Goal: Task Accomplishment & Management: Use online tool/utility

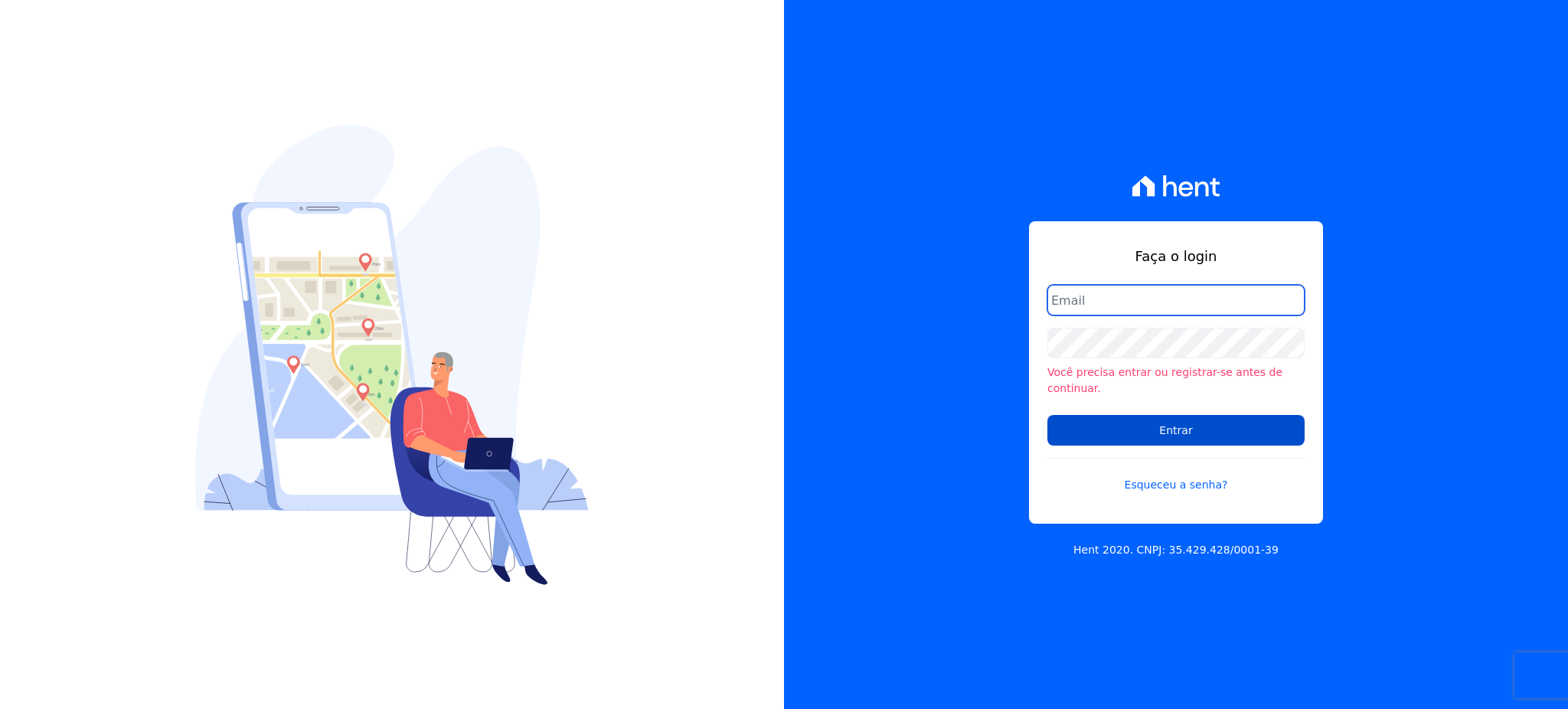
type input "[EMAIL_ADDRESS][PERSON_NAME][DOMAIN_NAME]"
click at [1175, 422] on input "Entrar" at bounding box center [1175, 430] width 257 height 31
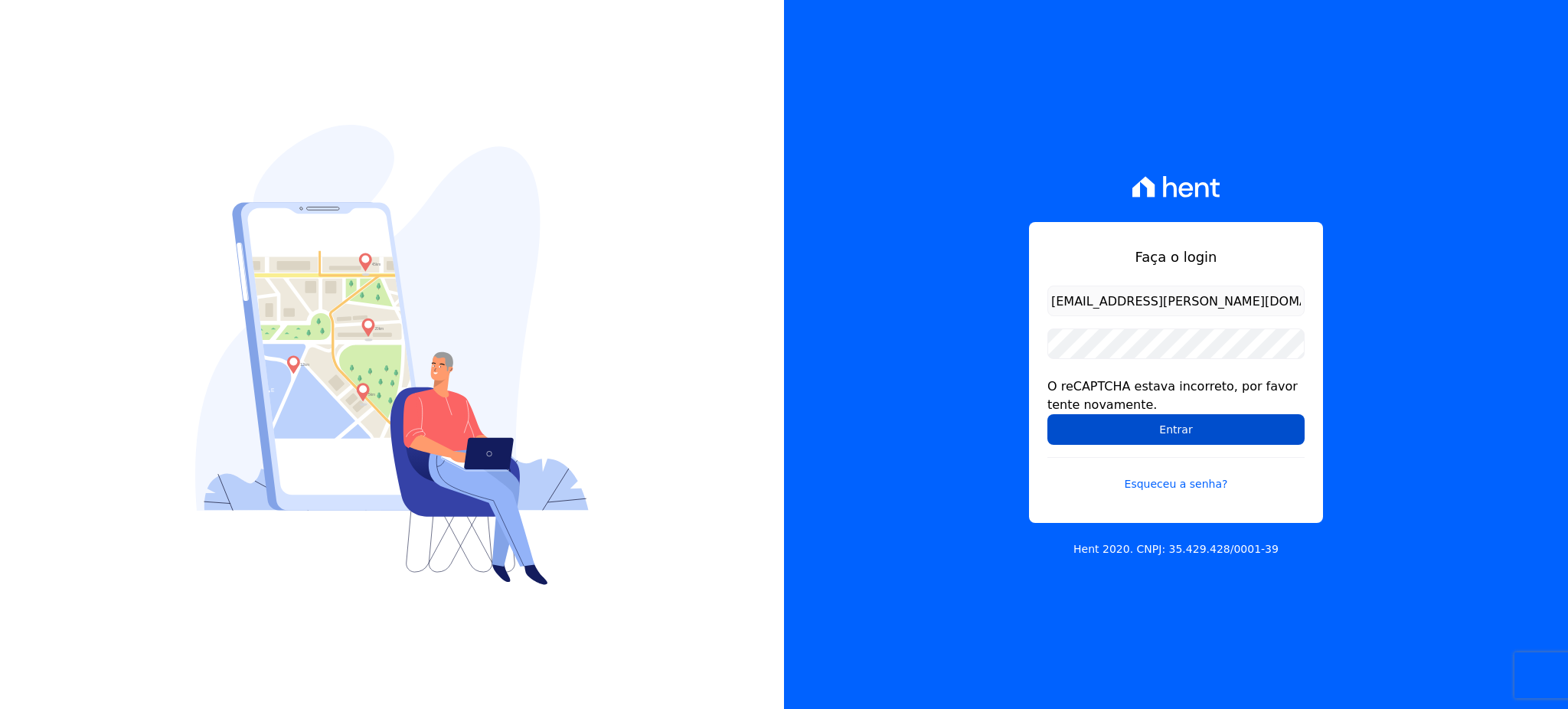
click at [1179, 421] on input "Entrar" at bounding box center [1175, 429] width 257 height 31
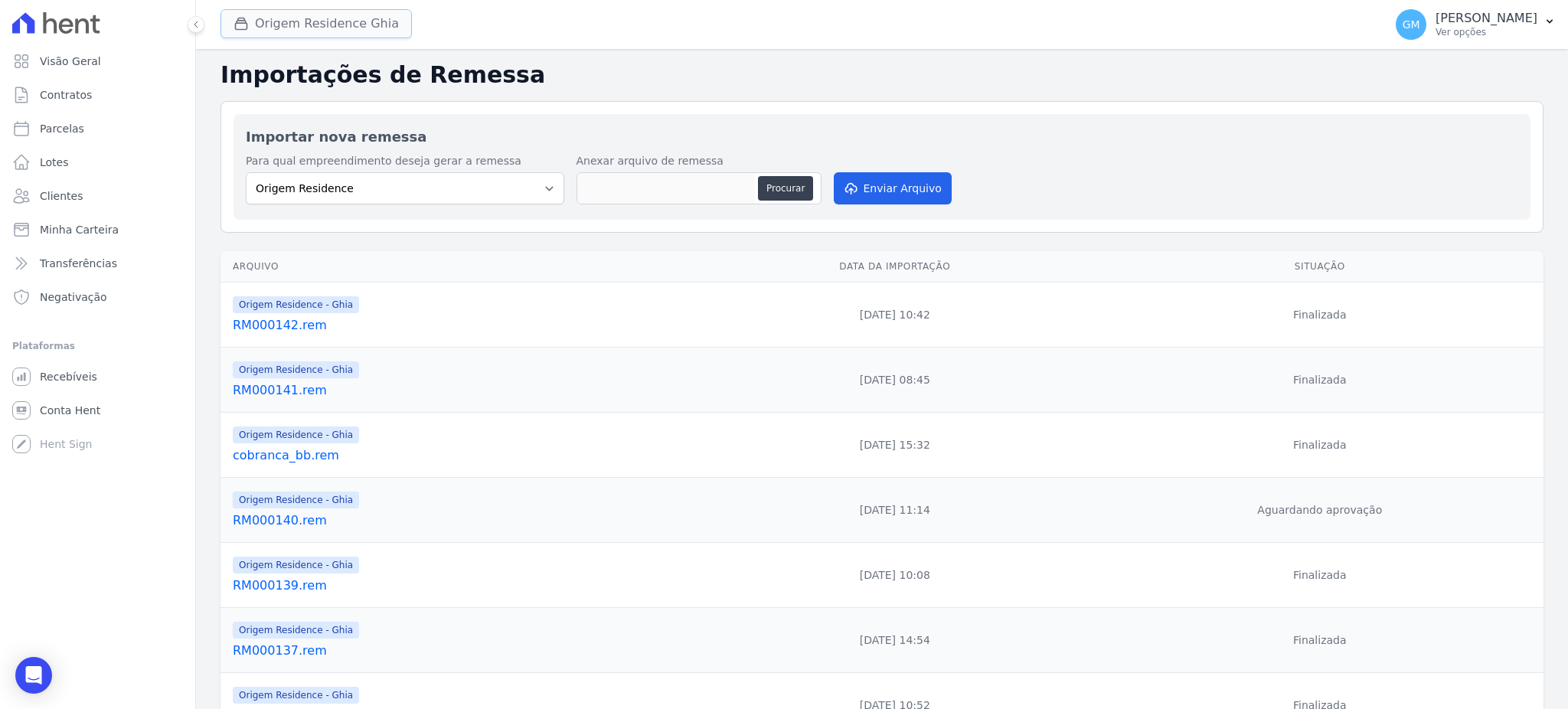
click at [319, 31] on button "Origem Residence Ghia" at bounding box center [316, 23] width 191 height 29
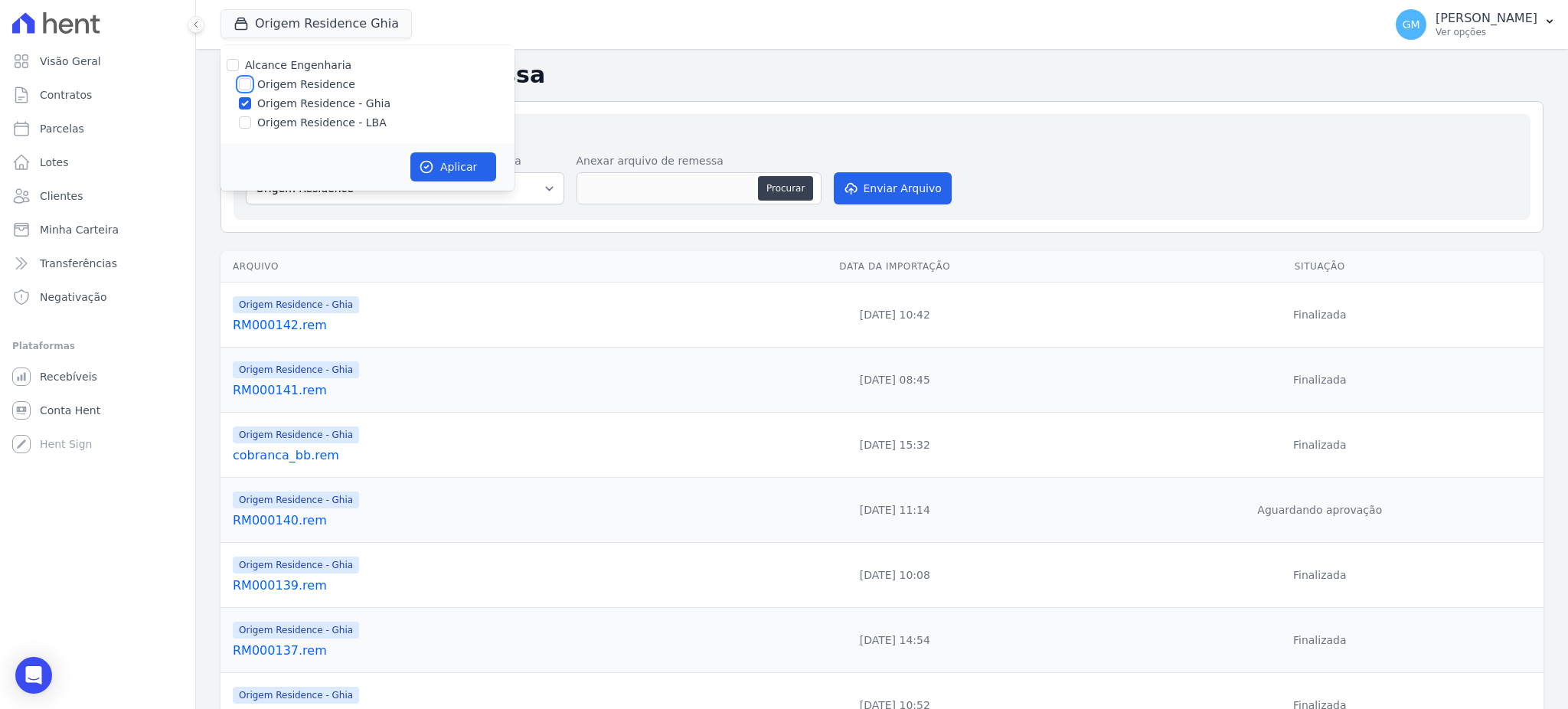
click at [245, 85] on input "Origem Residence" at bounding box center [245, 84] width 13 height 13
checkbox input "true"
click at [247, 120] on input "Origem Residence - LBA" at bounding box center [245, 122] width 13 height 13
checkbox input "true"
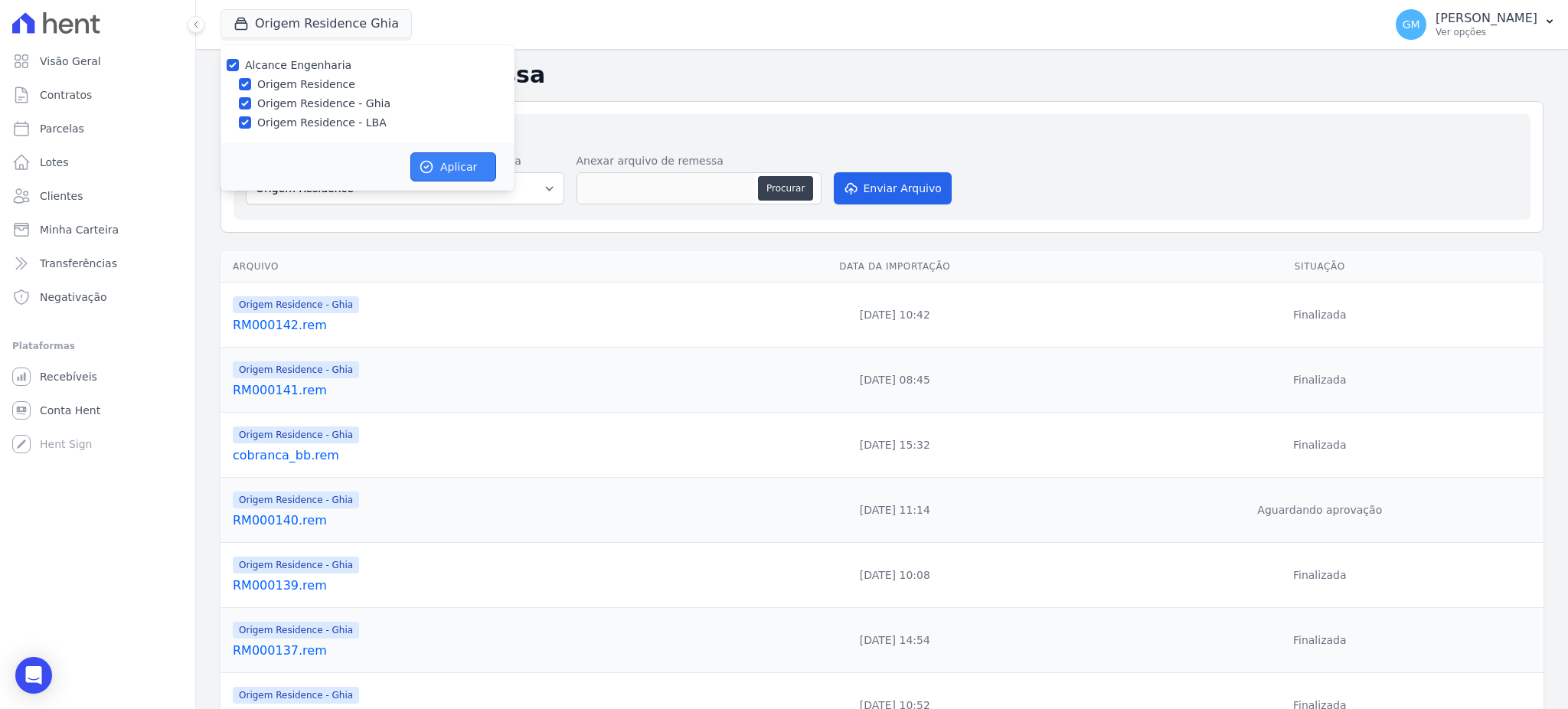
click at [444, 167] on button "Aplicar" at bounding box center [453, 167] width 85 height 29
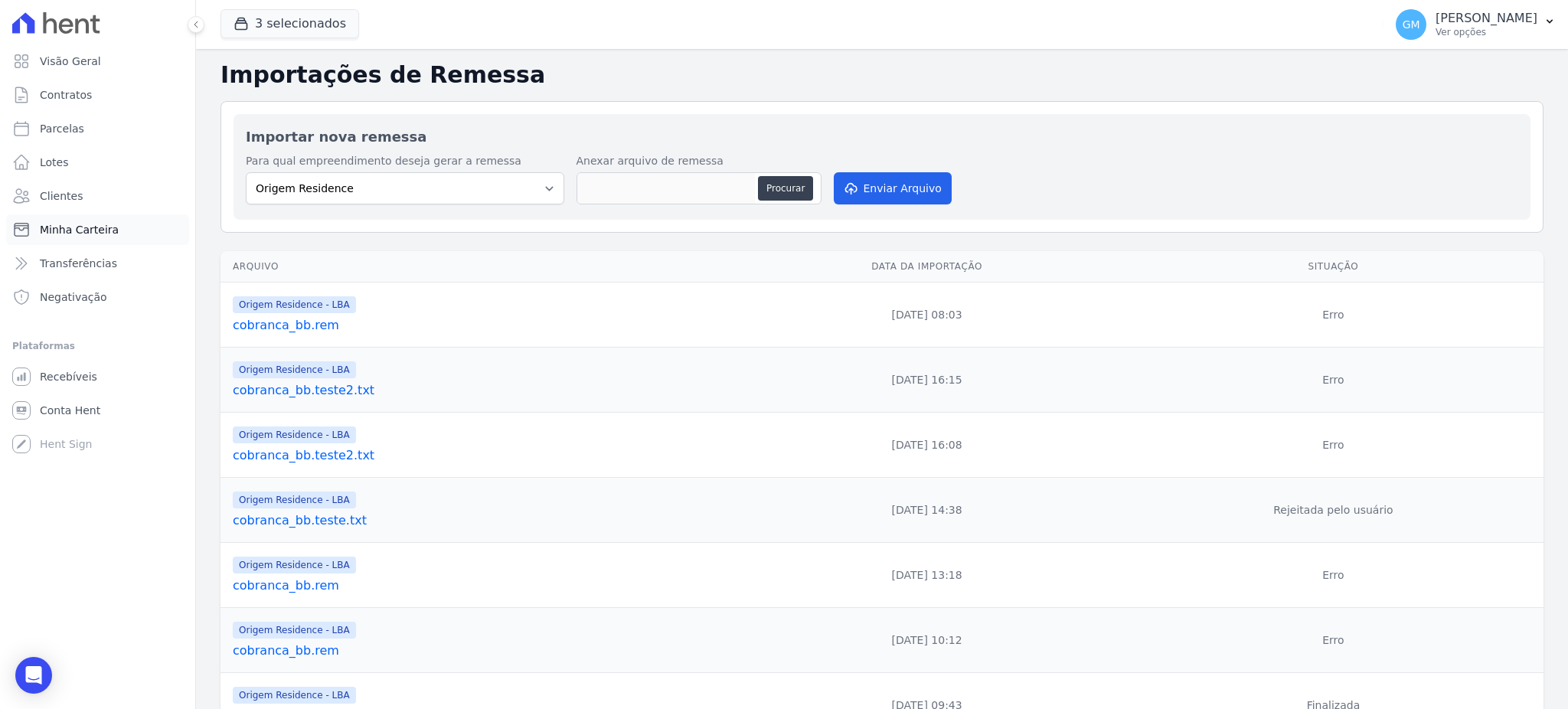
click at [119, 225] on link "Minha Carteira" at bounding box center [97, 230] width 183 height 31
click at [72, 114] on link "Parcelas" at bounding box center [97, 128] width 183 height 31
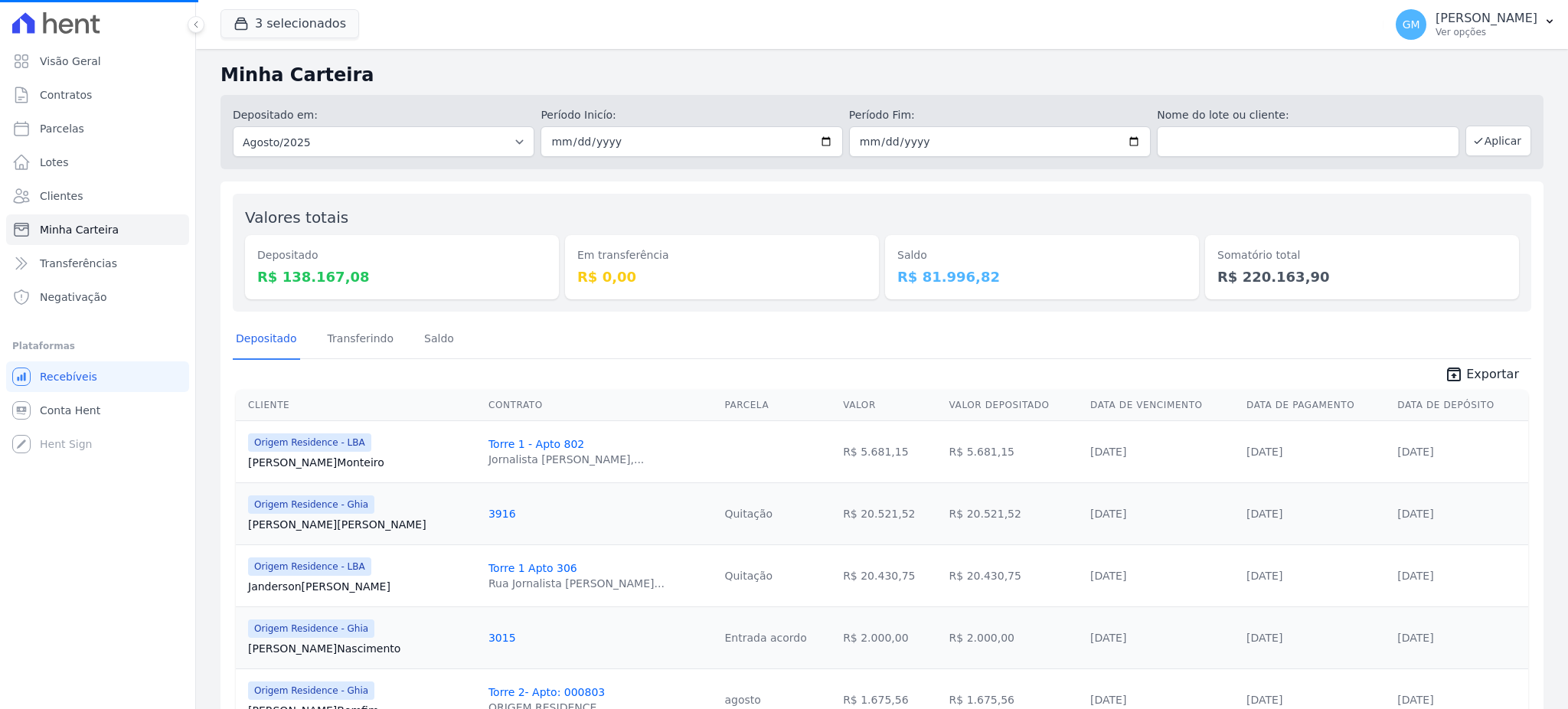
select select
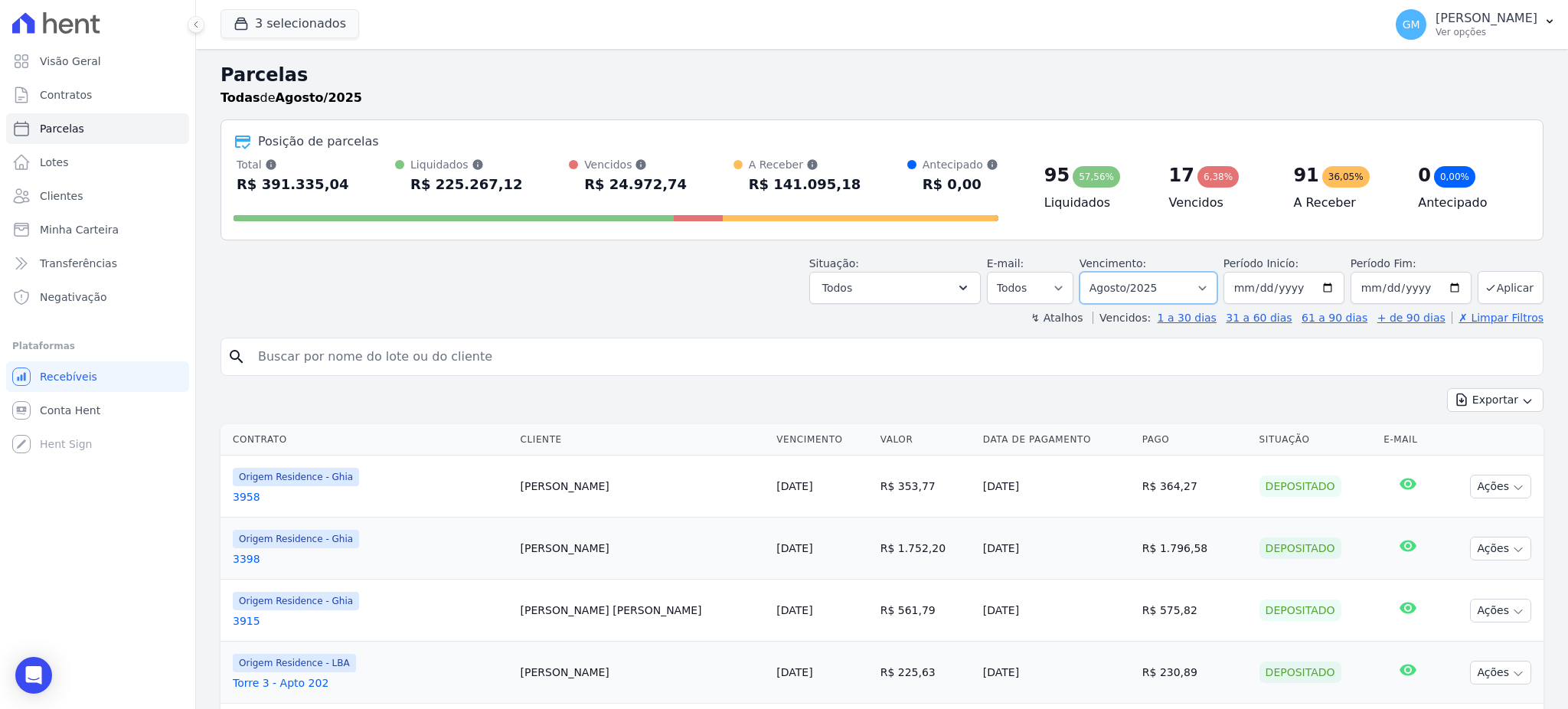
click at [1153, 295] on select "Filtrar por período ──────── Todos os meses Maio/2023 Junho/2023 Julho/2023 Ago…" at bounding box center [1148, 287] width 137 height 32
select select "date_range_filter"
click at [1086, 272] on select "Filtrar por período ──────── Todos os meses Maio/2023 Junho/2023 Julho/2023 Ago…" at bounding box center [1148, 287] width 137 height 32
click at [1287, 280] on input "2025-08-01" at bounding box center [1283, 287] width 121 height 32
click at [1260, 287] on input "2025-08-01" at bounding box center [1283, 287] width 121 height 32
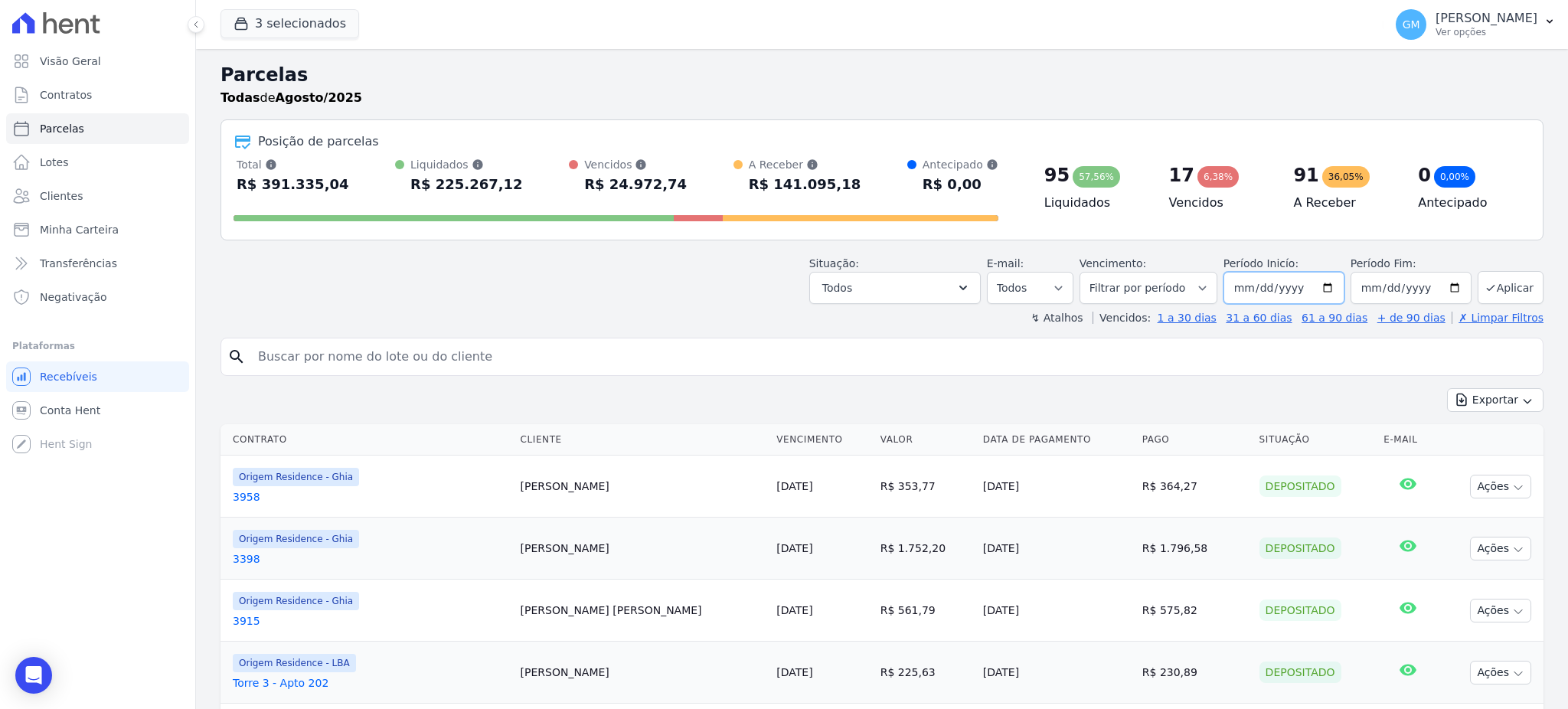
click at [1240, 287] on input "2025-08-01" at bounding box center [1283, 287] width 121 height 32
type input "2025-08-01"
type input "2021-01-01"
click at [1499, 289] on button "Aplicar" at bounding box center [1510, 287] width 66 height 33
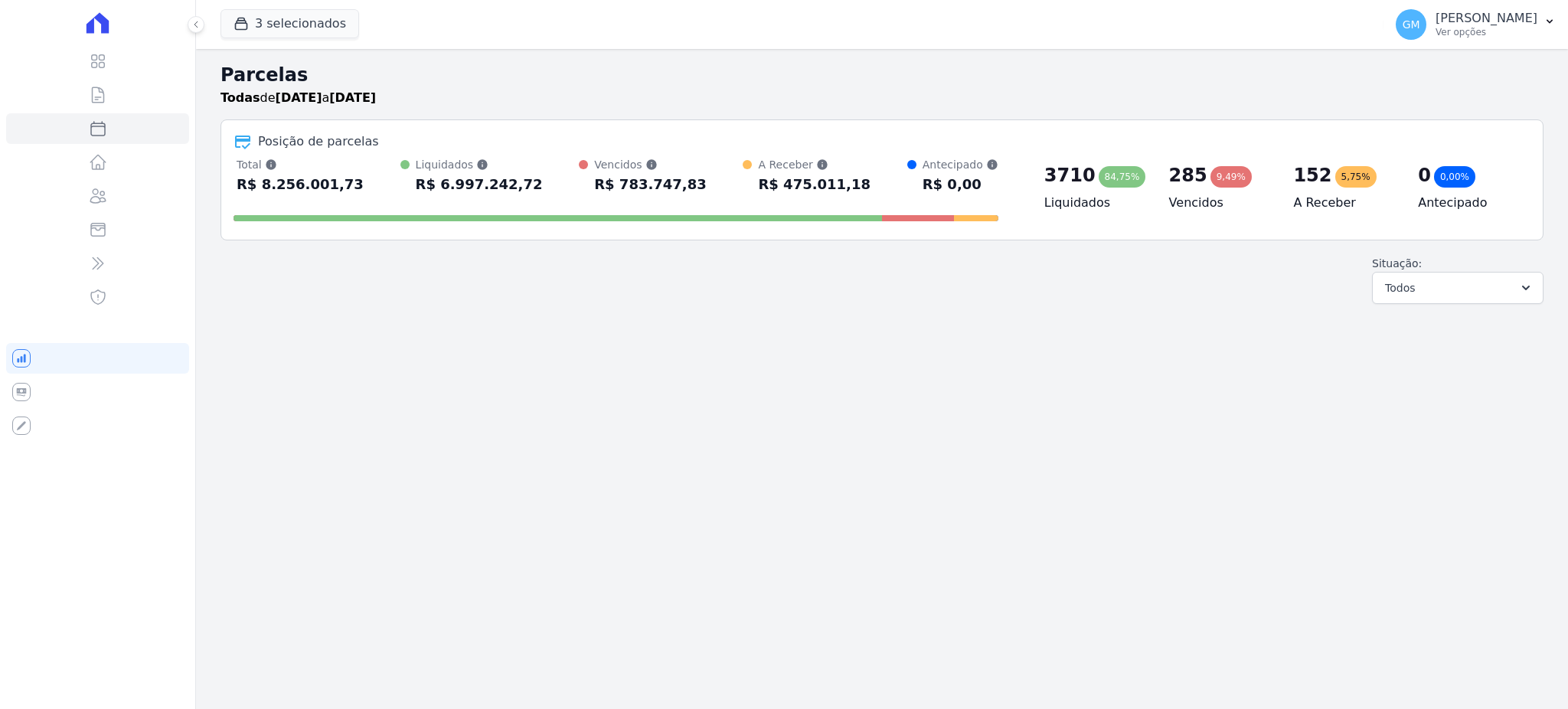
select select
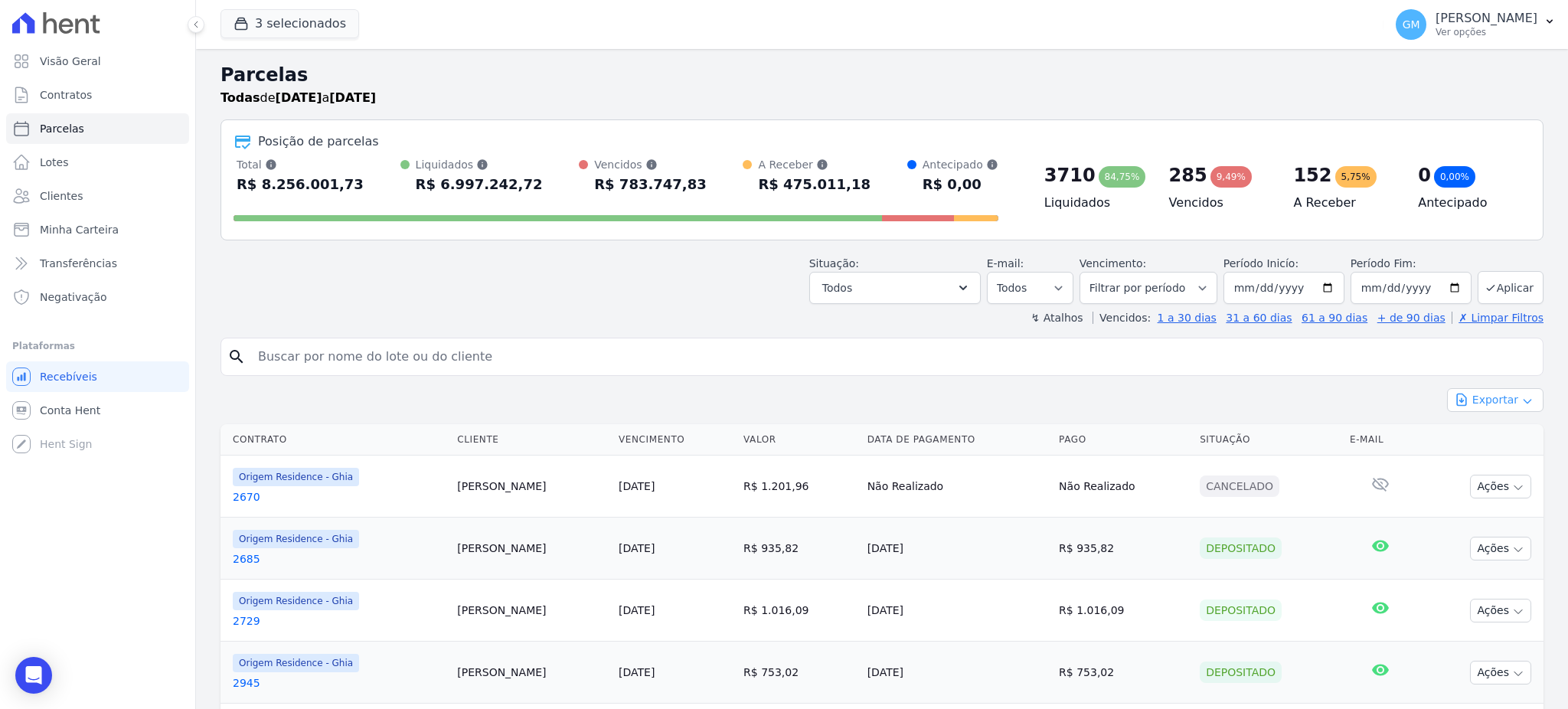
click at [1494, 406] on button "Exportar" at bounding box center [1494, 400] width 96 height 23
click at [1499, 460] on span "Exportar CSV" at bounding box center [1493, 463] width 81 height 15
click at [362, 354] on input "search" at bounding box center [892, 357] width 1287 height 31
click at [75, 190] on span "Clientes" at bounding box center [61, 196] width 43 height 15
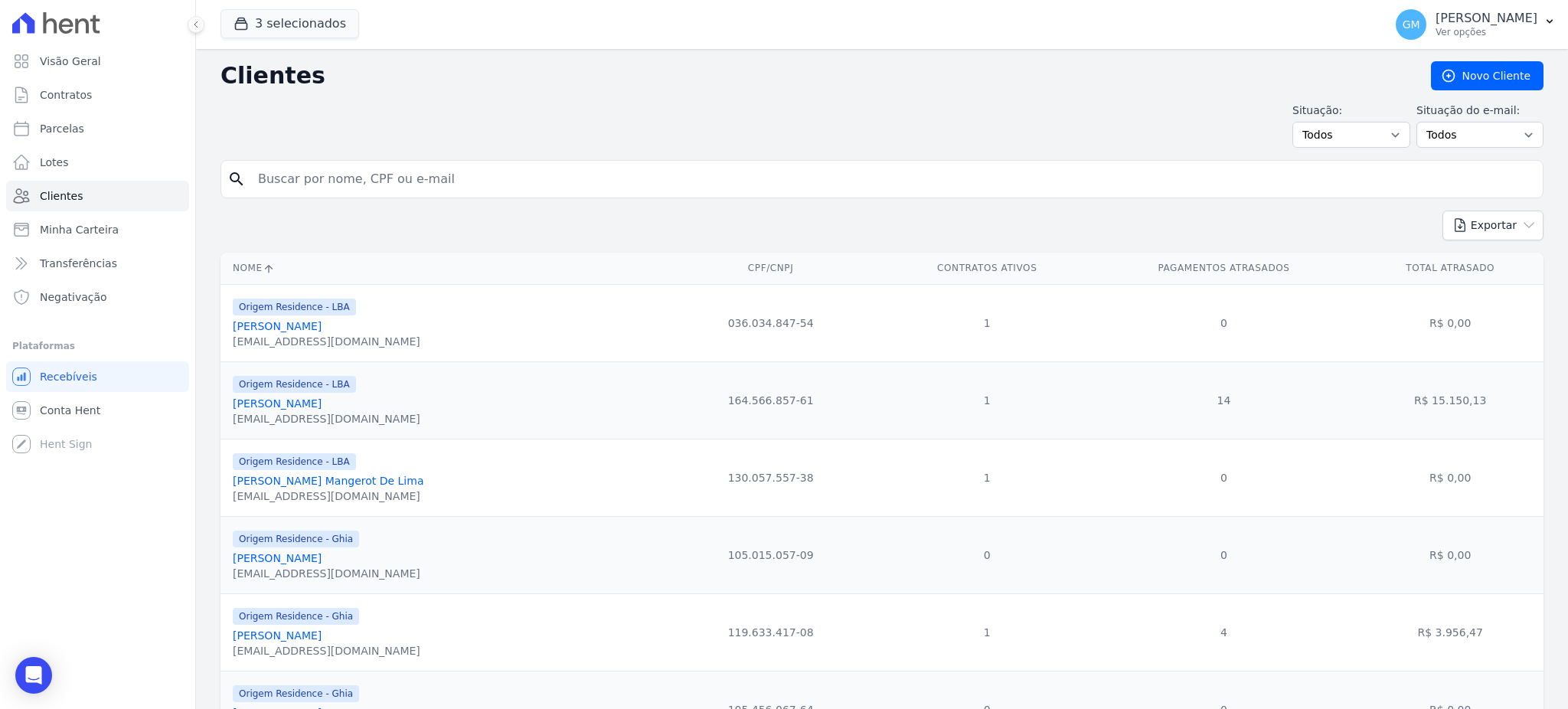
click at [443, 200] on form "search" at bounding box center [881, 185] width 1323 height 50
click at [436, 181] on input "search" at bounding box center [892, 179] width 1287 height 31
type input "jorlei"
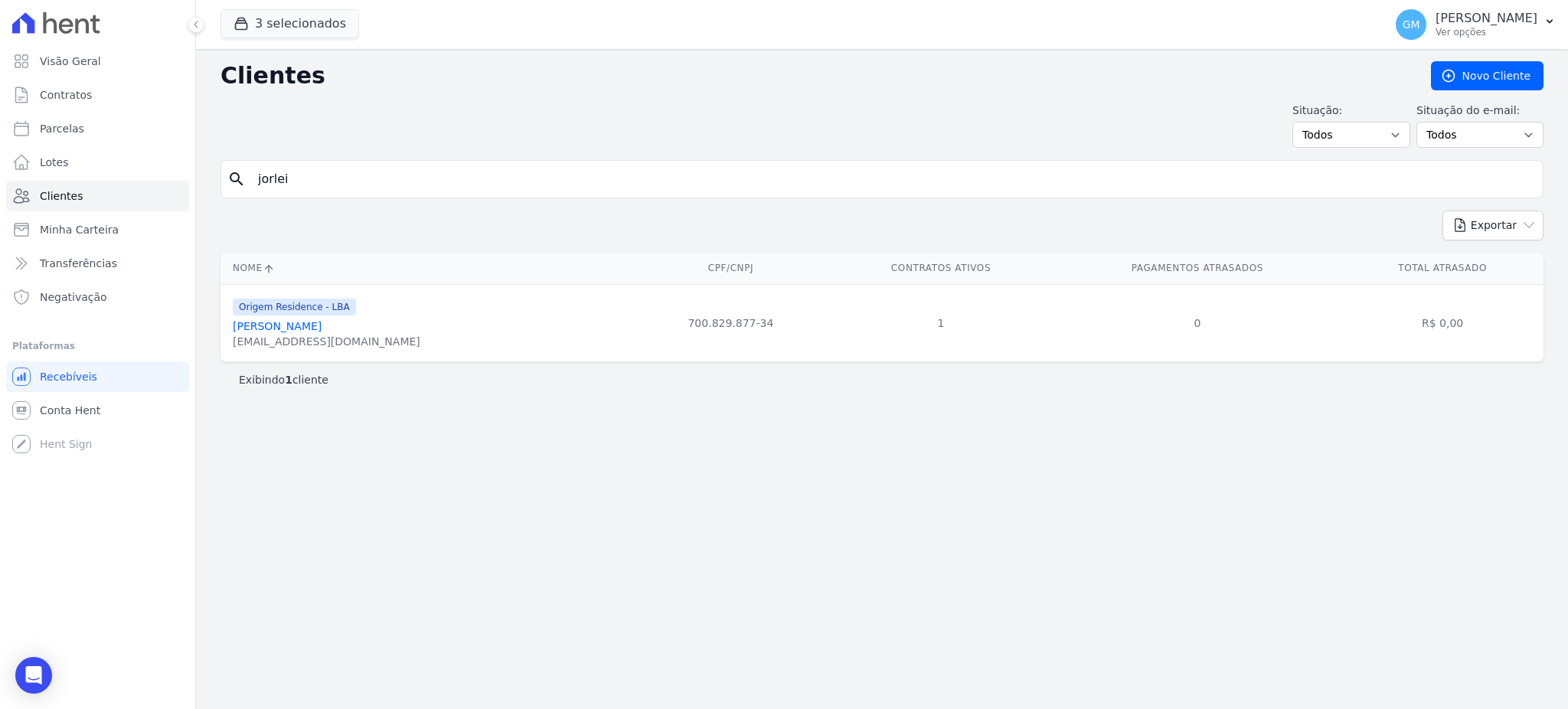
click at [322, 325] on link "Jorlei Nogueira Da Silva" at bounding box center [277, 326] width 89 height 13
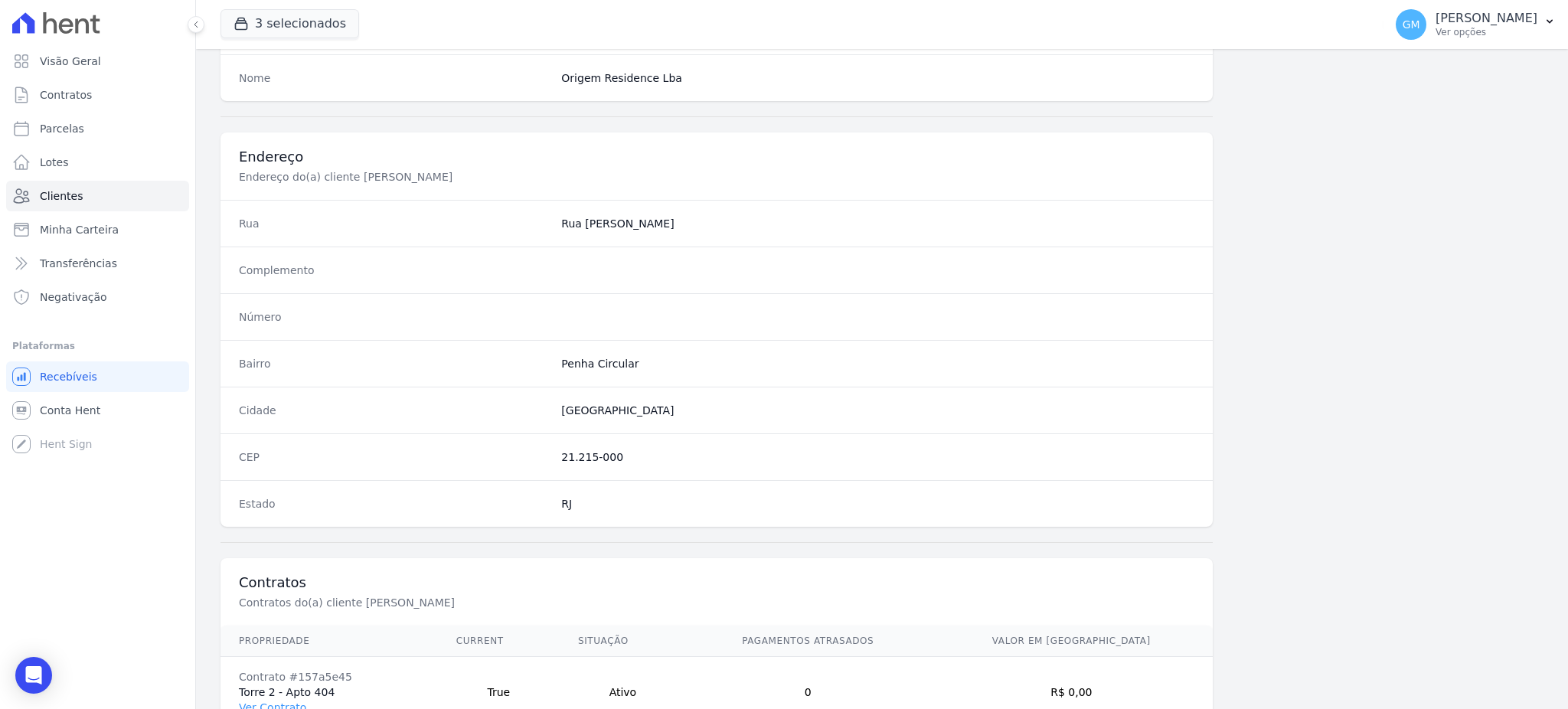
scroll to position [725, 0]
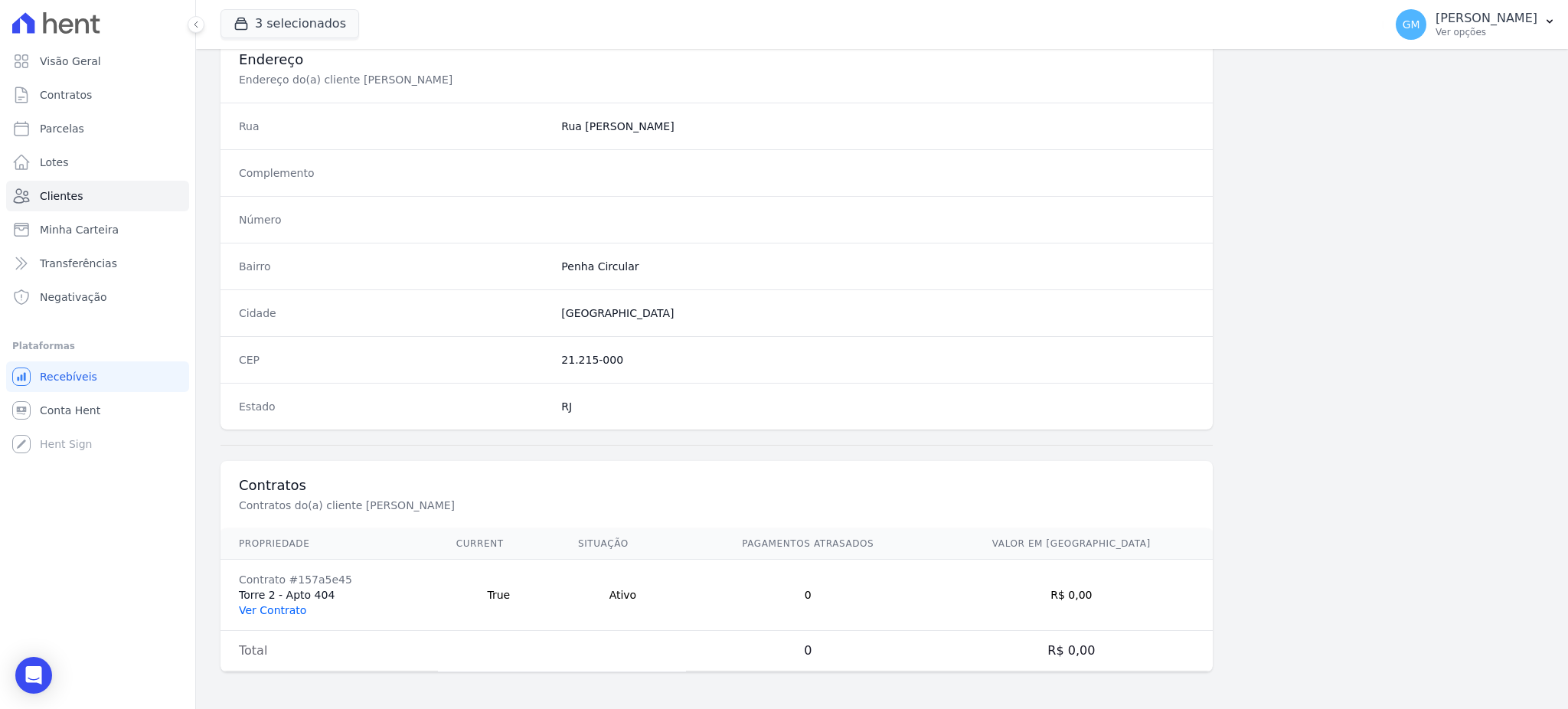
click at [288, 613] on link "Ver Contrato" at bounding box center [272, 610] width 67 height 13
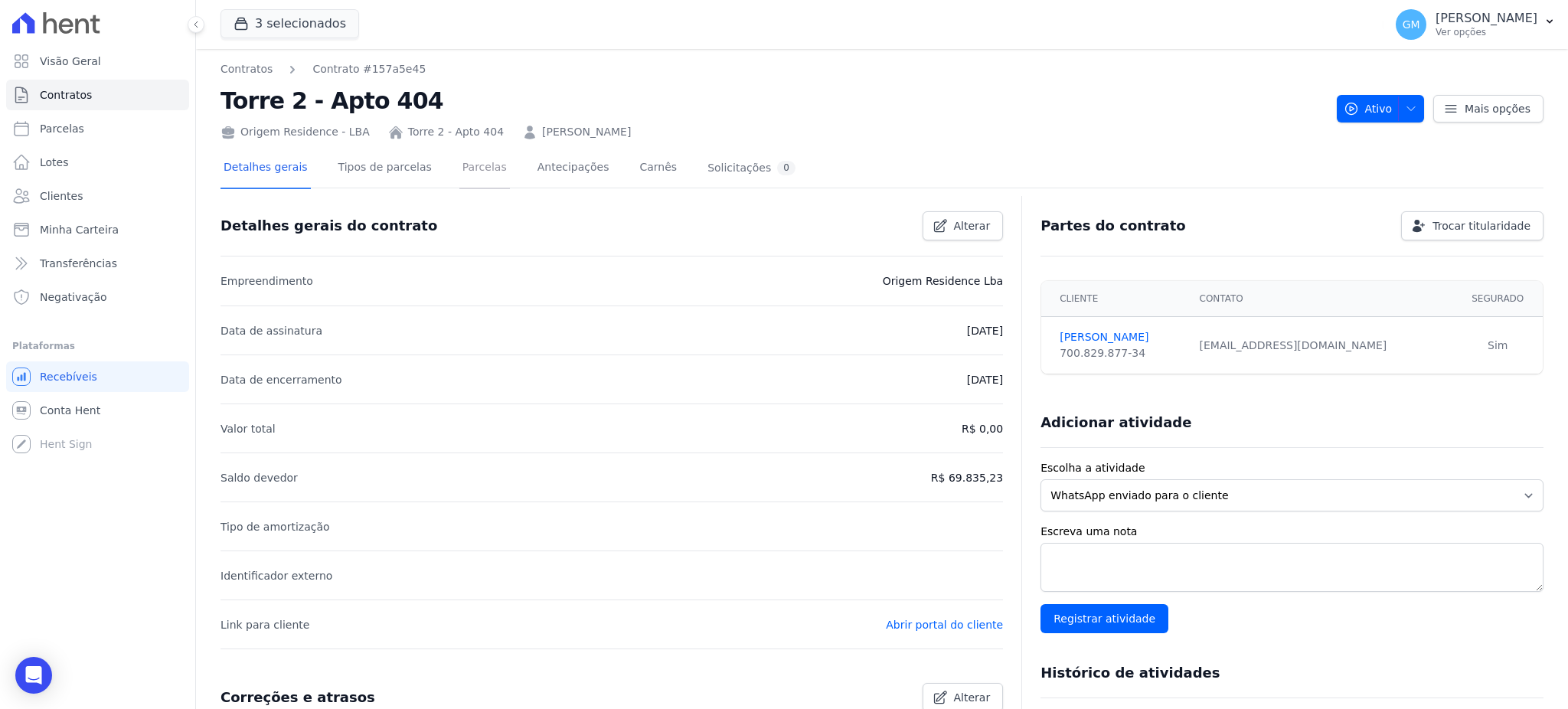
click at [470, 168] on link "Parcelas" at bounding box center [484, 168] width 50 height 40
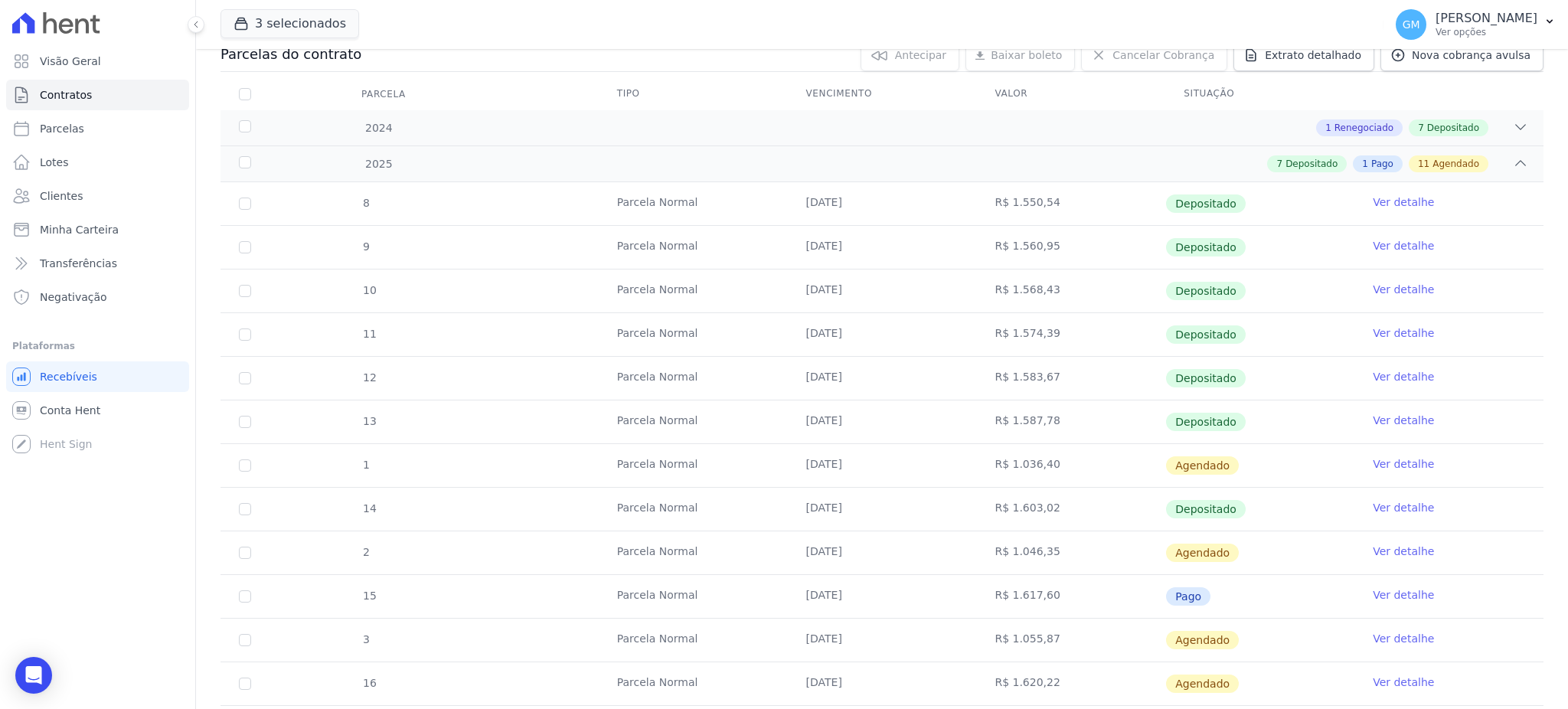
scroll to position [307, 0]
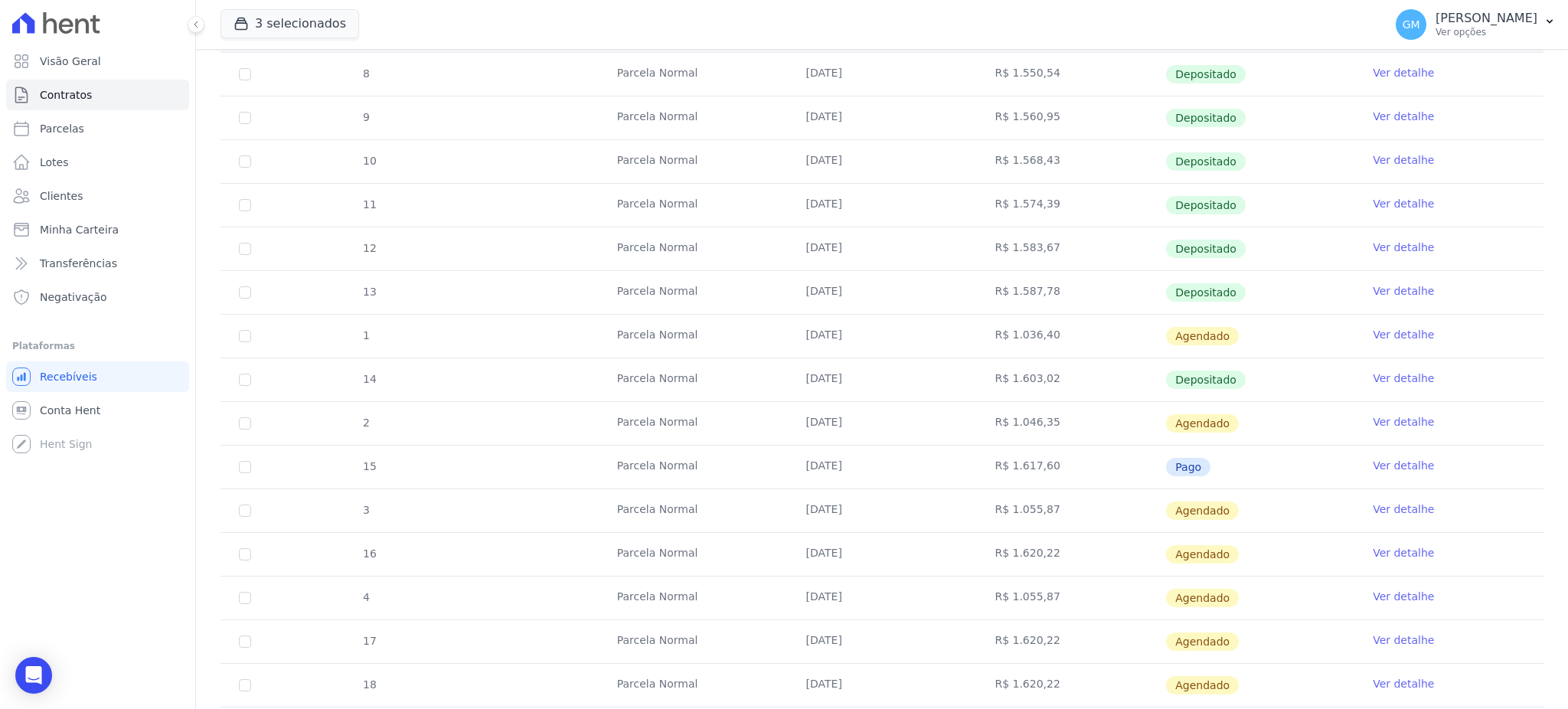
click at [1382, 471] on link "Ver detalhe" at bounding box center [1403, 465] width 61 height 15
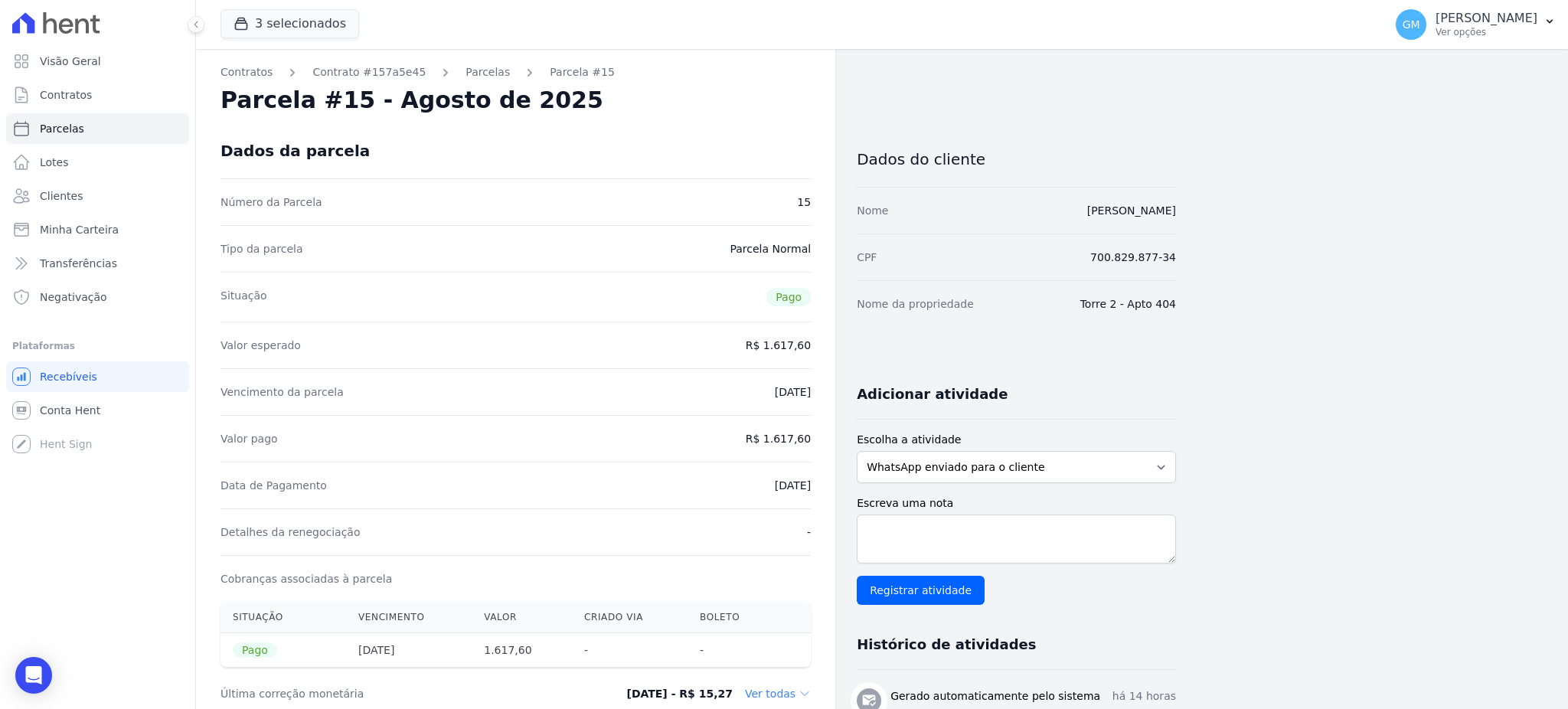
drag, startPoint x: 725, startPoint y: 487, endPoint x: 813, endPoint y: 496, distance: 88.5
copy dd "[DATE]"
drag, startPoint x: 769, startPoint y: 437, endPoint x: 822, endPoint y: 447, distance: 53.9
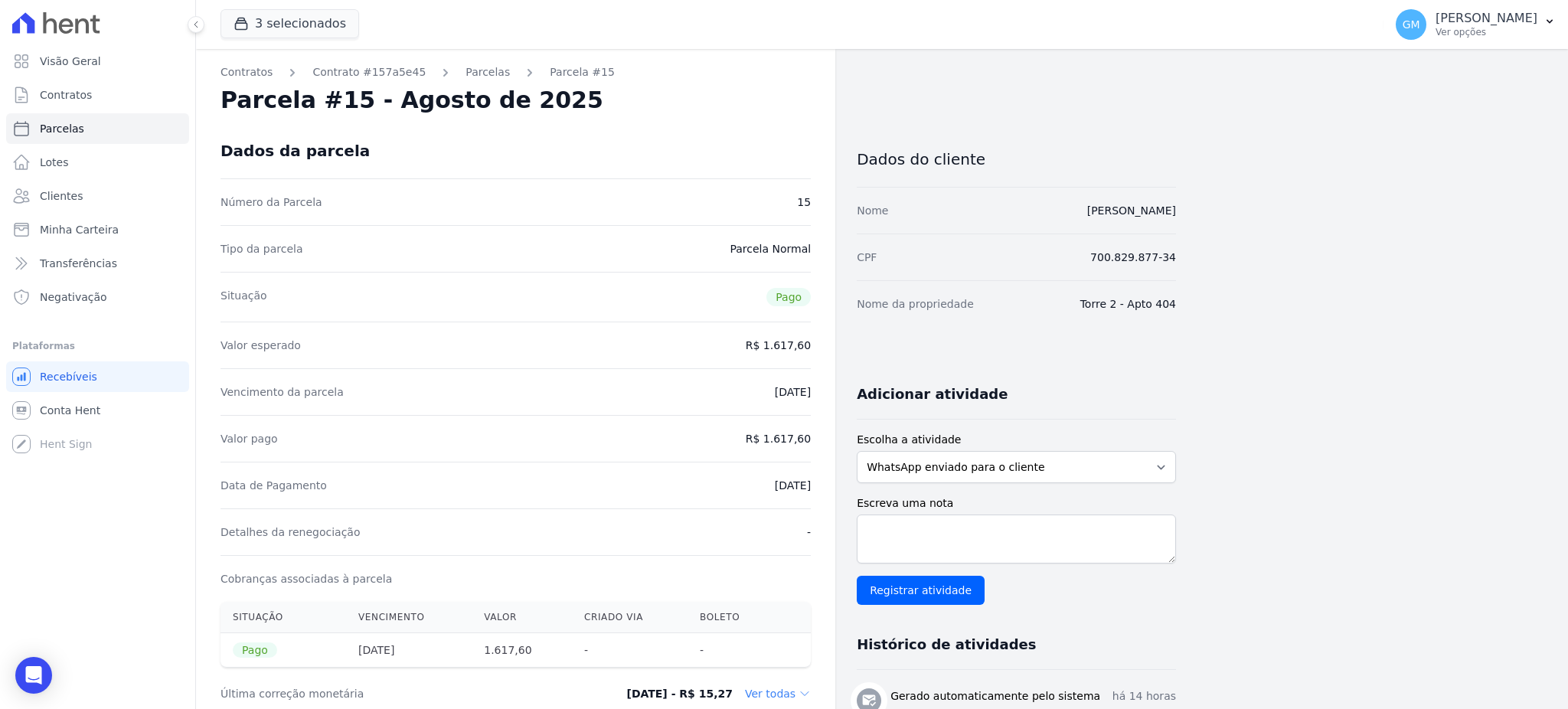
copy dd "1.617,60"
drag, startPoint x: 765, startPoint y: 490, endPoint x: 813, endPoint y: 490, distance: 48.0
copy dd "11/08/2025"
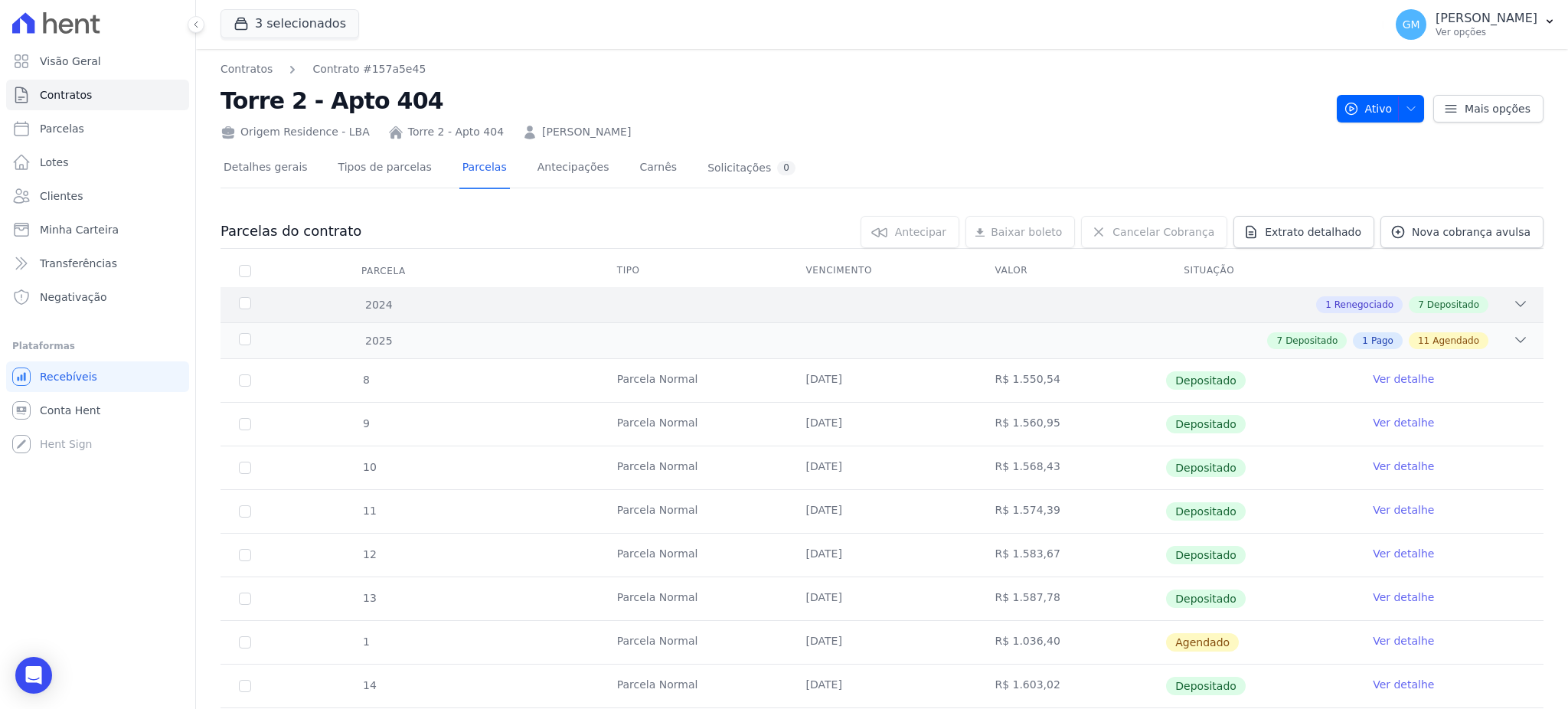
click at [1453, 297] on div "7 Depositado" at bounding box center [1448, 305] width 80 height 17
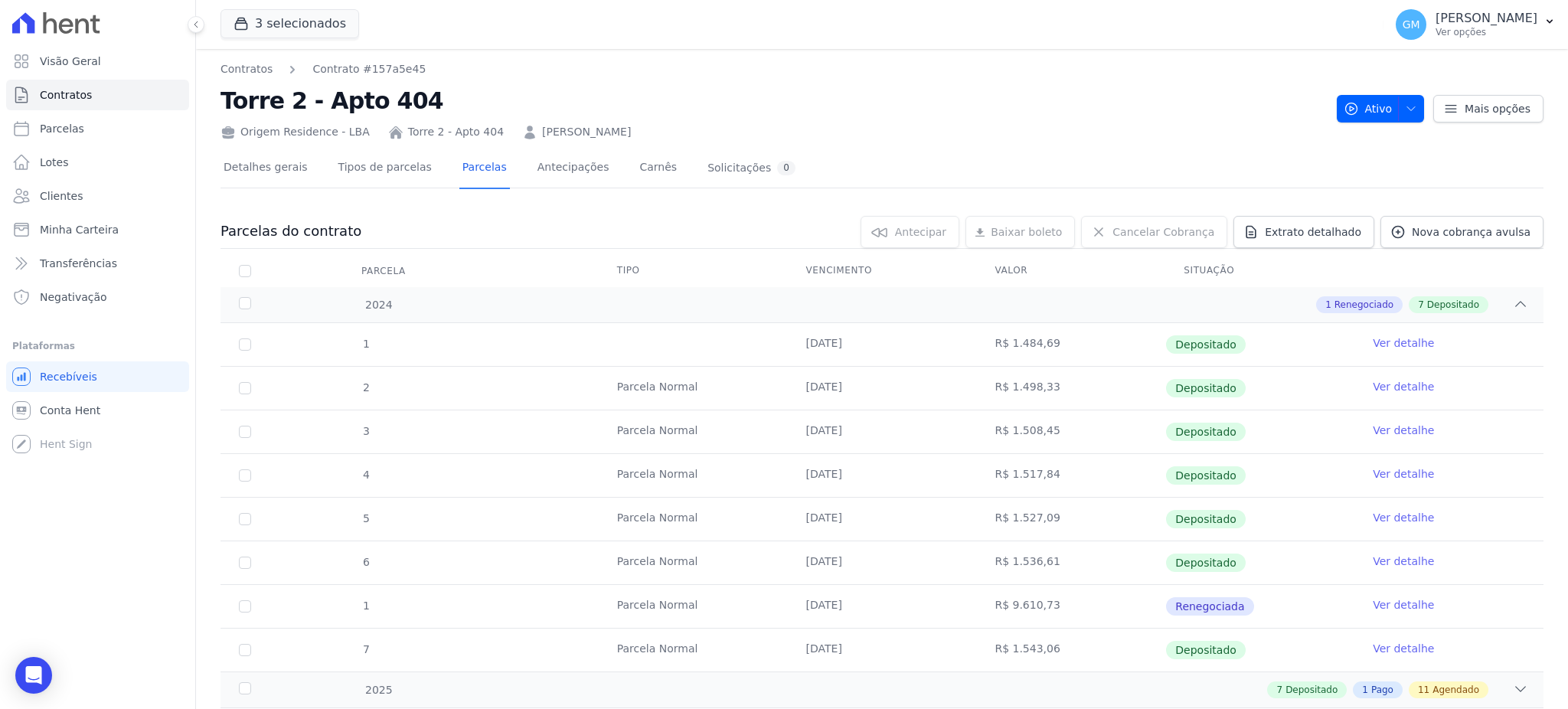
click at [1398, 341] on link "Ver detalhe" at bounding box center [1403, 343] width 61 height 15
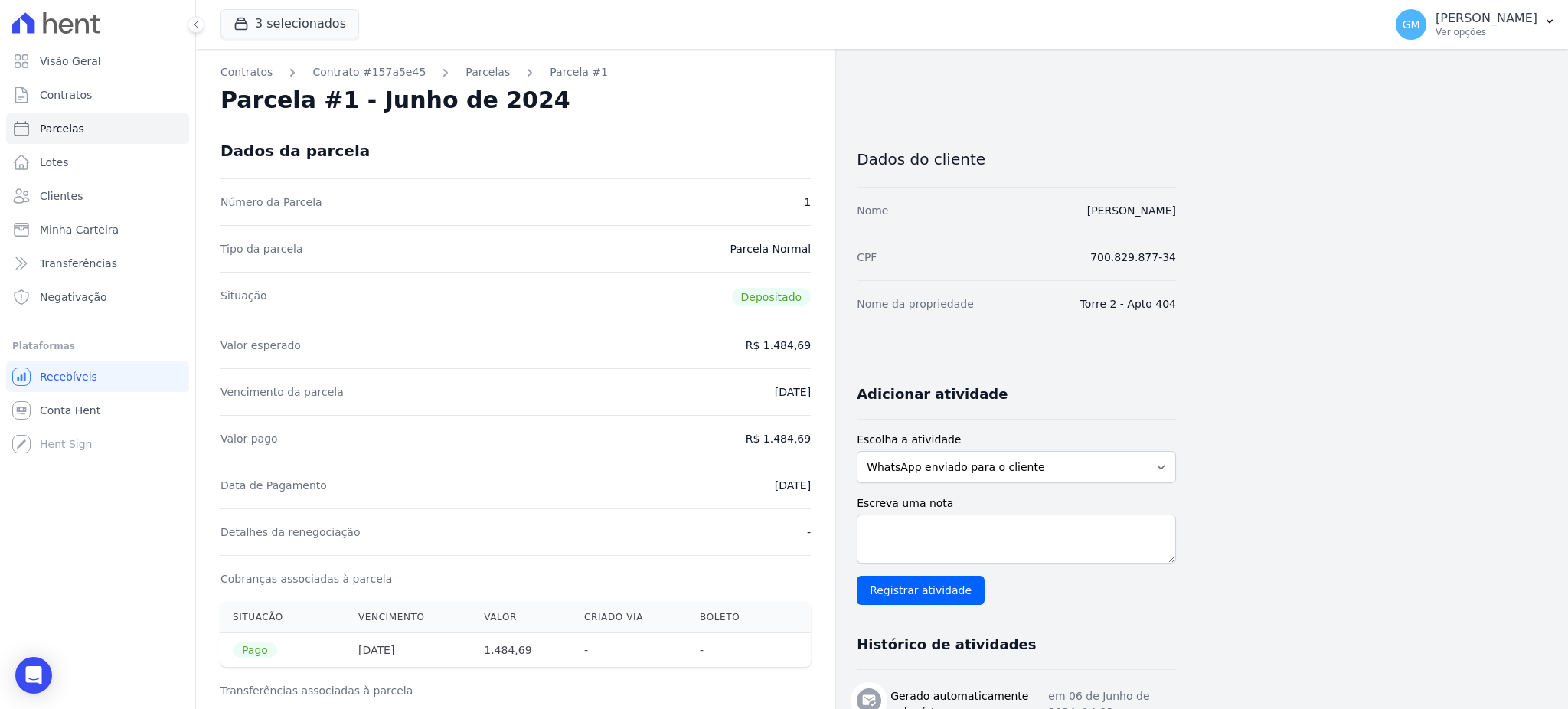
drag, startPoint x: 733, startPoint y: 696, endPoint x: 733, endPoint y: 707, distance: 11.0
click at [733, 697] on h3 "Transferências associadas à parcela" at bounding box center [515, 691] width 591 height 15
drag, startPoint x: 88, startPoint y: 191, endPoint x: 95, endPoint y: 195, distance: 8.1
click at [88, 191] on link "Clientes" at bounding box center [97, 196] width 183 height 31
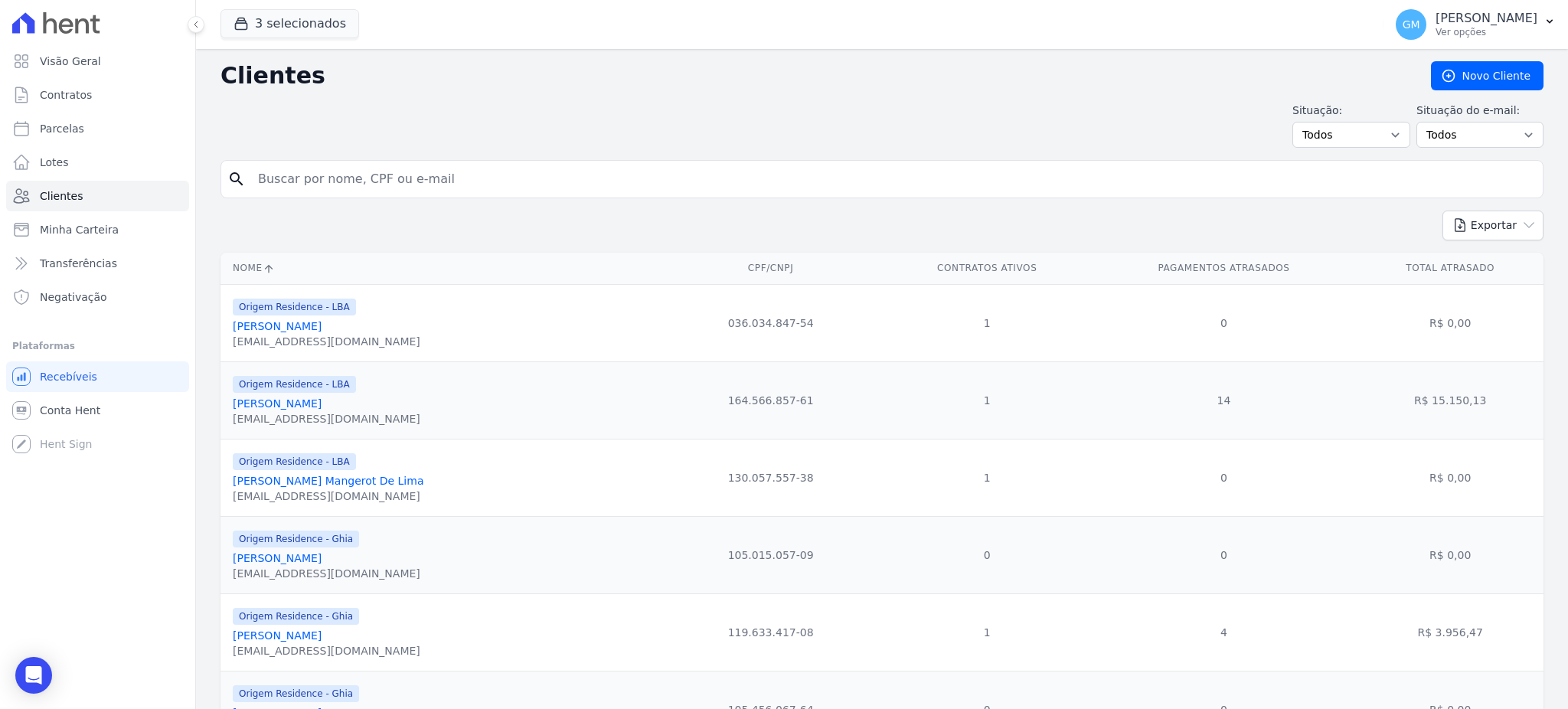
click at [351, 183] on input "search" at bounding box center [892, 179] width 1287 height 31
drag, startPoint x: 348, startPoint y: 185, endPoint x: 235, endPoint y: 177, distance: 113.3
click at [235, 177] on div "search ANA paula" at bounding box center [881, 179] width 1323 height 39
paste input "Ana Paula Lopes da Conceicao"
type input "Ana Paula Lopes da Conceicao"
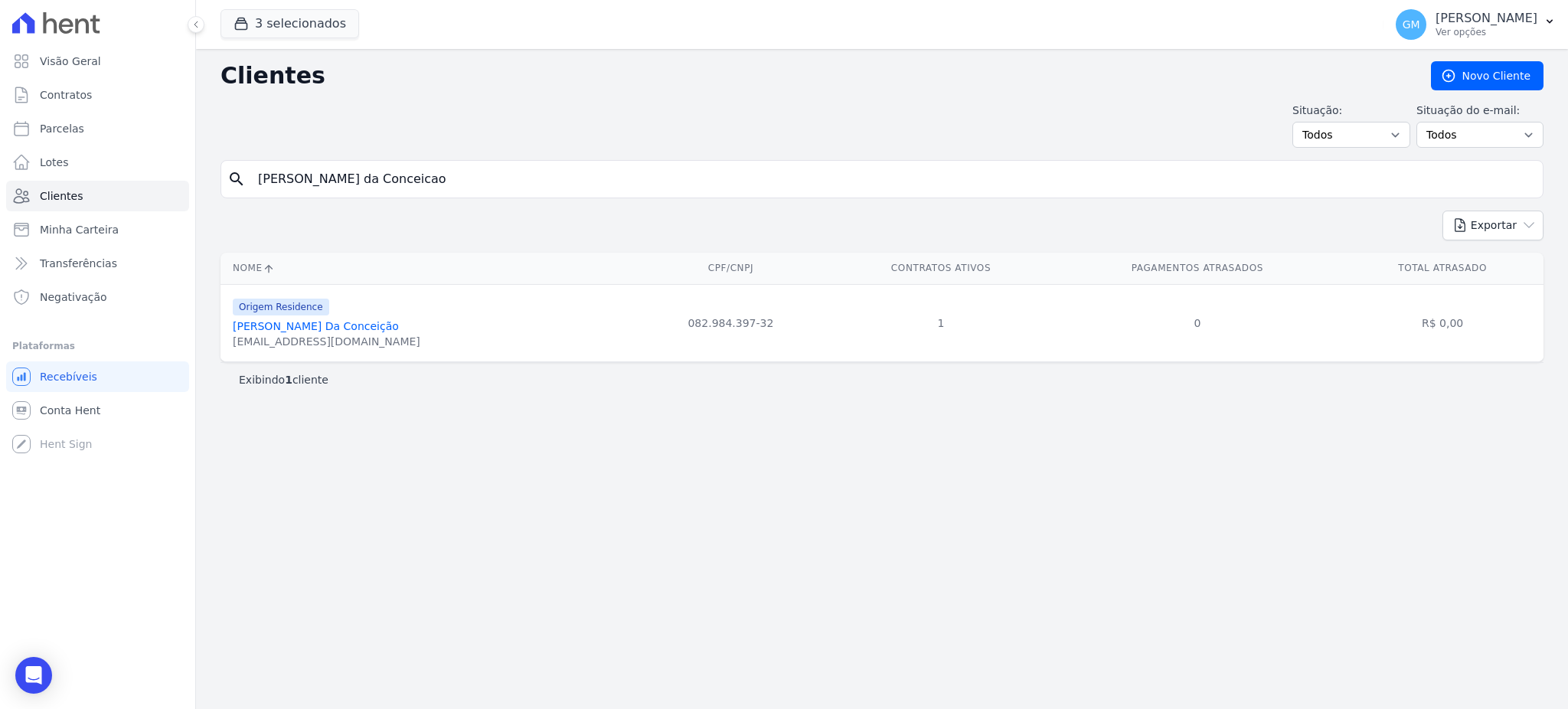
click at [358, 332] on link "[PERSON_NAME] [PERSON_NAME]" at bounding box center [316, 326] width 166 height 13
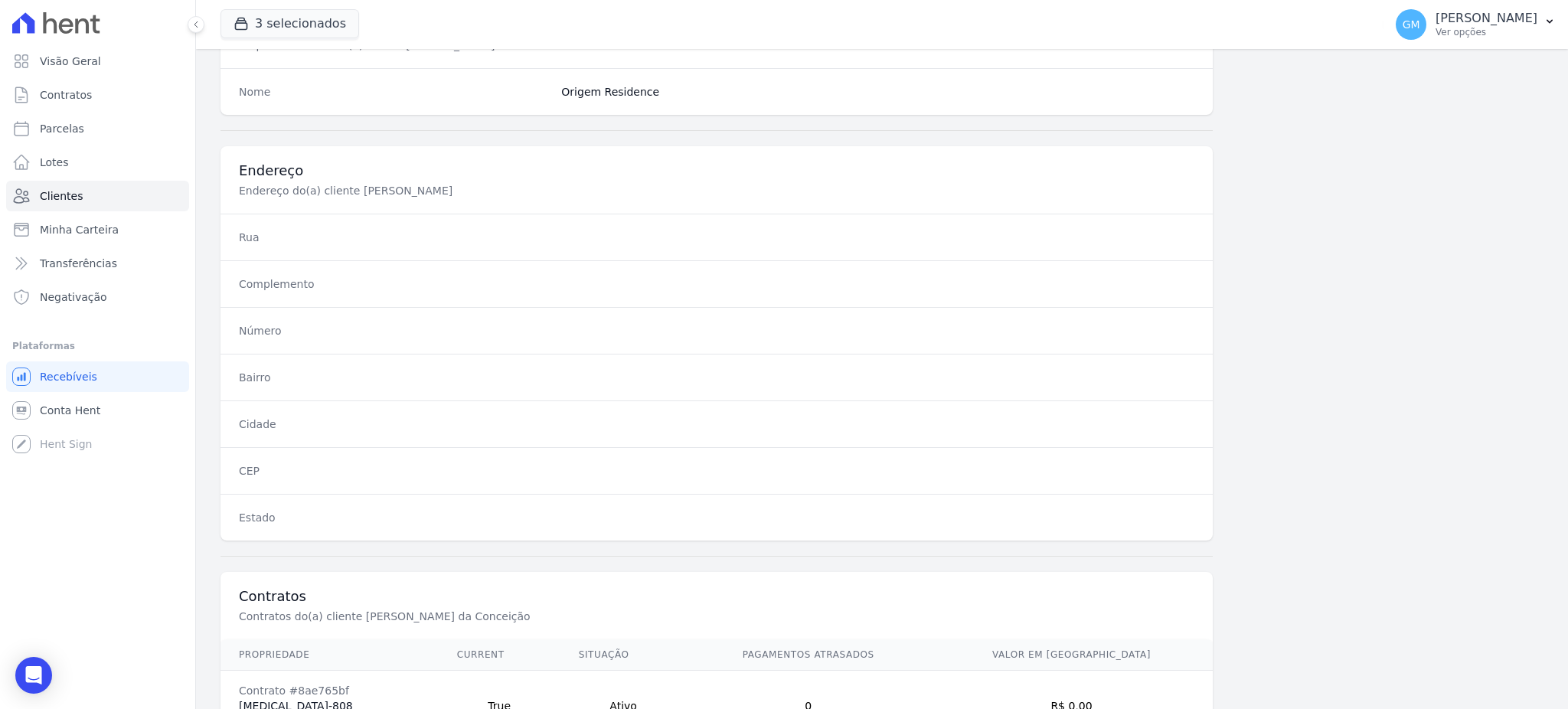
scroll to position [725, 0]
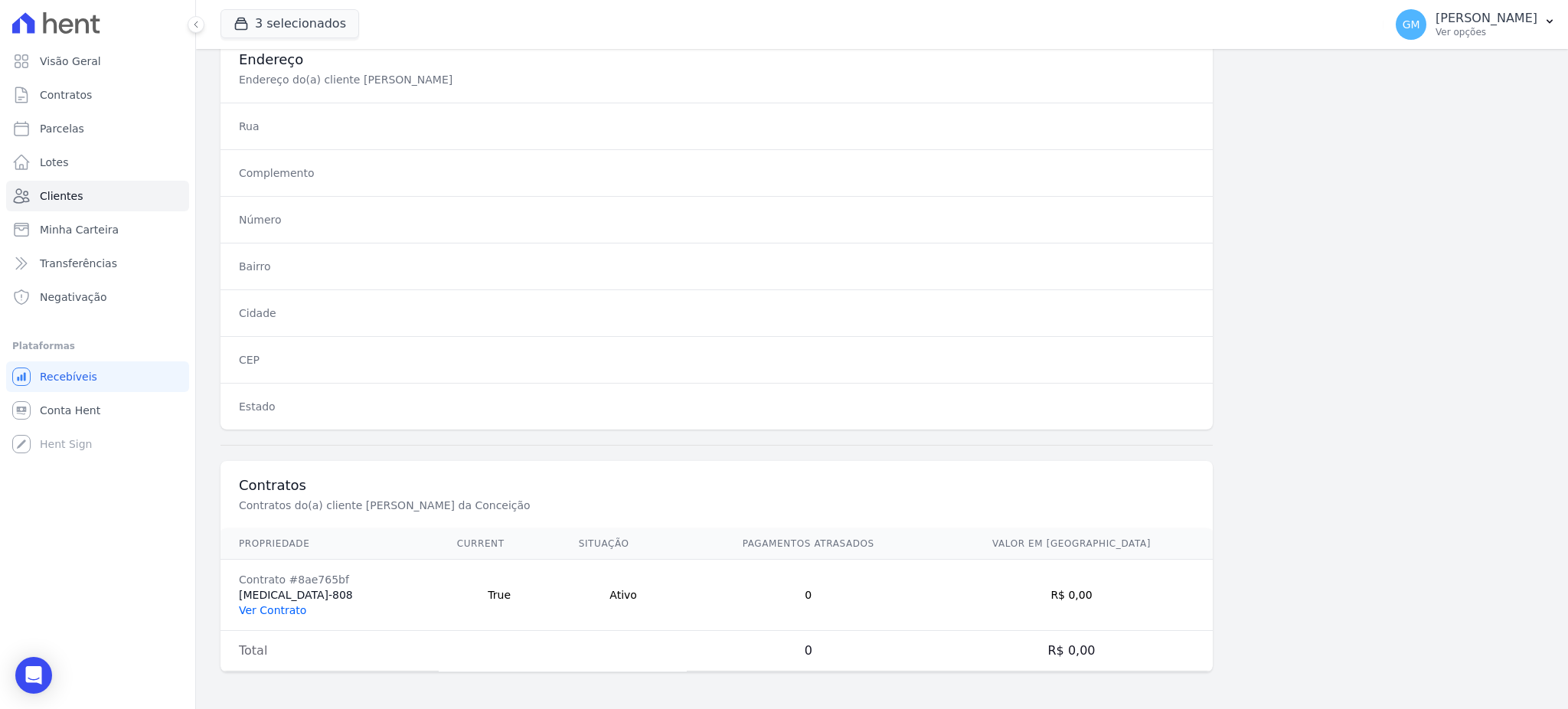
click at [265, 613] on link "Ver Contrato" at bounding box center [272, 610] width 67 height 13
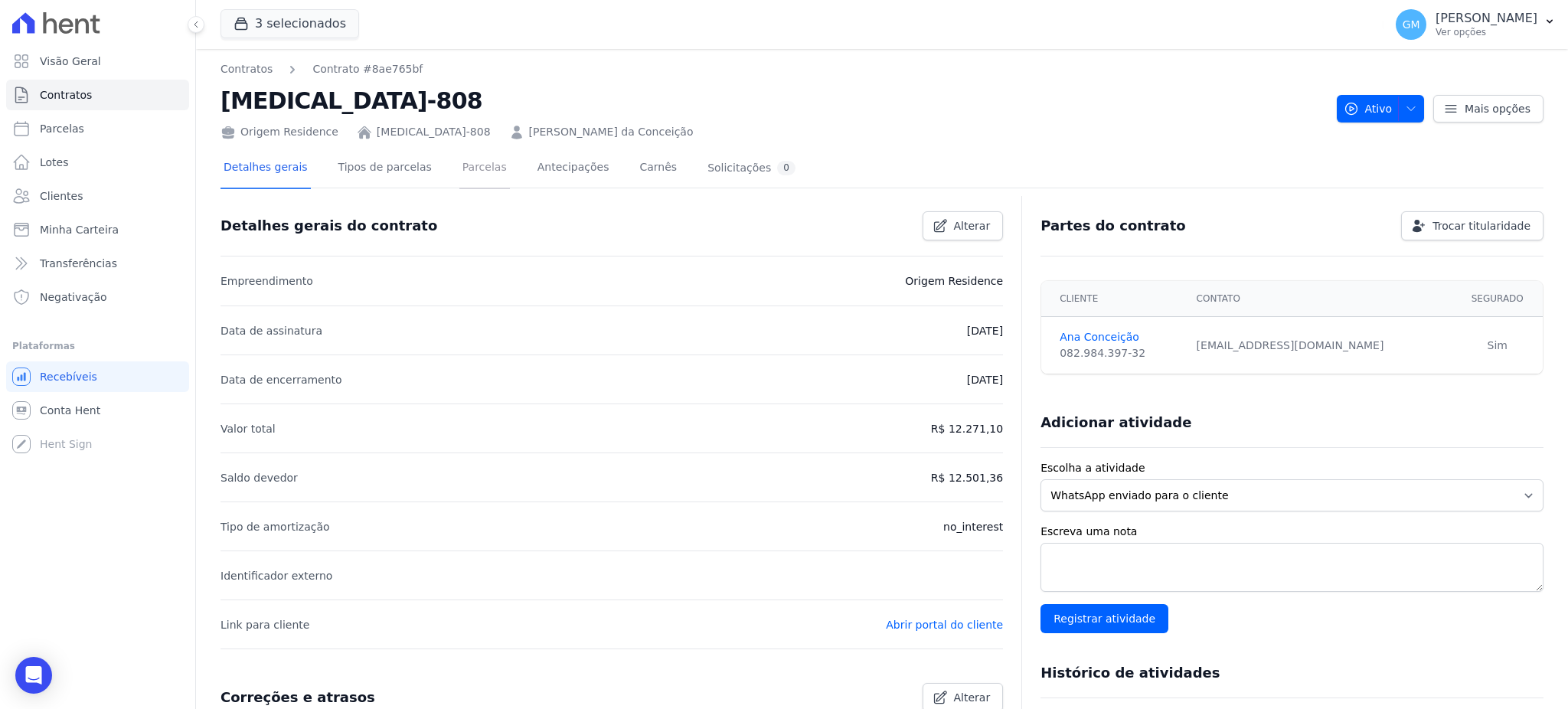
click at [459, 166] on link "Parcelas" at bounding box center [484, 168] width 50 height 40
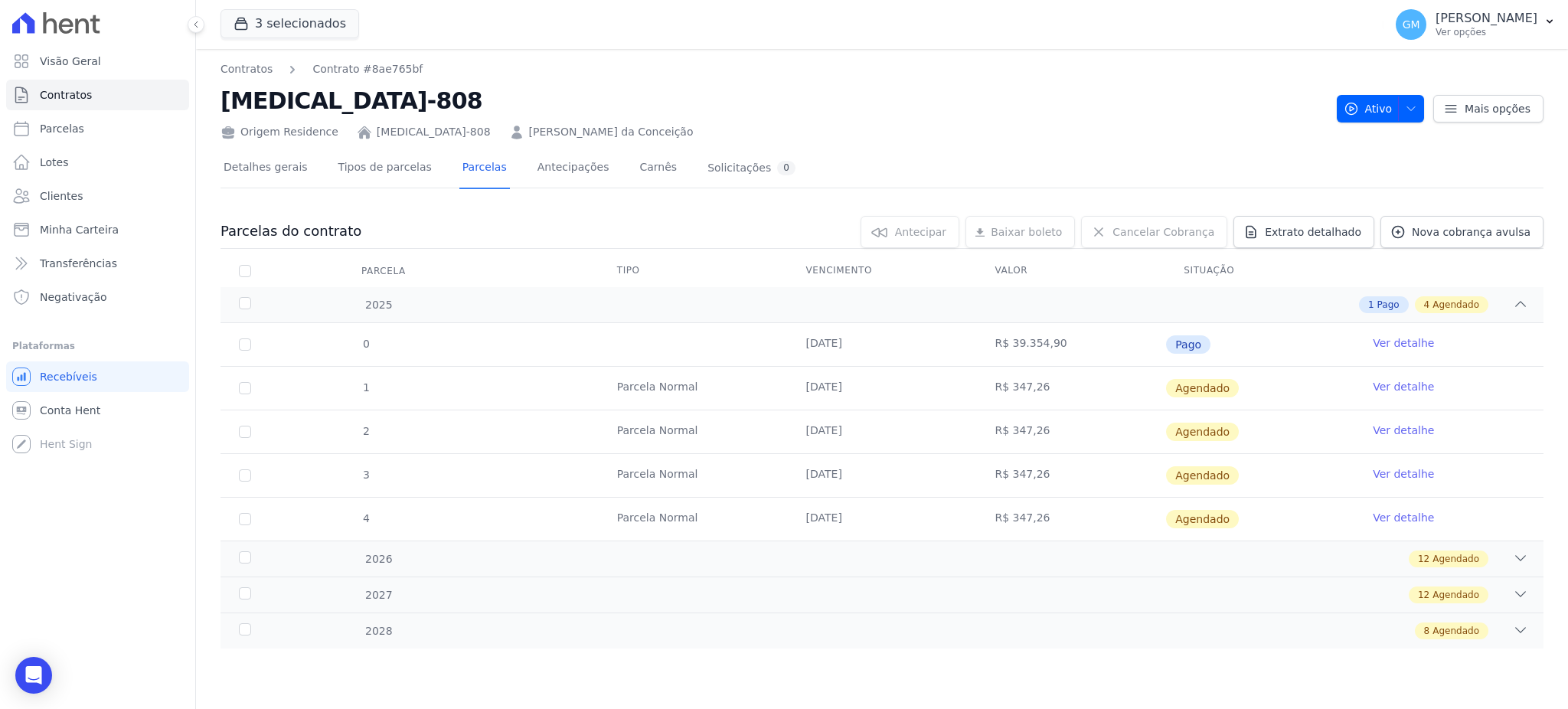
click at [1385, 342] on link "Ver detalhe" at bounding box center [1403, 343] width 61 height 15
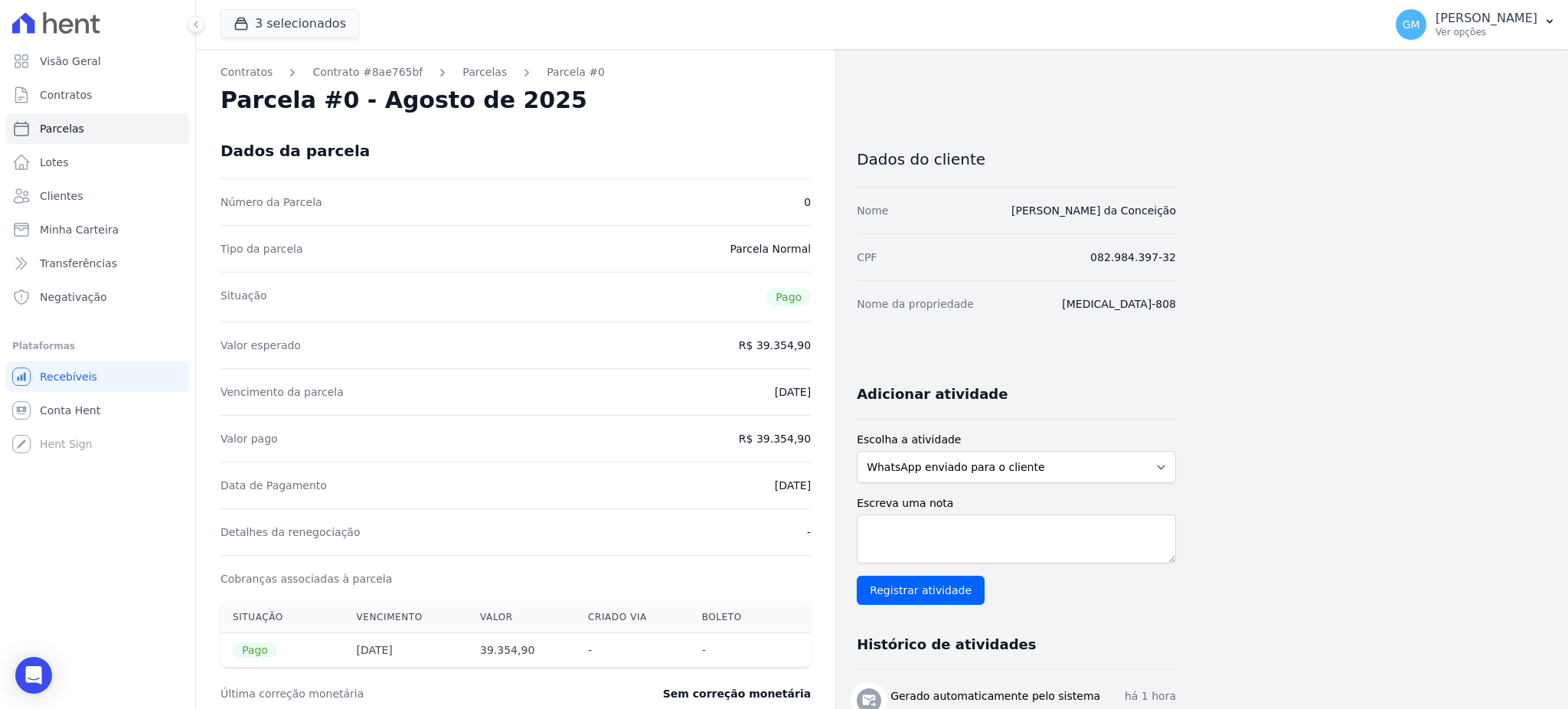
drag, startPoint x: 1208, startPoint y: 216, endPoint x: 1023, endPoint y: 214, distance: 185.0
click at [1023, 214] on div "Contratos Contrato #8ae765bf Parcelas Parcela #0 Parcela #0 - Agosto de 2025 Da…" at bounding box center [869, 646] width 1347 height 1196
copy link "Ana Paula Lopes da Conceição"
drag, startPoint x: 740, startPoint y: 490, endPoint x: 830, endPoint y: 484, distance: 90.2
click at [830, 484] on div "Contratos Contrato #8ae765bf Parcelas Parcela #0 Parcela #0 - Agosto de 2025 Da…" at bounding box center [515, 646] width 639 height 1196
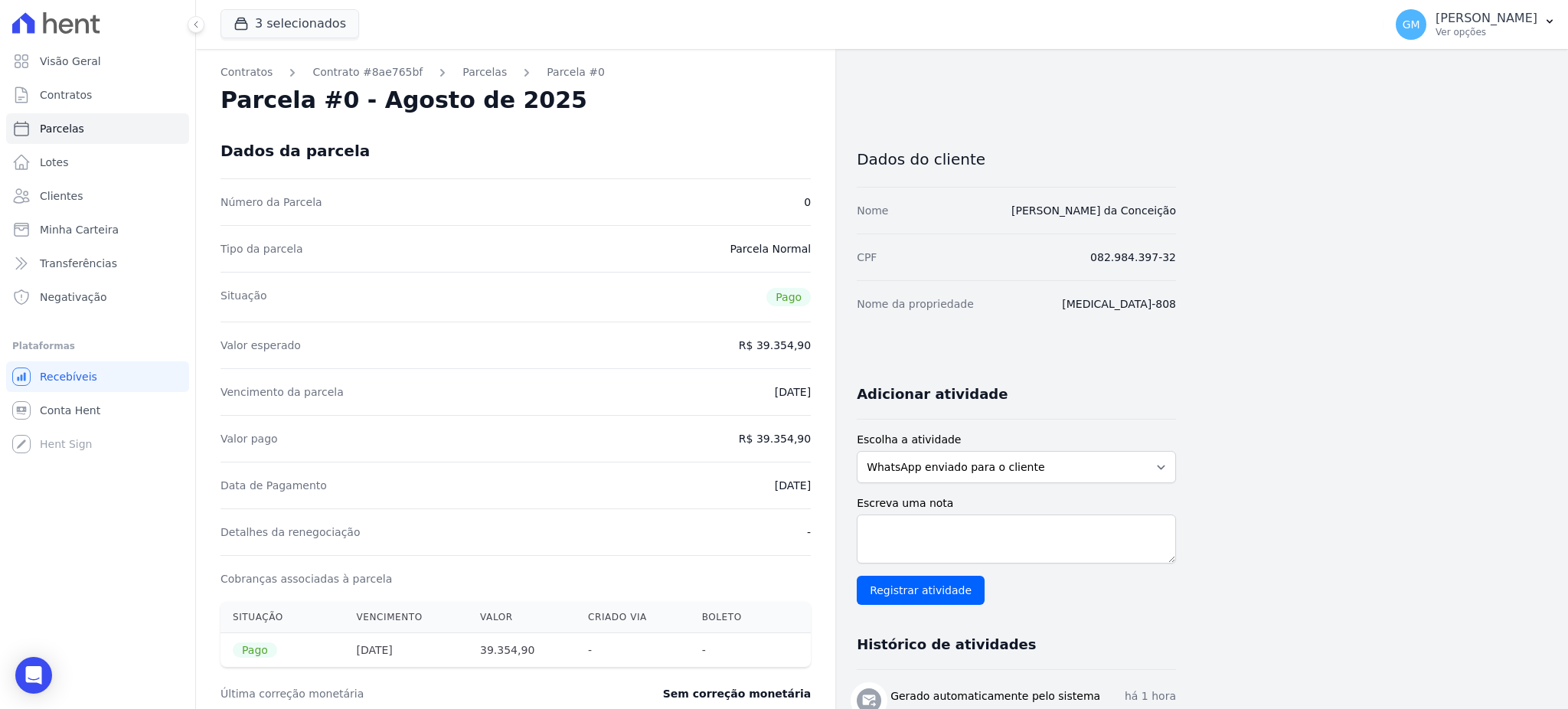
copy dd "12/08/2025"
drag, startPoint x: 763, startPoint y: 438, endPoint x: 813, endPoint y: 437, distance: 50.0
click at [813, 437] on div "Contratos Contrato #8ae765bf Parcelas Parcela #0 Parcela #0 - Agosto de 2025 Da…" at bounding box center [515, 646] width 639 height 1196
copy dd "39.354,90"
drag, startPoint x: 751, startPoint y: 494, endPoint x: 814, endPoint y: 494, distance: 63.0
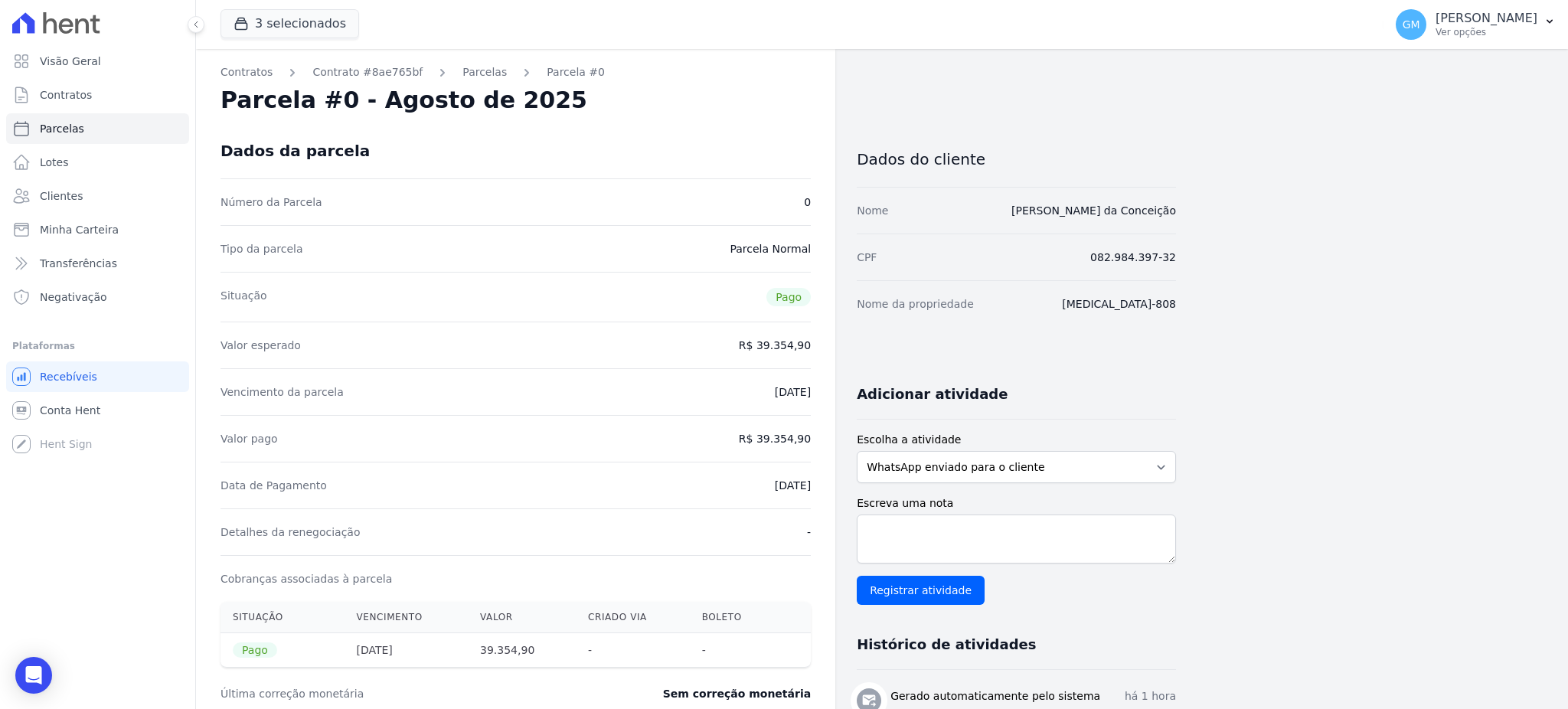
click at [814, 494] on div "Contratos Contrato #8ae765bf Parcelas Parcela #0 Parcela #0 - Agosto de 2025 Da…" at bounding box center [515, 646] width 639 height 1196
copy dd "12/08/2025"
drag, startPoint x: 1213, startPoint y: 218, endPoint x: 1022, endPoint y: 216, distance: 191.0
click at [1022, 216] on div "Contratos Contrato #8ae765bf Parcelas Parcela #0 Parcela #0 - Agosto de 2025 Da…" at bounding box center [869, 646] width 1347 height 1196
copy link "Ana Paula Lopes da Conceição"
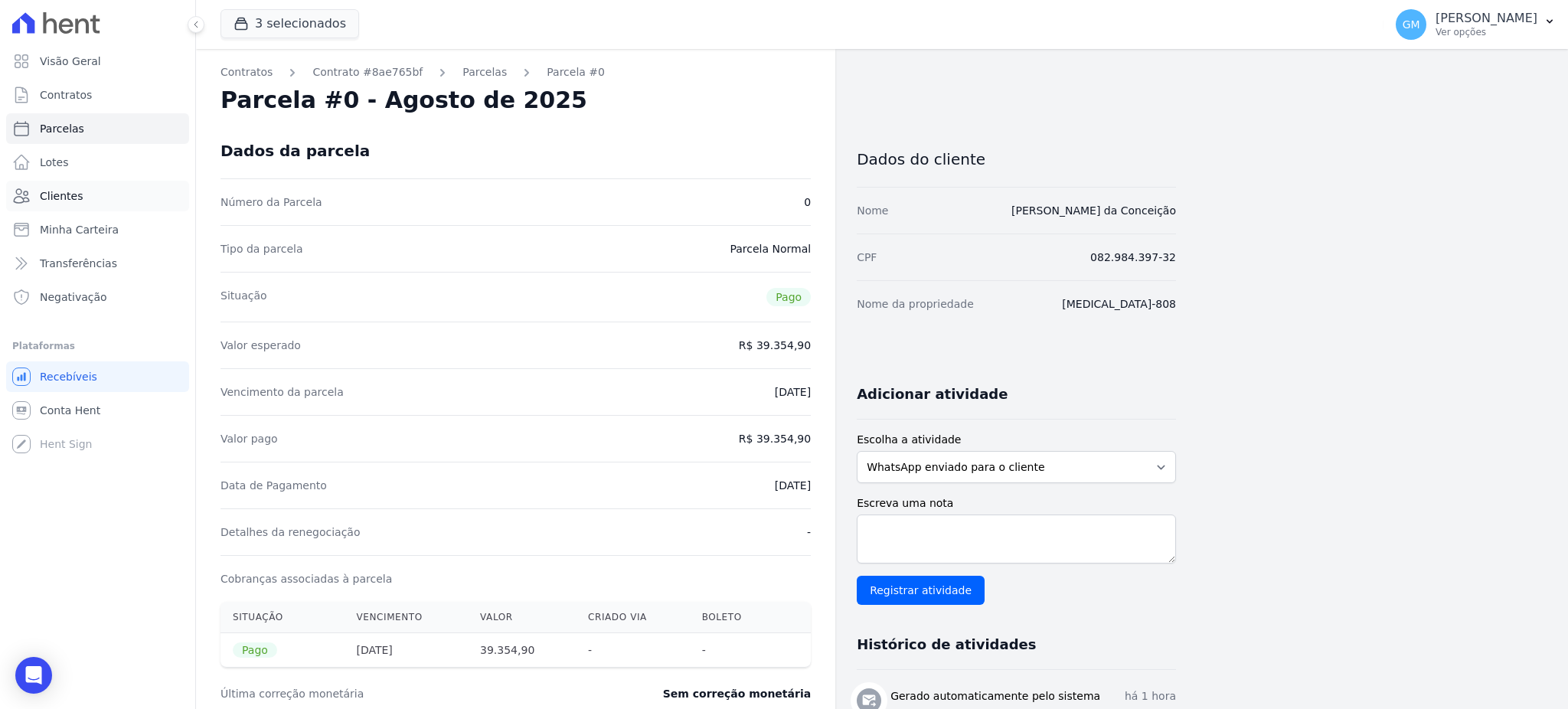
click at [88, 205] on link "Clientes" at bounding box center [97, 196] width 183 height 31
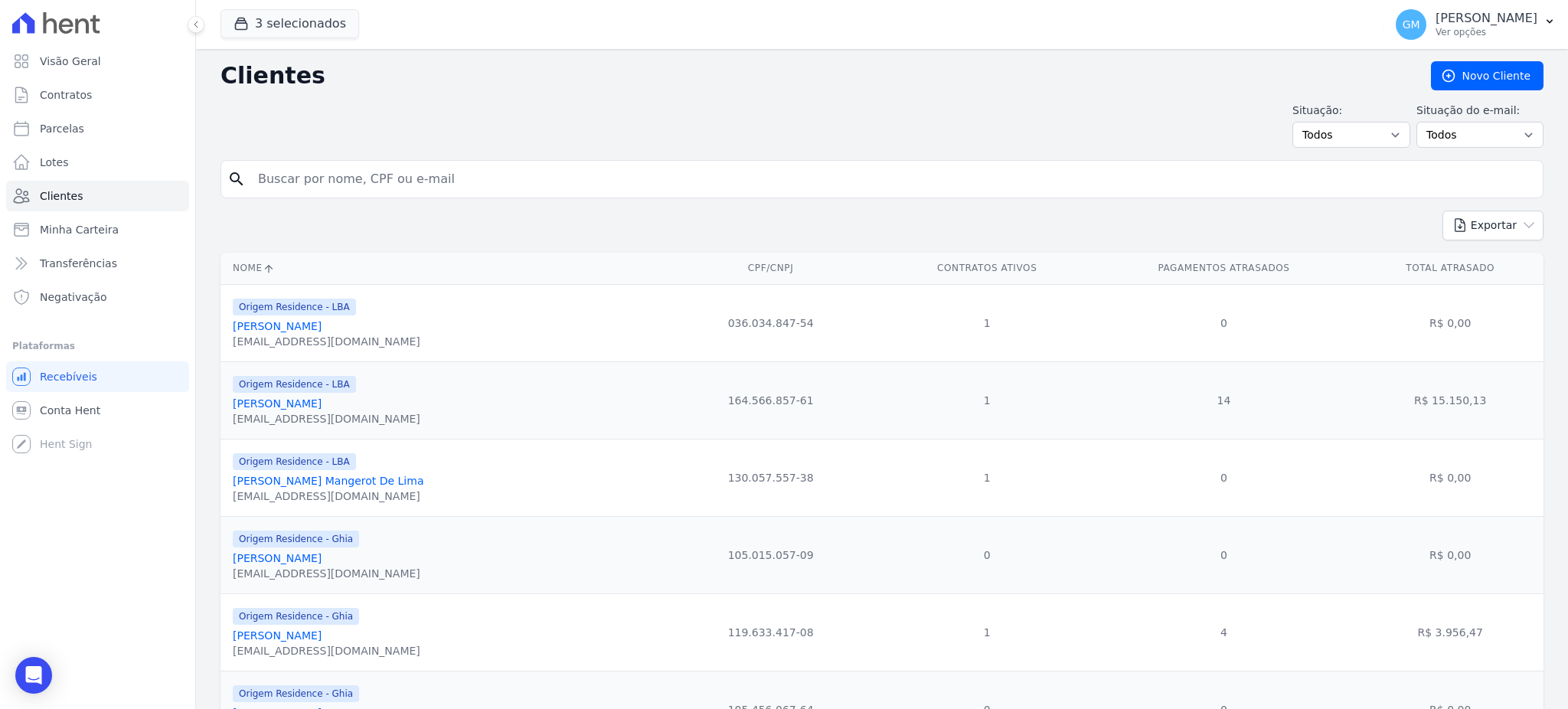
click at [347, 183] on input "search" at bounding box center [892, 179] width 1287 height 31
type input "jorlei"
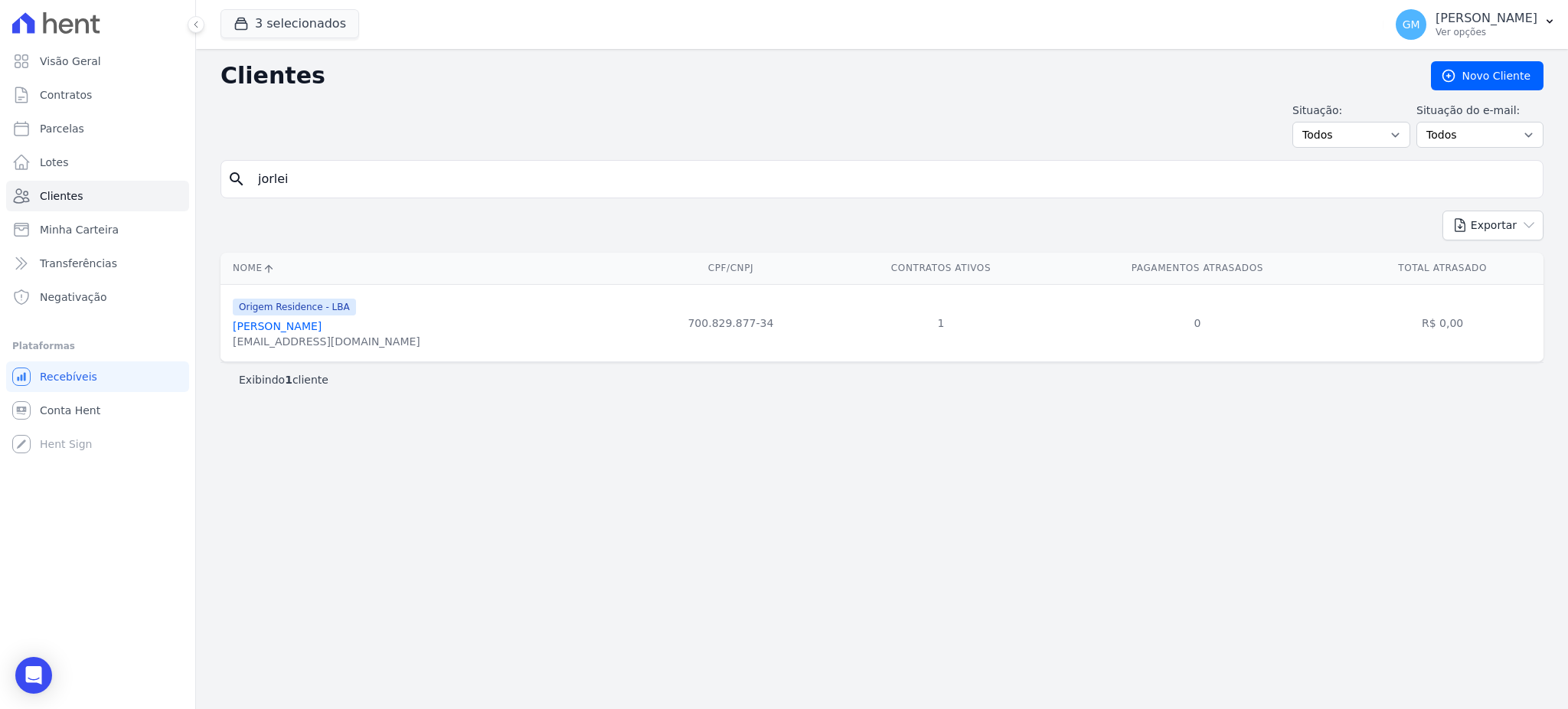
click at [322, 322] on link "Jorlei Nogueira Da Silva" at bounding box center [277, 326] width 89 height 13
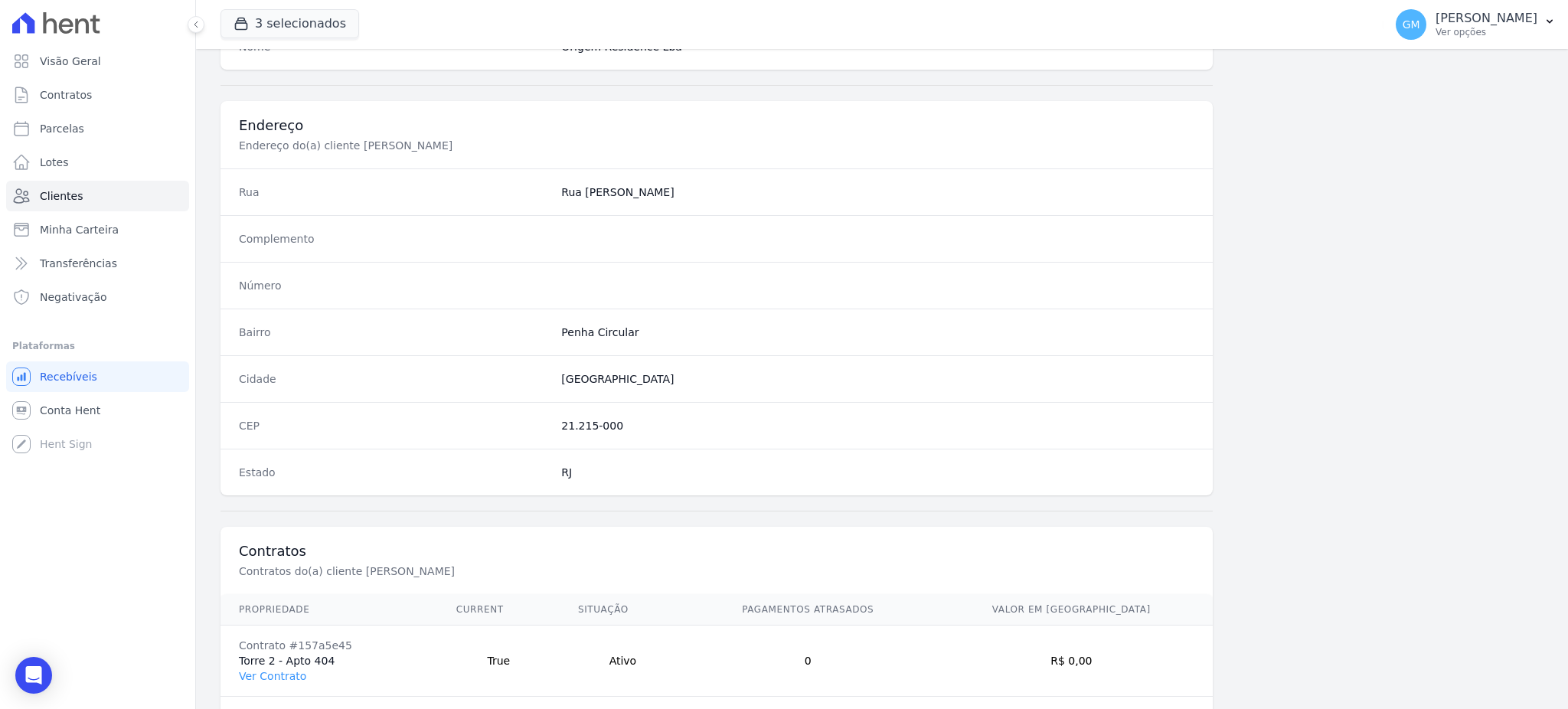
scroll to position [725, 0]
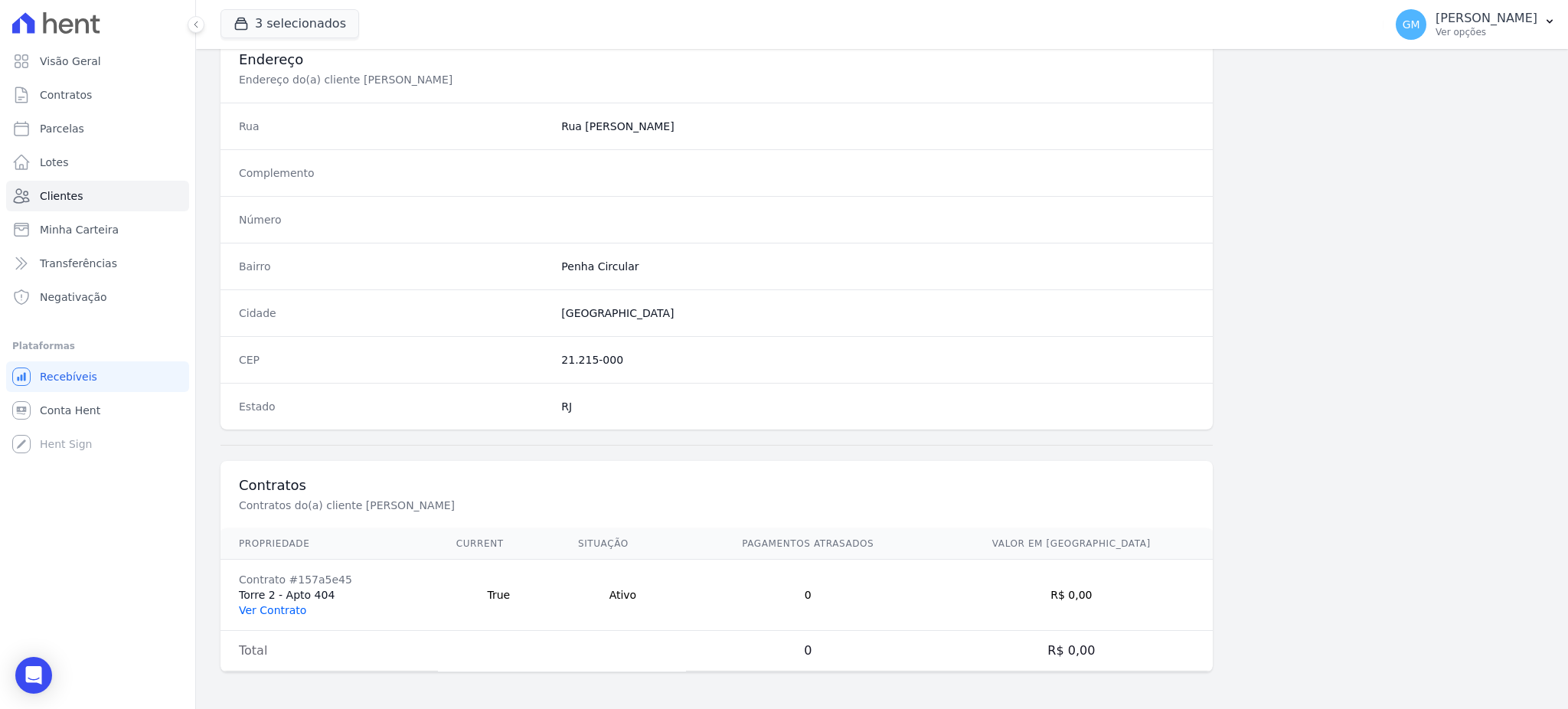
click at [296, 604] on link "Ver Contrato" at bounding box center [272, 610] width 67 height 13
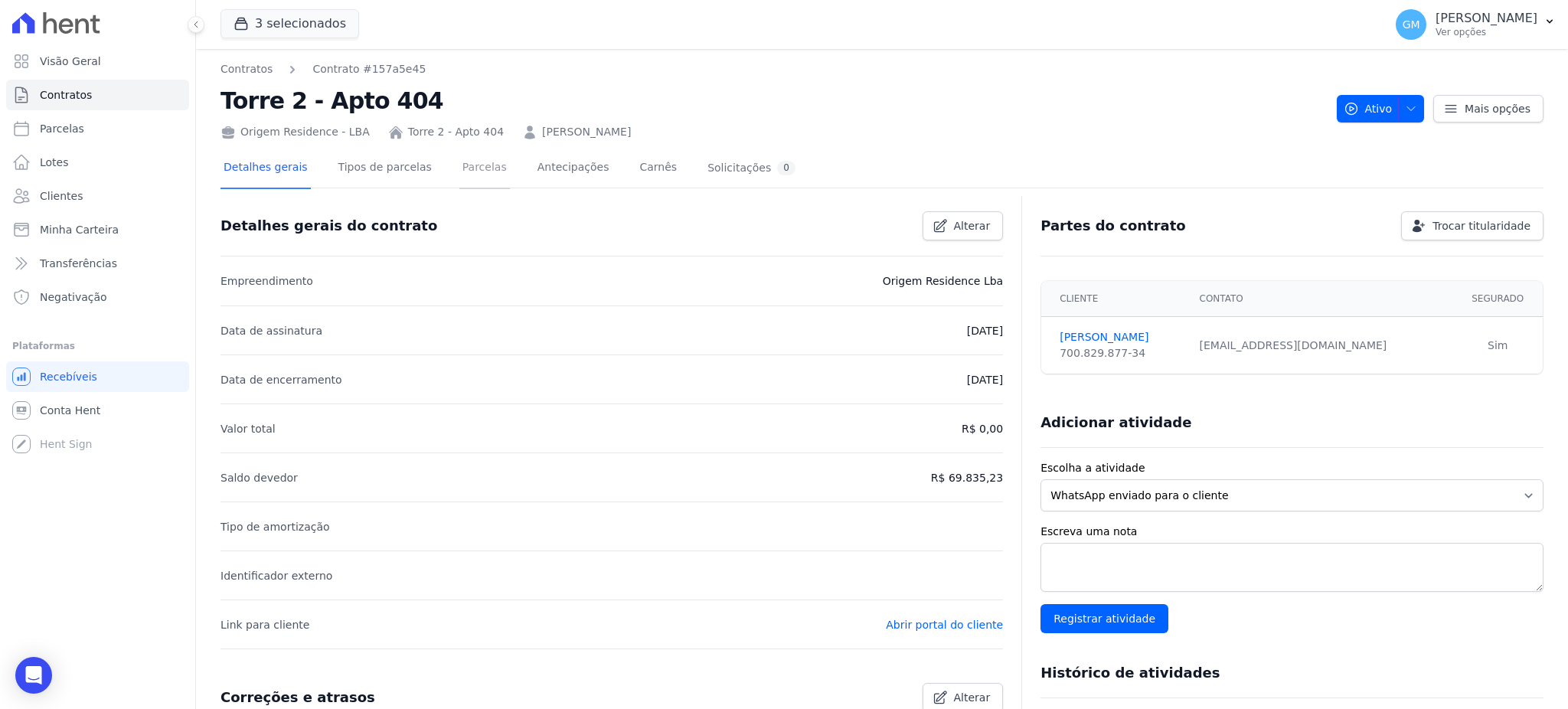
click at [459, 165] on link "Parcelas" at bounding box center [484, 168] width 50 height 40
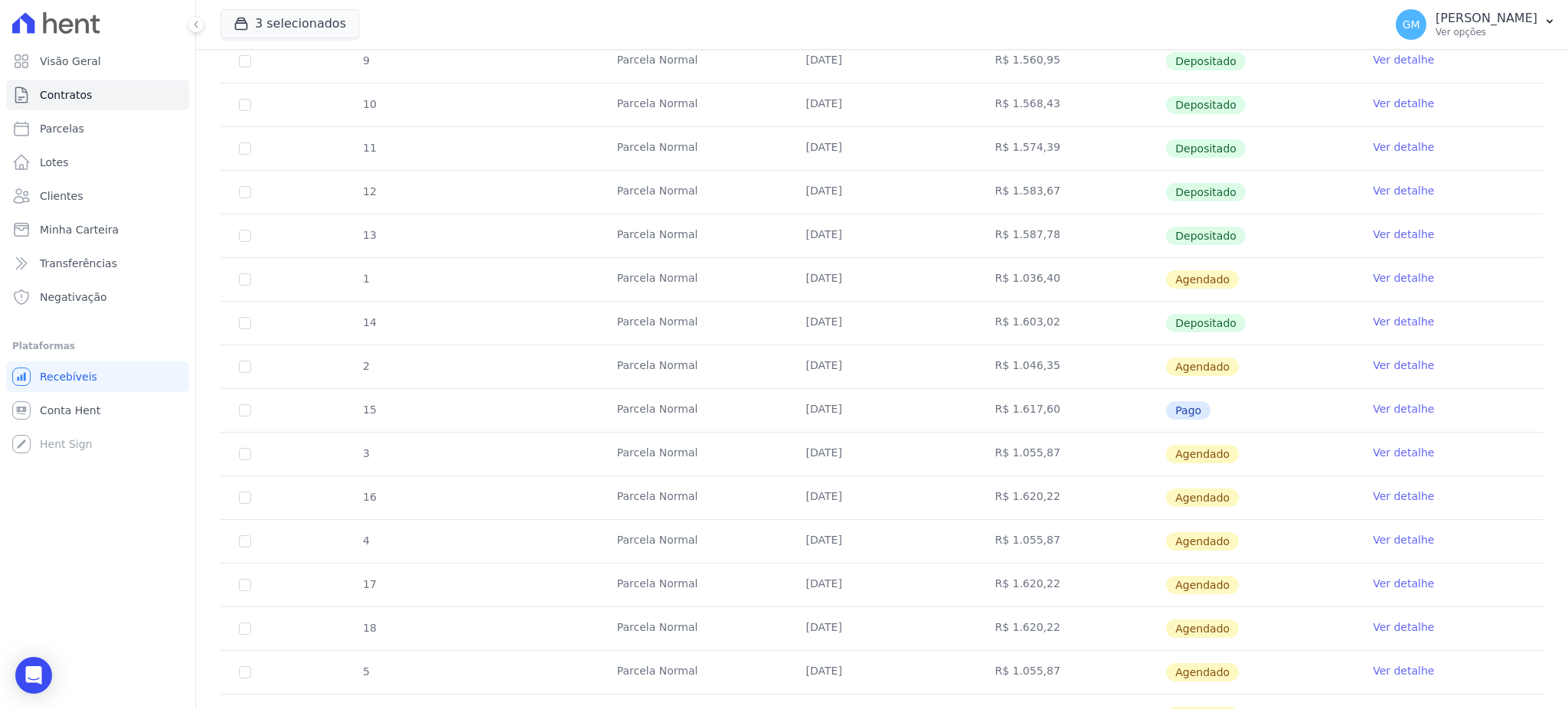
scroll to position [361, 0]
drag, startPoint x: 1024, startPoint y: 410, endPoint x: 999, endPoint y: 409, distance: 25.0
click at [999, 409] on td "R$ 1.617,60" at bounding box center [1070, 411] width 189 height 43
copy td "1.617,60"
click at [1388, 403] on link "Ver detalhe" at bounding box center [1403, 411] width 61 height 15
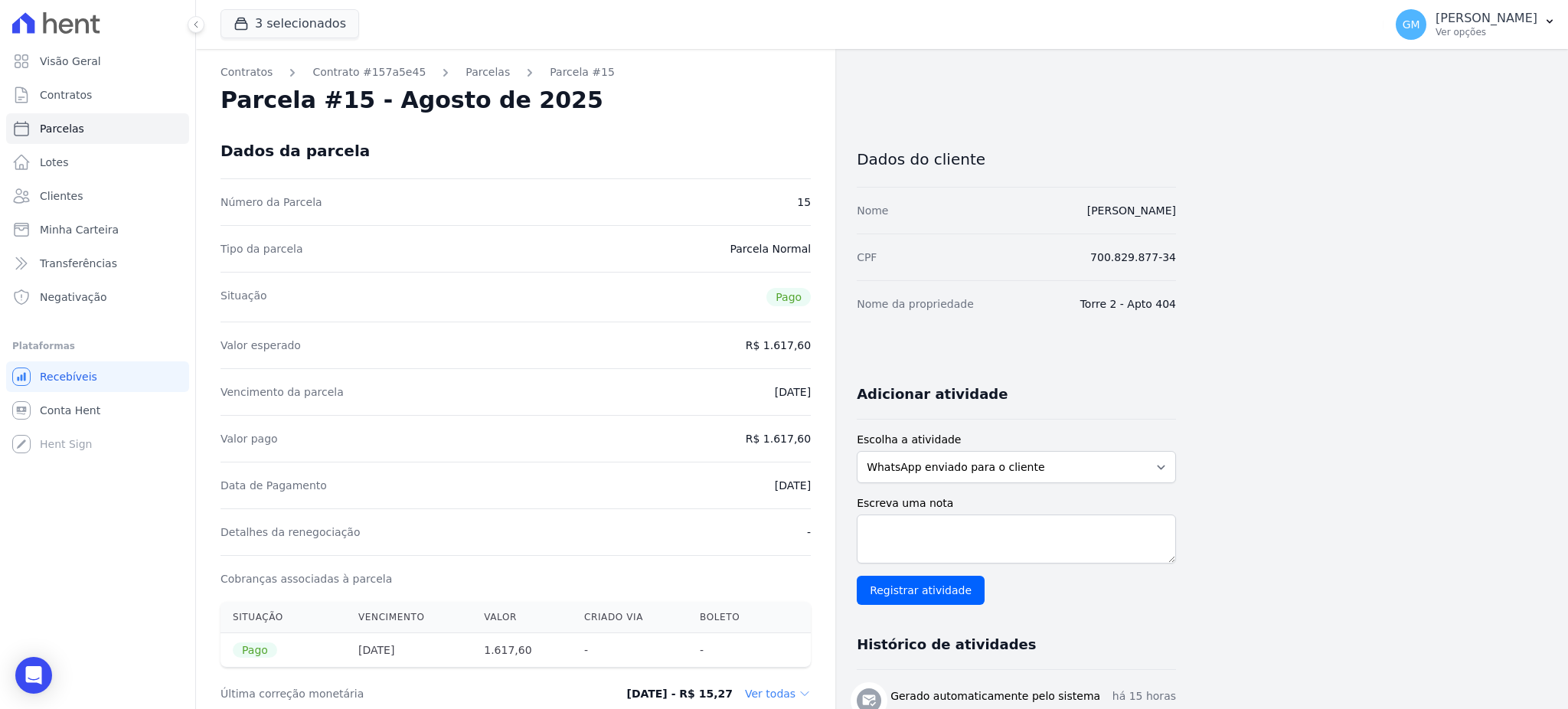
drag, startPoint x: 1195, startPoint y: 207, endPoint x: 1036, endPoint y: 222, distance: 159.7
copy link "JORLEI NOGUEIRA DA SILVA"
click at [92, 200] on link "Clientes" at bounding box center [97, 196] width 183 height 31
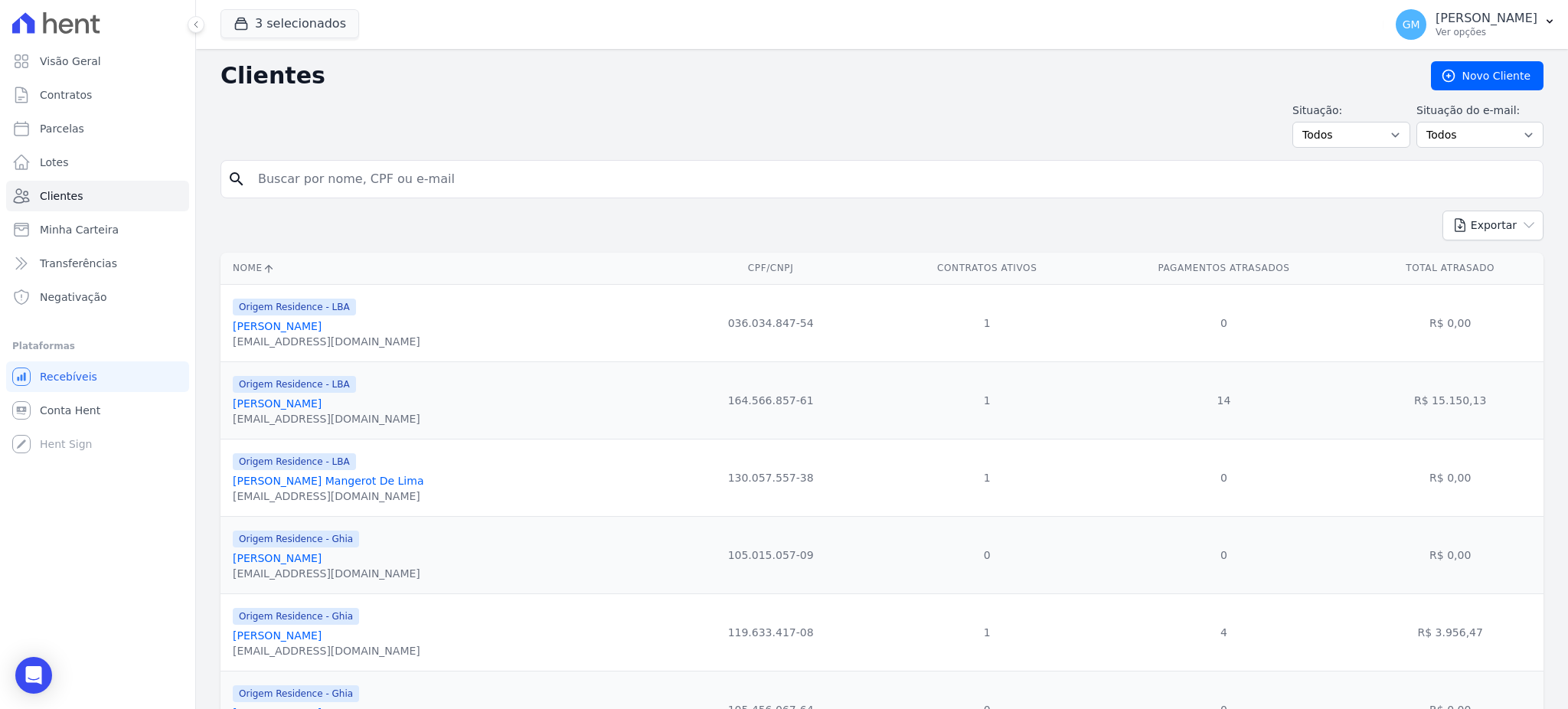
click at [282, 183] on input "search" at bounding box center [892, 179] width 1287 height 31
paste input "Renaildo Correia Dos Santos"
type input "Renaildo Correia Dos Santos"
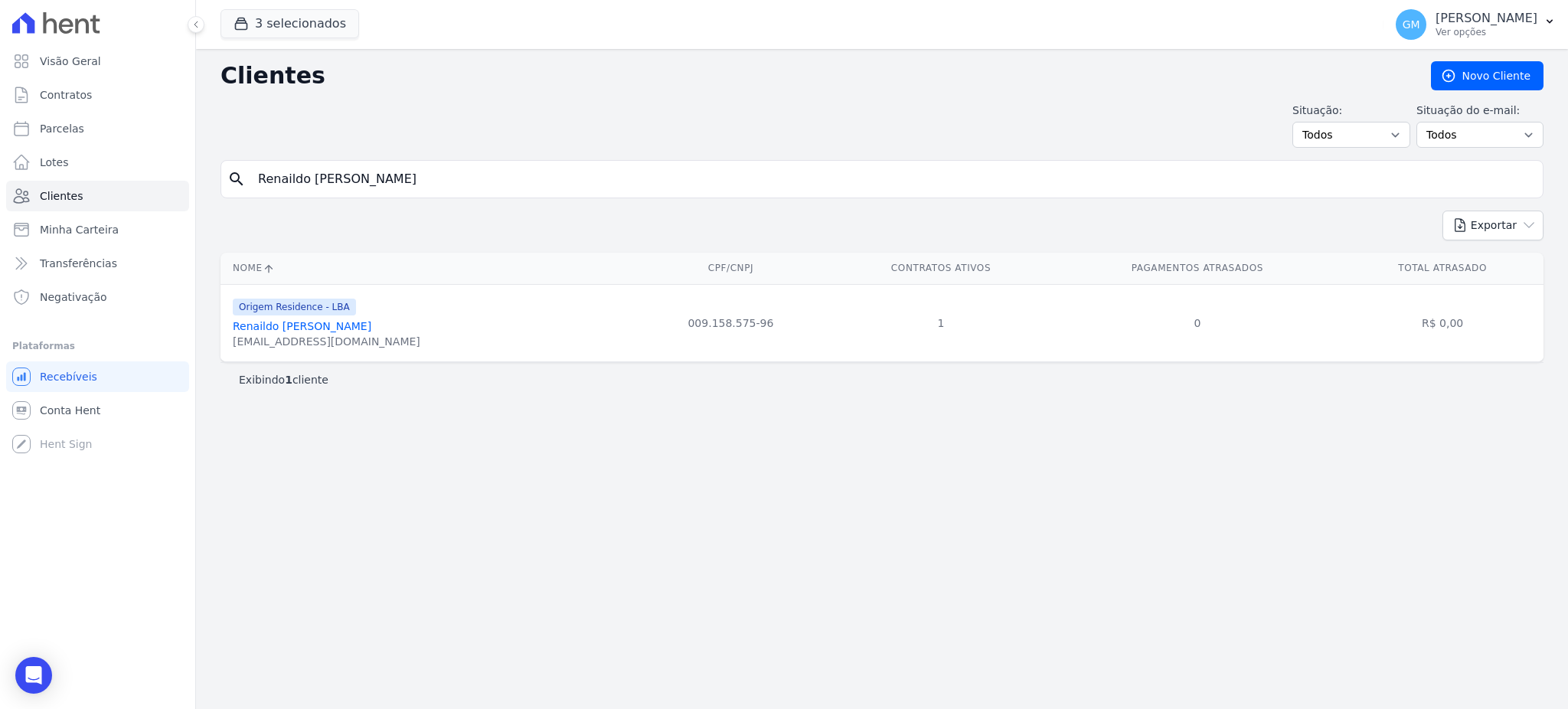
click at [314, 323] on link "Renaildo Correia Dos Santos" at bounding box center [302, 326] width 138 height 13
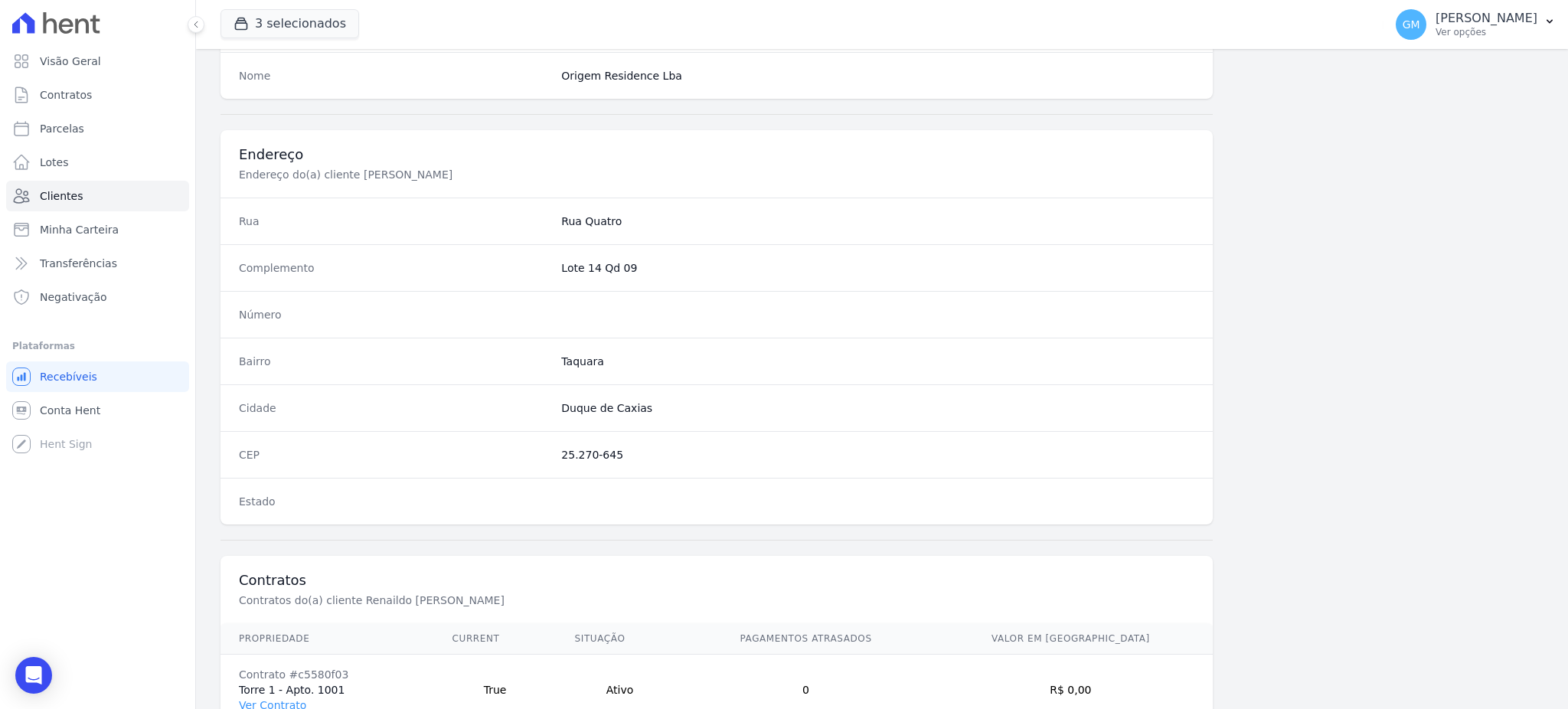
scroll to position [725, 0]
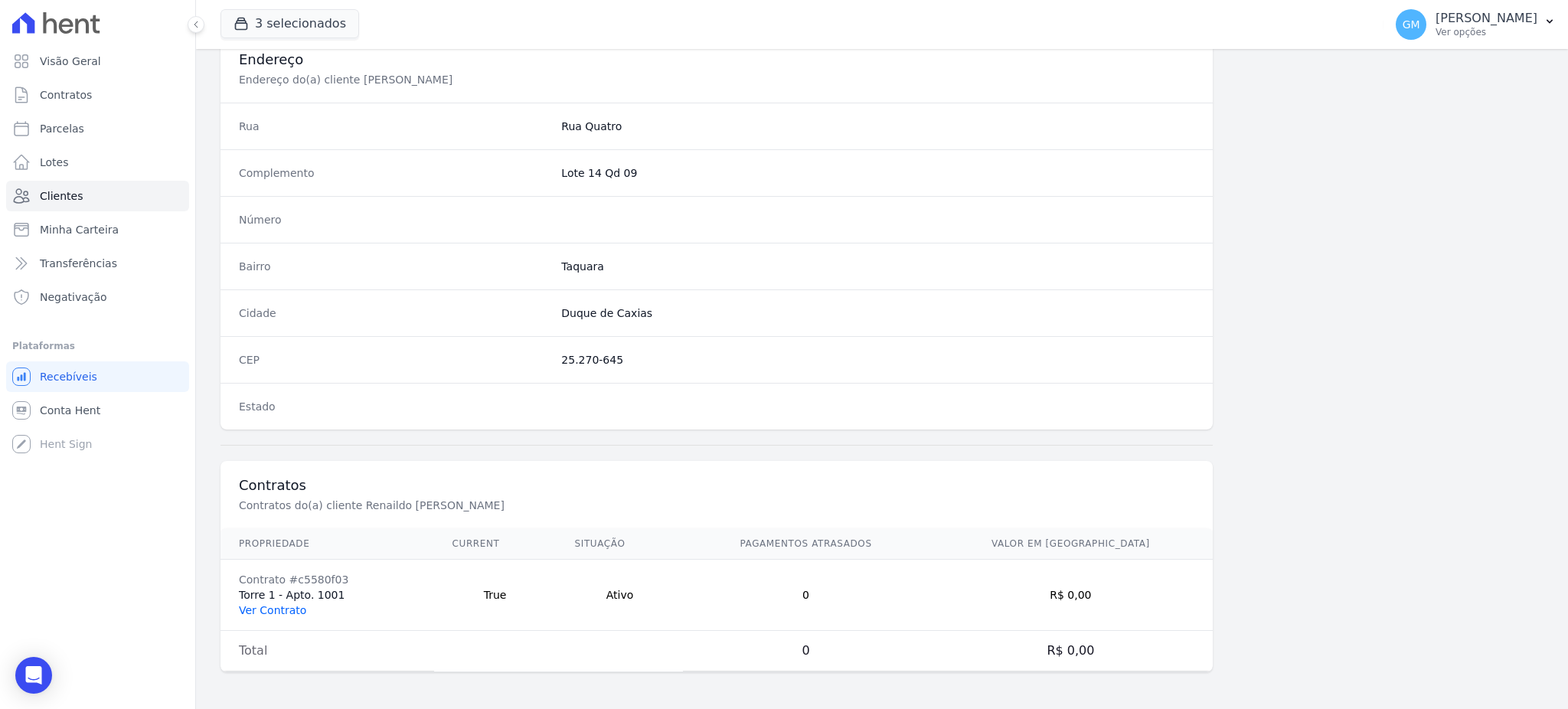
click at [288, 604] on link "Ver Contrato" at bounding box center [272, 610] width 67 height 13
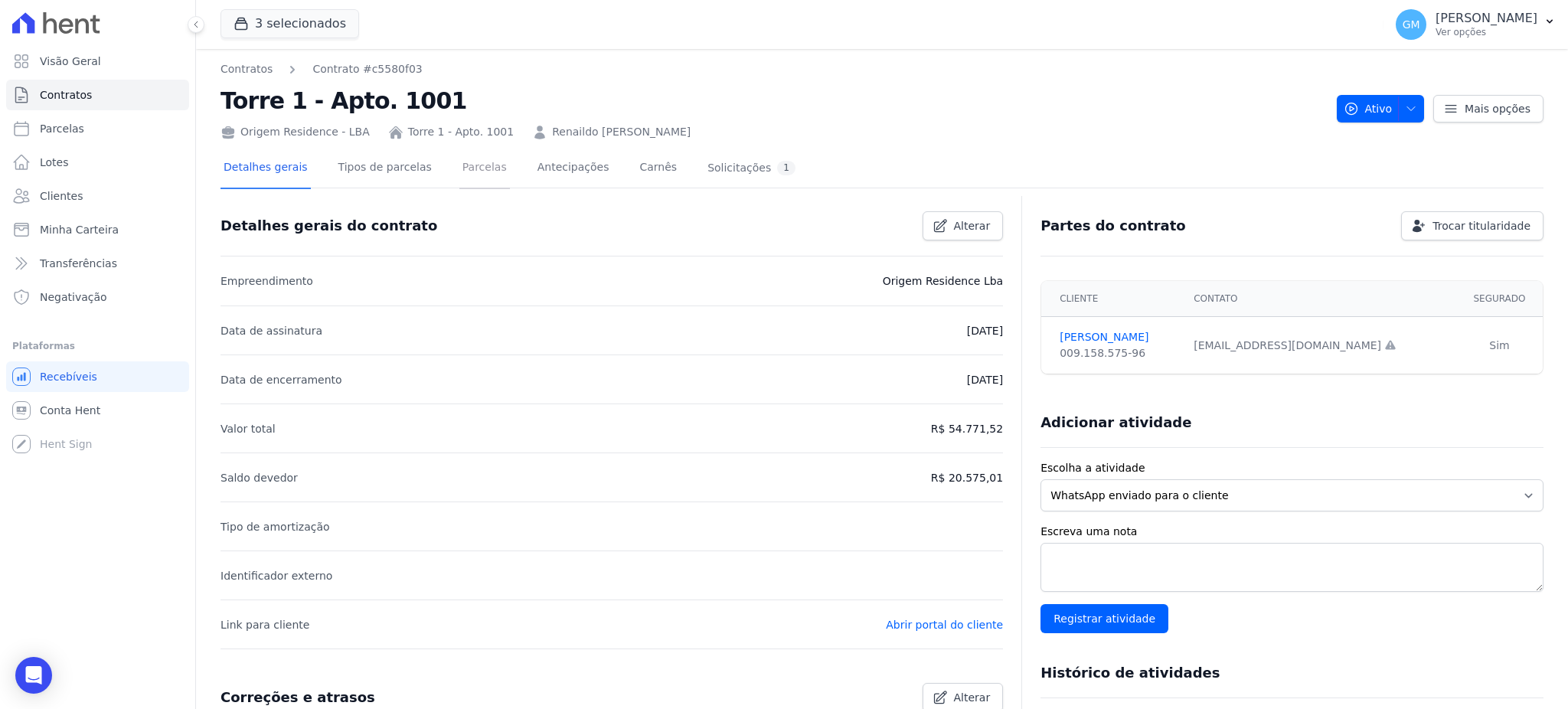
click at [459, 165] on link "Parcelas" at bounding box center [484, 168] width 50 height 40
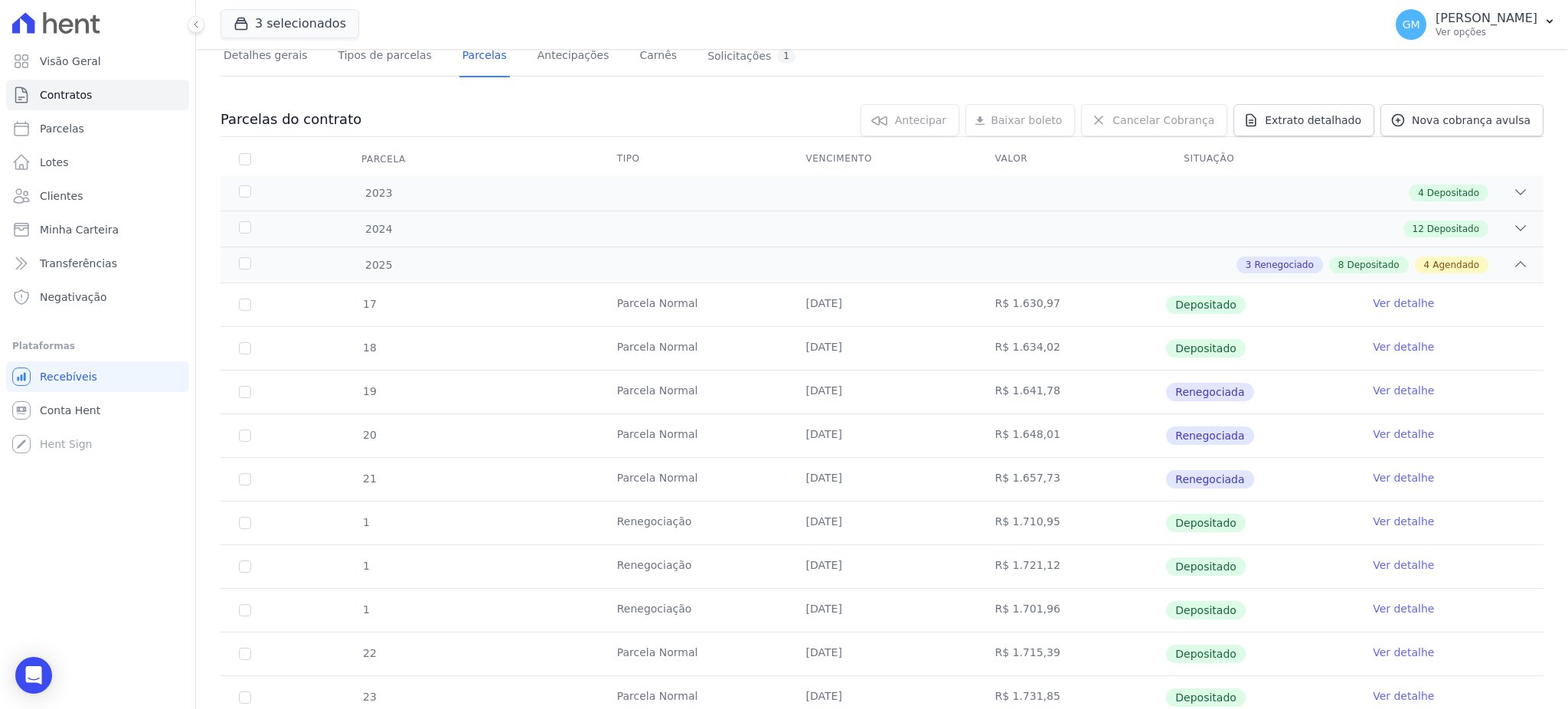
scroll to position [307, 0]
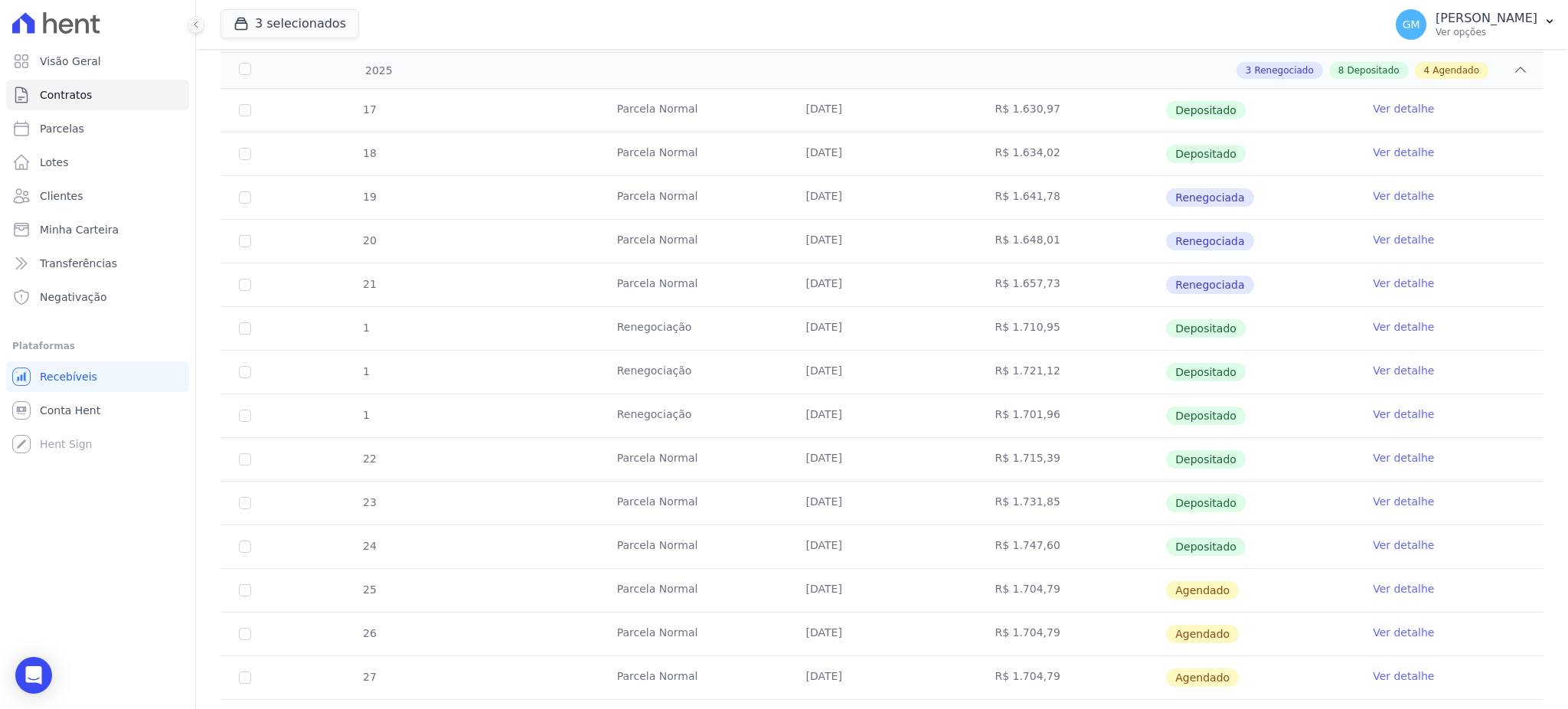
click at [1380, 539] on link "Ver detalhe" at bounding box center [1403, 546] width 61 height 15
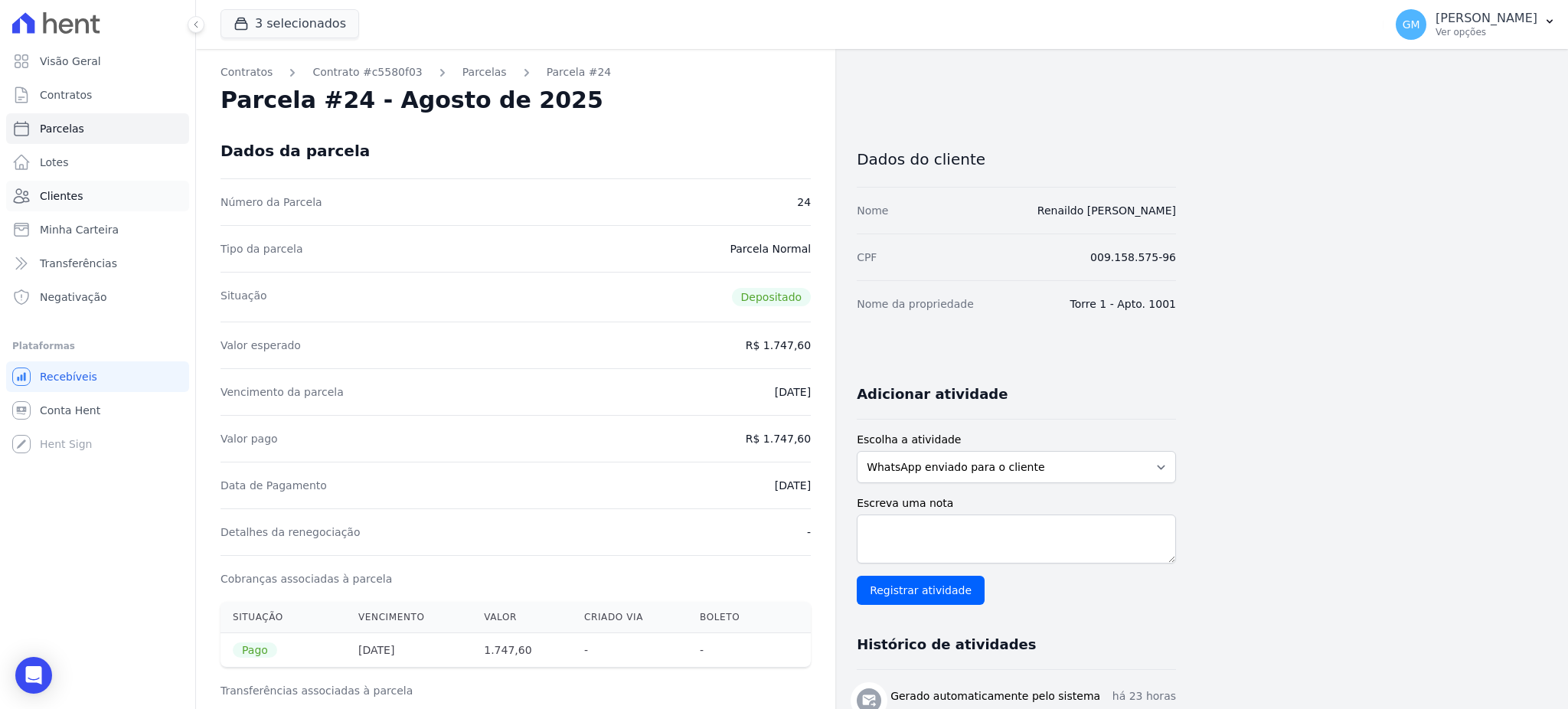
click at [57, 192] on span "Clientes" at bounding box center [61, 196] width 43 height 15
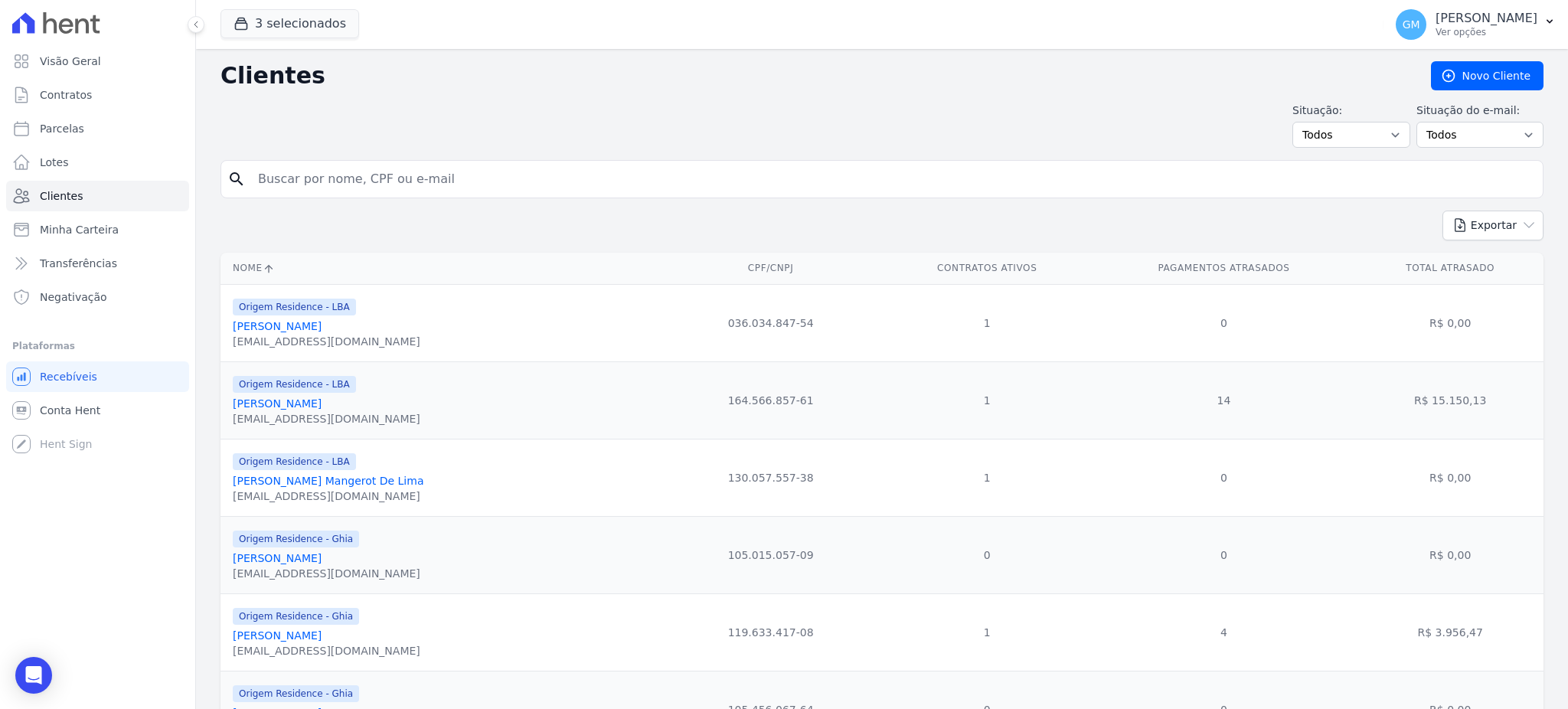
click at [342, 178] on input "search" at bounding box center [892, 179] width 1287 height 31
paste input "DanÃºbia Rayssa De Oliveira Nogueira"
drag, startPoint x: 312, startPoint y: 185, endPoint x: 235, endPoint y: 194, distance: 77.5
click at [235, 194] on div "search DanÃºbia Rayssa De Oliveira Nogueira" at bounding box center [881, 179] width 1323 height 39
type input "Rayssa De Oliveira Nogueira"
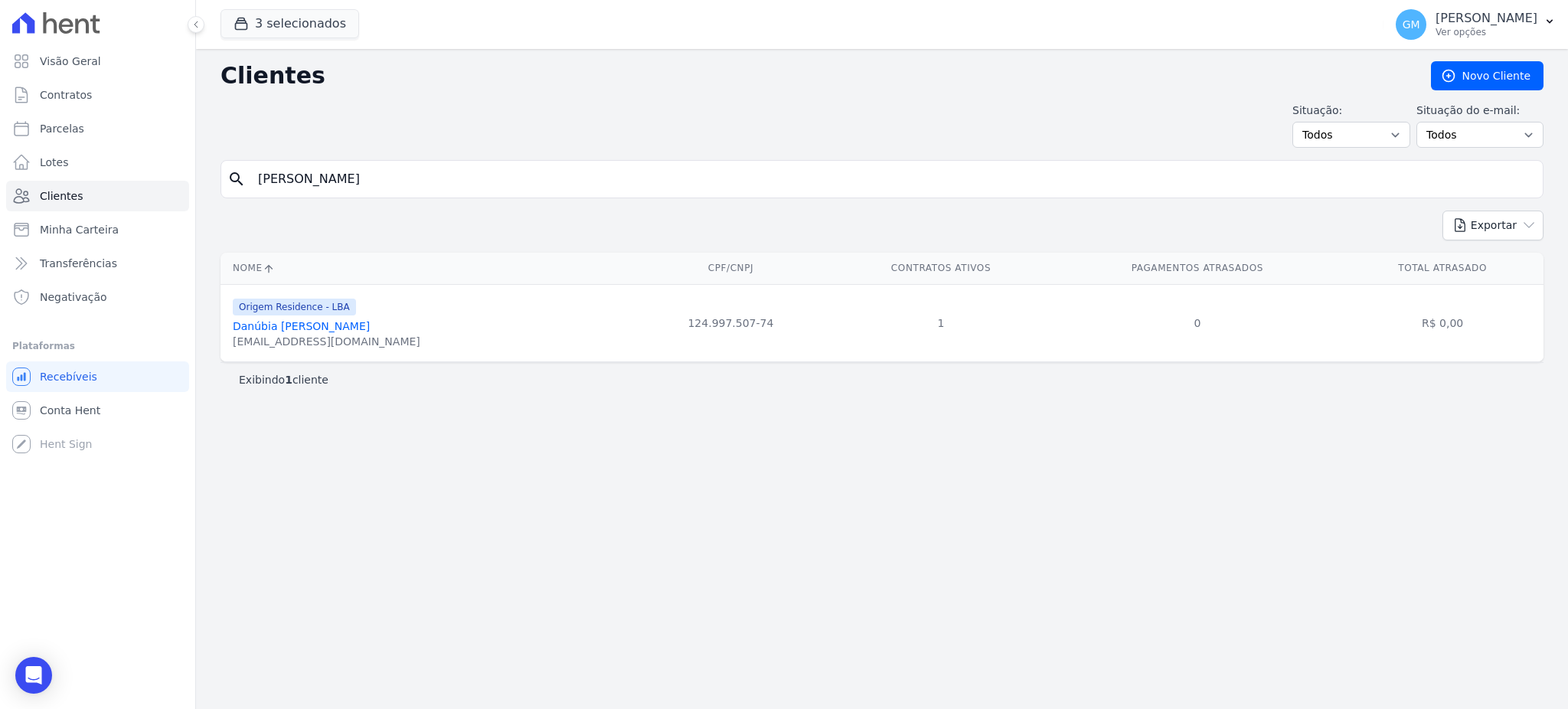
click at [374, 338] on div "danubia.o.nogueira@gmail.com" at bounding box center [327, 341] width 188 height 15
click at [369, 327] on link "Danúbia Rayssa De Oliveira Nogueira" at bounding box center [302, 326] width 137 height 13
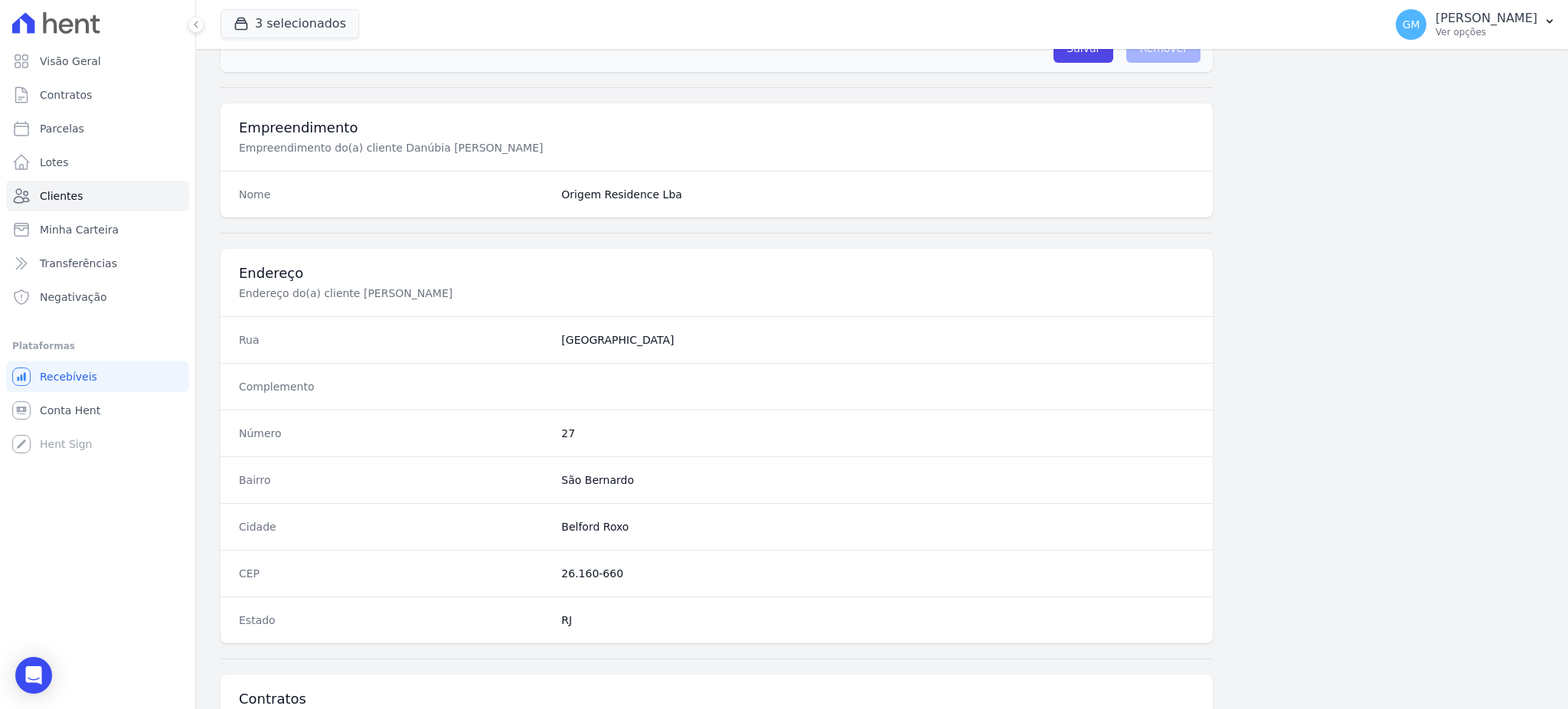
scroll to position [725, 0]
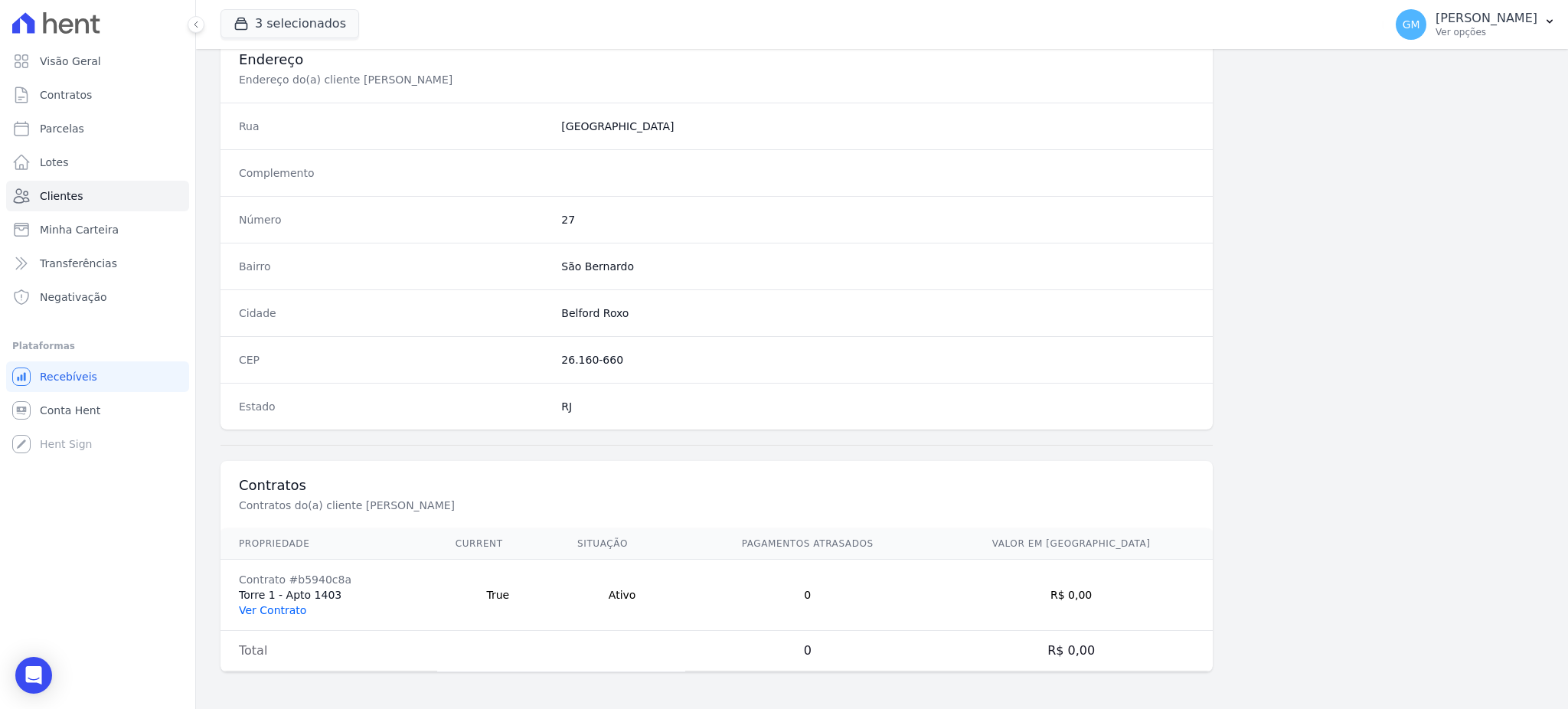
click at [280, 608] on link "Ver Contrato" at bounding box center [272, 610] width 67 height 13
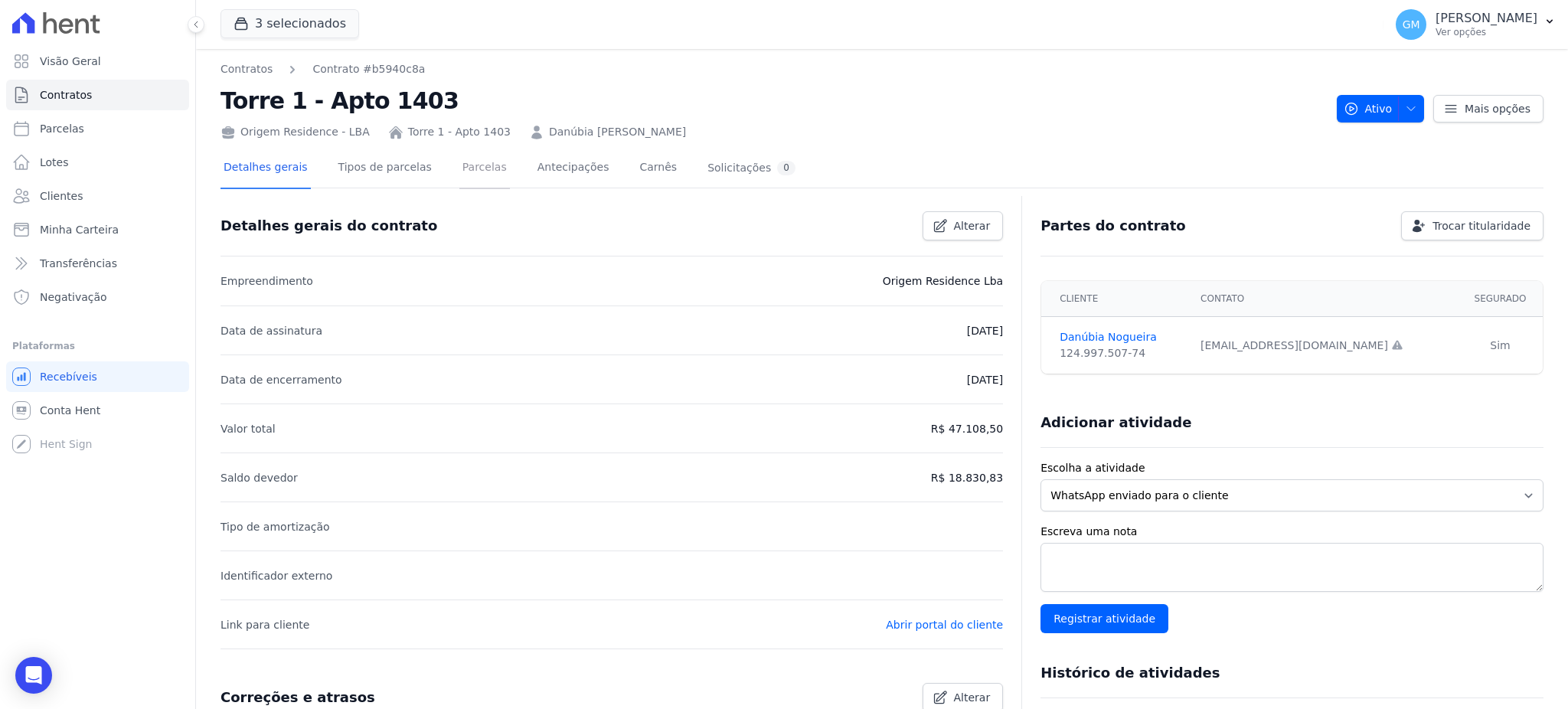
click at [470, 177] on link "Parcelas" at bounding box center [484, 168] width 50 height 40
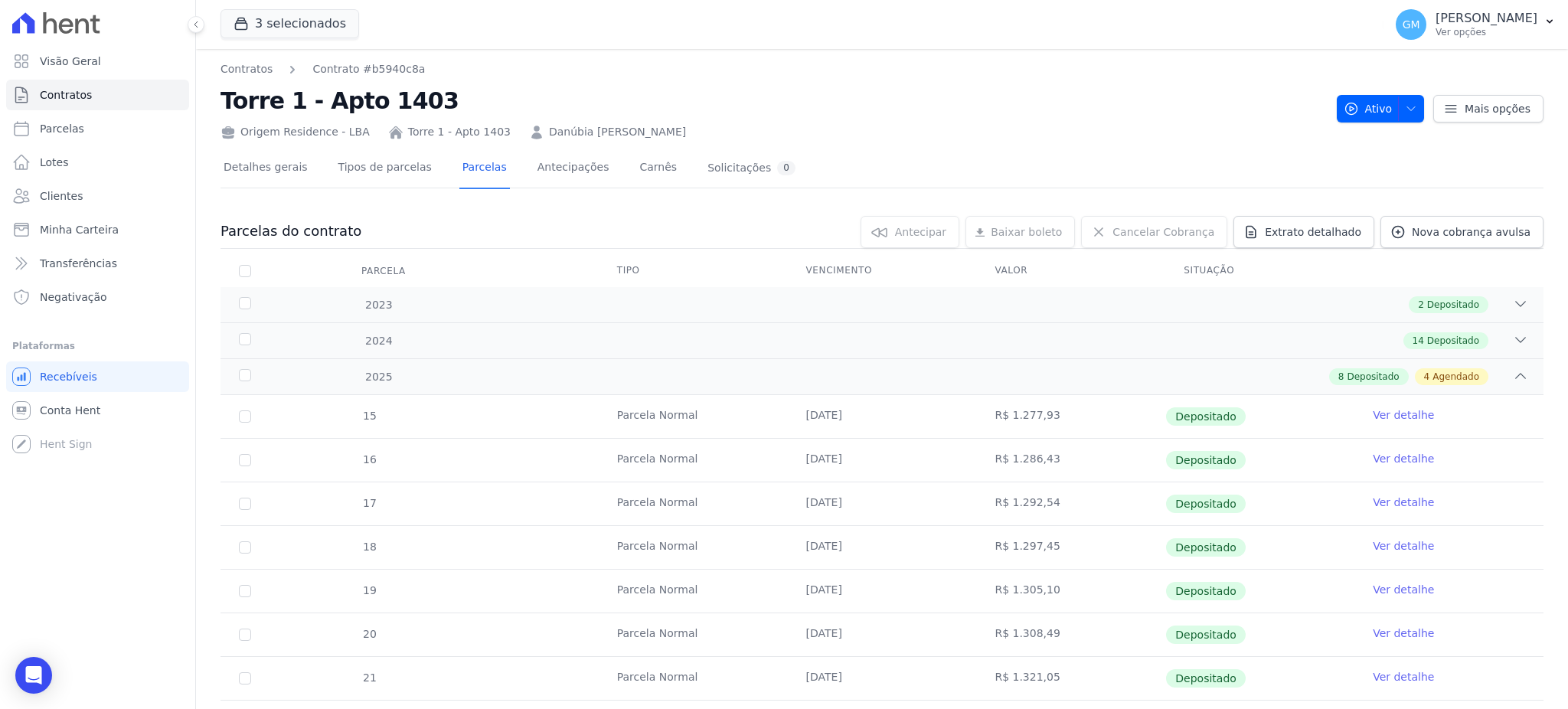
scroll to position [204, 0]
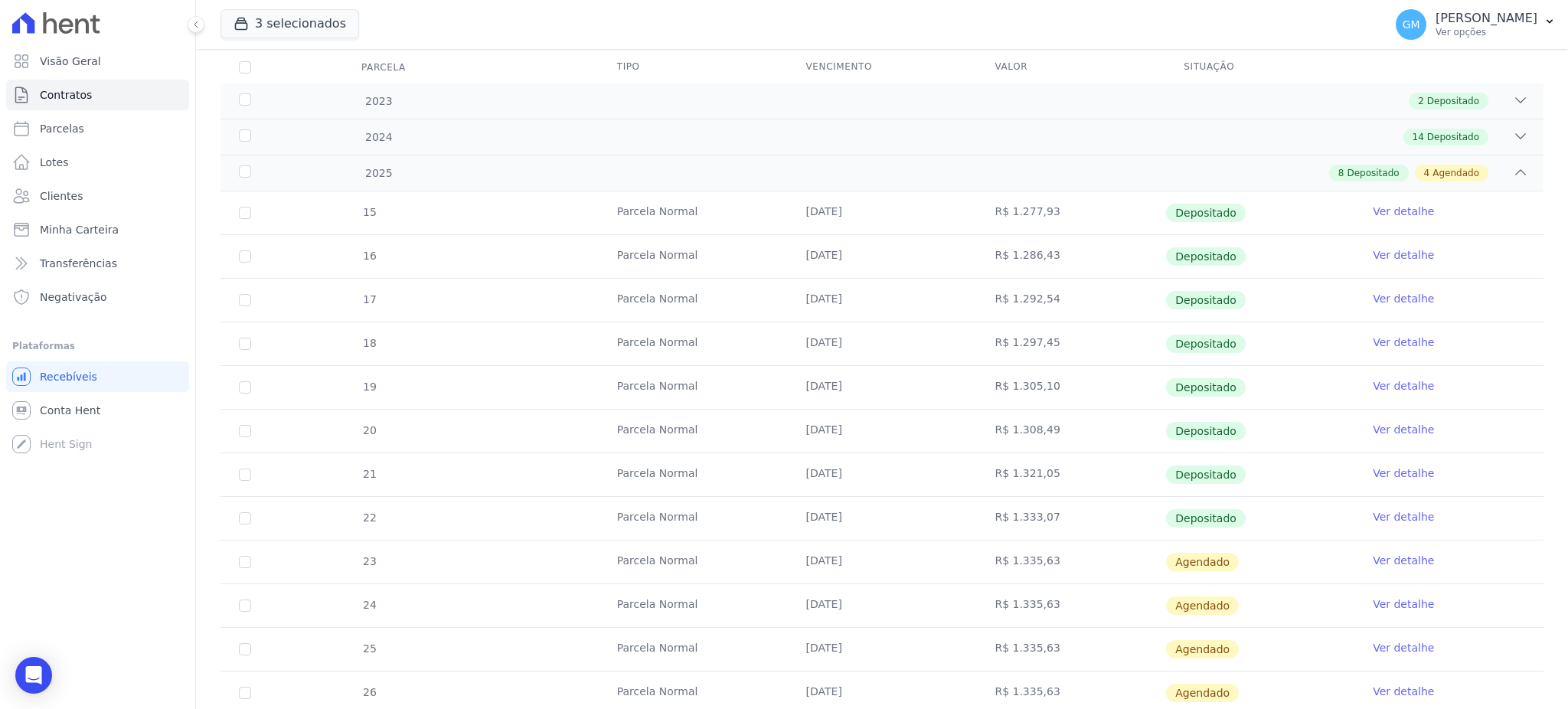
click at [1404, 520] on link "Ver detalhe" at bounding box center [1403, 517] width 61 height 15
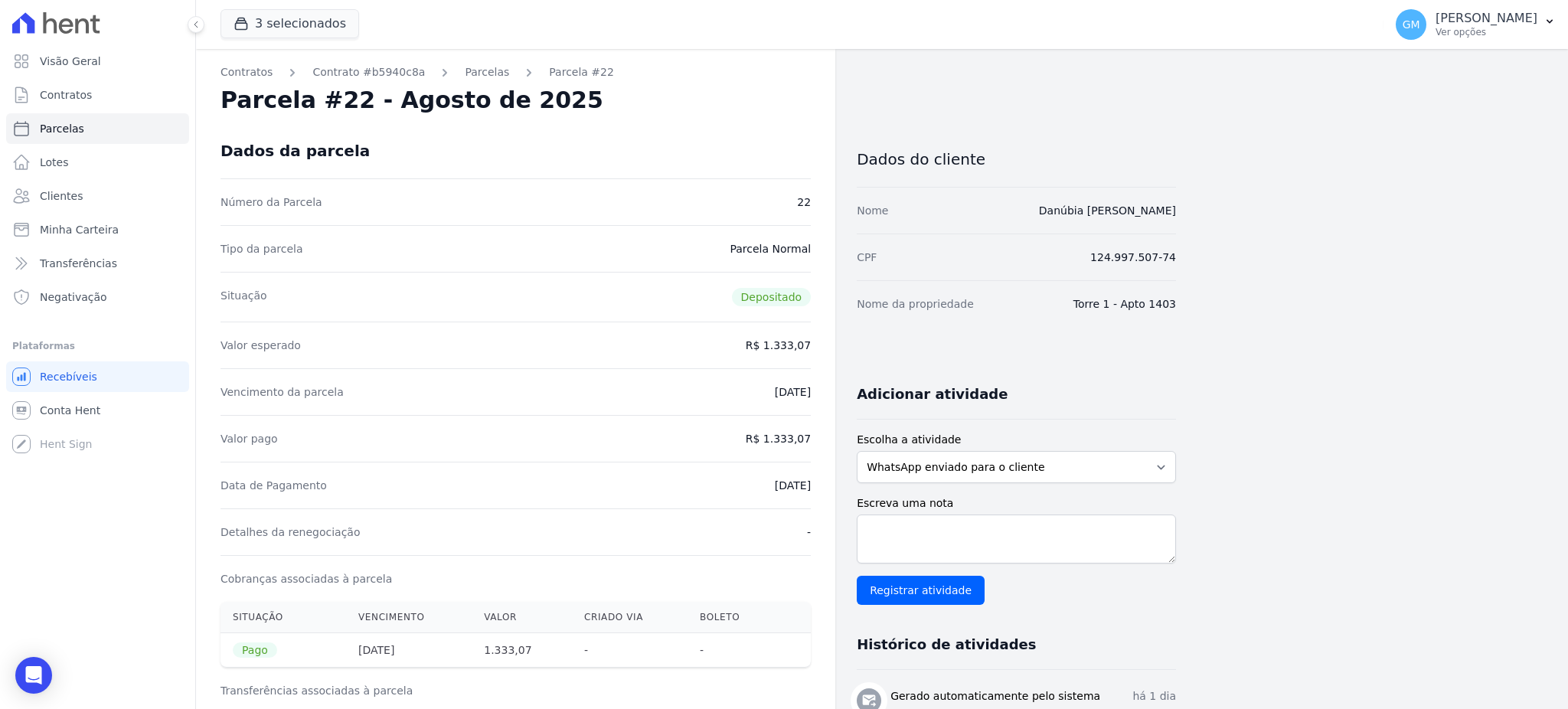
drag, startPoint x: 742, startPoint y: 485, endPoint x: 817, endPoint y: 487, distance: 75.0
drag, startPoint x: 767, startPoint y: 437, endPoint x: 819, endPoint y: 437, distance: 52.0
drag, startPoint x: 749, startPoint y: 484, endPoint x: 824, endPoint y: 484, distance: 75.0
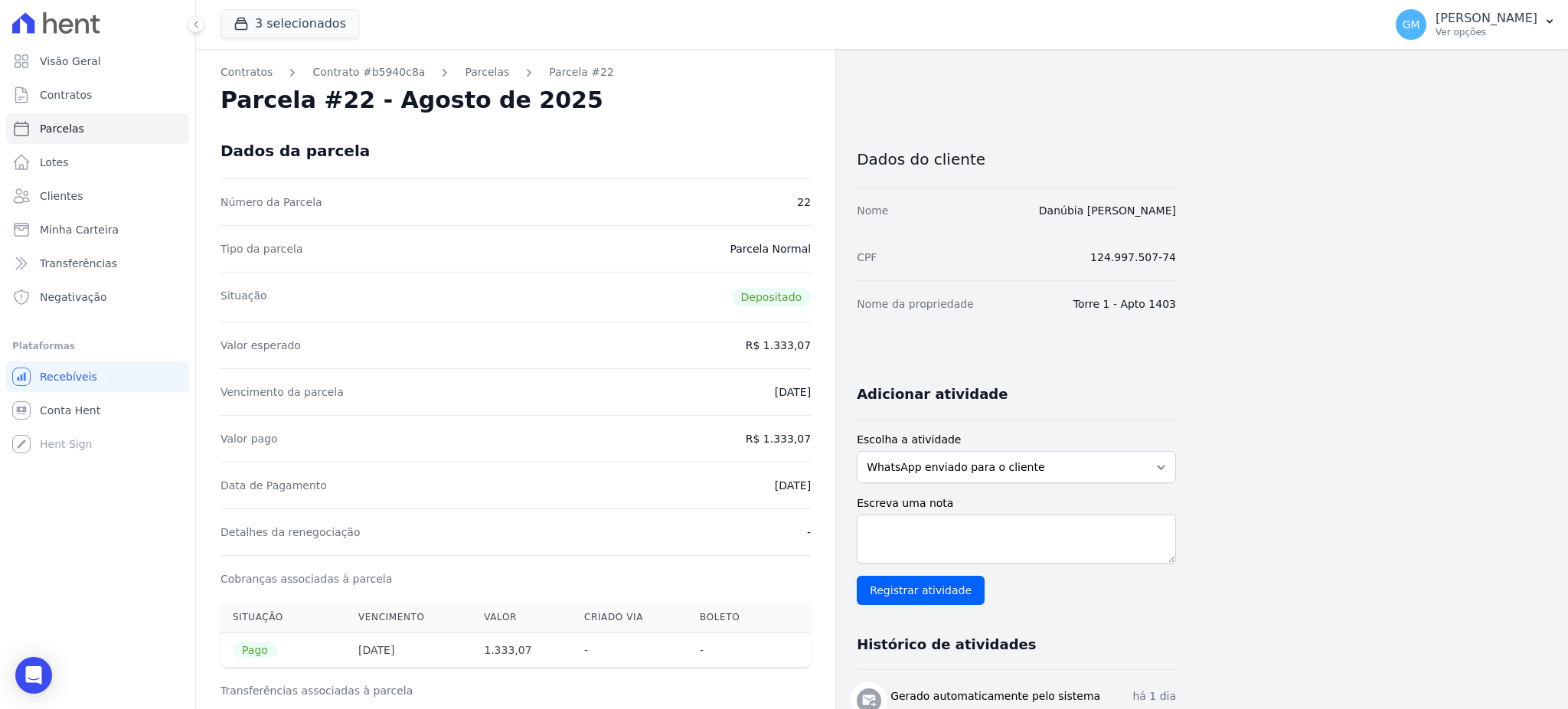
click at [83, 188] on link "Clientes" at bounding box center [97, 196] width 183 height 31
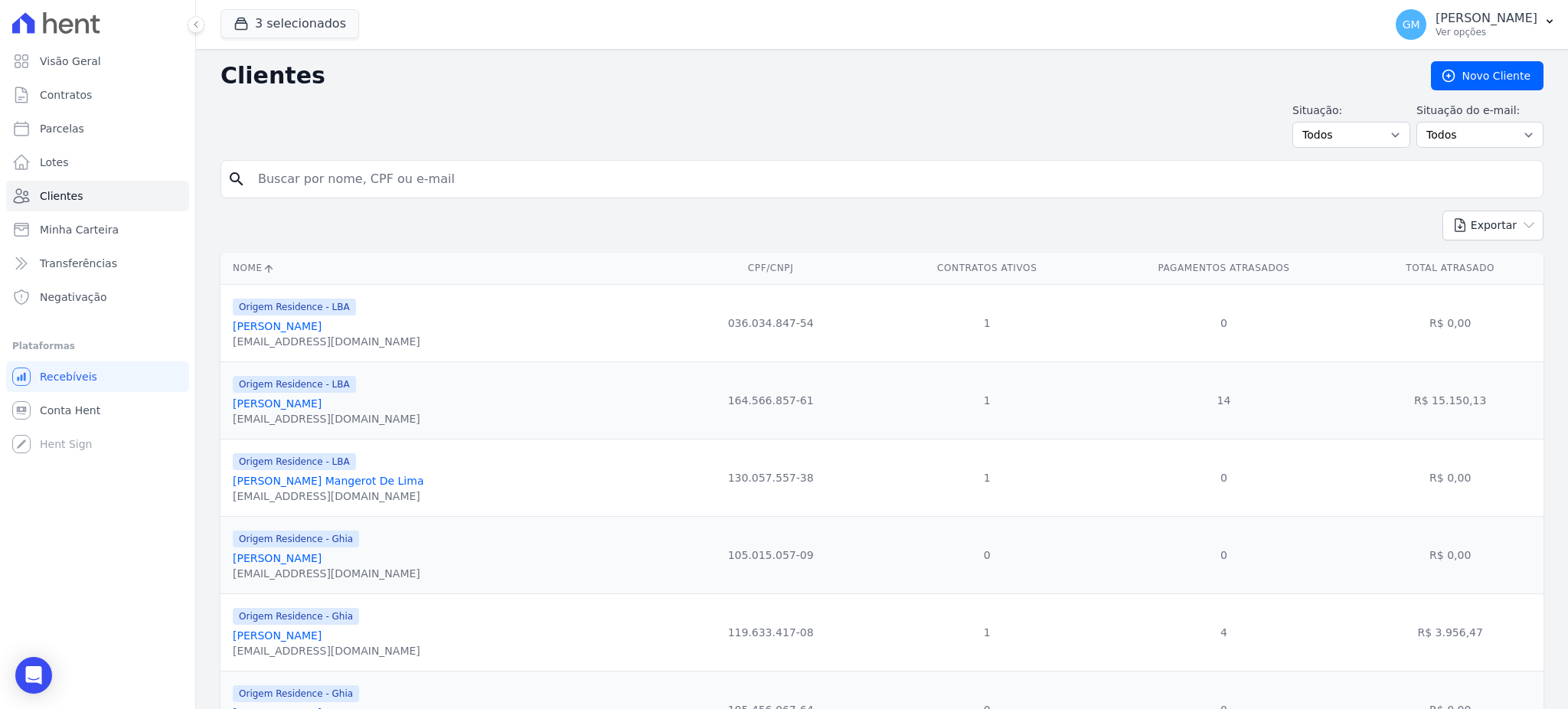
click at [319, 188] on input "search" at bounding box center [892, 179] width 1287 height 31
paste input "Edilson Quincas De Oliveira Filho"
type input "Edilson Quincas De Oliveira Filho"
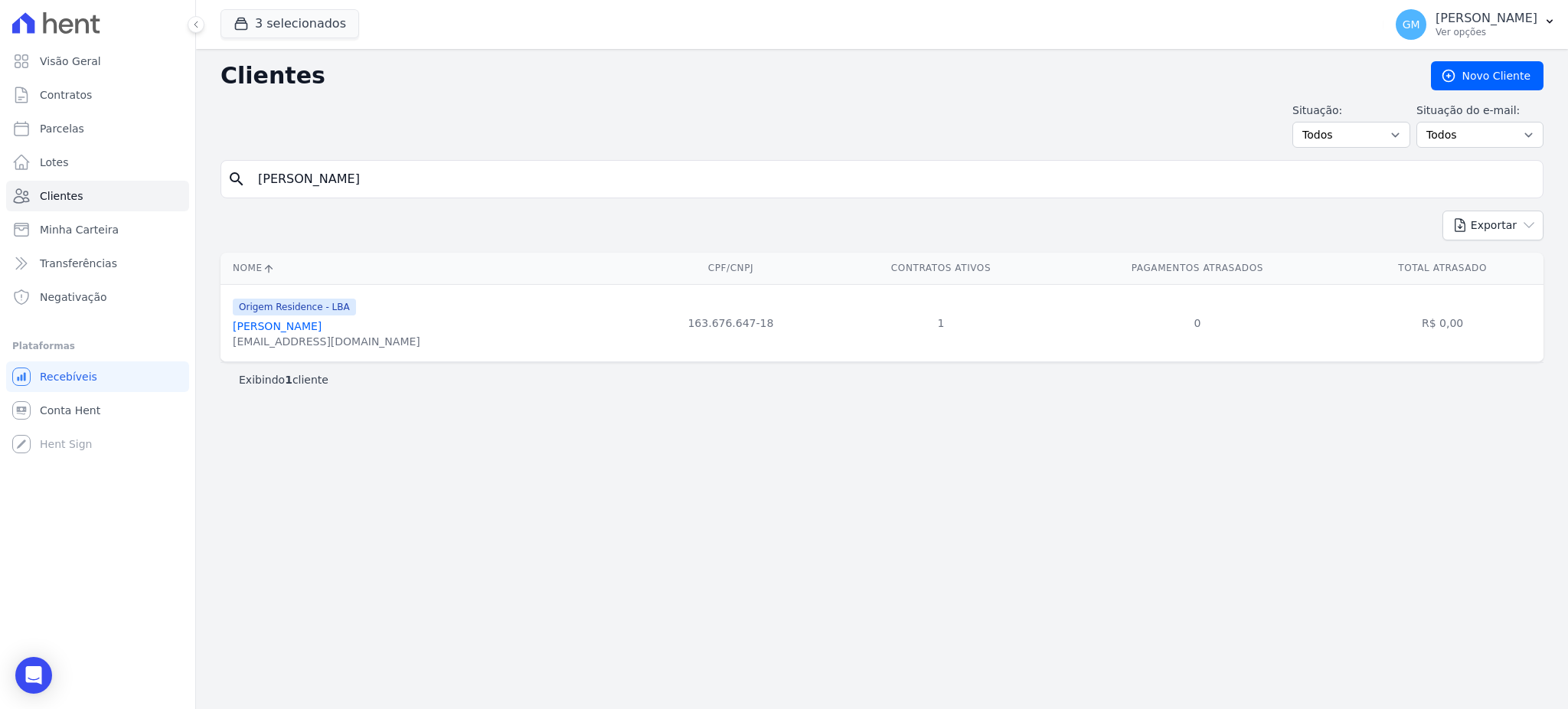
click at [322, 333] on link "Edilson Quincas De Oliveira Filho" at bounding box center [277, 326] width 89 height 13
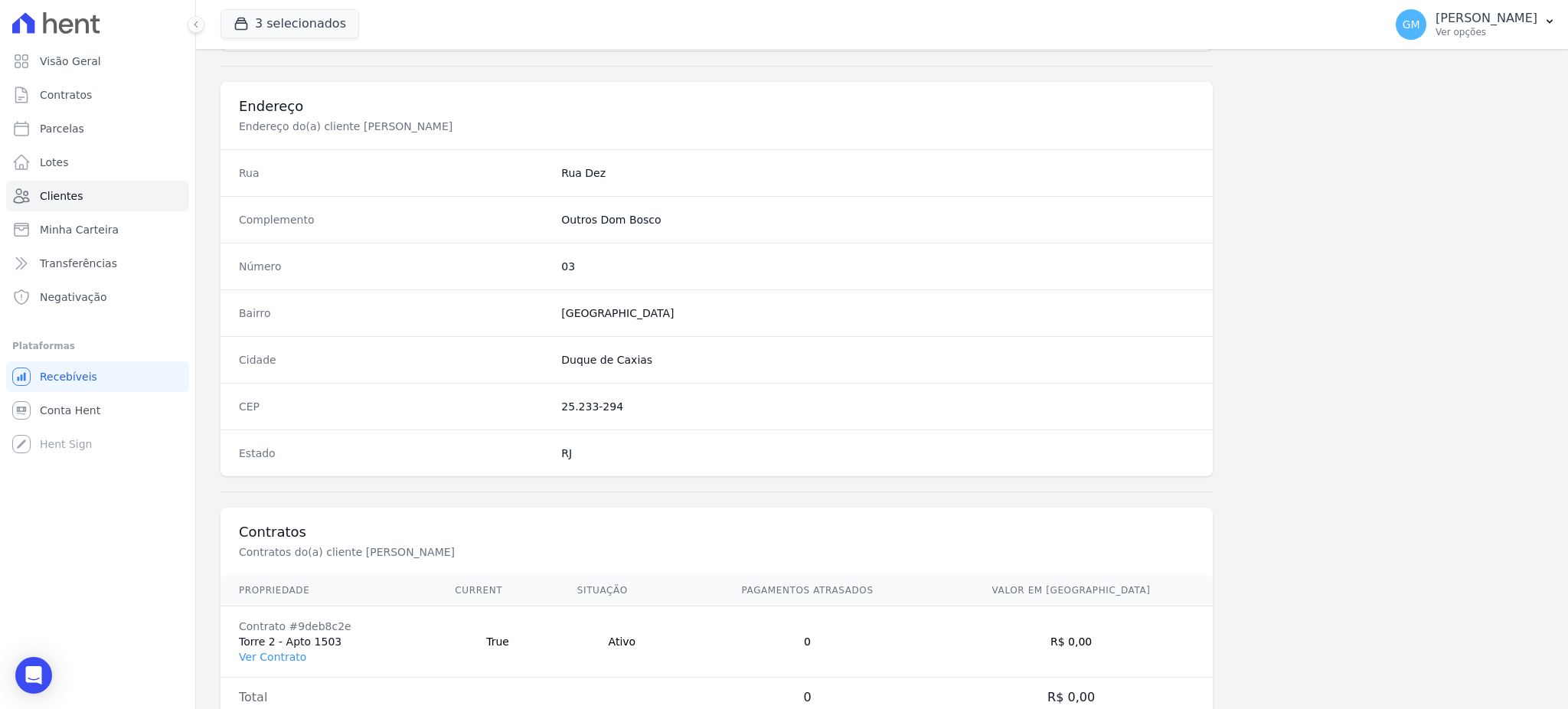
scroll to position [725, 0]
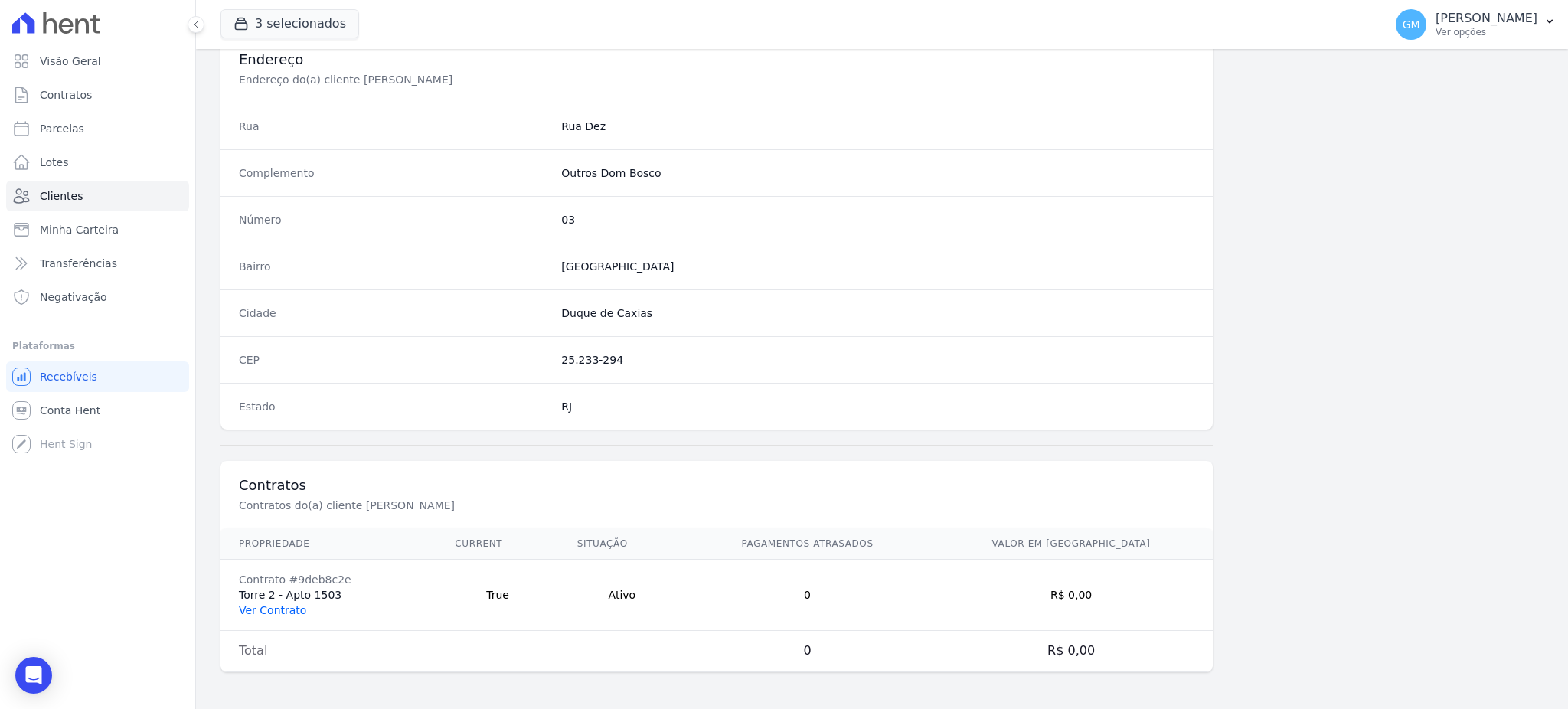
click at [286, 616] on link "Ver Contrato" at bounding box center [272, 610] width 67 height 13
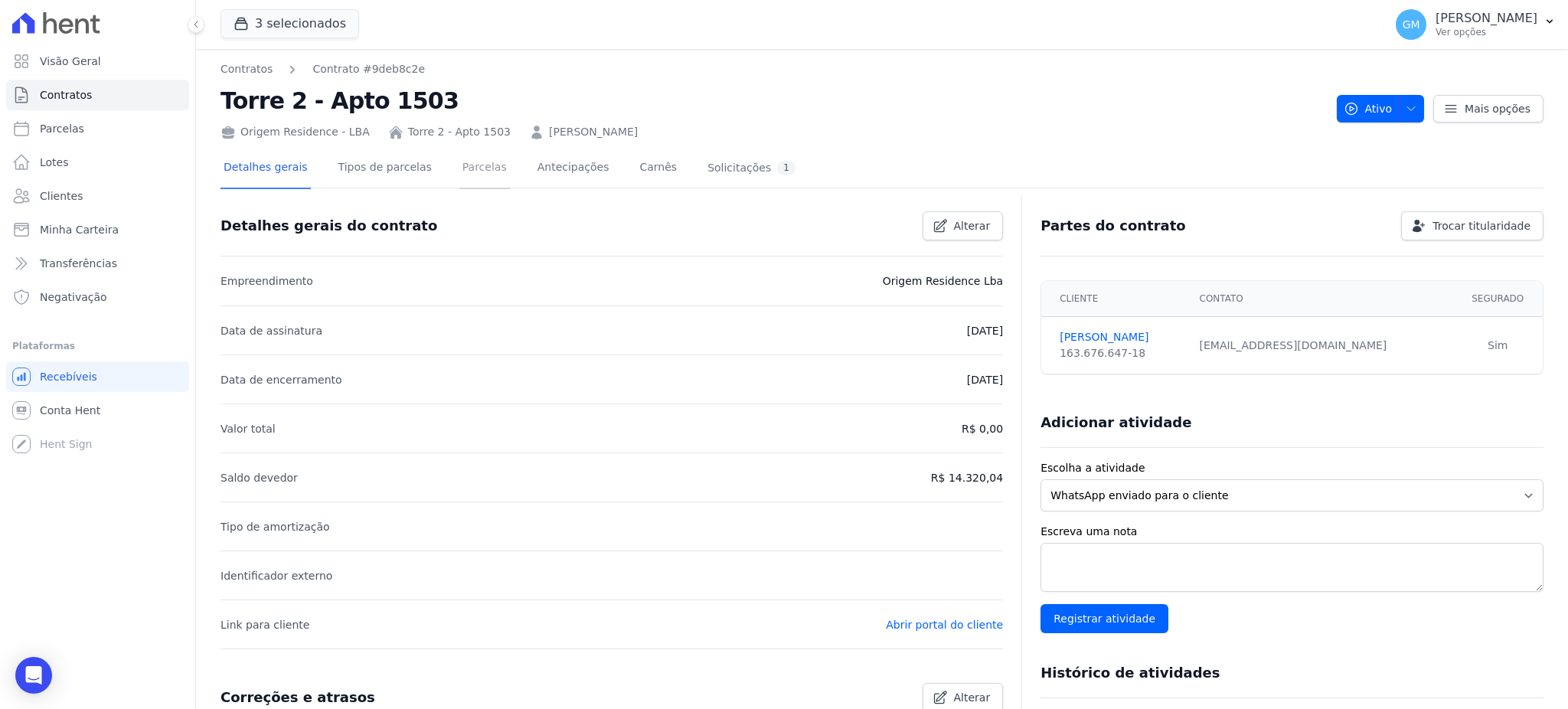
click at [462, 172] on link "Parcelas" at bounding box center [484, 168] width 50 height 40
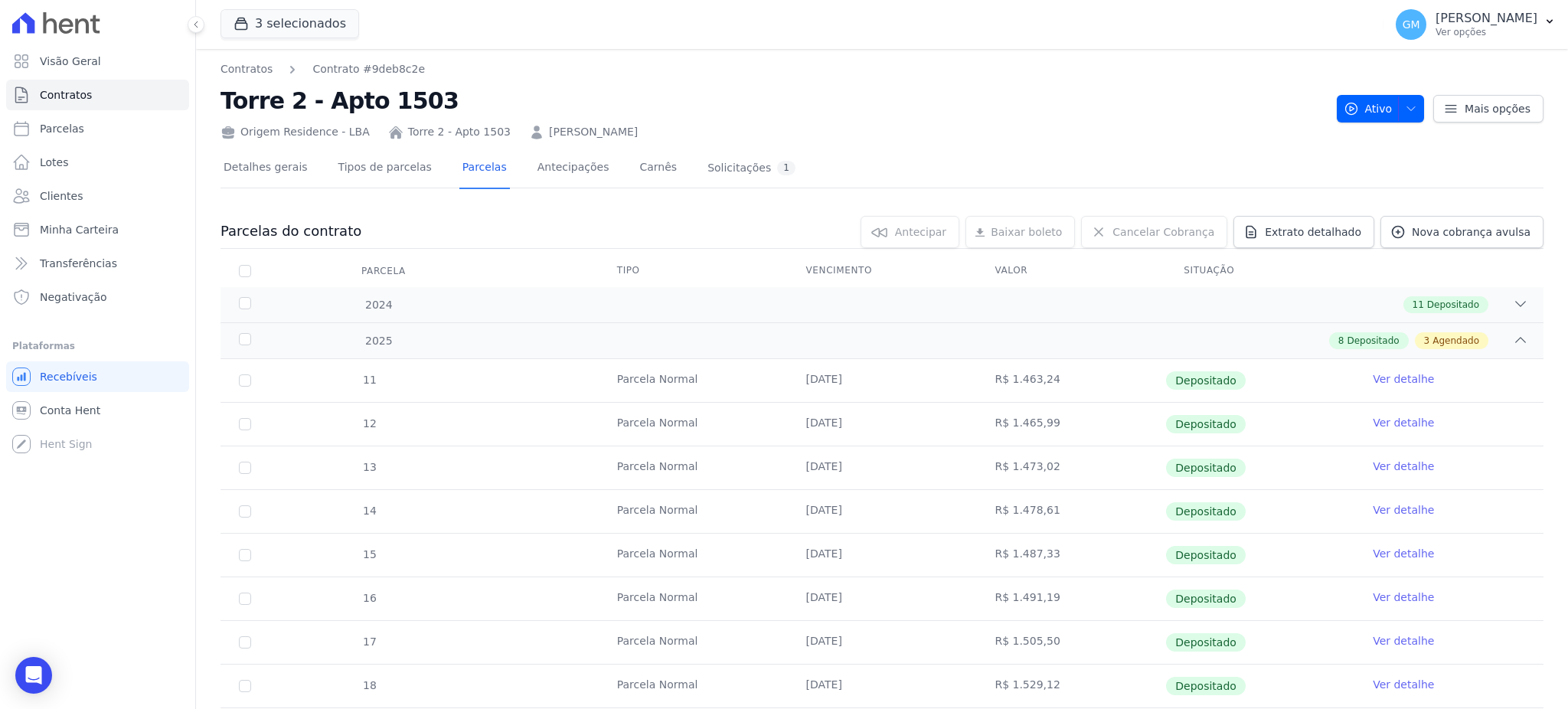
scroll to position [174, 0]
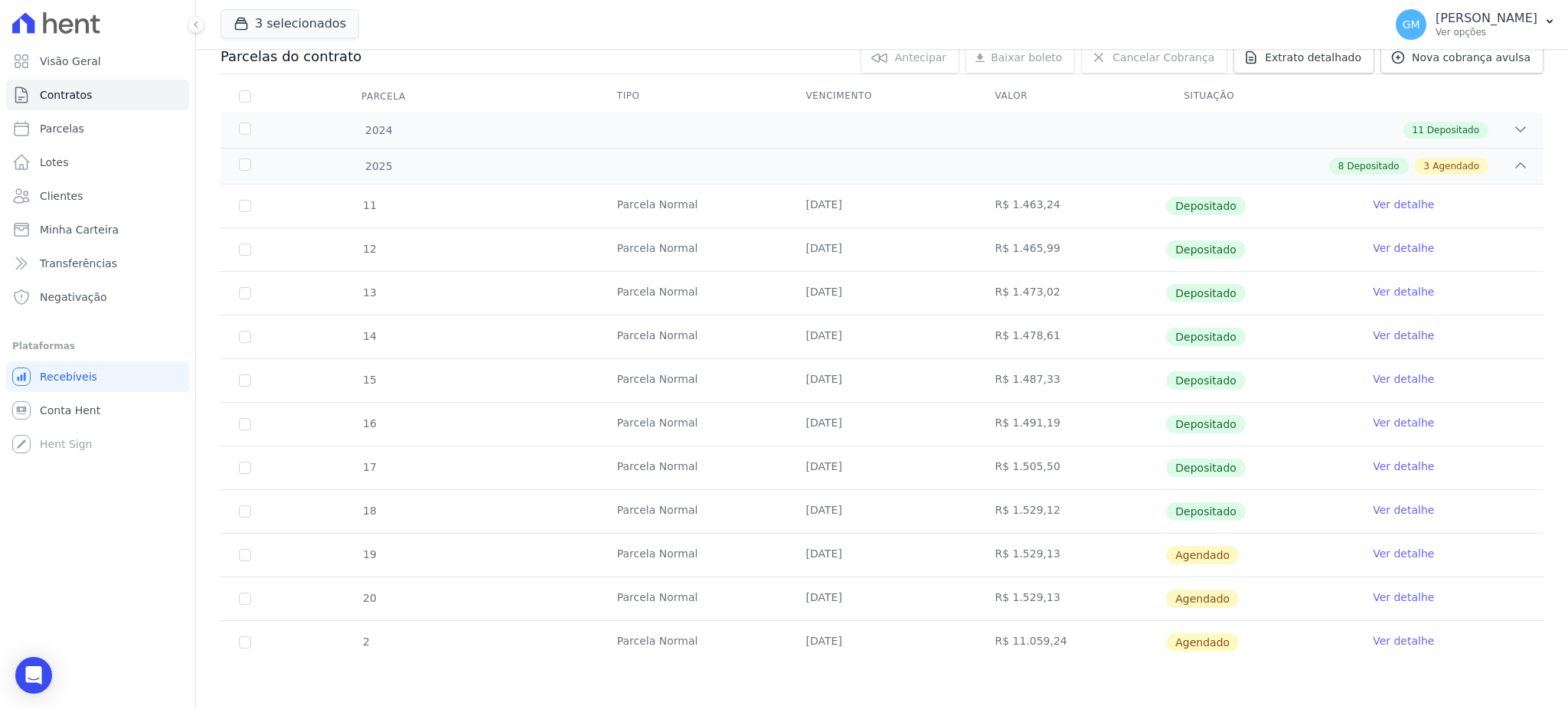
click at [1402, 511] on link "Ver detalhe" at bounding box center [1403, 510] width 61 height 15
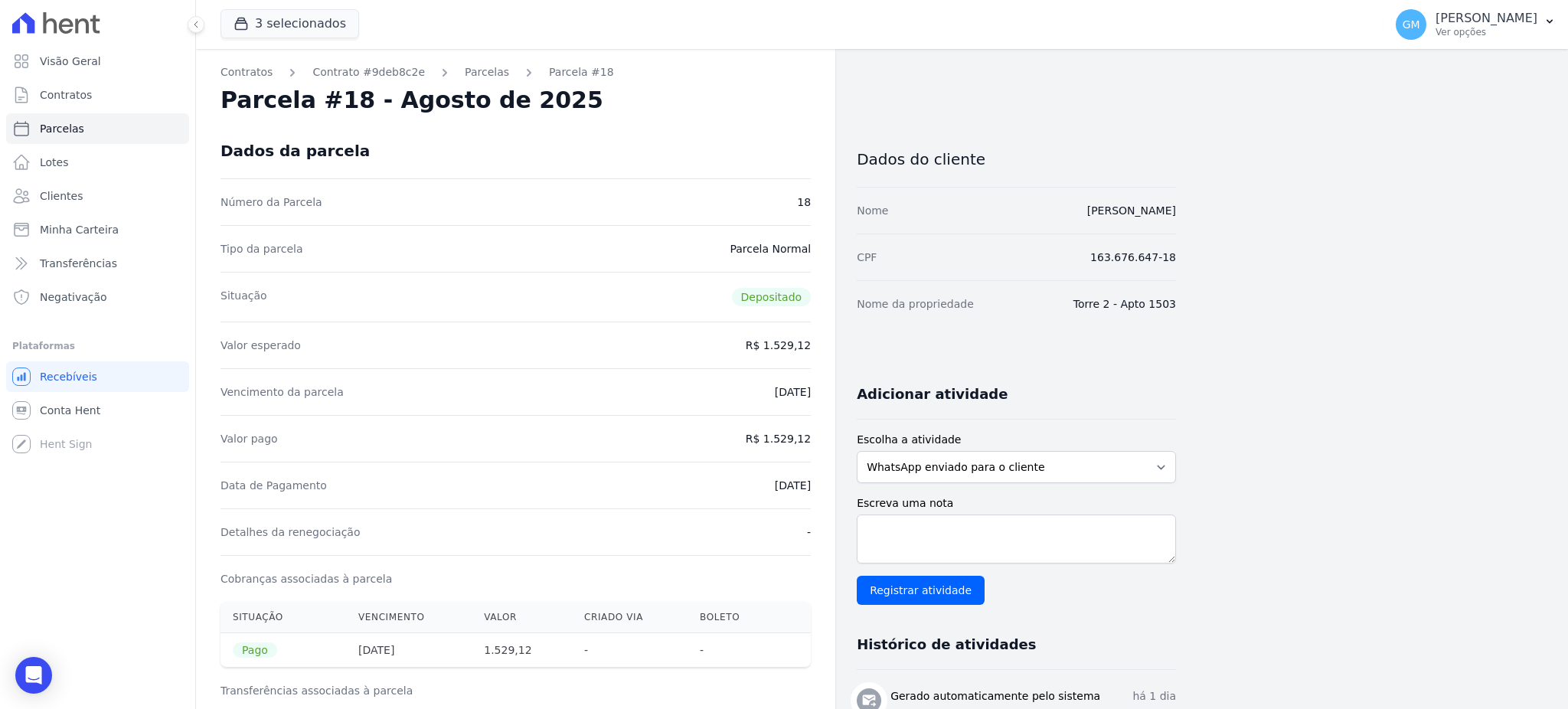
drag, startPoint x: 745, startPoint y: 482, endPoint x: 817, endPoint y: 485, distance: 72.1
drag, startPoint x: 773, startPoint y: 436, endPoint x: 823, endPoint y: 436, distance: 50.0
drag, startPoint x: 748, startPoint y: 488, endPoint x: 816, endPoint y: 487, distance: 68.0
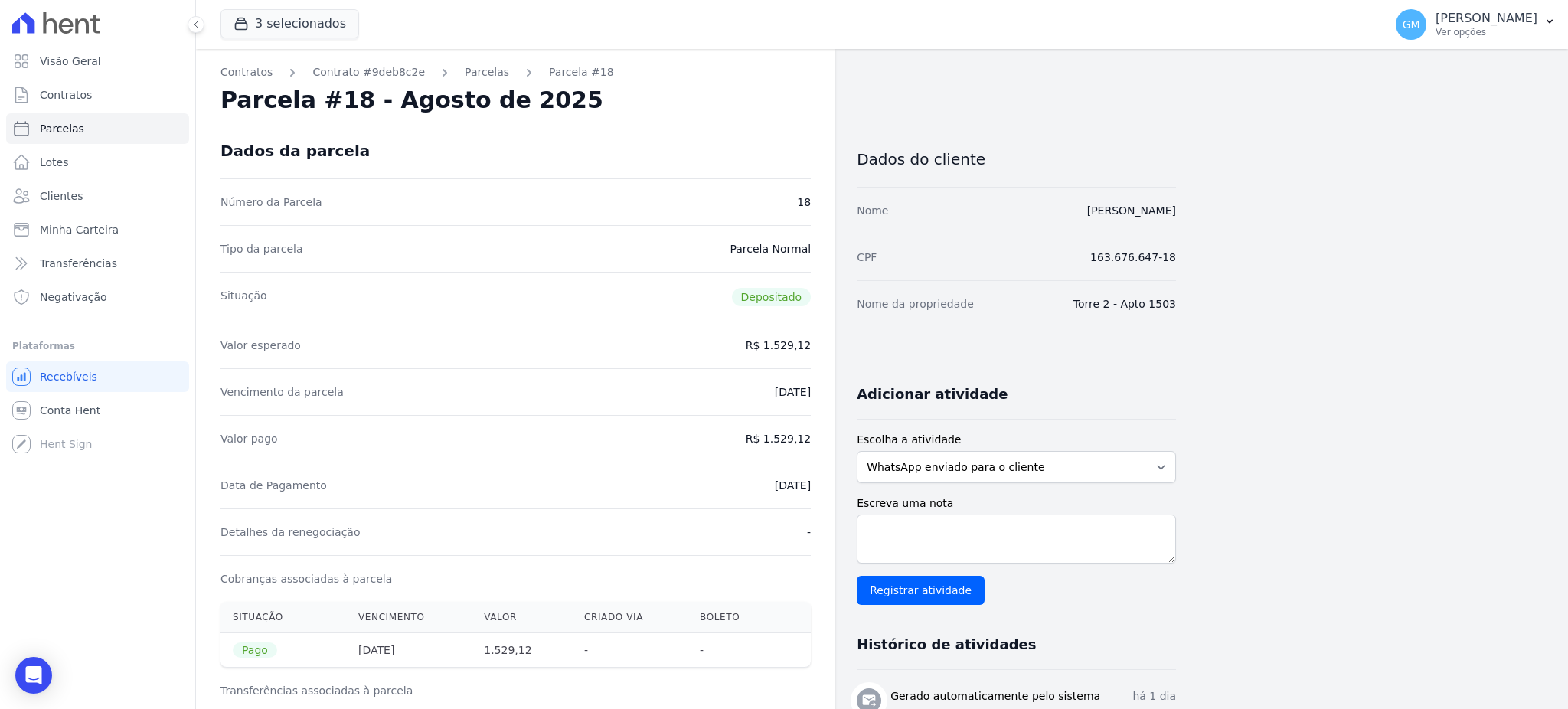
click at [67, 201] on span "Clientes" at bounding box center [61, 196] width 43 height 15
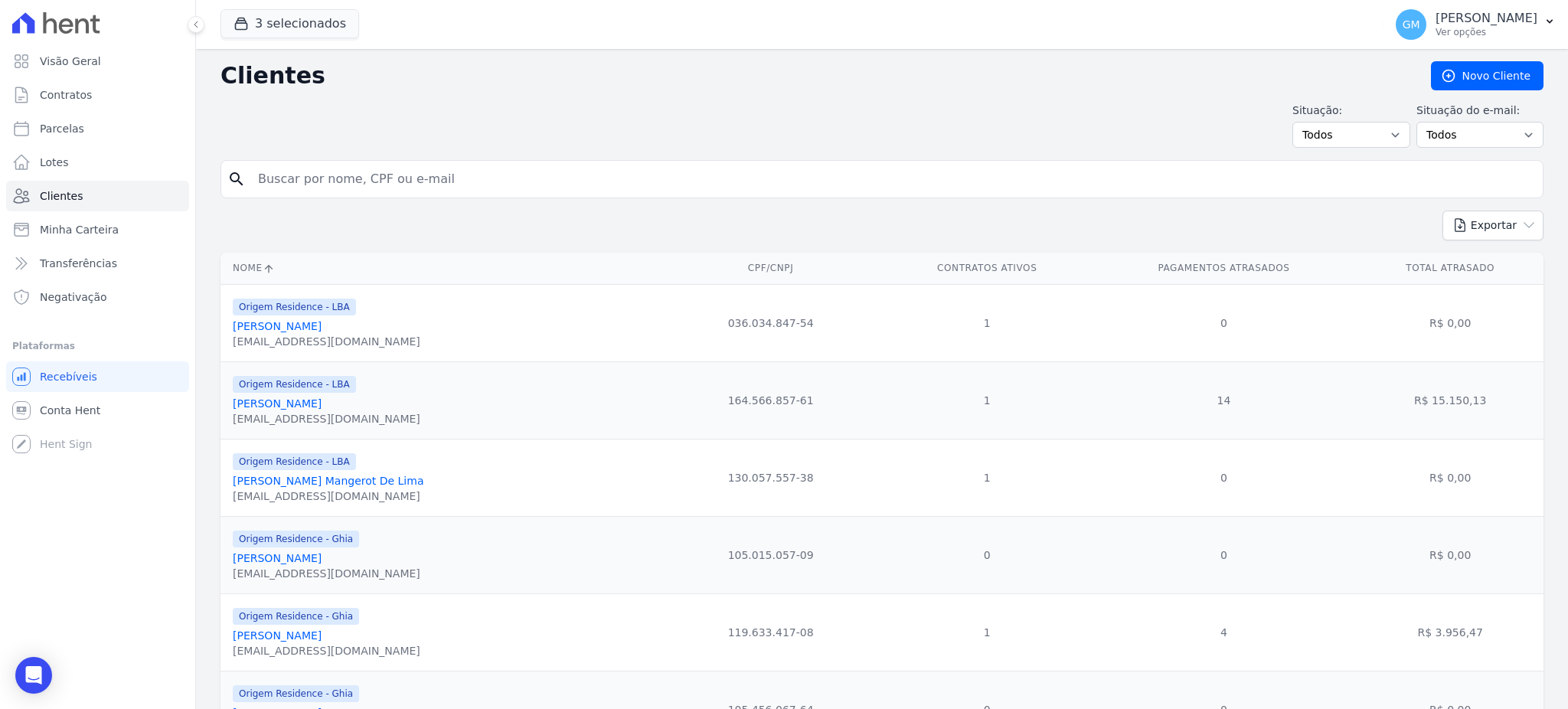
click at [317, 179] on input "search" at bounding box center [892, 179] width 1287 height 31
paste input "Bruno Faria GonÃ§alves"
type input "Bruno Faria Gon"
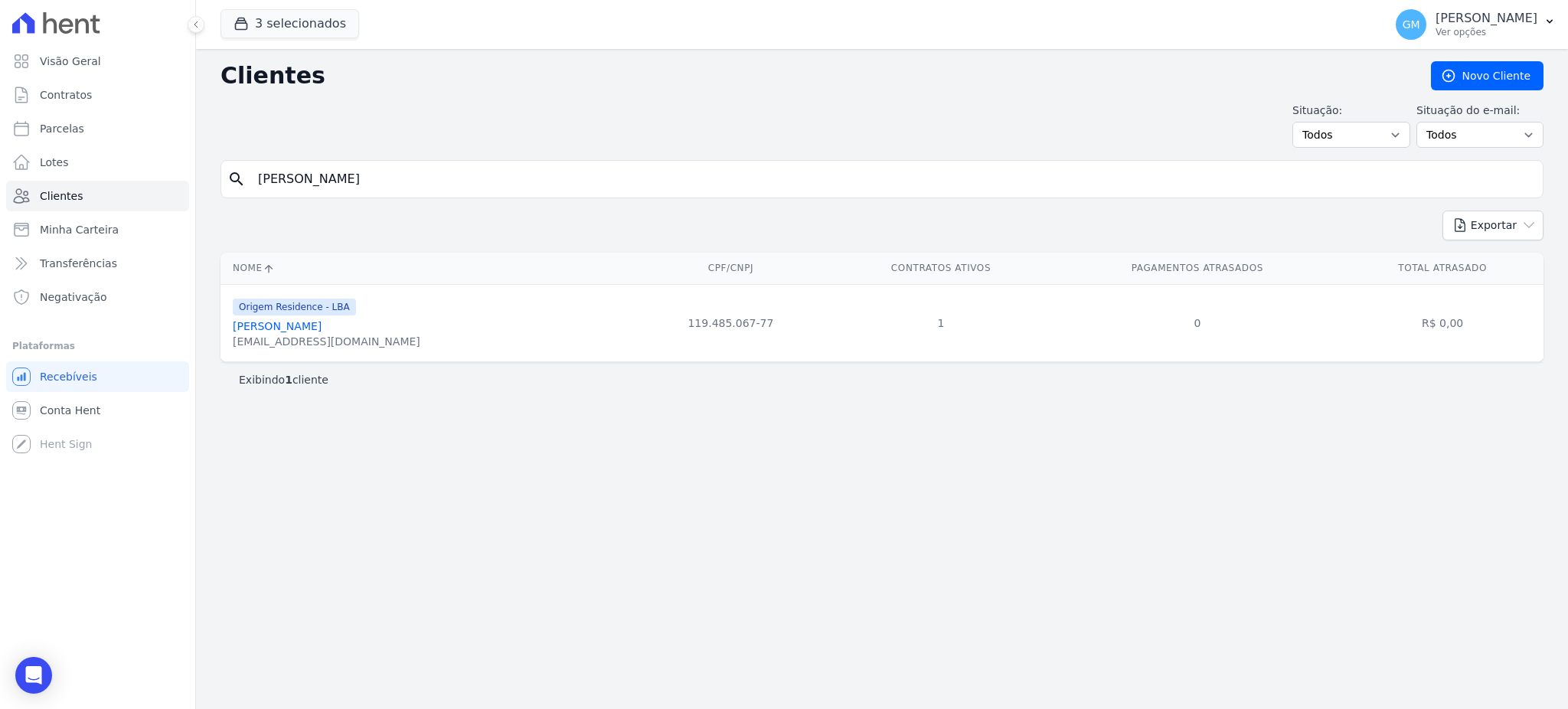
click at [290, 335] on div "brunnofg@outlook.com" at bounding box center [327, 341] width 188 height 15
click at [294, 327] on link "Bruno Faria Gonçalves" at bounding box center [277, 326] width 89 height 13
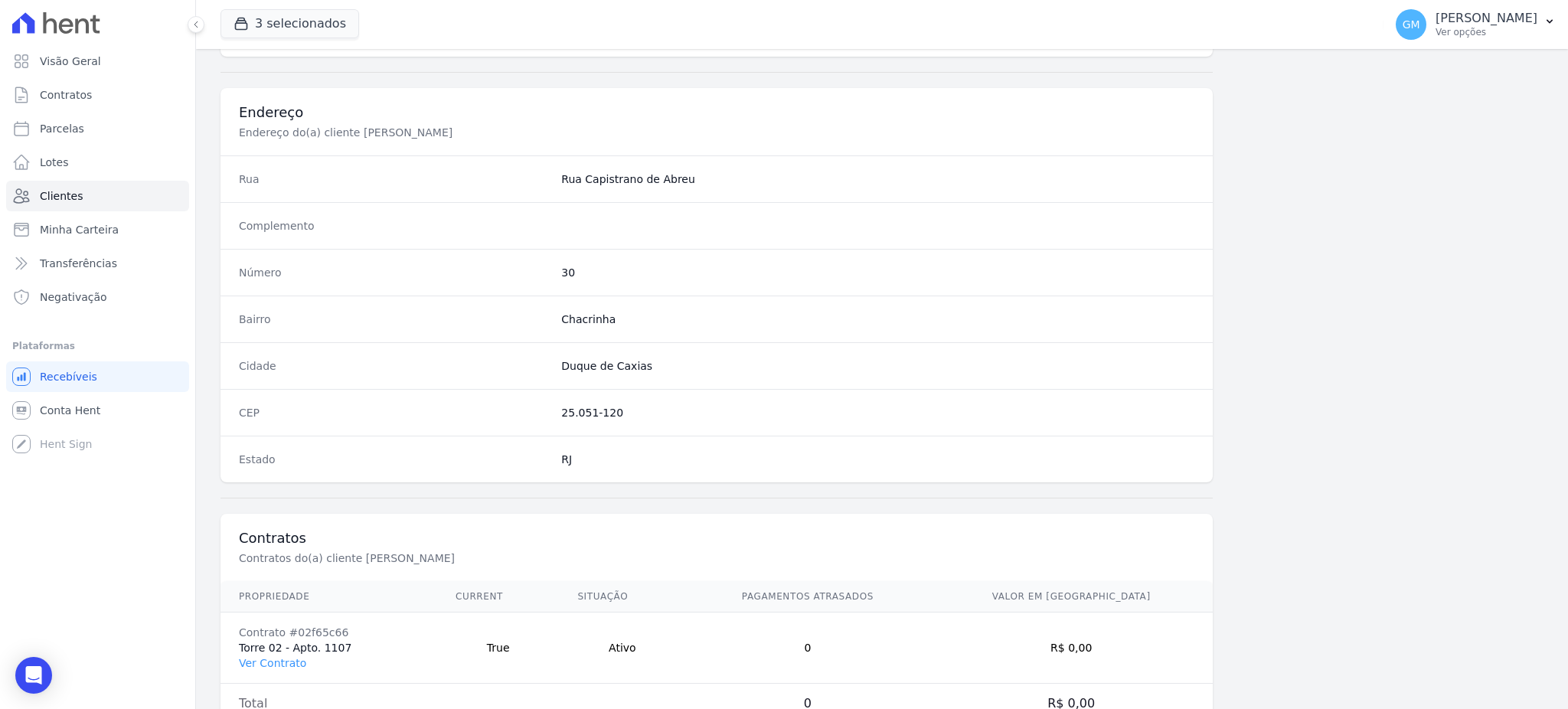
scroll to position [725, 0]
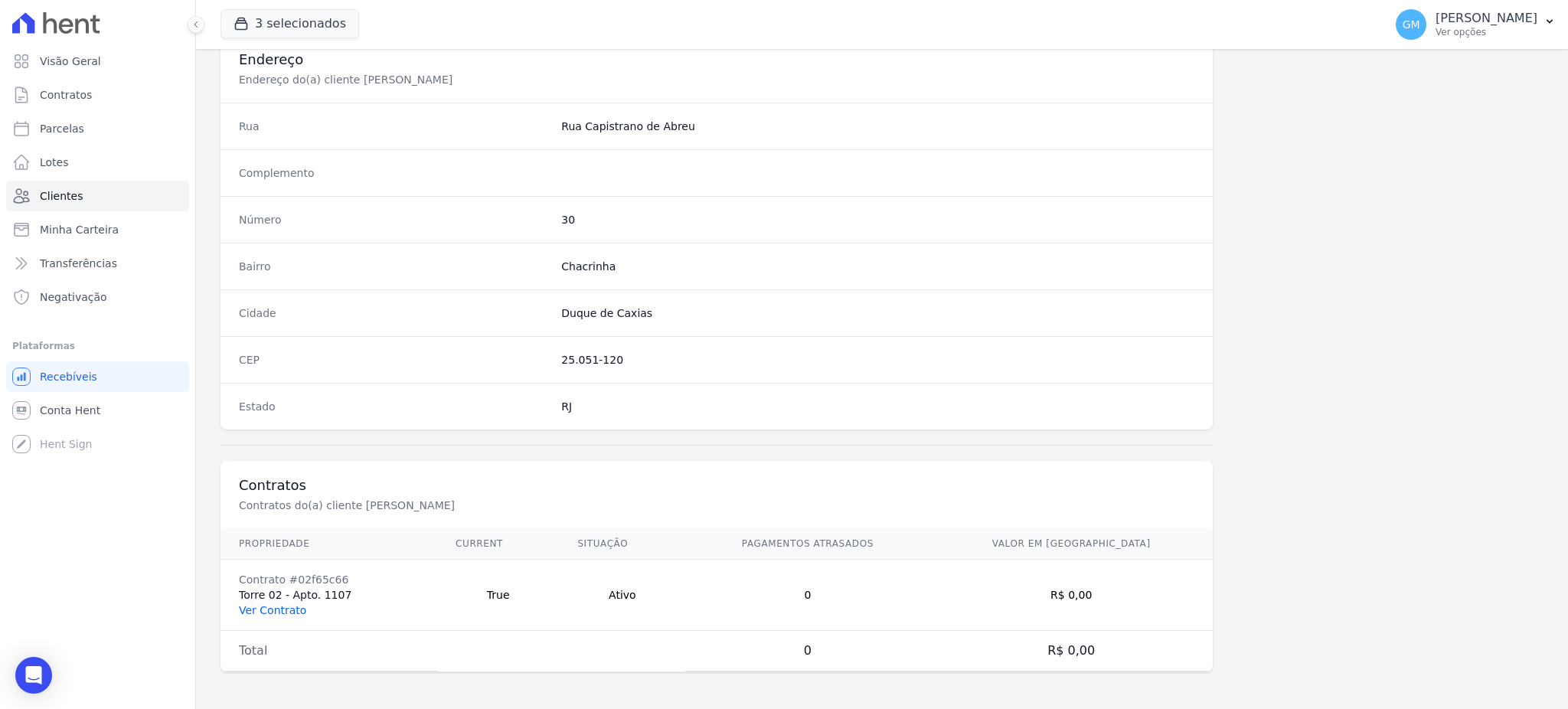
click at [275, 613] on link "Ver Contrato" at bounding box center [272, 610] width 67 height 13
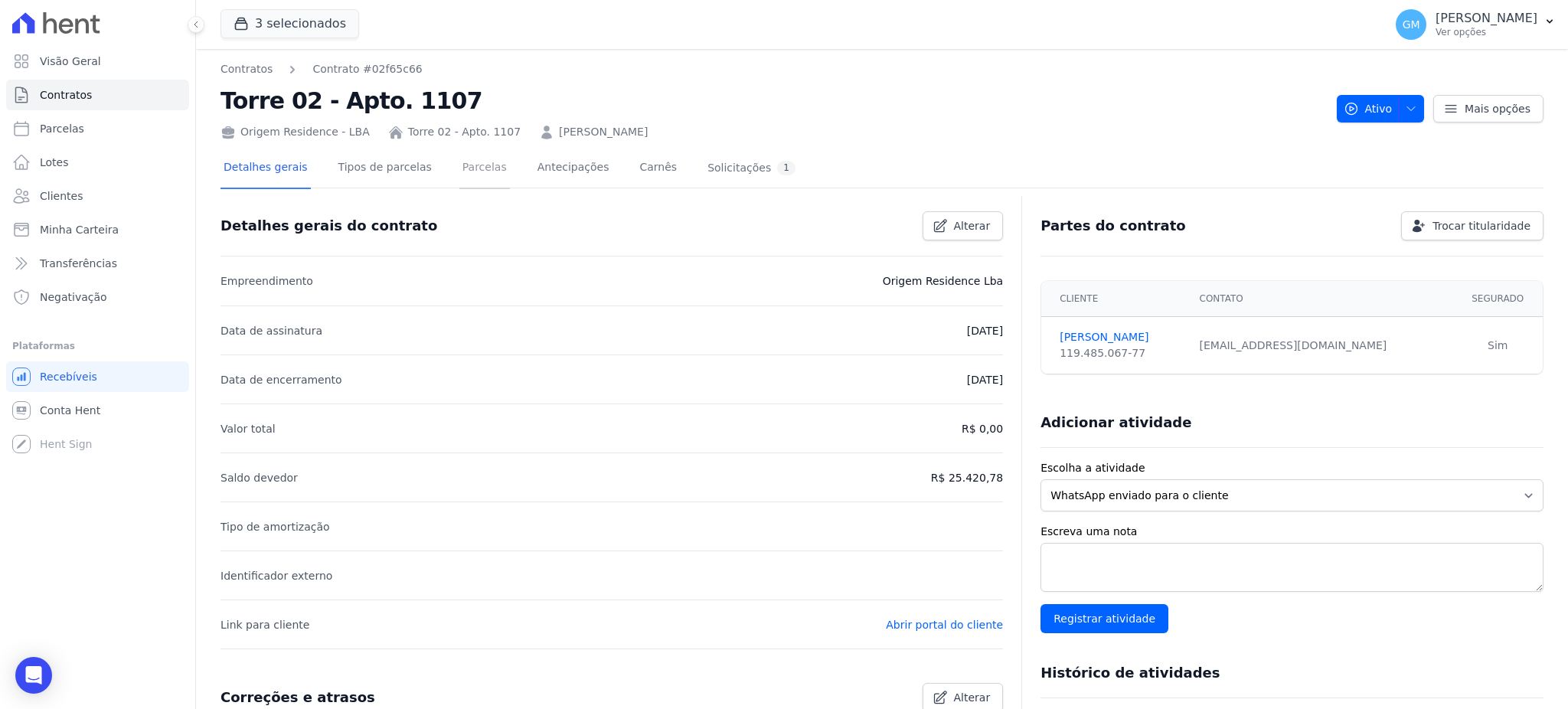
click at [464, 159] on link "Parcelas" at bounding box center [484, 168] width 50 height 40
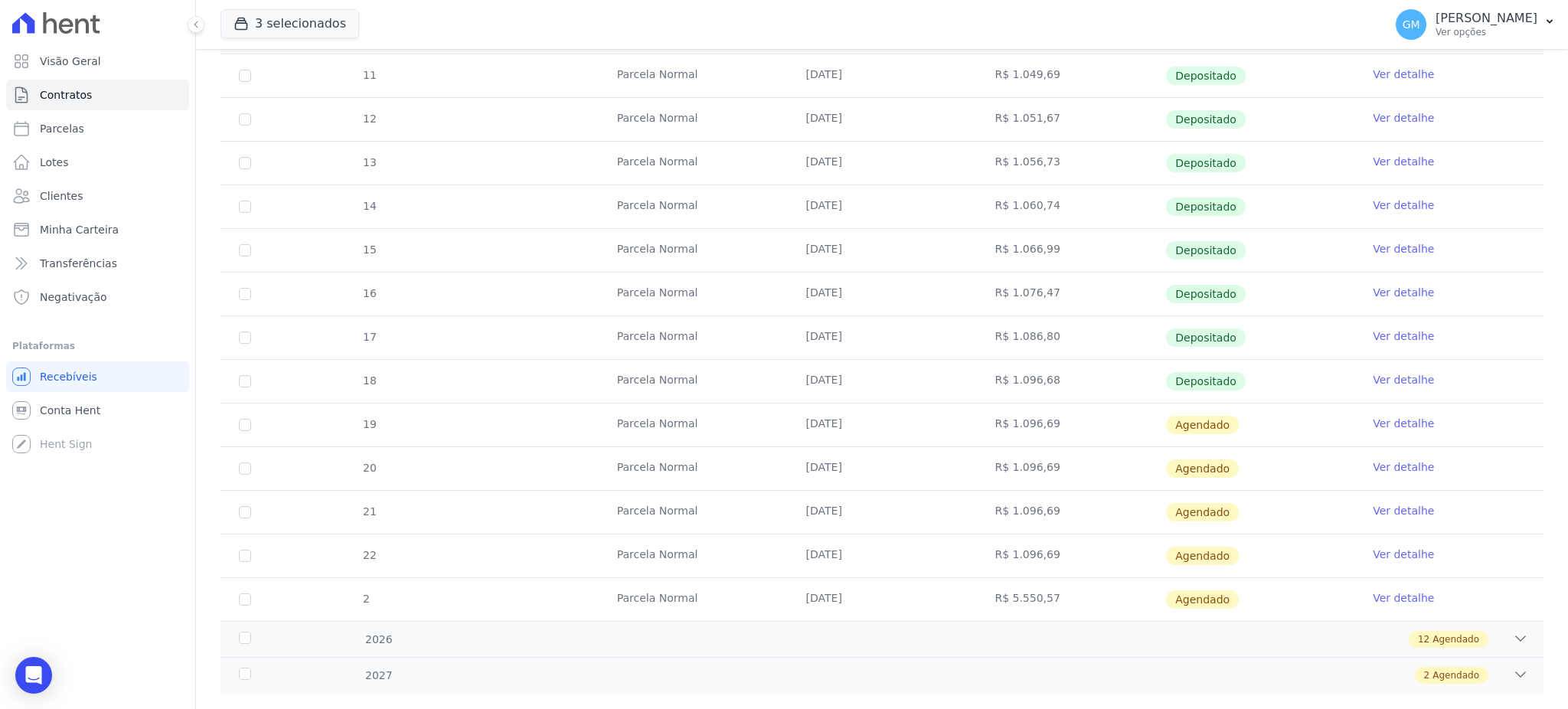
scroll to position [307, 0]
drag, startPoint x: 1253, startPoint y: 376, endPoint x: 1051, endPoint y: 392, distance: 202.6
click at [1051, 392] on tr "18 Parcela Normal 10/08/2025 R$ 1.096,68 Depositado Ver detalhe" at bounding box center [881, 380] width 1323 height 44
click at [1388, 373] on link "Ver detalhe" at bounding box center [1403, 378] width 61 height 15
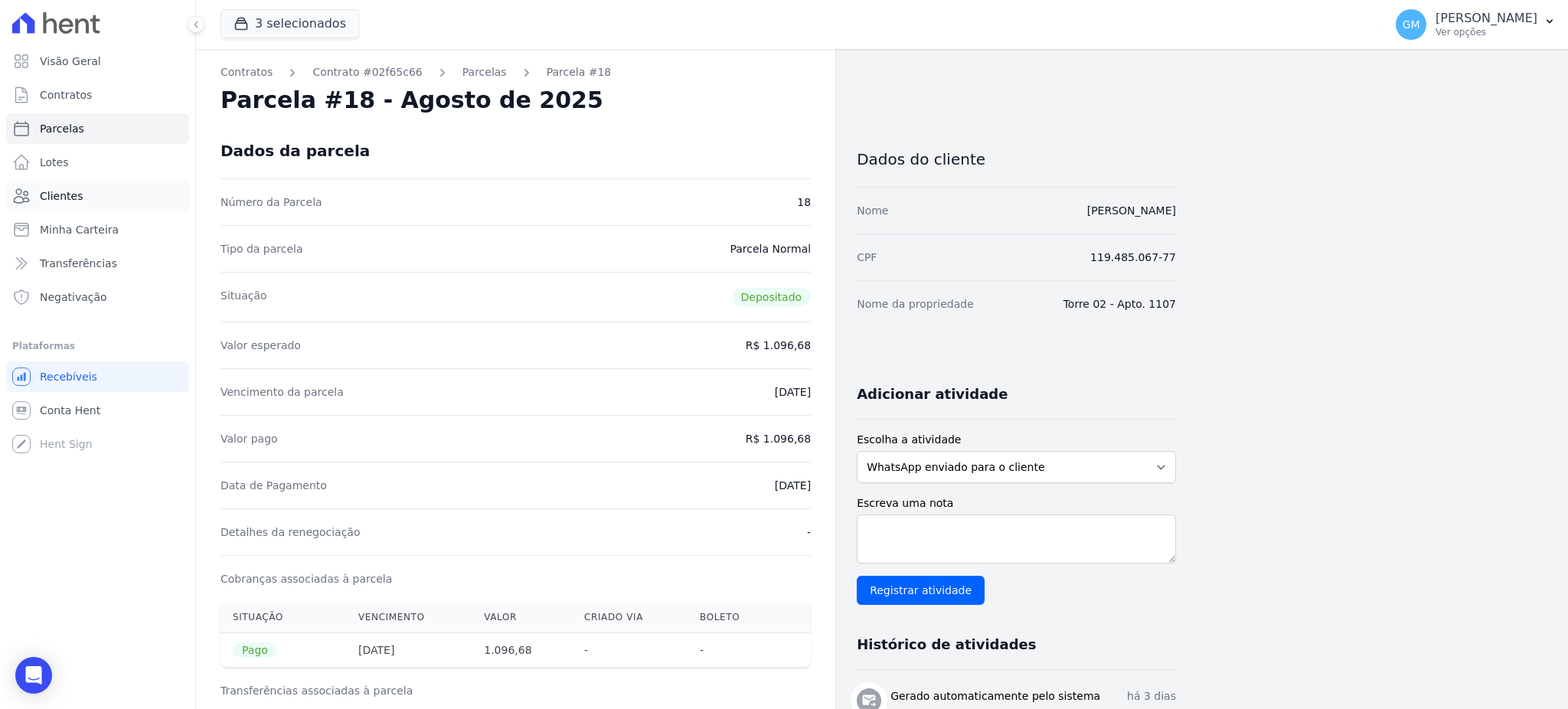
click at [78, 194] on link "Clientes" at bounding box center [97, 196] width 183 height 31
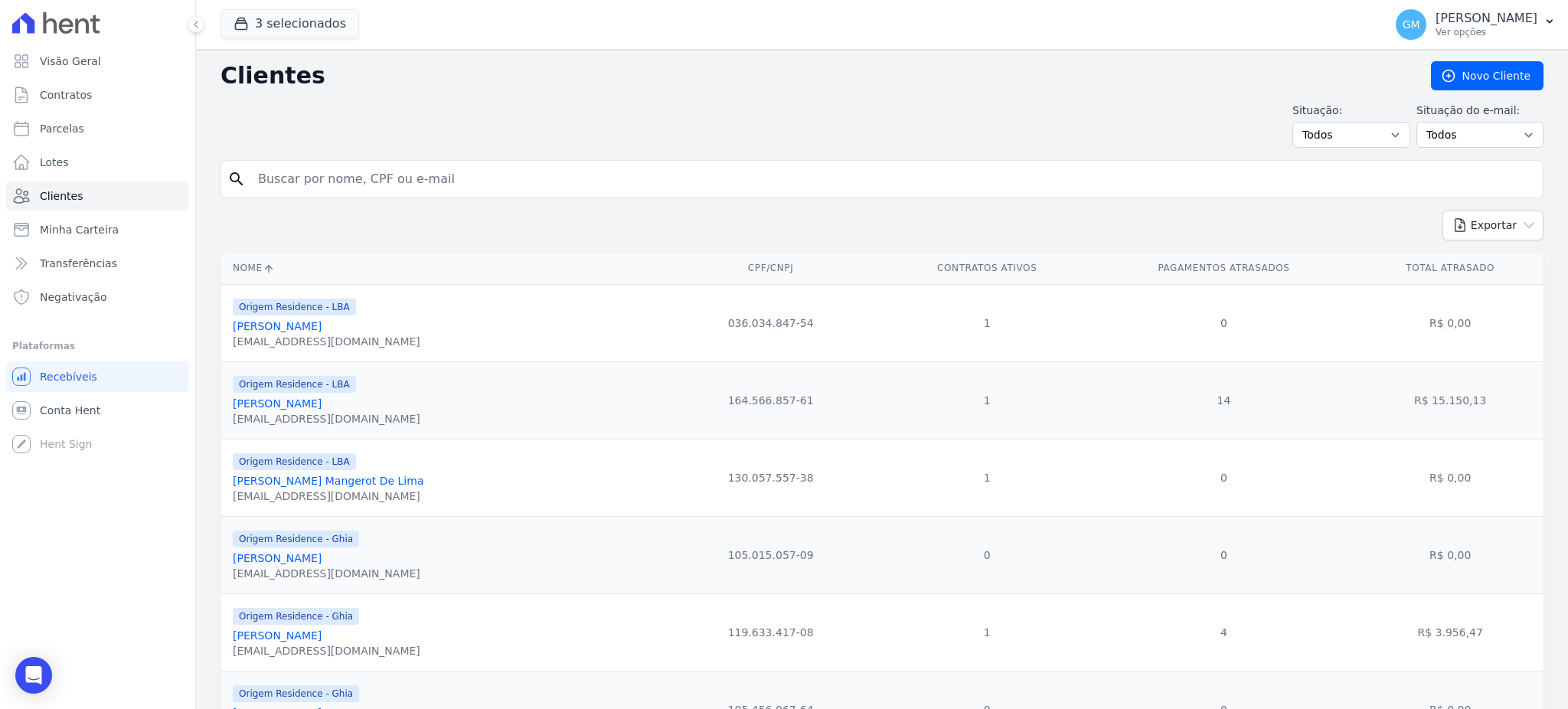
click at [302, 183] on input "search" at bounding box center [892, 179] width 1287 height 31
paste input "Marcus Vinicius De Melo Da Silva"
type input "Marcus Vinicius De Melo Da Silva"
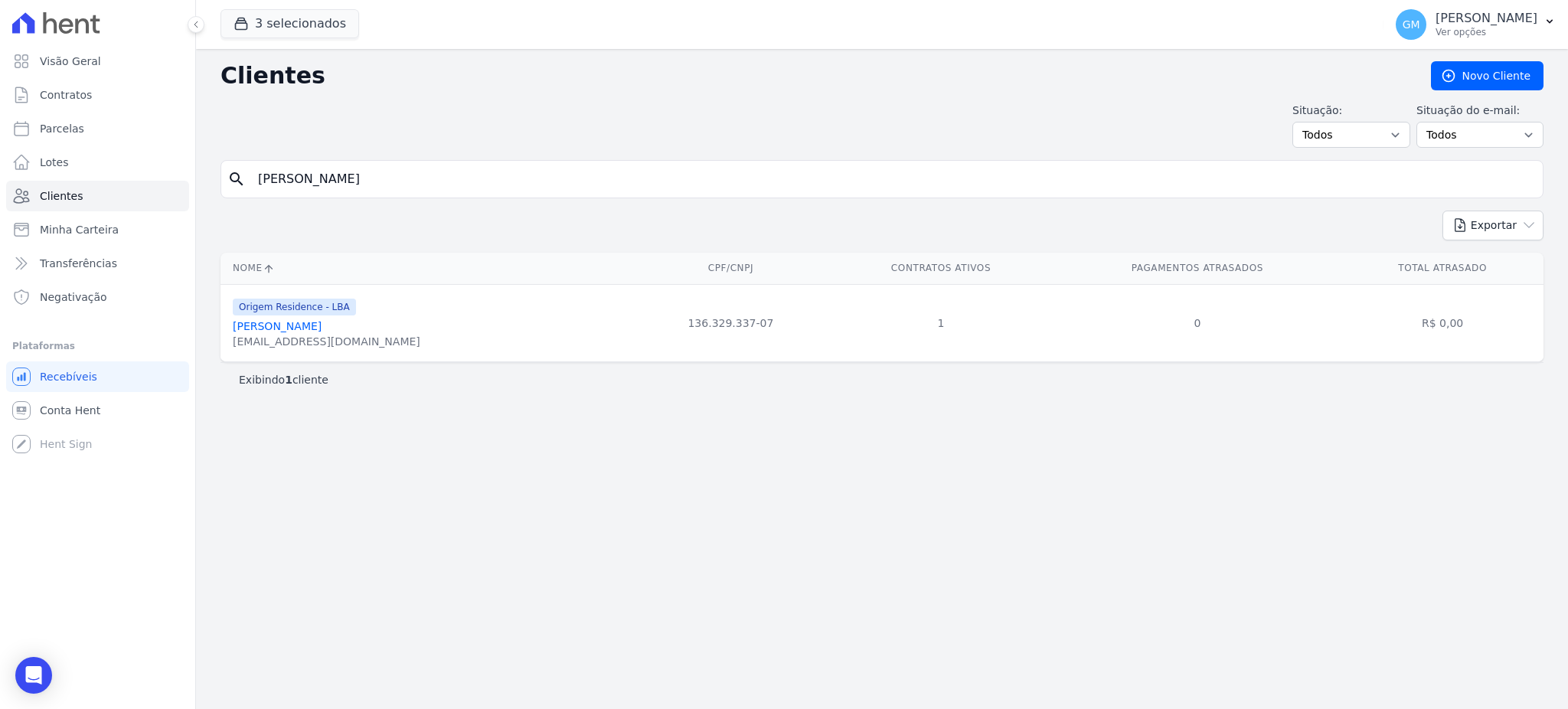
click at [322, 327] on link "Marcus Vinicius De Melo Da Silva" at bounding box center [277, 326] width 89 height 13
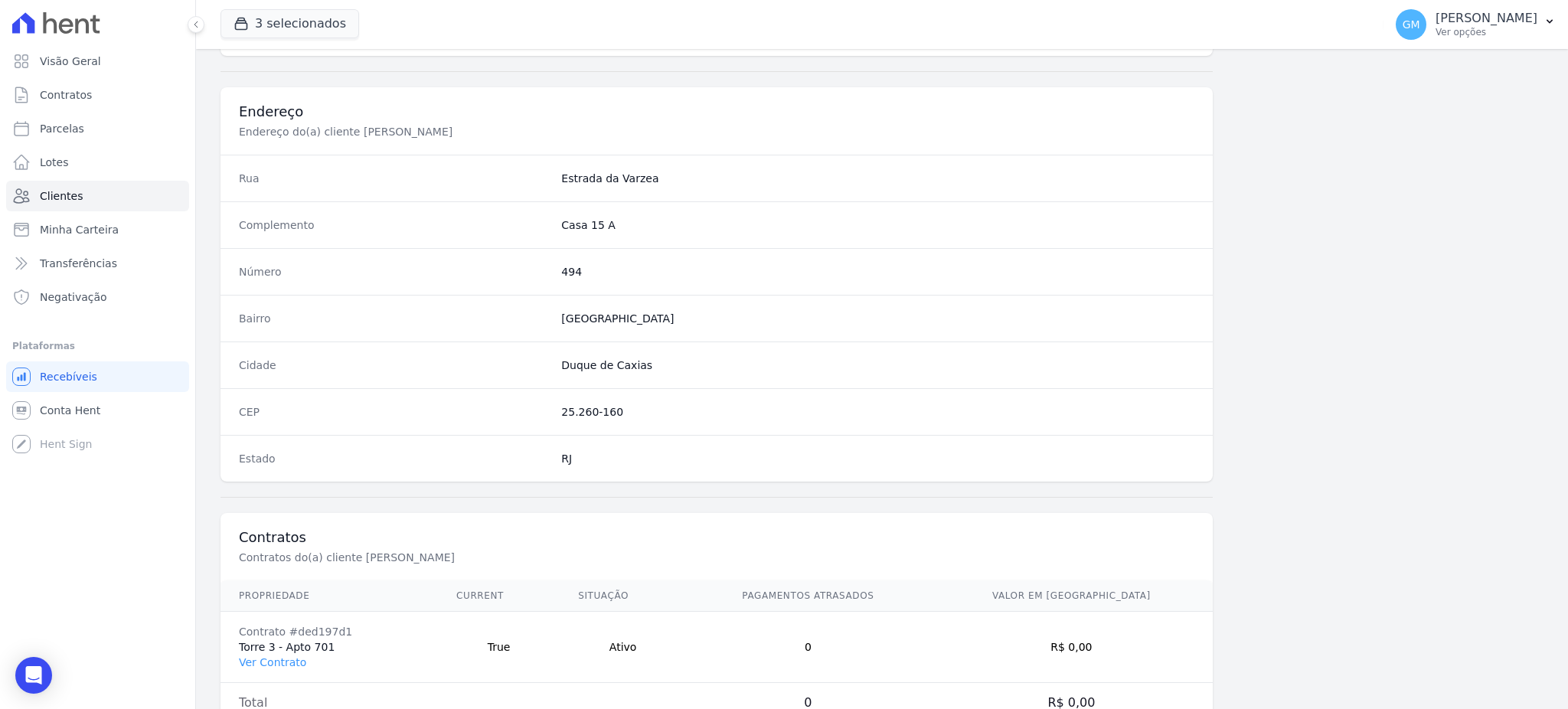
scroll to position [725, 0]
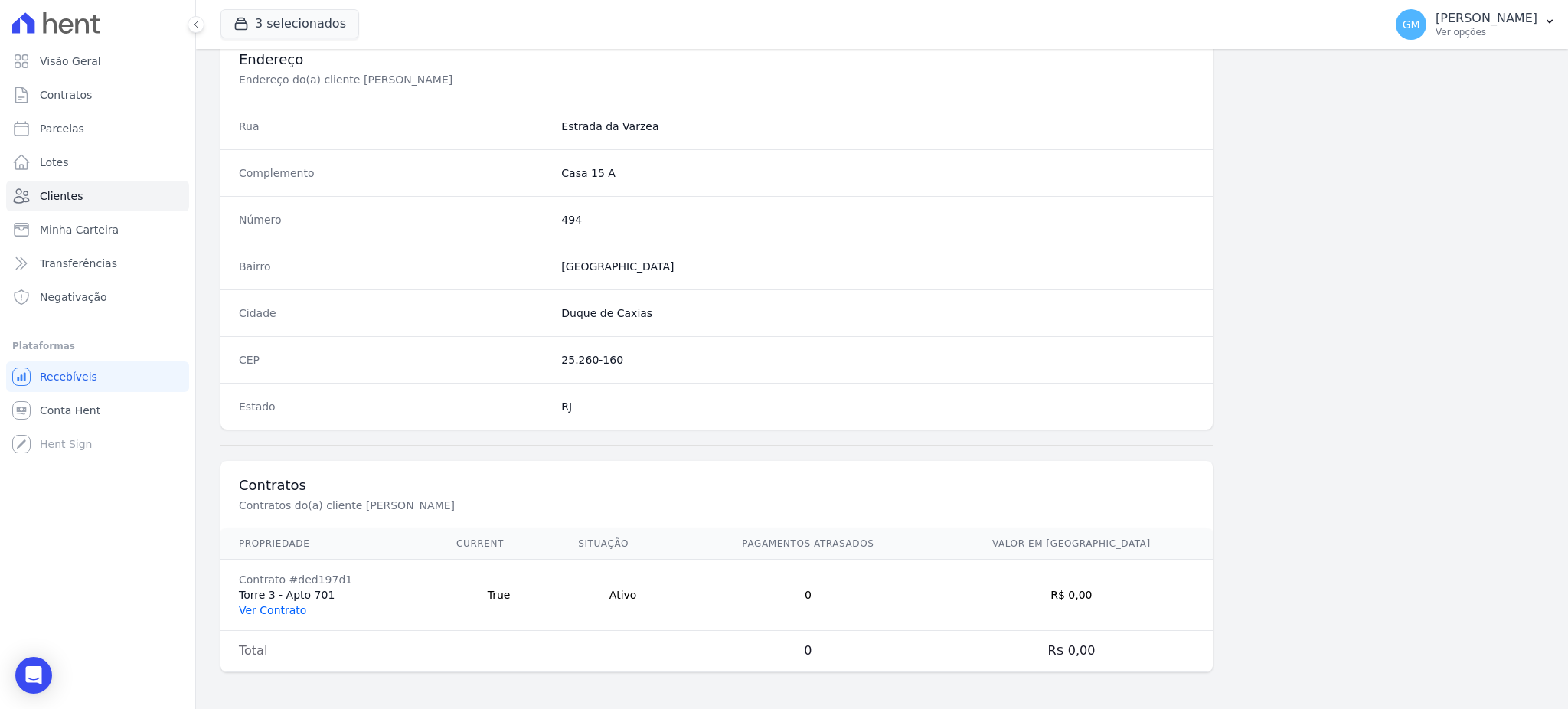
click at [297, 611] on link "Ver Contrato" at bounding box center [272, 610] width 67 height 13
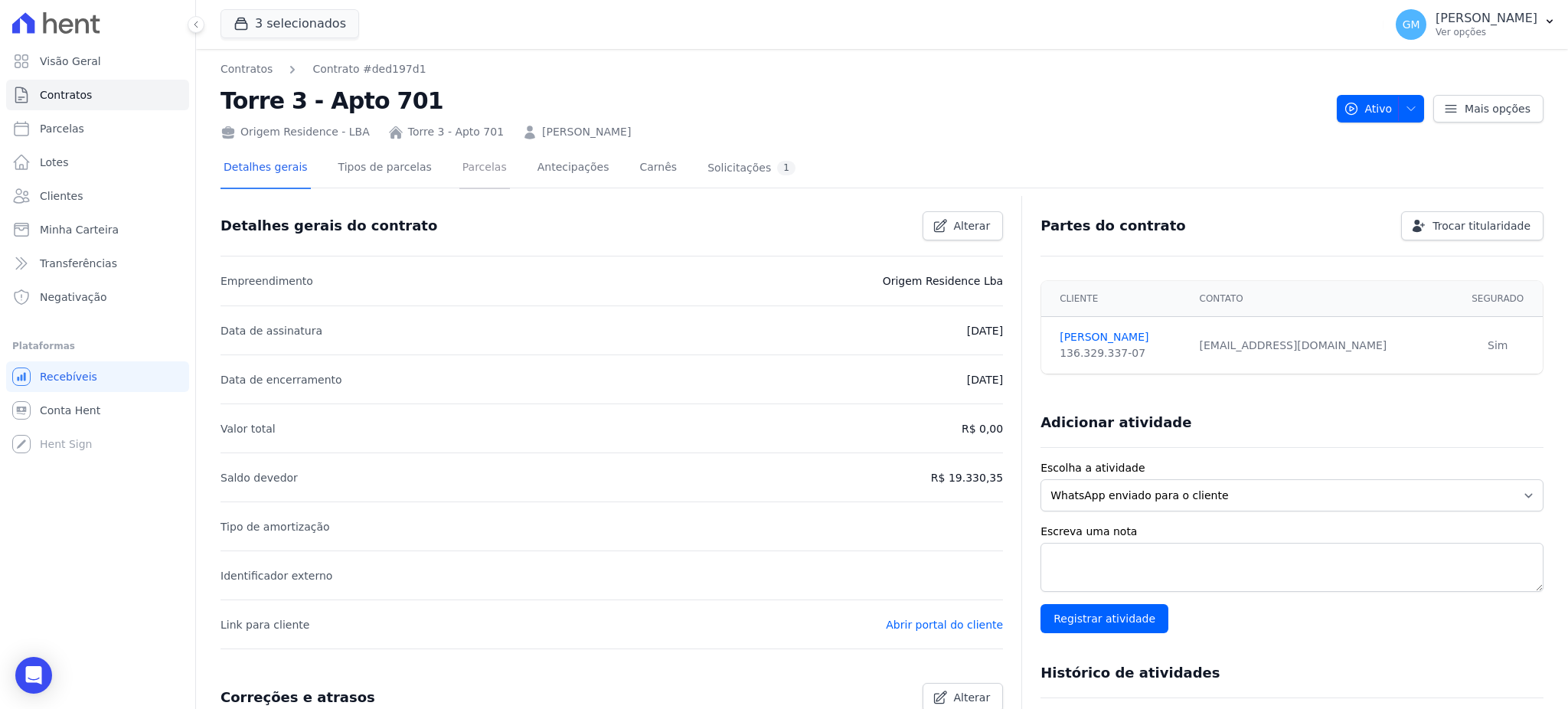
click at [476, 180] on link "Parcelas" at bounding box center [484, 168] width 50 height 40
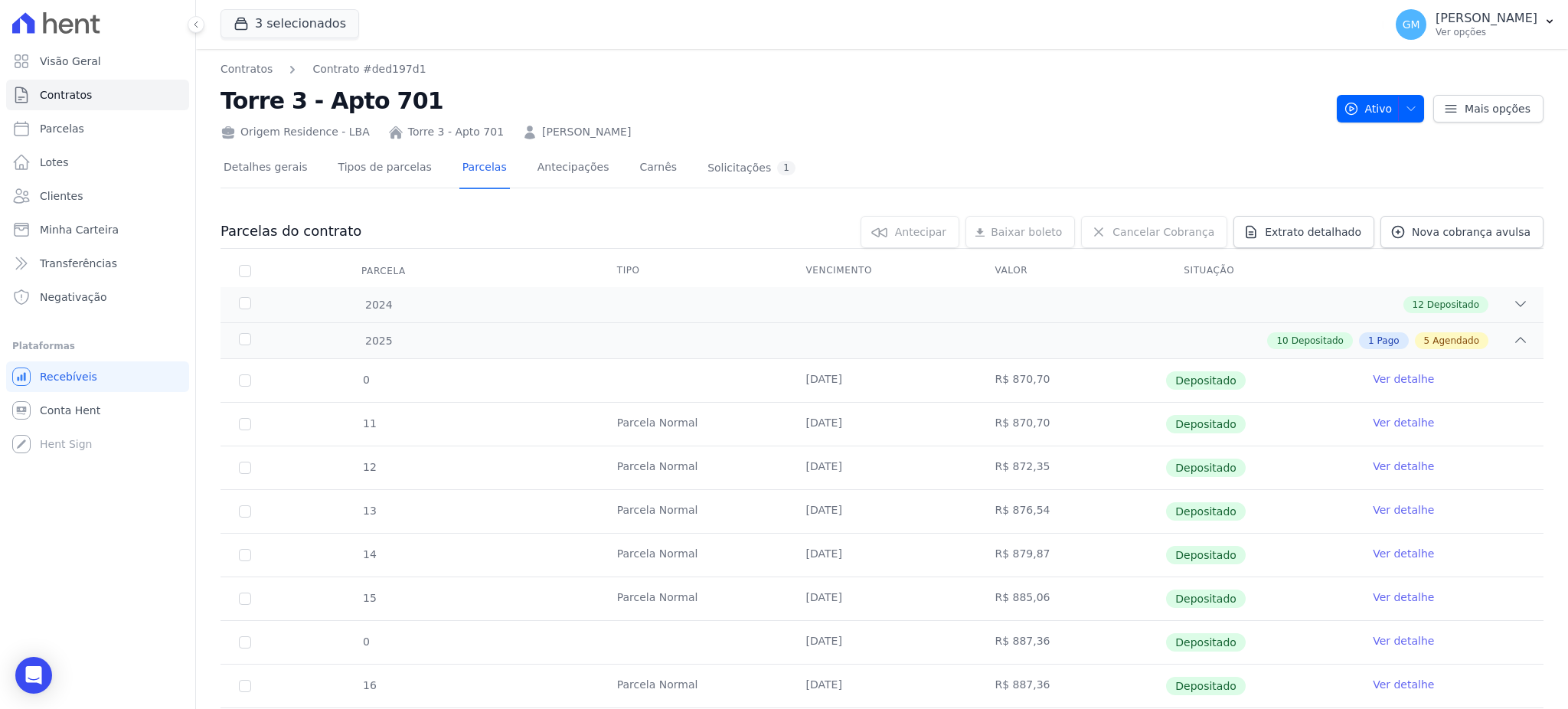
scroll to position [204, 0]
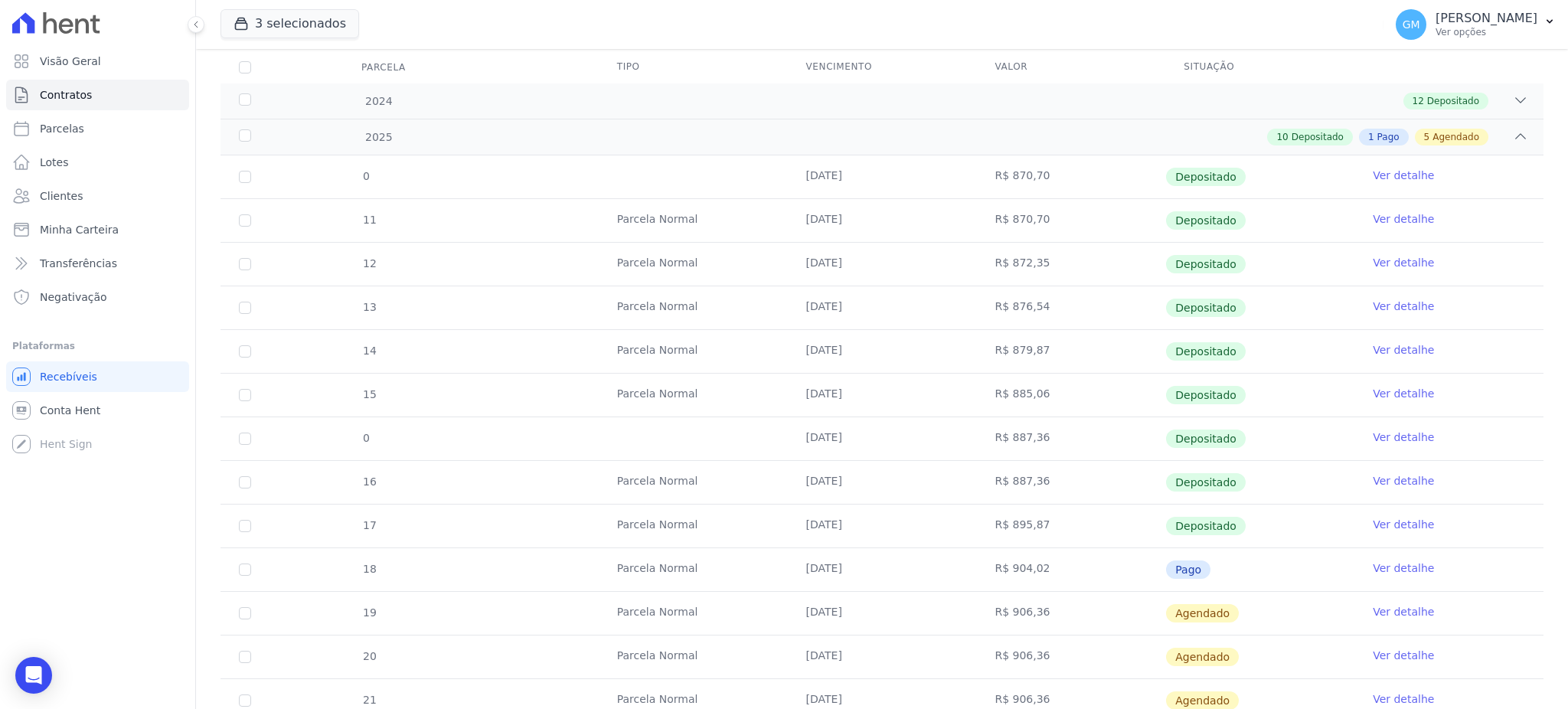
click at [1380, 561] on link "Ver detalhe" at bounding box center [1403, 568] width 61 height 15
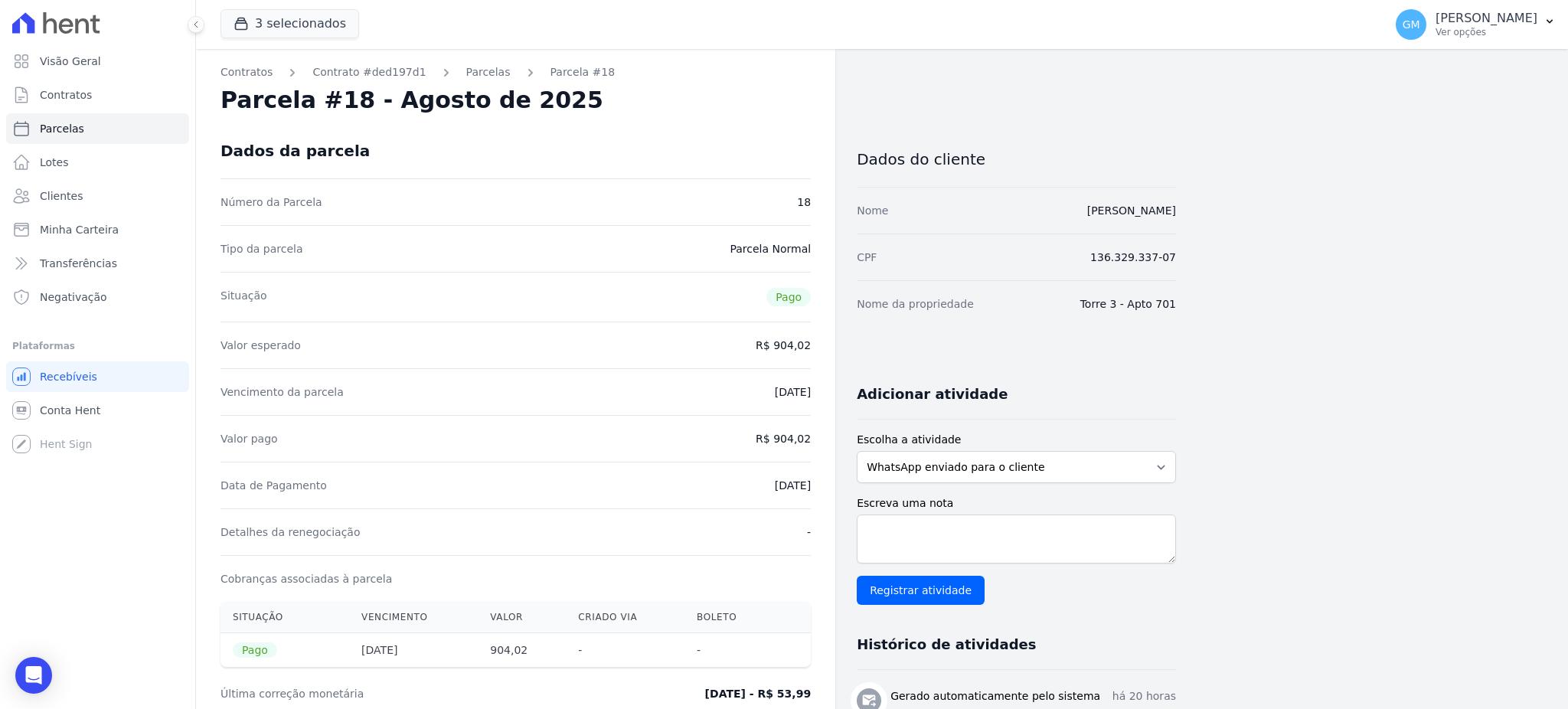
drag, startPoint x: 725, startPoint y: 484, endPoint x: 825, endPoint y: 484, distance: 100.0
drag, startPoint x: 776, startPoint y: 442, endPoint x: 823, endPoint y: 436, distance: 47.4
drag, startPoint x: 767, startPoint y: 489, endPoint x: 812, endPoint y: 495, distance: 45.4
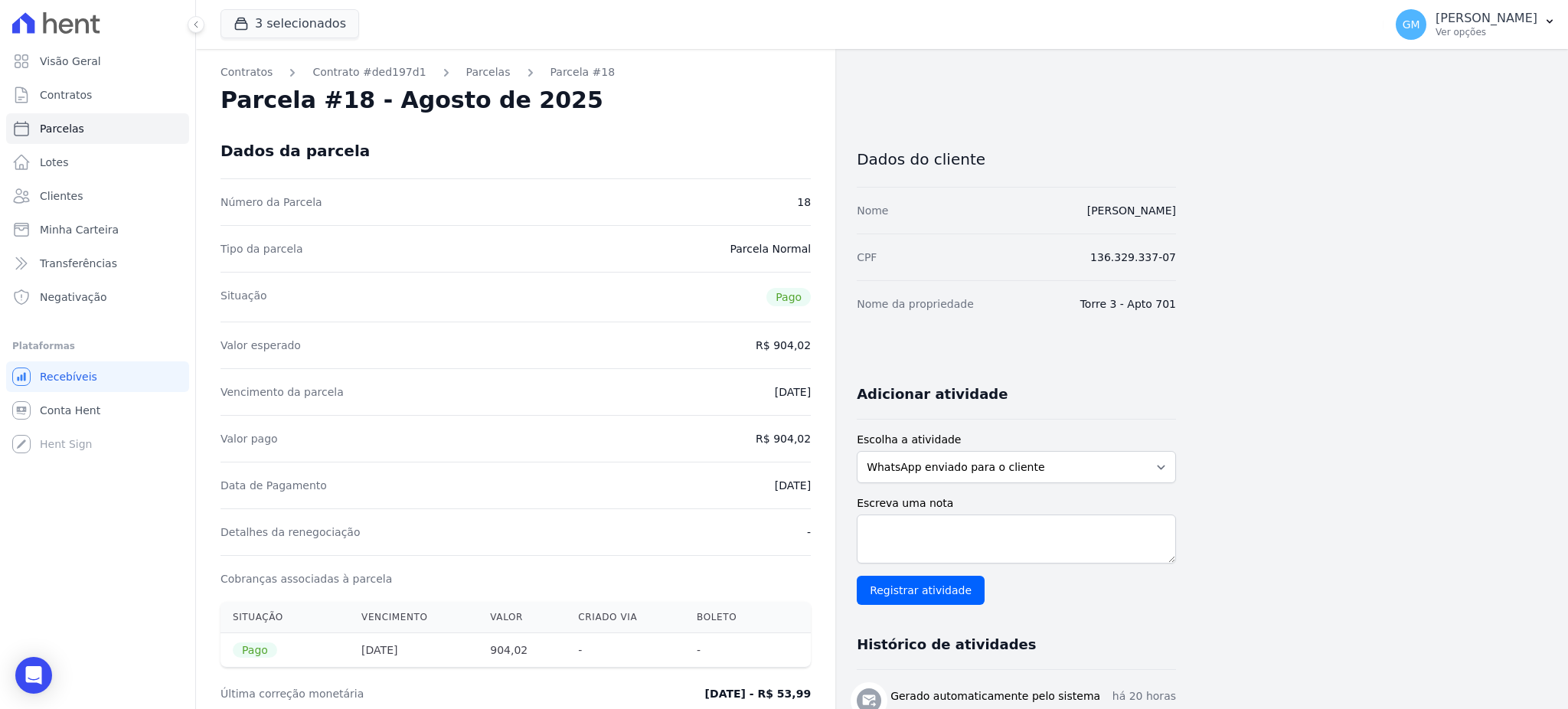
click at [59, 198] on span "Clientes" at bounding box center [61, 196] width 43 height 15
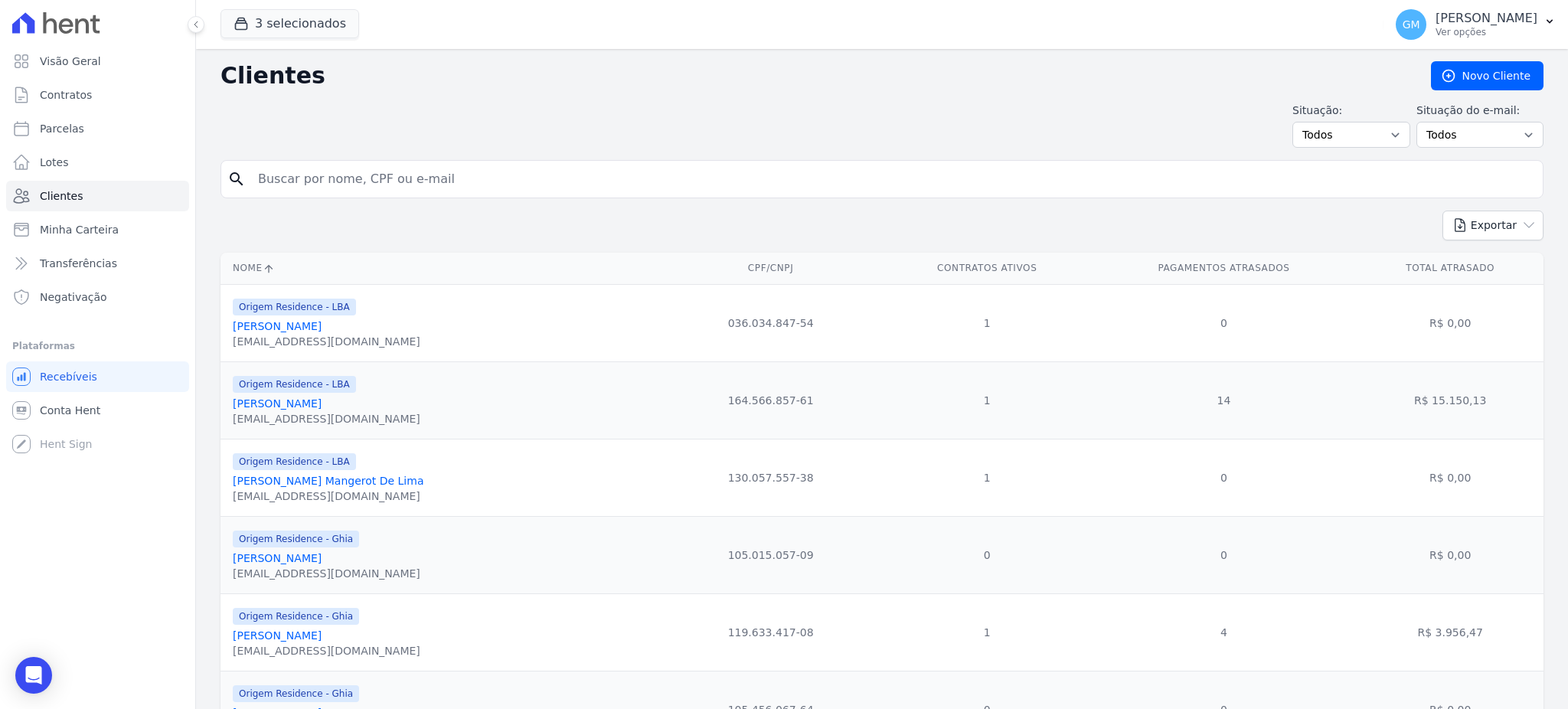
click at [276, 179] on input "search" at bounding box center [892, 179] width 1287 height 31
paste input "Paulo Cesar Nunes Rodrigues"
type input "Paulo Cesar Nunes Rodrigues"
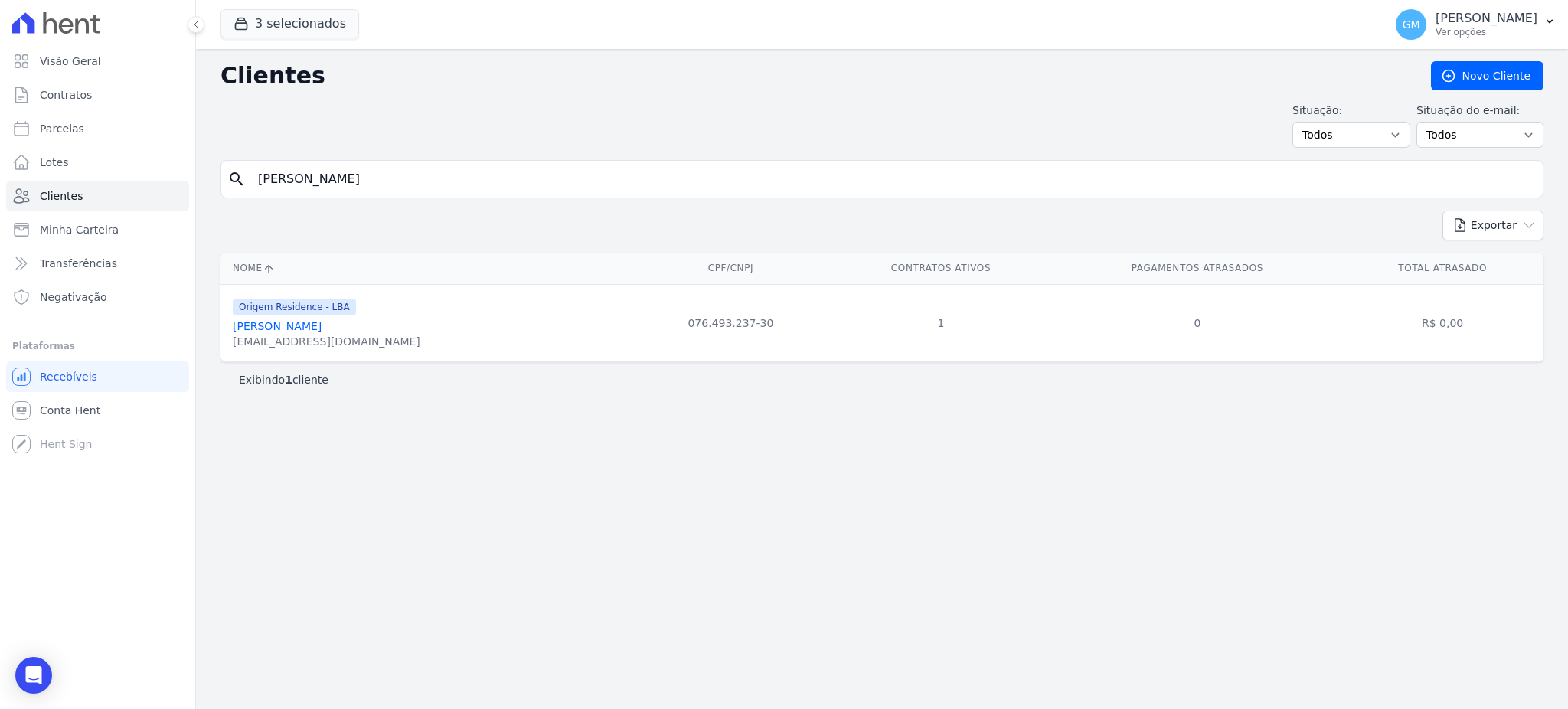
click at [322, 325] on link "Paulo Cesar Nunes Rodrigues" at bounding box center [277, 326] width 89 height 13
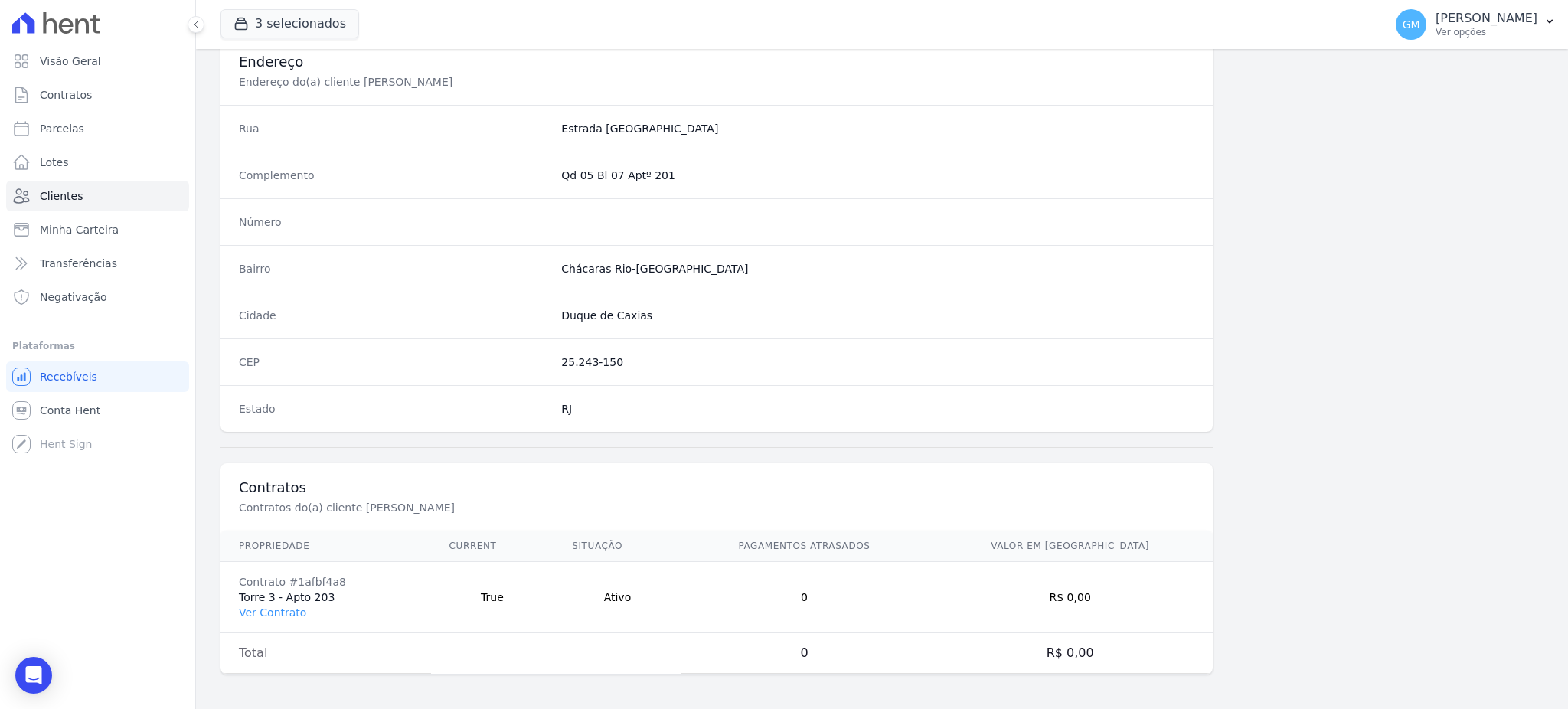
scroll to position [725, 0]
click at [292, 607] on link "Ver Contrato" at bounding box center [272, 610] width 67 height 13
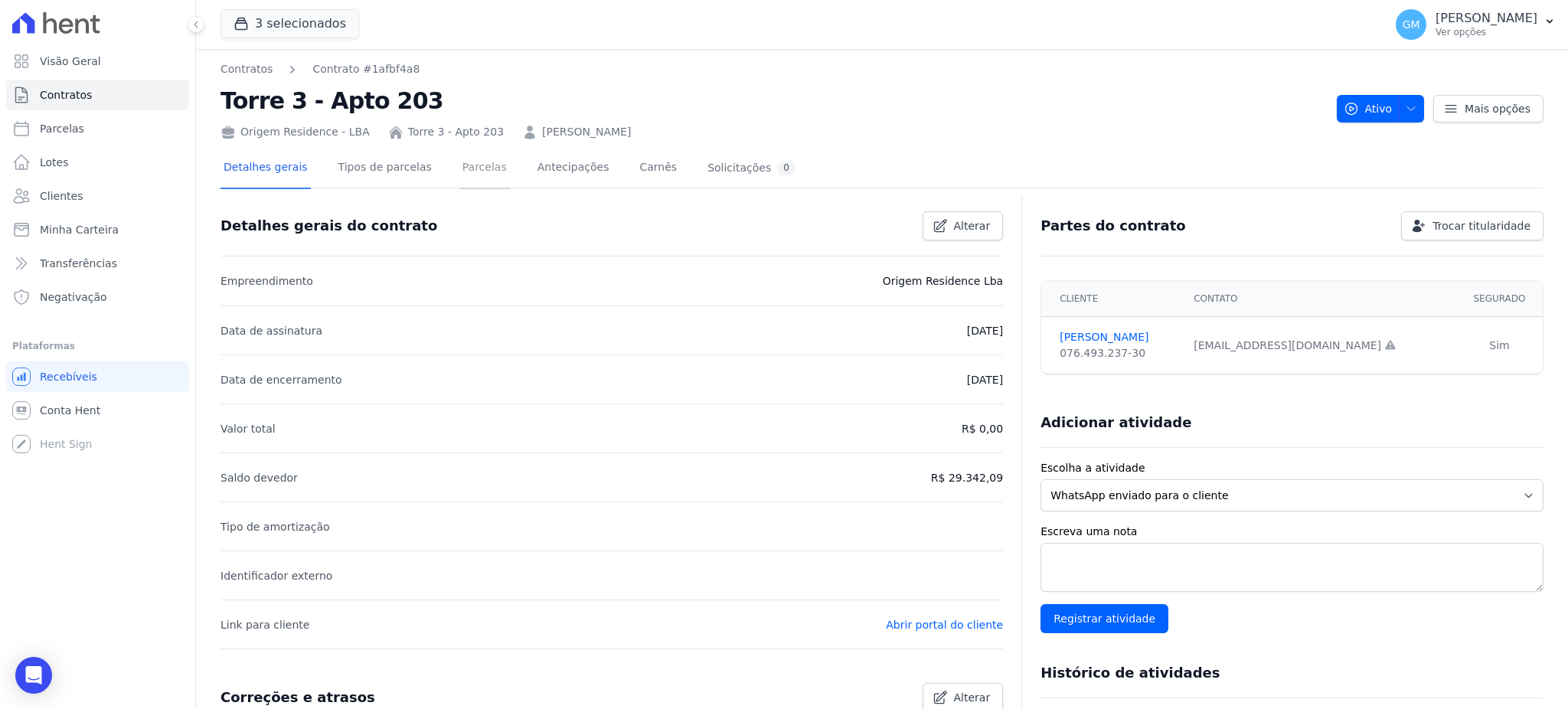
click at [459, 163] on link "Parcelas" at bounding box center [484, 168] width 50 height 40
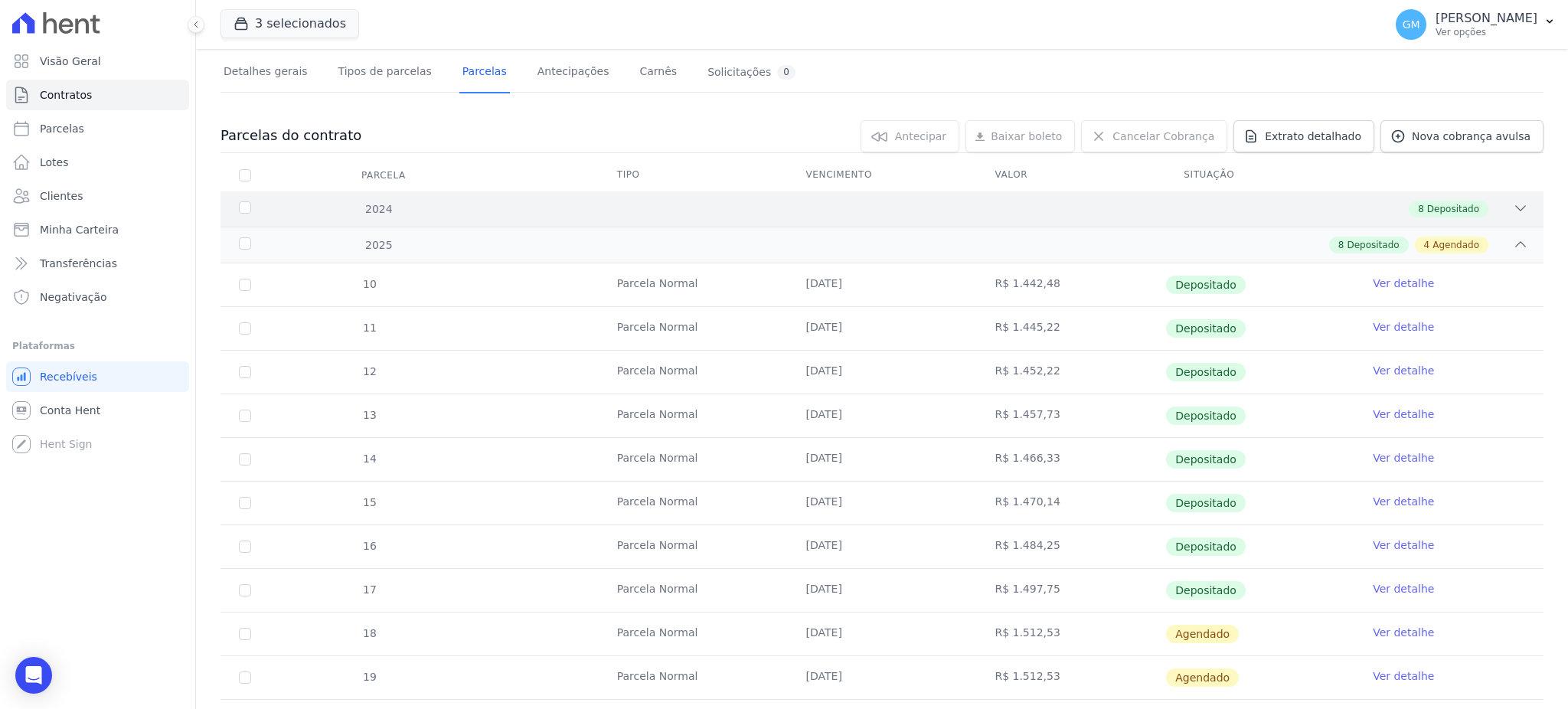
scroll to position [204, 0]
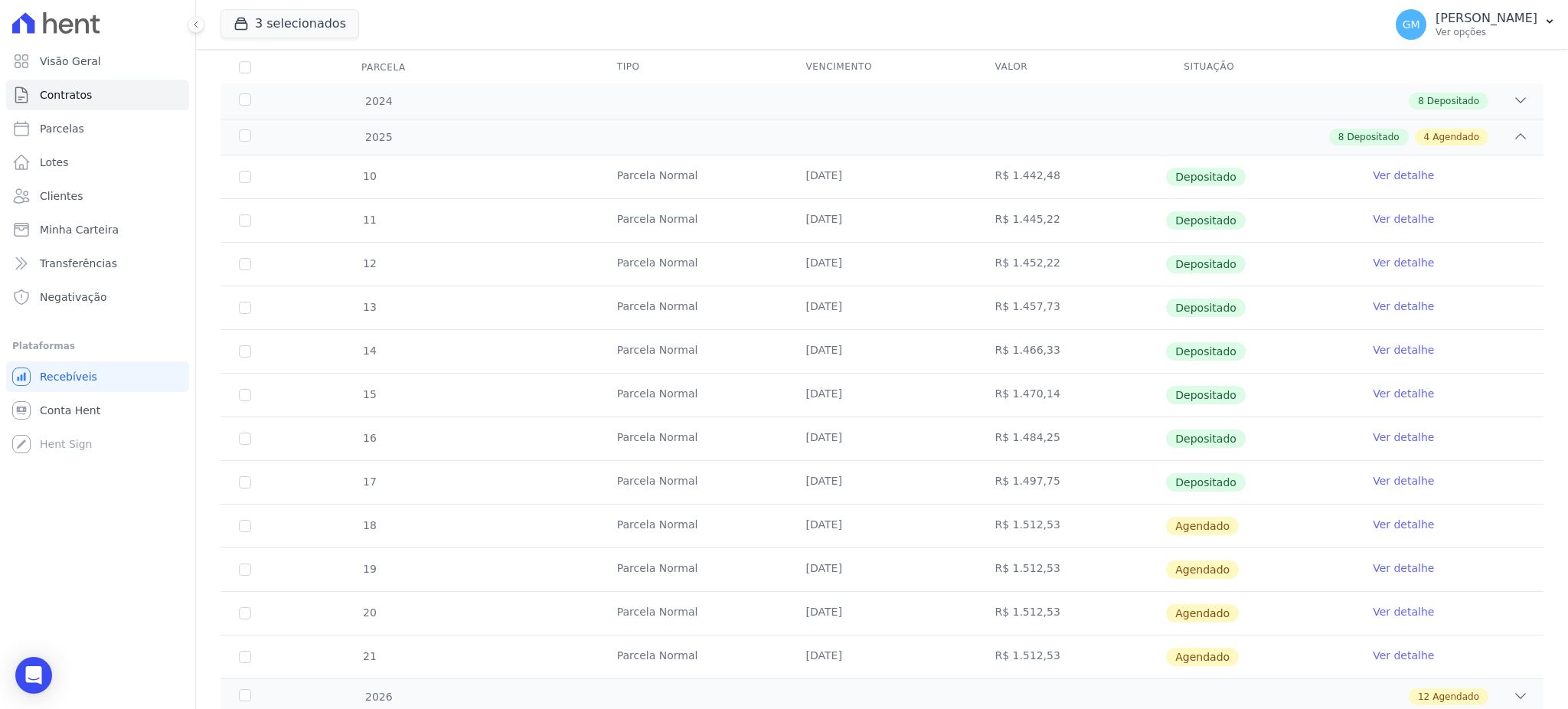
click at [1382, 475] on link "Ver detalhe" at bounding box center [1403, 481] width 61 height 15
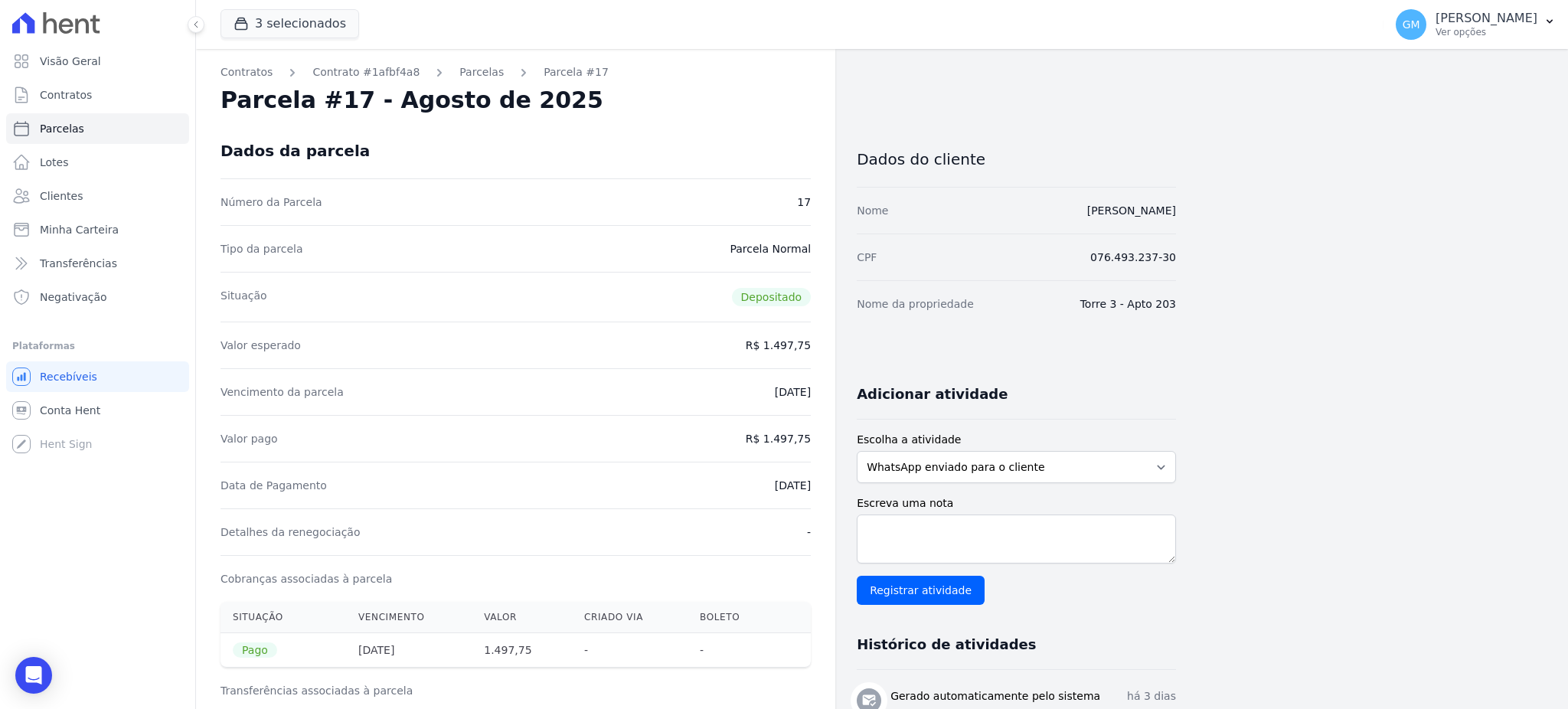
drag, startPoint x: 740, startPoint y: 476, endPoint x: 813, endPoint y: 479, distance: 73.1
click at [730, 498] on div "Data de Pagamento 11/08/2025" at bounding box center [515, 485] width 591 height 47
drag, startPoint x: 742, startPoint y: 483, endPoint x: 812, endPoint y: 489, distance: 70.3
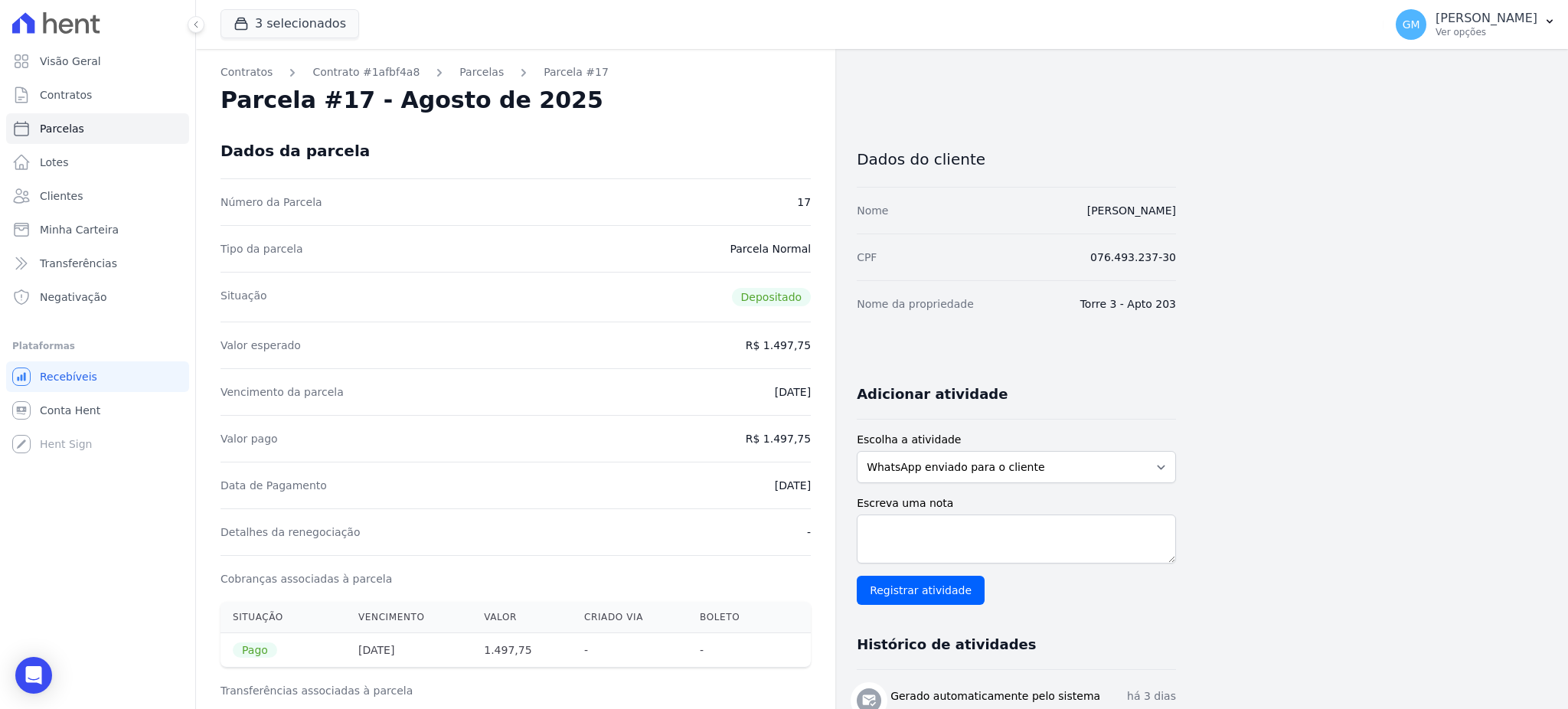
drag, startPoint x: 776, startPoint y: 438, endPoint x: 833, endPoint y: 438, distance: 57.0
drag, startPoint x: 753, startPoint y: 484, endPoint x: 823, endPoint y: 484, distance: 70.0
click at [77, 174] on link "Lotes" at bounding box center [97, 162] width 183 height 31
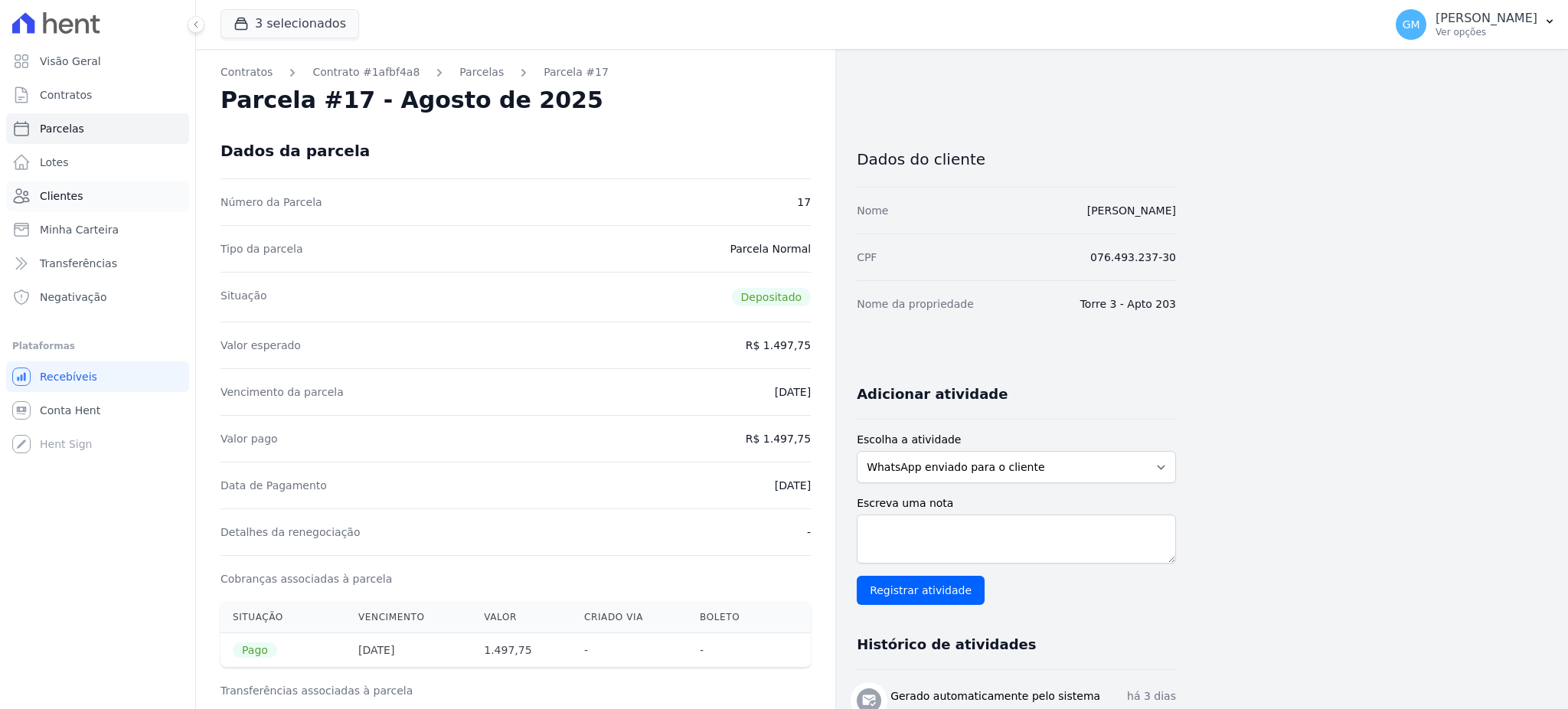
click at [77, 203] on span "Clientes" at bounding box center [61, 196] width 43 height 15
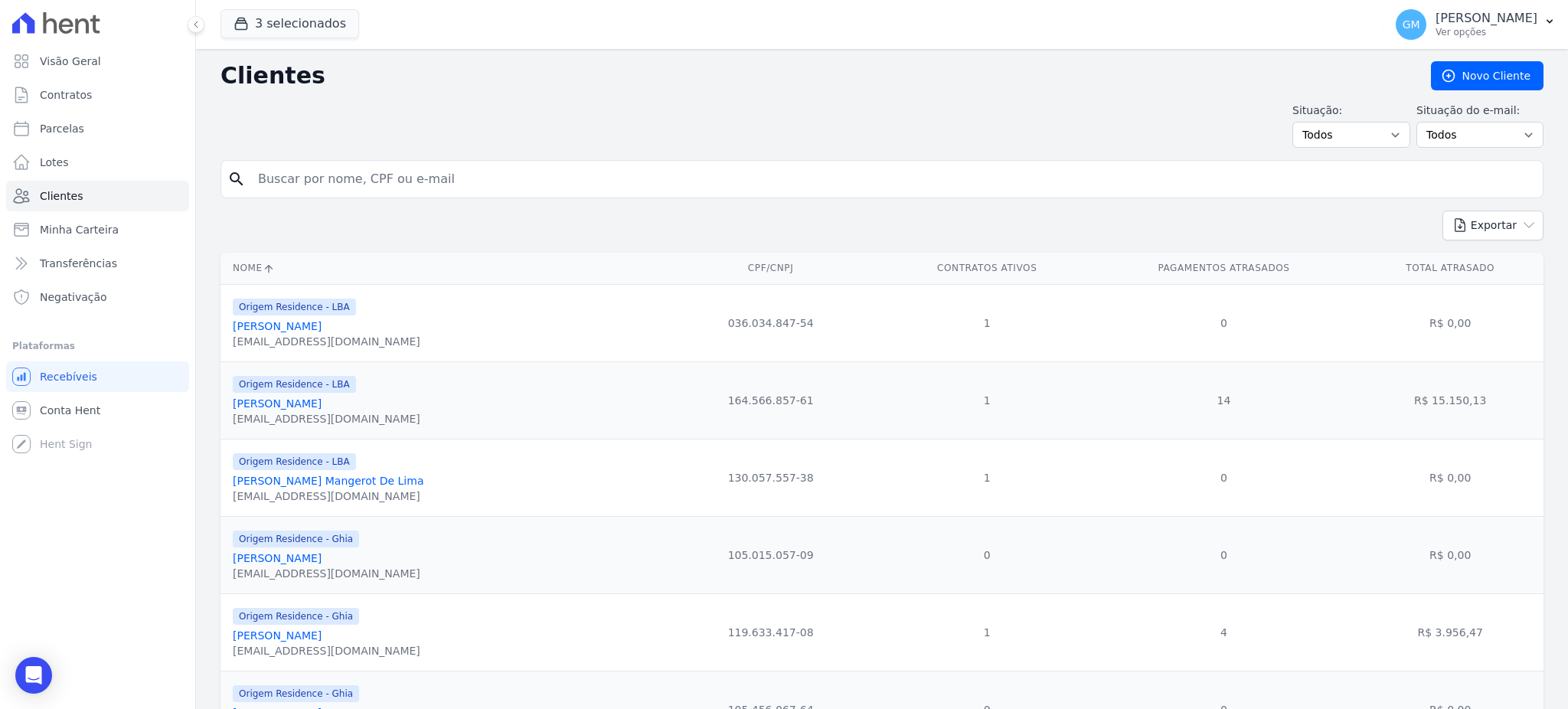
click at [291, 168] on input "search" at bounding box center [892, 179] width 1287 height 31
type input "Clecio Alves Veras"
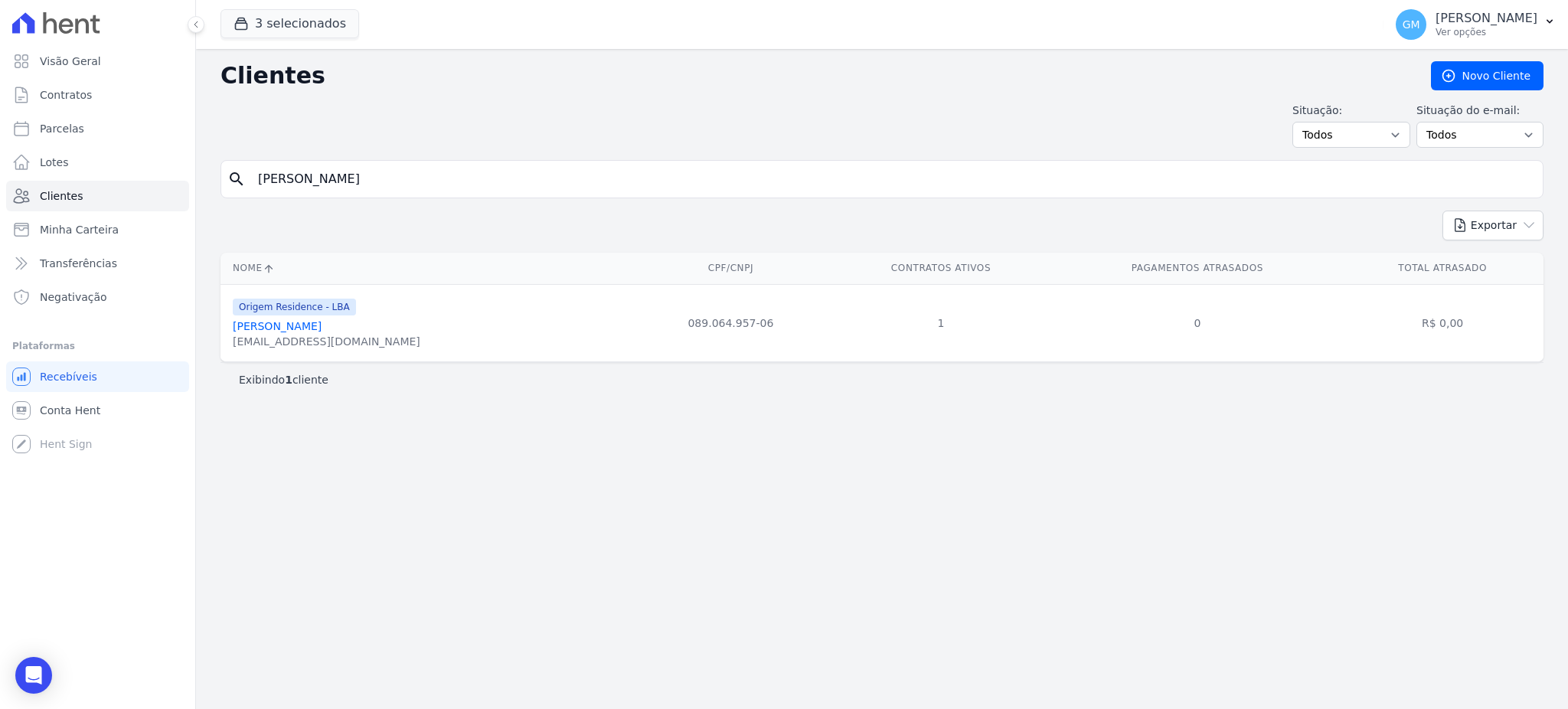
click at [307, 333] on link "Clecio Alves Veras" at bounding box center [277, 326] width 89 height 13
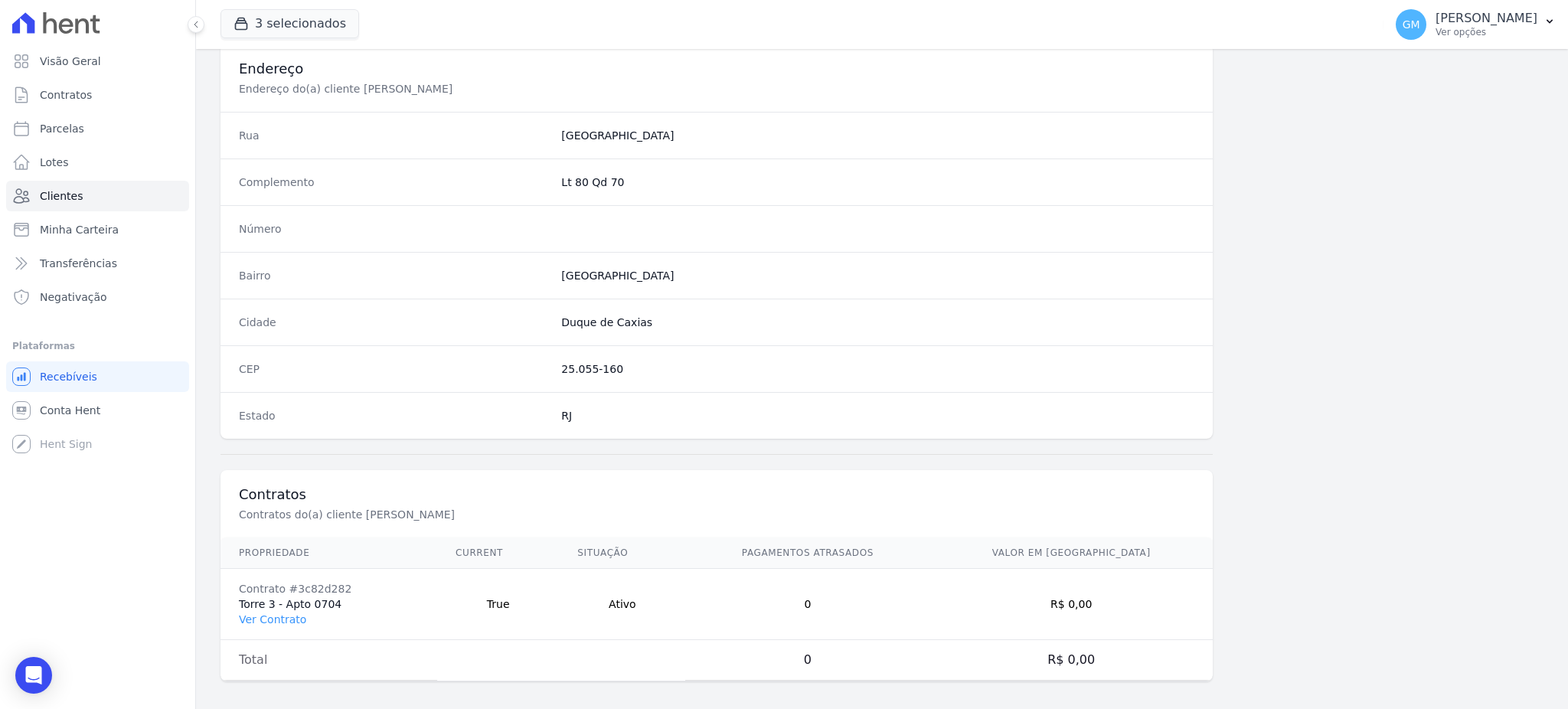
scroll to position [725, 0]
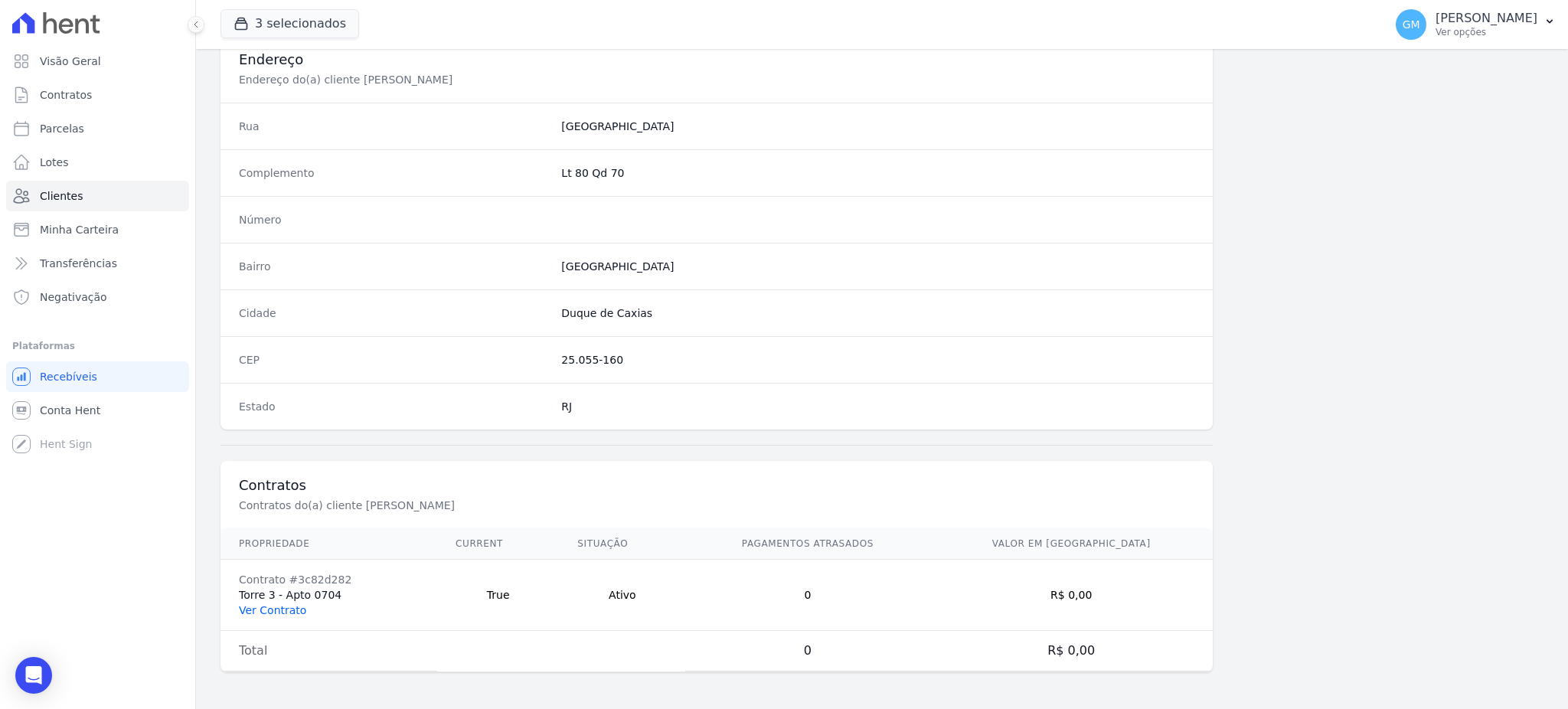
click at [275, 609] on link "Ver Contrato" at bounding box center [272, 610] width 67 height 13
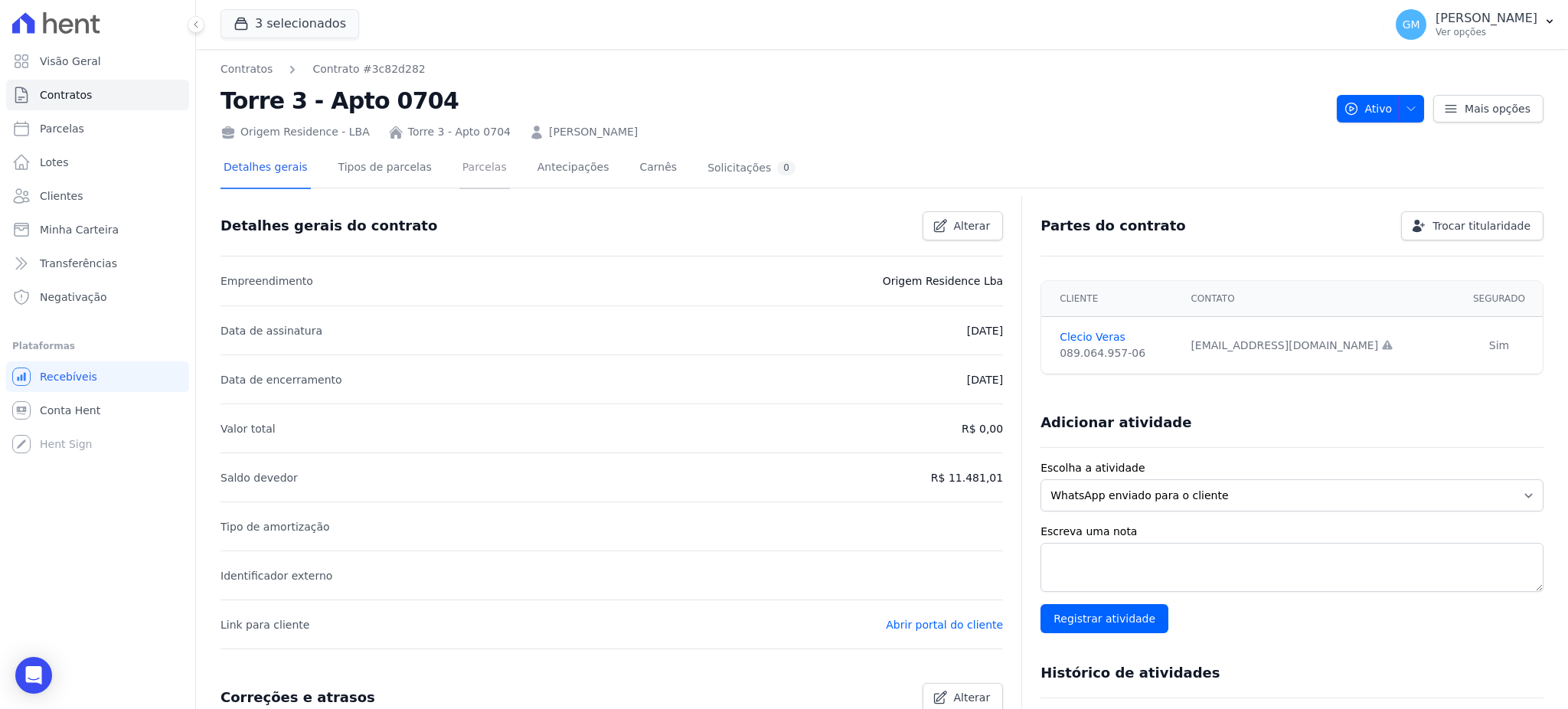
click at [459, 178] on link "Parcelas" at bounding box center [484, 168] width 50 height 40
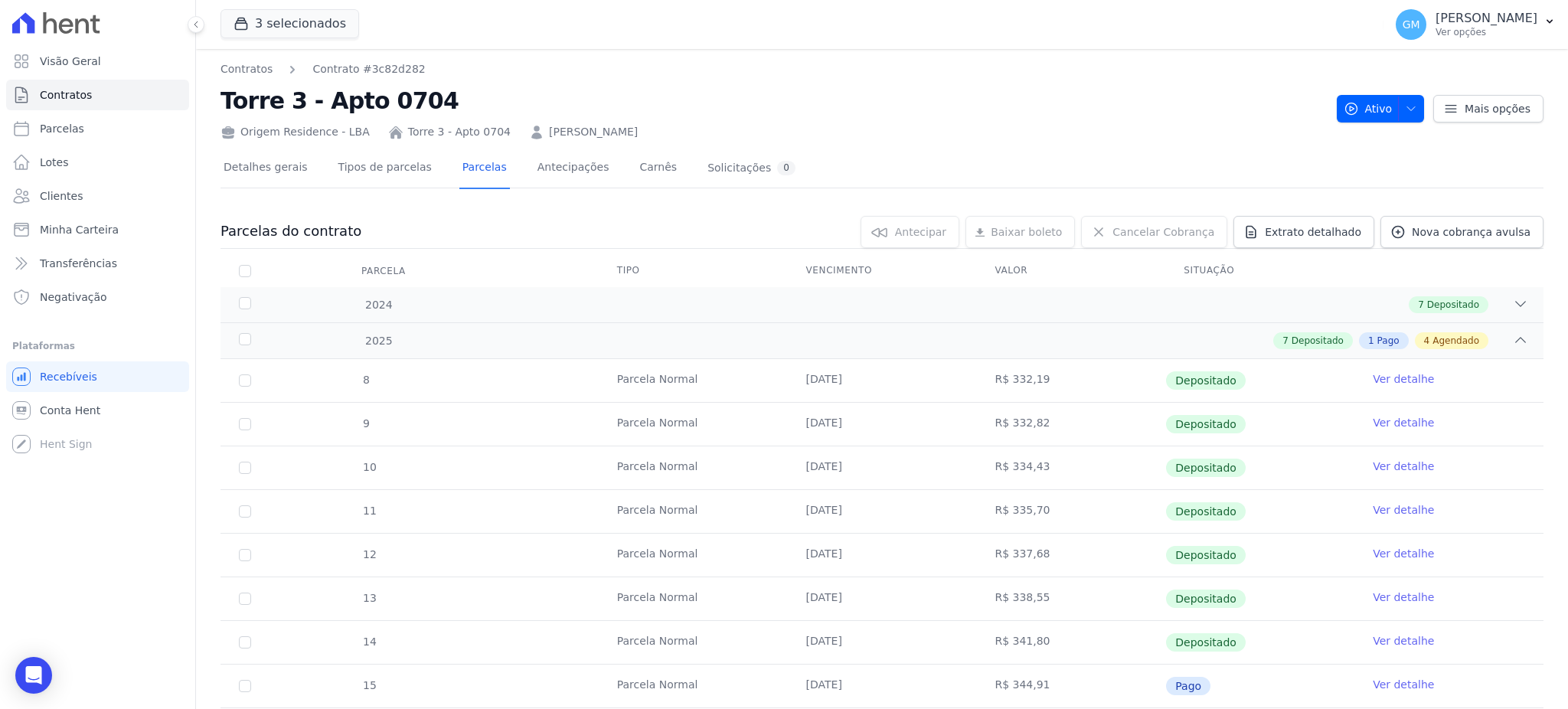
scroll to position [204, 0]
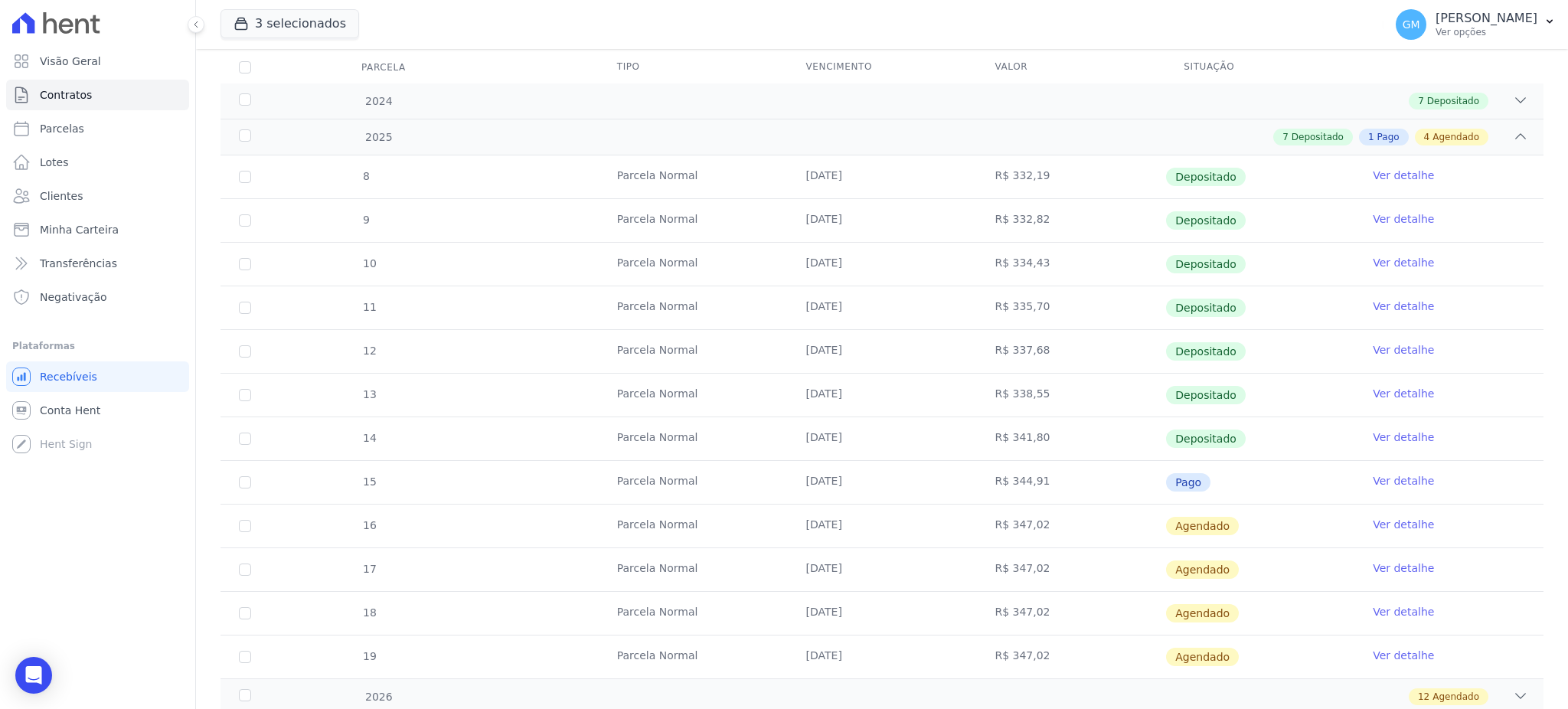
click at [1400, 484] on link "Ver detalhe" at bounding box center [1403, 481] width 61 height 15
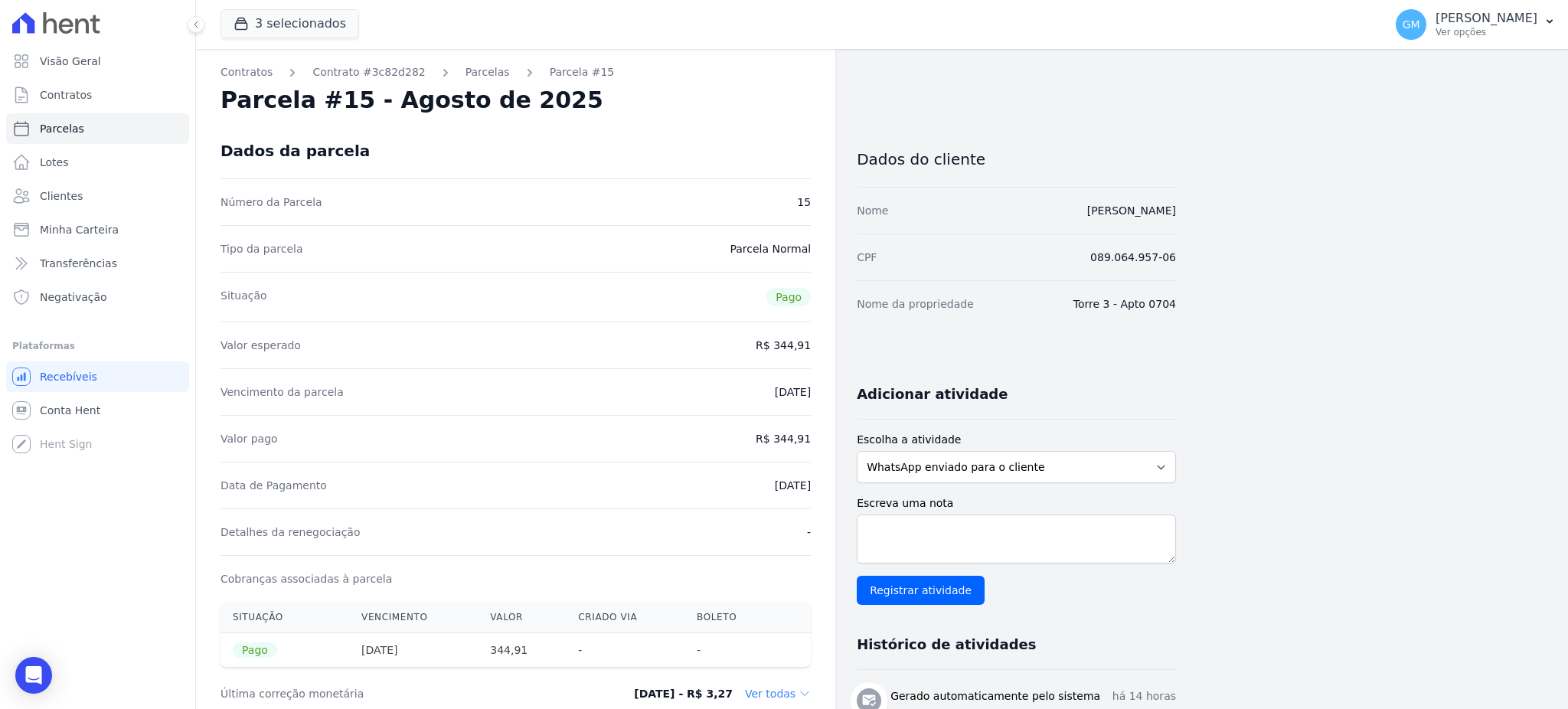
drag, startPoint x: 730, startPoint y: 489, endPoint x: 819, endPoint y: 490, distance: 89.0
drag, startPoint x: 775, startPoint y: 437, endPoint x: 814, endPoint y: 437, distance: 39.0
drag, startPoint x: 754, startPoint y: 489, endPoint x: 816, endPoint y: 489, distance: 62.0
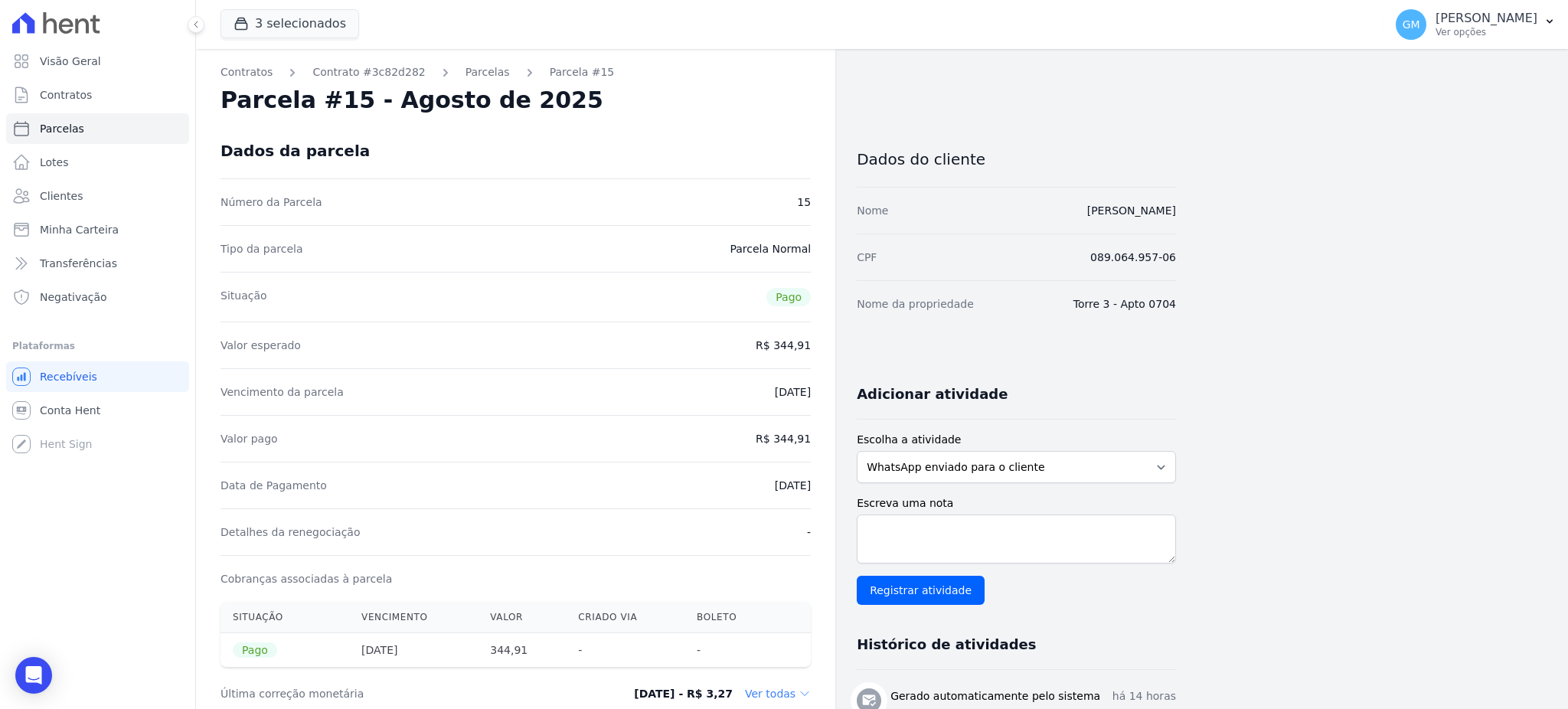
click at [69, 194] on span "Clientes" at bounding box center [61, 196] width 43 height 15
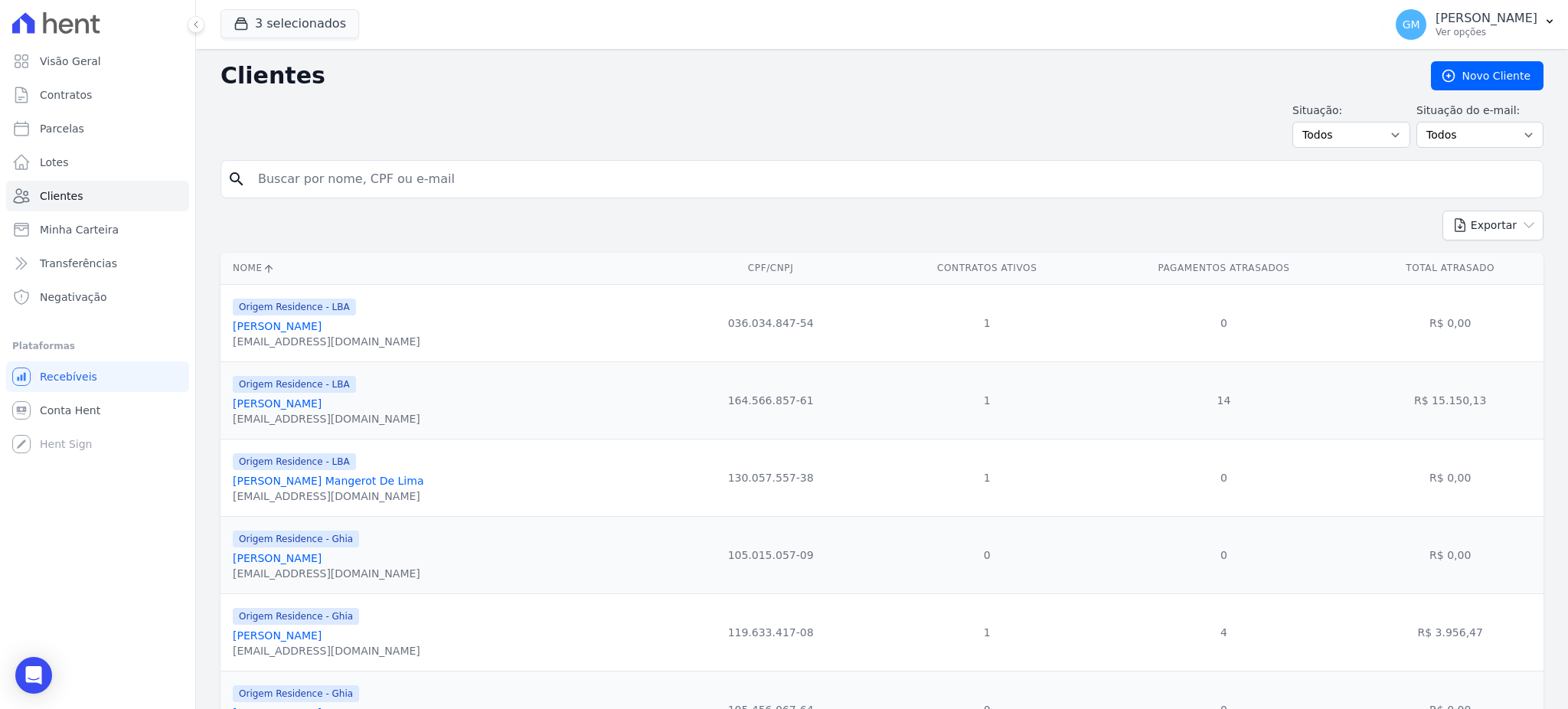
click at [319, 171] on input "search" at bounding box center [892, 179] width 1287 height 31
paste input "Washington Fernandes Lima"
type input "Washington Fernandes Lima"
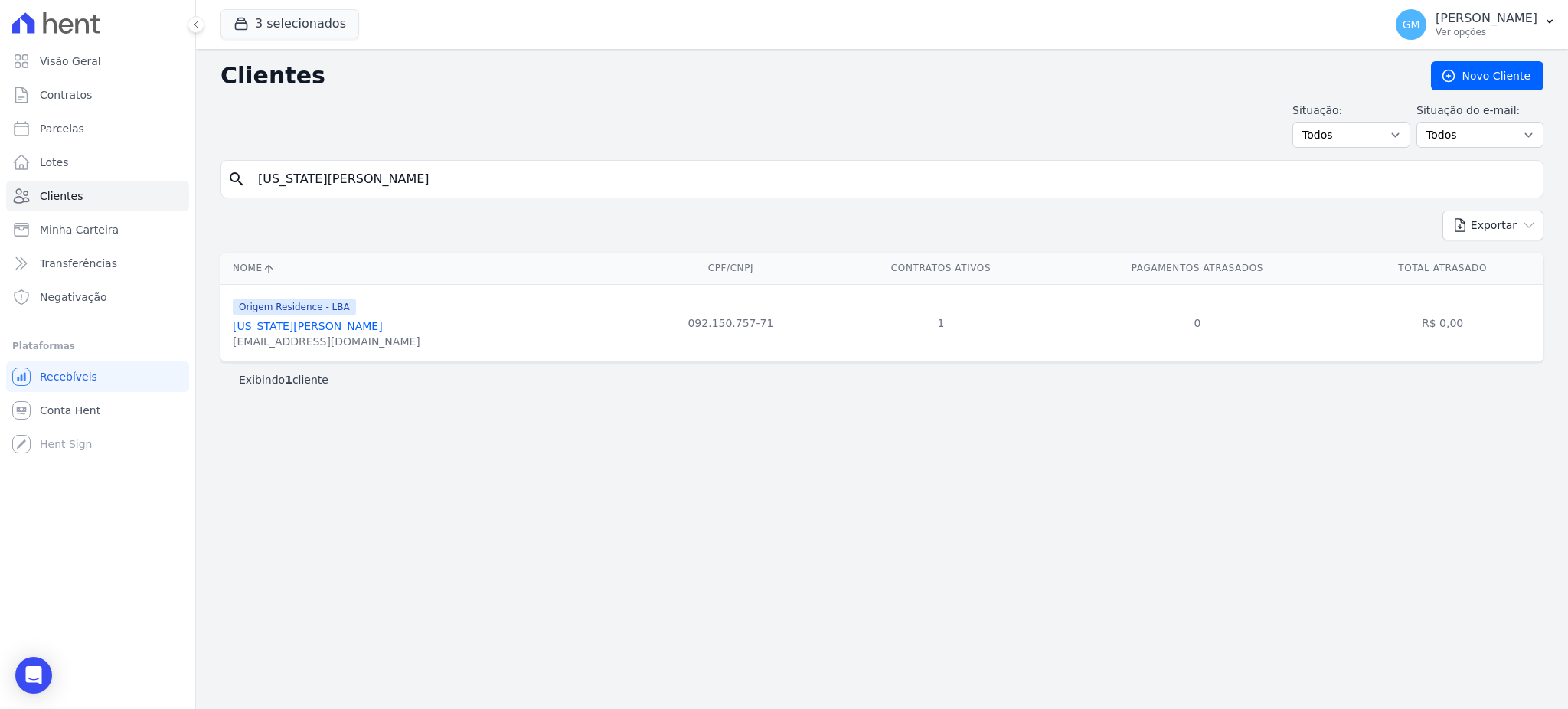
click at [349, 323] on link "Washington Fernandes Lima" at bounding box center [307, 326] width 150 height 13
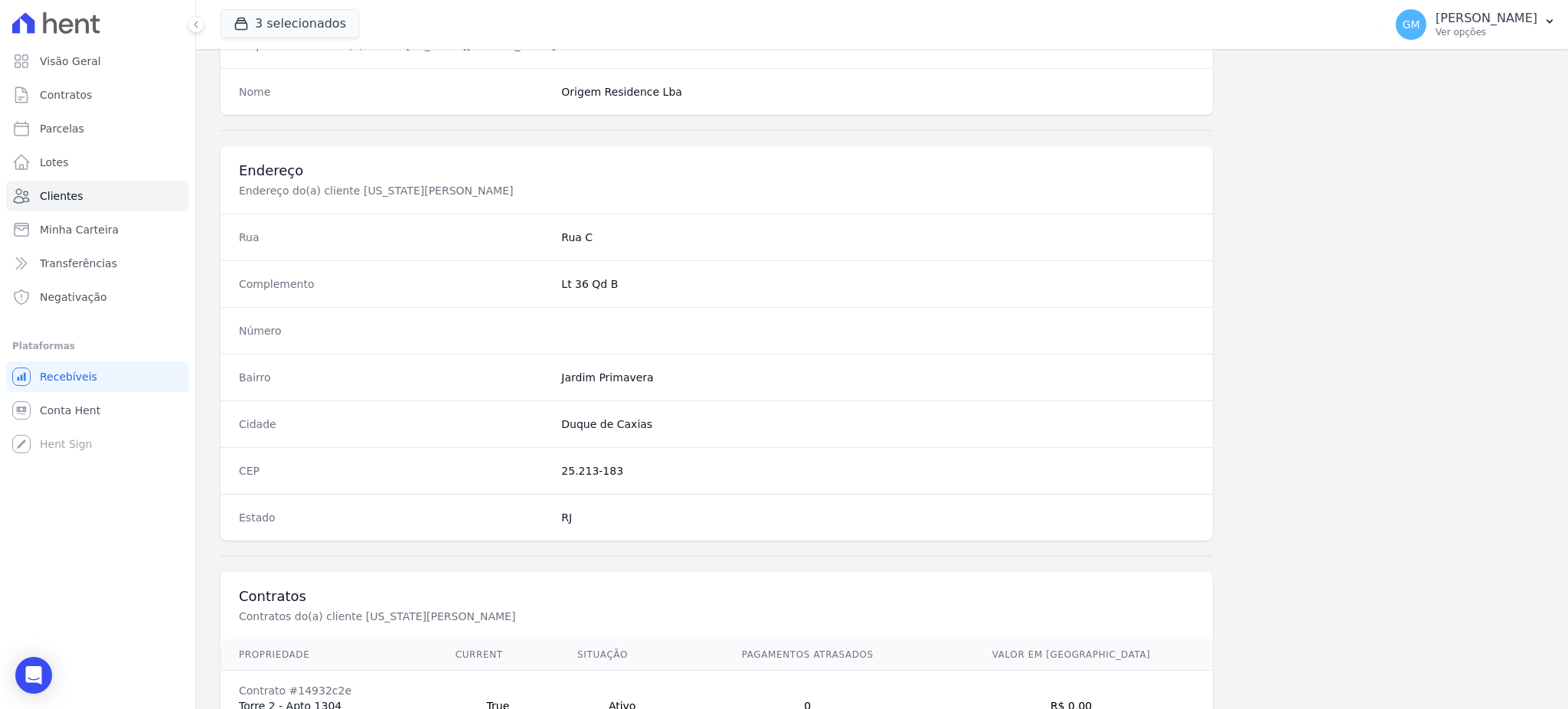
scroll to position [725, 0]
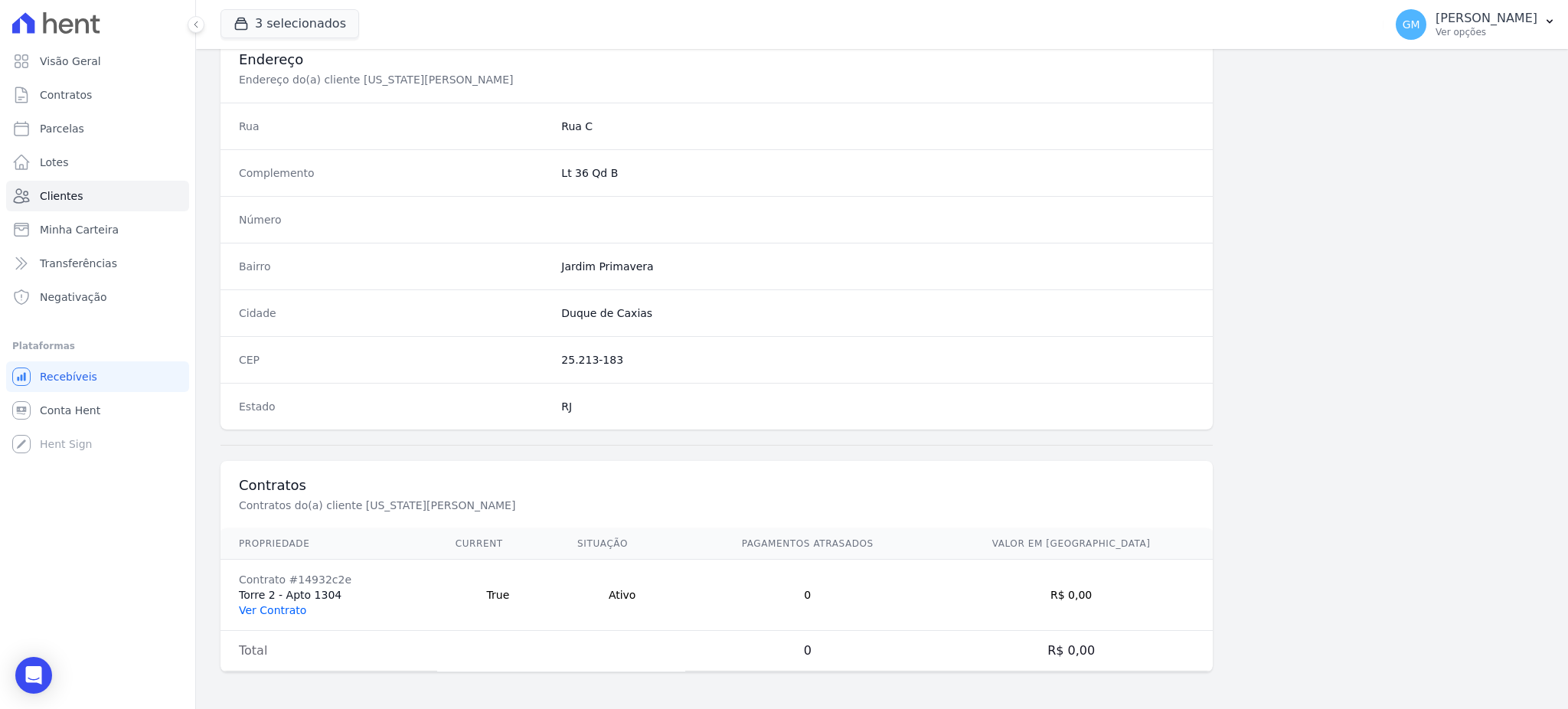
click at [266, 608] on link "Ver Contrato" at bounding box center [272, 610] width 67 height 13
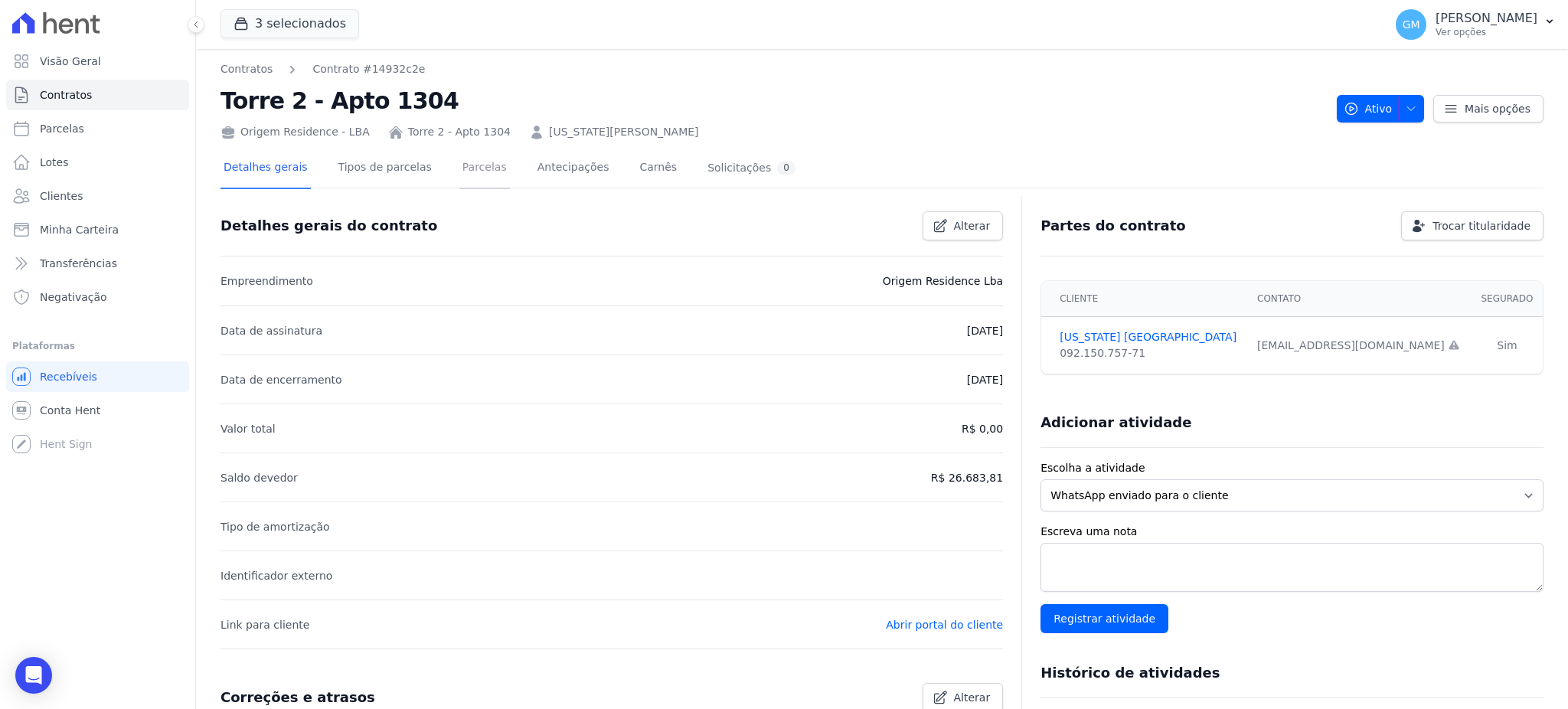
click at [459, 168] on link "Parcelas" at bounding box center [484, 168] width 50 height 40
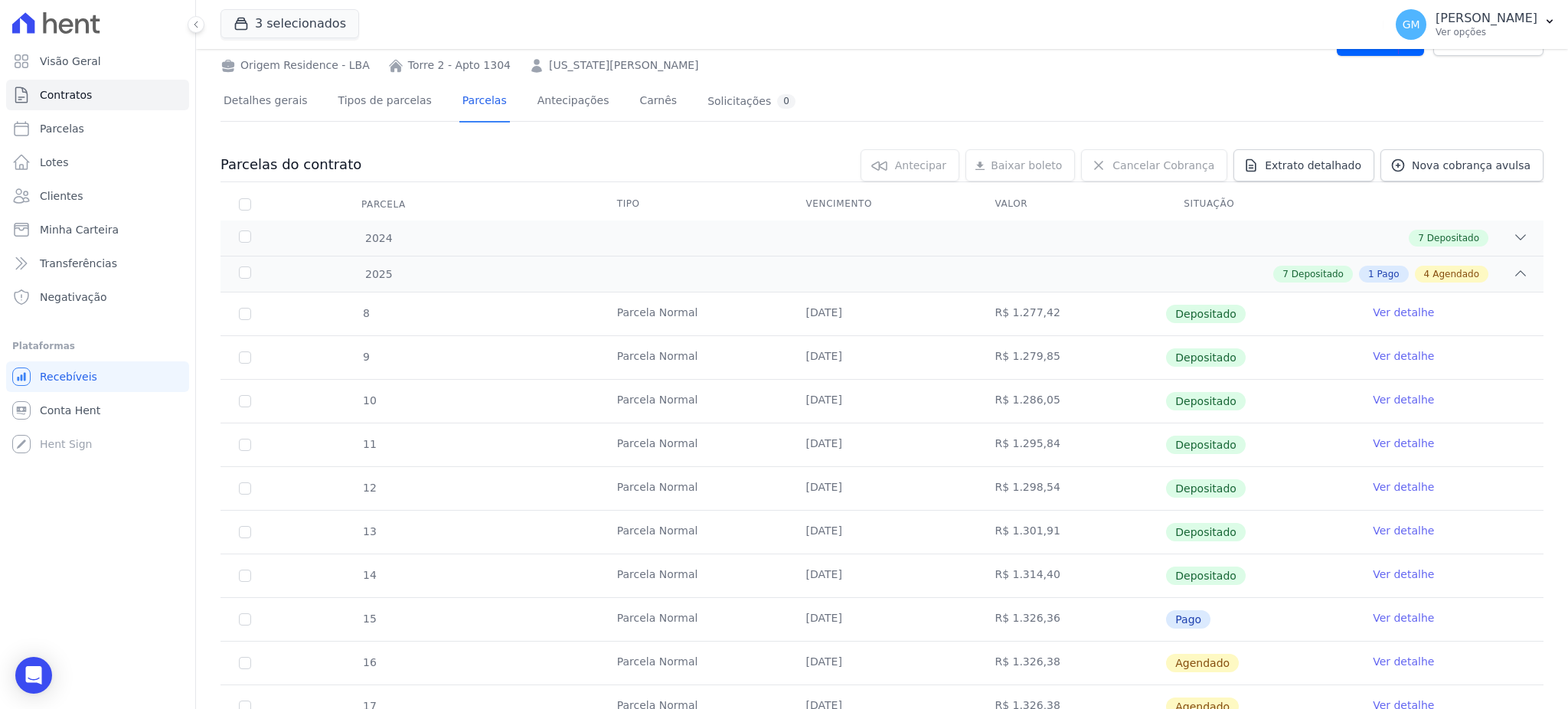
scroll to position [102, 0]
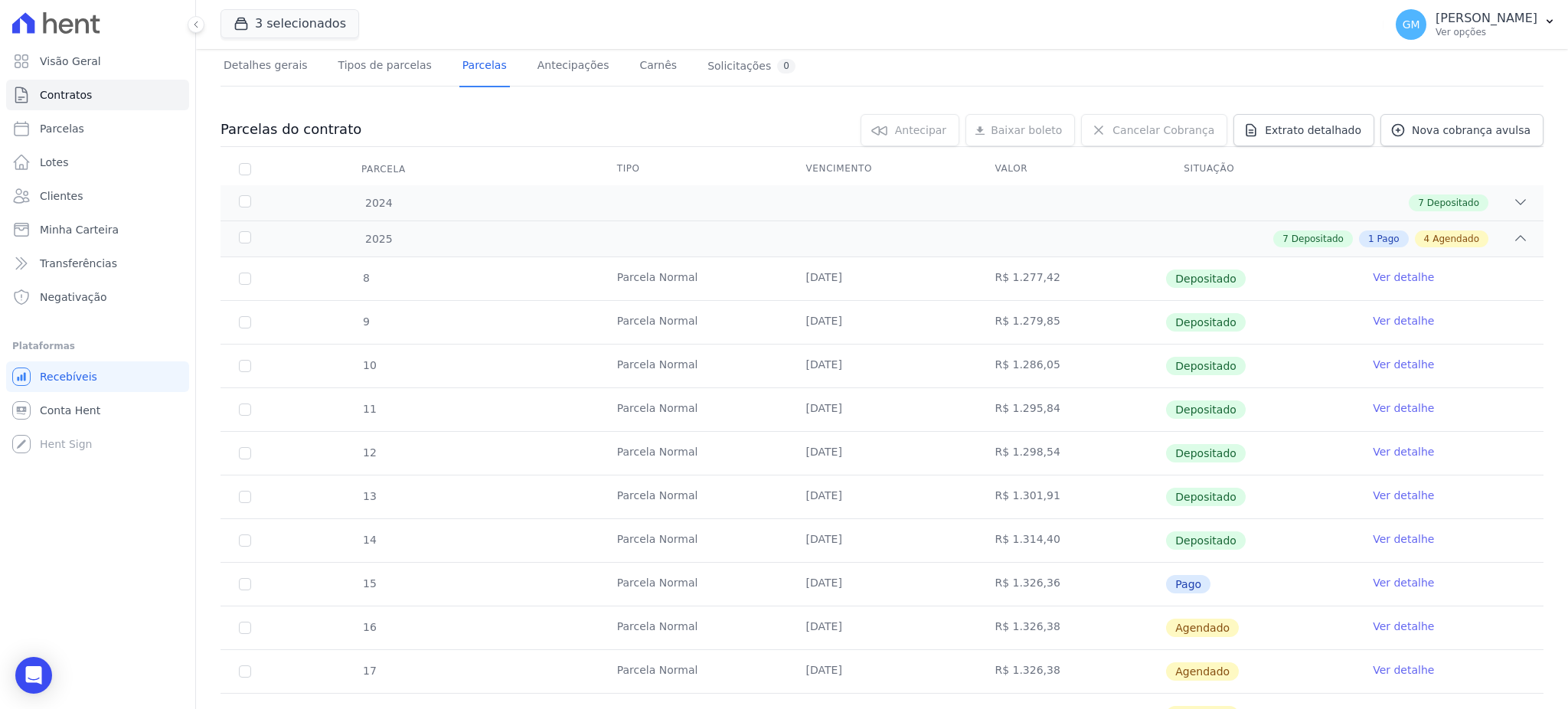
click at [1373, 579] on link "Ver detalhe" at bounding box center [1403, 582] width 61 height 15
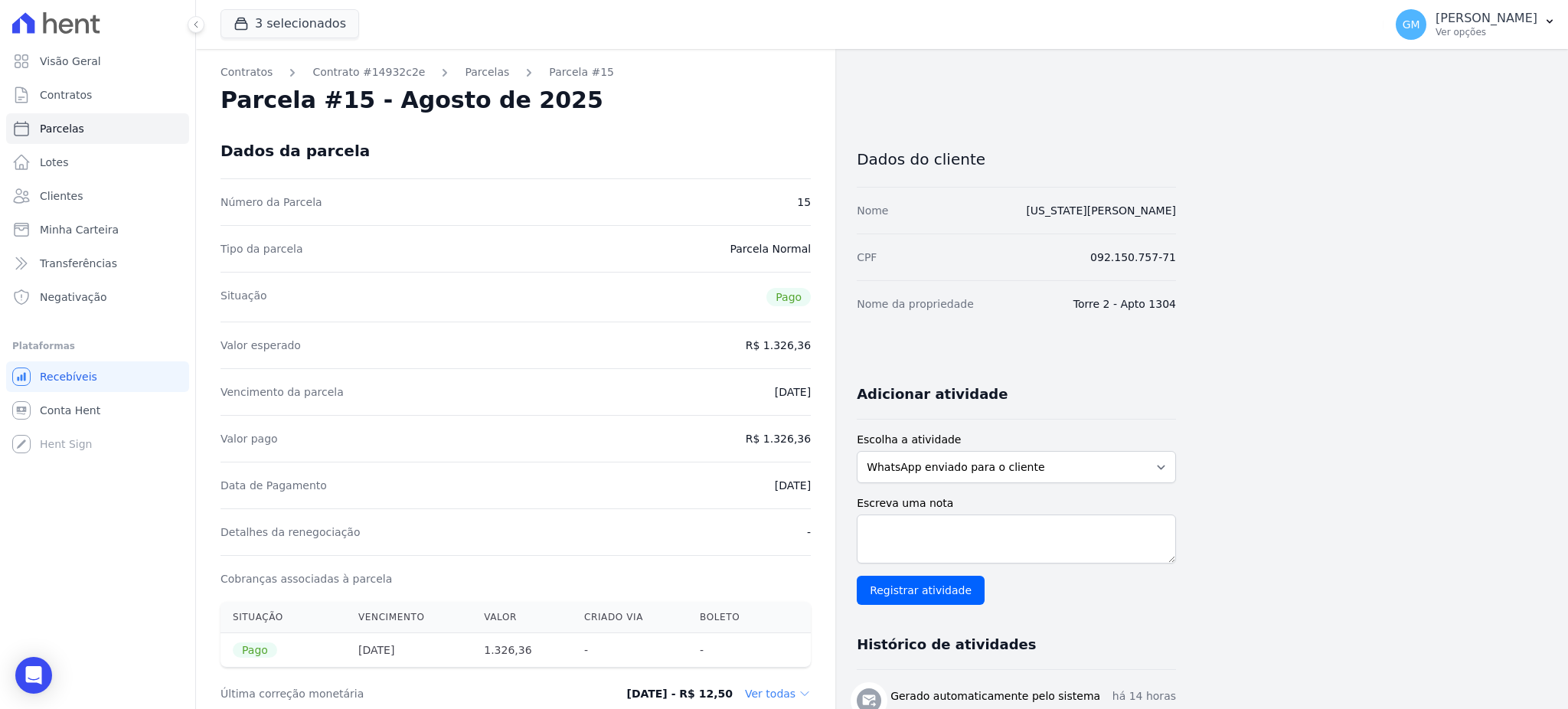
drag, startPoint x: 736, startPoint y: 481, endPoint x: 834, endPoint y: 489, distance: 98.3
drag, startPoint x: 770, startPoint y: 437, endPoint x: 818, endPoint y: 435, distance: 48.0
drag, startPoint x: 776, startPoint y: 489, endPoint x: 814, endPoint y: 485, distance: 38.2
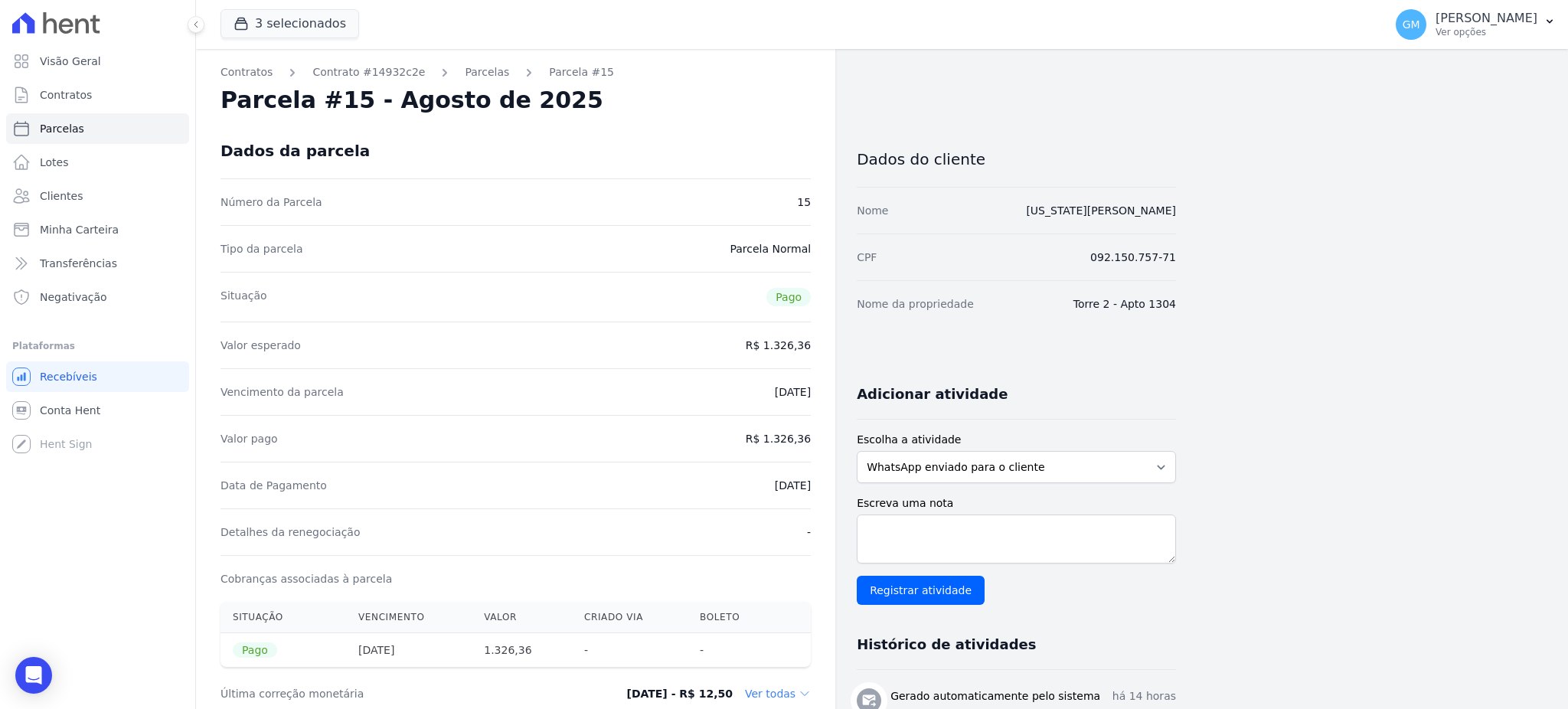
click at [75, 196] on span "Clientes" at bounding box center [61, 196] width 43 height 15
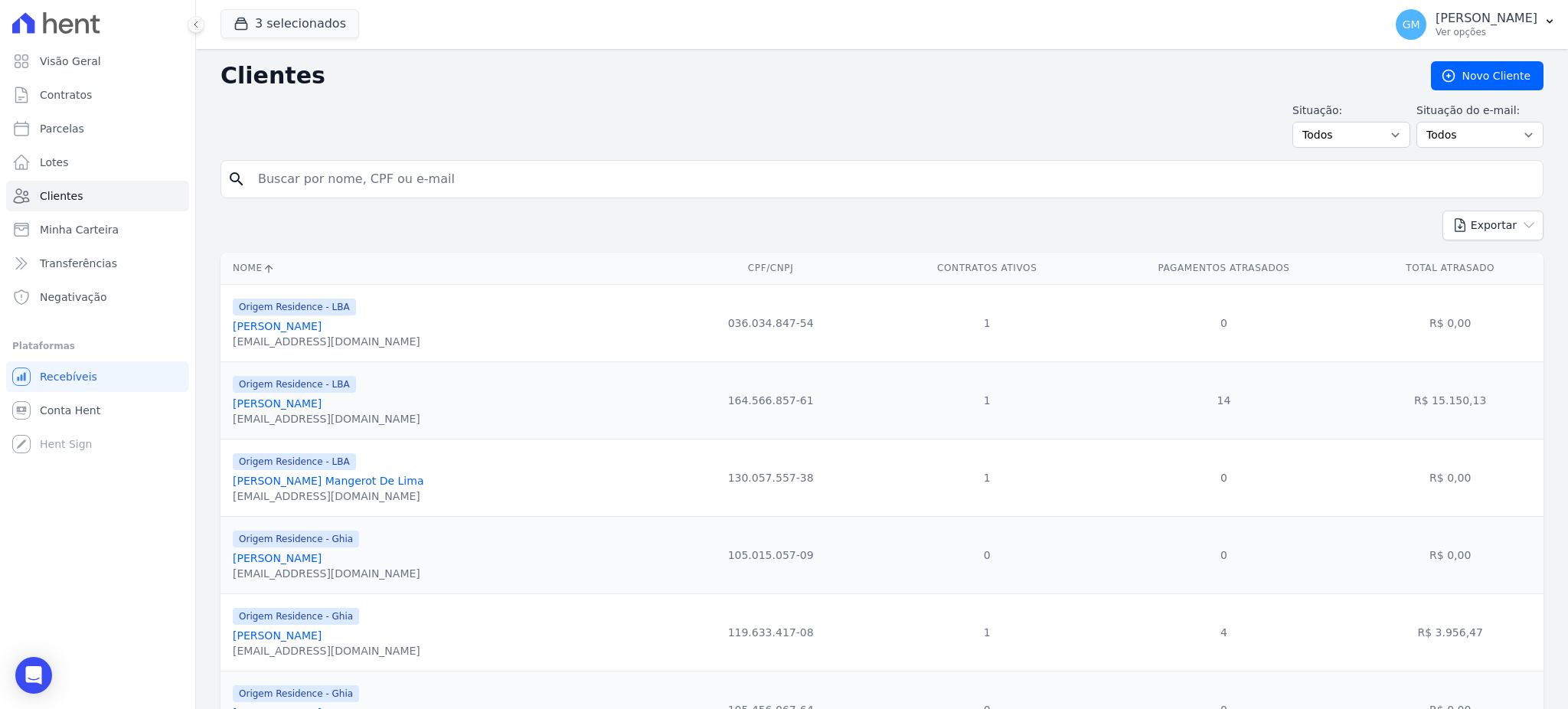
click at [295, 181] on input "search" at bounding box center [892, 179] width 1287 height 31
paste input "Felippe Macedo Malafaia Torres"
type input "Felippe Macedo Malafaia Torres"
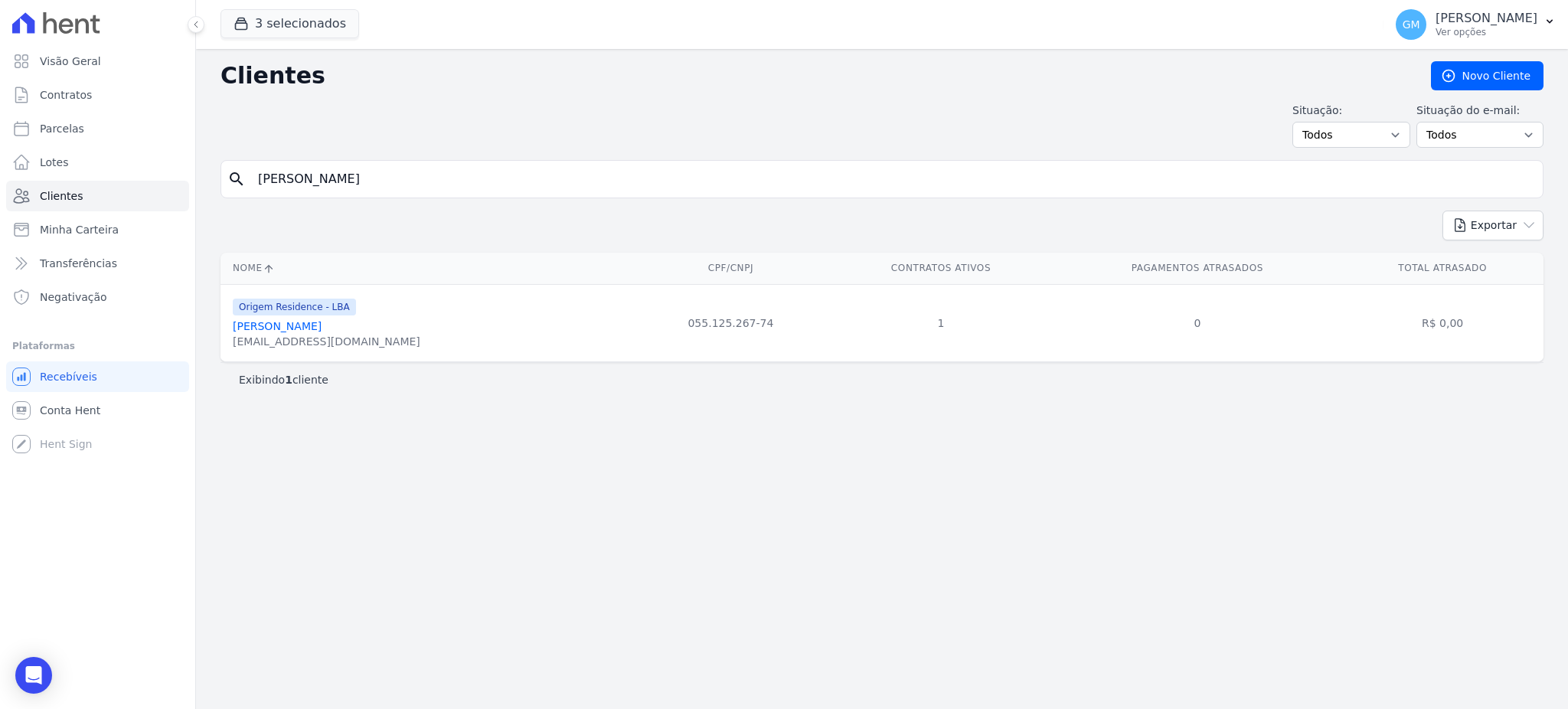
click at [322, 327] on link "Felippe Macedo Malafaia Torres" at bounding box center [277, 326] width 89 height 13
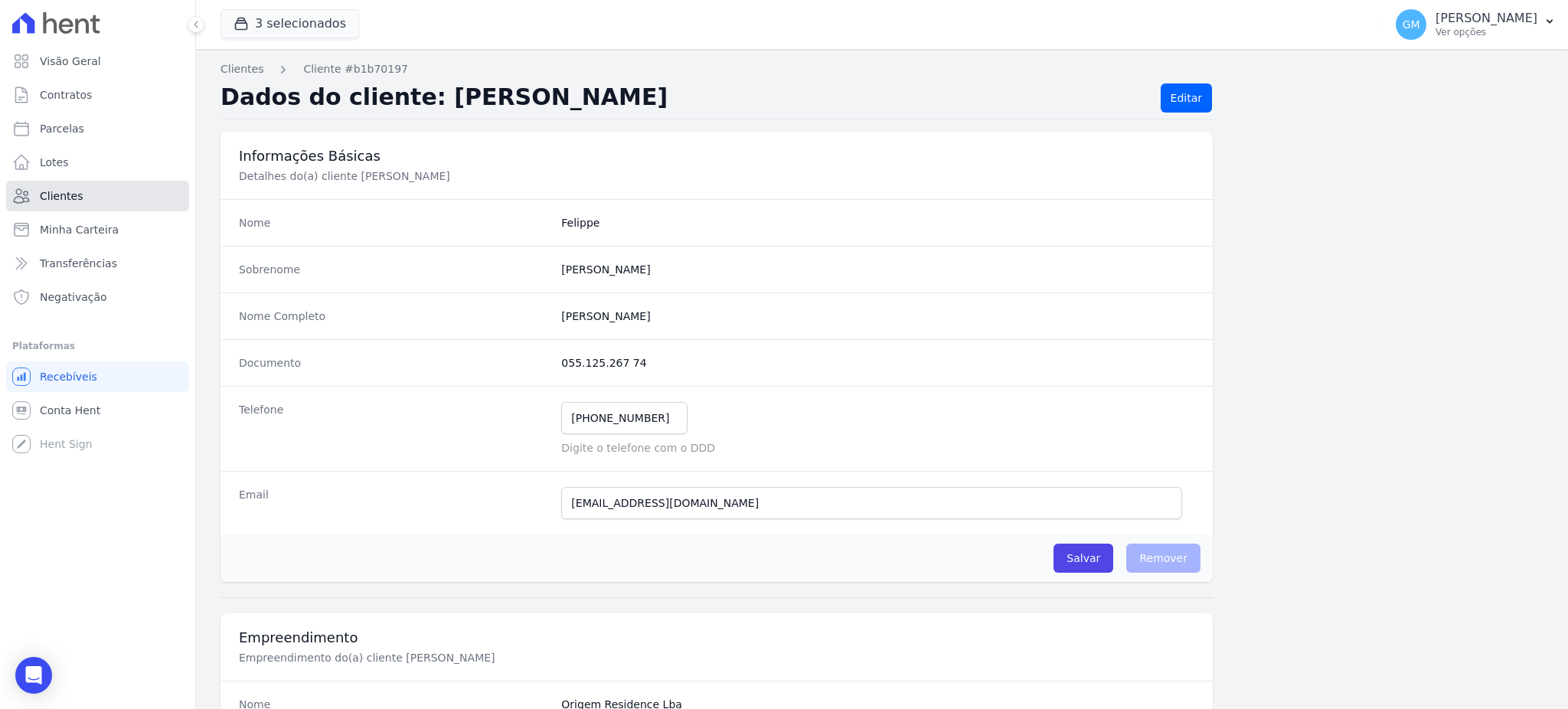
click at [75, 194] on span "Clientes" at bounding box center [61, 196] width 43 height 15
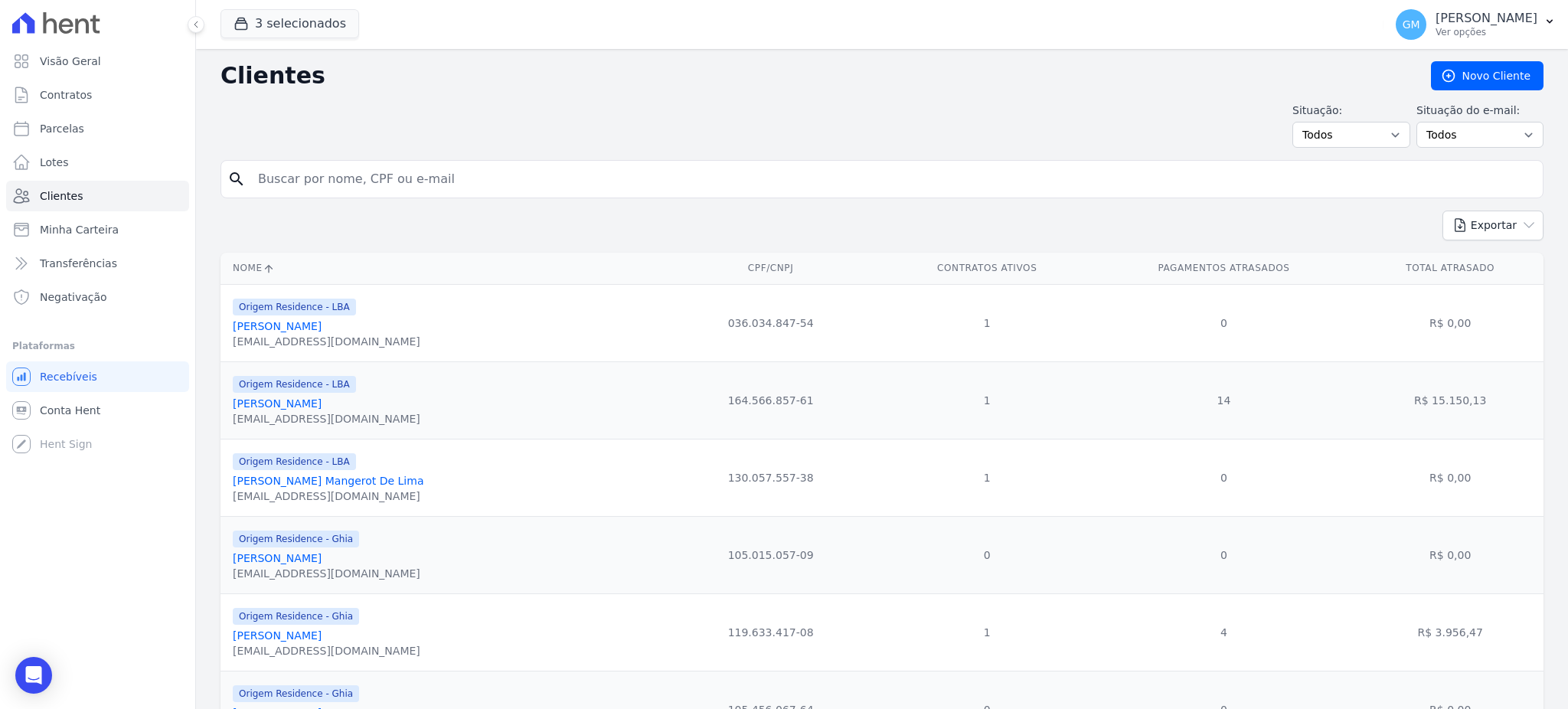
click at [287, 172] on input "search" at bounding box center [892, 179] width 1287 height 31
paste input "[PERSON_NAME]"
type input "[PERSON_NAME]"
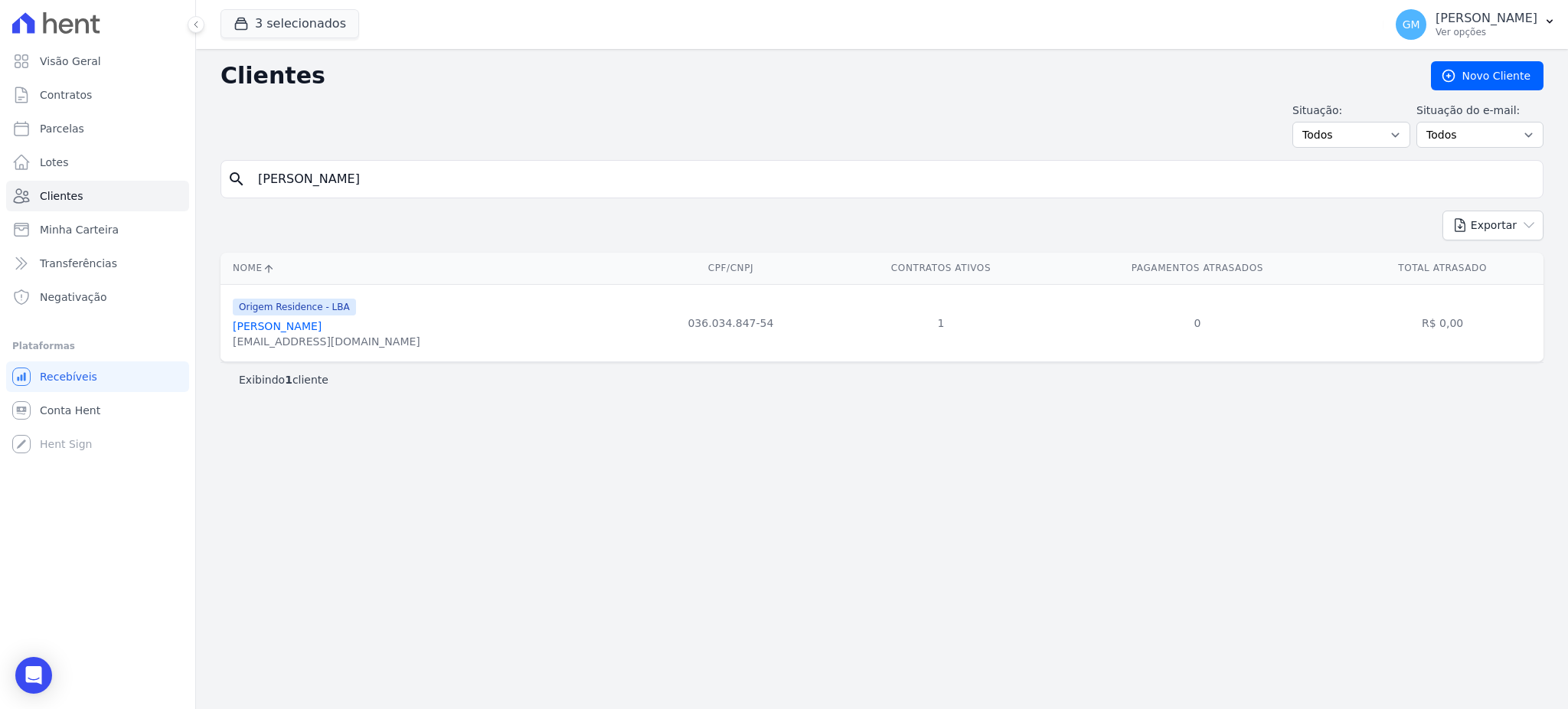
click at [322, 333] on link "[PERSON_NAME]" at bounding box center [277, 326] width 89 height 13
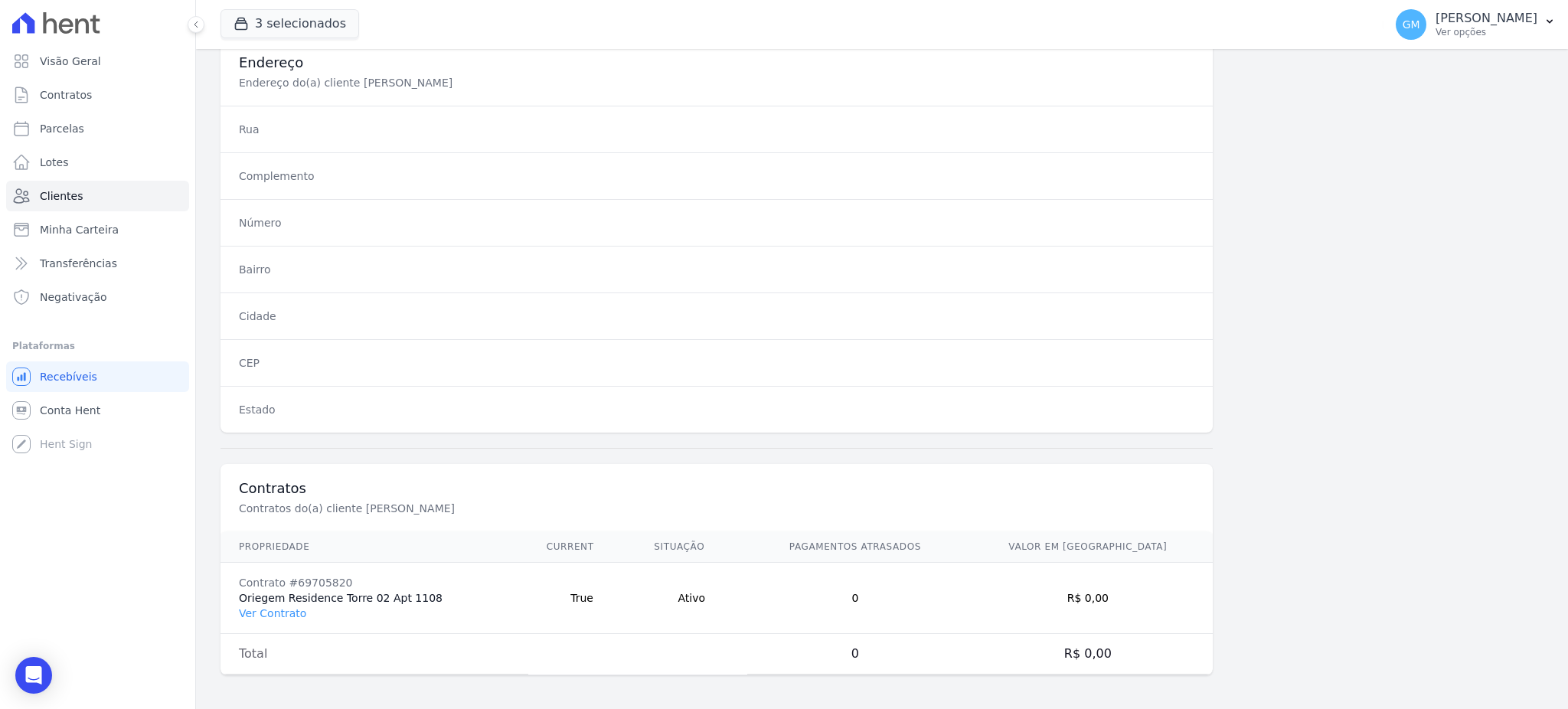
scroll to position [725, 0]
click at [280, 610] on link "Ver Contrato" at bounding box center [272, 610] width 67 height 13
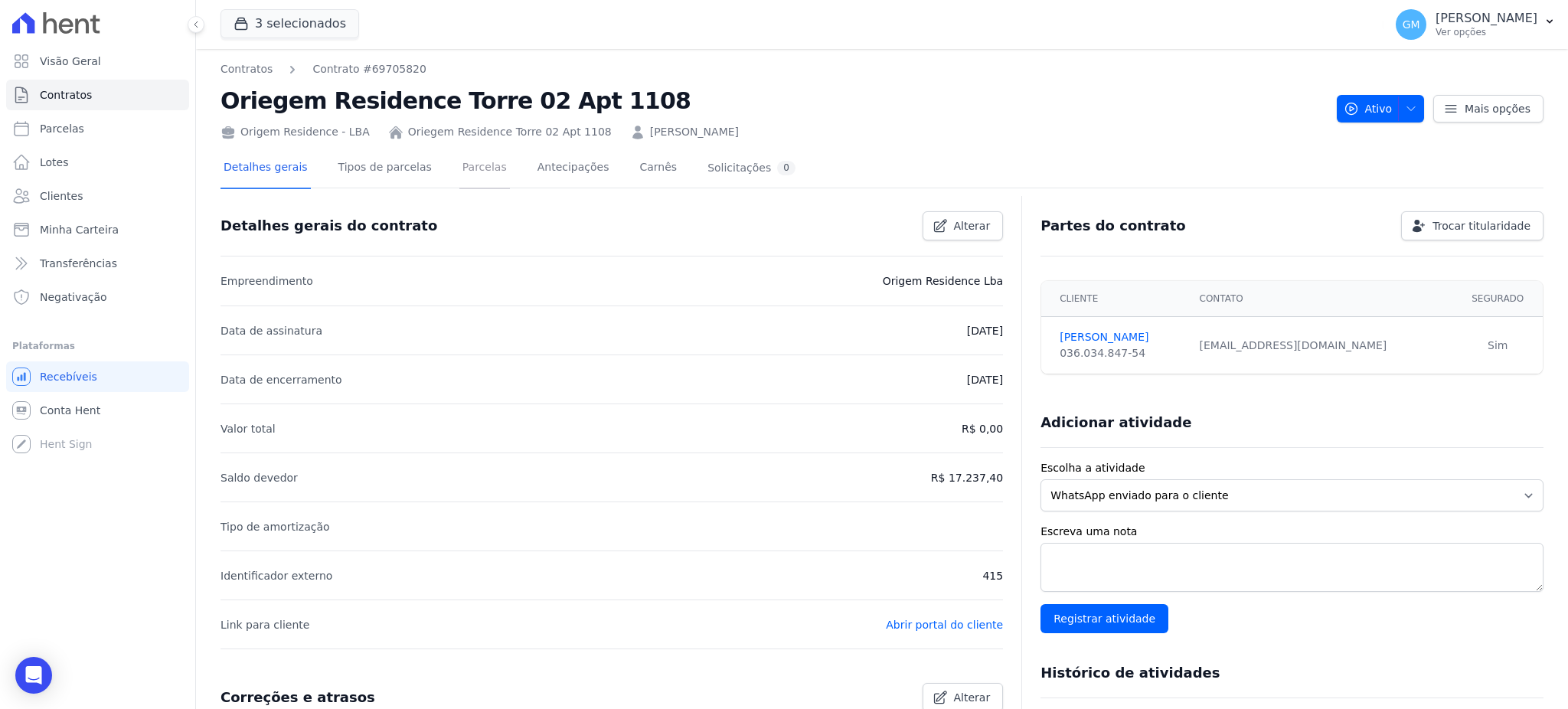
click at [459, 177] on link "Parcelas" at bounding box center [484, 168] width 50 height 40
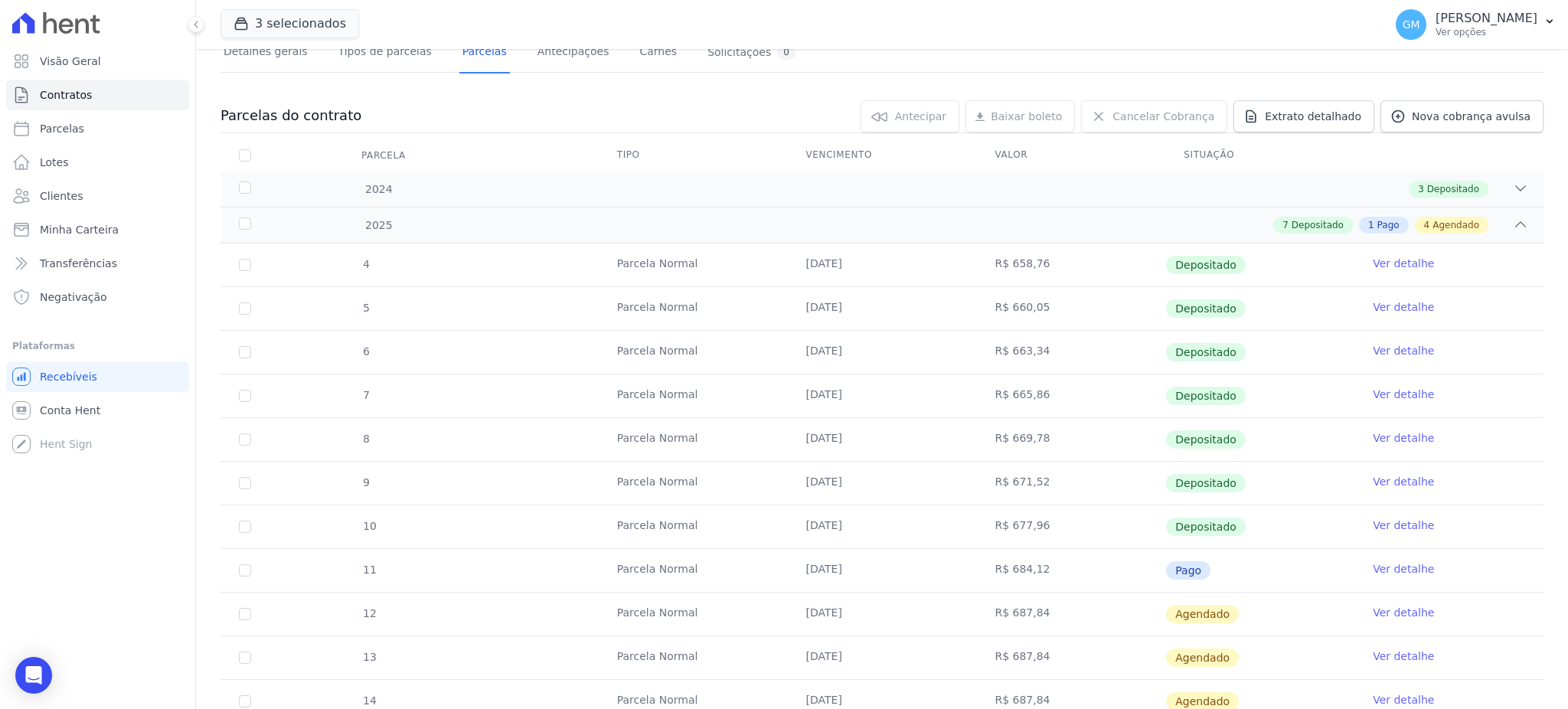
scroll to position [204, 0]
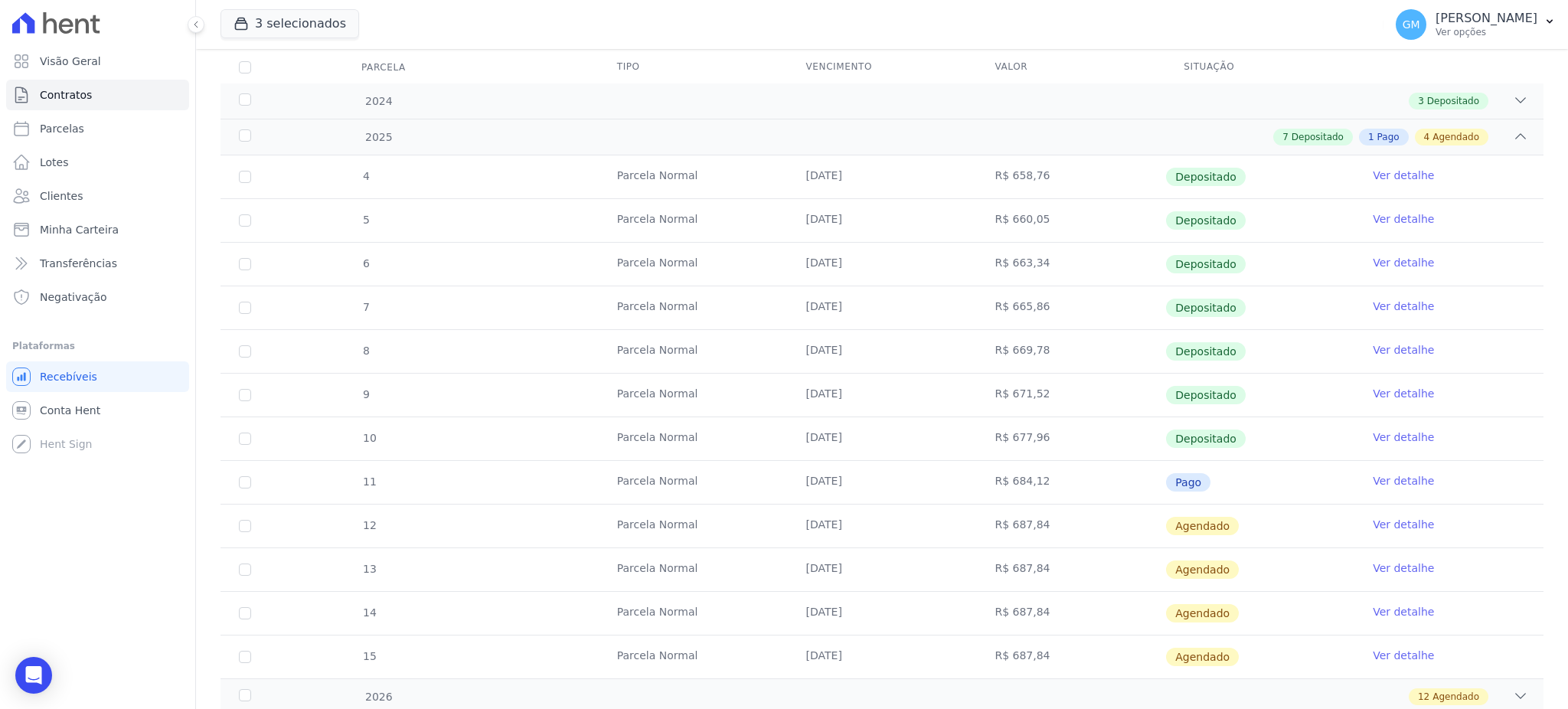
click at [1373, 478] on link "Ver detalhe" at bounding box center [1403, 481] width 61 height 15
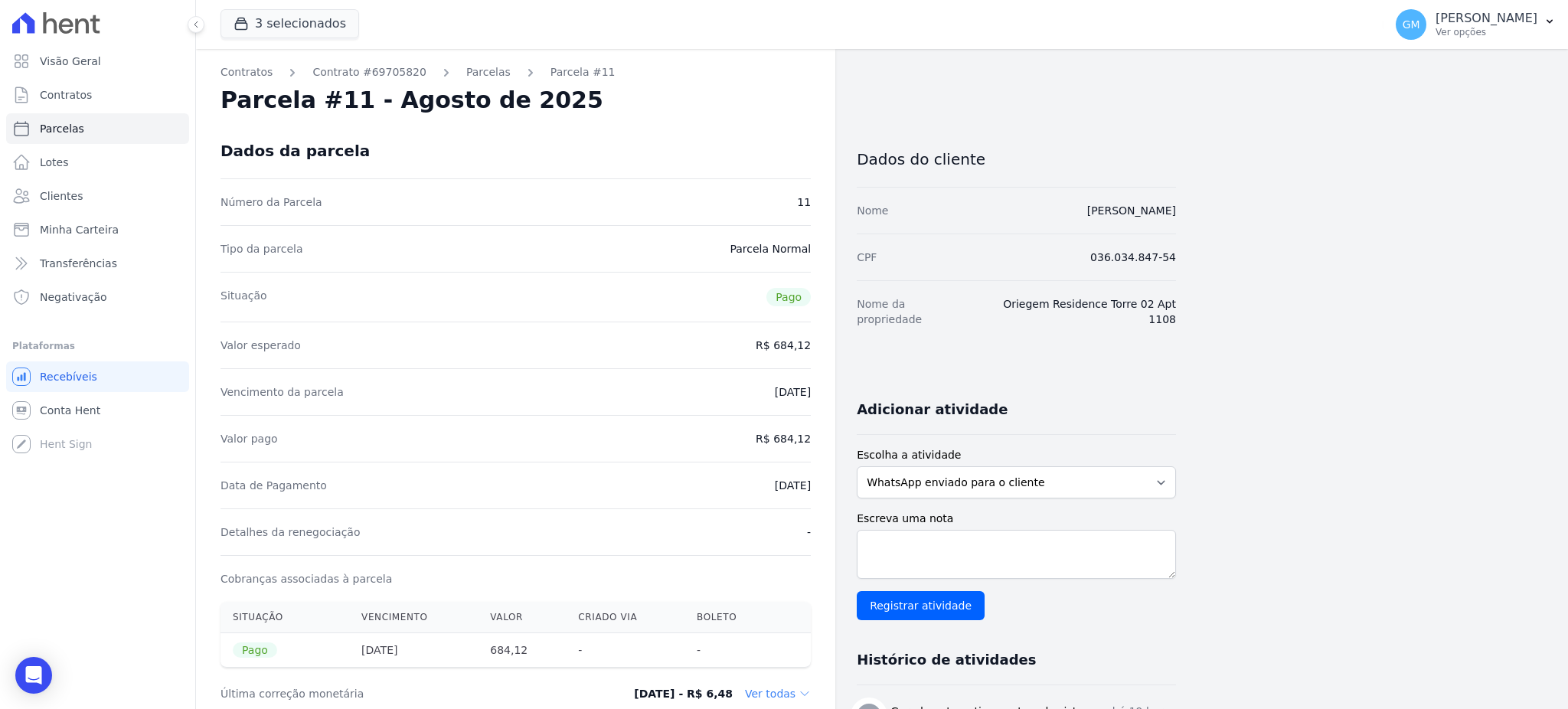
drag, startPoint x: 742, startPoint y: 474, endPoint x: 814, endPoint y: 490, distance: 73.8
click at [814, 490] on div "Contratos Contrato #69705820 Parcelas Parcela #11 Parcela #11 - Agosto de 2025 …" at bounding box center [515, 708] width 639 height 1319
drag, startPoint x: 1111, startPoint y: 210, endPoint x: 1037, endPoint y: 217, distance: 74.3
click at [1037, 217] on div "Contratos Contrato #69705820 Parcelas Parcela #11 Parcela #11 - Agosto de 2025 …" at bounding box center [869, 708] width 1347 height 1319
drag, startPoint x: 749, startPoint y: 484, endPoint x: 812, endPoint y: 490, distance: 63.3
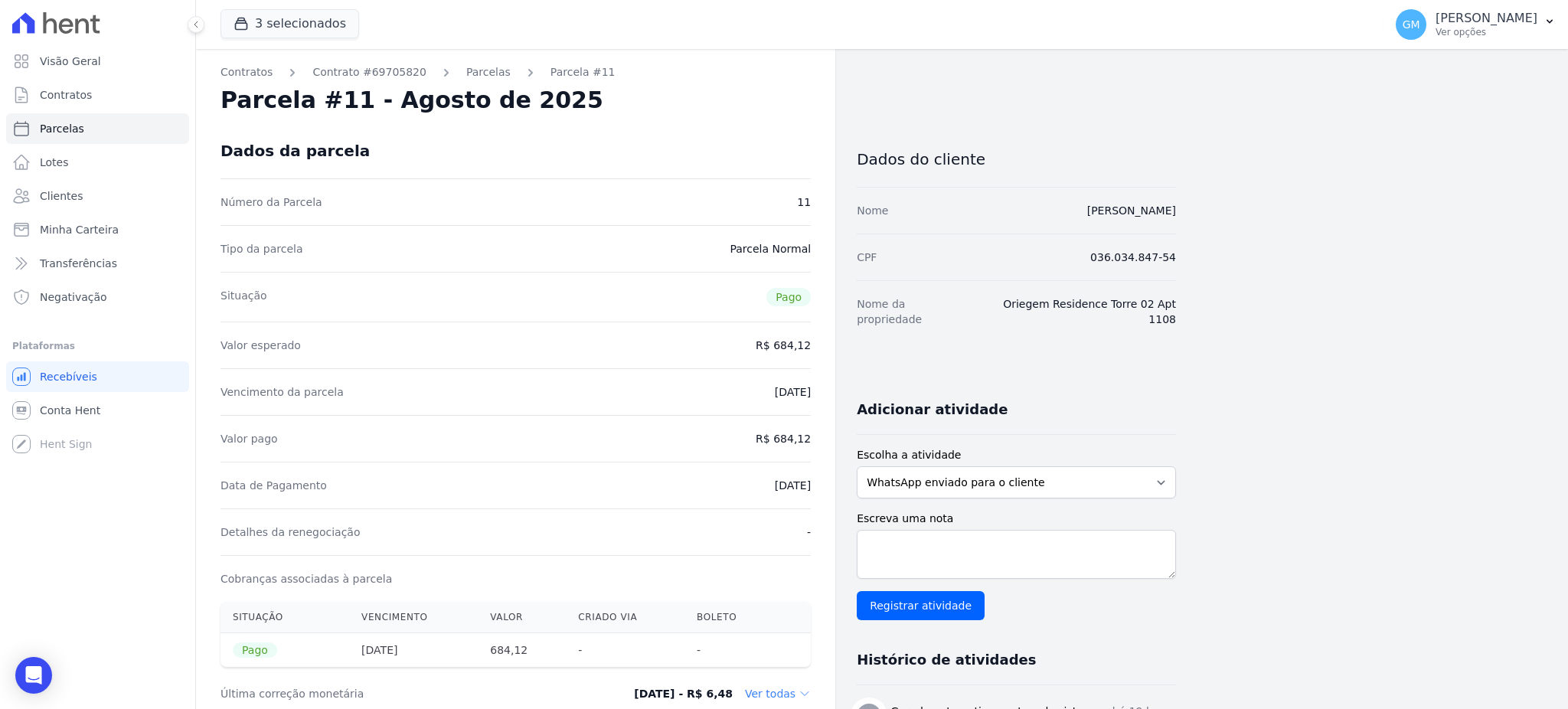
click at [812, 490] on div "Contratos Contrato #69705820 Parcelas Parcela #11 Parcela #11 - Agosto de 2025 …" at bounding box center [515, 708] width 639 height 1319
click at [830, 436] on div "Contratos Contrato #69705820 Parcelas Parcela #11 Parcela #11 - Agosto de 2025 …" at bounding box center [515, 708] width 639 height 1319
drag, startPoint x: 778, startPoint y: 435, endPoint x: 816, endPoint y: 435, distance: 38.0
click at [816, 435] on div "Contratos Contrato #69705820 Parcelas Parcela #11 Parcela #11 - Agosto de 2025 …" at bounding box center [515, 708] width 639 height 1319
drag, startPoint x: 744, startPoint y: 484, endPoint x: 823, endPoint y: 496, distance: 79.9
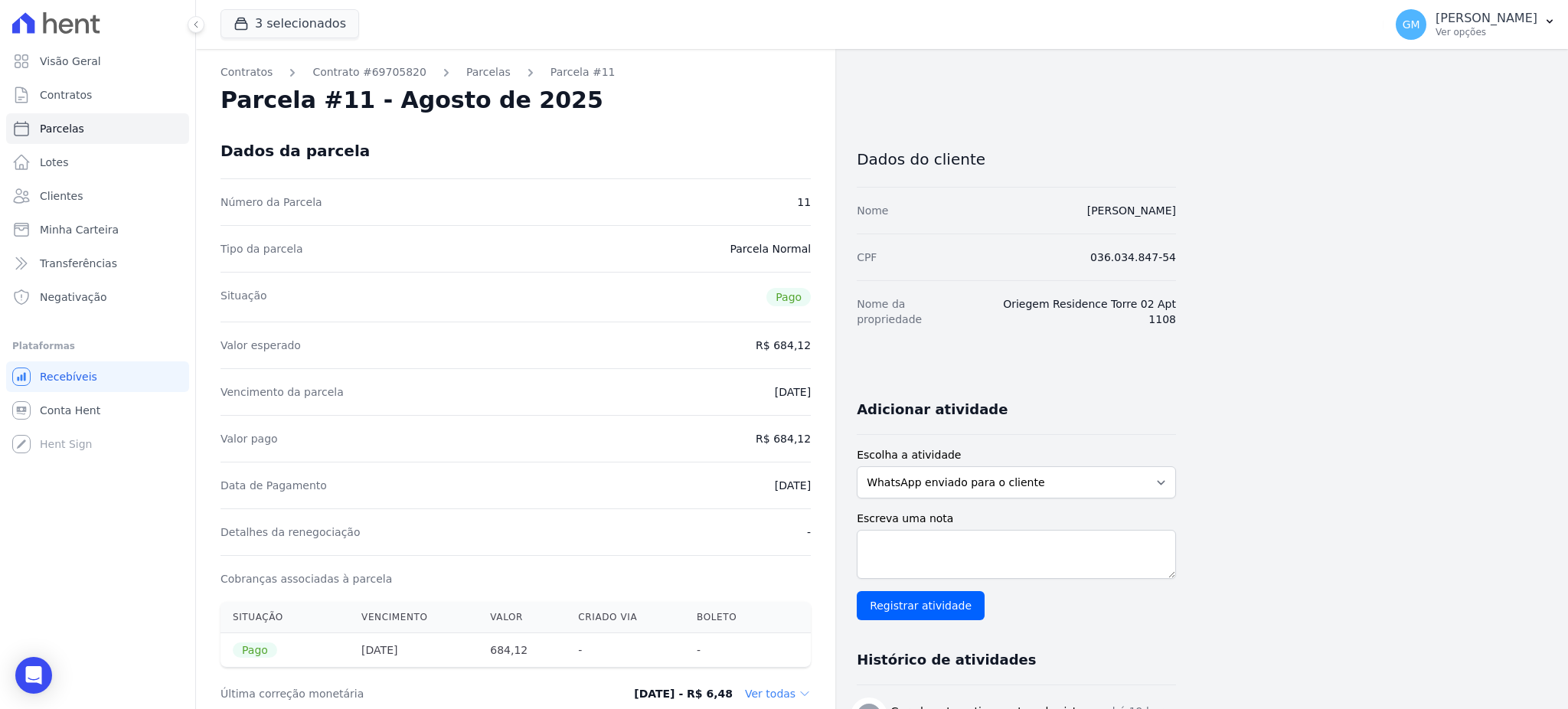
click at [823, 496] on div "Contratos Contrato #69705820 Parcelas Parcela #11 Parcela #11 - Agosto de 2025 …" at bounding box center [515, 708] width 639 height 1319
click at [95, 201] on link "Clientes" at bounding box center [97, 196] width 183 height 31
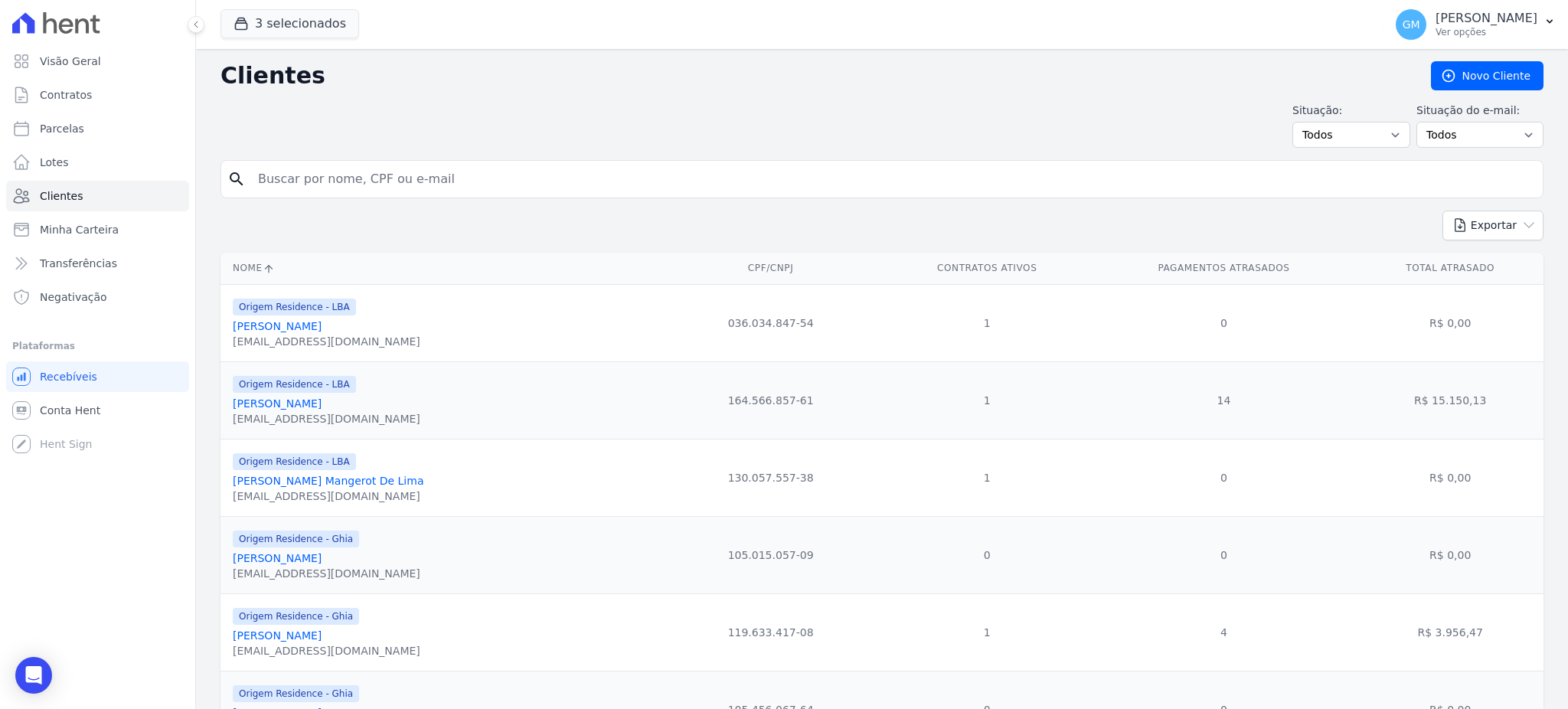
click at [271, 184] on input "search" at bounding box center [892, 179] width 1287 height 31
paste input "Roberta Cristina Da Silva Pontes"
type input "Roberta Cristina Da Silva Pontes"
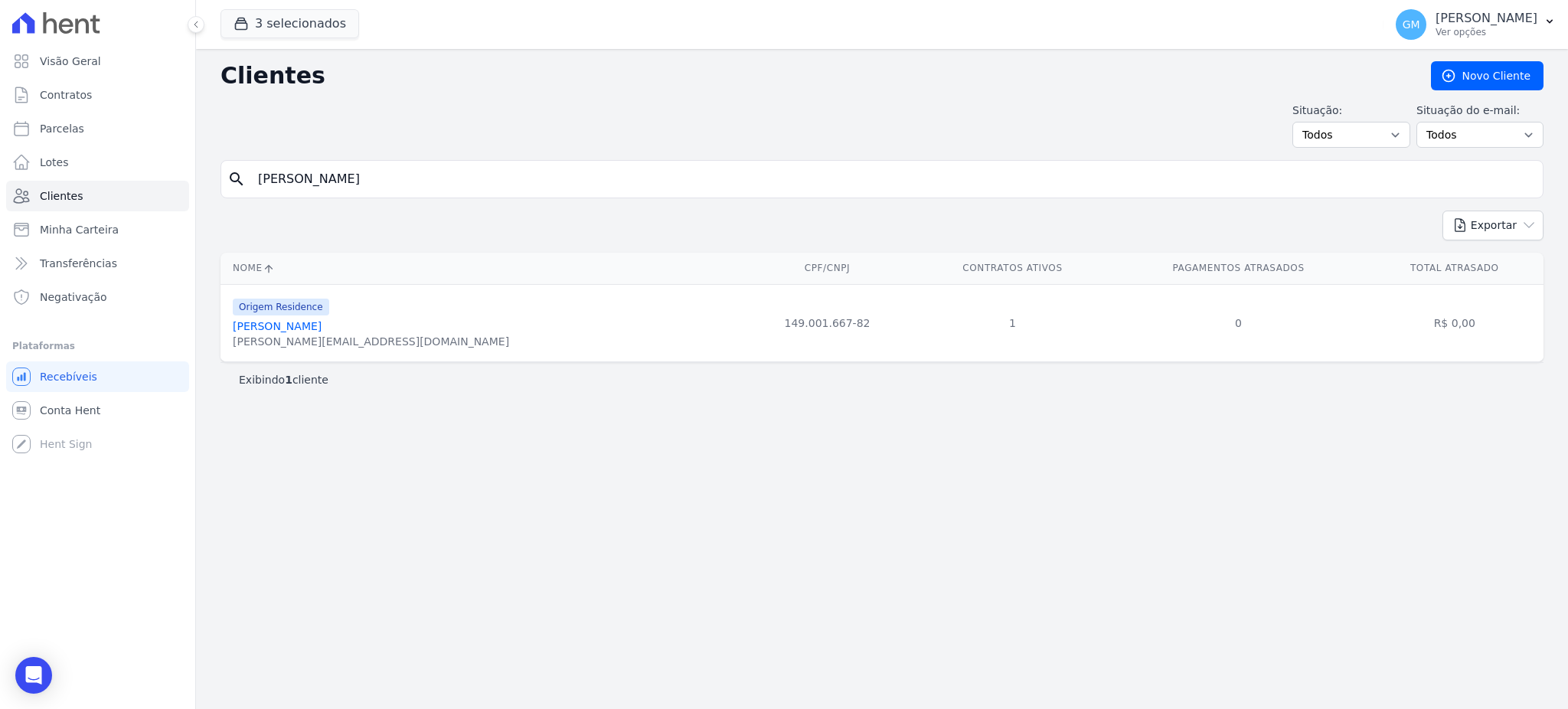
click at [322, 323] on link "Roberta Cristina Da Silva Pontes" at bounding box center [277, 326] width 89 height 13
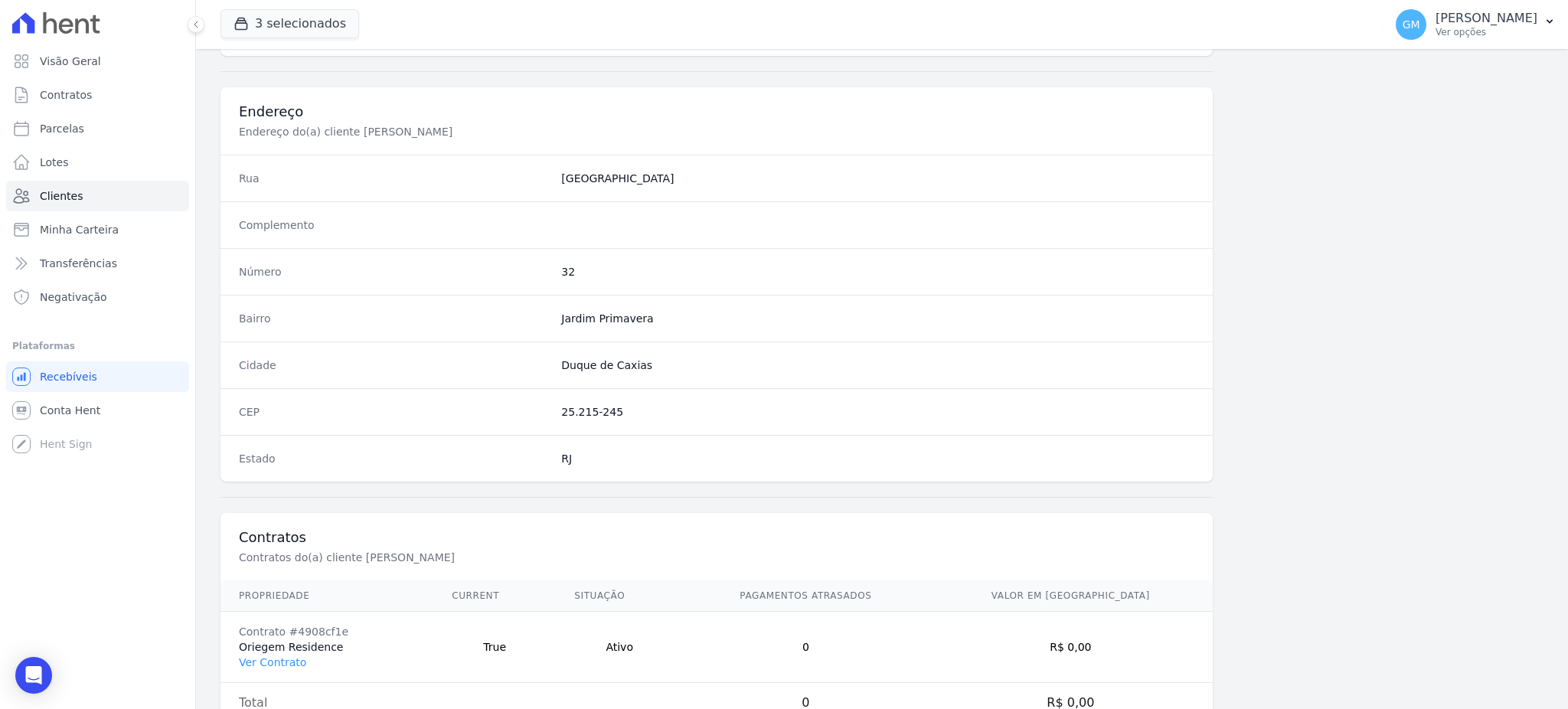
scroll to position [725, 0]
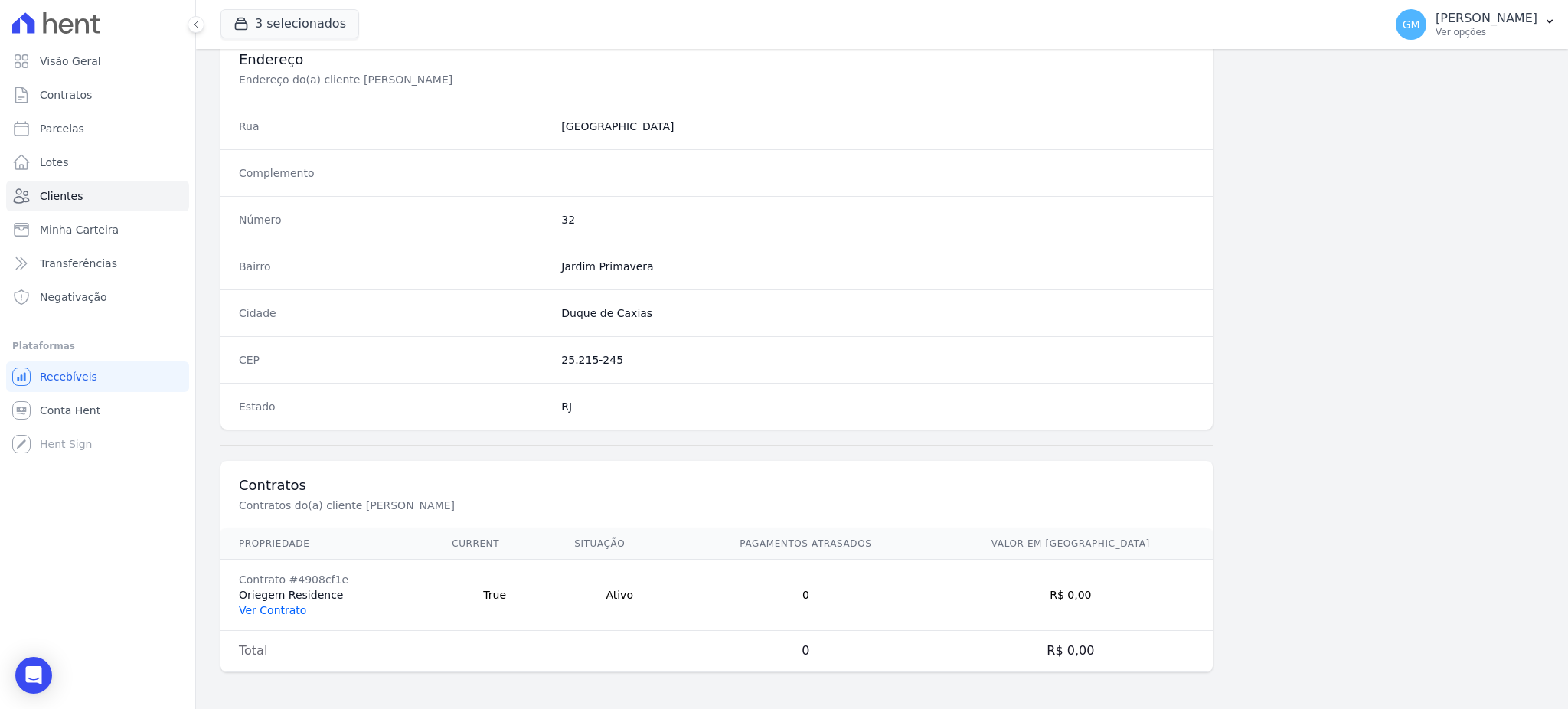
click at [289, 612] on link "Ver Contrato" at bounding box center [272, 610] width 67 height 13
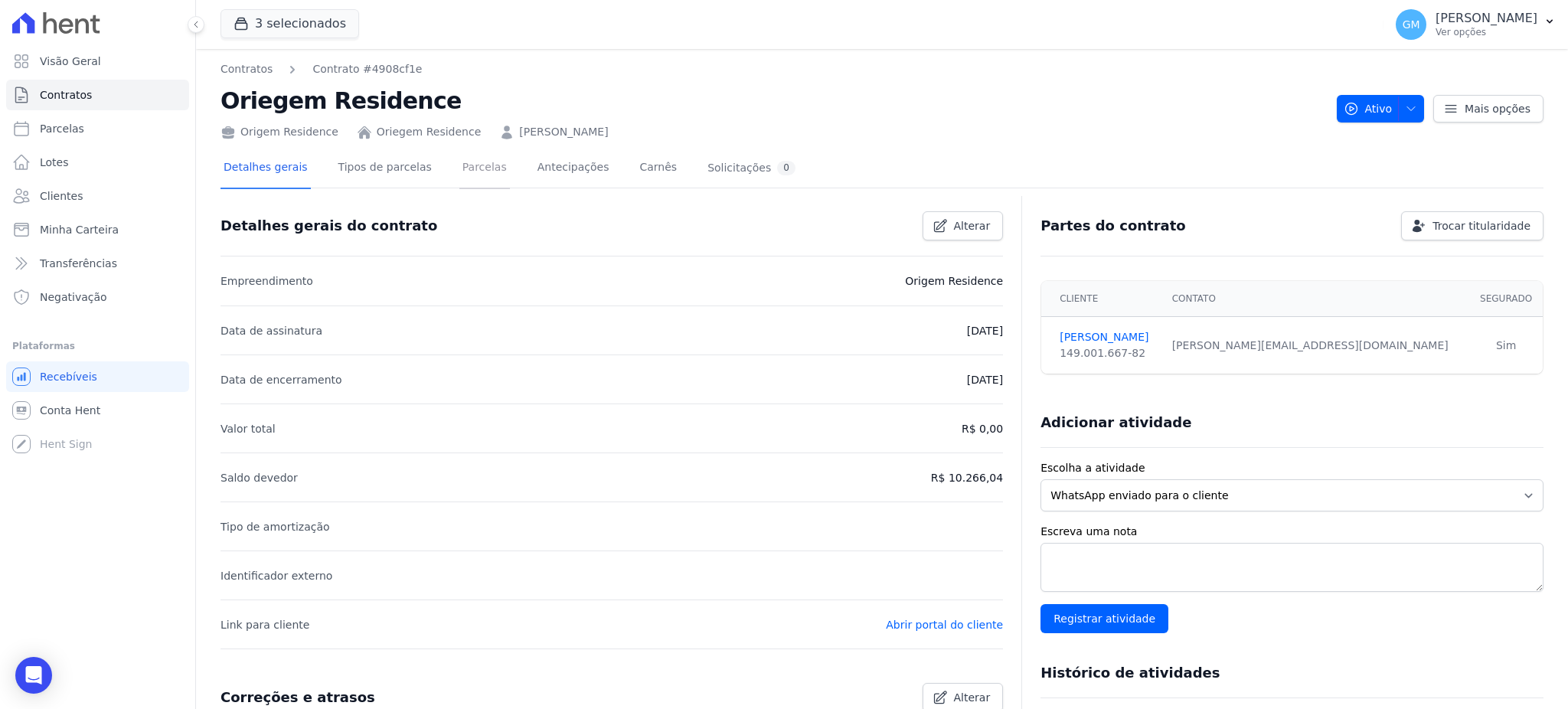
click at [464, 167] on link "Parcelas" at bounding box center [484, 168] width 50 height 40
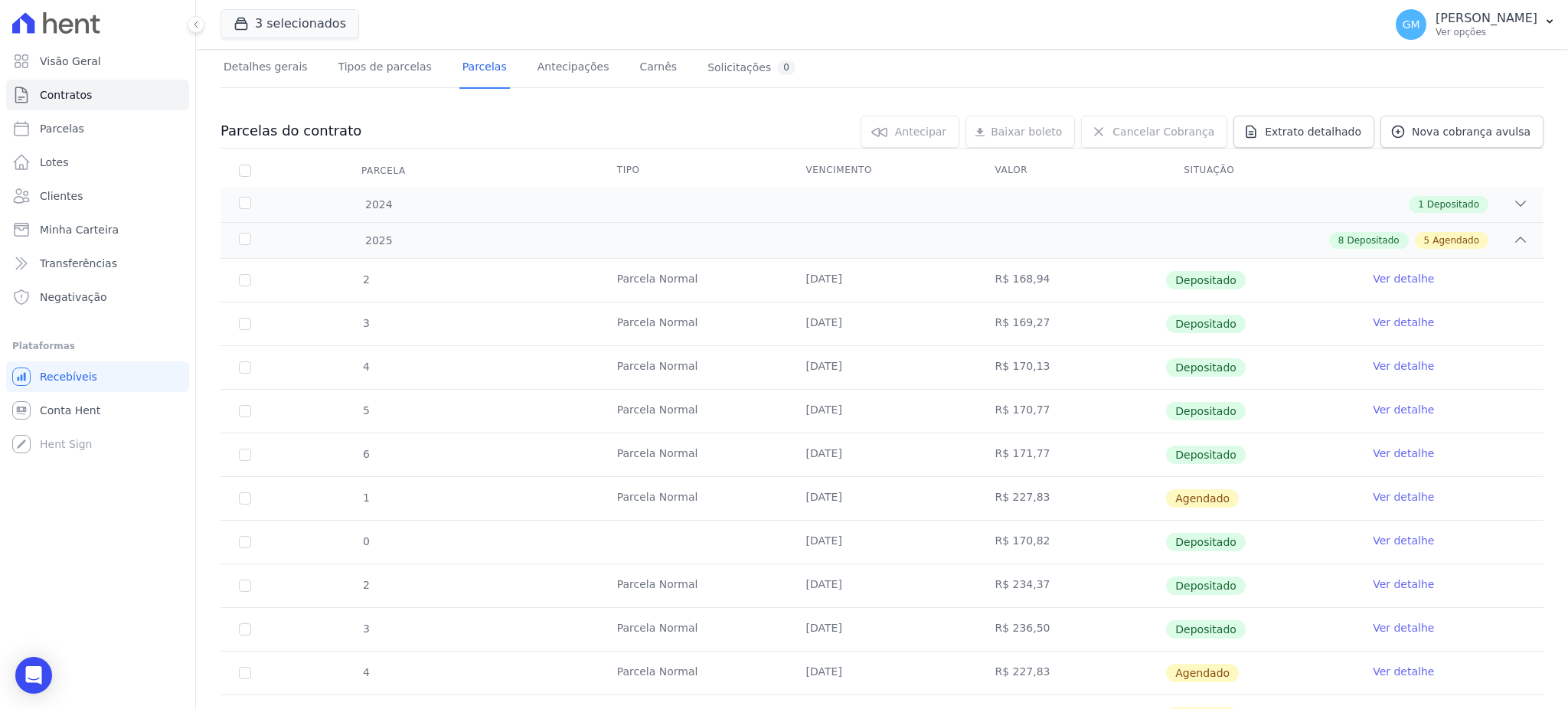
scroll to position [204, 0]
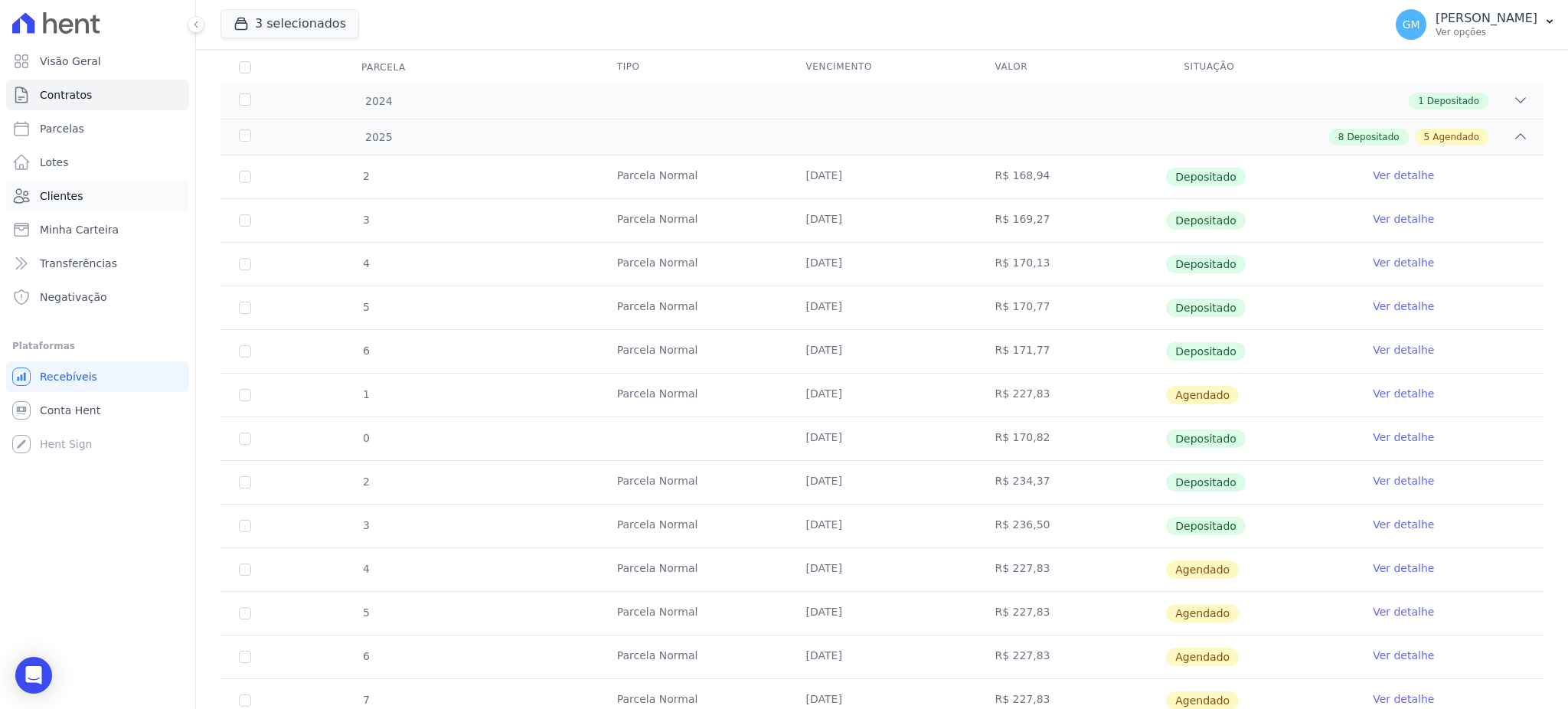
click at [81, 191] on link "Clientes" at bounding box center [97, 196] width 183 height 31
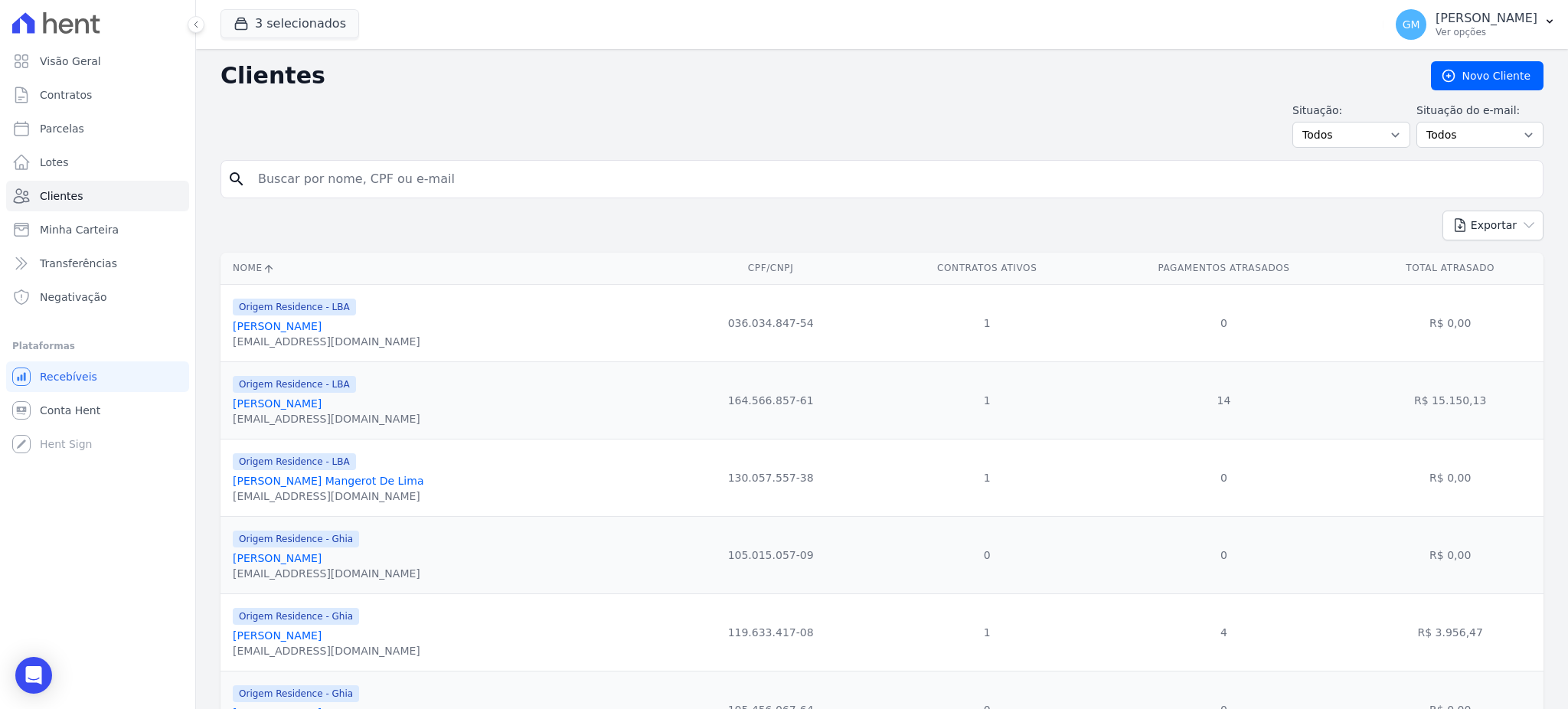
click at [271, 188] on input "search" at bounding box center [892, 179] width 1287 height 31
paste input "[PERSON_NAME]"
type input "[PERSON_NAME]"
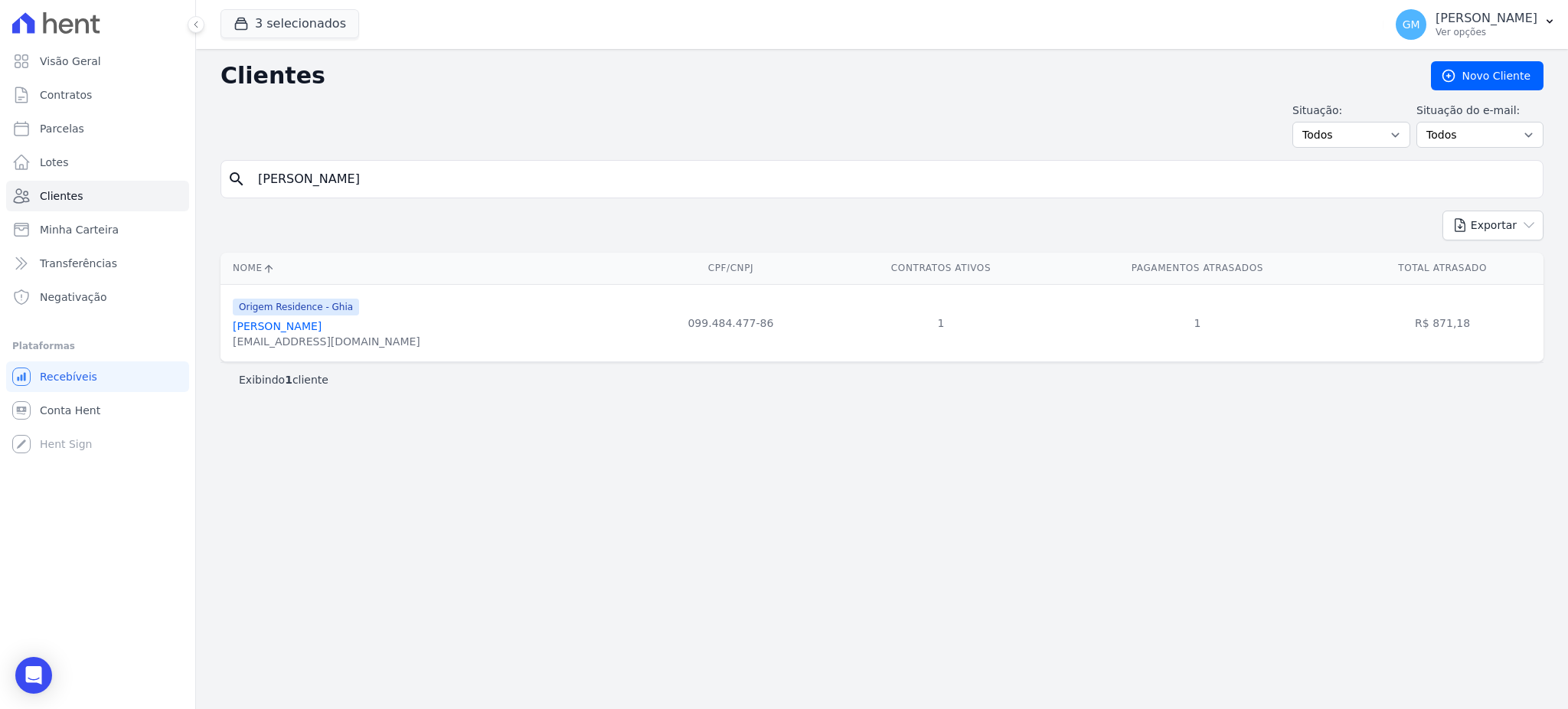
click at [322, 329] on link "[PERSON_NAME]" at bounding box center [277, 326] width 89 height 13
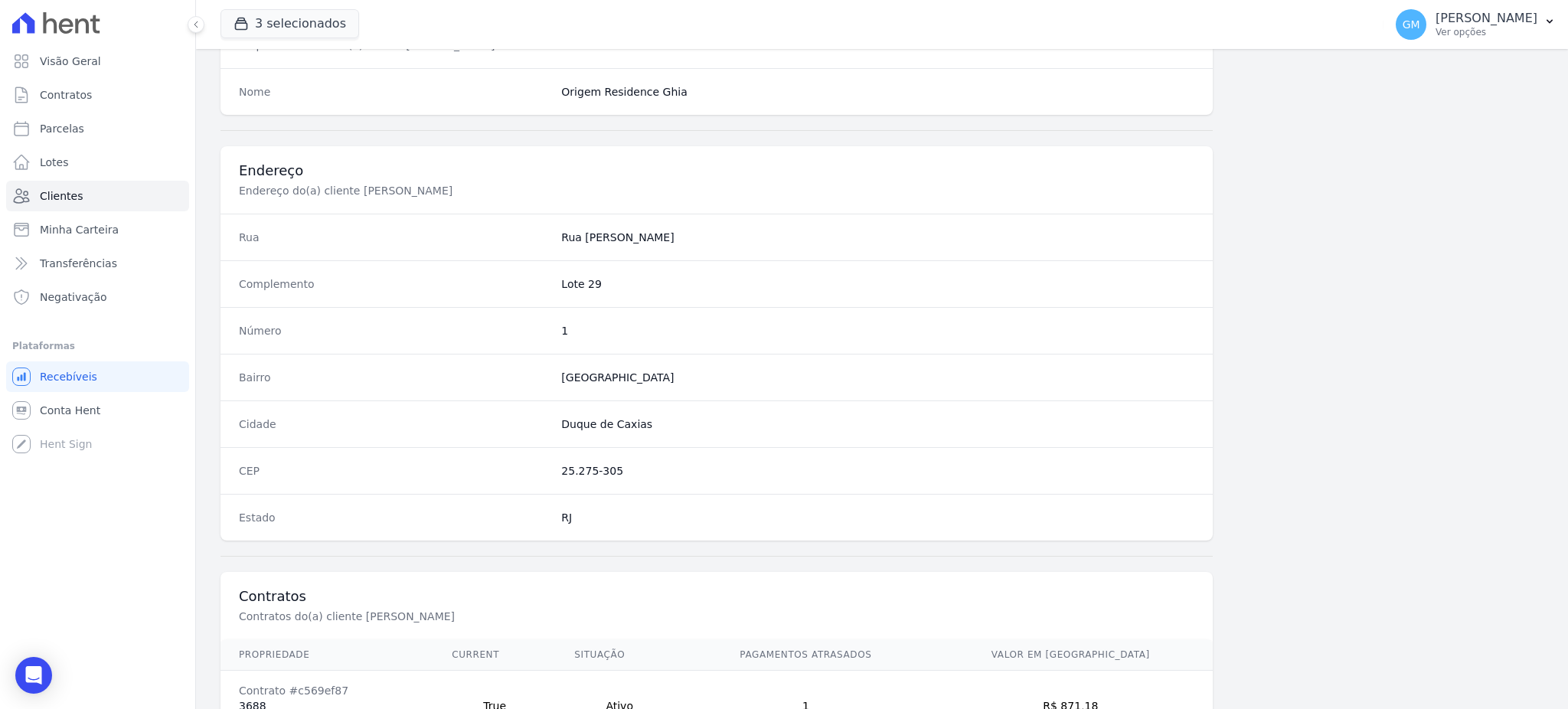
scroll to position [725, 0]
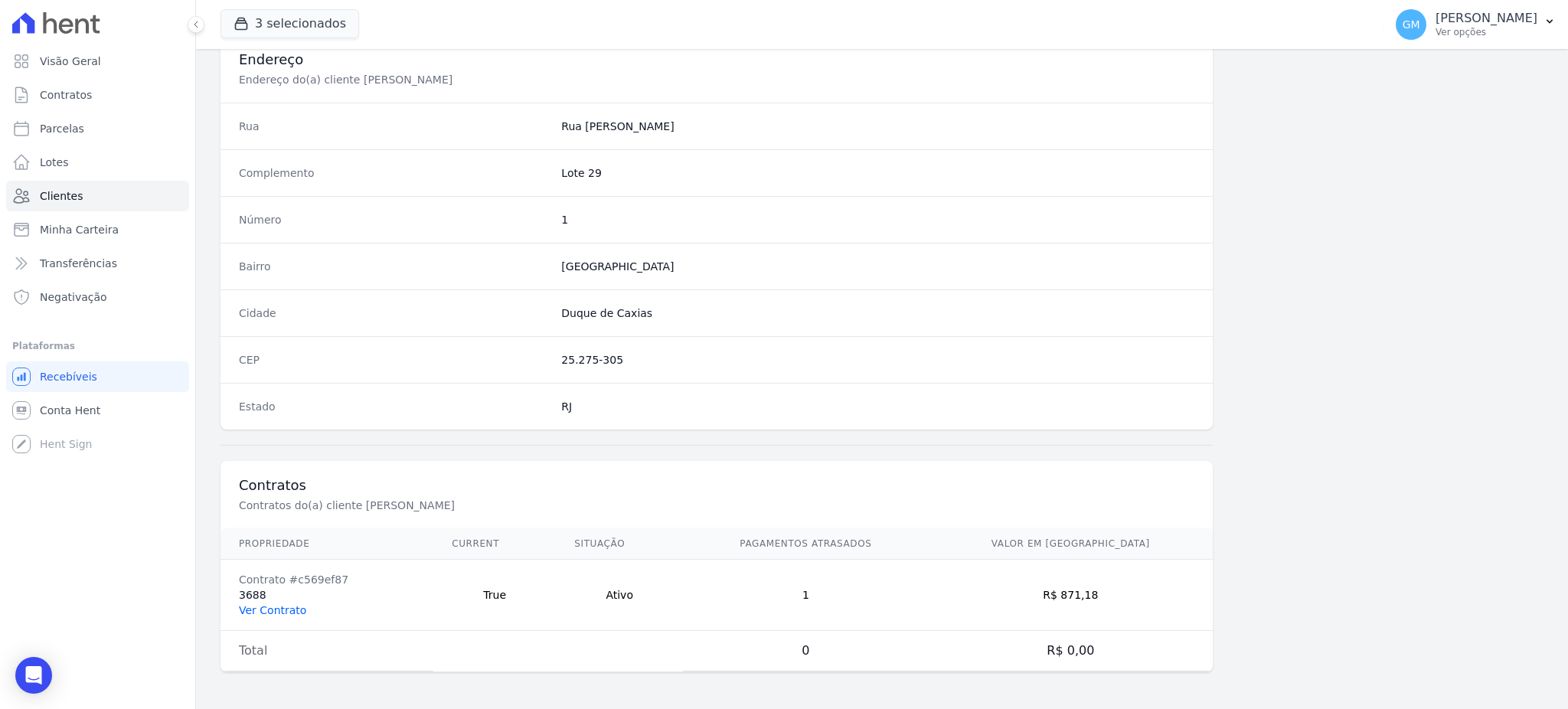
click at [273, 611] on link "Ver Contrato" at bounding box center [272, 610] width 67 height 13
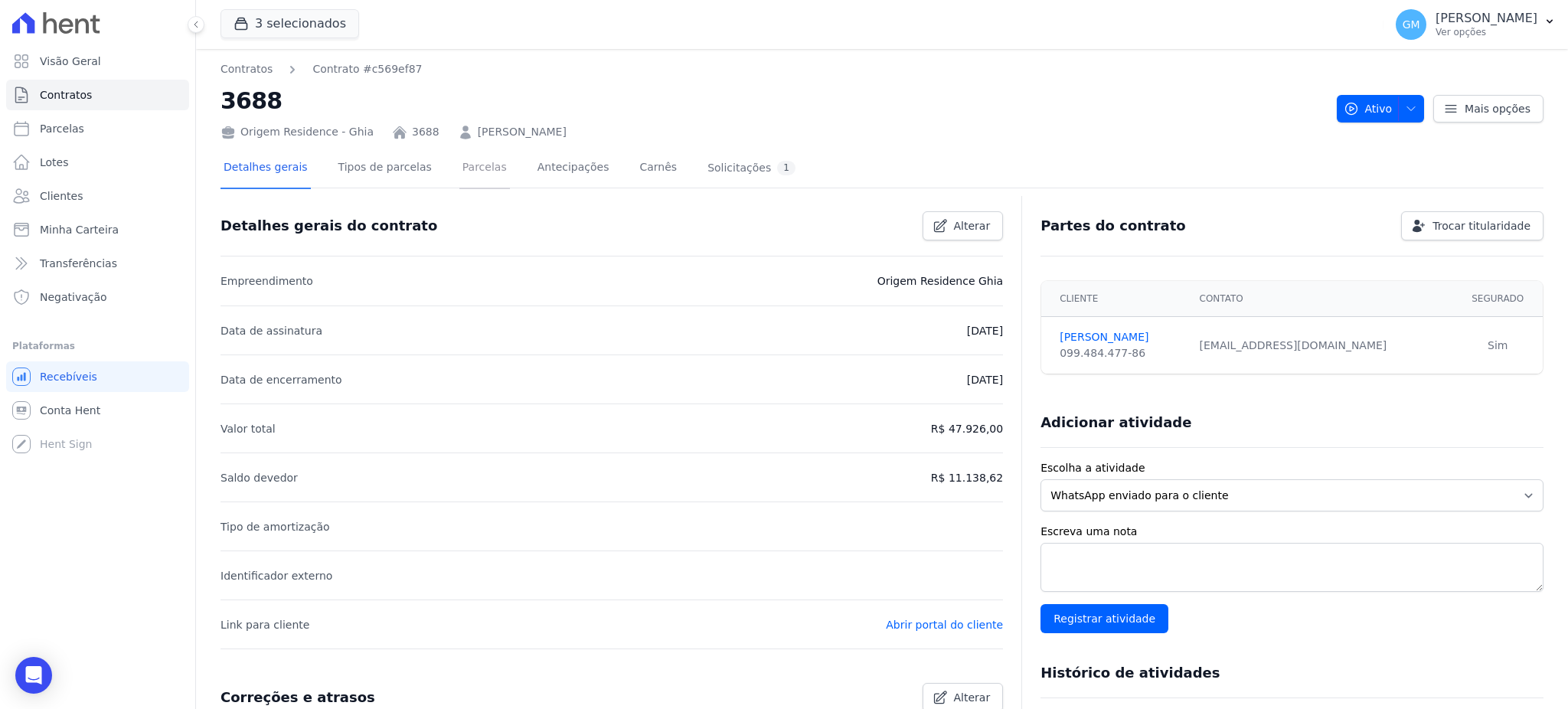
click at [467, 168] on link "Parcelas" at bounding box center [484, 168] width 50 height 40
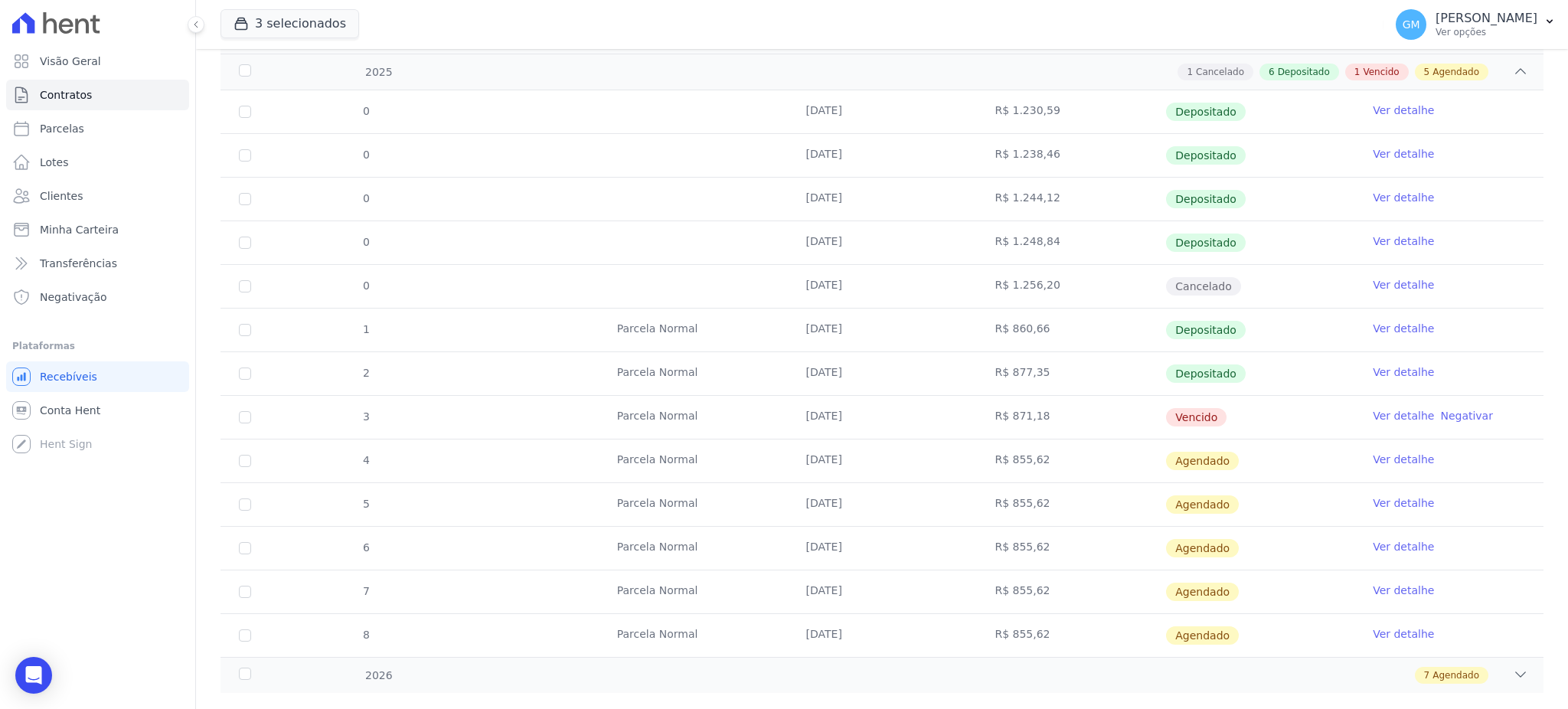
scroll to position [307, 0]
drag, startPoint x: 1245, startPoint y: 366, endPoint x: 807, endPoint y: 380, distance: 438.2
click at [807, 380] on tr "2 Parcela Normal 30/07/2025 R$ 877,35 Depositado Ver detalhe" at bounding box center [881, 372] width 1323 height 44
drag, startPoint x: 793, startPoint y: 420, endPoint x: 1194, endPoint y: 408, distance: 401.2
click at [960, 421] on td "[DATE]" at bounding box center [882, 416] width 189 height 43
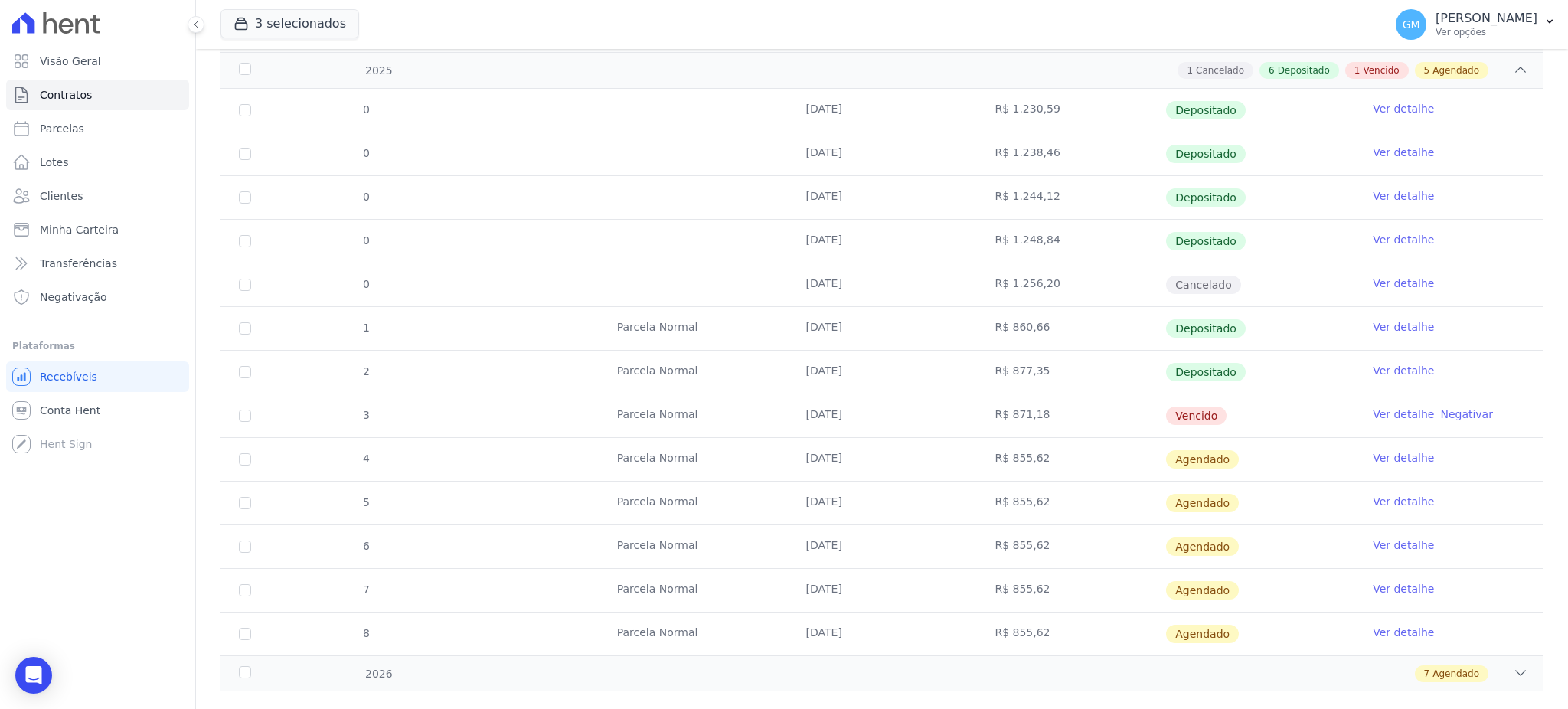
click at [1373, 420] on link "Ver detalhe" at bounding box center [1403, 414] width 61 height 15
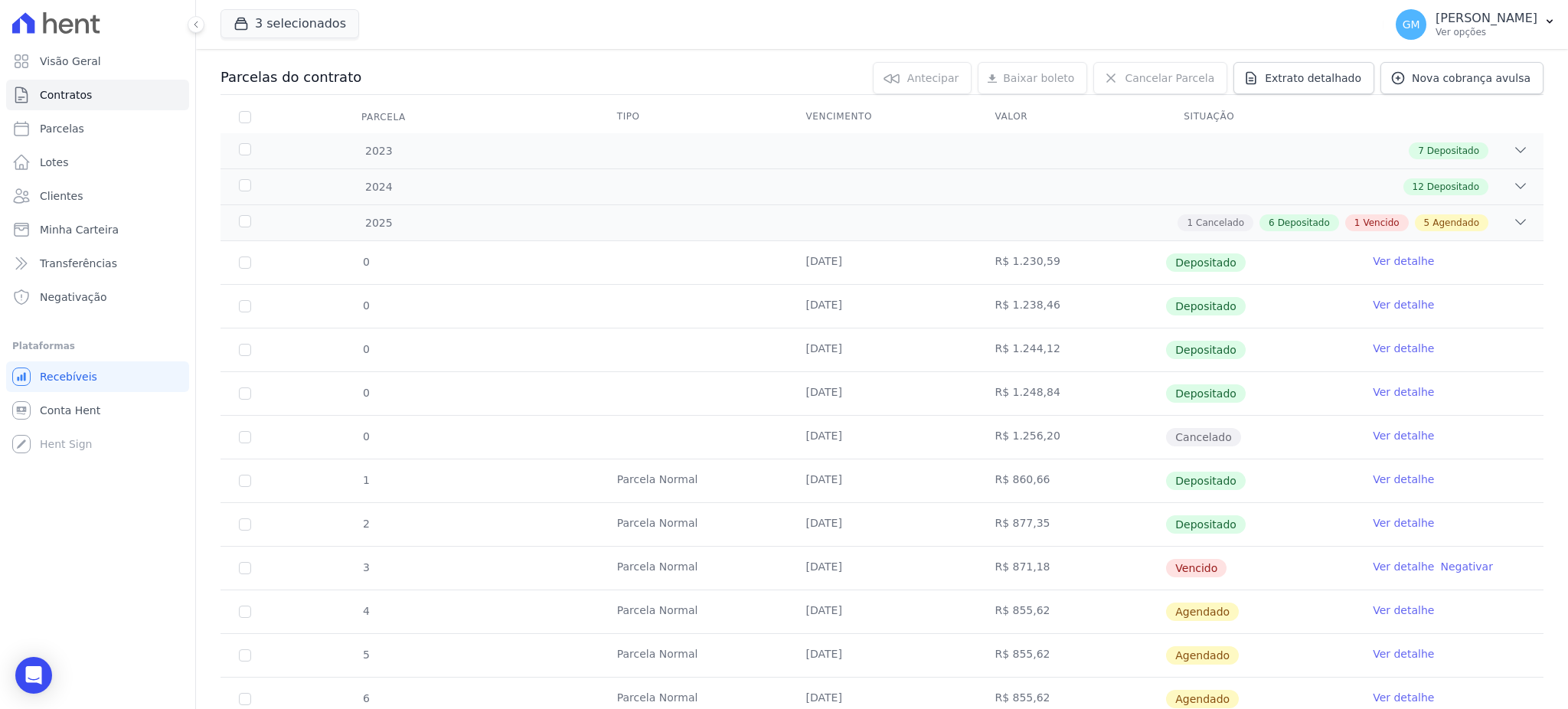
scroll to position [204, 0]
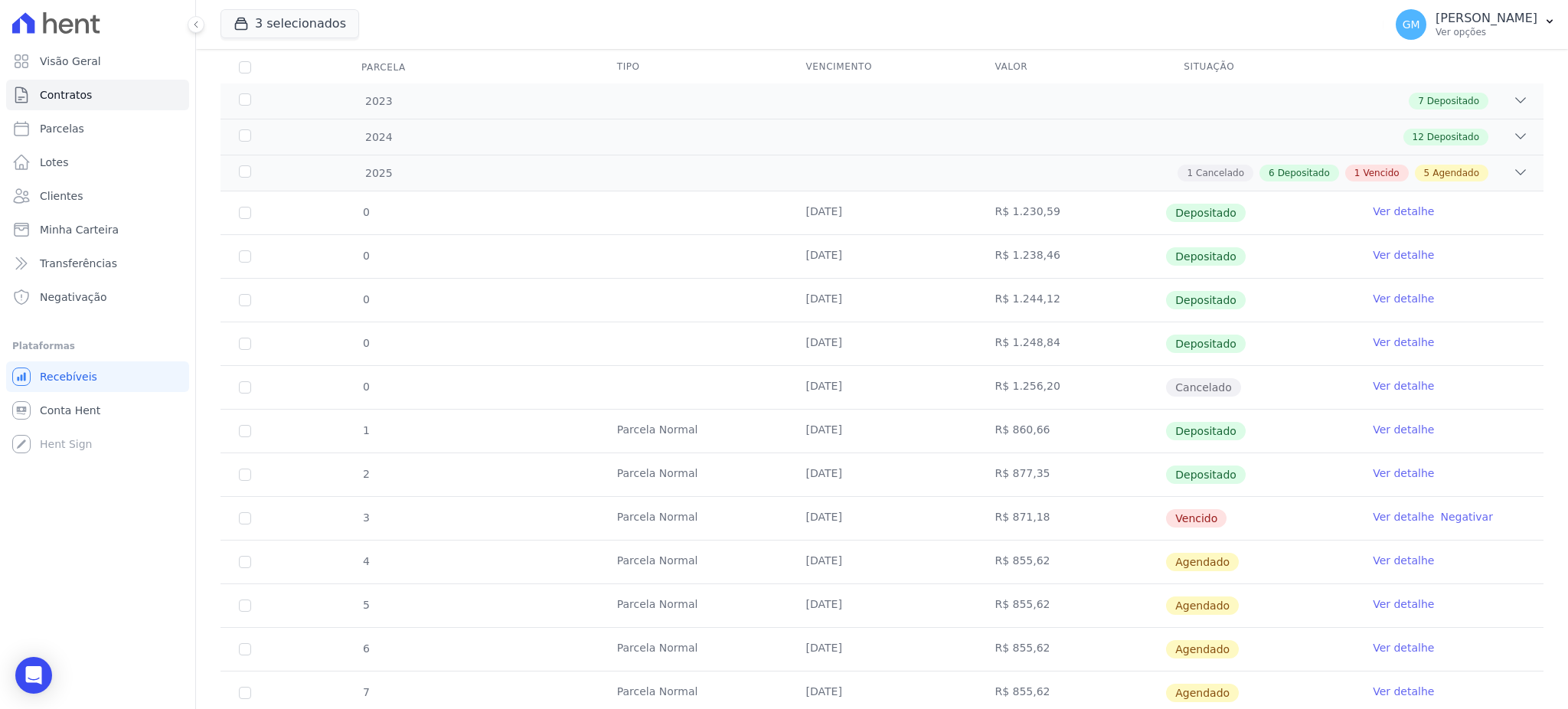
click at [1363, 458] on td "Ver detalhe" at bounding box center [1449, 474] width 189 height 43
drag, startPoint x: 1365, startPoint y: 462, endPoint x: 1366, endPoint y: 471, distance: 9.1
click at [1365, 466] on td "Ver detalhe" at bounding box center [1449, 474] width 189 height 43
click at [1373, 471] on link "Ver detalhe" at bounding box center [1403, 474] width 61 height 15
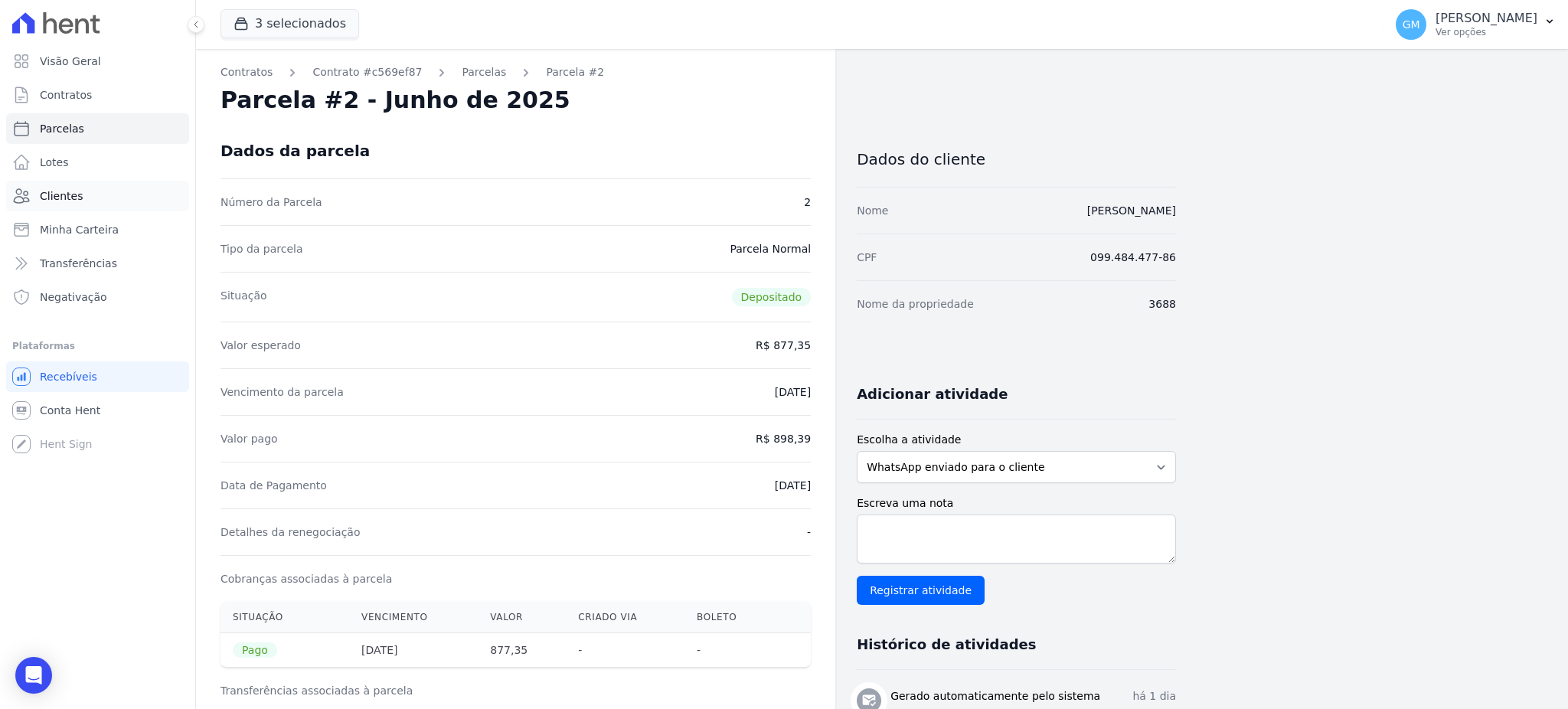
click at [47, 196] on span "Clientes" at bounding box center [61, 196] width 43 height 15
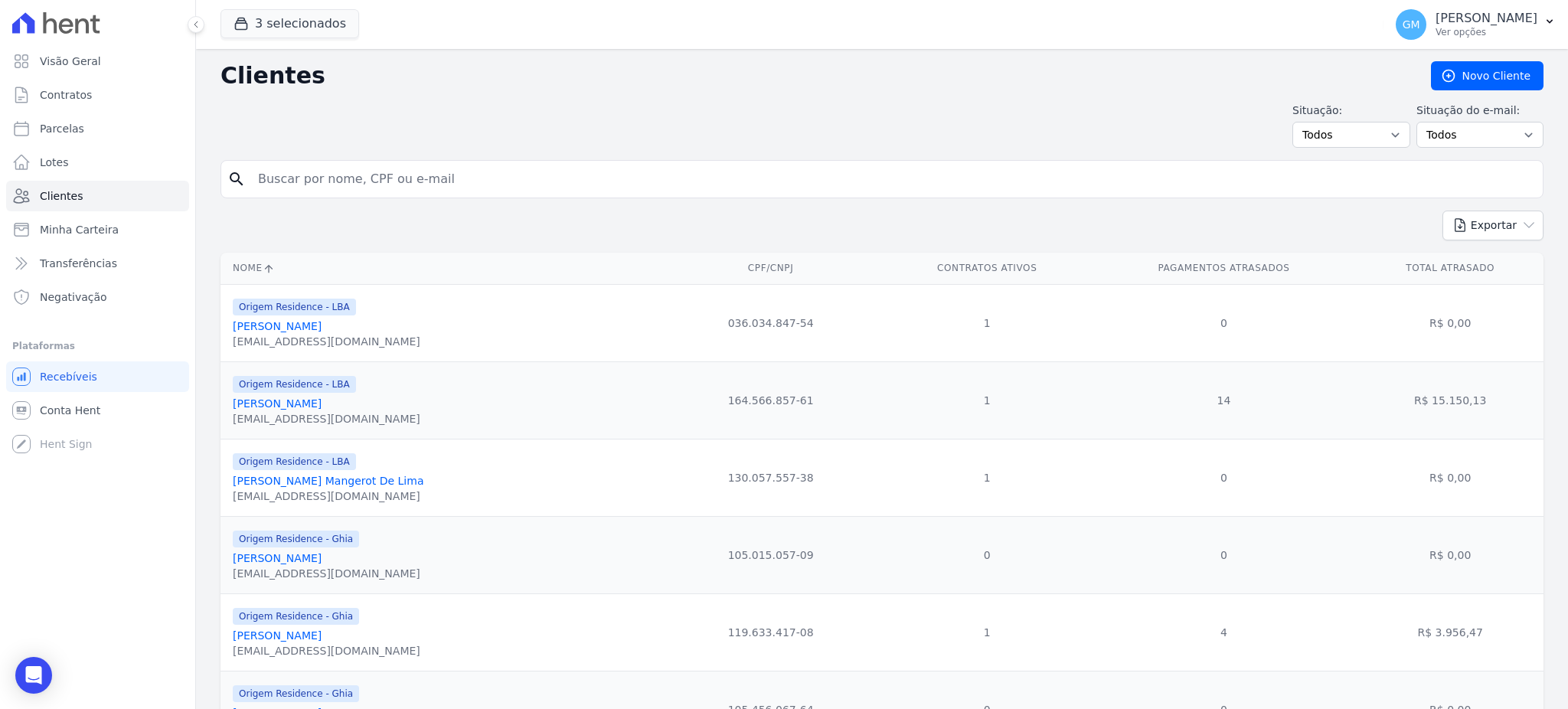
click at [334, 187] on input "search" at bounding box center [892, 179] width 1287 height 31
paste input "Delianne Fernandes Purgato"
type input "Delianne Fernandes Purgato"
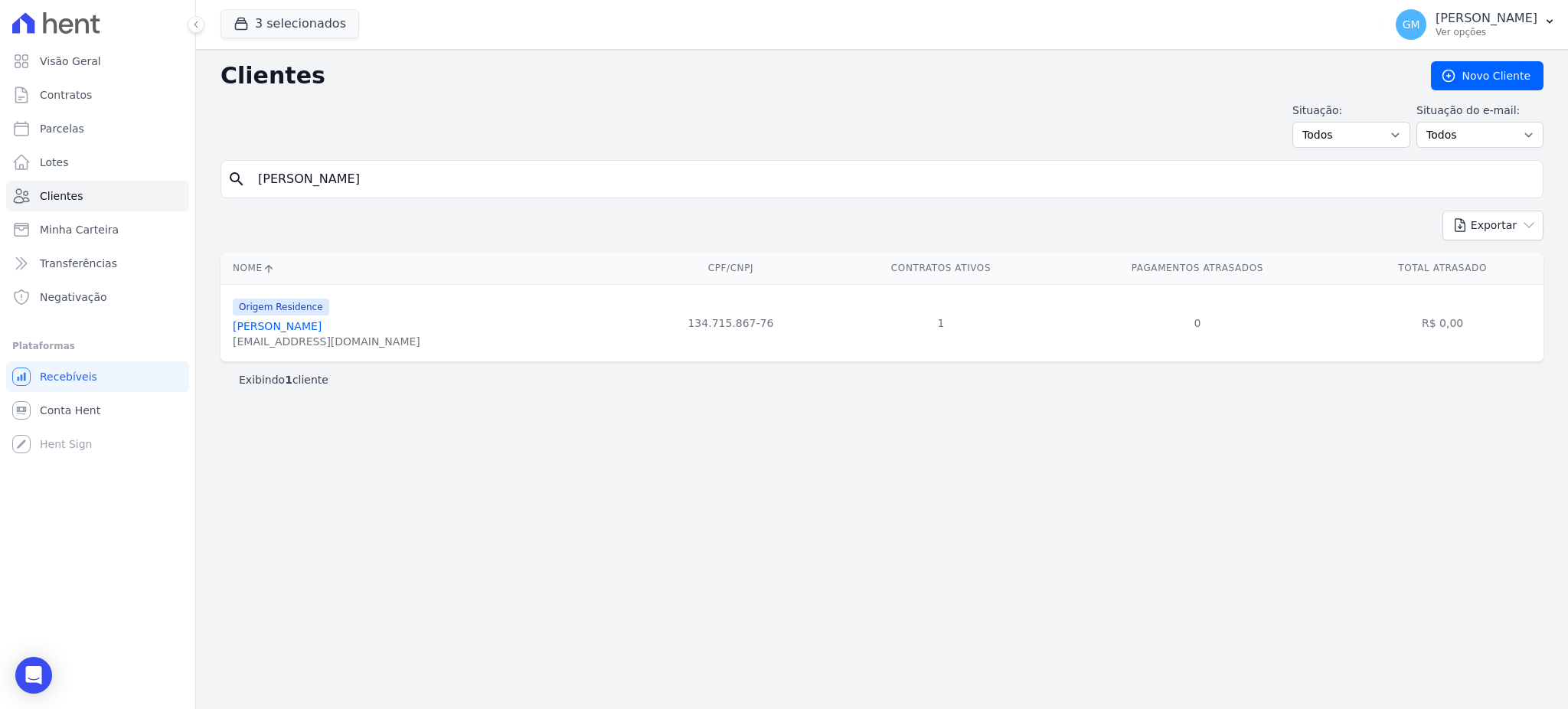
click at [322, 333] on link "Delianne Fernandes Purgato" at bounding box center [277, 326] width 89 height 13
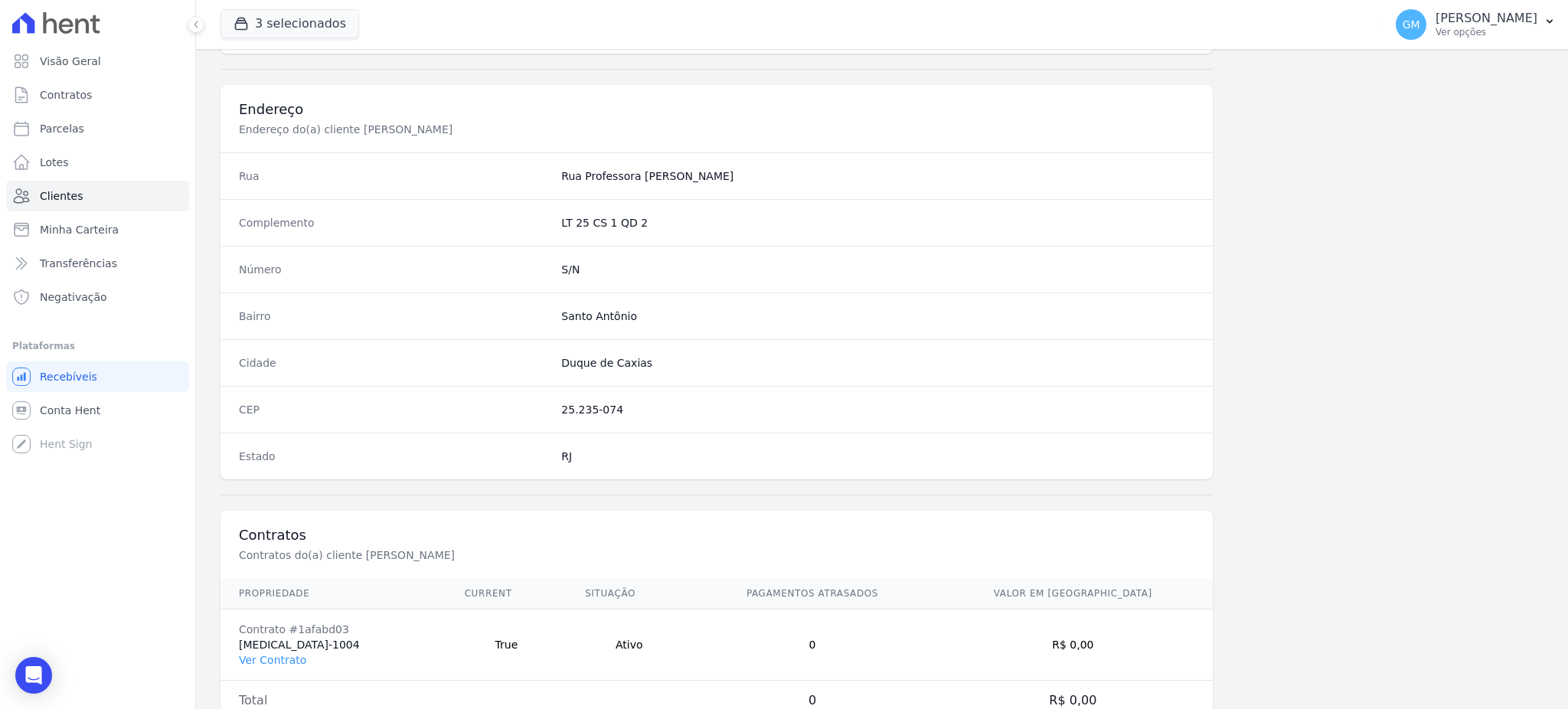
scroll to position [725, 0]
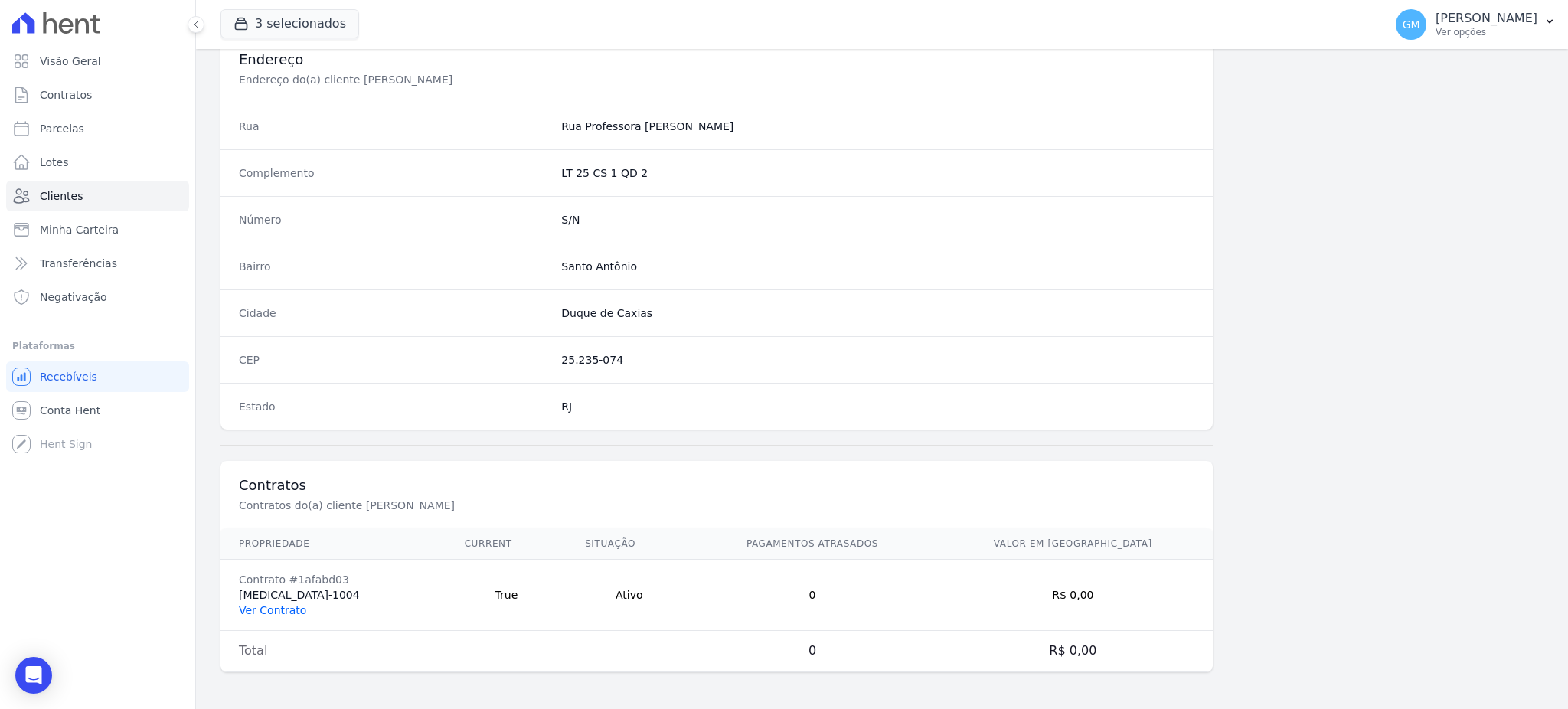
click at [275, 608] on link "Ver Contrato" at bounding box center [272, 610] width 67 height 13
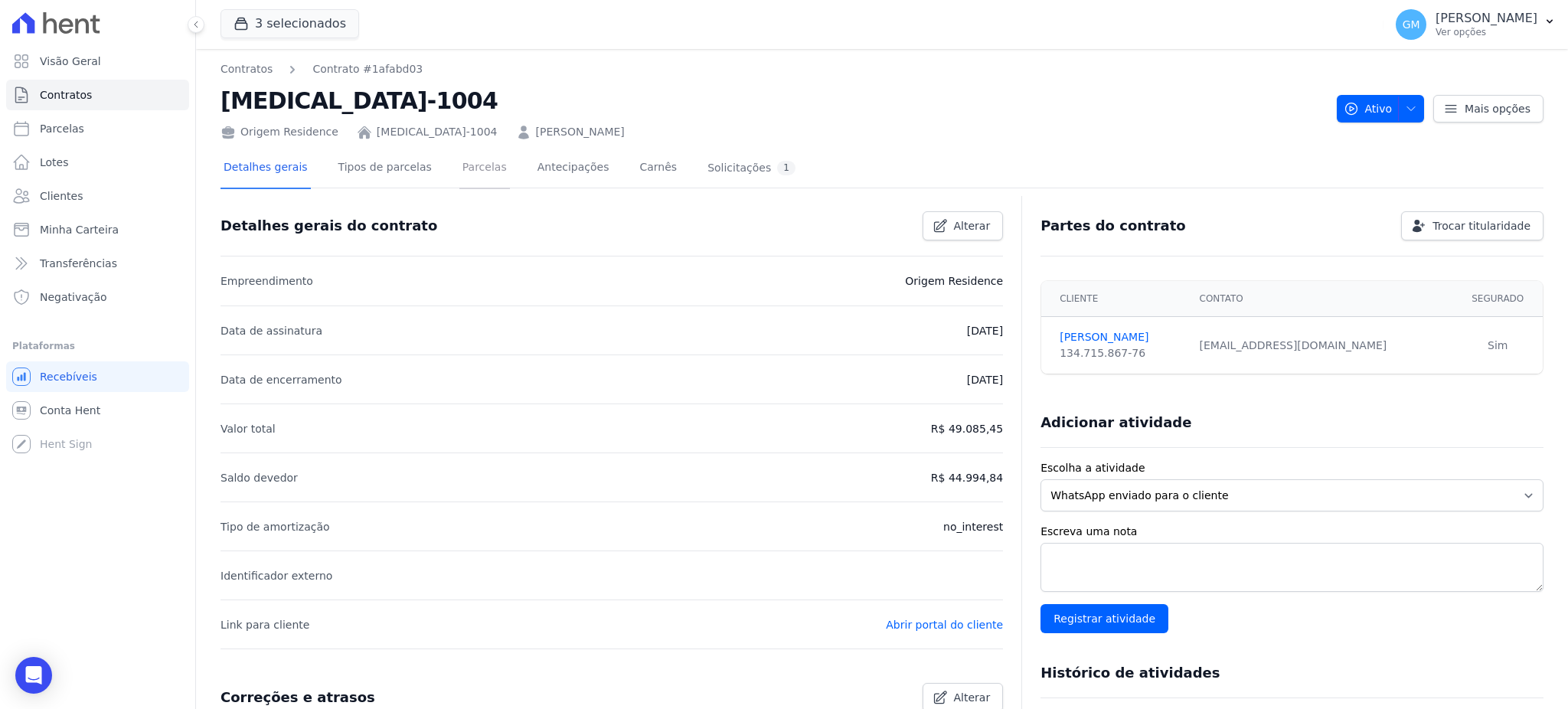
click at [476, 155] on link "Parcelas" at bounding box center [484, 168] width 50 height 40
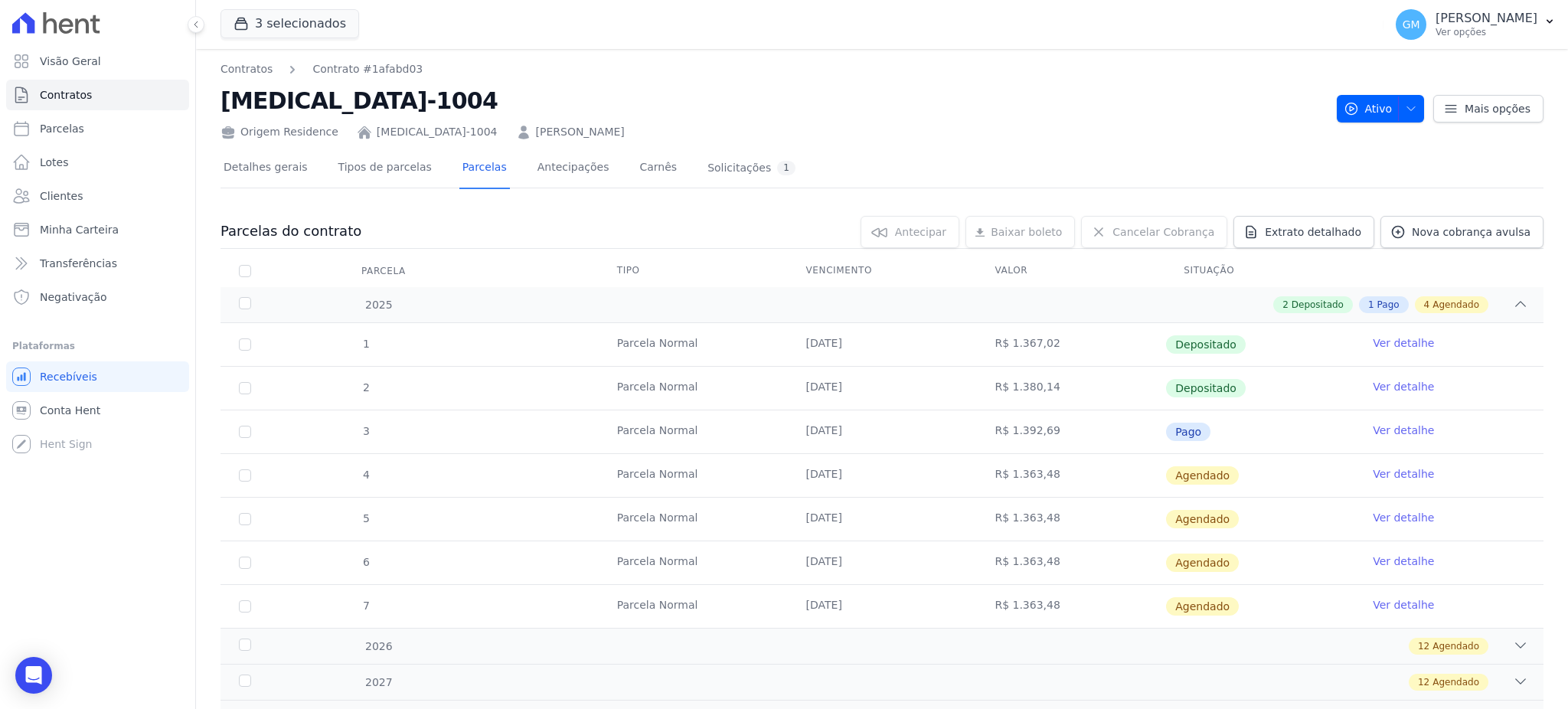
scroll to position [71, 0]
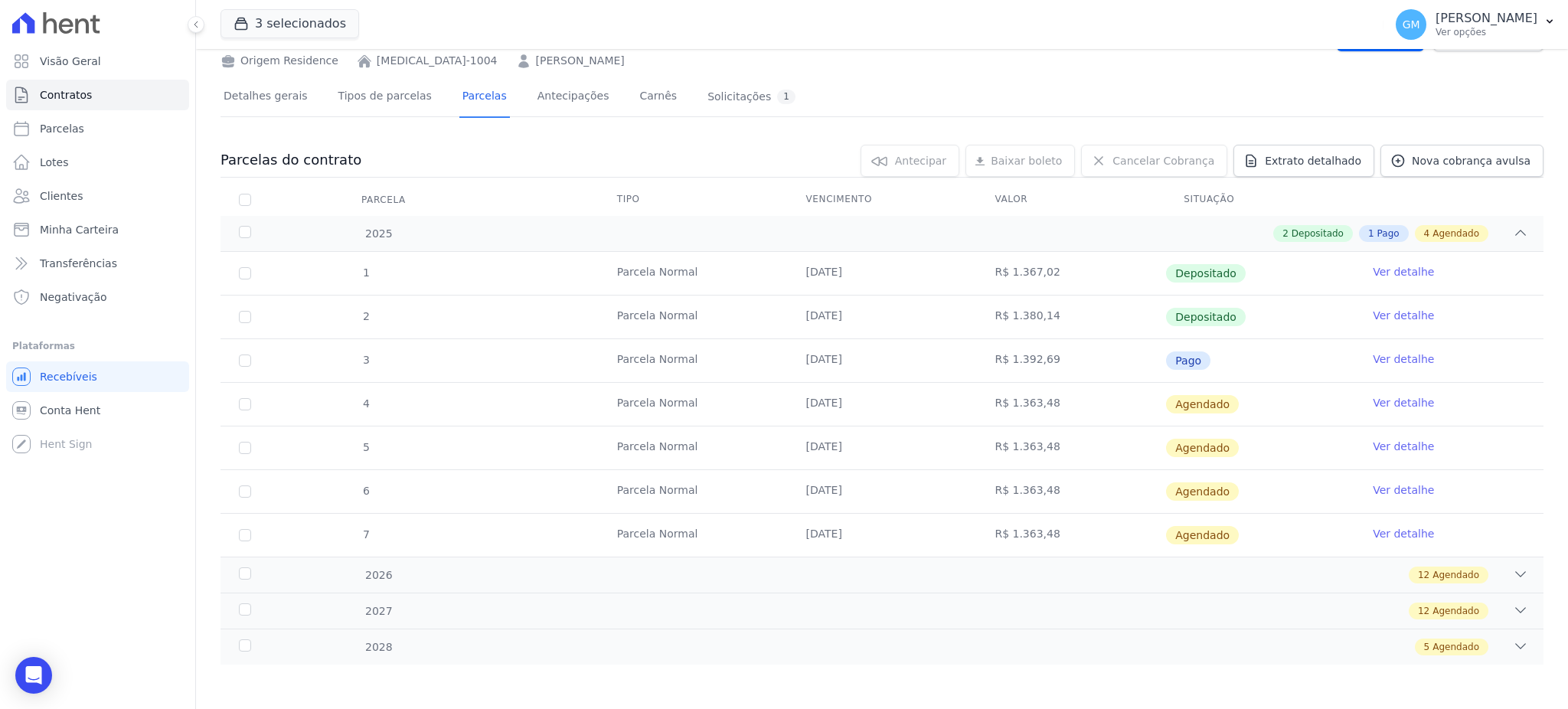
click at [1373, 360] on link "Ver detalhe" at bounding box center [1403, 359] width 61 height 15
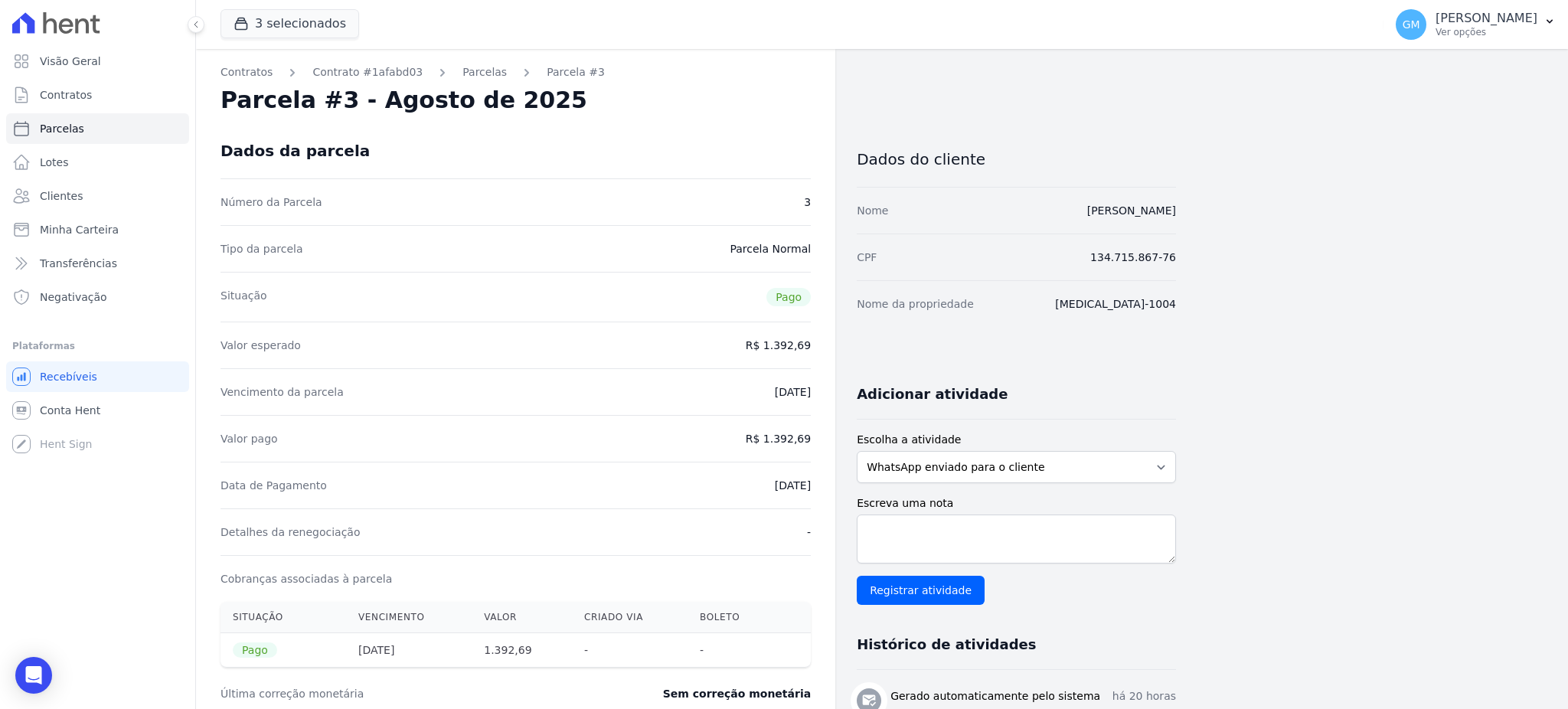
drag, startPoint x: 737, startPoint y: 476, endPoint x: 828, endPoint y: 483, distance: 91.3
click at [828, 483] on div "Contratos Contrato #1afabd03 Parcelas Parcela #3 Parcela #3 - Agosto de 2025 Da…" at bounding box center [515, 578] width 639 height 1060
drag, startPoint x: 774, startPoint y: 438, endPoint x: 813, endPoint y: 437, distance: 39.0
click at [813, 437] on div "Contratos Contrato #1afabd03 Parcelas Parcela #3 Parcela #3 - Agosto de 2025 Da…" at bounding box center [515, 578] width 639 height 1060
drag, startPoint x: 735, startPoint y: 482, endPoint x: 814, endPoint y: 482, distance: 79.0
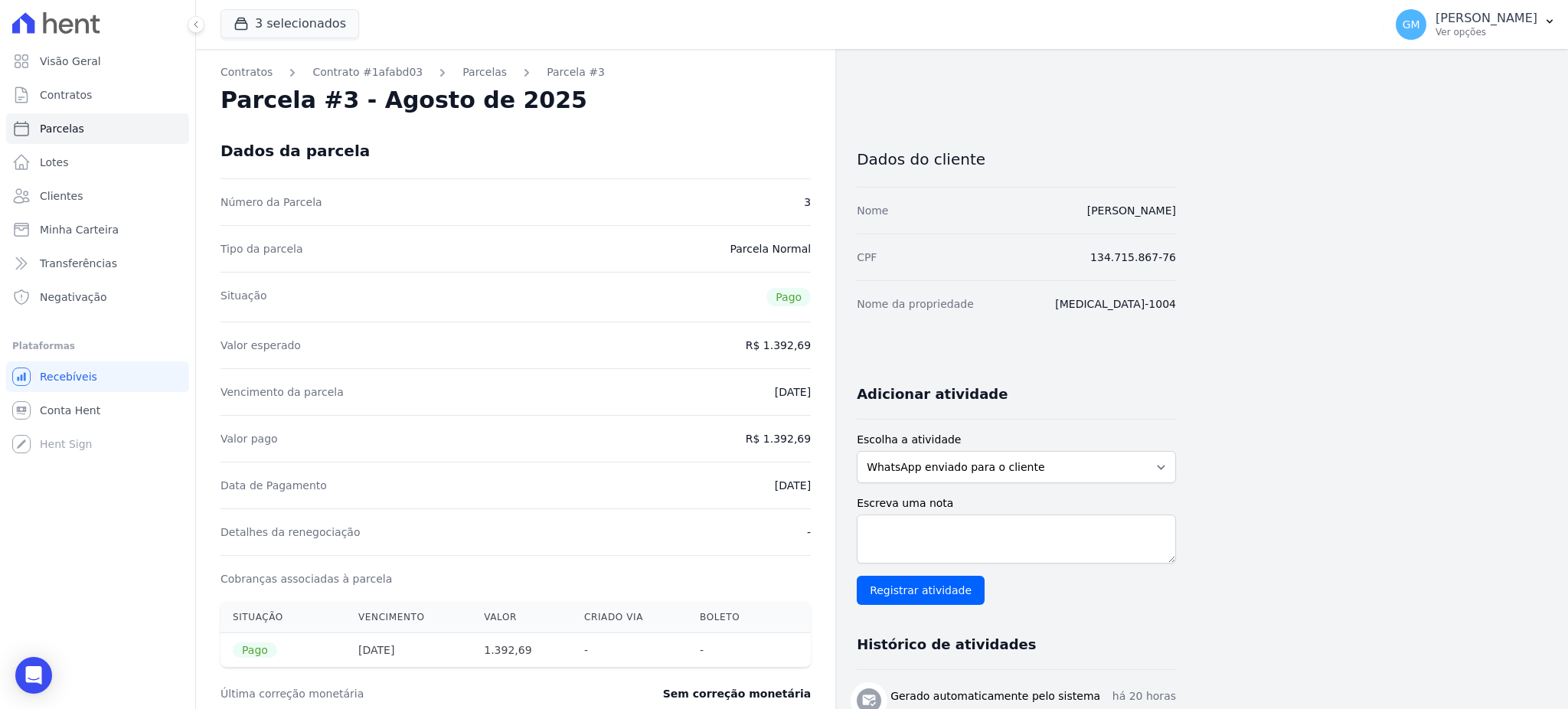
click at [814, 482] on div "Contratos Contrato #1afabd03 Parcelas Parcela #3 Parcela #3 - Agosto de 2025 Da…" at bounding box center [515, 578] width 639 height 1060
click at [59, 199] on span "Clientes" at bounding box center [61, 196] width 43 height 15
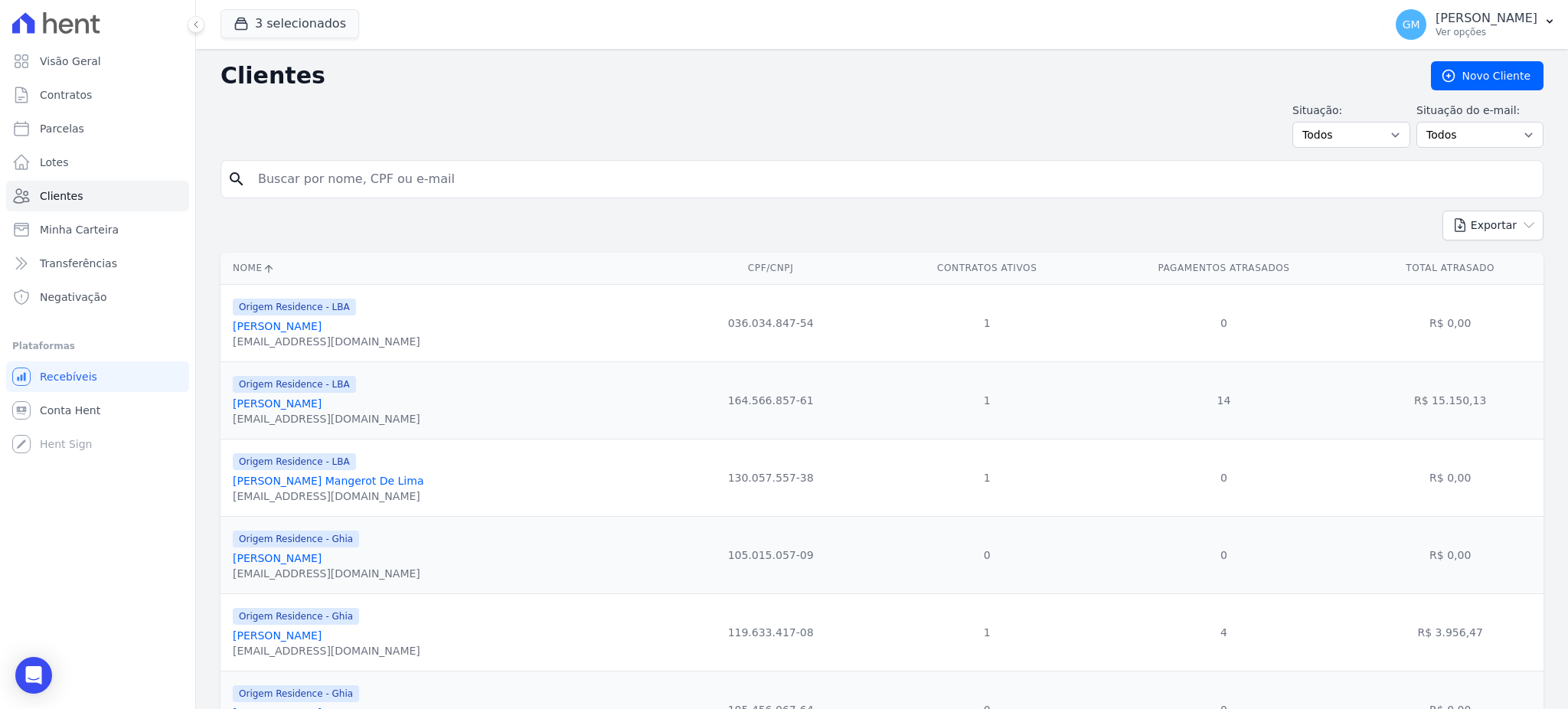
click at [311, 184] on input "search" at bounding box center [892, 179] width 1287 height 31
paste input "Marcio Valerio Lourenco Pontes"
type input "Marcio Valerio Lourenco Pontes"
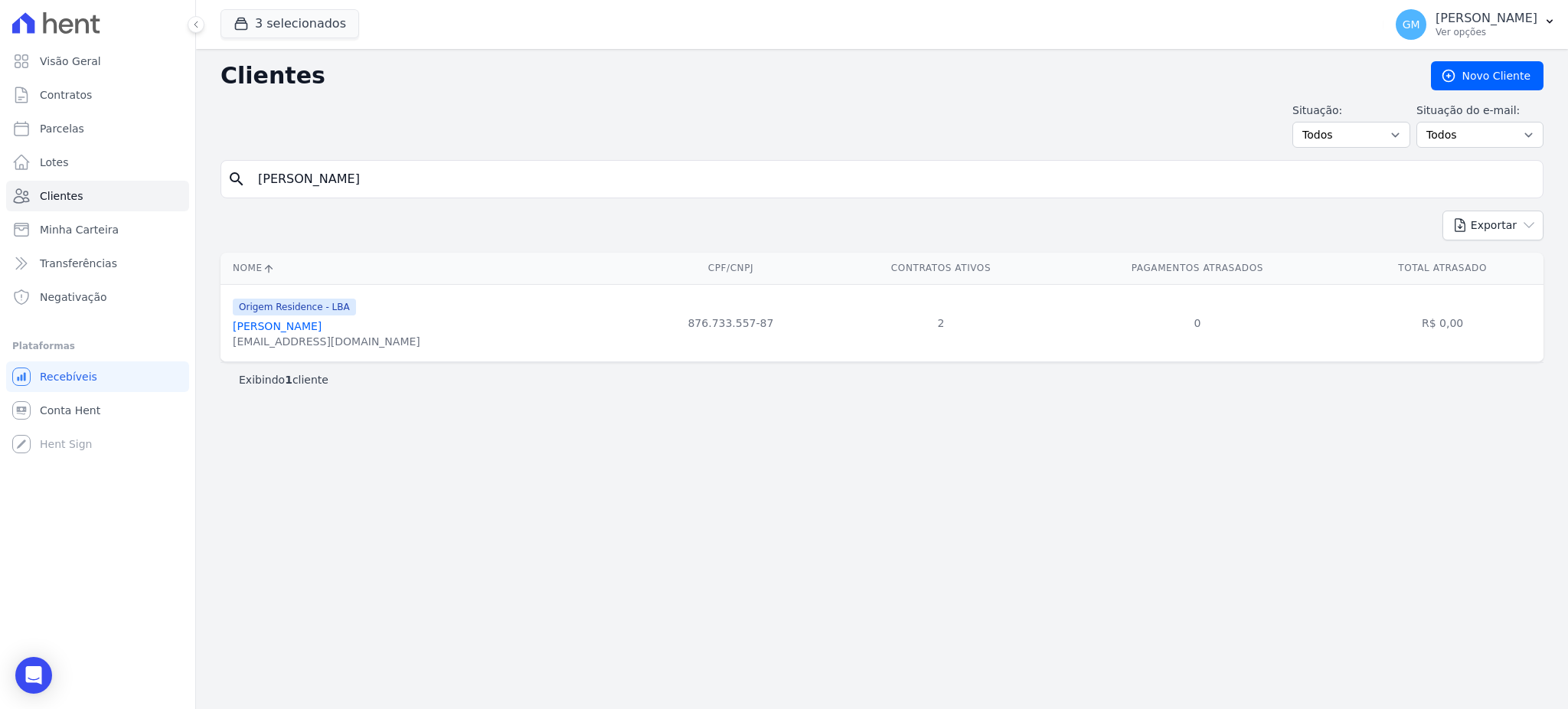
click at [322, 326] on link "Marcio Valerio Lourenco Pontes" at bounding box center [277, 326] width 89 height 13
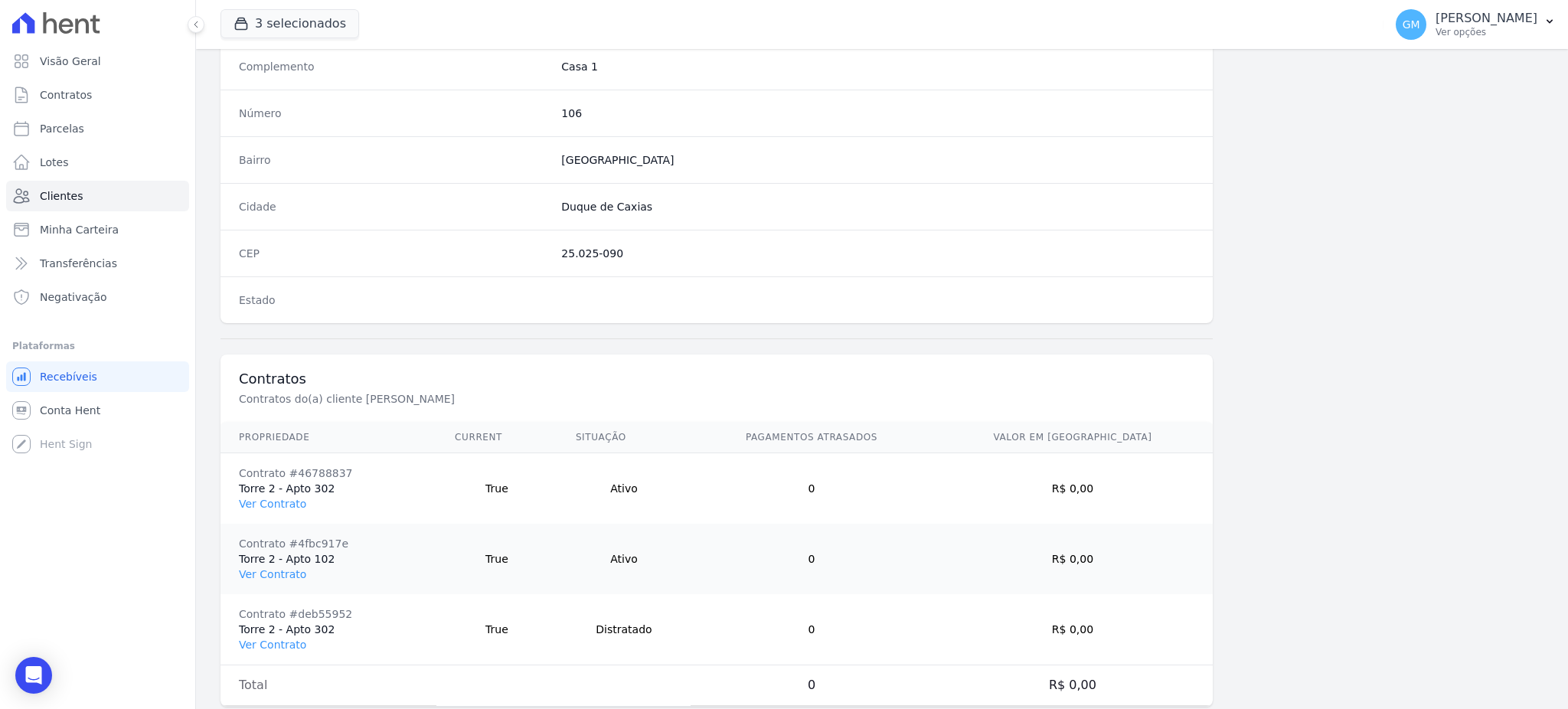
scroll to position [865, 0]
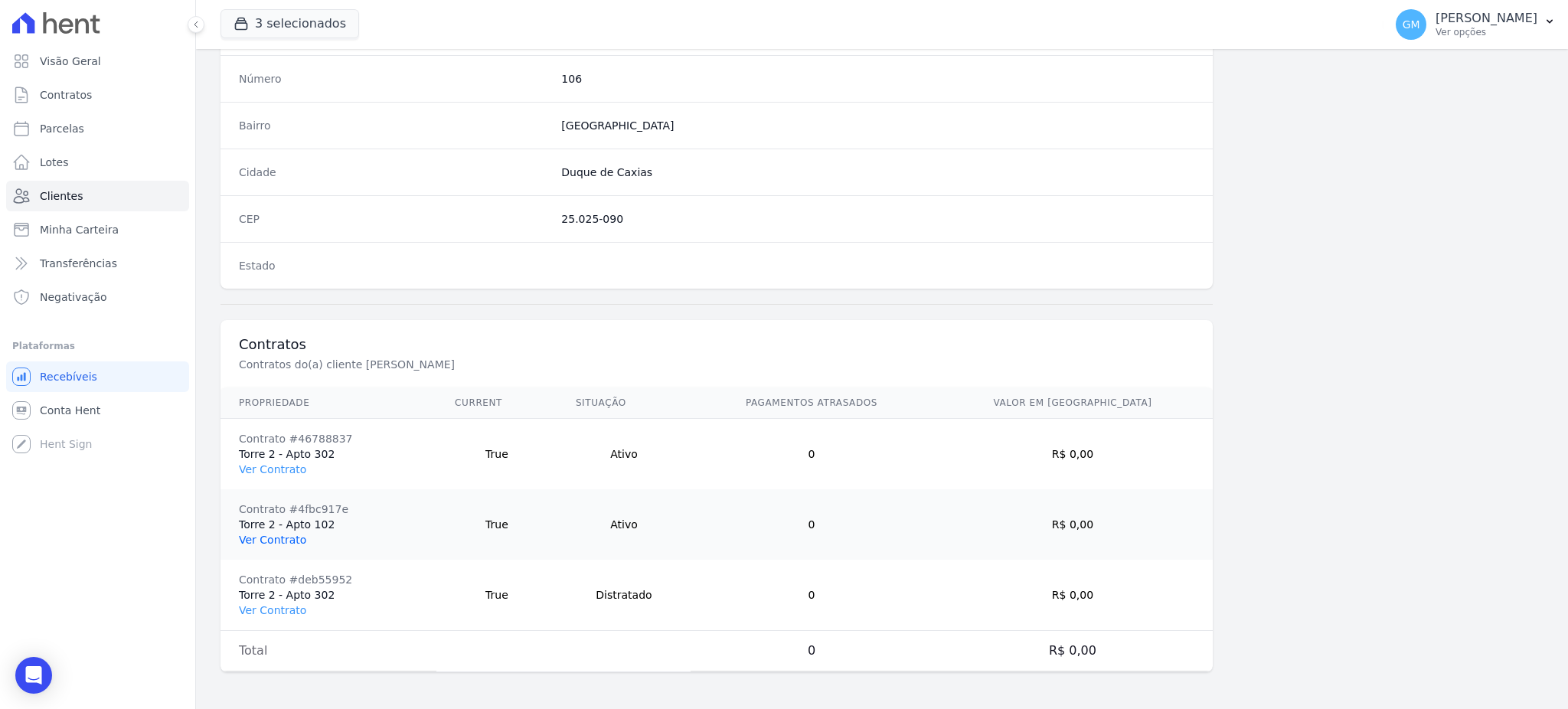
click at [297, 545] on link "Ver Contrato" at bounding box center [272, 540] width 67 height 13
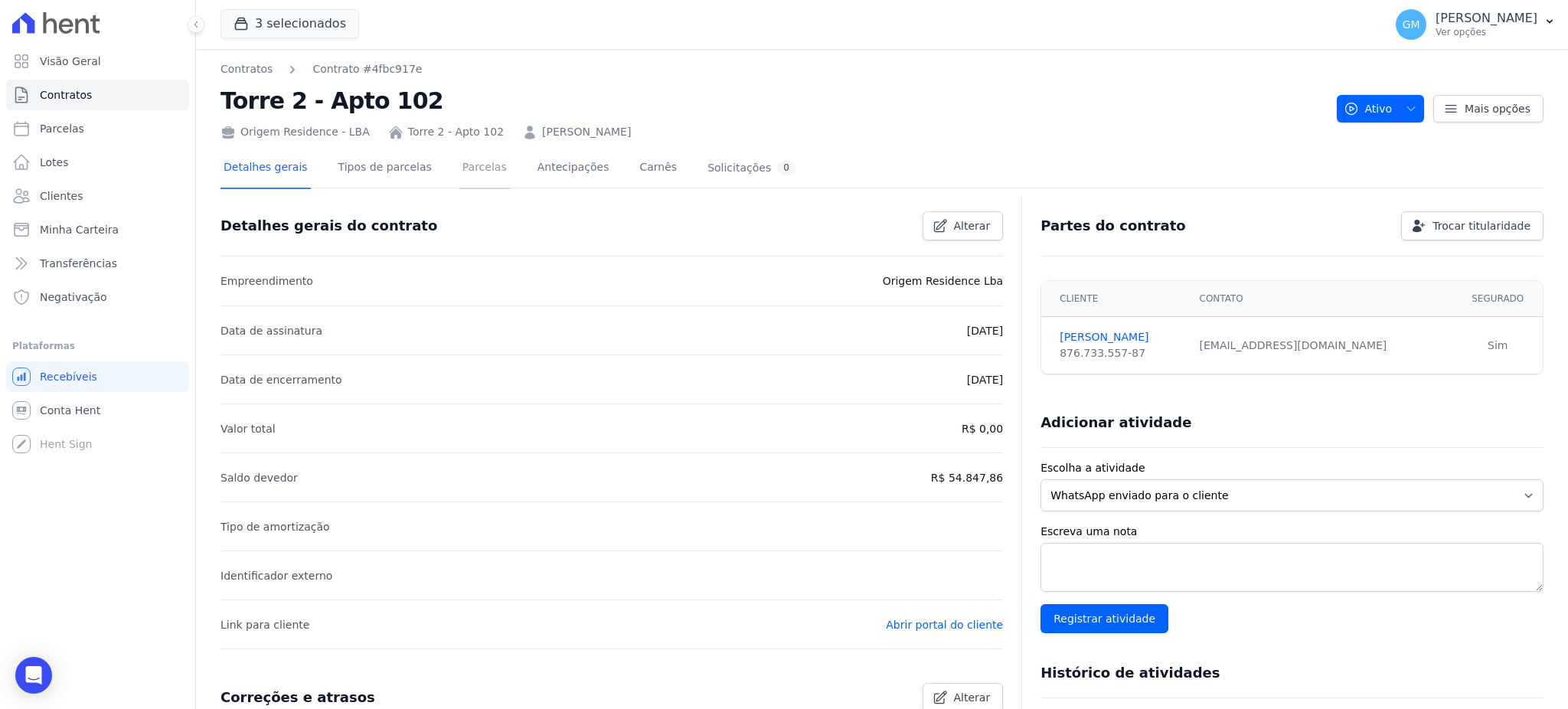
click at [472, 164] on link "Parcelas" at bounding box center [484, 168] width 50 height 40
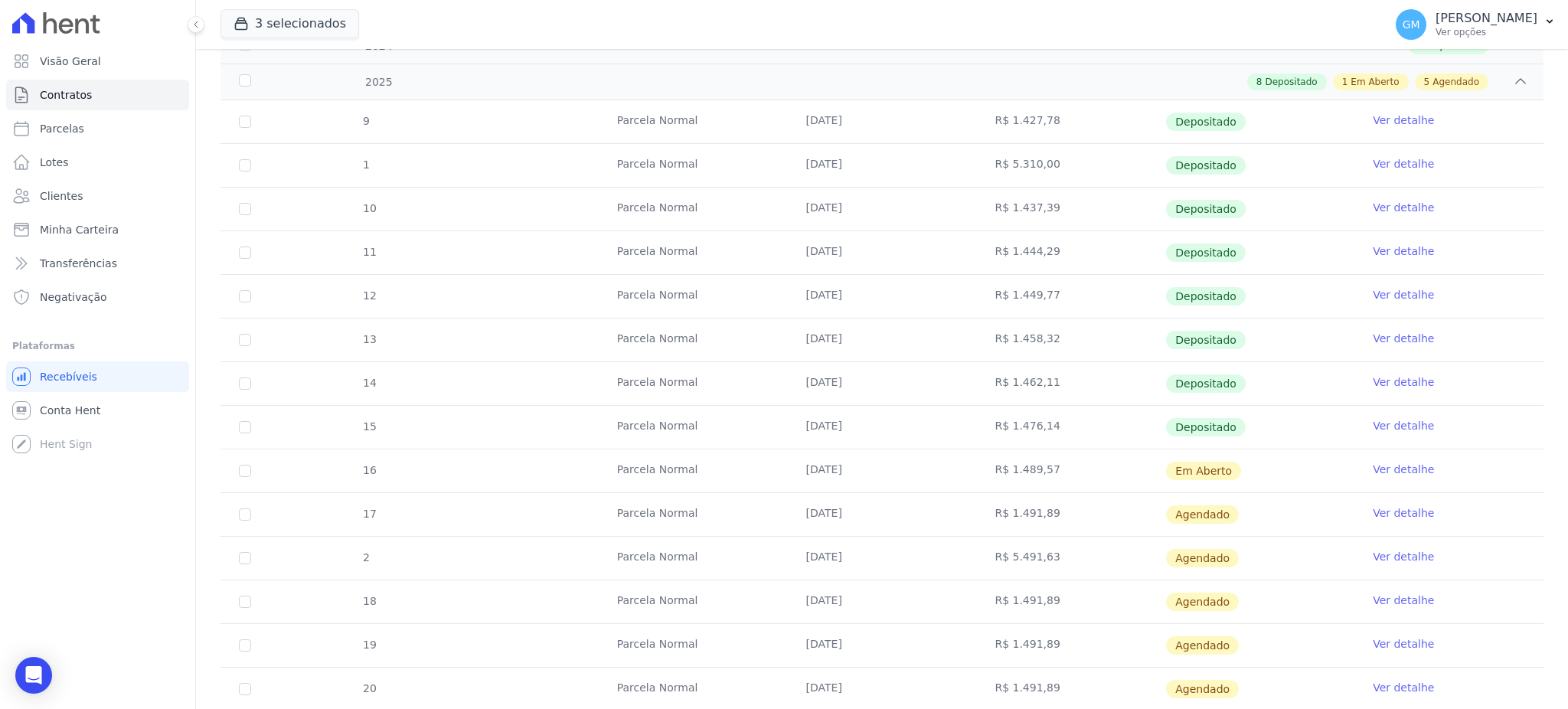
scroll to position [307, 0]
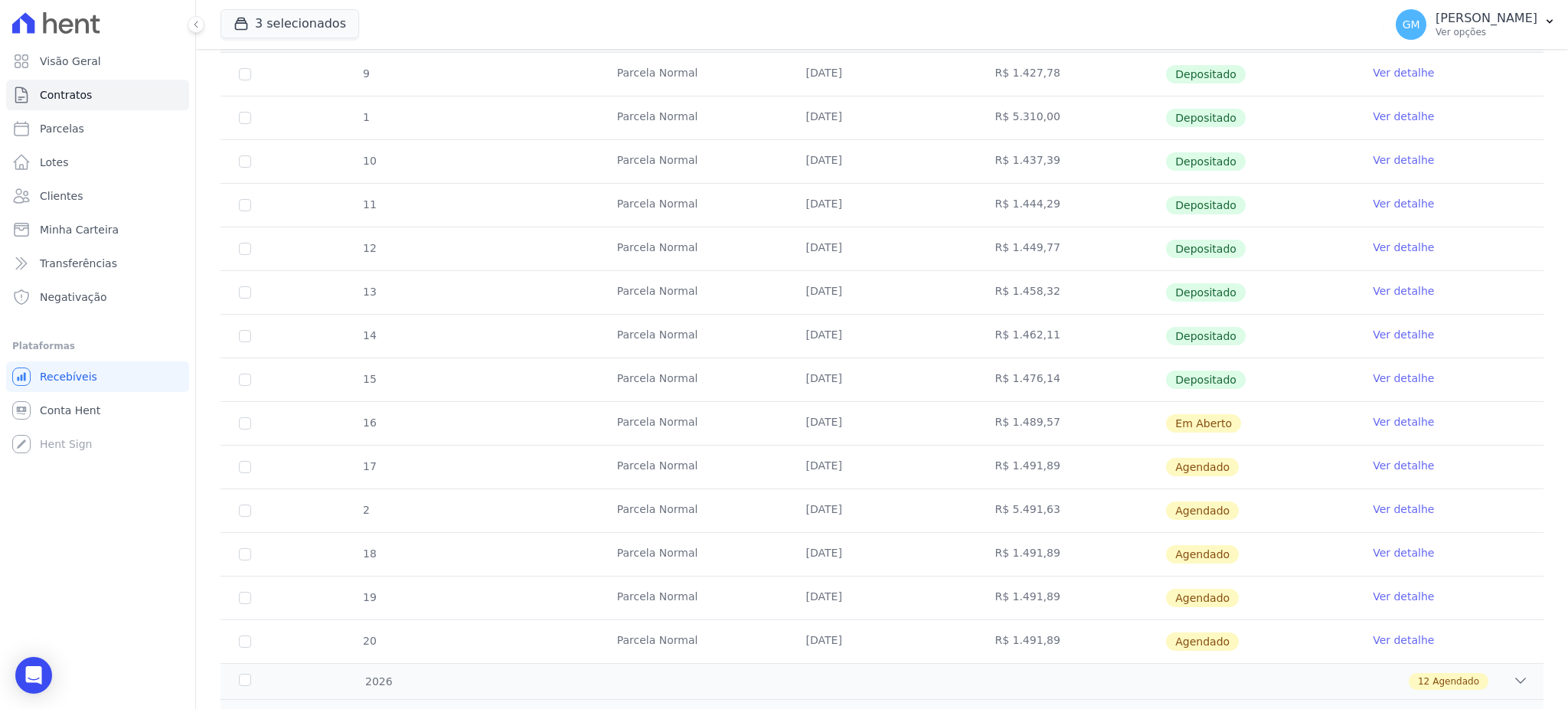
click at [1376, 384] on link "Ver detalhe" at bounding box center [1403, 378] width 61 height 15
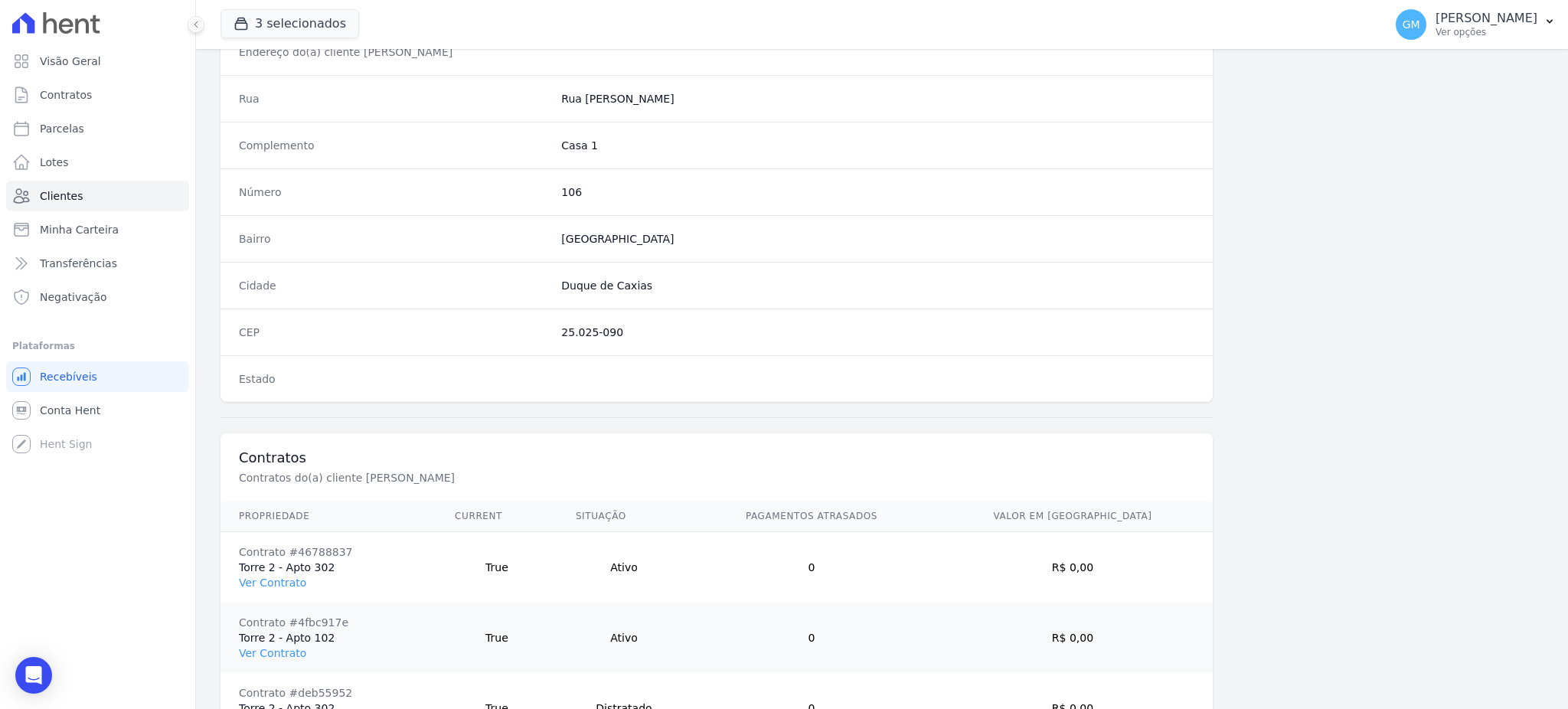
scroll to position [865, 0]
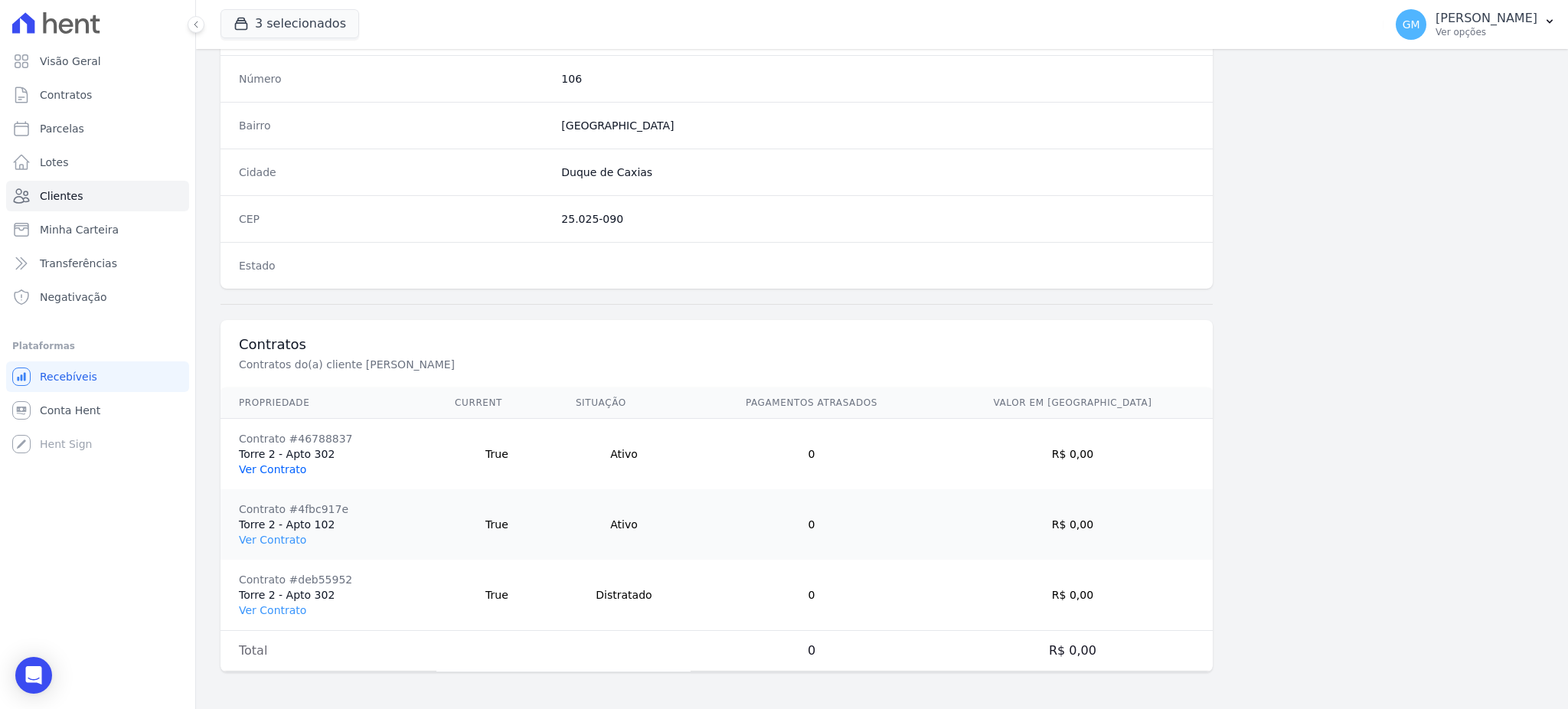
click at [278, 463] on link "Ver Contrato" at bounding box center [272, 469] width 67 height 13
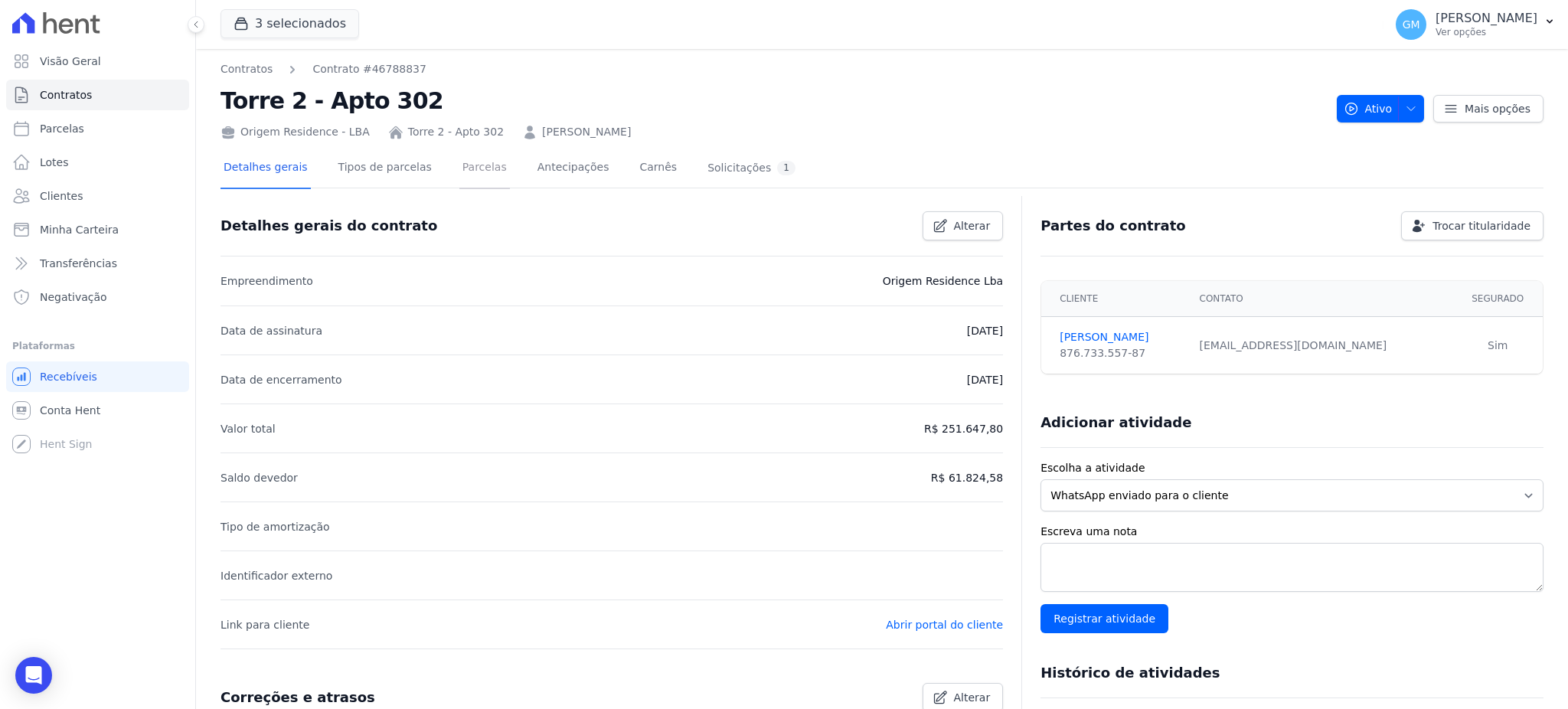
click at [462, 163] on link "Parcelas" at bounding box center [484, 168] width 50 height 40
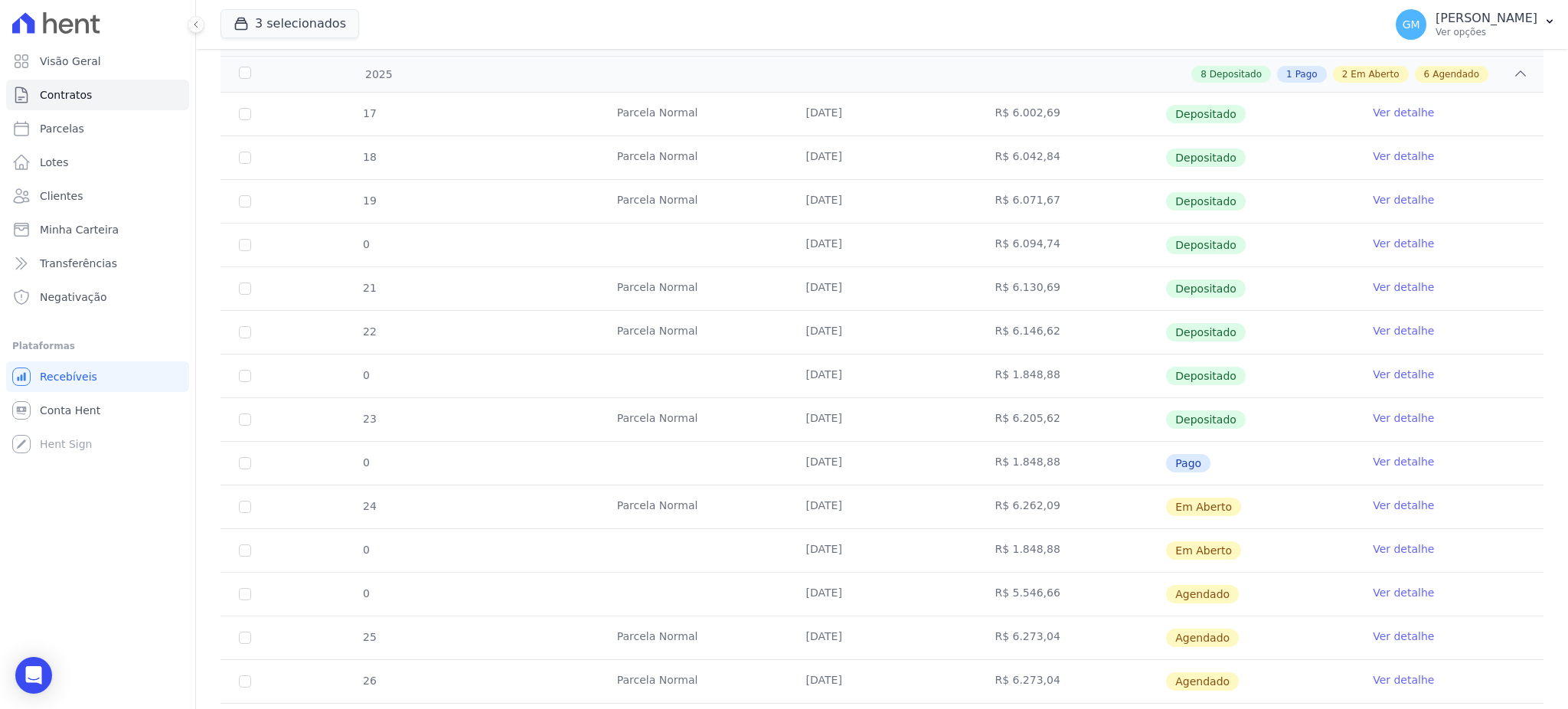
scroll to position [307, 0]
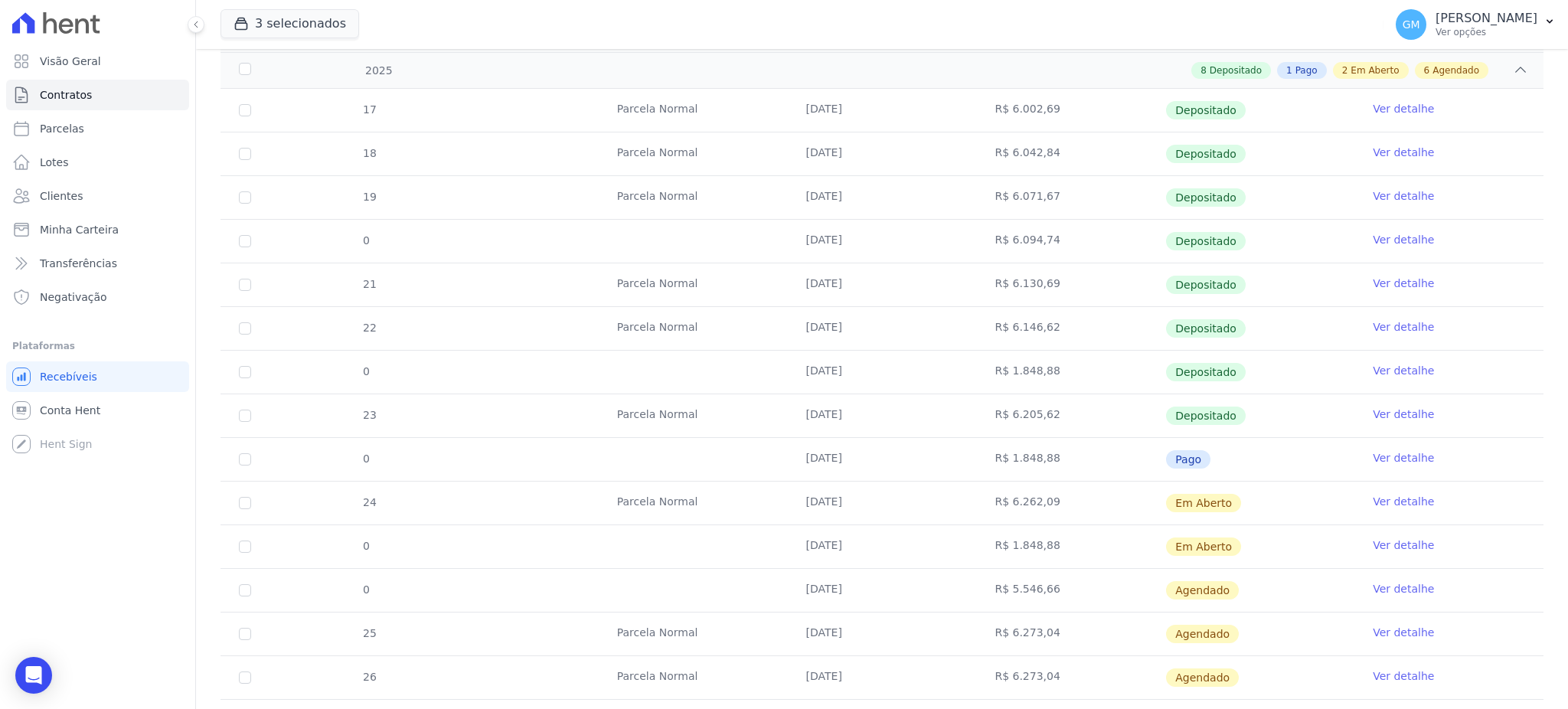
click at [1380, 453] on link "Ver detalhe" at bounding box center [1403, 458] width 61 height 15
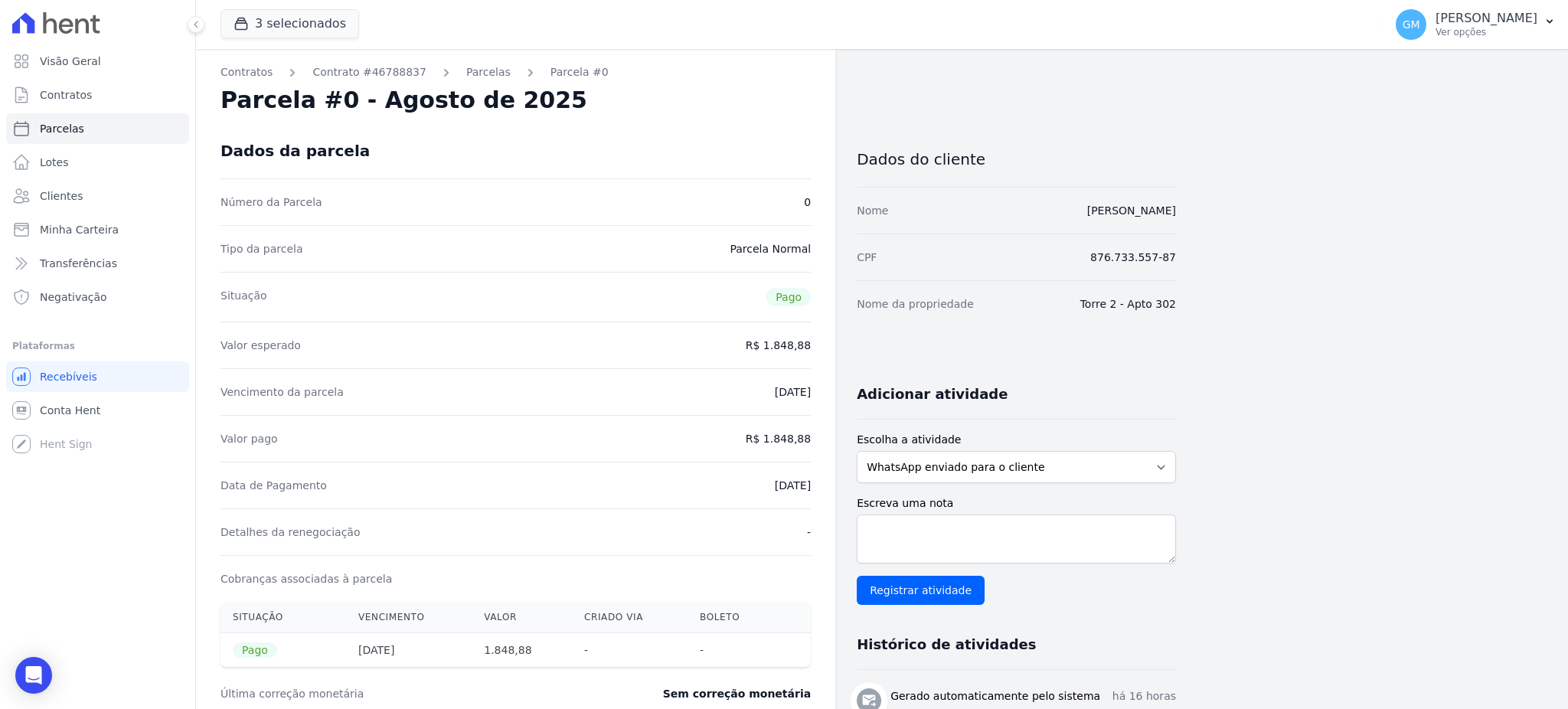
drag, startPoint x: 729, startPoint y: 481, endPoint x: 823, endPoint y: 485, distance: 94.1
click at [823, 485] on div "Contratos Contrato #46788837 Parcelas Parcela #0 Parcela #0 - Agosto de 2025 Da…" at bounding box center [515, 562] width 639 height 1027
drag, startPoint x: 769, startPoint y: 432, endPoint x: 835, endPoint y: 440, distance: 66.5
click at [835, 440] on div "Contratos Contrato #46788837 Parcelas Parcela #0 Parcela #0 - Agosto de 2025 Da…" at bounding box center [686, 562] width 980 height 1027
click at [909, 679] on li "Gerado automaticamente pelo sistema há 16 horas E-mail de confirmacão de pagame…" at bounding box center [1016, 708] width 319 height 75
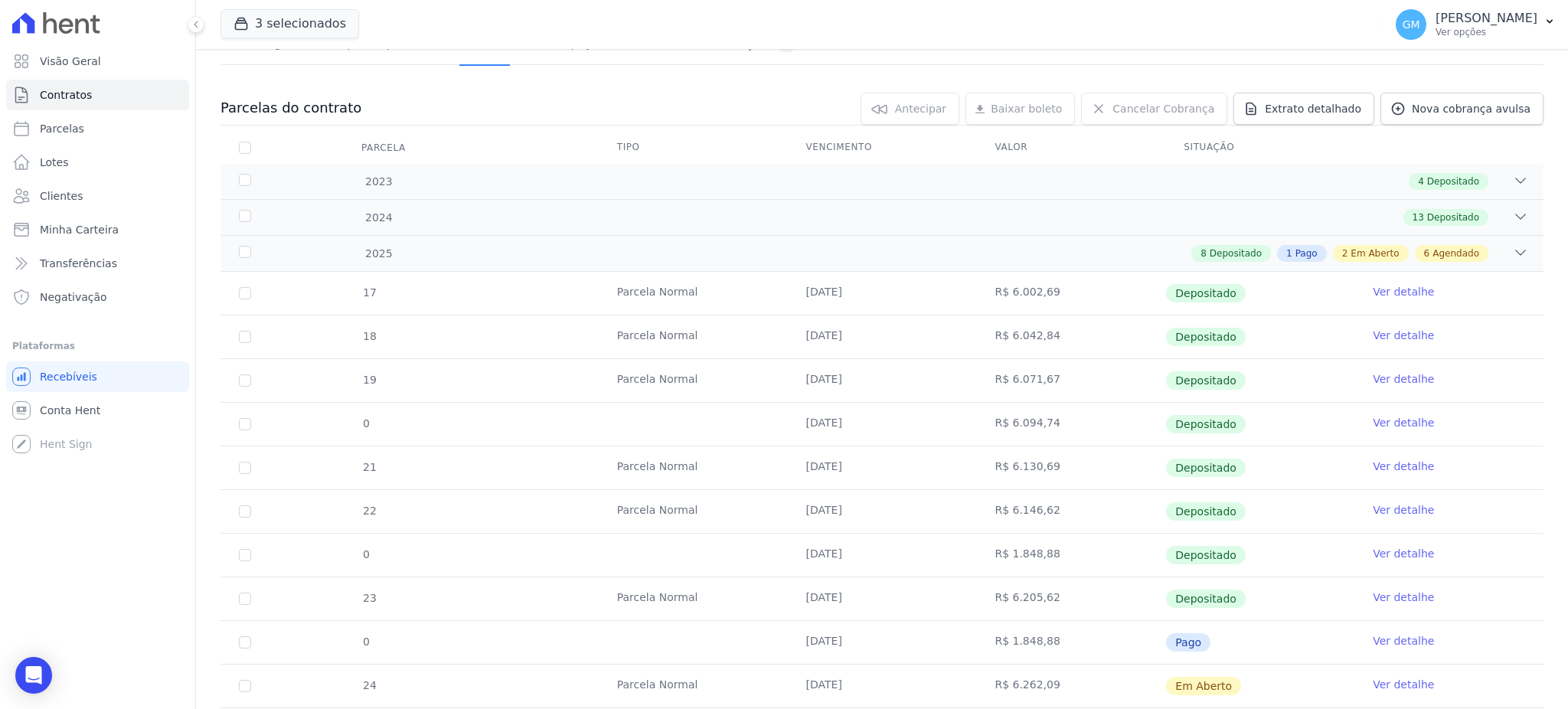
scroll to position [307, 0]
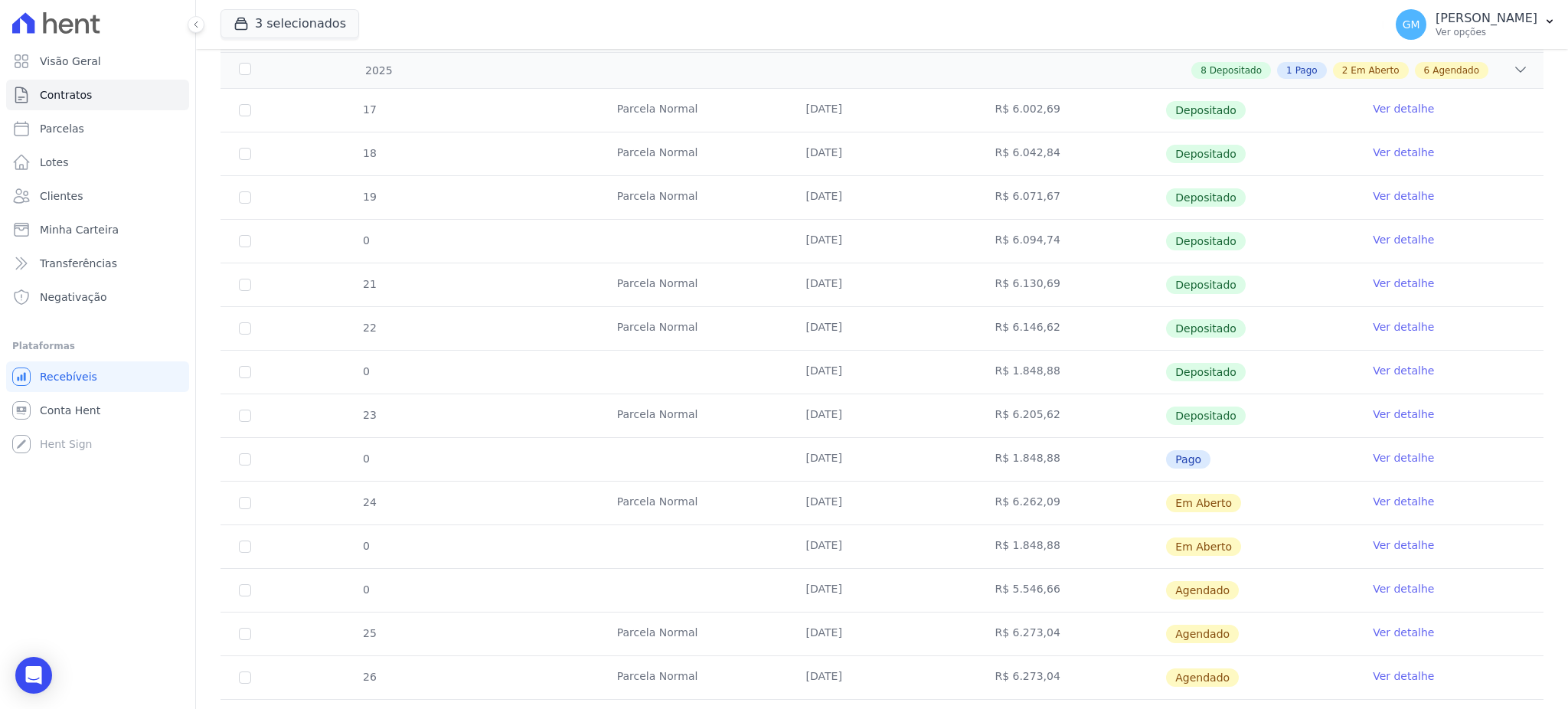
click at [1385, 458] on link "Ver detalhe" at bounding box center [1403, 458] width 61 height 15
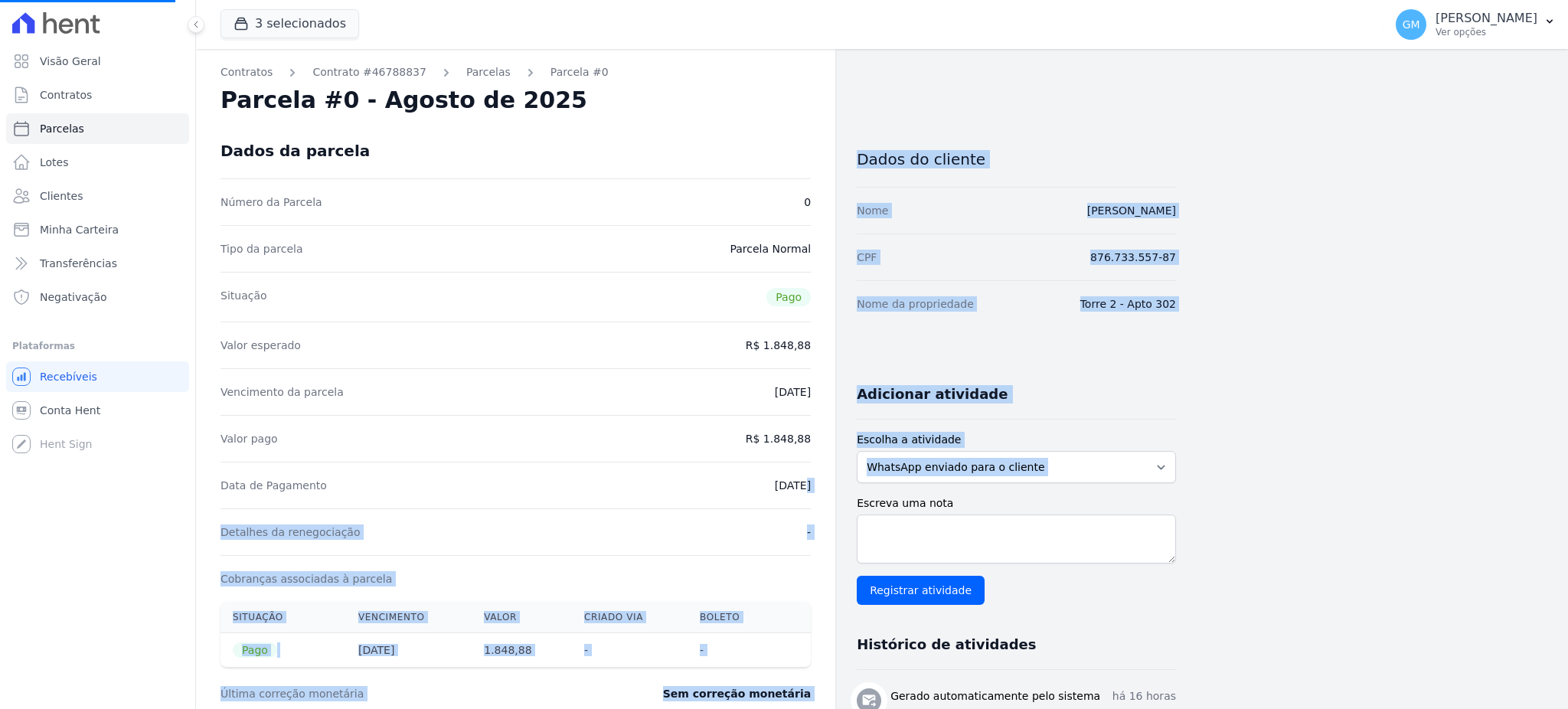
drag, startPoint x: 745, startPoint y: 491, endPoint x: 846, endPoint y: 492, distance: 101.0
click at [846, 492] on div "Contratos Contrato #46788837 Parcelas Parcela #0 Parcela #0 - Agosto de 2025 Da…" at bounding box center [686, 562] width 980 height 1027
click at [761, 494] on div "Data de Pagamento 11/08/2025" at bounding box center [515, 485] width 591 height 47
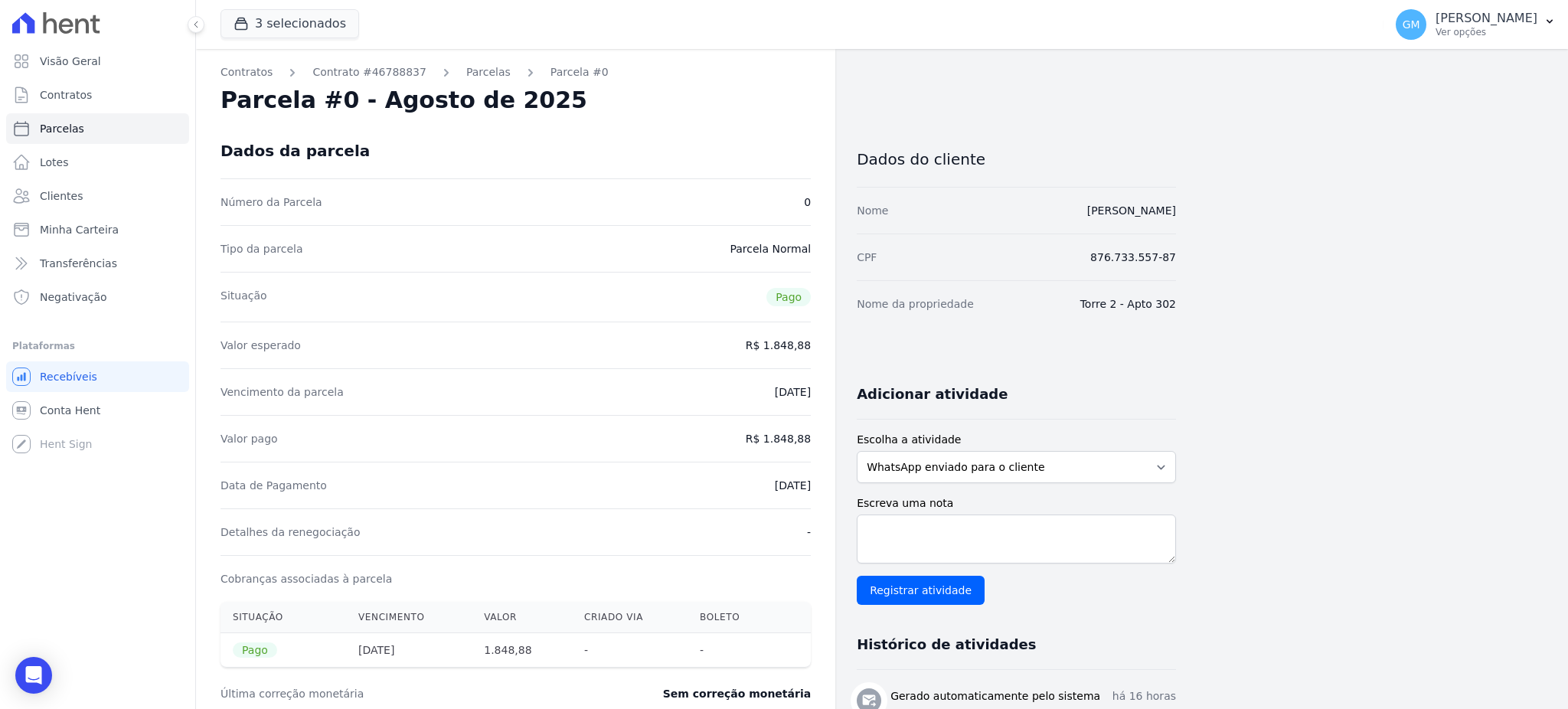
drag, startPoint x: 747, startPoint y: 485, endPoint x: 818, endPoint y: 489, distance: 71.1
click at [704, 503] on div "Data de Pagamento 11/08/2025" at bounding box center [515, 485] width 591 height 47
drag, startPoint x: 766, startPoint y: 488, endPoint x: 817, endPoint y: 494, distance: 51.4
click at [817, 494] on div "Contratos Contrato #46788837 Parcelas Parcela #0 Parcela #0 - Agosto de 2025 Da…" at bounding box center [515, 562] width 639 height 1027
drag, startPoint x: 769, startPoint y: 435, endPoint x: 815, endPoint y: 444, distance: 46.9
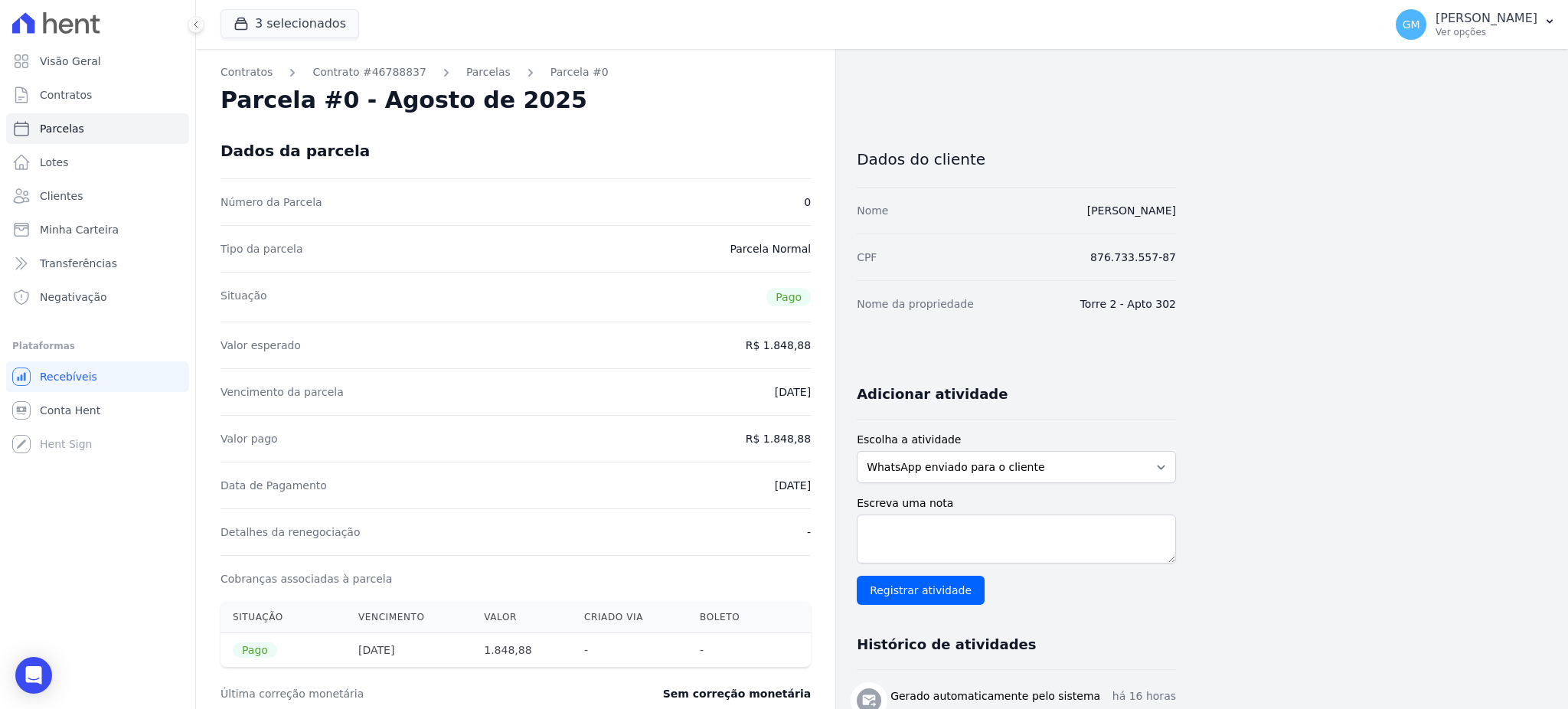
click at [815, 444] on div "Contratos Contrato #46788837 Parcelas Parcela #0 Parcela #0 - Agosto de 2025 Da…" at bounding box center [515, 562] width 639 height 1027
drag, startPoint x: 741, startPoint y: 498, endPoint x: 822, endPoint y: 503, distance: 81.2
click at [822, 503] on div "Contratos Contrato #46788837 Parcelas Parcela #0 Parcela #0 - Agosto de 2025 Da…" at bounding box center [515, 562] width 639 height 1027
click at [106, 205] on link "Clientes" at bounding box center [97, 196] width 183 height 31
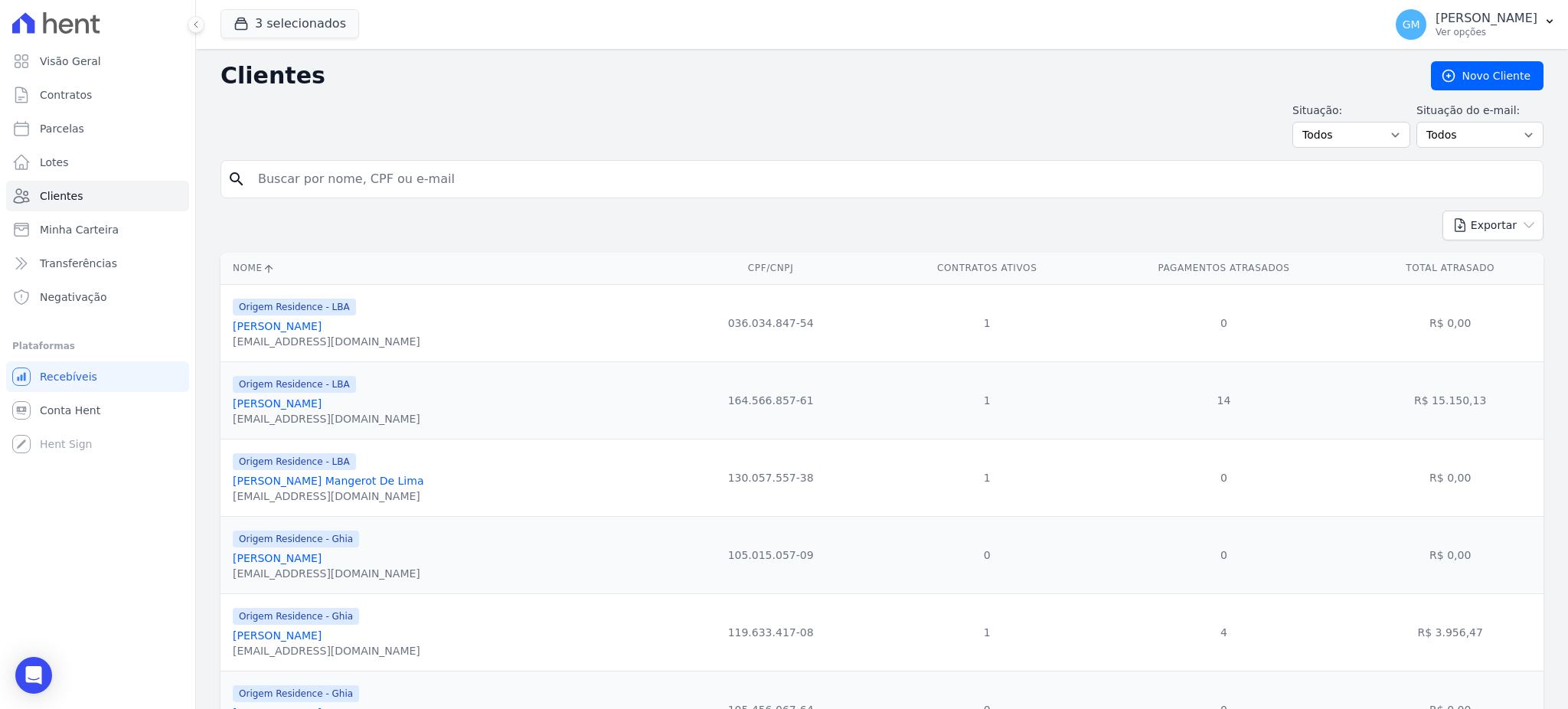
click at [291, 179] on input "search" at bounding box center [892, 179] width 1287 height 31
paste input "Ana Paula Lopes Da ConceiÃ§Ã£o"
click at [447, 169] on input "Ana Paula Lopes Da ConceiÃ§Ã£o" at bounding box center [892, 179] width 1287 height 31
drag, startPoint x: 447, startPoint y: 170, endPoint x: 405, endPoint y: 180, distance: 43.2
click at [405, 180] on input "Ana Paula Lopes Da ConceiÃ§Ã£o" at bounding box center [892, 179] width 1287 height 31
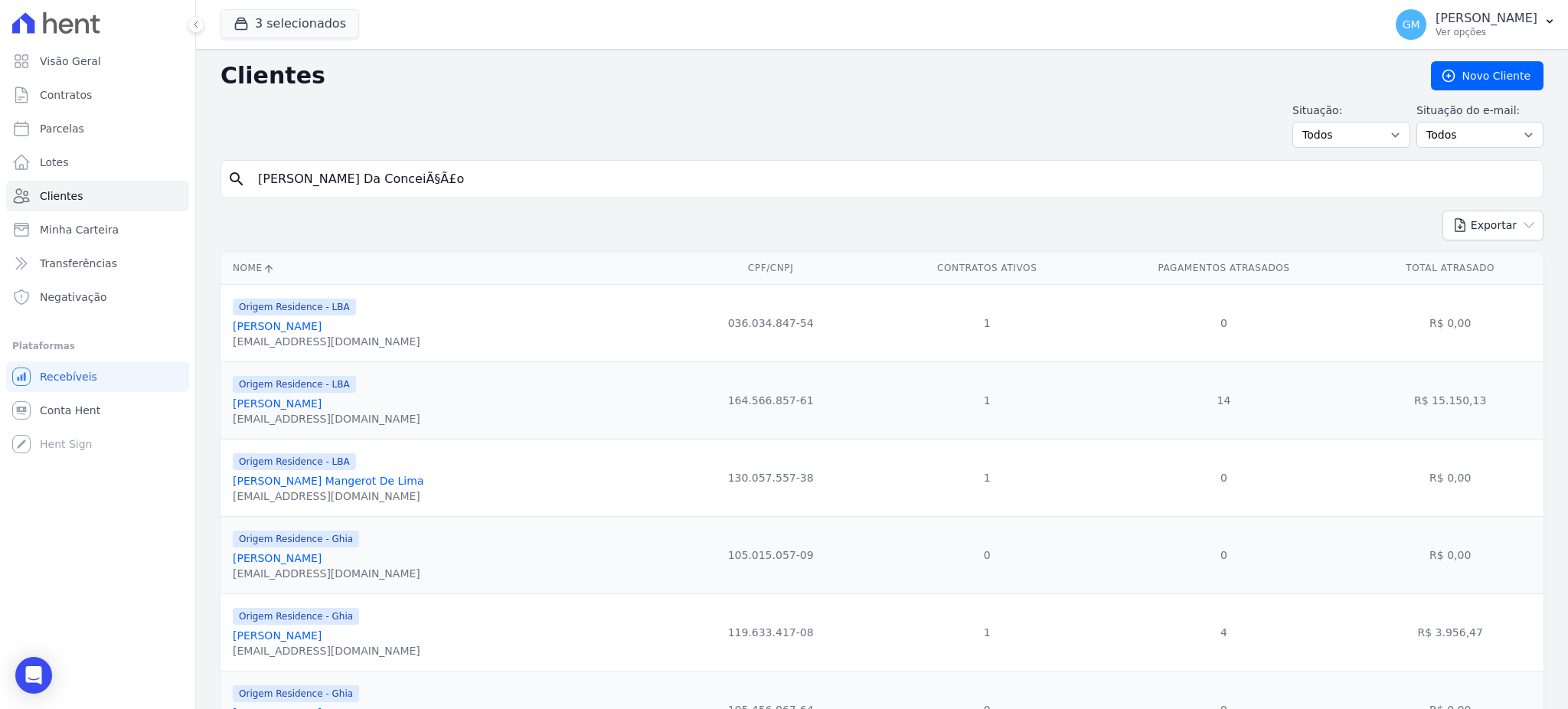
click at [455, 160] on div "search Ana Paula Lopes Da ConceiÃ§Ã£o" at bounding box center [881, 179] width 1323 height 39
click at [473, 185] on input "Ana Paula Lopes Da ConceiÃ§Ã£o" at bounding box center [892, 179] width 1287 height 31
type input "Ana Paula Lopes Da Concei"
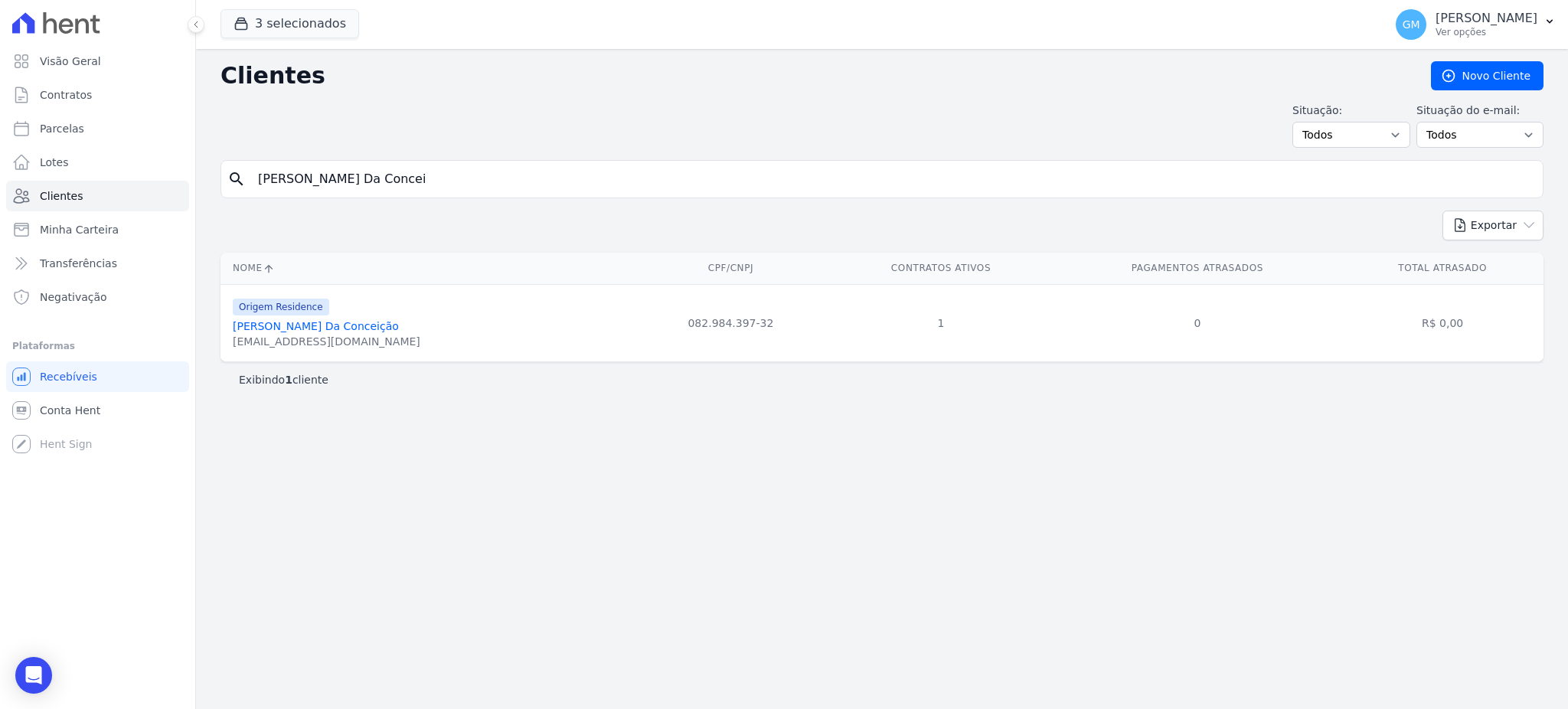
click at [369, 324] on link "Ana Paula Lopes Da Conceição" at bounding box center [316, 326] width 166 height 13
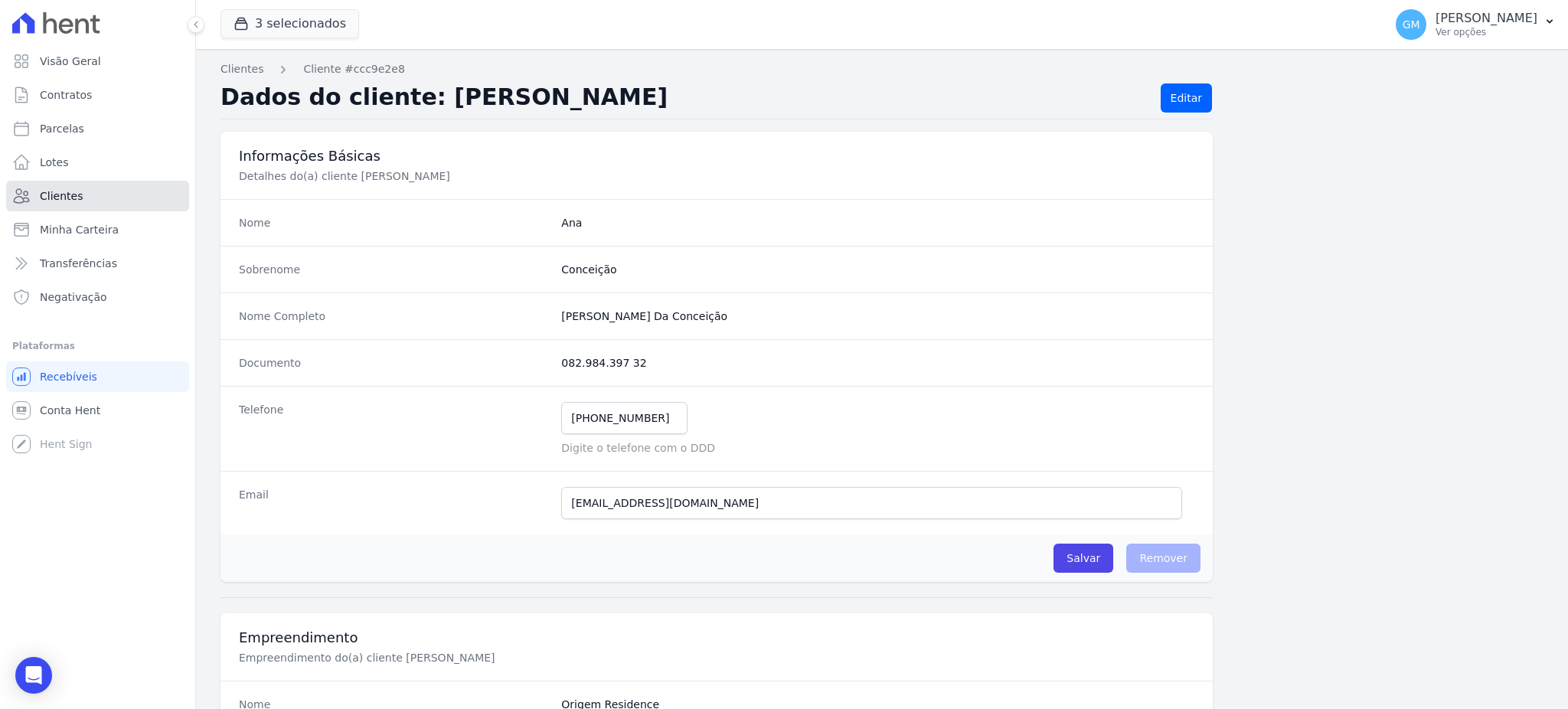
click at [87, 187] on link "Clientes" at bounding box center [97, 196] width 183 height 31
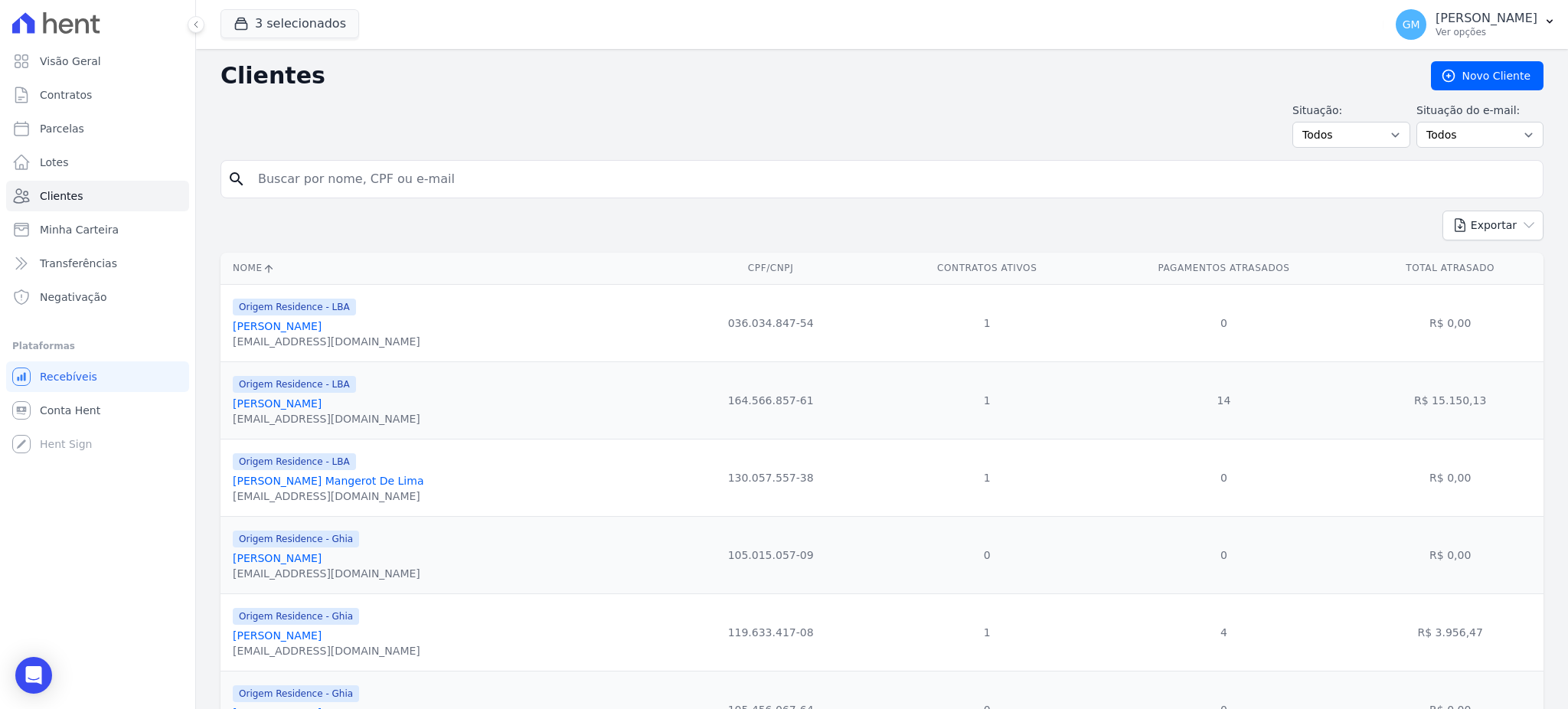
click at [435, 175] on input "search" at bounding box center [892, 179] width 1287 height 31
paste input "Eduardo Silva De Paula"
type input "Eduardo Silva De Paula"
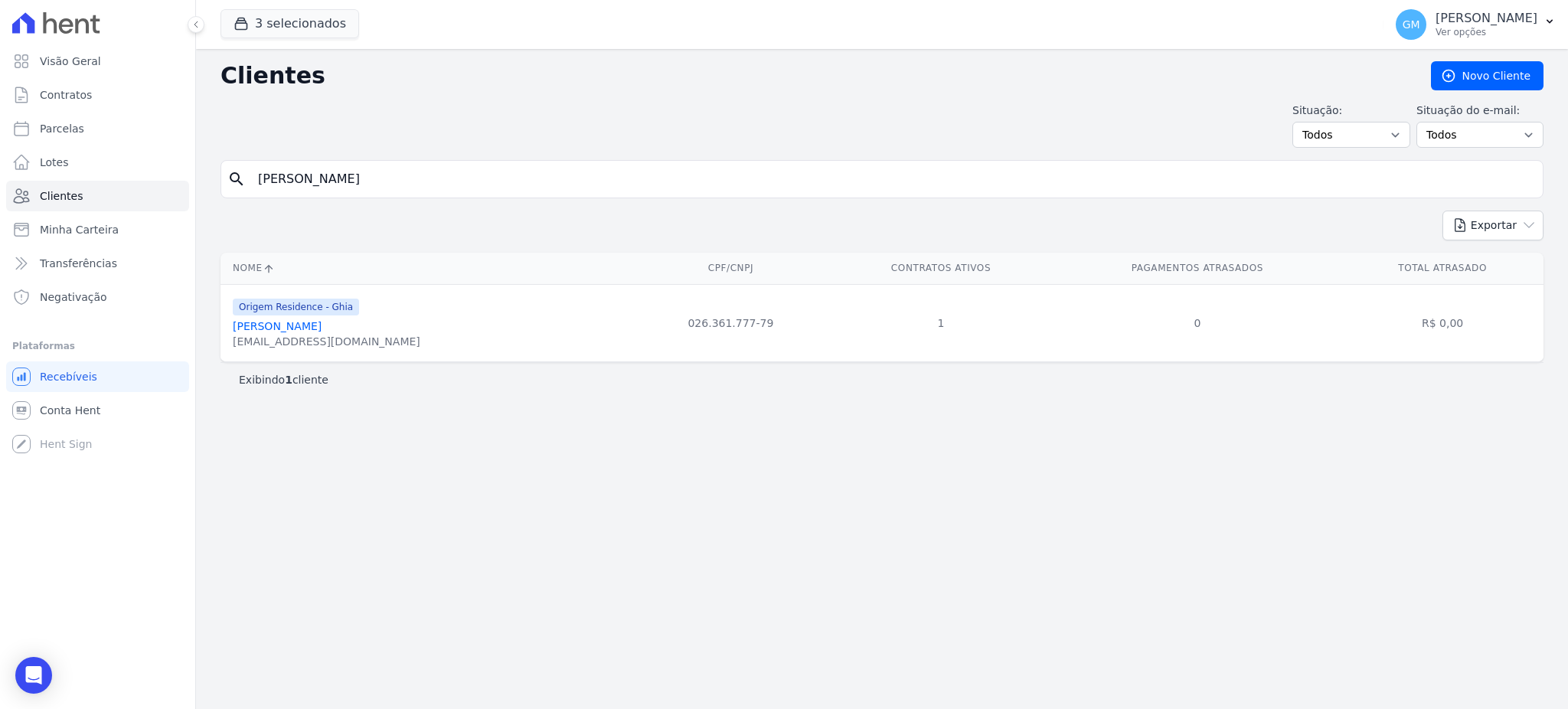
click at [322, 328] on link "Eduardo Silva De Paula" at bounding box center [277, 326] width 89 height 13
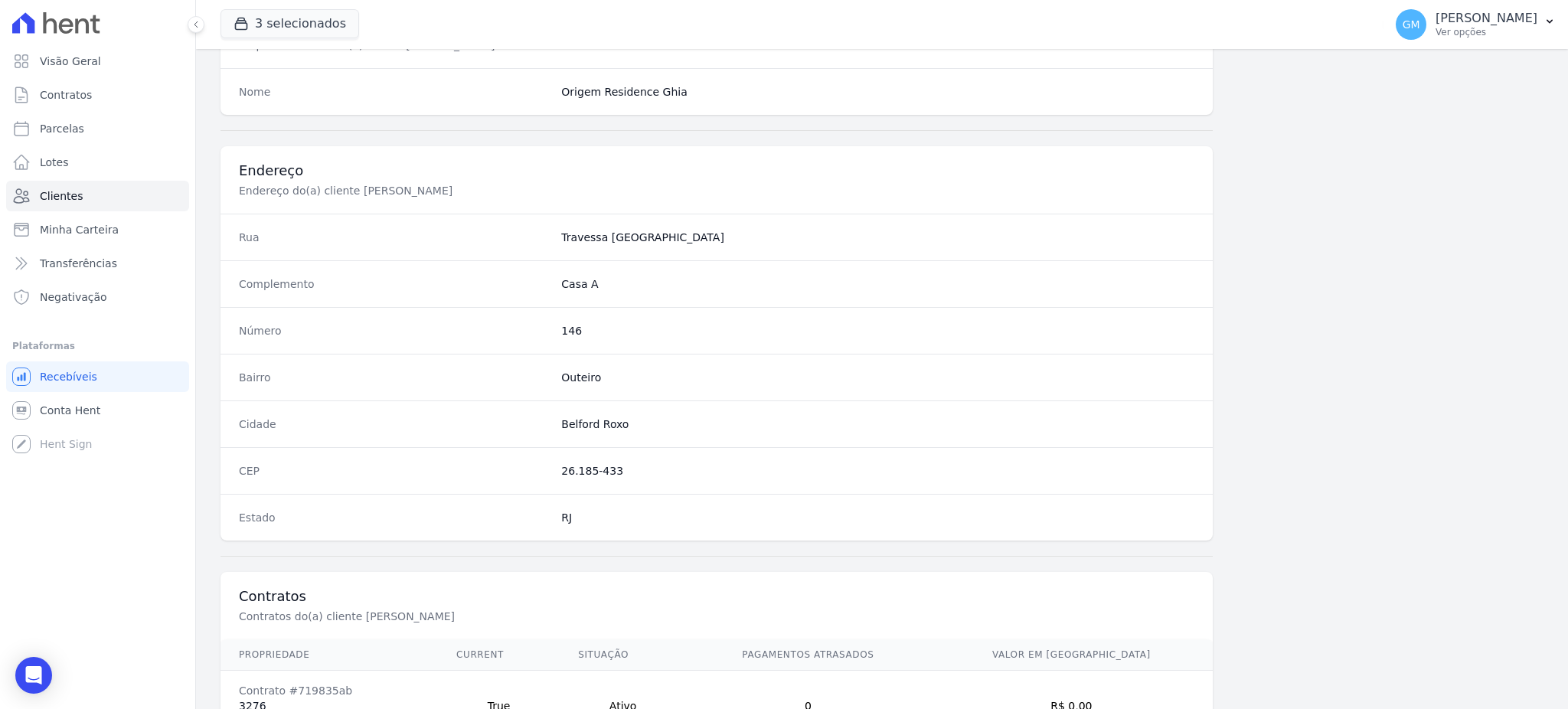
scroll to position [725, 0]
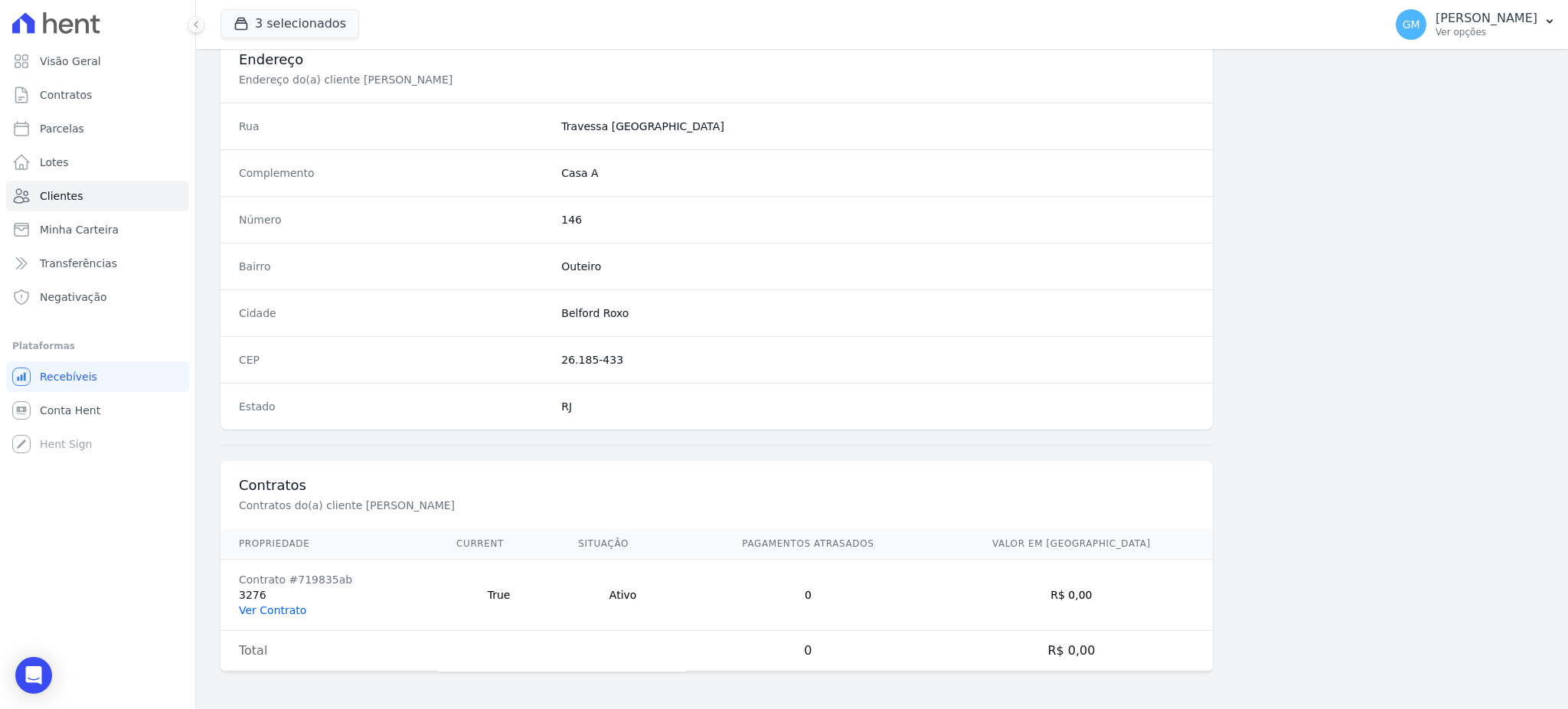
click at [274, 606] on link "Ver Contrato" at bounding box center [272, 610] width 67 height 13
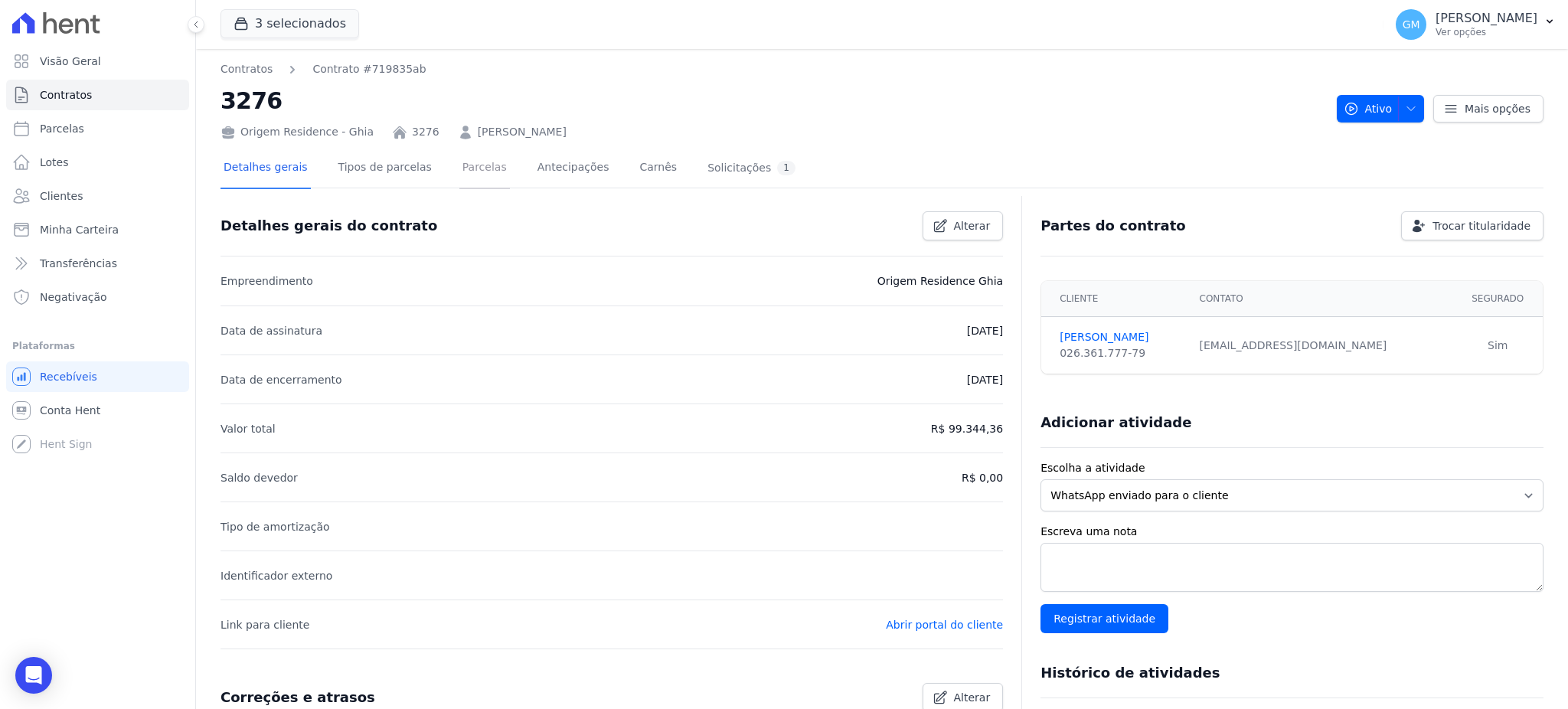
drag, startPoint x: 476, startPoint y: 168, endPoint x: 637, endPoint y: 309, distance: 214.0
click at [476, 168] on link "Parcelas" at bounding box center [484, 168] width 50 height 40
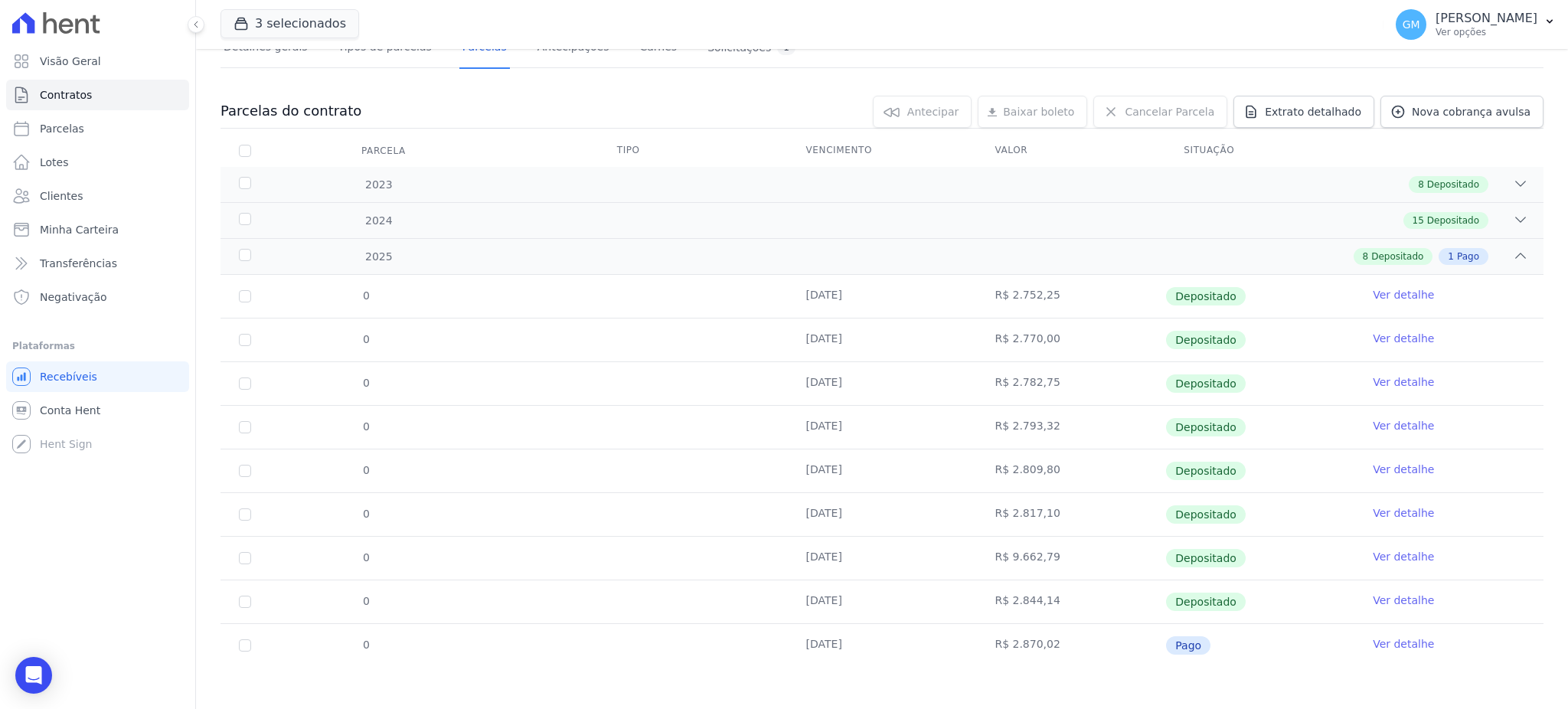
scroll to position [123, 0]
click at [1377, 641] on link "Ver detalhe" at bounding box center [1403, 641] width 61 height 15
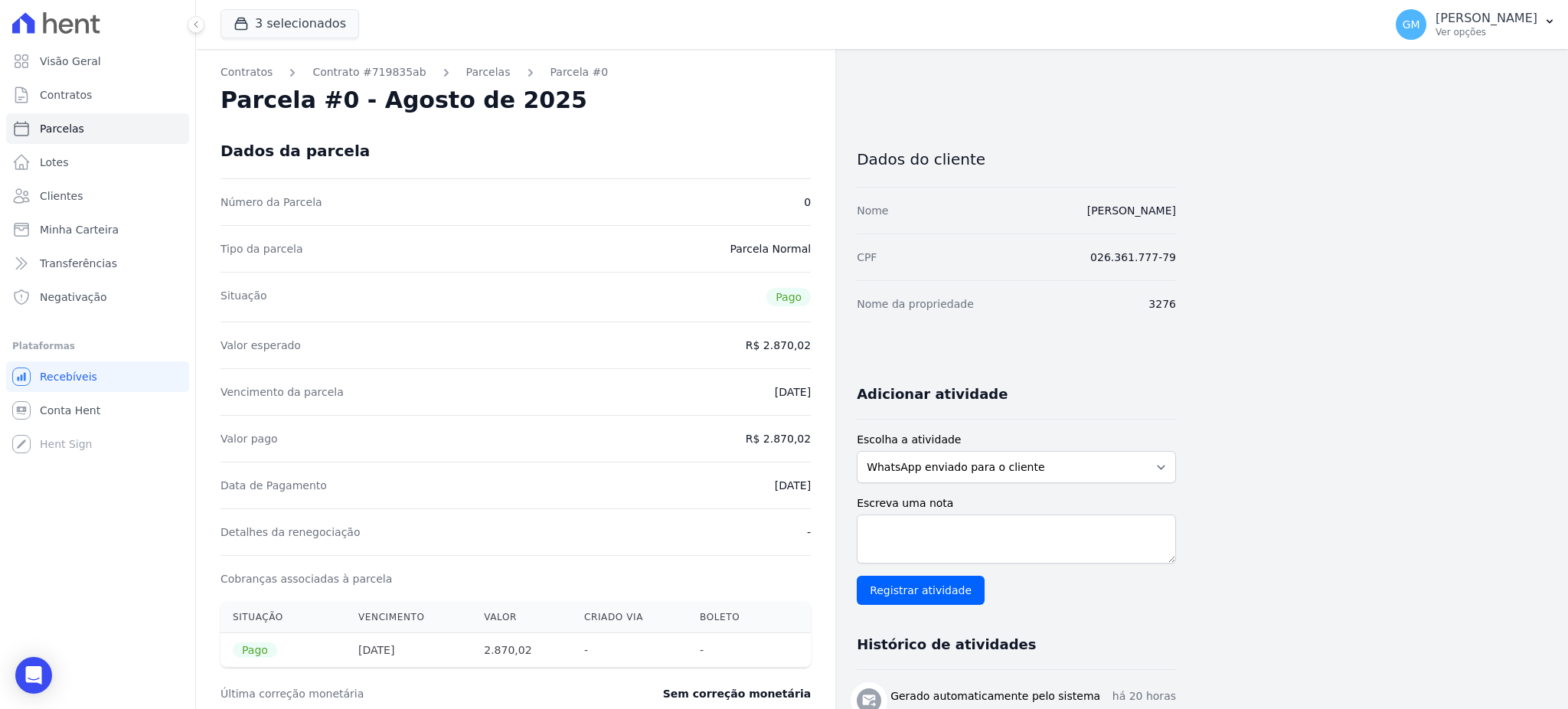
drag, startPoint x: 731, startPoint y: 484, endPoint x: 845, endPoint y: 507, distance: 116.3
click at [841, 503] on div "Contratos Contrato #719835ab Parcelas Parcela #0 Parcela #0 - Agosto de 2025 Da…" at bounding box center [686, 600] width 980 height 1104
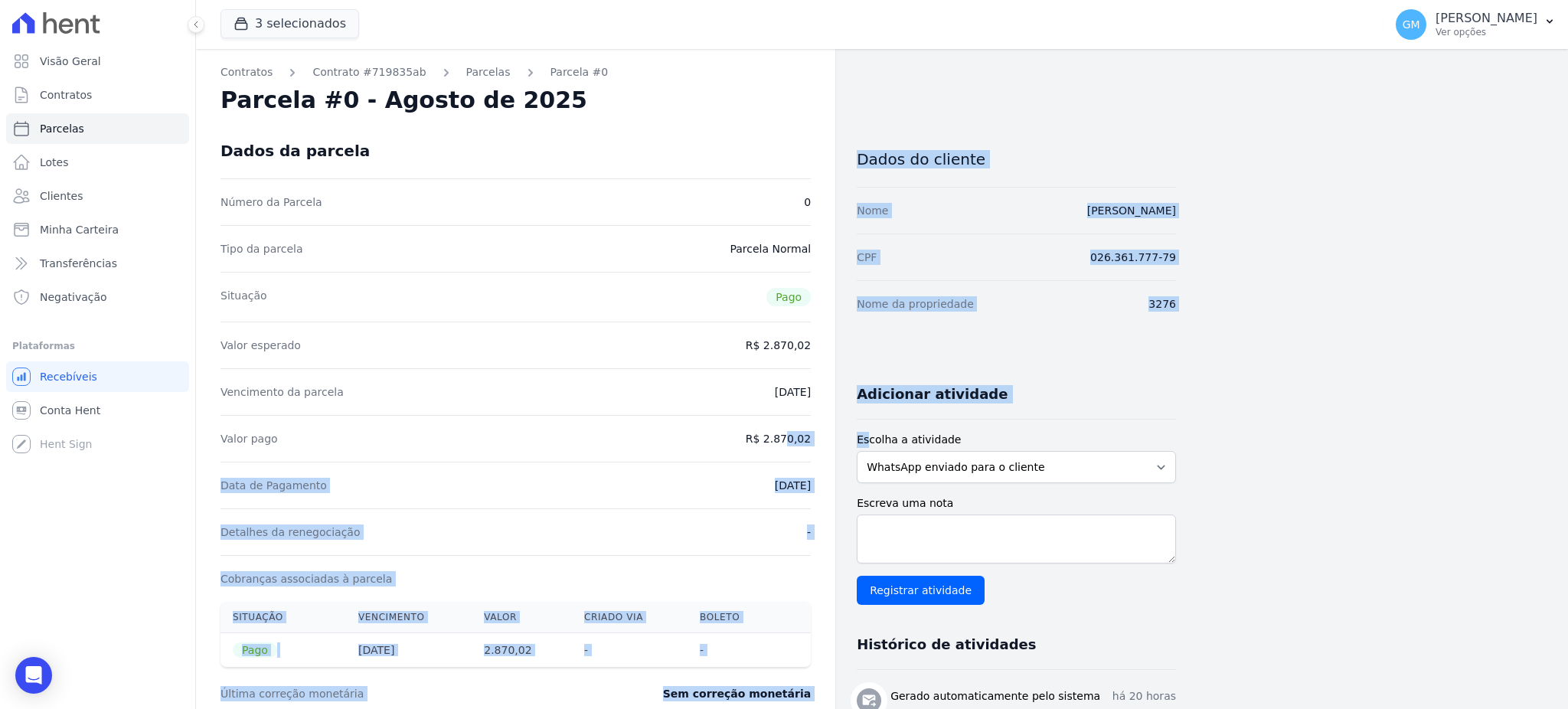
drag, startPoint x: 769, startPoint y: 439, endPoint x: 867, endPoint y: 442, distance: 98.0
click at [867, 442] on div "Contratos Contrato #719835ab Parcelas Parcela #0 Parcela #0 - Agosto de 2025 Da…" at bounding box center [686, 600] width 980 height 1104
click at [774, 472] on div "Data de Pagamento 11/08/2025" at bounding box center [515, 485] width 591 height 47
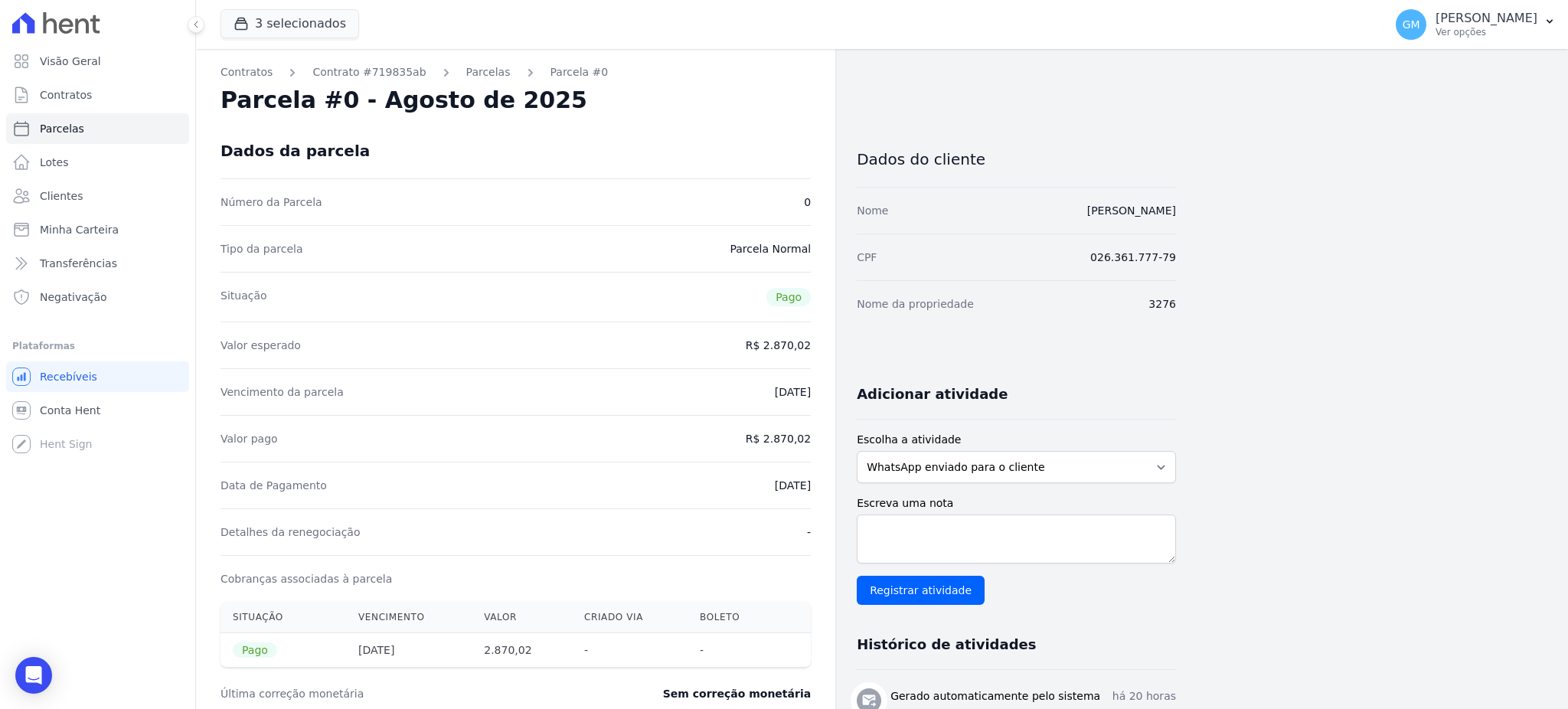
drag, startPoint x: 772, startPoint y: 439, endPoint x: 823, endPoint y: 444, distance: 51.2
click at [823, 444] on div "Contratos Contrato #719835ab Parcelas Parcela #0 Parcela #0 - Agosto de 2025 Da…" at bounding box center [515, 600] width 639 height 1104
drag, startPoint x: 778, startPoint y: 492, endPoint x: 816, endPoint y: 492, distance: 38.0
click at [816, 492] on div "Contratos Contrato #719835ab Parcelas Parcela #0 Parcela #0 - Agosto de 2025 Da…" at bounding box center [515, 600] width 639 height 1104
click at [91, 200] on link "Clientes" at bounding box center [97, 196] width 183 height 31
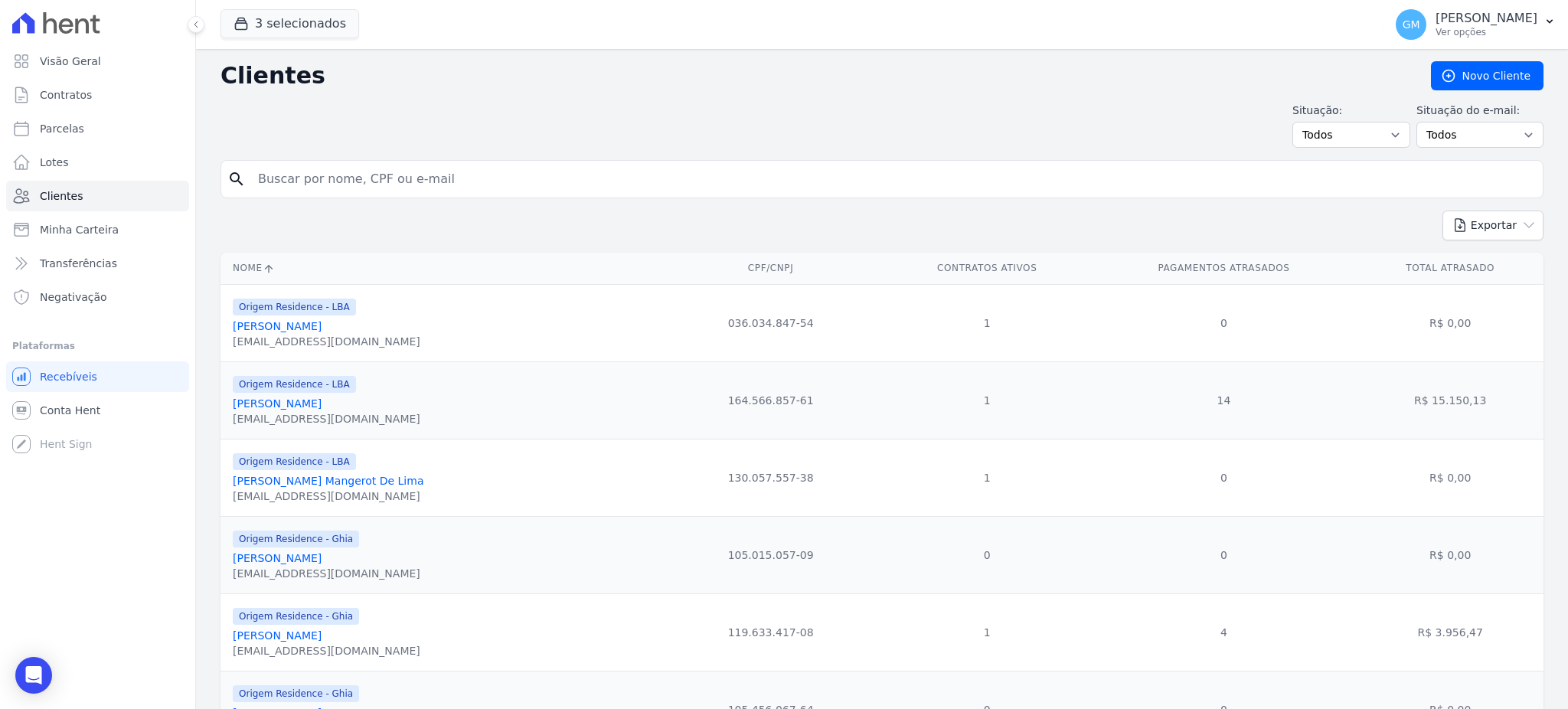
click at [286, 190] on input "search" at bounding box center [892, 179] width 1287 height 31
paste input "Ketlyn Alves Tavares"
type input "Ketlyn Alves Tavares"
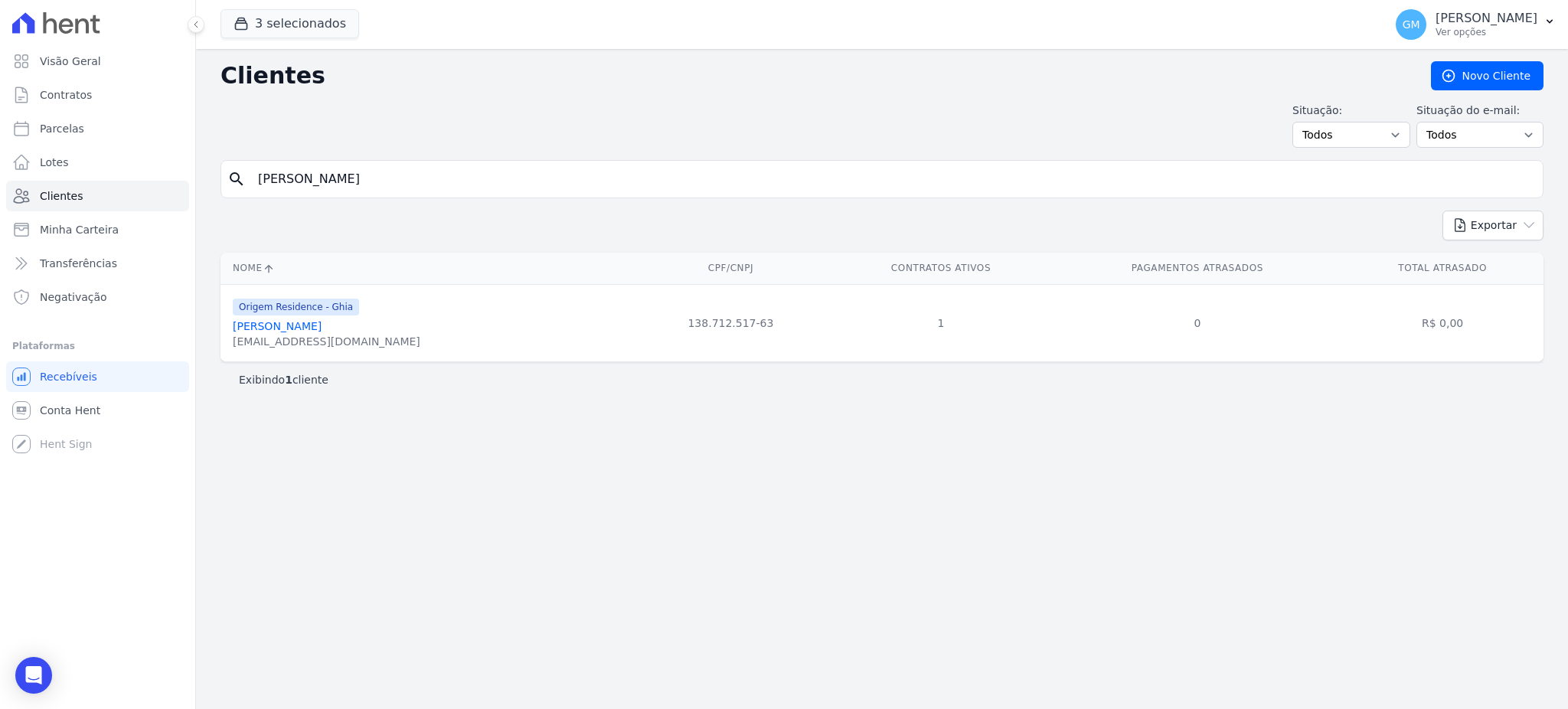
click at [322, 325] on link "Ketlyn Alves Tavares" at bounding box center [277, 326] width 89 height 13
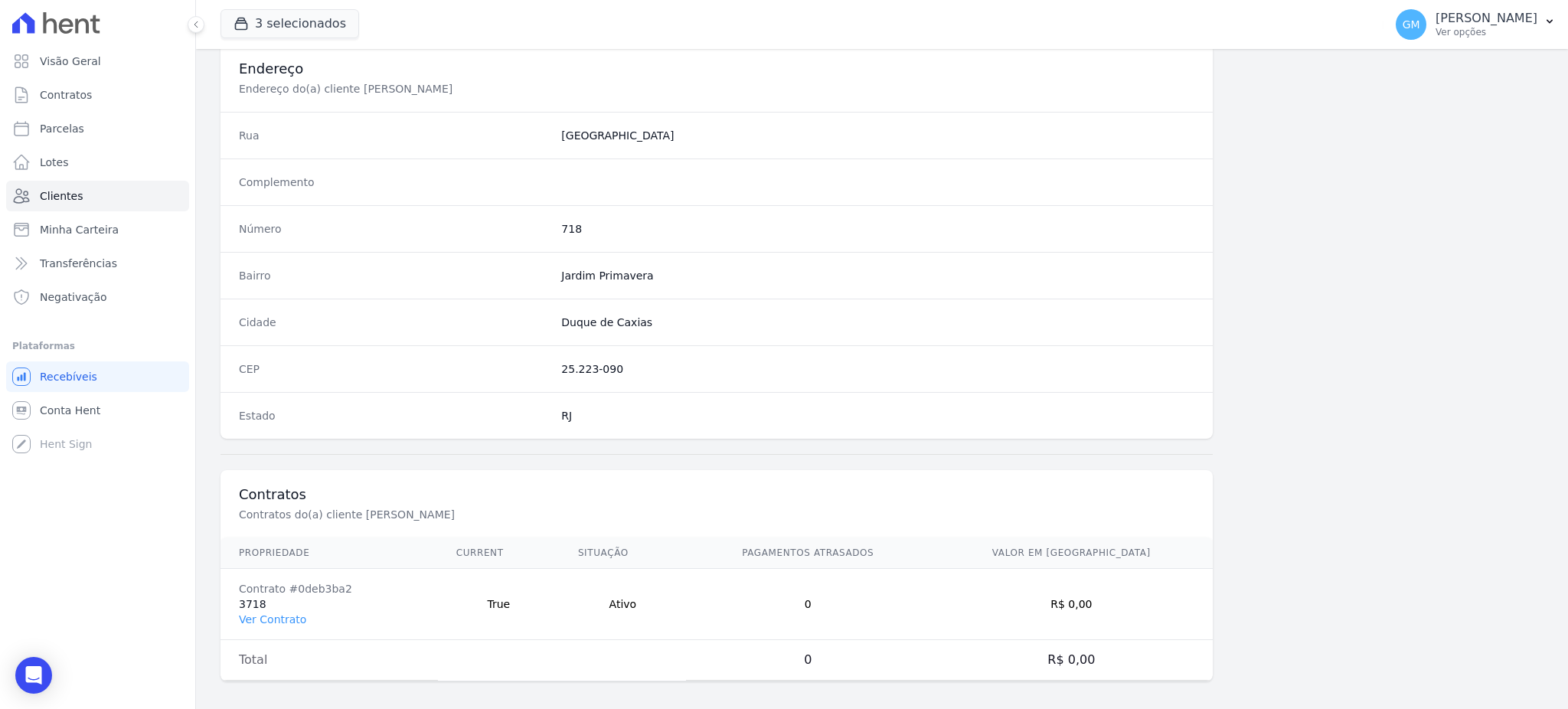
scroll to position [725, 0]
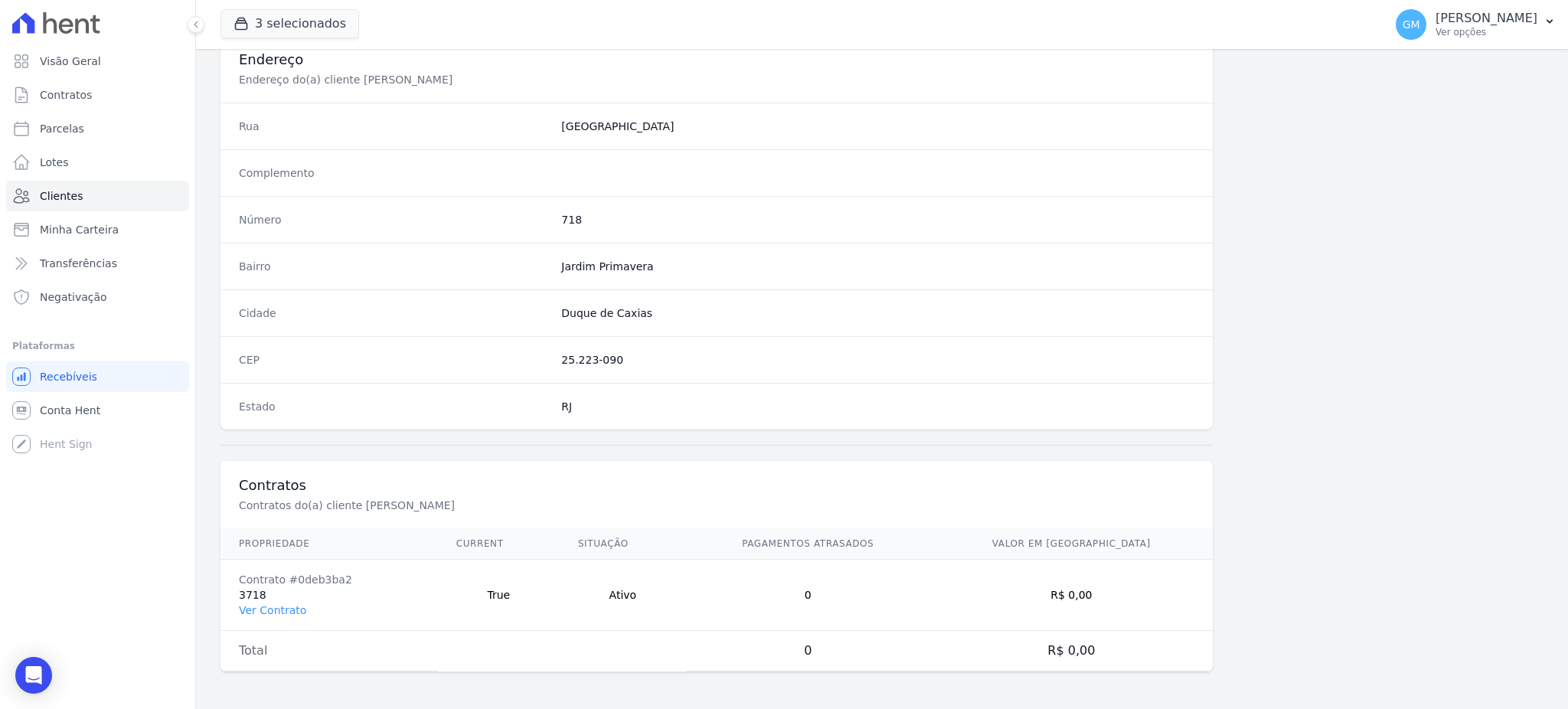
click at [301, 602] on td "Contrato #0deb3ba2 3718 Ver Contrato" at bounding box center [329, 595] width 218 height 71
click at [294, 604] on link "Ver Contrato" at bounding box center [272, 610] width 67 height 13
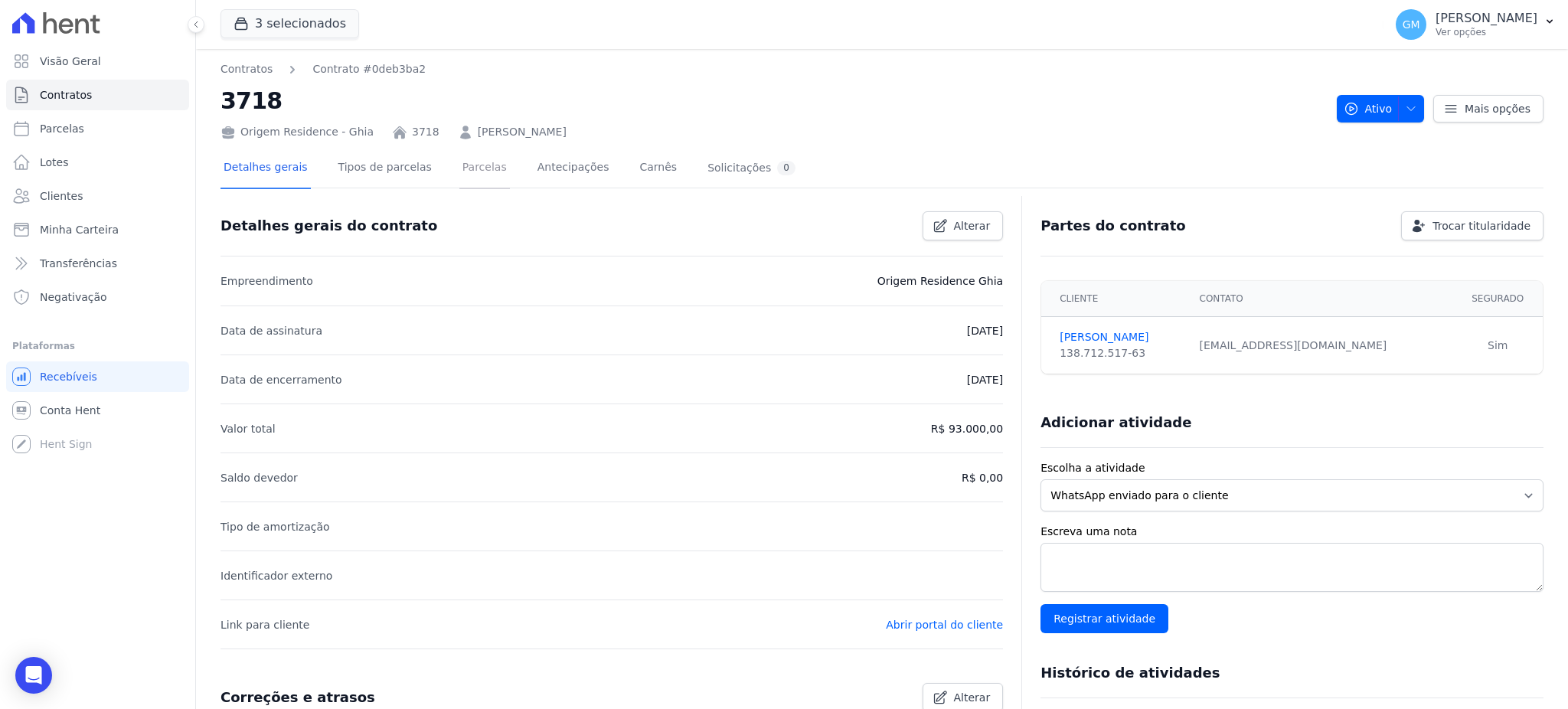
click at [480, 174] on link "Parcelas" at bounding box center [484, 168] width 50 height 40
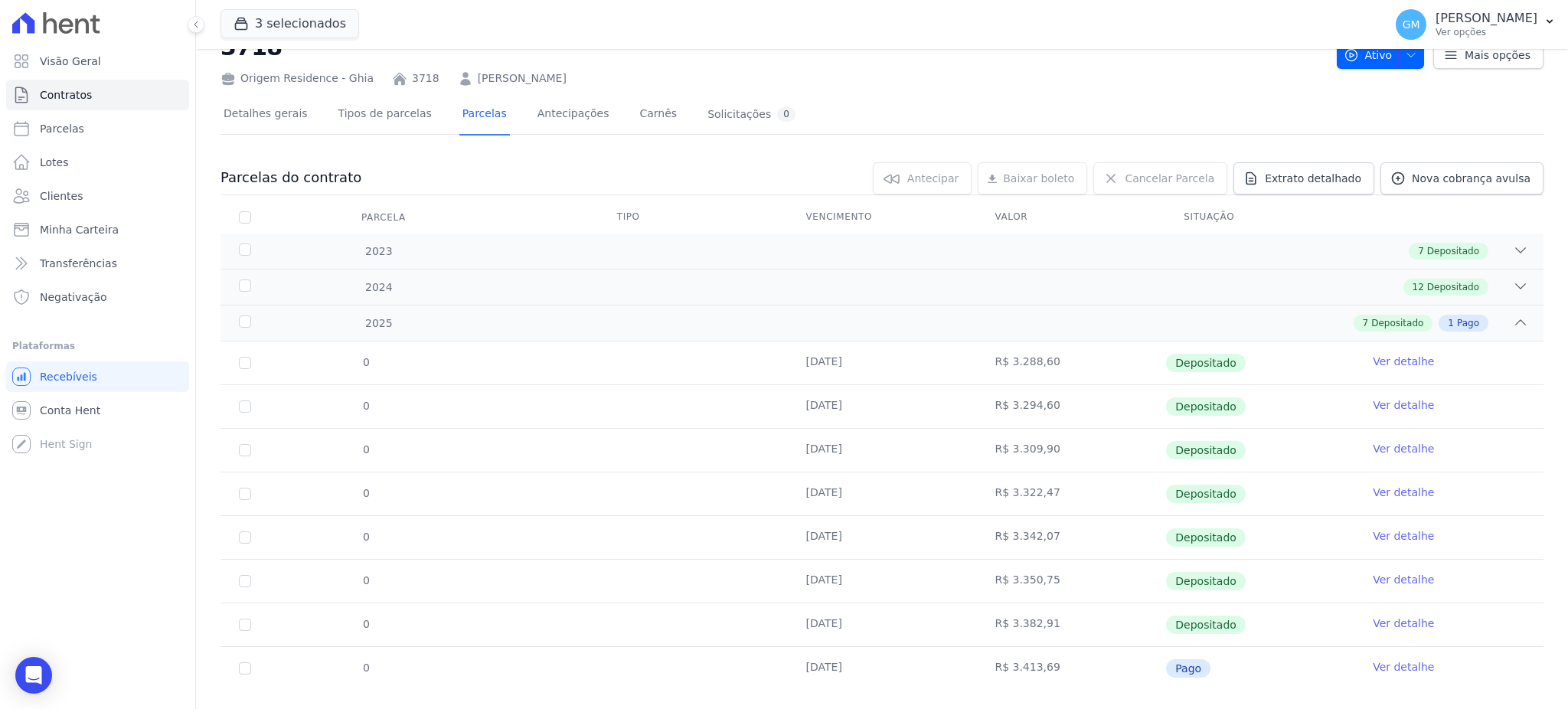
scroll to position [80, 0]
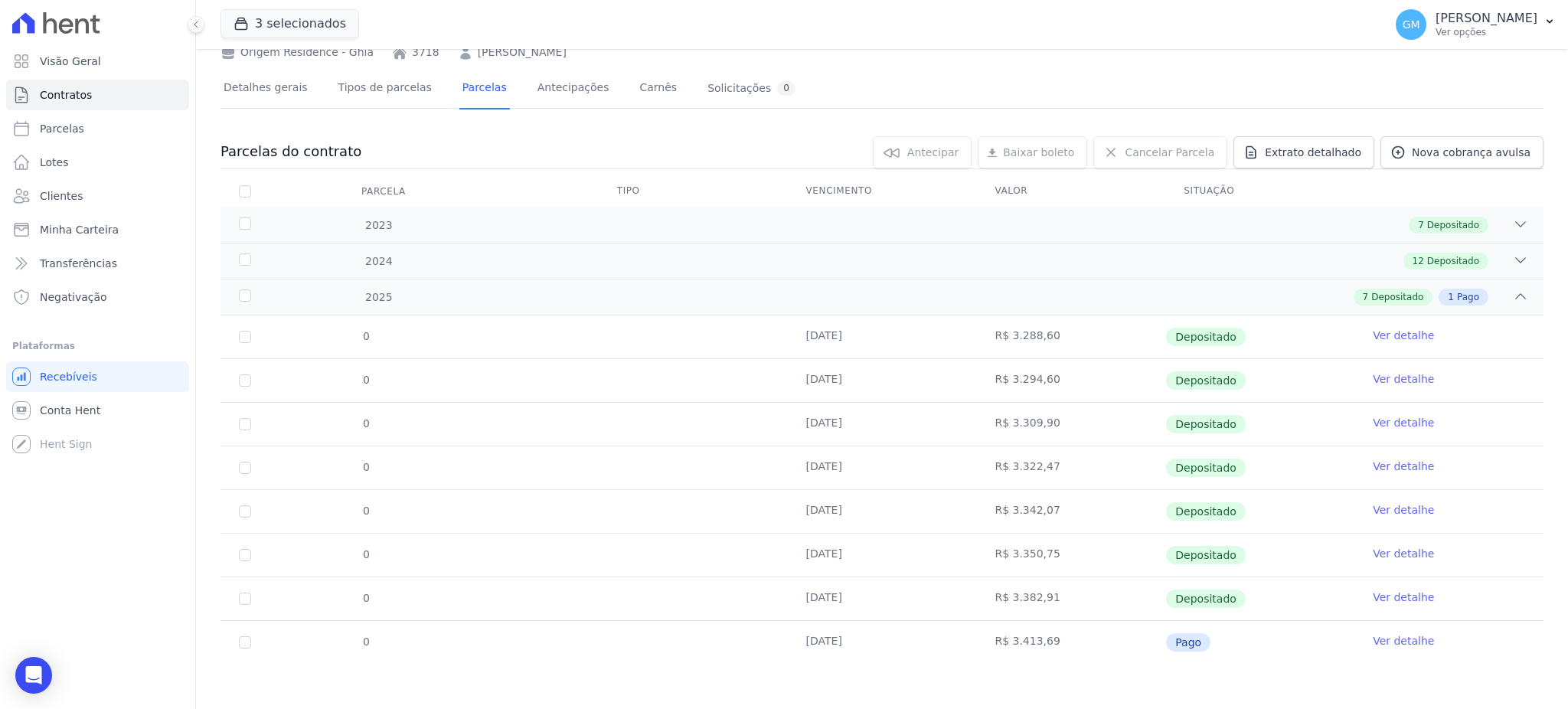
click at [1390, 644] on link "Ver detalhe" at bounding box center [1403, 641] width 61 height 15
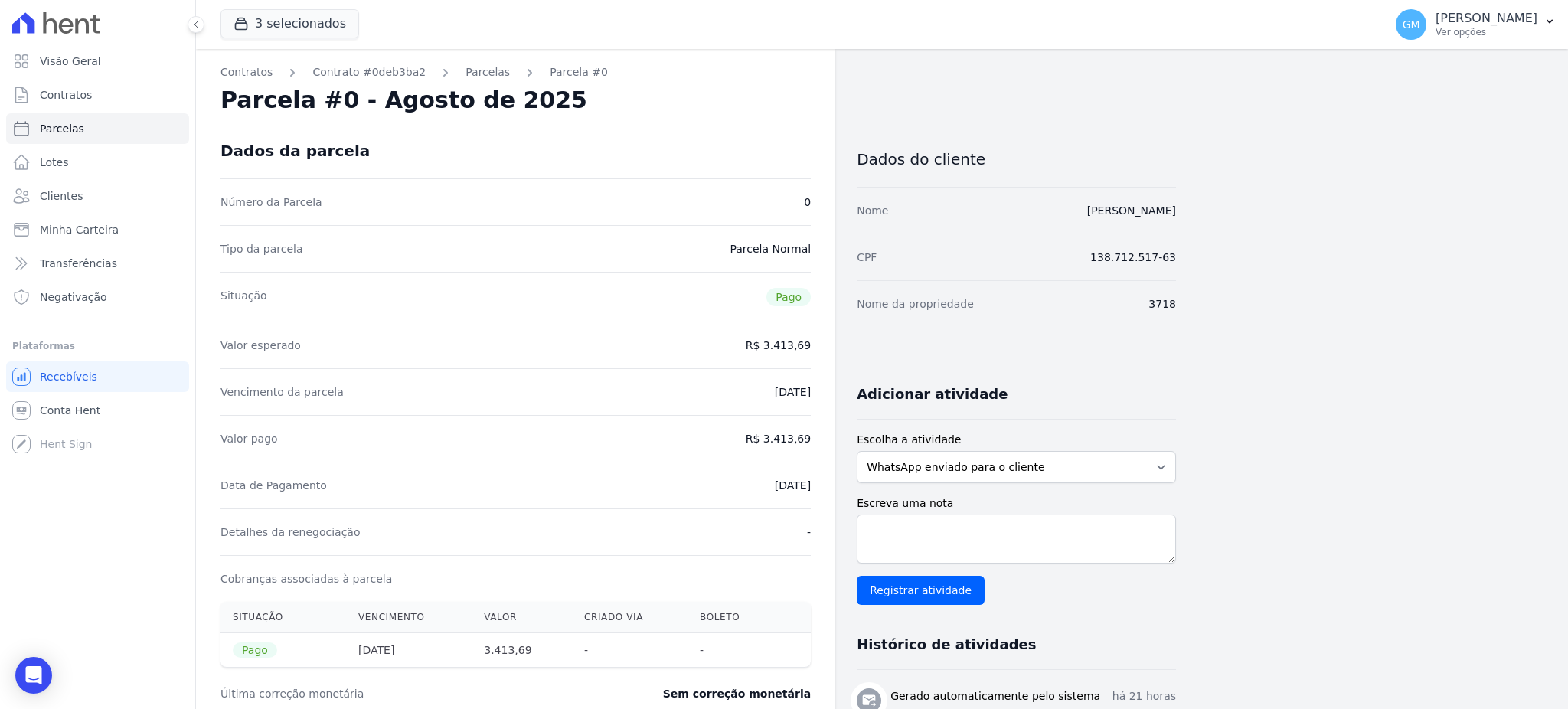
drag, startPoint x: 749, startPoint y: 482, endPoint x: 819, endPoint y: 485, distance: 70.1
click at [819, 485] on div "Contratos Contrato #0deb3ba2 Parcelas Parcela #0 Parcela #0 - Agosto de 2025 Da…" at bounding box center [515, 600] width 639 height 1104
drag, startPoint x: 745, startPoint y: 476, endPoint x: 754, endPoint y: 446, distance: 31.3
click at [745, 475] on div "Data de Pagamento 11/08/2025" at bounding box center [515, 485] width 591 height 47
drag, startPoint x: 773, startPoint y: 441, endPoint x: 814, endPoint y: 447, distance: 41.4
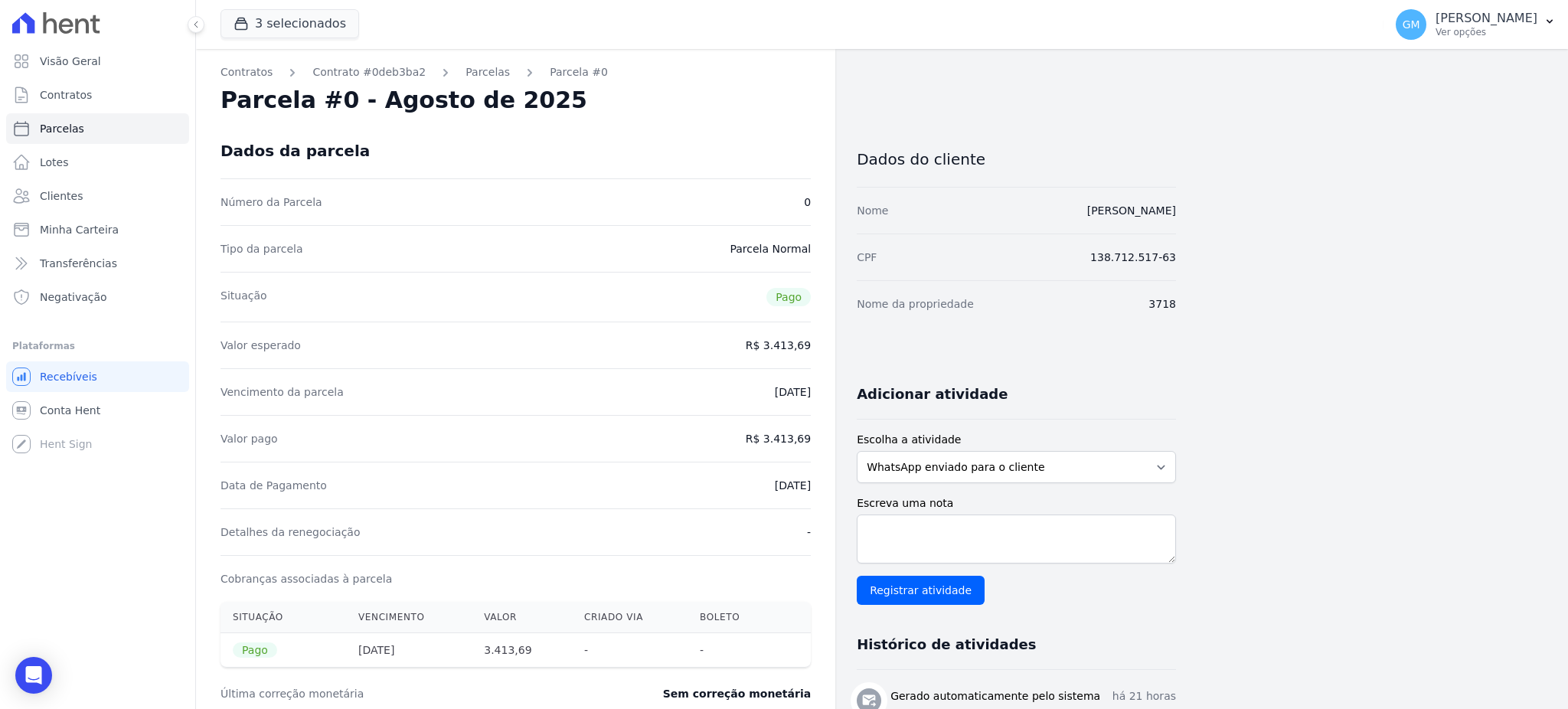
click at [814, 447] on div "Contratos Contrato #0deb3ba2 Parcelas Parcela #0 Parcela #0 - Agosto de 2025 Da…" at bounding box center [515, 600] width 639 height 1104
click at [694, 453] on div "Valor pago R$ 3.413,69" at bounding box center [515, 438] width 591 height 47
drag, startPoint x: 769, startPoint y: 440, endPoint x: 813, endPoint y: 446, distance: 44.4
click at [813, 446] on div "Contratos Contrato #0deb3ba2 Parcelas Parcela #0 Parcela #0 - Agosto de 2025 Da…" at bounding box center [515, 600] width 639 height 1104
click at [750, 453] on div "Valor pago R$ 3.413,69" at bounding box center [515, 438] width 591 height 47
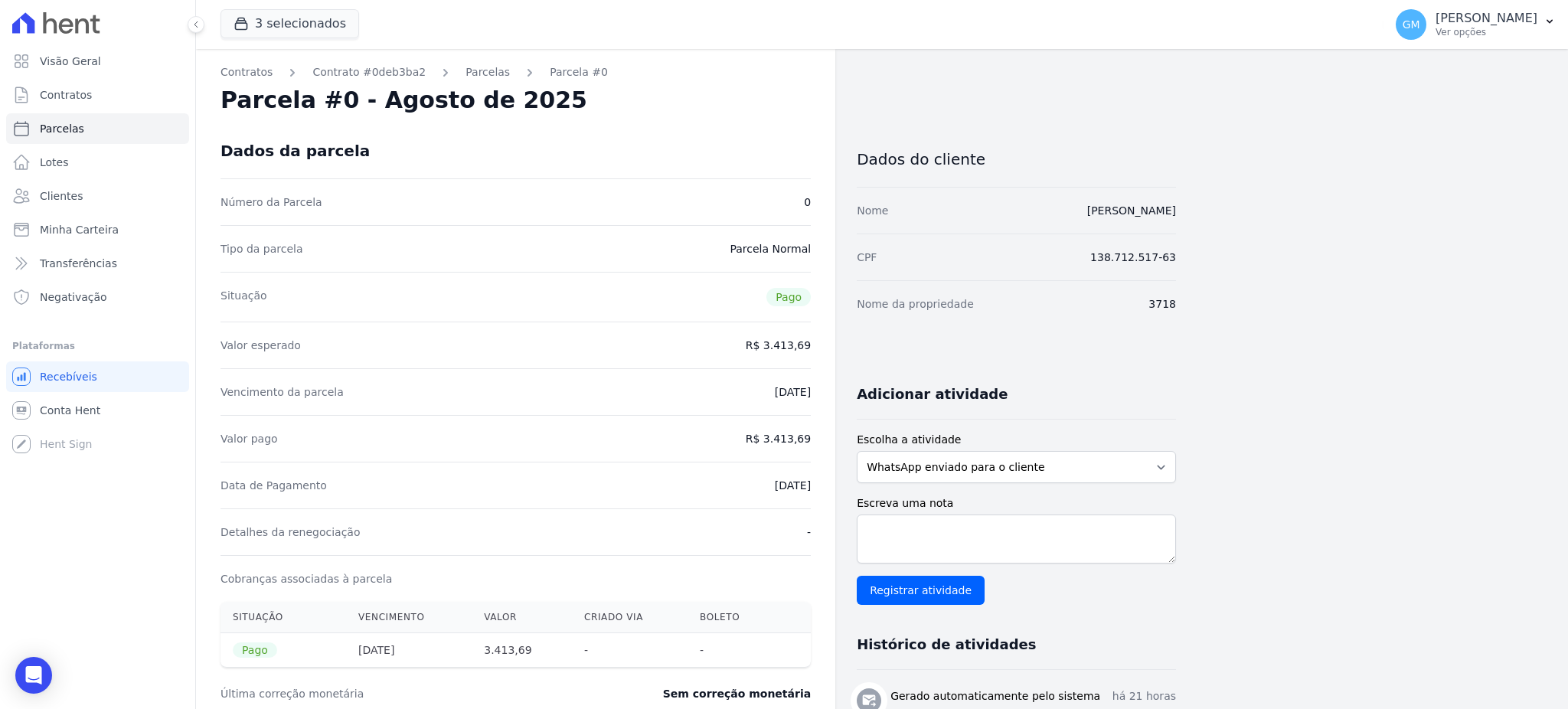
drag, startPoint x: 765, startPoint y: 439, endPoint x: 821, endPoint y: 441, distance: 56.0
click at [821, 441] on div "Contratos Contrato #0deb3ba2 Parcelas Parcela #0 Parcela #0 - Agosto de 2025 Da…" at bounding box center [515, 600] width 639 height 1104
drag, startPoint x: 739, startPoint y: 488, endPoint x: 809, endPoint y: 496, distance: 70.5
click at [809, 496] on div "Data de Pagamento 11/08/2025" at bounding box center [515, 485] width 591 height 47
click at [64, 208] on link "Clientes" at bounding box center [97, 196] width 183 height 31
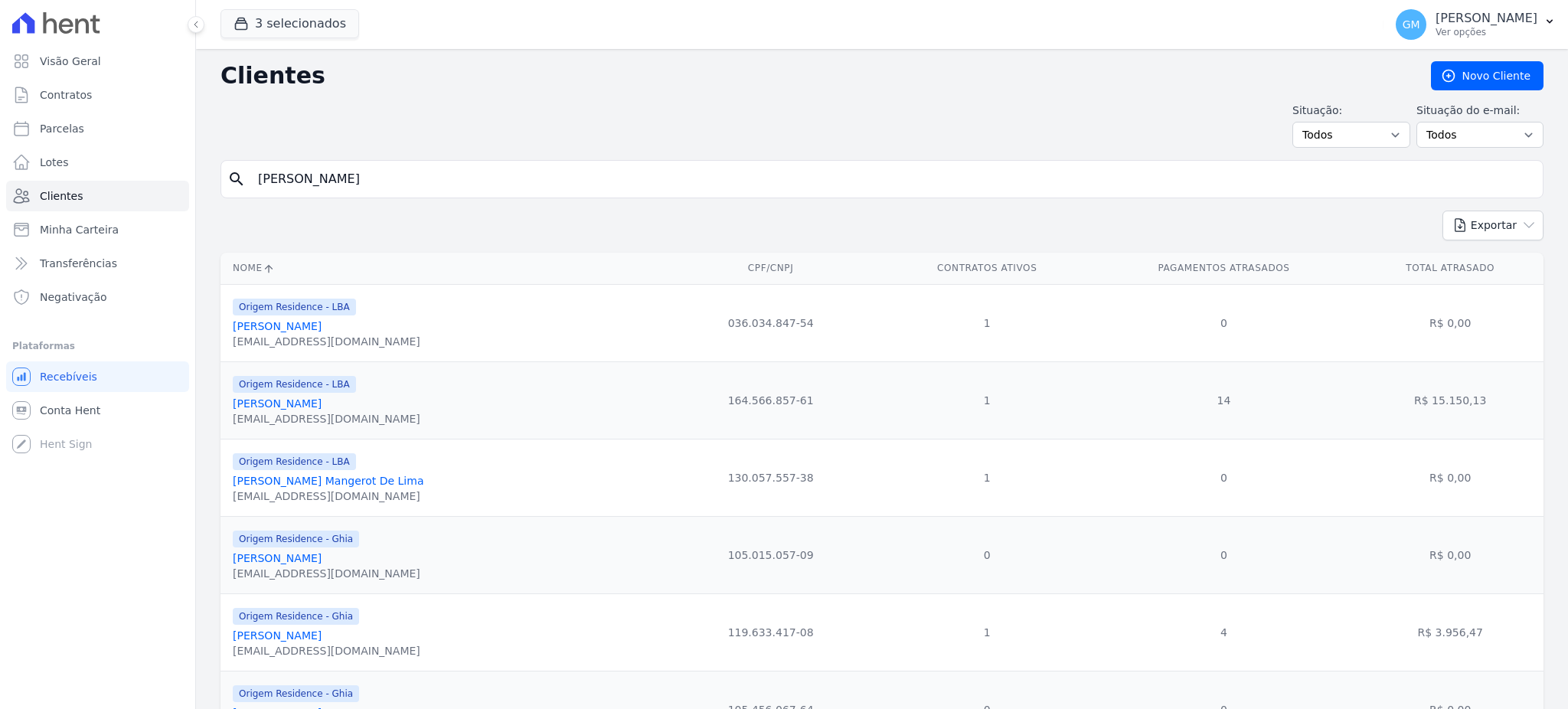
click at [67, 206] on link "Clientes" at bounding box center [97, 196] width 183 height 31
click at [338, 182] on input "search" at bounding box center [892, 179] width 1287 height 31
type input "Luiz Carlos Rodrigues"
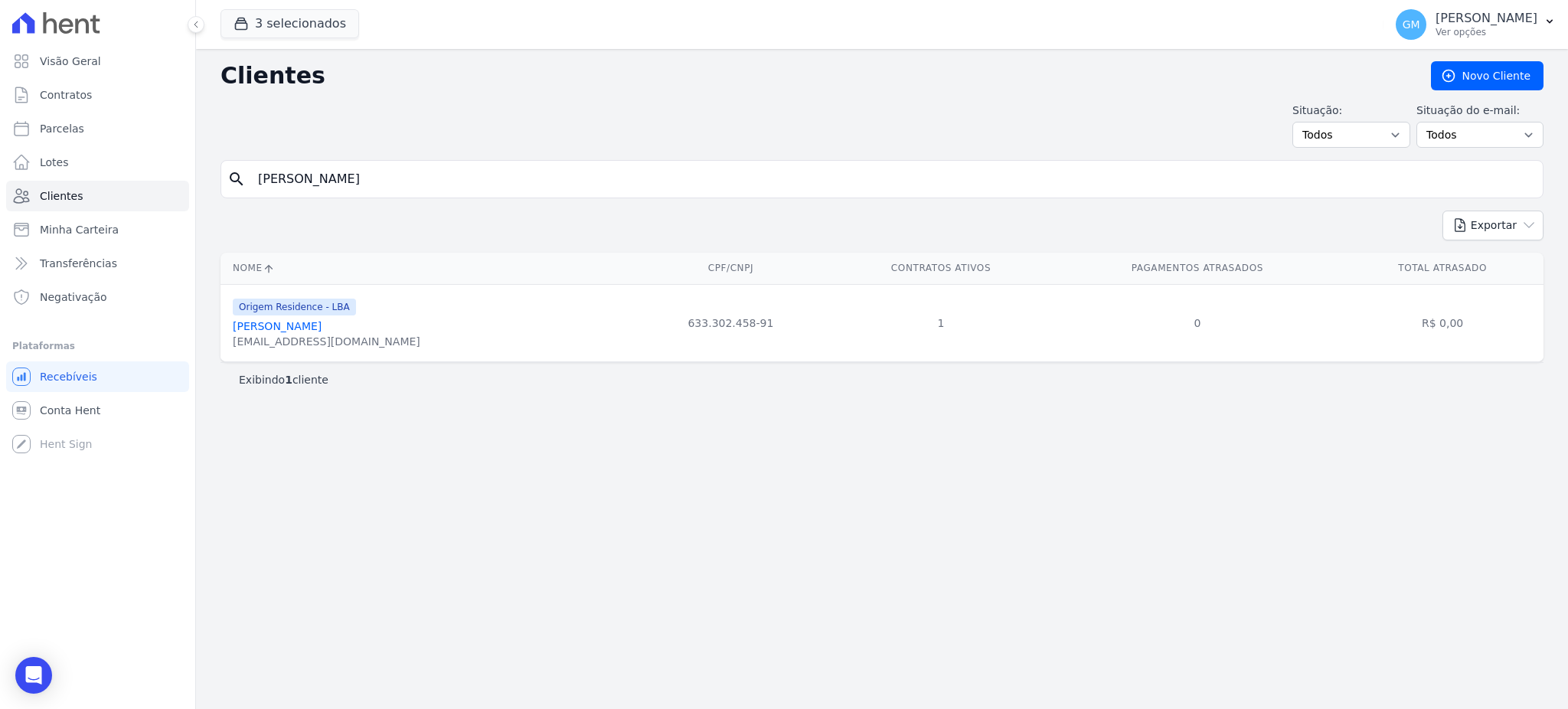
click at [322, 324] on link "Luiz Carlos Rodrigues" at bounding box center [277, 326] width 89 height 13
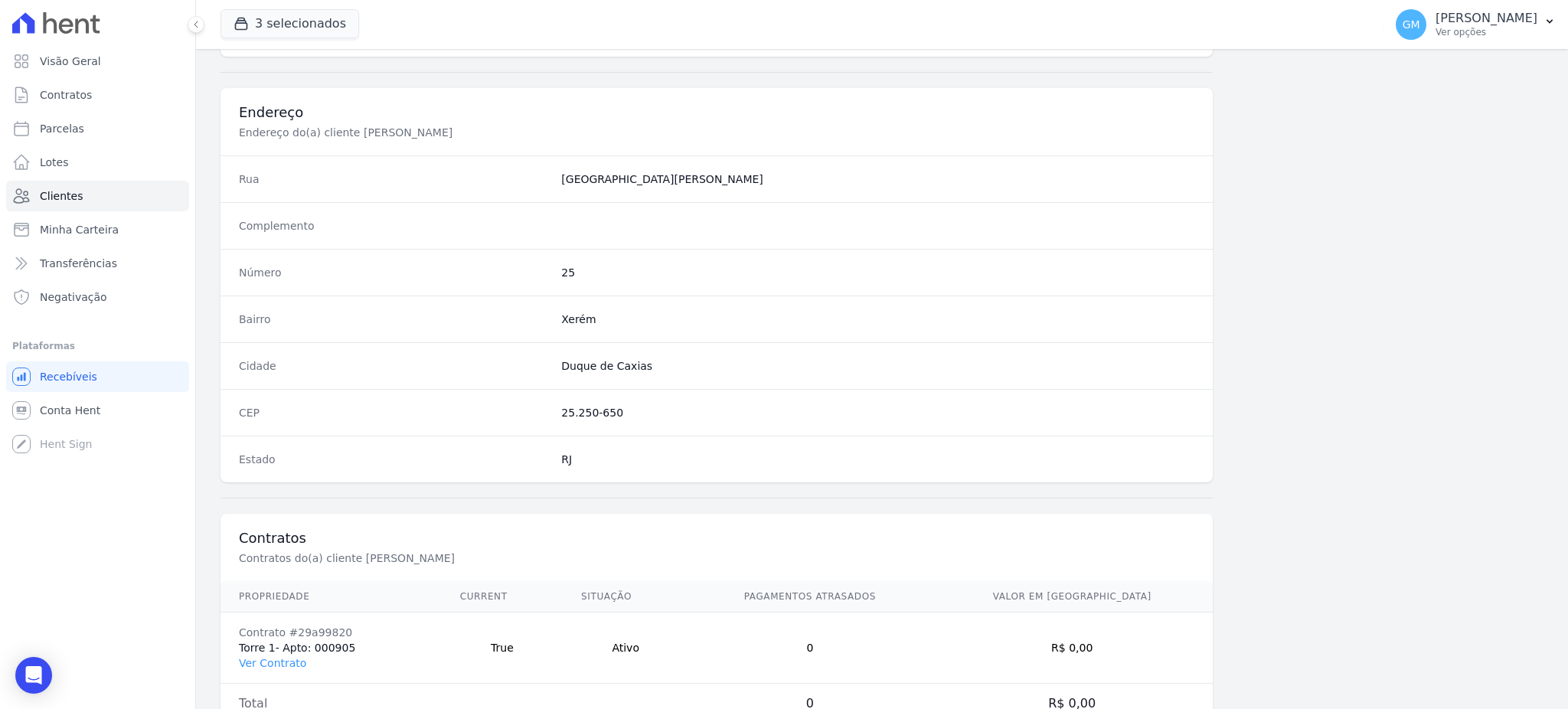
scroll to position [725, 0]
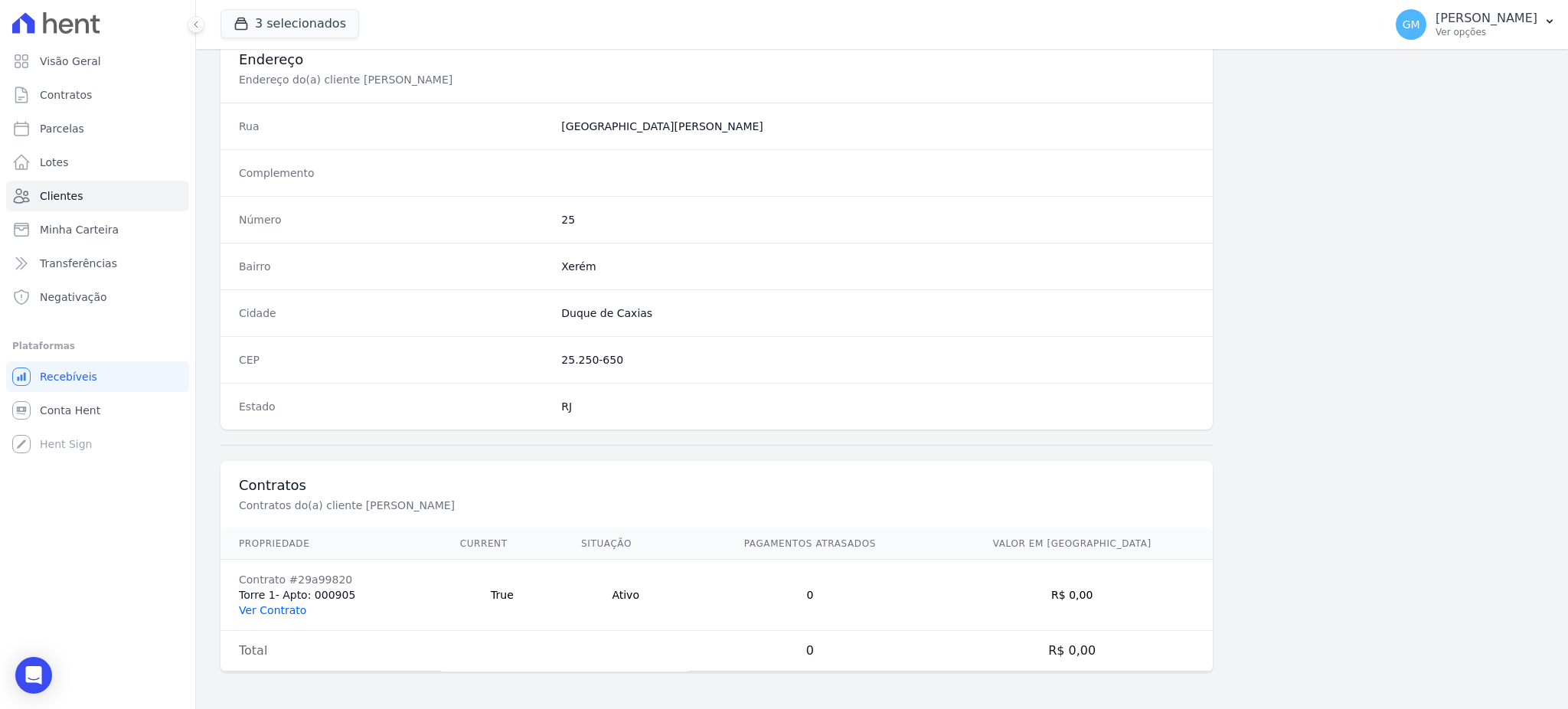
click at [288, 611] on link "Ver Contrato" at bounding box center [272, 610] width 67 height 13
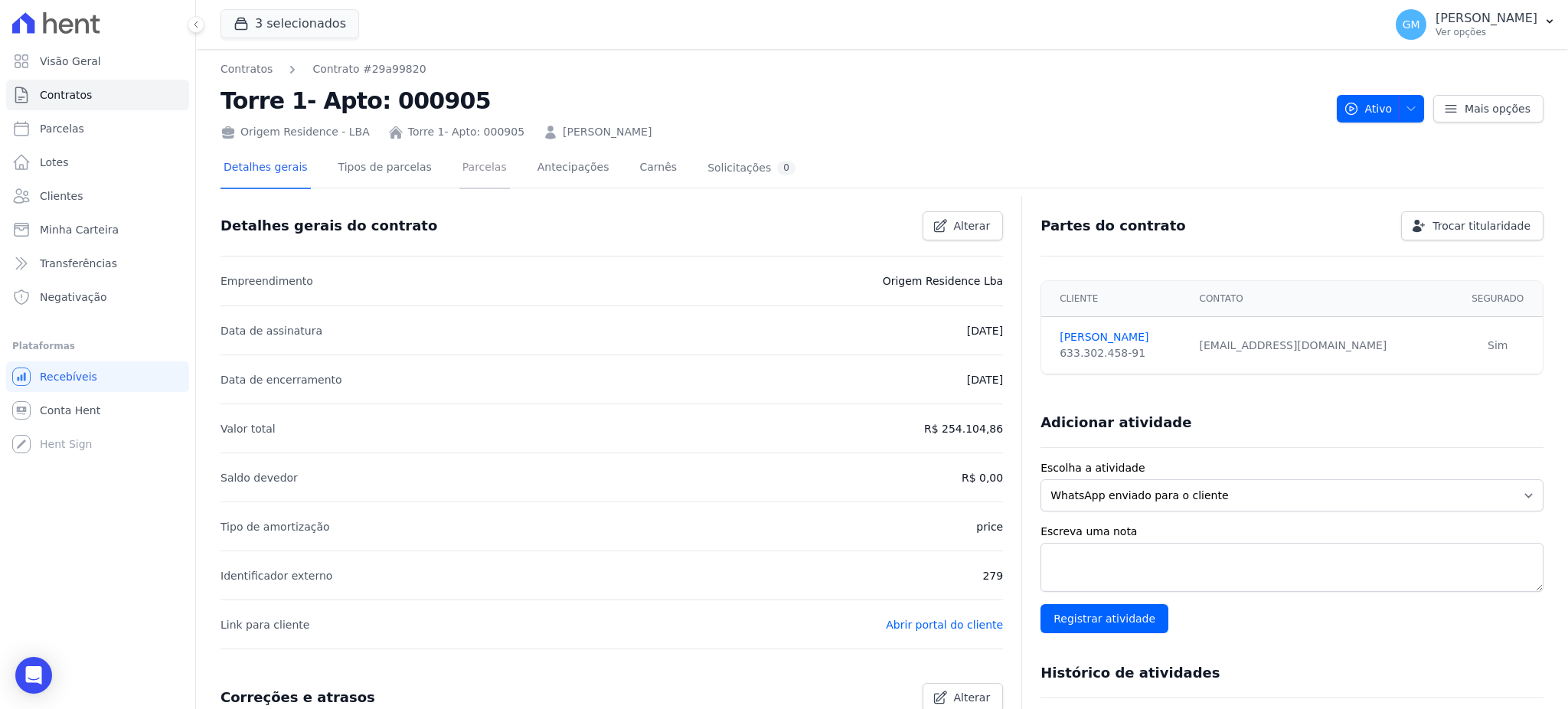
click at [467, 181] on link "Parcelas" at bounding box center [484, 168] width 50 height 40
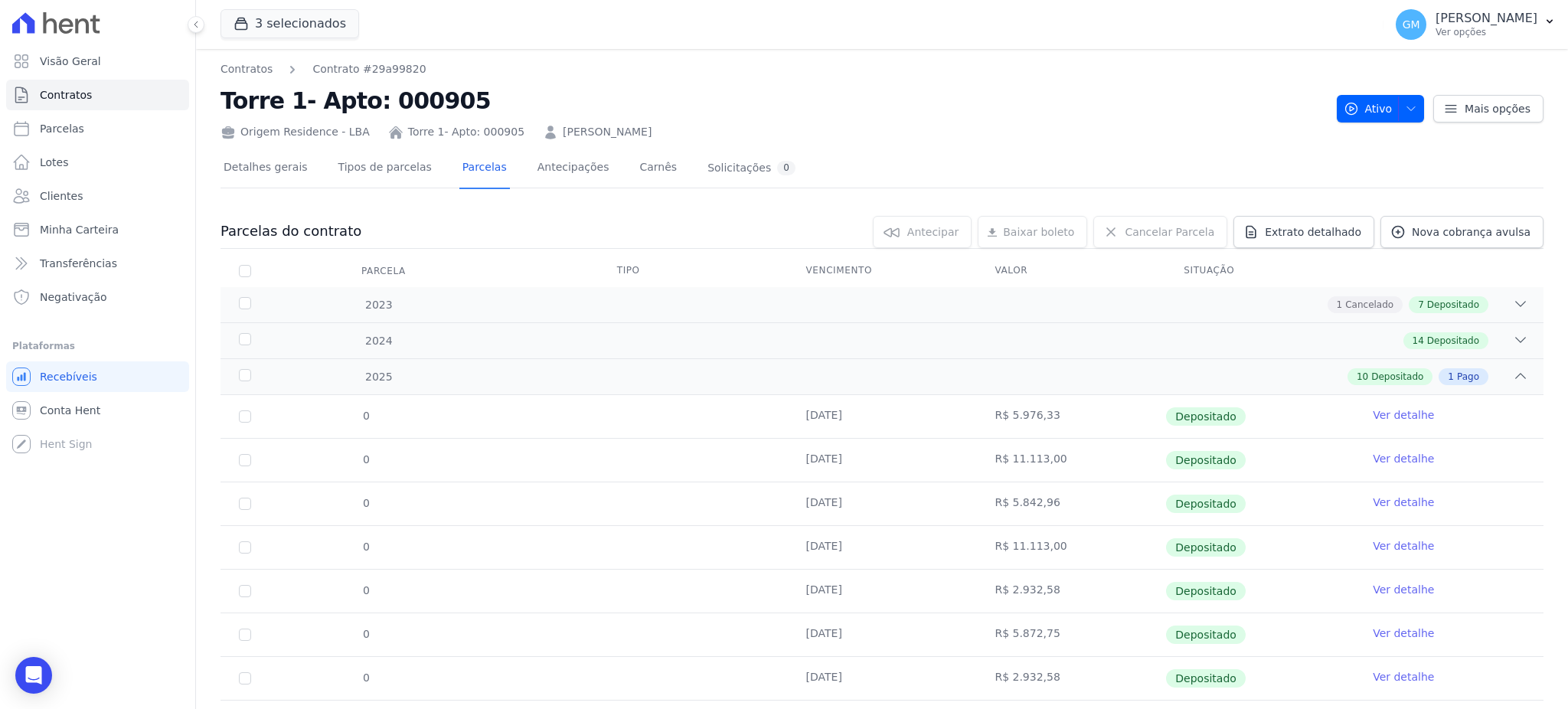
scroll to position [204, 0]
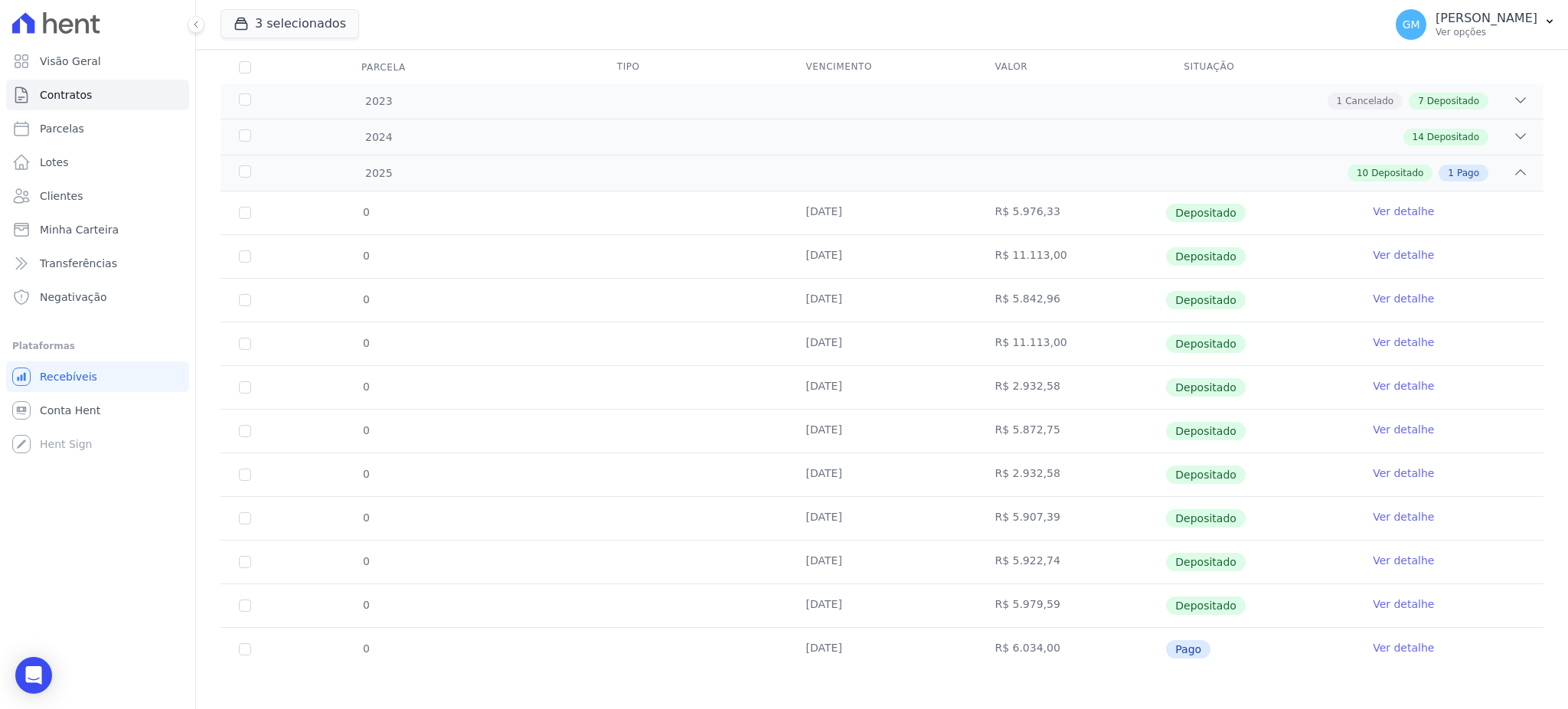
click at [1391, 641] on link "Ver detalhe" at bounding box center [1403, 648] width 61 height 15
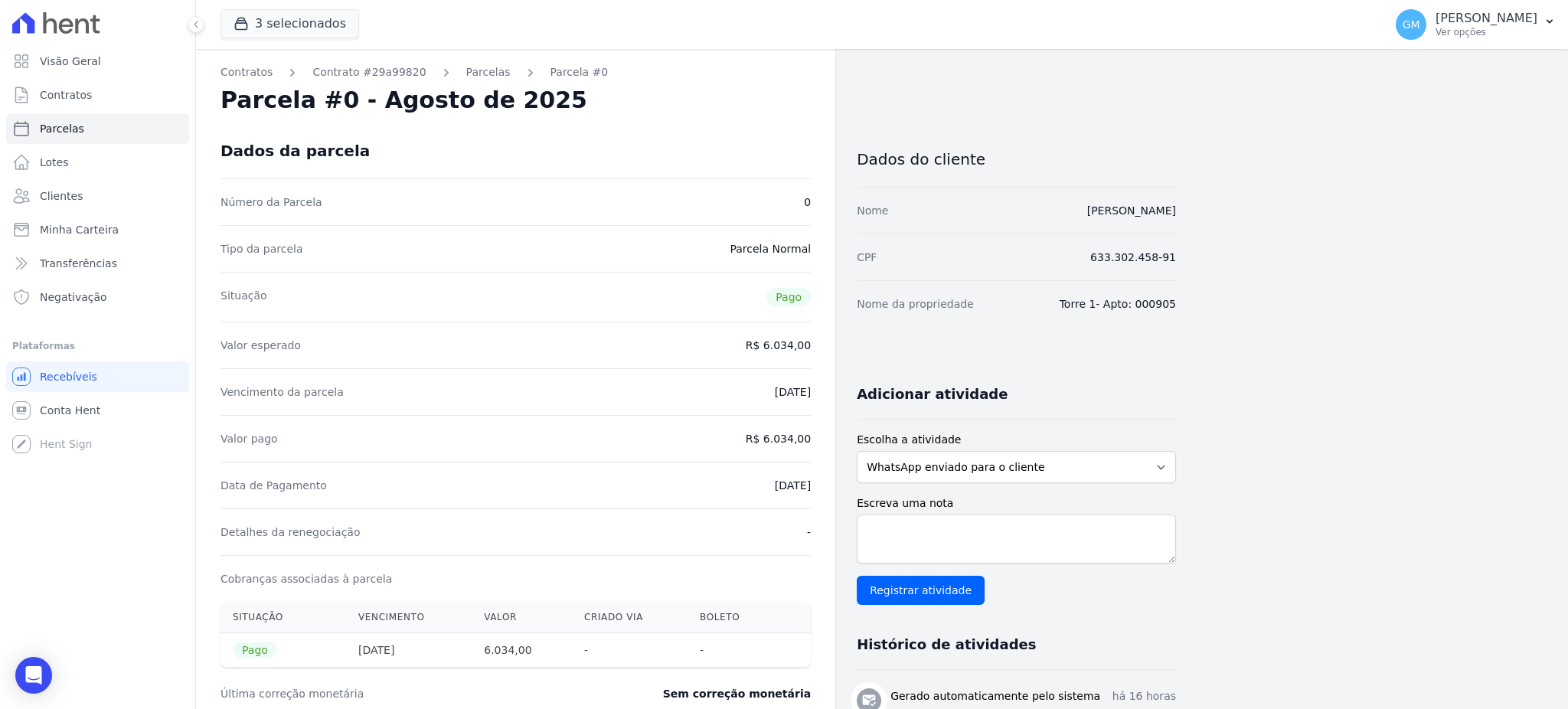
drag, startPoint x: 735, startPoint y: 488, endPoint x: 828, endPoint y: 494, distance: 93.2
click at [828, 494] on div "Contratos Contrato #29a99820 Parcelas Parcela #0 Parcela #0 - Agosto de 2025 Da…" at bounding box center [515, 571] width 639 height 1044
click at [712, 521] on div "Detalhes da renegociação -" at bounding box center [515, 532] width 591 height 47
drag, startPoint x: 792, startPoint y: 479, endPoint x: 819, endPoint y: 483, distance: 27.3
click at [819, 483] on div "Contratos Contrato #29a99820 Parcelas Parcela #0 Parcela #0 - Agosto de 2025 Da…" at bounding box center [515, 571] width 639 height 1044
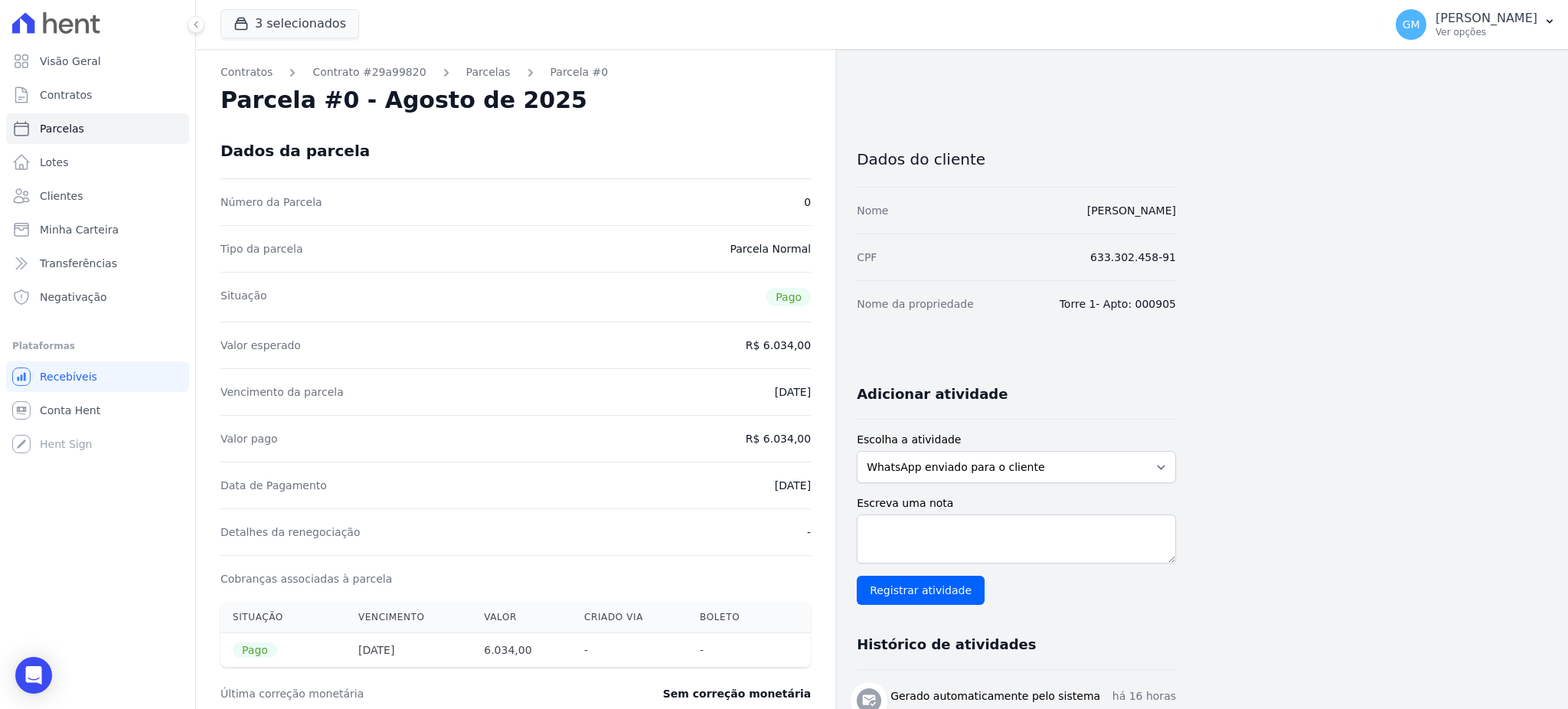
drag, startPoint x: 768, startPoint y: 437, endPoint x: 828, endPoint y: 445, distance: 60.5
click at [828, 445] on div "Contratos Contrato #29a99820 Parcelas Parcela #0 Parcela #0 - Agosto de 2025 Da…" at bounding box center [515, 571] width 639 height 1044
drag, startPoint x: 743, startPoint y: 484, endPoint x: 808, endPoint y: 488, distance: 65.1
click at [808, 488] on div "Data de Pagamento 11/08/2025" at bounding box center [515, 485] width 591 height 47
click at [61, 198] on span "Clientes" at bounding box center [61, 196] width 43 height 15
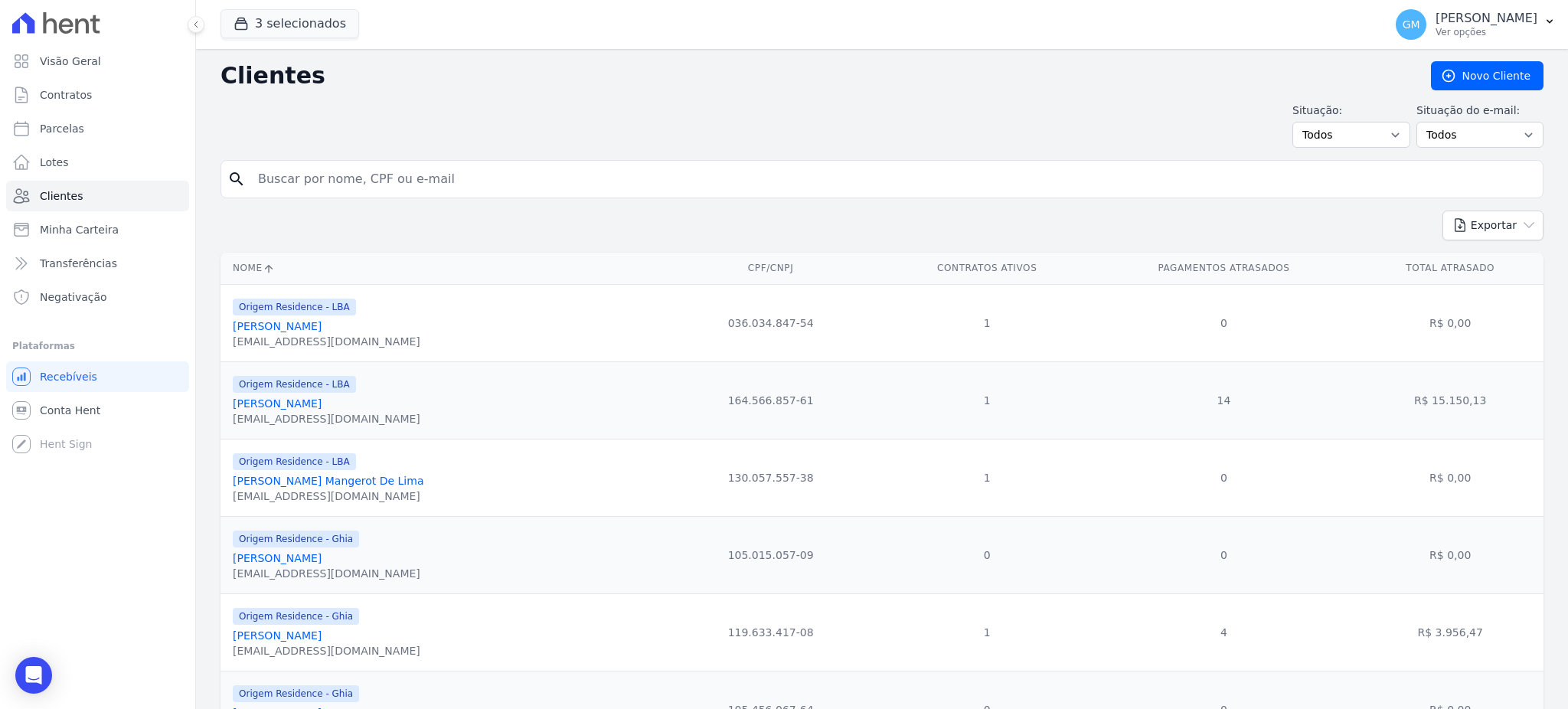
click at [421, 179] on input "search" at bounding box center [892, 179] width 1287 height 31
paste input "Vitor Emanuel Viegas Ribeiro"
type input "Vitor Emanuel Viegas Ribeiro"
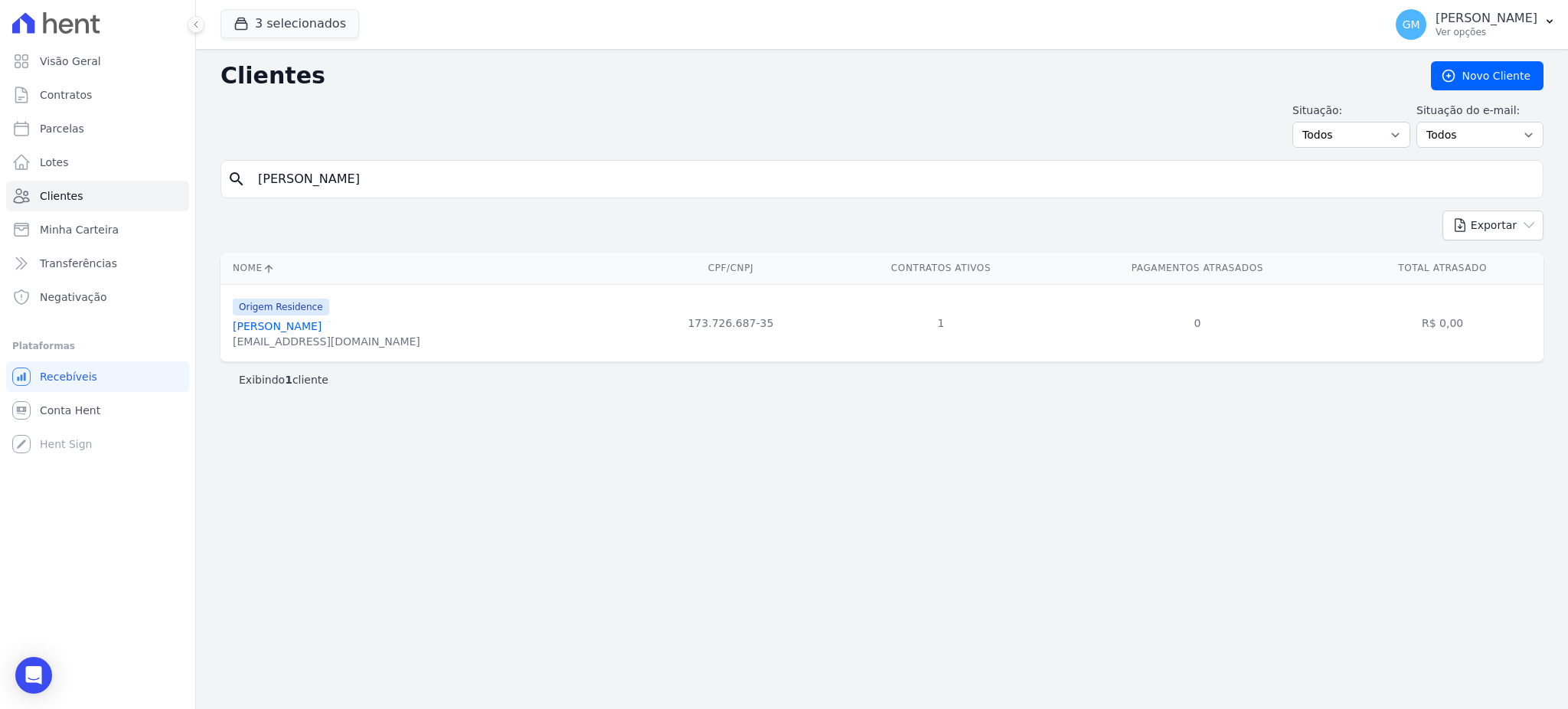
click at [307, 329] on link "Vitor Emanuel Viegas Ribeiro" at bounding box center [277, 326] width 89 height 13
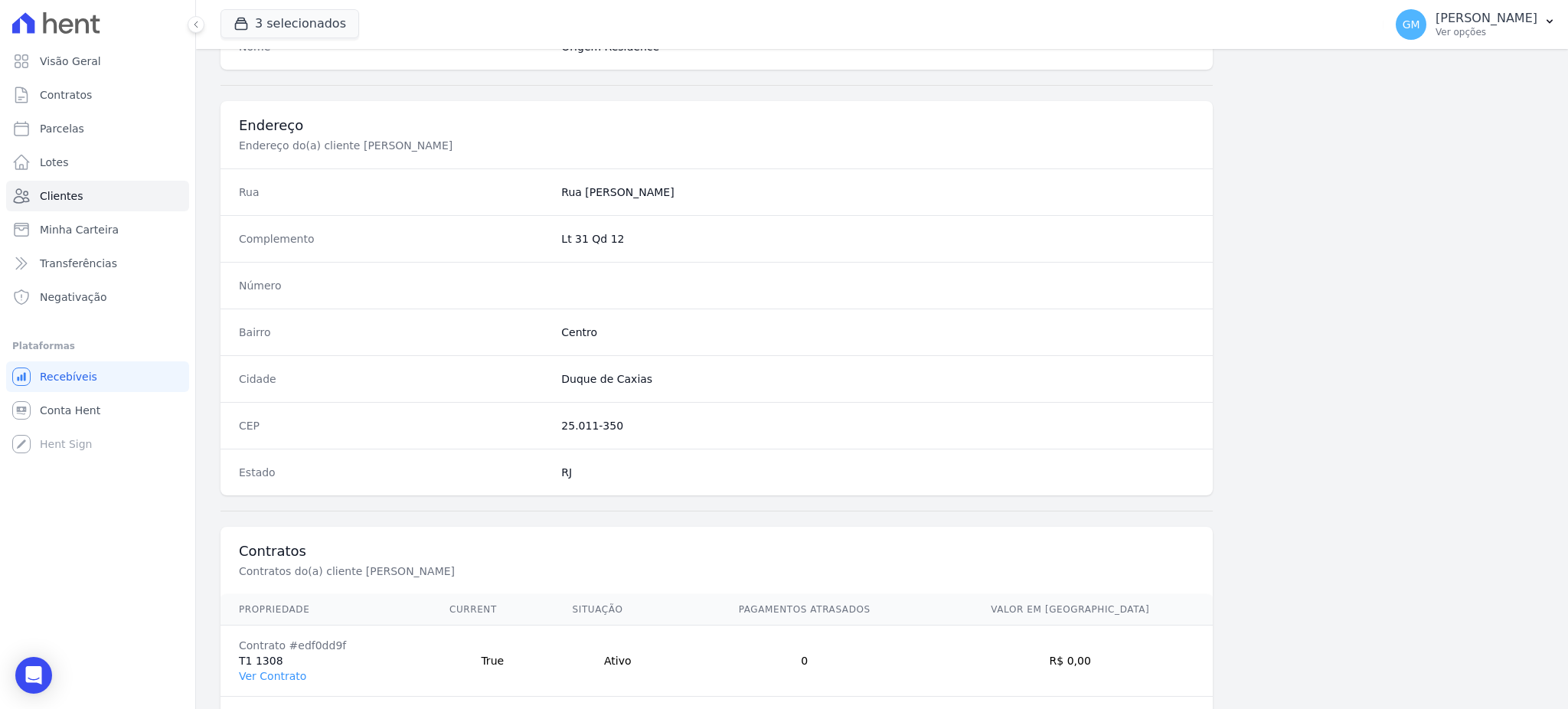
scroll to position [725, 0]
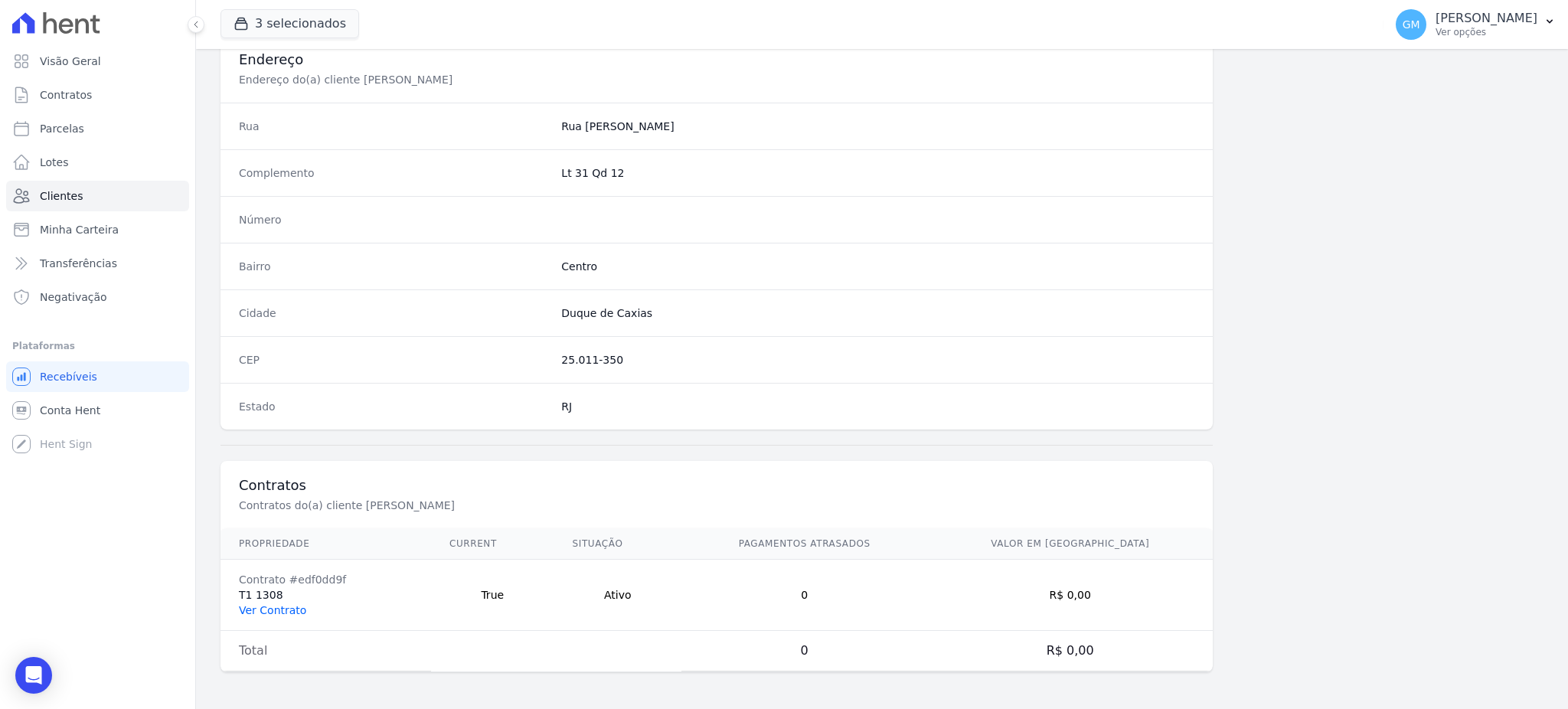
click at [261, 609] on link "Ver Contrato" at bounding box center [272, 610] width 67 height 13
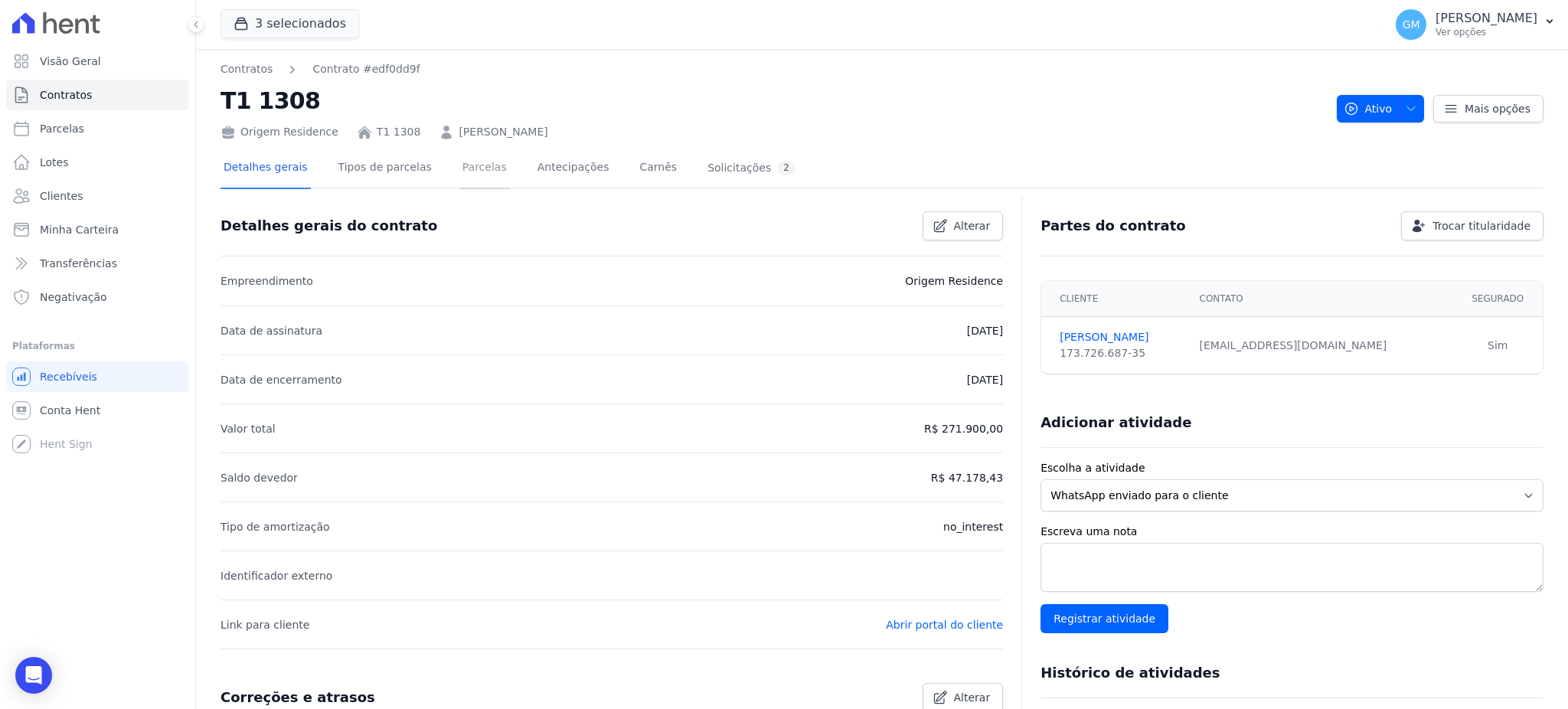
click at [472, 173] on link "Parcelas" at bounding box center [484, 168] width 50 height 40
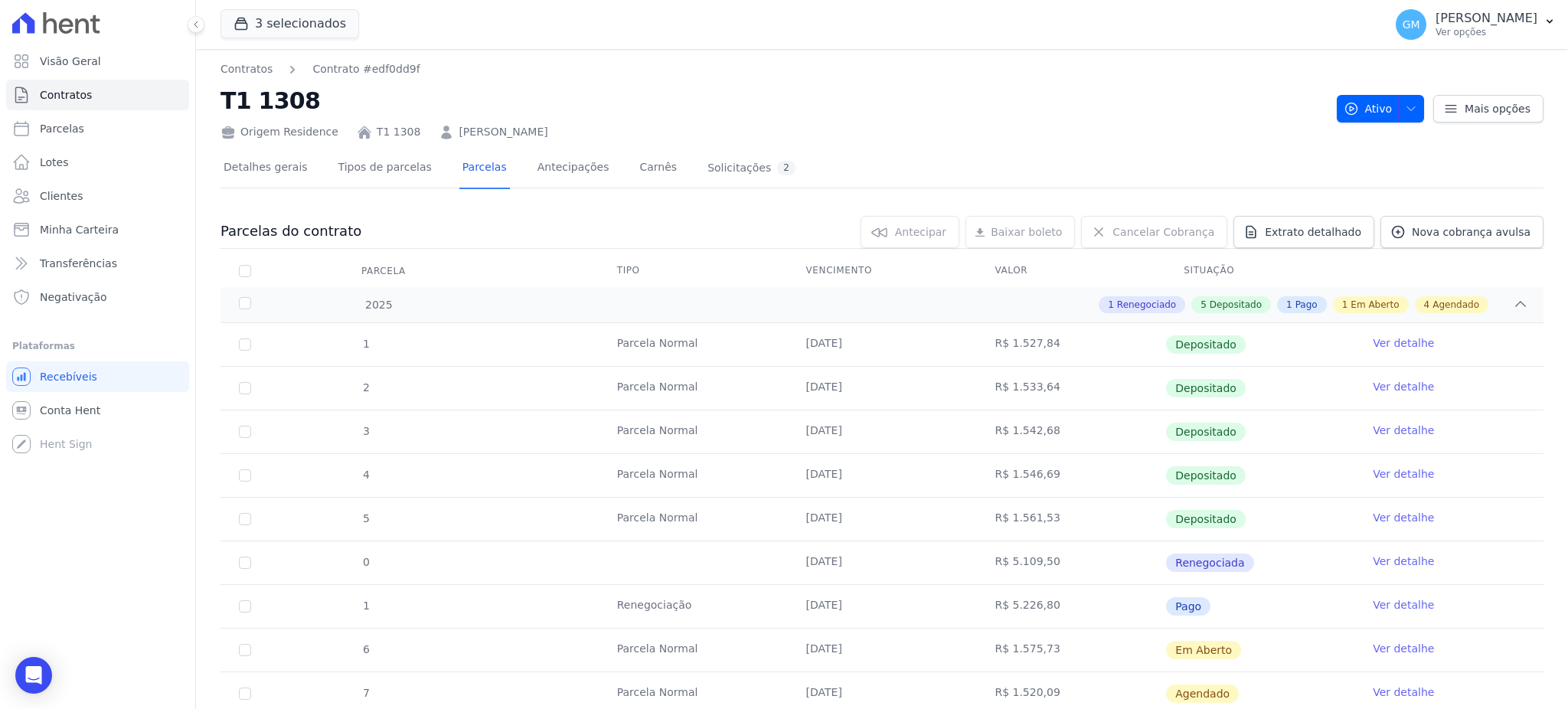
scroll to position [290, 0]
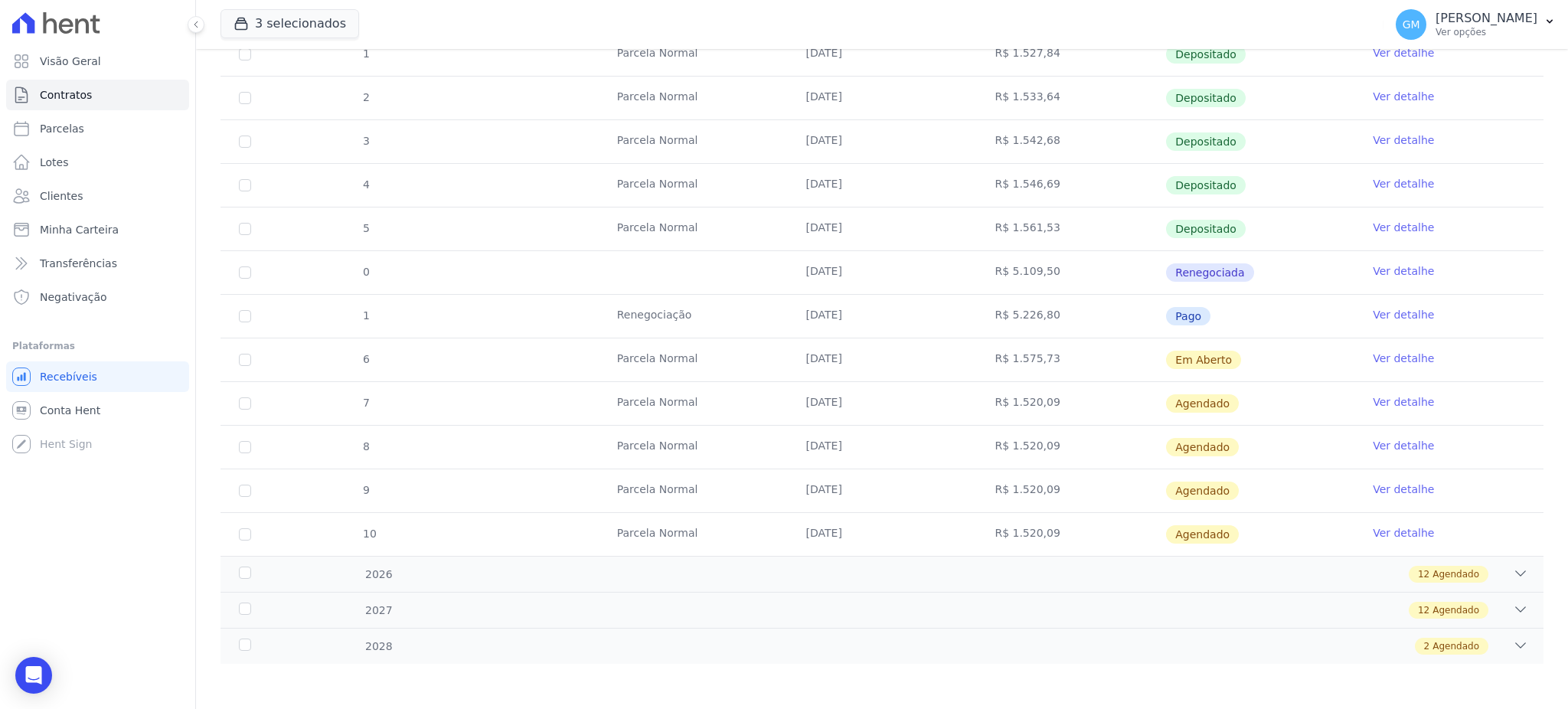
click at [1374, 314] on link "Ver detalhe" at bounding box center [1403, 314] width 61 height 15
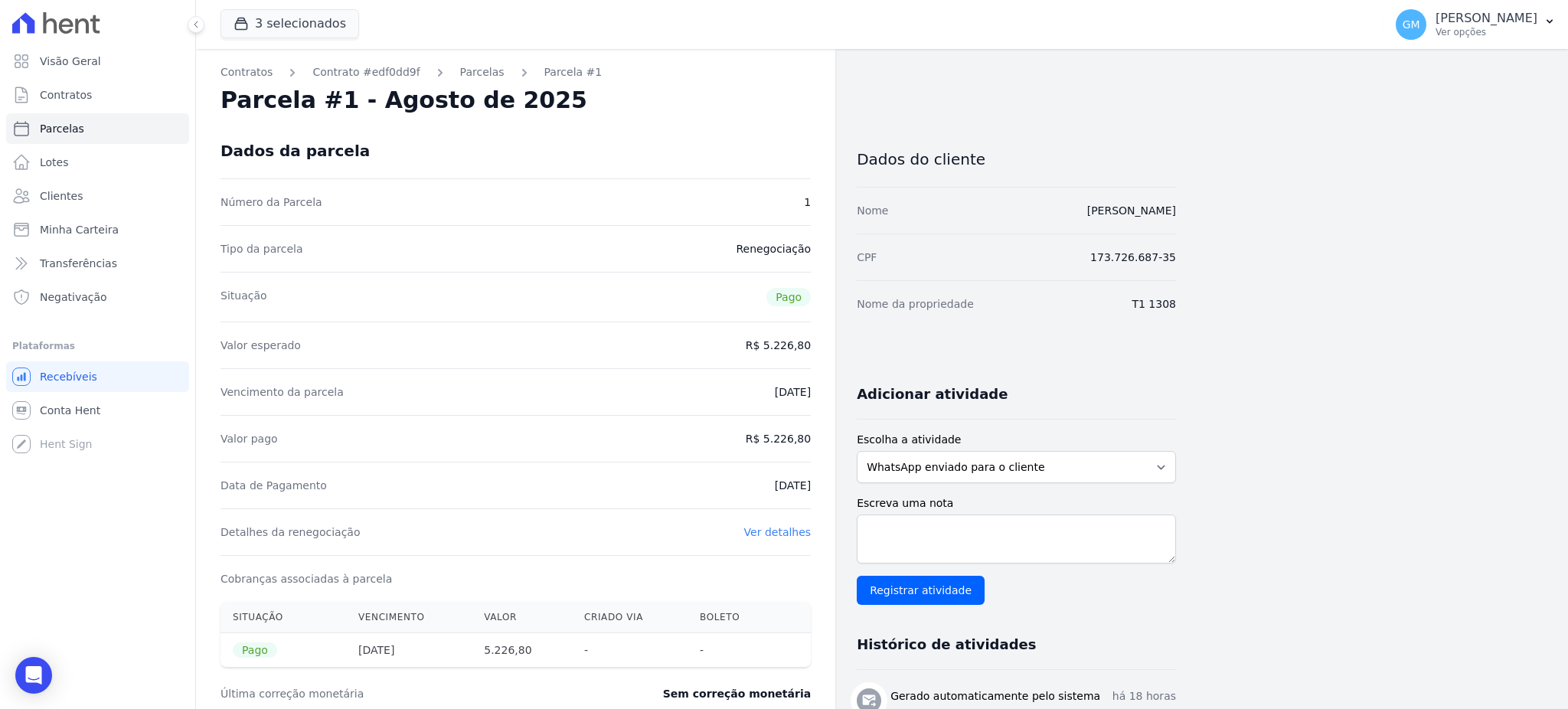
drag, startPoint x: 741, startPoint y: 476, endPoint x: 822, endPoint y: 488, distance: 81.9
click at [822, 488] on div "Contratos Contrato #edf0dd9f Parcelas Parcela #1 Parcela #1 - Agosto de 2025 Da…" at bounding box center [515, 554] width 639 height 1012
click at [773, 440] on dd "R$ 5.226,80" at bounding box center [778, 439] width 65 height 15
drag, startPoint x: 771, startPoint y: 437, endPoint x: 815, endPoint y: 440, distance: 44.1
click at [815, 440] on div "Contratos Contrato #edf0dd9f Parcelas Parcela #1 Parcela #1 - Agosto de 2025 Da…" at bounding box center [515, 554] width 639 height 1012
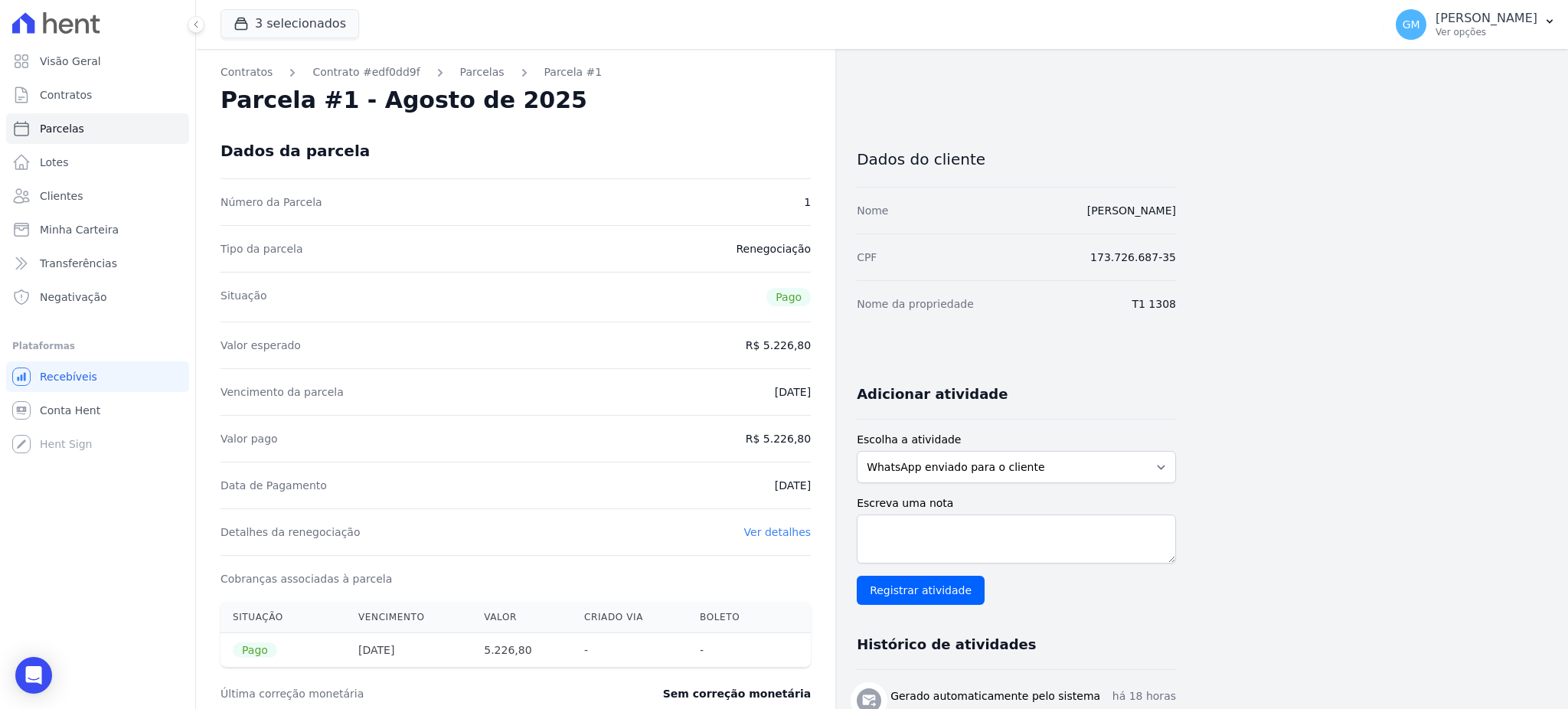
click at [762, 497] on div "Data de Pagamento 11/08/2025" at bounding box center [515, 485] width 591 height 47
drag, startPoint x: 754, startPoint y: 487, endPoint x: 816, endPoint y: 495, distance: 62.5
click at [816, 495] on div "Contratos Contrato #edf0dd9f Parcelas Parcela #1 Parcela #1 - Agosto de 2025 Da…" at bounding box center [515, 554] width 639 height 1012
click at [58, 201] on span "Clientes" at bounding box center [61, 196] width 43 height 15
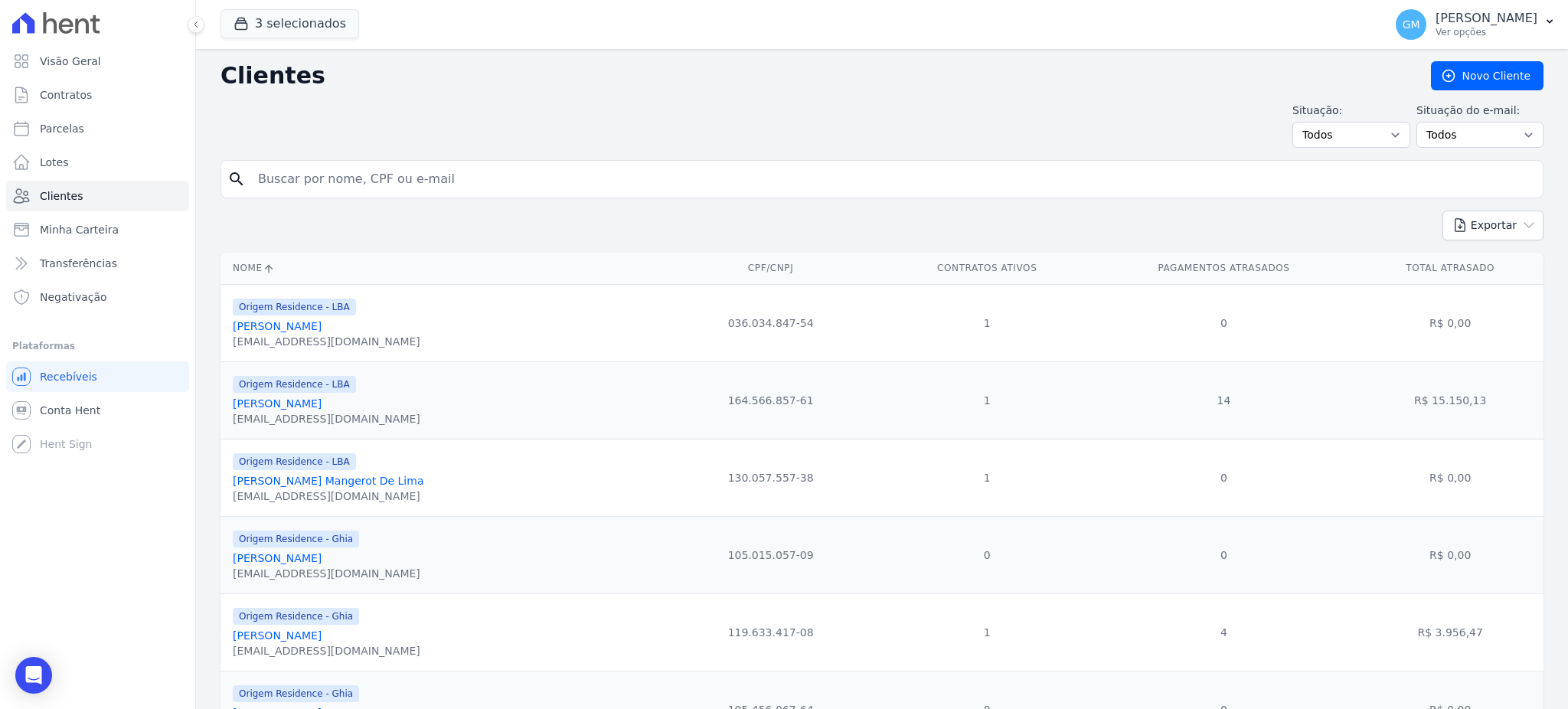
click at [355, 196] on div "search" at bounding box center [881, 179] width 1323 height 39
click at [352, 191] on input "search" at bounding box center [892, 179] width 1287 height 31
paste input "Leandro De Medeiros Figueiredo"
type input "Leandro De Medeiros Figueiredo"
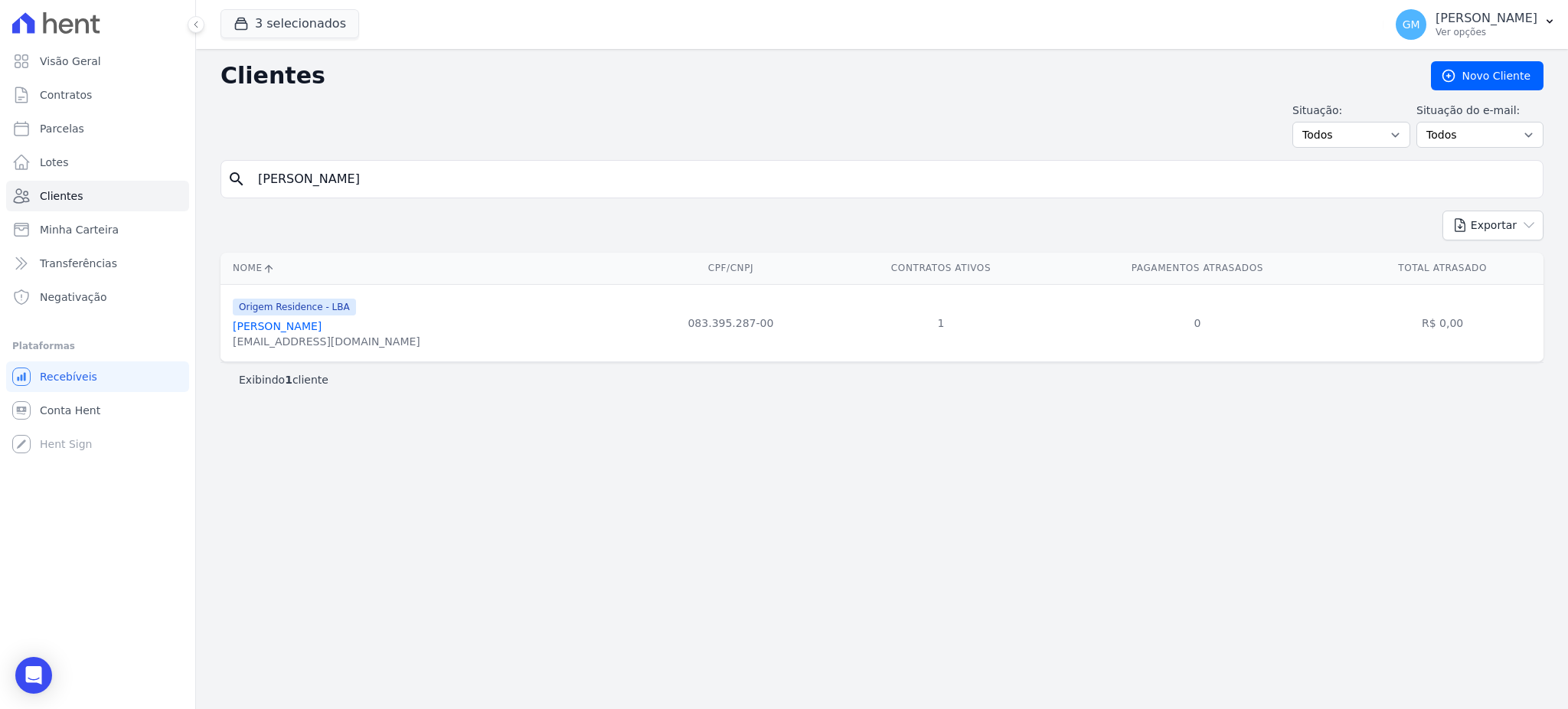
click at [343, 335] on div "contatoleandro.lf@gmail.com" at bounding box center [327, 341] width 188 height 15
click at [322, 331] on link "Leandro De Medeiros Figueiredo" at bounding box center [277, 326] width 89 height 13
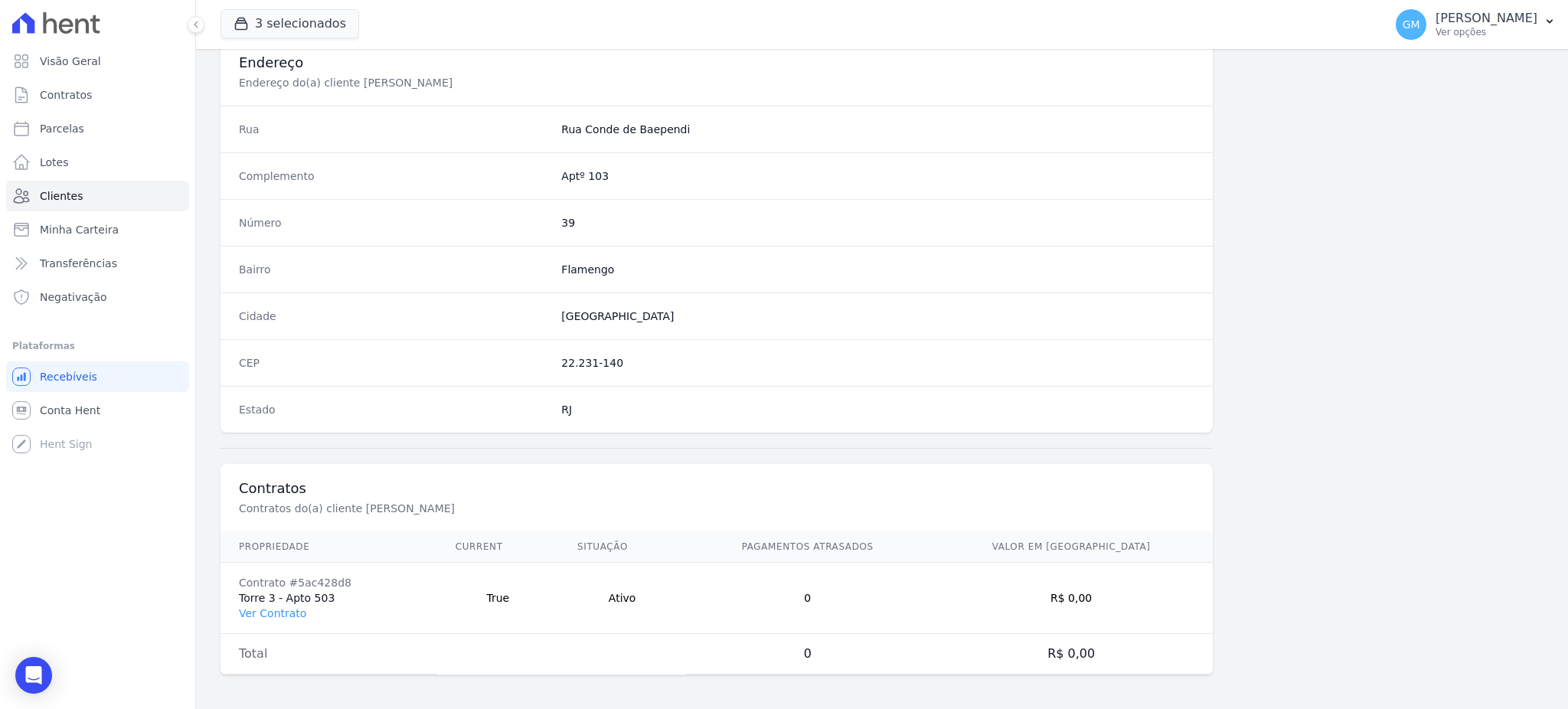
scroll to position [725, 0]
click at [280, 609] on link "Ver Contrato" at bounding box center [272, 610] width 67 height 13
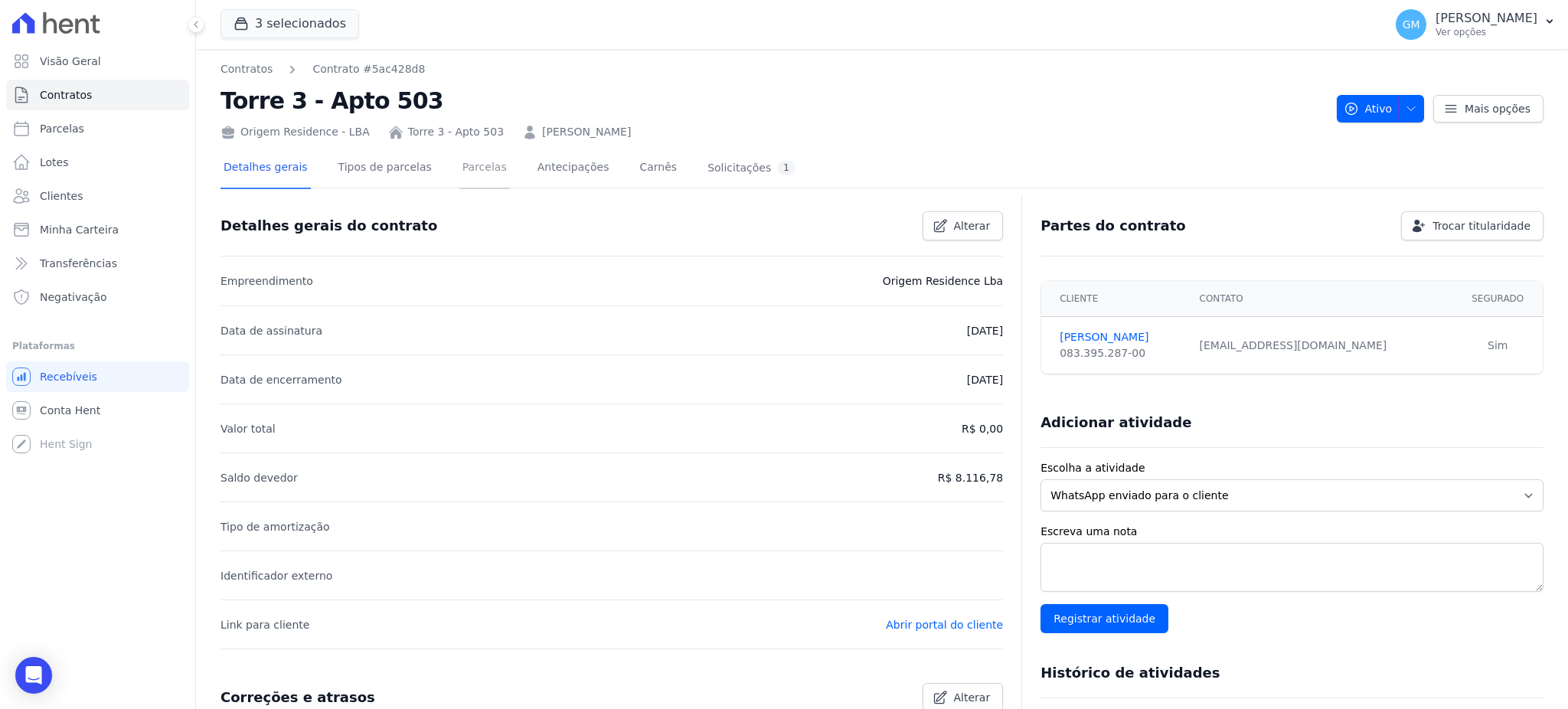
click at [459, 163] on link "Parcelas" at bounding box center [484, 168] width 50 height 40
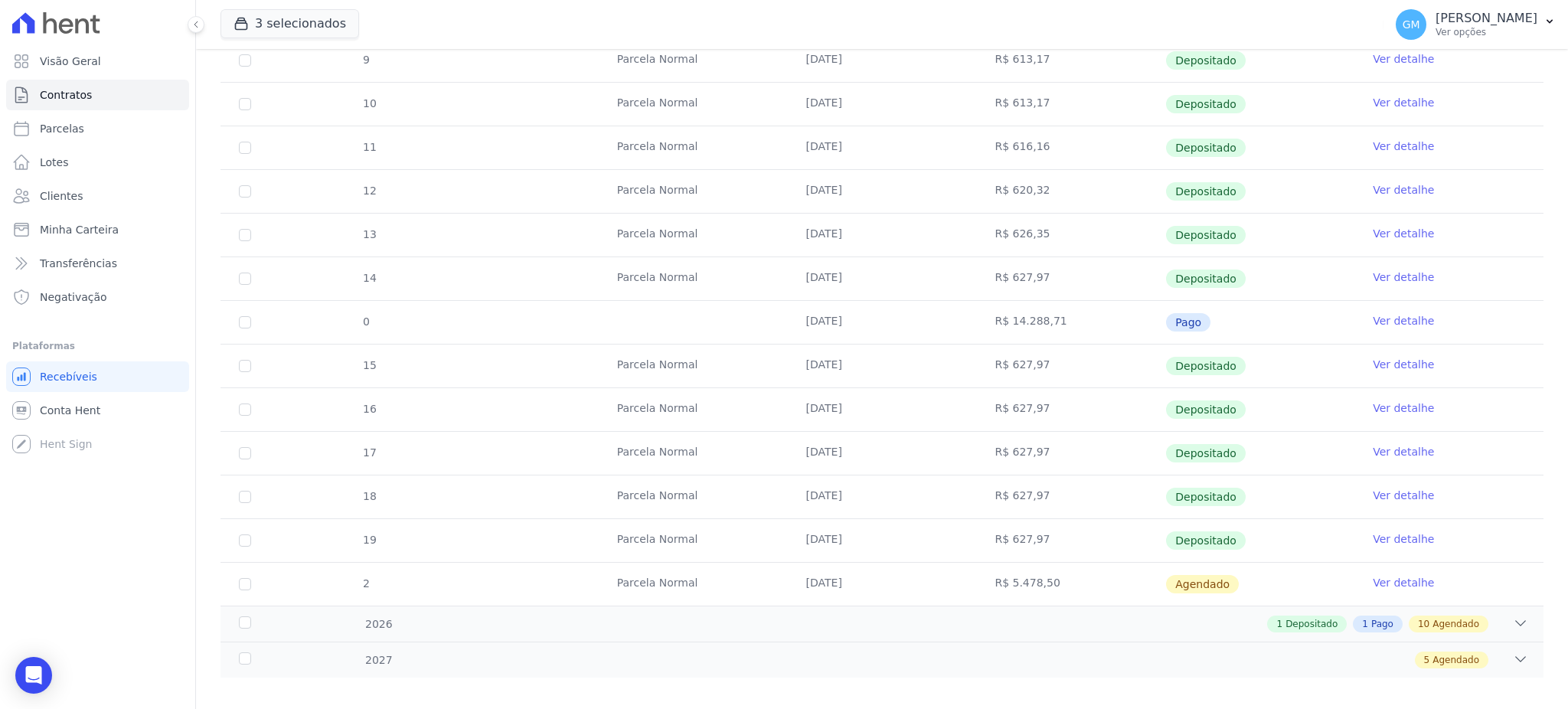
scroll to position [378, 0]
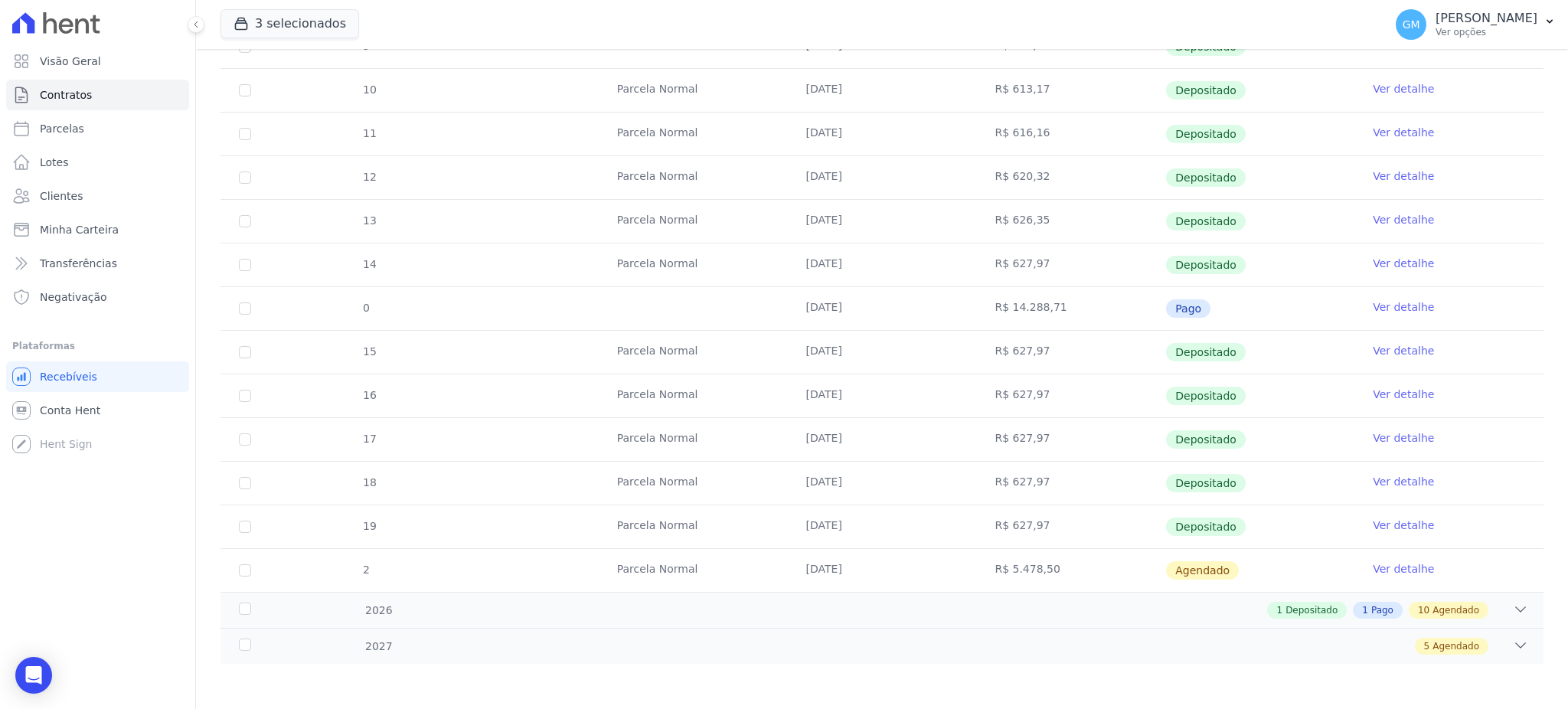
click at [1382, 299] on link "Ver detalhe" at bounding box center [1403, 307] width 61 height 15
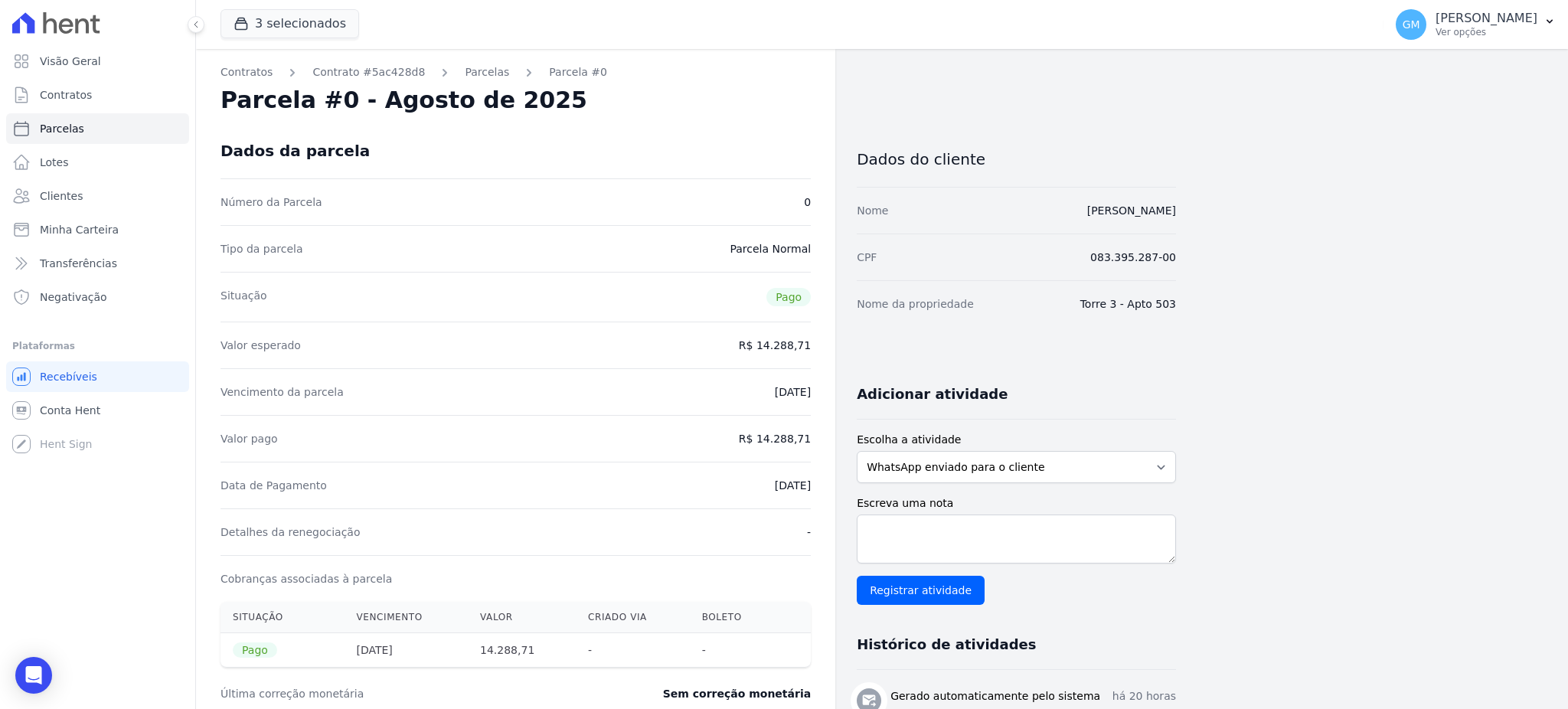
drag, startPoint x: 752, startPoint y: 484, endPoint x: 810, endPoint y: 494, distance: 58.9
click at [810, 494] on div "Data de Pagamento 11/08/2025" at bounding box center [515, 485] width 591 height 47
click at [741, 498] on div "Data de Pagamento 11/08/2025" at bounding box center [515, 485] width 591 height 47
drag, startPoint x: 791, startPoint y: 491, endPoint x: 823, endPoint y: 491, distance: 32.0
click at [823, 491] on div "Contratos Contrato #5ac428d8 Parcelas Parcela #0 Parcela #0 - Agosto de 2025 Da…" at bounding box center [515, 554] width 639 height 1012
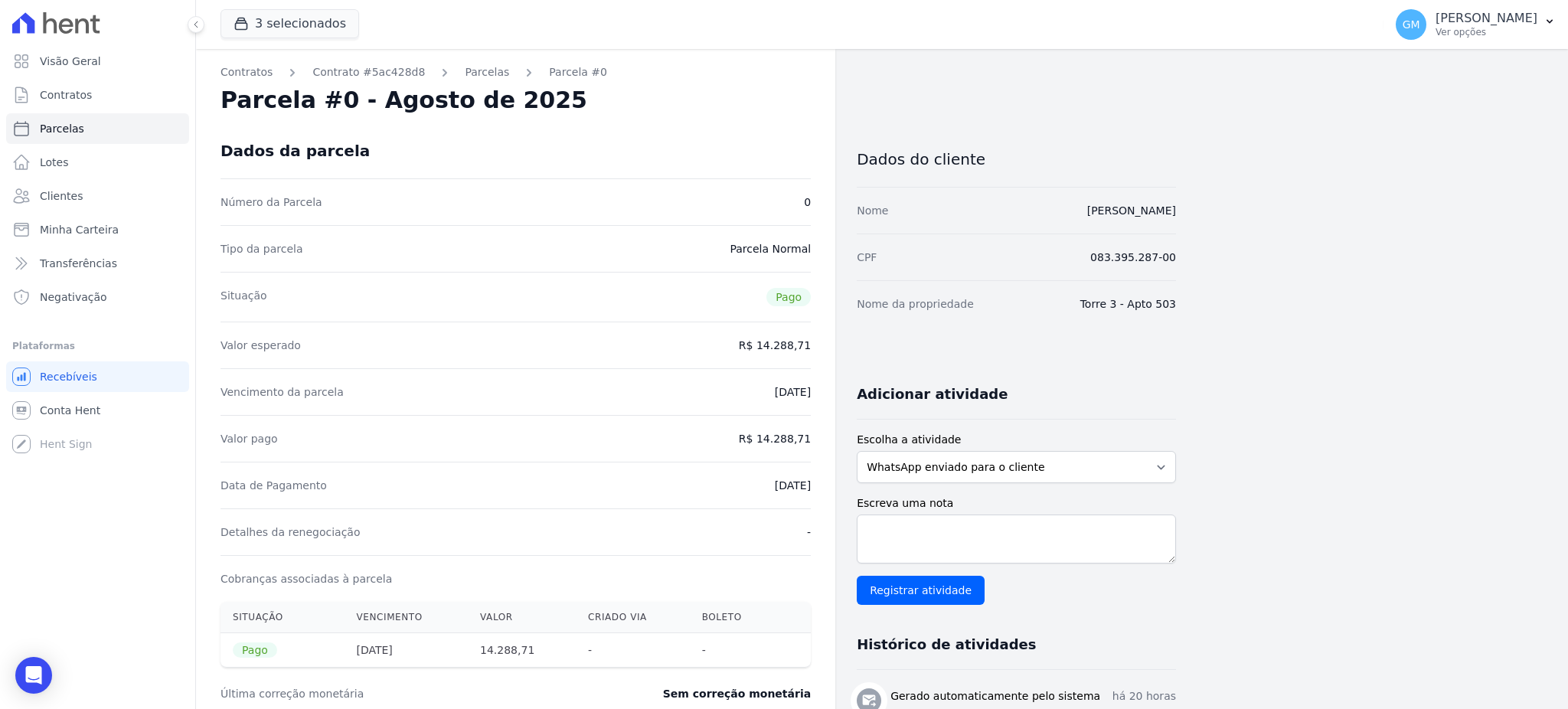
click at [754, 509] on div "Detalhes da renegociação -" at bounding box center [515, 532] width 591 height 47
drag, startPoint x: 754, startPoint y: 476, endPoint x: 818, endPoint y: 483, distance: 64.4
click at [818, 483] on div "Contratos Contrato #5ac428d8 Parcelas Parcela #0 Parcela #0 - Agosto de 2025 Da…" at bounding box center [515, 554] width 639 height 1012
click at [767, 499] on div "Data de Pagamento 11/08/2025" at bounding box center [515, 485] width 591 height 47
drag, startPoint x: 747, startPoint y: 488, endPoint x: 816, endPoint y: 488, distance: 69.0
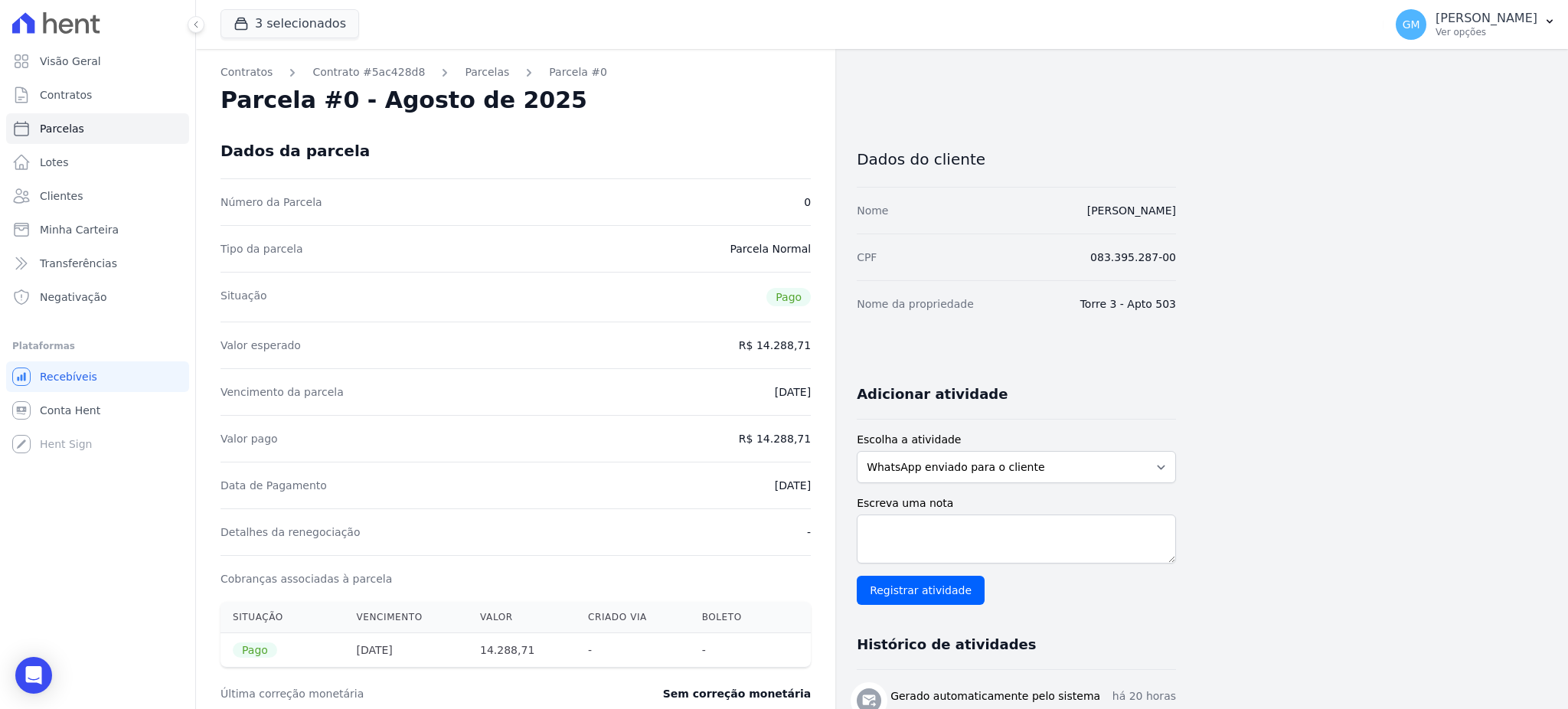
click at [816, 488] on div "Contratos Contrato #5ac428d8 Parcelas Parcela #0 Parcela #0 - Agosto de 2025 Da…" at bounding box center [515, 554] width 639 height 1012
drag, startPoint x: 54, startPoint y: 201, endPoint x: 291, endPoint y: 129, distance: 247.7
click at [54, 201] on span "Clientes" at bounding box center [61, 196] width 43 height 15
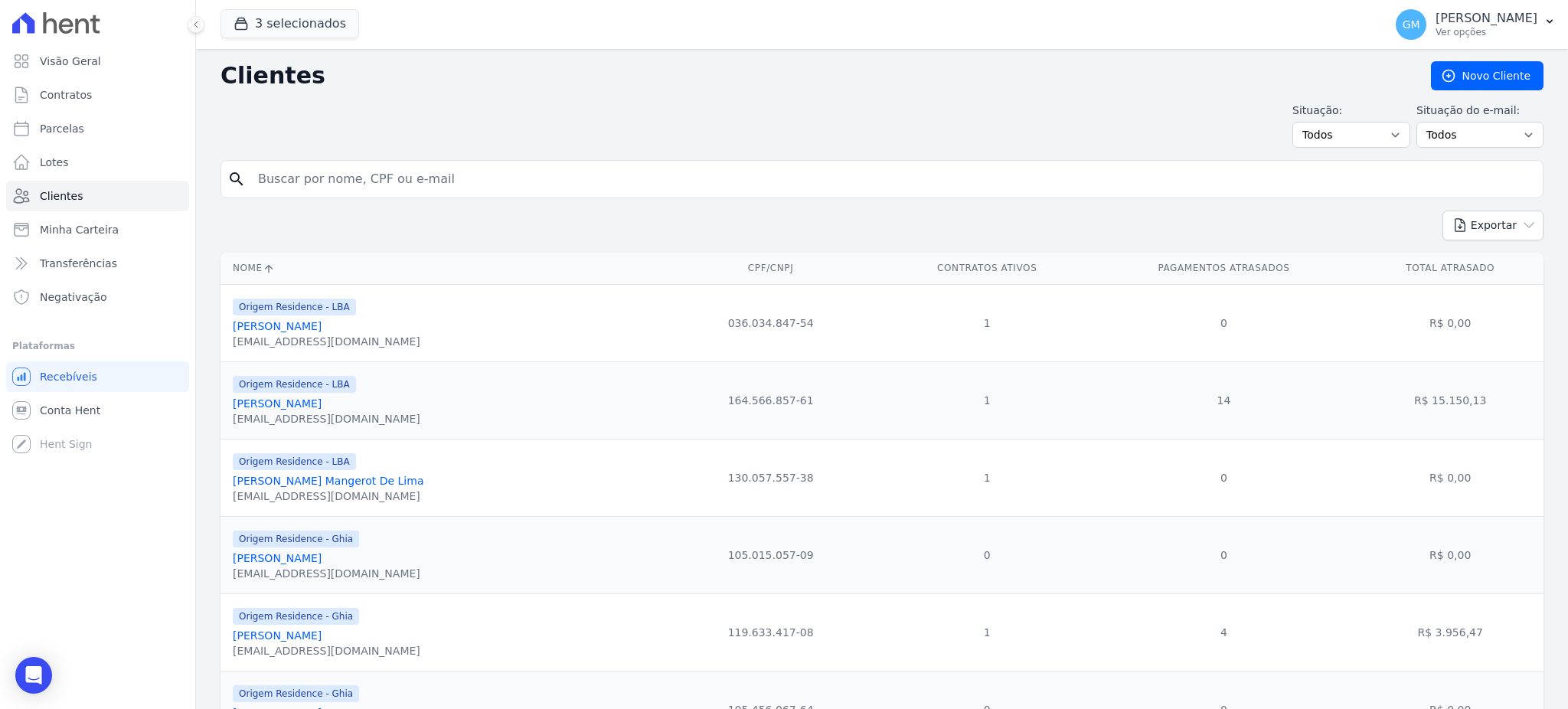
click at [446, 168] on input "search" at bounding box center [892, 179] width 1287 height 31
paste input "Paulo Roberto Pereira Barbosa"
type input "Paulo Roberto Pereira Barbosa"
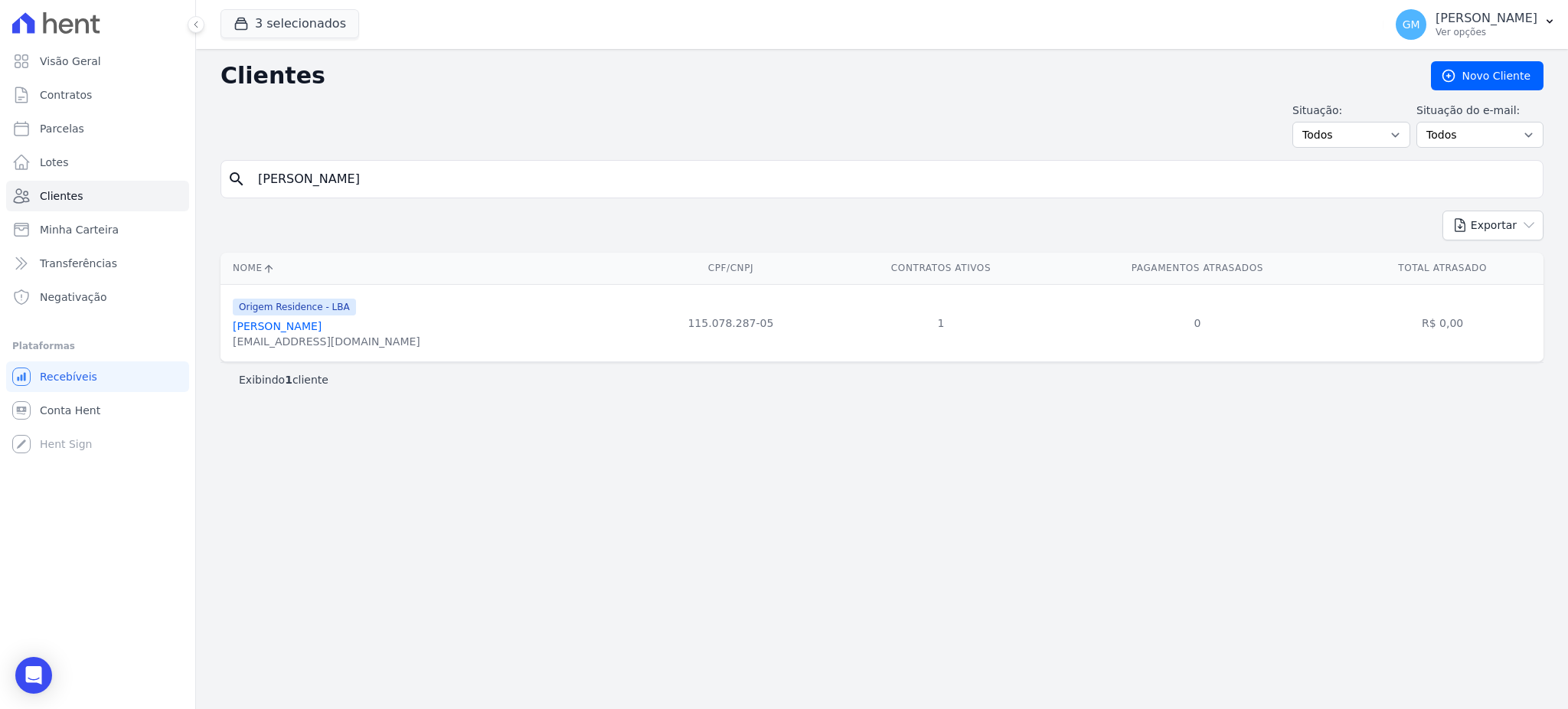
click at [322, 327] on link "Paulo Roberto Pereira Barbosa" at bounding box center [277, 326] width 89 height 13
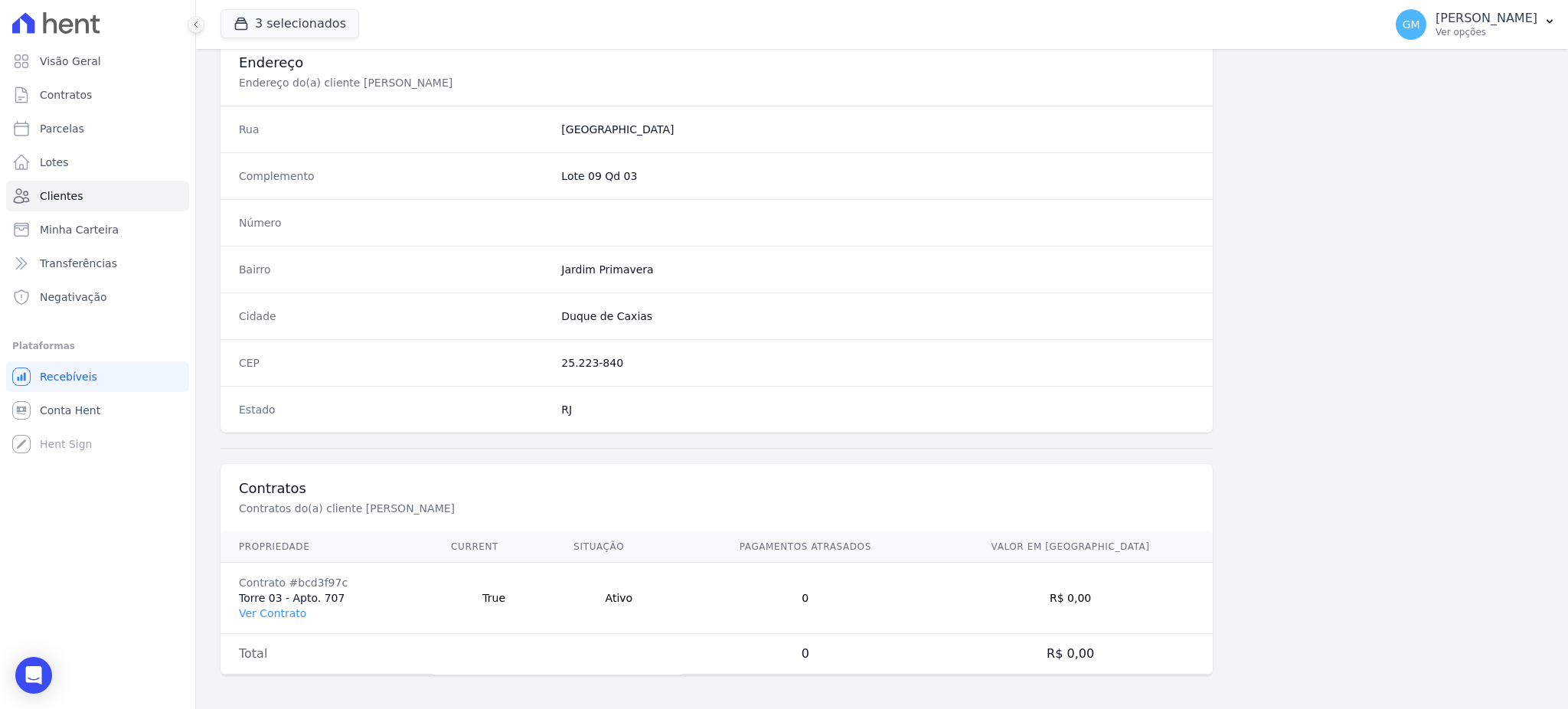
scroll to position [725, 0]
click at [253, 613] on link "Ver Contrato" at bounding box center [272, 610] width 67 height 13
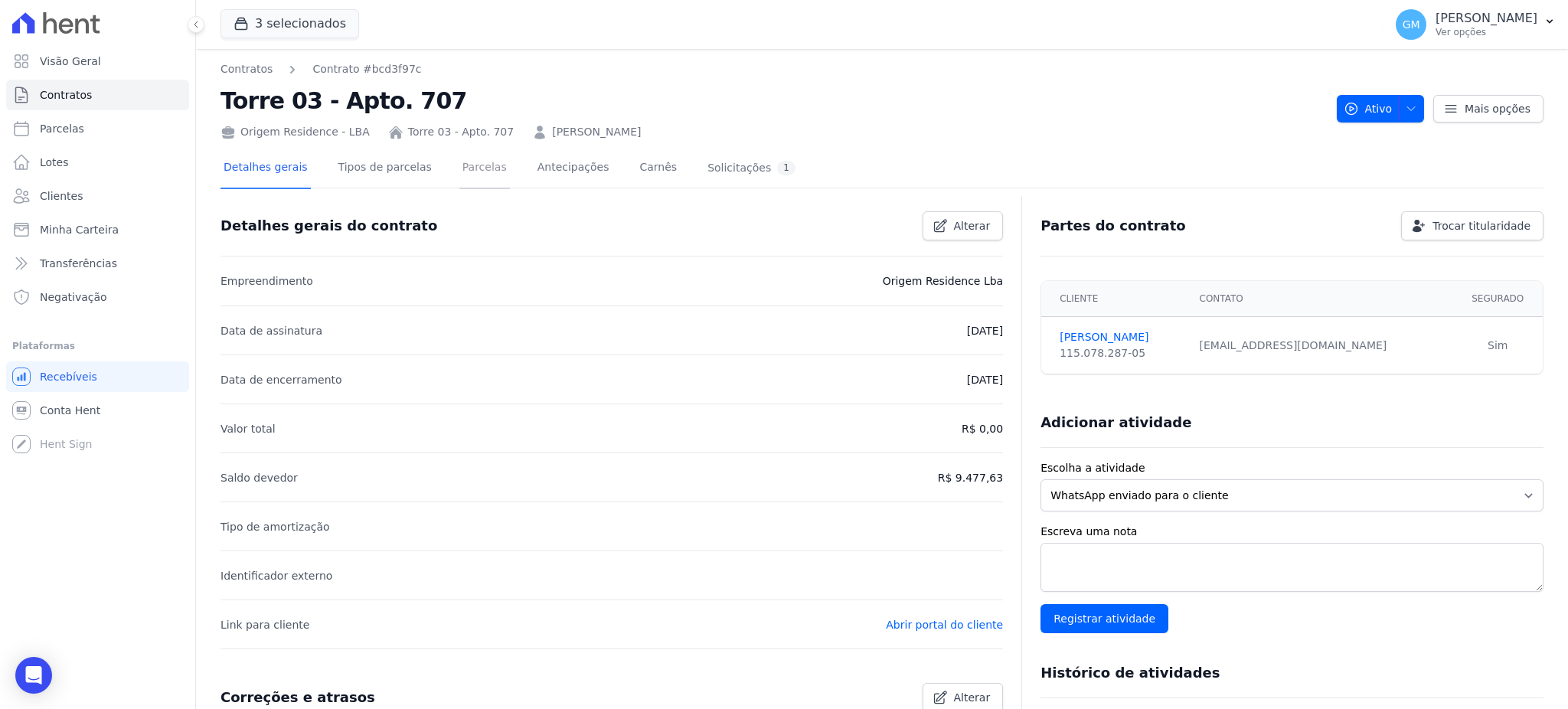
click at [472, 167] on link "Parcelas" at bounding box center [484, 168] width 50 height 40
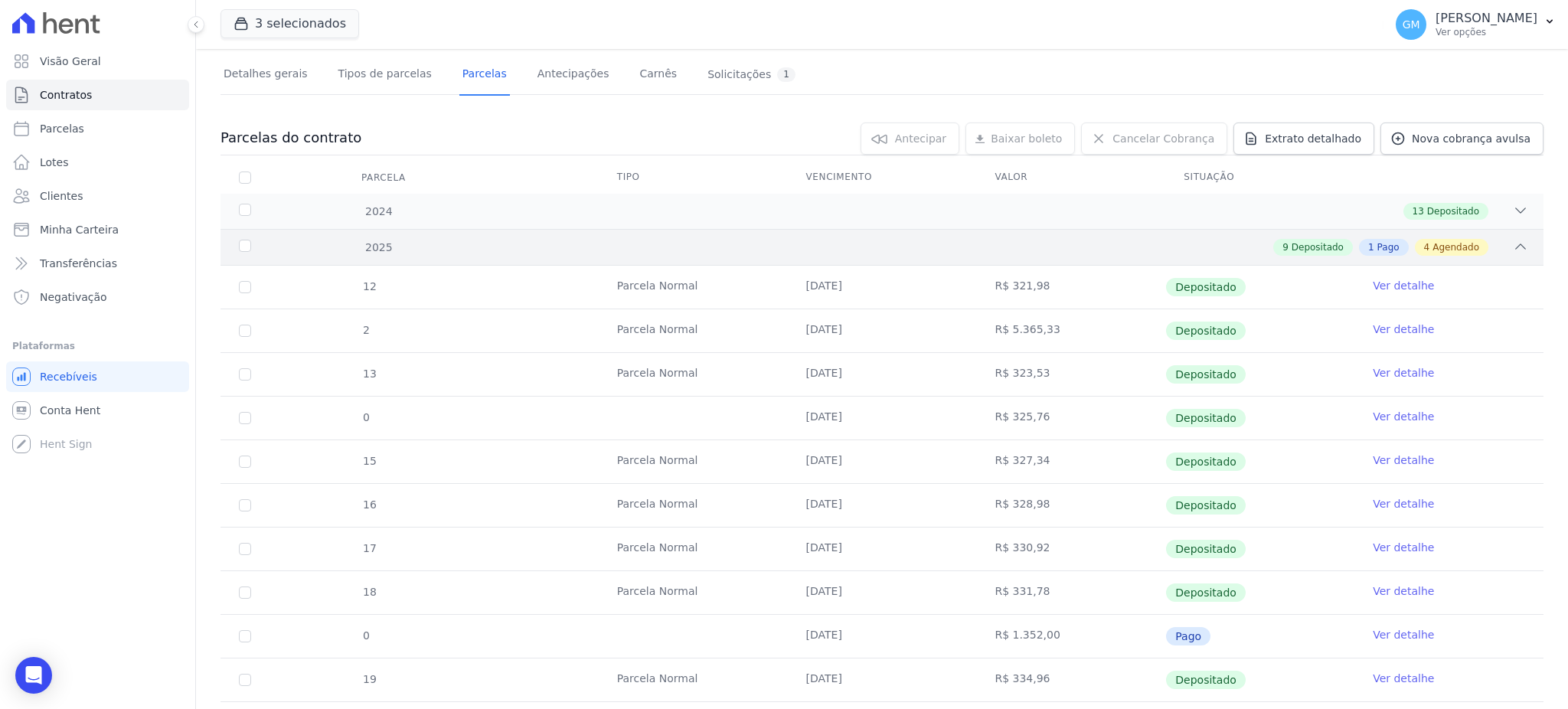
scroll to position [204, 0]
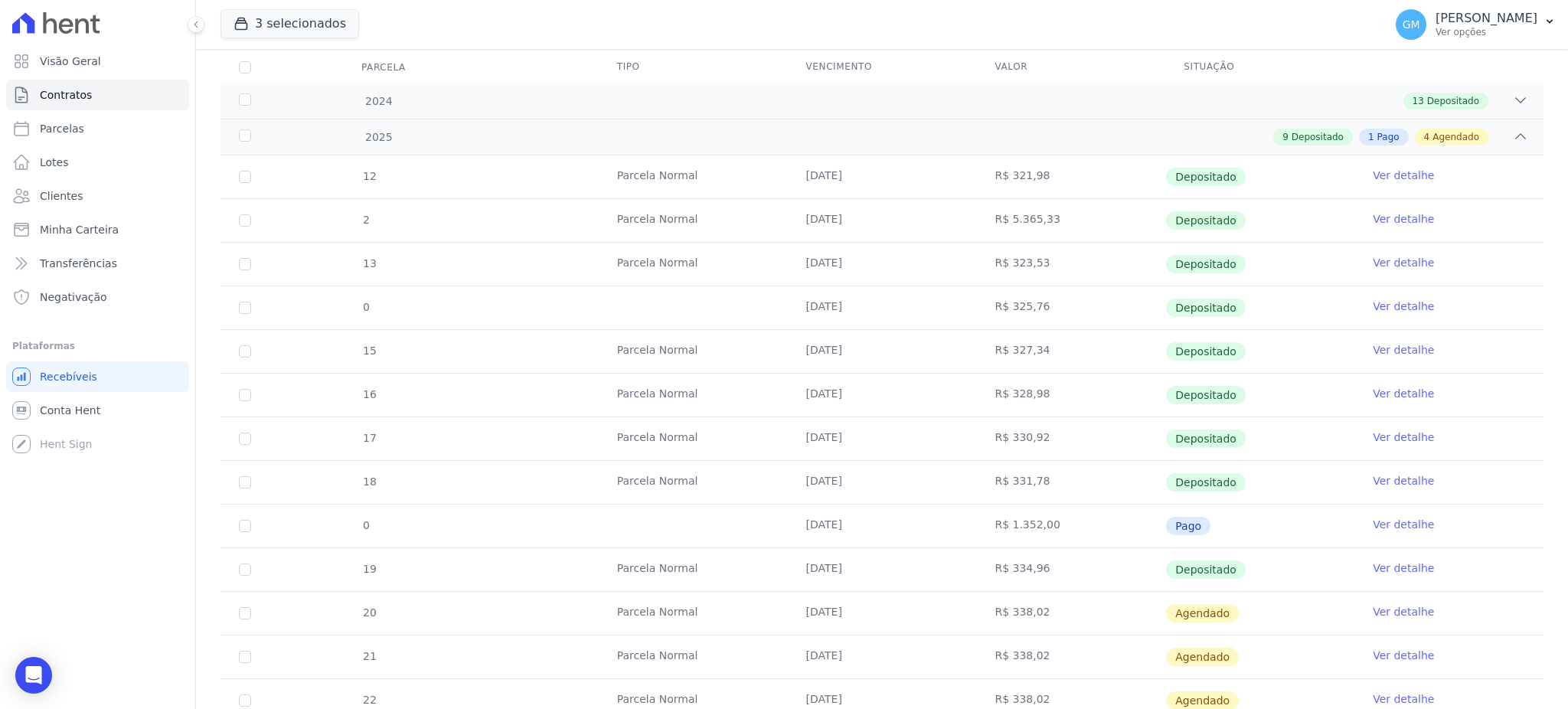
click at [1416, 520] on td "Ver detalhe" at bounding box center [1449, 525] width 189 height 43
click at [1403, 520] on link "Ver detalhe" at bounding box center [1403, 525] width 61 height 15
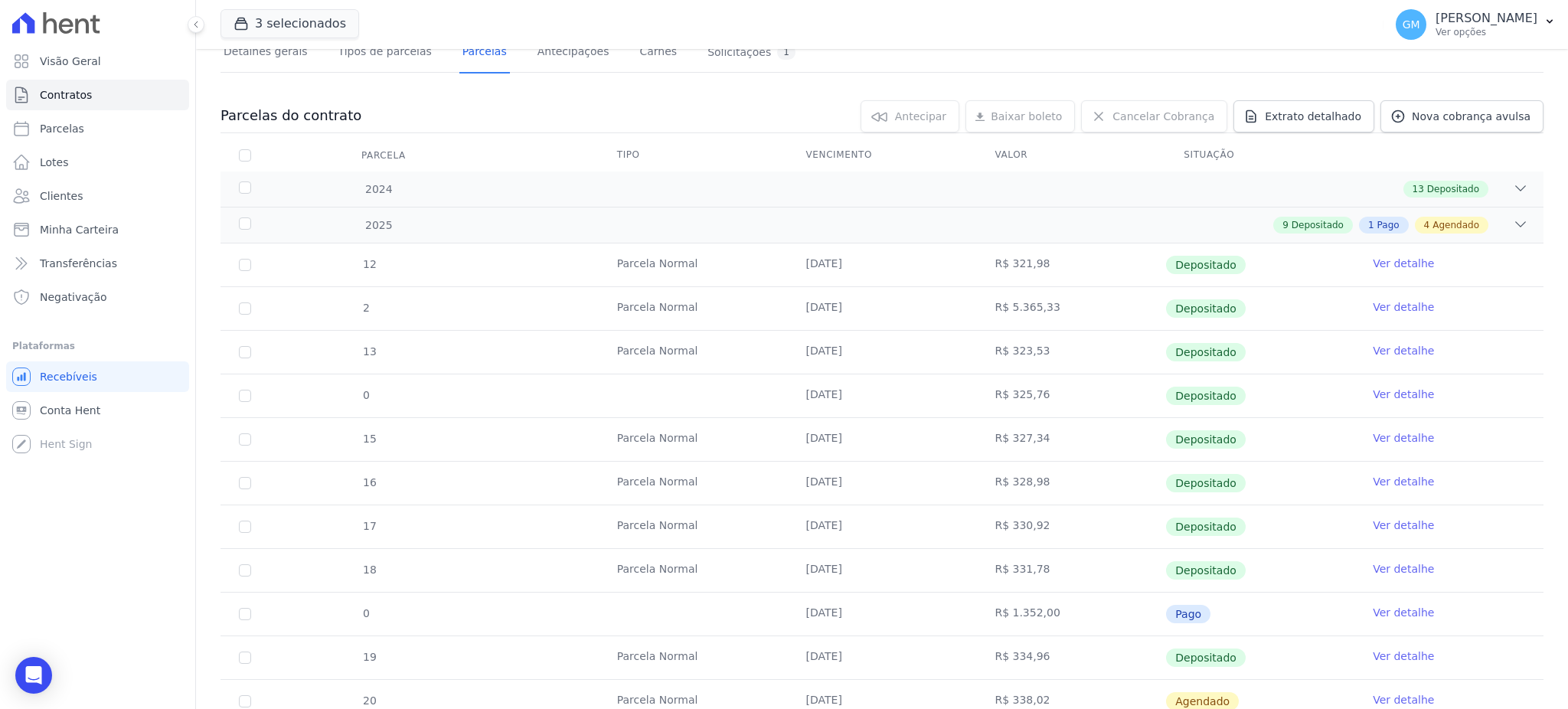
scroll to position [204, 0]
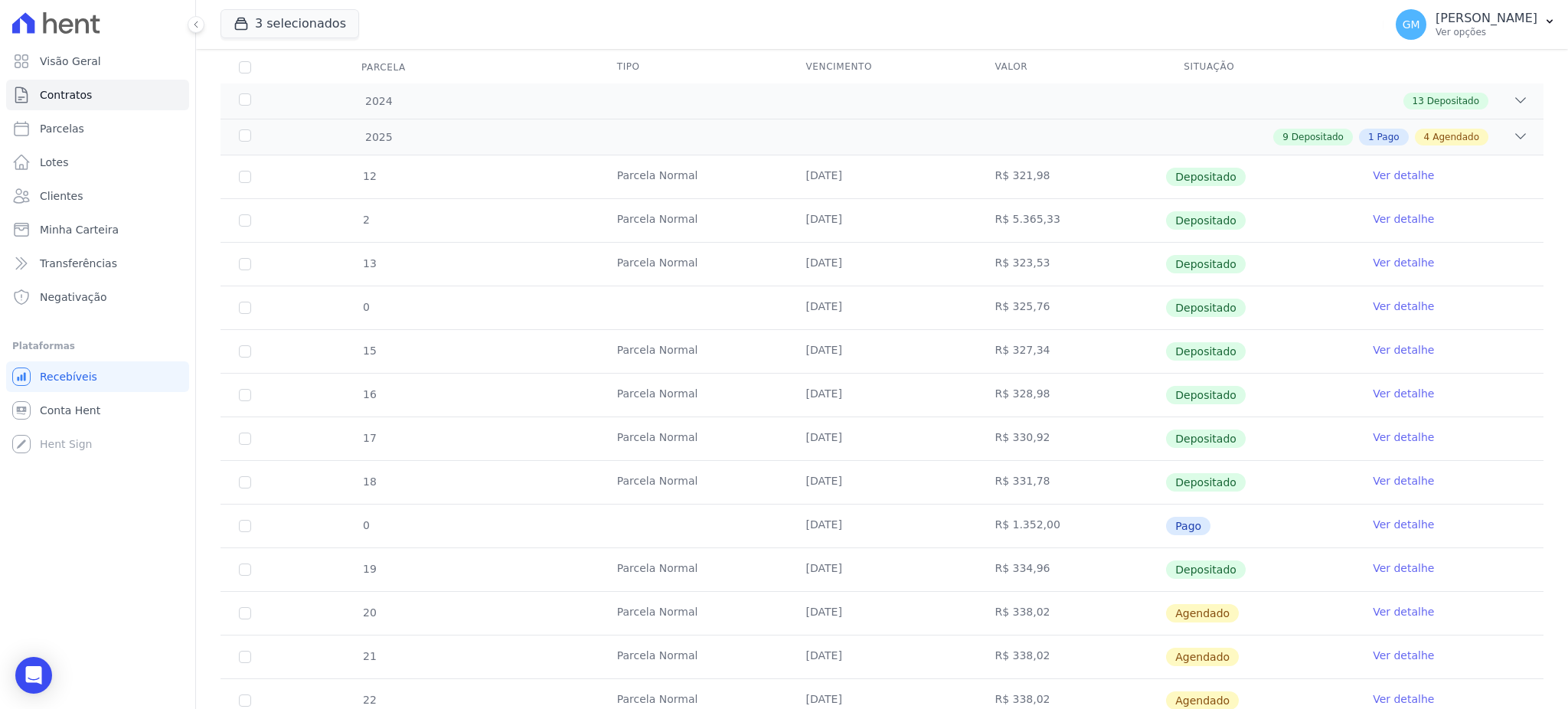
click at [1406, 521] on link "Ver detalhe" at bounding box center [1403, 525] width 61 height 15
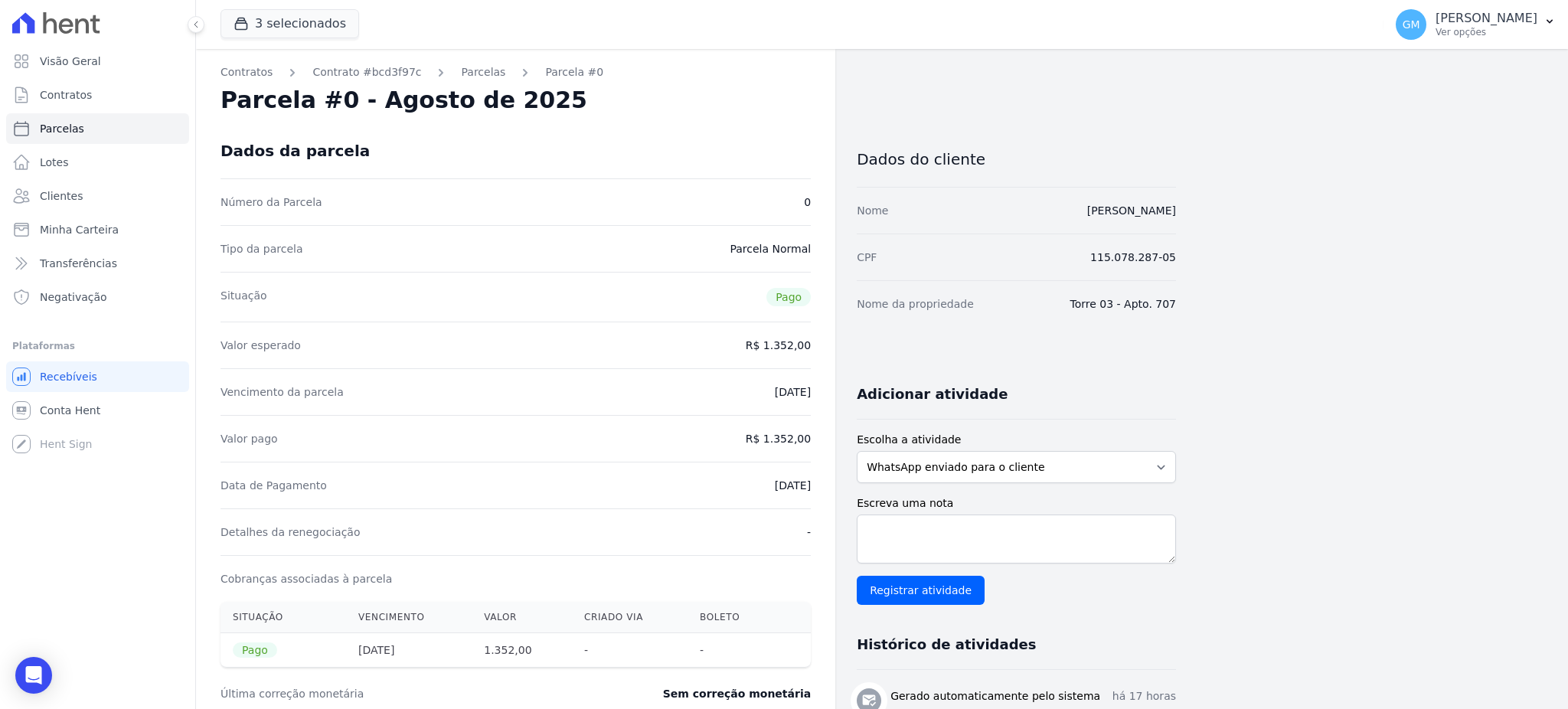
drag, startPoint x: 748, startPoint y: 475, endPoint x: 814, endPoint y: 485, distance: 66.8
click at [814, 485] on div "Contratos Contrato #bcd3f97c Parcelas Parcela #0 Parcela #0 - Agosto de 2025 Da…" at bounding box center [515, 571] width 639 height 1044
click at [764, 512] on div "Detalhes da renegociação -" at bounding box center [515, 532] width 591 height 47
drag, startPoint x: 751, startPoint y: 484, endPoint x: 816, endPoint y: 489, distance: 65.2
click at [816, 489] on div "Contratos Contrato #bcd3f97c Parcelas Parcela #0 Parcela #0 - Agosto de 2025 Da…" at bounding box center [515, 571] width 639 height 1044
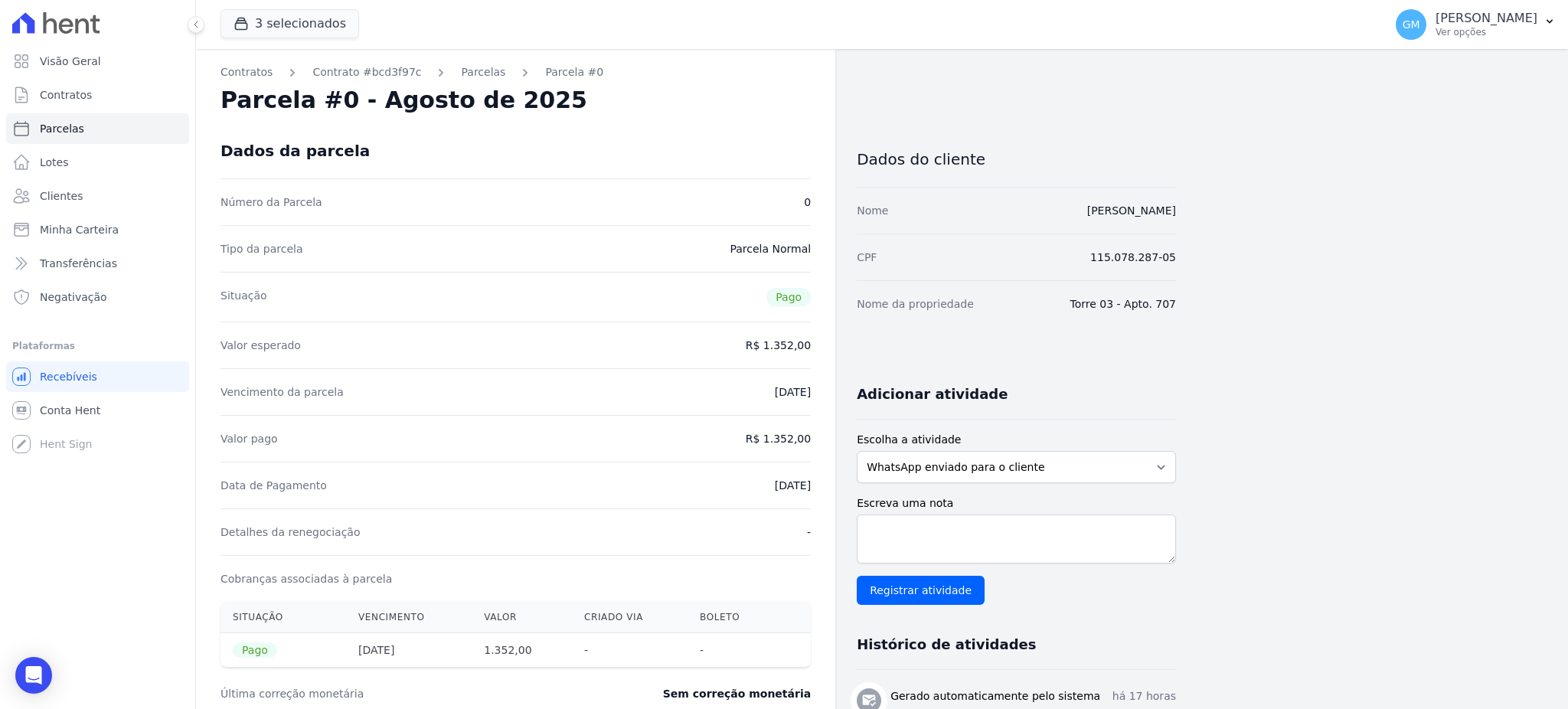
click at [752, 495] on div "Data de Pagamento 11/08/2025" at bounding box center [515, 485] width 591 height 47
drag, startPoint x: 747, startPoint y: 483, endPoint x: 822, endPoint y: 498, distance: 76.5
click at [822, 498] on div "Contratos Contrato #bcd3f97c Parcelas Parcela #0 Parcela #0 - Agosto de 2025 Da…" at bounding box center [515, 571] width 639 height 1044
click at [769, 437] on dd "R$ 1.352,00" at bounding box center [778, 439] width 65 height 15
drag, startPoint x: 740, startPoint y: 489, endPoint x: 828, endPoint y: 489, distance: 88.0
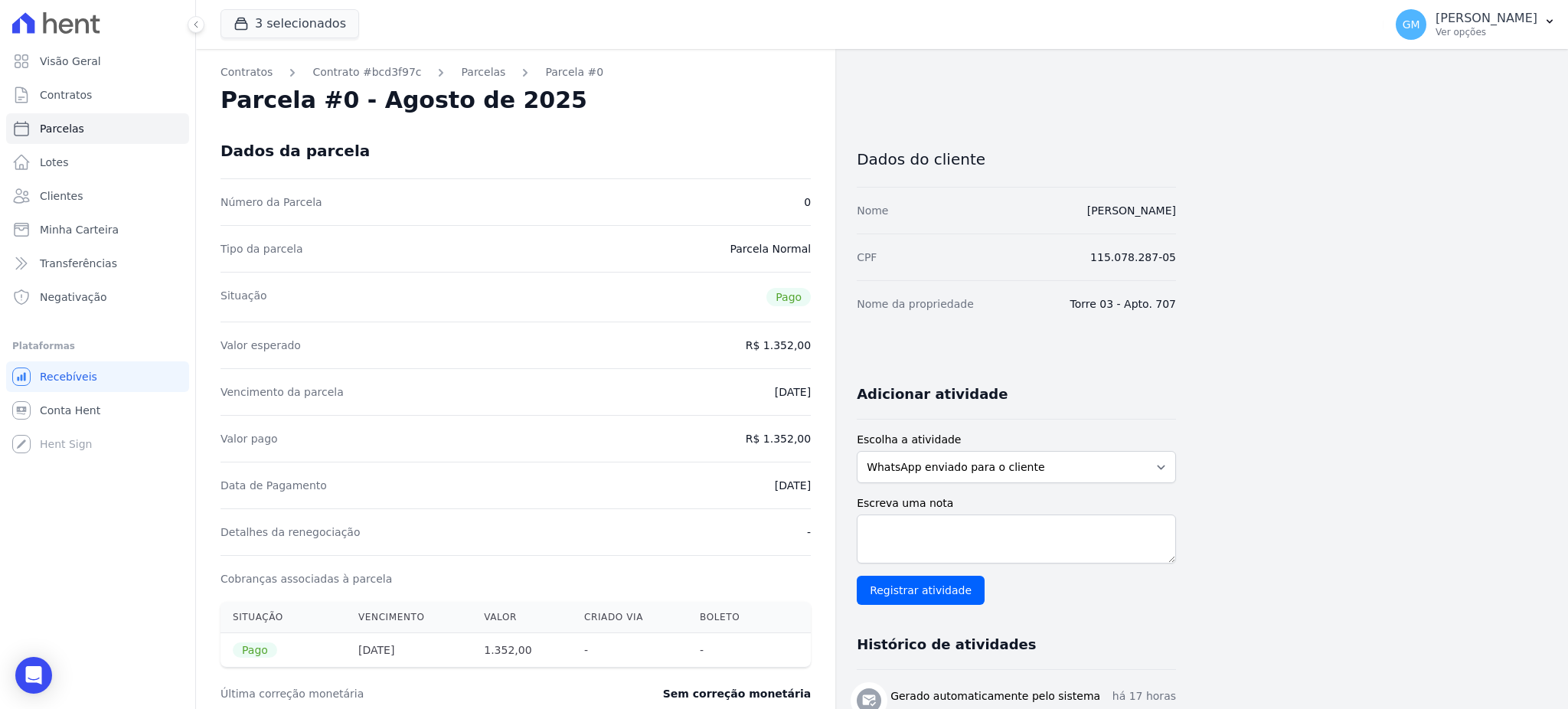
click at [828, 489] on div "Contratos Contrato #bcd3f97c Parcelas Parcela #0 Parcela #0 - Agosto de 2025 Da…" at bounding box center [515, 571] width 639 height 1044
click at [725, 487] on div "Data de Pagamento 11/08/2025" at bounding box center [515, 485] width 591 height 47
drag, startPoint x: 733, startPoint y: 483, endPoint x: 815, endPoint y: 489, distance: 82.2
click at [815, 489] on div "Contratos Contrato #bcd3f97c Parcelas Parcela #0 Parcela #0 - Agosto de 2025 Da…" at bounding box center [515, 571] width 639 height 1044
click at [748, 484] on div "Data de Pagamento 11/08/2025" at bounding box center [515, 485] width 591 height 47
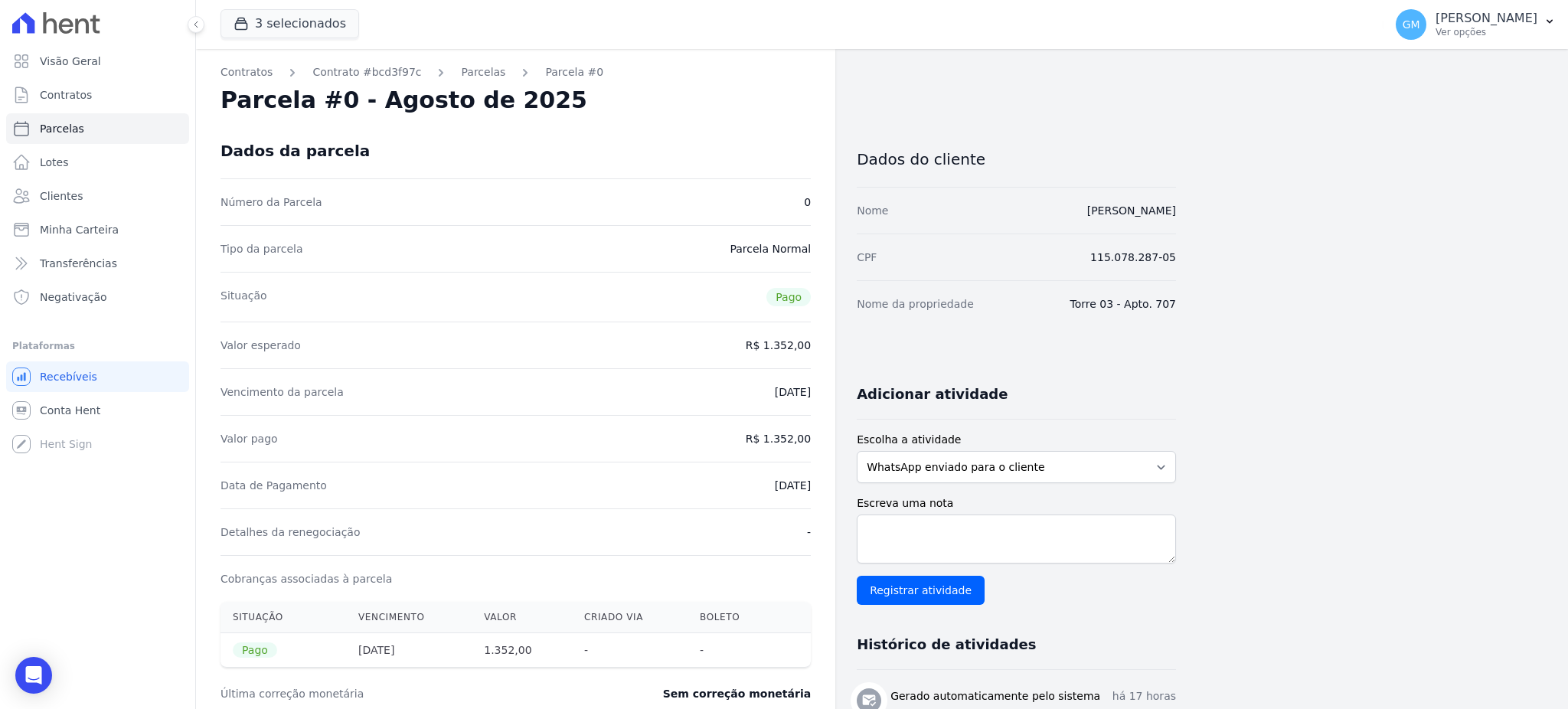
drag, startPoint x: 760, startPoint y: 490, endPoint x: 825, endPoint y: 499, distance: 65.6
click at [825, 499] on div "Contratos Contrato #bcd3f97c Parcelas Parcela #0 Parcela #0 - Agosto de 2025 Da…" at bounding box center [515, 571] width 639 height 1044
drag, startPoint x: 771, startPoint y: 492, endPoint x: 741, endPoint y: 488, distance: 30.3
drag, startPoint x: 739, startPoint y: 485, endPoint x: 822, endPoint y: 489, distance: 83.1
click at [822, 489] on div "Contratos Contrato #bcd3f97c Parcelas Parcela #0 Parcela #0 - Agosto de 2025 Da…" at bounding box center [515, 571] width 639 height 1044
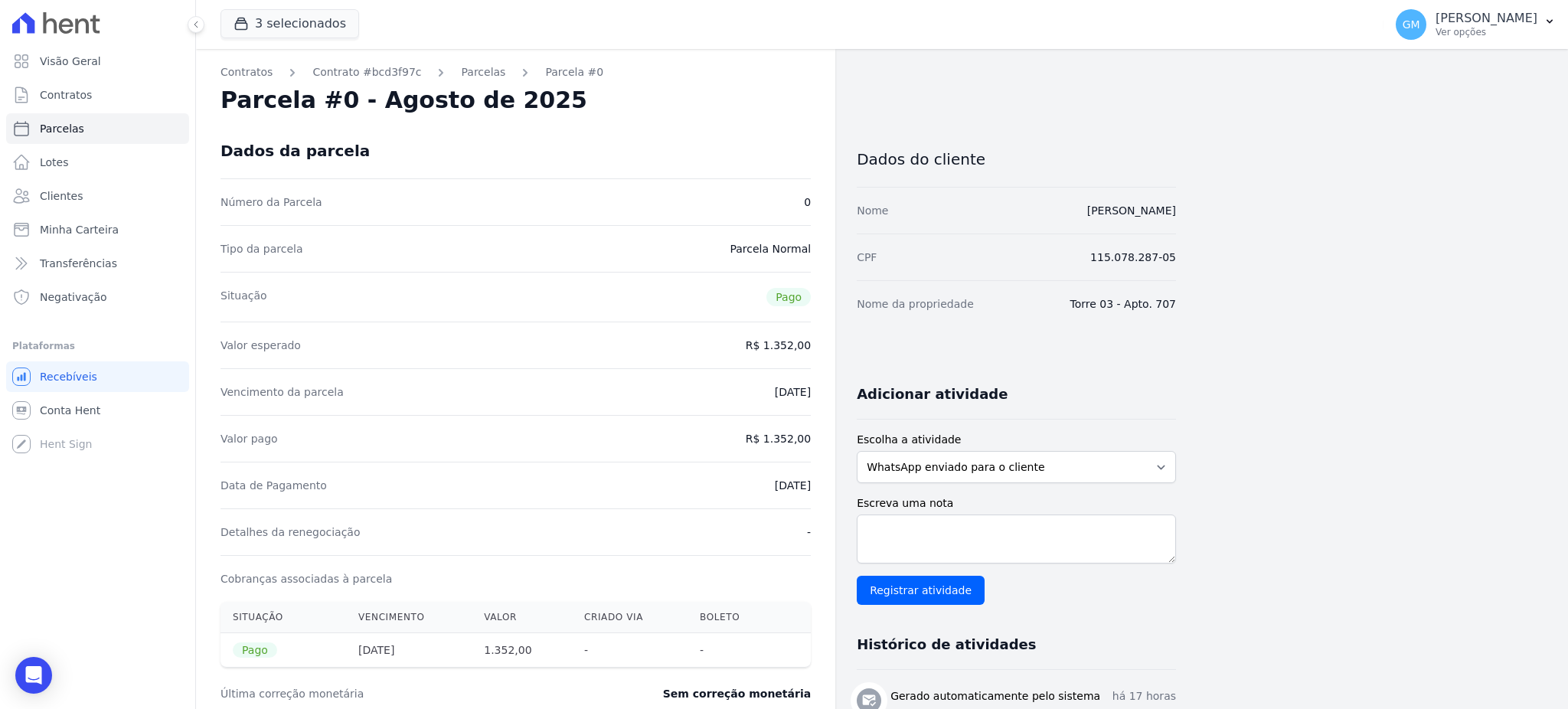
drag, startPoint x: 728, startPoint y: 539, endPoint x: 730, endPoint y: 508, distance: 31.1
click at [728, 539] on div "Detalhes da renegociação -" at bounding box center [515, 532] width 591 height 47
drag, startPoint x: 782, startPoint y: 492, endPoint x: 809, endPoint y: 492, distance: 27.0
click at [809, 492] on div "Data de Pagamento 11/08/2025" at bounding box center [515, 485] width 591 height 47
click at [1189, 208] on div "Contratos Contrato #bcd3f97c Parcelas Parcela #0 Parcela #0 - Agosto de 2025 Da…" at bounding box center [869, 571] width 1347 height 1044
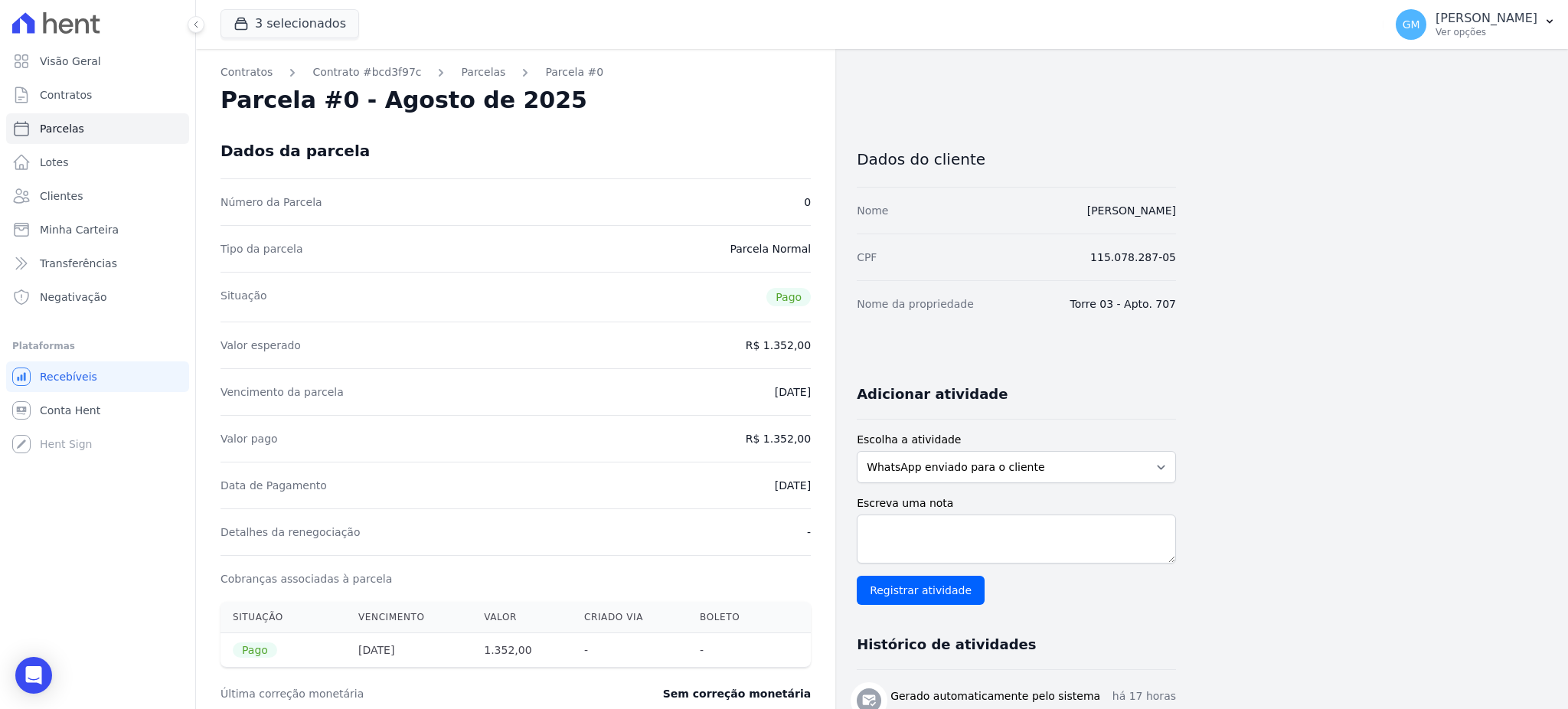
click at [751, 501] on div "Data de Pagamento 11/08/2025" at bounding box center [515, 485] width 591 height 47
drag, startPoint x: 750, startPoint y: 485, endPoint x: 818, endPoint y: 484, distance: 68.0
click at [818, 484] on div "Contratos Contrato #bcd3f97c Parcelas Parcela #0 Parcela #0 - Agosto de 2025 Da…" at bounding box center [515, 571] width 639 height 1044
click at [1112, 227] on div "Nome Paulo Roberto Pereira Barbosa" at bounding box center [1016, 210] width 319 height 47
drag, startPoint x: 1197, startPoint y: 209, endPoint x: 1014, endPoint y: 224, distance: 183.6
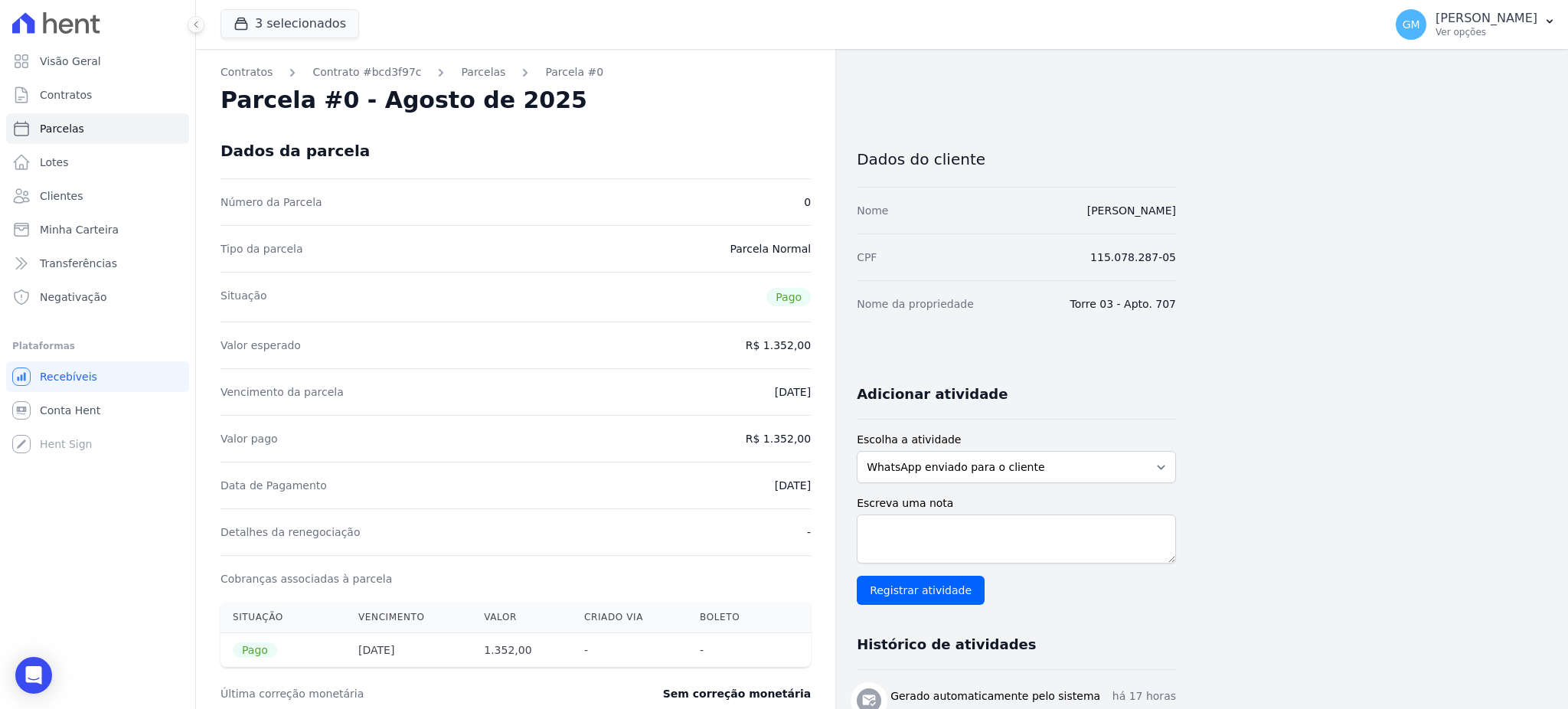
click at [1014, 224] on div "Contratos Contrato #bcd3f97c Parcelas Parcela #0 Parcela #0 - Agosto de 2025 Da…" at bounding box center [869, 571] width 1347 height 1044
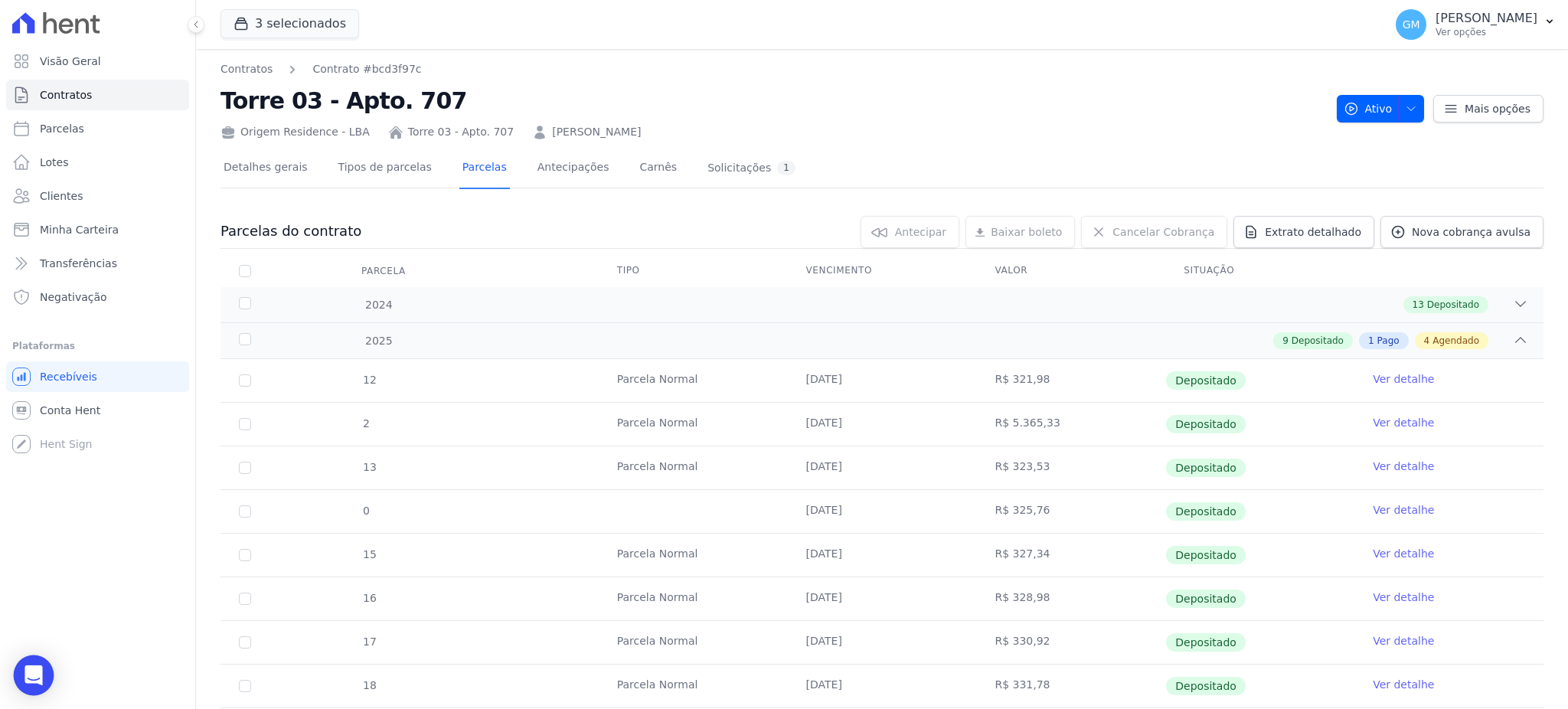
click at [21, 681] on div "Open Intercom Messenger" at bounding box center [34, 675] width 40 height 40
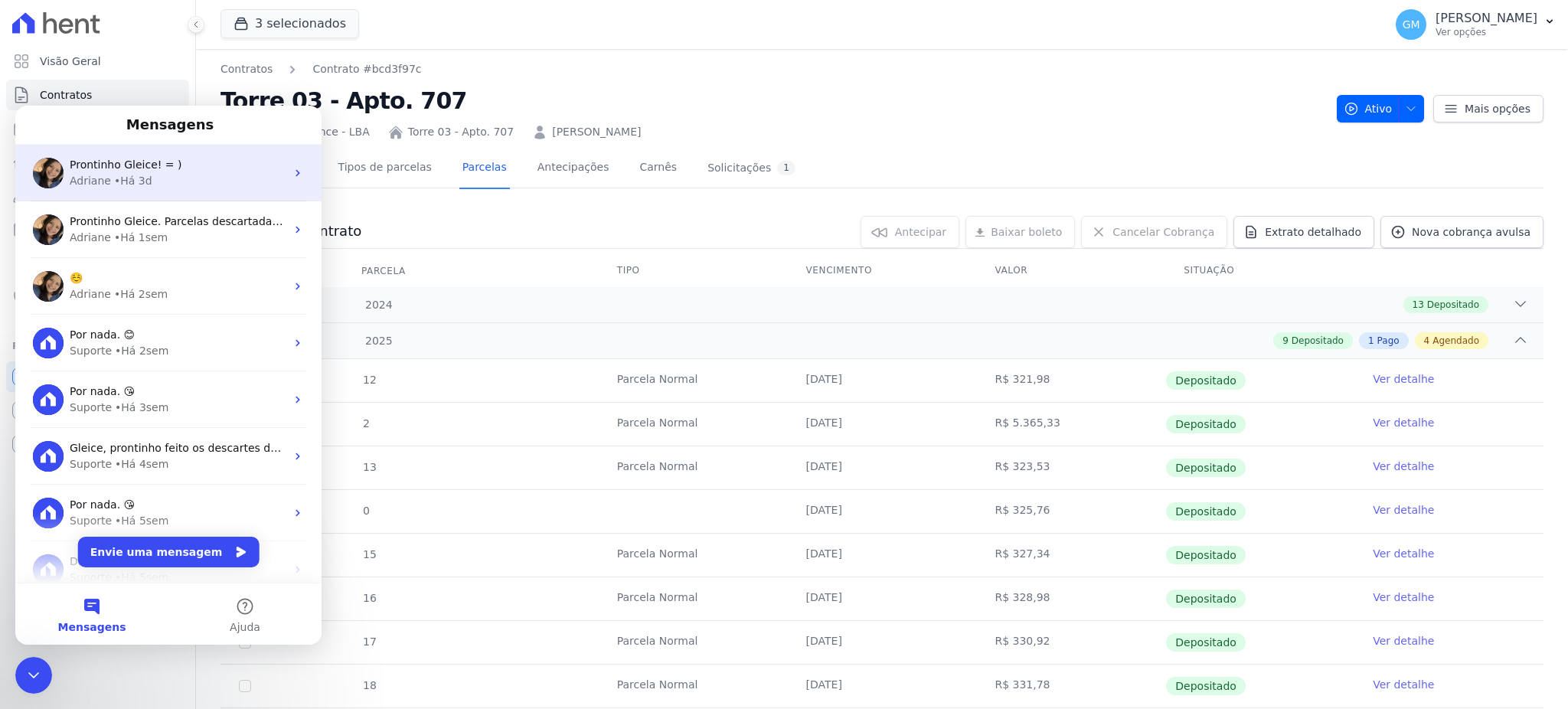
click at [159, 178] on div "Adriane • Há 3d" at bounding box center [178, 181] width 216 height 16
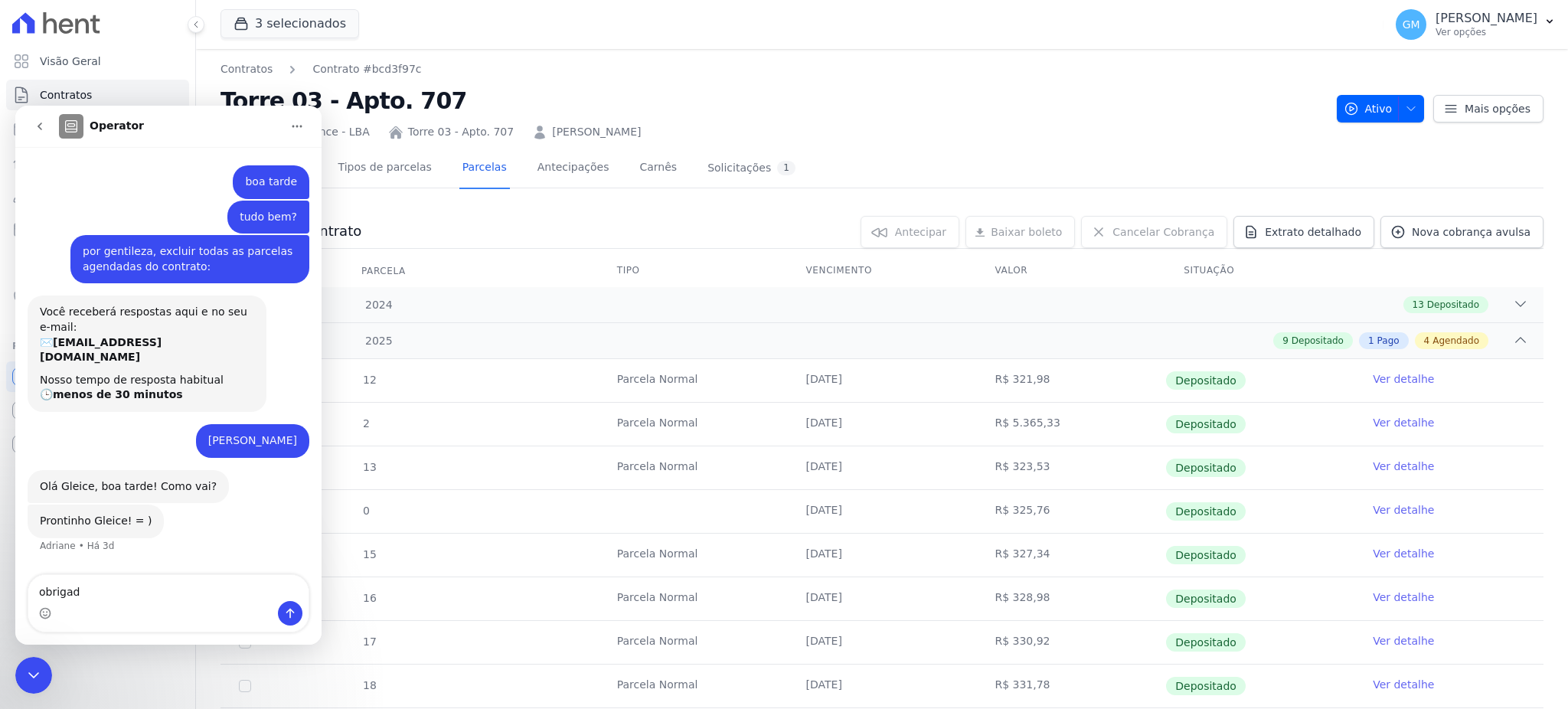
type textarea "obrigada"
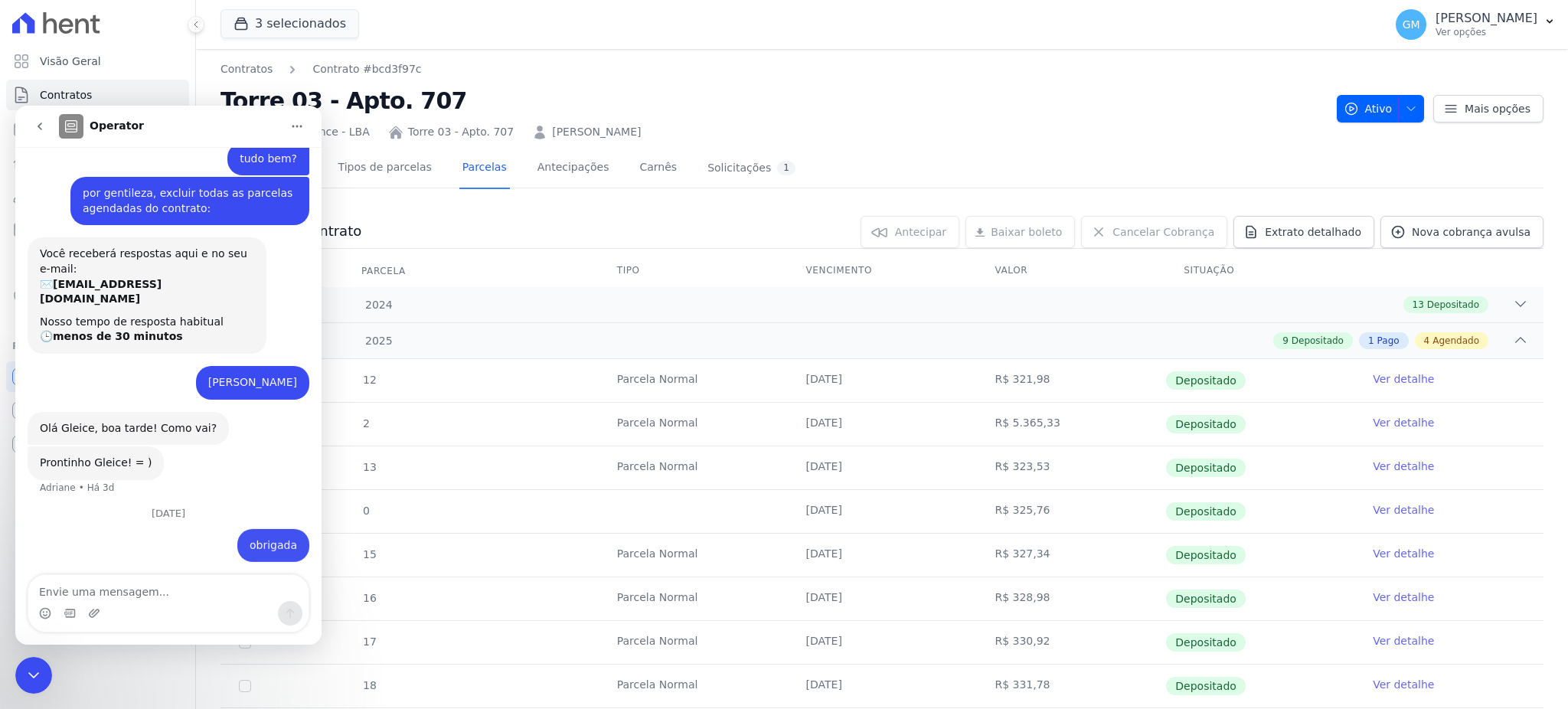
scroll to position [82, 0]
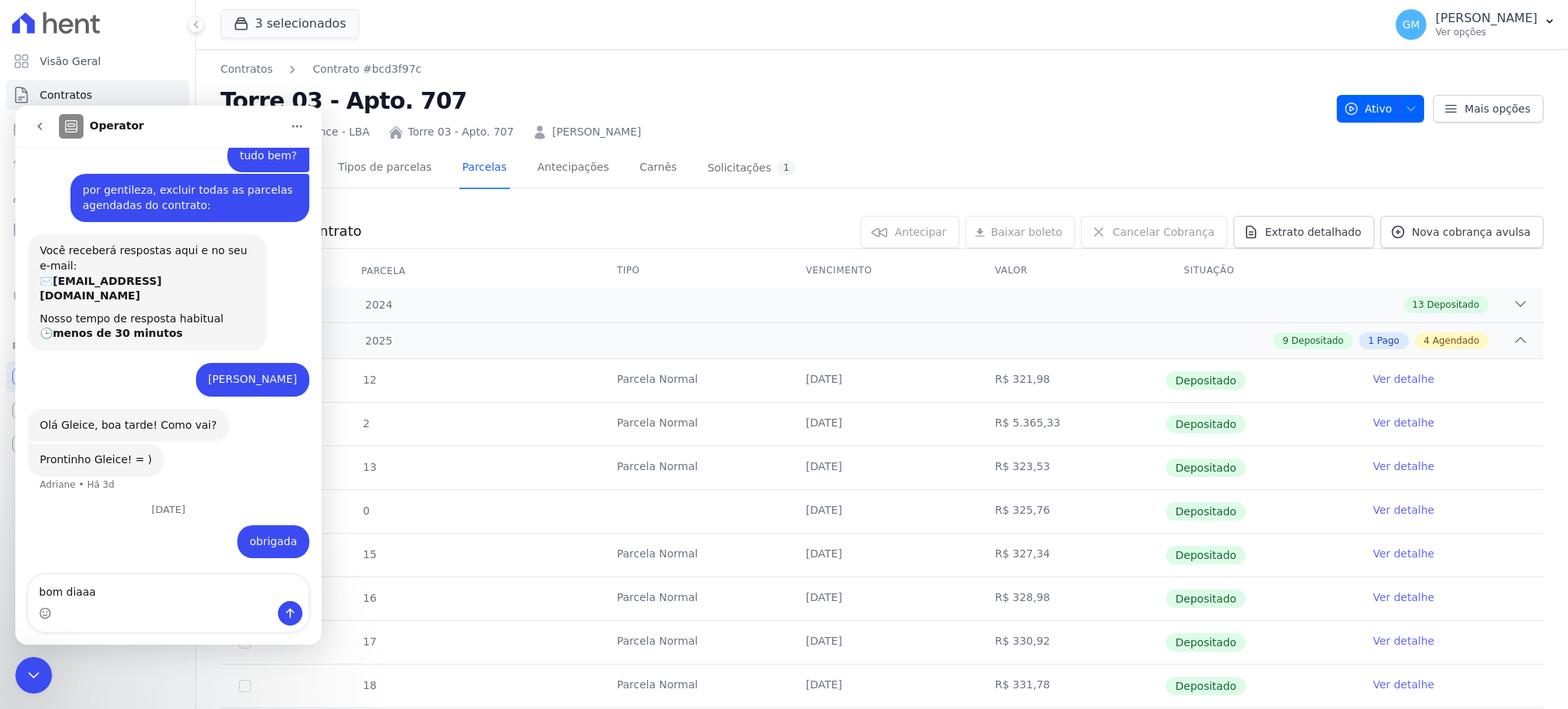
type textarea "bom diaaaa"
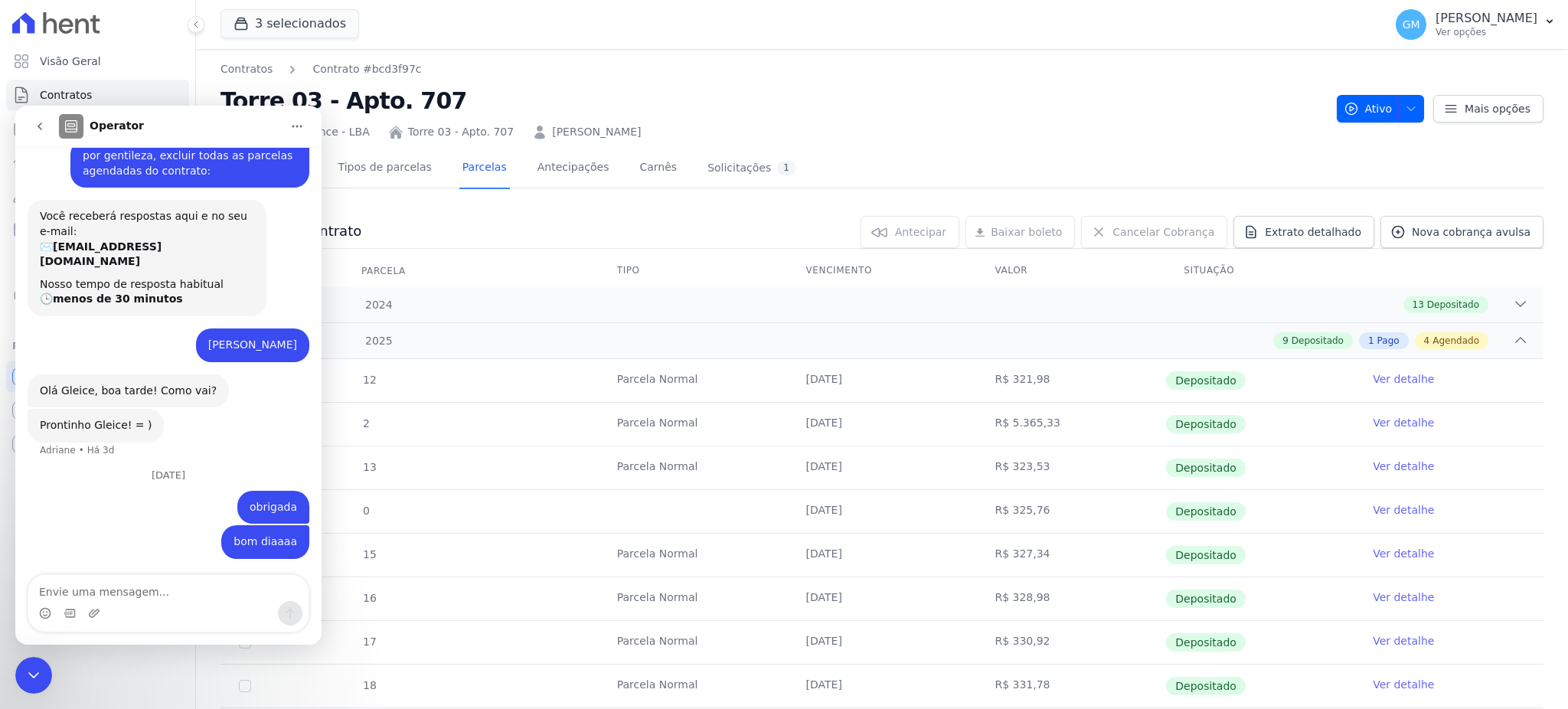
drag, startPoint x: 169, startPoint y: 336, endPoint x: 276, endPoint y: 337, distance: 107.0
click at [276, 337] on div "Rodrigo Teixeira Soares Gleice • Há 3d" at bounding box center [252, 345] width 113 height 34
click at [26, 669] on icon "Encerramento do Messenger da Intercom" at bounding box center [34, 675] width 18 height 18
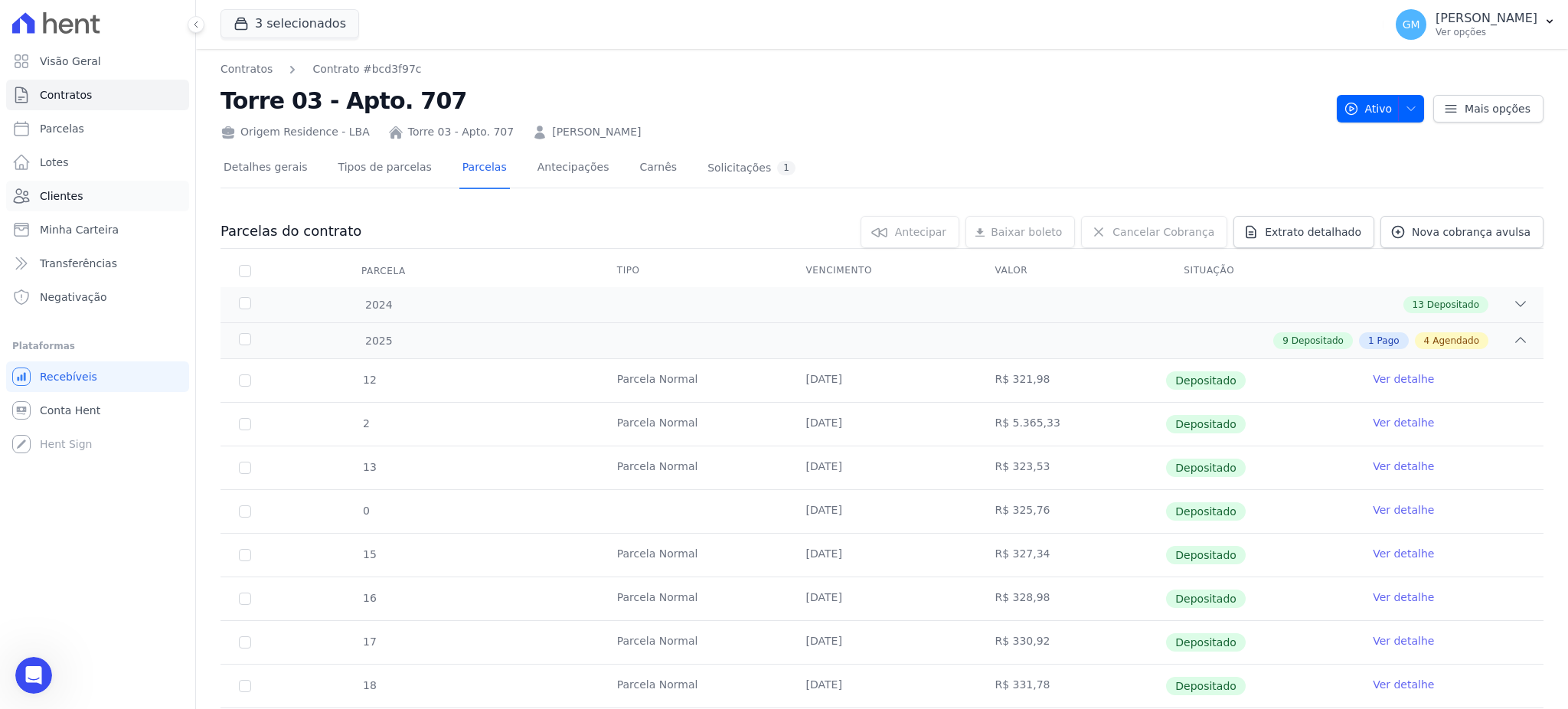
click at [100, 196] on link "Clientes" at bounding box center [97, 196] width 183 height 31
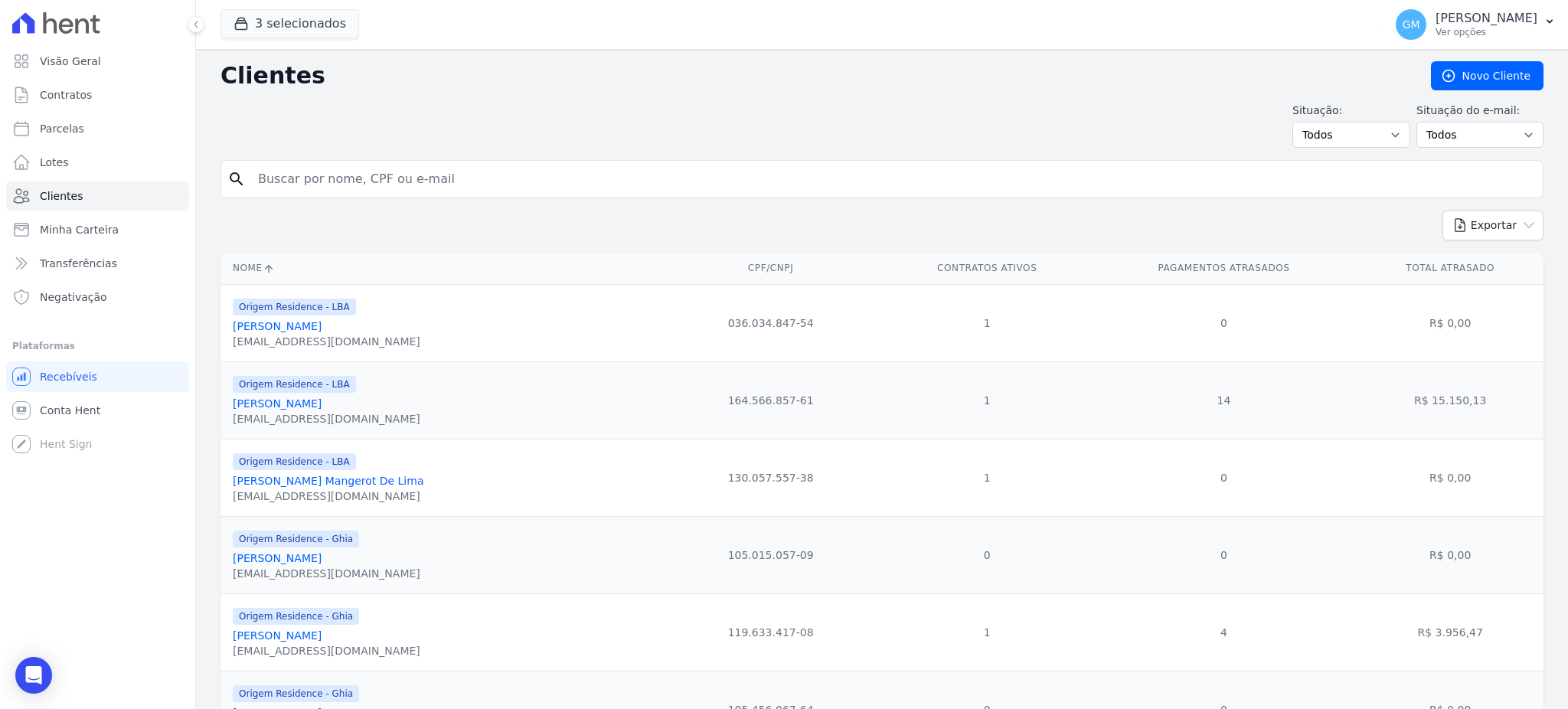
click at [326, 175] on input "search" at bounding box center [892, 179] width 1287 height 31
paste input "Rodrigo Teixeira Soar"
type input "Rodrigo Teixeira Soar"
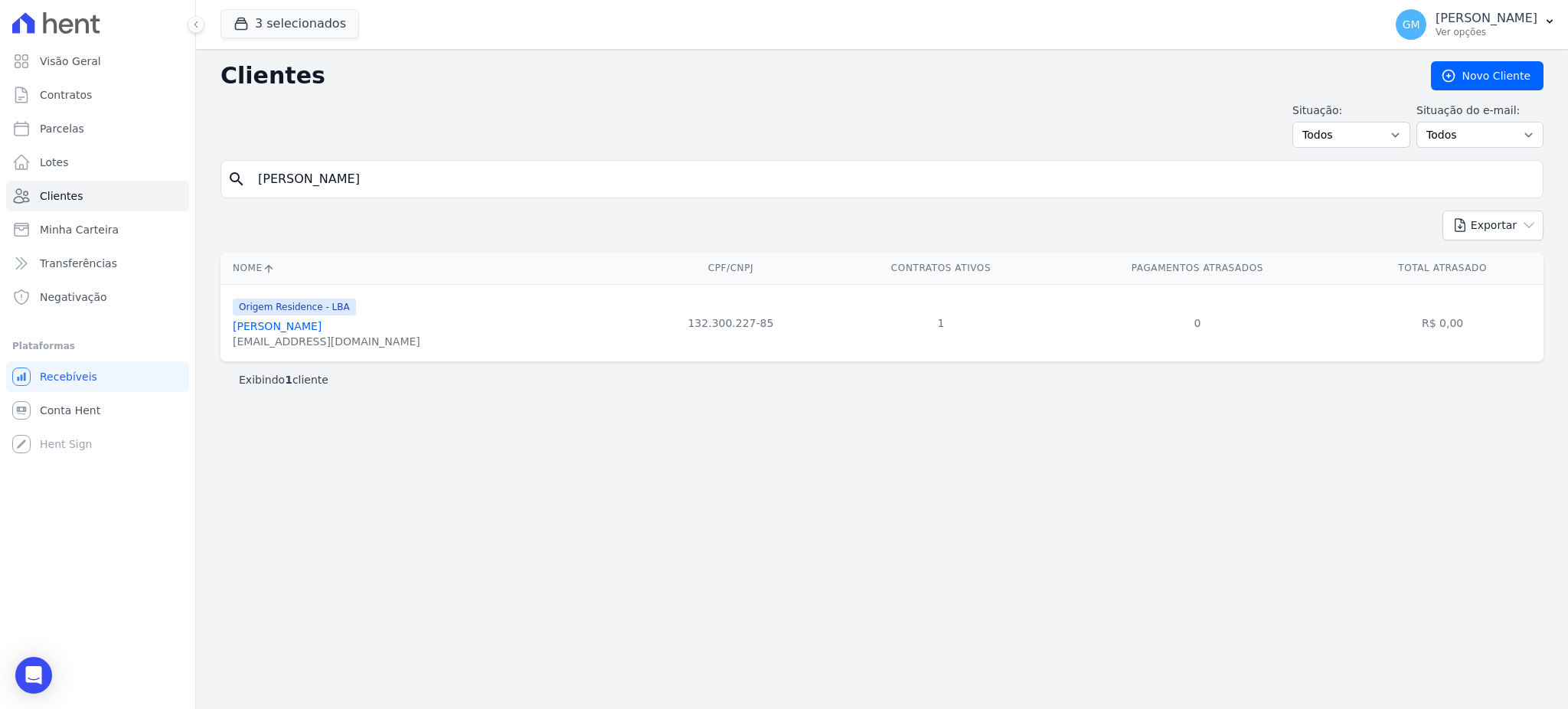
click at [322, 332] on link "Rodrigo Teixeira Soares" at bounding box center [277, 326] width 89 height 13
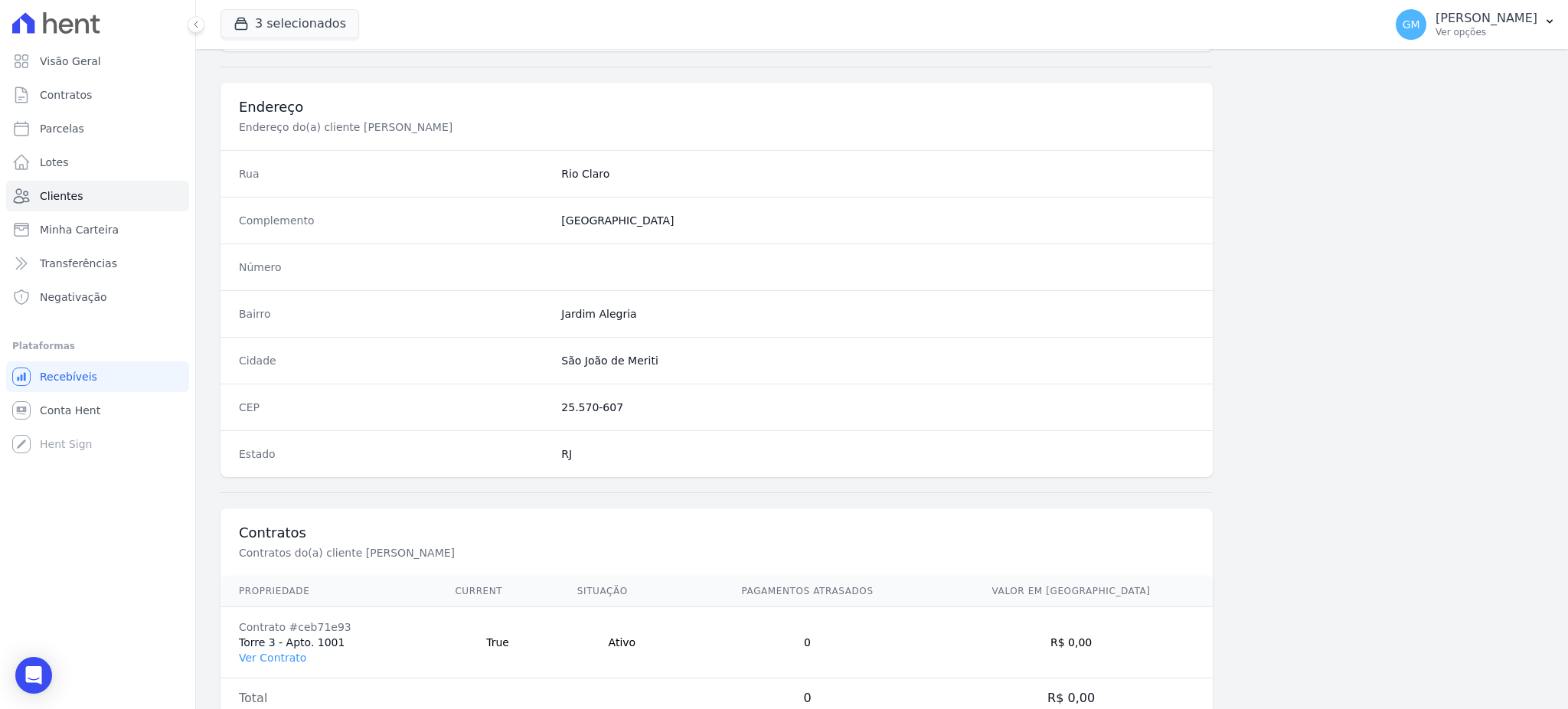
scroll to position [725, 0]
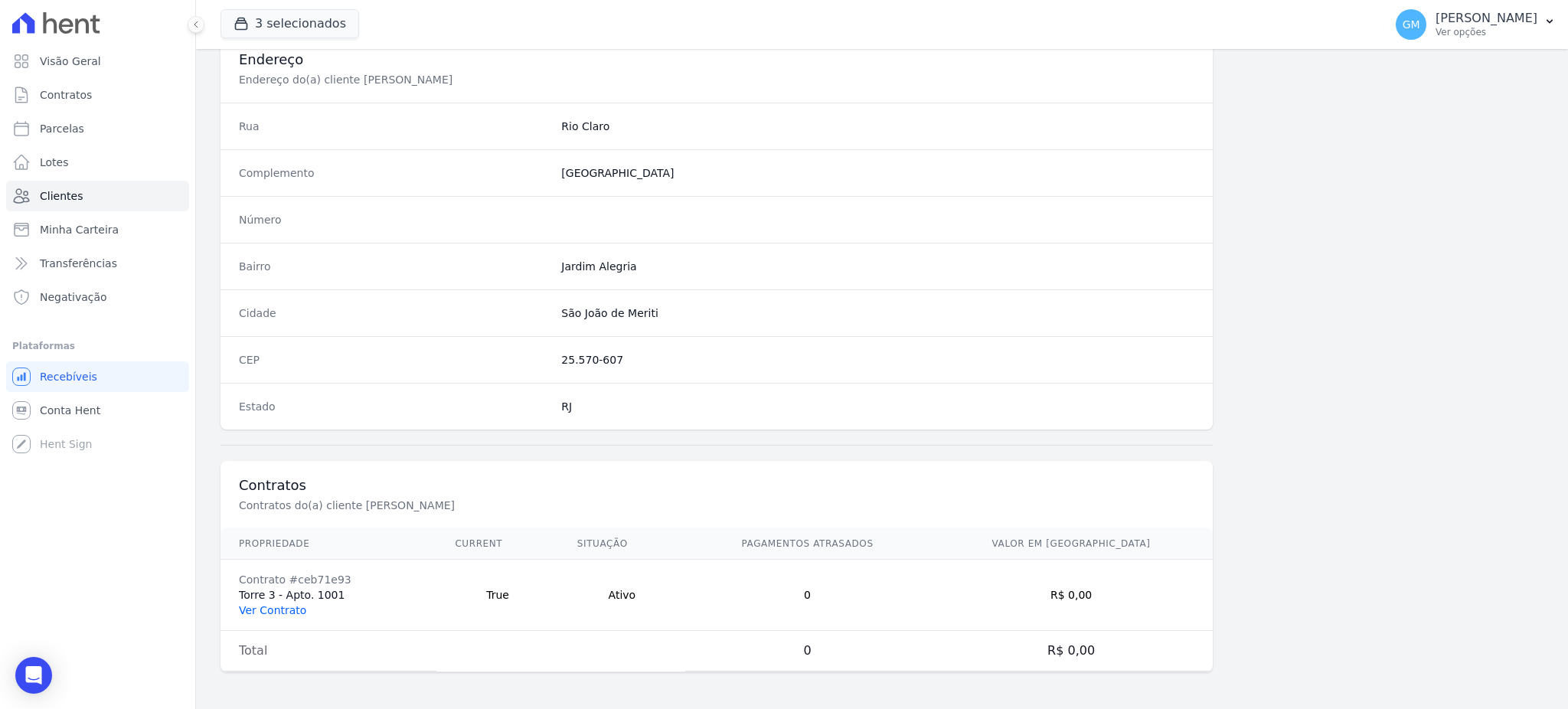
click at [282, 617] on link "Ver Contrato" at bounding box center [272, 610] width 67 height 13
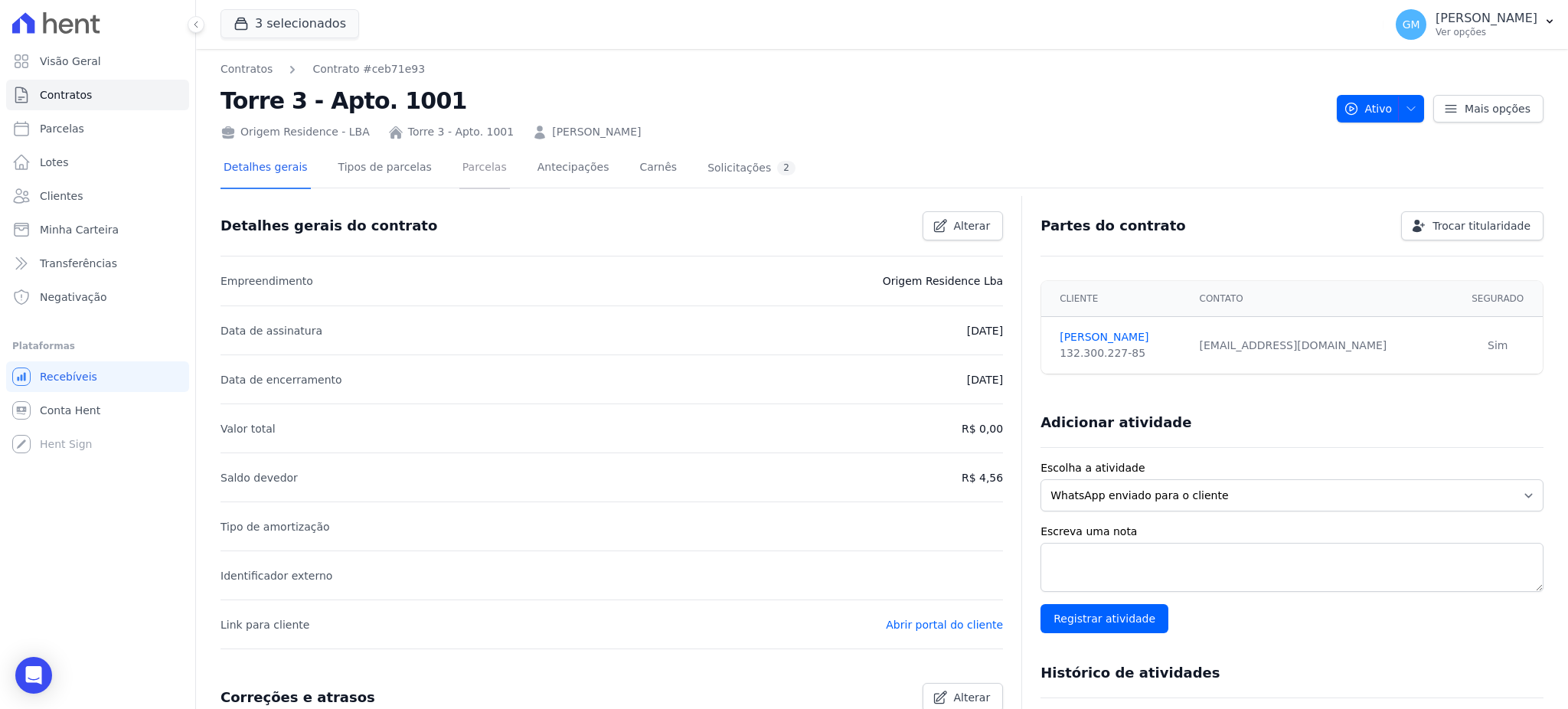
click at [459, 173] on link "Parcelas" at bounding box center [484, 168] width 50 height 40
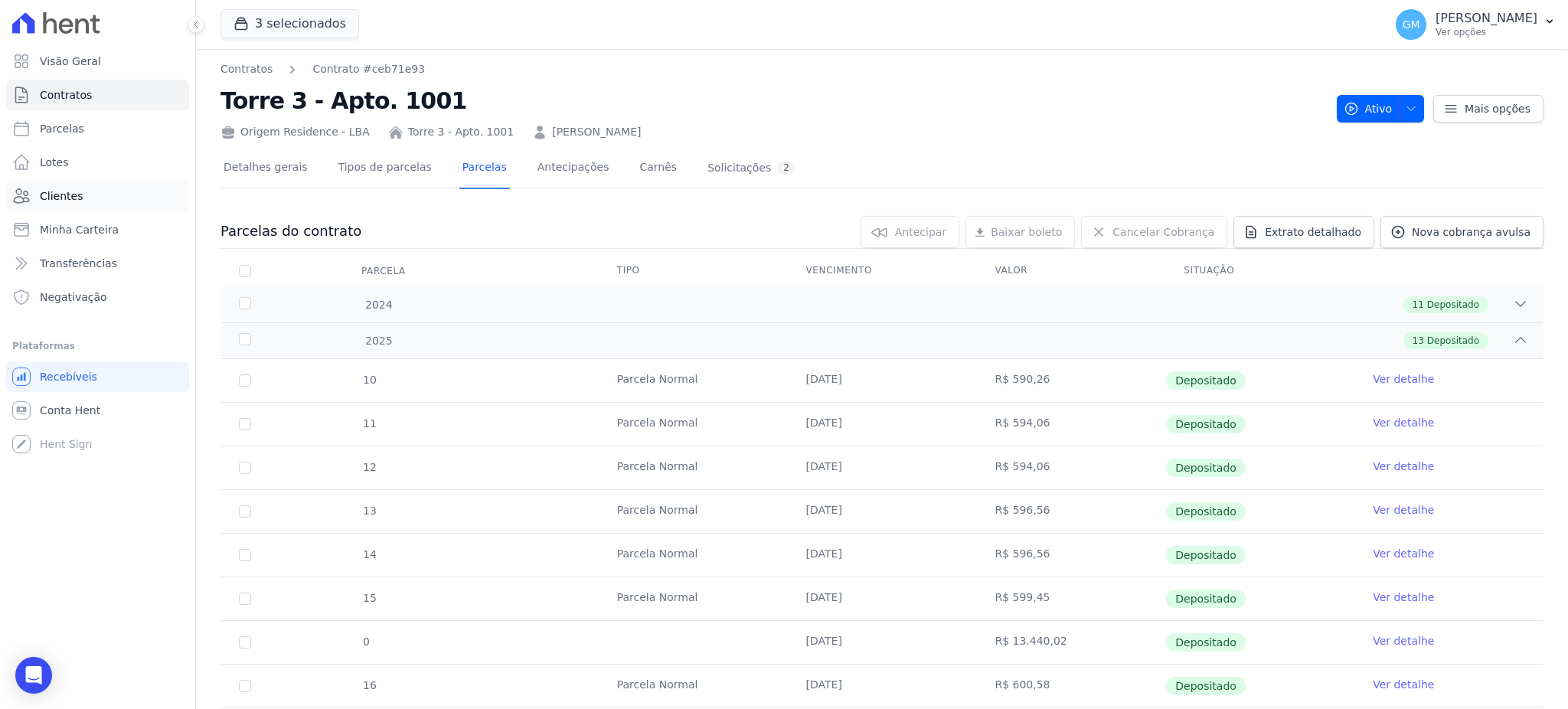
click at [87, 194] on link "Clientes" at bounding box center [97, 196] width 183 height 31
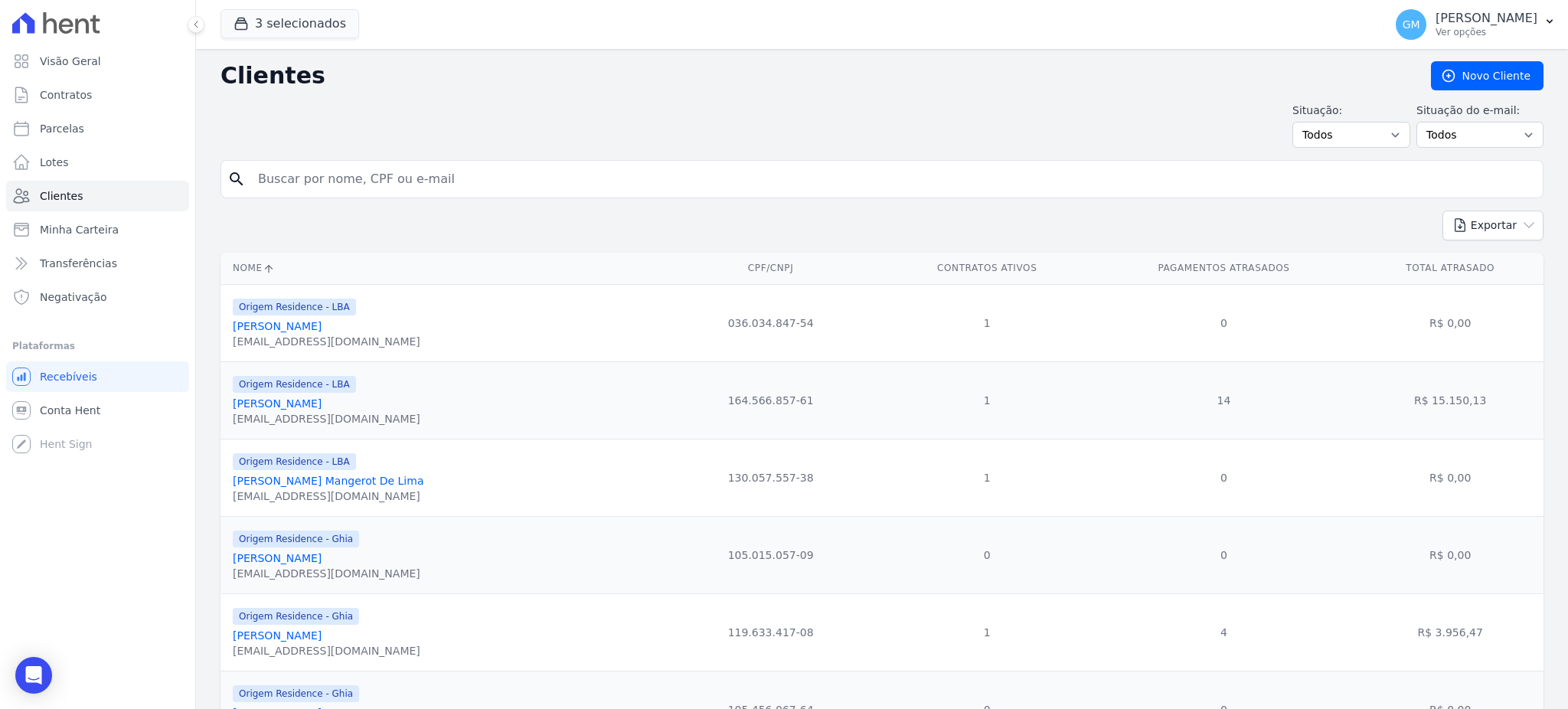
click at [328, 175] on input "search" at bounding box center [892, 179] width 1287 height 31
type input "Paulo Roberto Pereira Barbosa"
drag, startPoint x: 437, startPoint y: 179, endPoint x: 240, endPoint y: 182, distance: 197.0
click at [240, 182] on div "search Paulo Roberto Pereira Barbosa" at bounding box center [881, 179] width 1323 height 39
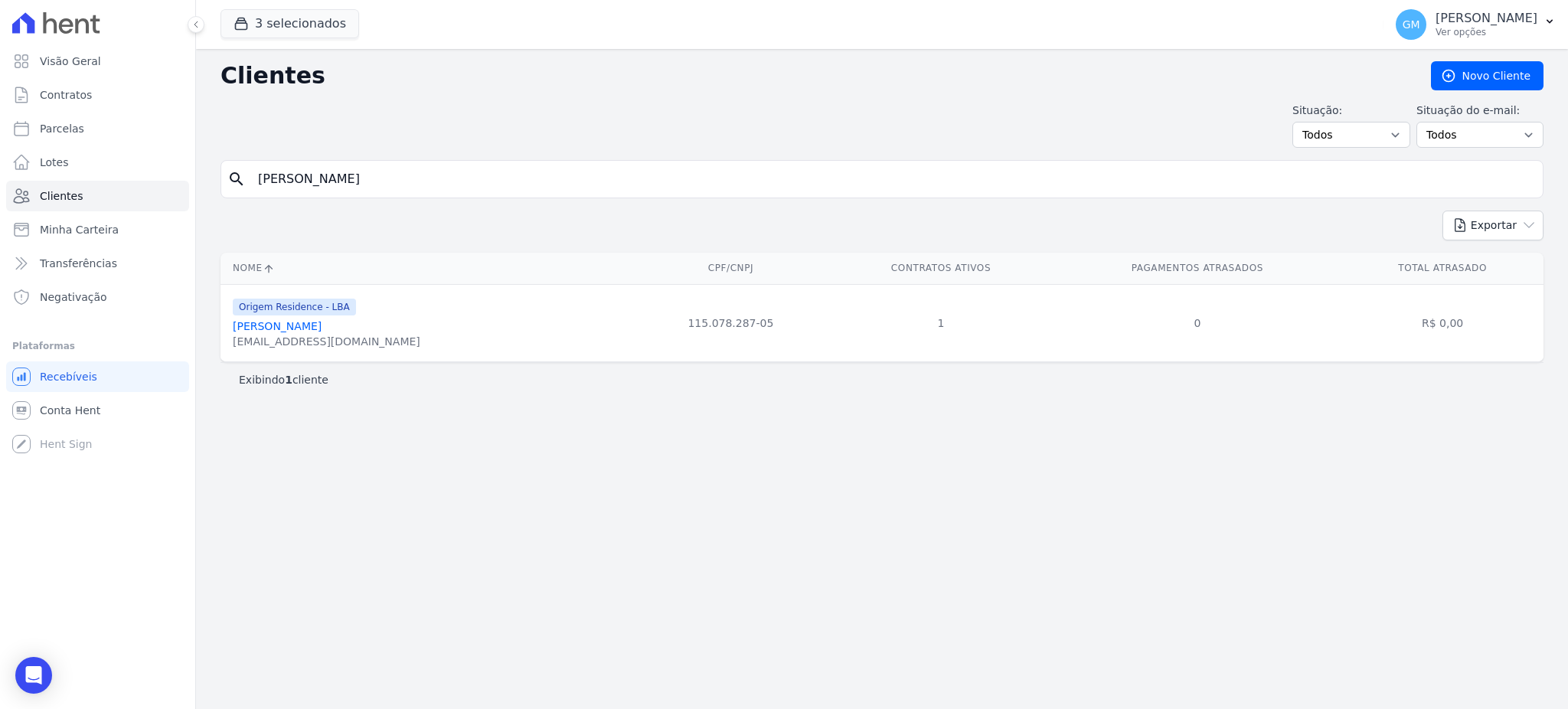
click at [322, 324] on link "Paulo Roberto Pereira Barbosa" at bounding box center [277, 326] width 89 height 13
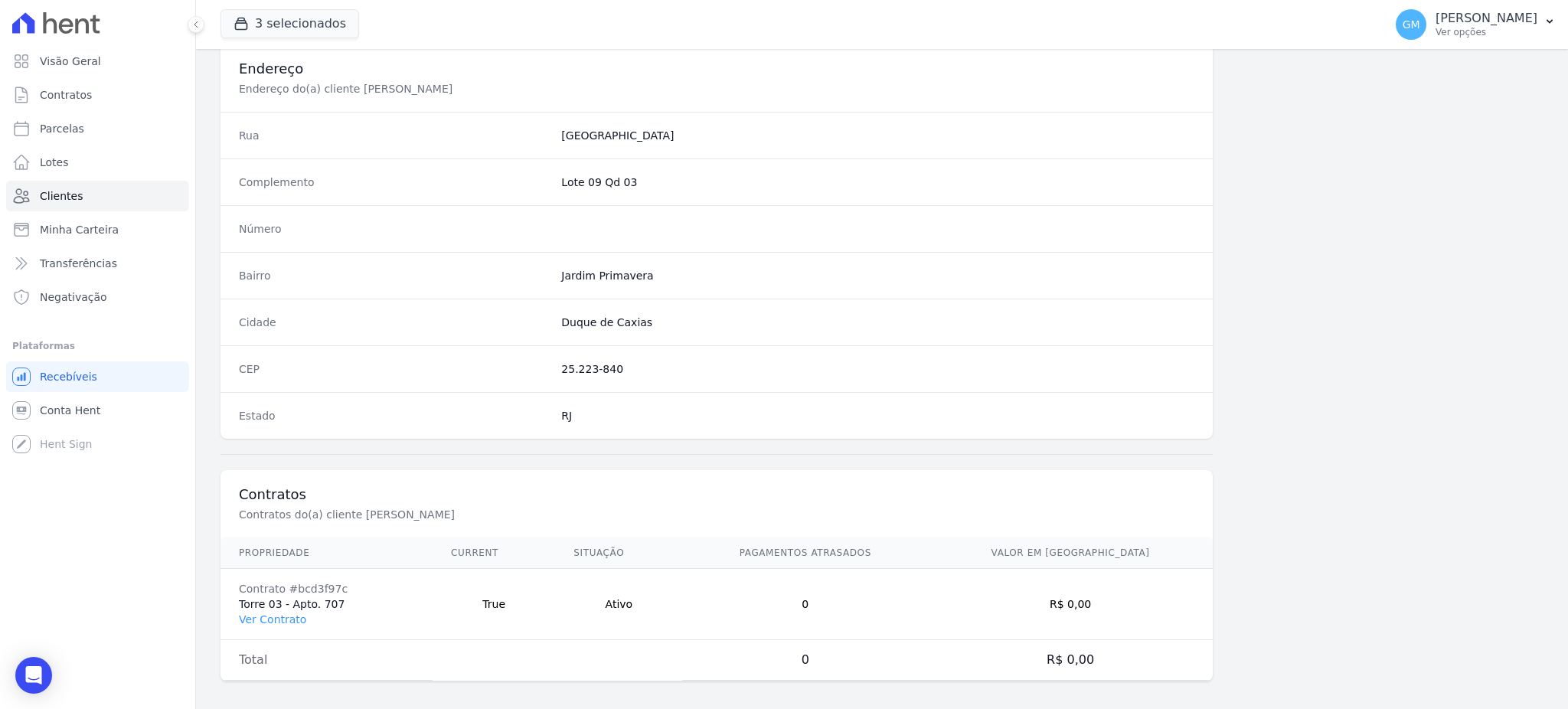
scroll to position [725, 0]
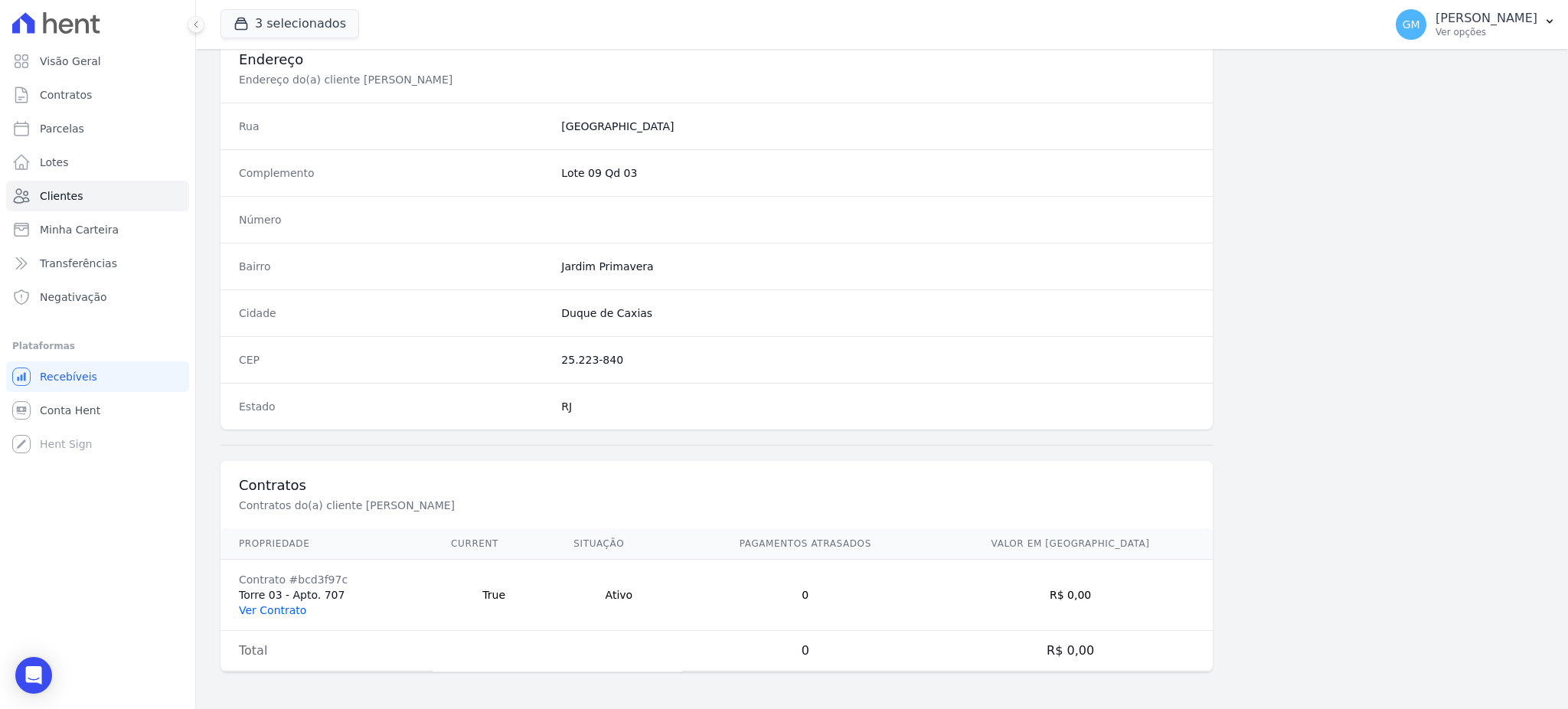
click at [274, 606] on link "Ver Contrato" at bounding box center [272, 610] width 67 height 13
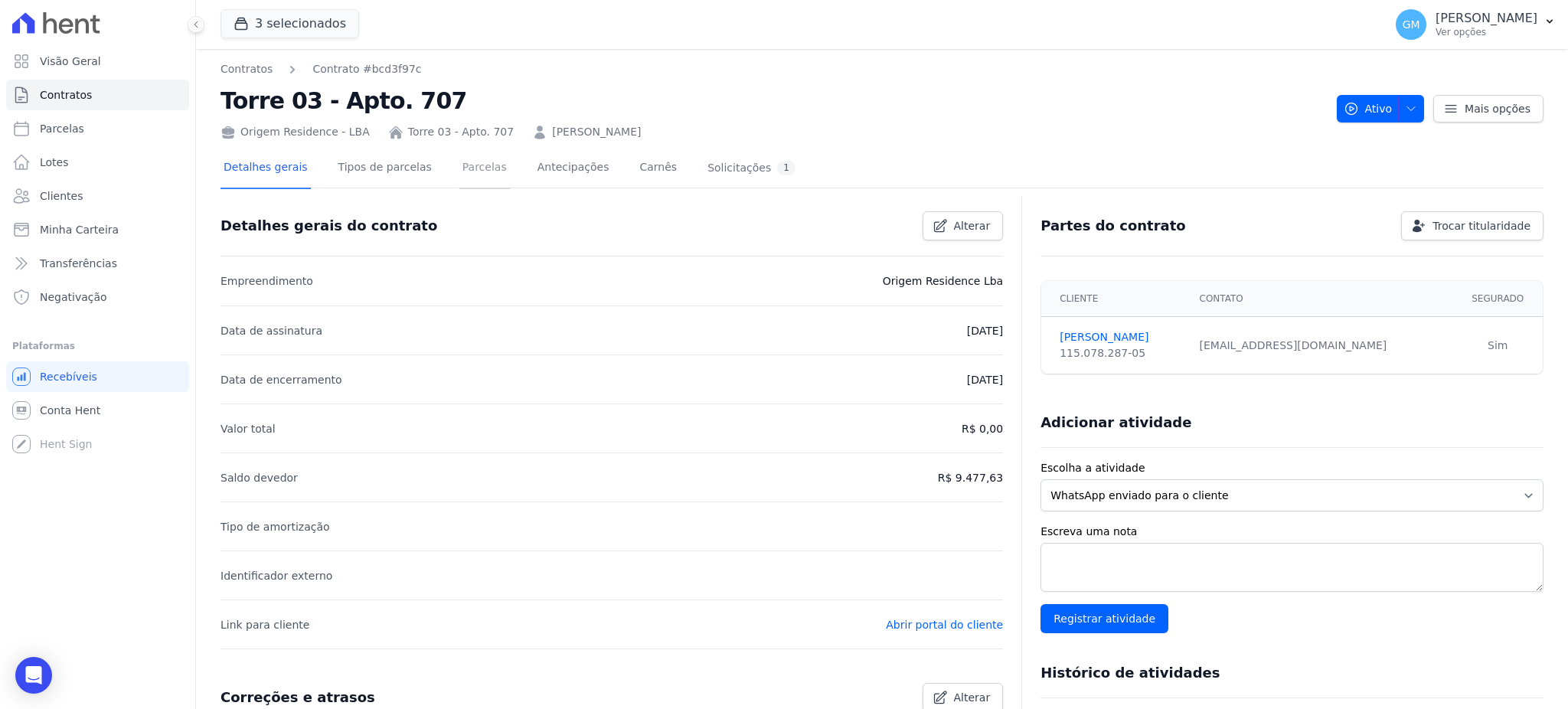
click at [459, 167] on link "Parcelas" at bounding box center [484, 168] width 50 height 40
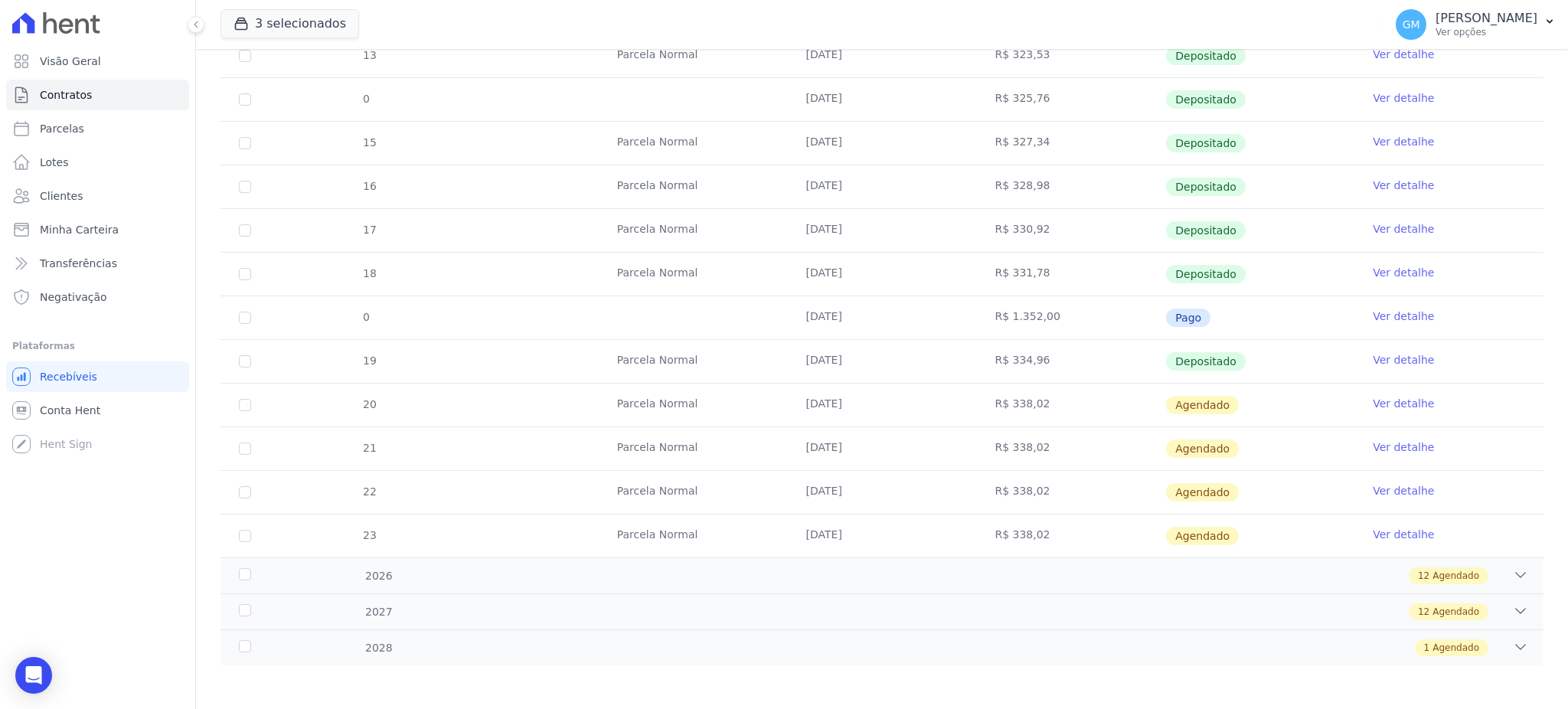
scroll to position [413, 0]
click at [13, 684] on div "Visão Geral Contratos Parcelas Lotes Clientes Minha Carteira Transferências Neg…" at bounding box center [97, 354] width 195 height 709
click at [42, 670] on div "Open Intercom Messenger" at bounding box center [34, 675] width 40 height 40
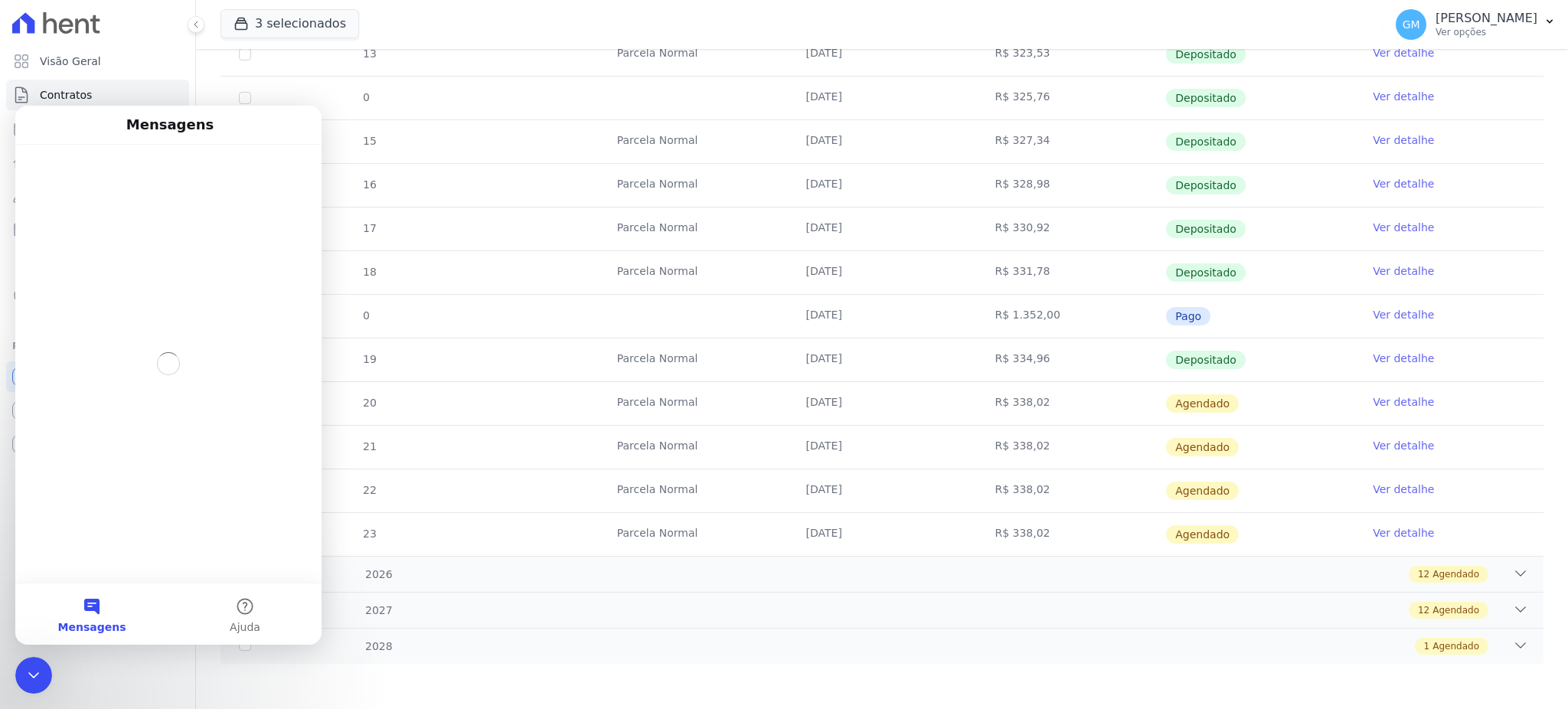
scroll to position [0, 0]
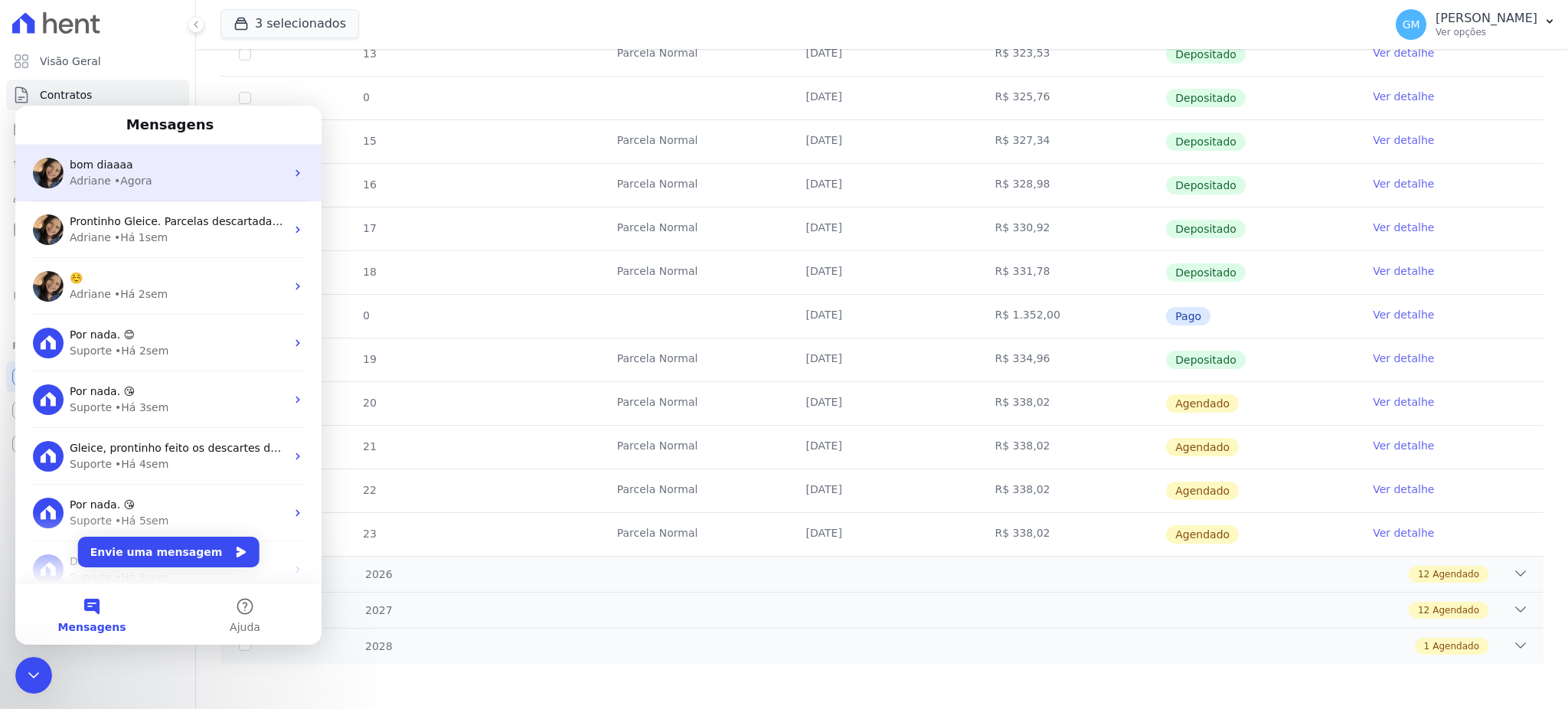
click at [172, 175] on div "Adriane • Agora" at bounding box center [178, 181] width 216 height 16
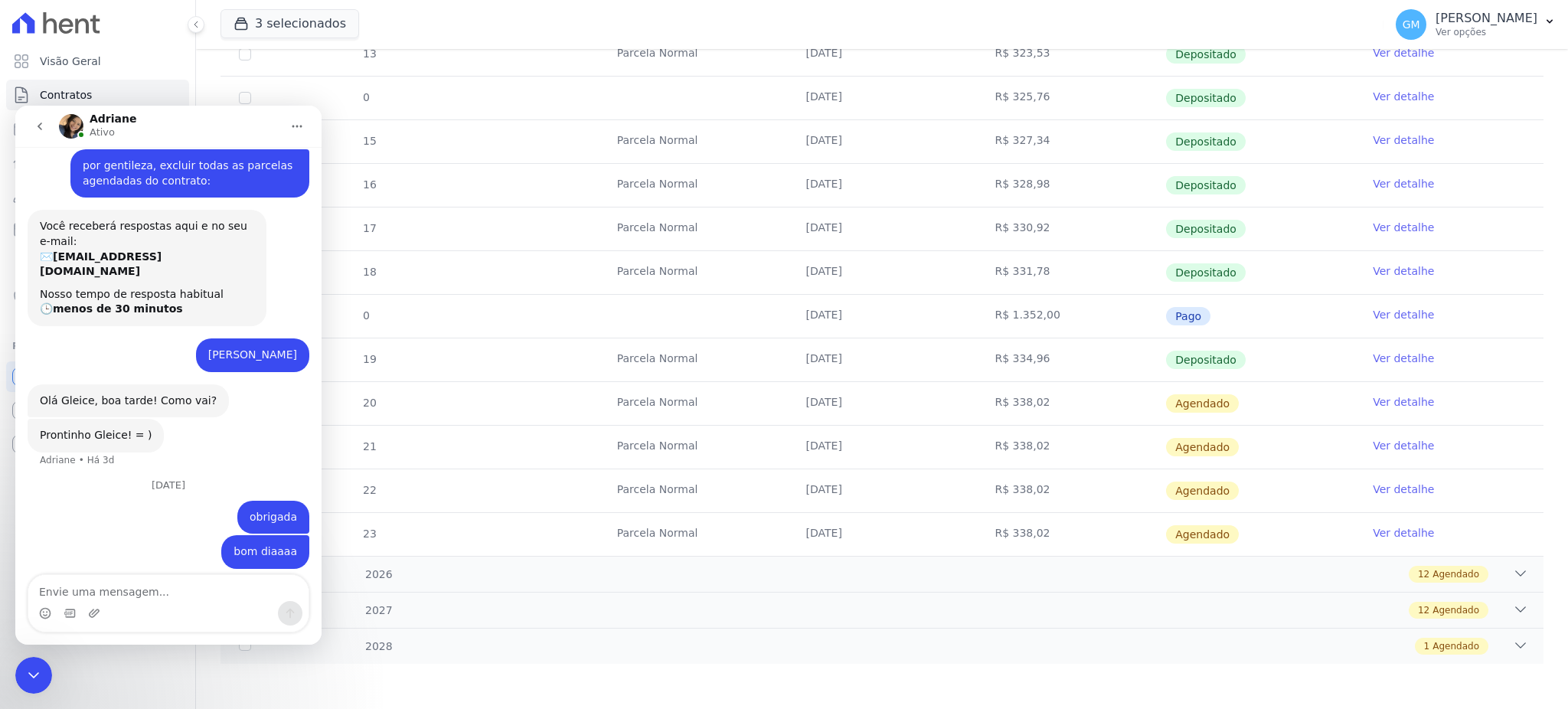
scroll to position [116, 0]
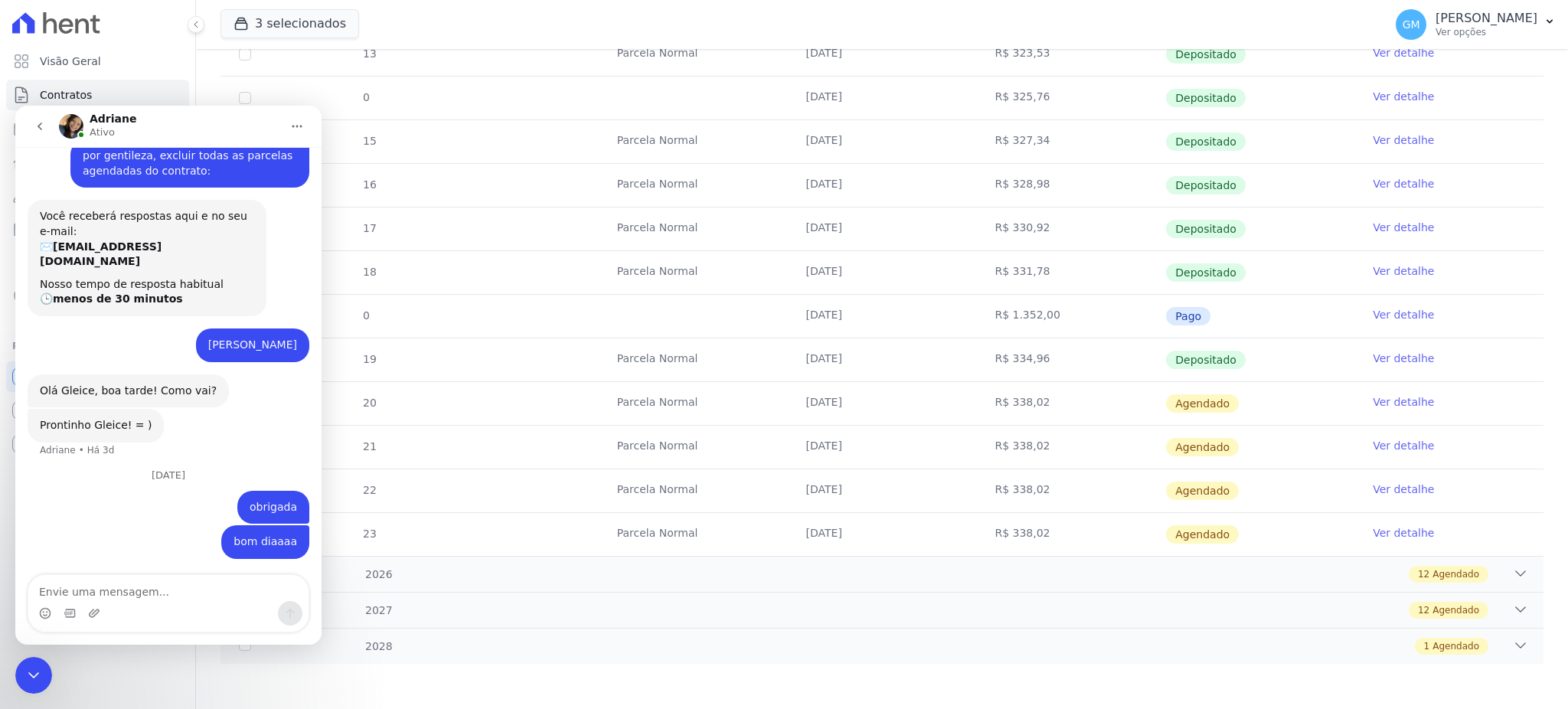
click at [164, 598] on textarea "Envie uma mensagem..." at bounding box center [168, 587] width 280 height 26
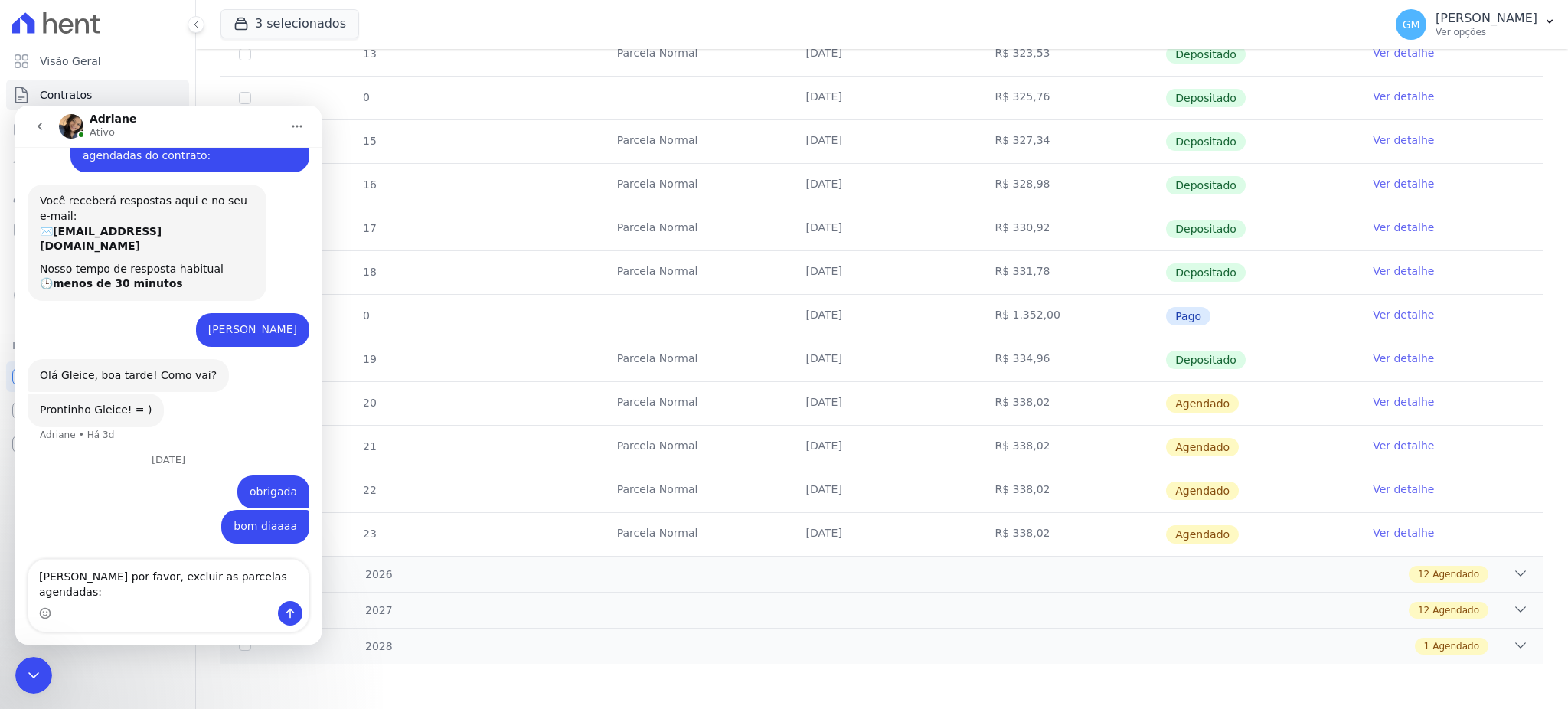
drag, startPoint x: 793, startPoint y: 396, endPoint x: 1039, endPoint y: 405, distance: 246.2
click at [1039, 405] on tr "20 Parcela Normal 10/09/2025 R$ 338,02 Agendado Ver detalhe" at bounding box center [881, 403] width 1323 height 44
click at [145, 603] on div "Messenger da Intercom" at bounding box center [168, 613] width 280 height 24
click at [152, 598] on textarea "Paulo Roberto Pereira Barbosa por favor, excluir as parcelas agendadas:" at bounding box center [168, 580] width 280 height 41
paste textarea "10/09/2025 R$ 338,02"
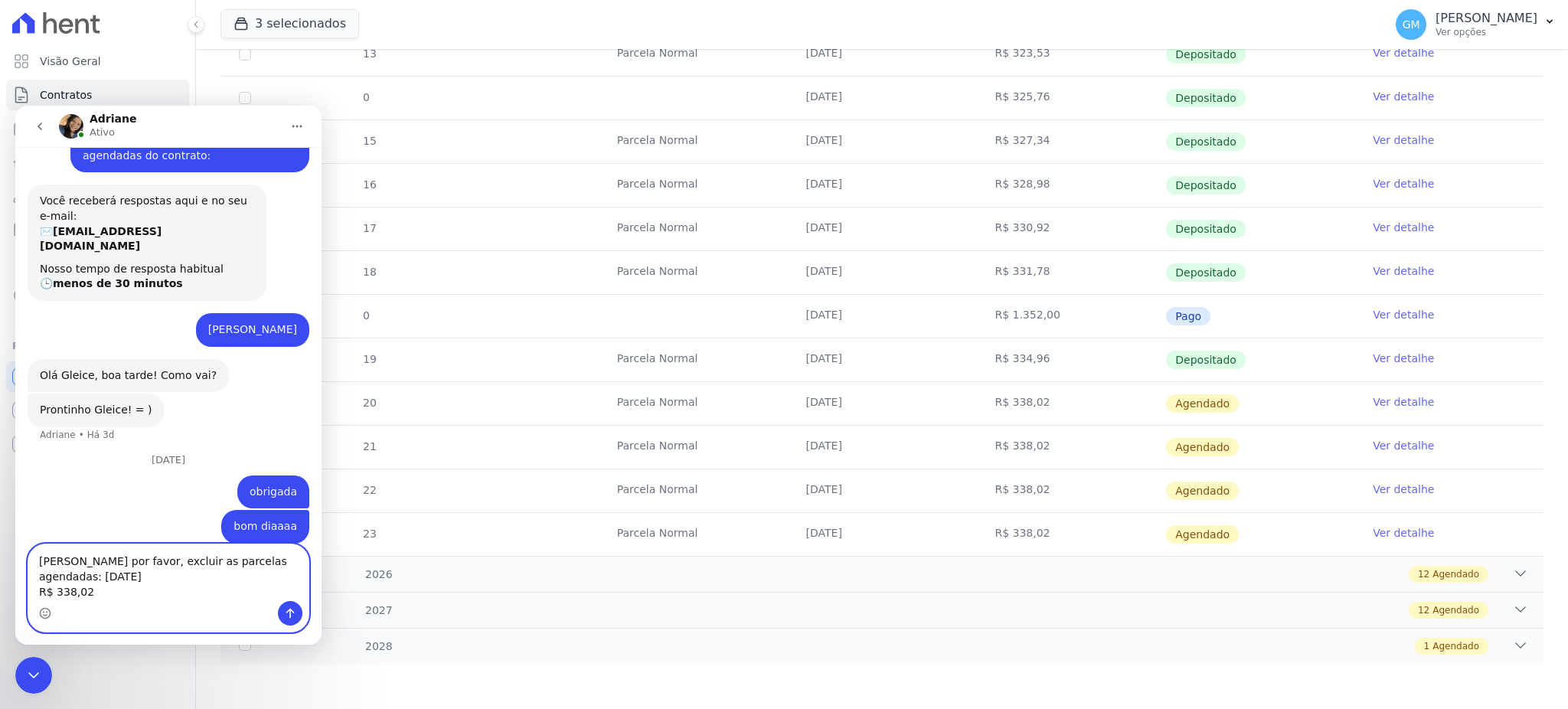
scroll to position [147, 0]
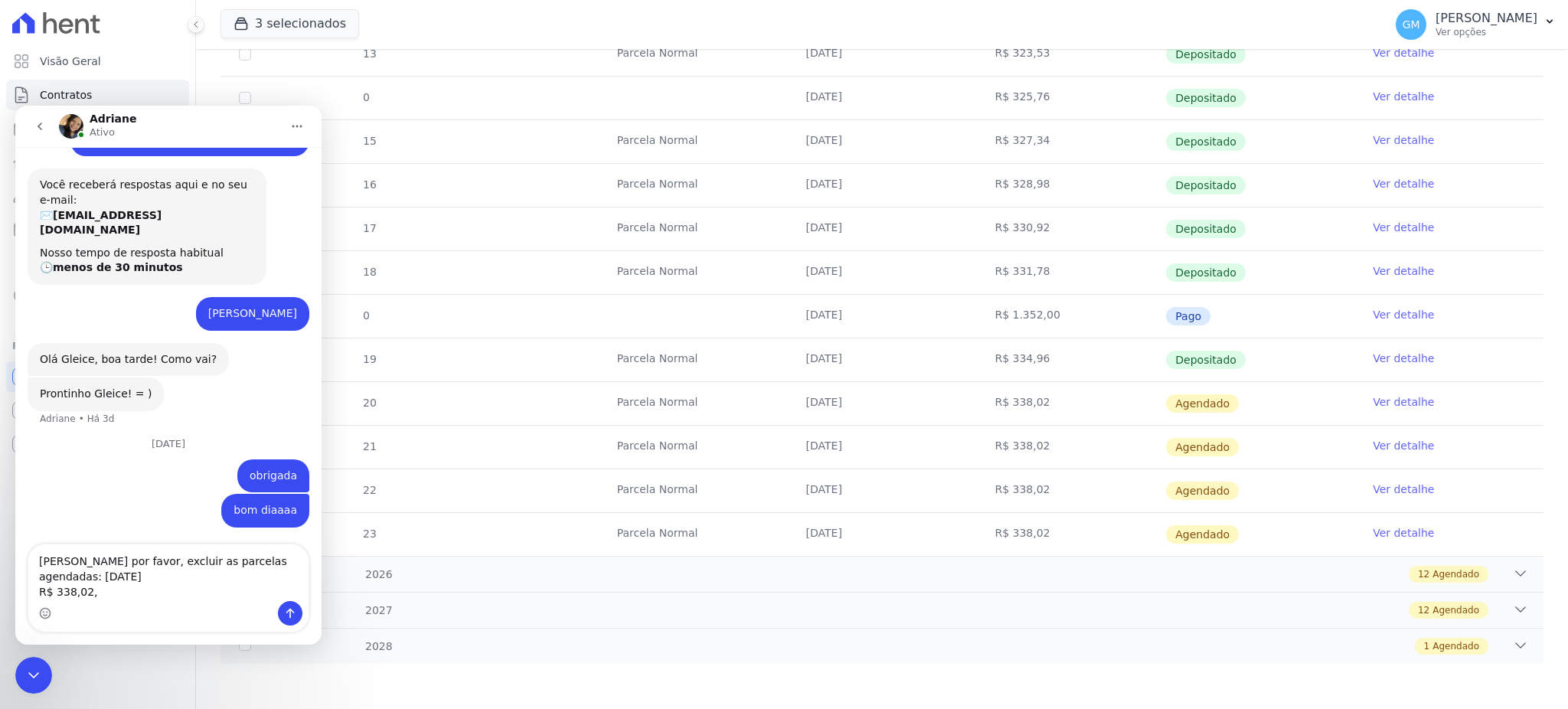
drag, startPoint x: 779, startPoint y: 453, endPoint x: 1033, endPoint y: 442, distance: 254.2
click at [1033, 442] on tr "21 Parcela Normal 10/10/2025 R$ 338,02 Agendado Ver detalhe" at bounding box center [881, 447] width 1323 height 44
click at [108, 590] on textarea "Paulo Roberto Pereira Barbosa por favor, excluir as parcelas agendadas: 10/09/2…" at bounding box center [168, 573] width 280 height 57
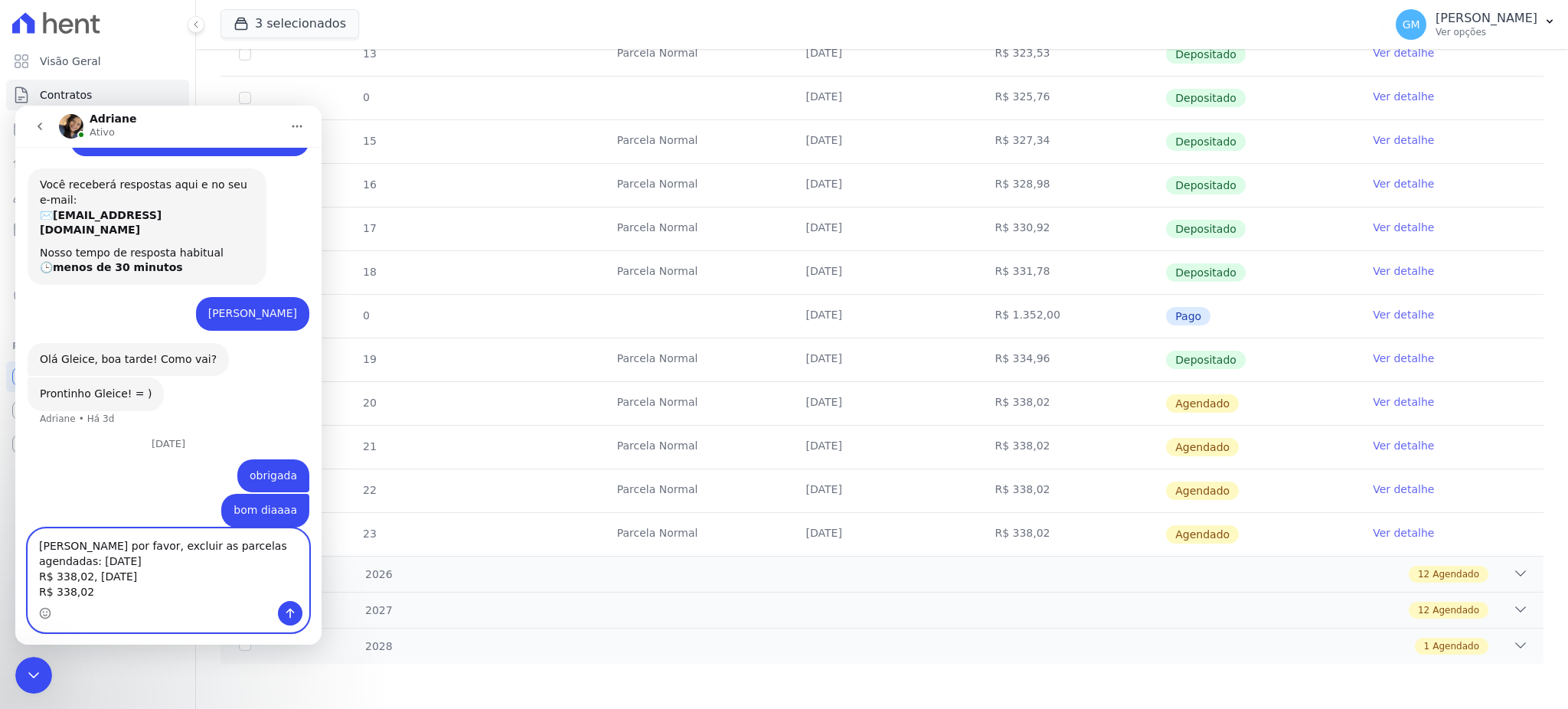
scroll to position [163, 0]
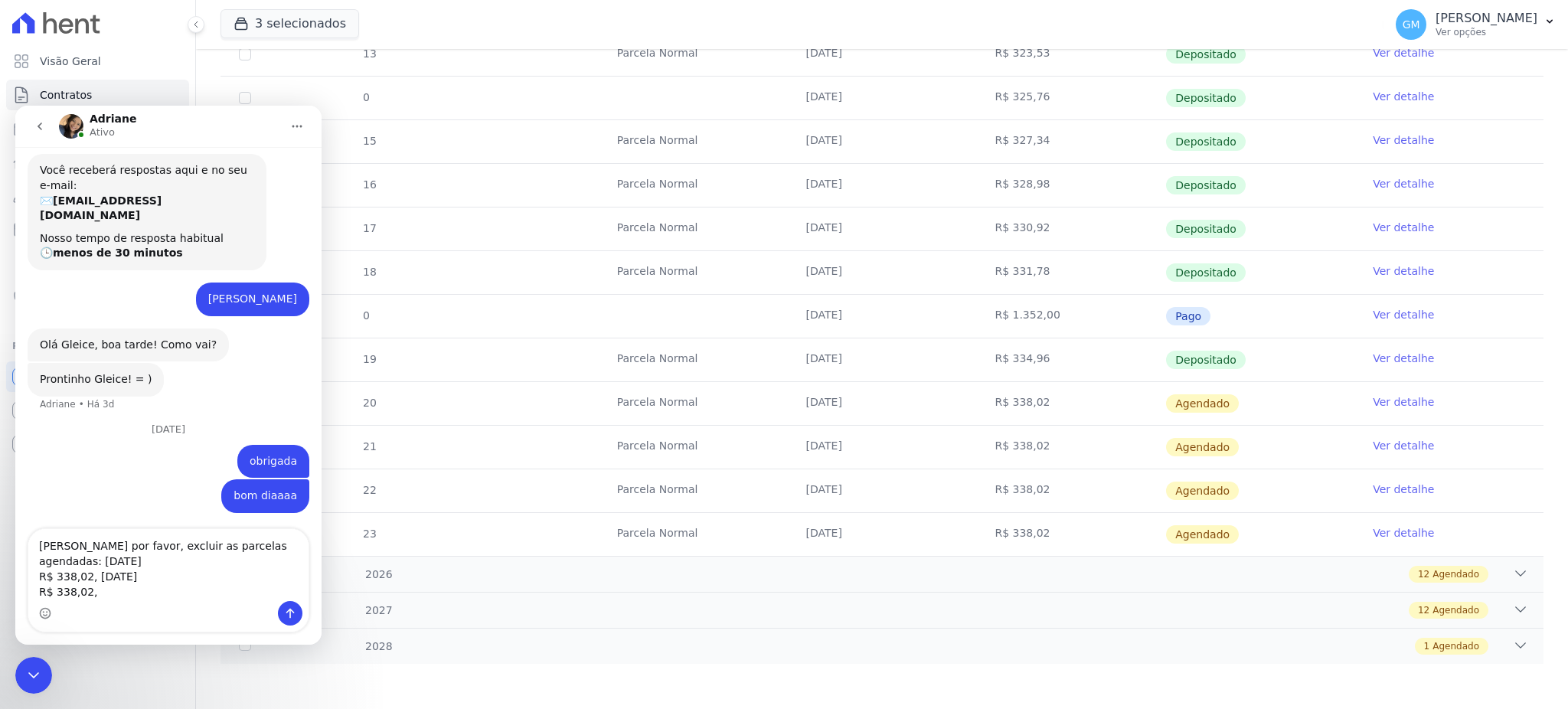
drag, startPoint x: 788, startPoint y: 494, endPoint x: 1055, endPoint y: 484, distance: 267.2
click at [1055, 484] on tr "22 Parcela Normal 10/11/2025 R$ 338,02 Agendado Ver detalhe" at bounding box center [881, 490] width 1323 height 44
click at [108, 602] on div "Messenger da Intercom" at bounding box center [168, 613] width 280 height 24
click at [111, 596] on textarea "Paulo Roberto Pereira Barbosa por favor, excluir as parcelas agendadas: 10/09/2…" at bounding box center [168, 565] width 280 height 72
paste textarea "10/11/2025 R$ 338,02"
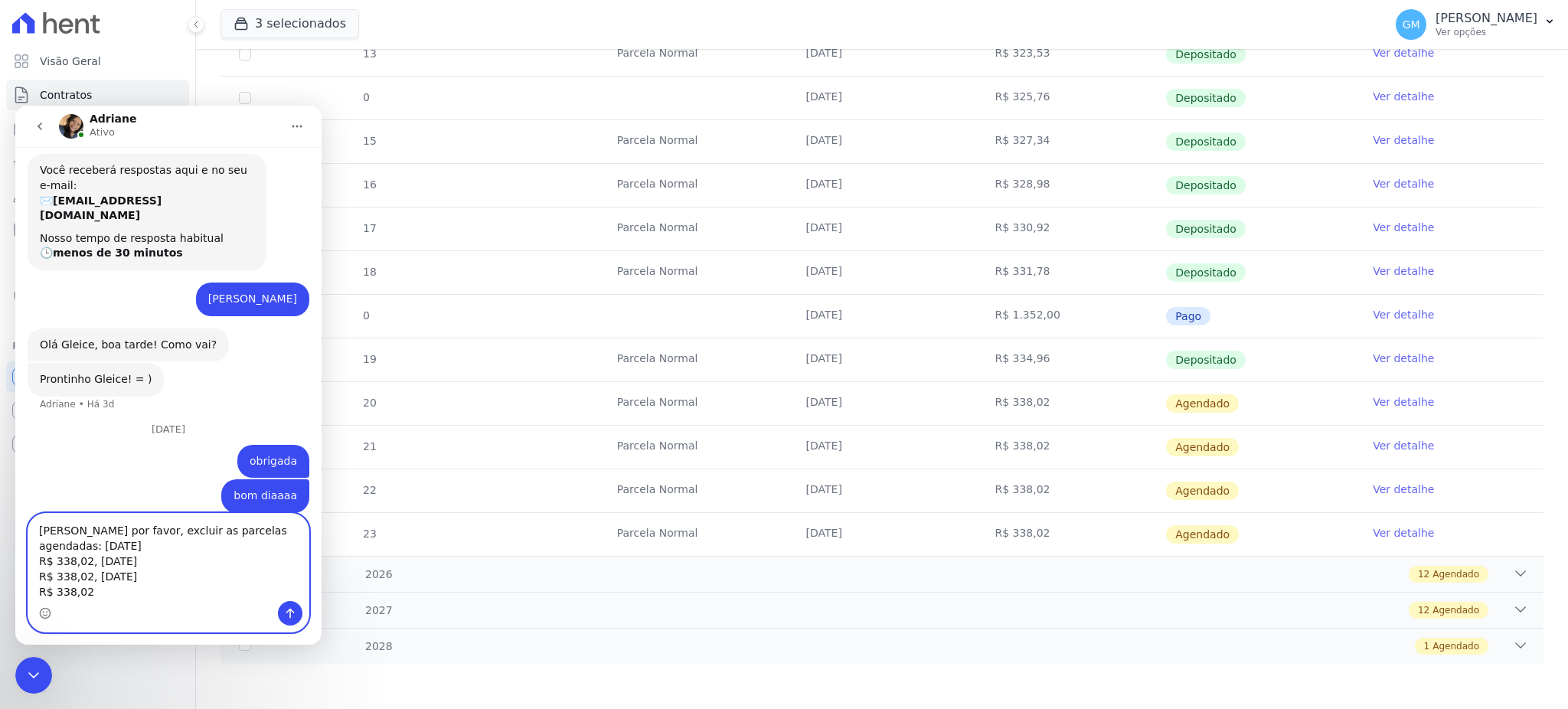
scroll to position [178, 0]
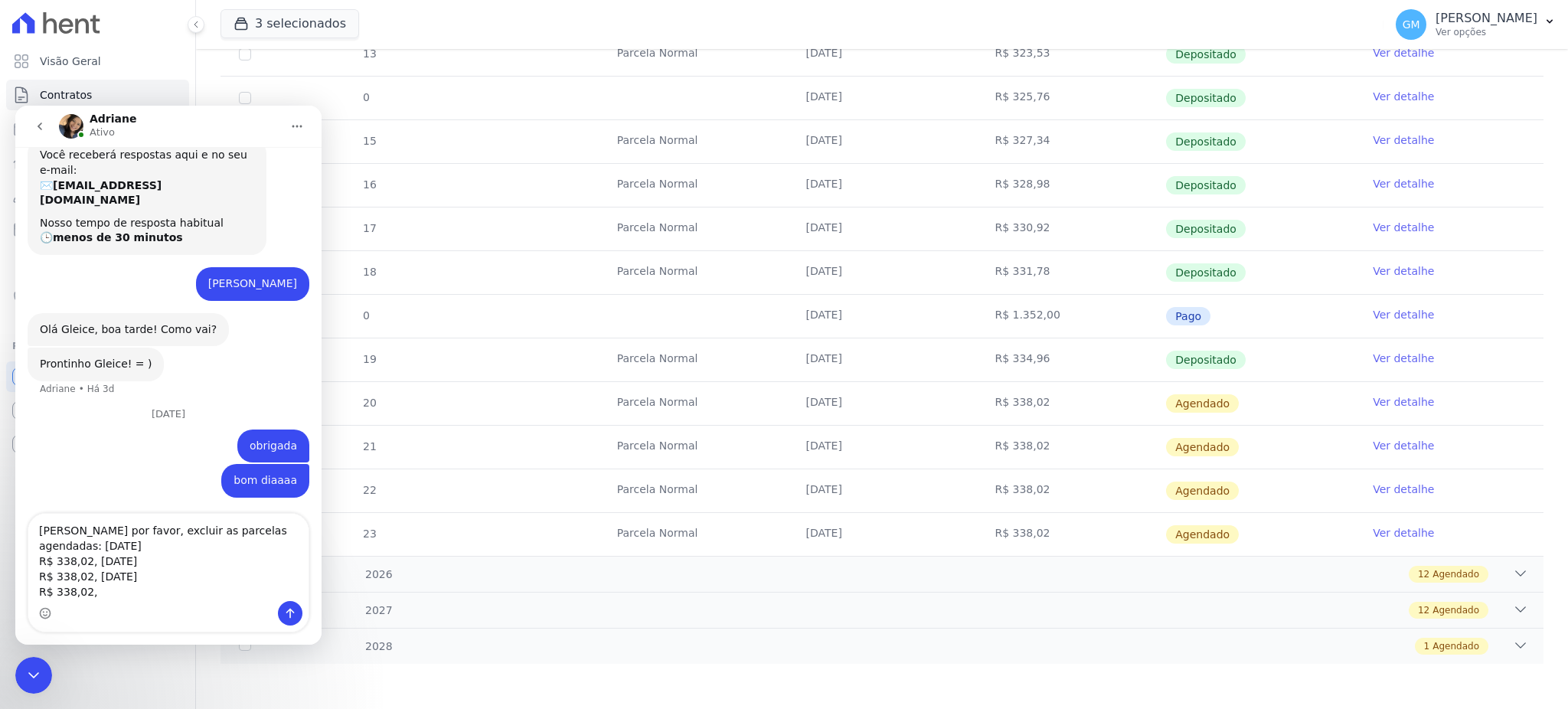
drag, startPoint x: 813, startPoint y: 533, endPoint x: 1053, endPoint y: 538, distance: 240.1
click at [1053, 538] on tr "23 Parcela Normal 10/12/2025 R$ 338,02 Agendado Ver detalhe" at bounding box center [881, 534] width 1323 height 44
click at [118, 587] on textarea "Paulo Roberto Pereira Barbosa por favor, excluir as parcelas agendadas: 10/09/2…" at bounding box center [168, 557] width 280 height 87
type textarea "Paulo Roberto Pereira Barbosa por favor, excluir as parcelas agendadas: 10/09/2…"
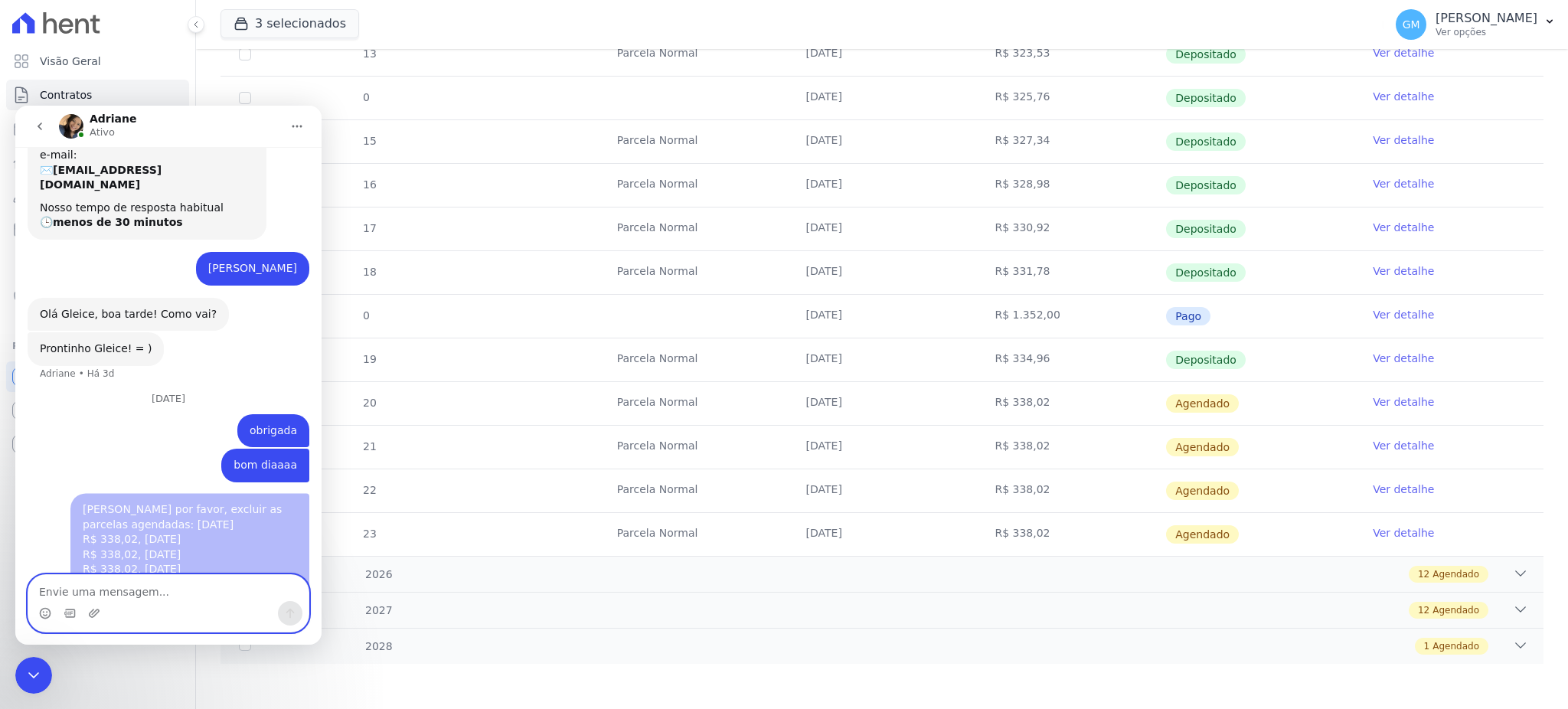
scroll to position [227, 0]
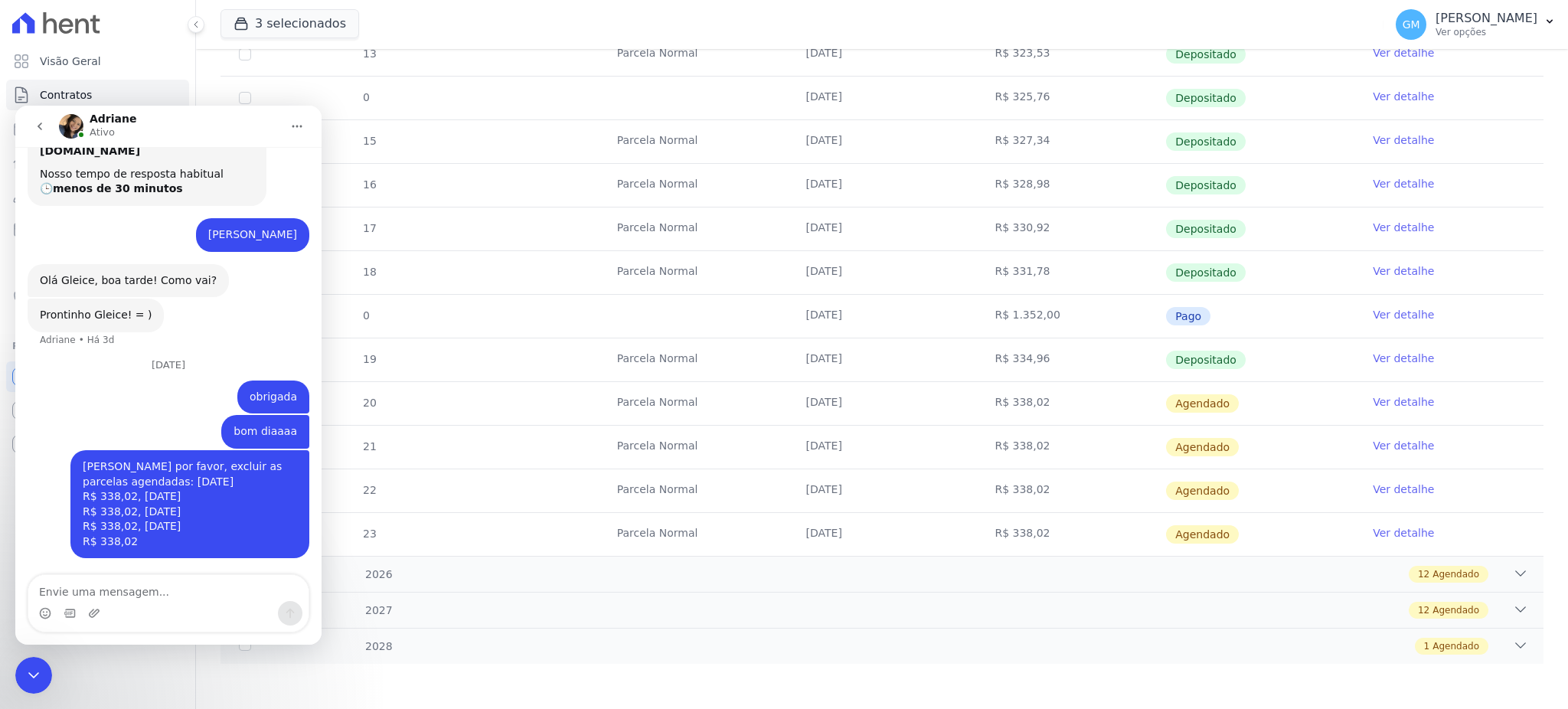
click at [28, 680] on icon "Encerramento do Messenger da Intercom" at bounding box center [34, 675] width 18 height 18
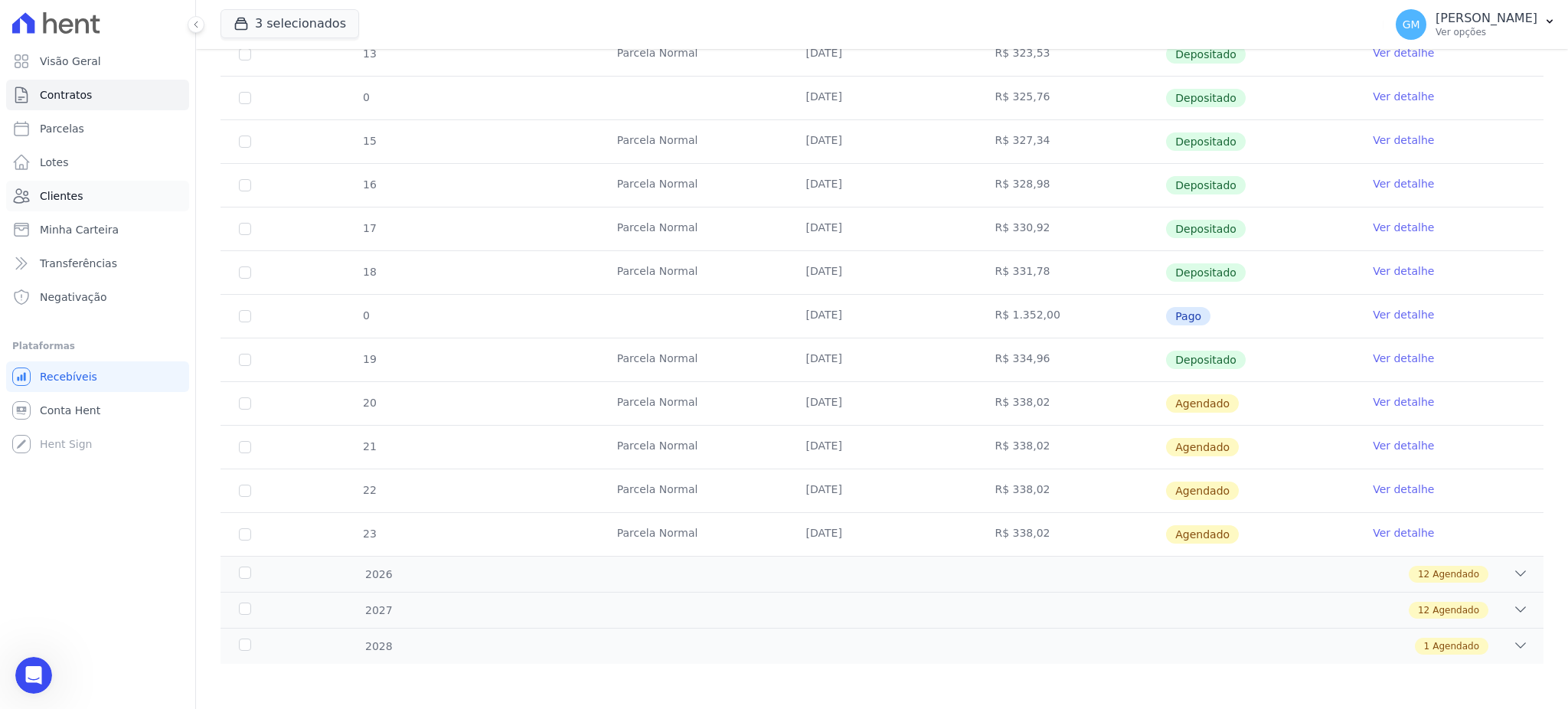
click at [87, 201] on link "Clientes" at bounding box center [97, 196] width 183 height 31
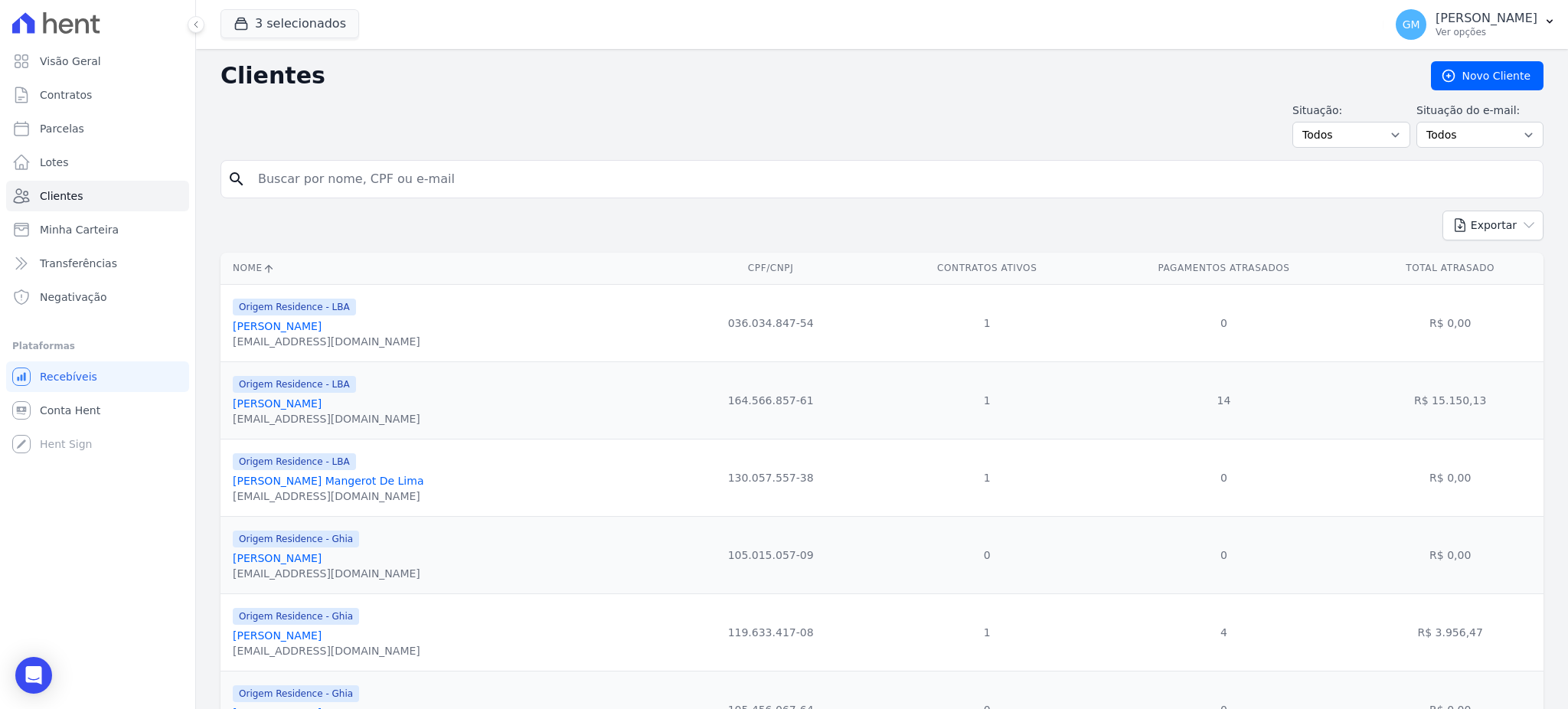
click at [329, 173] on input "search" at bounding box center [892, 179] width 1287 height 31
type input "e"
type input "Leandro de Medeiros Figueiredo"
drag, startPoint x: 470, startPoint y: 178, endPoint x: 227, endPoint y: 178, distance: 243.0
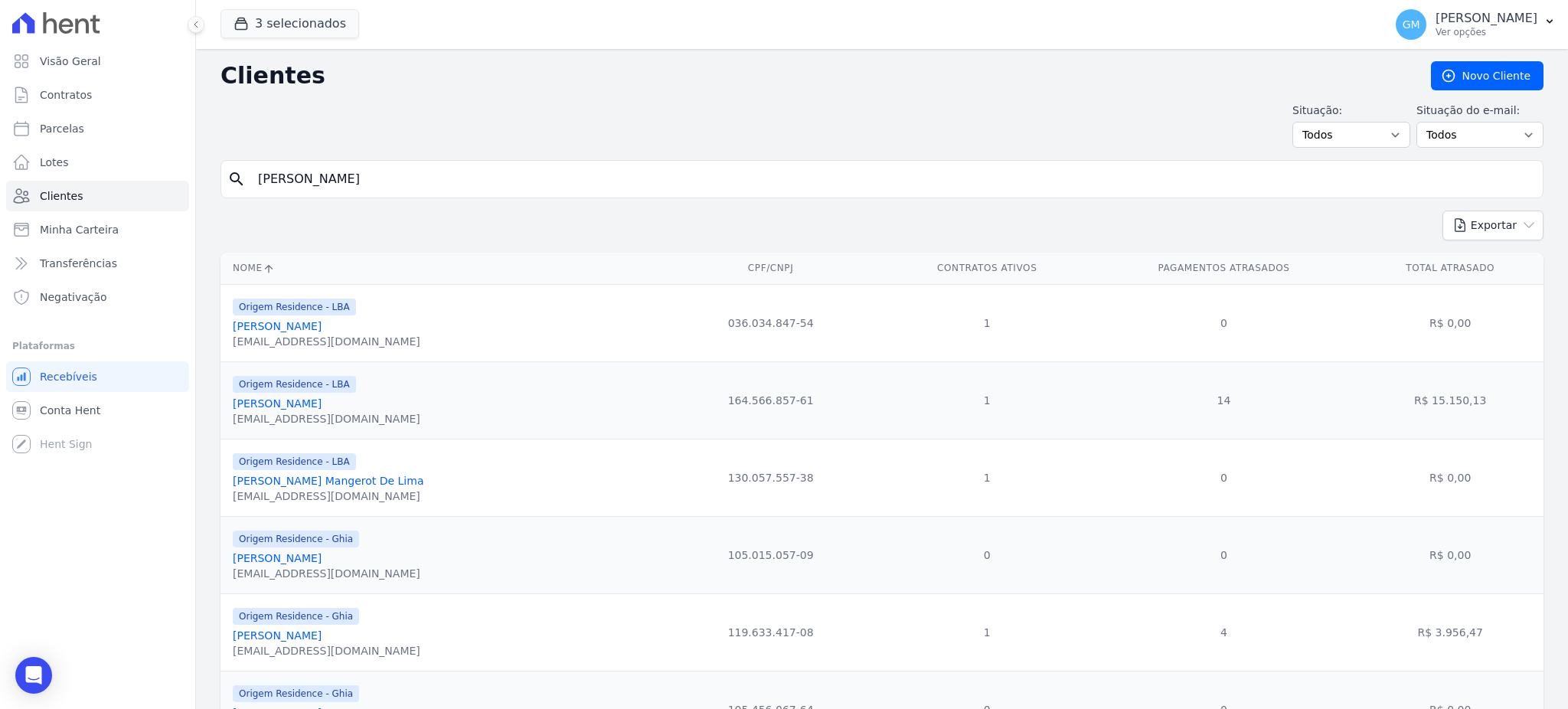
click at [227, 178] on div "search Leandro de Medeiros Figueiredo" at bounding box center [881, 179] width 1323 height 39
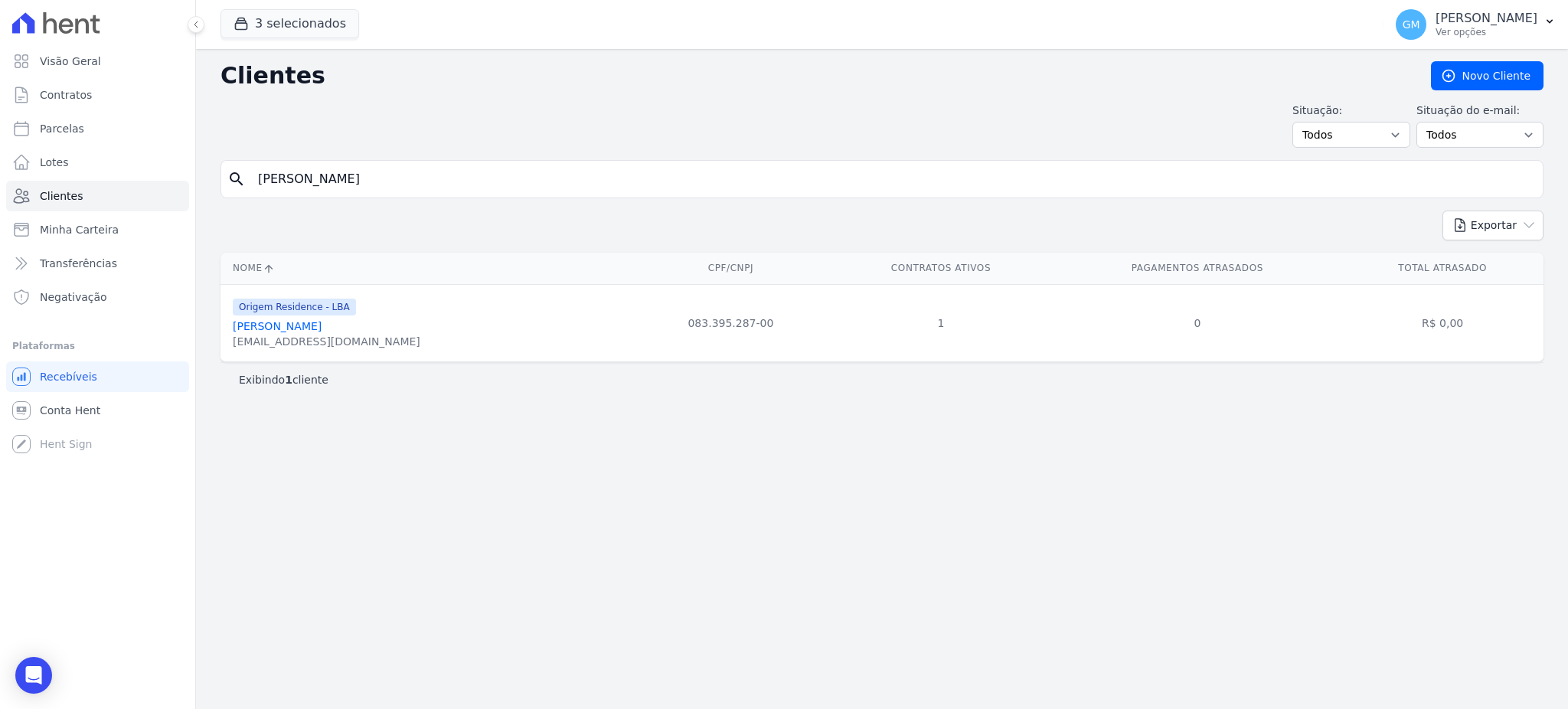
click at [322, 328] on link "Leandro De Medeiros Figueiredo" at bounding box center [277, 326] width 89 height 13
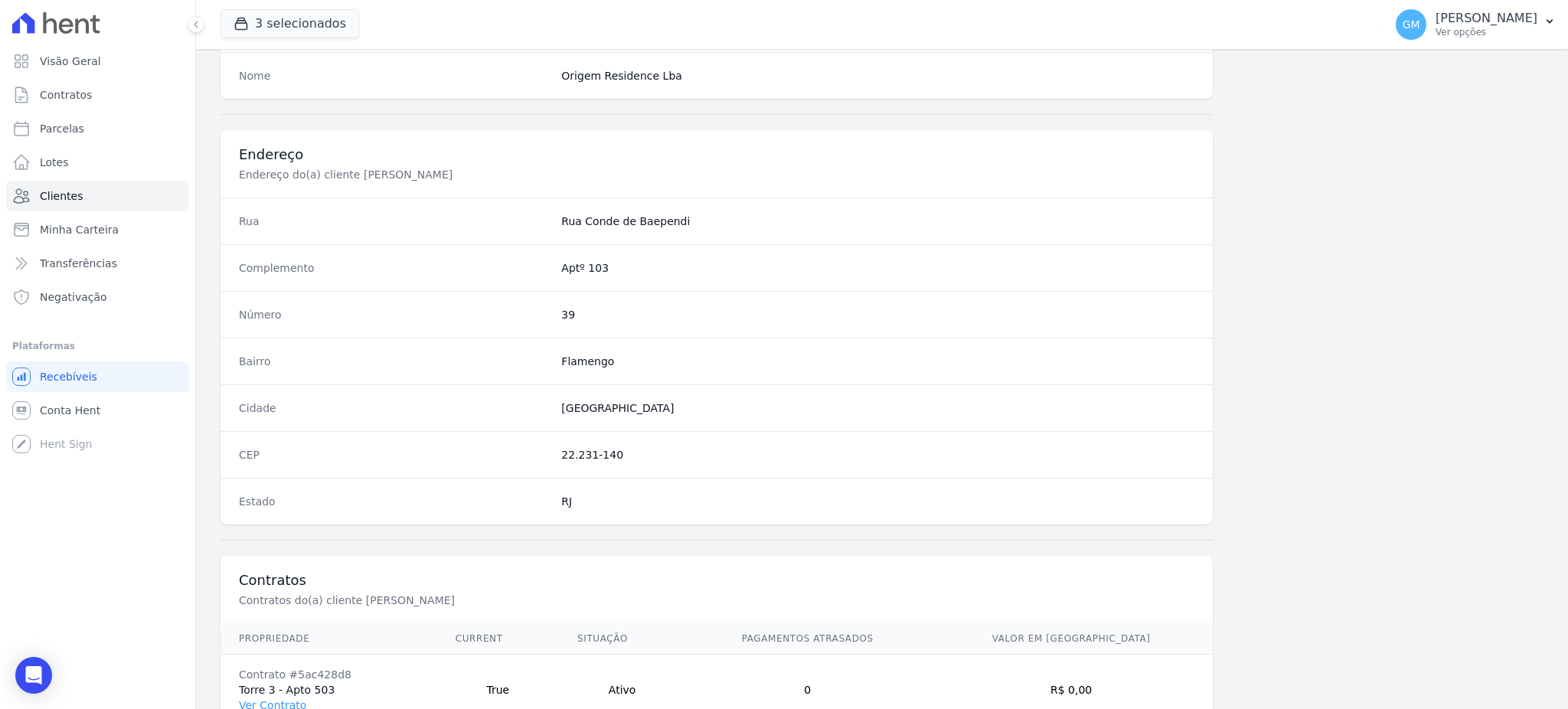
scroll to position [725, 0]
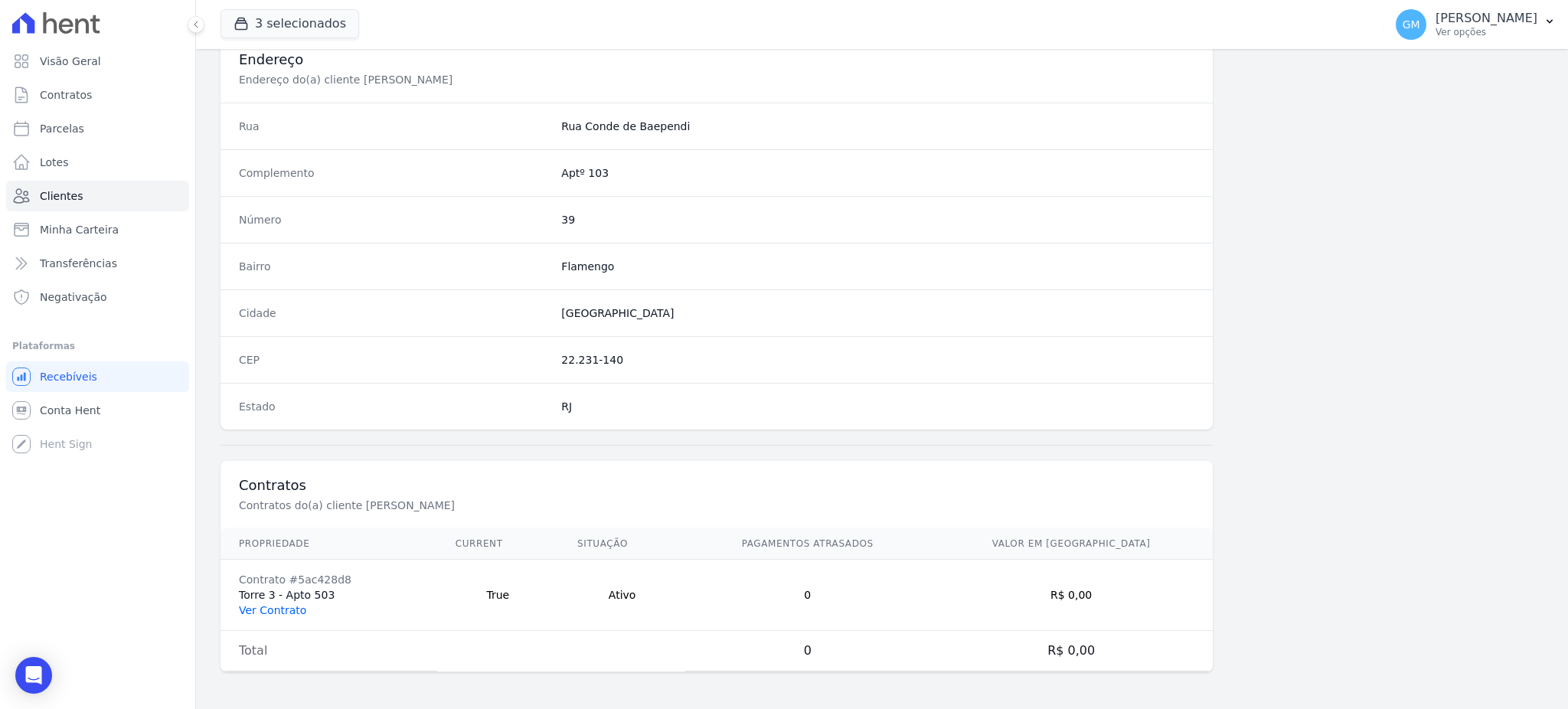
click at [283, 609] on link "Ver Contrato" at bounding box center [272, 610] width 67 height 13
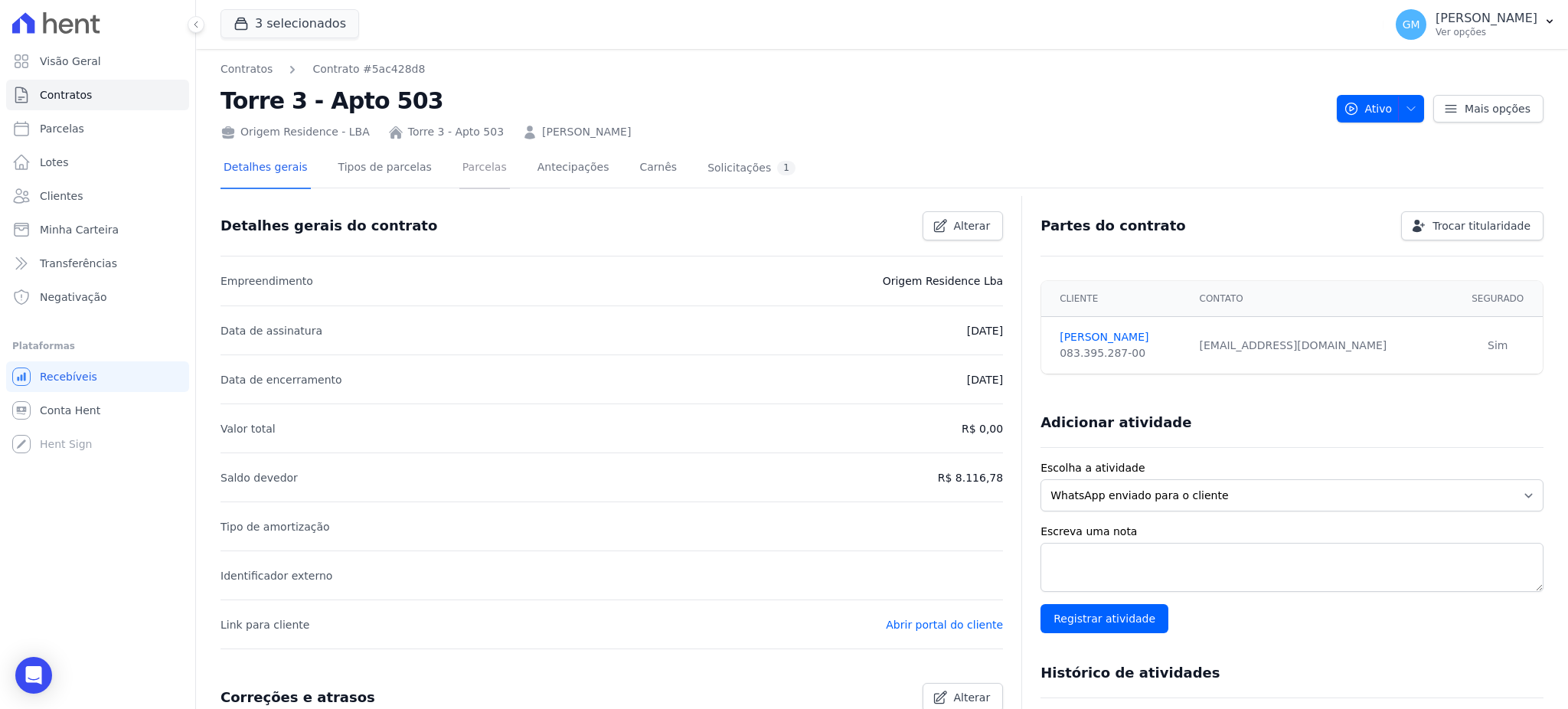
click at [467, 171] on link "Parcelas" at bounding box center [484, 168] width 50 height 40
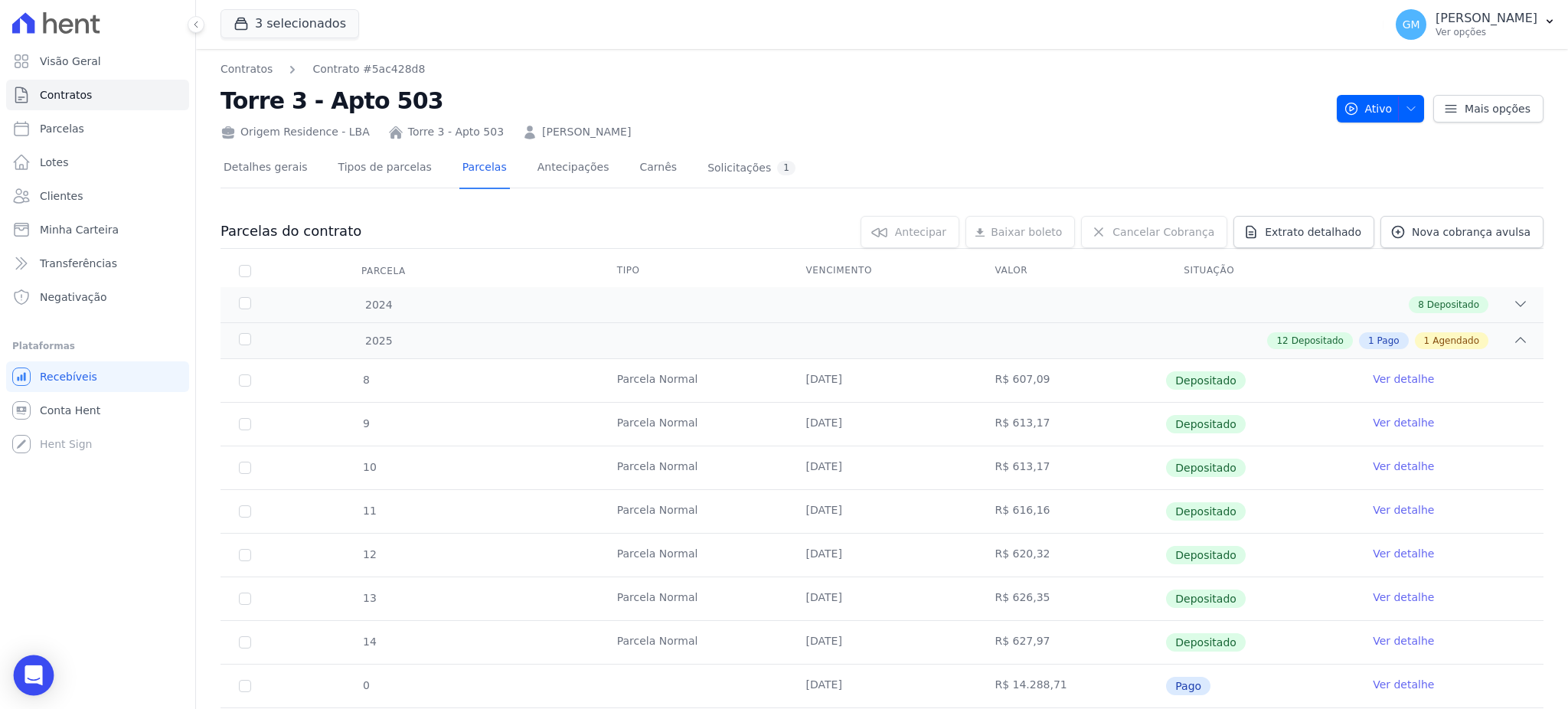
click at [24, 673] on div "Open Intercom Messenger" at bounding box center [34, 675] width 40 height 40
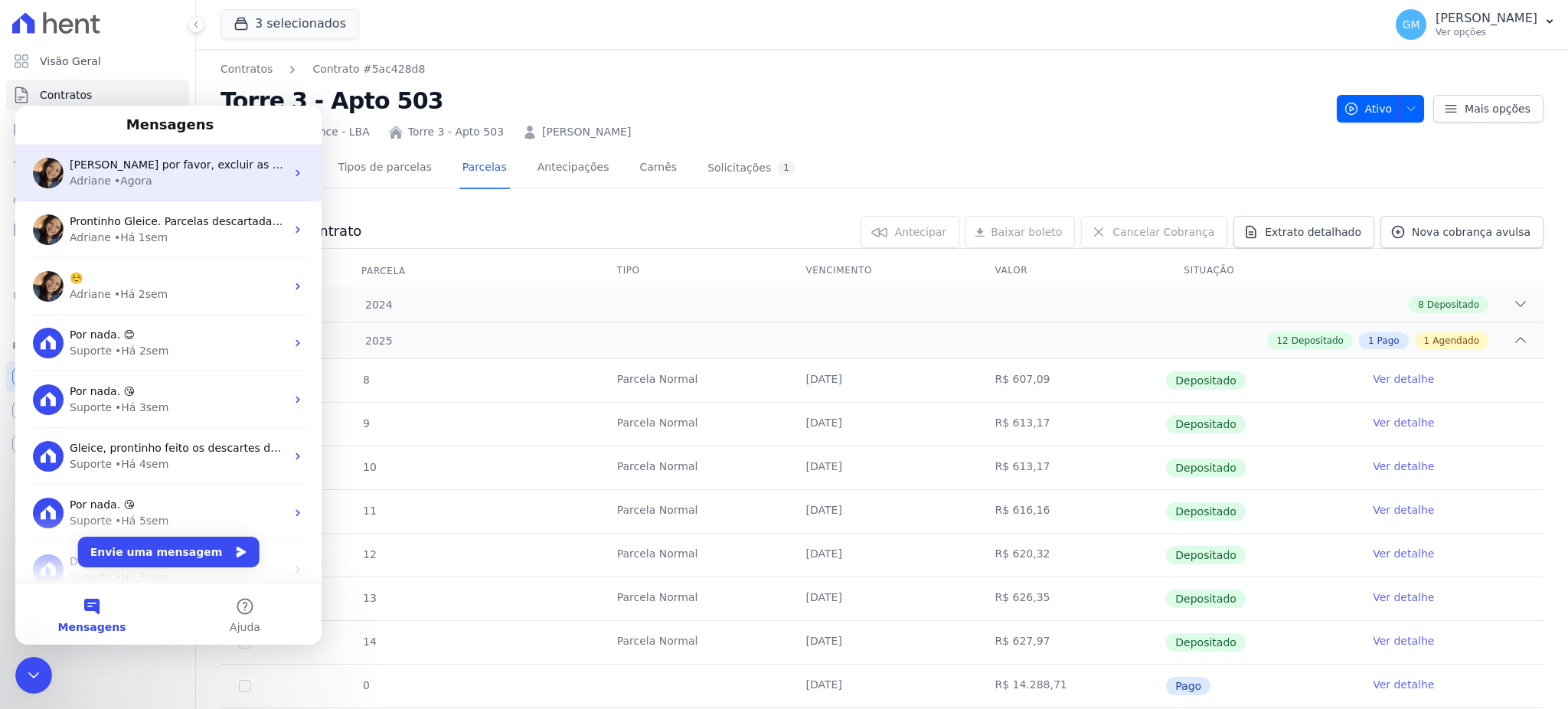
click at [165, 196] on div "Paulo Roberto Pereira Barbosa por favor, excluir as parcelas agendadas: 10/09/2…" at bounding box center [168, 173] width 307 height 57
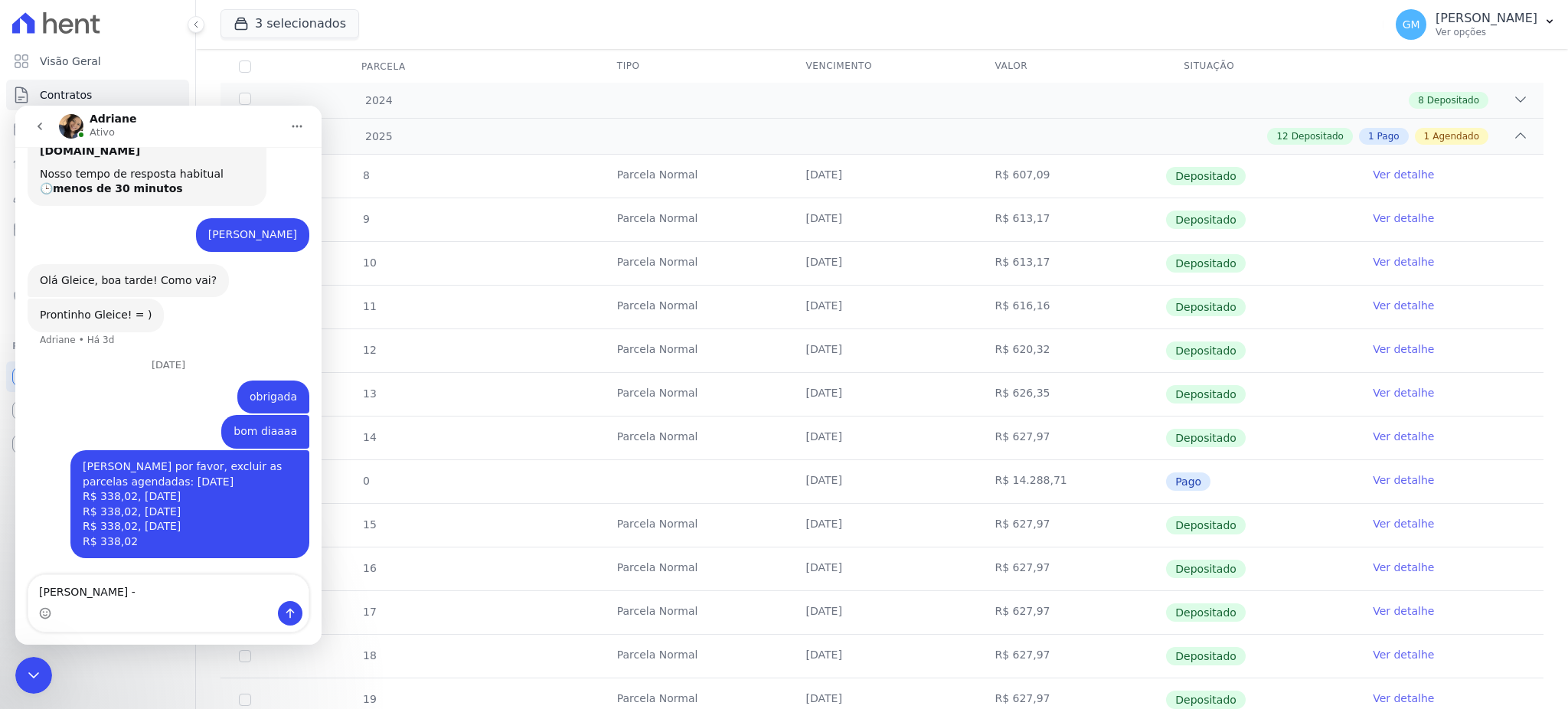
scroll to position [378, 0]
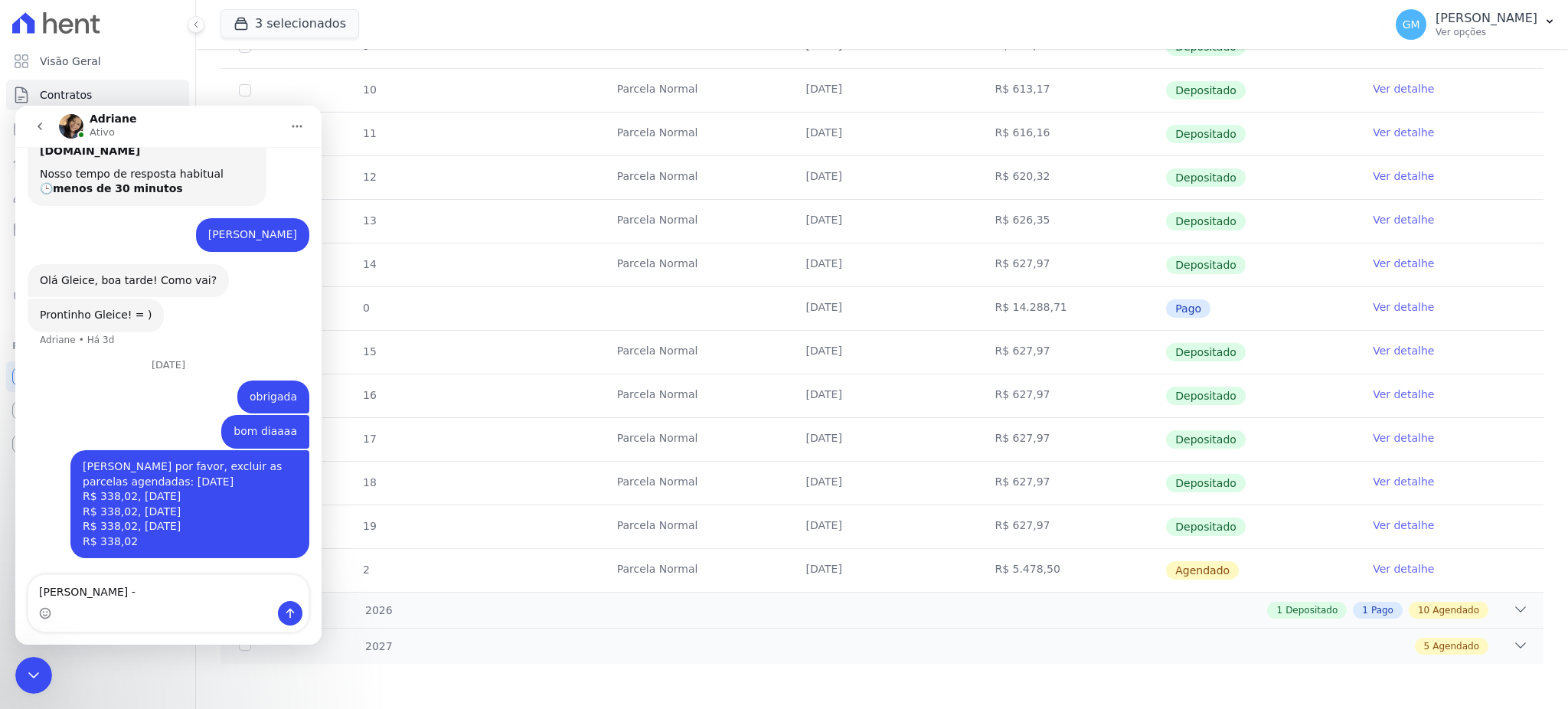
click at [211, 593] on textarea "Leandro de Medeiros Figueiredo -" at bounding box center [168, 587] width 280 height 26
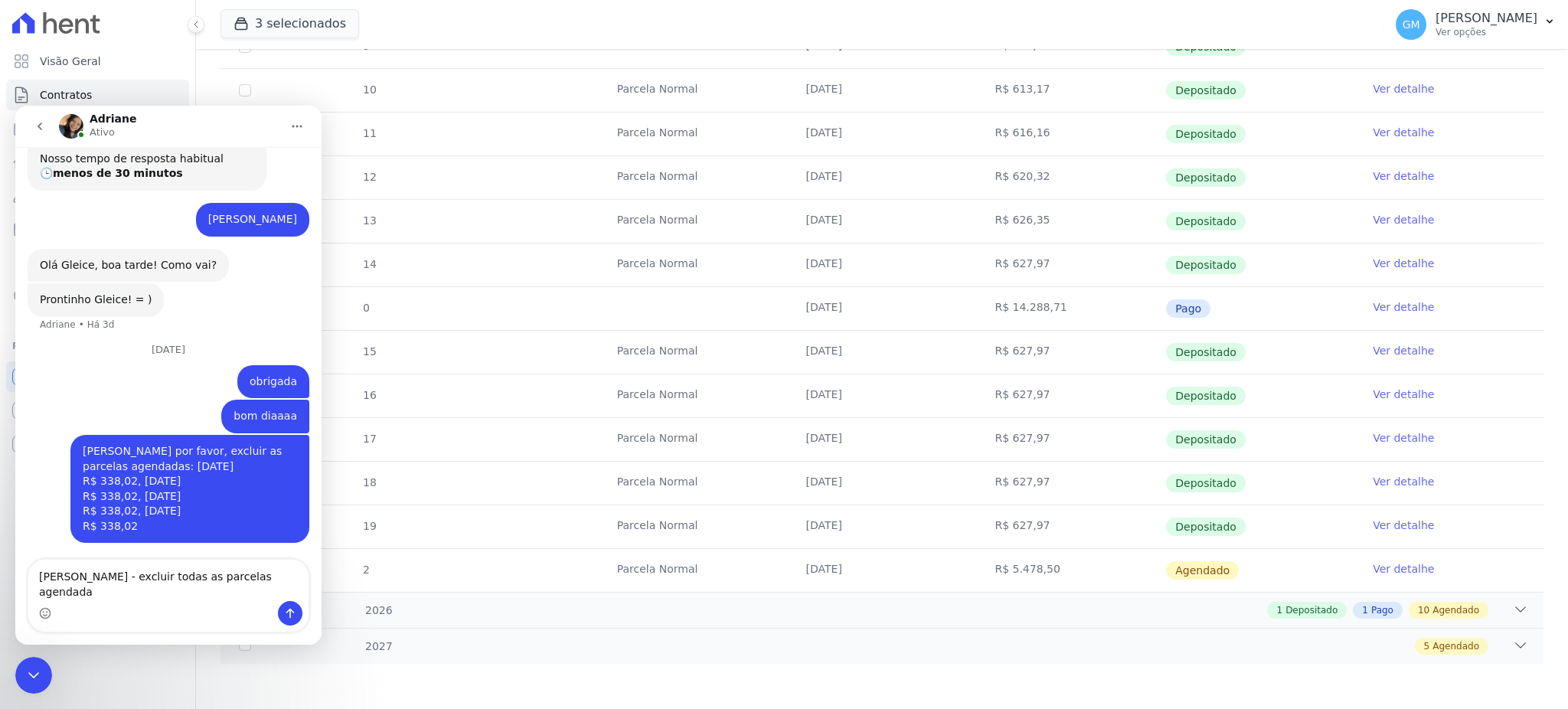
type textarea "Leandro de Medeiros Figueiredo - excluir todas as parcelas agendadas"
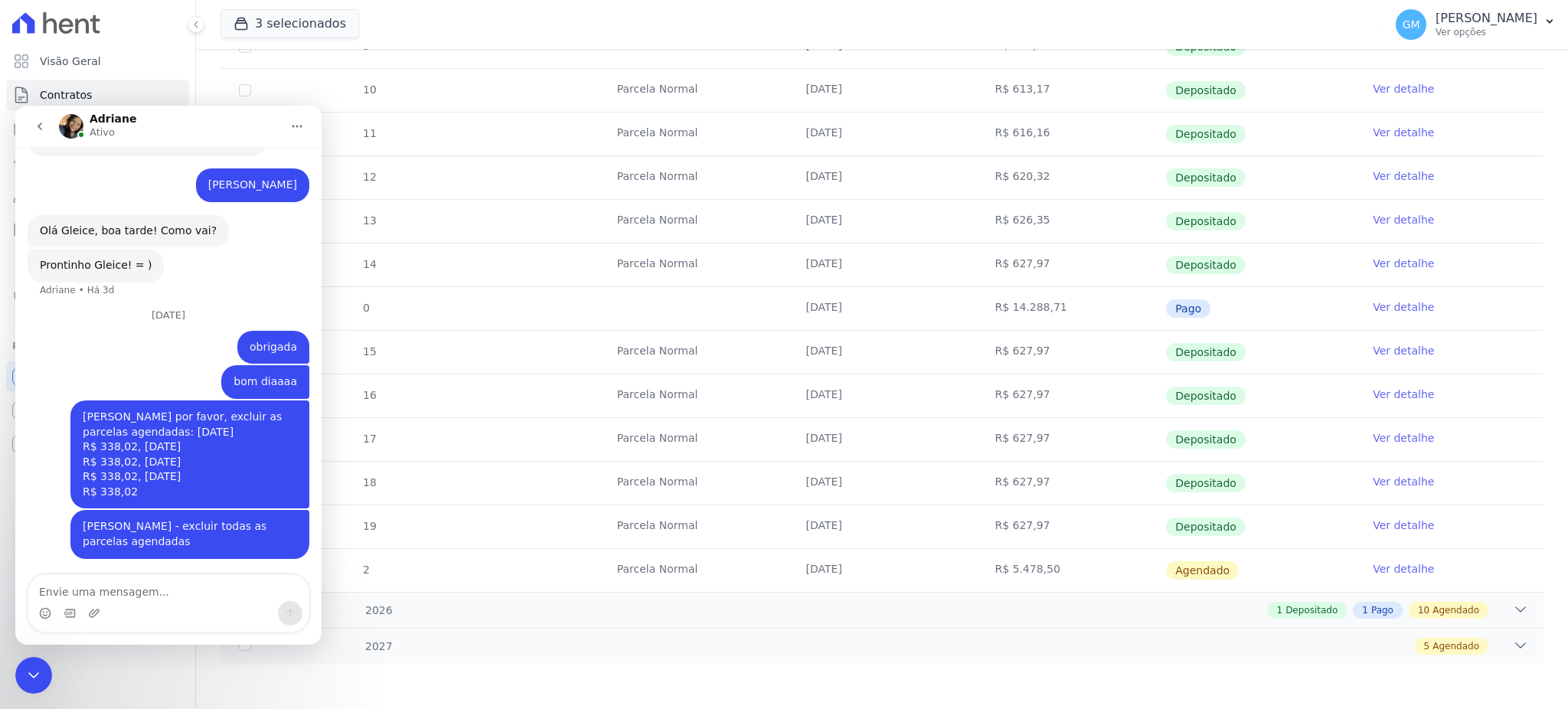
click at [23, 688] on div "Encerramento do Messenger da Intercom" at bounding box center [34, 675] width 37 height 37
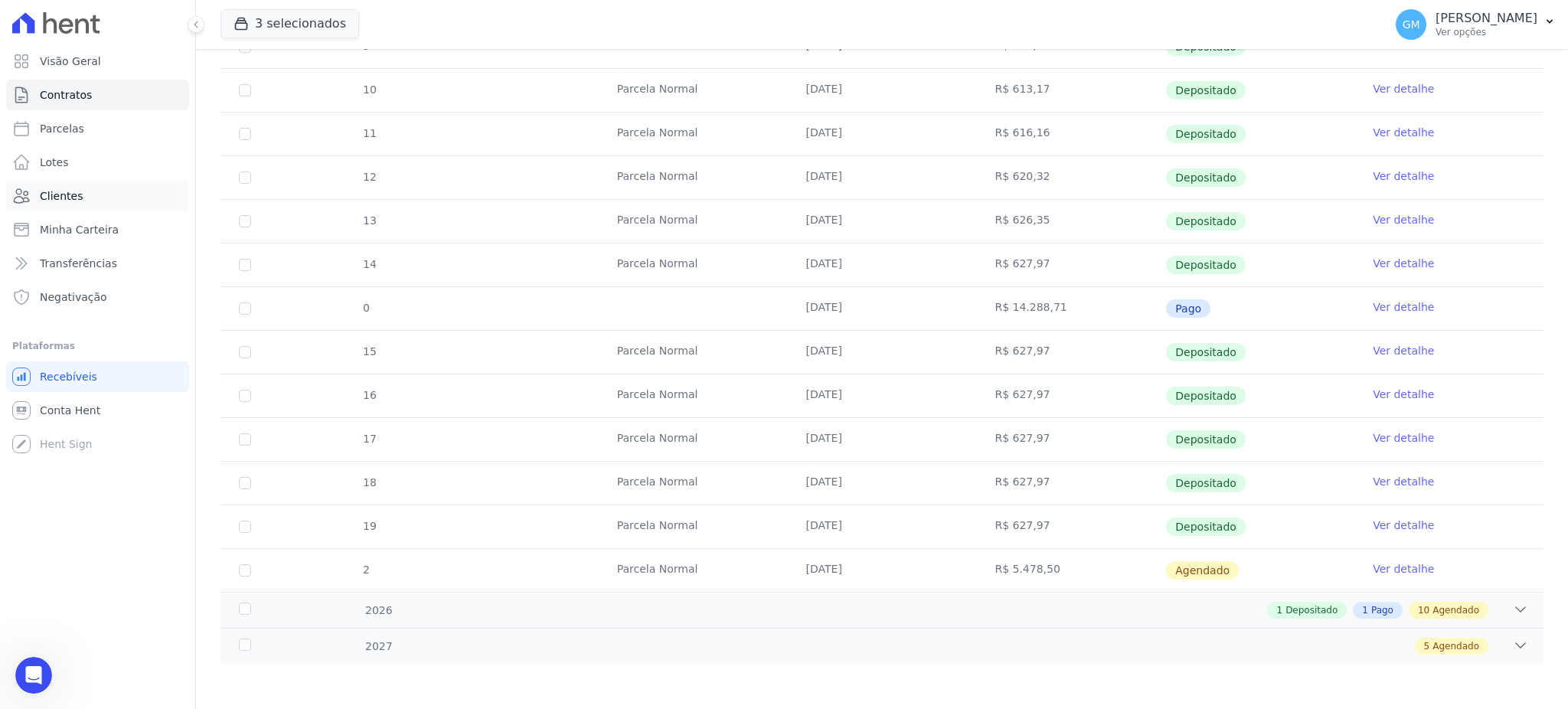
click at [87, 195] on link "Clientes" at bounding box center [97, 196] width 183 height 31
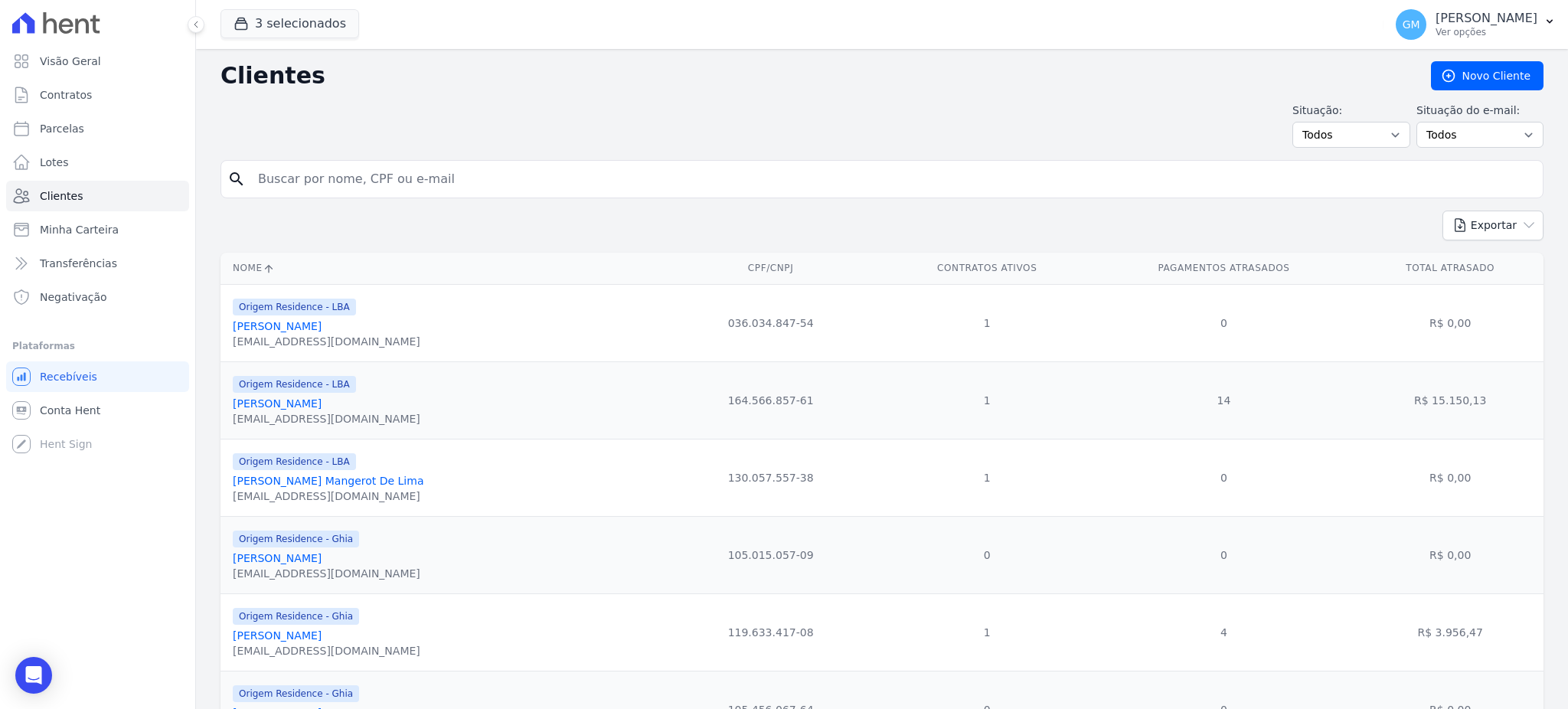
click at [280, 183] on input "search" at bounding box center [892, 179] width 1287 height 31
paste input "LENNON DE BEM DE ALMEIDA"
type input "LENNON DE BEM DE ALMEIDA"
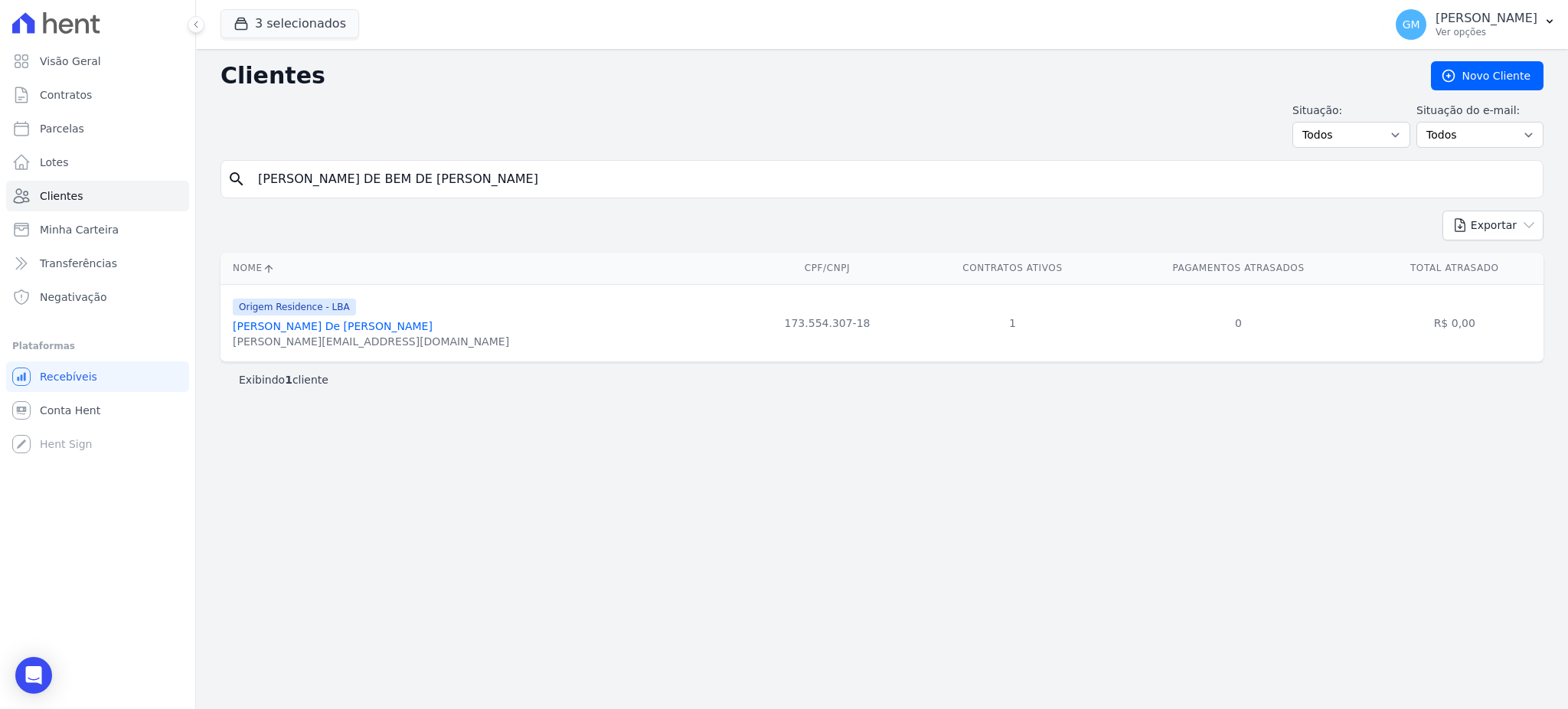
click at [271, 329] on link "Lennon De Bem De Almeida" at bounding box center [333, 326] width 200 height 13
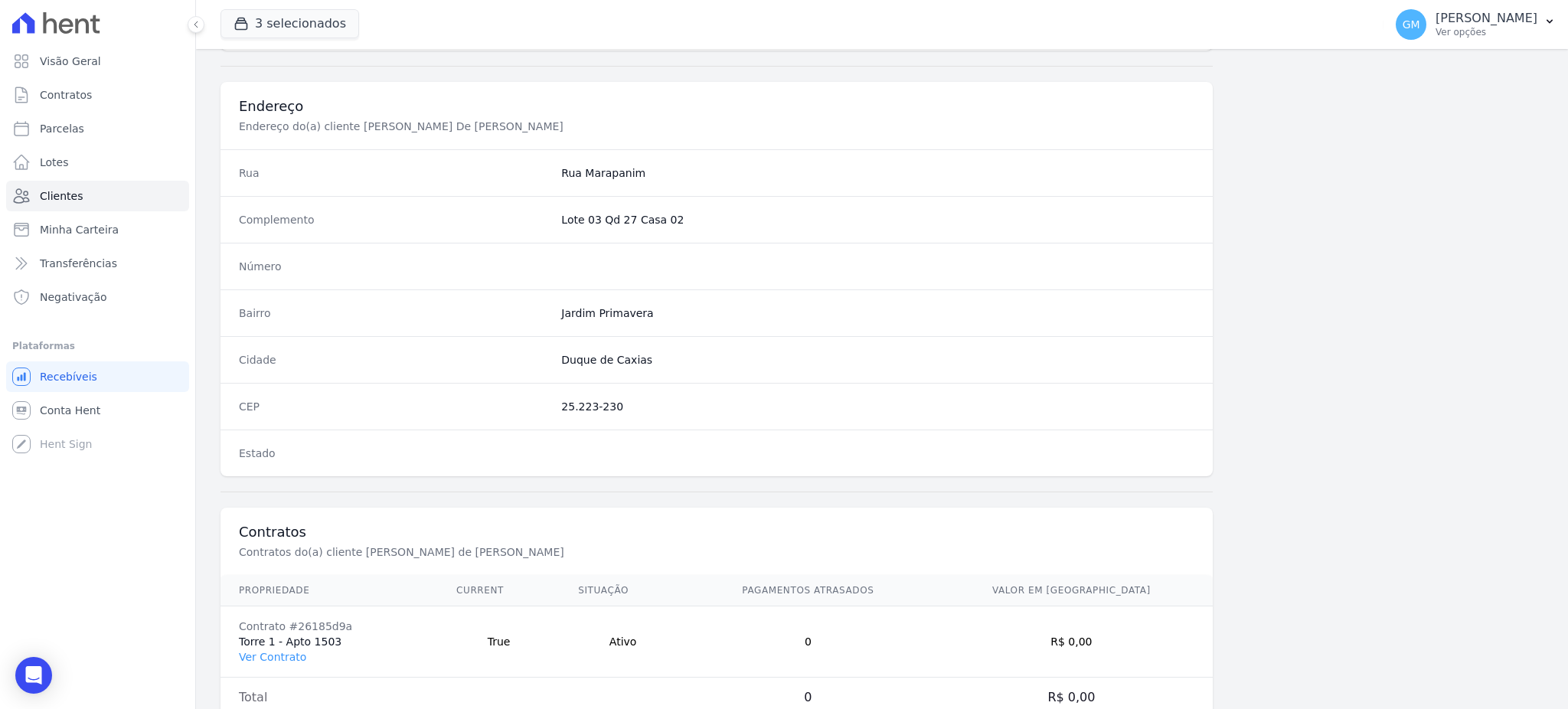
scroll to position [725, 0]
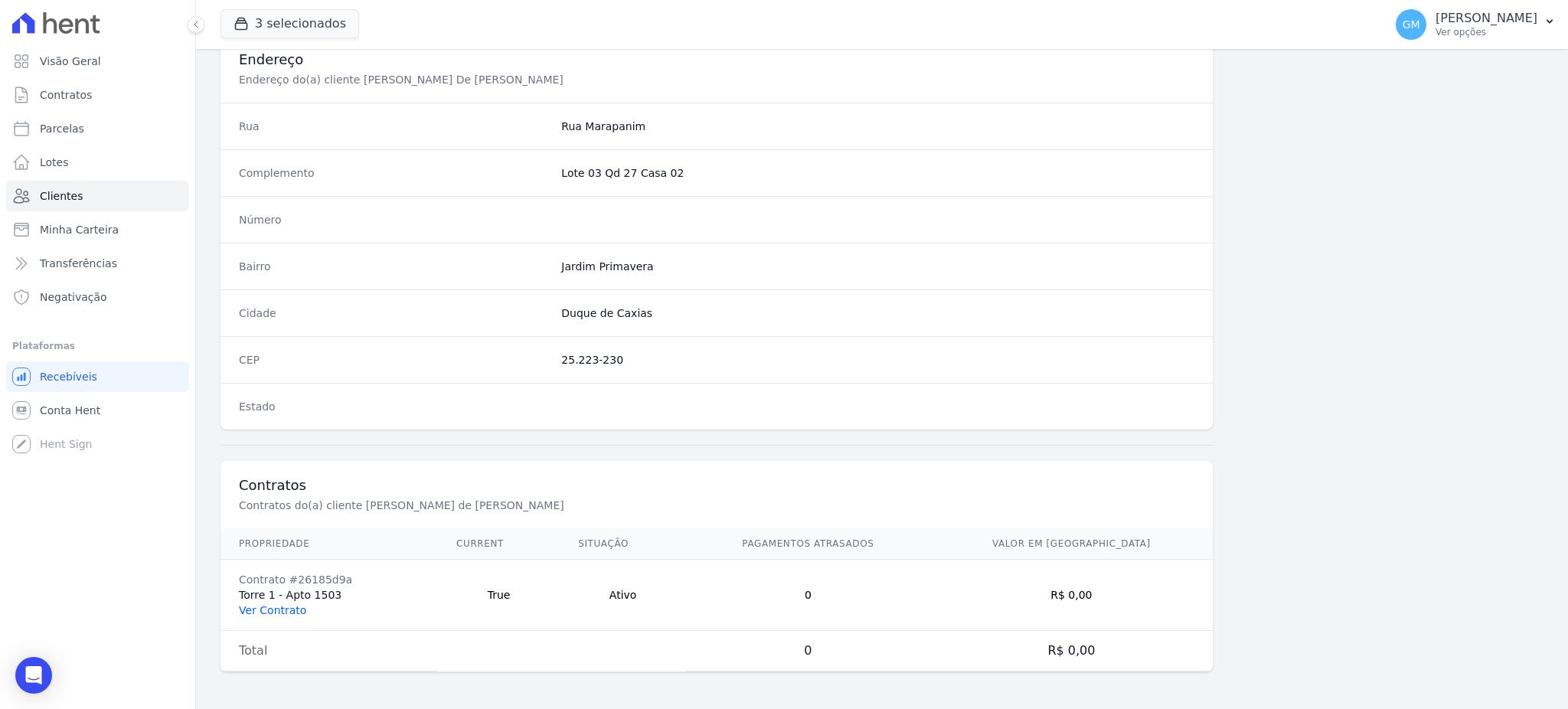
click at [287, 617] on link "Ver Contrato" at bounding box center [272, 610] width 67 height 13
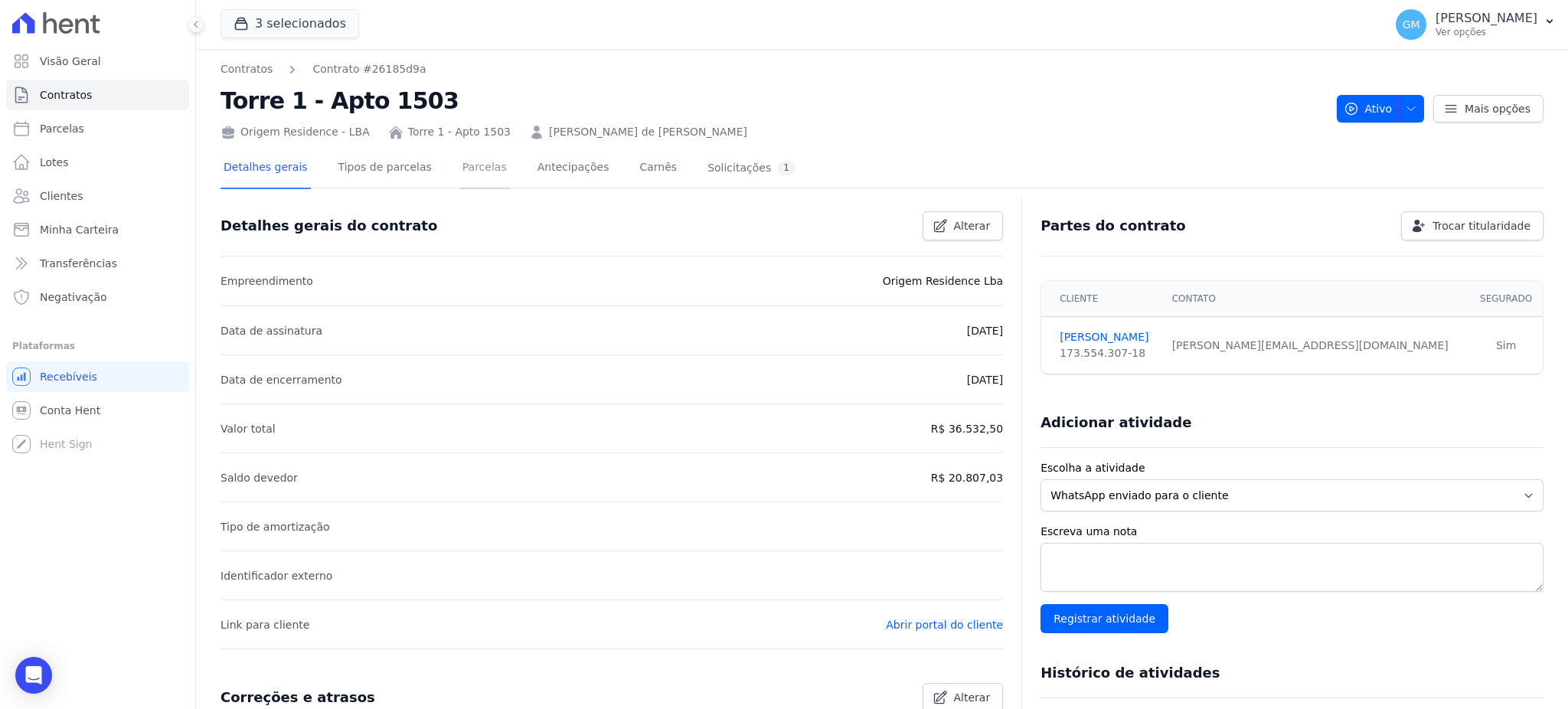
click at [474, 166] on link "Parcelas" at bounding box center [484, 168] width 50 height 40
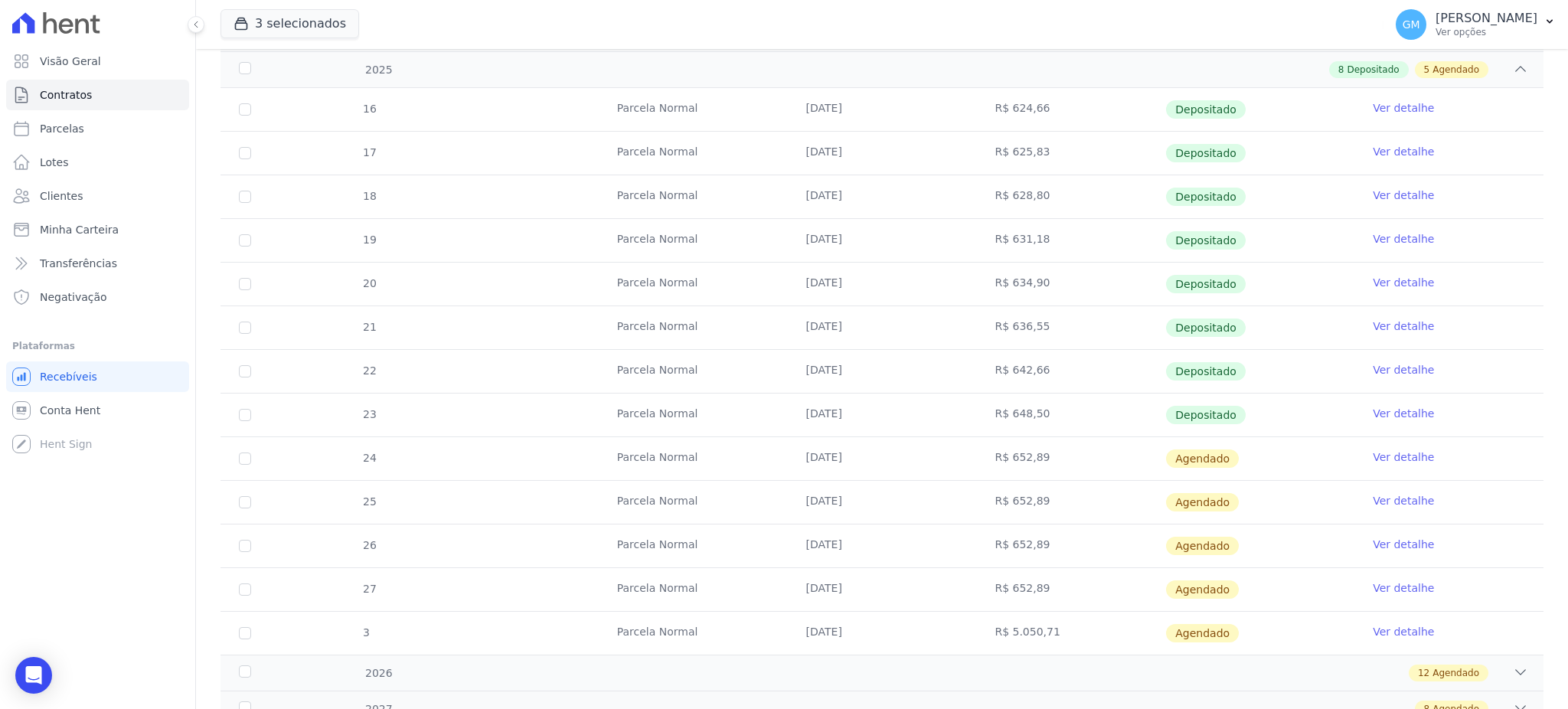
scroll to position [370, 0]
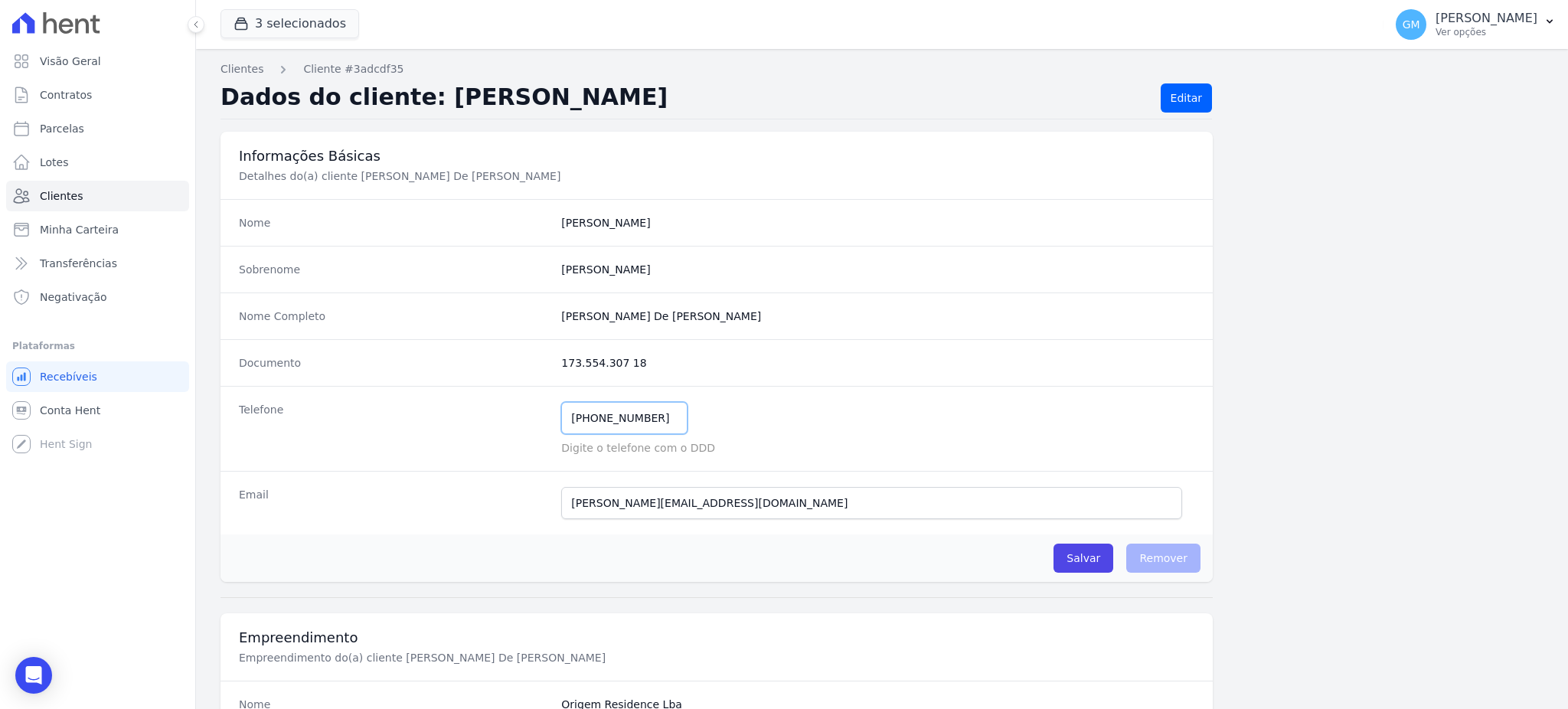
drag, startPoint x: 652, startPoint y: 415, endPoint x: 532, endPoint y: 415, distance: 120.0
click at [532, 415] on div "Telefone (21) 99360-9178 Mensagem de SMS ainda não enviada.. Mensagem de Whatsa…" at bounding box center [716, 428] width 992 height 85
drag, startPoint x: 554, startPoint y: 316, endPoint x: 597, endPoint y: 319, distance: 43.1
click at [597, 319] on div "Nome Completo Lennon De Bem De Almeida" at bounding box center [716, 316] width 992 height 47
click at [101, 196] on link "Clientes" at bounding box center [97, 196] width 183 height 31
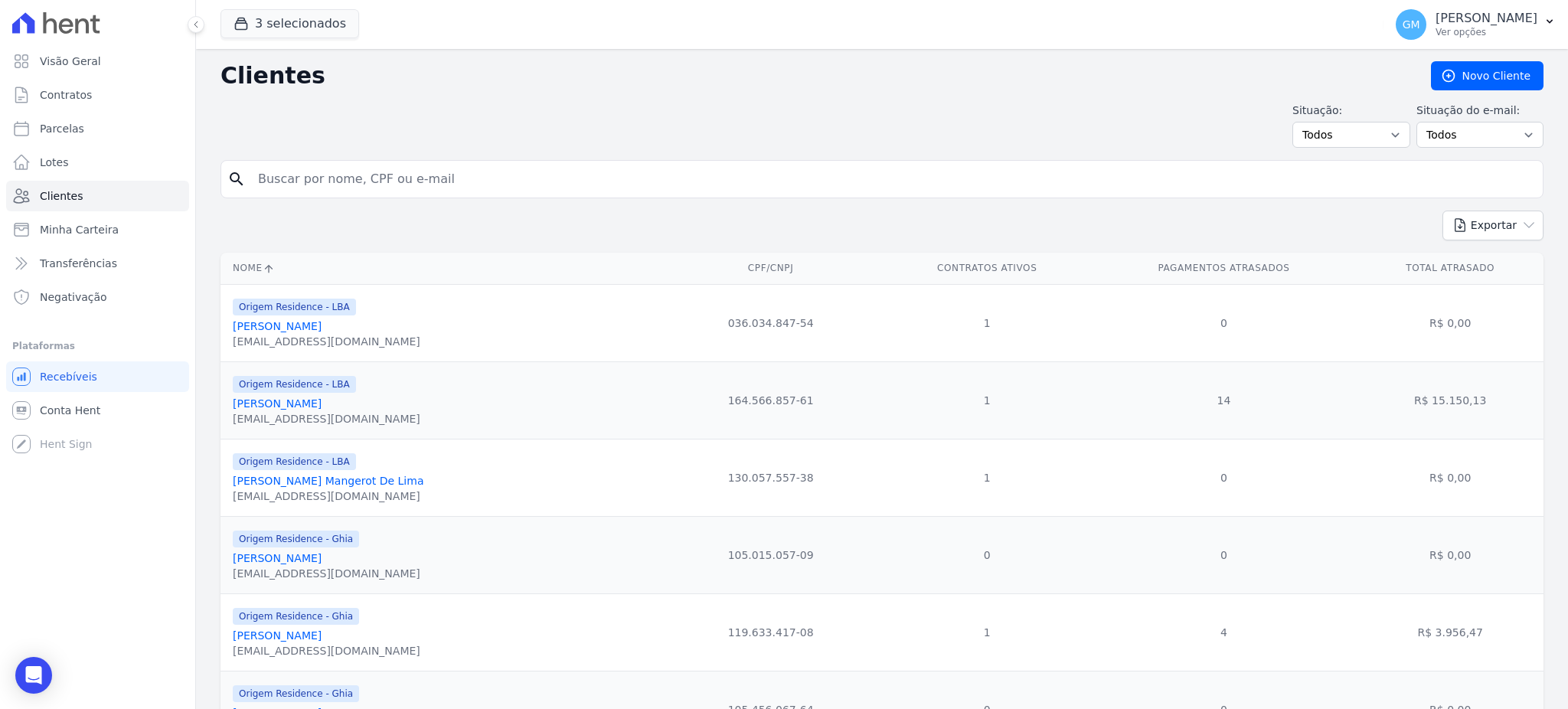
click at [349, 182] on input "search" at bounding box center [892, 179] width 1287 height 31
paste input "LEONARDO COSTA DE ARAUJO"
type input "LEONARDO COSTA DE ARAUJO"
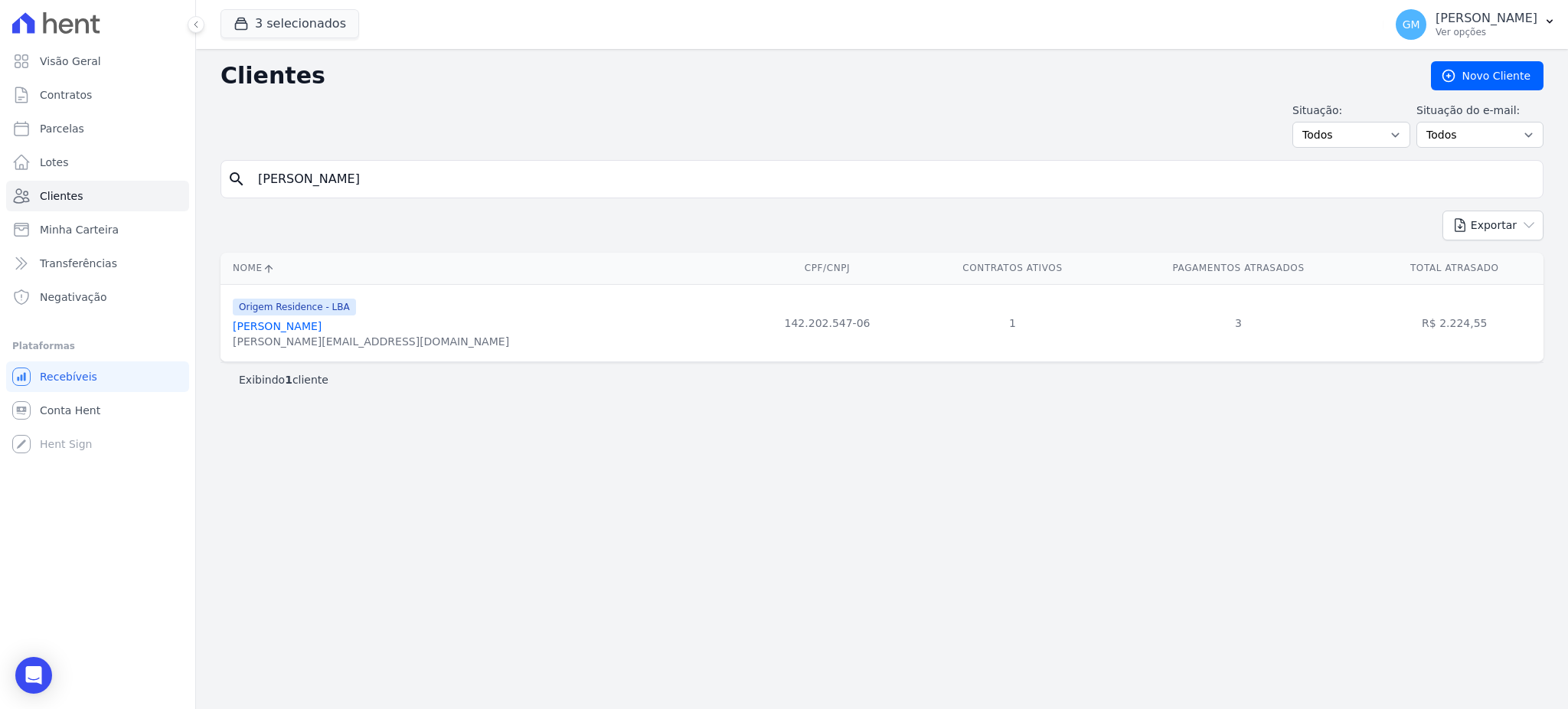
click at [322, 325] on link "Leonardo Costa De Araujo" at bounding box center [277, 326] width 89 height 13
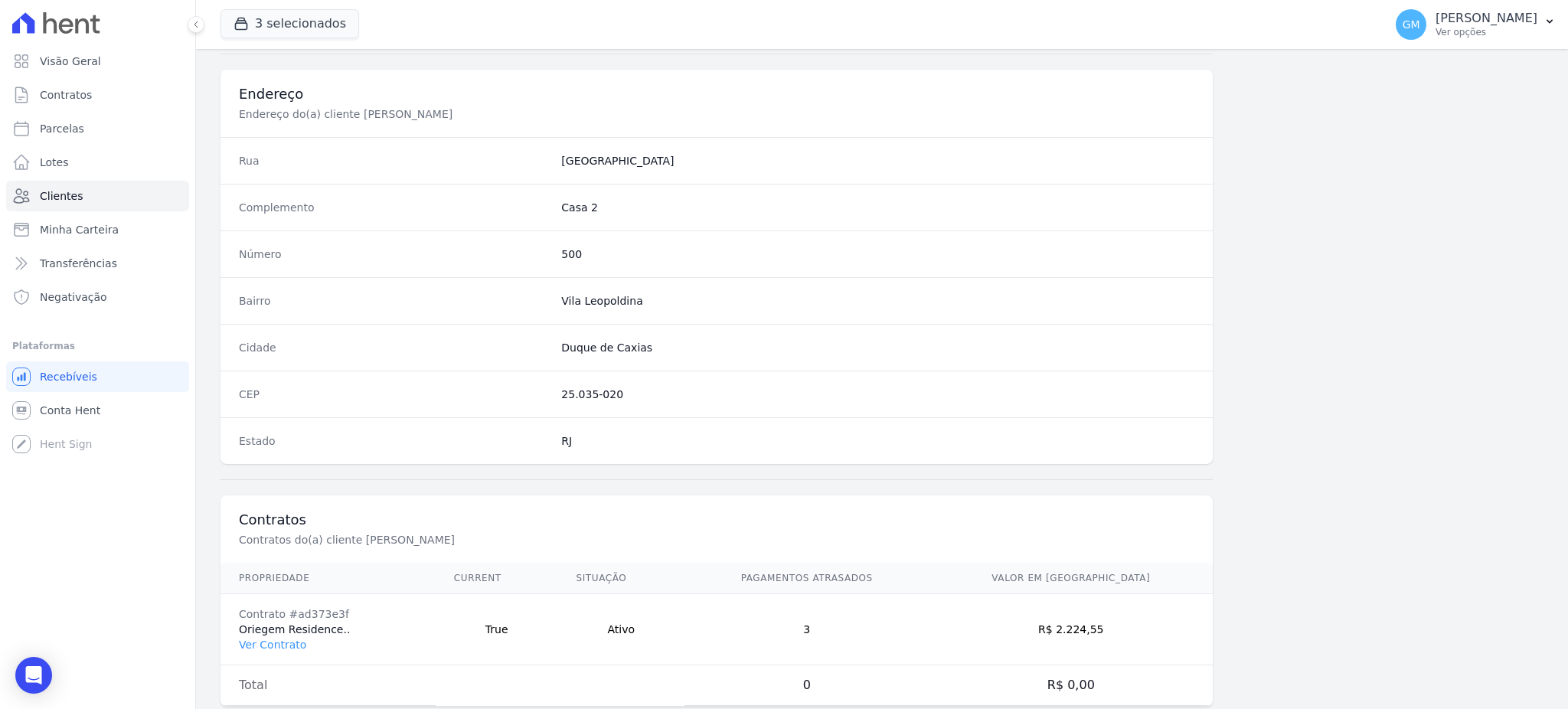
scroll to position [725, 0]
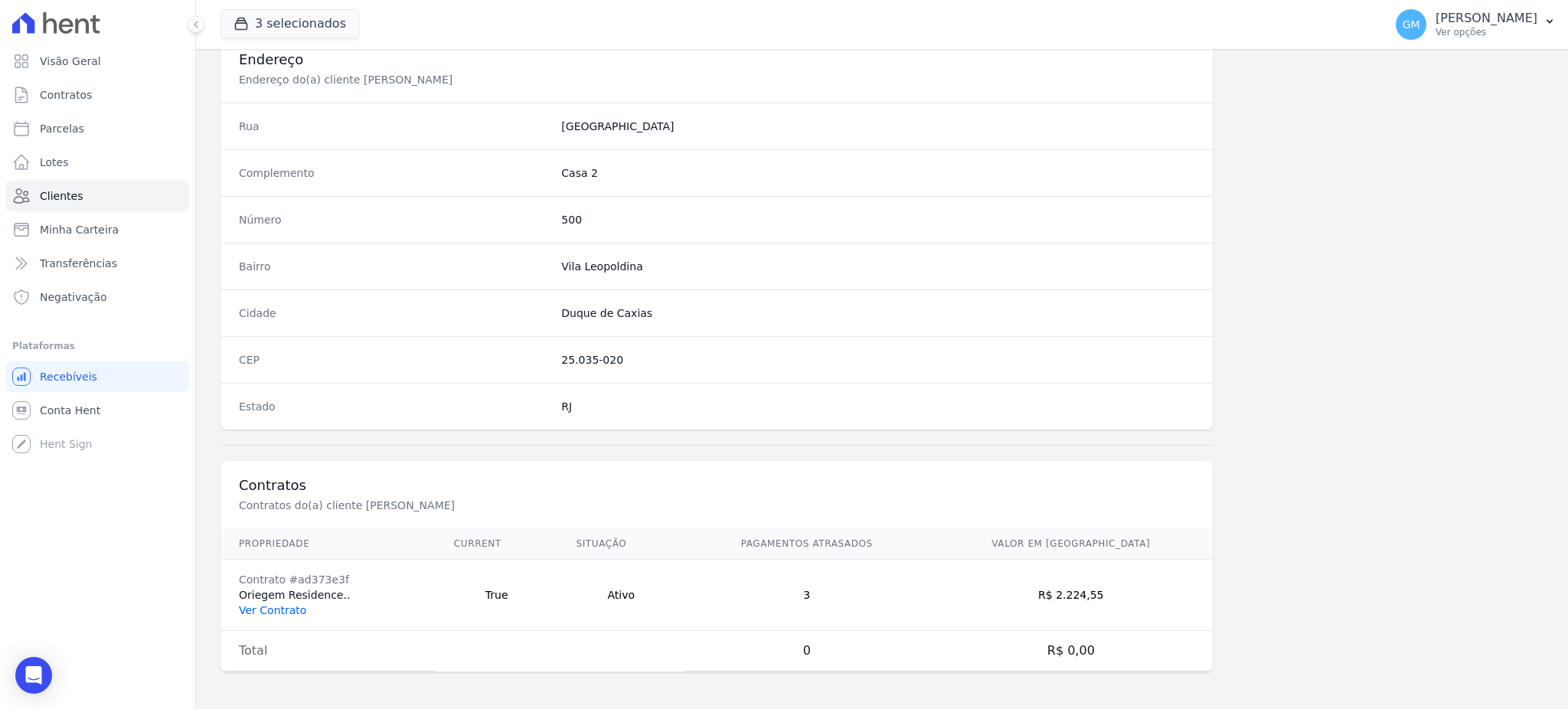
click at [267, 611] on link "Ver Contrato" at bounding box center [272, 610] width 67 height 13
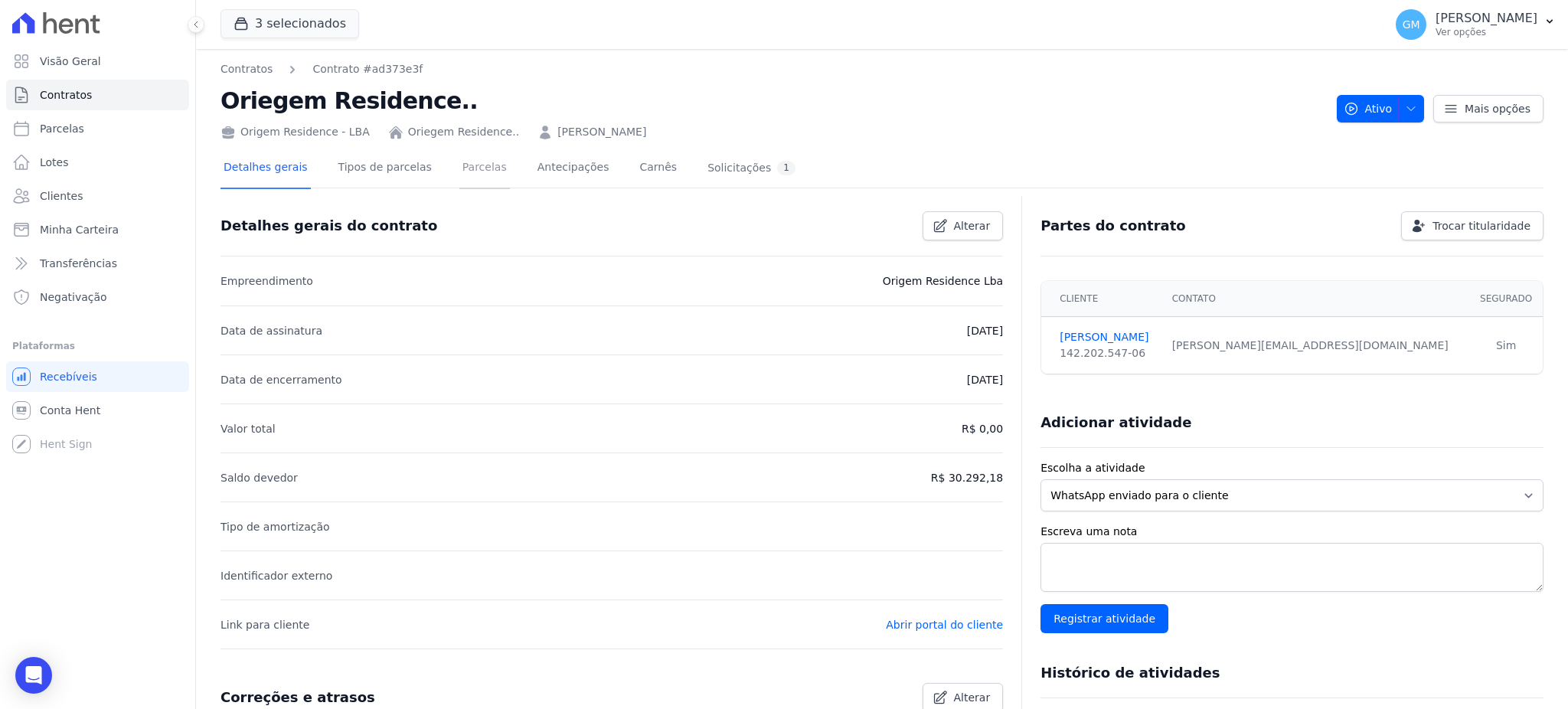
click at [459, 166] on link "Parcelas" at bounding box center [484, 168] width 50 height 40
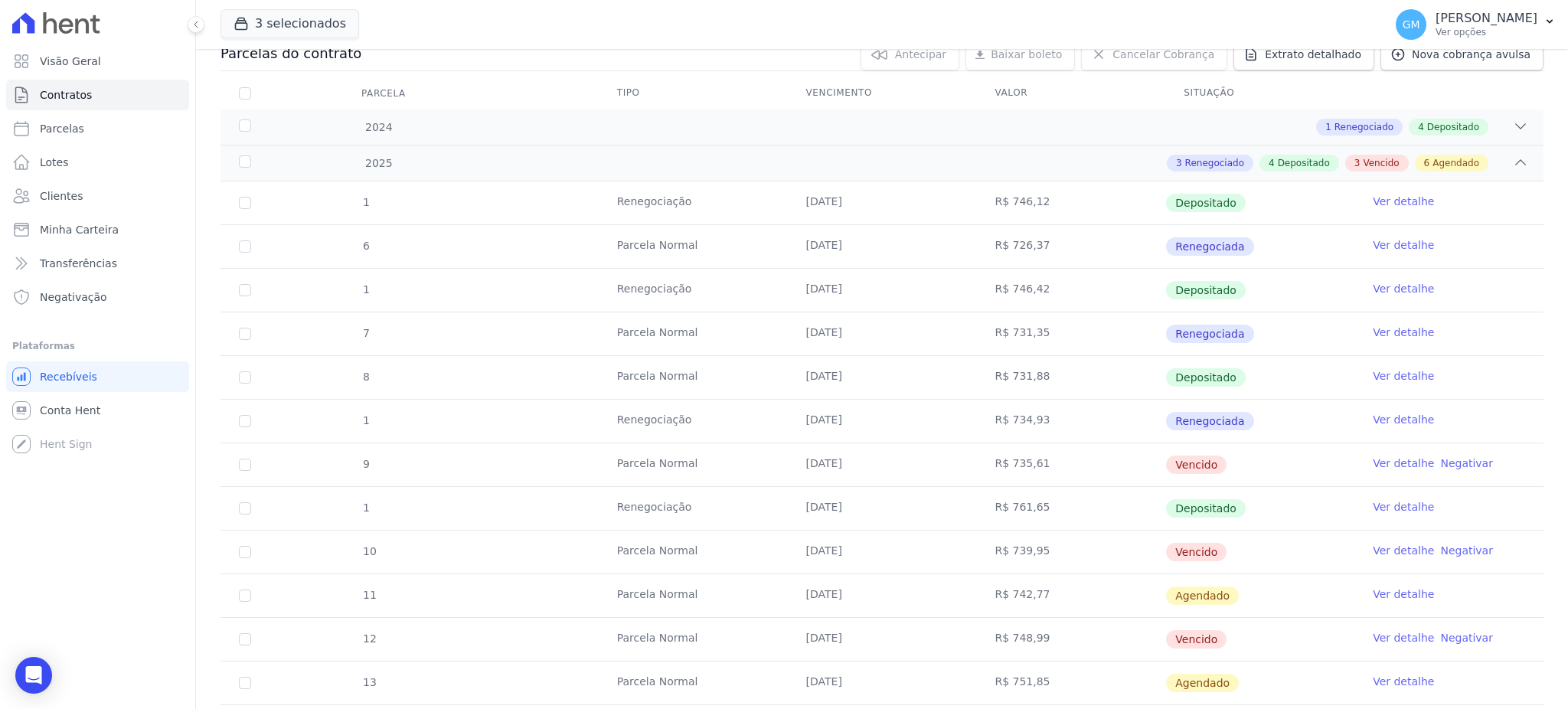
scroll to position [408, 0]
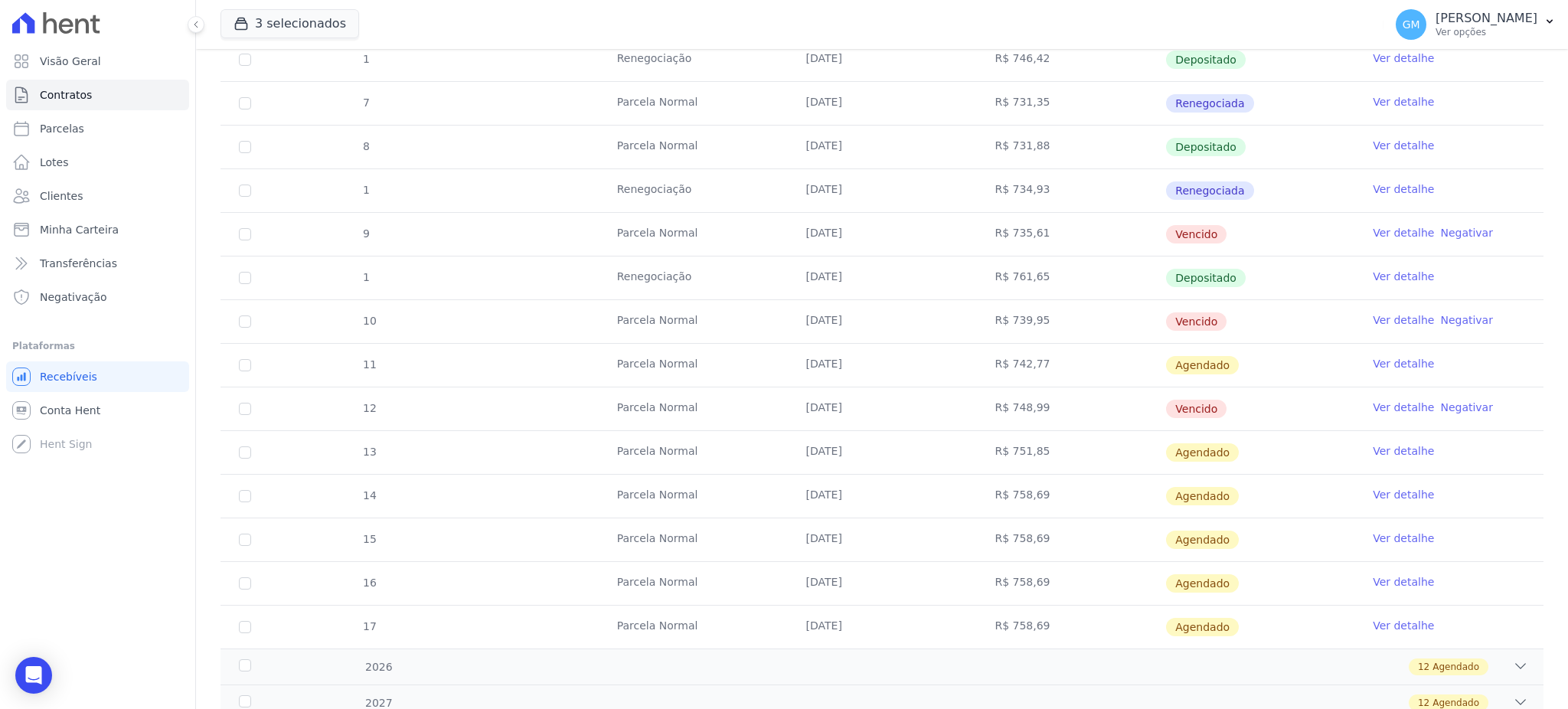
click at [1395, 281] on link "Ver detalhe" at bounding box center [1403, 277] width 61 height 15
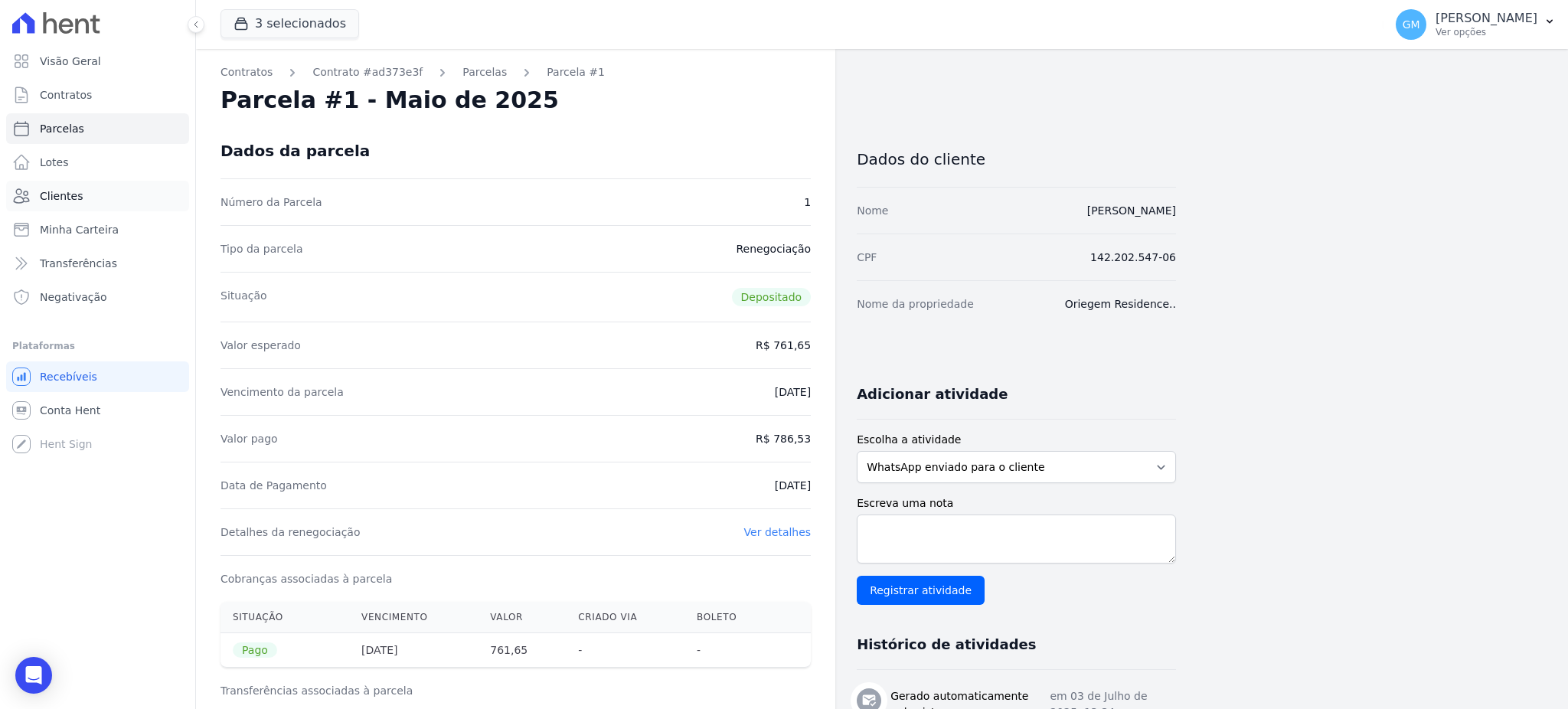
click at [68, 184] on link "Clientes" at bounding box center [97, 196] width 183 height 31
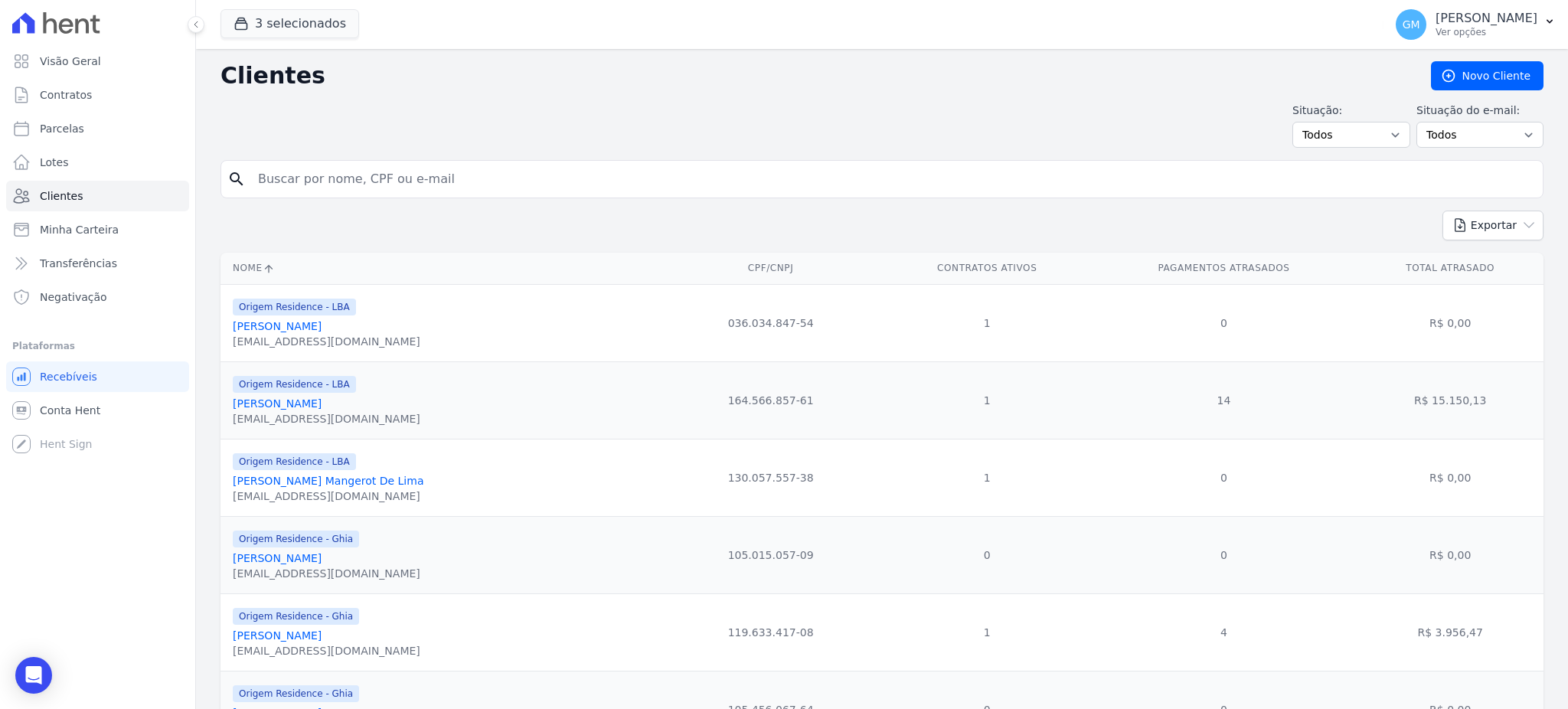
click at [332, 179] on input "search" at bounding box center [892, 179] width 1287 height 31
paste input "LUCAS DE FARIAS SILVA"
type input "LUCAS DE FARIAS SILVA"
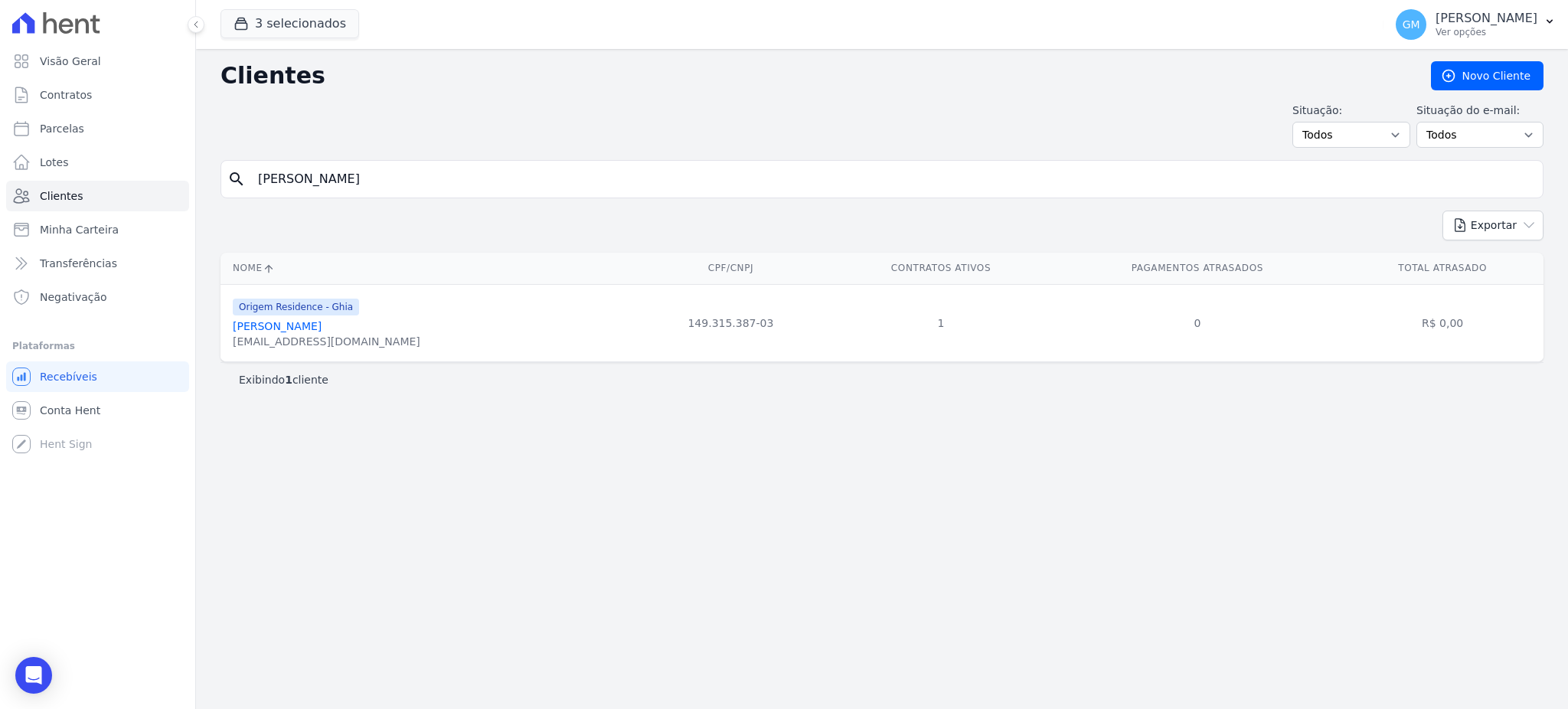
click at [307, 325] on link "Lucas De Farias Silva" at bounding box center [277, 326] width 89 height 13
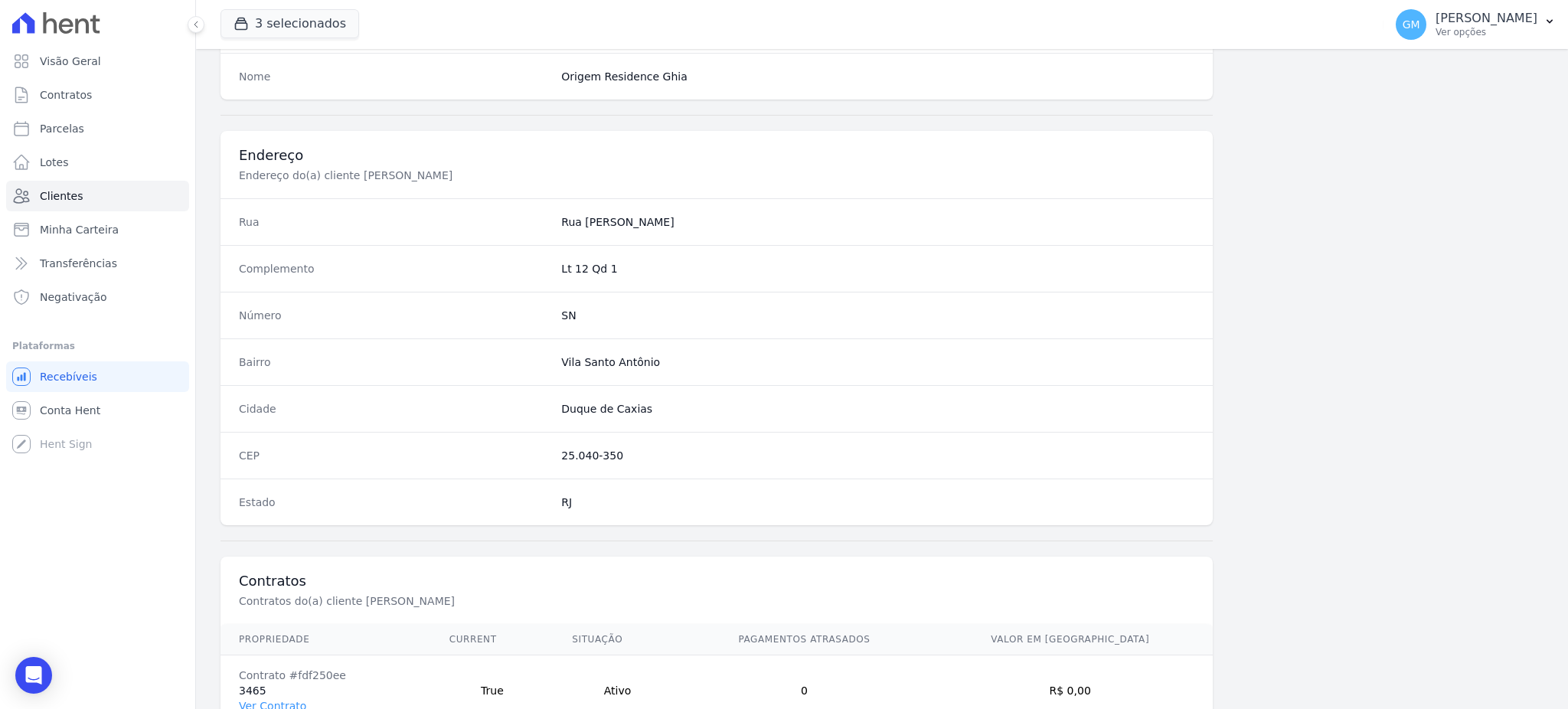
scroll to position [725, 0]
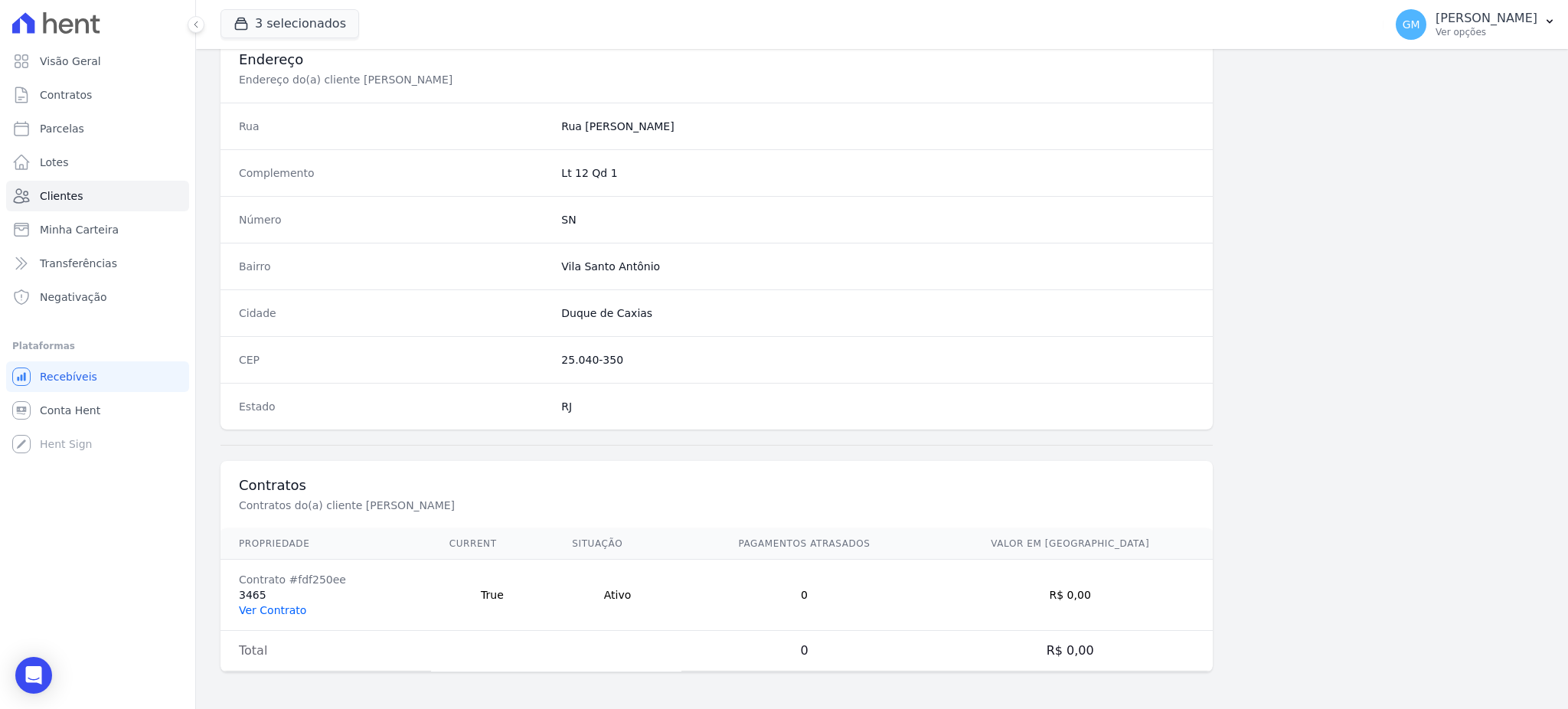
click at [259, 609] on link "Ver Contrato" at bounding box center [272, 610] width 67 height 13
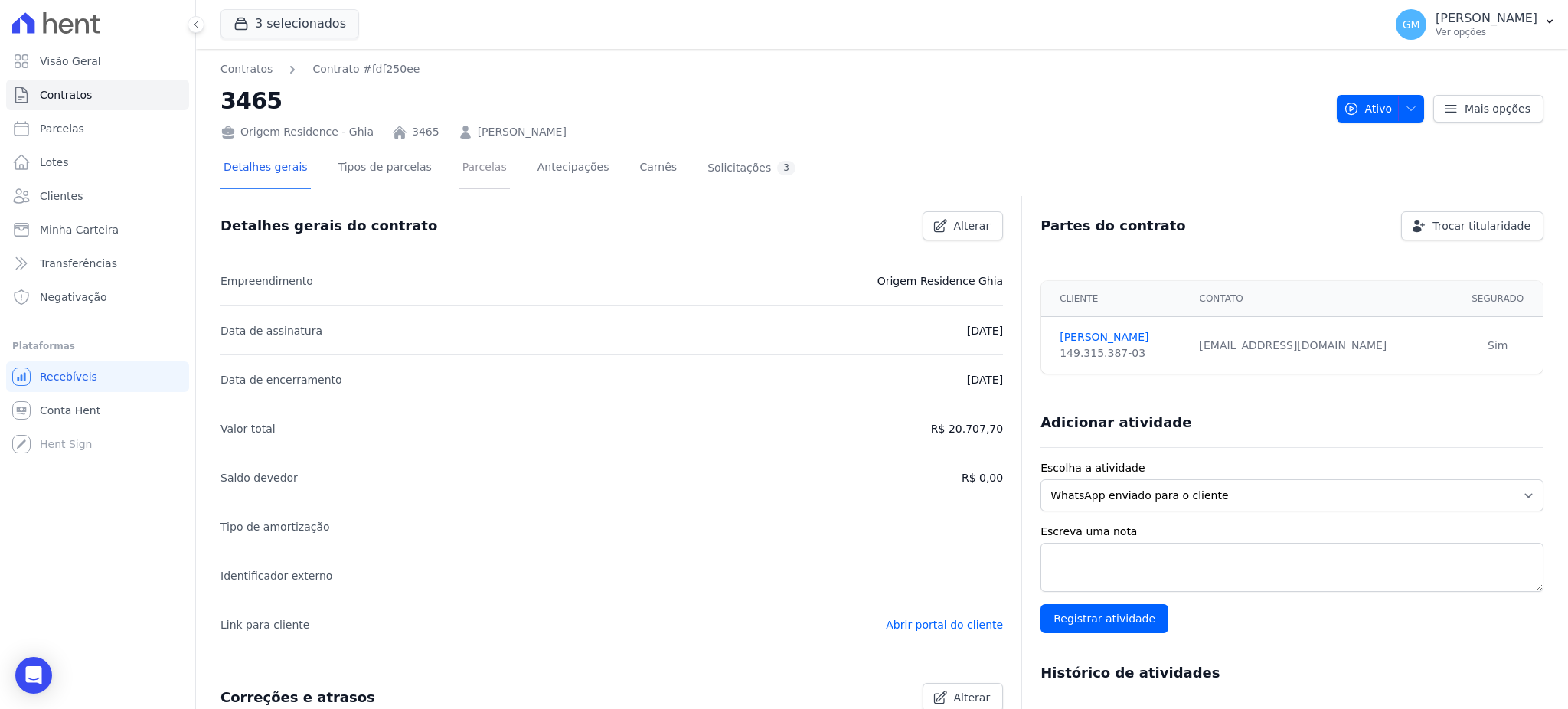
click at [475, 169] on link "Parcelas" at bounding box center [484, 168] width 50 height 40
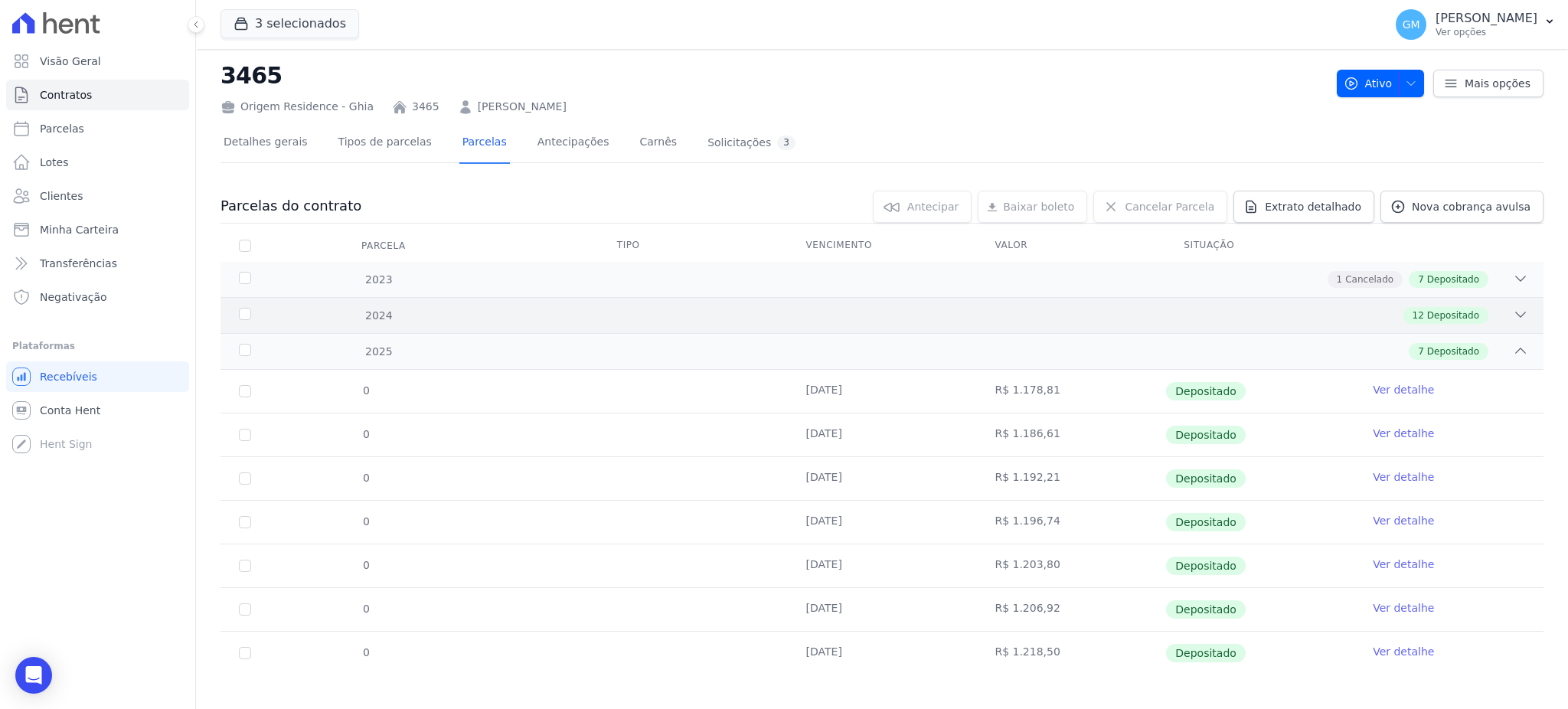
scroll to position [35, 0]
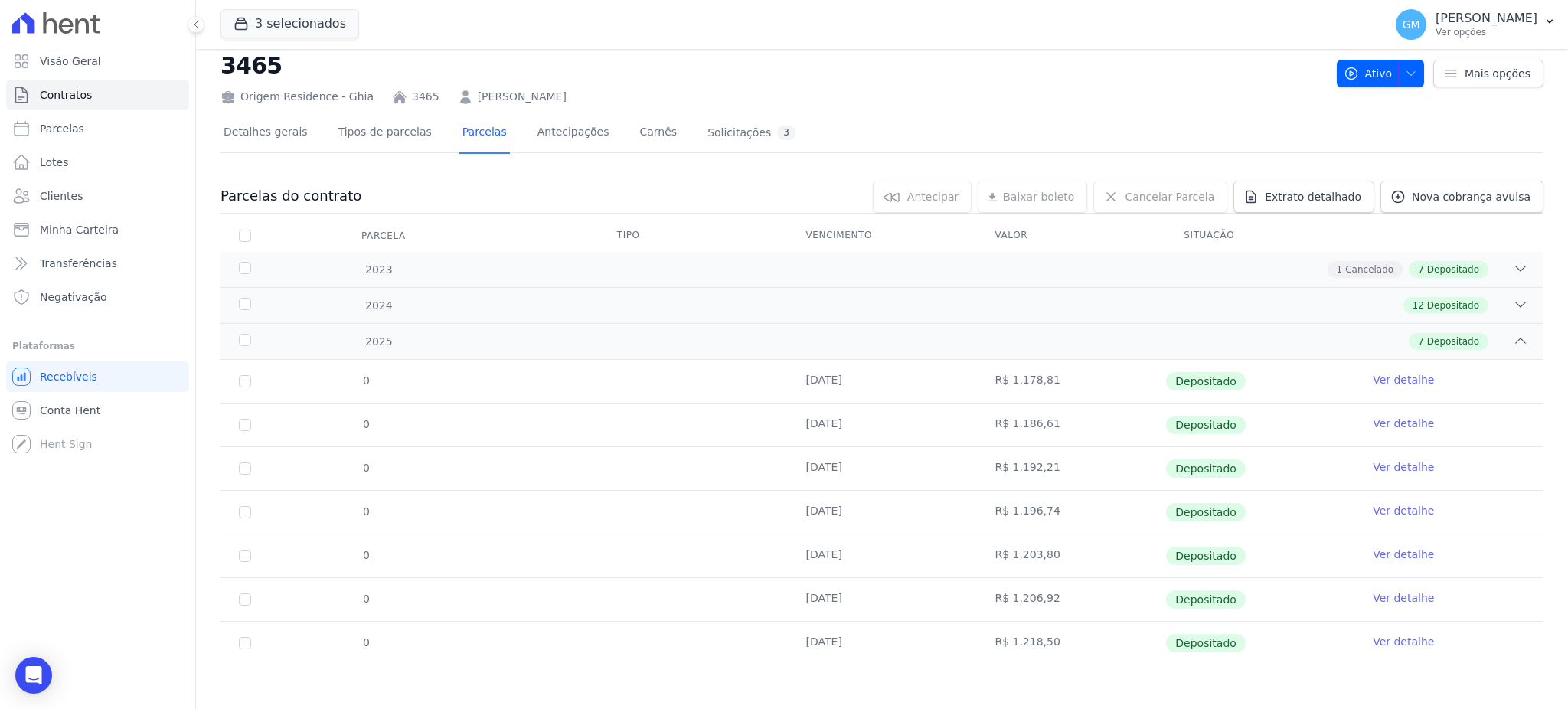
click at [1373, 641] on link "Ver detalhe" at bounding box center [1403, 642] width 61 height 15
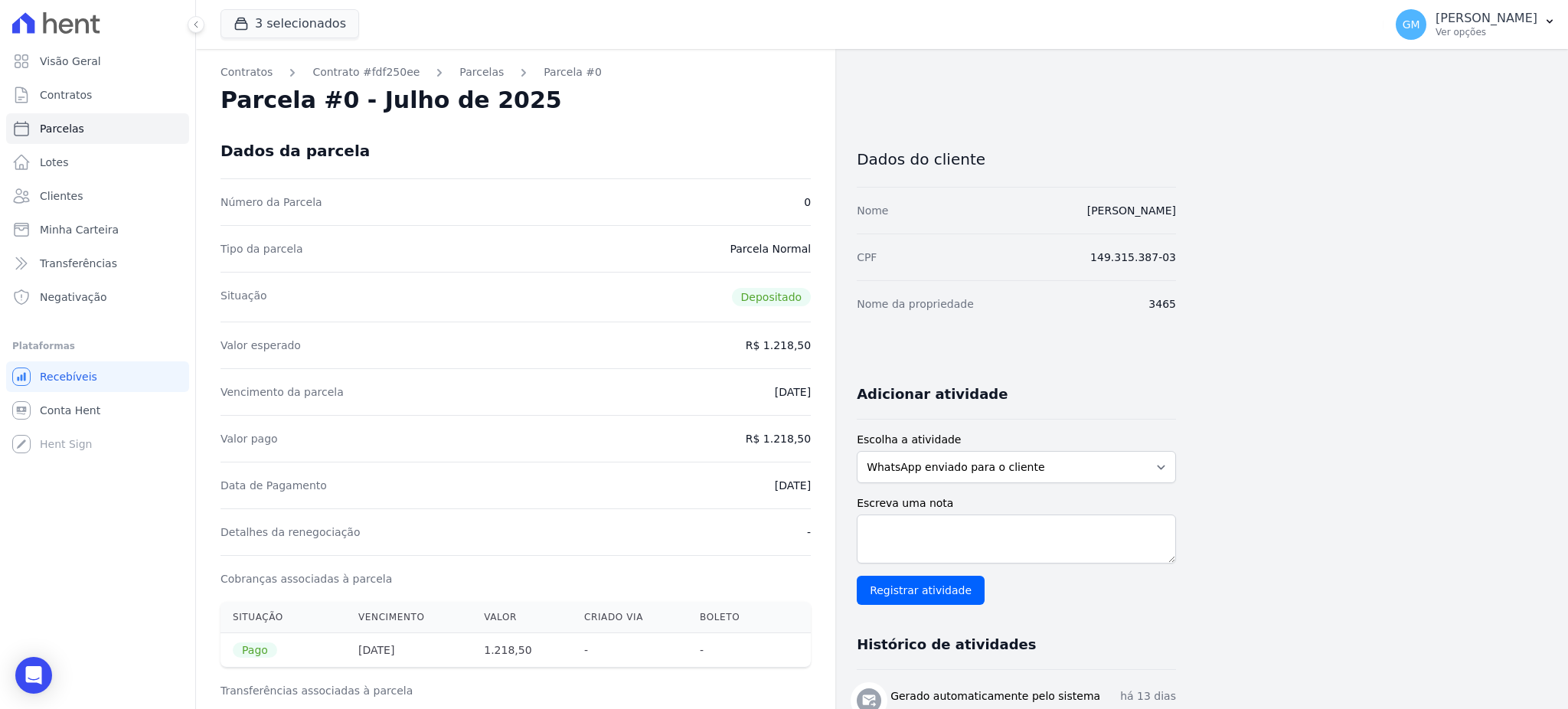
click at [1393, 386] on div "Contratos Contrato #fdf250ee Parcelas Parcela #0 Parcela #0 - Julho de 2025 Dad…" at bounding box center [869, 633] width 1347 height 1168
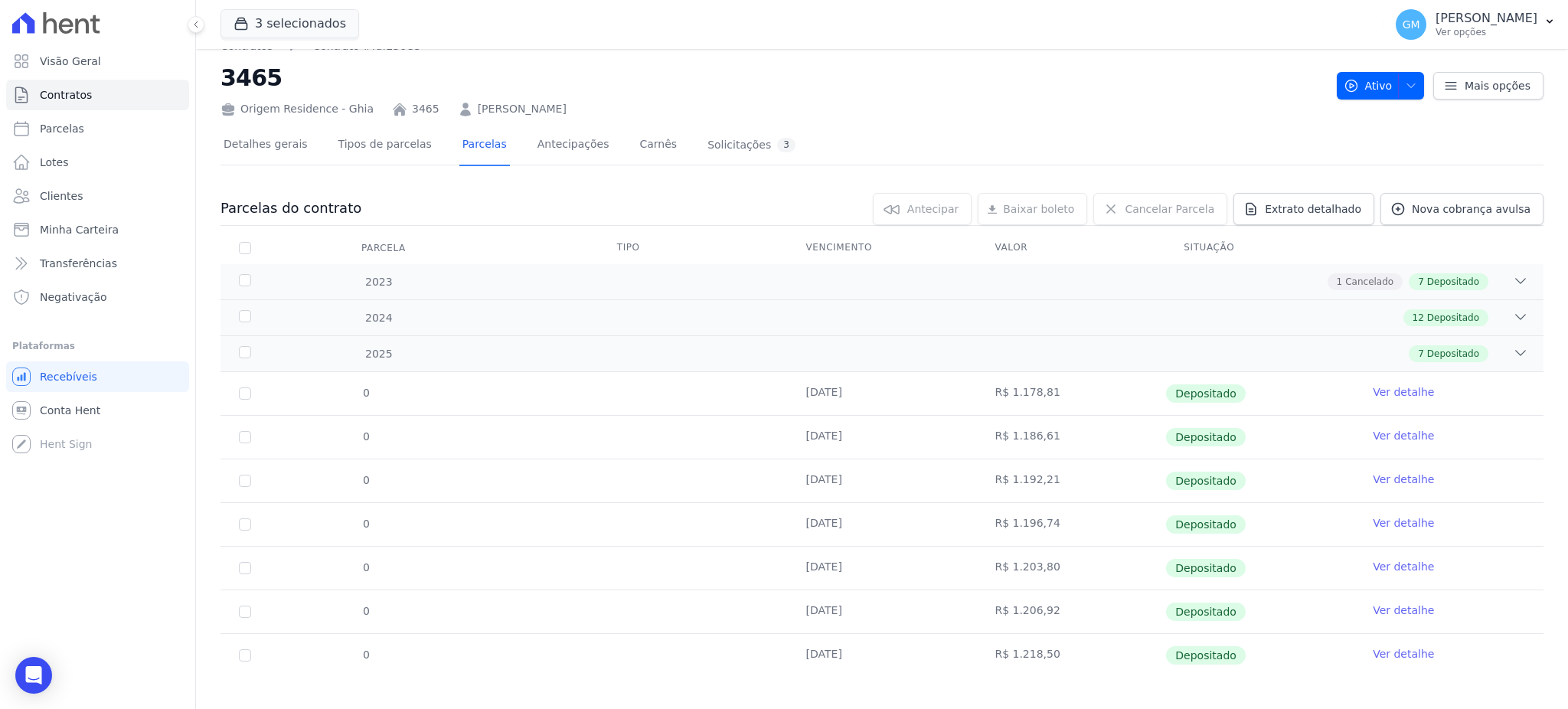
scroll to position [35, 0]
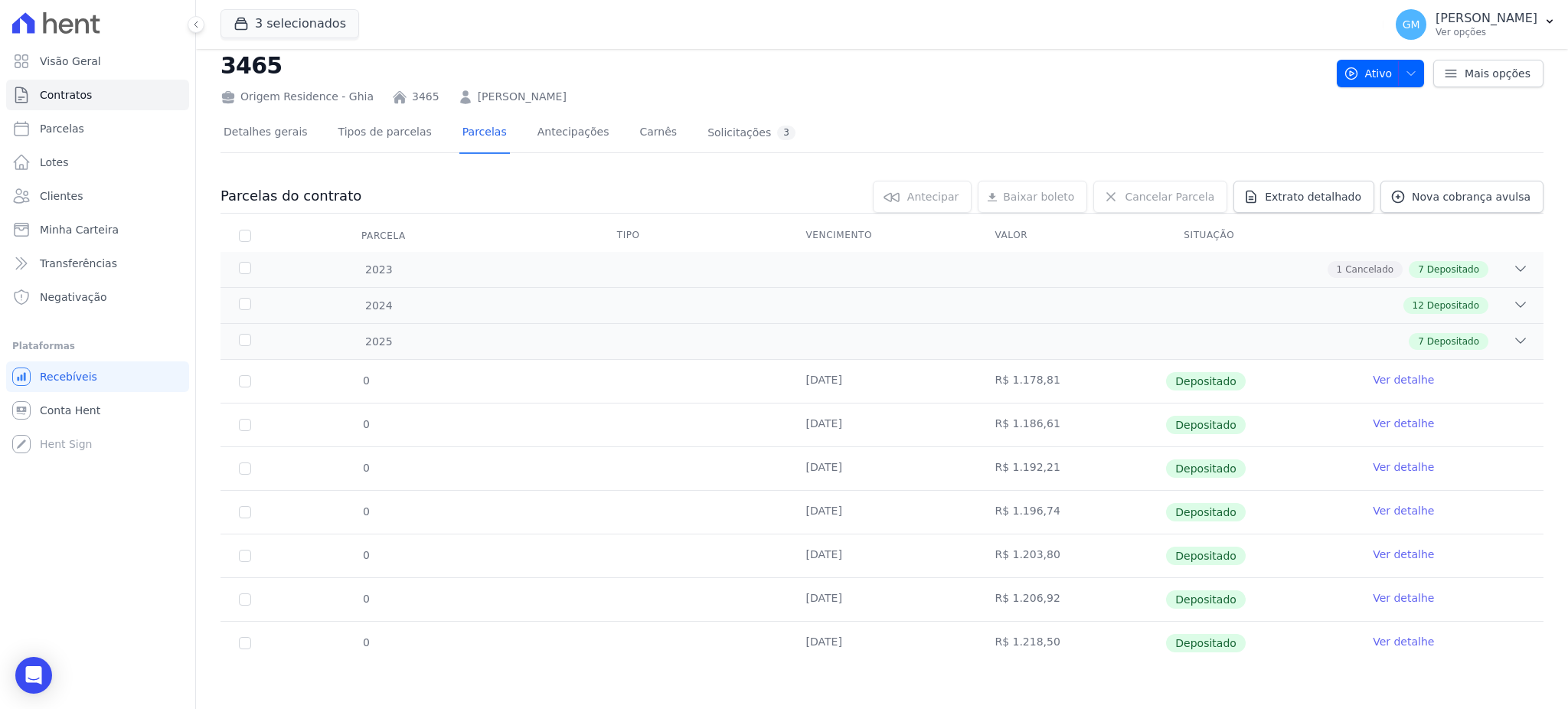
click at [1373, 598] on link "Ver detalhe" at bounding box center [1403, 598] width 61 height 15
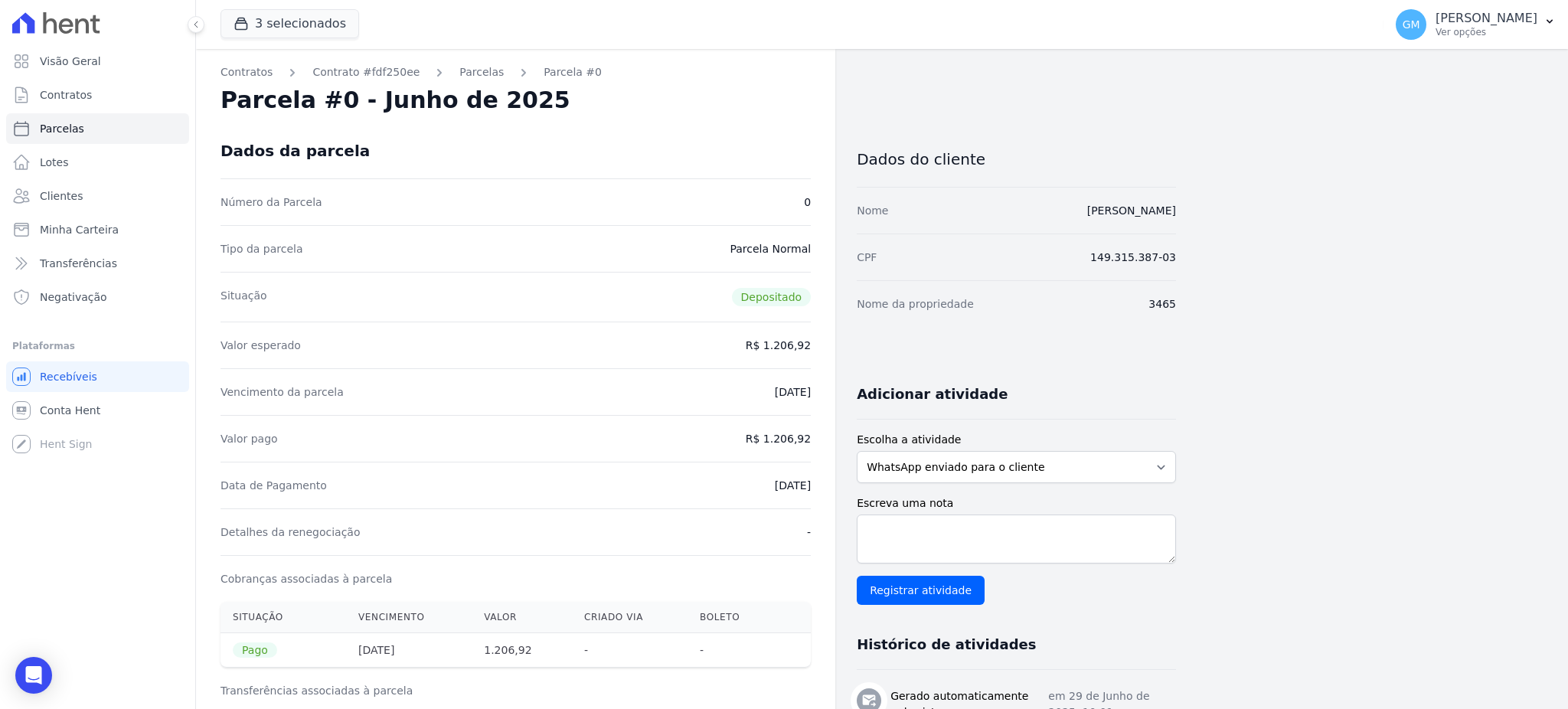
click at [1369, 309] on div "Contratos Contrato #fdf250ee Parcelas Parcela #0 Parcela #0 - Junho de 2025 Dad…" at bounding box center [869, 633] width 1347 height 1168
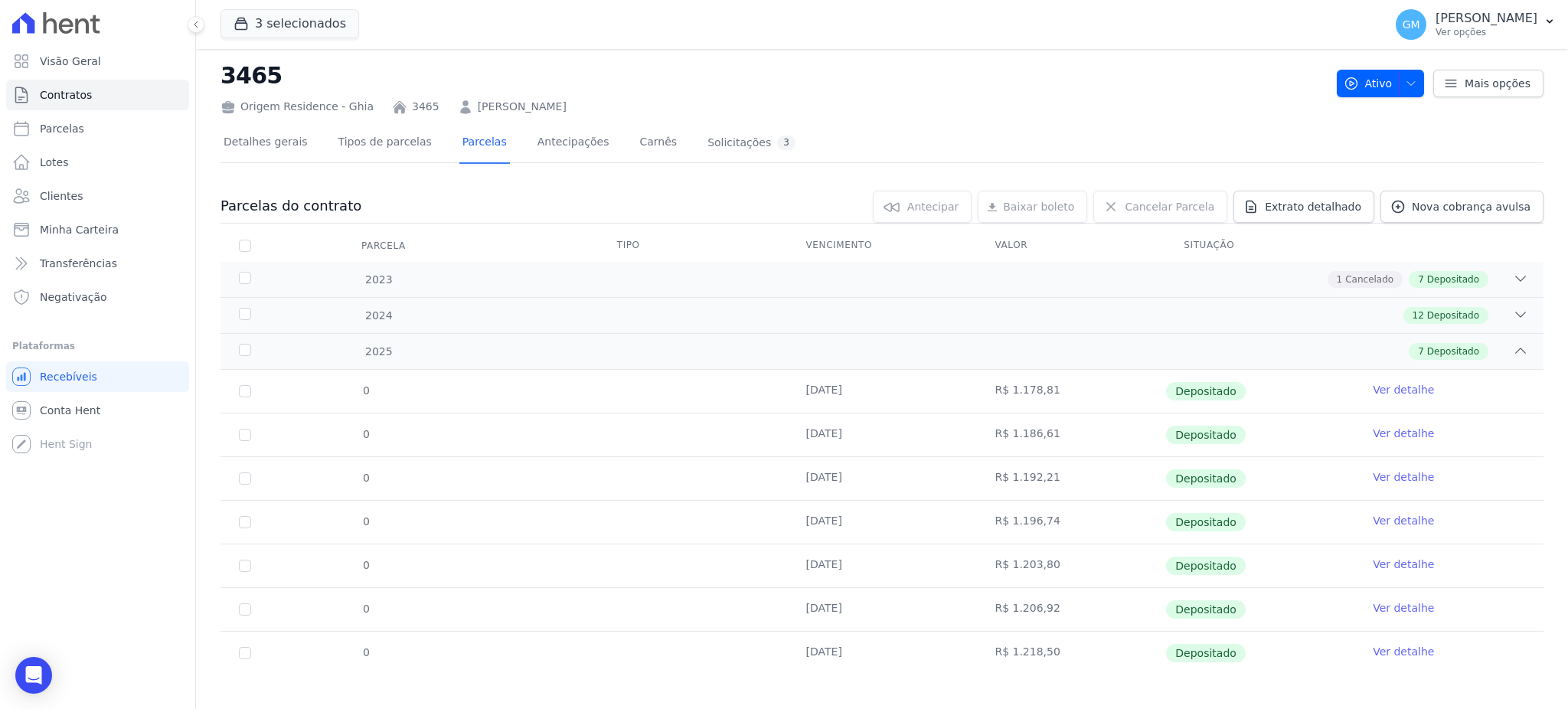
scroll to position [35, 0]
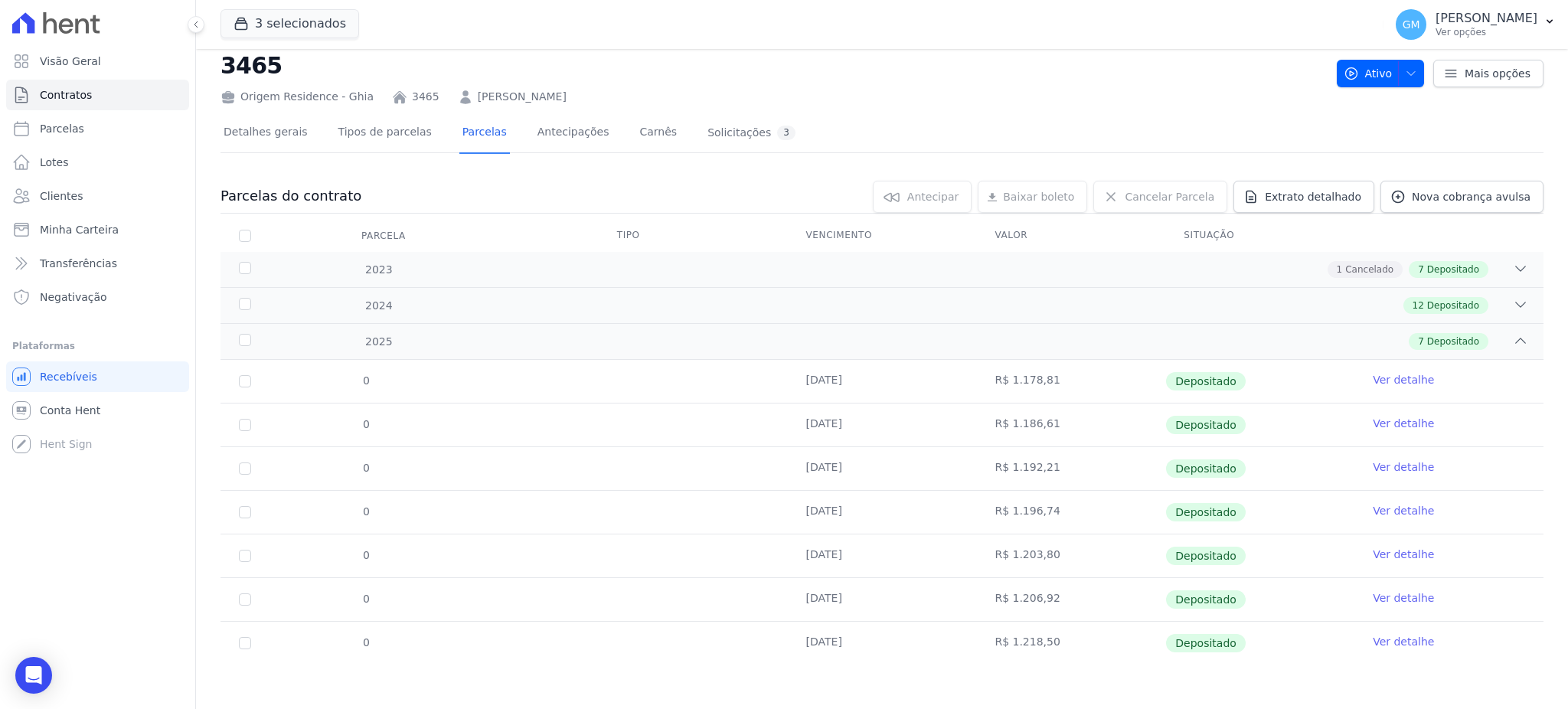
click at [1386, 645] on link "Ver detalhe" at bounding box center [1403, 642] width 61 height 15
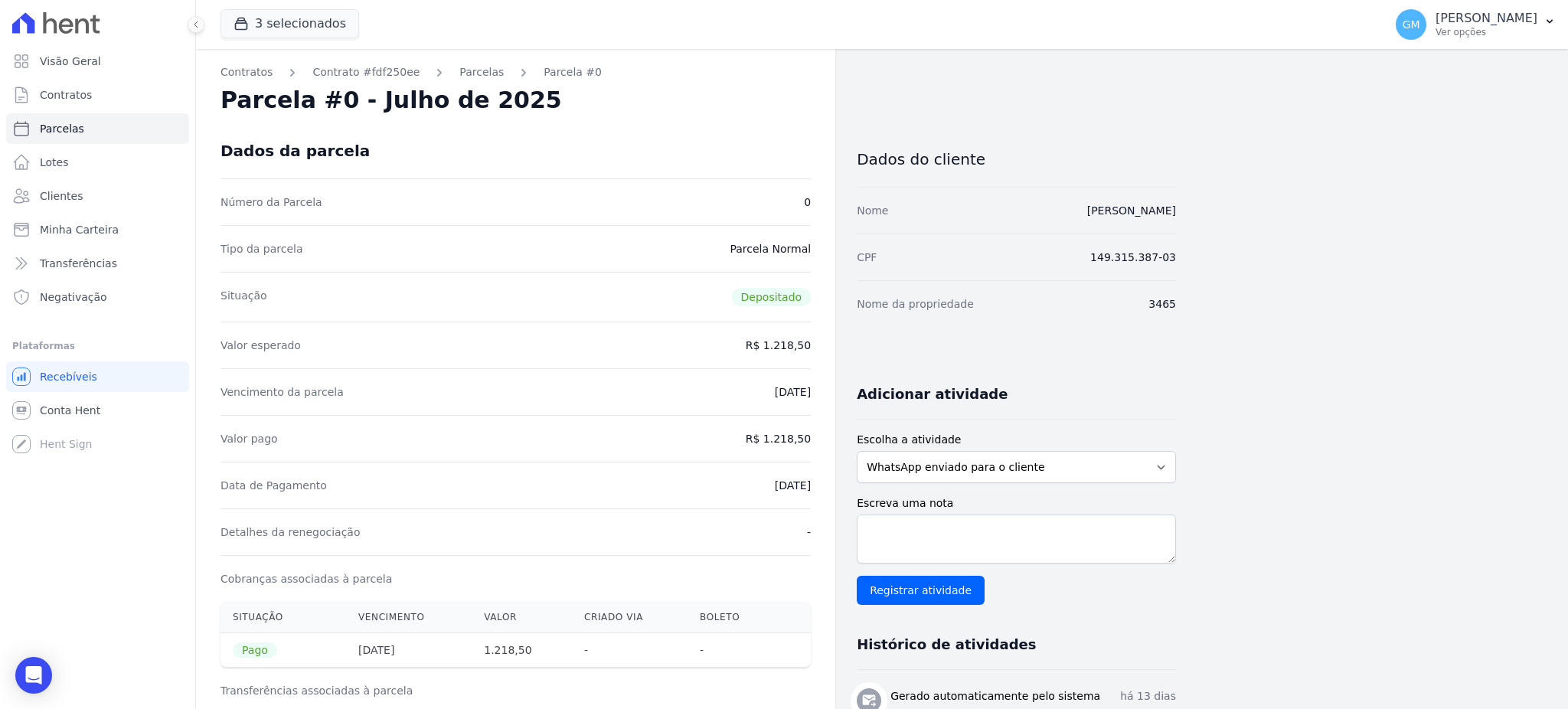
click at [813, 494] on div "Contratos Contrato #fdf250ee Parcelas Parcela #0 Parcela #0 - Julho de 2025 Dad…" at bounding box center [515, 633] width 639 height 1168
drag, startPoint x: 770, startPoint y: 439, endPoint x: 823, endPoint y: 439, distance: 53.0
click at [823, 439] on div "Contratos Contrato #fdf250ee Parcelas Parcela #0 Parcela #0 - Julho de 2025 Dad…" at bounding box center [515, 633] width 639 height 1168
click at [738, 495] on div "Data de Pagamento 30/07/2025" at bounding box center [515, 485] width 591 height 47
drag, startPoint x: 738, startPoint y: 484, endPoint x: 812, endPoint y: 490, distance: 74.2
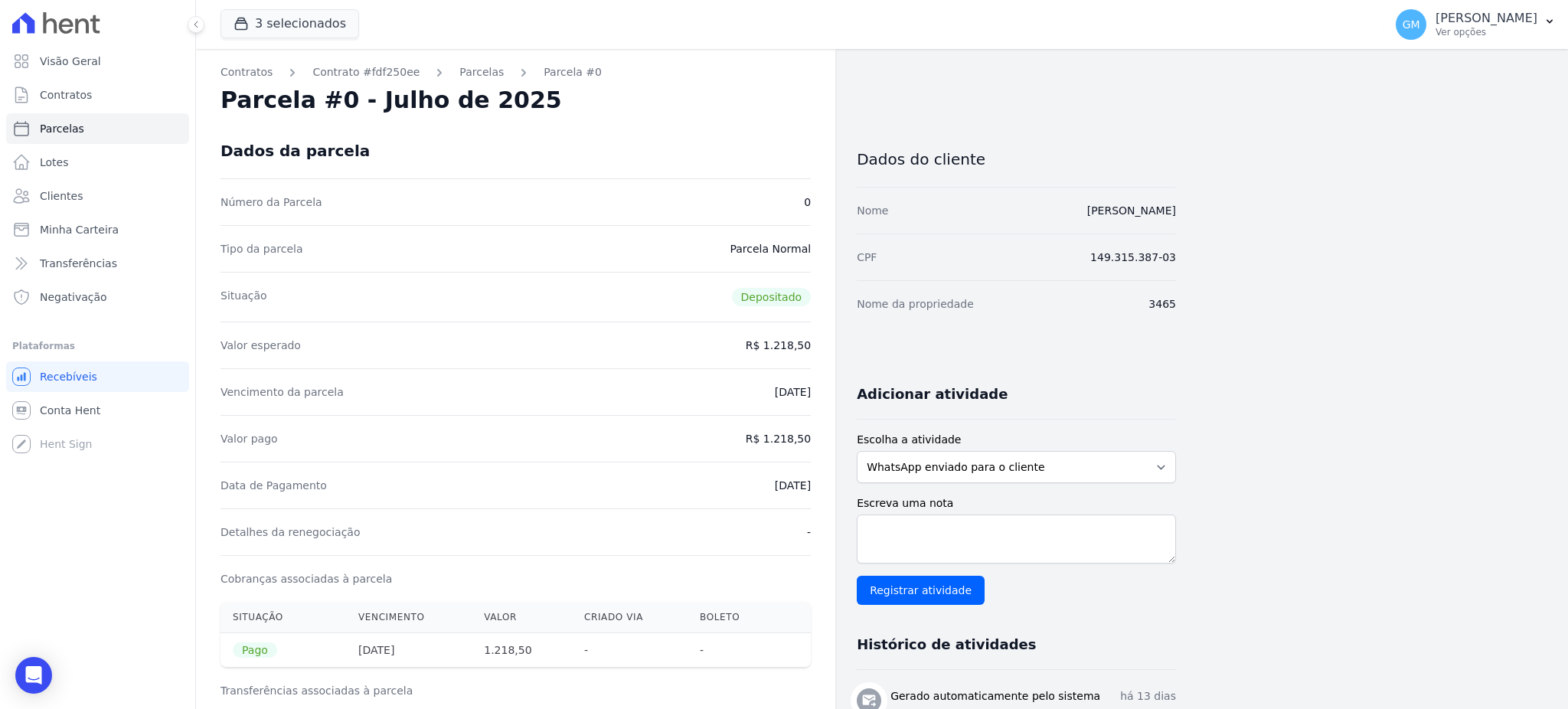
click at [812, 490] on div "Contratos Contrato #fdf250ee Parcelas Parcela #0 Parcela #0 - Julho de 2025 Dad…" at bounding box center [515, 633] width 639 height 1168
click at [70, 191] on span "Clientes" at bounding box center [61, 196] width 43 height 15
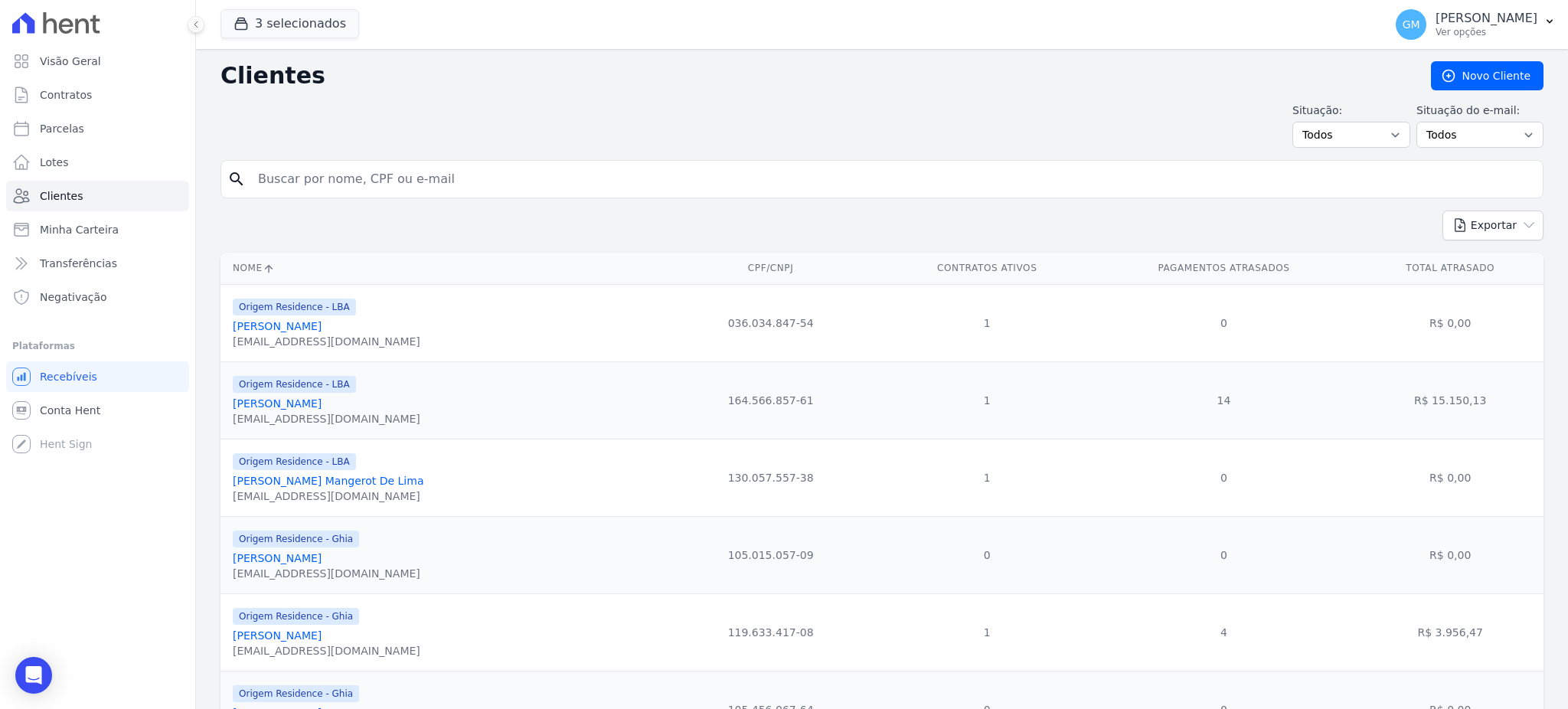
click at [436, 168] on input "search" at bounding box center [892, 179] width 1287 height 31
paste input "LUCAS NUNES DOS SANTOS DE OLIVEIRA"
type input "LUCAS NUNES DOS SANTOS DE OLIVEIRA"
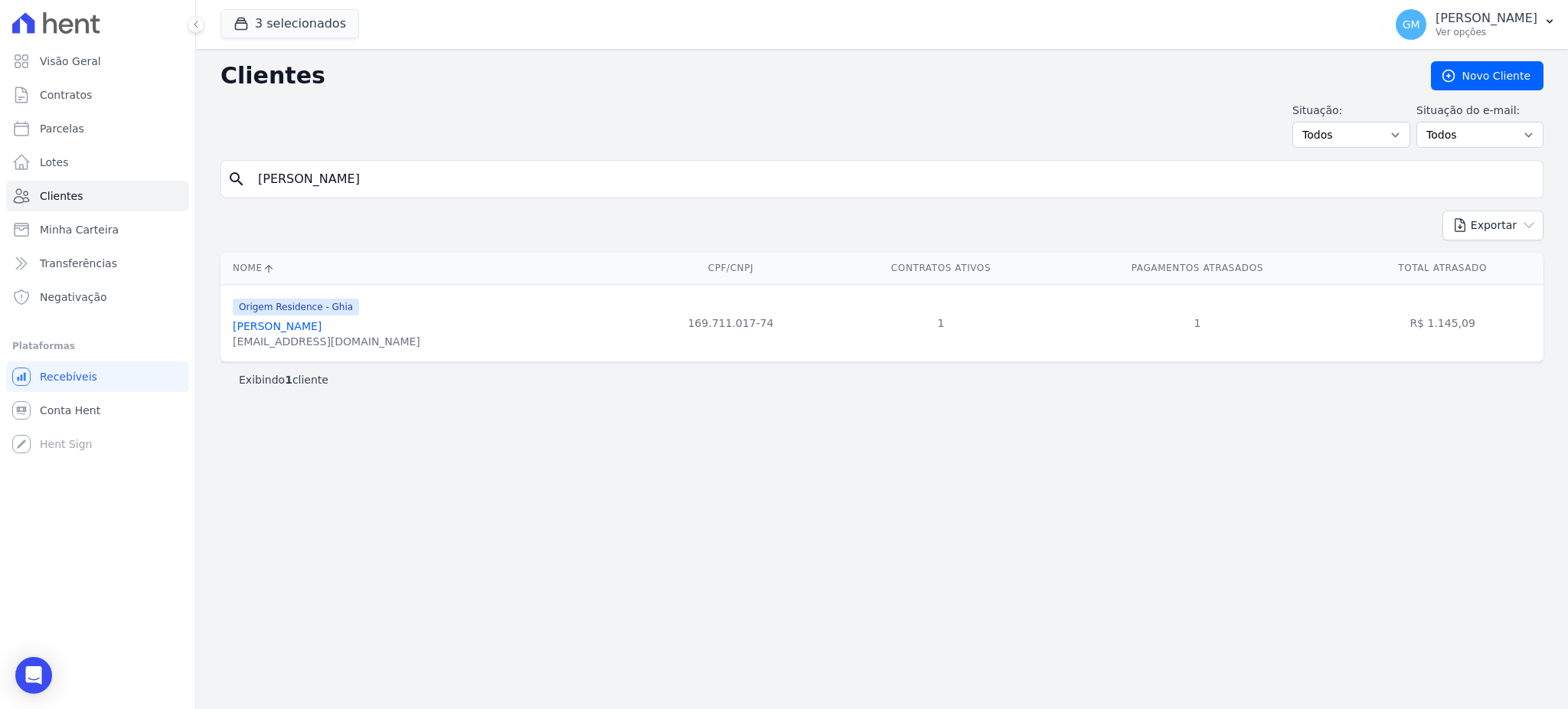
click at [322, 324] on link "Lucas Nunes Dos Santos De Oliveira" at bounding box center [277, 326] width 89 height 13
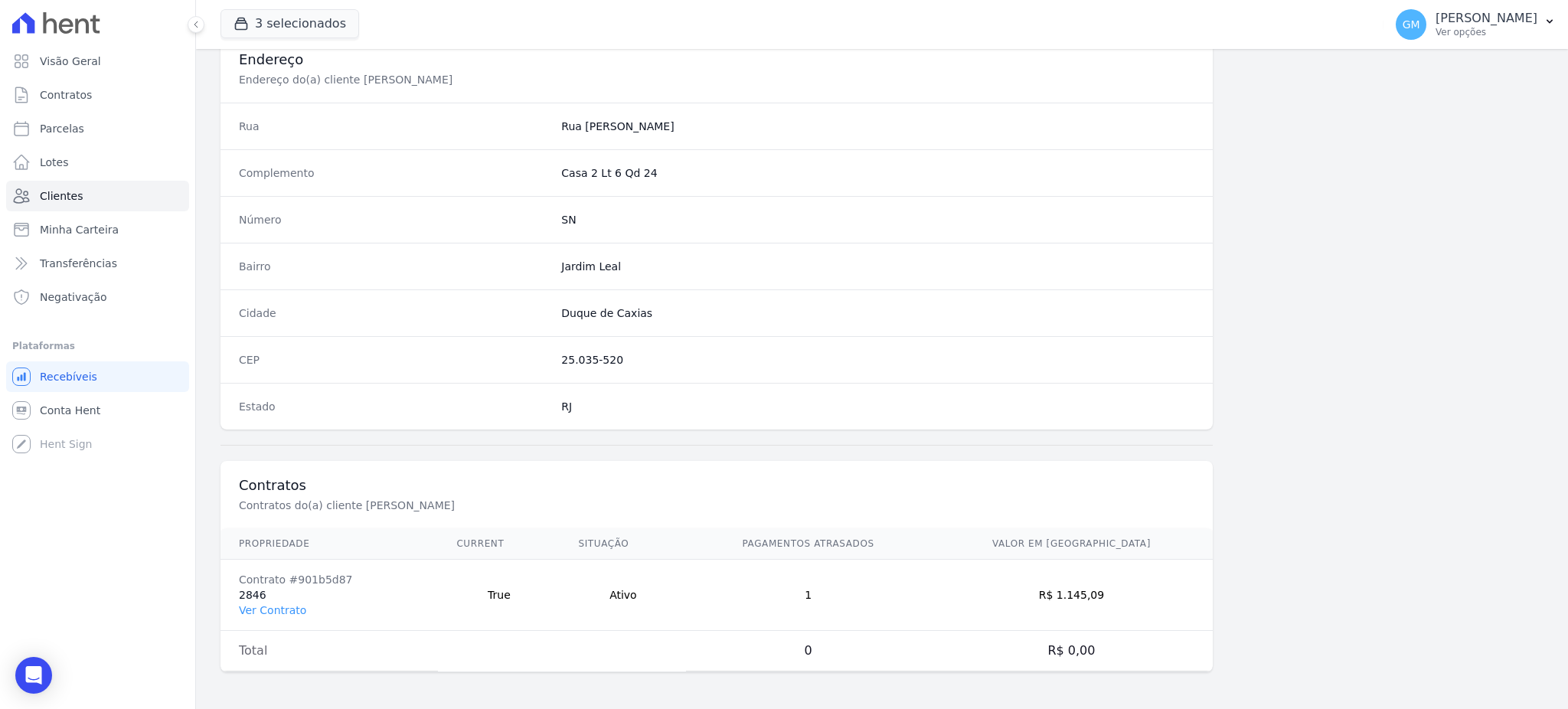
scroll to position [725, 0]
click at [271, 612] on link "Ver Contrato" at bounding box center [272, 610] width 67 height 13
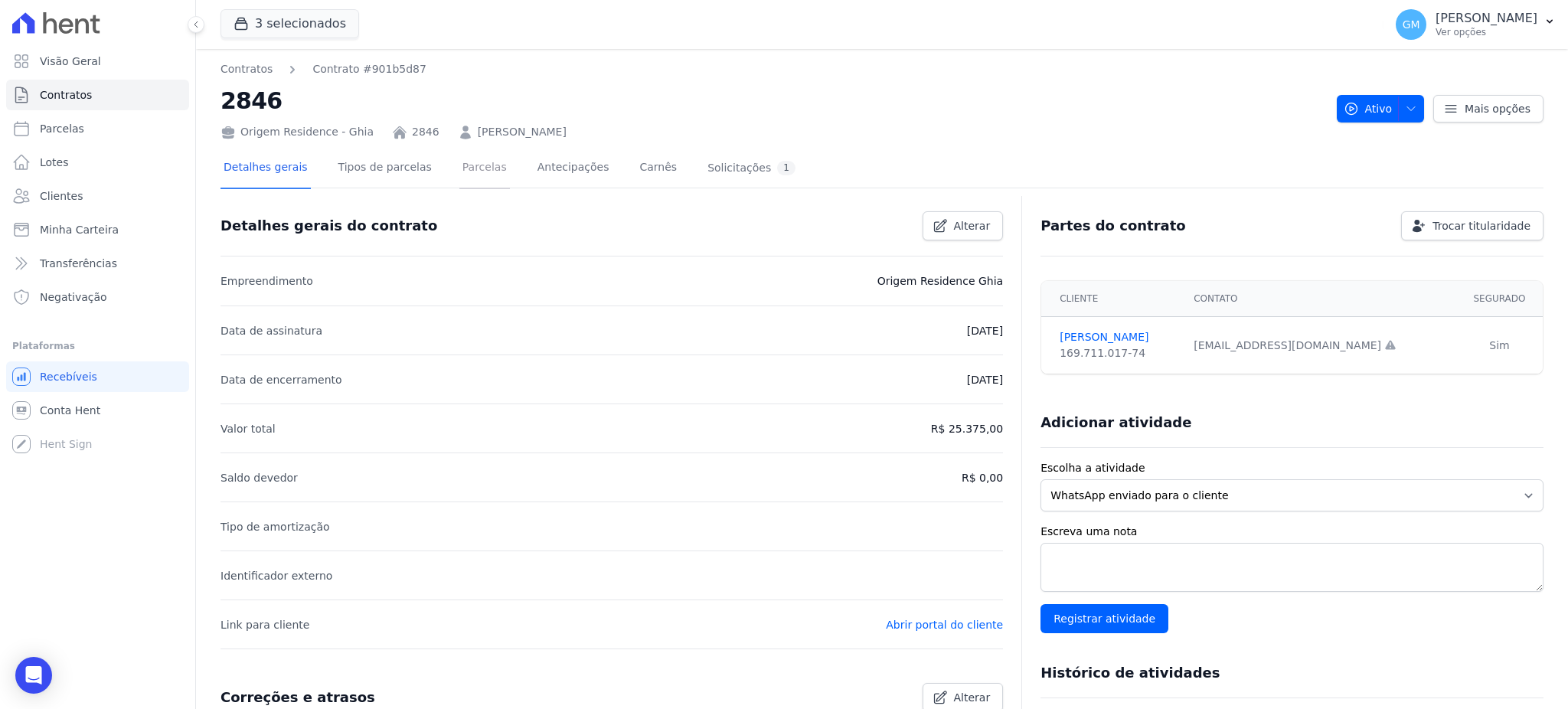
click at [464, 159] on link "Parcelas" at bounding box center [484, 168] width 50 height 40
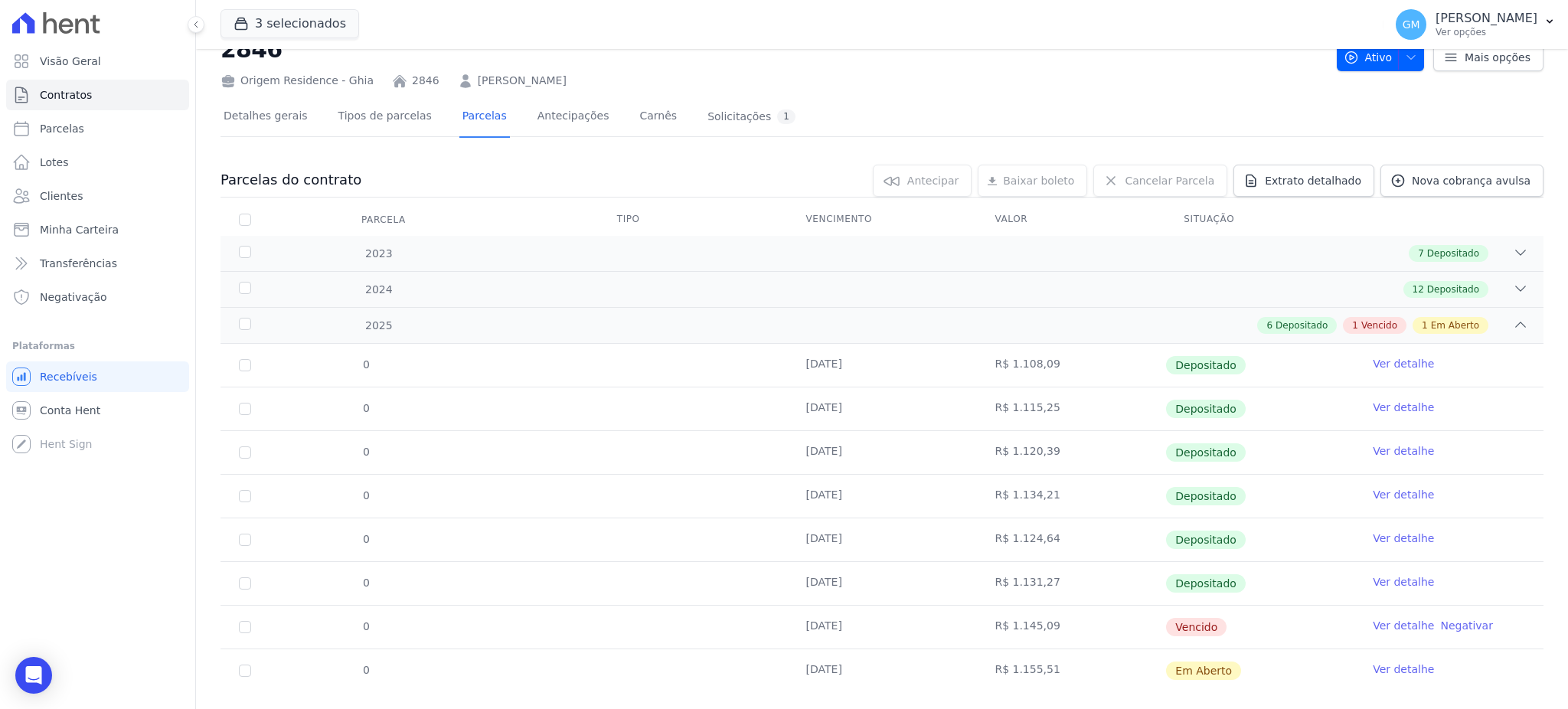
scroll to position [80, 0]
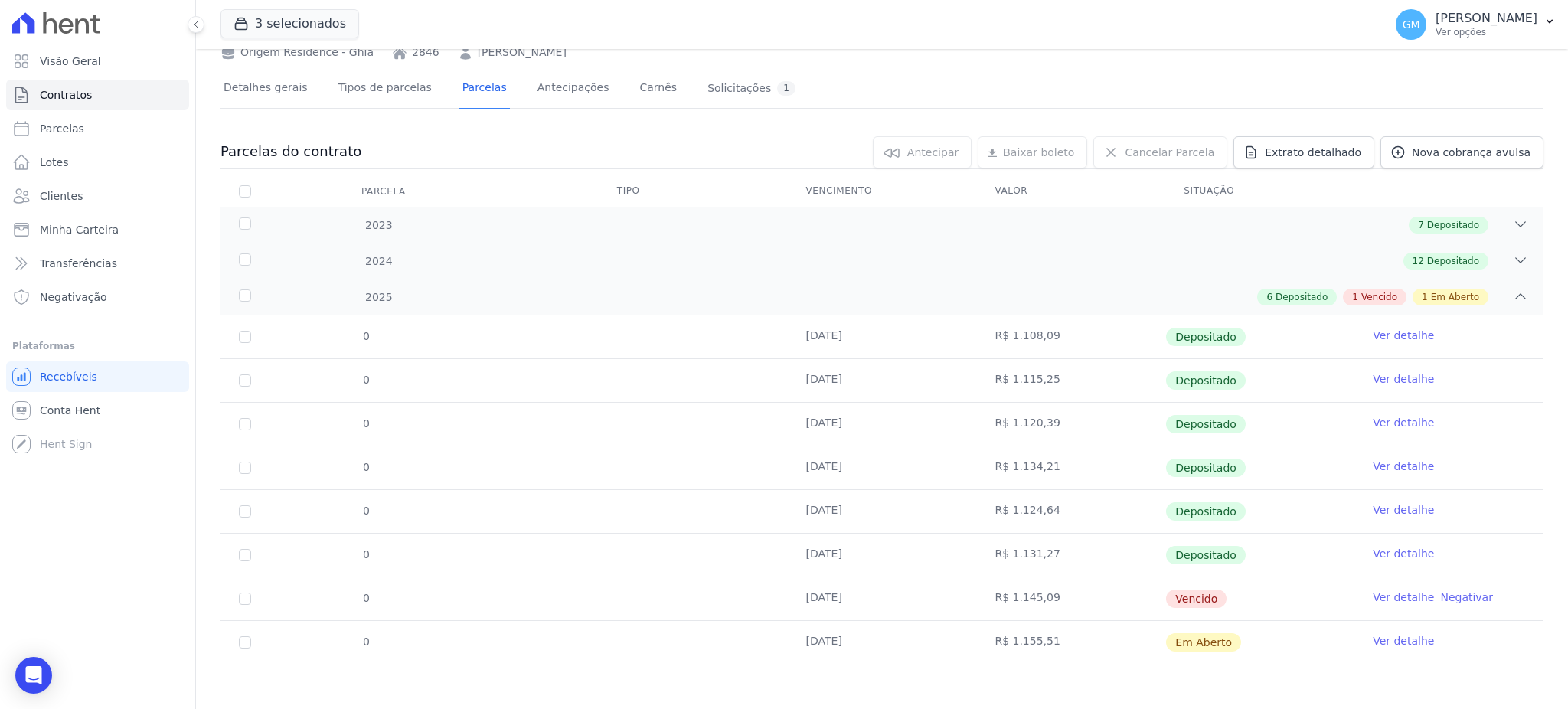
drag, startPoint x: 794, startPoint y: 596, endPoint x: 1208, endPoint y: 608, distance: 414.2
click at [1208, 608] on tr "0 21/07/2025 R$ 1.145,09 Vencido Ver detalhe Negativar" at bounding box center [881, 598] width 1323 height 44
click at [976, 592] on td "R$ 1.145,09" at bounding box center [1070, 598] width 189 height 43
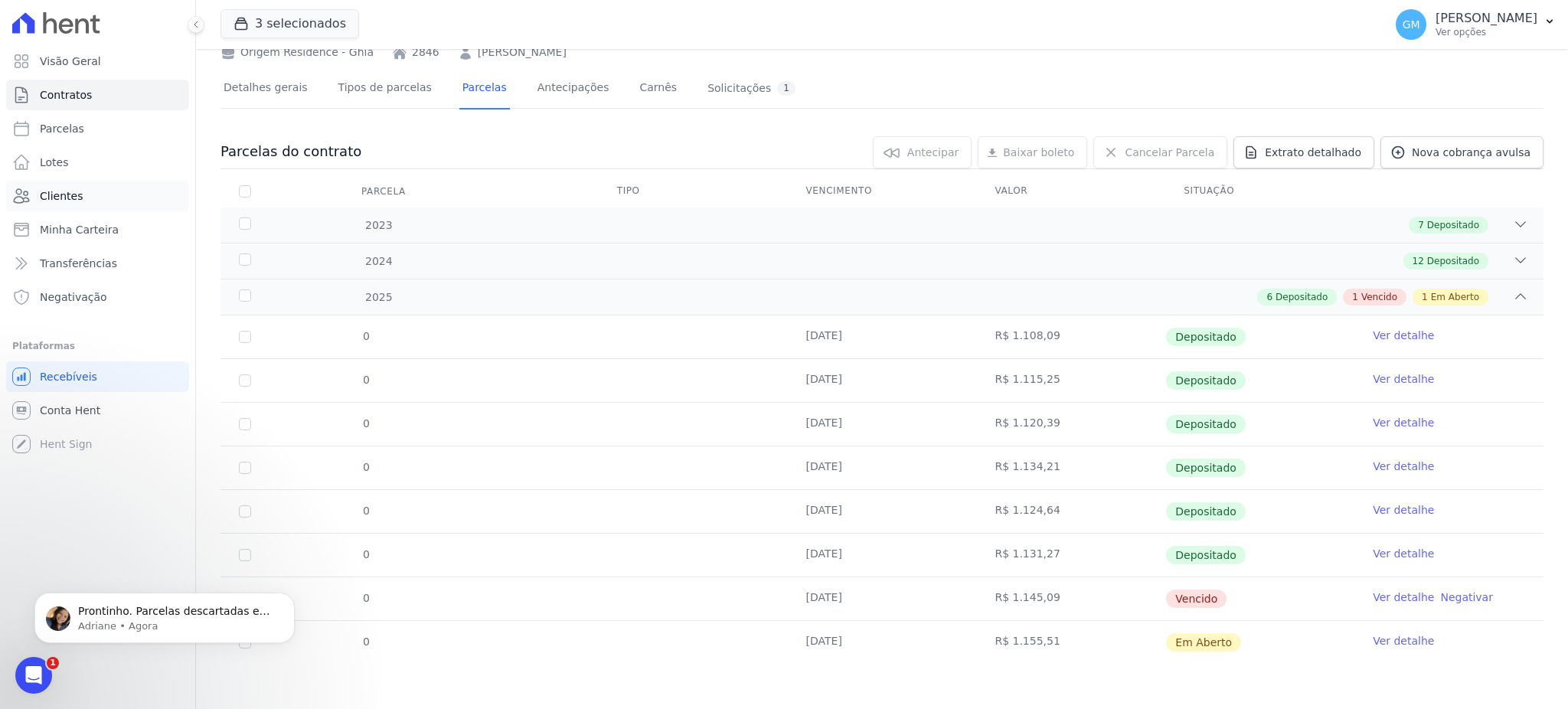
click at [84, 187] on link "Clientes" at bounding box center [97, 196] width 183 height 31
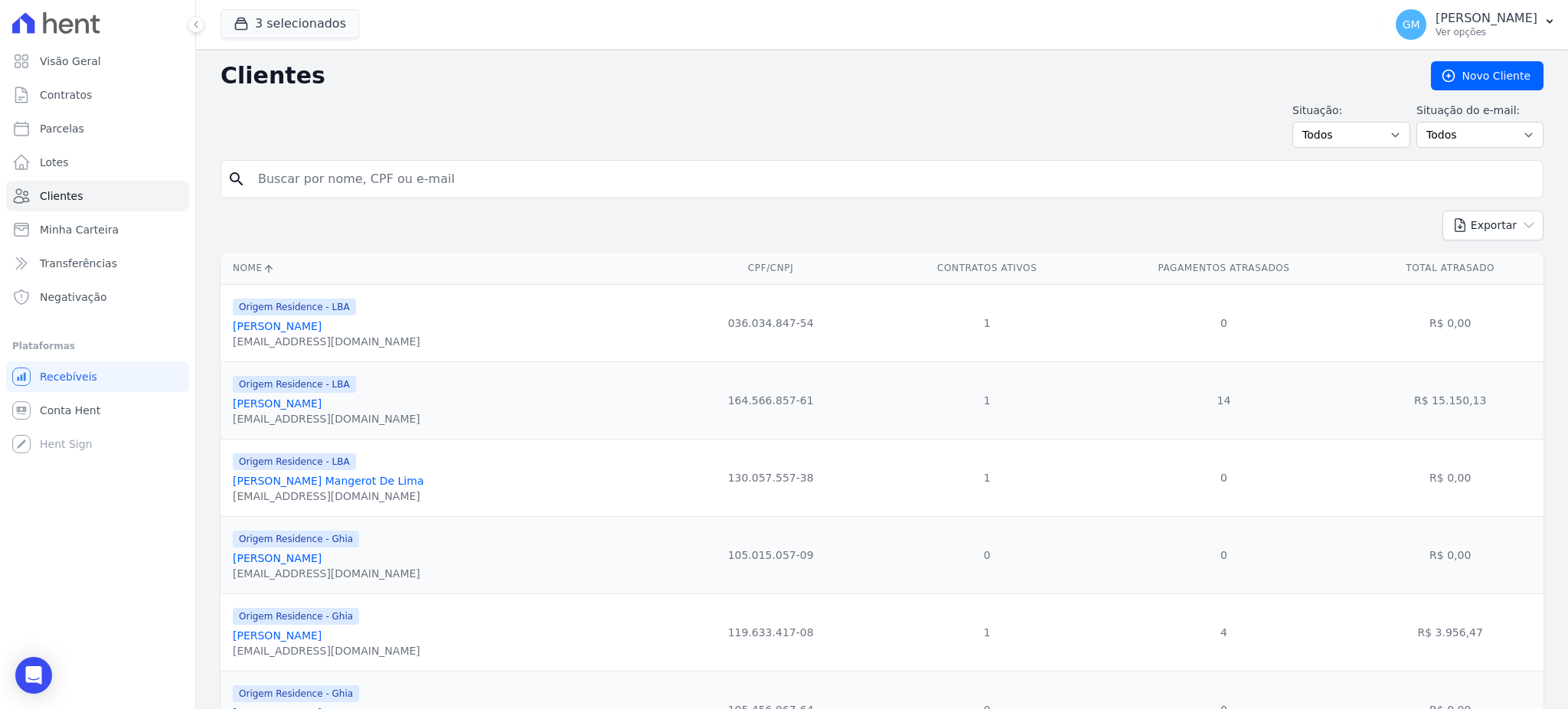
click at [276, 176] on input "search" at bounding box center [892, 179] width 1287 height 31
paste input "MARCELO JOSÉ DE LIMA LEMOS JUNIOR"
type input "MARCELO JOSÉ DE LIMA LEMOS JUNIOR"
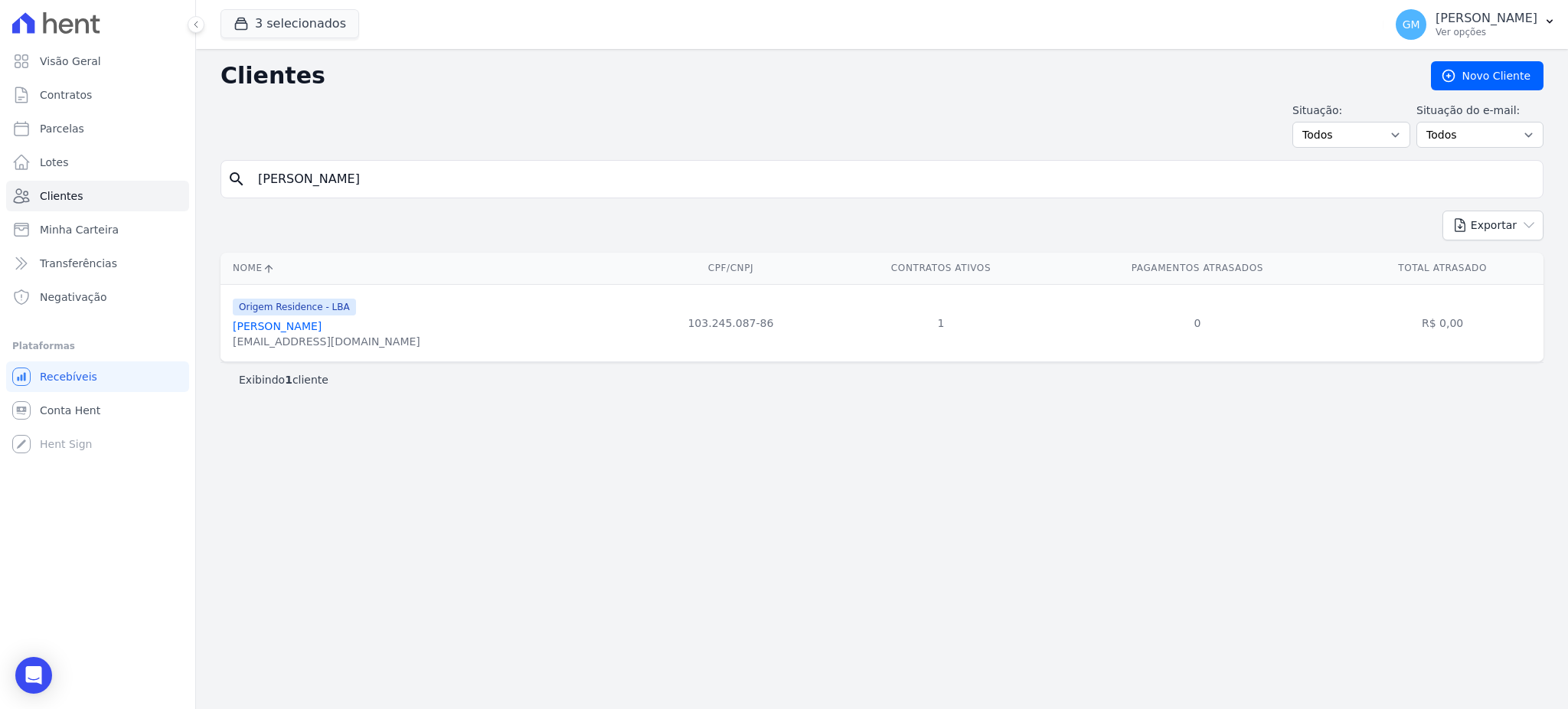
click at [361, 339] on div "jrlemos@msn.com" at bounding box center [327, 341] width 188 height 15
click at [322, 330] on link "Marcelo José De Lima Lemos Junior" at bounding box center [277, 326] width 89 height 13
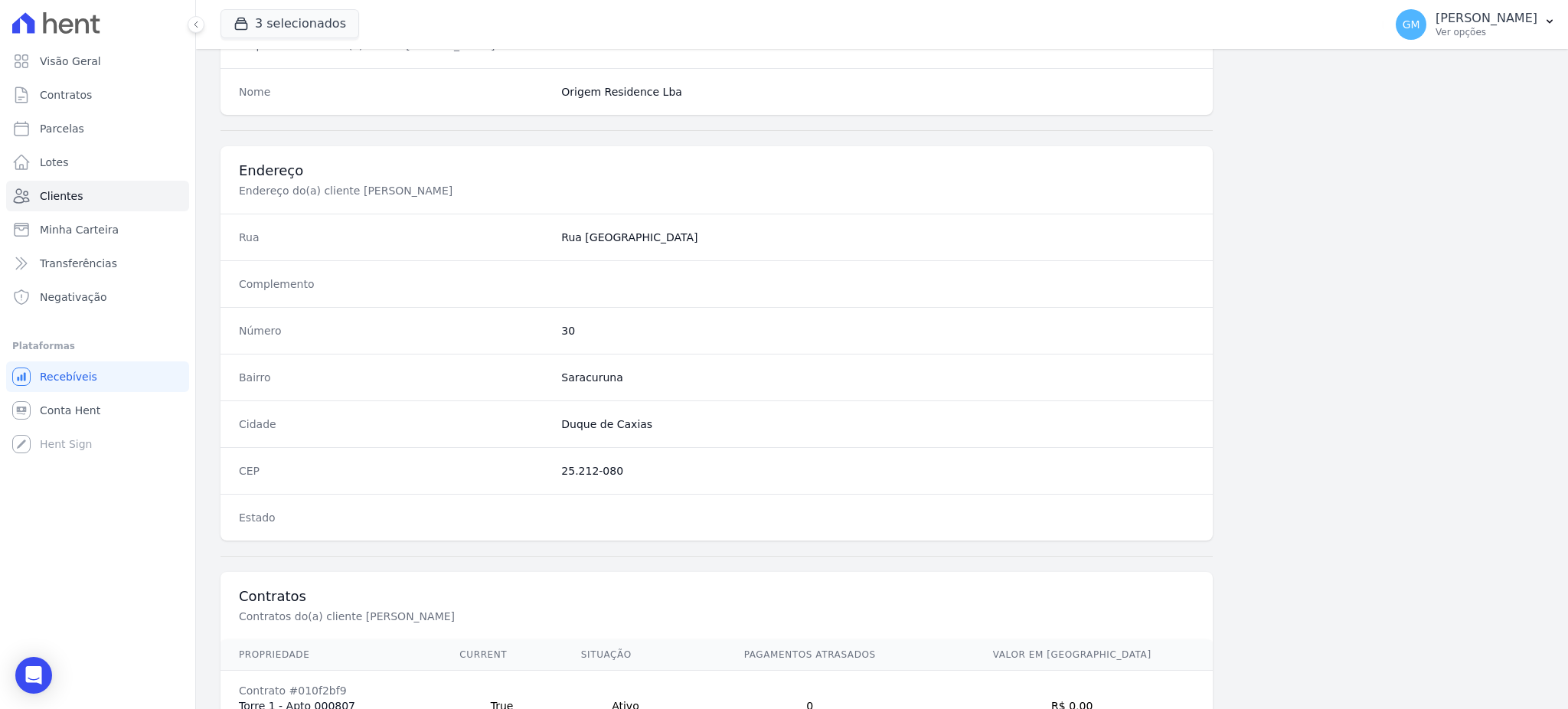
scroll to position [725, 0]
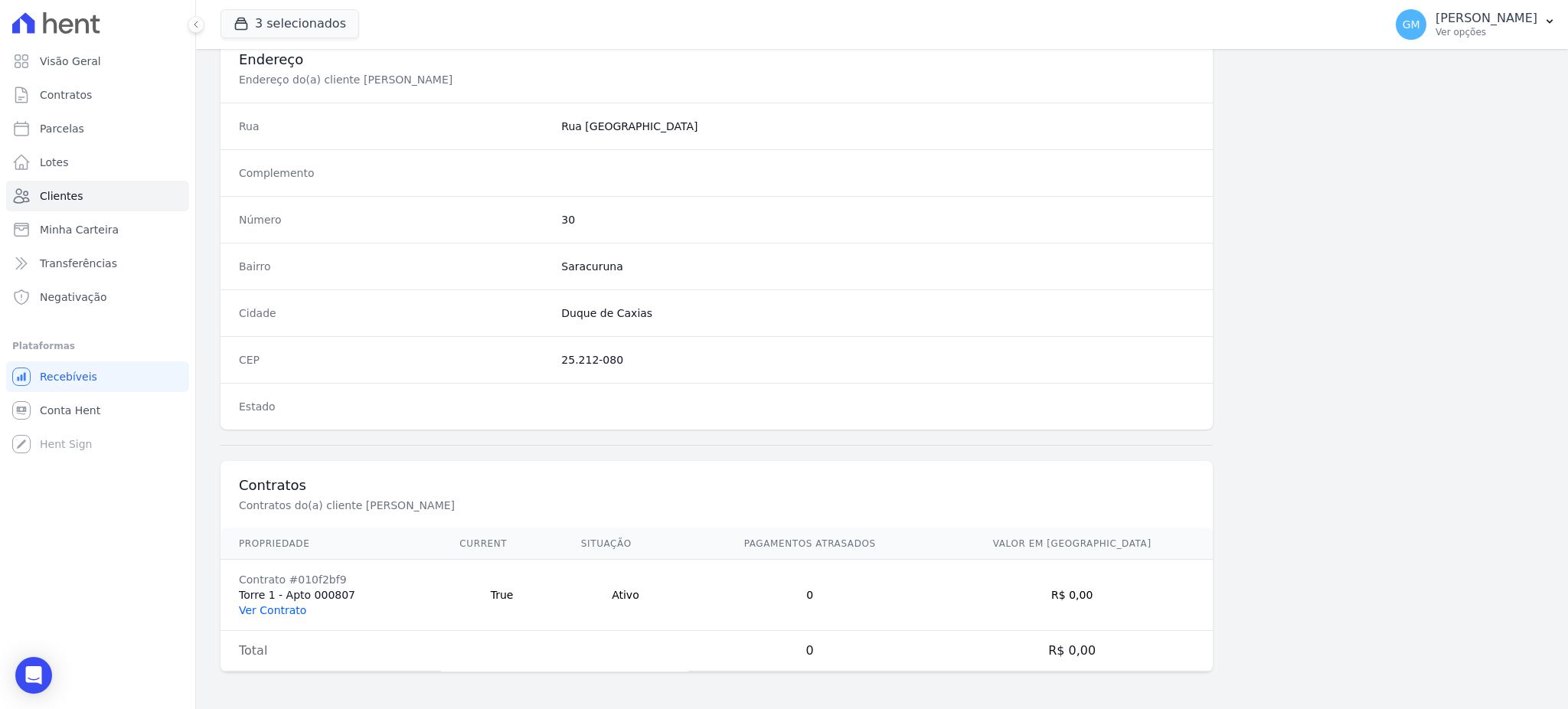
click at [271, 607] on link "Ver Contrato" at bounding box center [272, 610] width 67 height 13
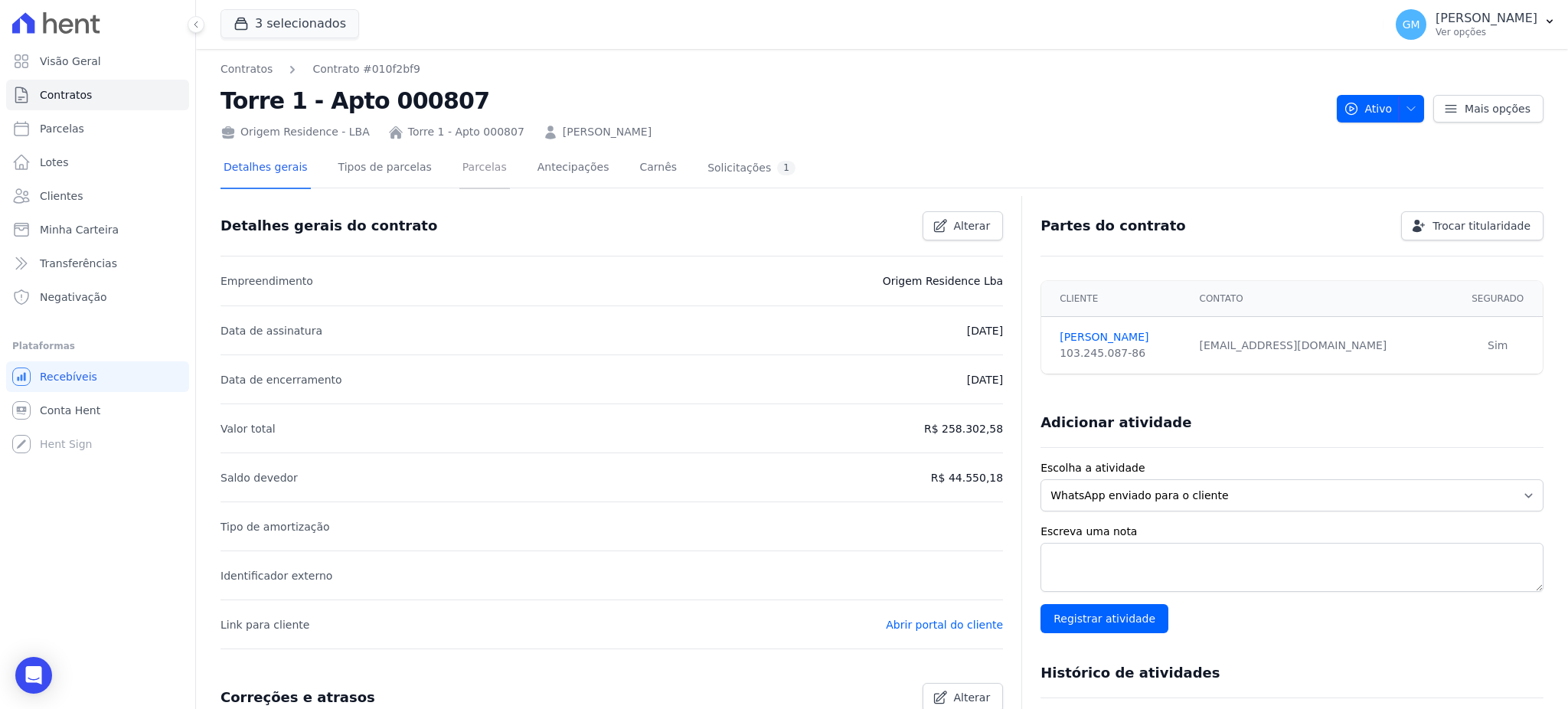
click at [459, 169] on link "Parcelas" at bounding box center [484, 168] width 50 height 40
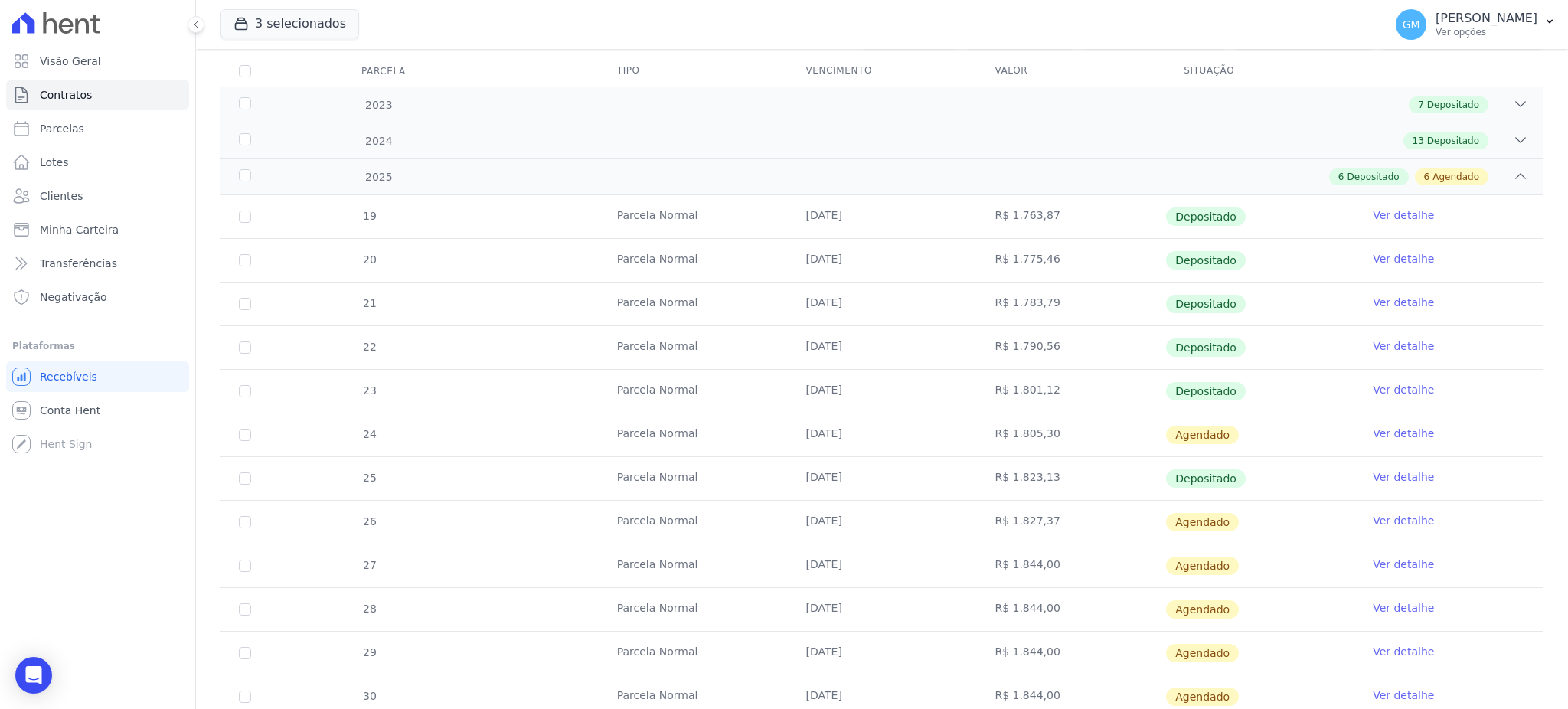
scroll to position [204, 0]
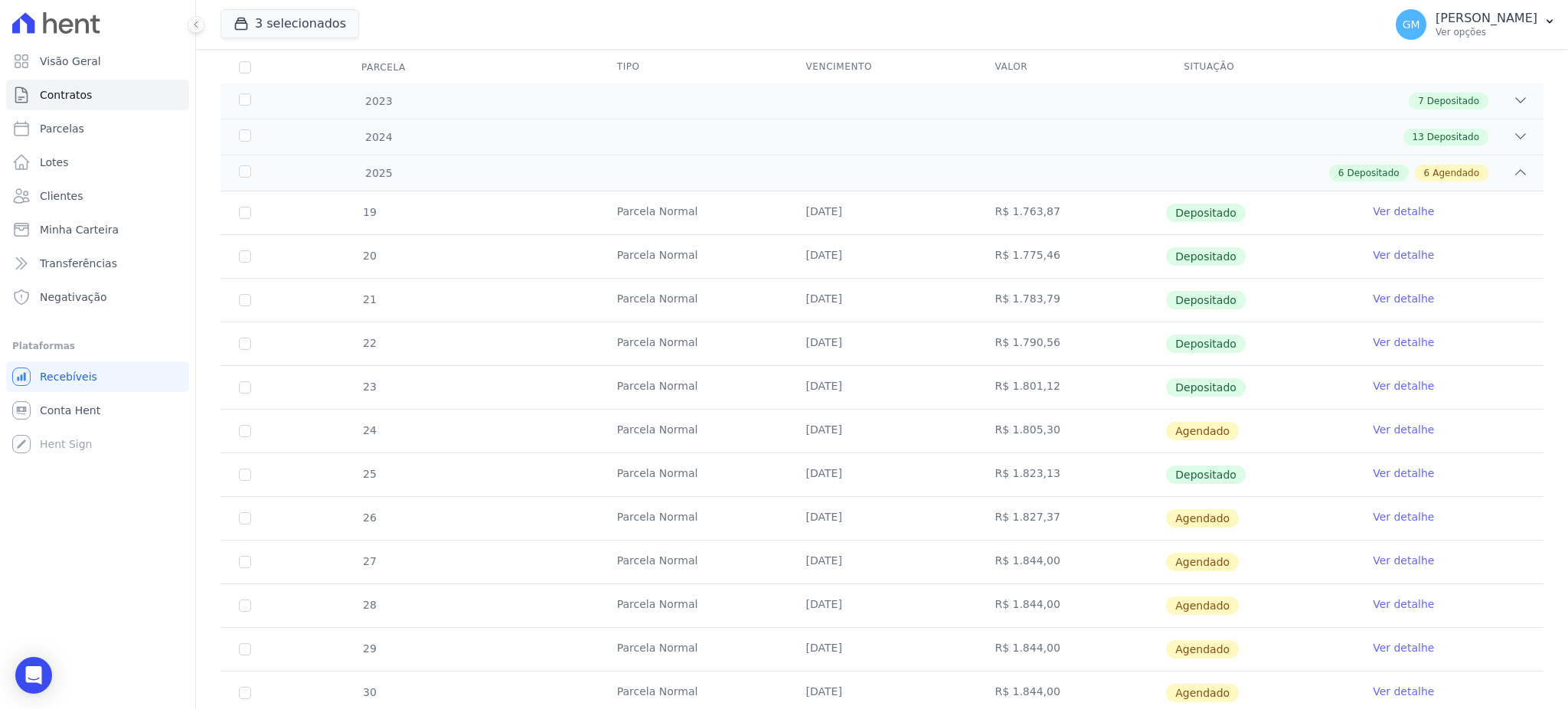
drag, startPoint x: 804, startPoint y: 381, endPoint x: 1148, endPoint y: 390, distance: 344.1
click at [1148, 390] on tr "23 Parcela Normal 30/05/2025 R$ 1.801,12 Depositado Ver detalhe" at bounding box center [881, 387] width 1323 height 44
click at [879, 230] on td "30/01/2025" at bounding box center [882, 212] width 189 height 43
drag, startPoint x: 784, startPoint y: 261, endPoint x: 840, endPoint y: 269, distance: 56.6
click at [840, 269] on tr "20 Parcela Normal 28/02/2025 R$ 1.775,46 Depositado Ver detalhe" at bounding box center [881, 256] width 1323 height 44
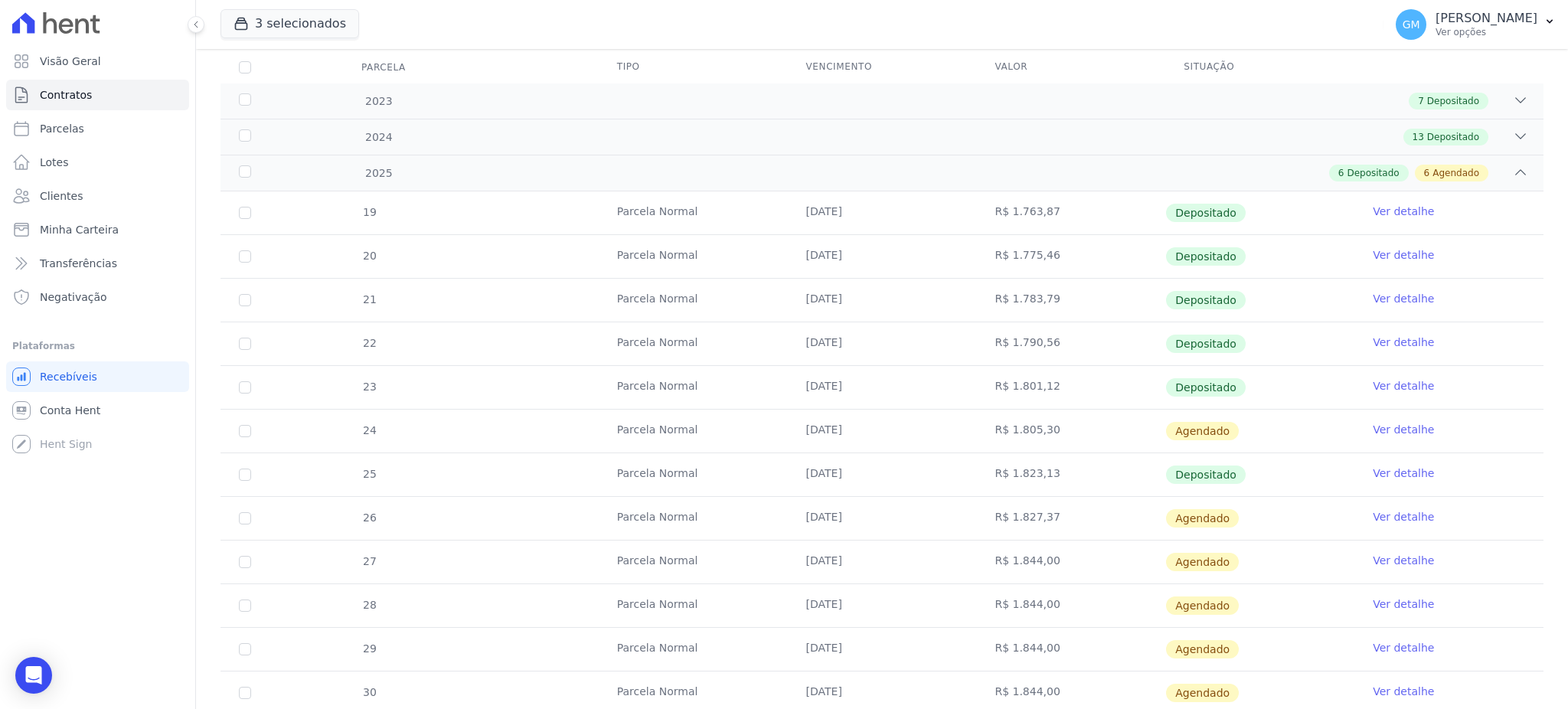
drag, startPoint x: 812, startPoint y: 304, endPoint x: 774, endPoint y: 328, distance: 44.9
click at [818, 308] on tr "21 Parcela Normal 30/03/2025 R$ 1.783,79 Depositado Ver detalhe" at bounding box center [881, 300] width 1323 height 44
drag, startPoint x: 771, startPoint y: 342, endPoint x: 858, endPoint y: 357, distance: 88.3
click at [858, 357] on tr "22 Parcela Normal 30/04/2025 R$ 1.790,56 Depositado Ver detalhe" at bounding box center [881, 344] width 1323 height 44
drag, startPoint x: 782, startPoint y: 388, endPoint x: 864, endPoint y: 391, distance: 82.1
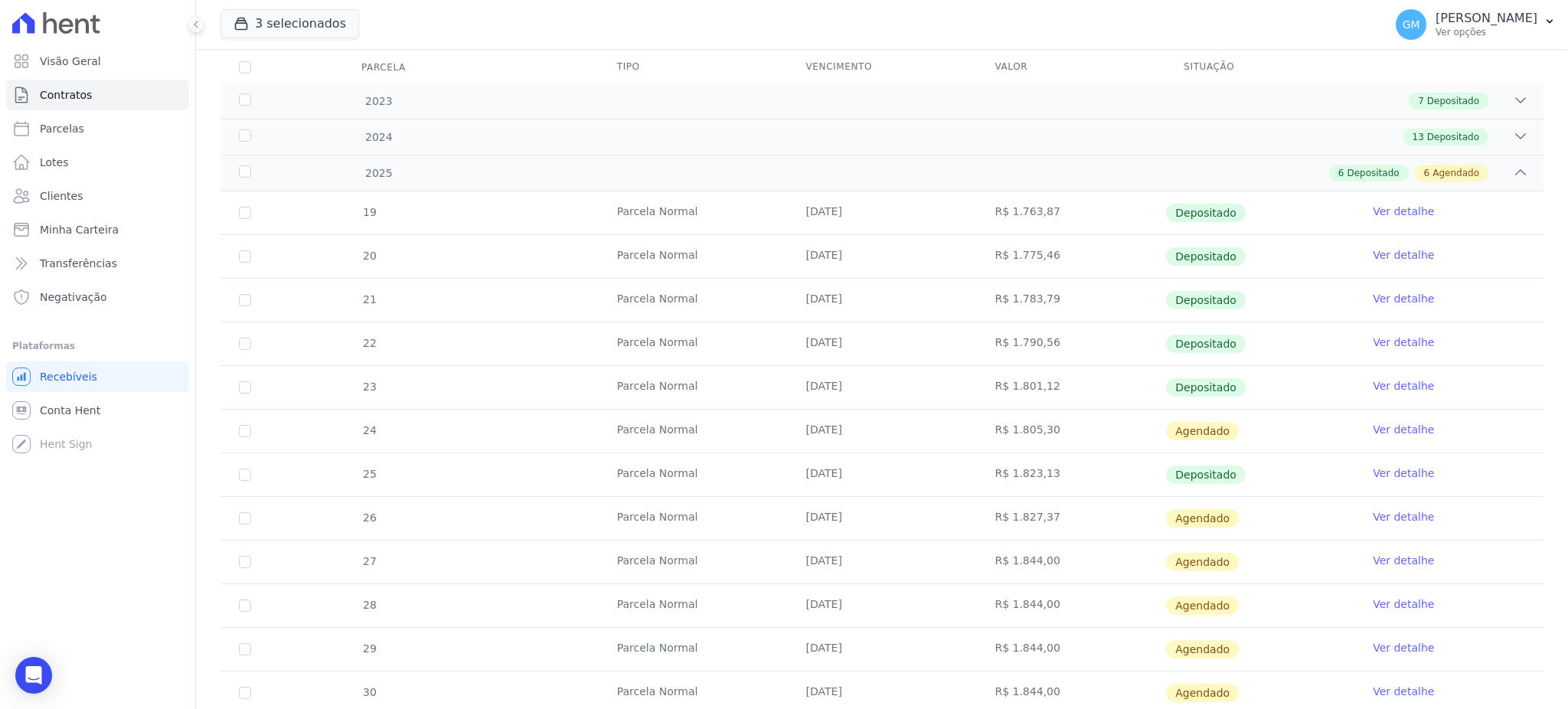
click at [864, 391] on td "30/05/2025" at bounding box center [882, 387] width 189 height 43
drag, startPoint x: 763, startPoint y: 462, endPoint x: 882, endPoint y: 479, distance: 120.2
click at [882, 479] on tr "25 Parcela Normal 30/07/2025 R$ 1.823,13 Depositado Ver detalhe" at bounding box center [881, 474] width 1323 height 44
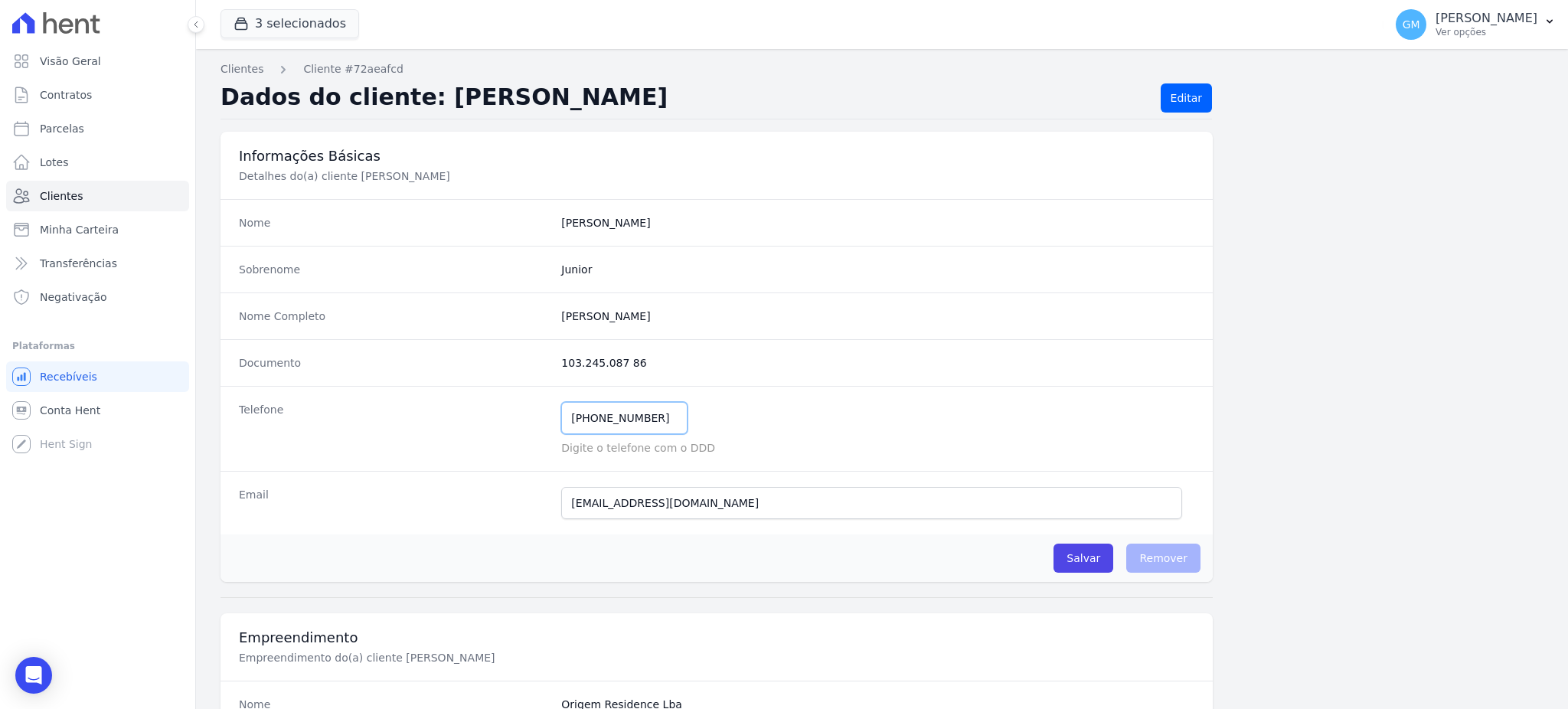
drag, startPoint x: 660, startPoint y: 422, endPoint x: 531, endPoint y: 417, distance: 129.1
click at [531, 417] on div "Telefone (21) 99030-4022 Mensagem de SMS ainda não enviada.. Mensagem de Whatsa…" at bounding box center [716, 428] width 992 height 85
drag, startPoint x: 552, startPoint y: 318, endPoint x: 619, endPoint y: 318, distance: 67.0
click at [619, 318] on div "Nome Completo Marcelo José De Lima Lemos Junior" at bounding box center [716, 316] width 992 height 47
click at [68, 184] on link "Clientes" at bounding box center [97, 196] width 183 height 31
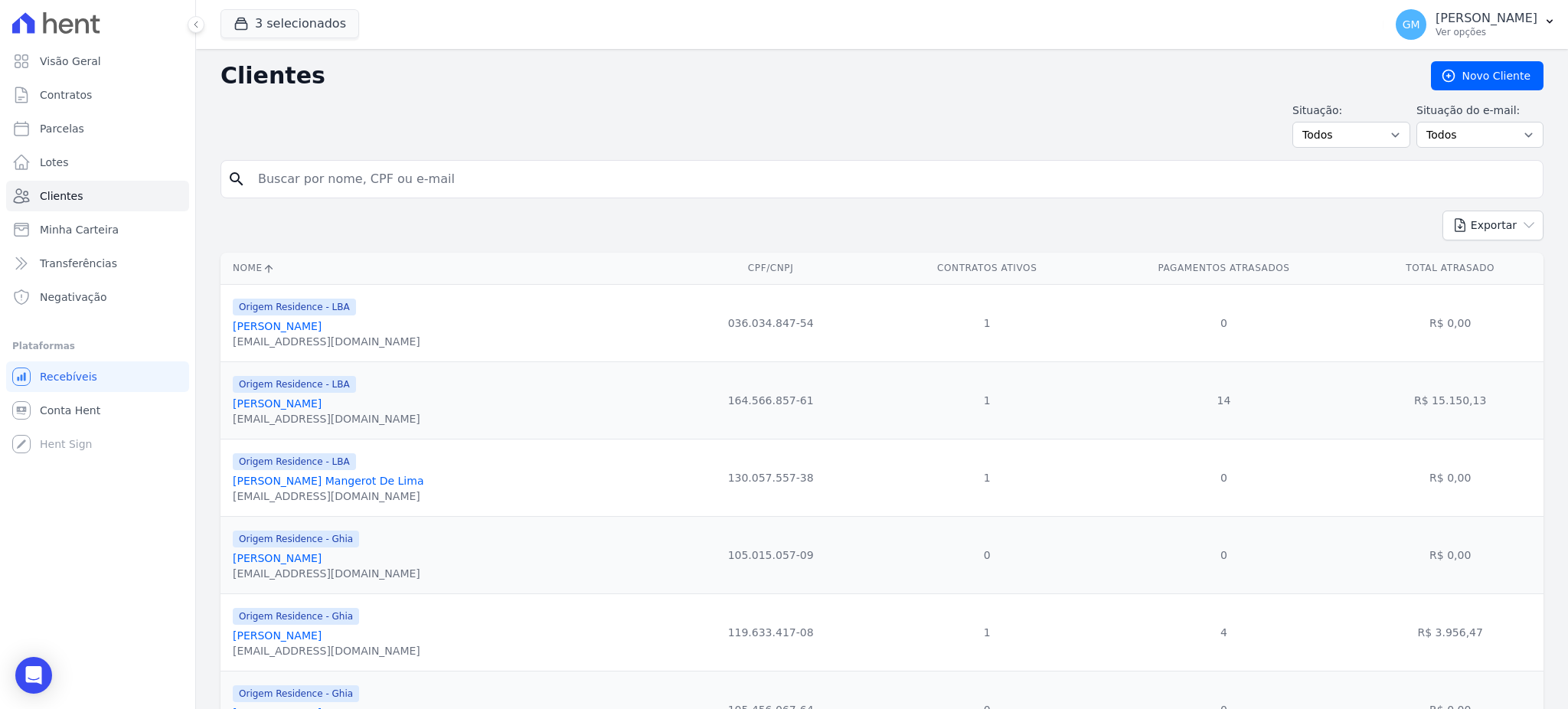
click at [310, 173] on input "search" at bounding box center [892, 179] width 1287 height 31
paste input "MARCUS VINICIUS AMANTEA CESARIO DOS SANTOS"
type input "MARCUS VINICIUS AMANTEA CESARIO DOS SANTOS"
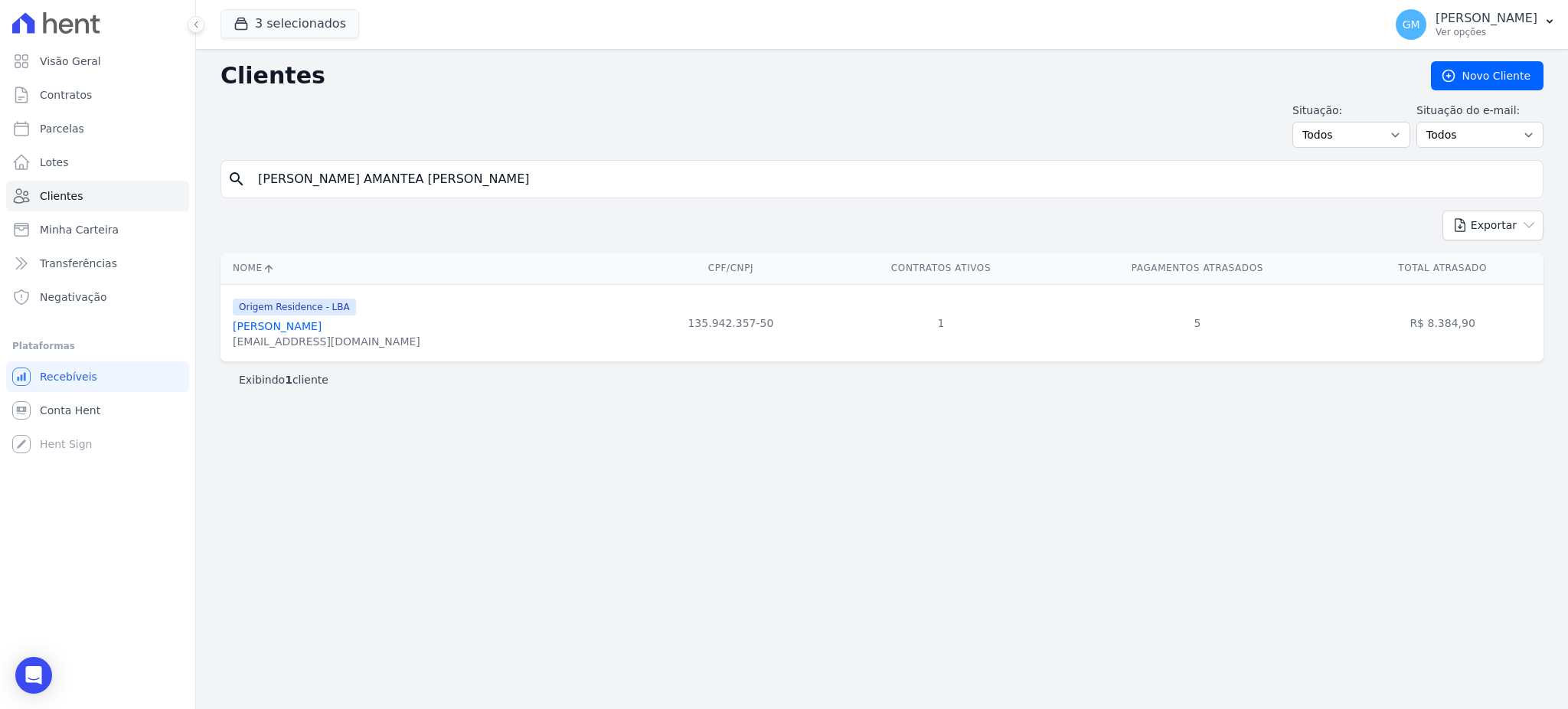
click at [322, 320] on link "Marcus Vinicius Amantéa Cesario Dos Santos" at bounding box center [277, 326] width 89 height 13
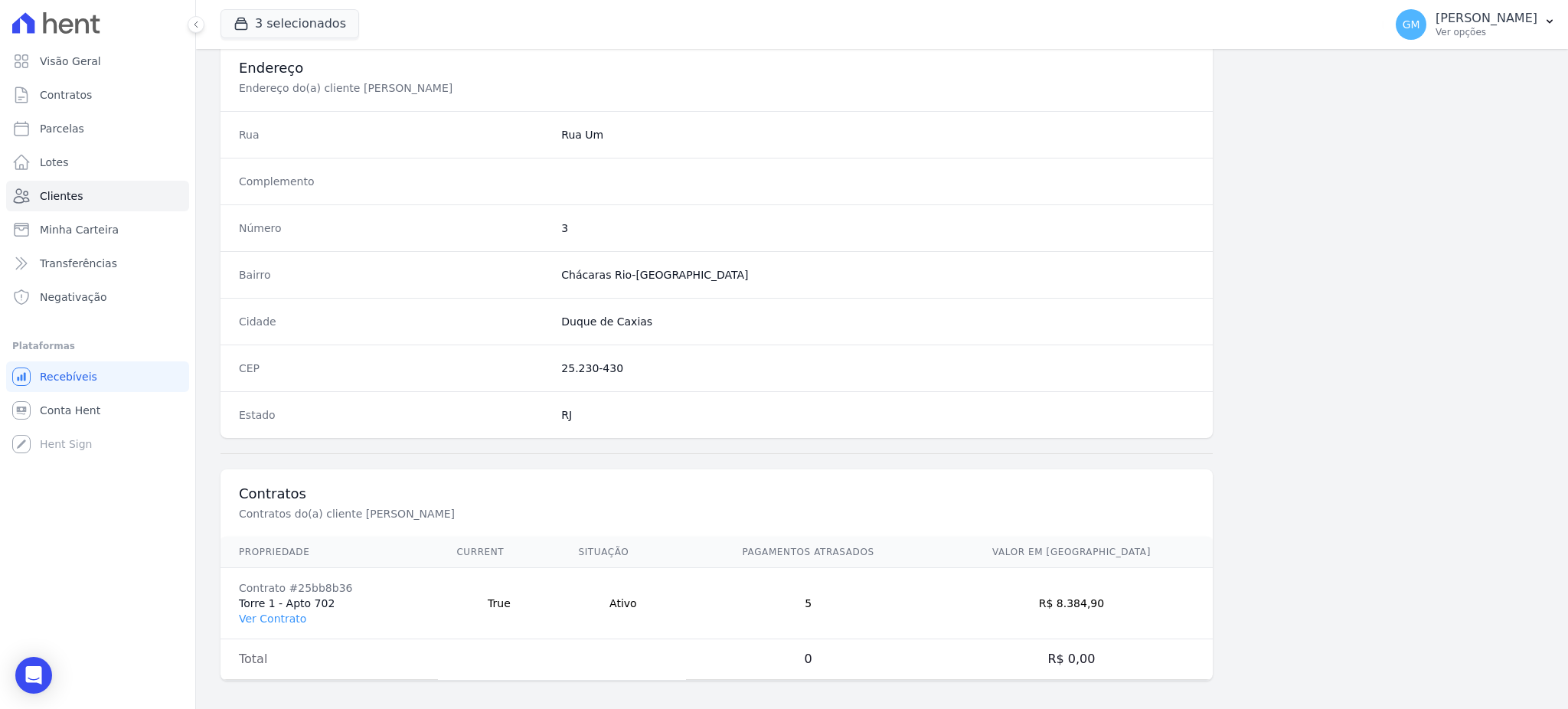
scroll to position [725, 0]
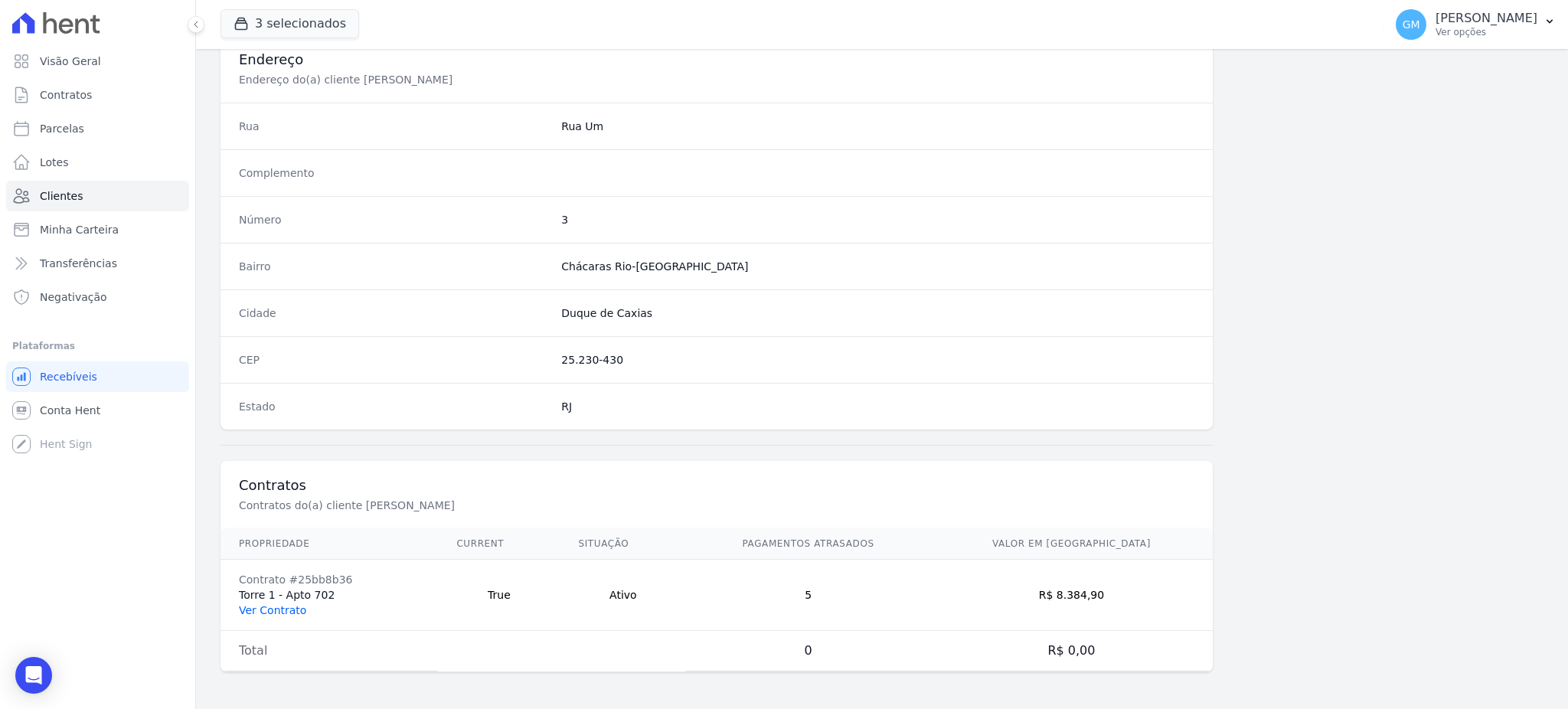
click at [279, 610] on link "Ver Contrato" at bounding box center [272, 610] width 67 height 13
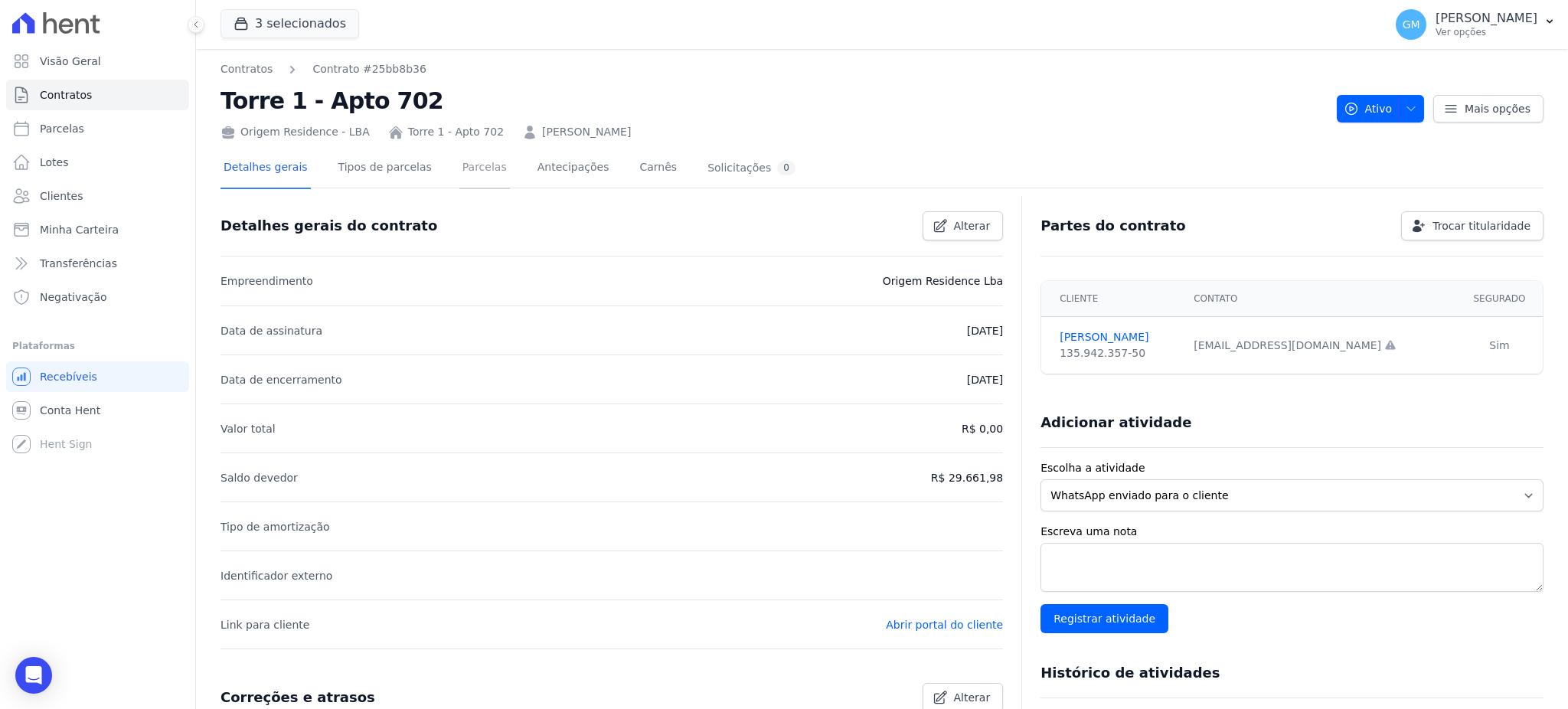
click at [469, 175] on link "Parcelas" at bounding box center [484, 168] width 50 height 40
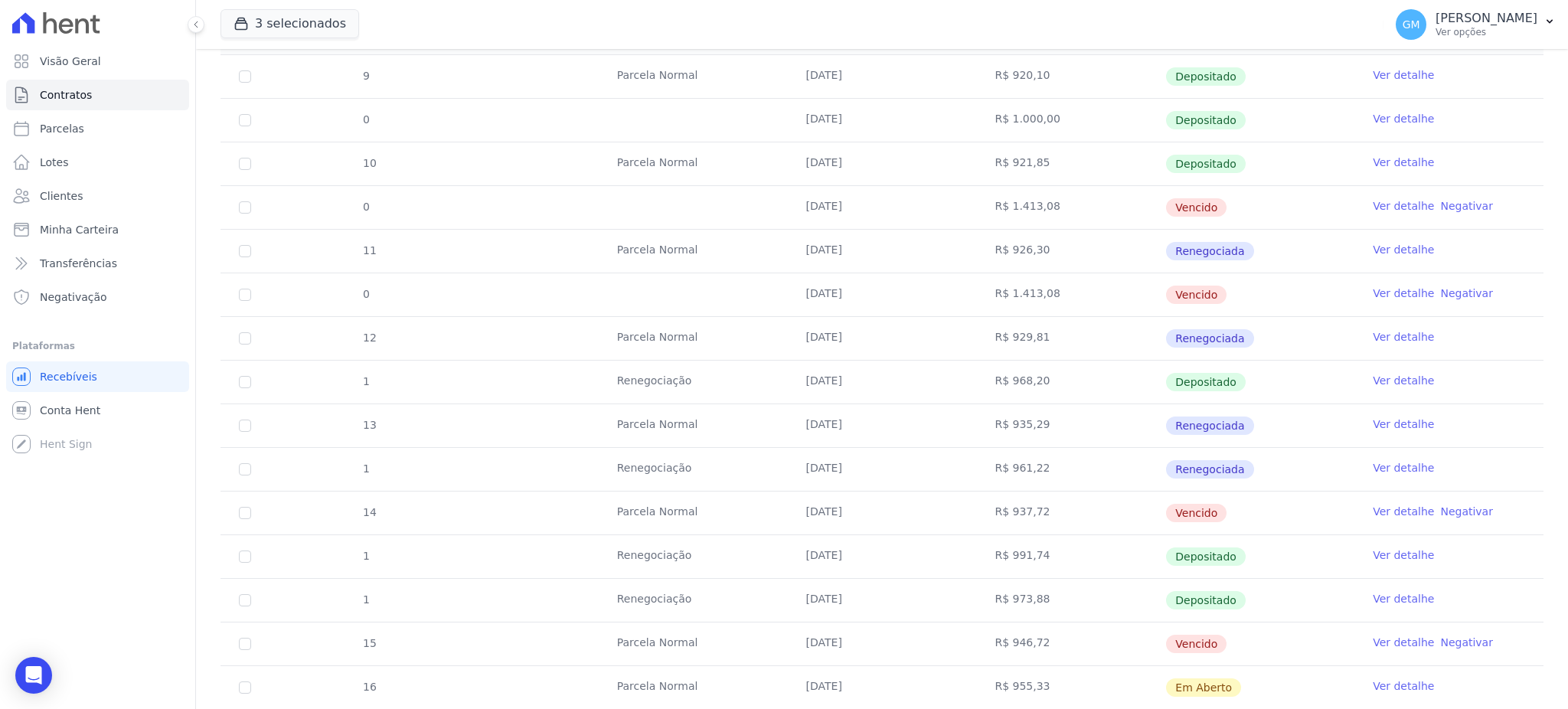
scroll to position [408, 0]
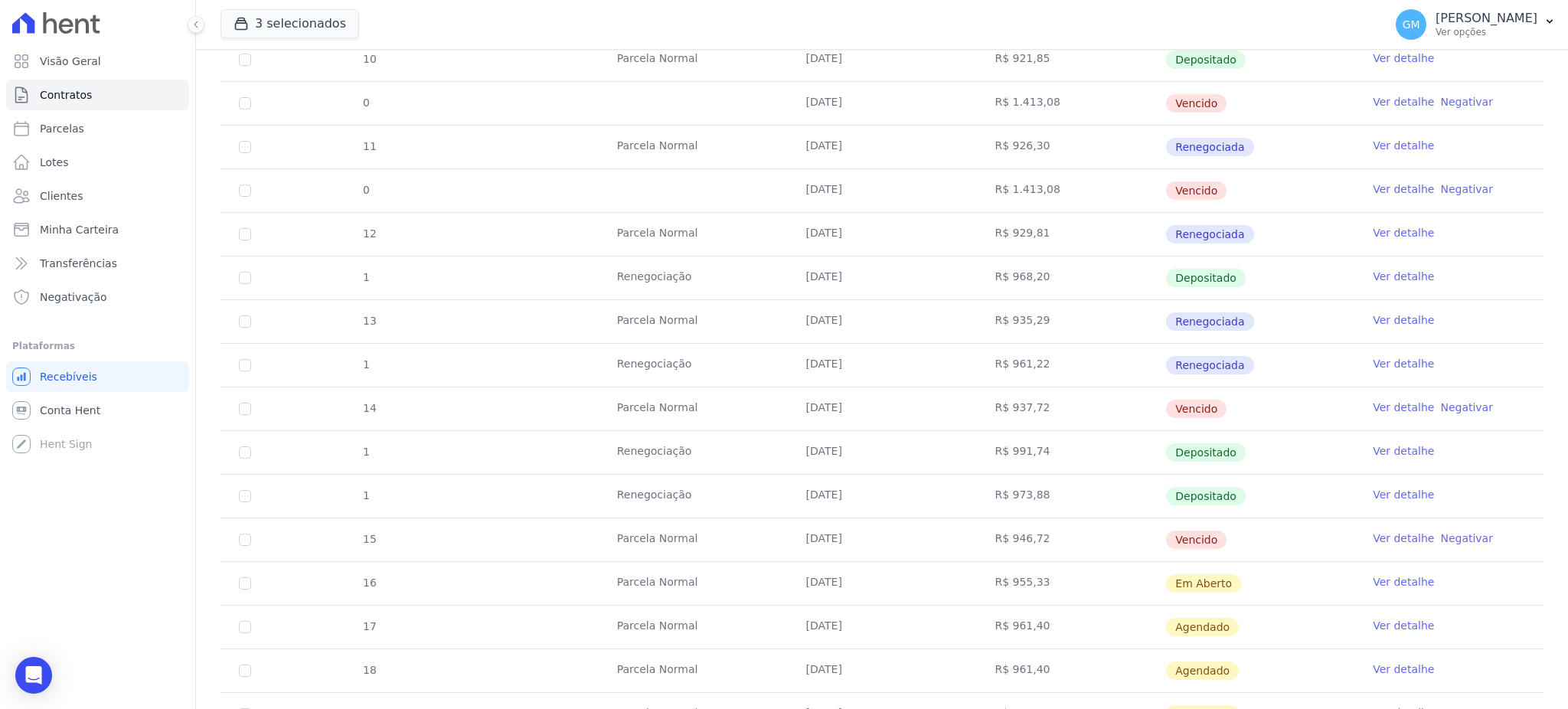
click at [1379, 484] on td "Ver detalhe" at bounding box center [1449, 496] width 189 height 43
click at [1380, 489] on link "Ver detalhe" at bounding box center [1403, 494] width 61 height 15
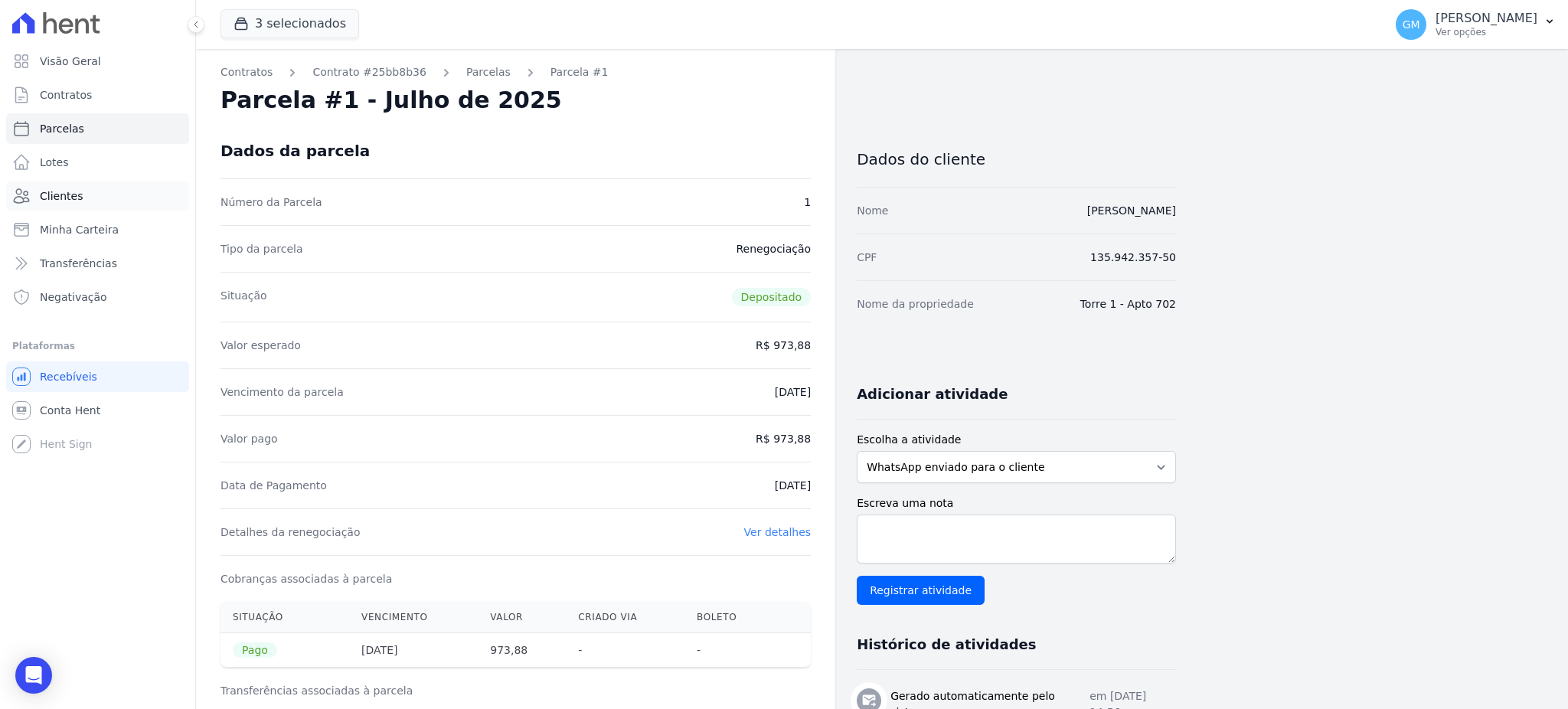
click at [91, 194] on link "Clientes" at bounding box center [97, 196] width 183 height 31
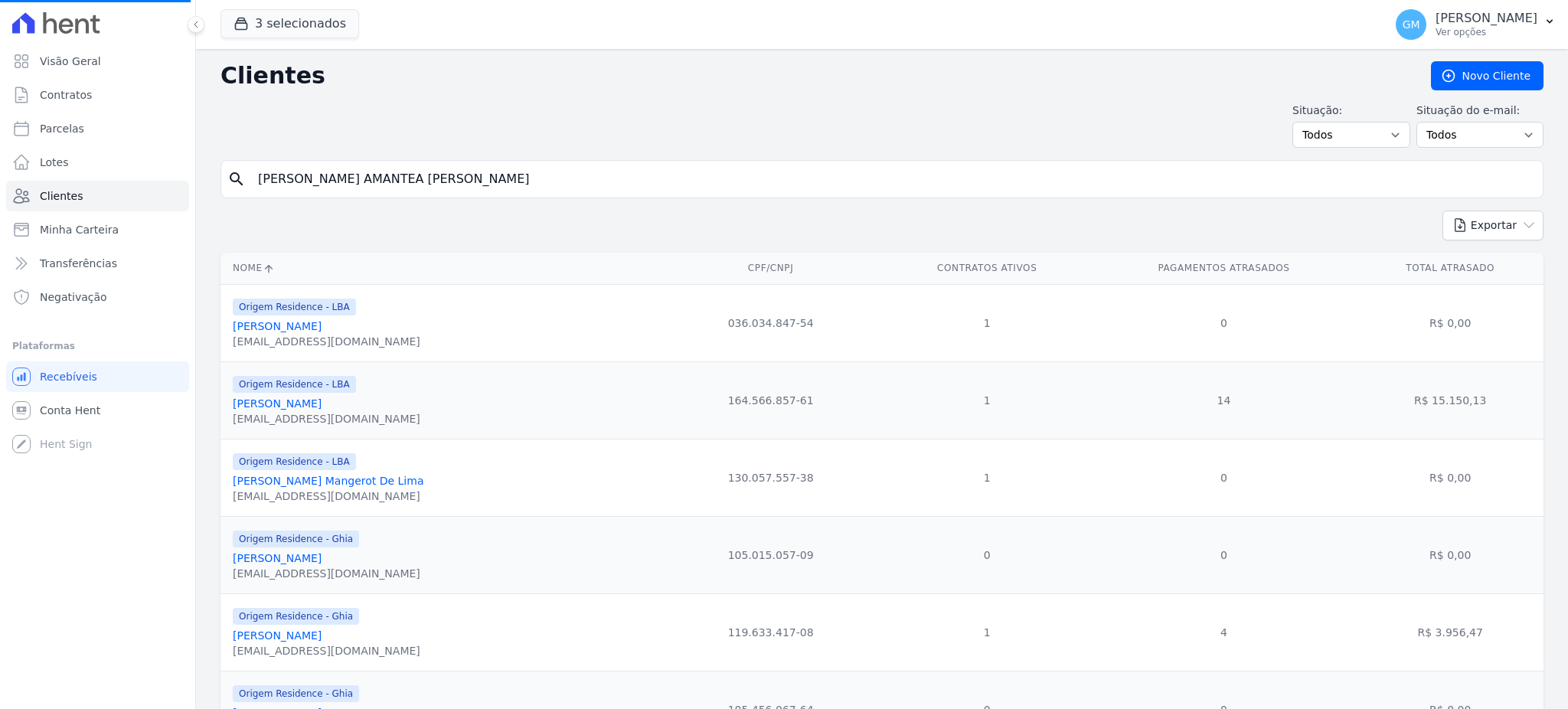
click at [291, 180] on input "MARCUS VINICIUS AMANTEA CESARIO DOS SANTOS" at bounding box center [892, 179] width 1287 height 31
click at [533, 190] on input "search" at bounding box center [892, 179] width 1287 height 31
paste input "Maycon Dos Santos De Souza"
type input "Maycon Dos Santos De Souza"
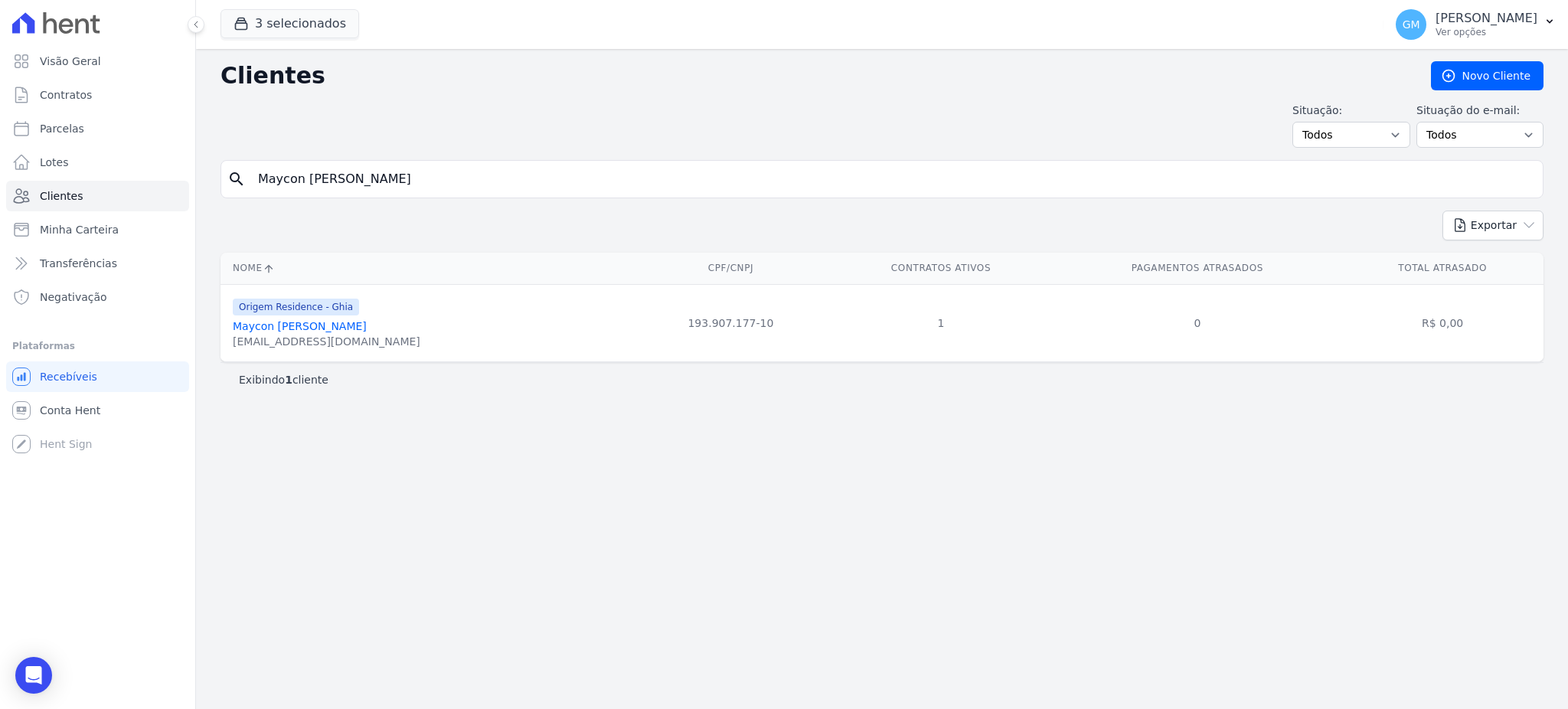
click at [364, 333] on link "Maycon Dos Santos De Souza" at bounding box center [300, 326] width 134 height 13
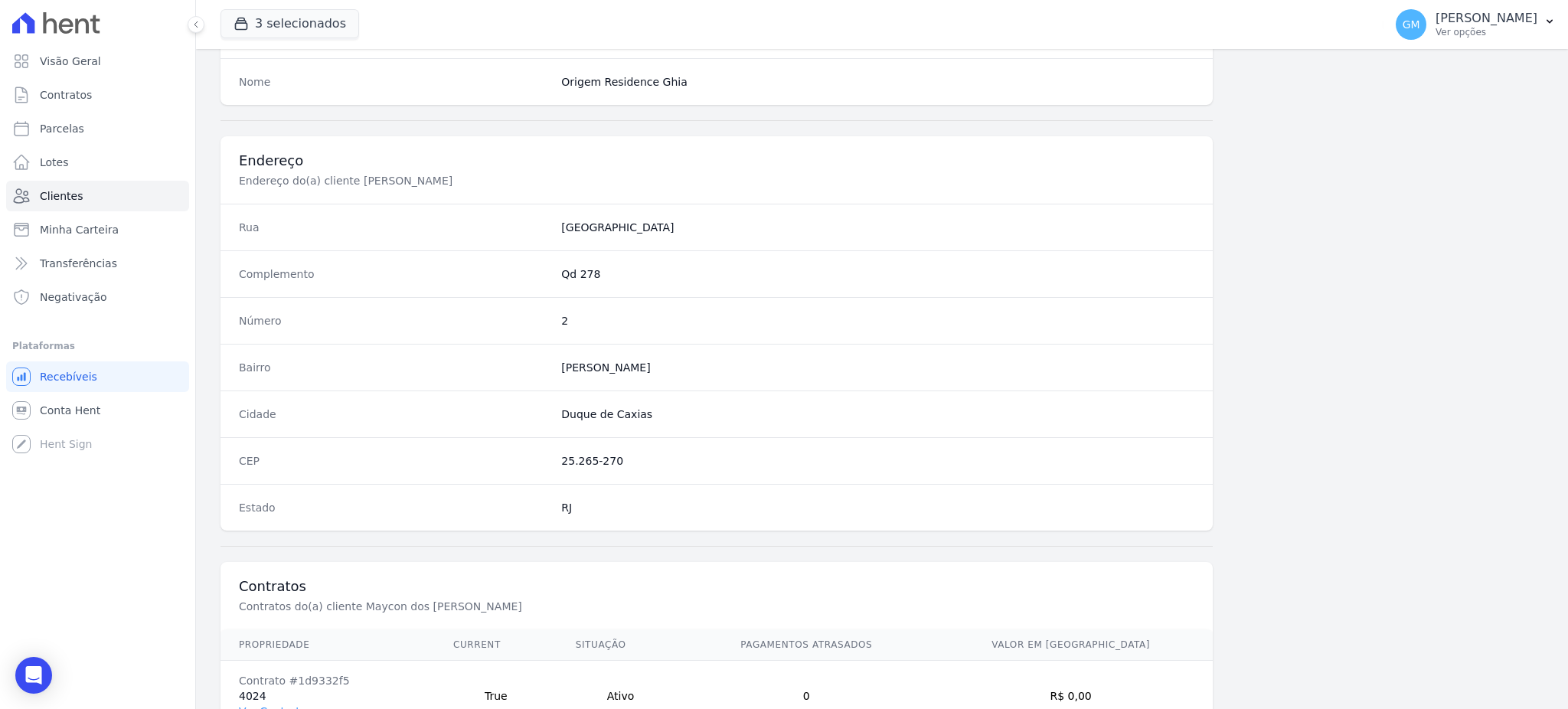
scroll to position [725, 0]
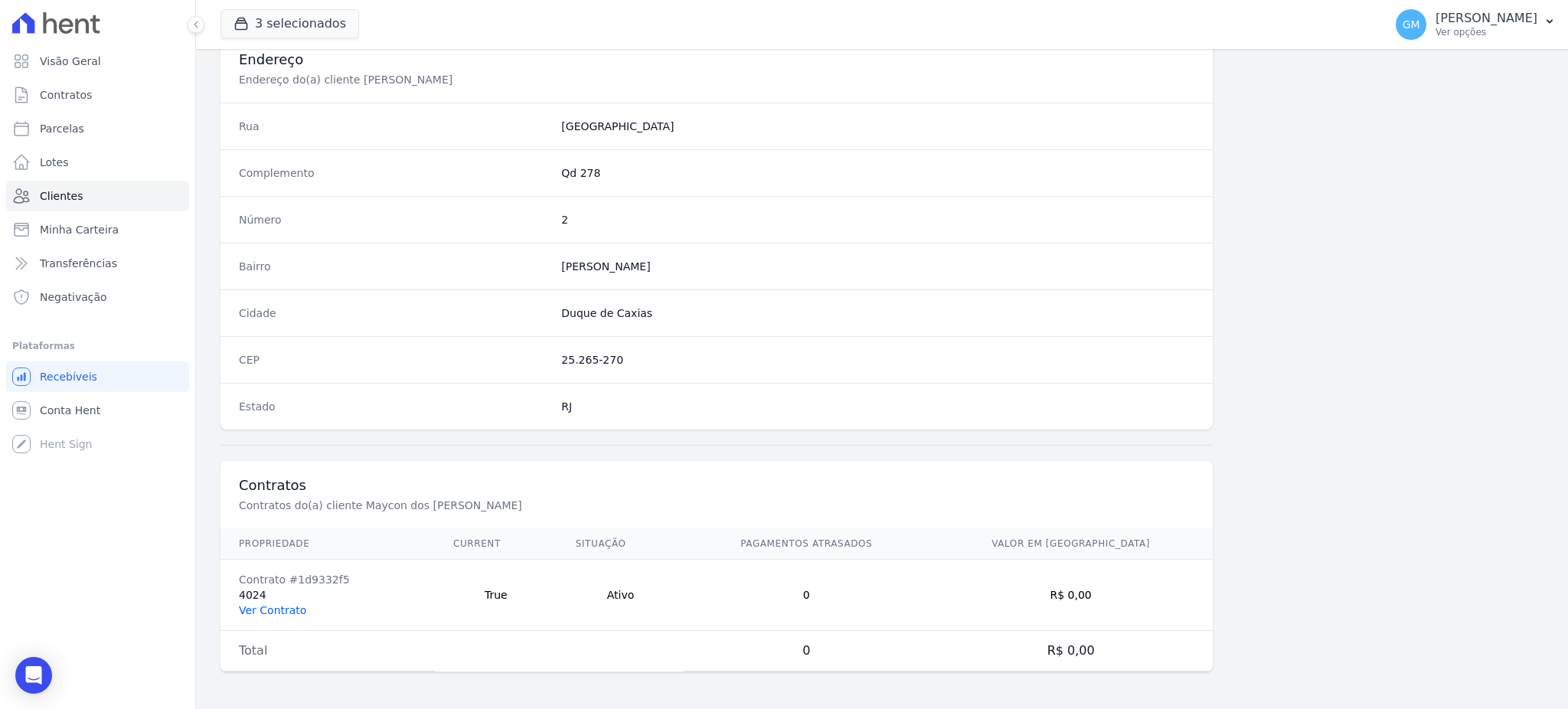
click at [260, 608] on link "Ver Contrato" at bounding box center [272, 610] width 67 height 13
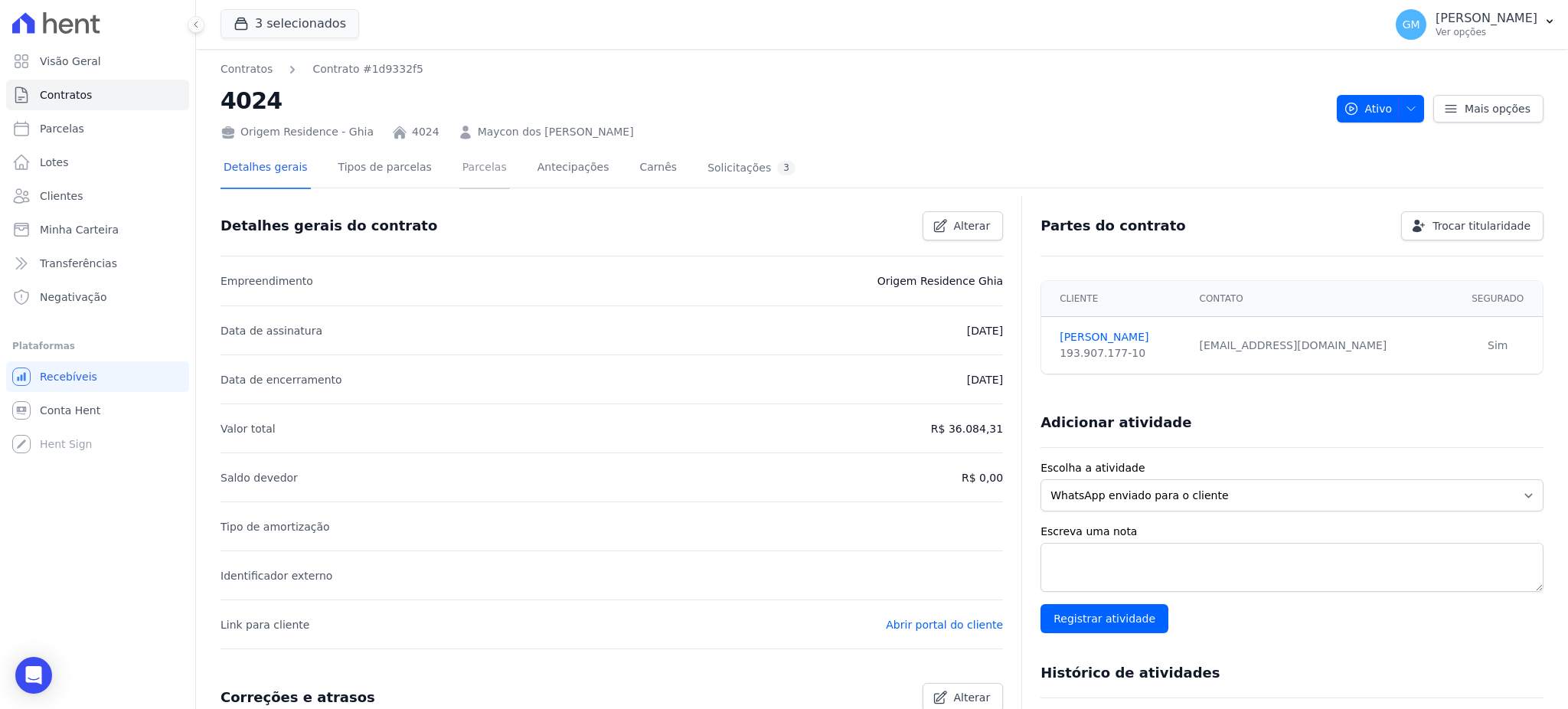
click at [470, 175] on link "Parcelas" at bounding box center [484, 168] width 50 height 40
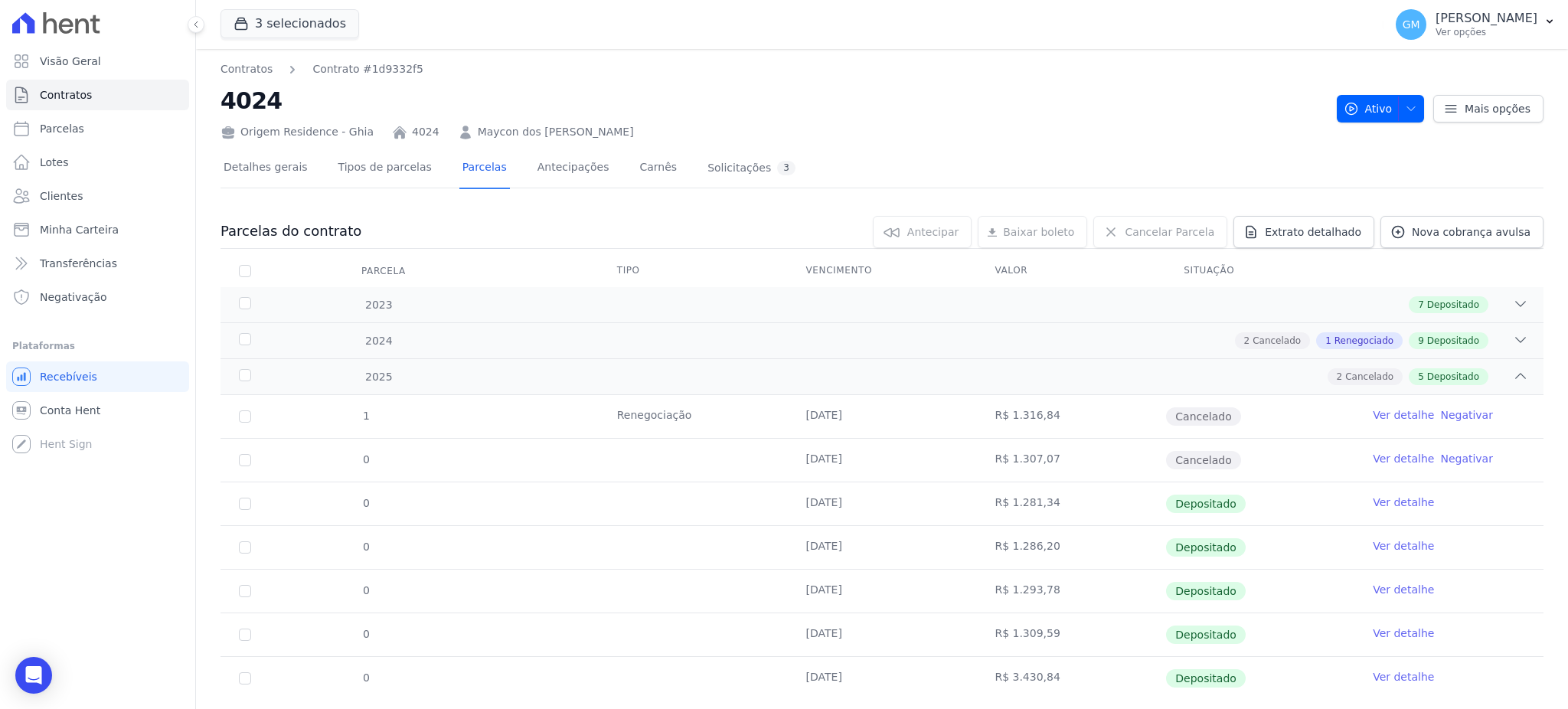
click at [1373, 161] on div "Detalhes gerais Tipos de parcelas Parcelas Antecipações Carnês Solicitações 3" at bounding box center [881, 168] width 1323 height 39
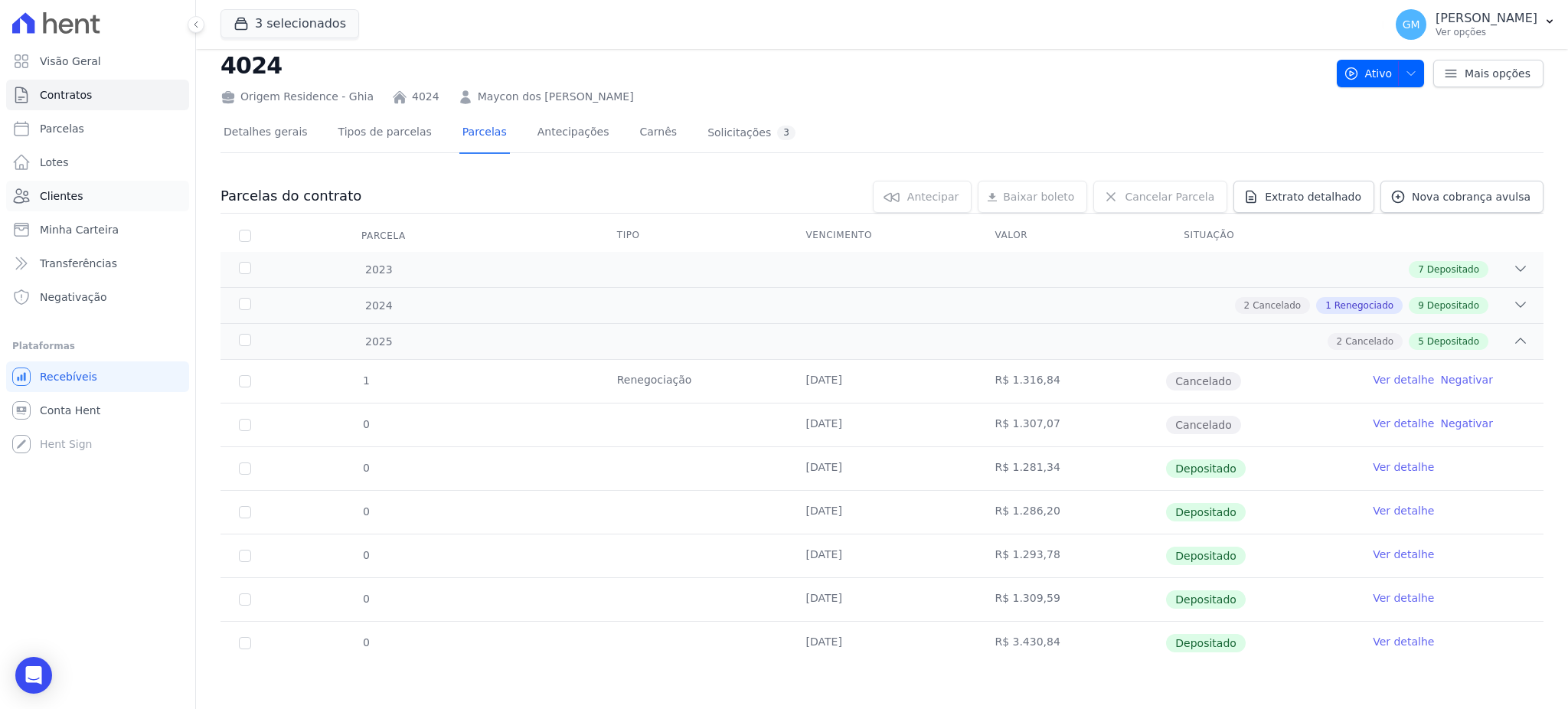
click at [74, 189] on span "Clientes" at bounding box center [61, 196] width 43 height 15
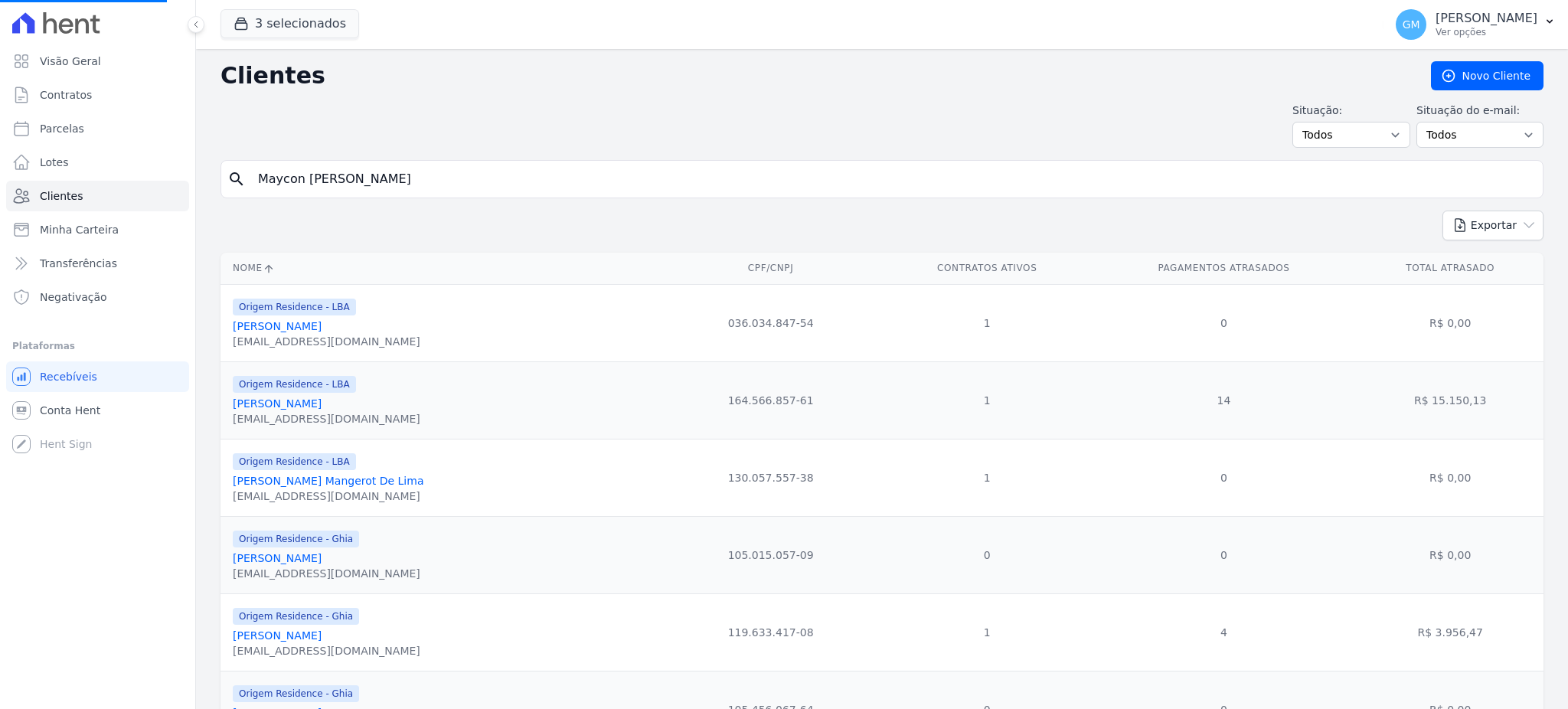
click at [337, 189] on input "Maycon Dos Santos De Souza" at bounding box center [892, 179] width 1287 height 31
click at [369, 175] on input "search" at bounding box center [892, 179] width 1287 height 31
paste input "PATRÍCIA DE JESUS COSTA"
type input "PATRÍCIA DE JESUS COSTA"
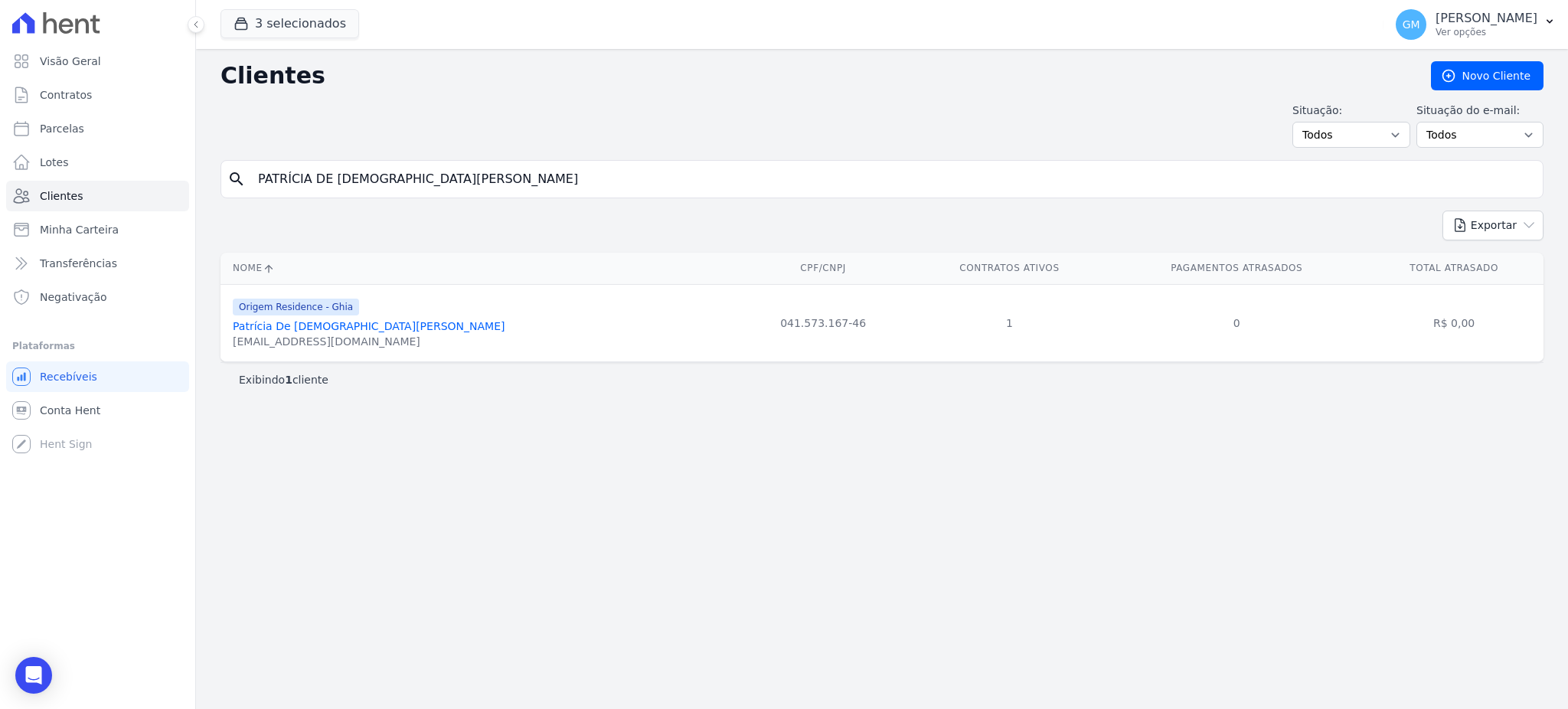
click at [340, 327] on link "Patrícia De Jesus Costa" at bounding box center [369, 326] width 271 height 13
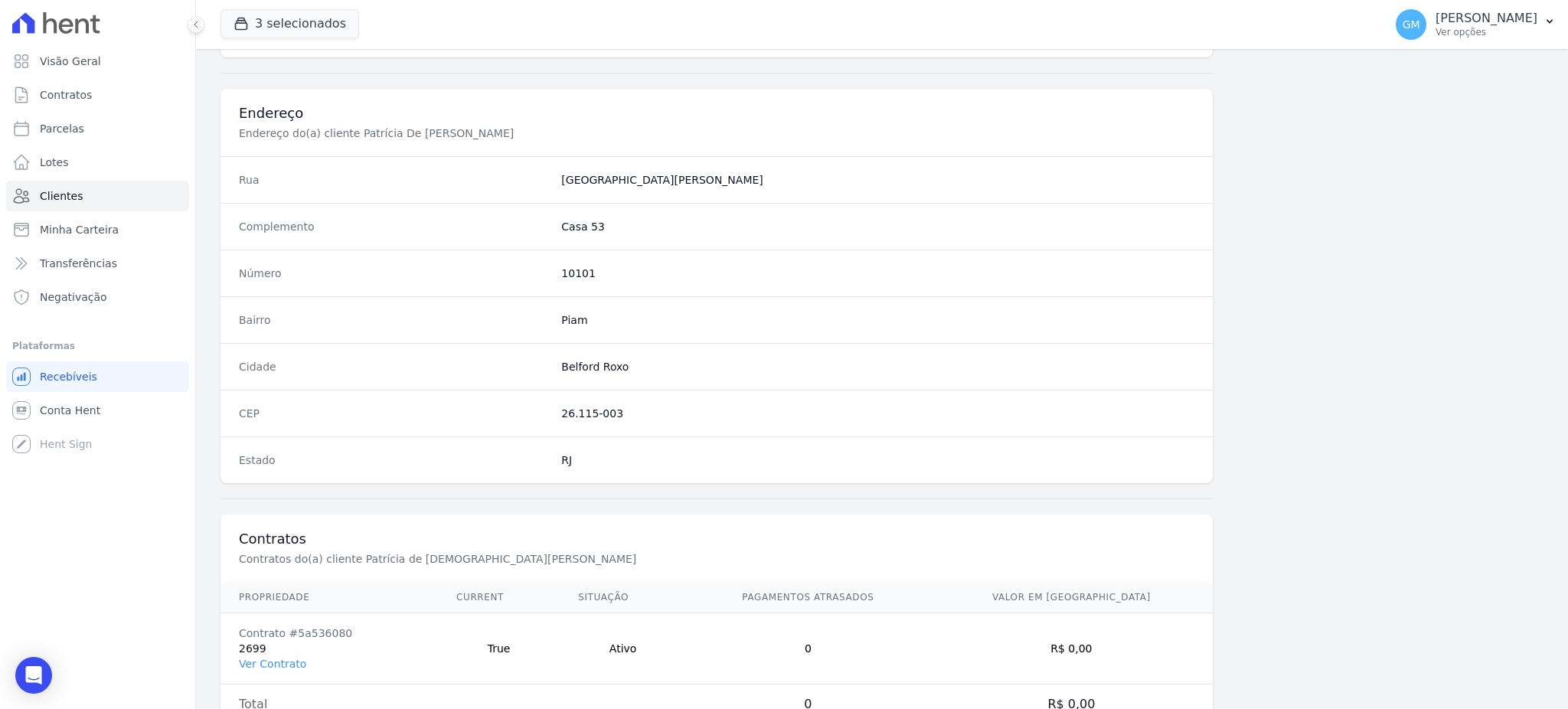
scroll to position [725, 0]
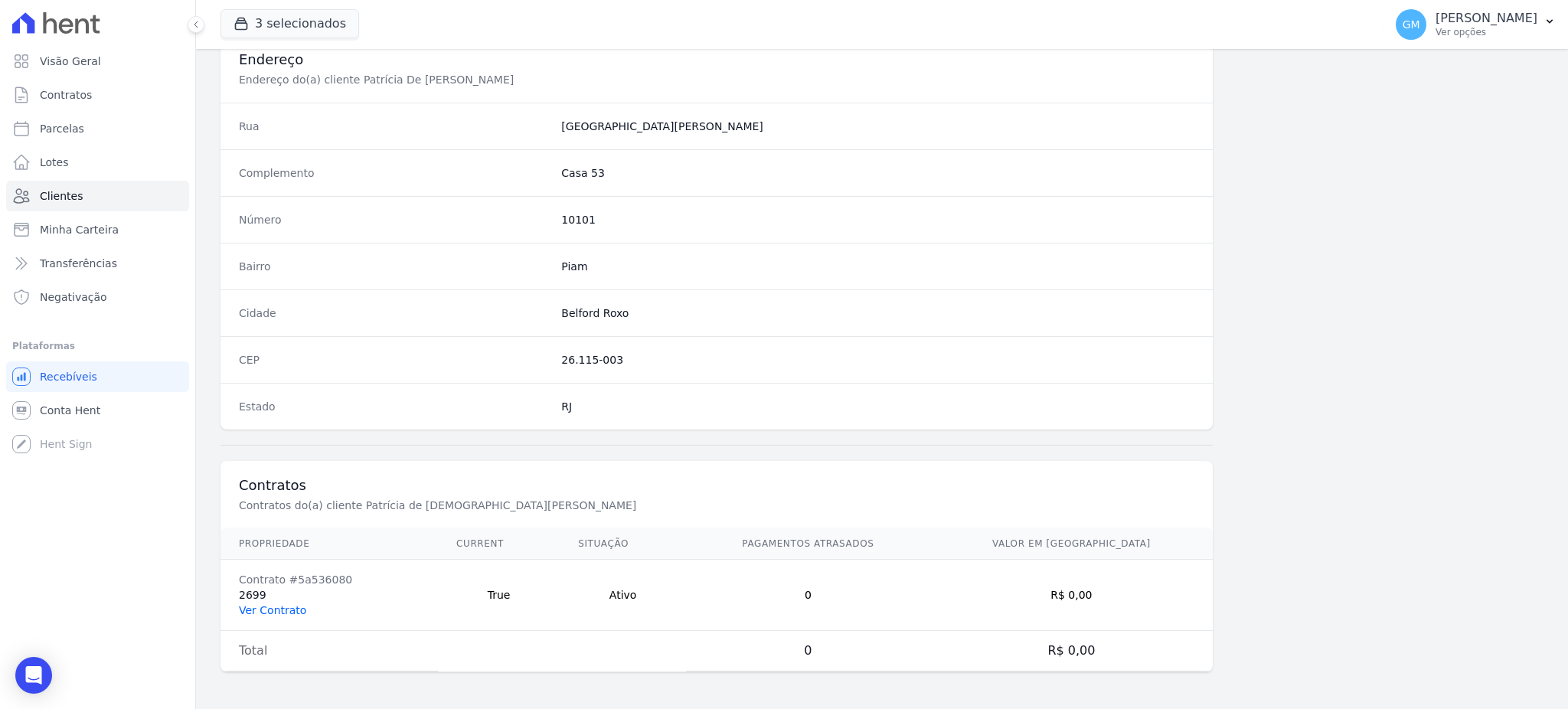
click at [259, 610] on link "Ver Contrato" at bounding box center [272, 610] width 67 height 13
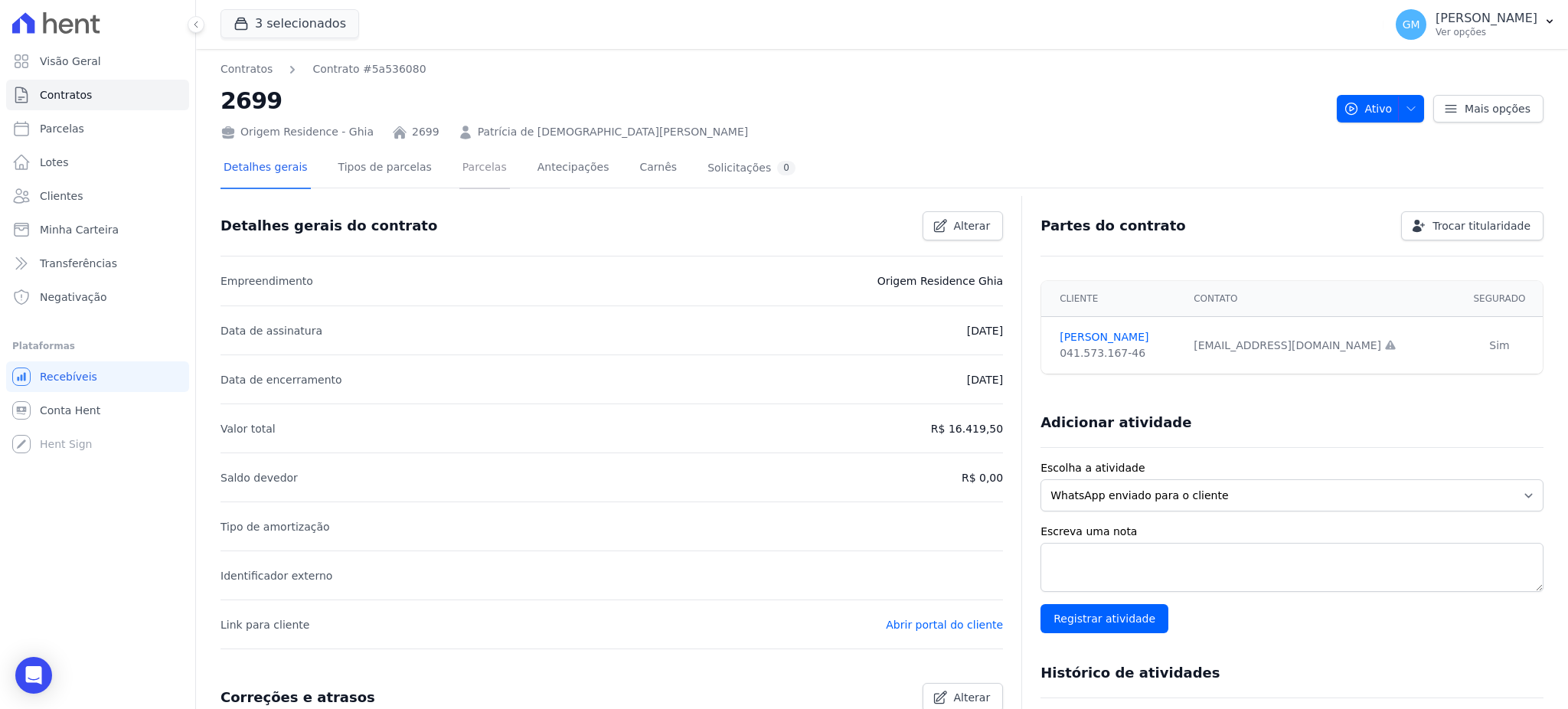
click at [459, 152] on link "Parcelas" at bounding box center [484, 168] width 50 height 40
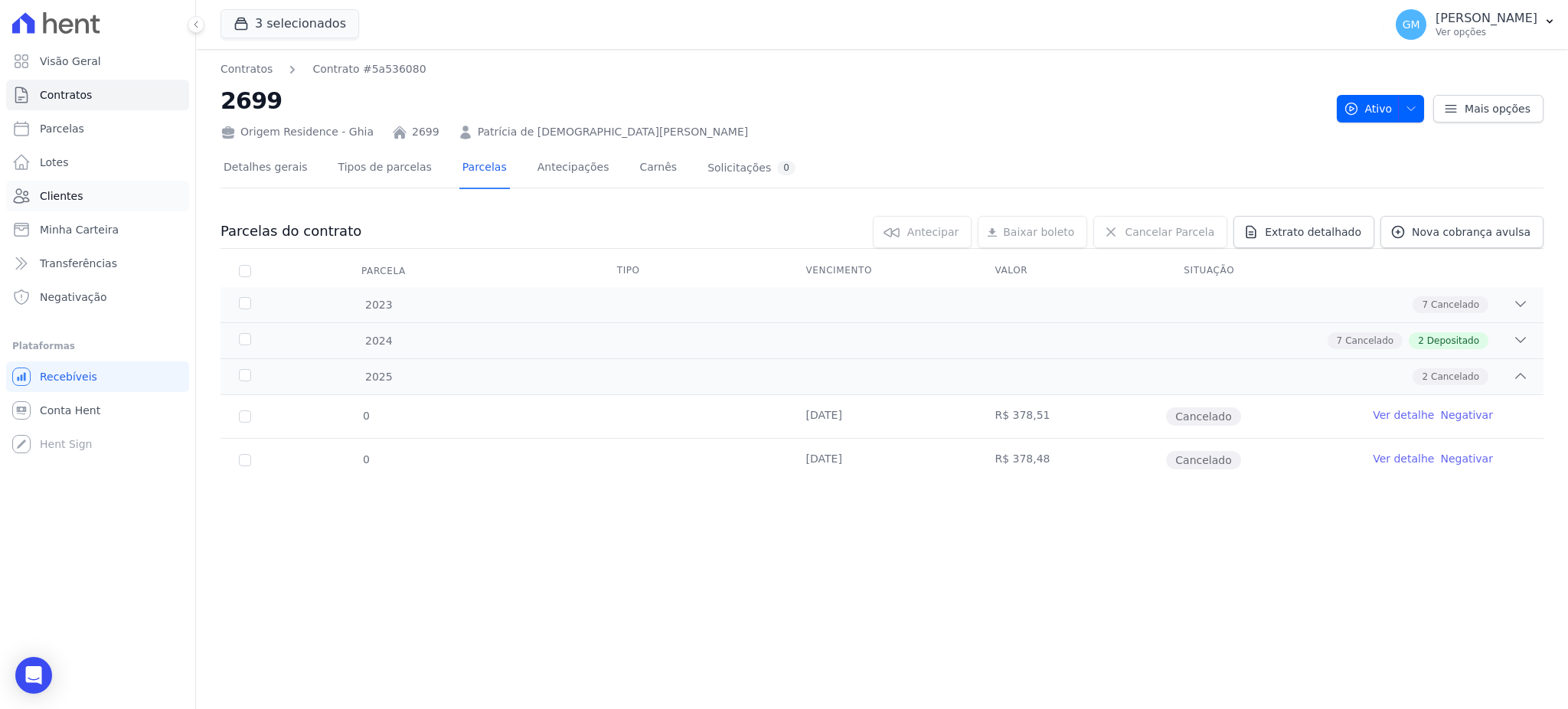
click at [94, 194] on link "Clientes" at bounding box center [97, 196] width 183 height 31
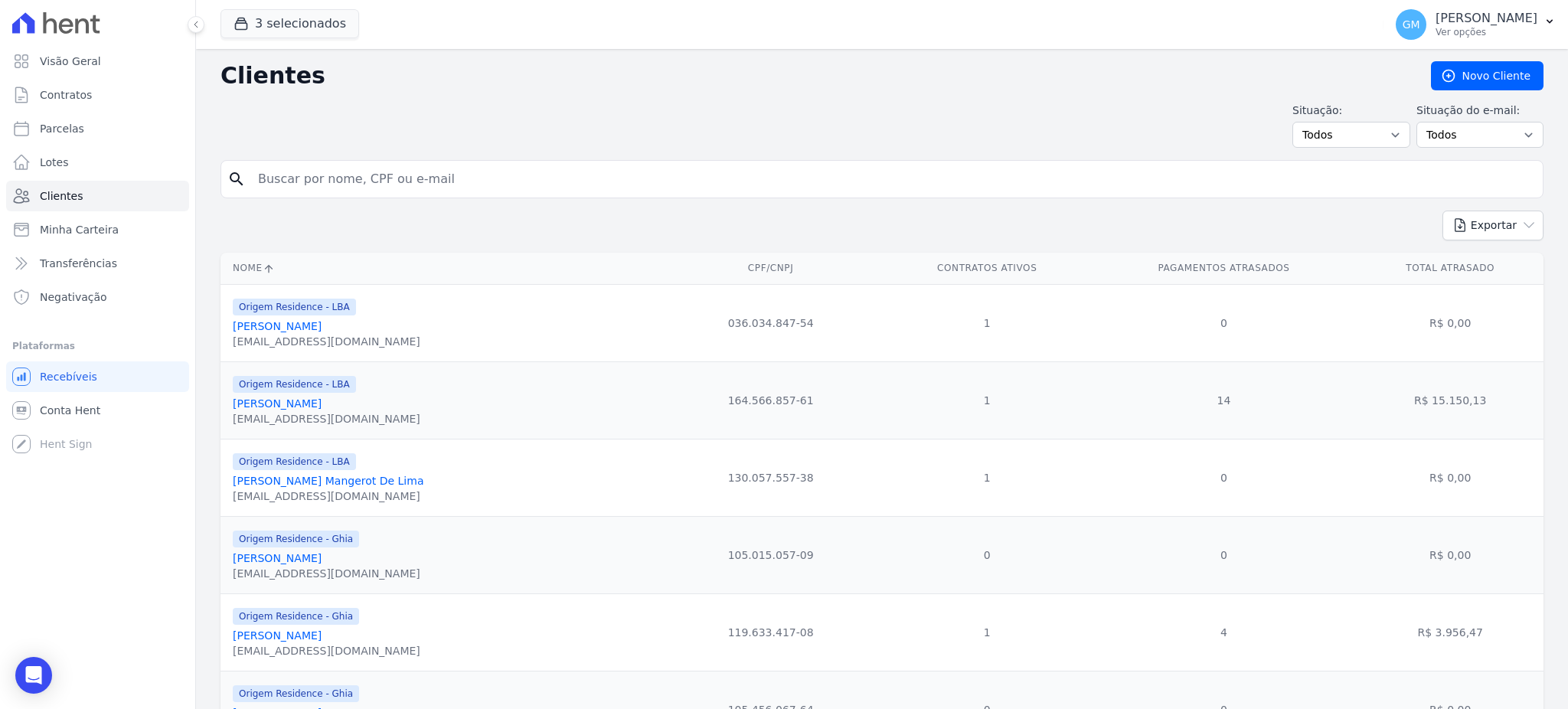
click at [307, 174] on input "search" at bounding box center [892, 179] width 1287 height 31
paste input "PATRICK VIANA GABRIEL"
type input "PATRICK VIANA GABRIEL"
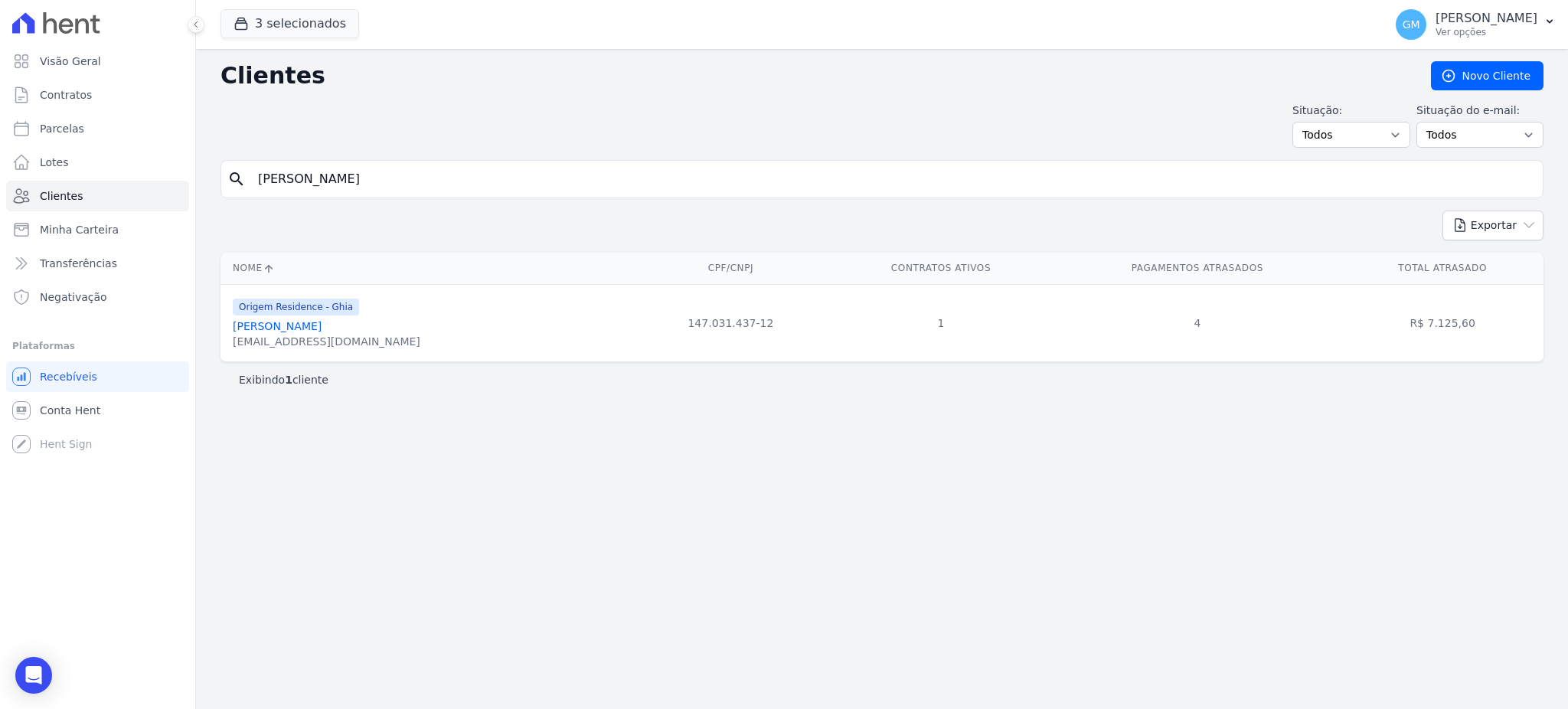
click at [322, 329] on link "Patrick Viana Gabriel" at bounding box center [277, 326] width 89 height 13
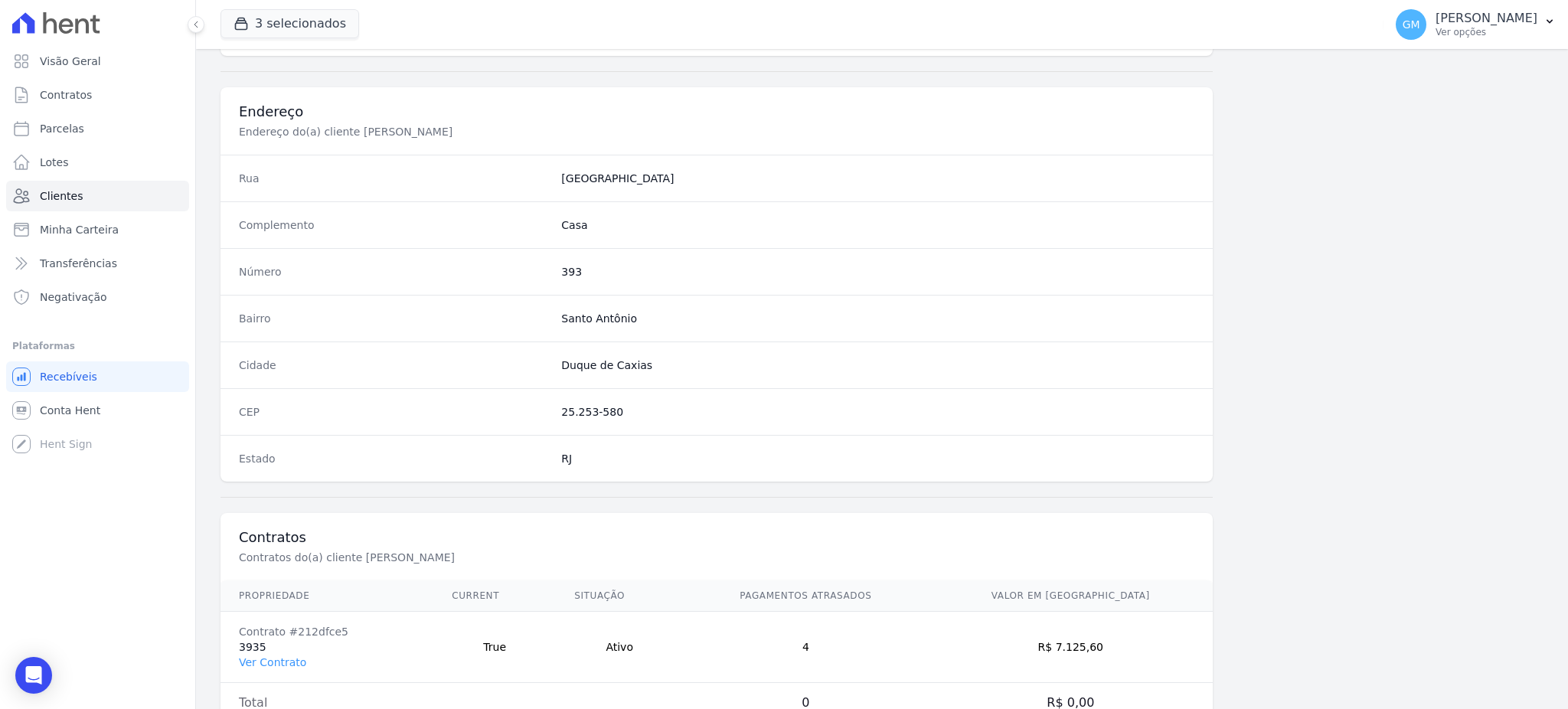
scroll to position [725, 0]
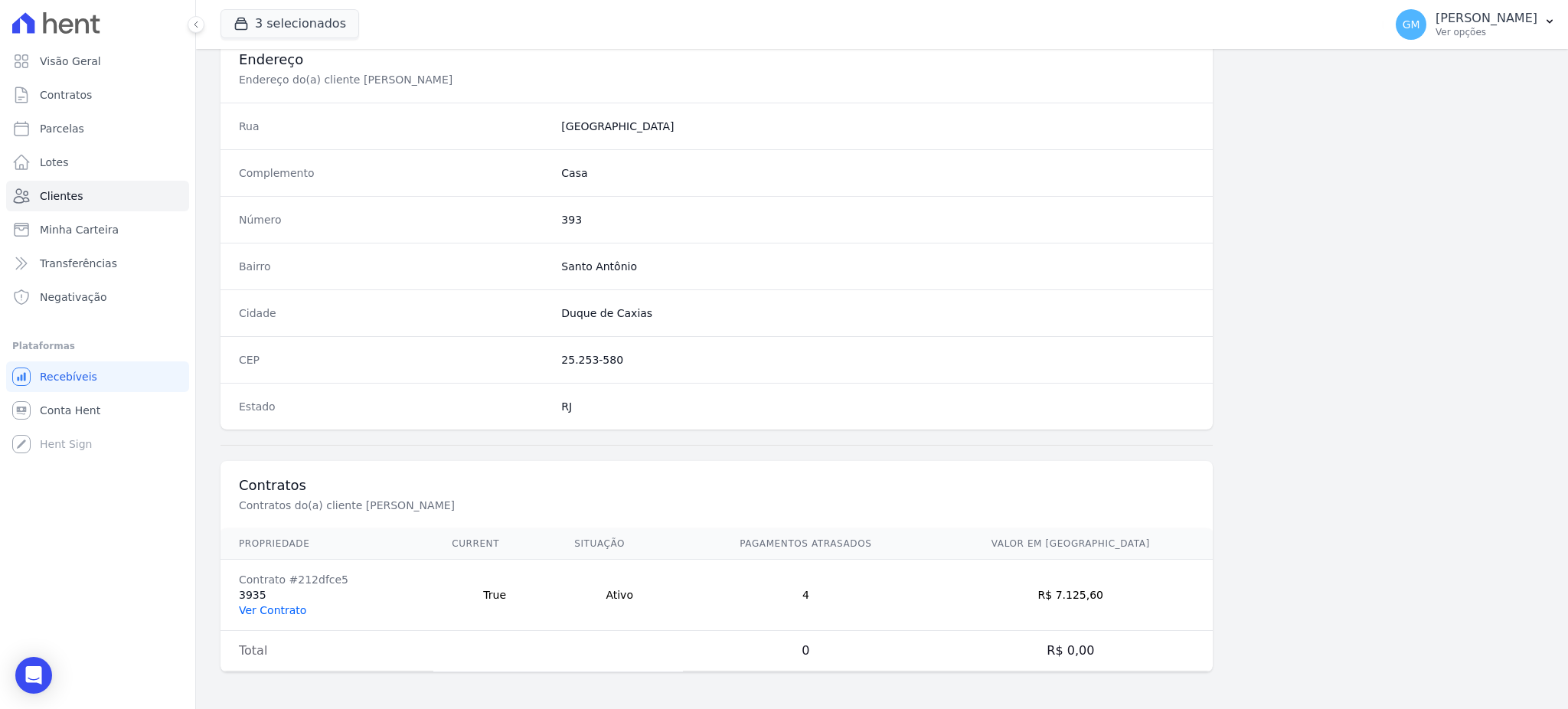
click at [292, 605] on link "Ver Contrato" at bounding box center [272, 610] width 67 height 13
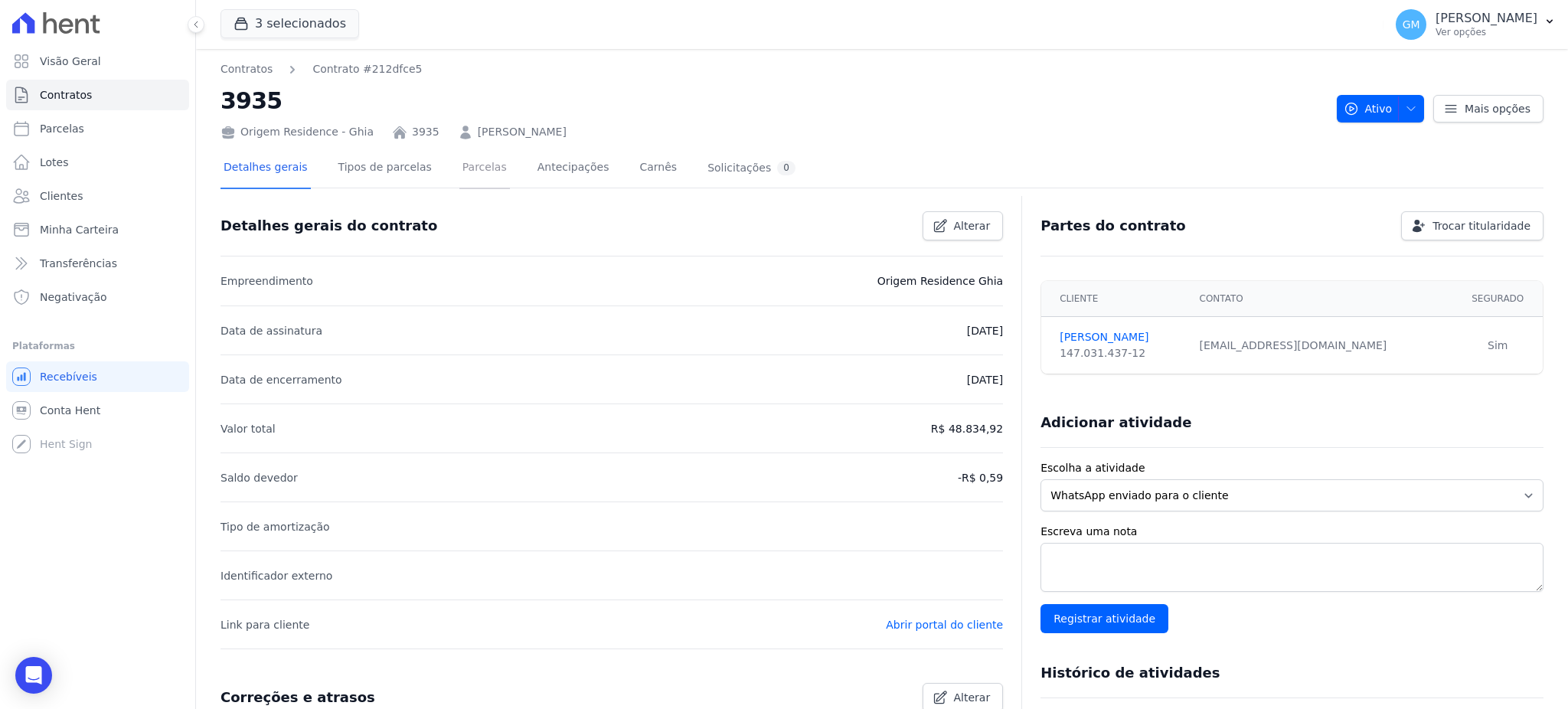
click at [467, 168] on link "Parcelas" at bounding box center [484, 168] width 50 height 40
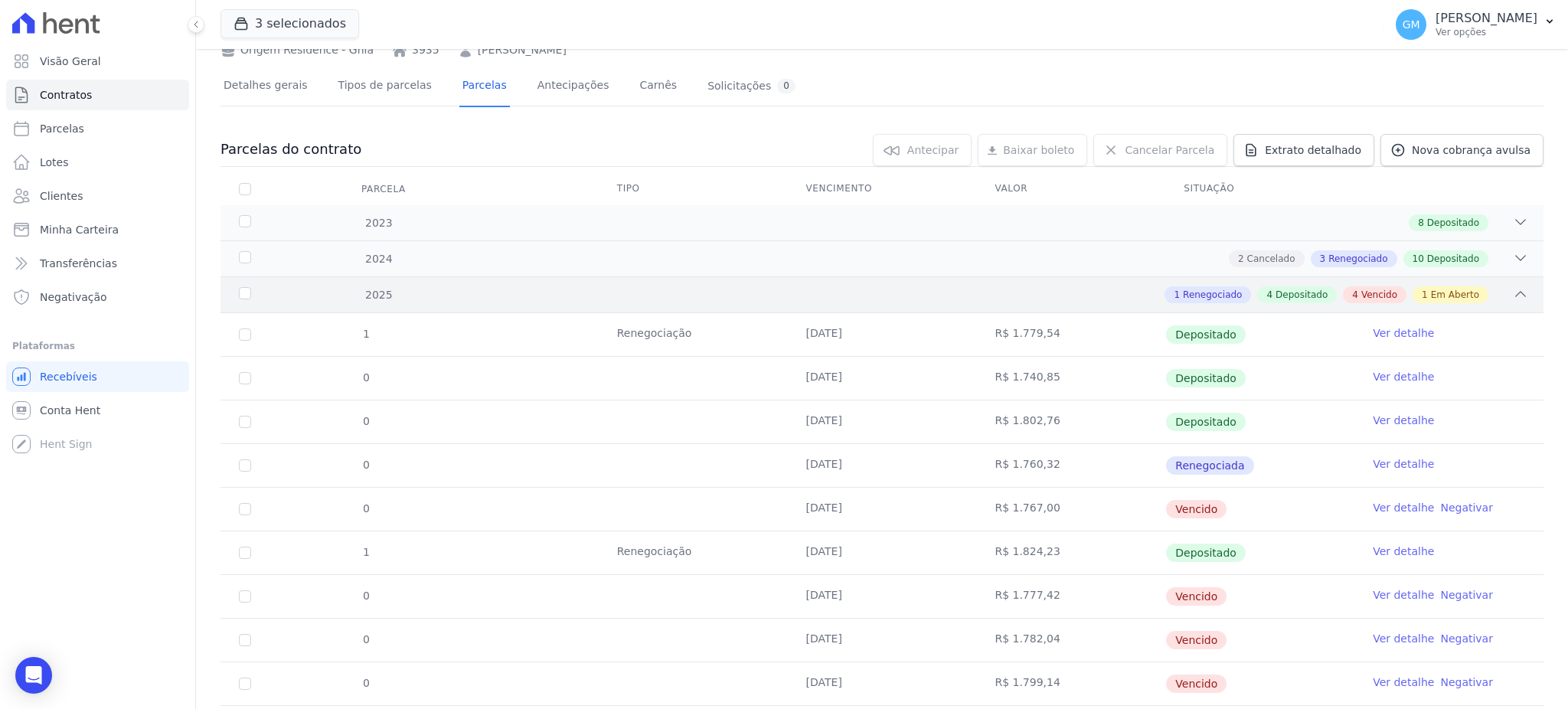
scroll to position [167, 0]
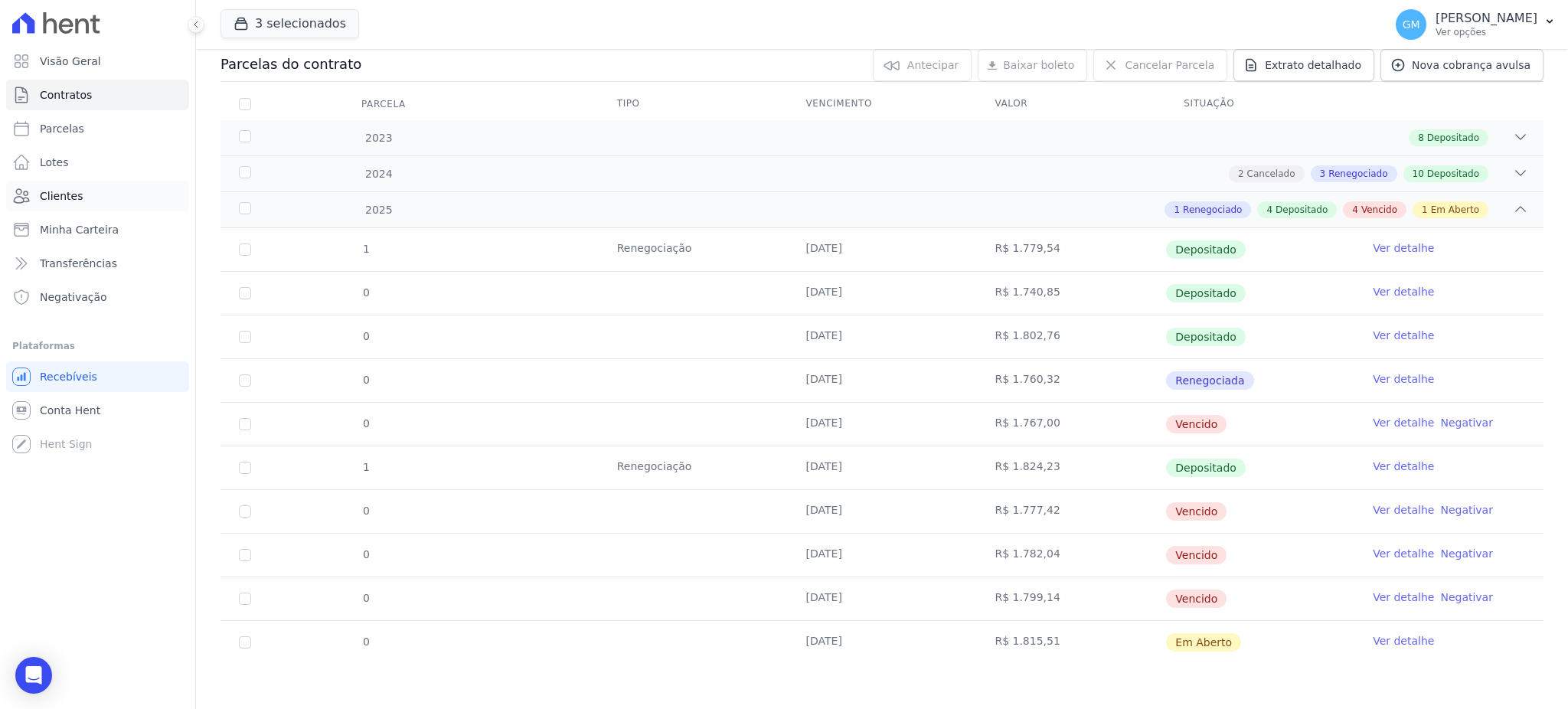
click at [96, 193] on link "Clientes" at bounding box center [97, 196] width 183 height 31
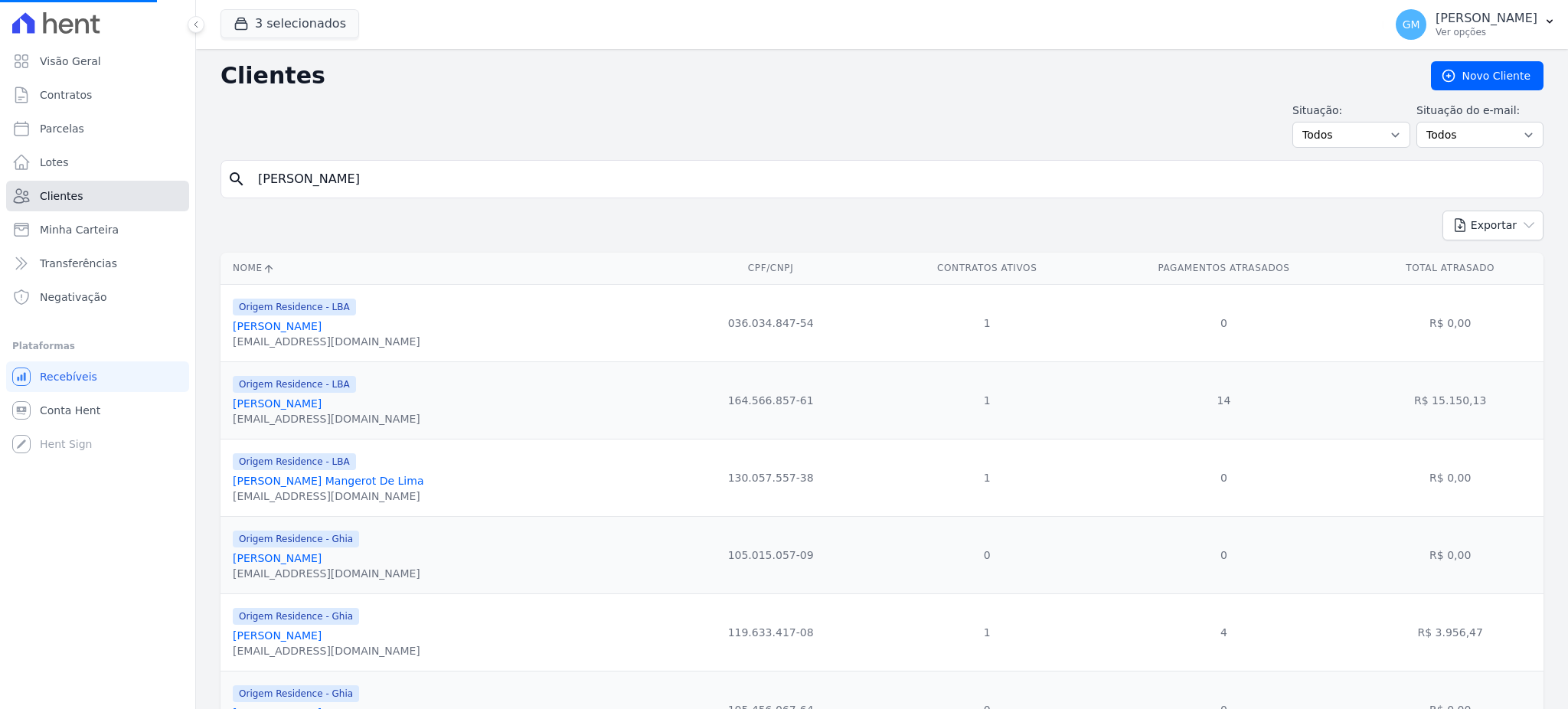
click at [96, 193] on link "Clientes" at bounding box center [97, 196] width 183 height 31
click at [304, 167] on input "search" at bounding box center [892, 179] width 1287 height 31
paste input ": RAMON BATISTA DE SOUZA"
type input ": RAMON BATISTA DE SOUZA"
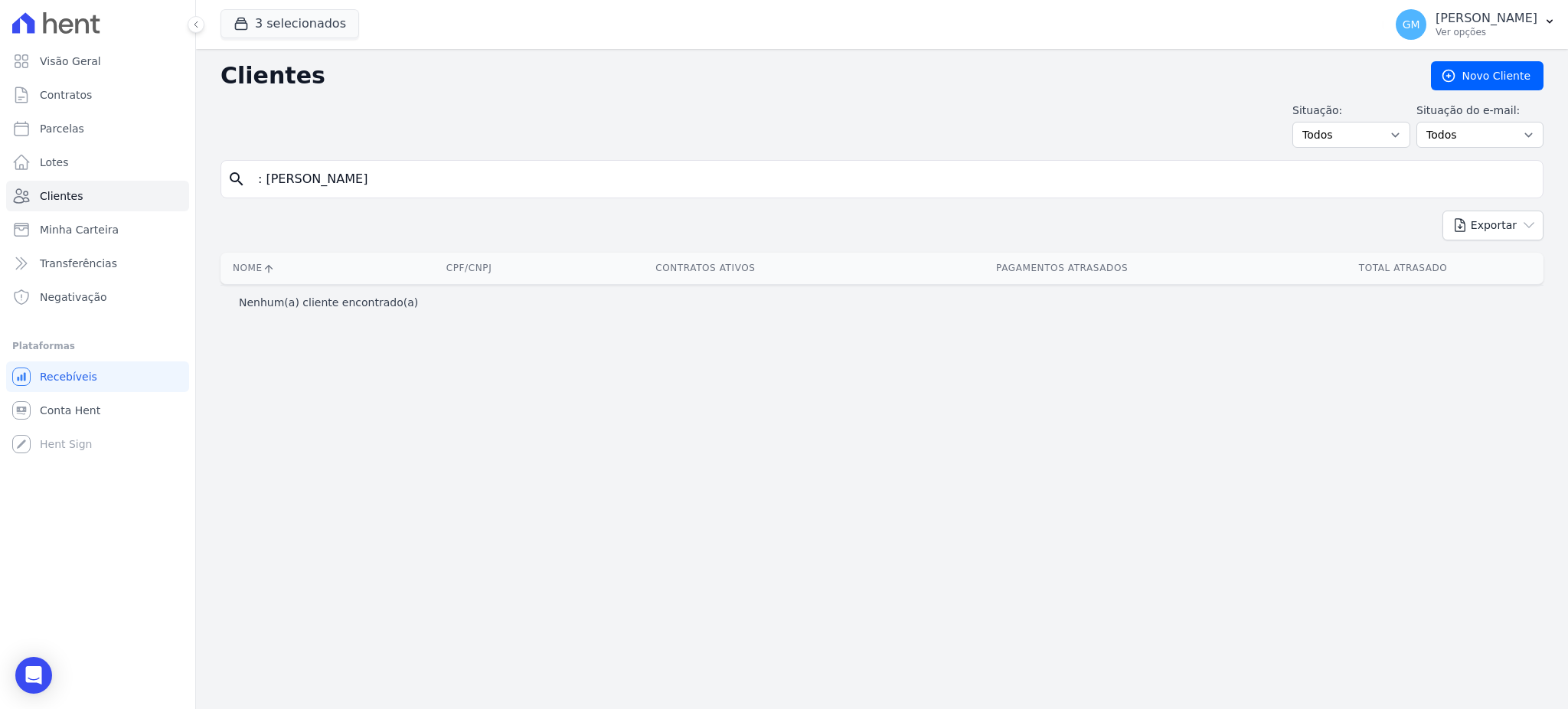
click at [270, 181] on input ": RAMON BATISTA DE SOUZA" at bounding box center [892, 179] width 1287 height 31
type input ":RAMON BATISTA DE SOUZA"
click at [263, 179] on input ":RAMON BATISTA DE SOUZA" at bounding box center [892, 179] width 1287 height 31
type input "RAMON BATISTA DE SOUZA"
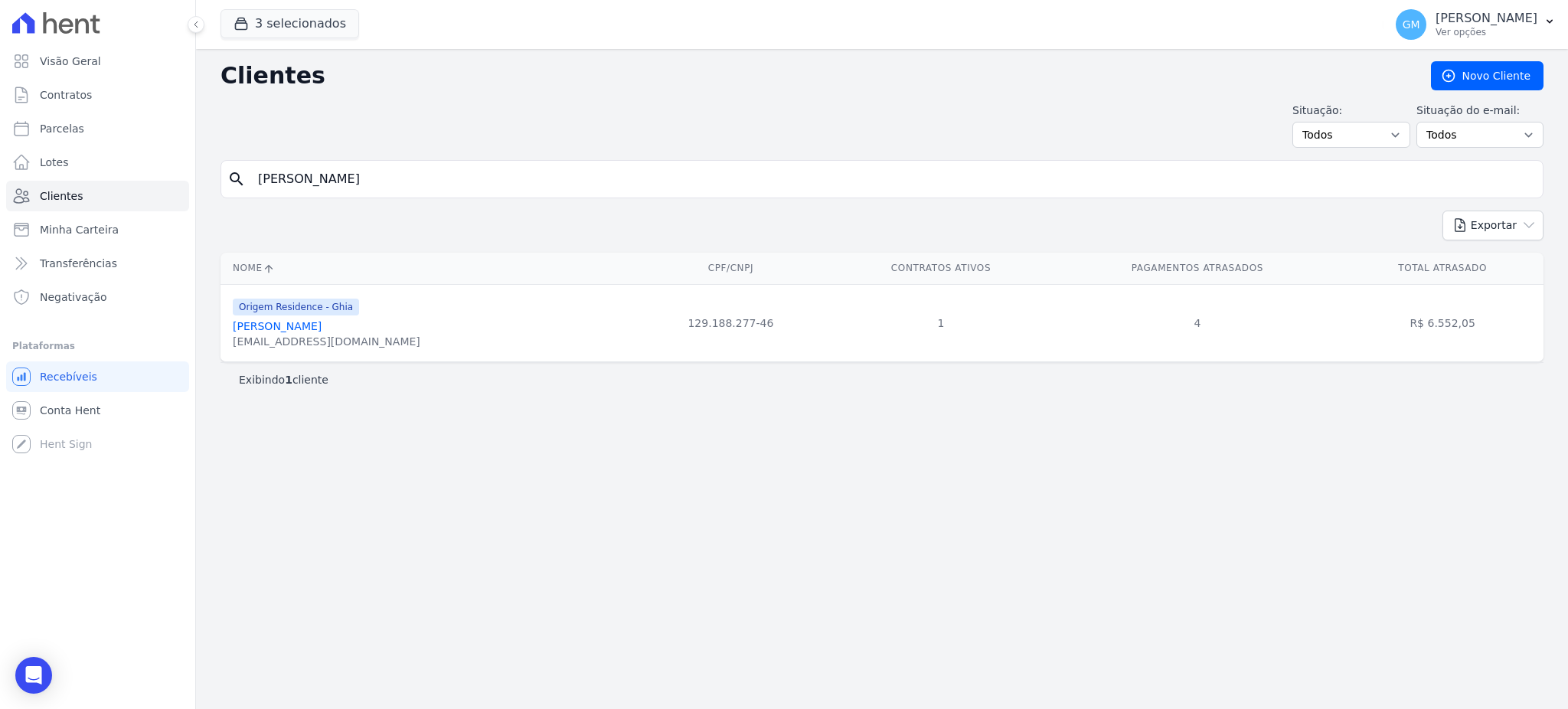
click at [322, 329] on link "Ramon Batista De Souza" at bounding box center [277, 326] width 89 height 13
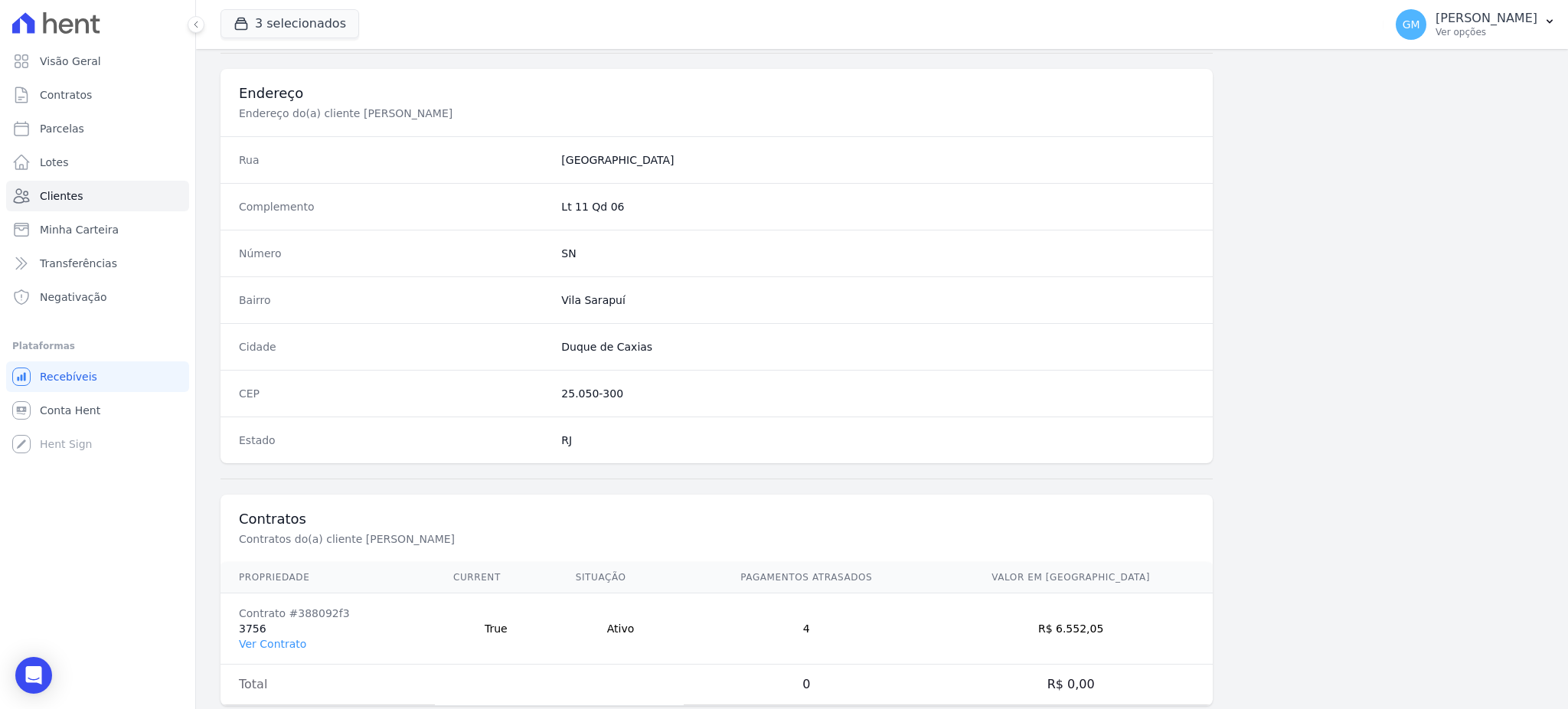
scroll to position [725, 0]
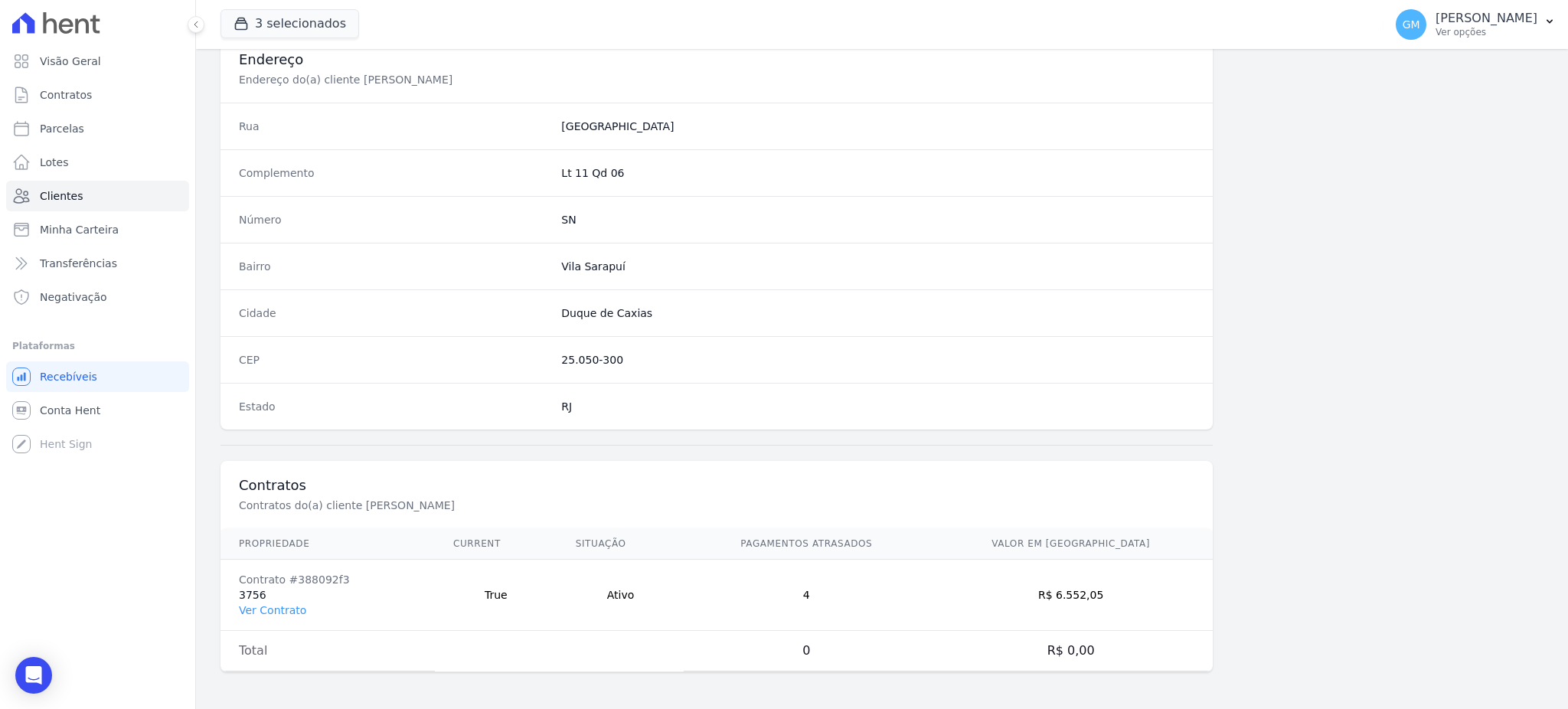
click at [283, 618] on td "Contrato #388092f3 3756 Ver Contrato" at bounding box center [328, 595] width 214 height 71
click at [283, 609] on link "Ver Contrato" at bounding box center [272, 610] width 67 height 13
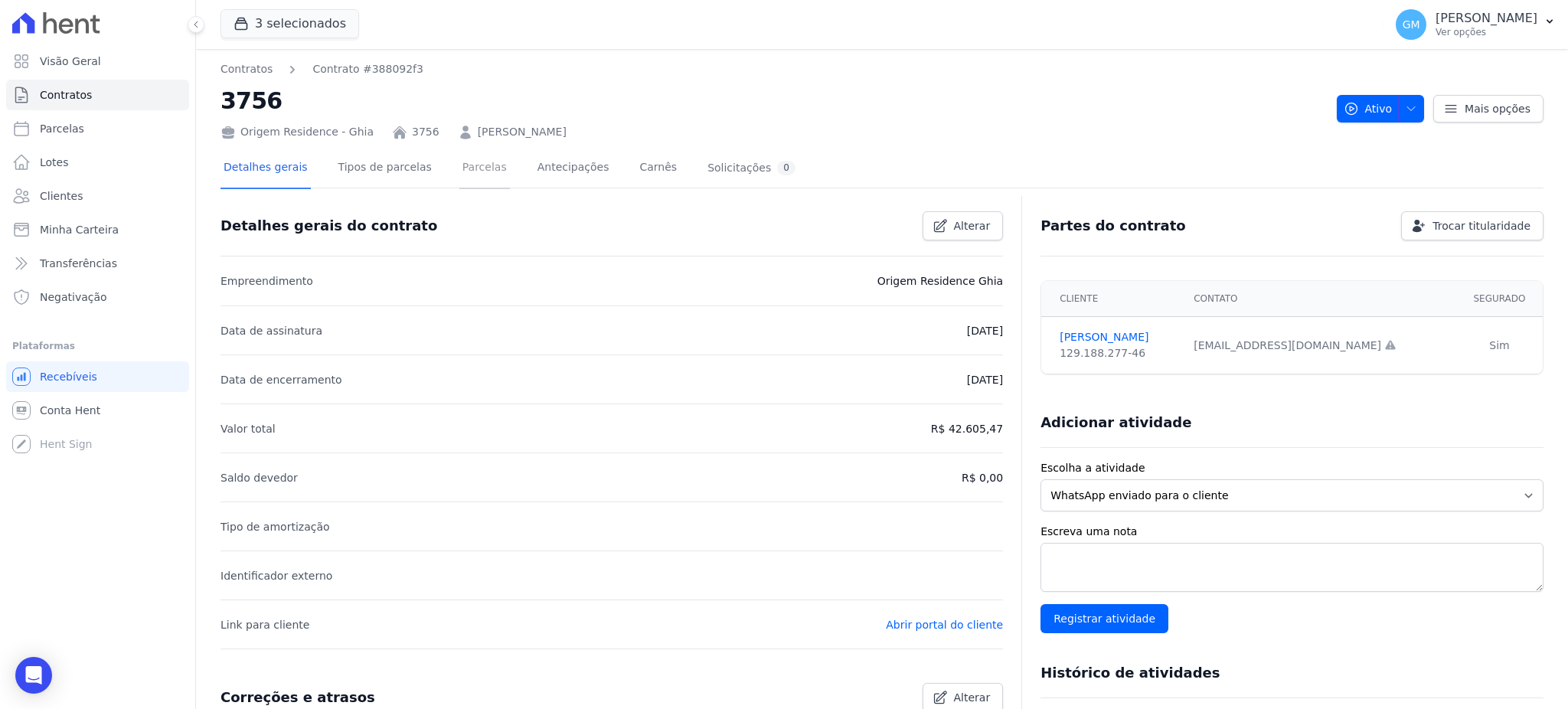
click at [459, 170] on link "Parcelas" at bounding box center [484, 168] width 50 height 40
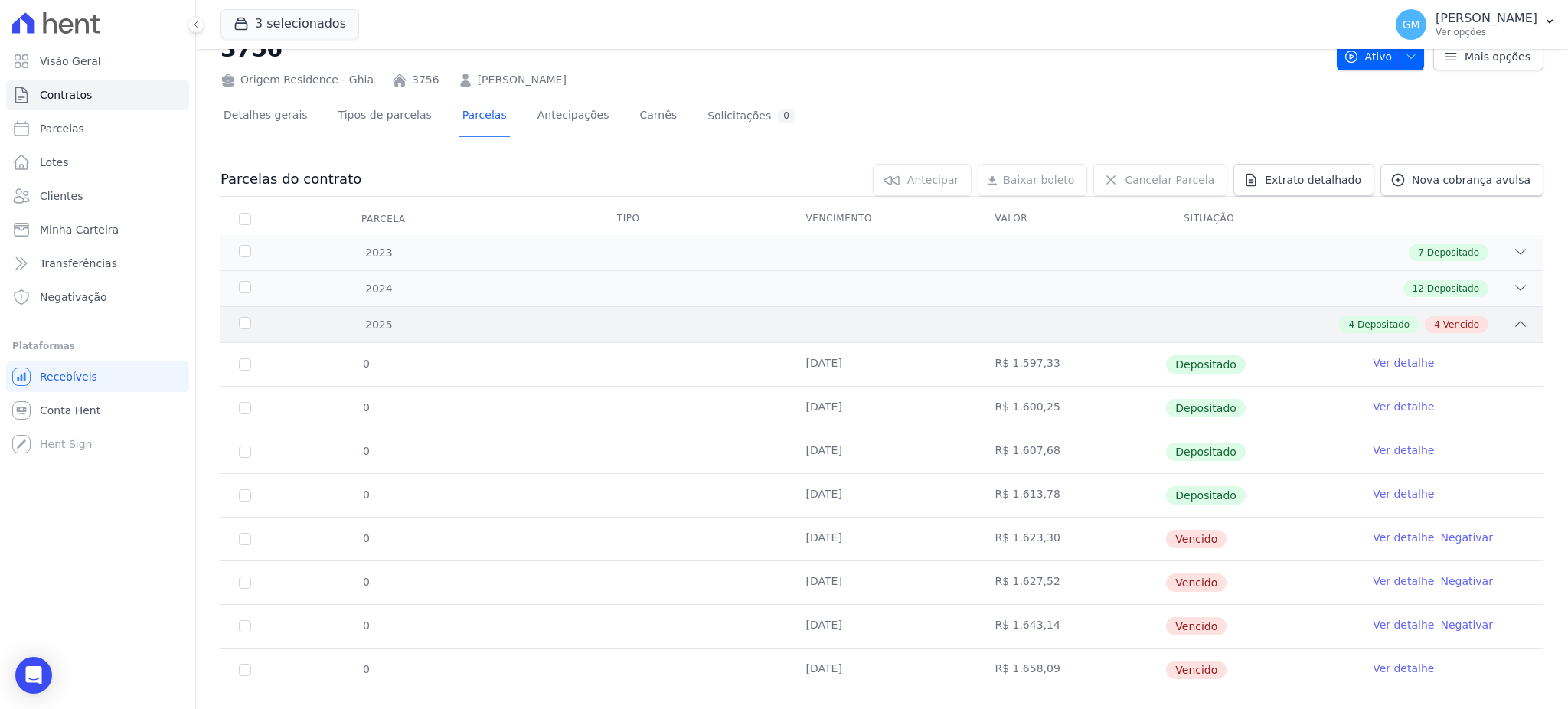
scroll to position [80, 0]
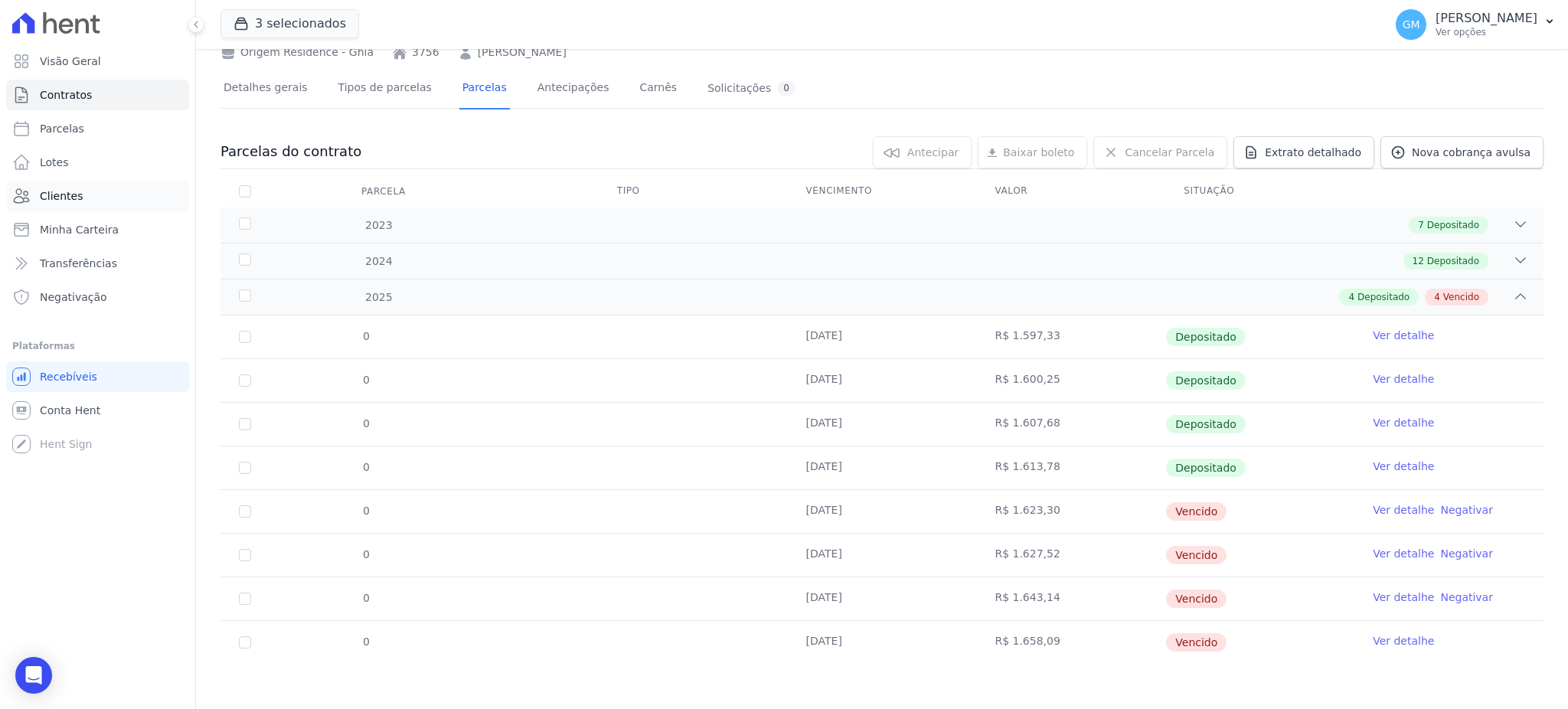
click at [55, 198] on span "Clientes" at bounding box center [61, 196] width 43 height 15
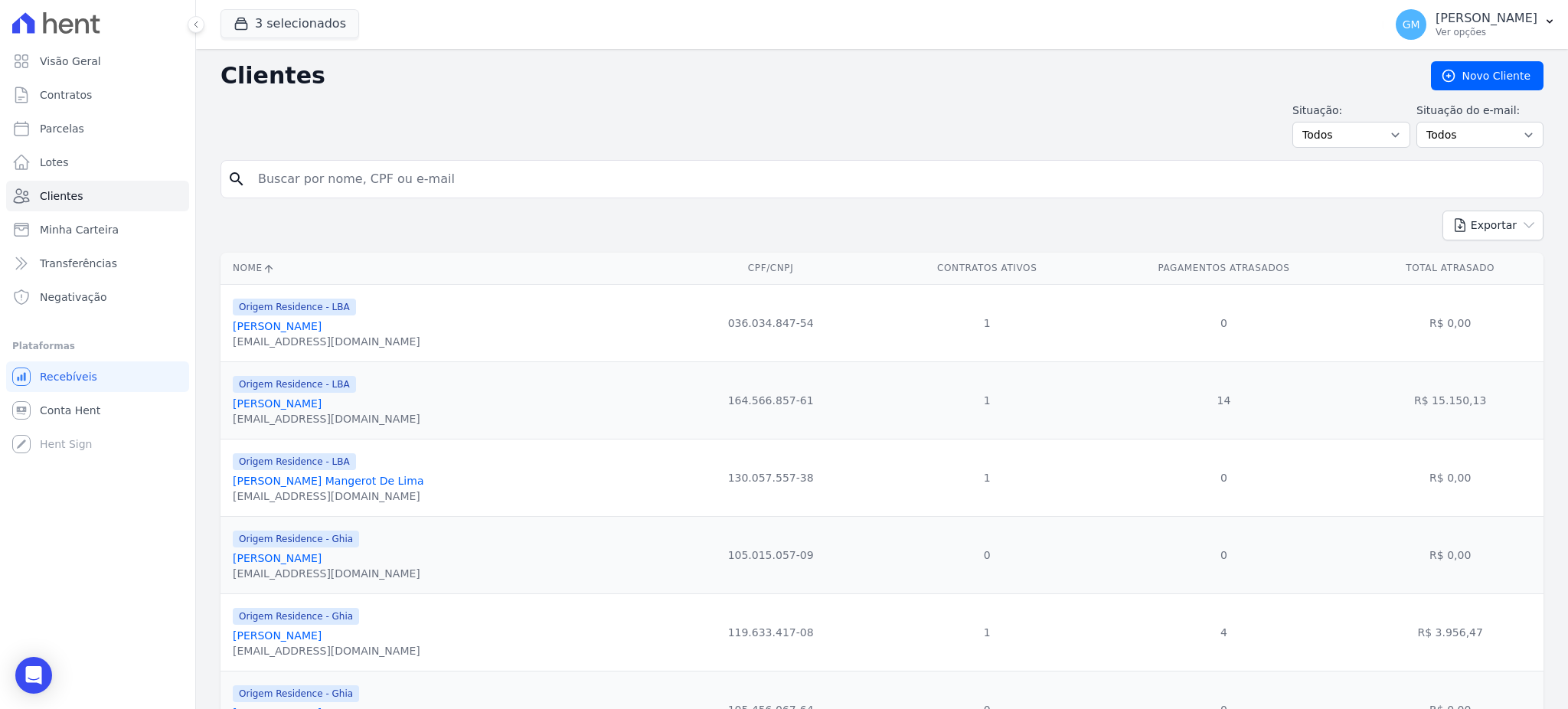
click at [263, 167] on input "search" at bounding box center [892, 179] width 1287 height 31
paste input "ROBERTA CHAGAS DE LIMA"
type input "ROBERTA CHAGAS DE LIMA"
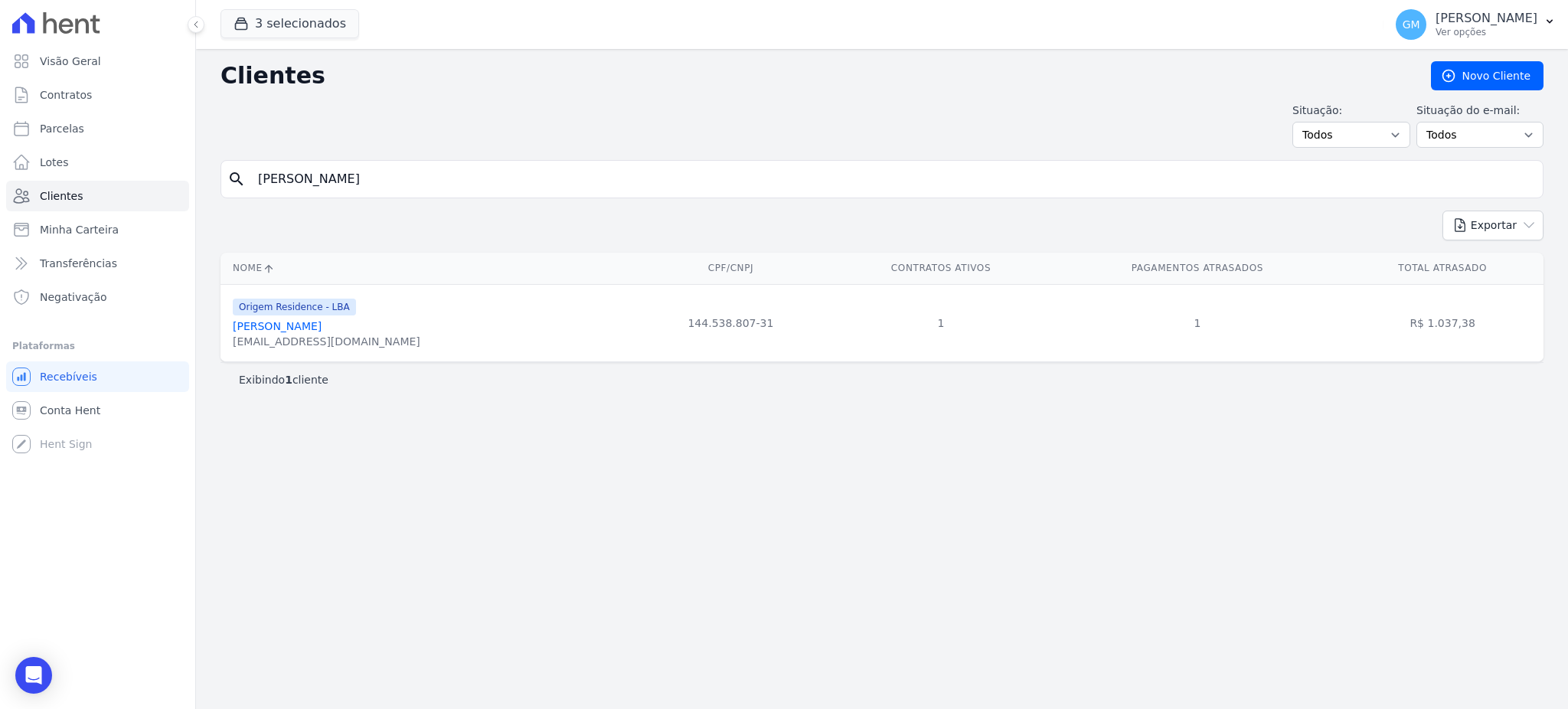
click at [322, 324] on link "Roberta Chagas De Lima" at bounding box center [277, 326] width 89 height 13
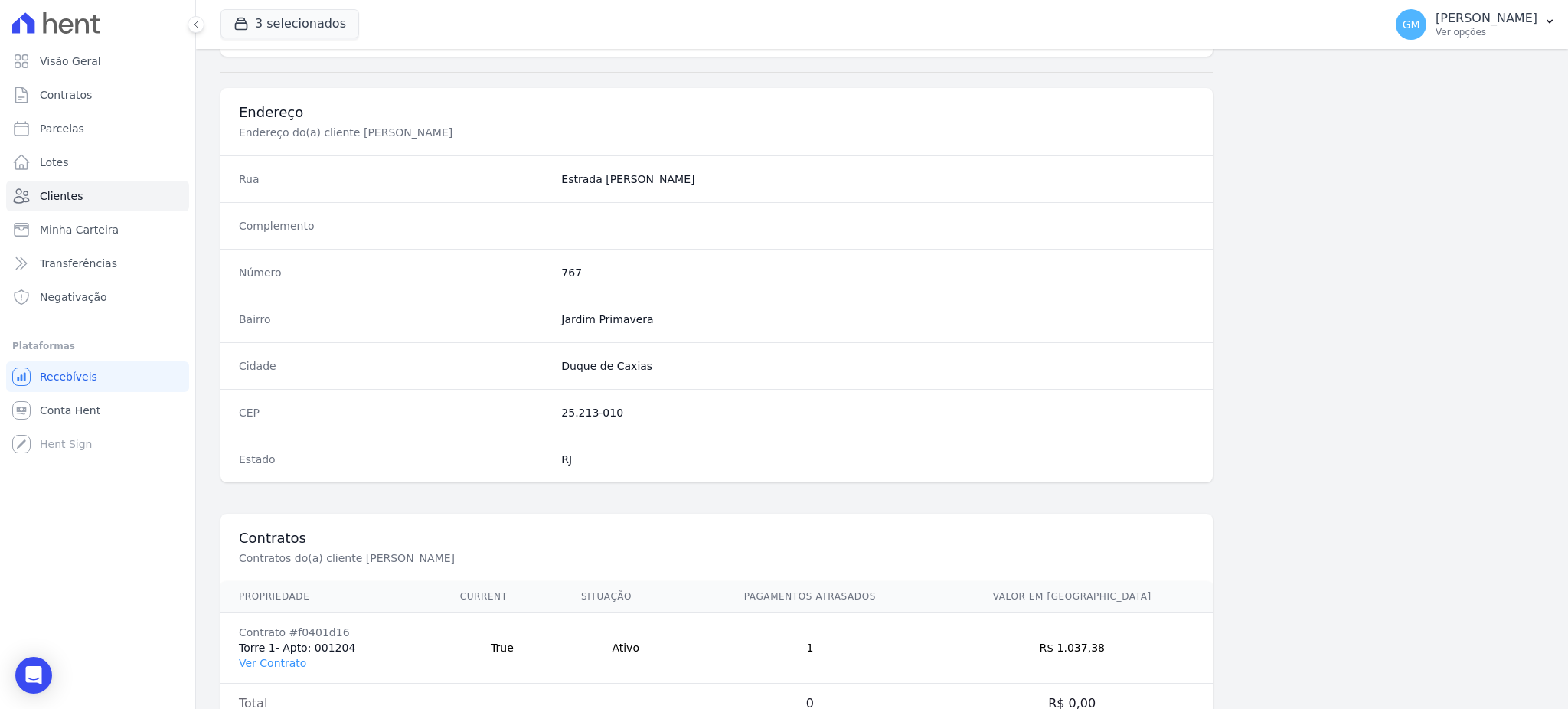
scroll to position [725, 0]
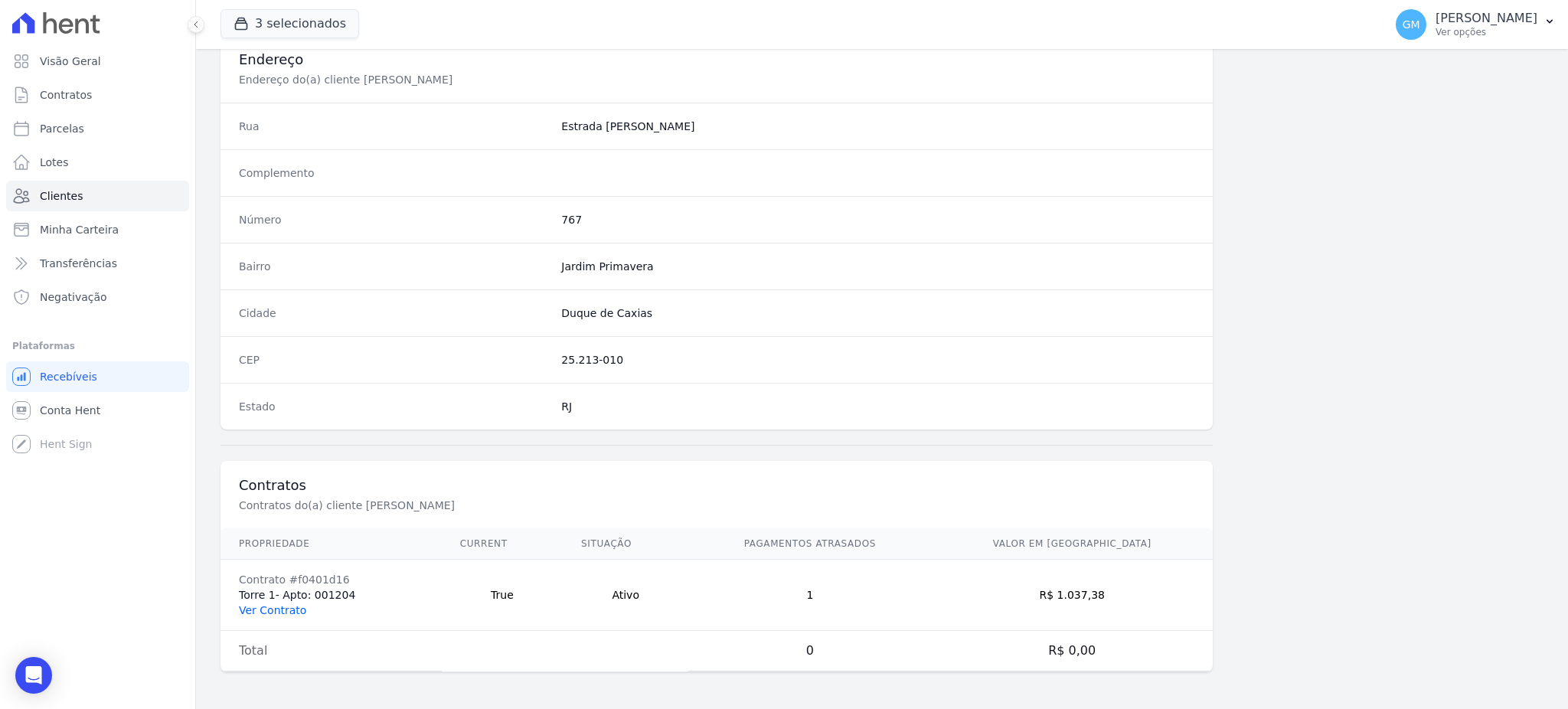
click at [287, 610] on link "Ver Contrato" at bounding box center [272, 610] width 67 height 13
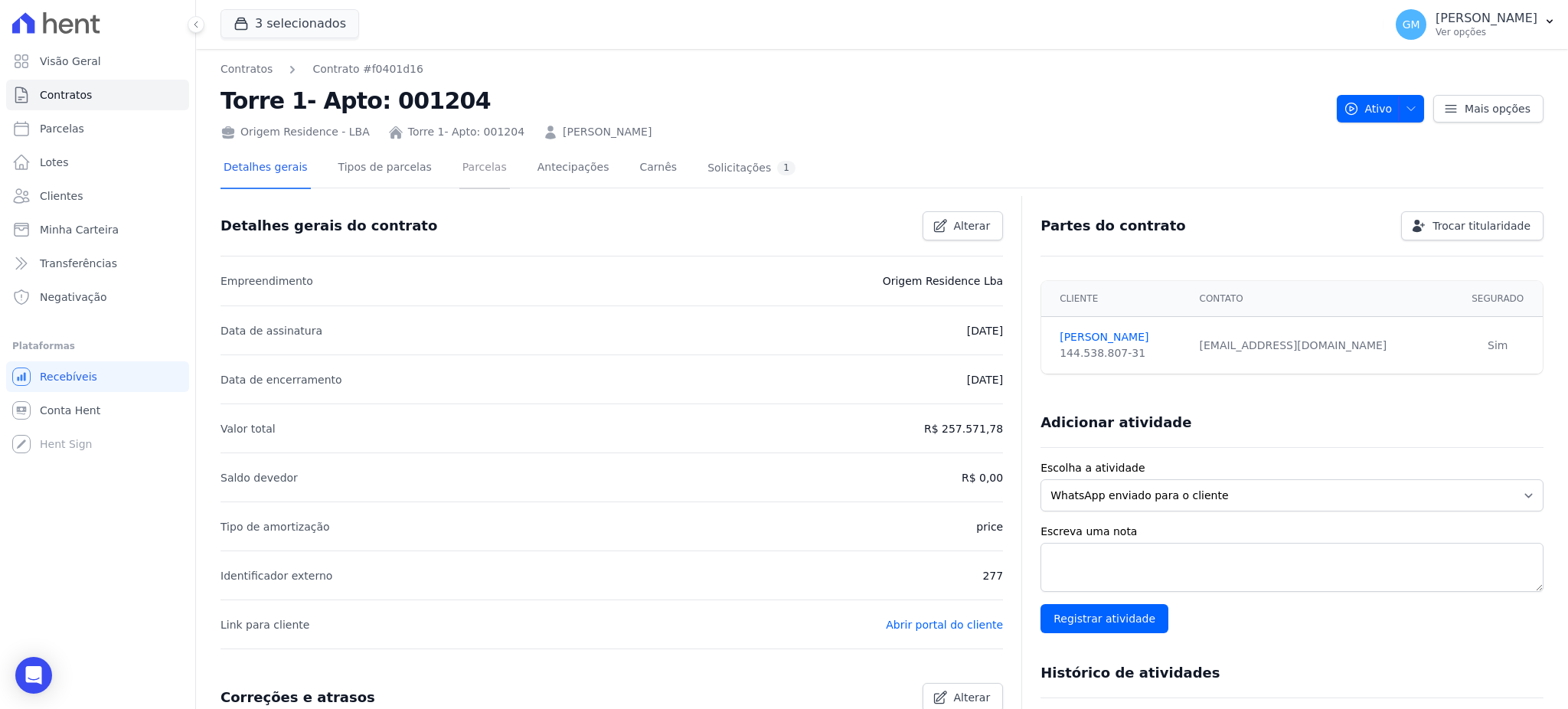
click at [459, 161] on link "Parcelas" at bounding box center [484, 168] width 50 height 40
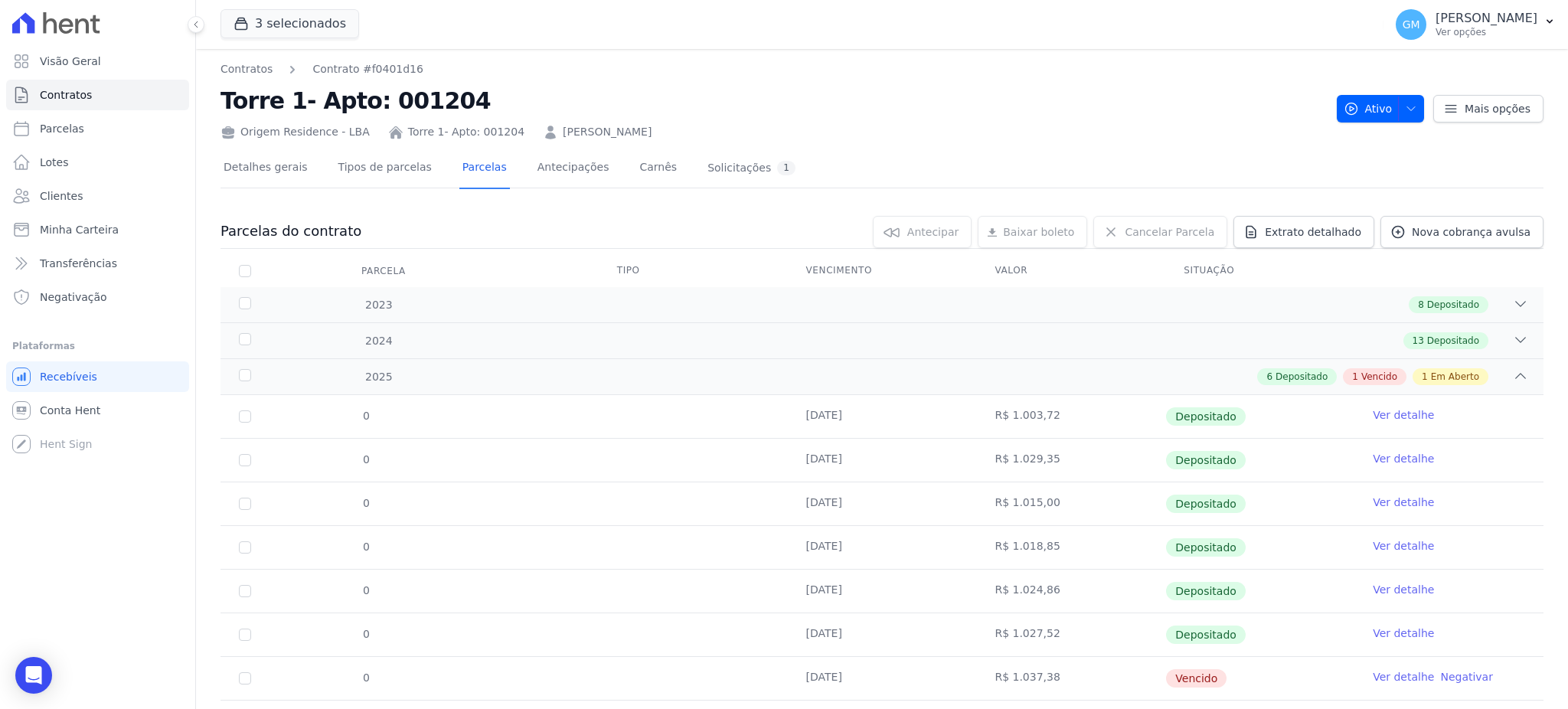
click at [1373, 417] on link "Ver detalhe" at bounding box center [1403, 415] width 61 height 15
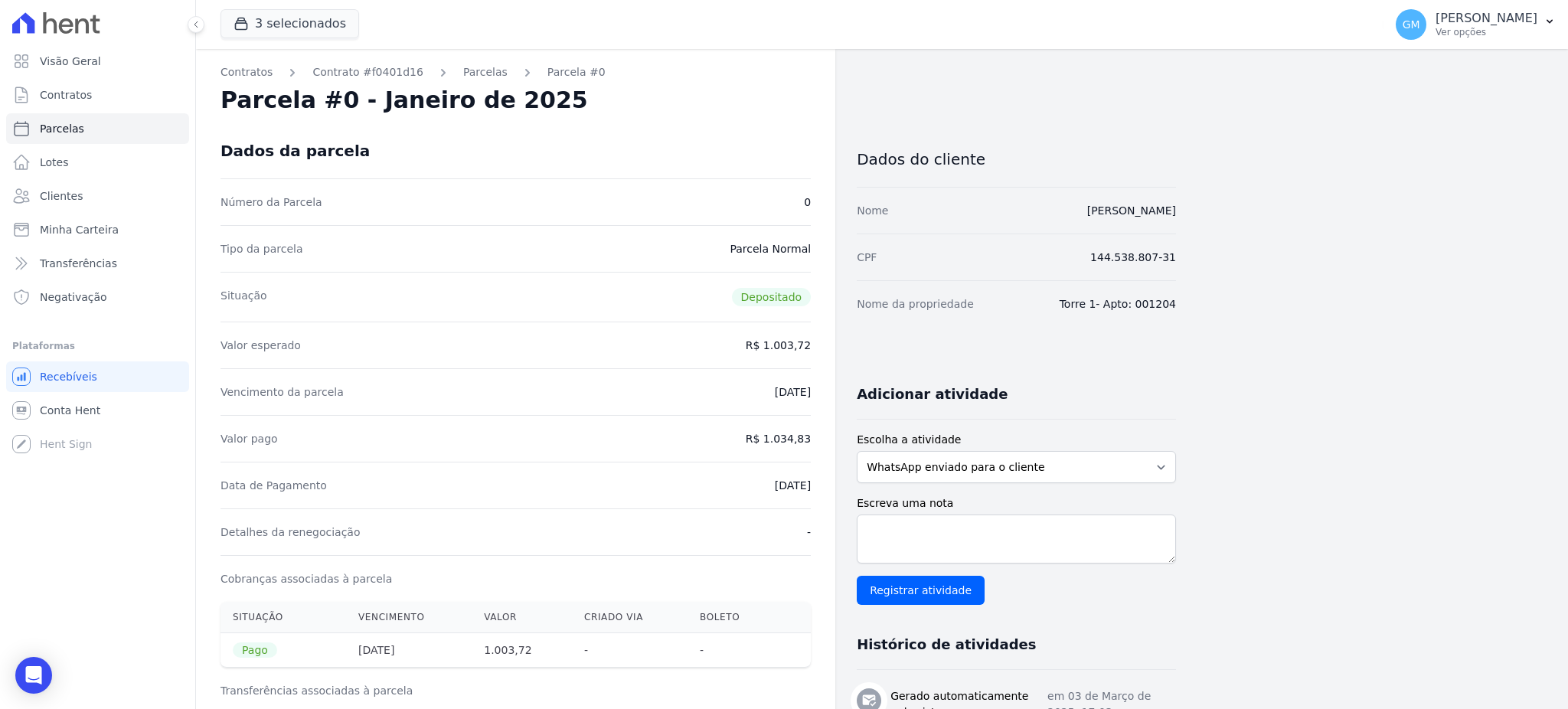
drag, startPoint x: 1167, startPoint y: 208, endPoint x: 1037, endPoint y: 191, distance: 131.1
click at [1037, 191] on div "Contratos Contrato #f0401d16 Parcelas Parcela #0 Parcela #0 - Janeiro de 2025 D…" at bounding box center [869, 702] width 1347 height 1308
click at [1243, 254] on div "Contratos Contrato #f0401d16 Parcelas Parcela #0 Parcela #0 - Janeiro de 2025 D…" at bounding box center [869, 702] width 1347 height 1308
drag, startPoint x: 1221, startPoint y: 221, endPoint x: 940, endPoint y: 218, distance: 281.0
click at [940, 218] on div "Contratos Contrato #f0401d16 Parcelas Parcela #0 Parcela #0 - Janeiro de 2025 D…" at bounding box center [869, 702] width 1347 height 1308
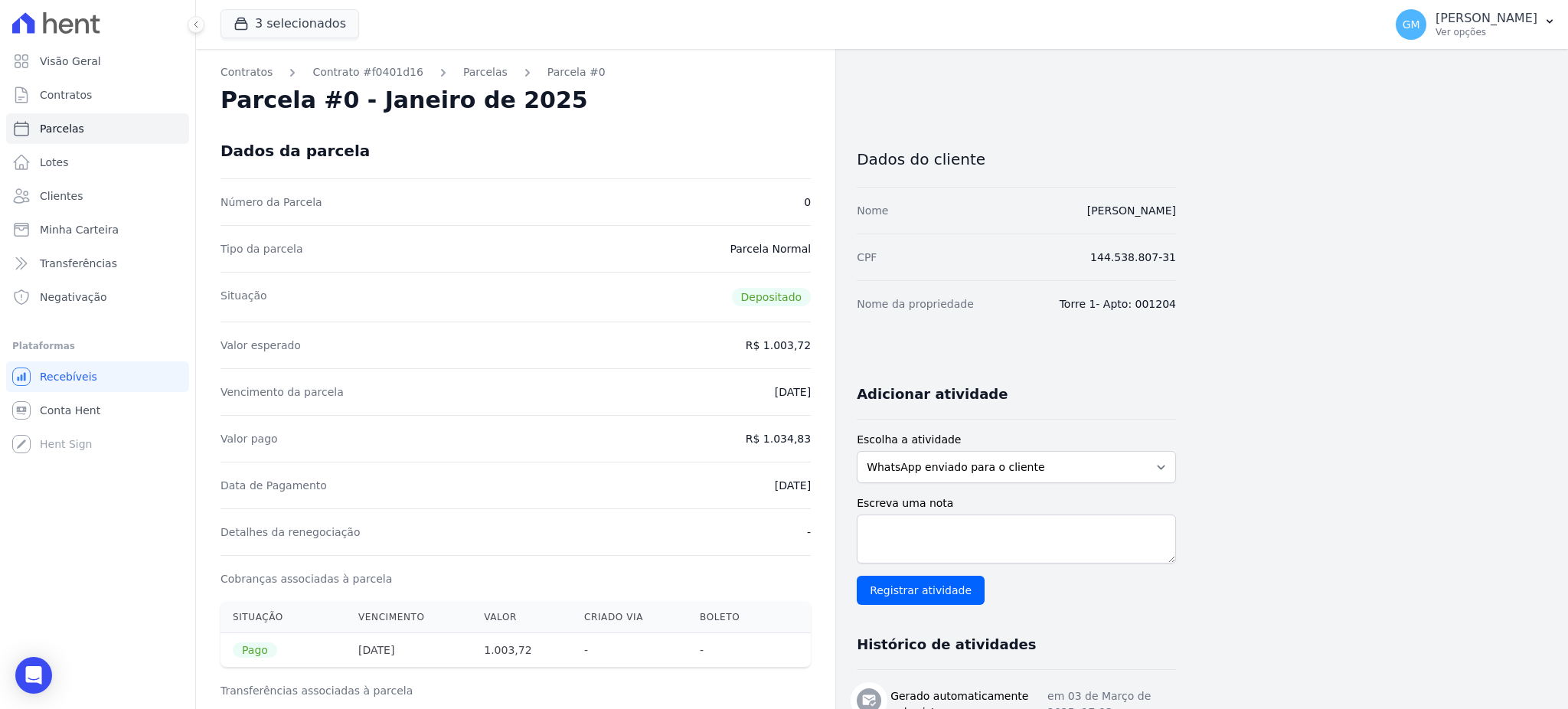
click at [101, 197] on link "Clientes" at bounding box center [97, 196] width 183 height 31
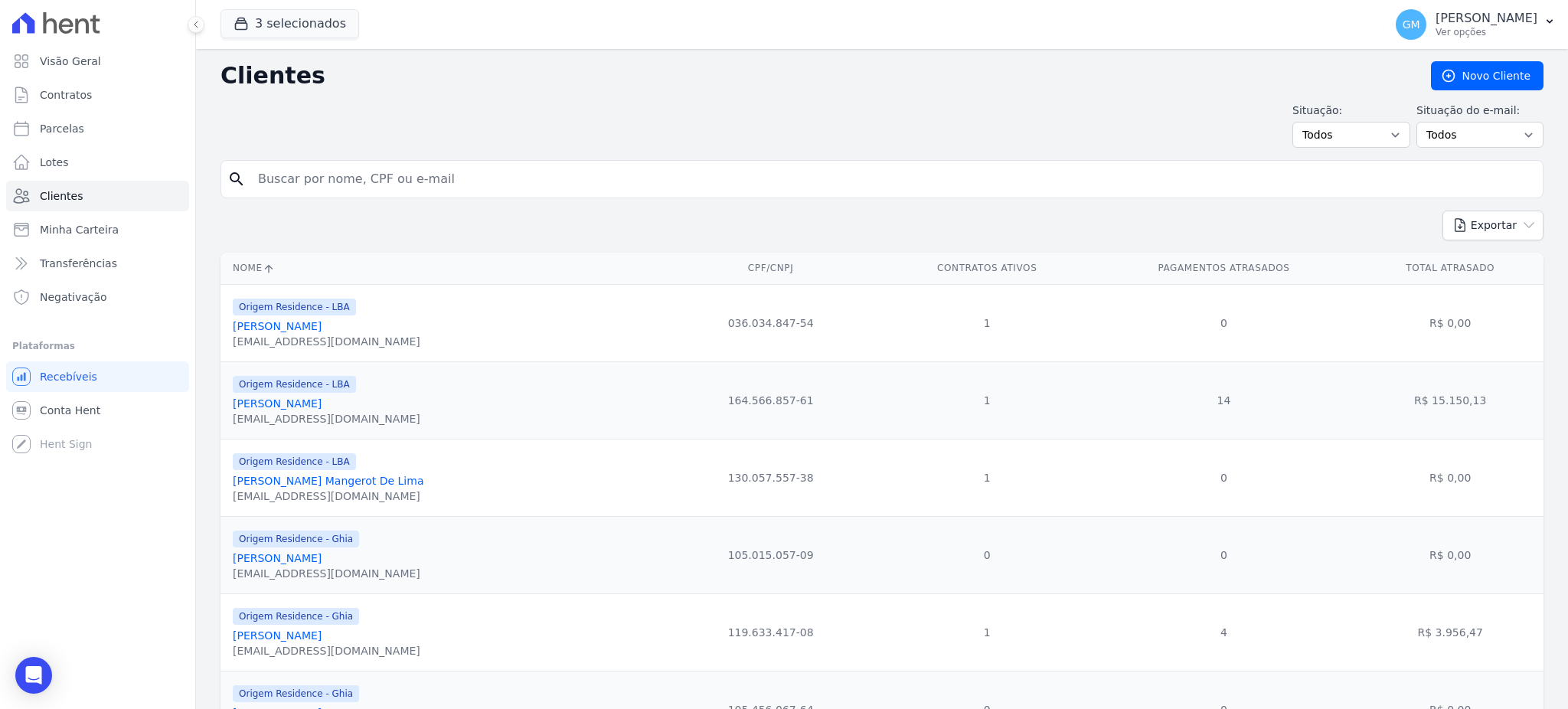
click at [309, 189] on input "search" at bounding box center [892, 179] width 1287 height 31
paste input "ROBERTA CHAGAS DE LIMA"
type input "ROBERTA CHAGAS DE LIMA"
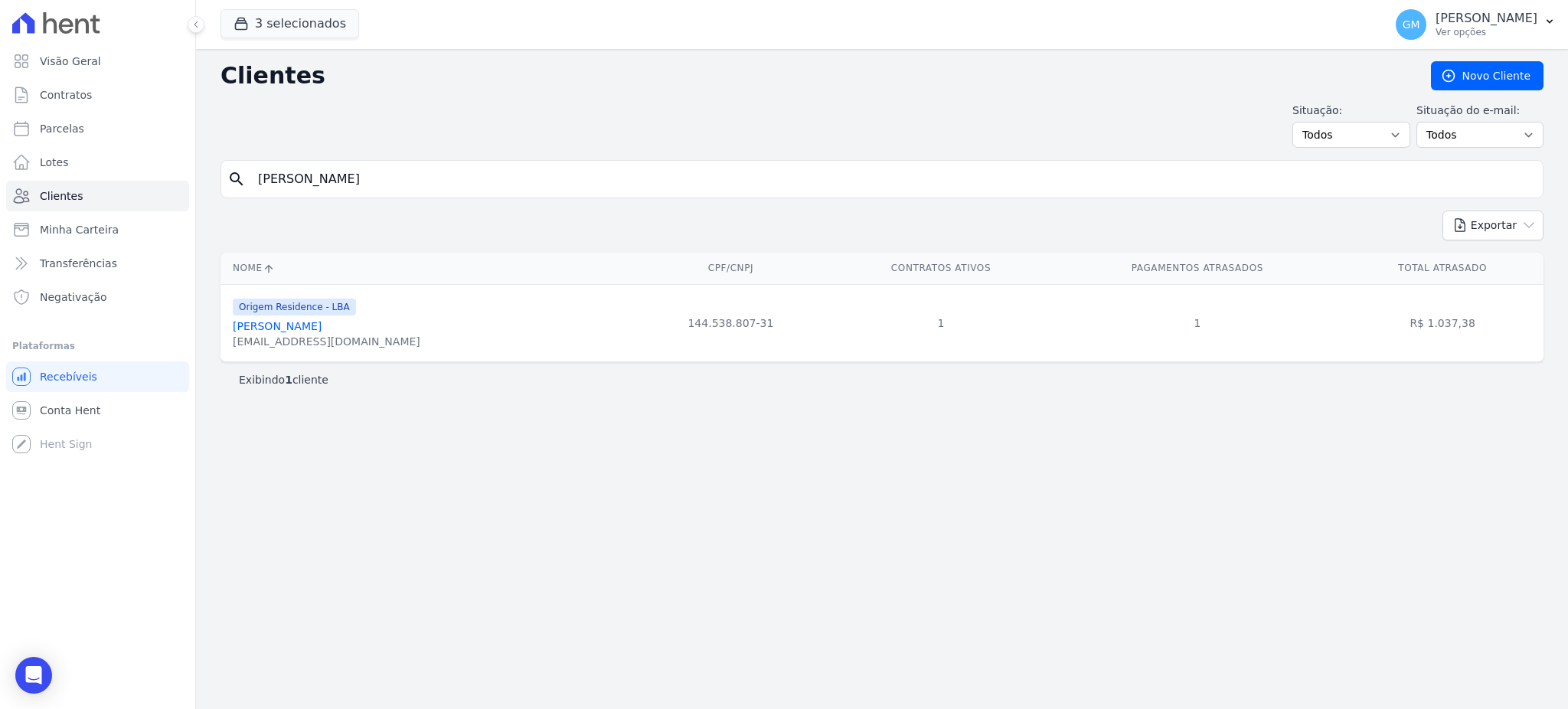
click at [322, 322] on link "Roberta Chagas De Lima" at bounding box center [277, 326] width 89 height 13
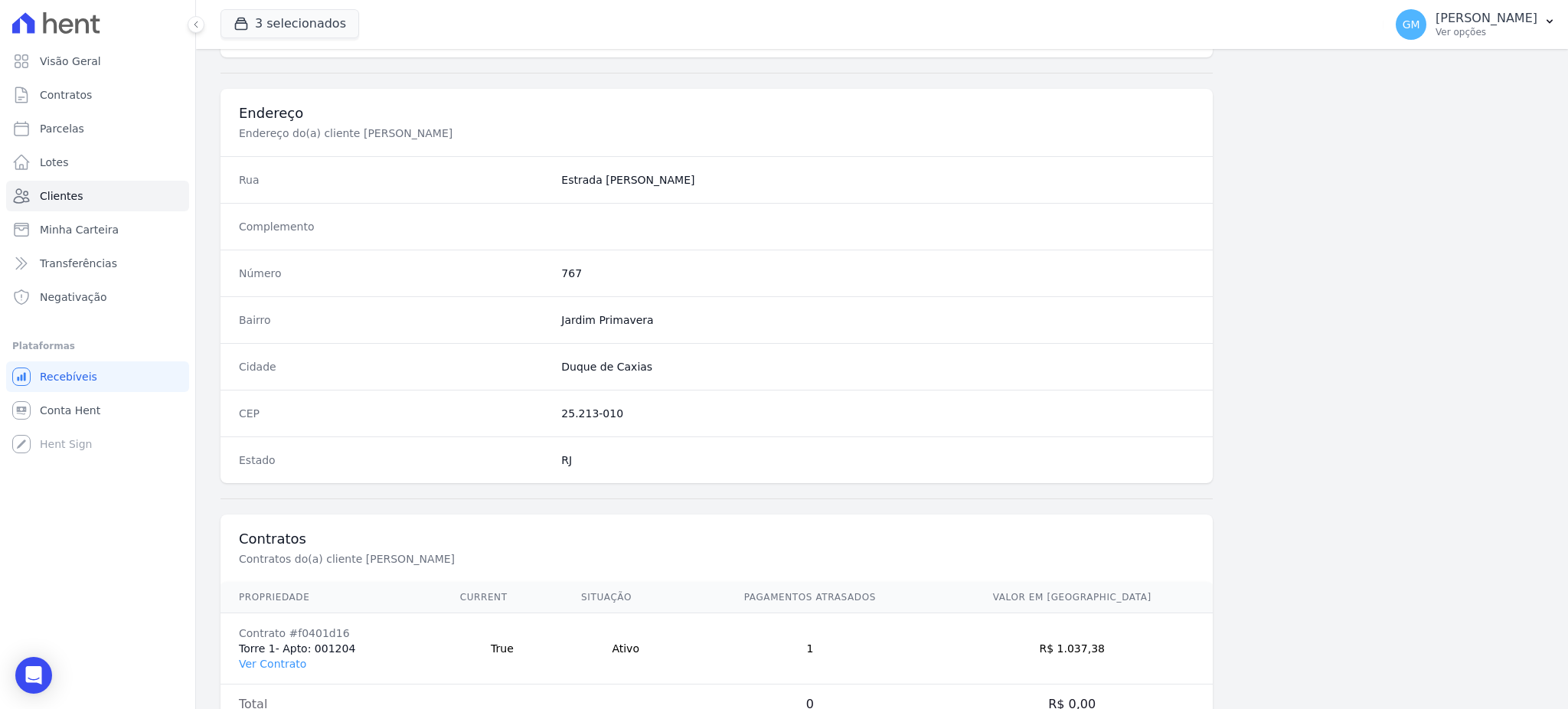
scroll to position [725, 0]
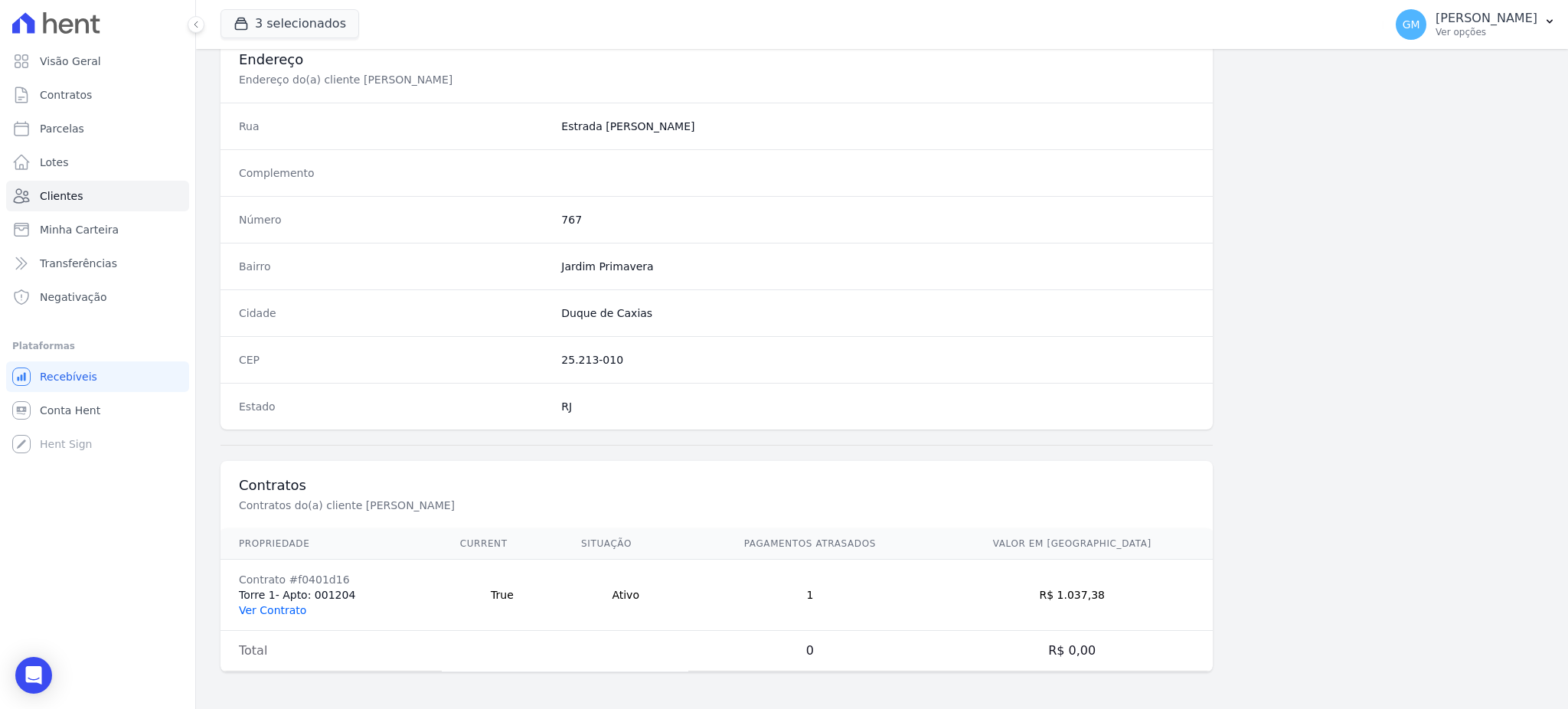
click at [283, 607] on link "Ver Contrato" at bounding box center [272, 610] width 67 height 13
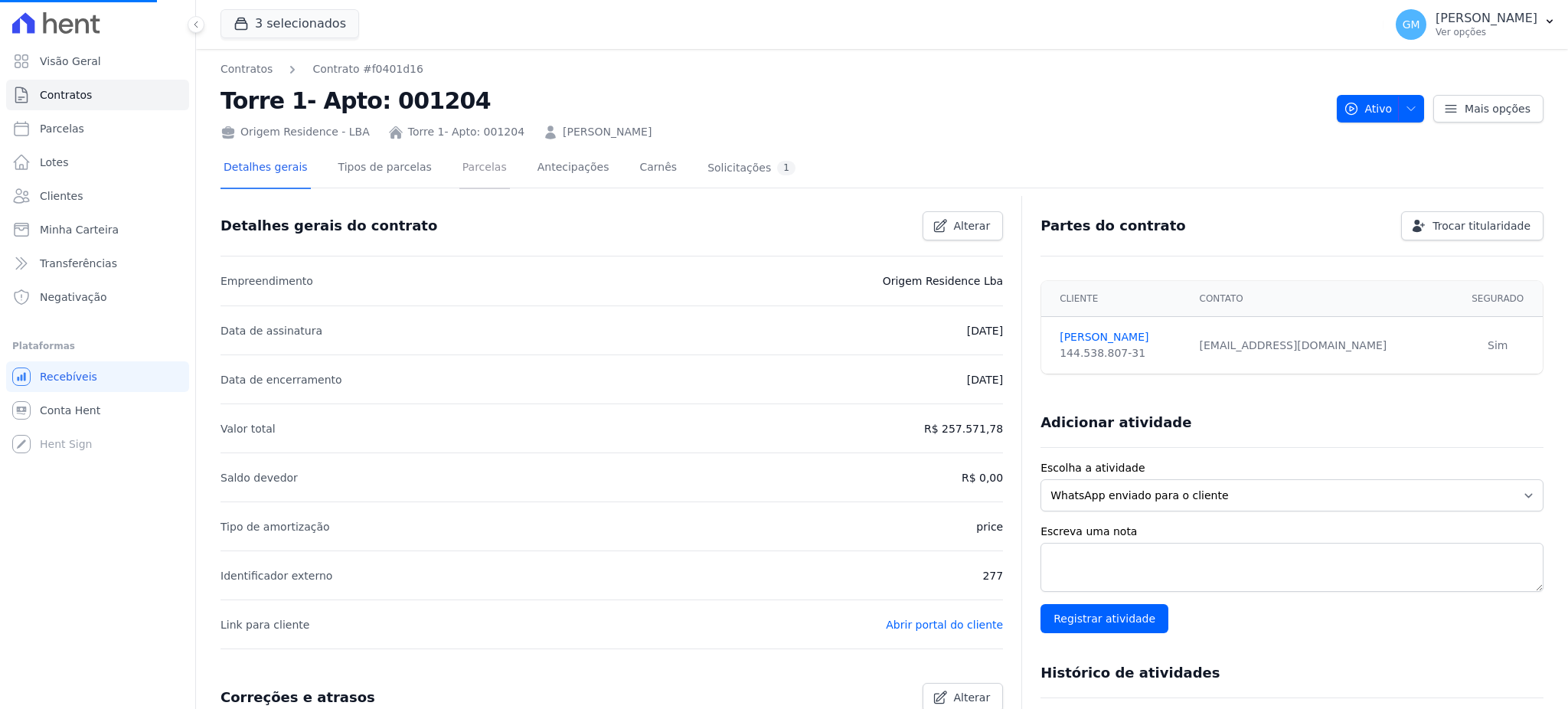
click at [459, 165] on link "Parcelas" at bounding box center [484, 168] width 50 height 40
click at [467, 167] on link "Parcelas" at bounding box center [484, 168] width 50 height 40
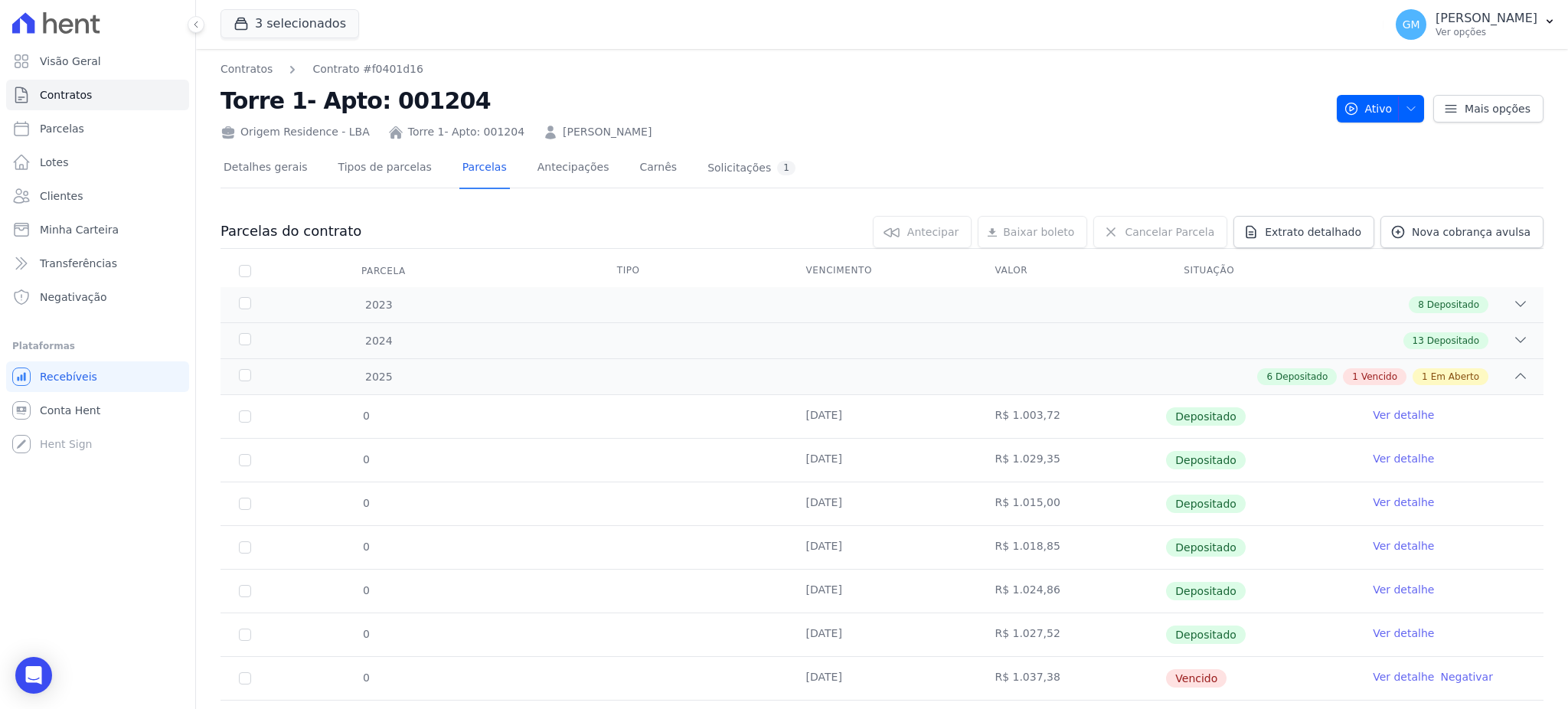
click at [1399, 159] on div "Detalhes gerais Tipos de parcelas Parcelas Antecipações Carnês Solicitações 1" at bounding box center [881, 168] width 1323 height 39
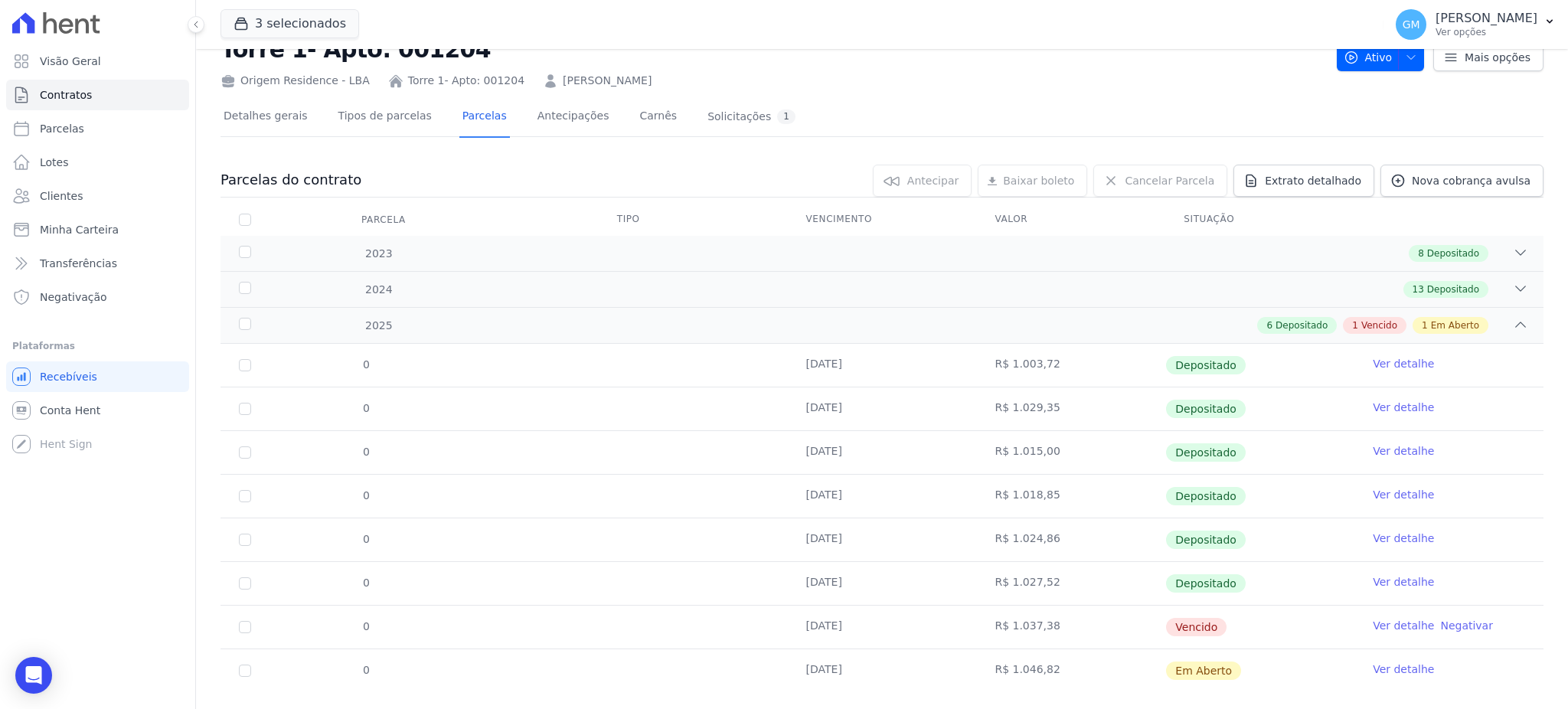
scroll to position [80, 0]
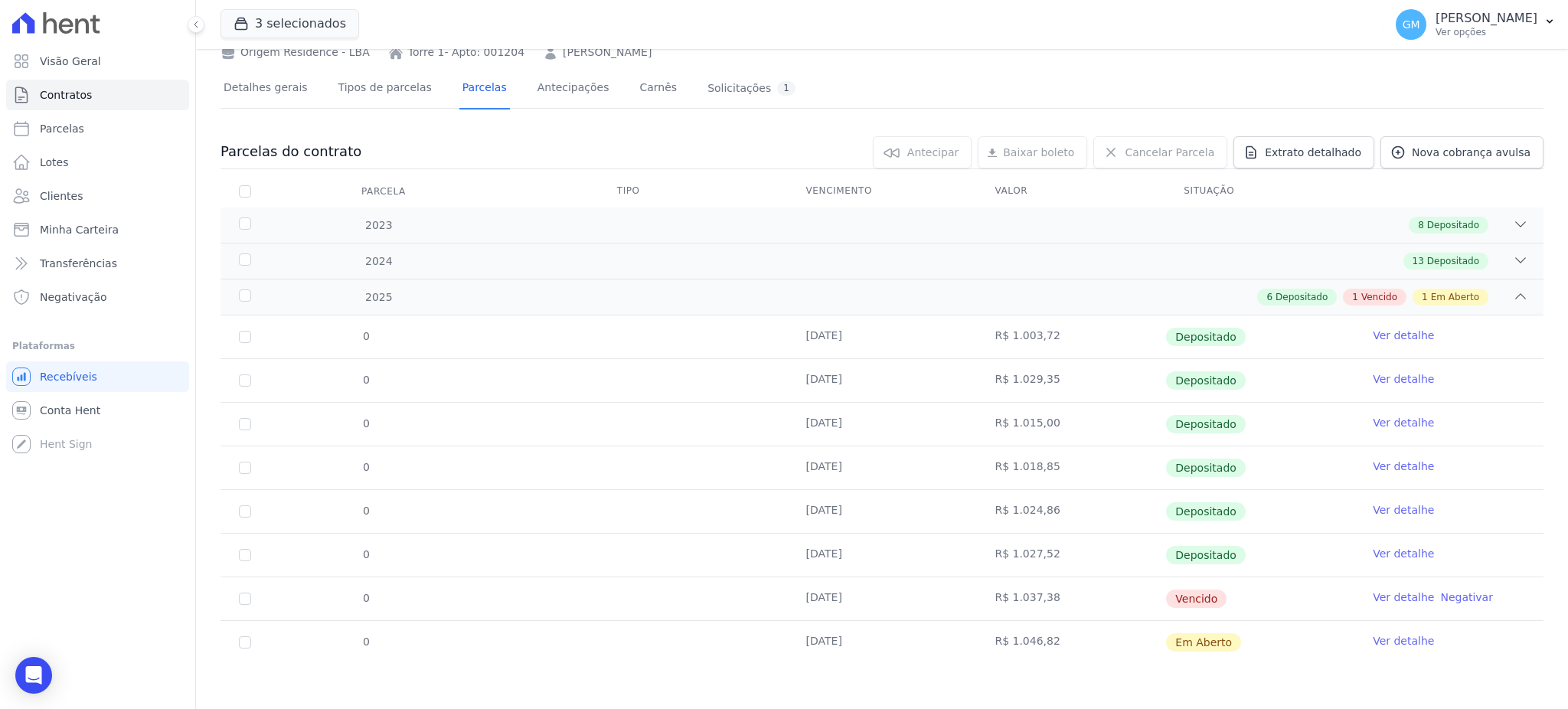
drag, startPoint x: 793, startPoint y: 595, endPoint x: 851, endPoint y: 610, distance: 59.9
click at [851, 610] on td "25/07/2025" at bounding box center [882, 598] width 189 height 43
click at [934, 605] on td "25/07/2025" at bounding box center [882, 598] width 189 height 43
drag, startPoint x: 790, startPoint y: 596, endPoint x: 898, endPoint y: 608, distance: 108.7
click at [895, 606] on td "25/07/2025" at bounding box center [882, 598] width 189 height 43
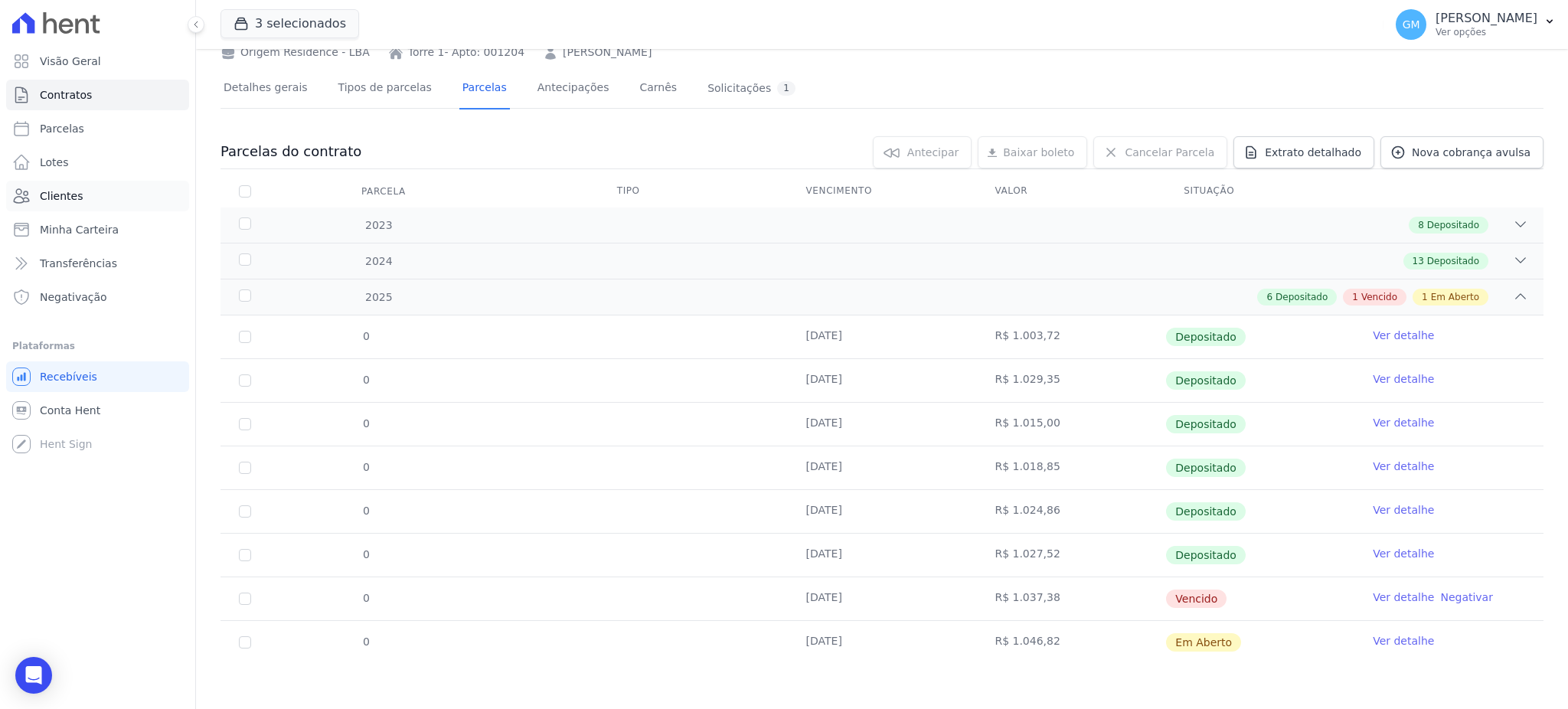
click at [66, 203] on span "Clientes" at bounding box center [61, 196] width 43 height 15
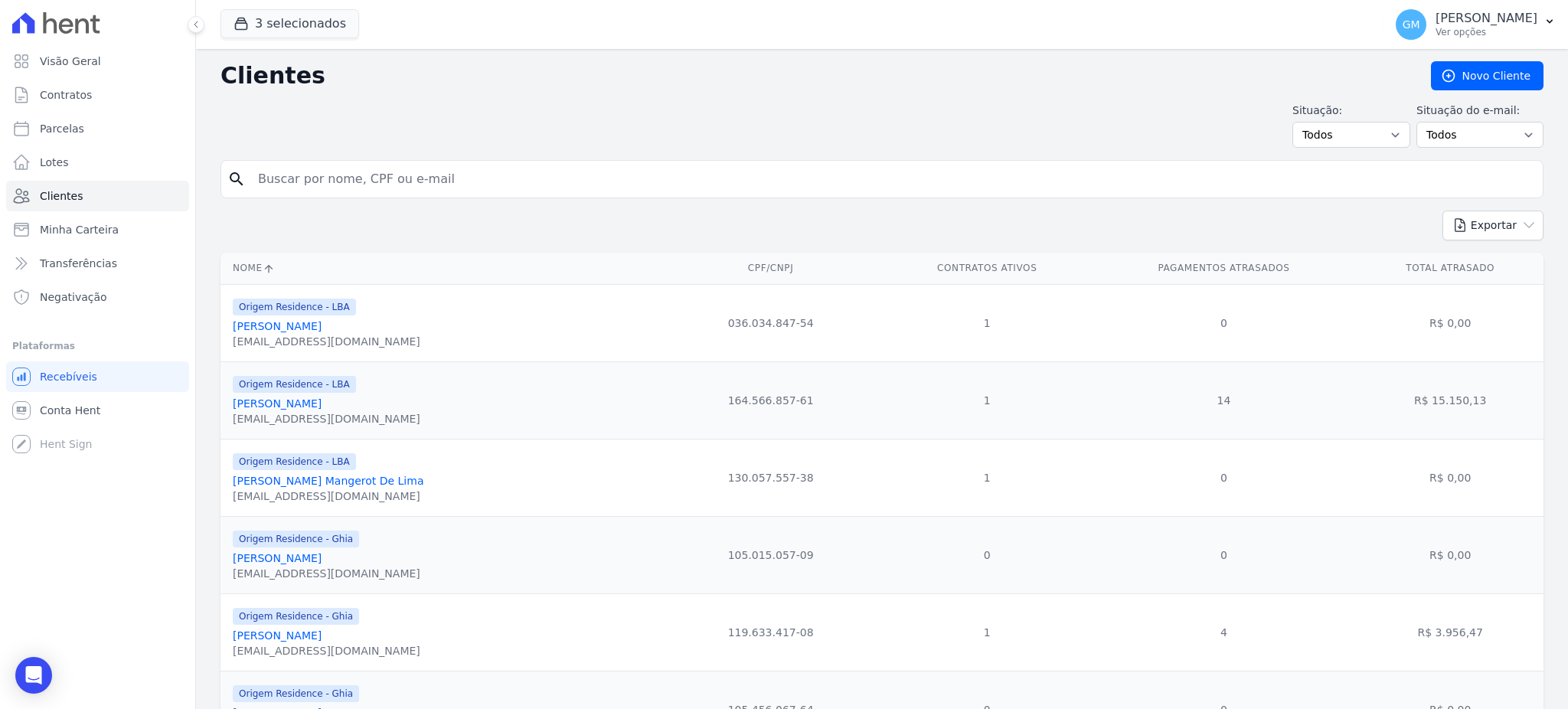
click at [258, 184] on input "search" at bounding box center [892, 179] width 1287 height 31
paste input ": SALVINO ALEIXO DE MELO"
type input ": SALVINO ALEIXO DE MELO"
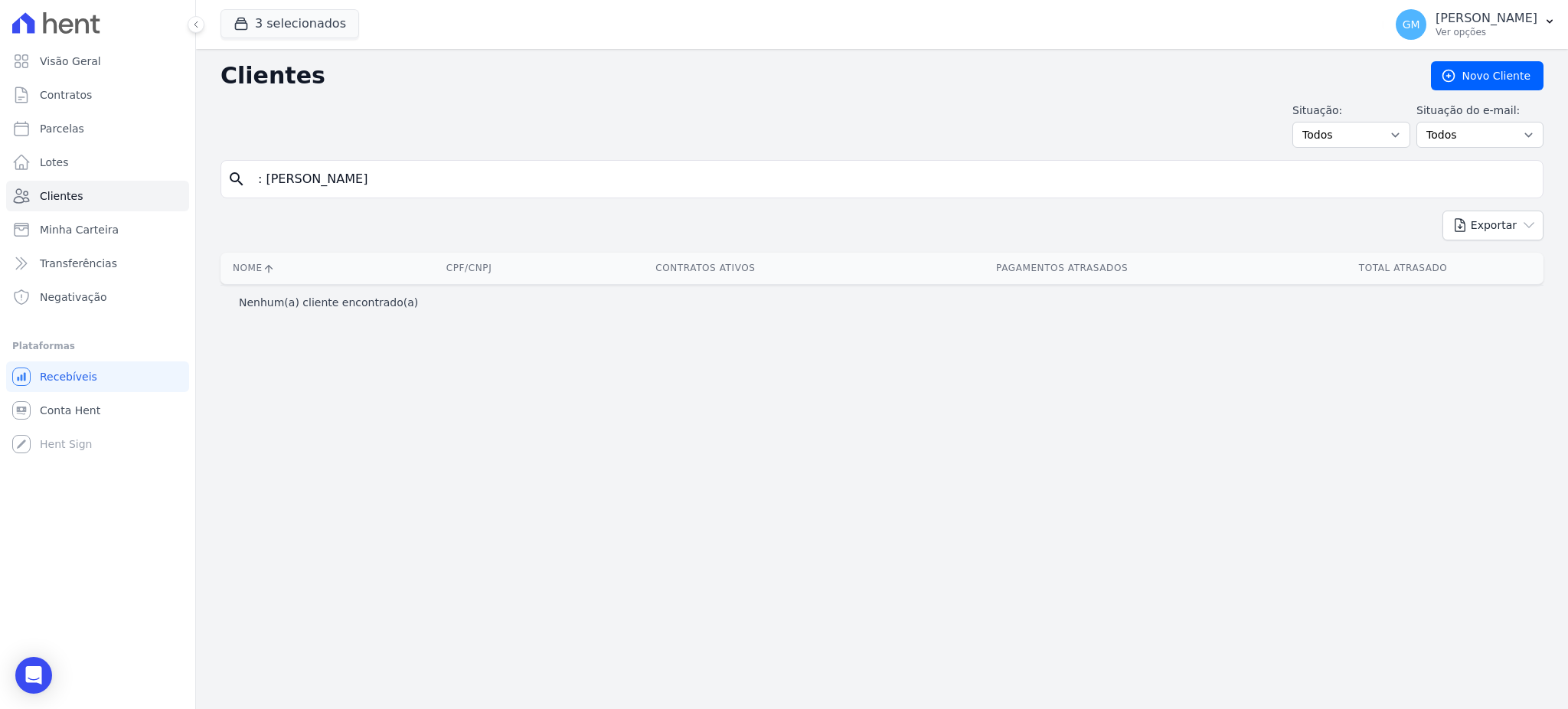
click at [260, 179] on input ": SALVINO ALEIXO DE MELO" at bounding box center [892, 179] width 1287 height 31
type input "SALVINO ALEIXO DE MELO"
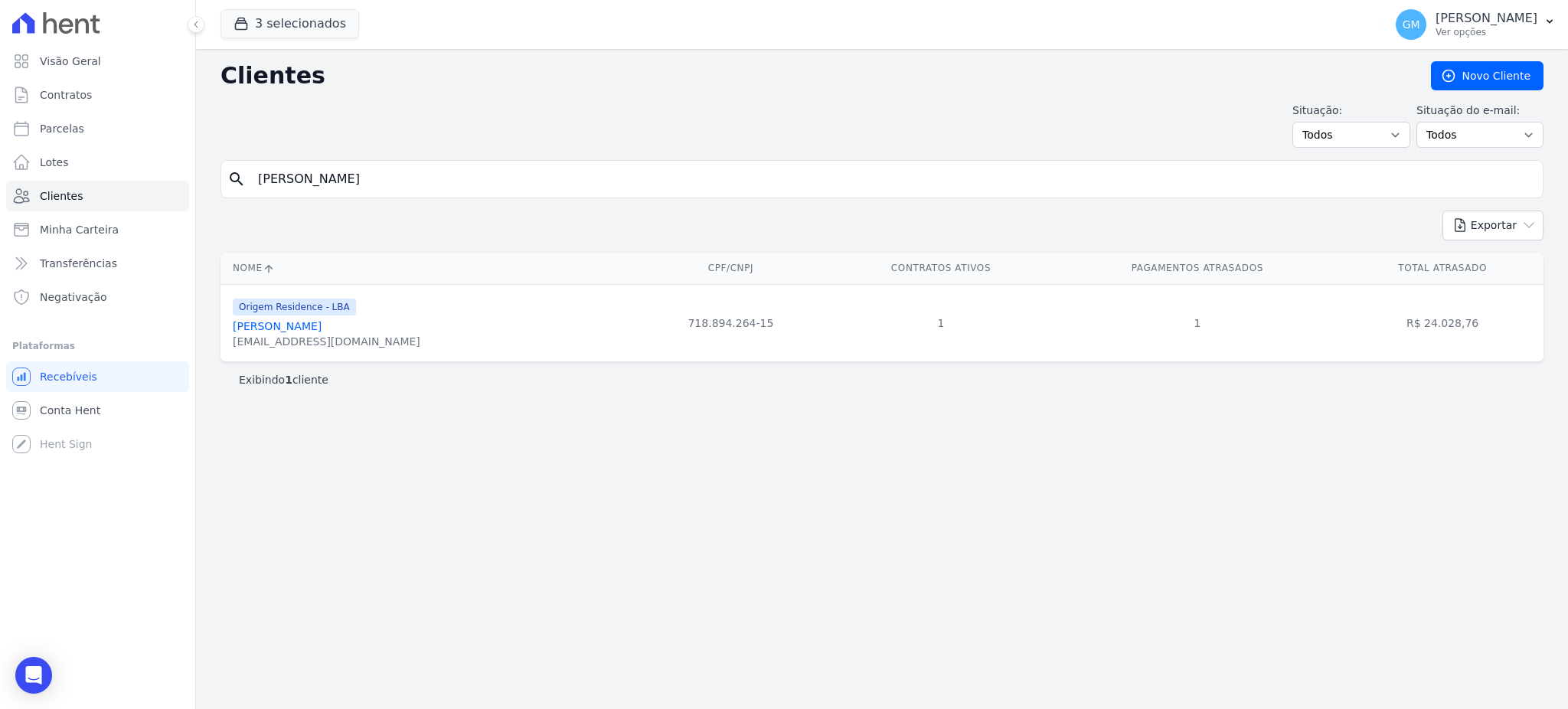
click at [322, 331] on link "Salvino Aleixo De Melo" at bounding box center [277, 326] width 89 height 13
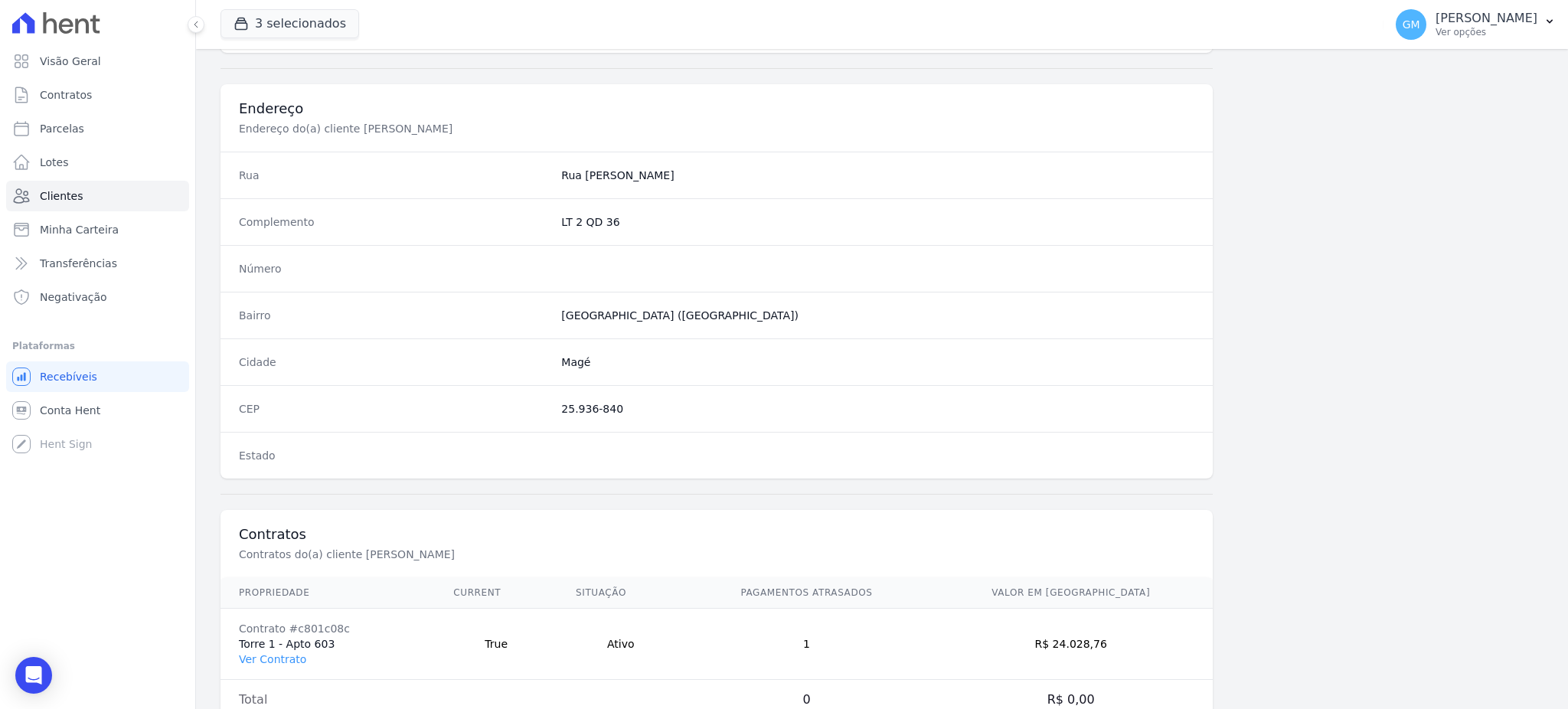
scroll to position [725, 0]
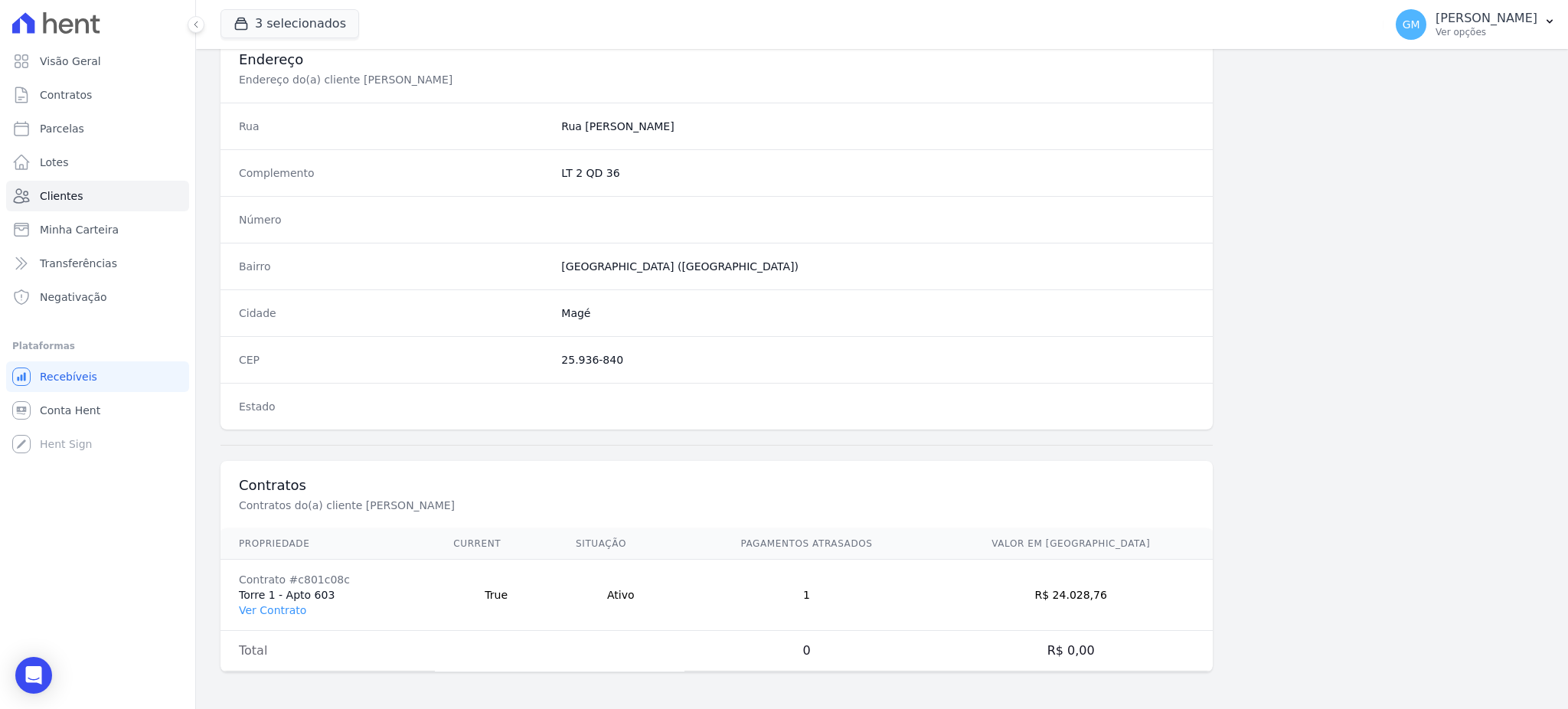
click at [292, 618] on td "Contrato #c801c08c Torre 1 - Apto 603 Ver Contrato" at bounding box center [328, 595] width 214 height 71
click at [289, 613] on link "Ver Contrato" at bounding box center [272, 610] width 67 height 13
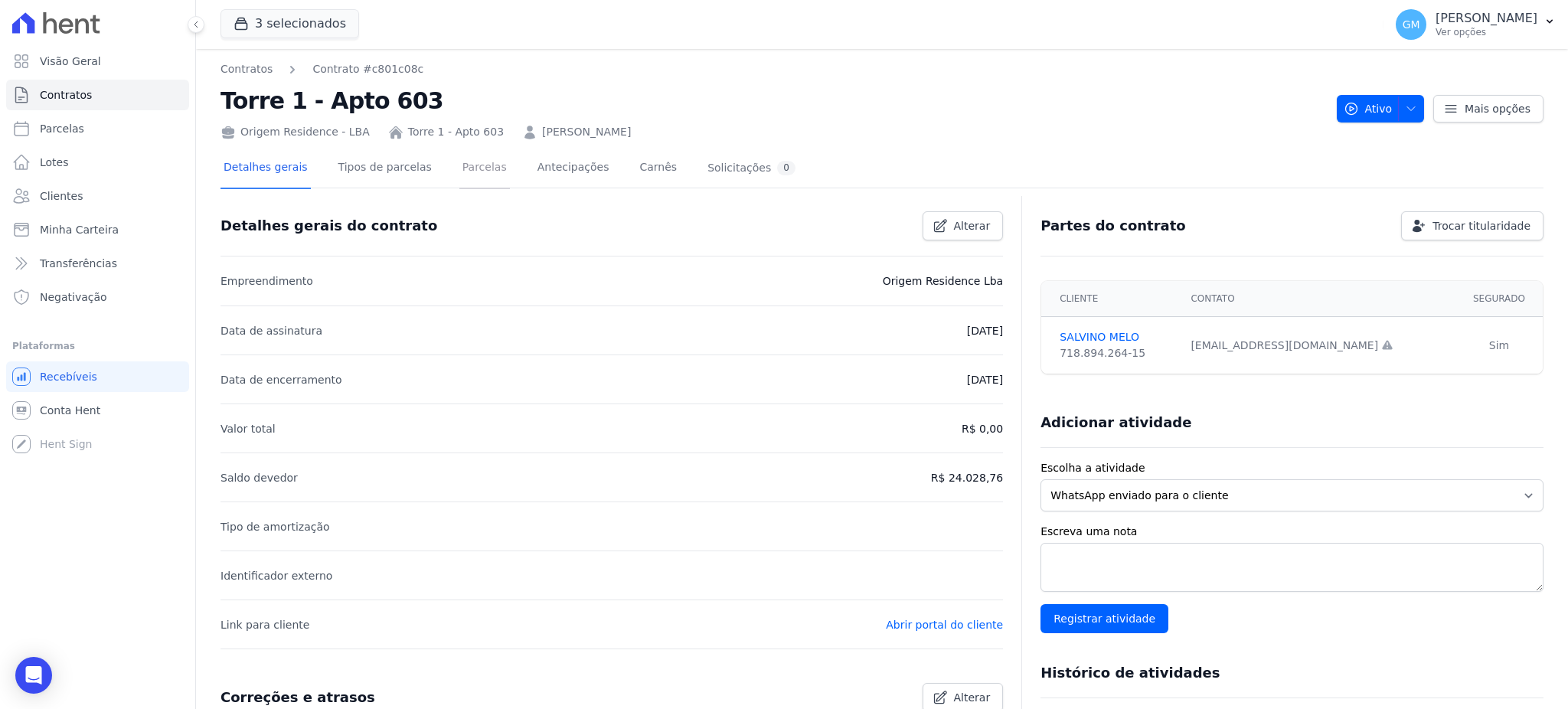
click at [474, 174] on link "Parcelas" at bounding box center [484, 168] width 50 height 40
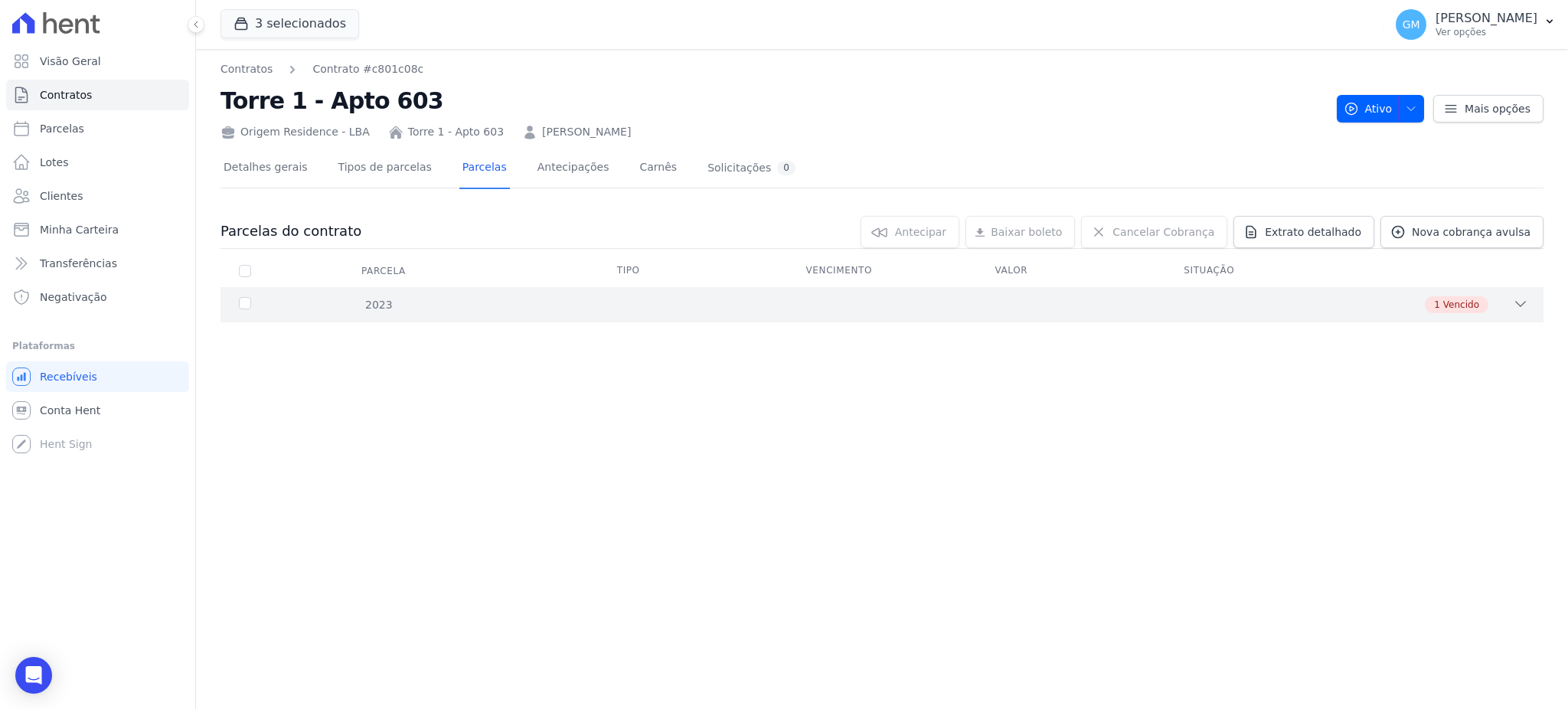
click at [1459, 300] on span "Vencido" at bounding box center [1461, 304] width 36 height 13
click at [54, 193] on span "Clientes" at bounding box center [61, 196] width 43 height 15
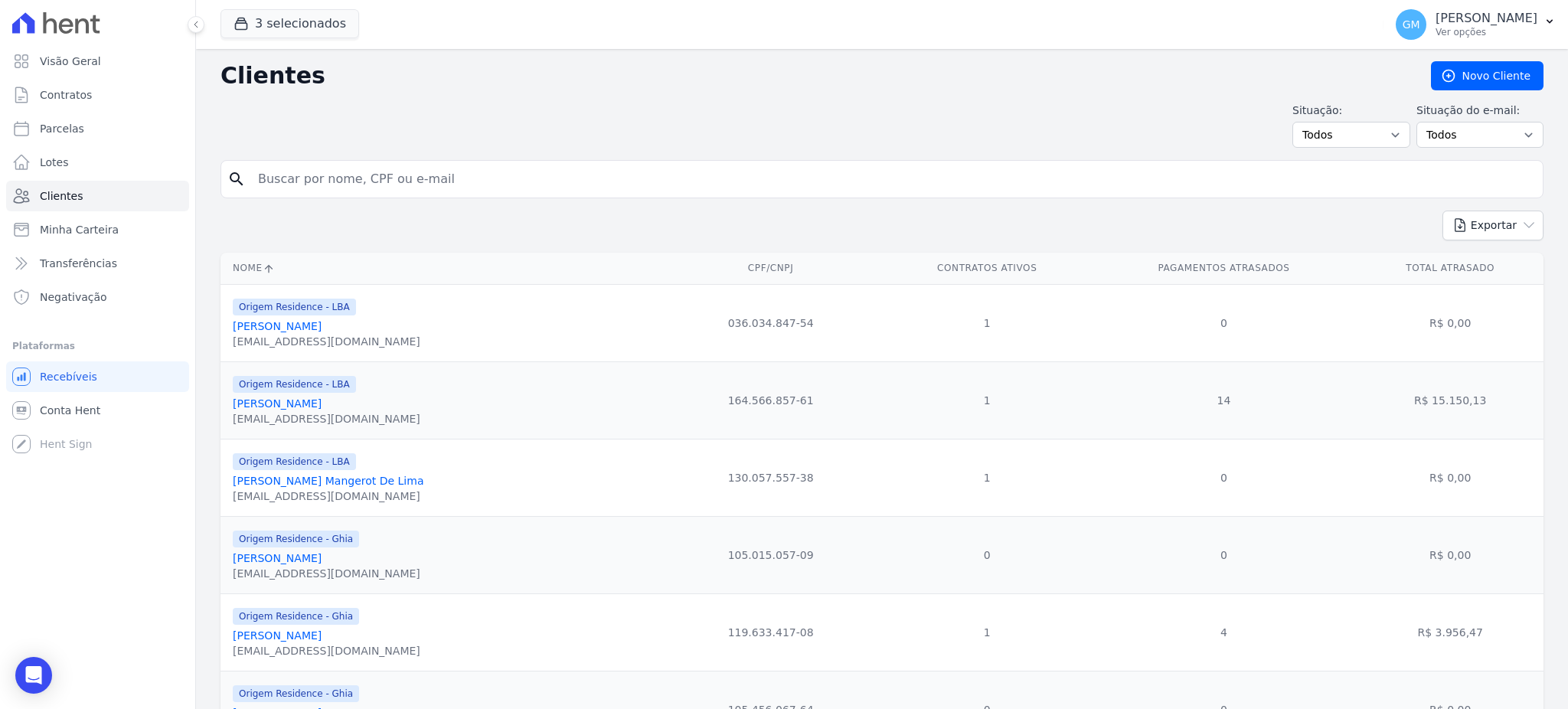
click at [308, 181] on input "search" at bounding box center [892, 179] width 1287 height 31
paste input "THIAGO FAGUNDES DA SILVA DE SOUZA"
type input "THIAGO FAGUNDES DA SILVA DE SOUZA"
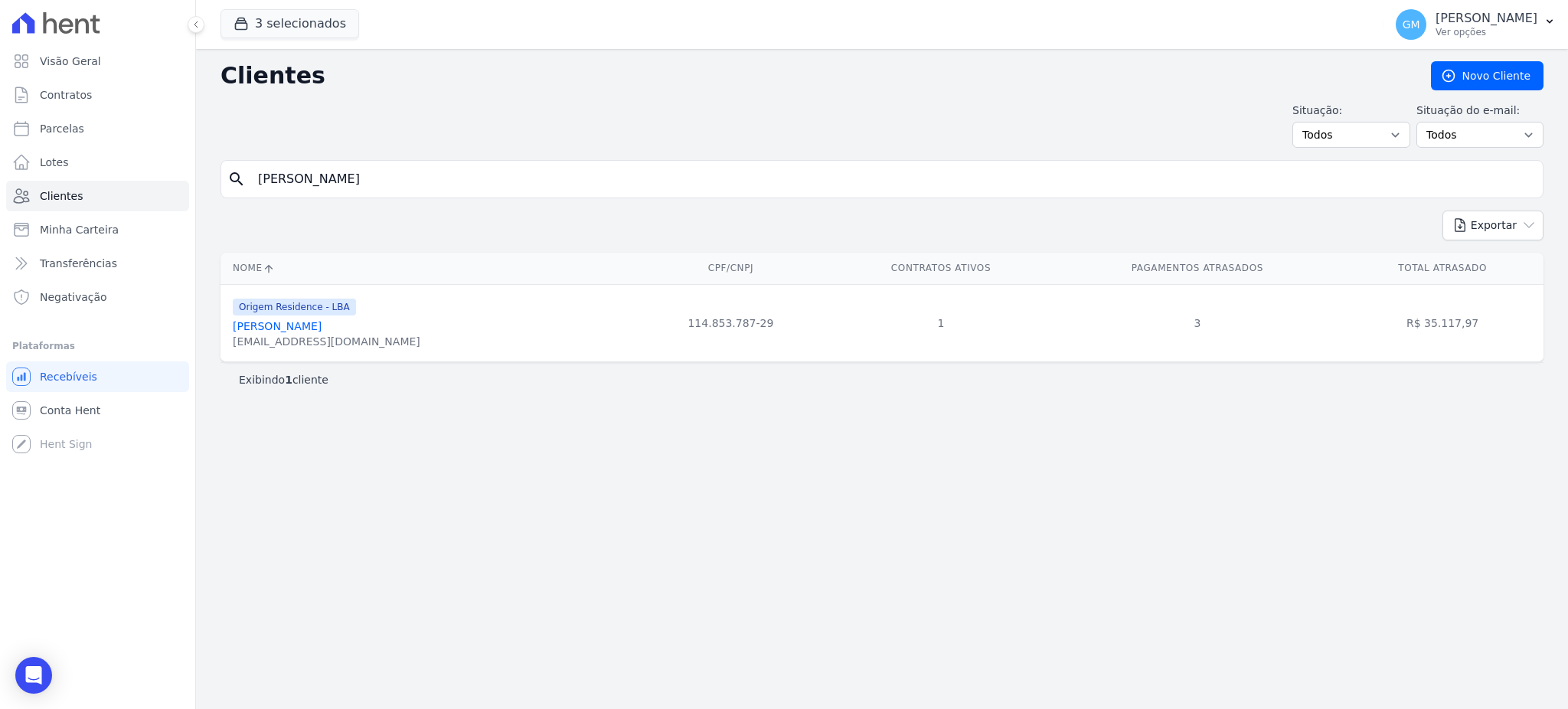
click at [322, 320] on link "Thiago Fagundes Da Silva De Souza" at bounding box center [277, 326] width 89 height 13
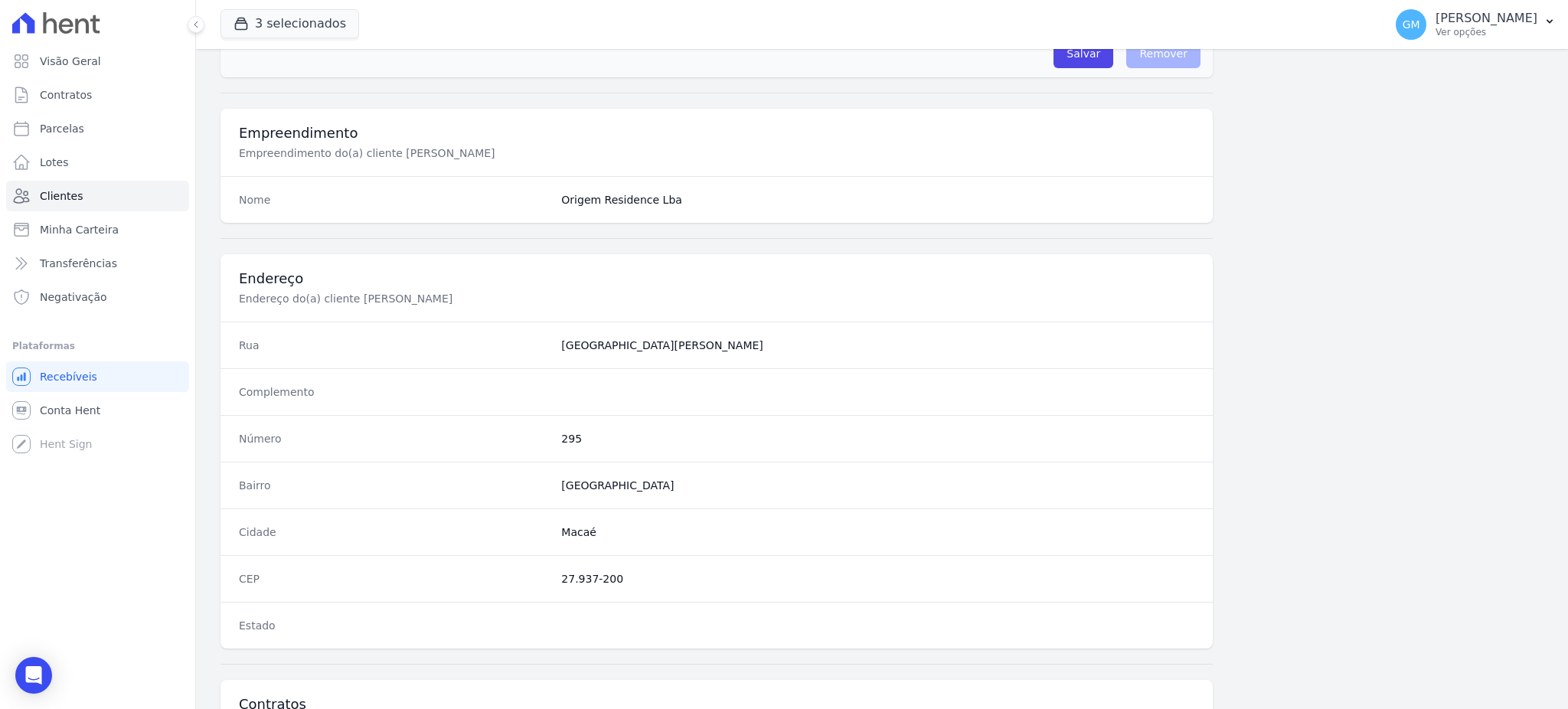
scroll to position [725, 0]
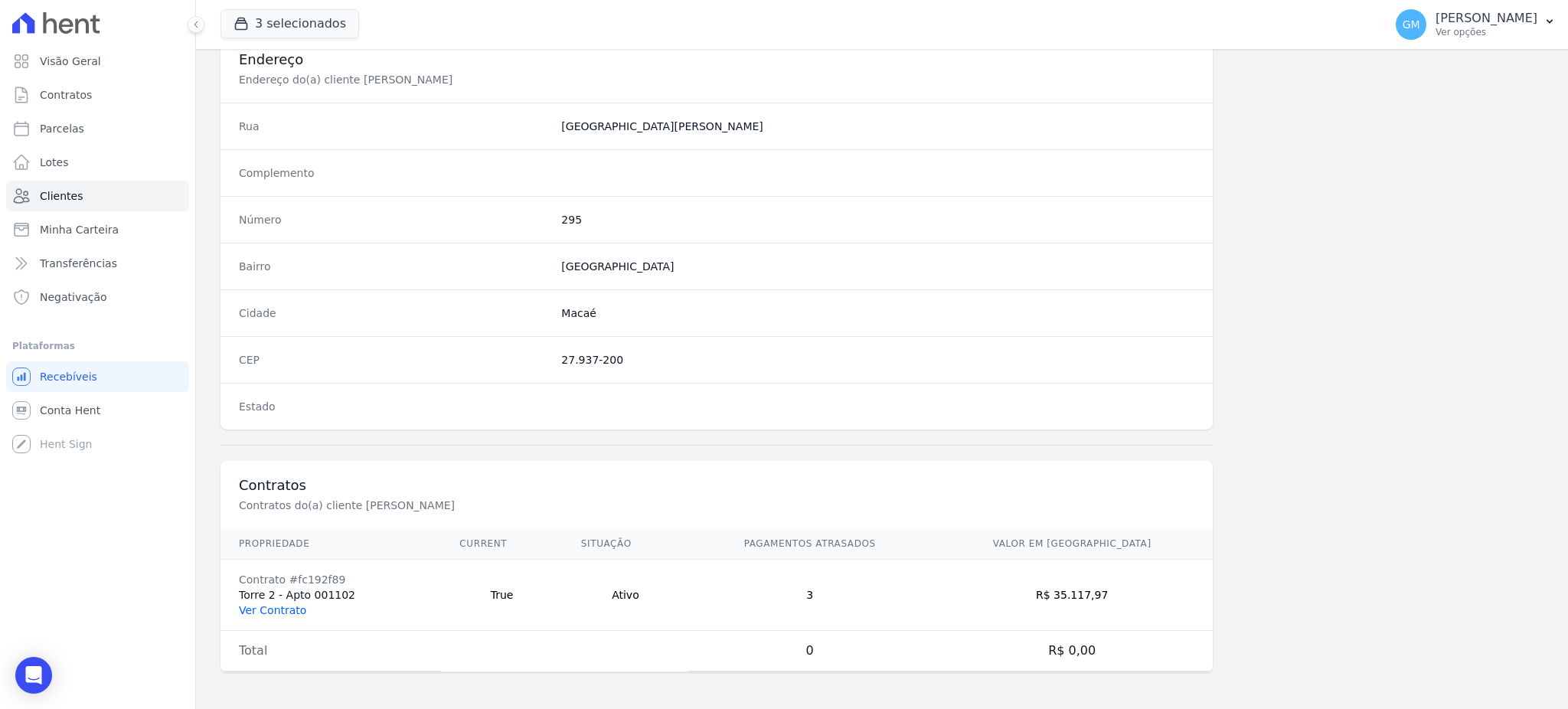
click at [294, 610] on link "Ver Contrato" at bounding box center [272, 610] width 67 height 13
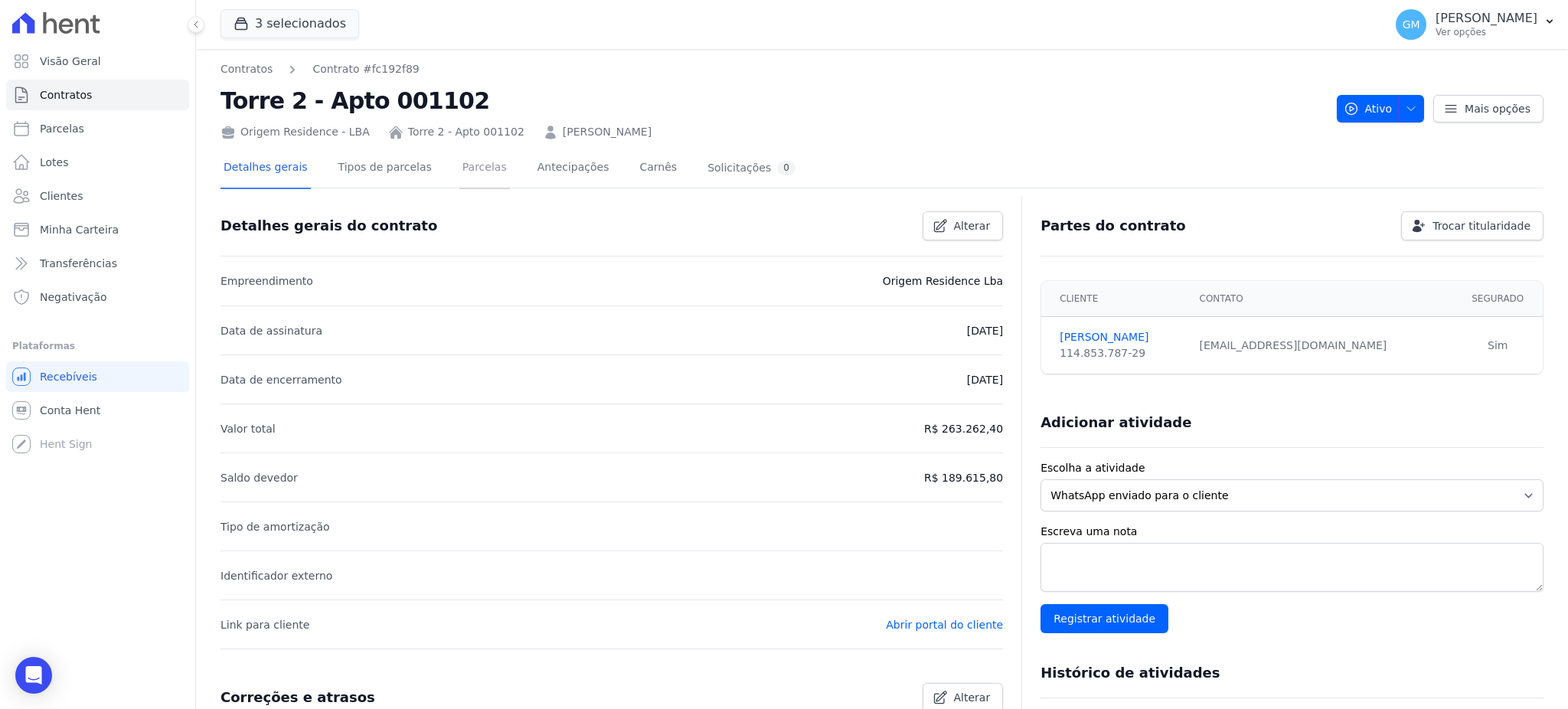
click at [461, 163] on link "Parcelas" at bounding box center [484, 168] width 50 height 40
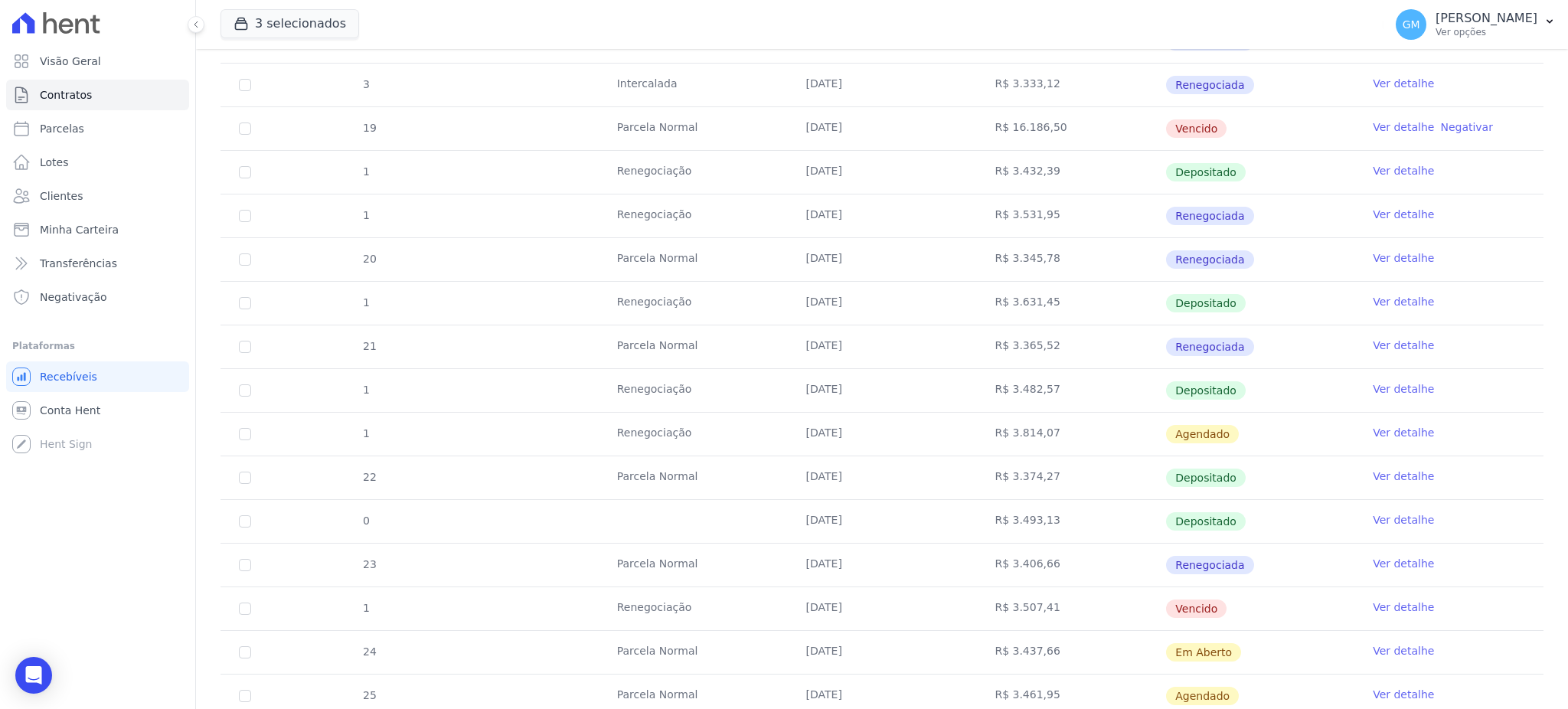
scroll to position [510, 0]
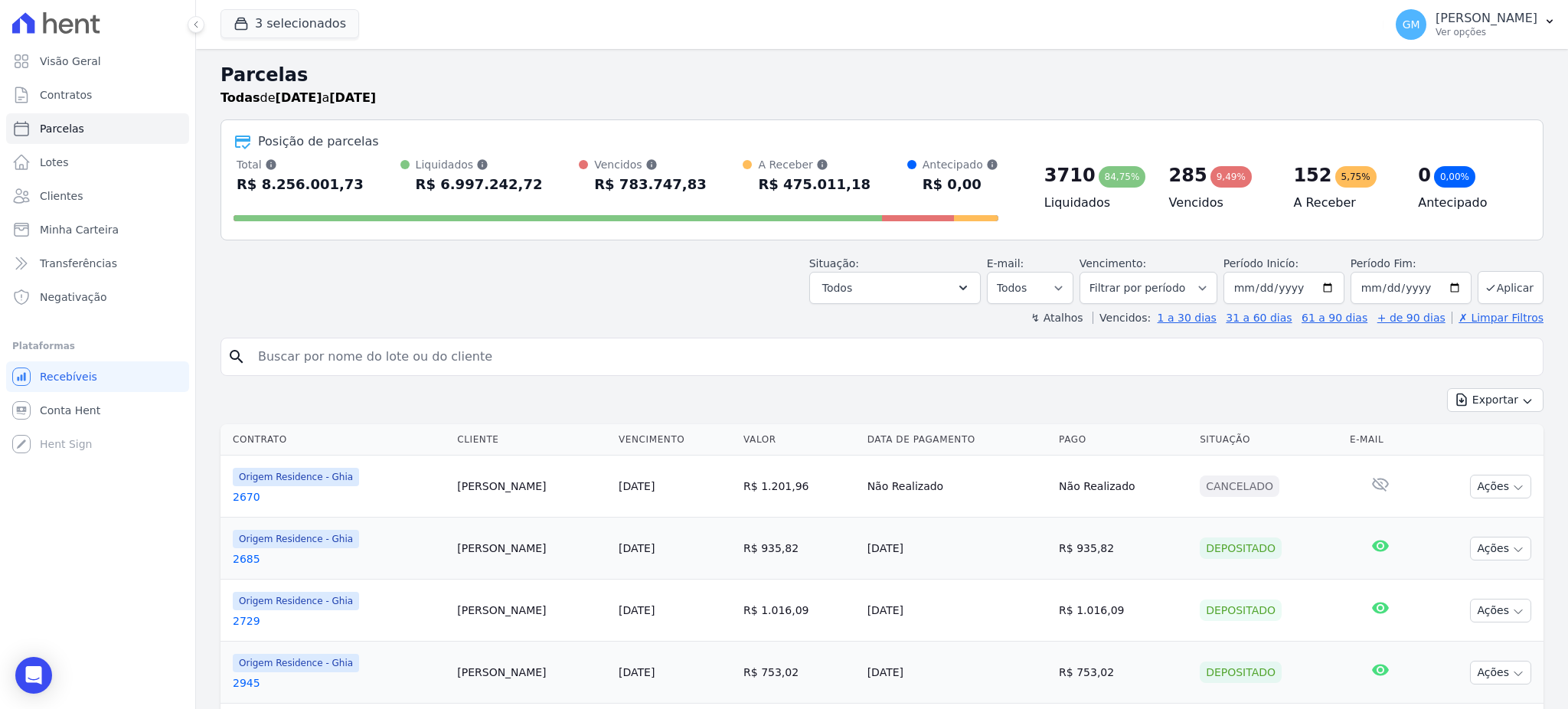
select select
click at [67, 183] on link "Clientes" at bounding box center [97, 196] width 183 height 31
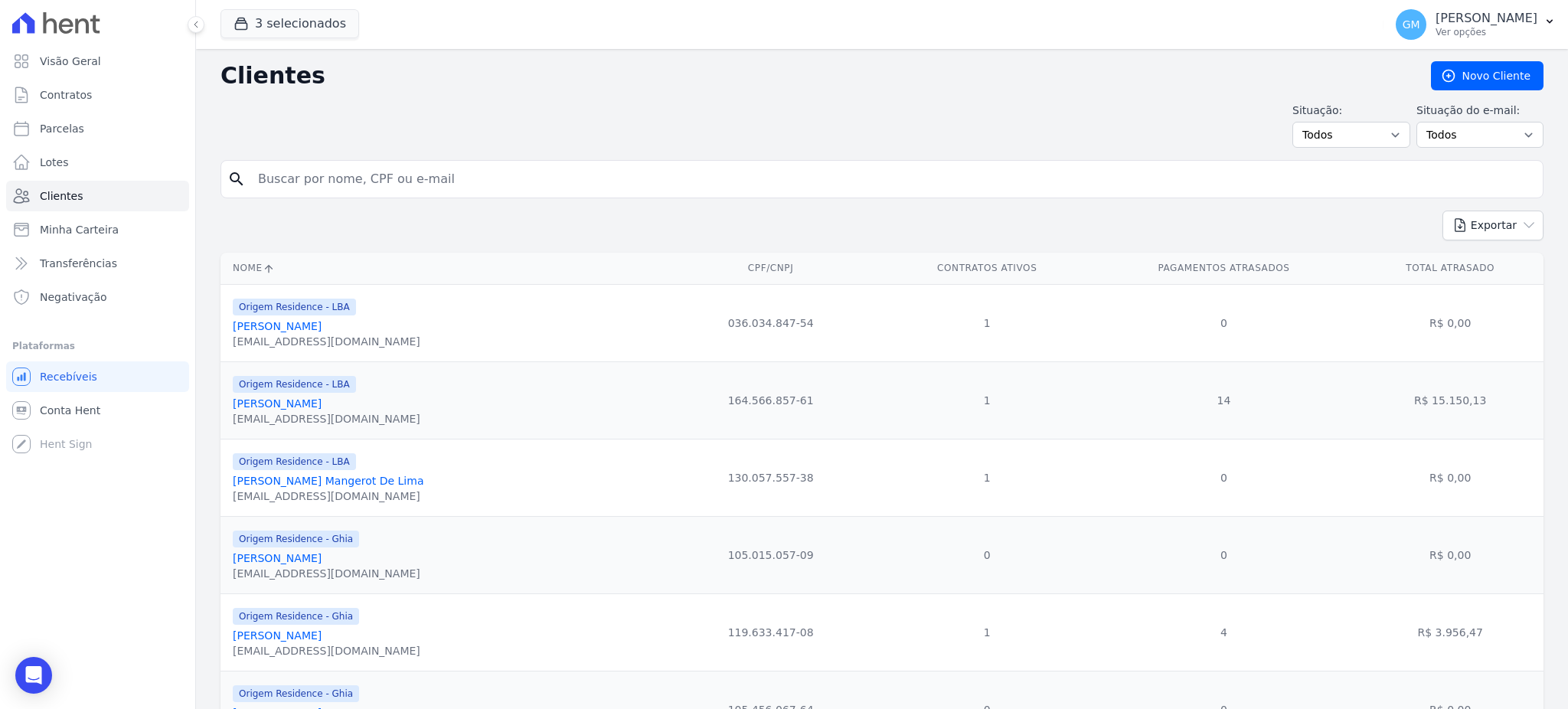
click at [400, 195] on div "search" at bounding box center [881, 179] width 1323 height 39
click at [405, 176] on input "search" at bounding box center [892, 179] width 1287 height 31
type input "jorlei"
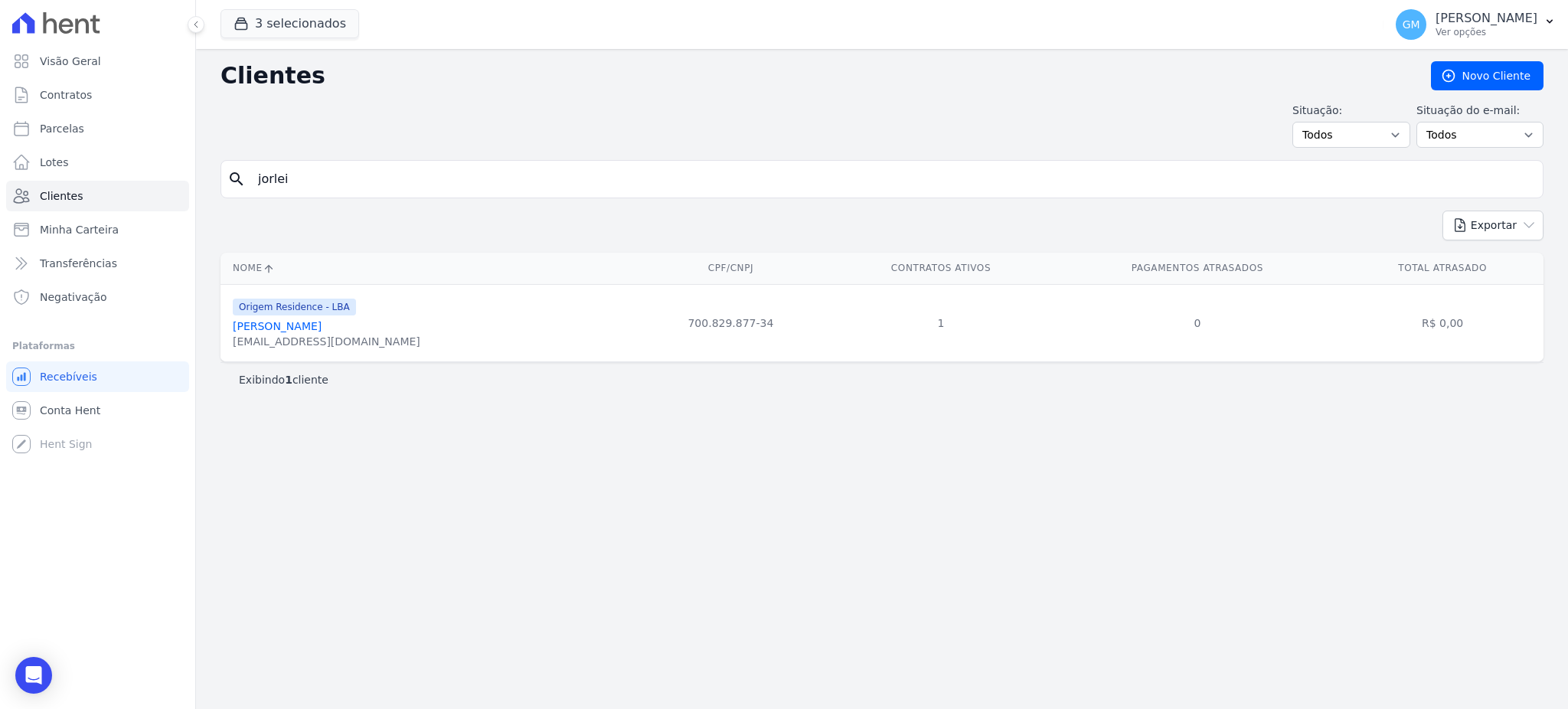
click at [316, 330] on link "Jorlei Nogueira Da Silva" at bounding box center [277, 326] width 89 height 13
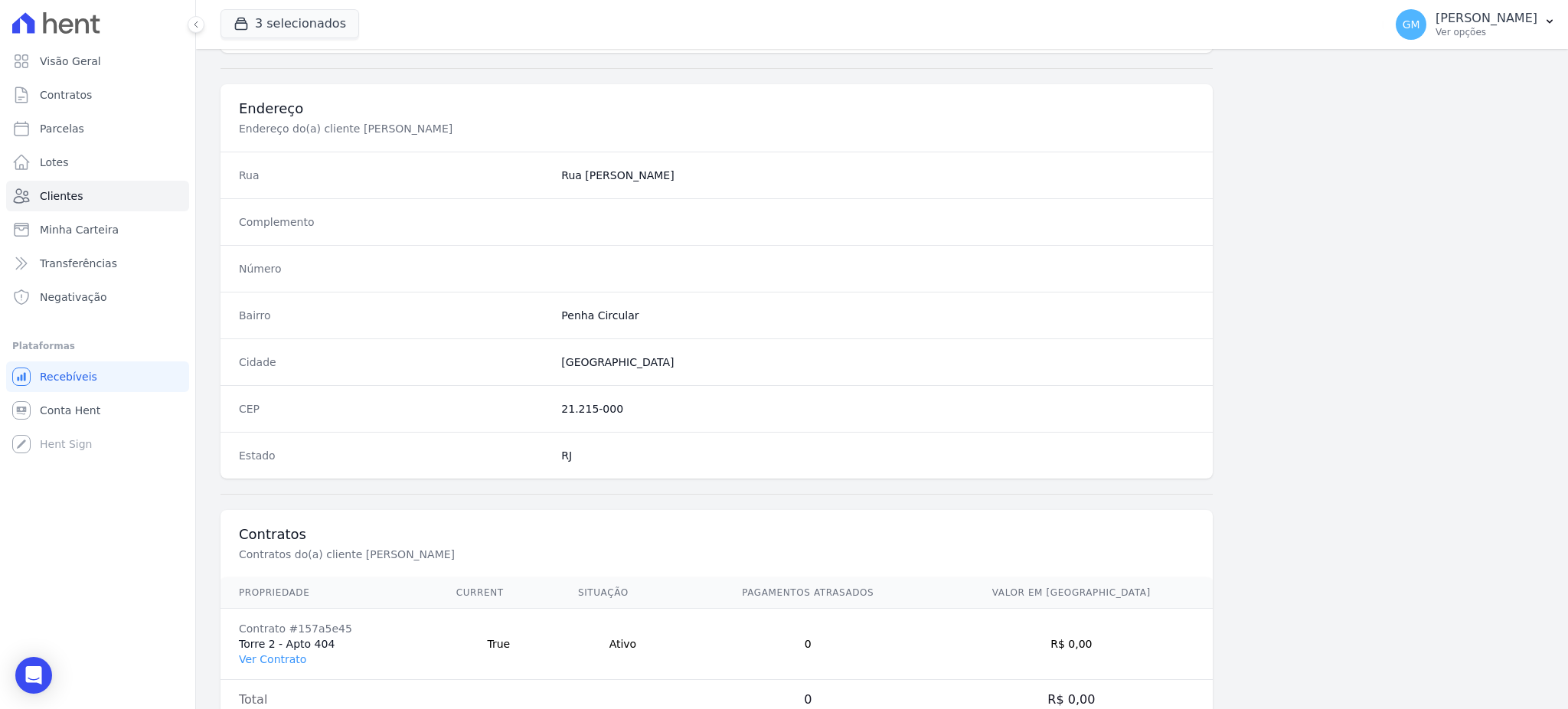
scroll to position [725, 0]
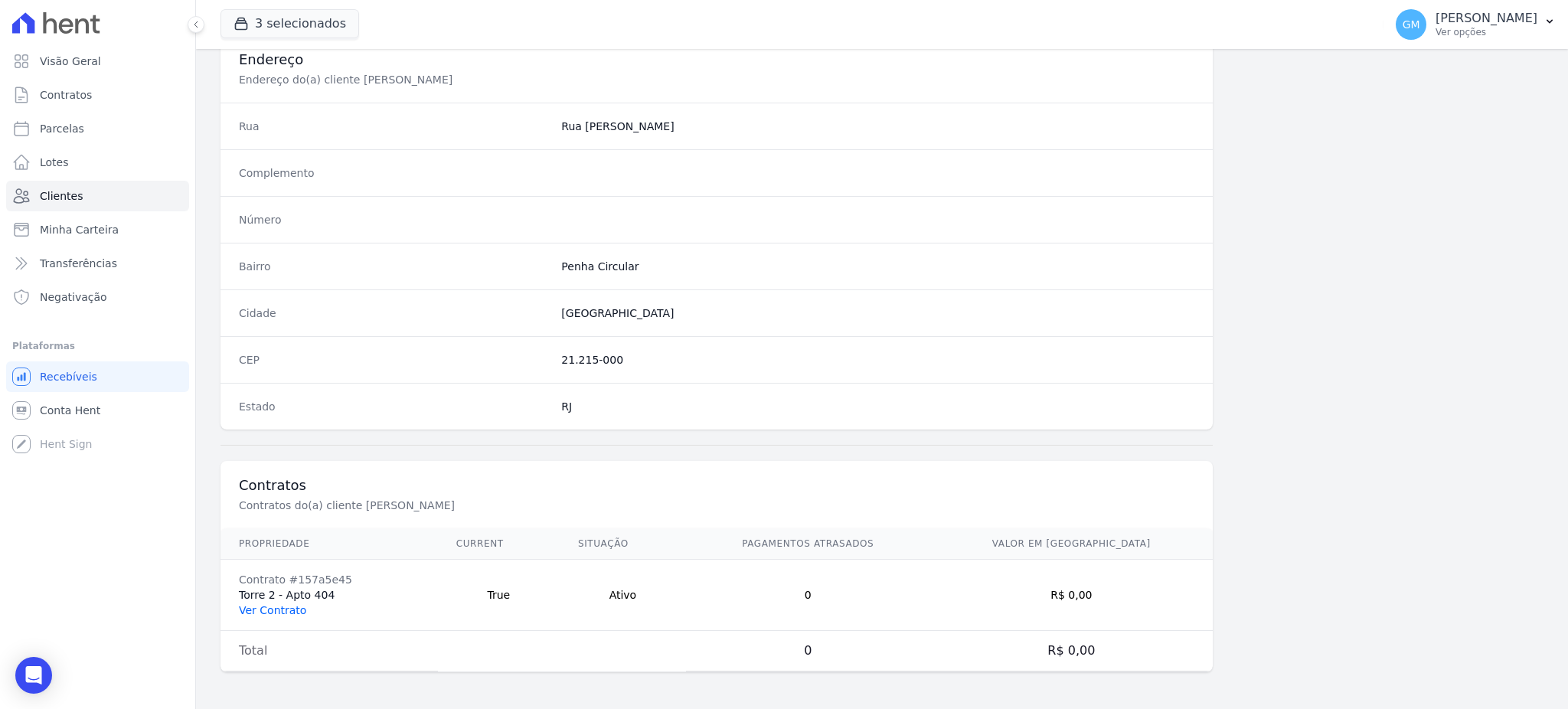
click at [270, 614] on link "Ver Contrato" at bounding box center [272, 610] width 67 height 13
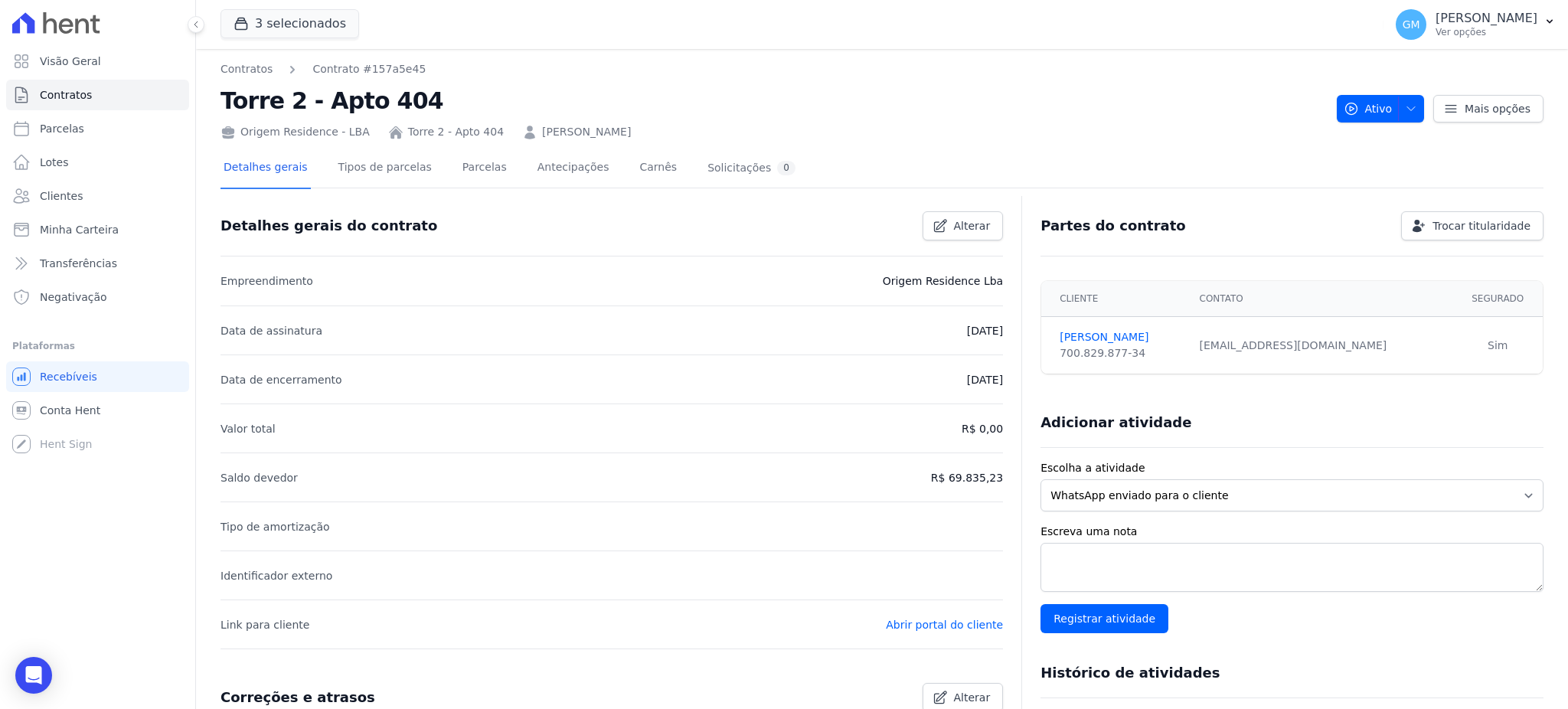
click at [642, 705] on div "Correções e atrasos Alterar" at bounding box center [606, 691] width 795 height 41
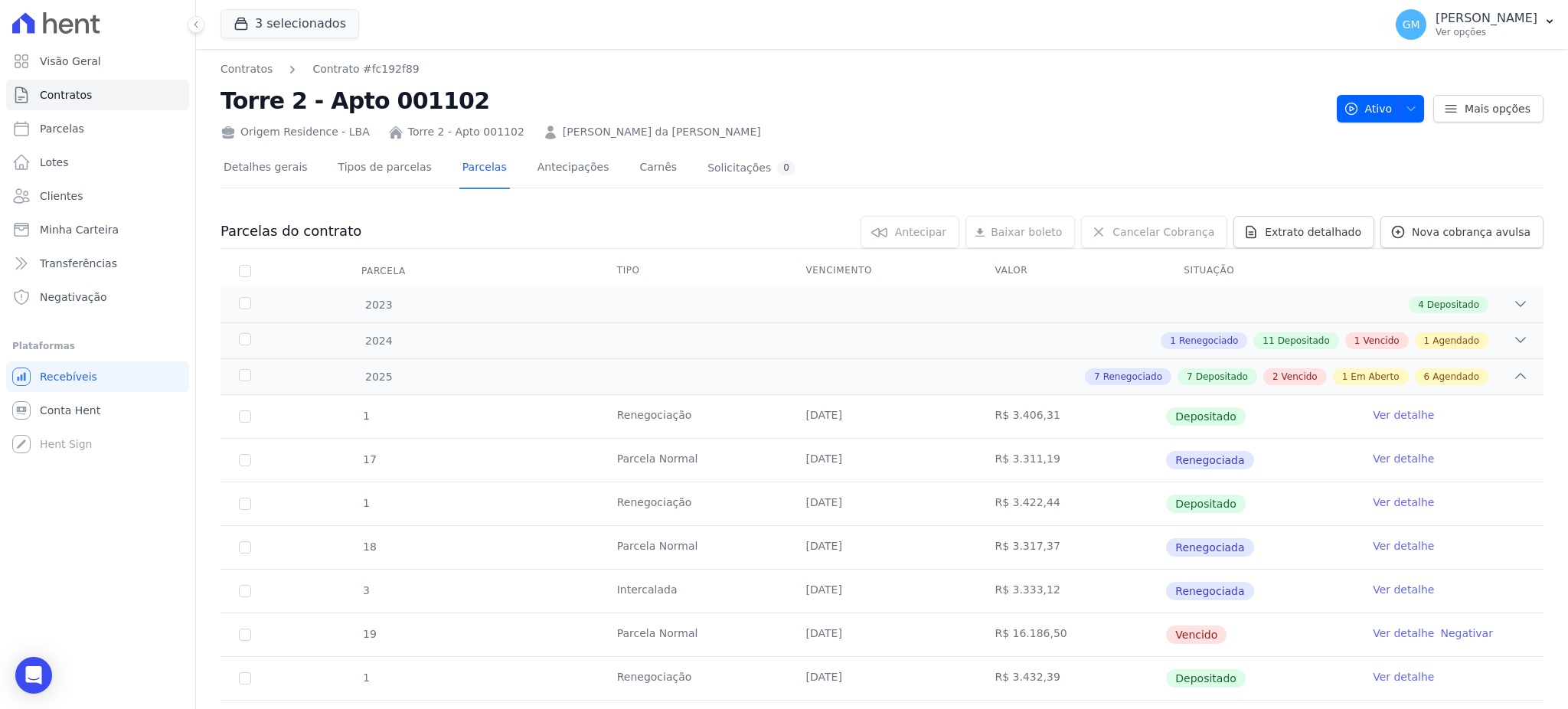
scroll to position [806, 0]
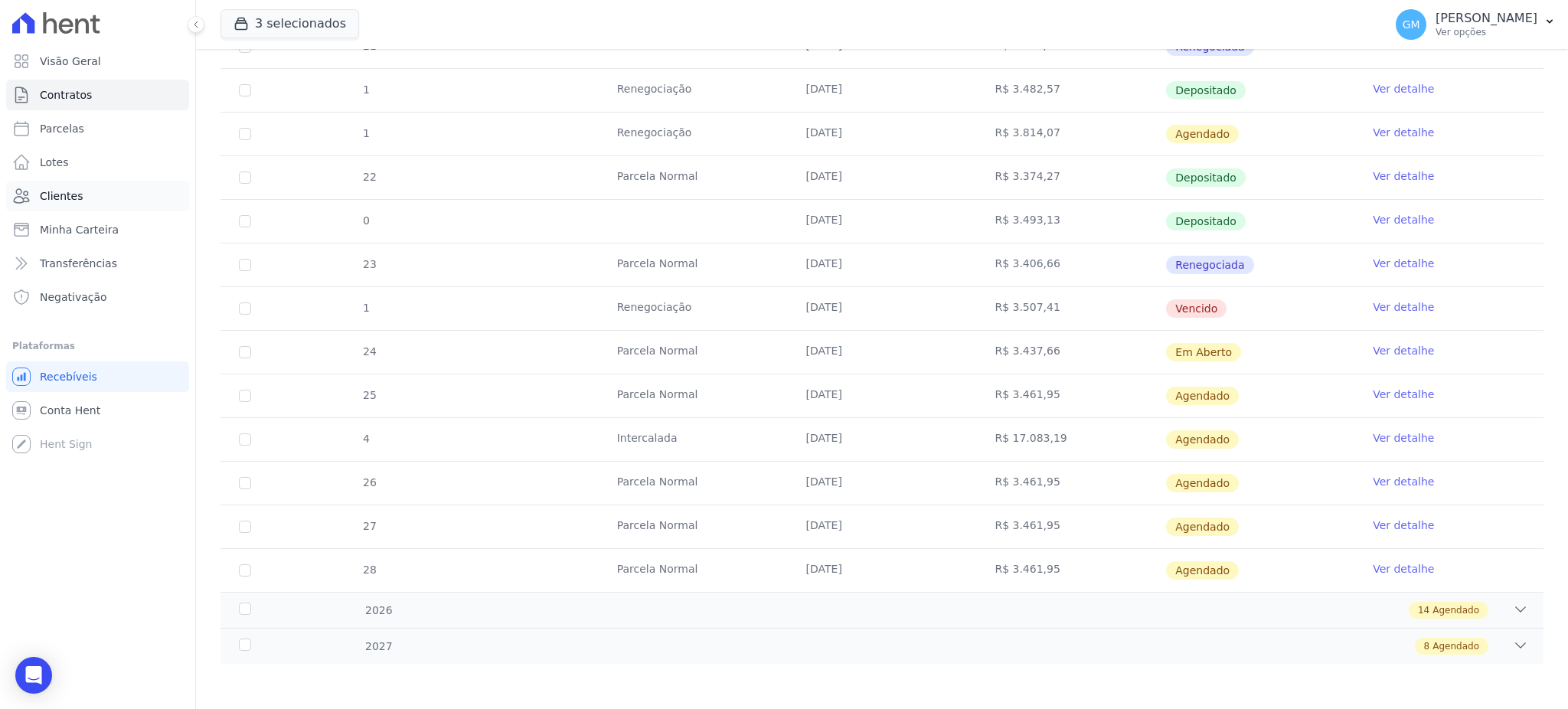
click at [54, 193] on span "Clientes" at bounding box center [61, 196] width 43 height 15
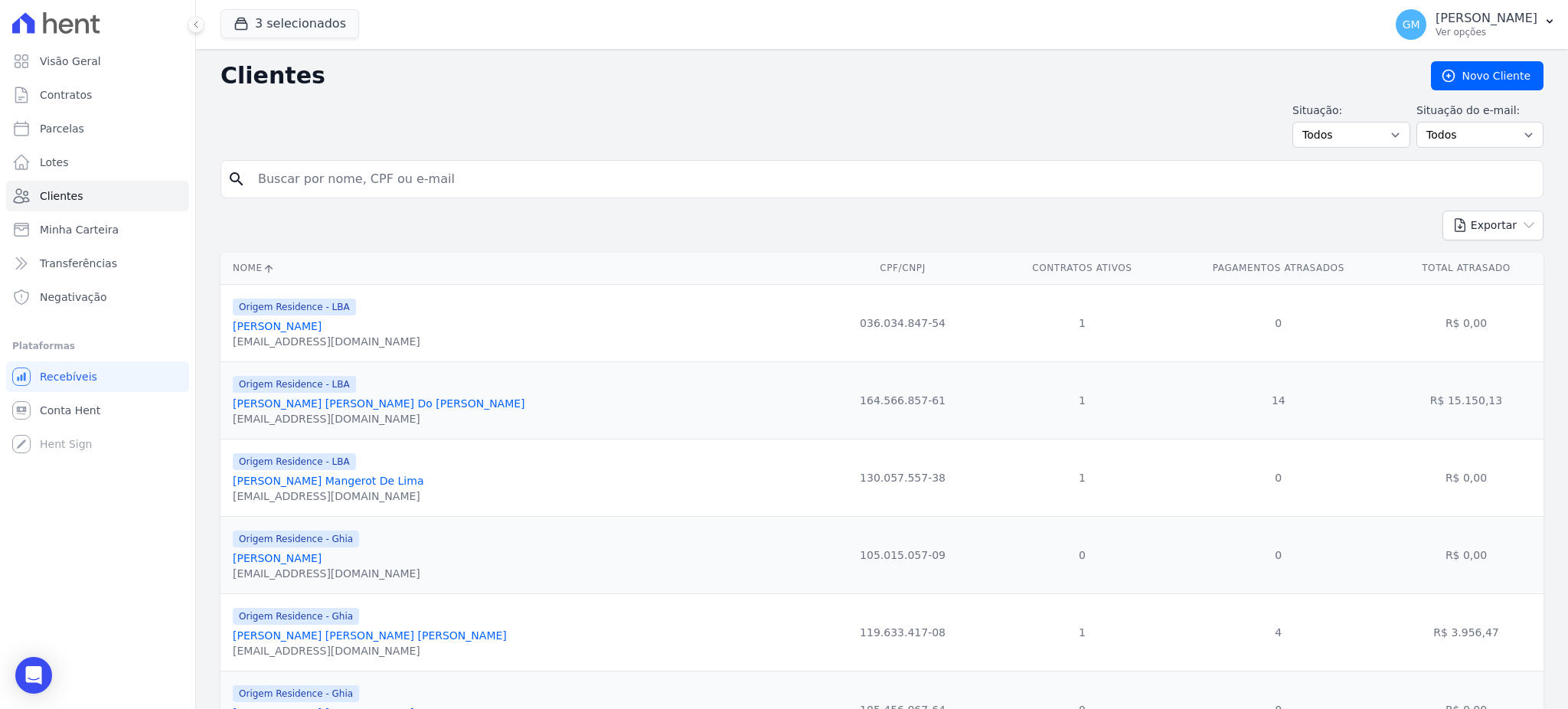
click at [286, 183] on input "search" at bounding box center [892, 179] width 1287 height 31
paste input "ZENILDA SANTOS DA SILVA"
type input "ZENILDA SANTOS DA SILVA"
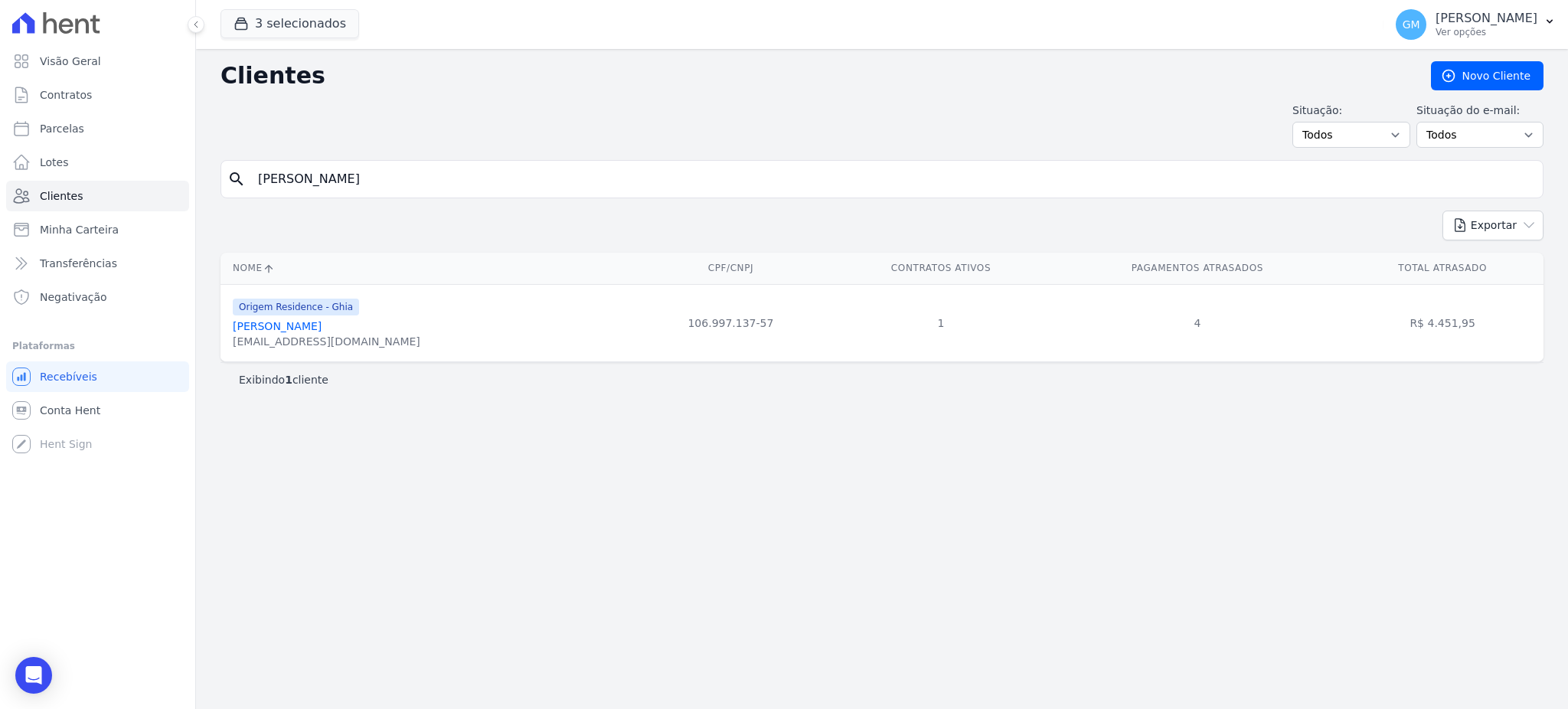
click at [280, 336] on div "lohansantos45@gmail.com" at bounding box center [327, 341] width 188 height 15
click at [283, 325] on link "Zenilda Santos Da Silva" at bounding box center [277, 326] width 89 height 13
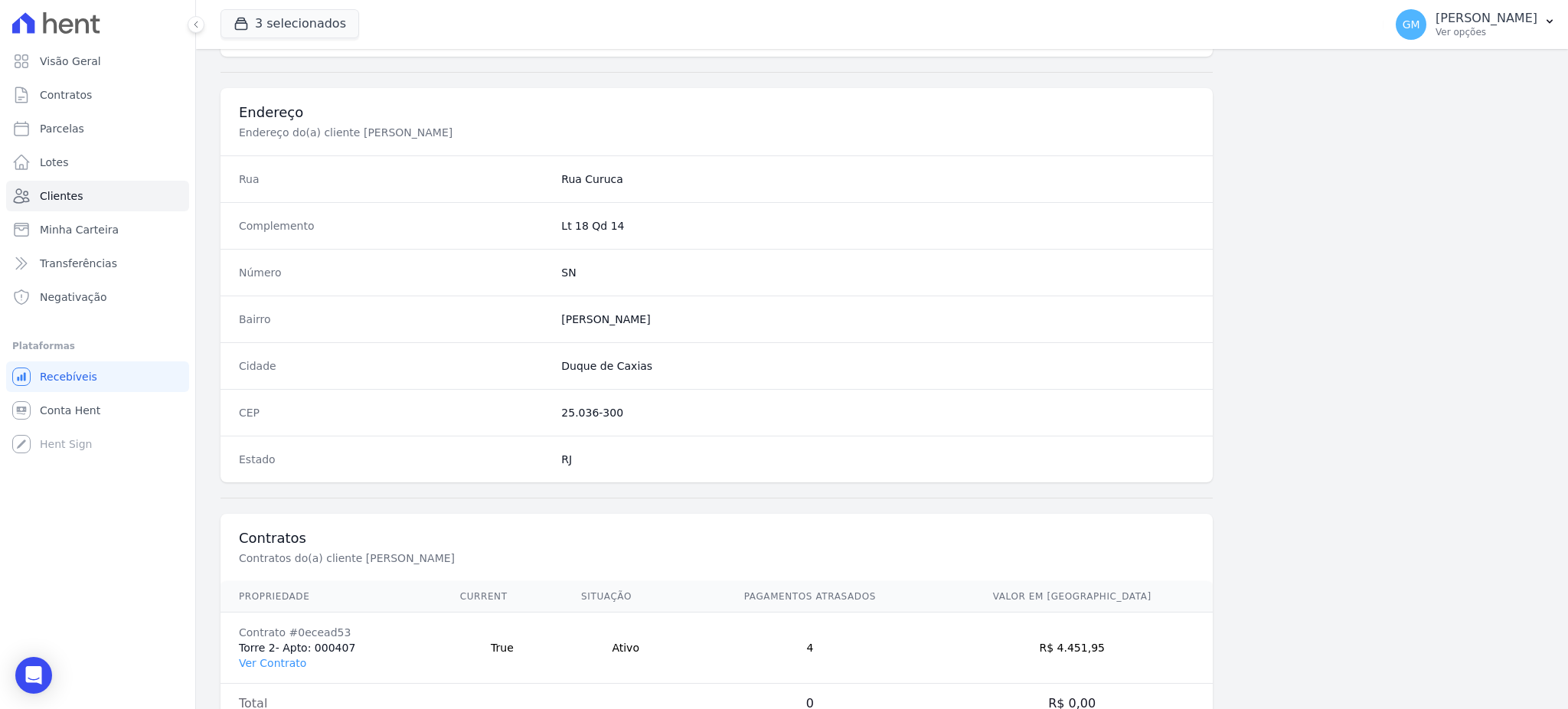
scroll to position [725, 0]
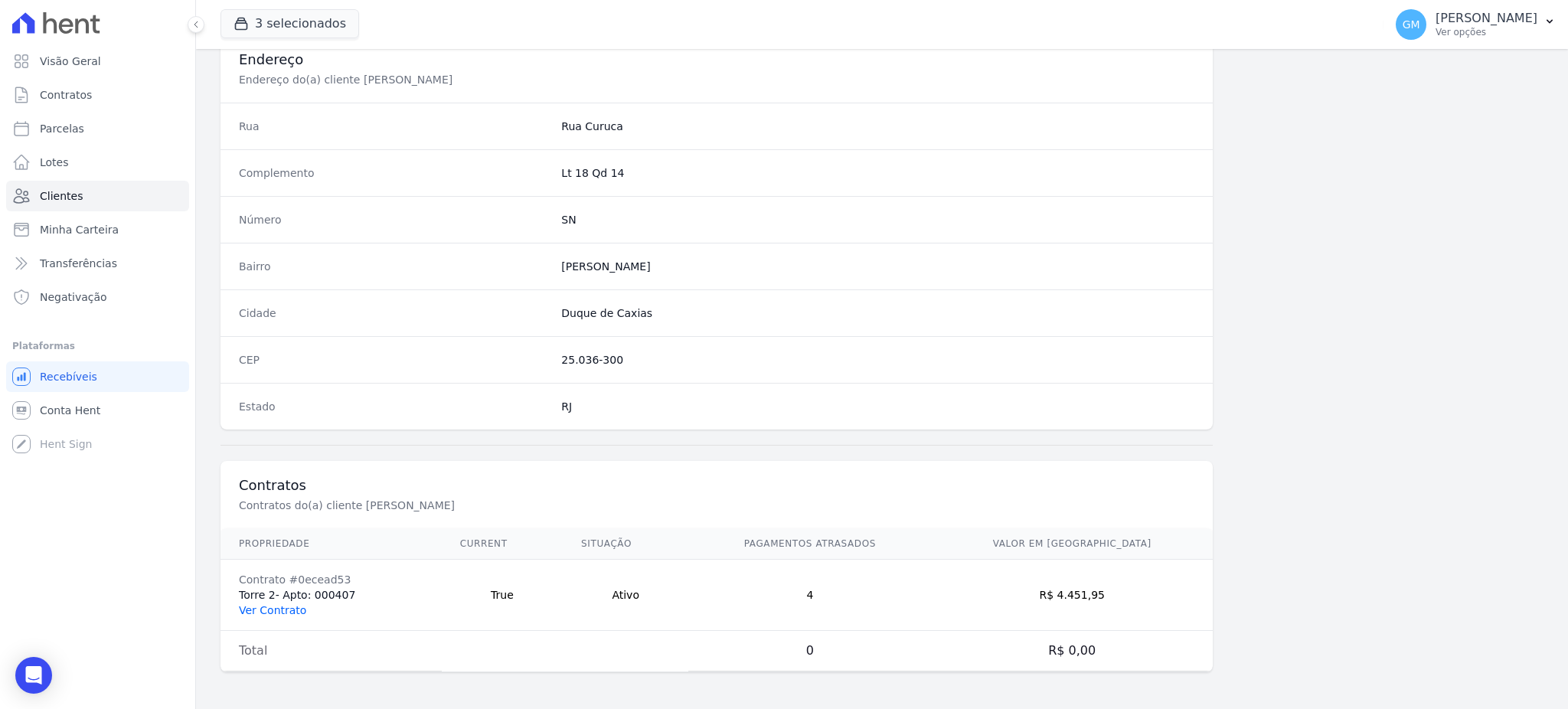
click at [280, 617] on link "Ver Contrato" at bounding box center [272, 610] width 67 height 13
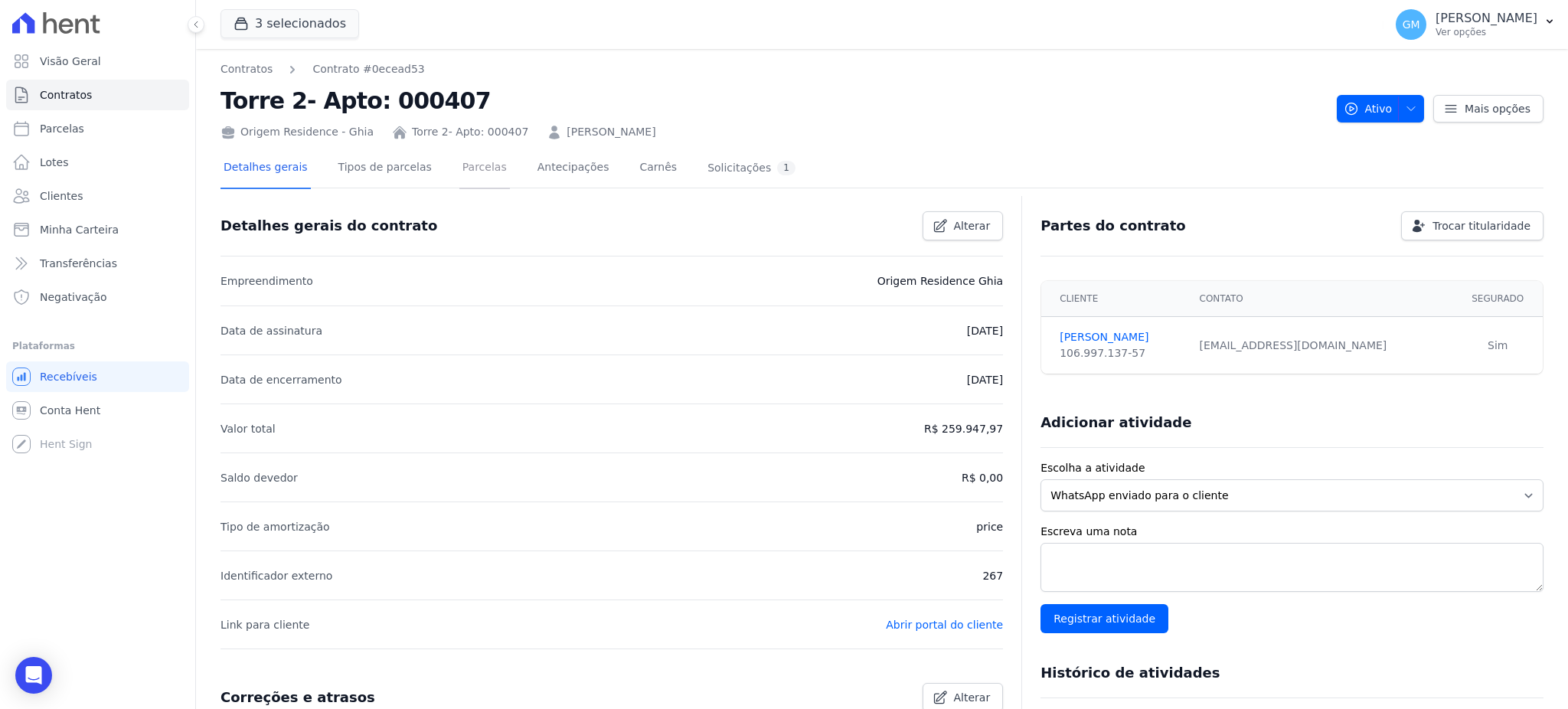
click at [459, 163] on link "Parcelas" at bounding box center [484, 168] width 50 height 40
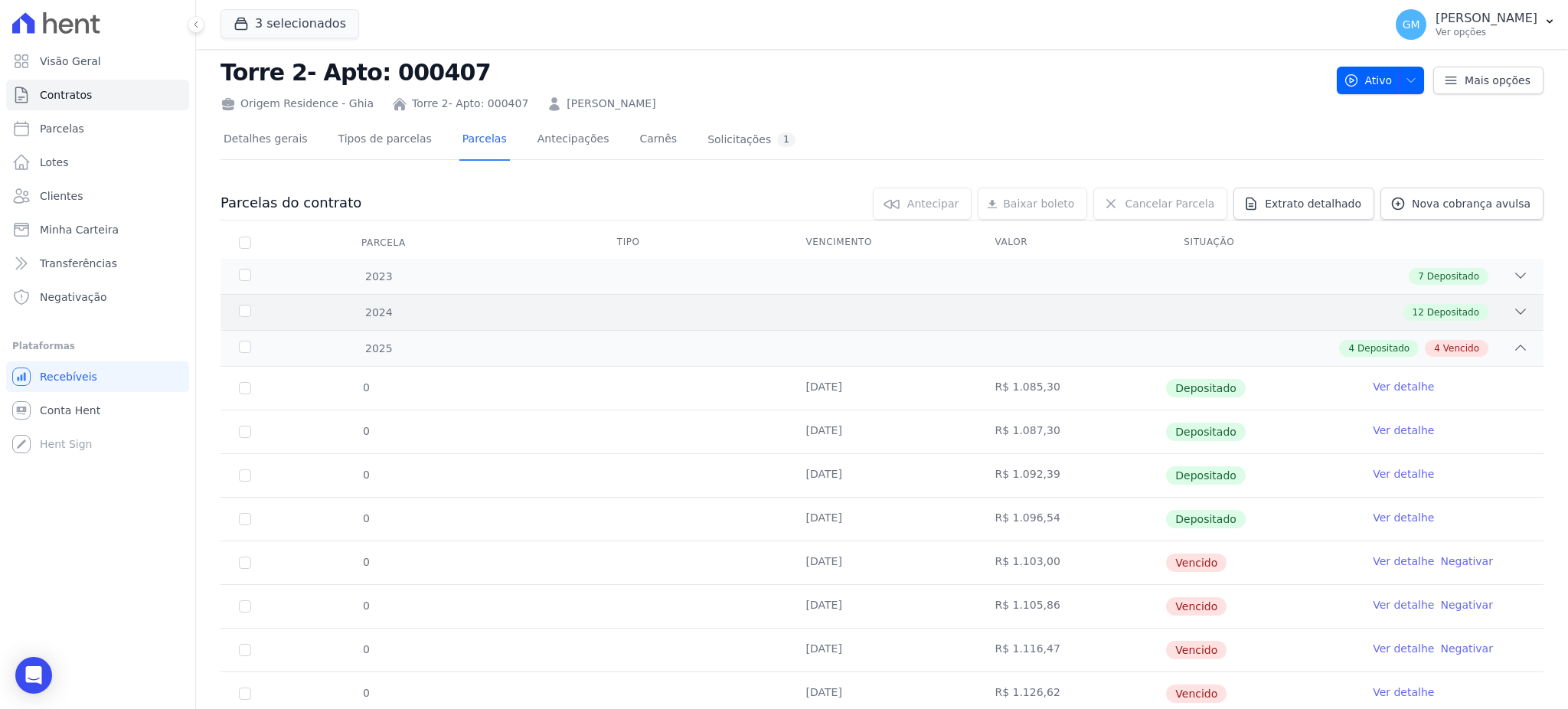
scroll to position [80, 0]
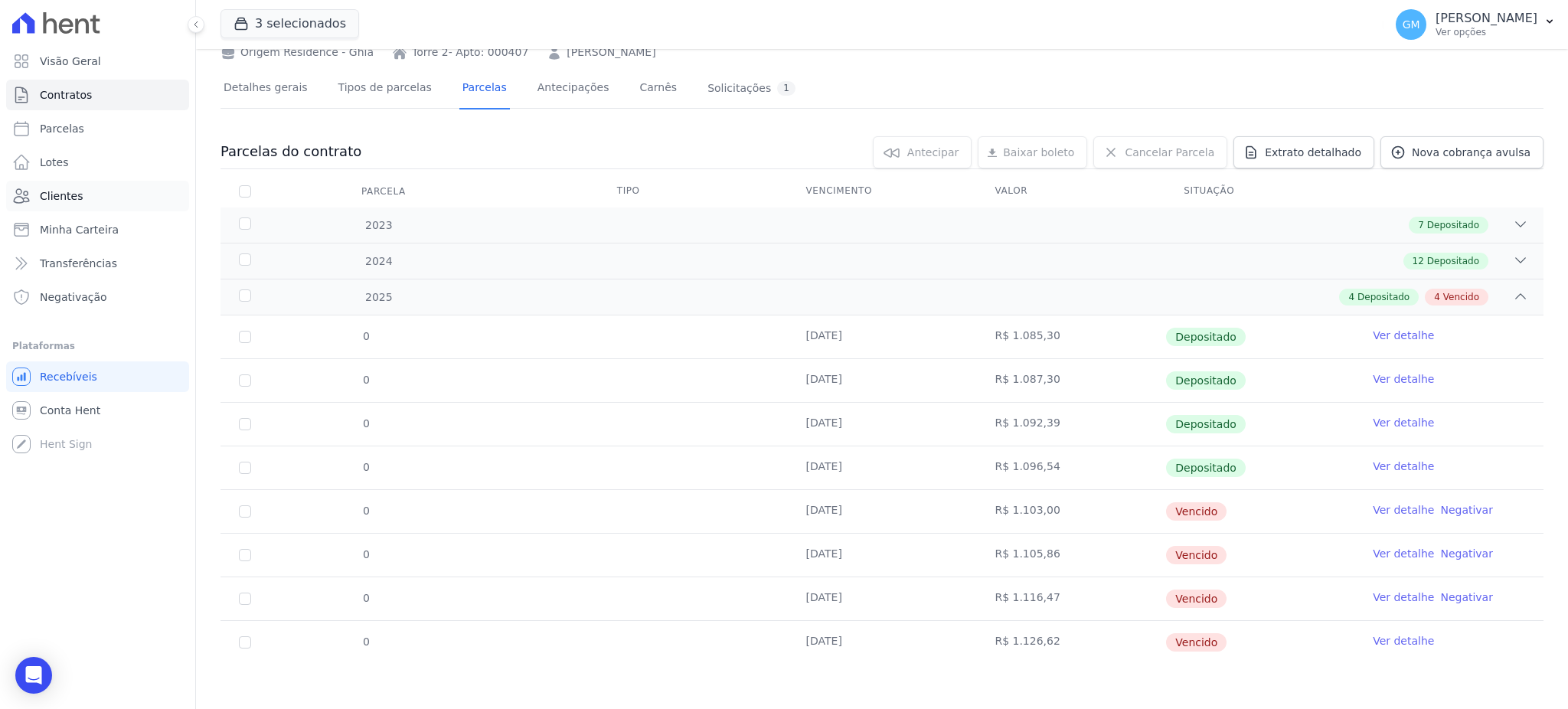
click at [46, 191] on span "Clientes" at bounding box center [61, 196] width 43 height 15
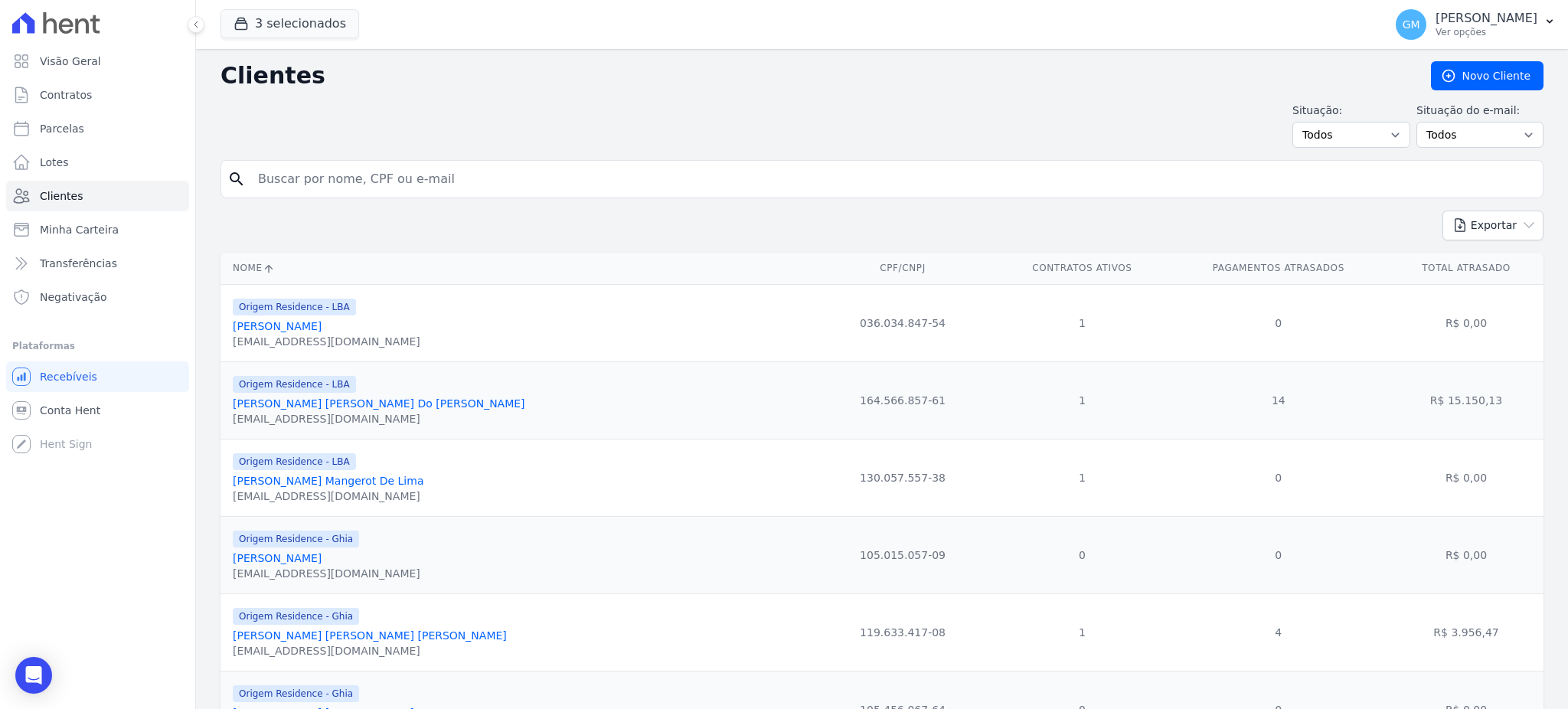
click at [519, 176] on input "search" at bounding box center [892, 179] width 1287 height 31
type input "digo santa"
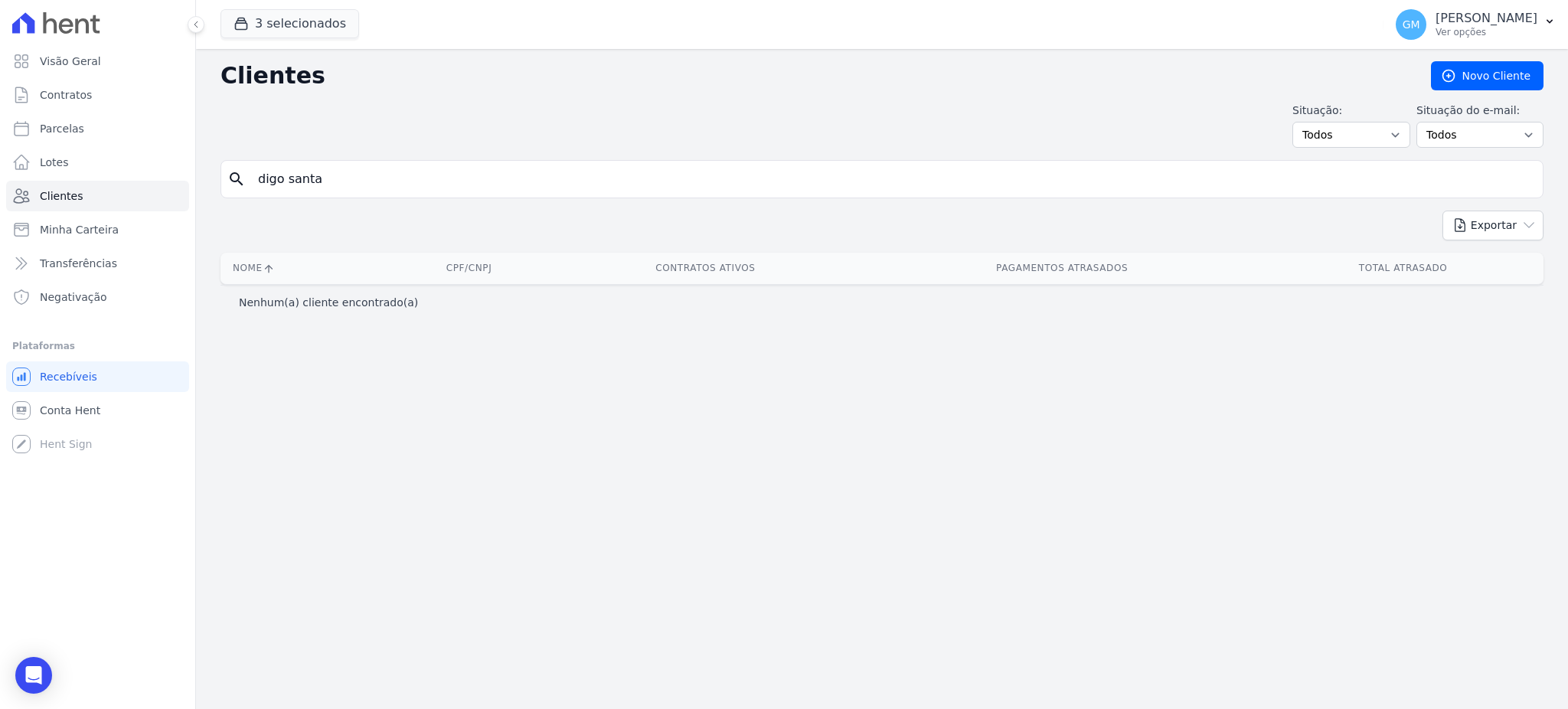
click at [491, 178] on input "digo santa" at bounding box center [892, 179] width 1287 height 31
click at [270, 176] on input "digo santa" at bounding box center [892, 179] width 1287 height 31
type input "diego santa"
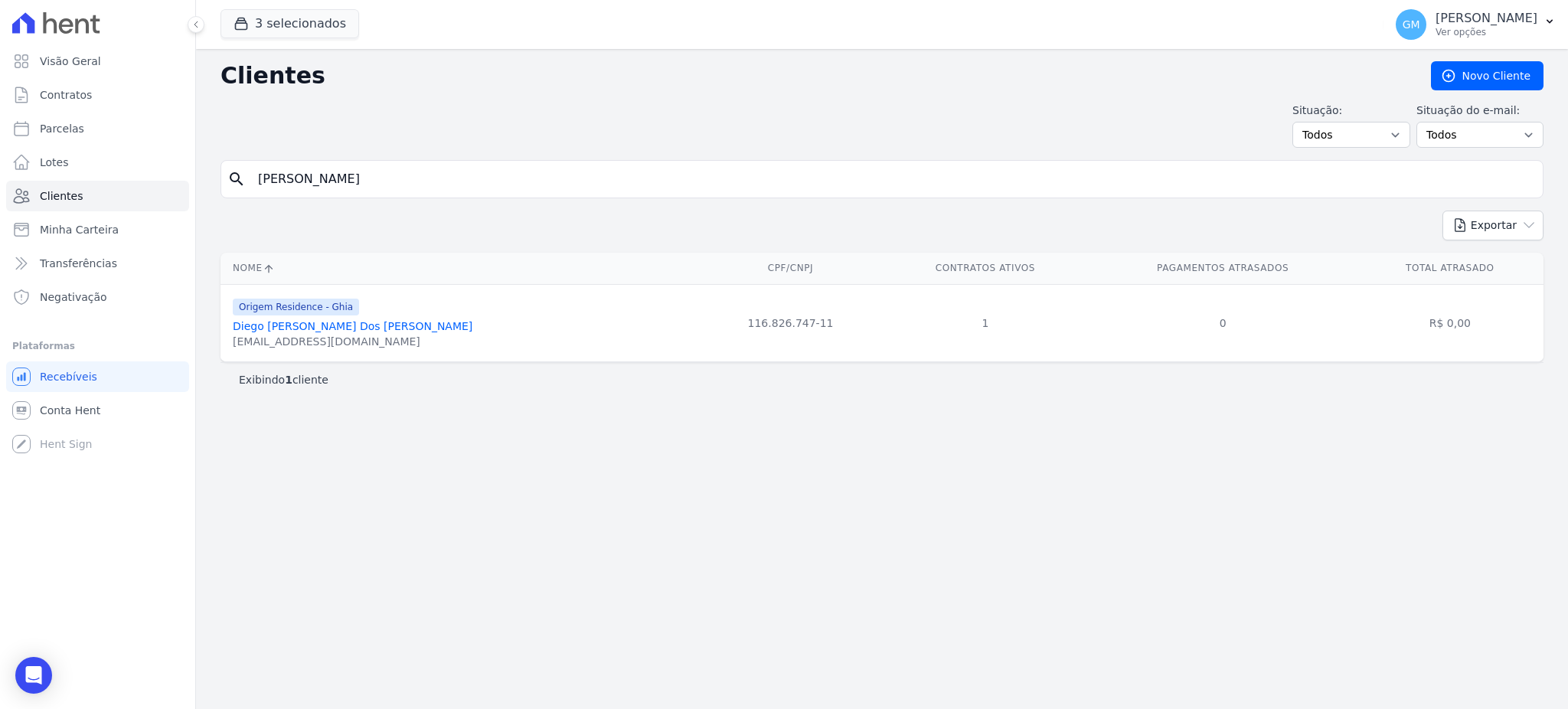
click at [369, 320] on link "Diego Santanna Araujo Dos Santos" at bounding box center [353, 326] width 240 height 13
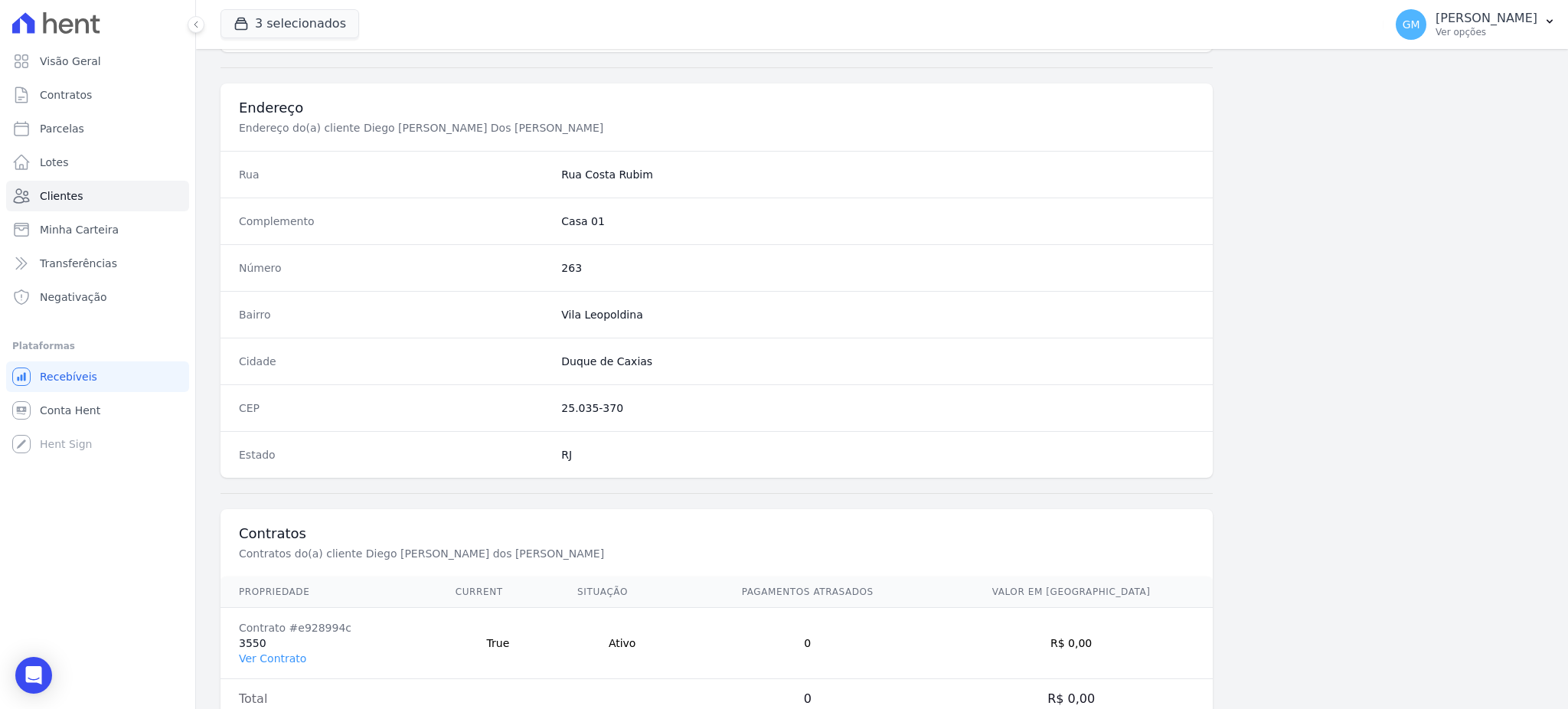
scroll to position [725, 0]
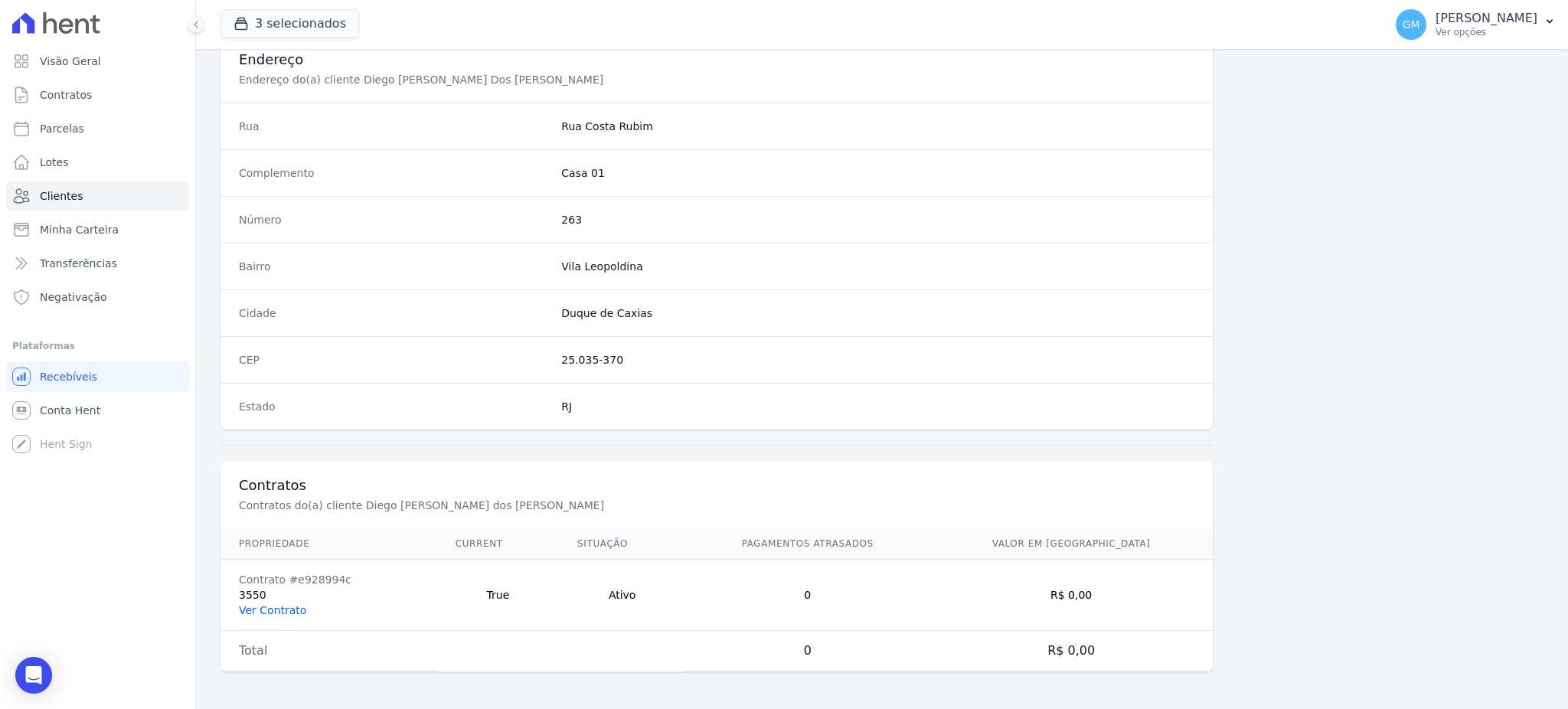
click at [286, 609] on link "Ver Contrato" at bounding box center [272, 610] width 67 height 13
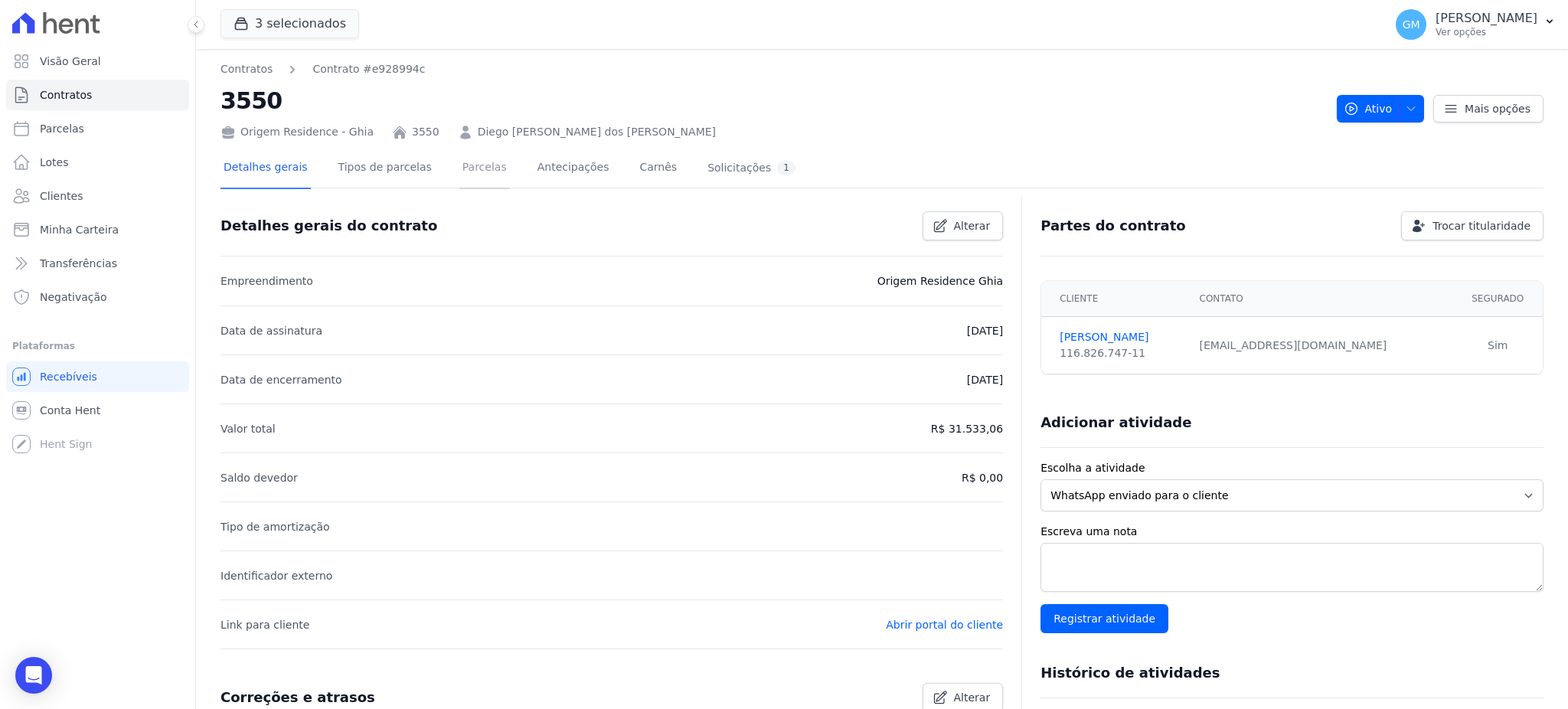
click at [466, 166] on link "Parcelas" at bounding box center [484, 168] width 50 height 40
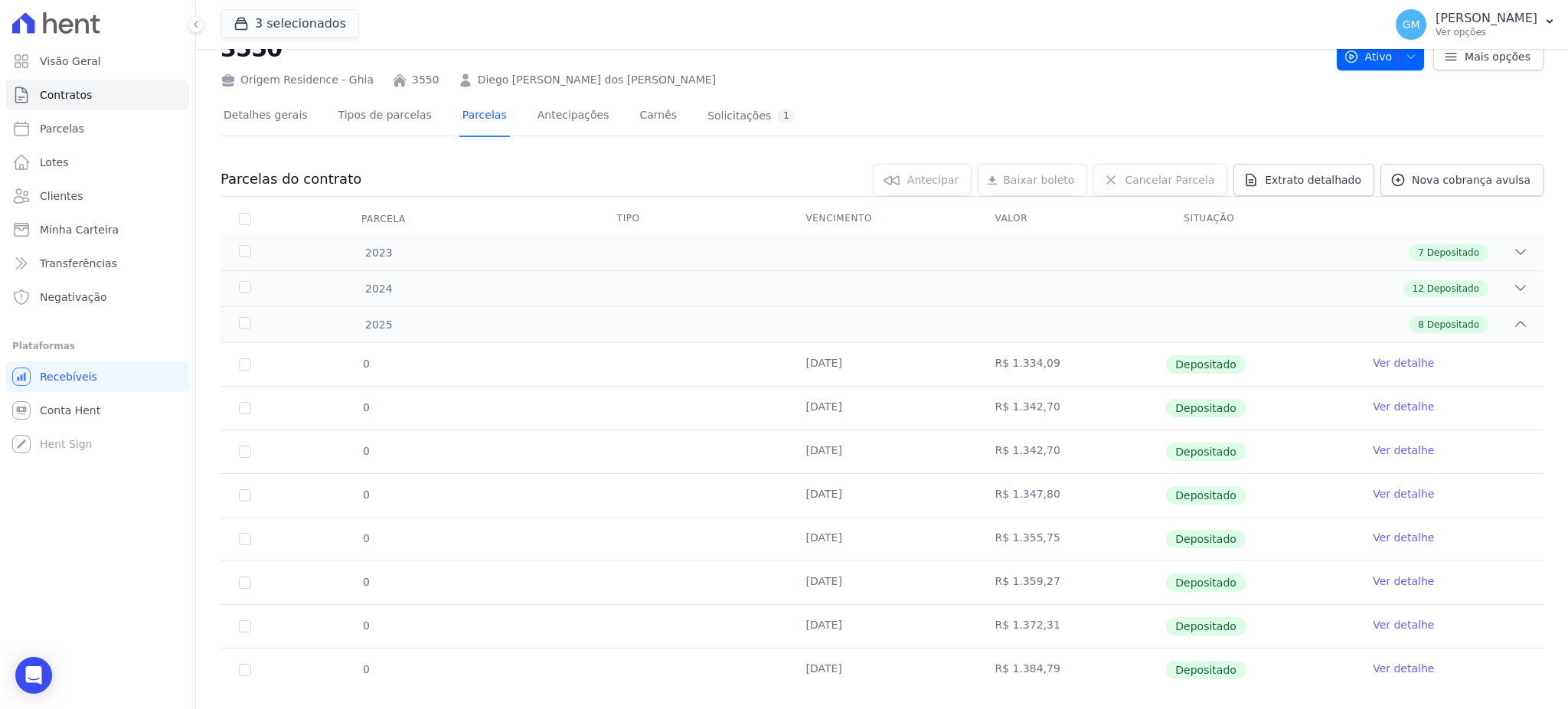
scroll to position [80, 0]
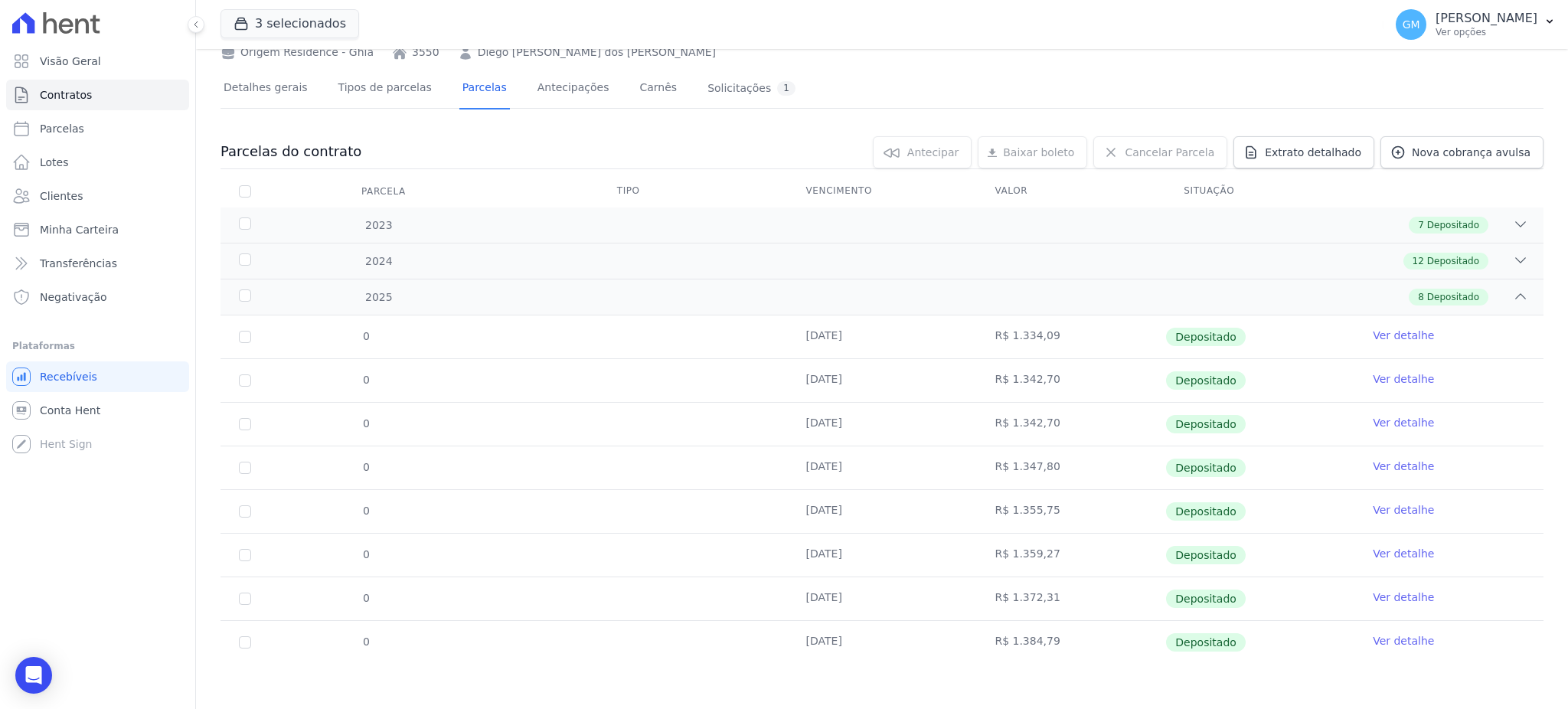
click at [1375, 634] on link "Ver detalhe" at bounding box center [1403, 641] width 61 height 15
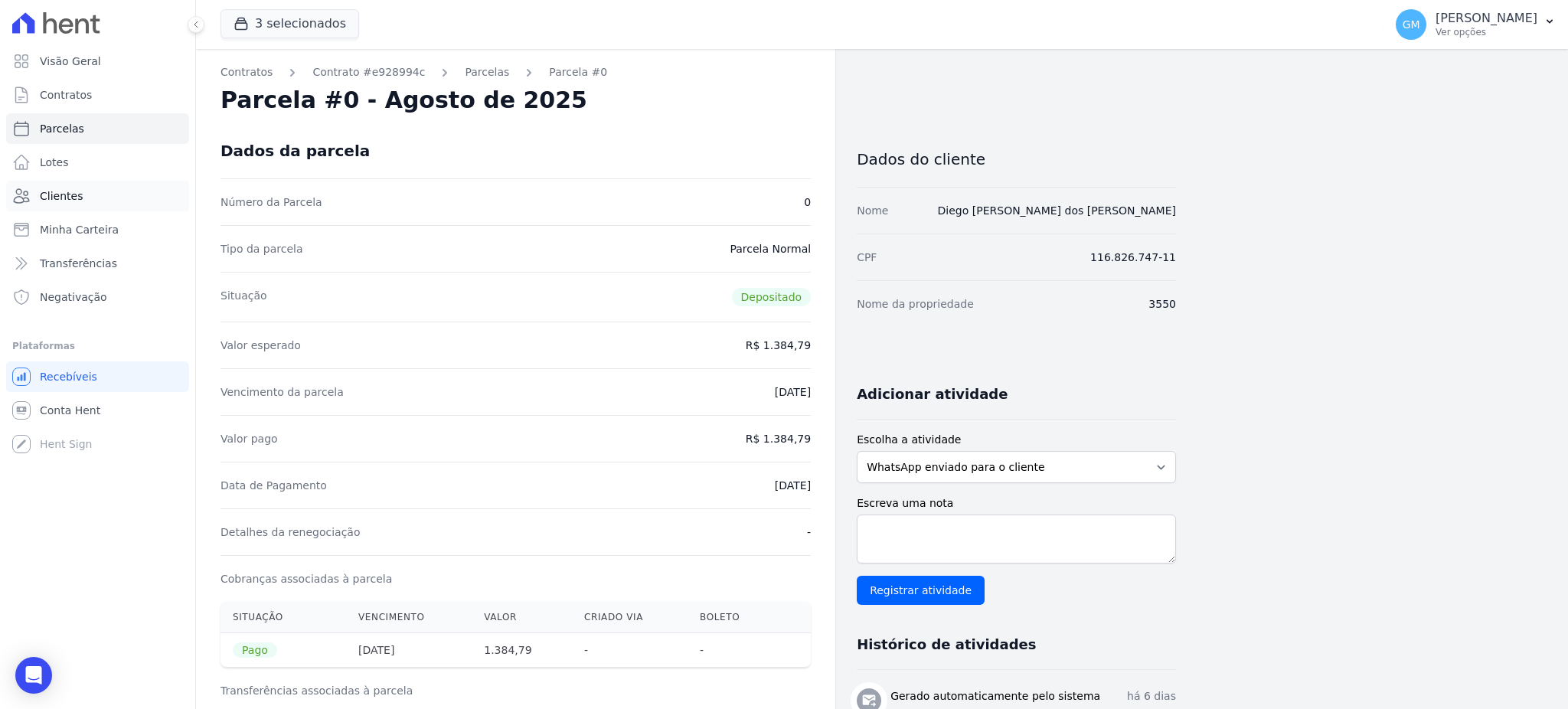
click at [90, 184] on link "Clientes" at bounding box center [97, 196] width 183 height 31
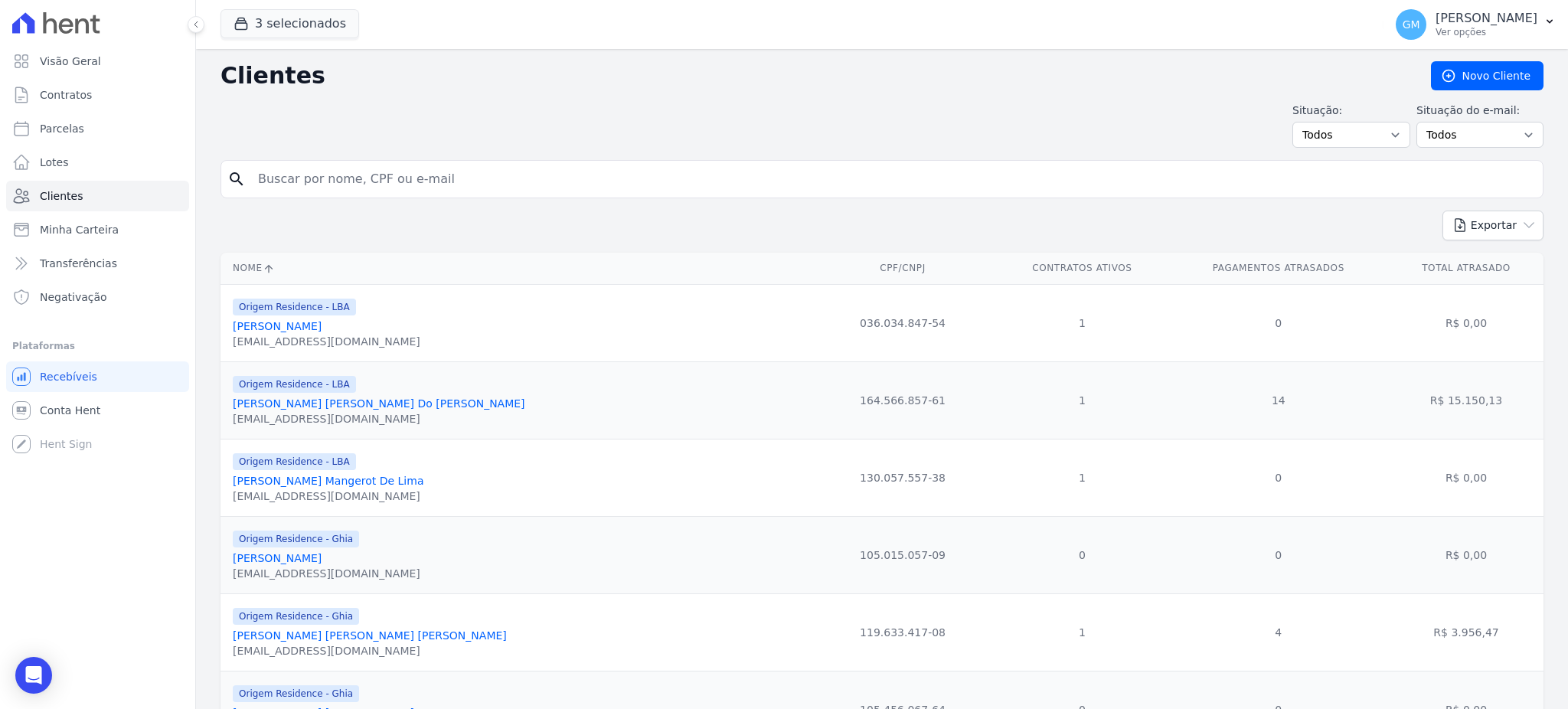
click at [307, 188] on input "search" at bounding box center [892, 179] width 1287 height 31
type input "BARBARA SANTOS DA SILVA"
drag, startPoint x: 297, startPoint y: 181, endPoint x: 235, endPoint y: 180, distance: 62.0
click at [235, 180] on div "search BARBARA SANTOS DA SILVA" at bounding box center [881, 179] width 1323 height 39
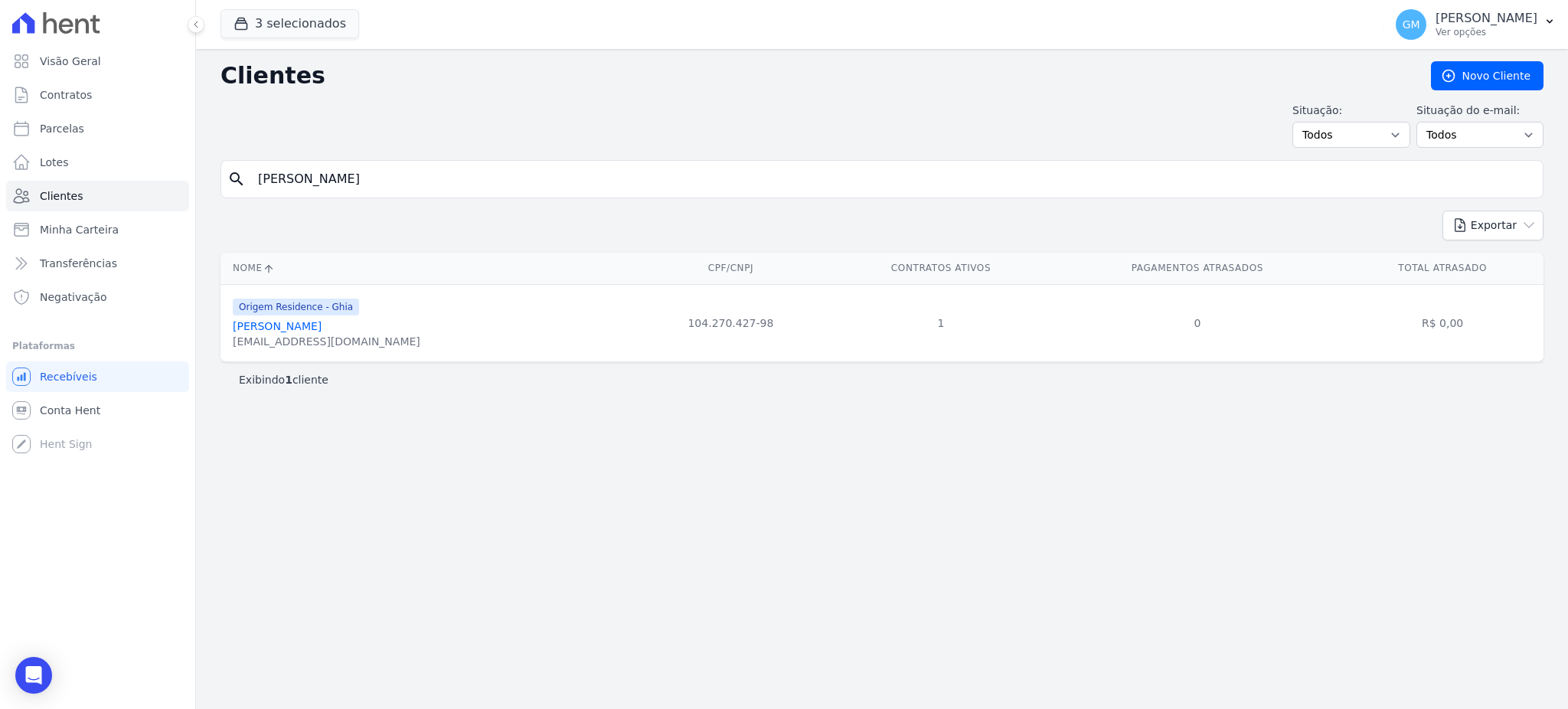
click at [296, 331] on link "Barbara Santos Da Silva" at bounding box center [277, 326] width 89 height 13
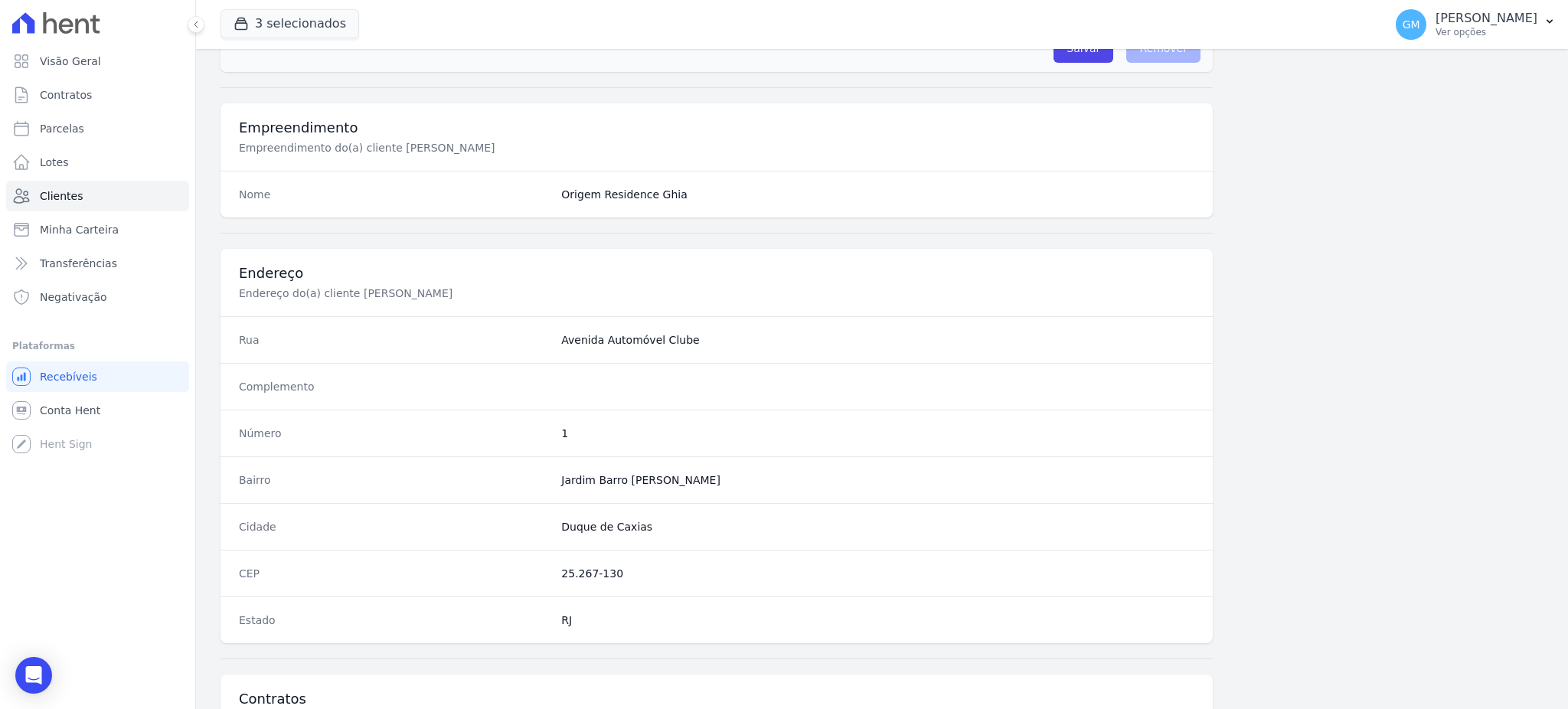
scroll to position [725, 0]
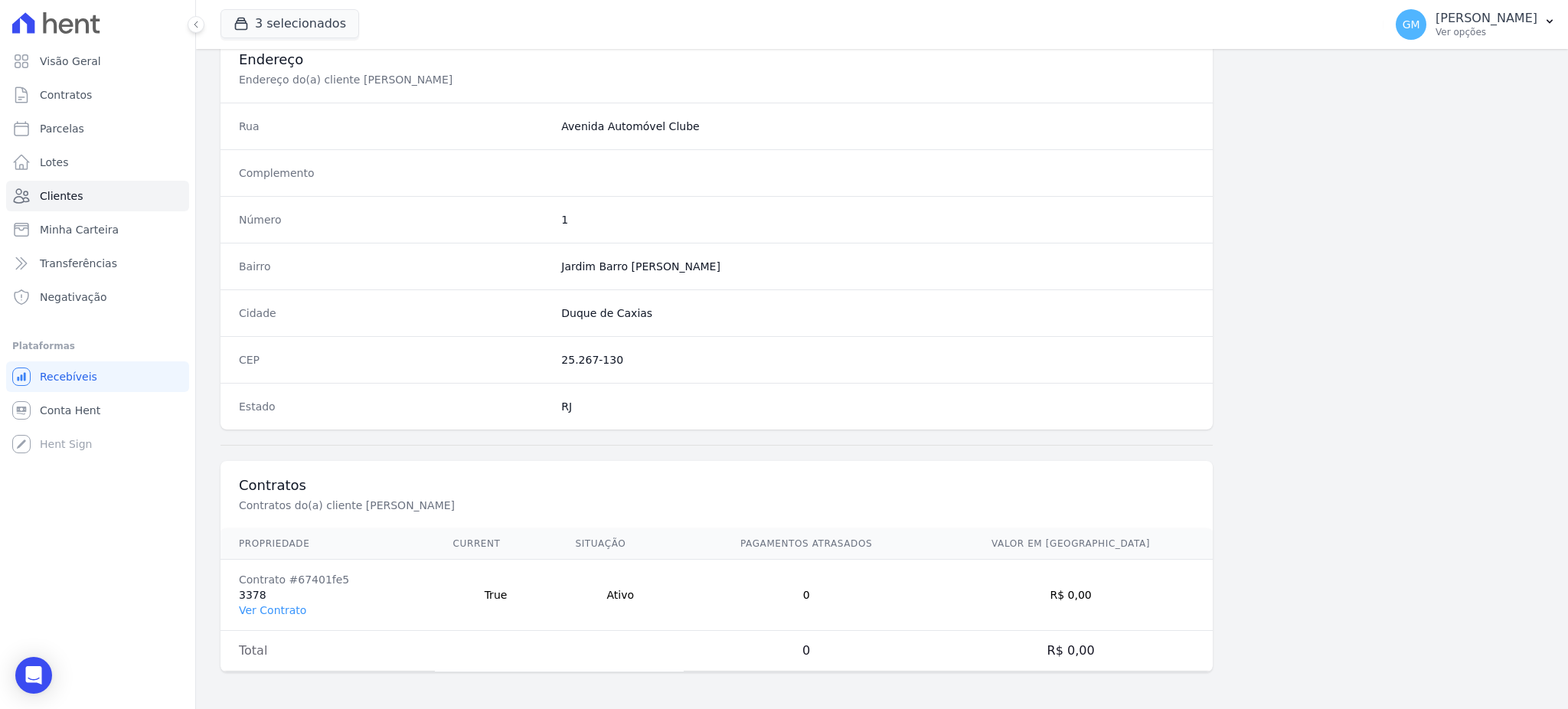
click at [279, 599] on td "Contrato #67401fe5 3378 Ver Contrato" at bounding box center [328, 595] width 214 height 71
click at [276, 608] on link "Ver Contrato" at bounding box center [272, 610] width 67 height 13
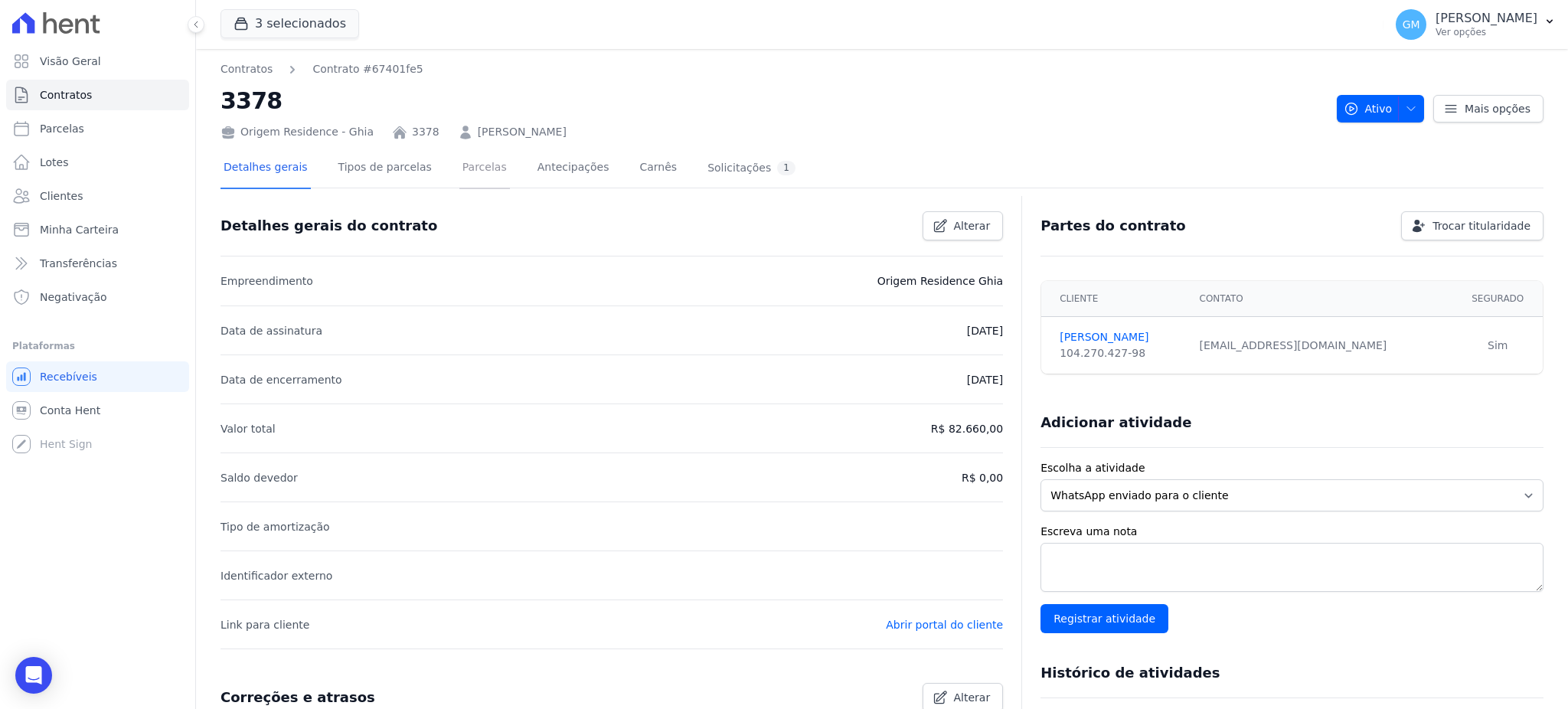
click at [459, 164] on link "Parcelas" at bounding box center [484, 168] width 50 height 40
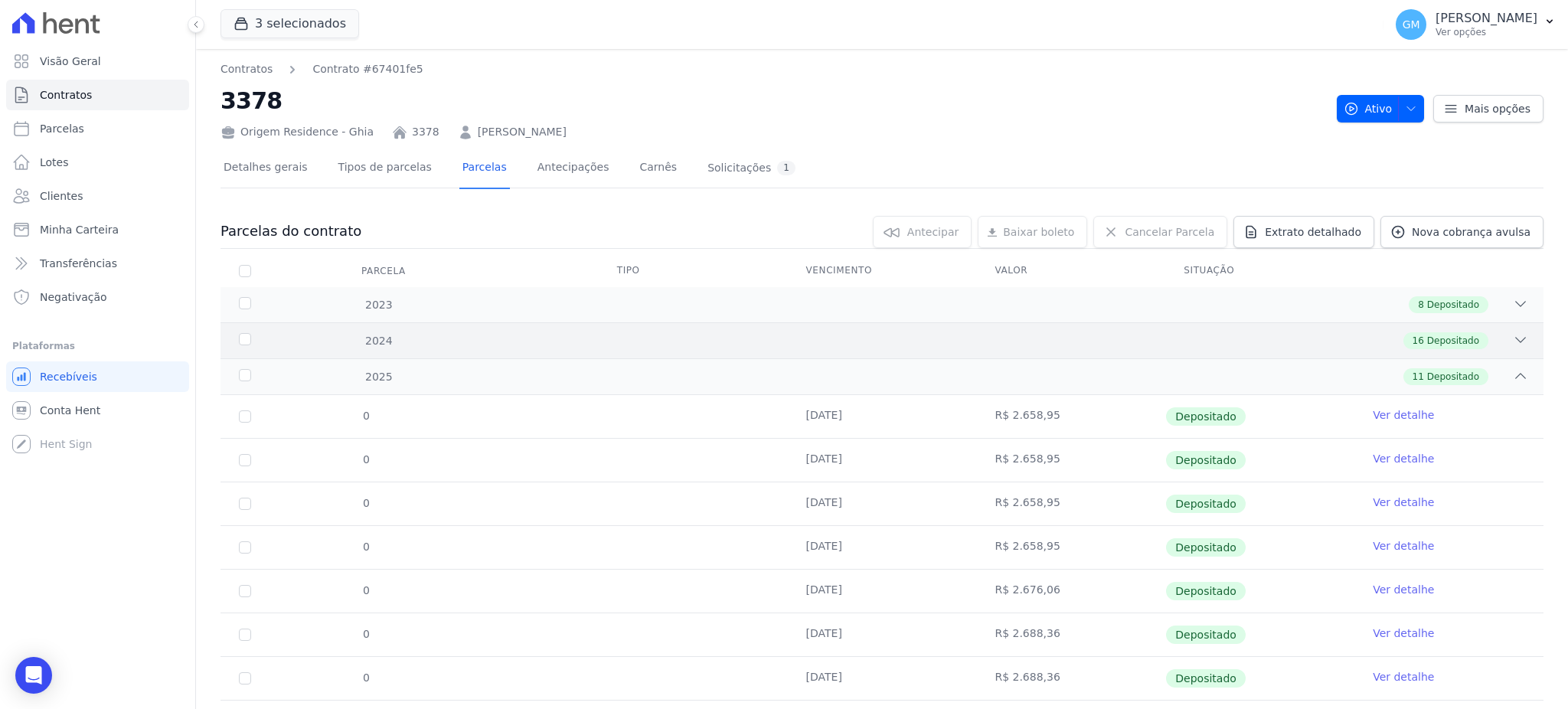
scroll to position [210, 0]
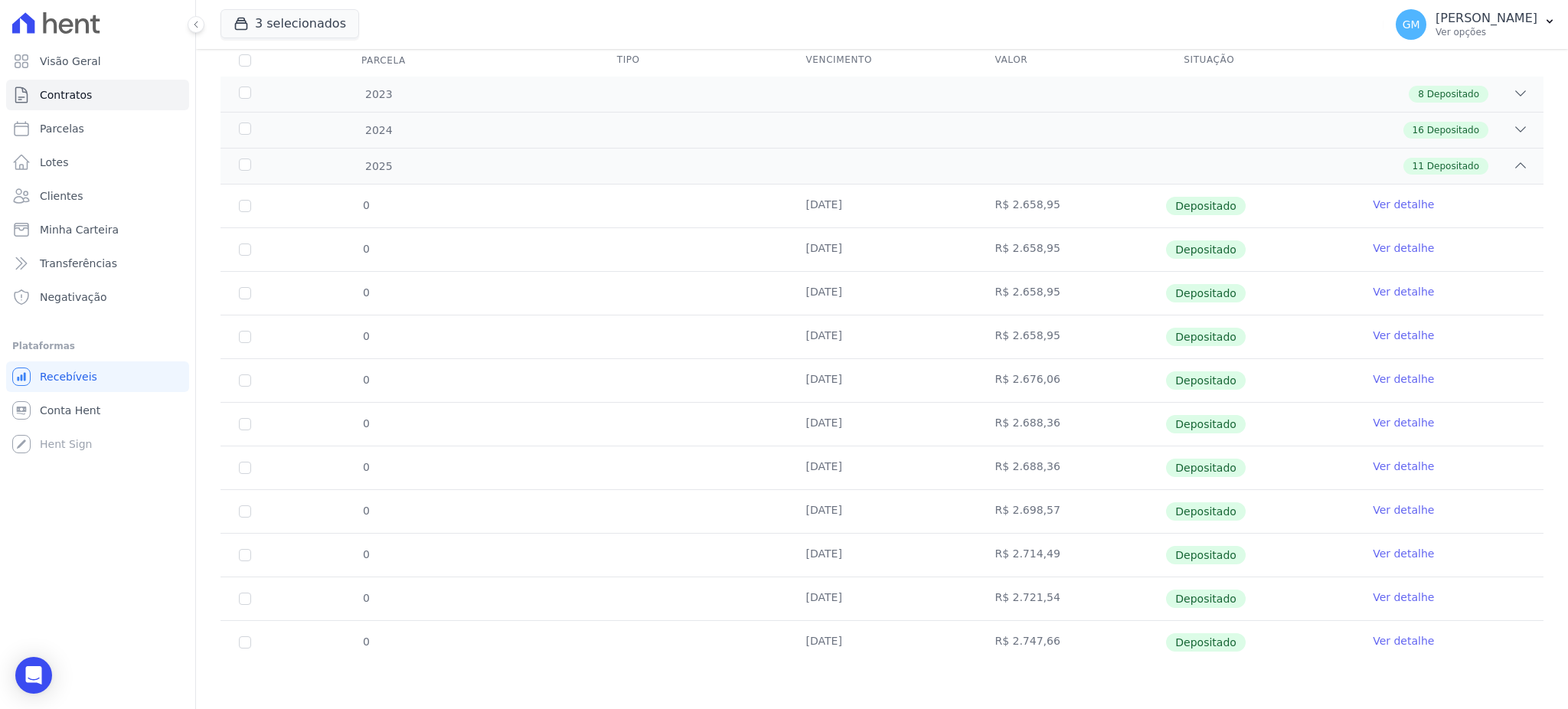
click at [1393, 645] on link "Ver detalhe" at bounding box center [1403, 641] width 61 height 15
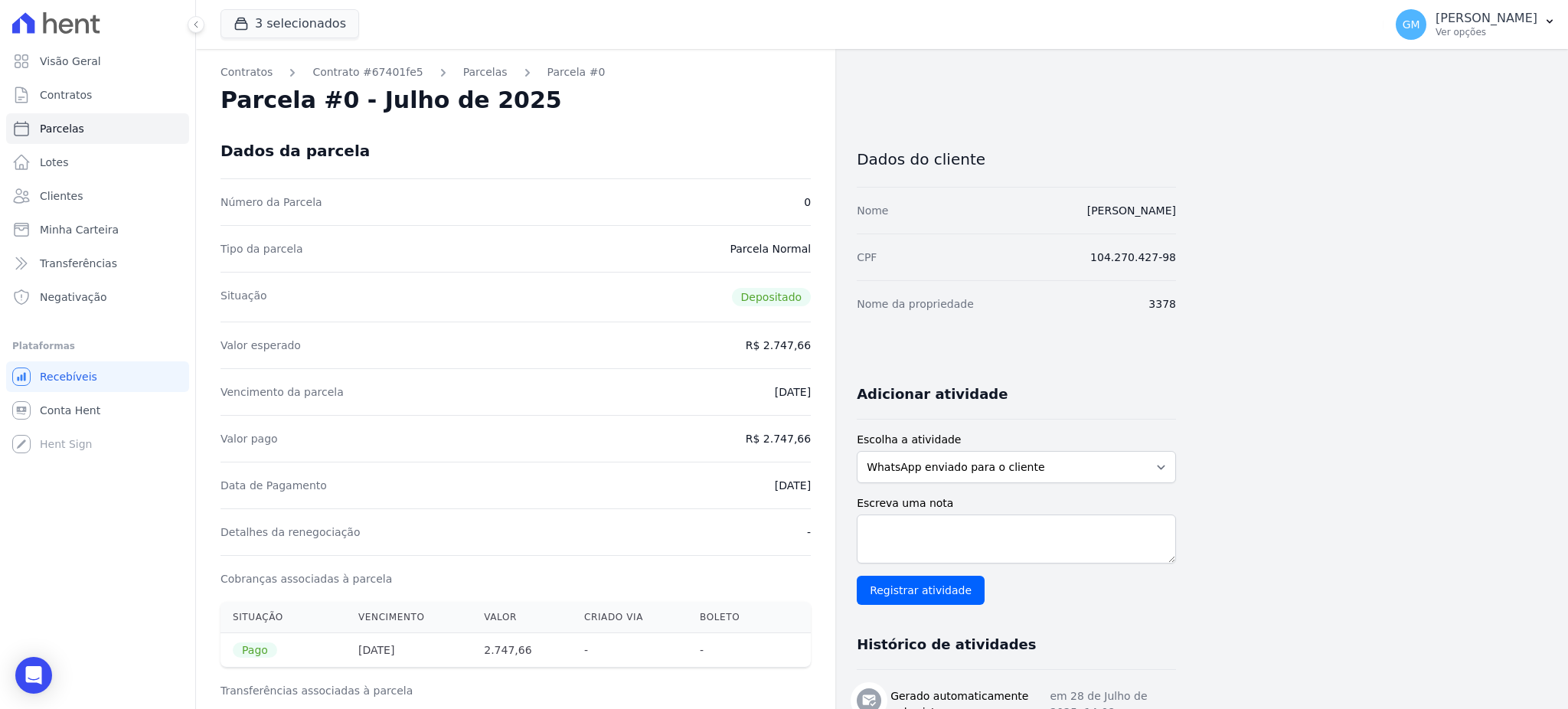
click at [641, 118] on div "Contratos Contrato #67401fe5 Parcelas Parcela #0 Parcela #0 - Julho de 2025 Dad…" at bounding box center [515, 633] width 639 height 1168
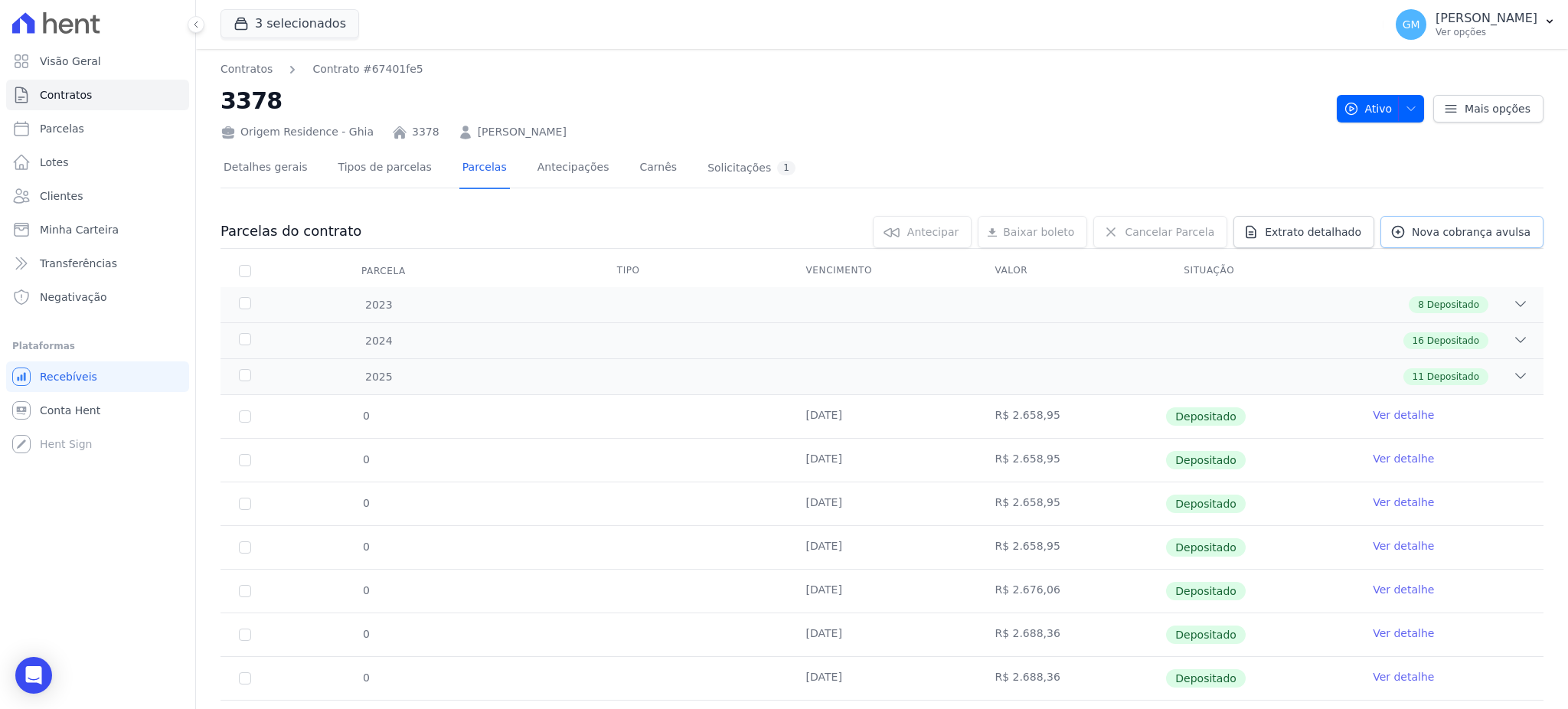
click at [1467, 227] on span "Nova cobrança avulsa" at bounding box center [1471, 232] width 119 height 15
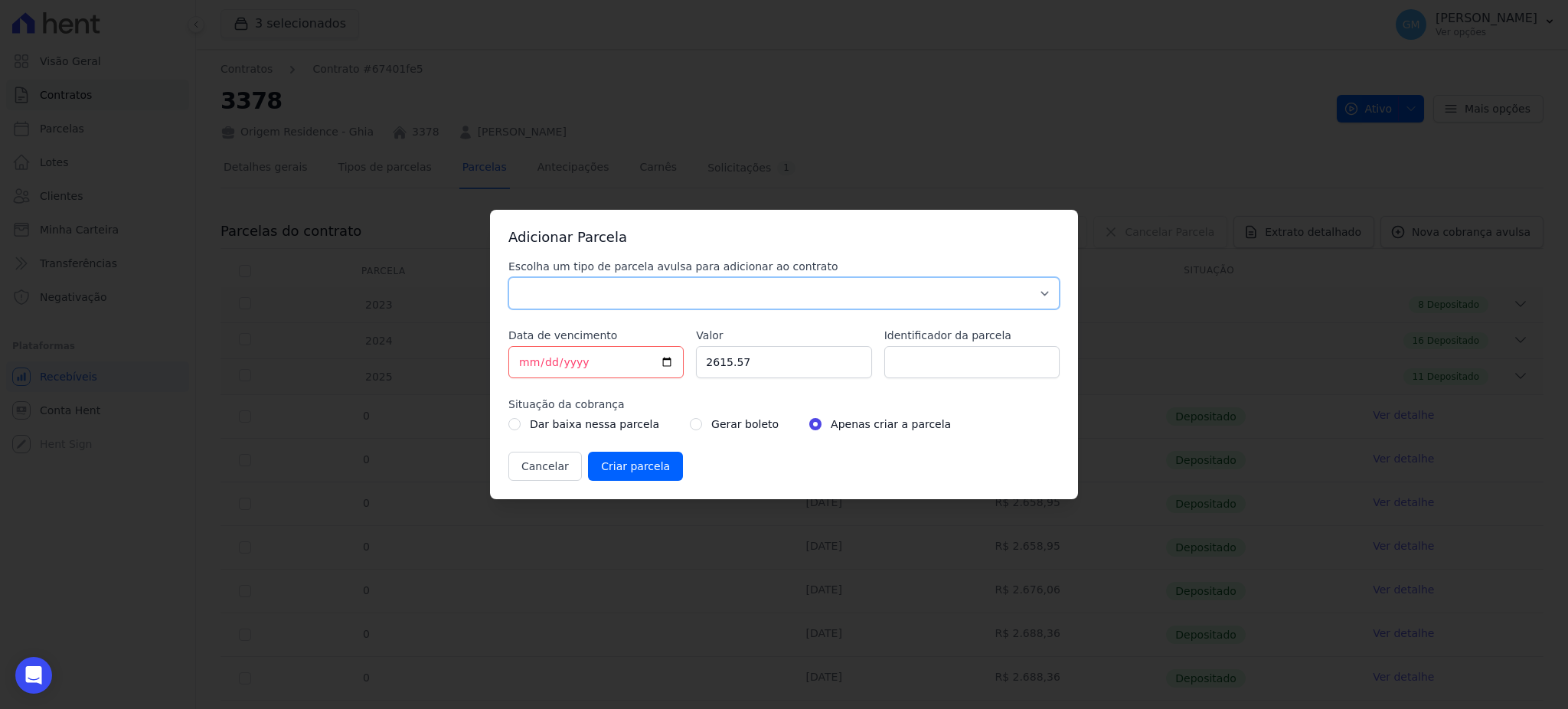
click at [773, 293] on select "Parcela Normal Sinal Caução Intercalada Chaves Pré Chaves Pós Chaves Taxas Quit…" at bounding box center [784, 293] width 551 height 32
select select "standard"
click at [508, 277] on select "Parcela Normal Sinal Caução Intercalada Chaves Pré Chaves Pós Chaves Taxas Quit…" at bounding box center [784, 293] width 551 height 32
click at [667, 360] on input "[DATE]" at bounding box center [596, 362] width 175 height 32
type input "[DATE]"
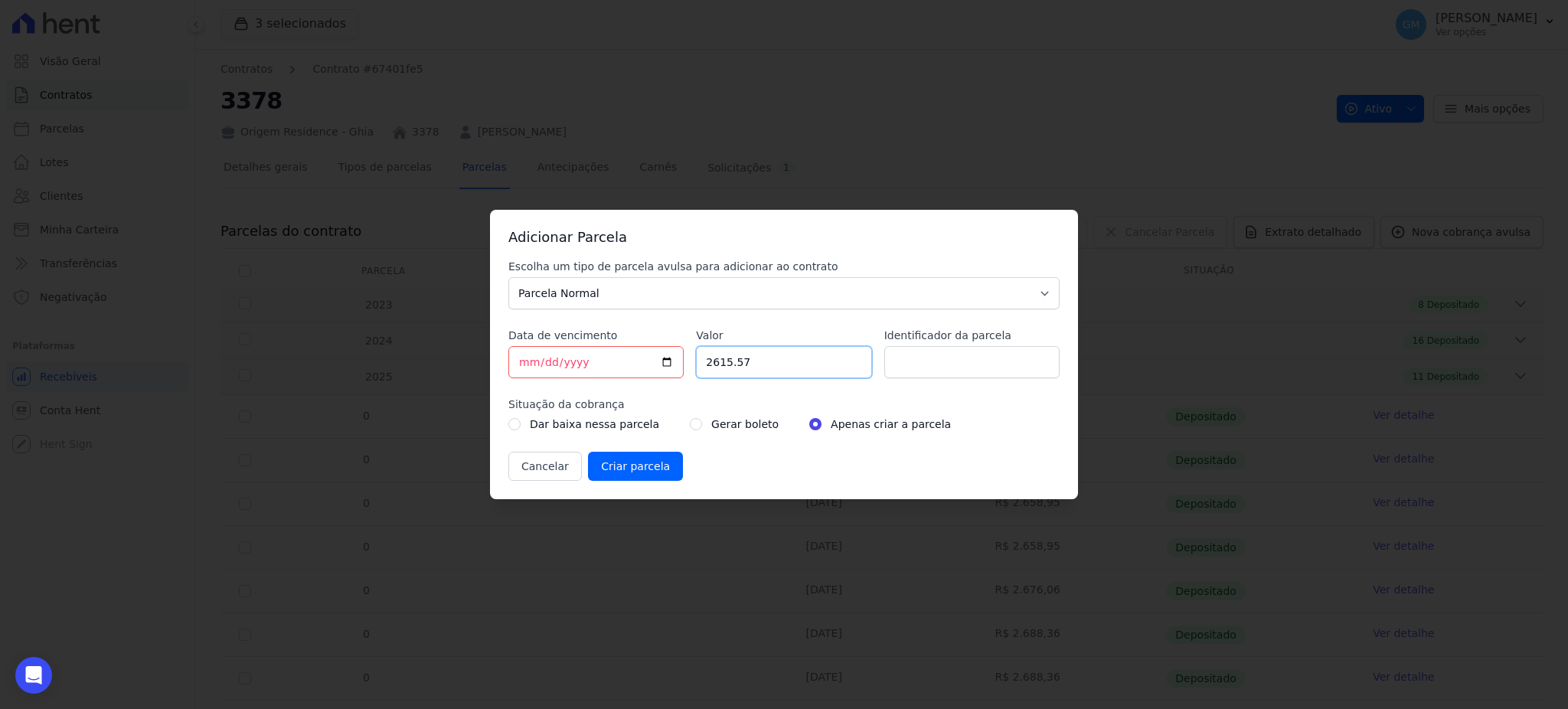
drag, startPoint x: 754, startPoint y: 363, endPoint x: 663, endPoint y: 359, distance: 91.1
click at [663, 359] on div "Escolha um tipo de parcela avulsa para adicionar ao contrato Parcela Normal Sin…" at bounding box center [784, 370] width 551 height 222
paste input ".77266"
click at [714, 362] on input "2.77266" at bounding box center [783, 362] width 175 height 32
click at [729, 362] on input "277266" at bounding box center [783, 362] width 175 height 32
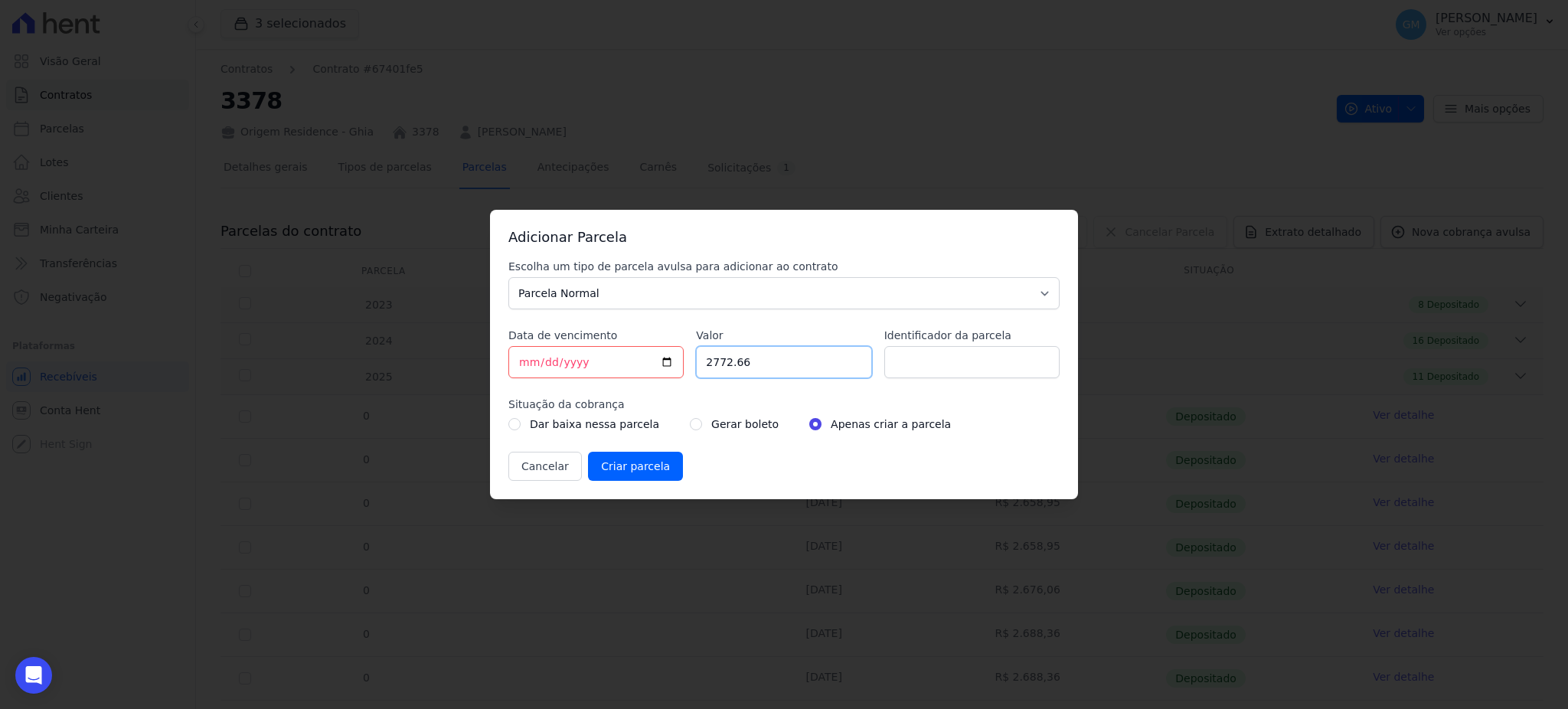
type input "2772.66"
click at [671, 425] on div "Dar baixa nessa parcela Gerar boleto Apenas criar a parcela" at bounding box center [784, 424] width 551 height 18
click at [691, 418] on div "Gerar boleto" at bounding box center [734, 424] width 89 height 18
click at [689, 422] on input "radio" at bounding box center [695, 424] width 13 height 13
radio input "true"
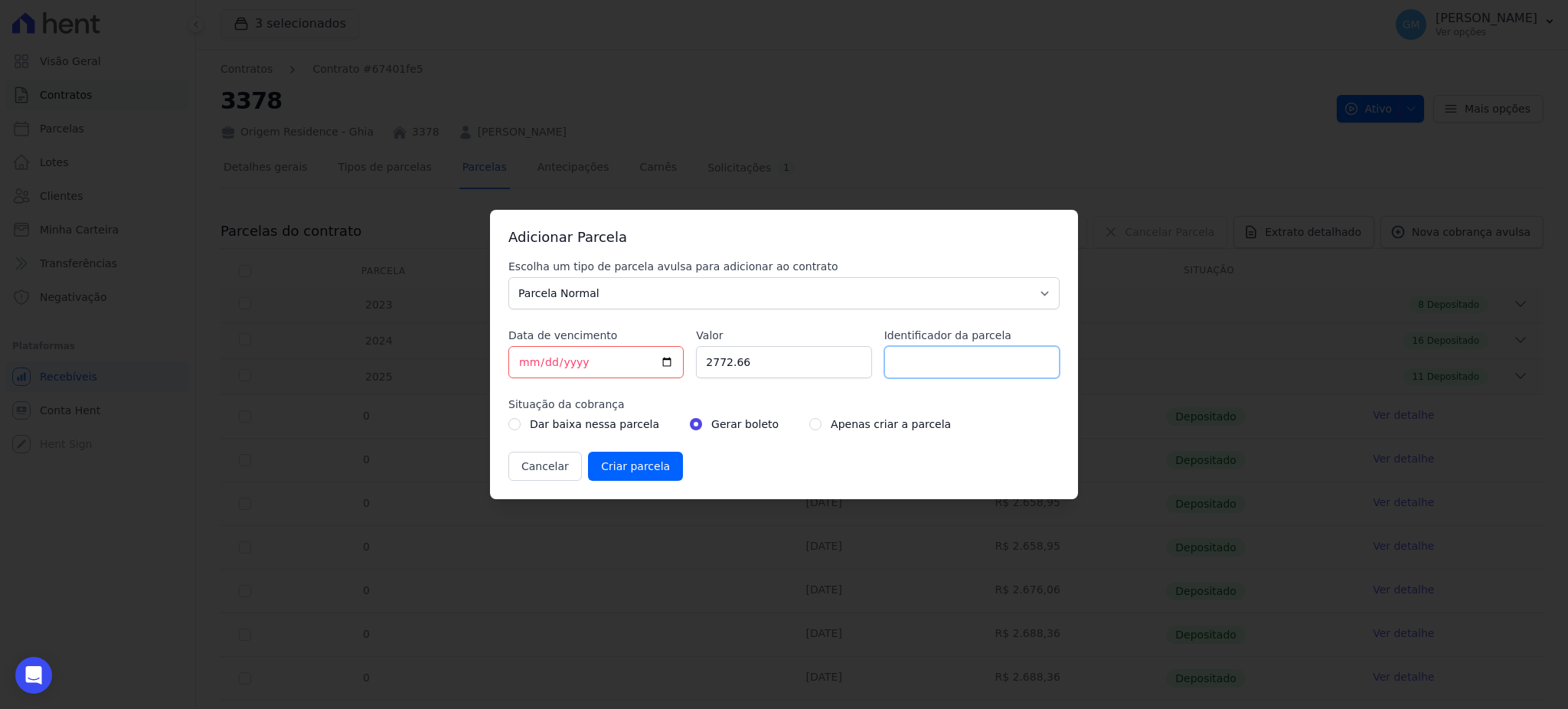
click at [910, 348] on input "Identificador da parcela" at bounding box center [972, 362] width 175 height 32
type input "agosto"
click at [633, 476] on input "Criar parcela" at bounding box center [635, 466] width 95 height 29
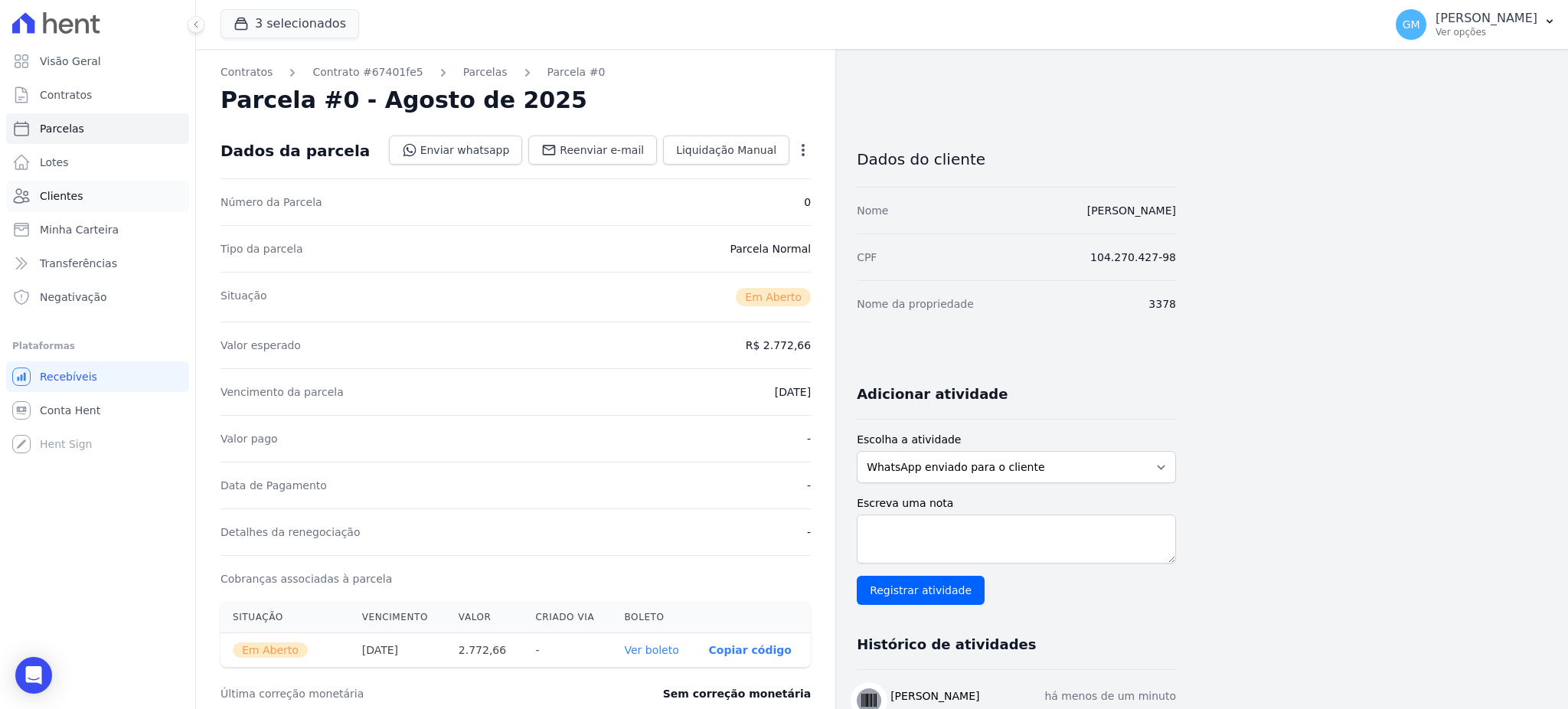
click at [78, 189] on link "Clientes" at bounding box center [97, 196] width 183 height 31
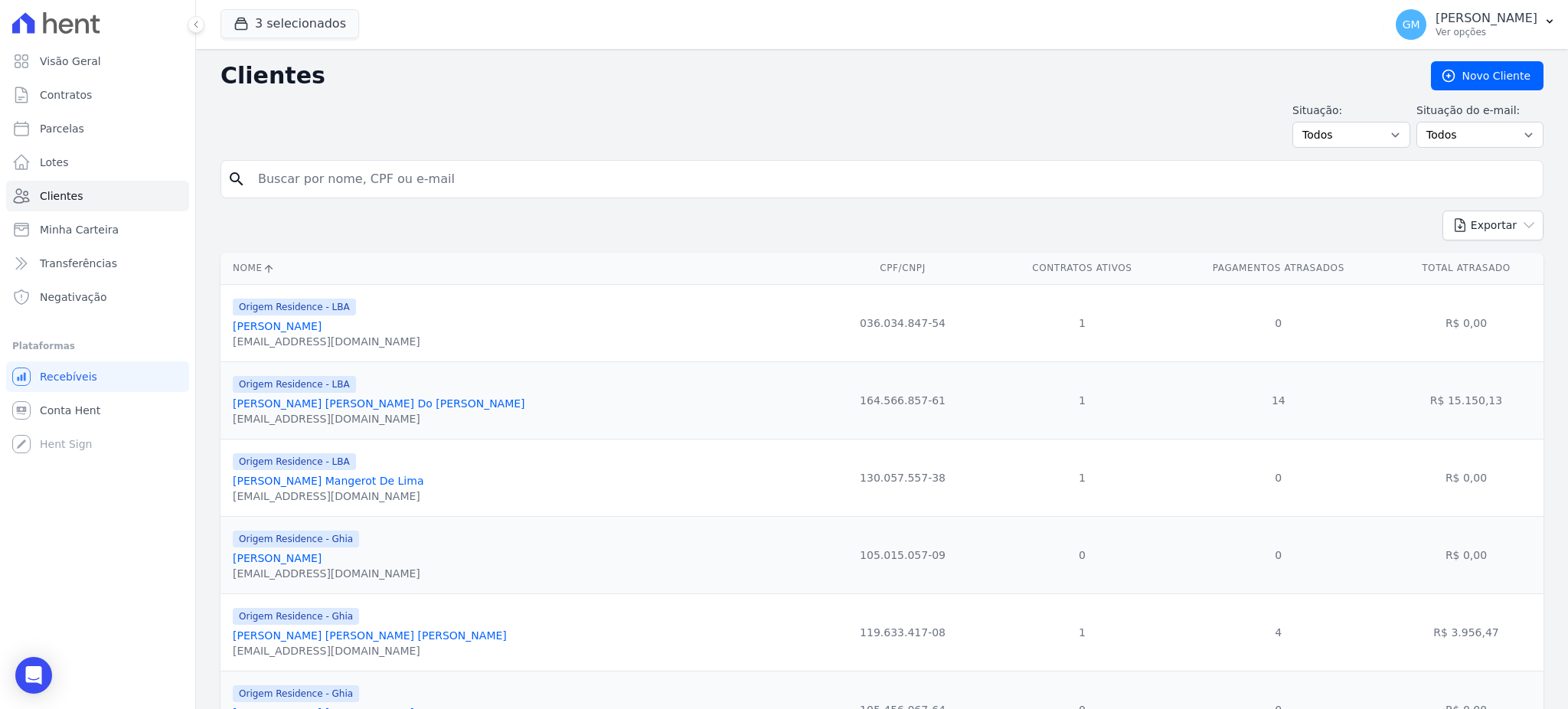
click at [416, 184] on input "search" at bounding box center [892, 179] width 1287 height 31
type input "LUIS FELIPE CARDOSO NUNES"
drag, startPoint x: 437, startPoint y: 177, endPoint x: 264, endPoint y: 176, distance: 173.0
click at [264, 176] on input "LUIS FELIPE CARDOSO NUNES" at bounding box center [892, 179] width 1287 height 31
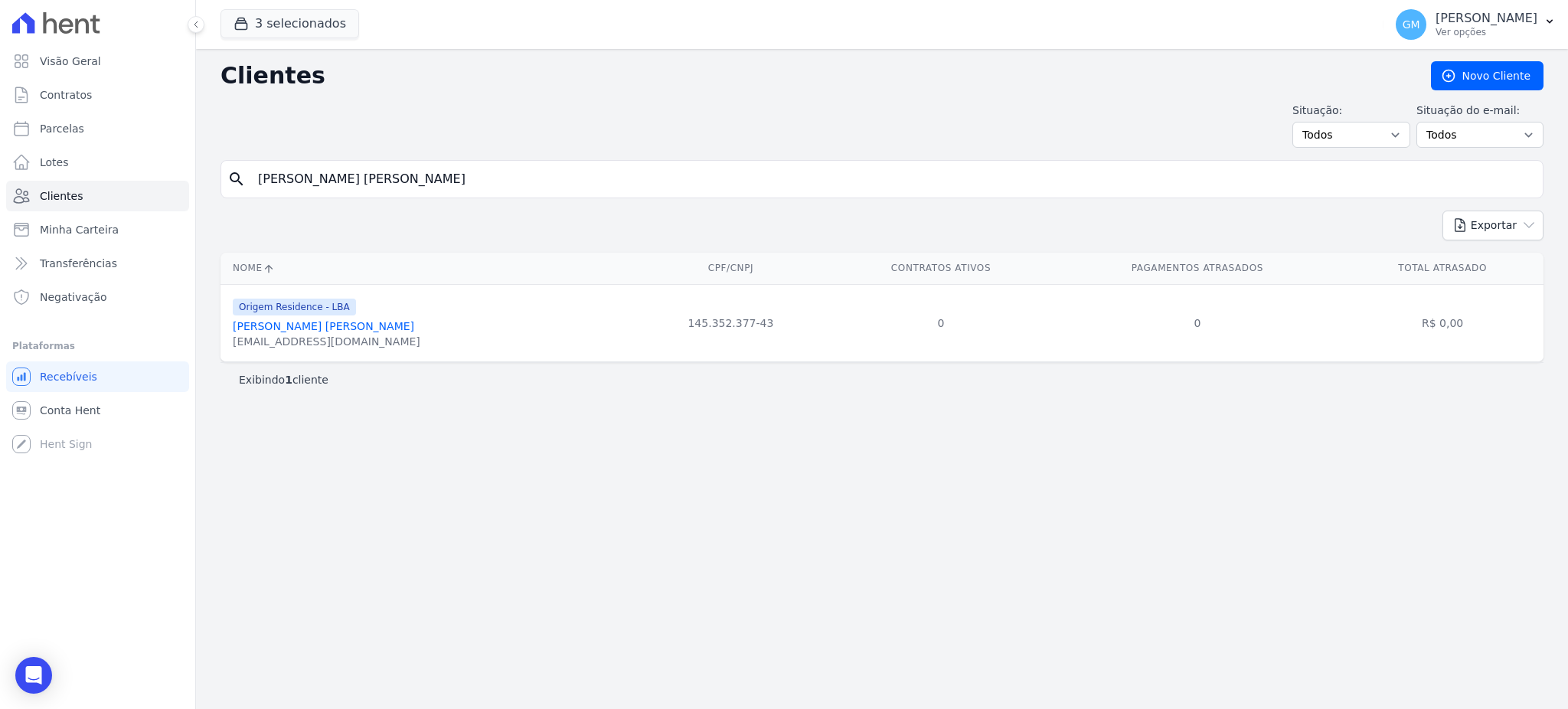
click at [333, 333] on link "Luis Felipe Cardoso Nunes" at bounding box center [323, 326] width 182 height 13
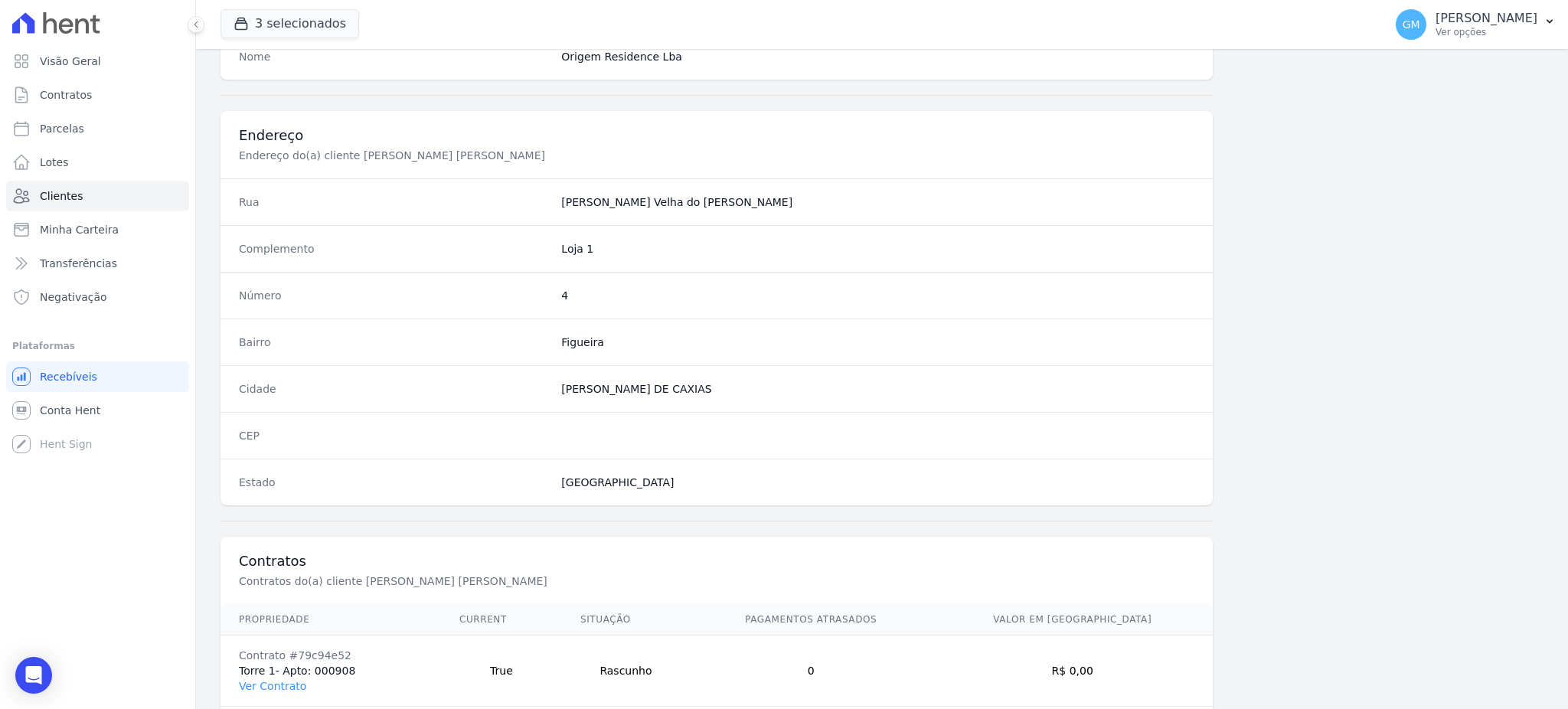
scroll to position [725, 0]
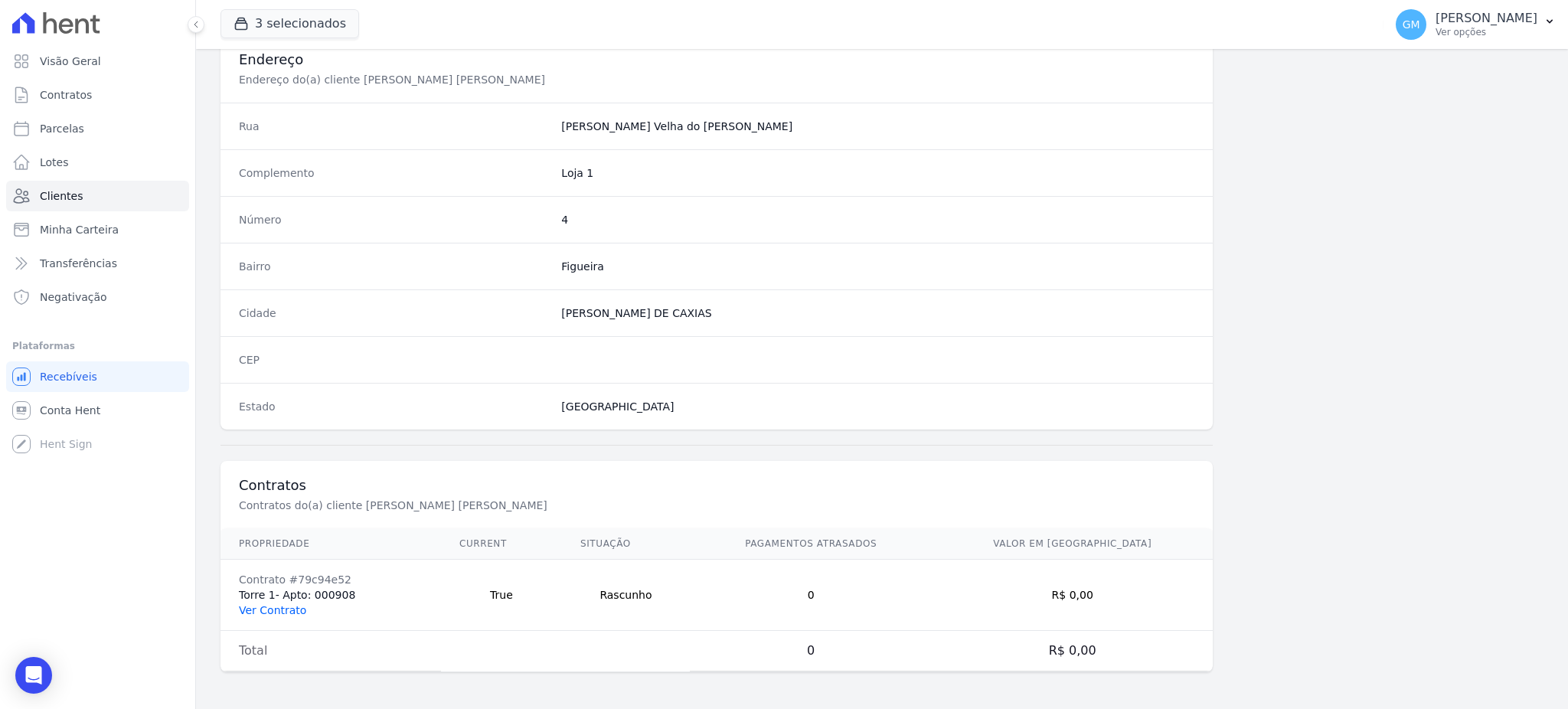
click at [281, 612] on link "Ver Contrato" at bounding box center [272, 610] width 67 height 13
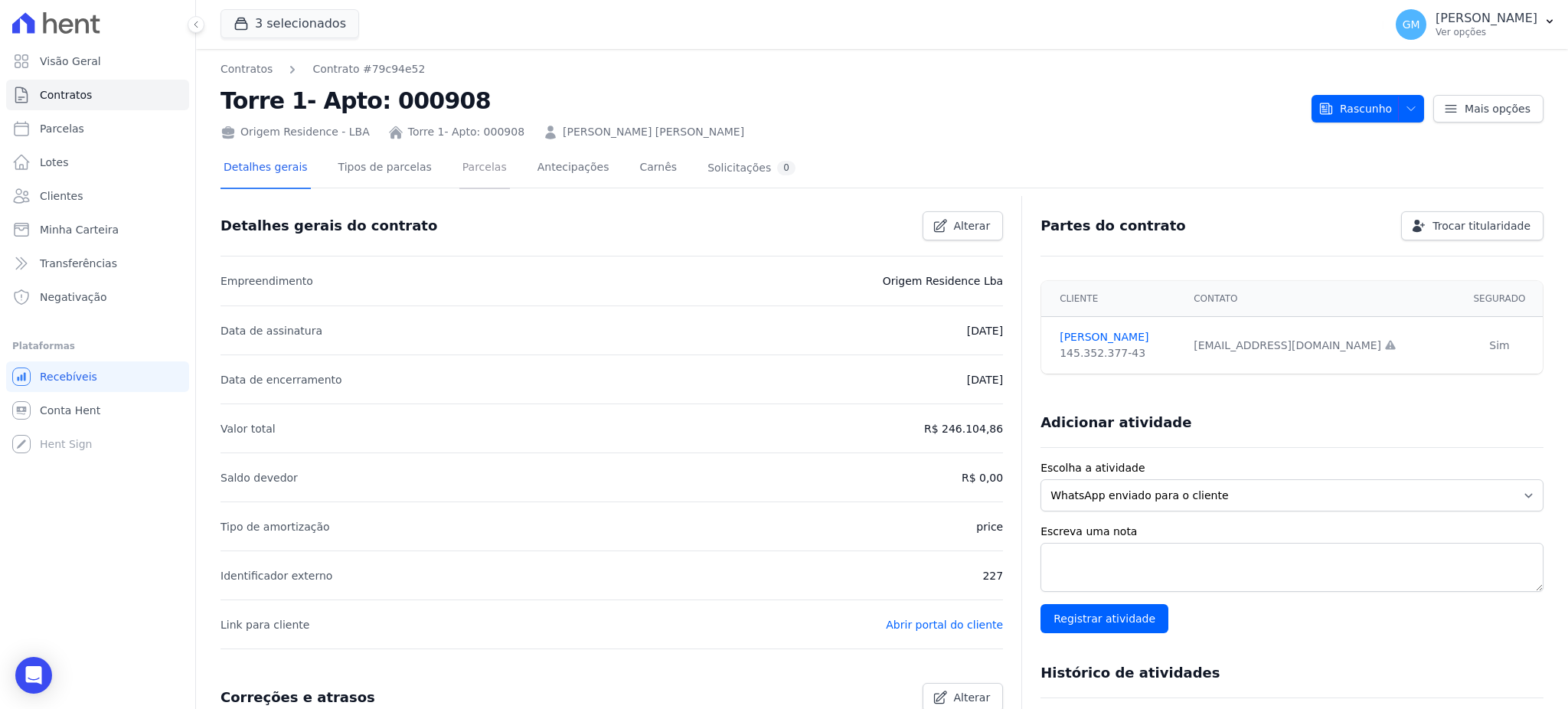
click at [459, 176] on link "Parcelas" at bounding box center [484, 168] width 50 height 40
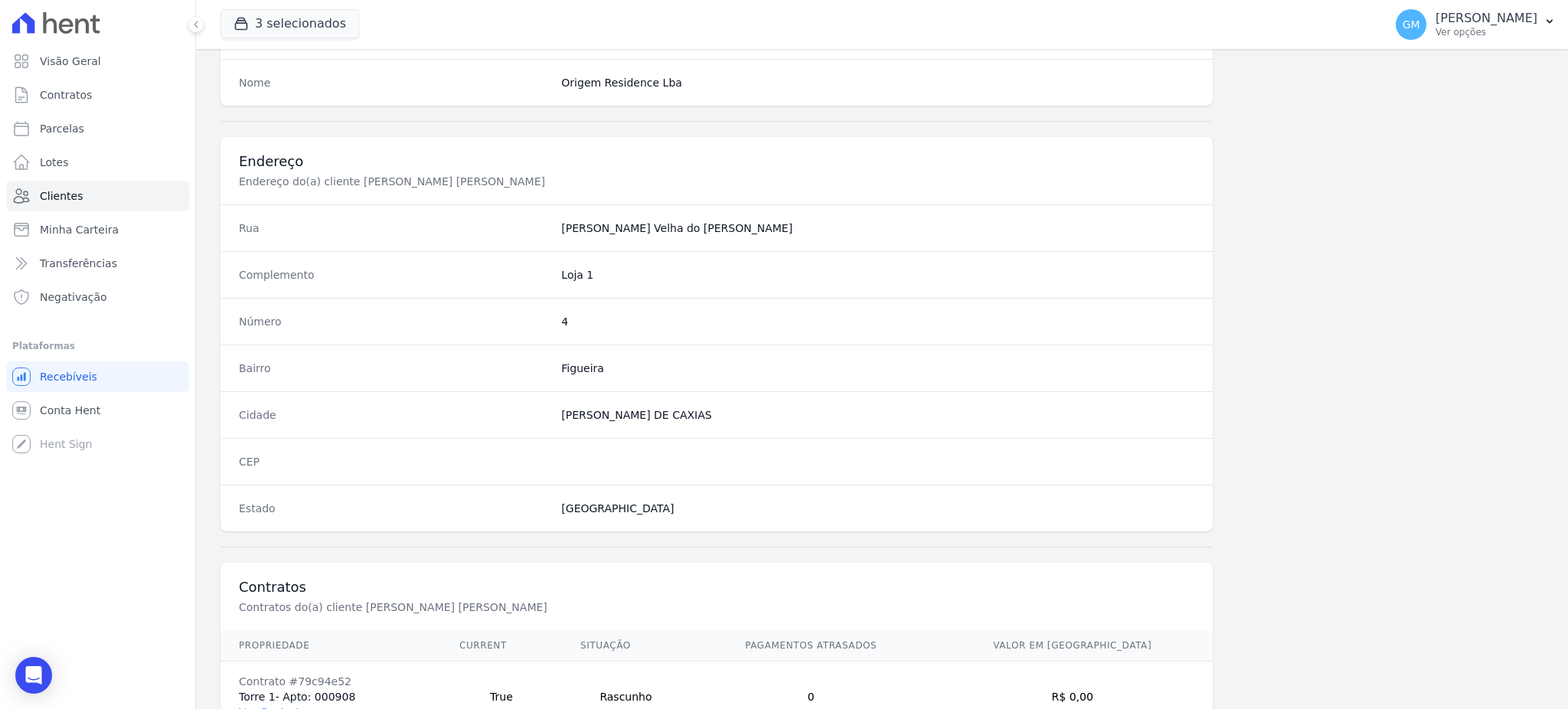
scroll to position [725, 0]
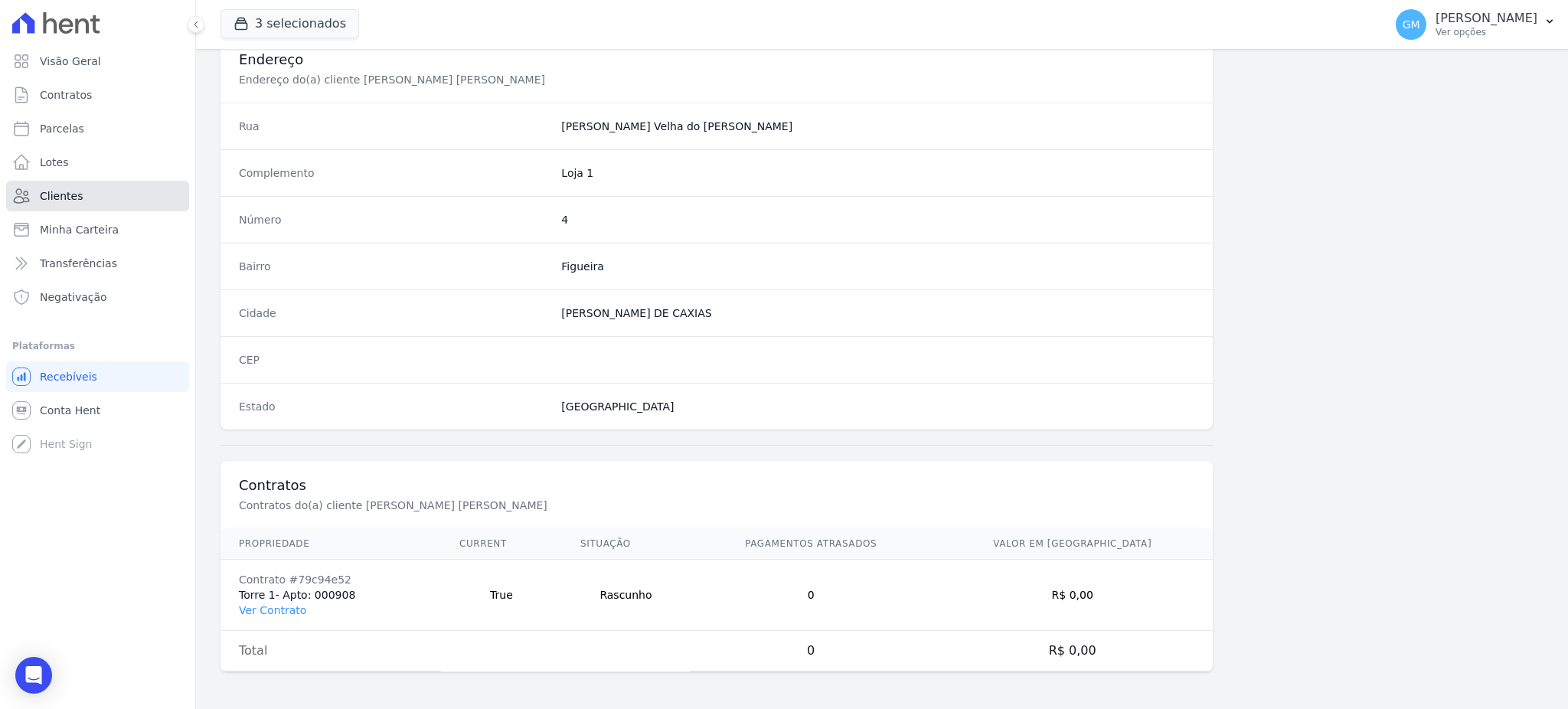
click at [82, 200] on link "Clientes" at bounding box center [97, 196] width 183 height 31
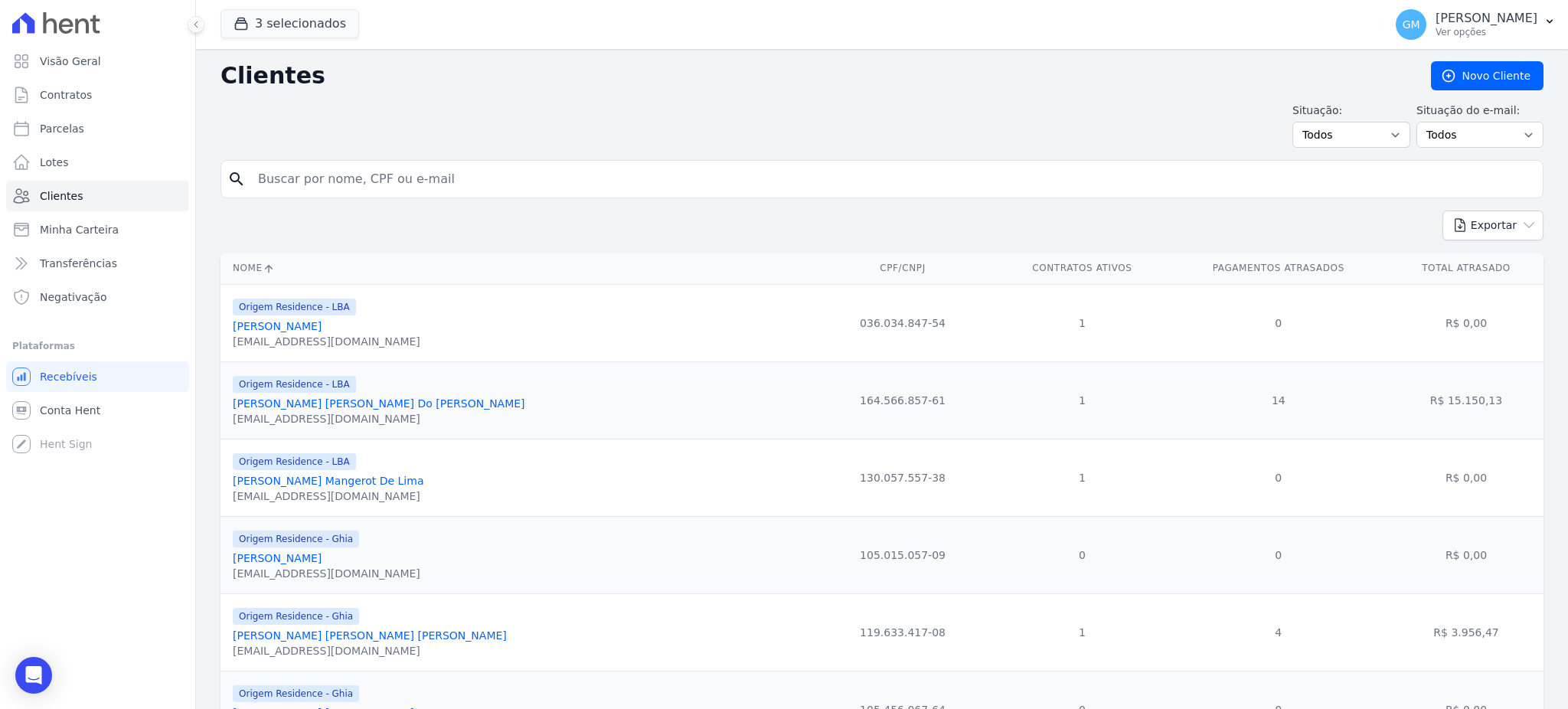
click at [310, 179] on input "search" at bounding box center [892, 179] width 1287 height 31
type input "marcelo jos"
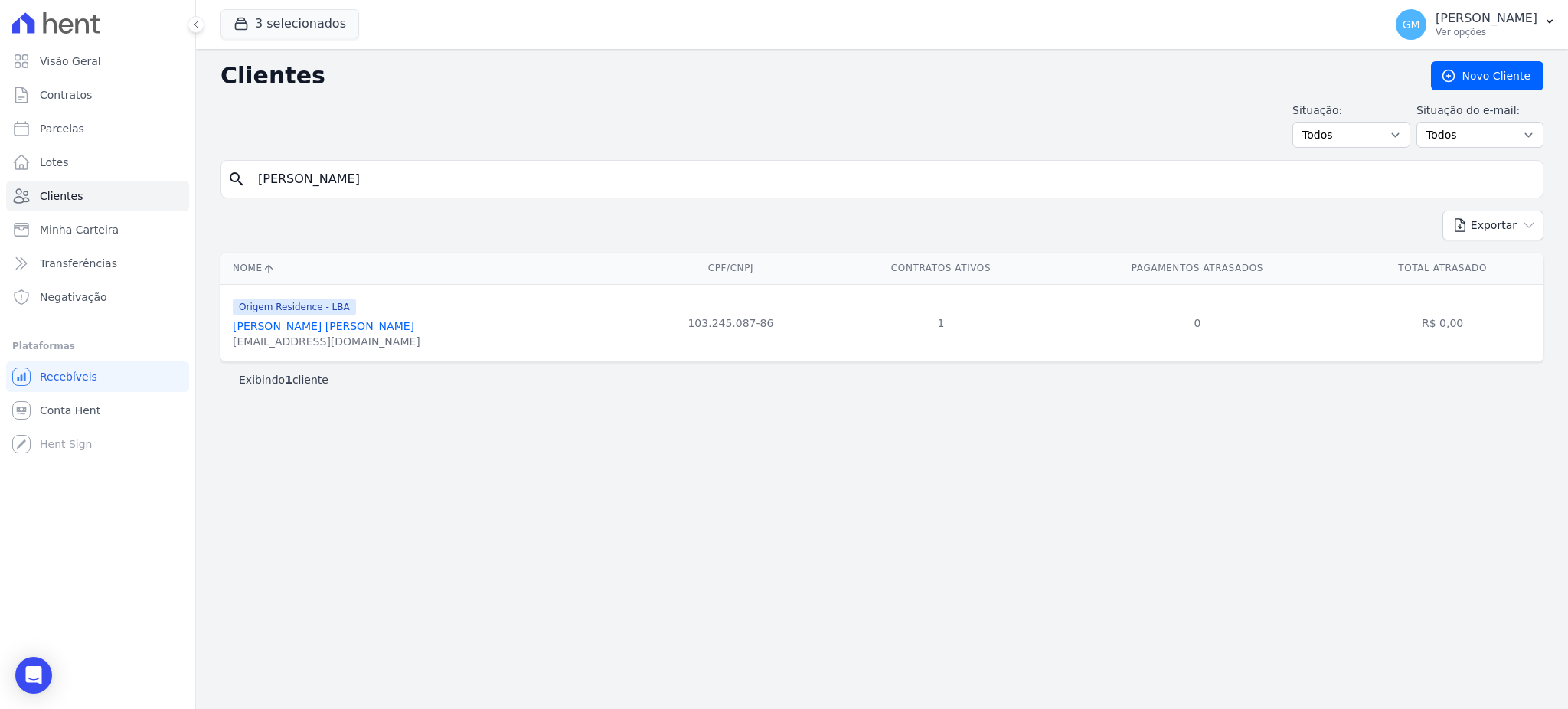
click at [369, 333] on link "Marcelo José De Lima Lemos Junior" at bounding box center [323, 326] width 182 height 13
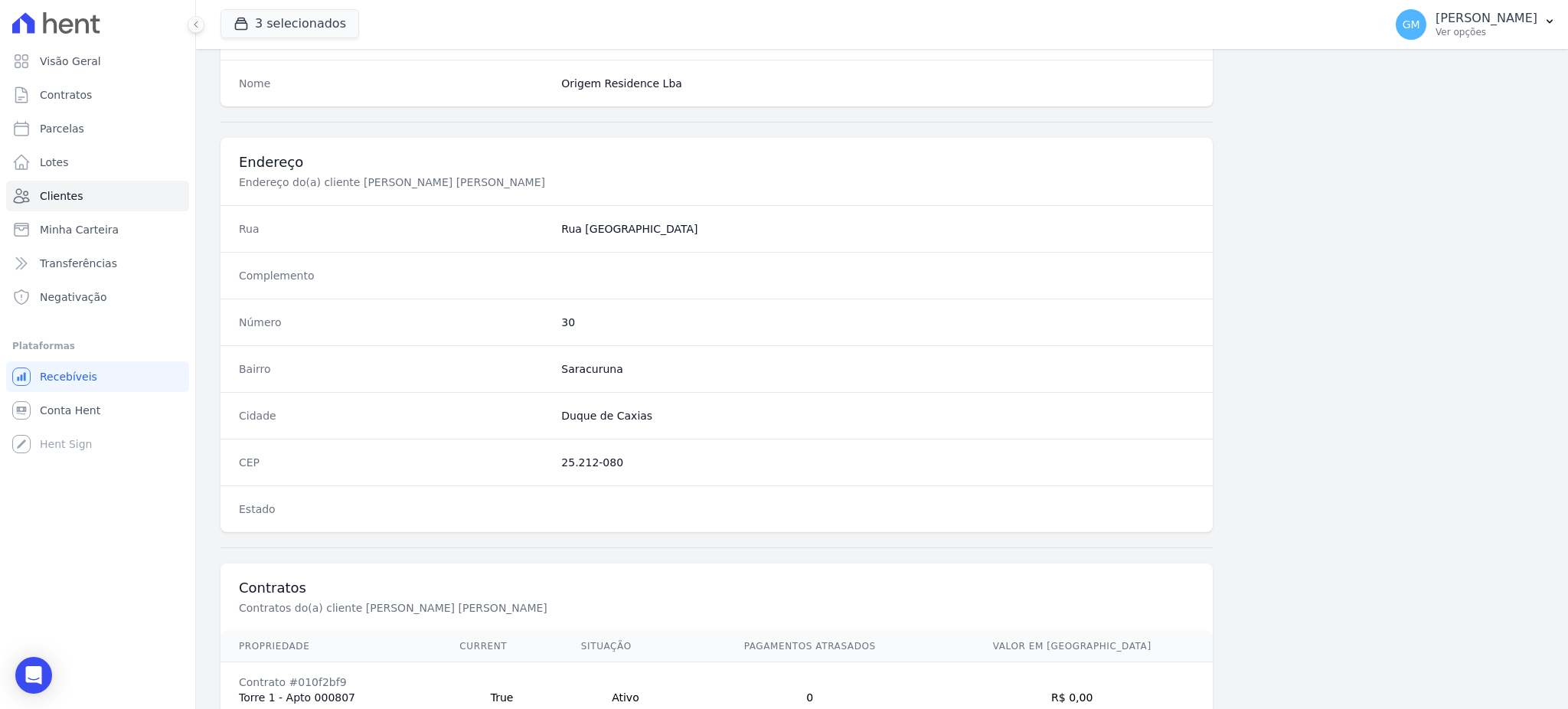
scroll to position [725, 0]
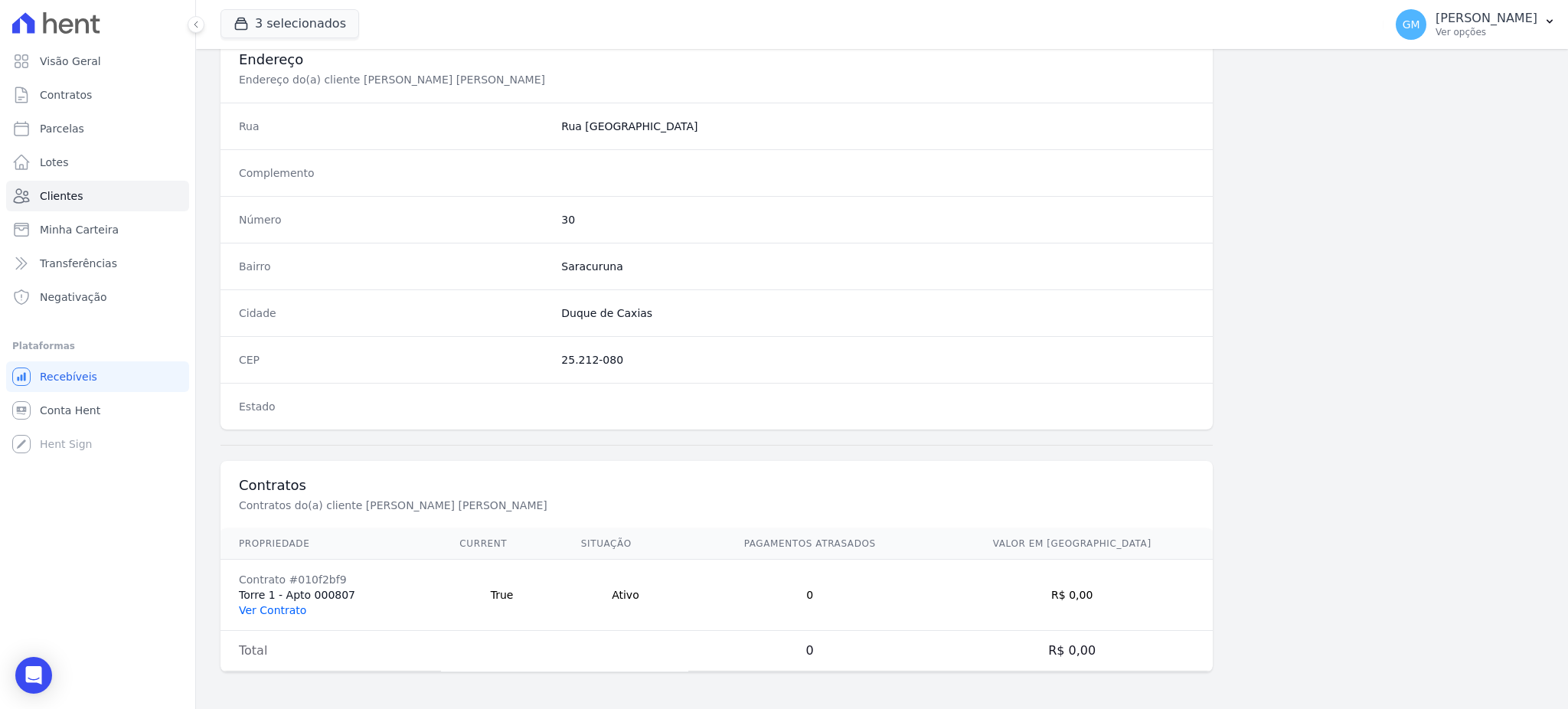
click at [282, 616] on link "Ver Contrato" at bounding box center [272, 610] width 67 height 13
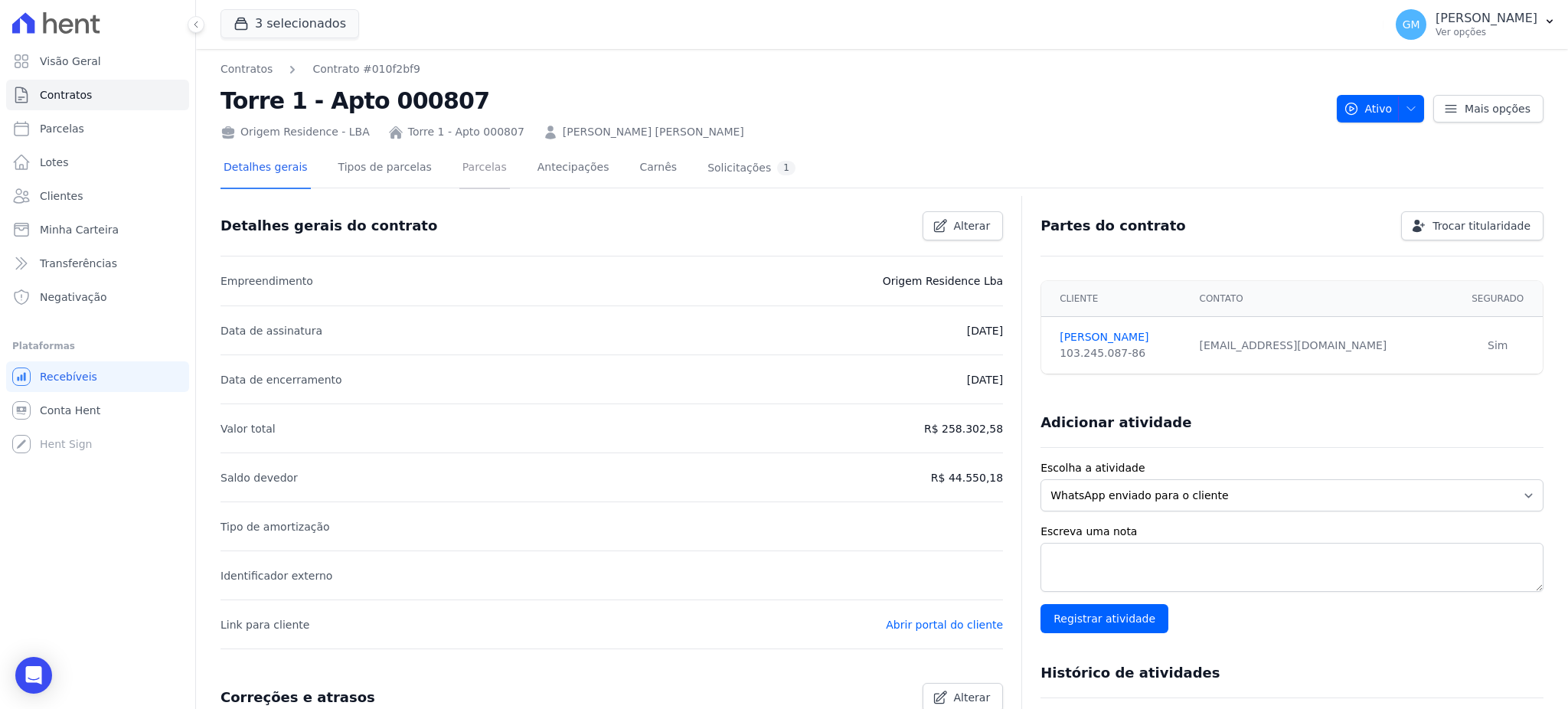
click at [459, 174] on link "Parcelas" at bounding box center [484, 168] width 50 height 40
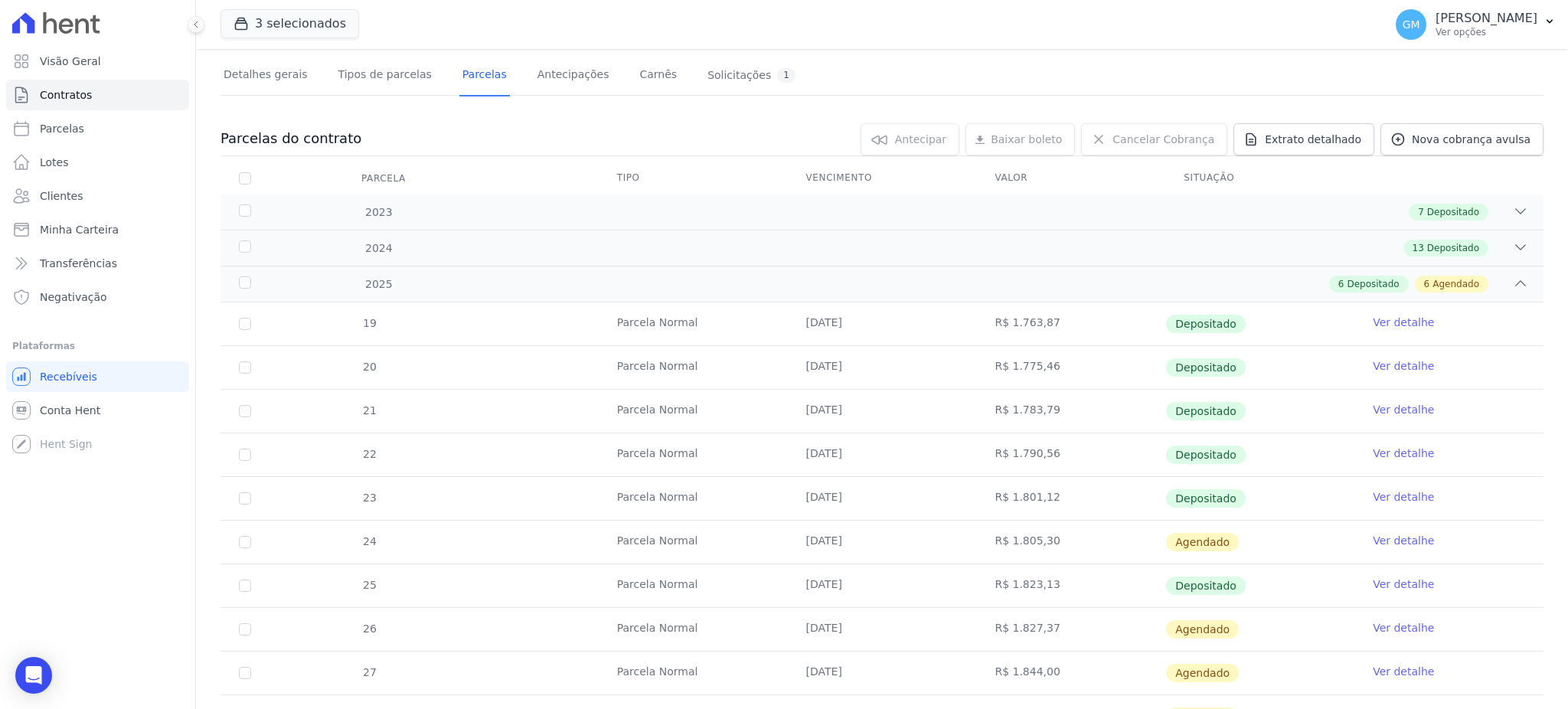
scroll to position [204, 0]
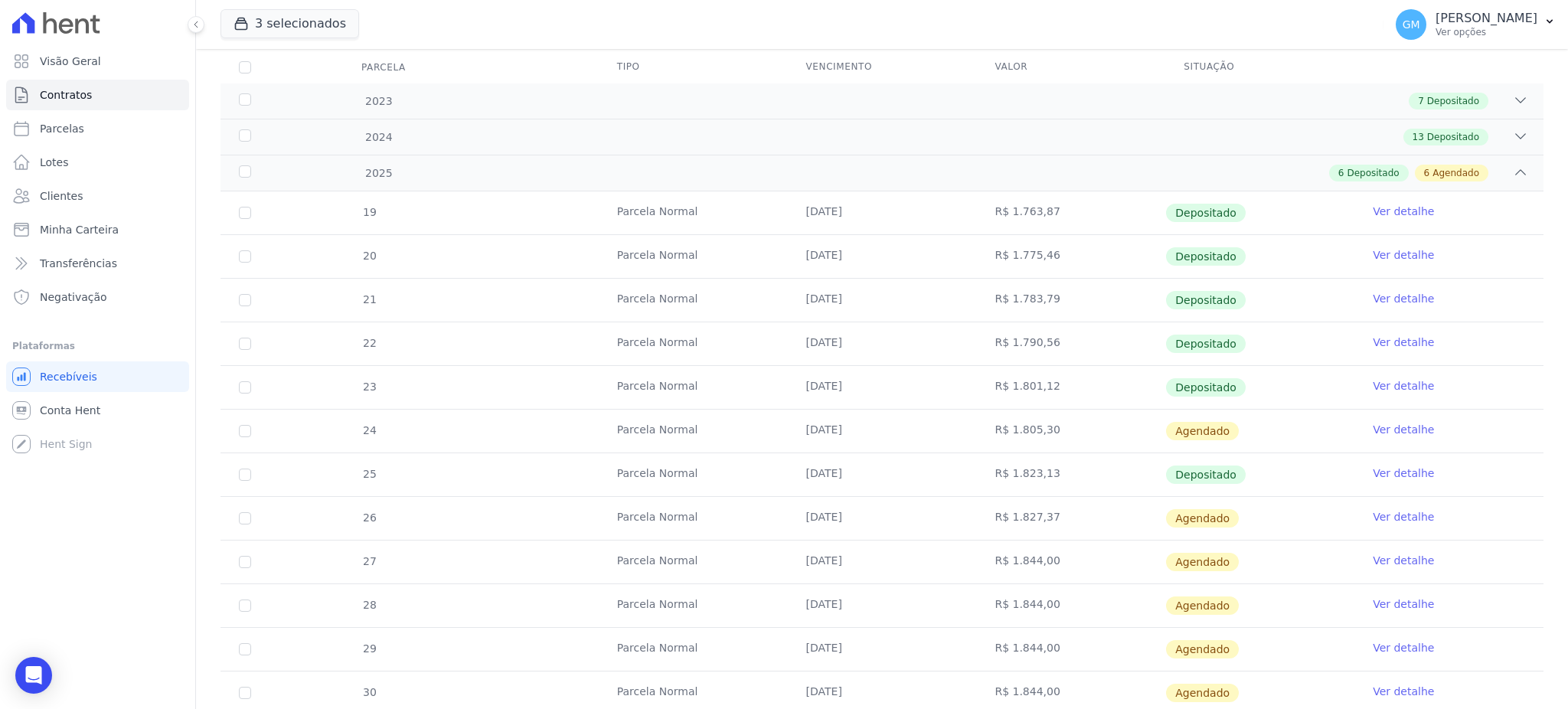
drag, startPoint x: 859, startPoint y: 465, endPoint x: 807, endPoint y: 467, distance: 52.0
click at [807, 467] on td "30/07/2025" at bounding box center [882, 474] width 189 height 43
click at [1373, 469] on link "Ver detalhe" at bounding box center [1403, 474] width 61 height 15
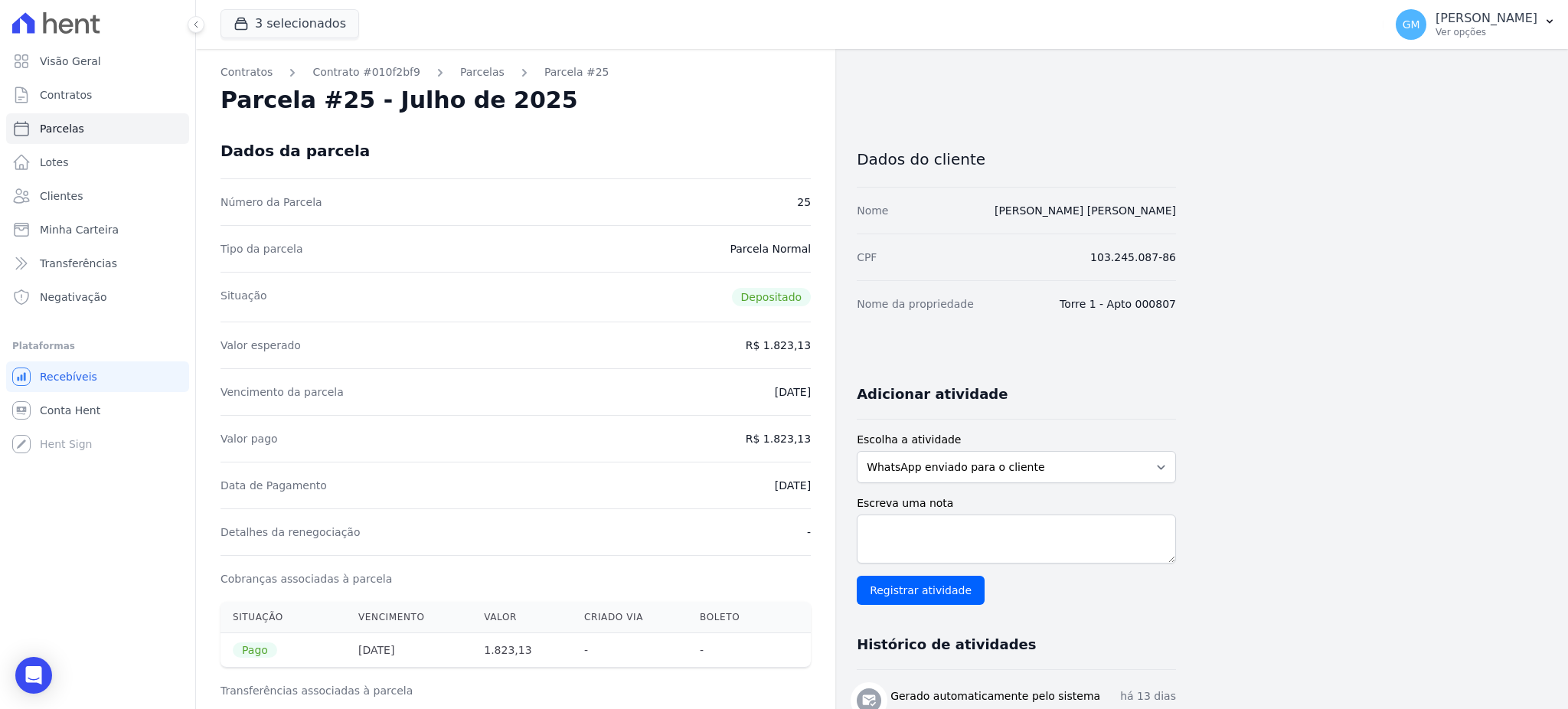
drag, startPoint x: 642, startPoint y: 166, endPoint x: 303, endPoint y: 45, distance: 359.9
click at [642, 166] on div "Dados da parcela" at bounding box center [515, 151] width 591 height 55
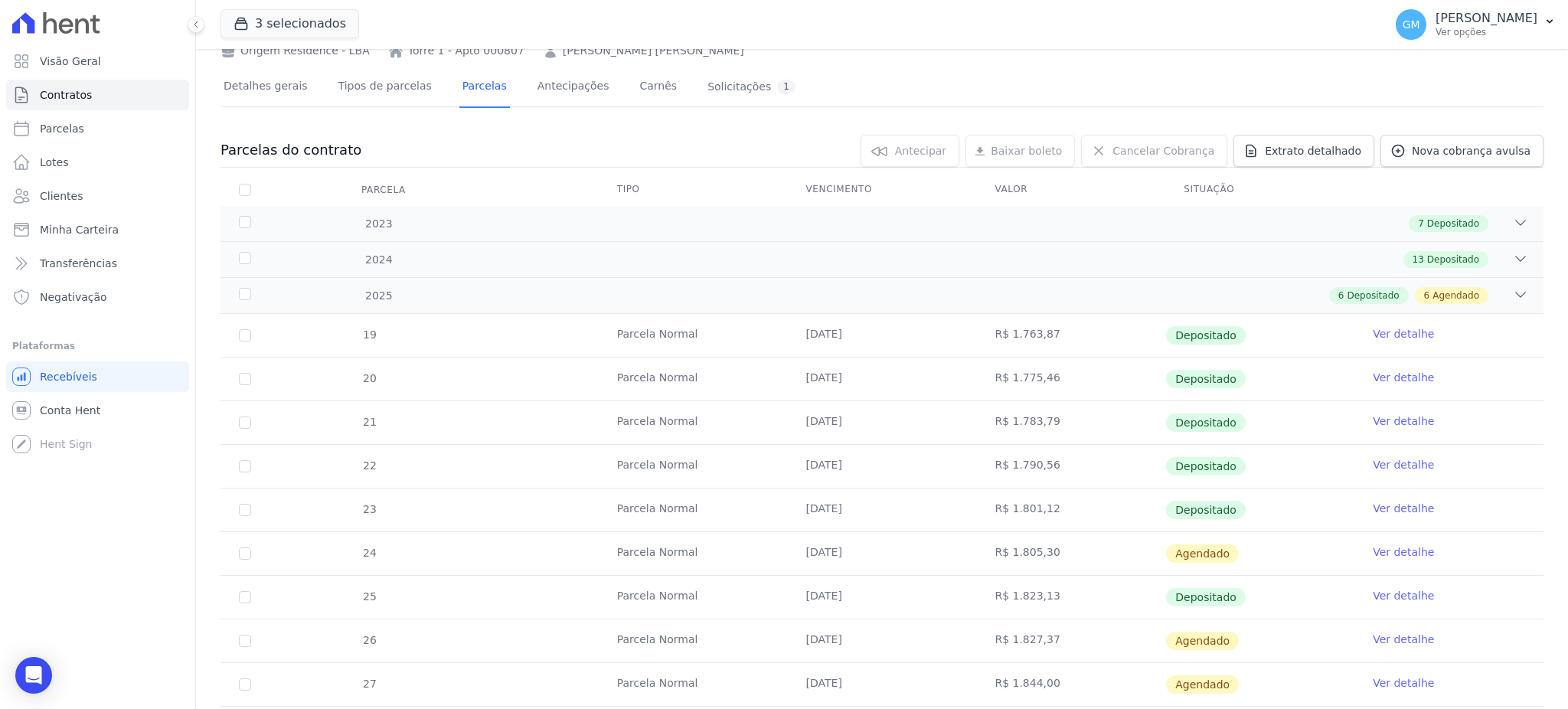
scroll to position [204, 0]
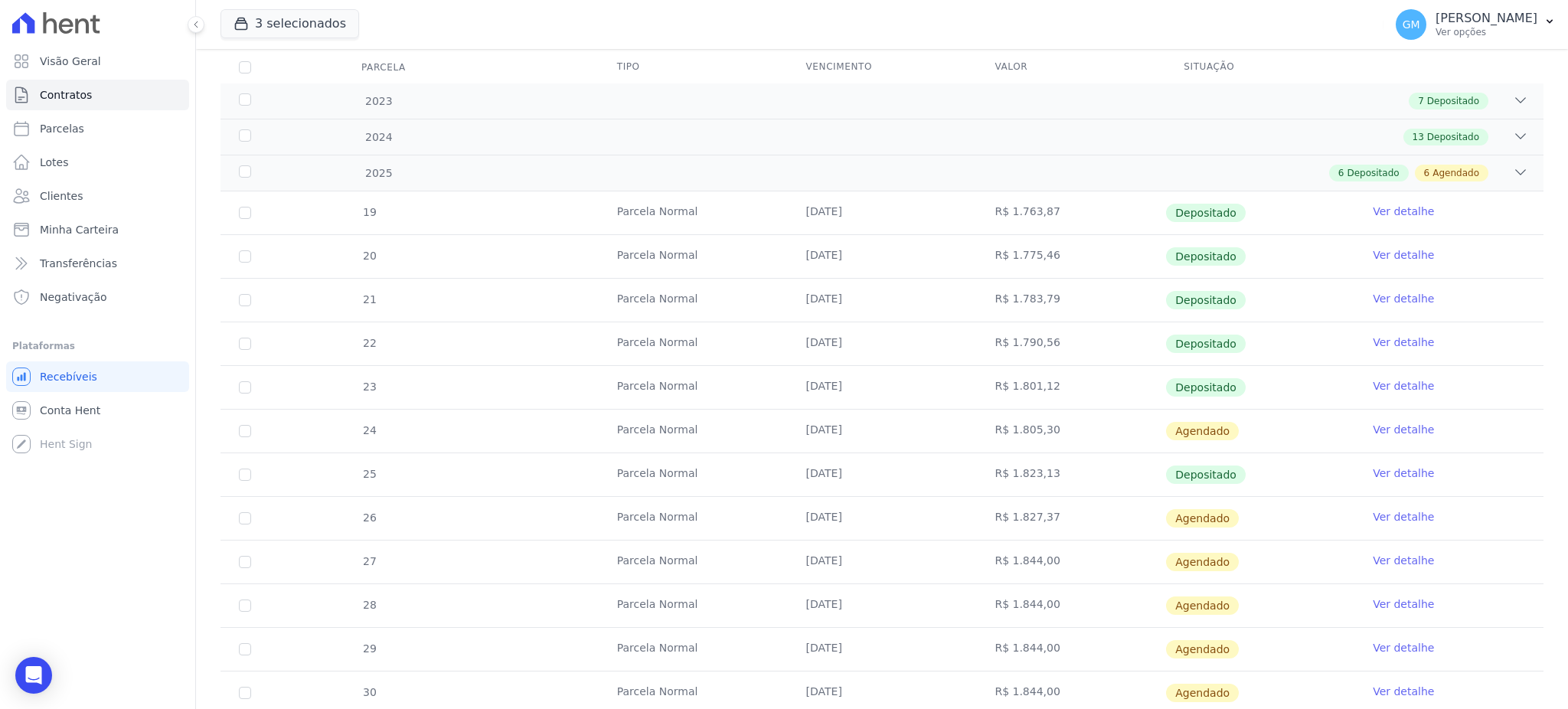
click at [1375, 519] on link "Ver detalhe" at bounding box center [1403, 517] width 61 height 15
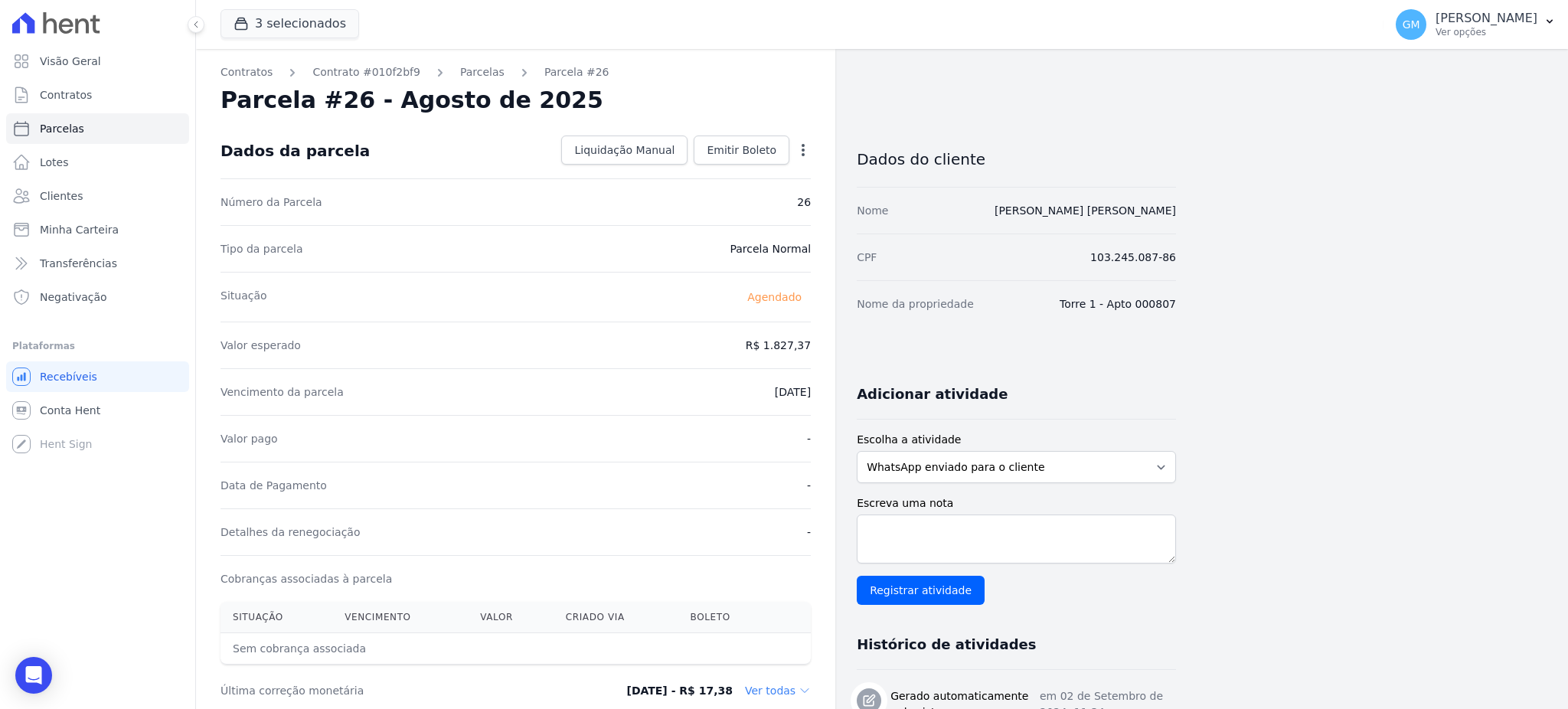
click at [806, 155] on icon "button" at bounding box center [803, 150] width 15 height 15
click at [740, 163] on link "Alterar" at bounding box center [737, 170] width 135 height 28
click at [704, 173] on link "Alterar" at bounding box center [737, 170] width 135 height 28
click at [809, 151] on icon "button" at bounding box center [803, 150] width 15 height 15
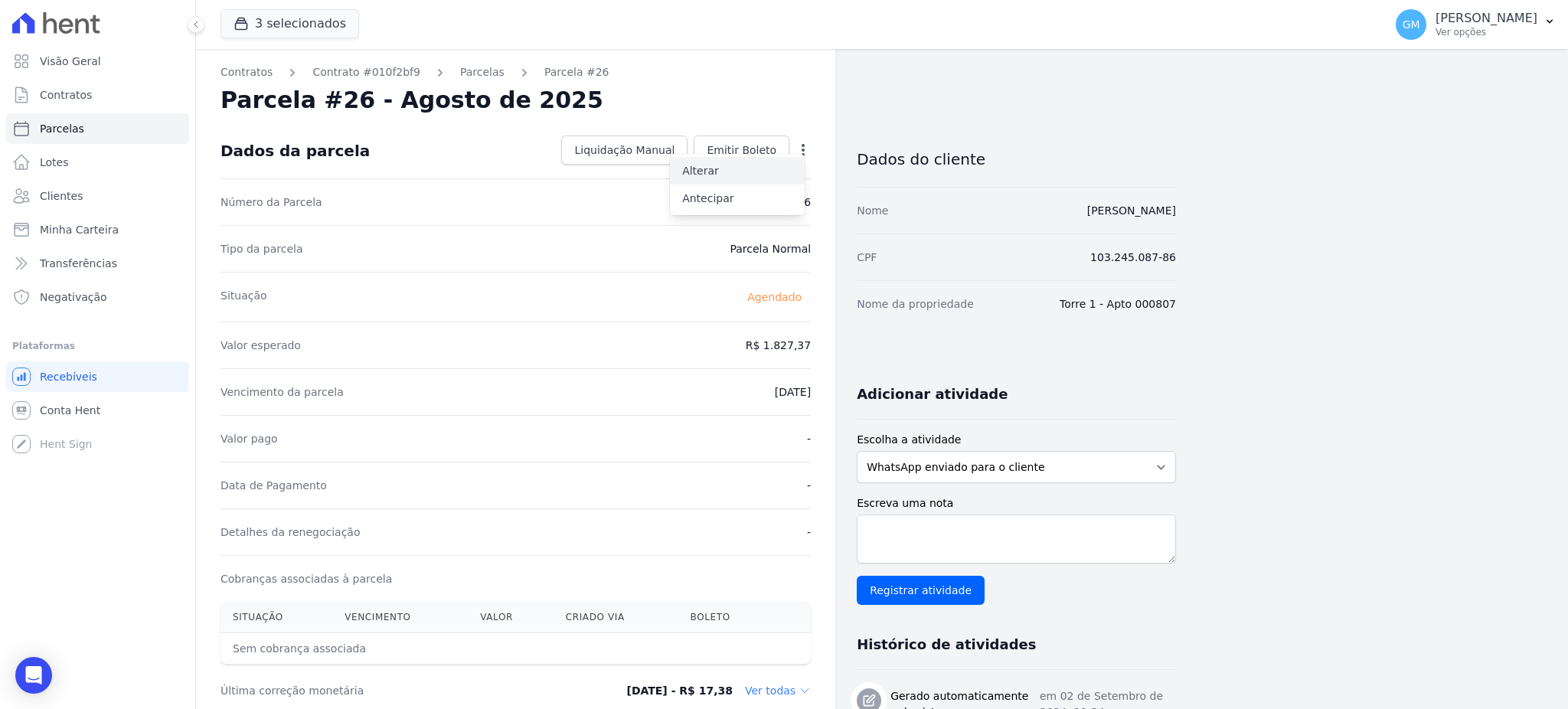
click at [712, 177] on link "Alterar" at bounding box center [737, 170] width 135 height 28
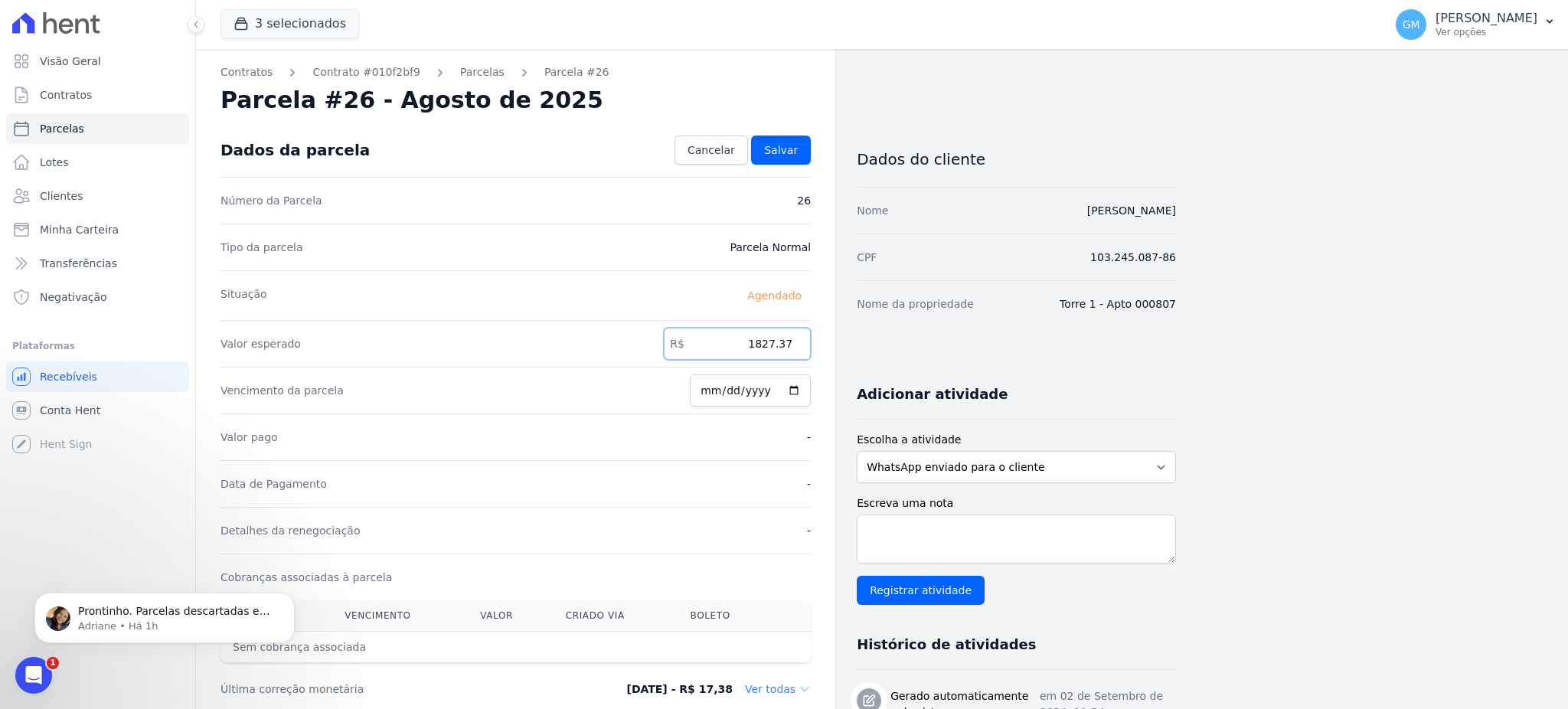
drag, startPoint x: 781, startPoint y: 352, endPoint x: 818, endPoint y: 354, distance: 37.1
paste input ".83972"
click at [763, 354] on input "1.83972" at bounding box center [736, 344] width 147 height 32
click at [776, 344] on input "183972" at bounding box center [736, 344] width 147 height 32
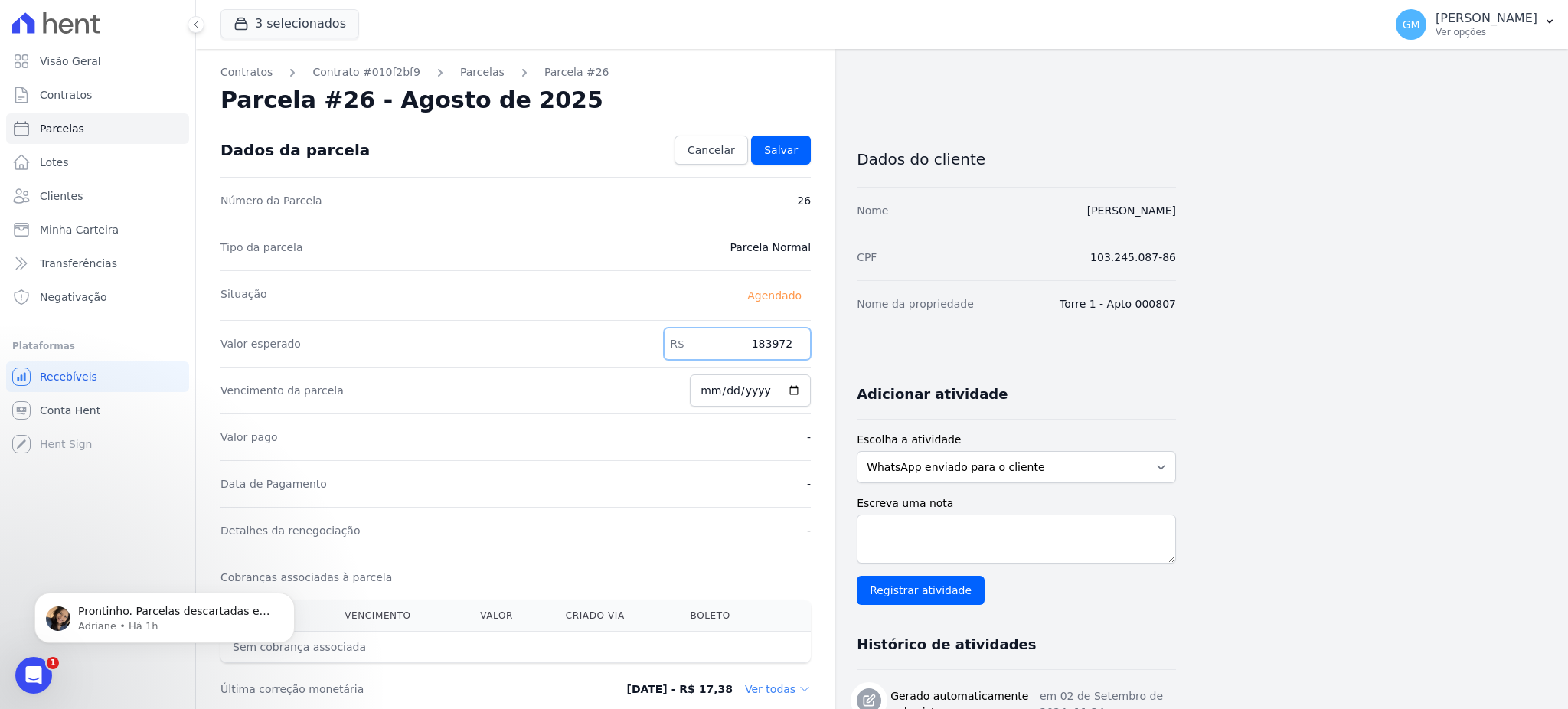
click at [781, 350] on input "183972" at bounding box center [736, 344] width 147 height 32
type input "1839.72"
click at [778, 150] on span "Salvar" at bounding box center [781, 150] width 34 height 15
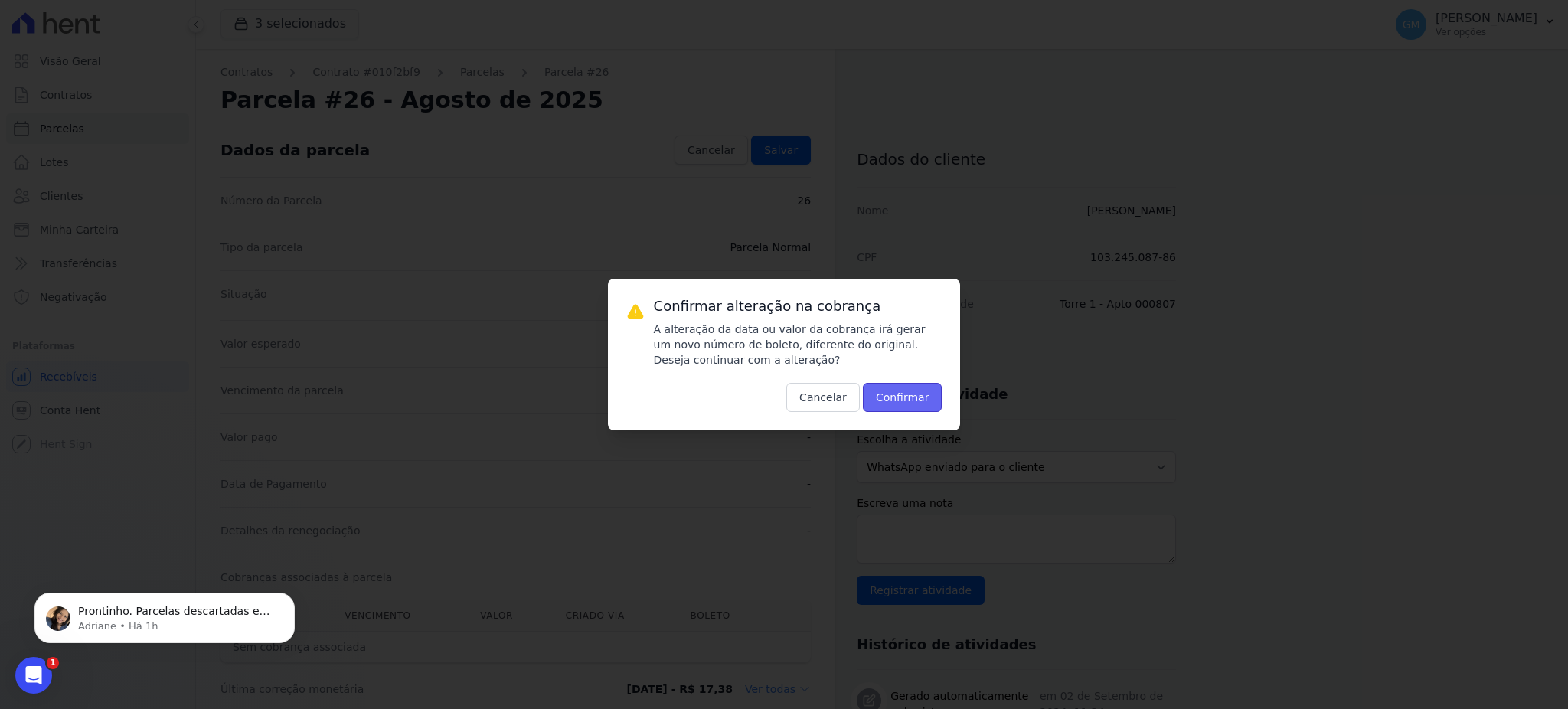
click at [893, 399] on button "Confirmar" at bounding box center [902, 397] width 80 height 29
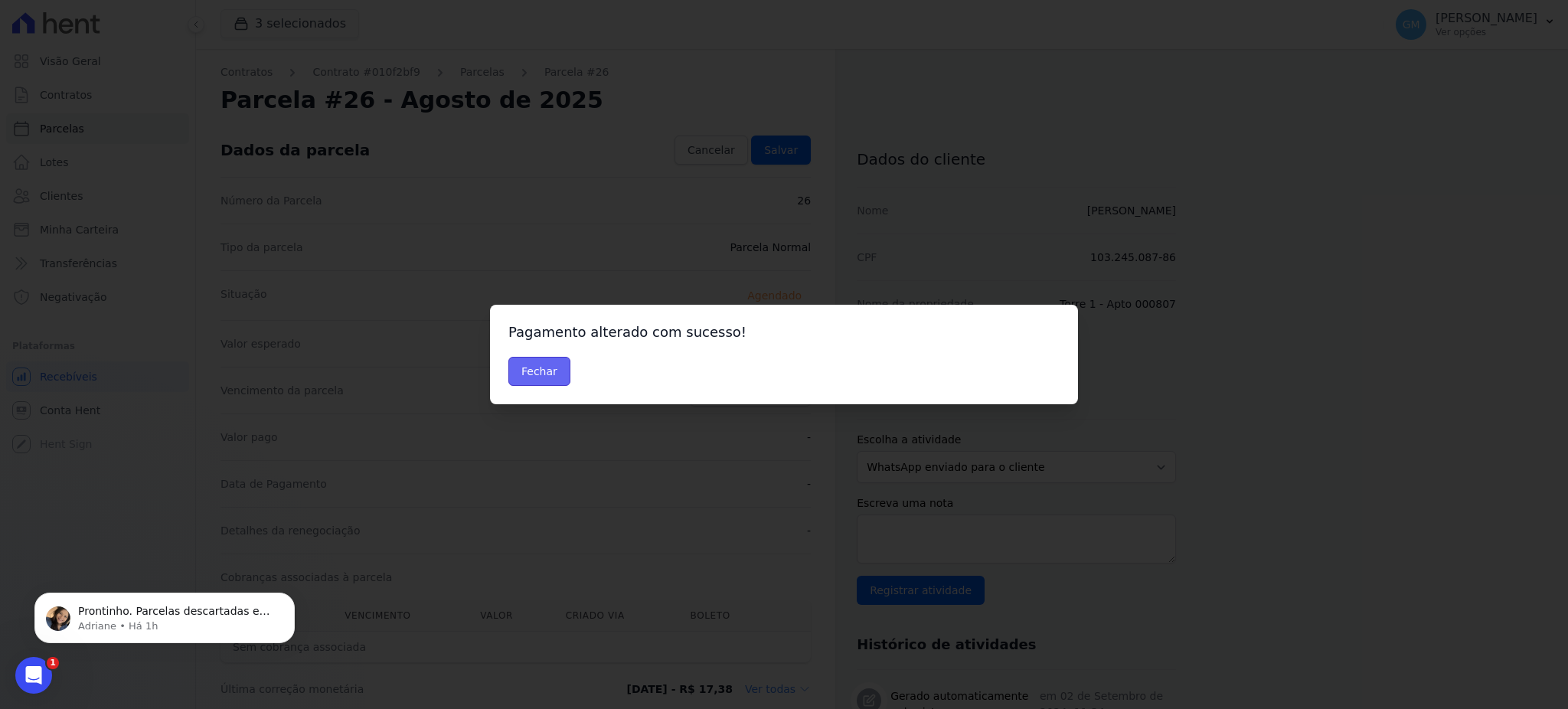
click at [522, 372] on button "Fechar" at bounding box center [539, 371] width 62 height 29
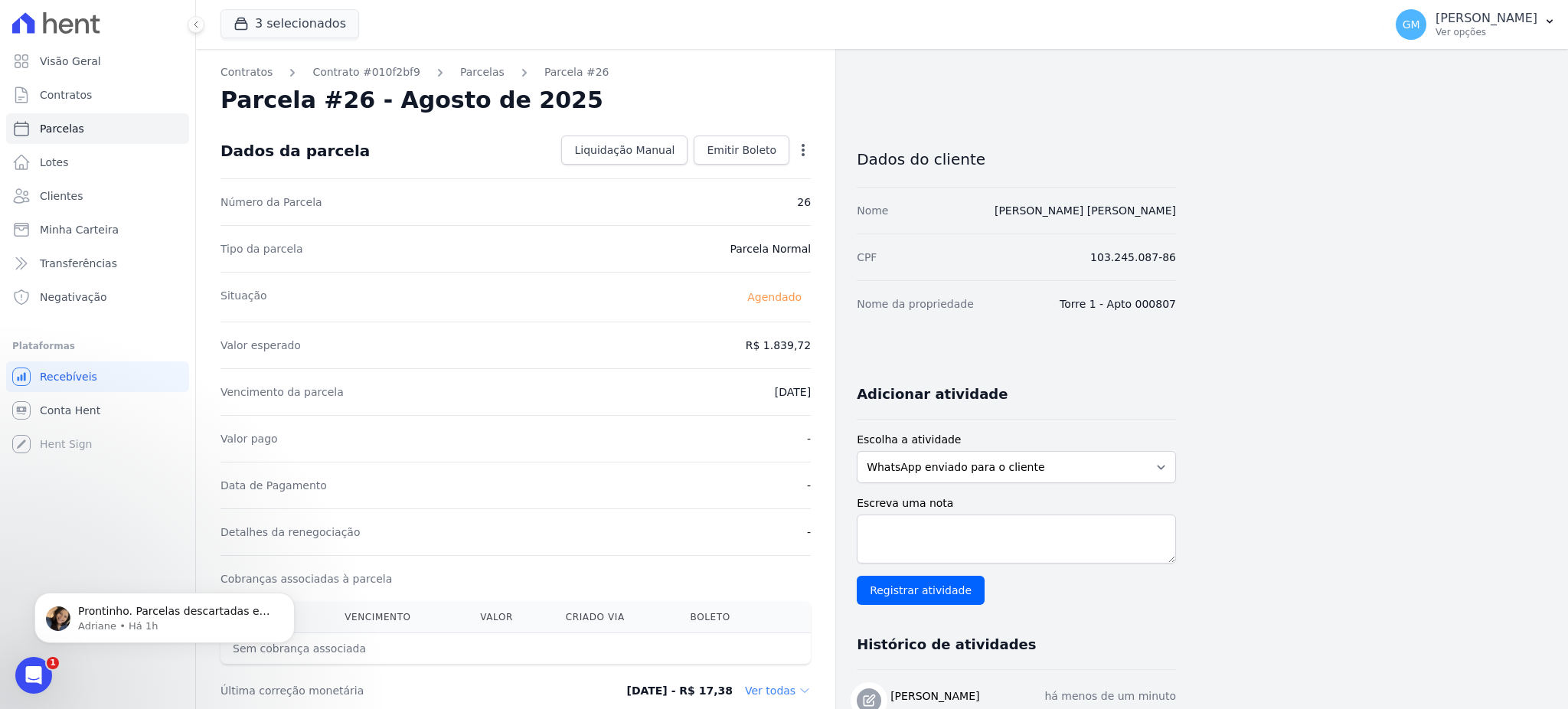
drag, startPoint x: 693, startPoint y: 464, endPoint x: 695, endPoint y: 436, distance: 28.1
click at [693, 464] on div "Data de Pagamento -" at bounding box center [515, 485] width 591 height 47
click at [750, 154] on span "Emitir Boleto" at bounding box center [741, 150] width 70 height 15
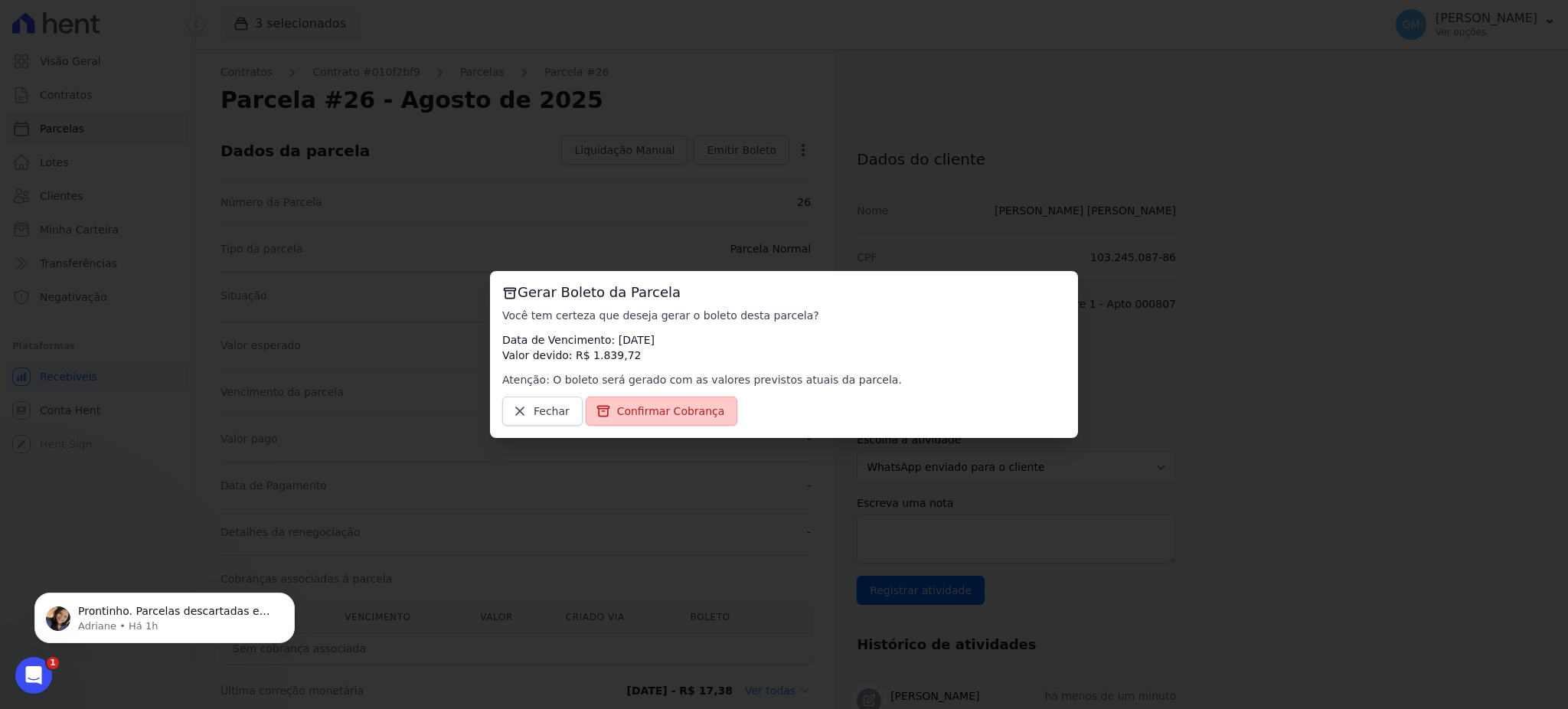
click at [660, 405] on span "Confirmar Cobrança" at bounding box center [671, 411] width 108 height 15
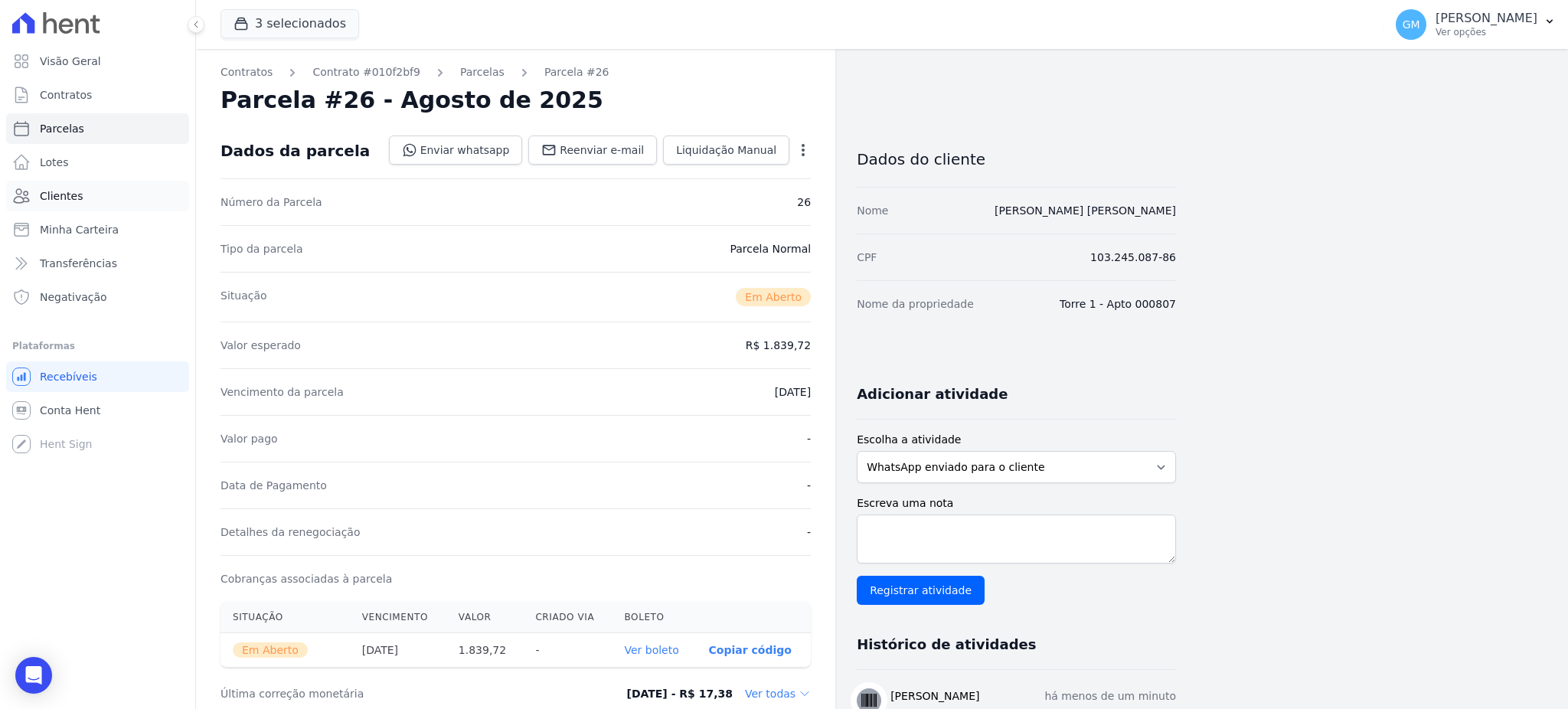
click at [98, 191] on link "Clientes" at bounding box center [97, 196] width 183 height 31
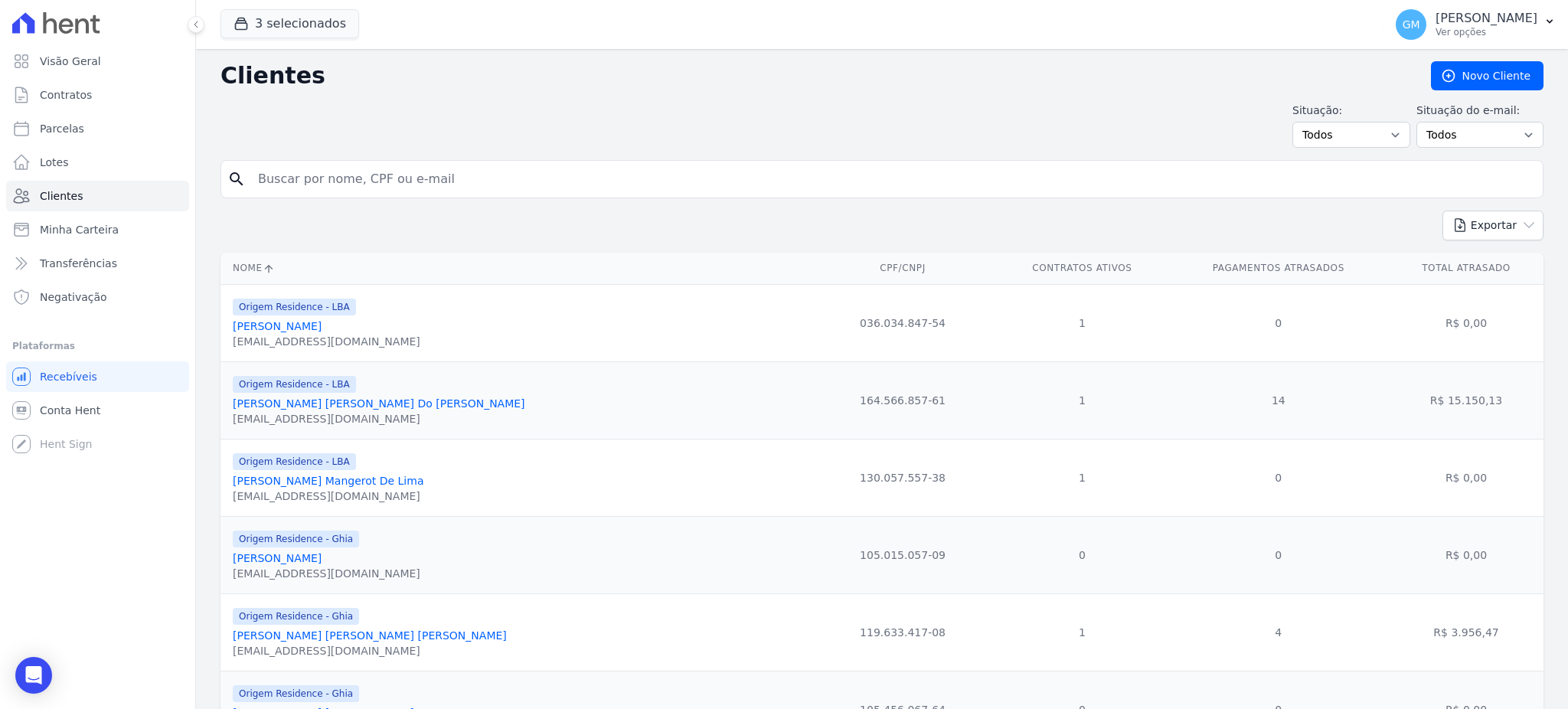
click at [283, 189] on input "search" at bounding box center [892, 179] width 1287 height 31
type input "euz"
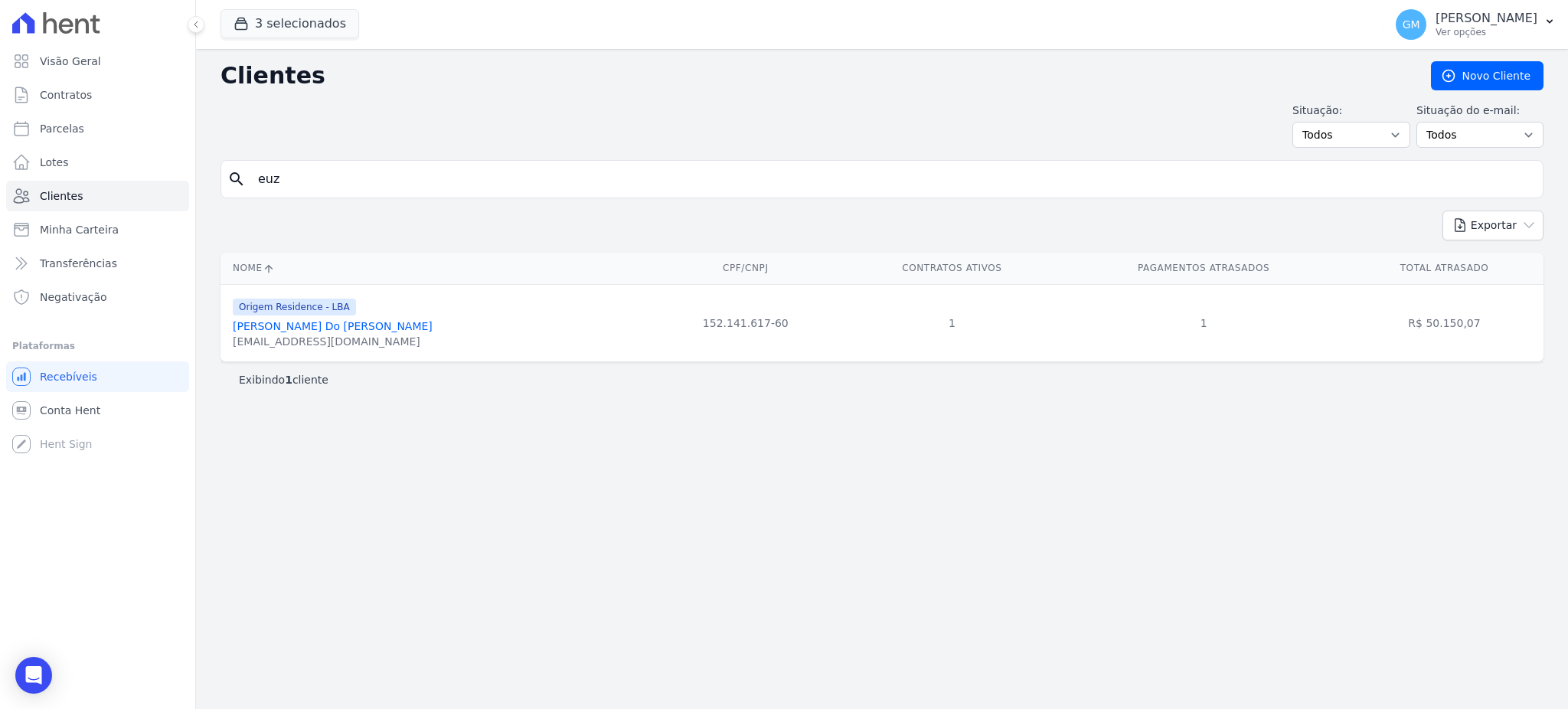
click at [336, 329] on link "Stefanny Euzebio Do Nascimento" at bounding box center [333, 326] width 200 height 13
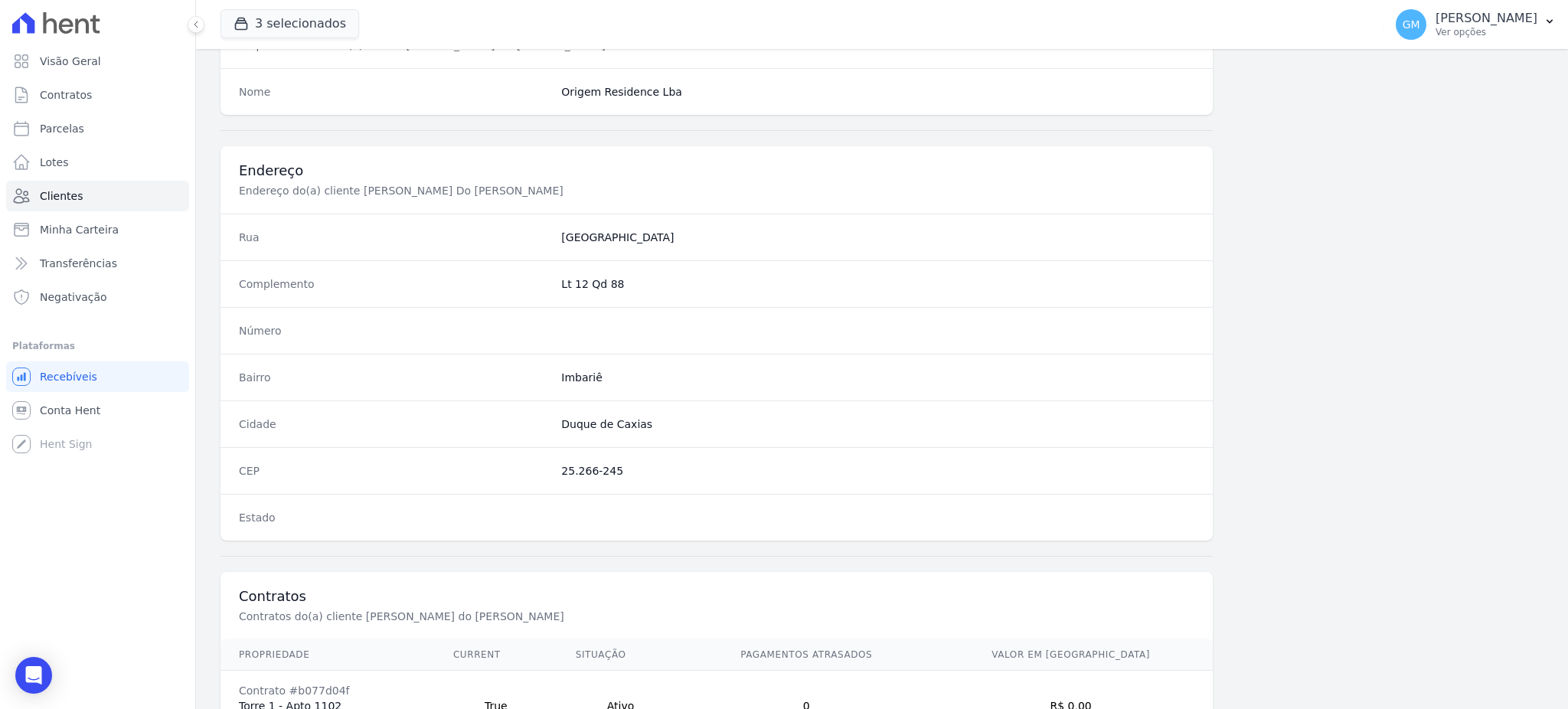
scroll to position [725, 0]
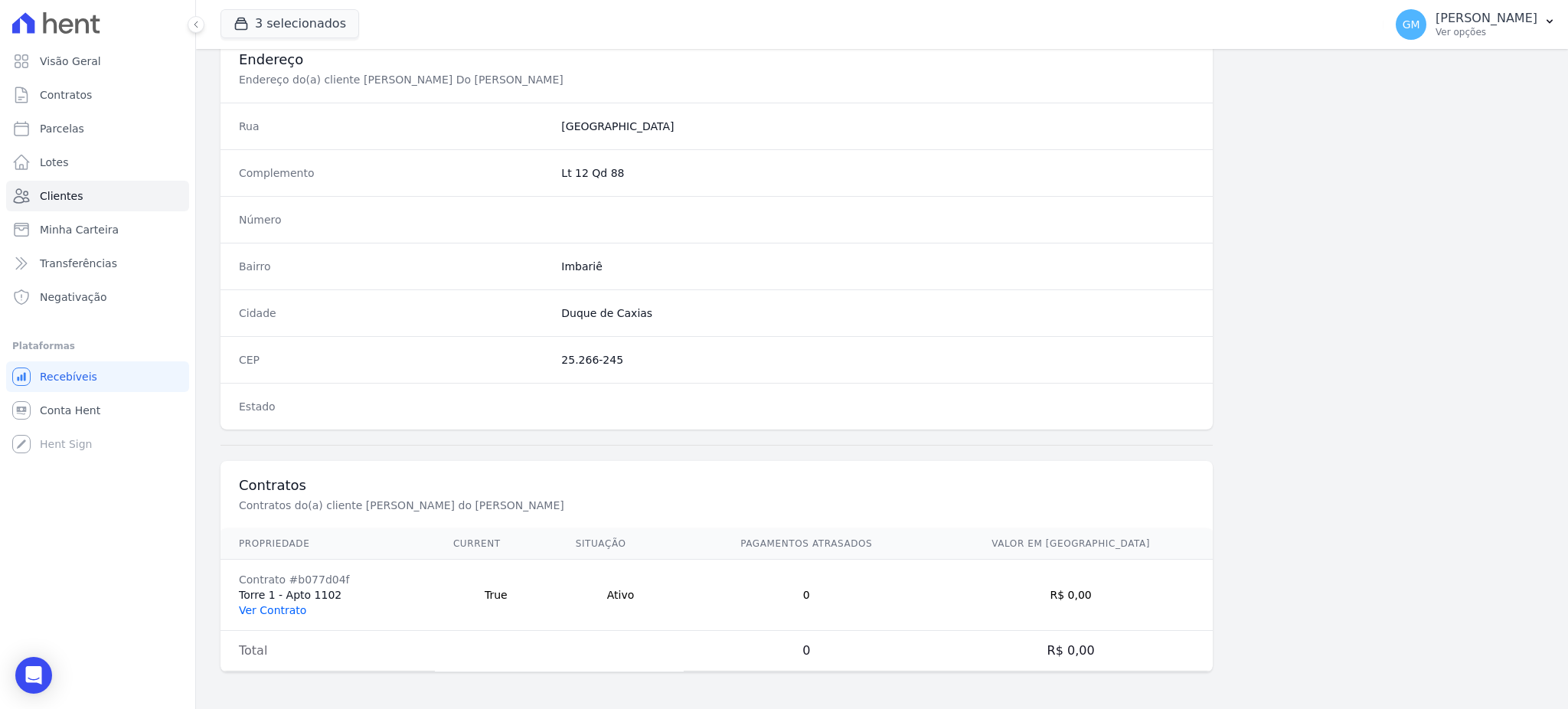
click at [272, 611] on link "Ver Contrato" at bounding box center [272, 610] width 67 height 13
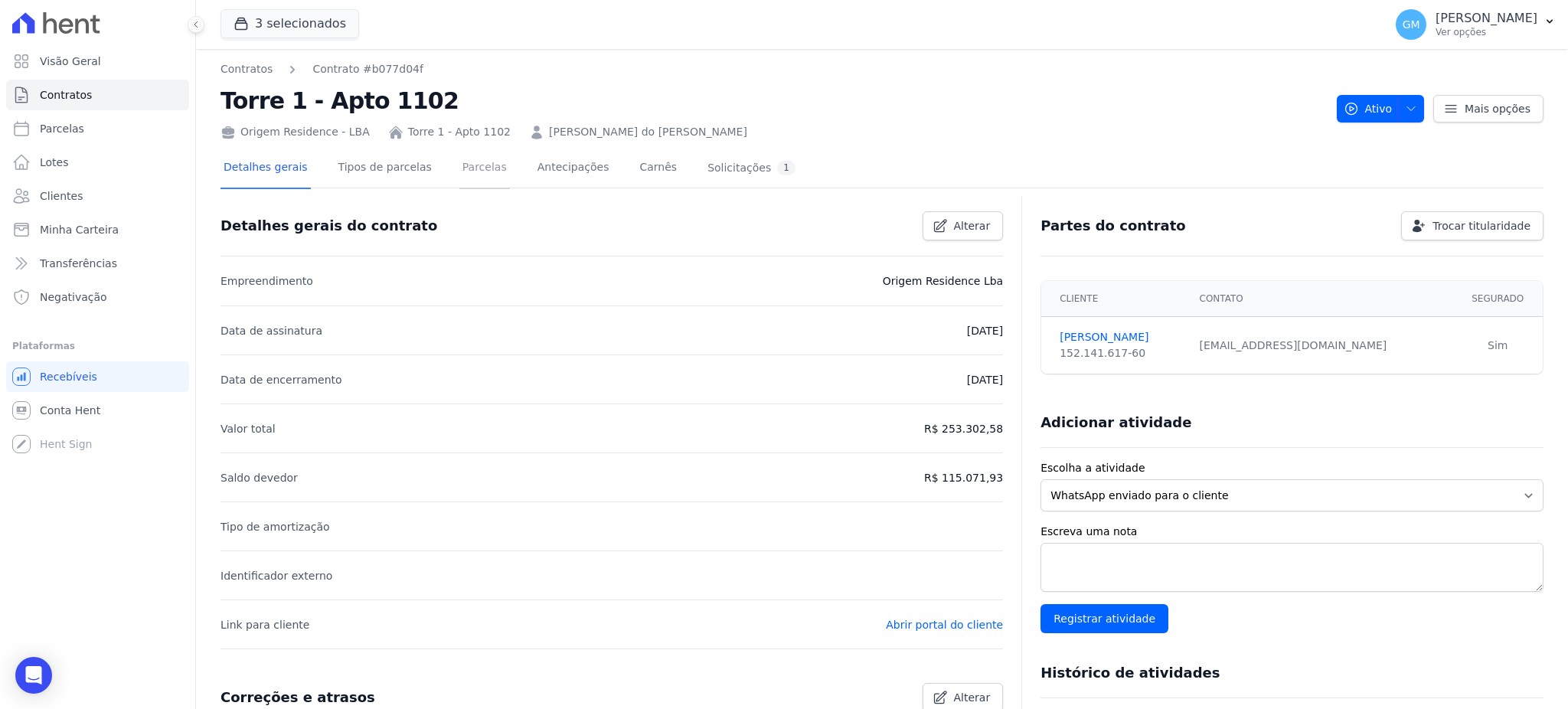
click at [467, 177] on link "Parcelas" at bounding box center [484, 168] width 50 height 40
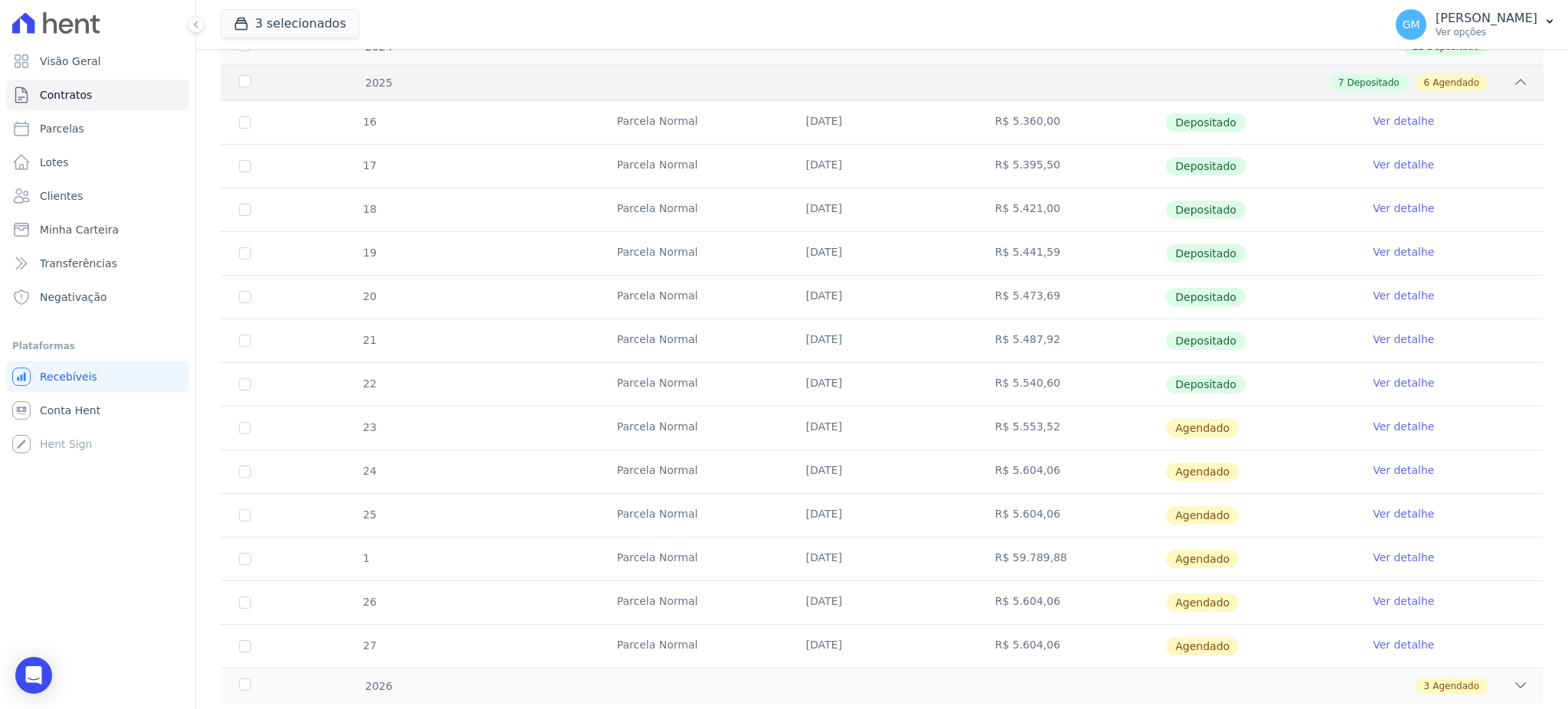
scroll to position [307, 0]
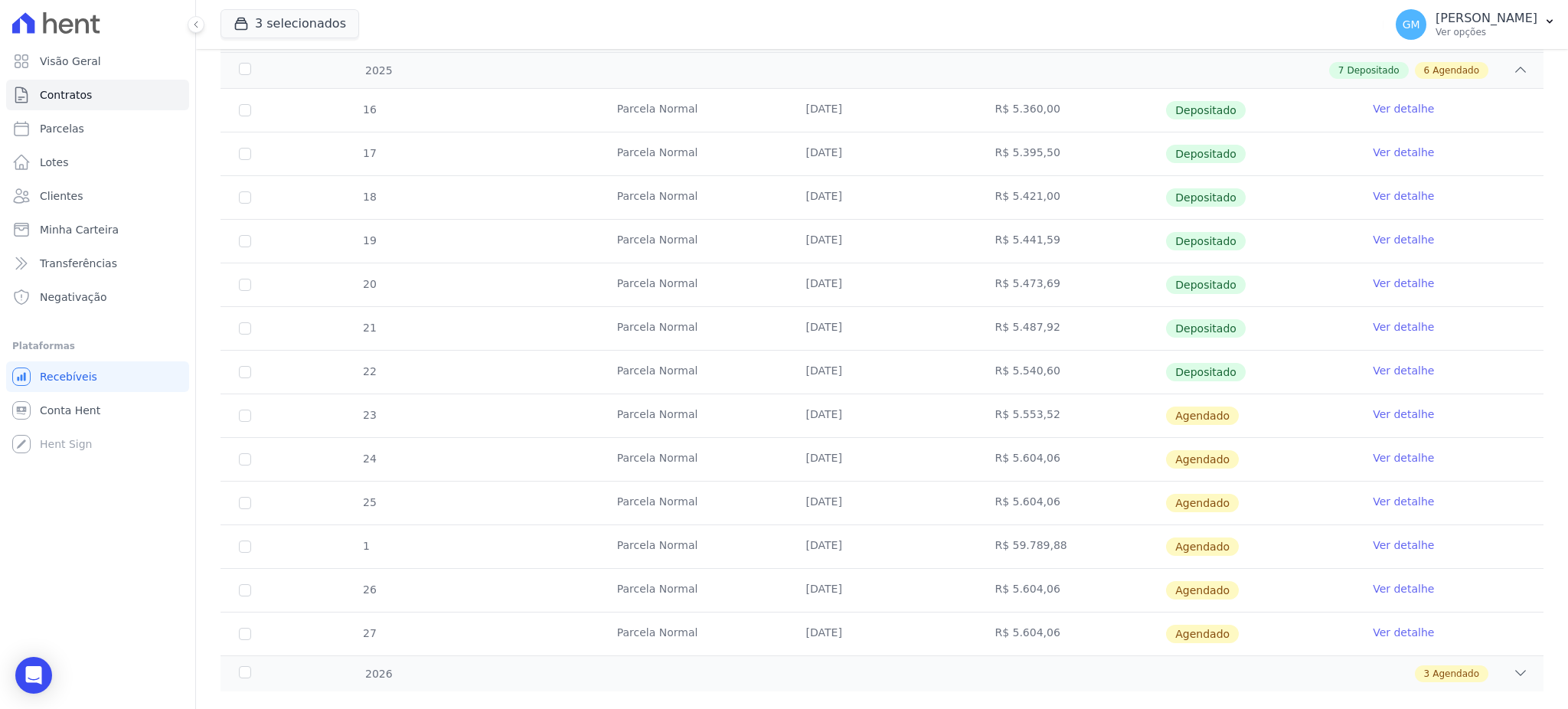
drag, startPoint x: 810, startPoint y: 252, endPoint x: 831, endPoint y: 252, distance: 21.0
click at [831, 252] on tr "19 Parcela Normal 30/04/2025 R$ 5.441,59 Depositado Ver detalhe" at bounding box center [881, 241] width 1323 height 44
drag, startPoint x: 792, startPoint y: 276, endPoint x: 813, endPoint y: 303, distance: 34.2
click at [823, 280] on td "[DATE]" at bounding box center [882, 284] width 189 height 43
drag, startPoint x: 807, startPoint y: 311, endPoint x: 843, endPoint y: 324, distance: 38.3
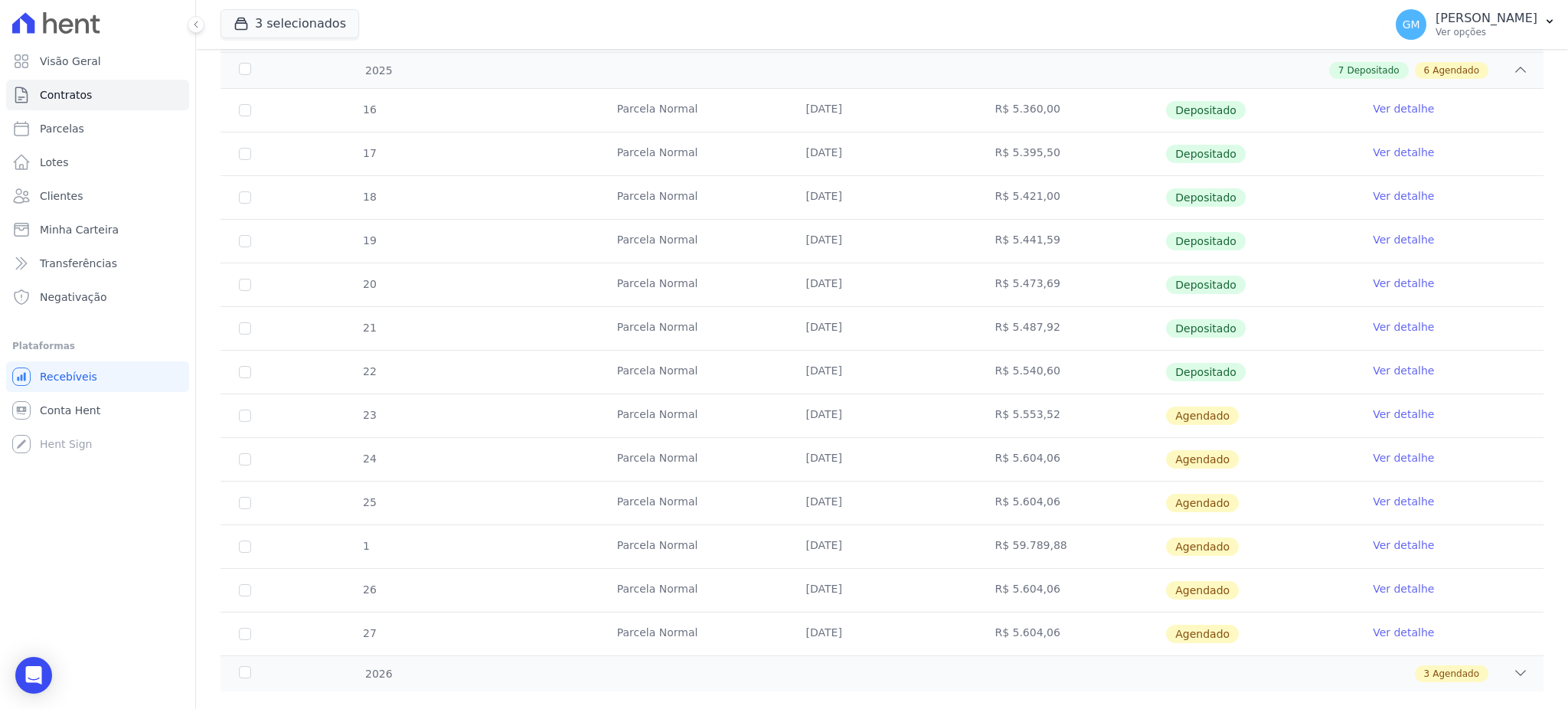
click at [843, 324] on td "[DATE]" at bounding box center [882, 328] width 189 height 43
drag, startPoint x: 799, startPoint y: 353, endPoint x: 822, endPoint y: 357, distance: 23.3
click at [822, 357] on td "[DATE]" at bounding box center [882, 372] width 189 height 43
click at [1373, 373] on link "Ver detalhe" at bounding box center [1403, 370] width 61 height 15
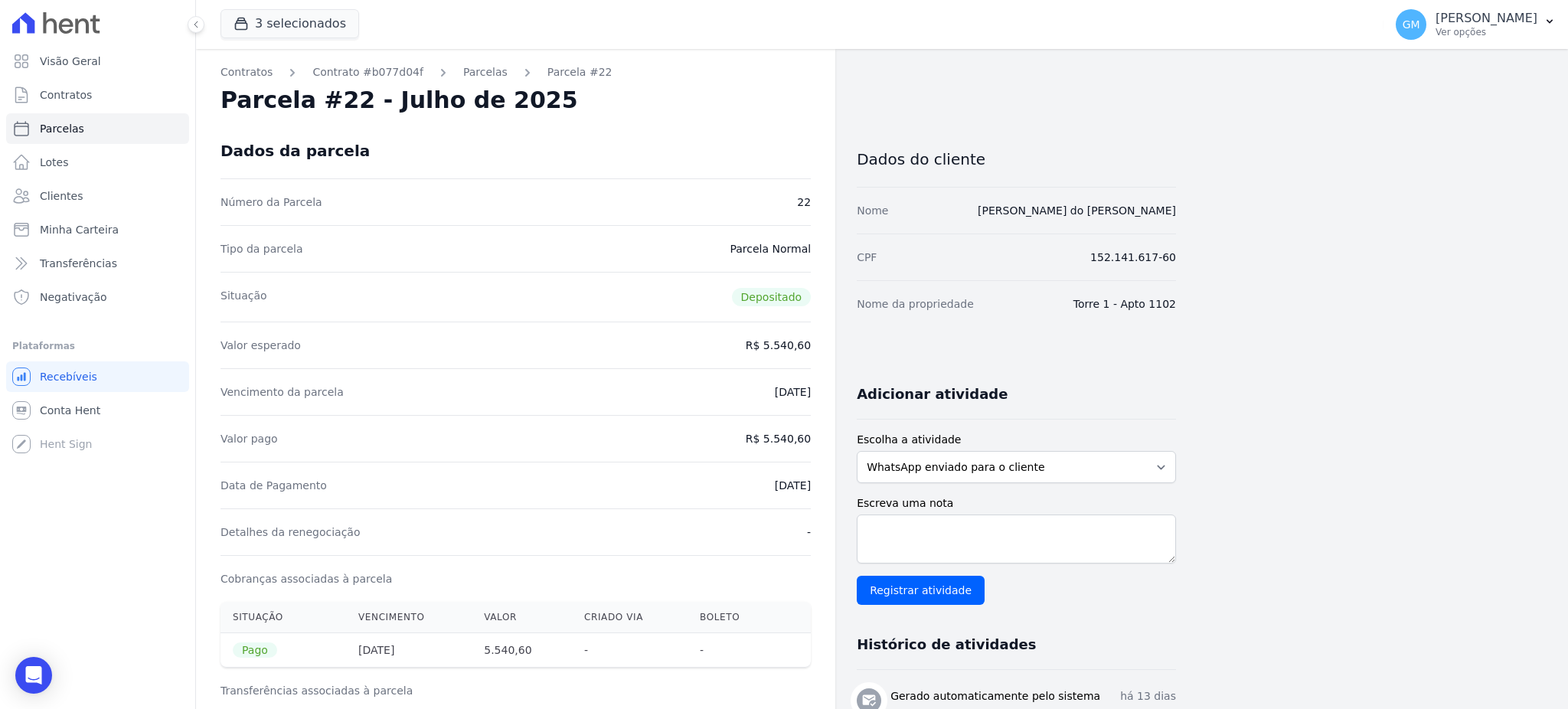
drag, startPoint x: 652, startPoint y: 116, endPoint x: 610, endPoint y: 93, distance: 47.9
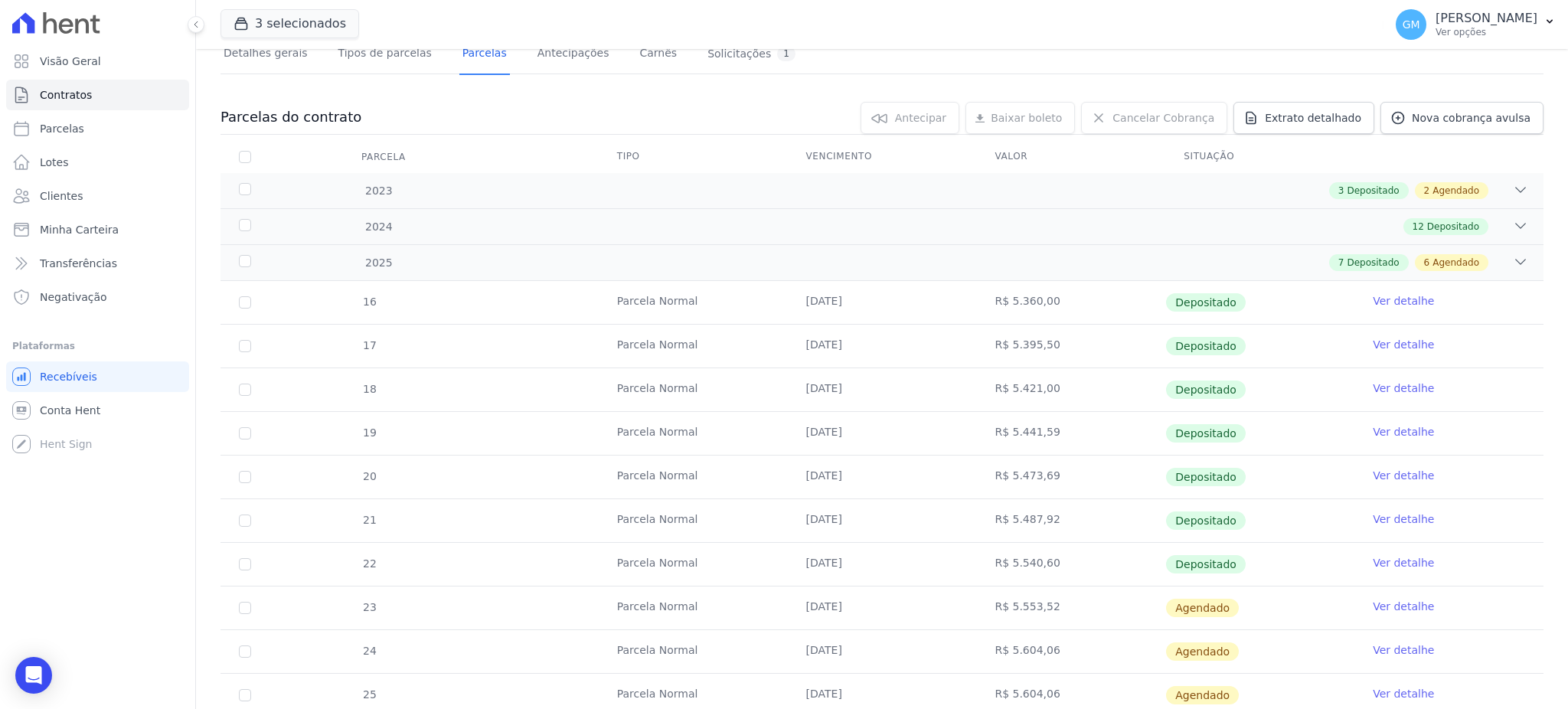
scroll to position [334, 0]
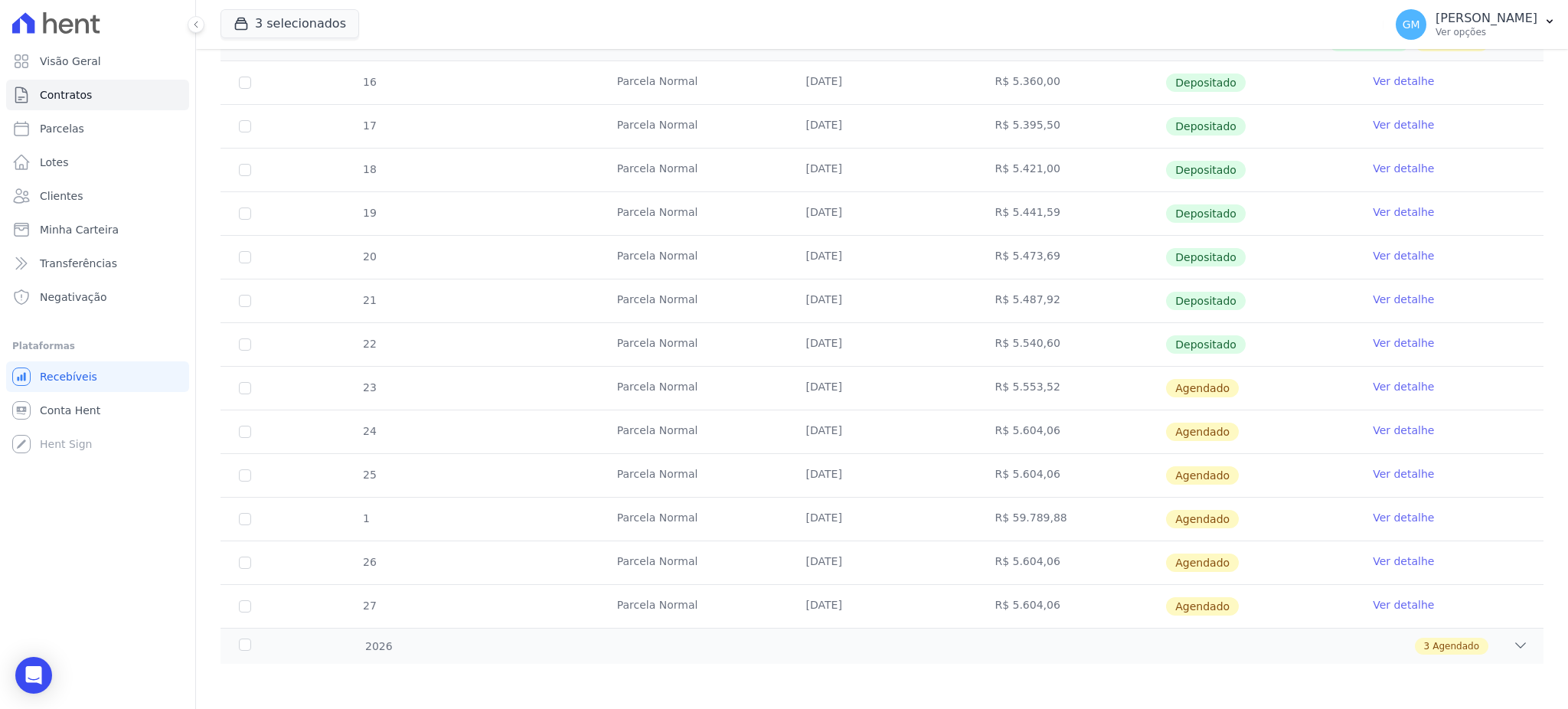
click at [1386, 379] on link "Ver detalhe" at bounding box center [1403, 386] width 61 height 15
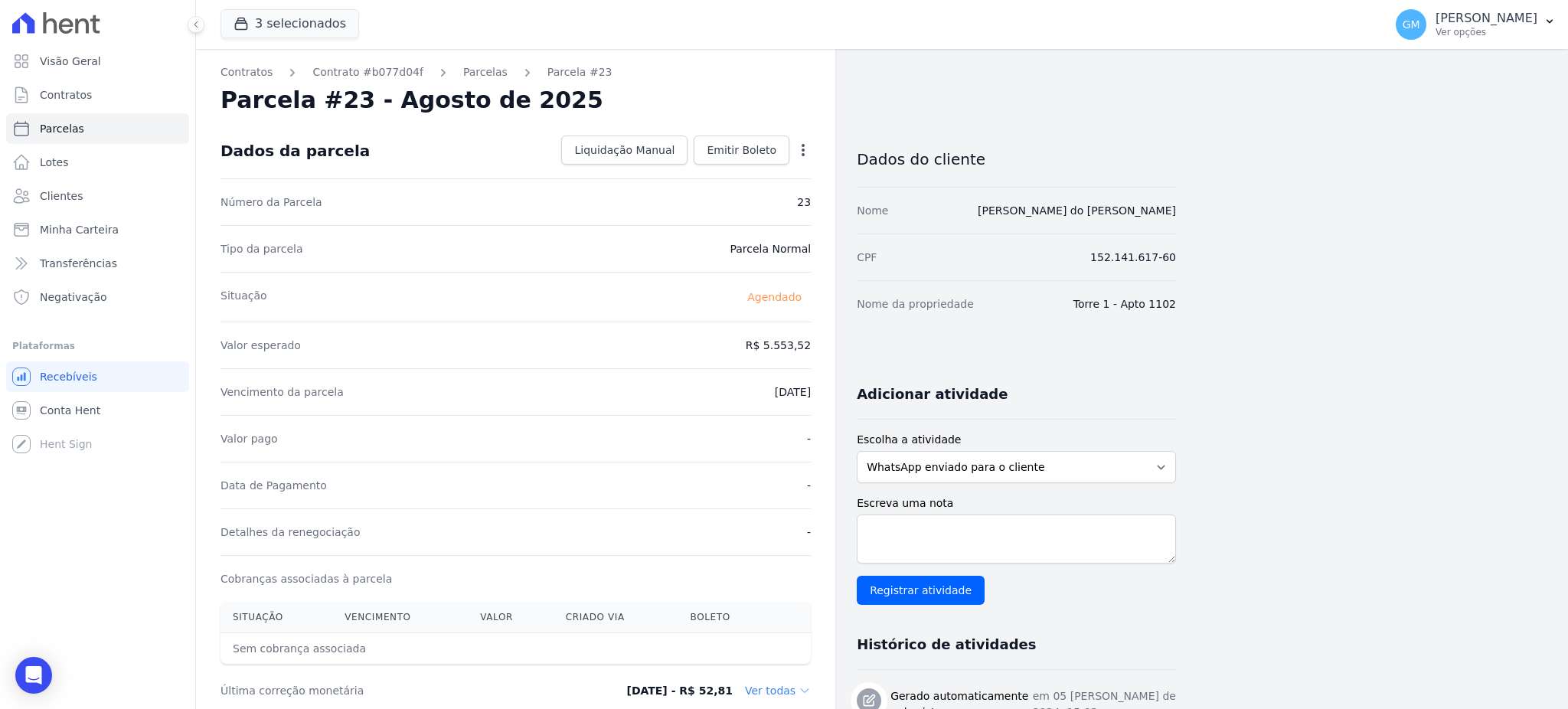
click at [796, 145] on icon "button" at bounding box center [803, 150] width 15 height 15
click at [739, 161] on link "Alterar" at bounding box center [737, 170] width 135 height 28
drag, startPoint x: 753, startPoint y: 344, endPoint x: 802, endPoint y: 349, distance: 49.3
click at [802, 349] on input "5553.52" at bounding box center [736, 344] width 147 height 32
paste input ".59101"
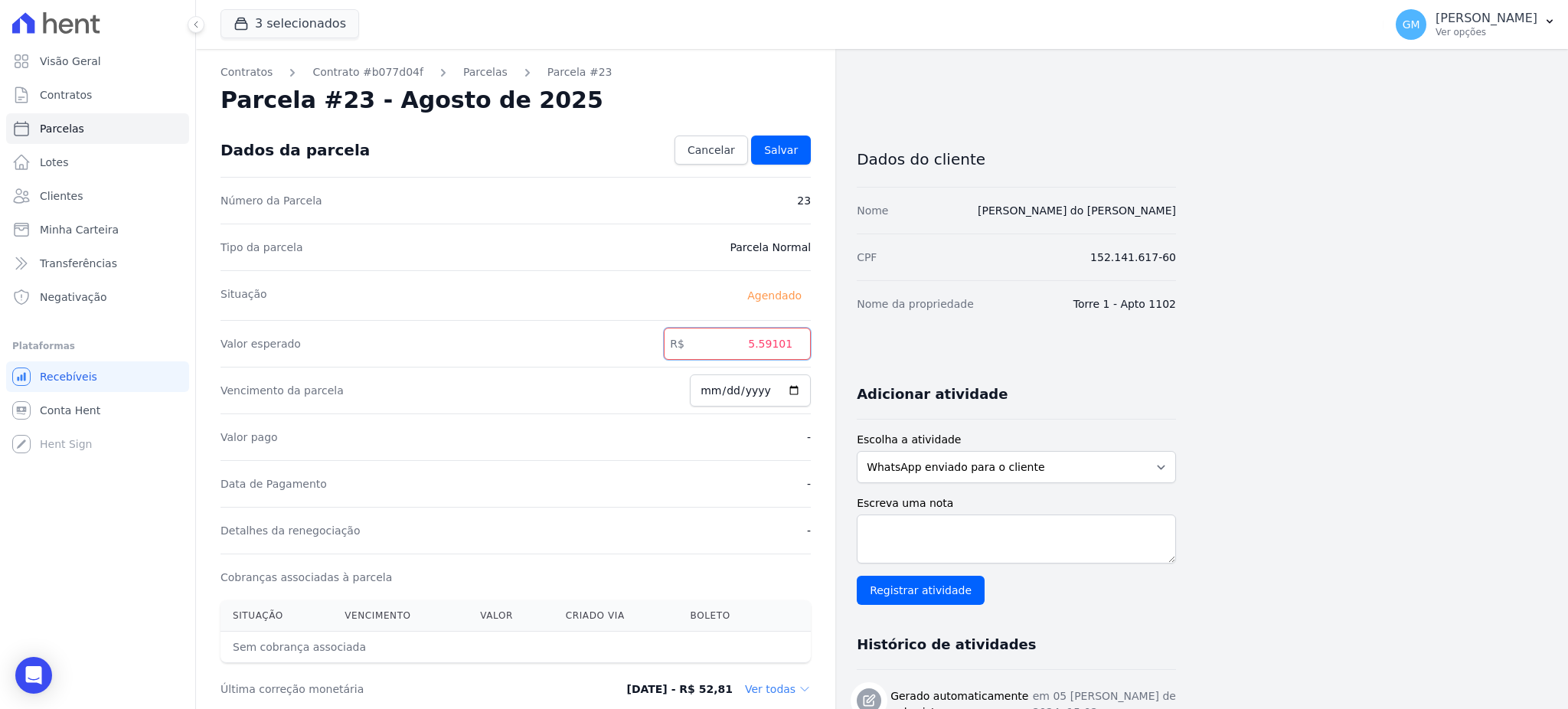
click at [762, 343] on input "5.59101" at bounding box center [736, 344] width 147 height 32
click at [781, 347] on input "559101" at bounding box center [736, 344] width 147 height 32
type input "5591.01"
click at [797, 160] on link "Salvar" at bounding box center [781, 150] width 59 height 29
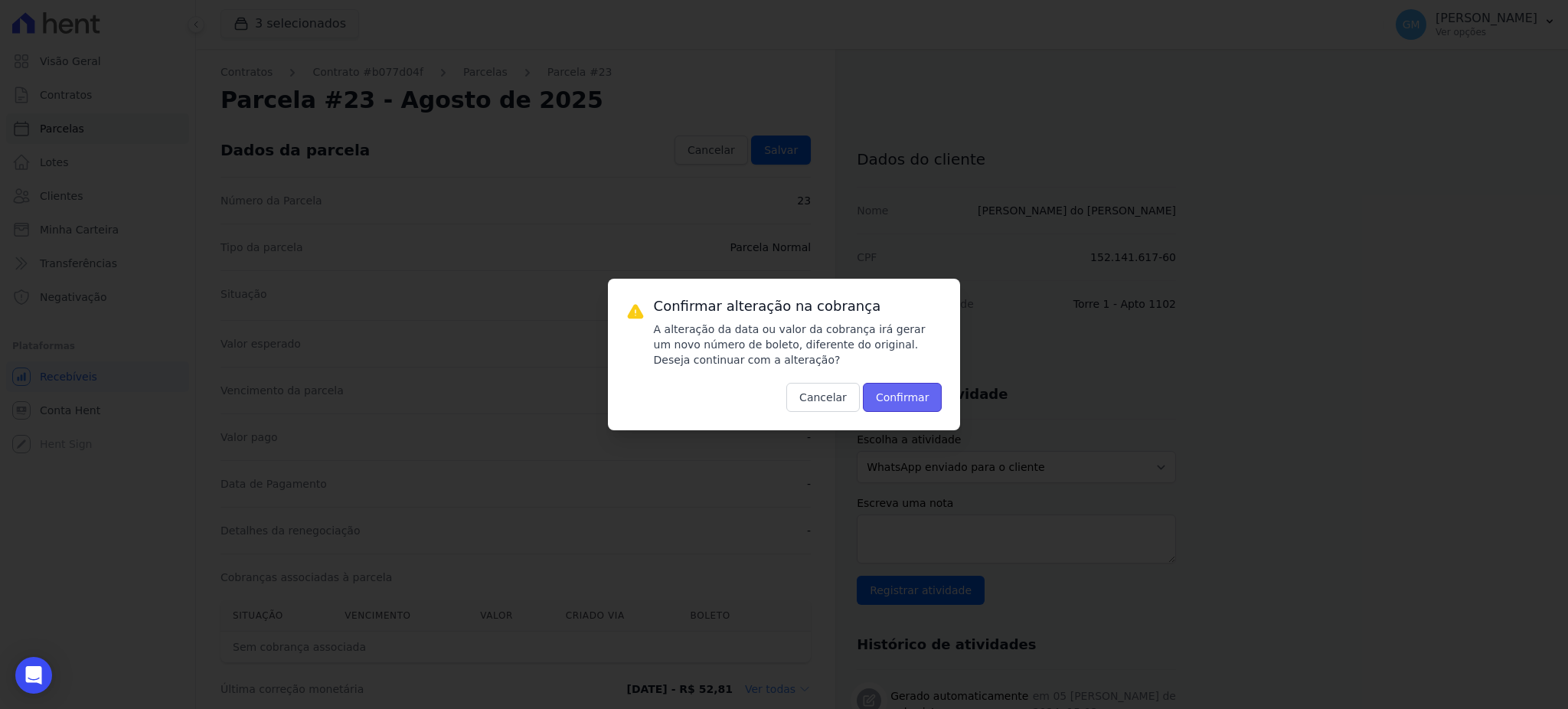
click at [903, 408] on button "Confirmar" at bounding box center [902, 397] width 80 height 29
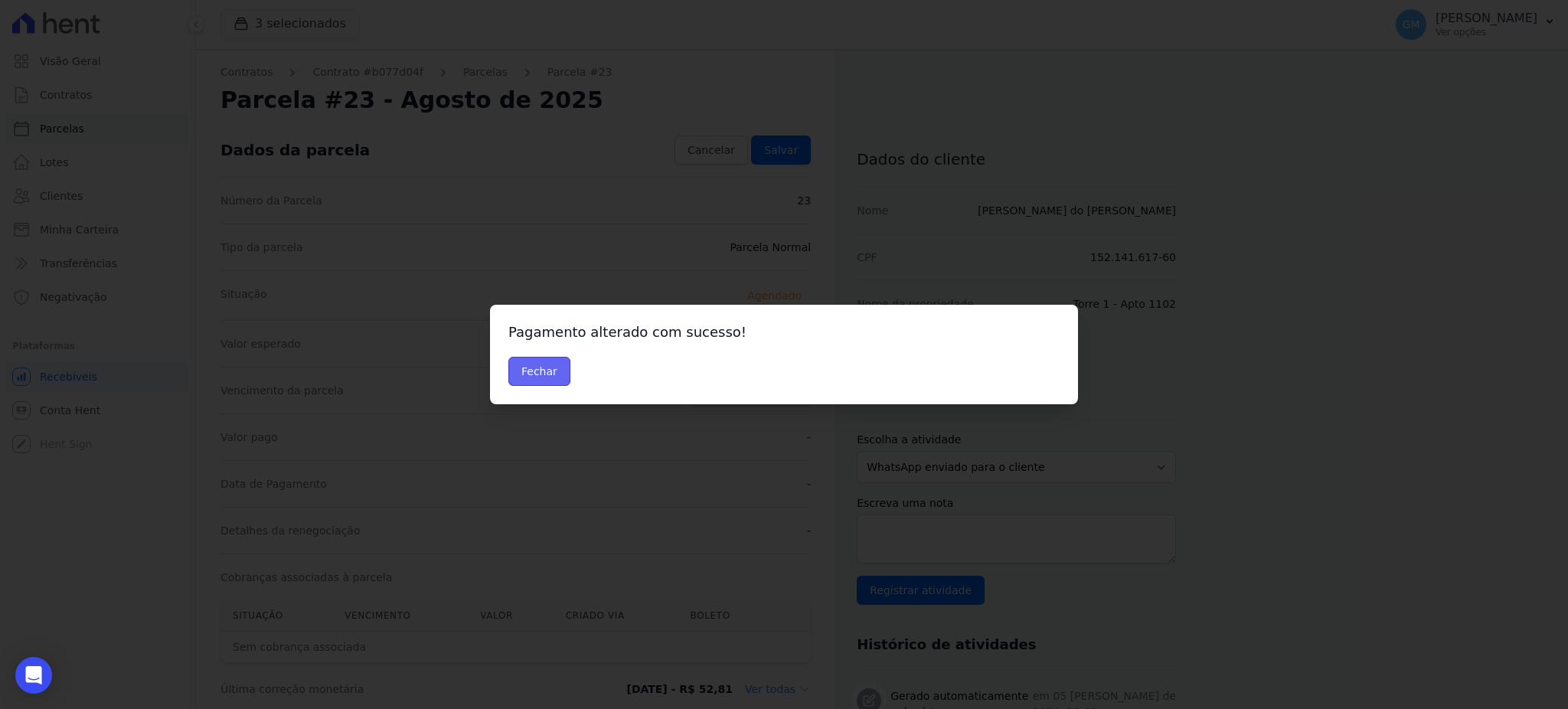
click at [565, 362] on button "Fechar" at bounding box center [539, 371] width 62 height 29
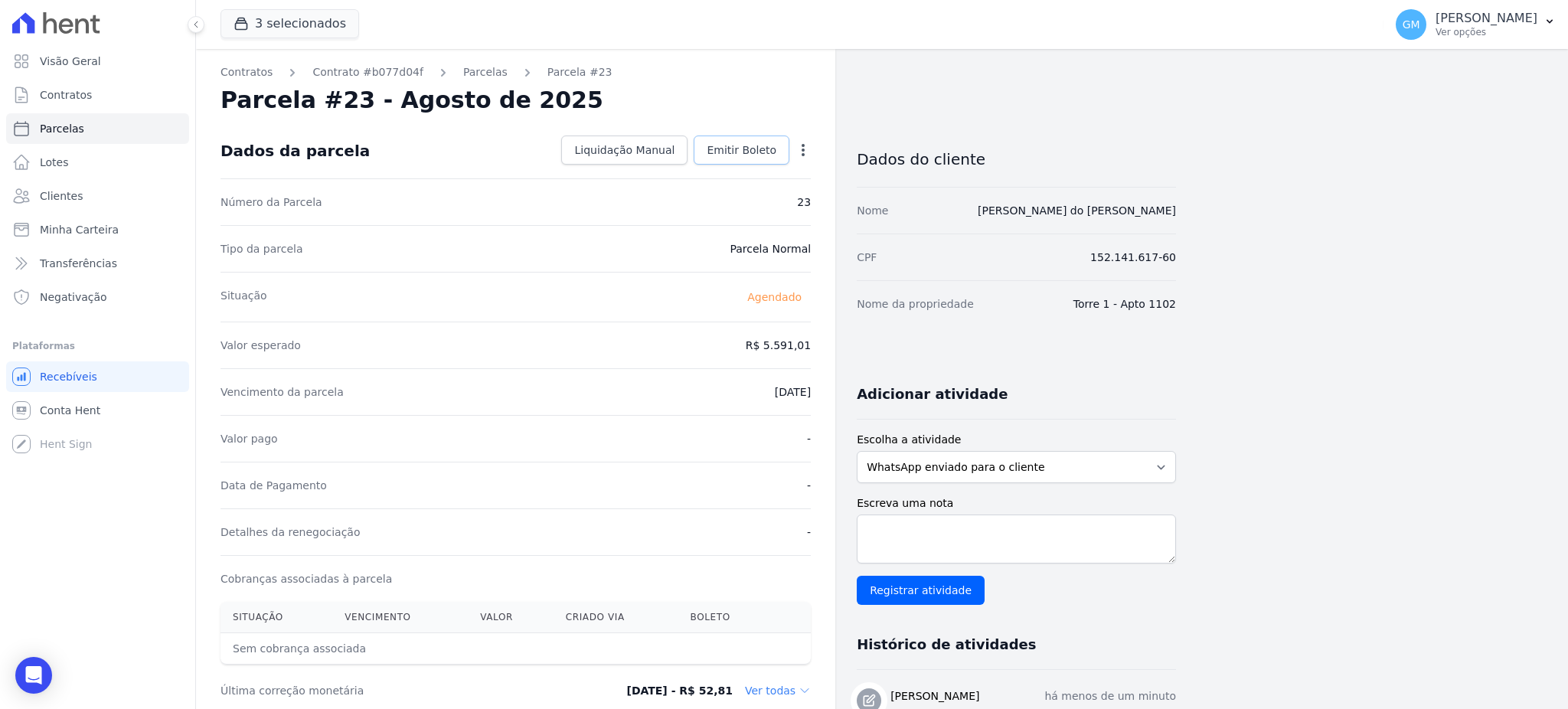
click at [740, 159] on link "Emitir Boleto" at bounding box center [741, 150] width 95 height 29
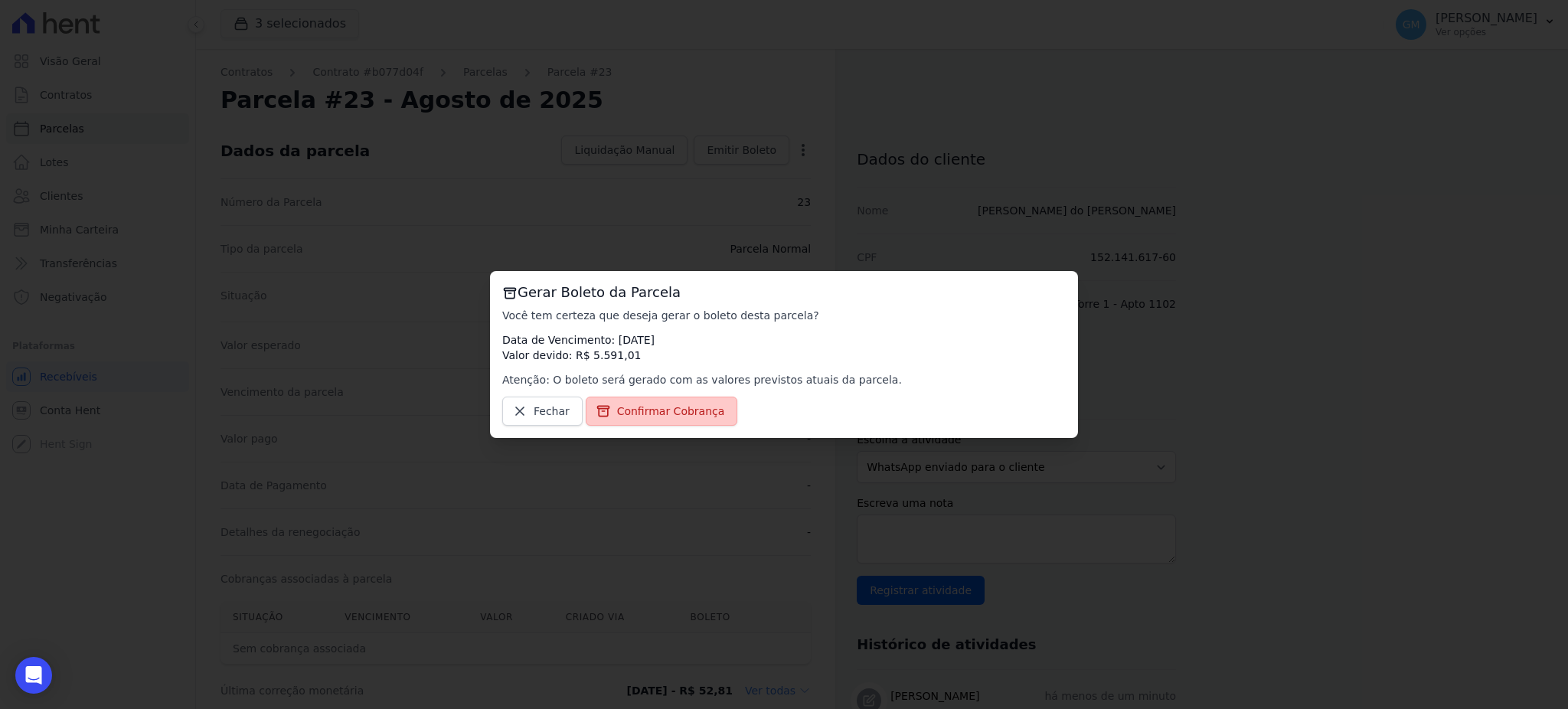
click at [676, 412] on span "Confirmar Cobrança" at bounding box center [671, 411] width 108 height 15
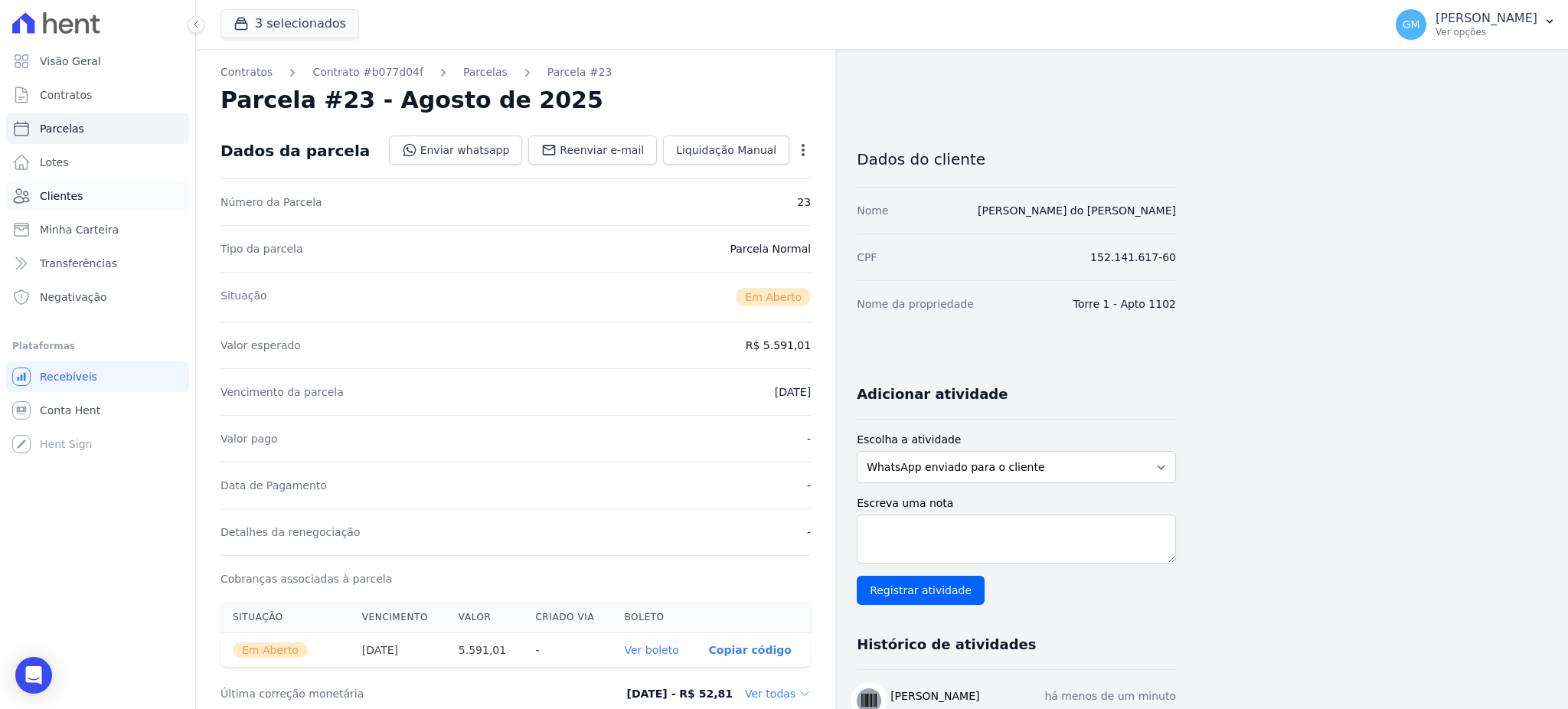
click at [96, 193] on link "Clientes" at bounding box center [97, 196] width 183 height 31
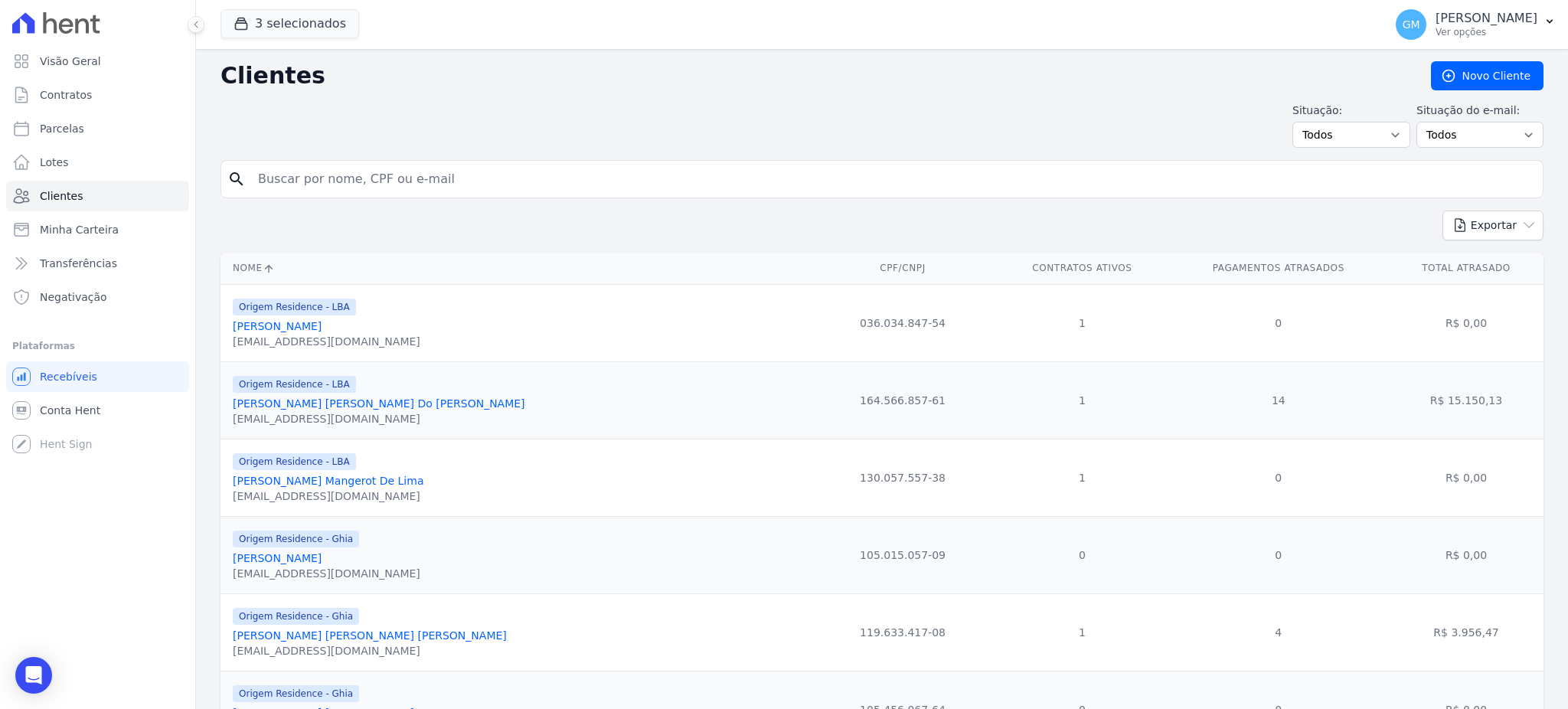
click at [291, 187] on input "search" at bounding box center [892, 179] width 1287 height 31
type input "diego venancio"
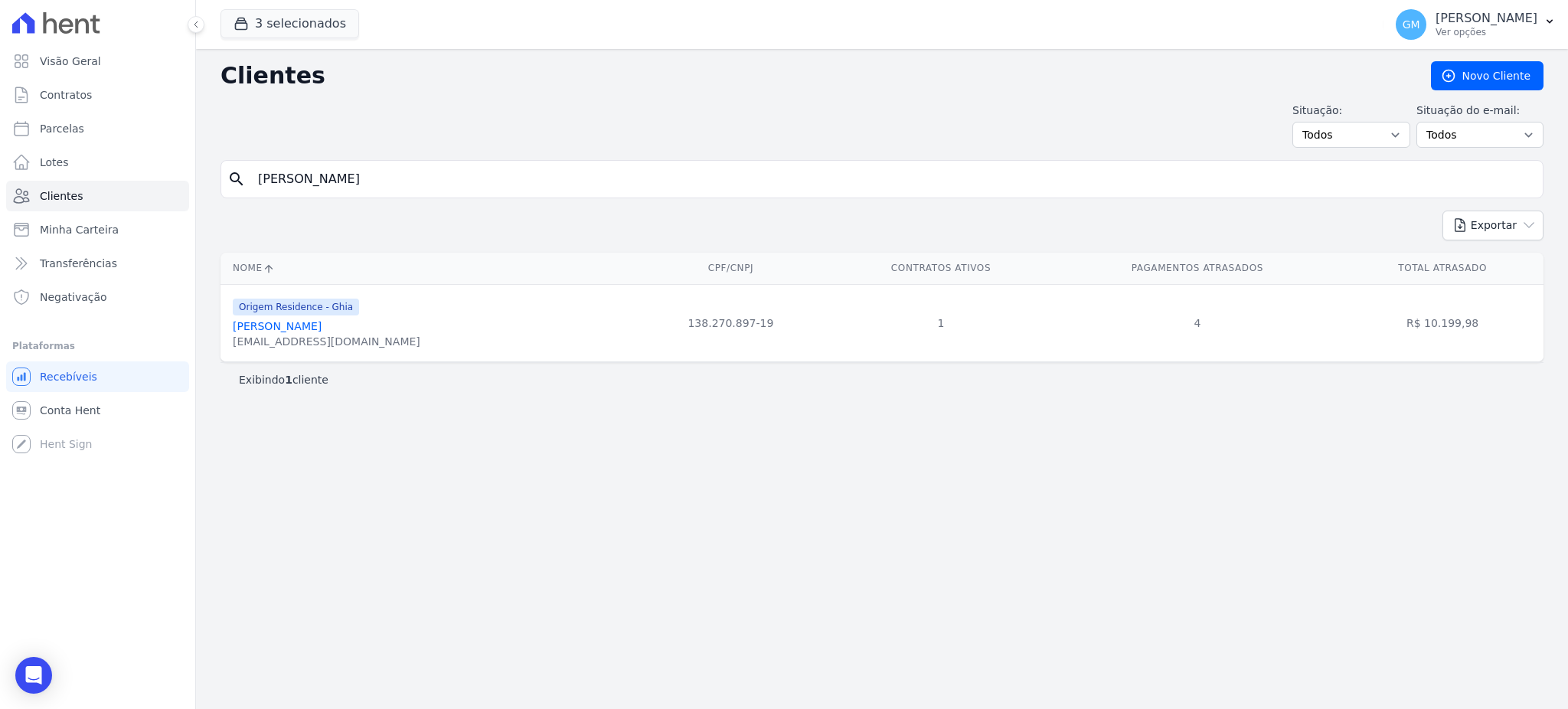
click at [322, 328] on link "Diego Venancio Da Silva" at bounding box center [277, 326] width 89 height 13
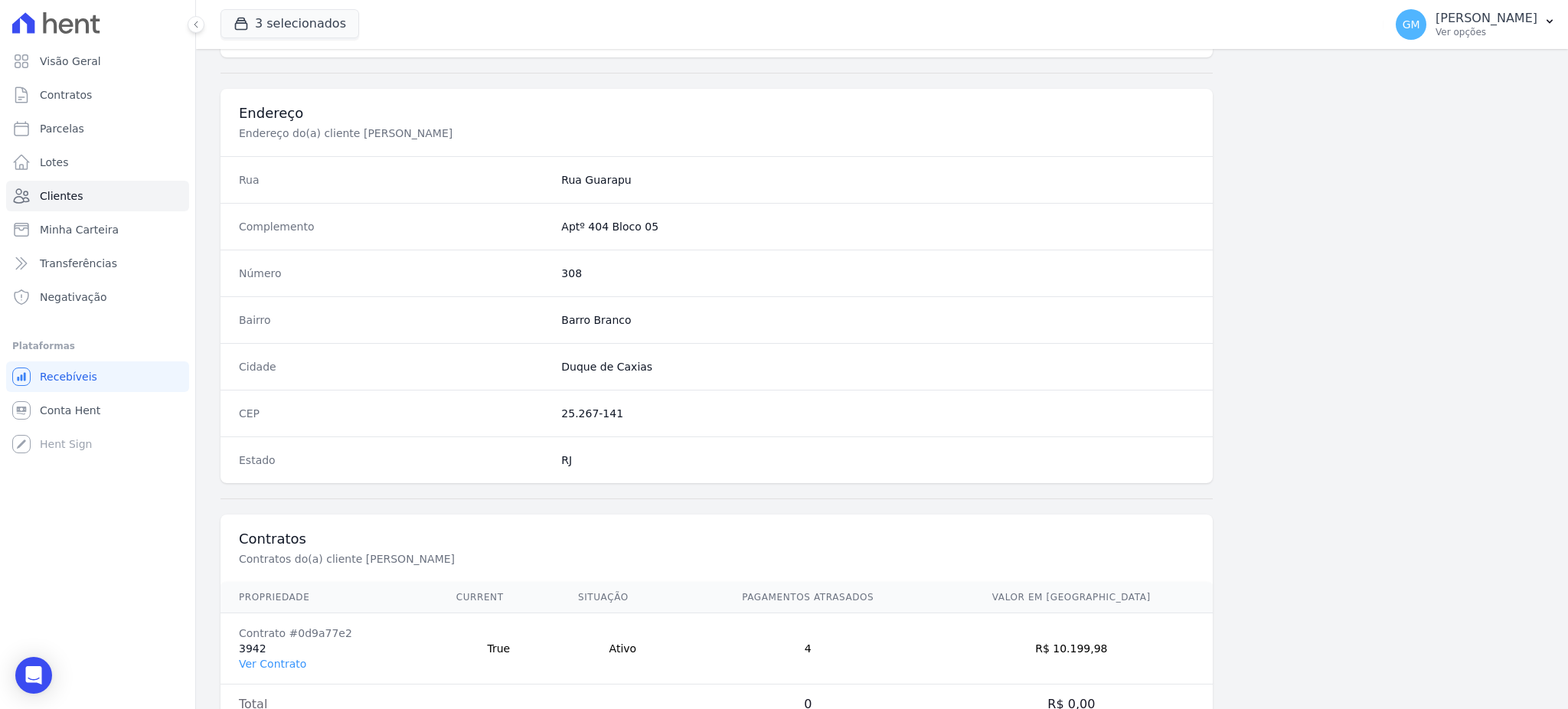
scroll to position [725, 0]
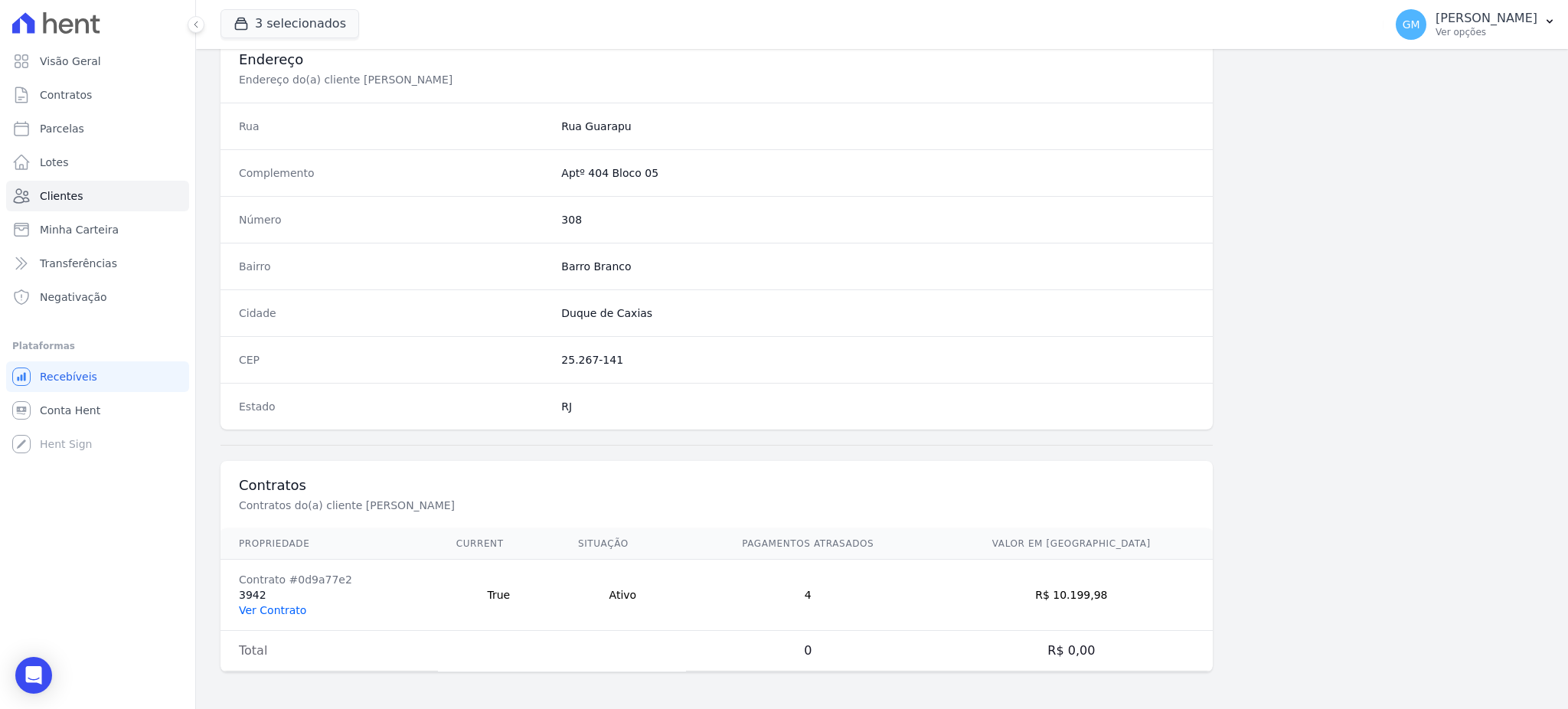
click at [277, 617] on link "Ver Contrato" at bounding box center [272, 610] width 67 height 13
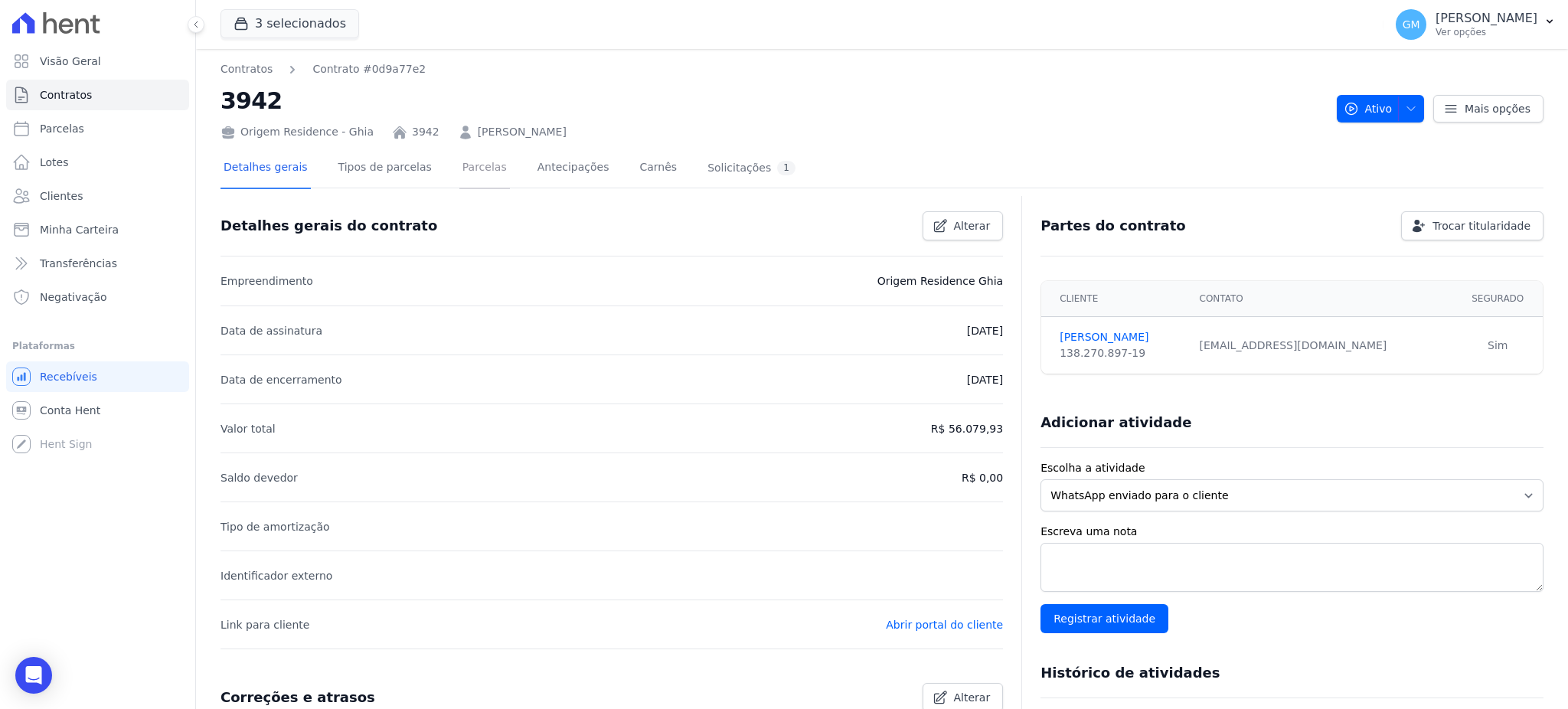
click at [459, 173] on link "Parcelas" at bounding box center [484, 168] width 50 height 40
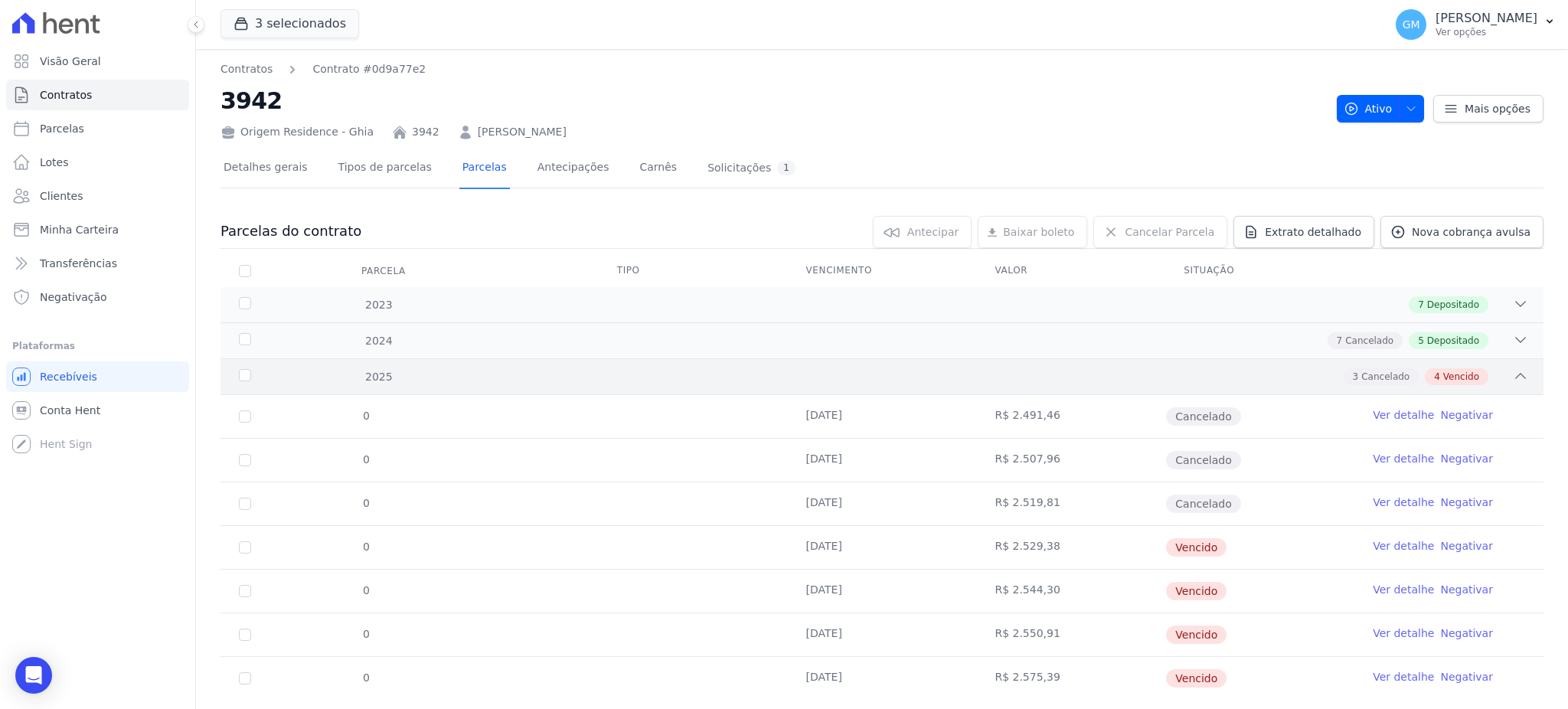
scroll to position [35, 0]
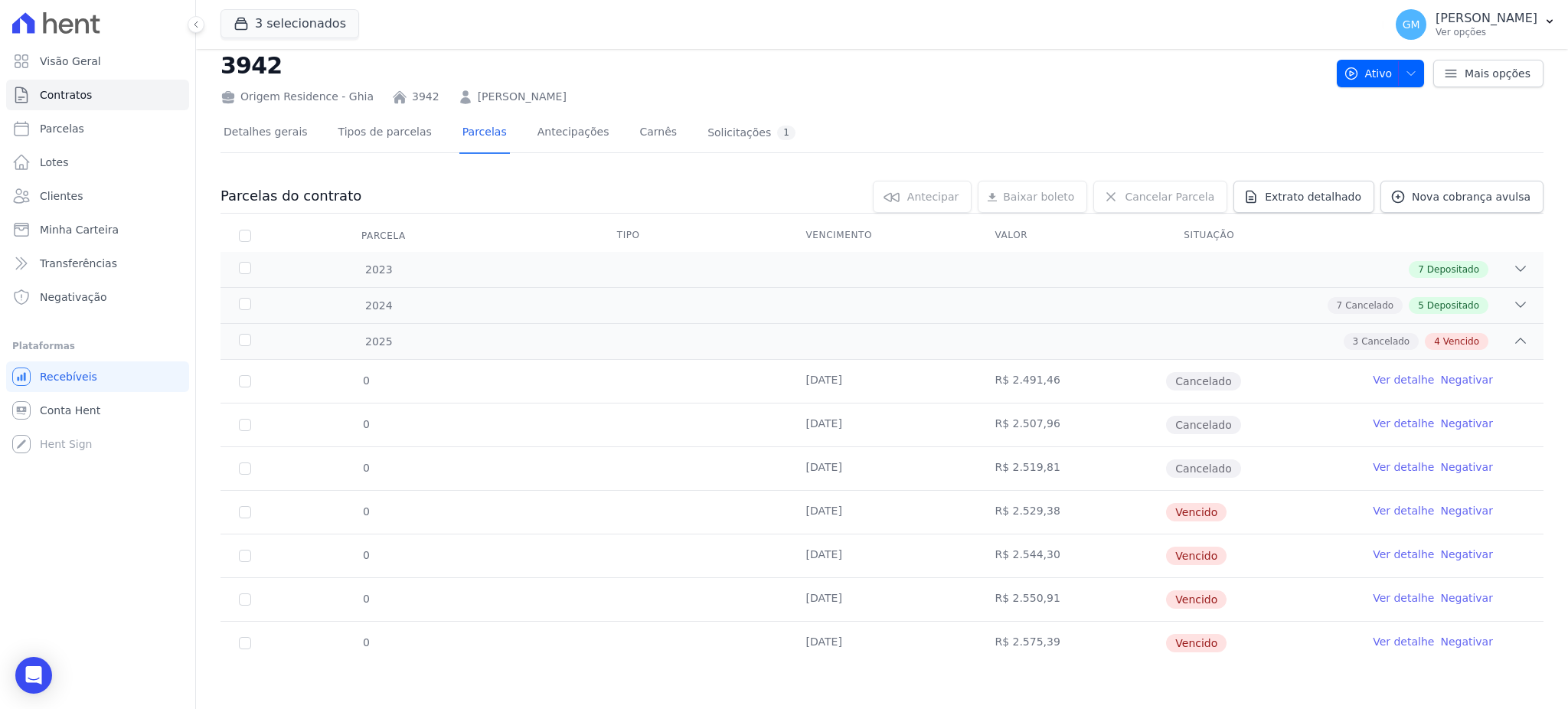
click at [1373, 638] on link "Ver detalhe" at bounding box center [1403, 642] width 61 height 15
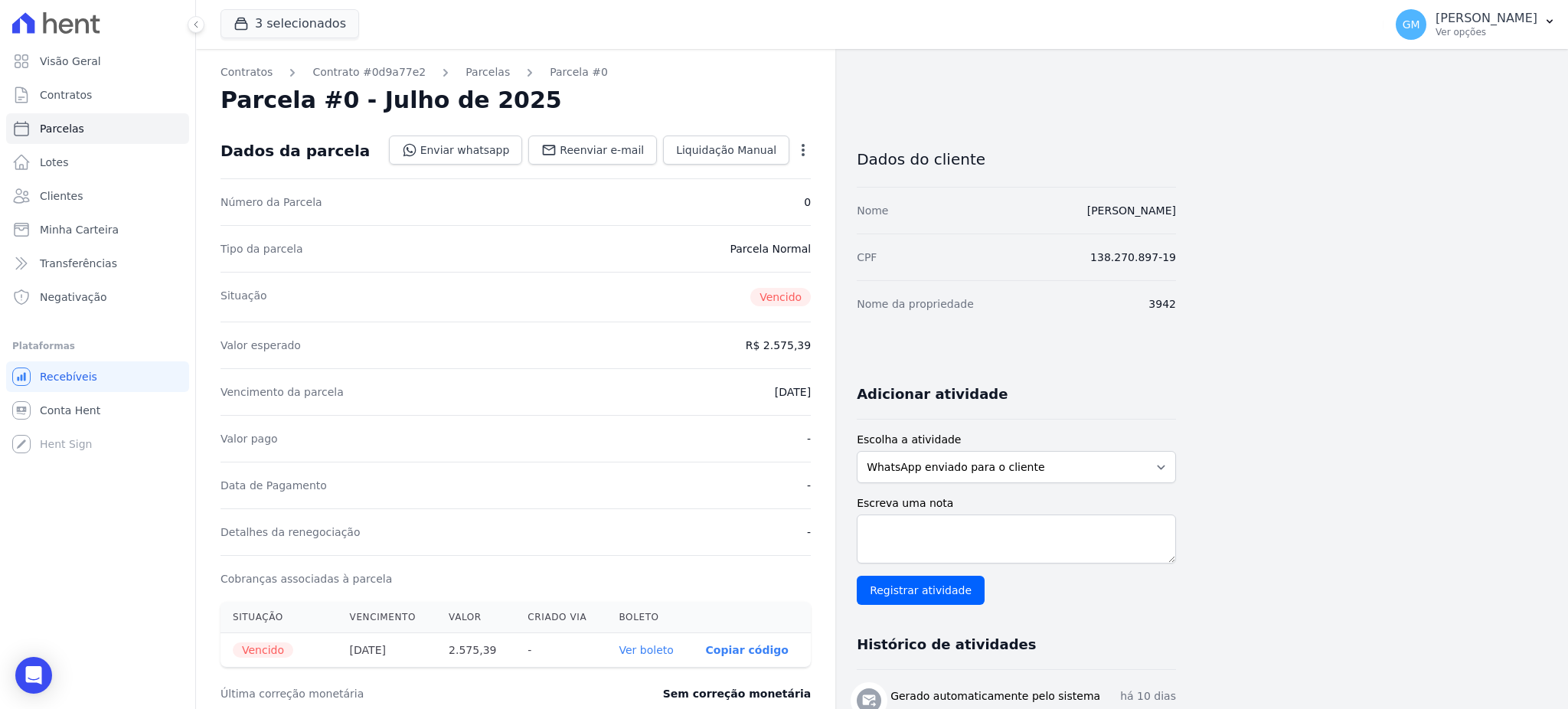
drag, startPoint x: 567, startPoint y: 207, endPoint x: 395, endPoint y: 127, distance: 189.7
click at [567, 207] on div "Número da Parcela 0" at bounding box center [515, 202] width 591 height 47
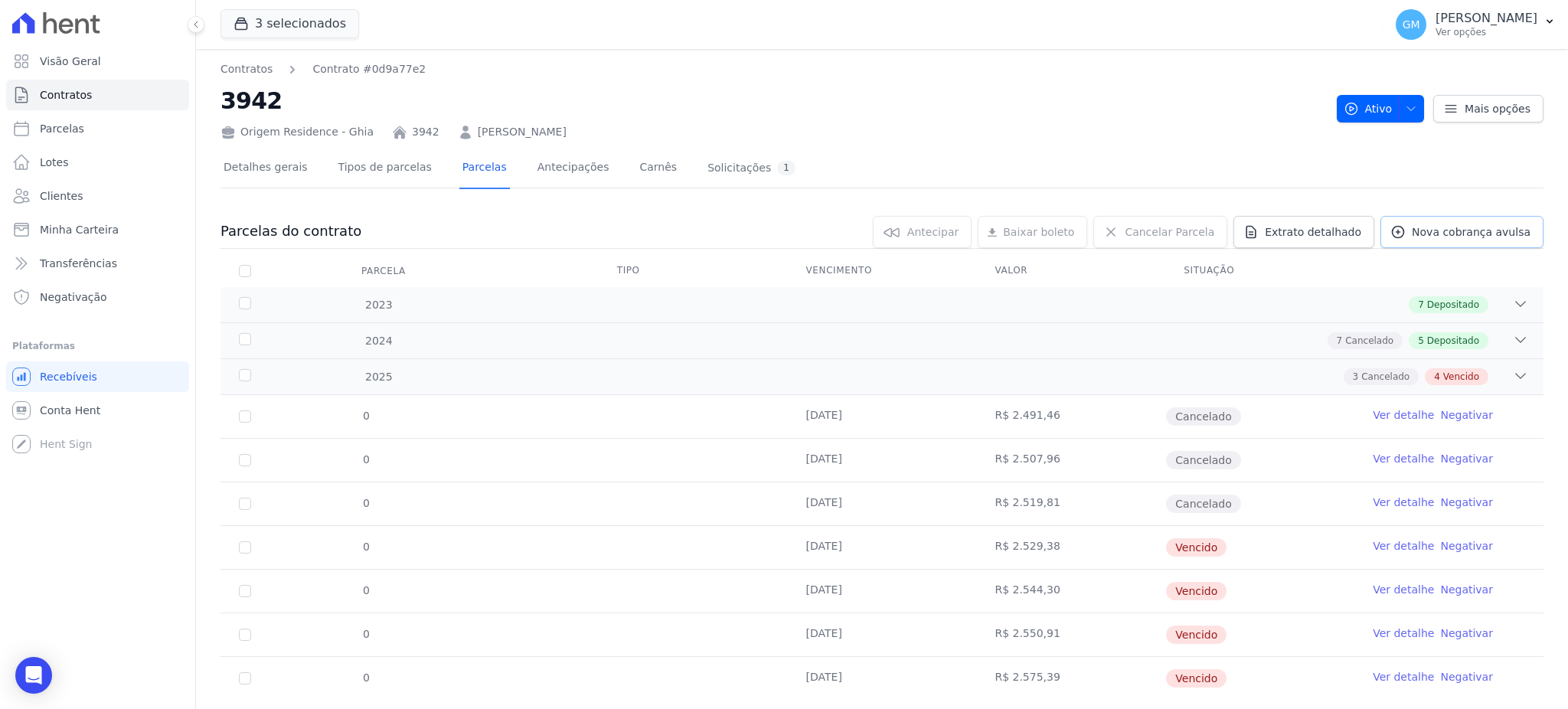
click at [1462, 230] on span "Nova cobrança avulsa" at bounding box center [1471, 232] width 119 height 15
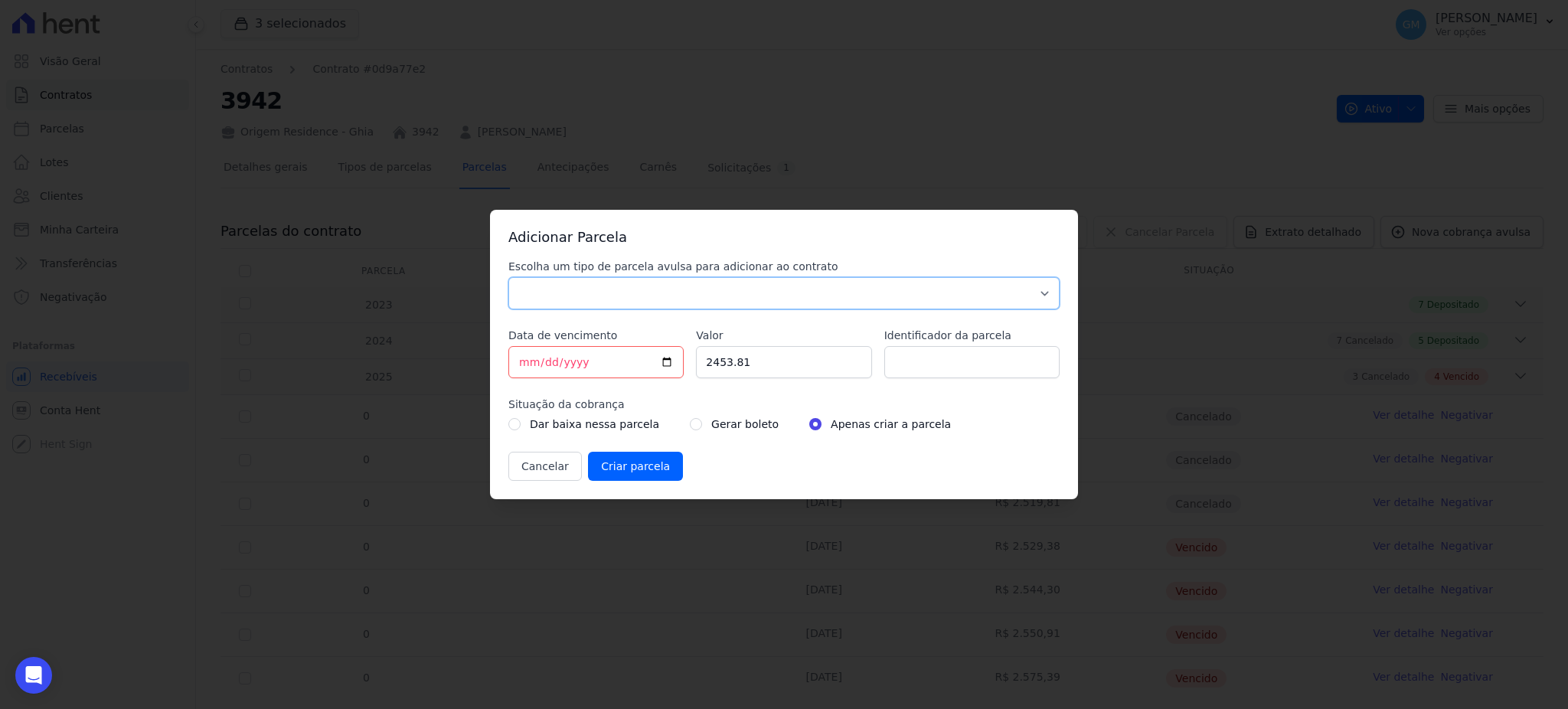
drag, startPoint x: 782, startPoint y: 292, endPoint x: 750, endPoint y: 304, distance: 34.2
click at [782, 292] on select "Parcela Normal Sinal Caução Intercalada Chaves Pré Chaves Pós Chaves Taxas Quit…" at bounding box center [784, 293] width 551 height 32
select select "standard"
click at [508, 277] on select "Parcela Normal Sinal Caução Intercalada Chaves Pré Chaves Pós Chaves Taxas Quit…" at bounding box center [784, 293] width 551 height 32
click at [664, 355] on input "[DATE]" at bounding box center [596, 362] width 175 height 32
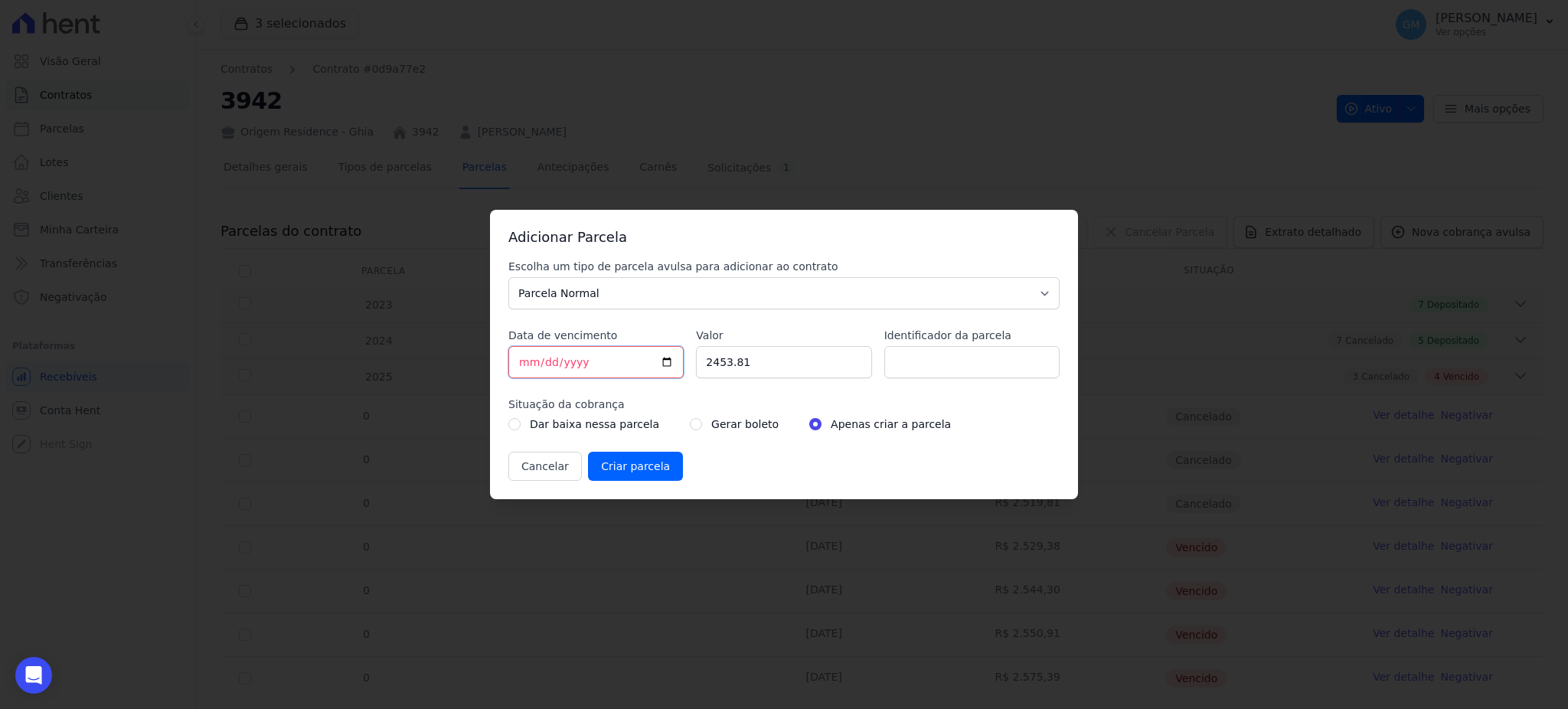
type input "2025-08-30"
drag, startPoint x: 749, startPoint y: 362, endPoint x: 683, endPoint y: 357, distance: 66.2
click at [683, 357] on div "Escolha um tipo de parcela avulsa para adicionar ao contrato Parcela Normal Sin…" at bounding box center [784, 370] width 551 height 222
paste input ".59882"
click at [714, 369] on input "2.59882" at bounding box center [783, 362] width 175 height 32
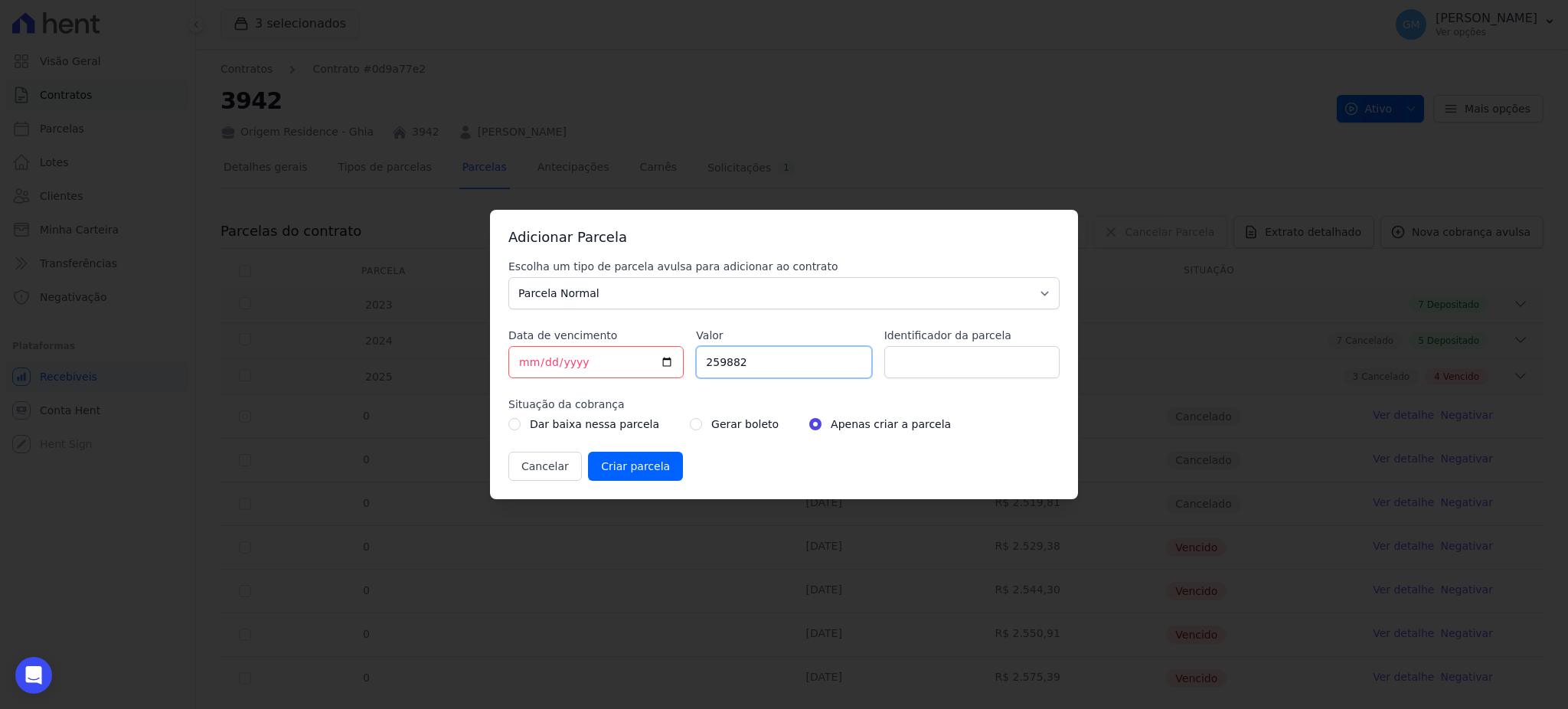
click at [730, 368] on input "259882" at bounding box center [783, 362] width 175 height 32
type input "2598.82"
click at [941, 371] on input "Identificador da parcela" at bounding box center [972, 362] width 175 height 32
type input "agosto"
click at [689, 421] on input "radio" at bounding box center [695, 424] width 13 height 13
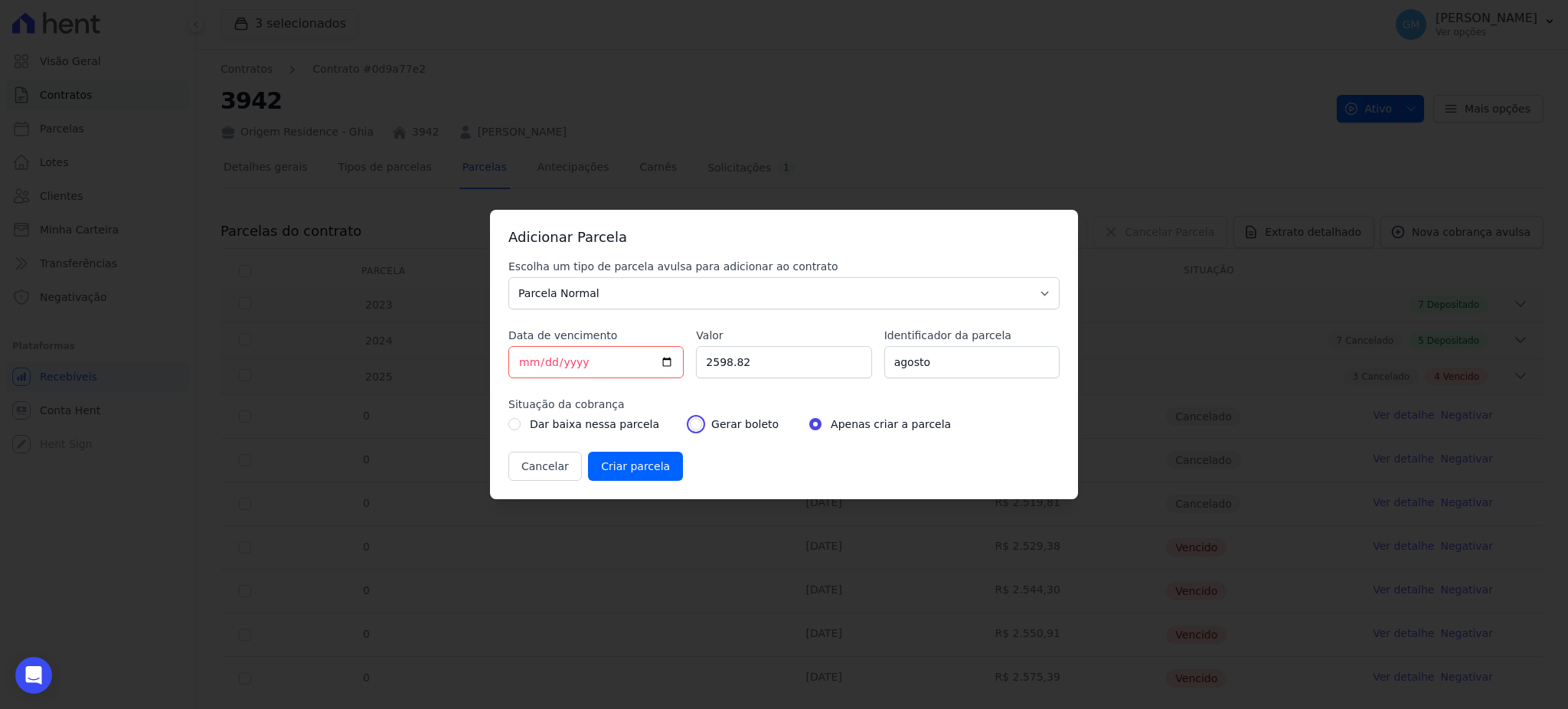
radio input "true"
click at [631, 458] on input "Criar parcela" at bounding box center [635, 466] width 95 height 29
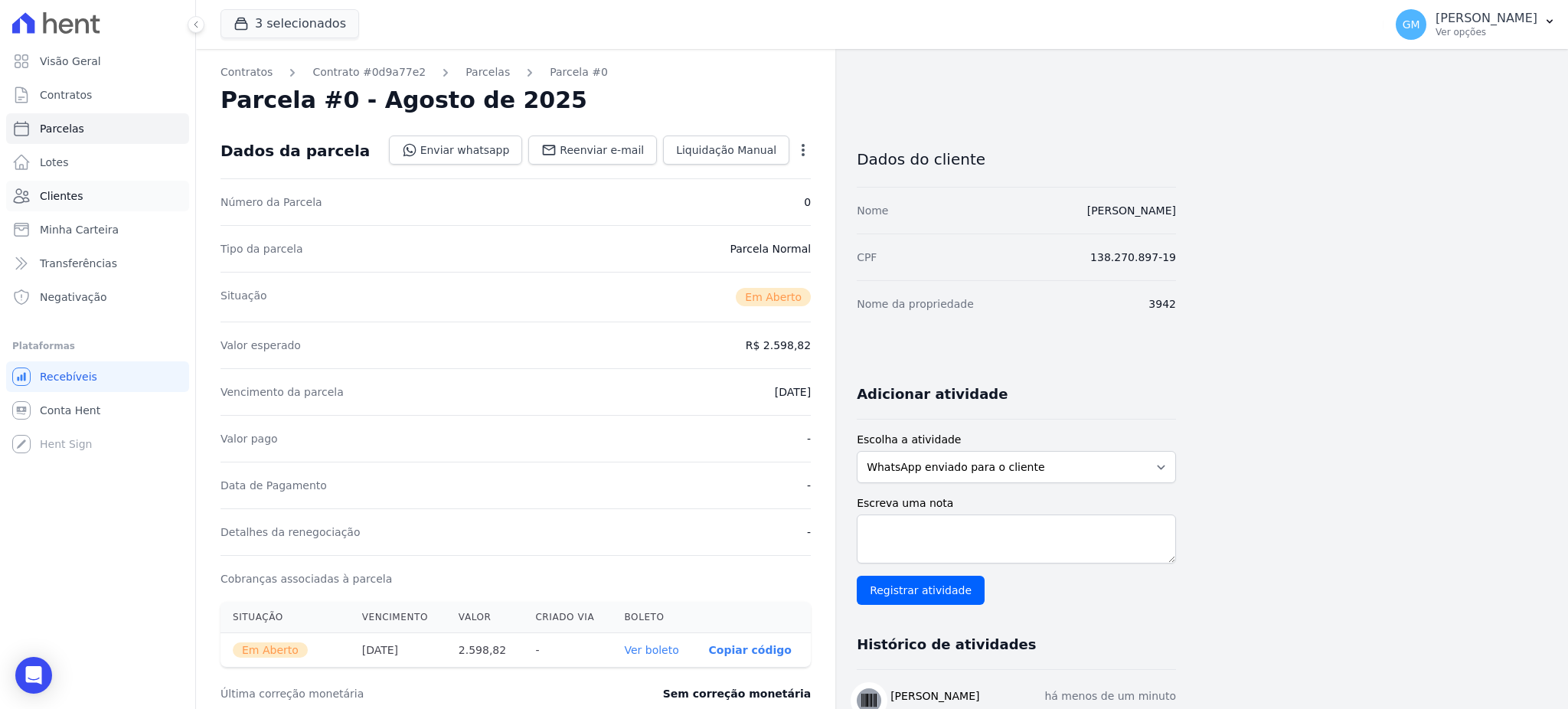
click at [117, 209] on link "Clientes" at bounding box center [97, 196] width 183 height 31
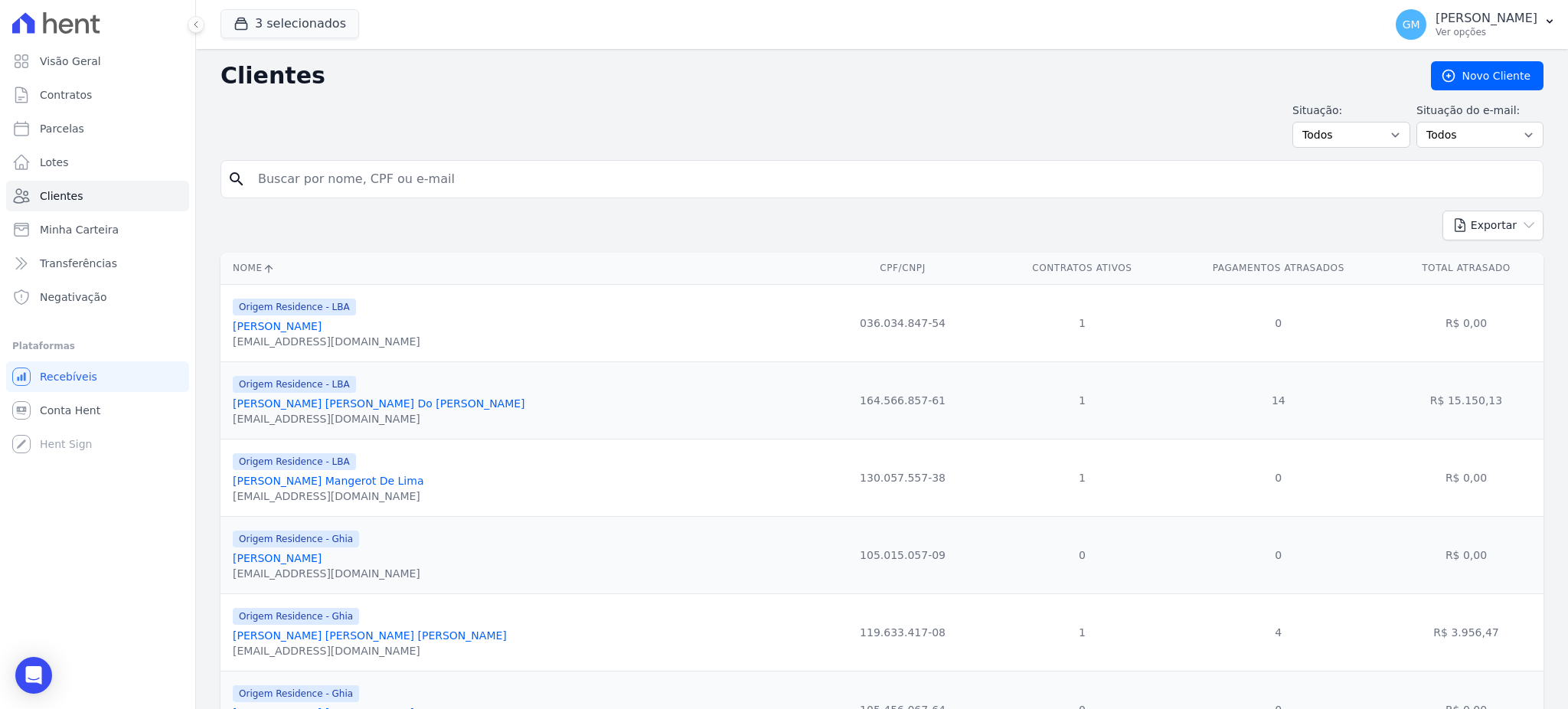
click at [263, 180] on input "search" at bounding box center [892, 179] width 1287 height 31
type input "lucas de farias"
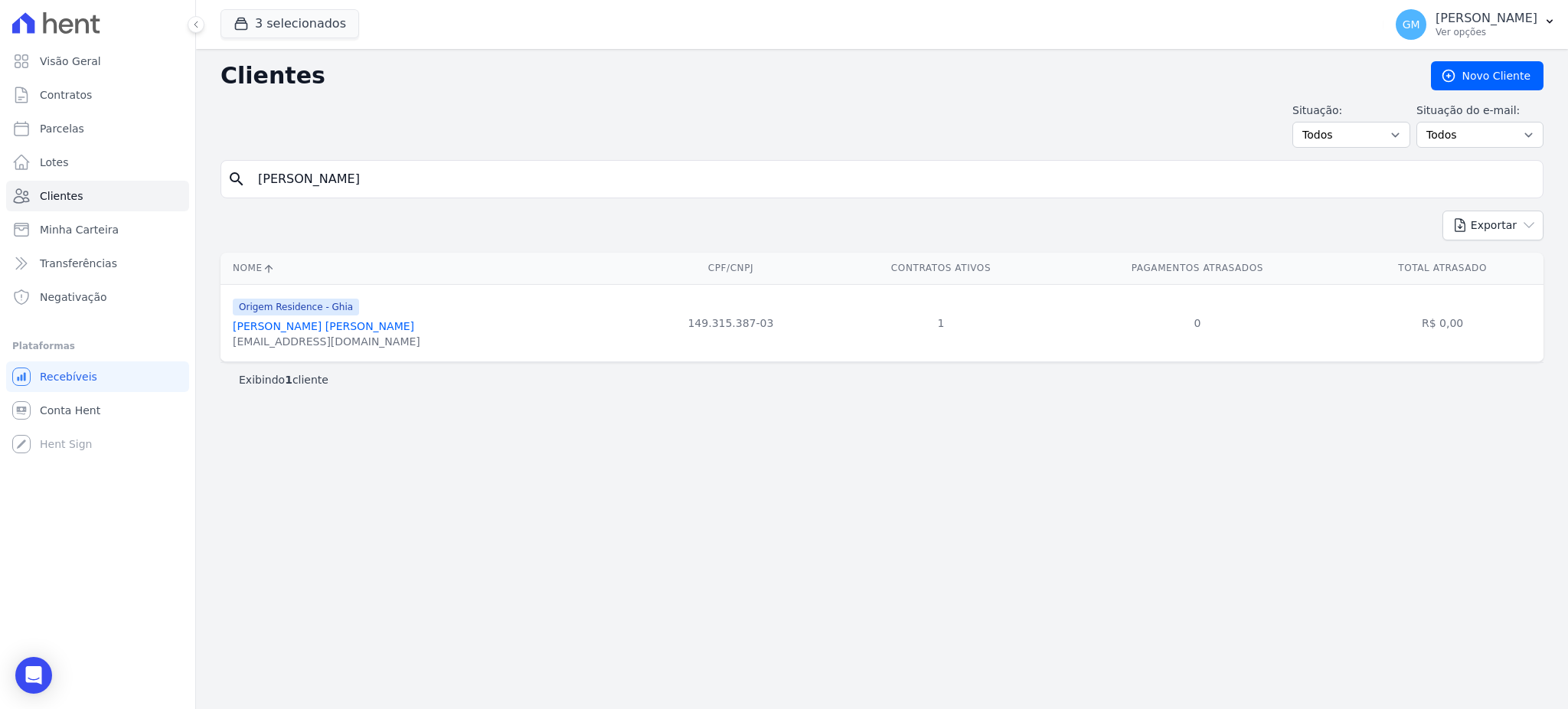
click at [265, 337] on div "lucasfarias2@live.com" at bounding box center [327, 341] width 188 height 15
click at [265, 330] on link "Lucas De Farias Silva" at bounding box center [323, 326] width 182 height 13
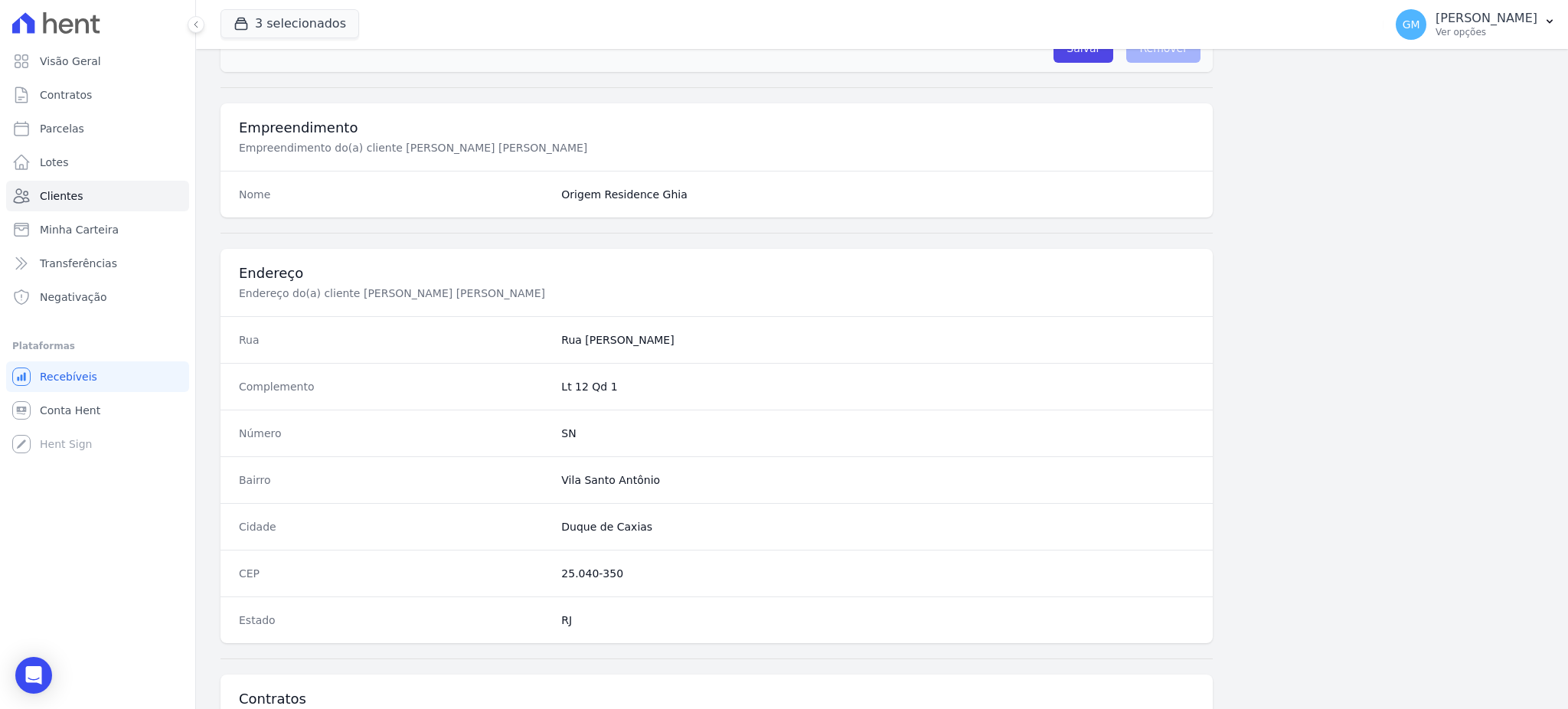
scroll to position [725, 0]
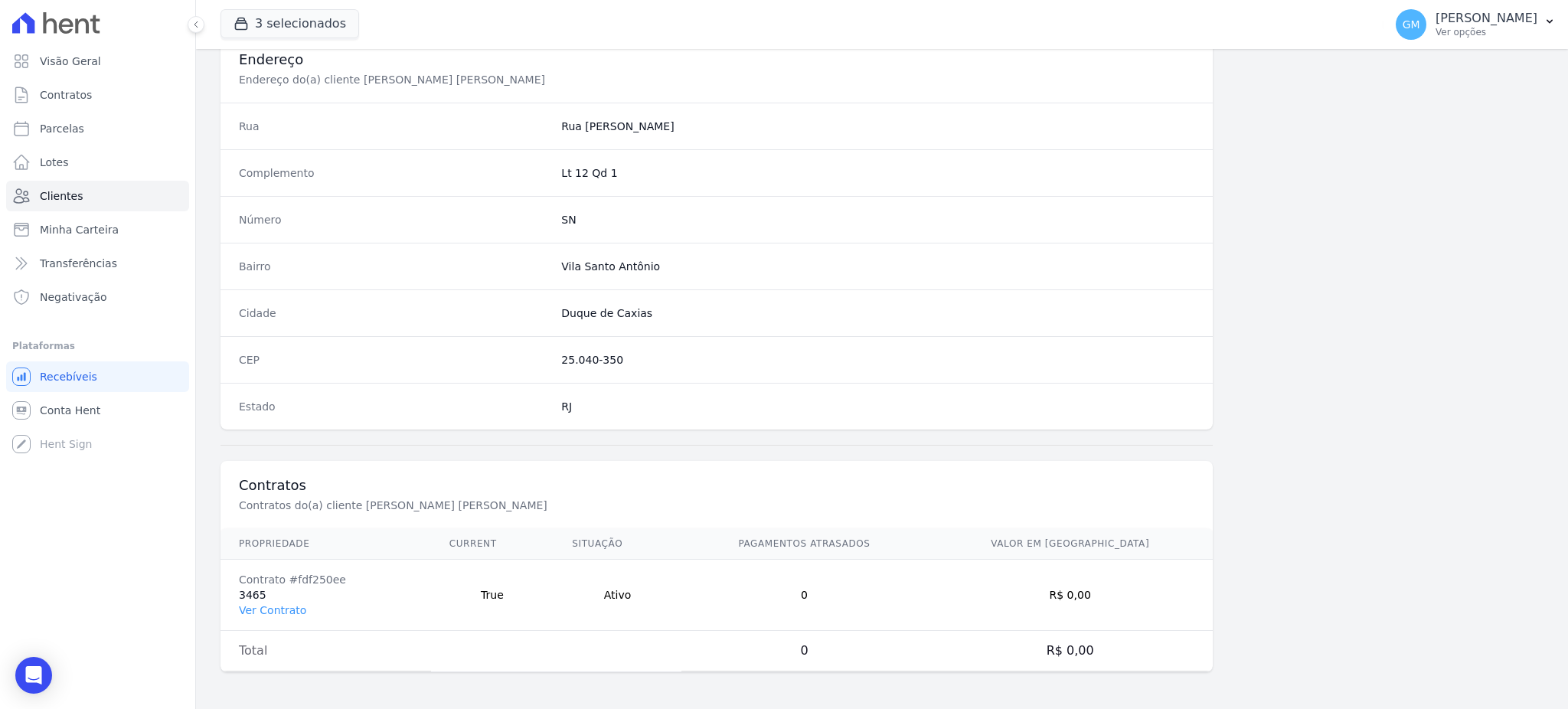
click at [271, 595] on td "Contrato #fdf250ee 3465 Ver Contrato" at bounding box center [325, 595] width 210 height 71
click at [272, 598] on td "Contrato #fdf250ee 3465 Ver Contrato" at bounding box center [325, 595] width 210 height 71
click at [283, 608] on link "Ver Contrato" at bounding box center [272, 610] width 67 height 13
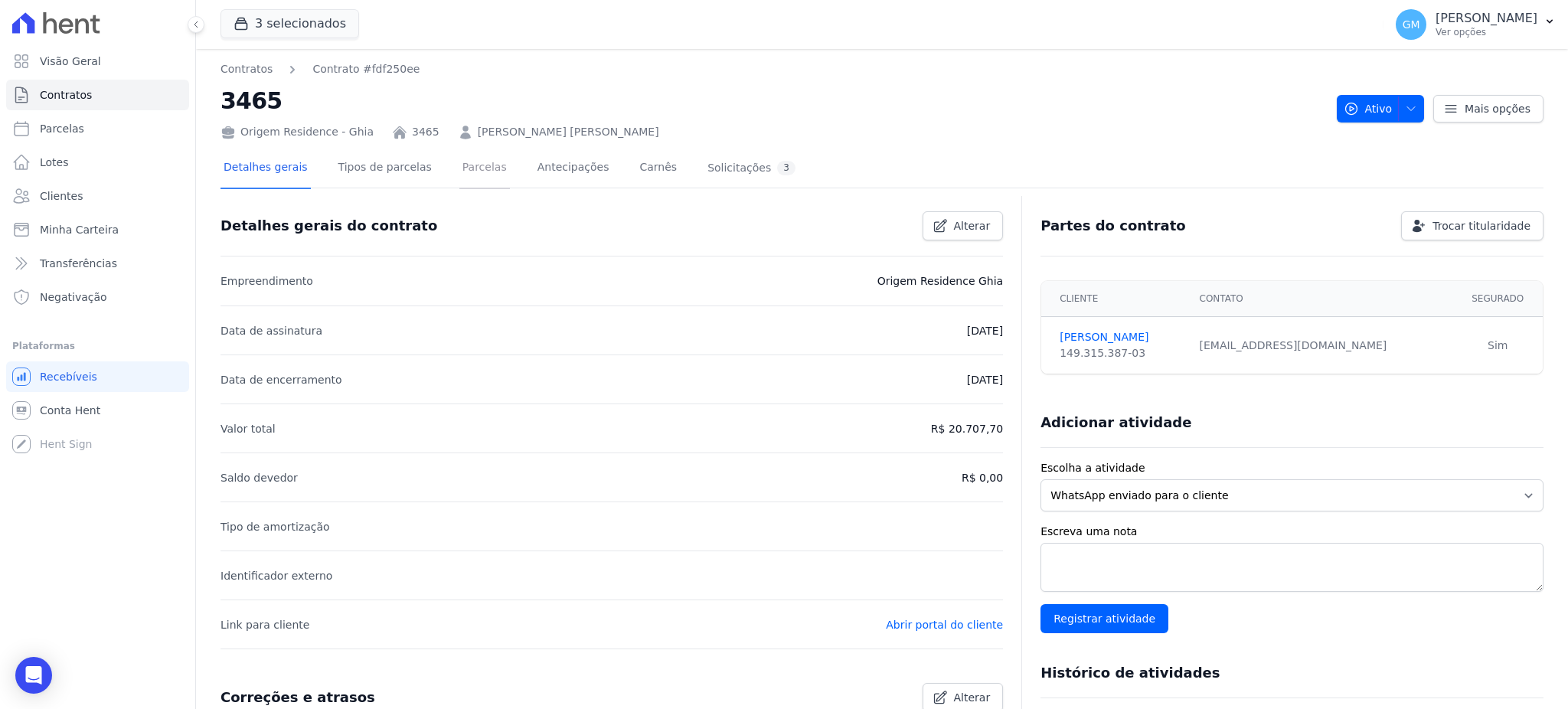
click at [459, 167] on link "Parcelas" at bounding box center [484, 168] width 50 height 40
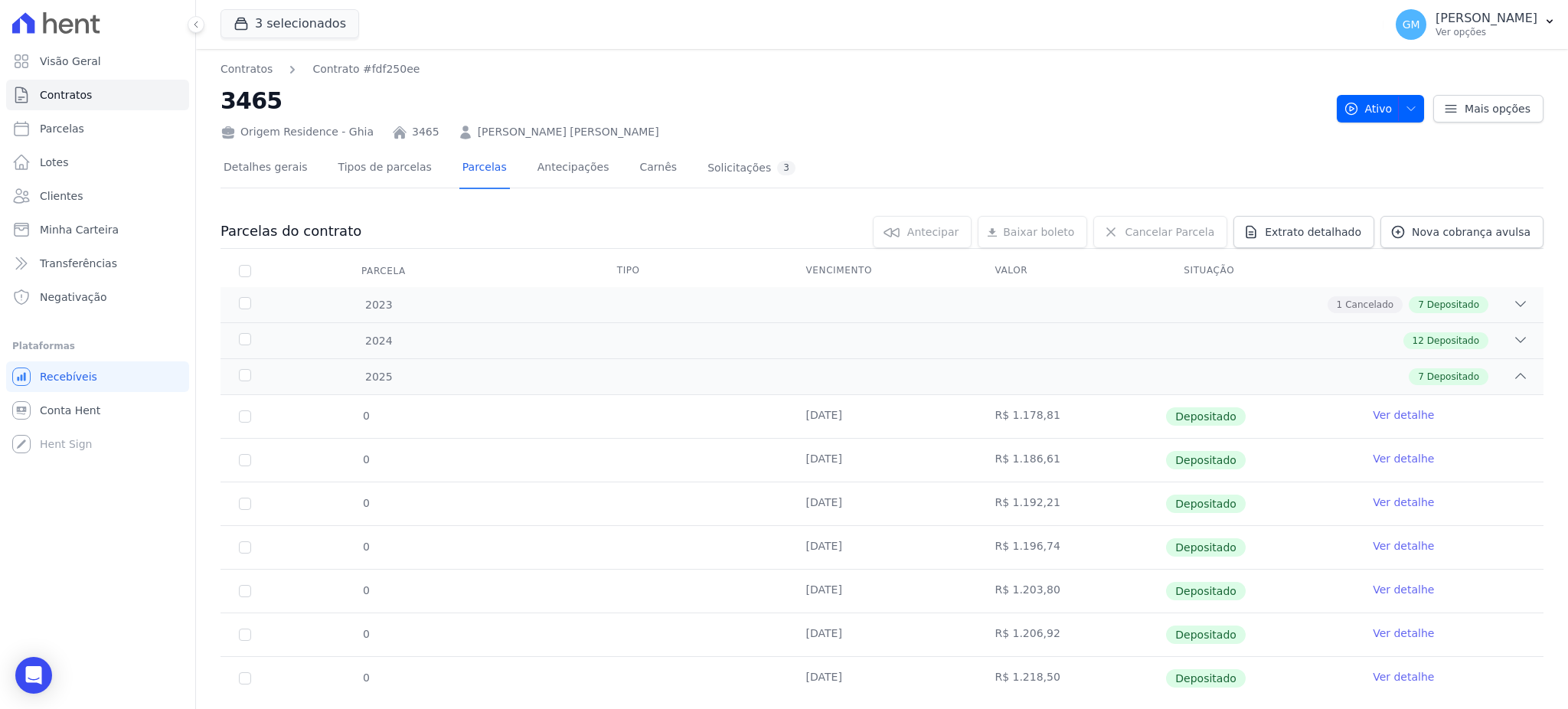
scroll to position [35, 0]
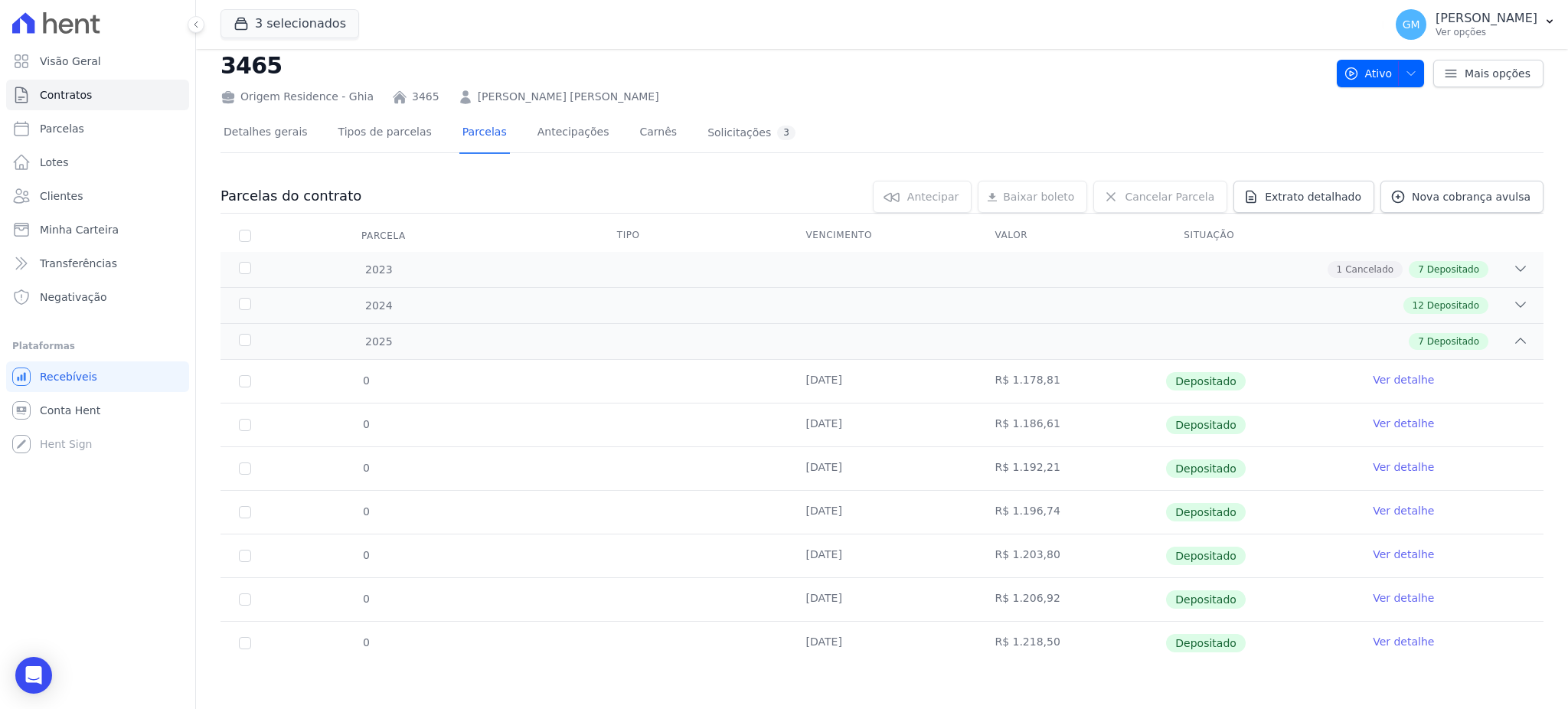
click at [1373, 639] on link "Ver detalhe" at bounding box center [1403, 642] width 61 height 15
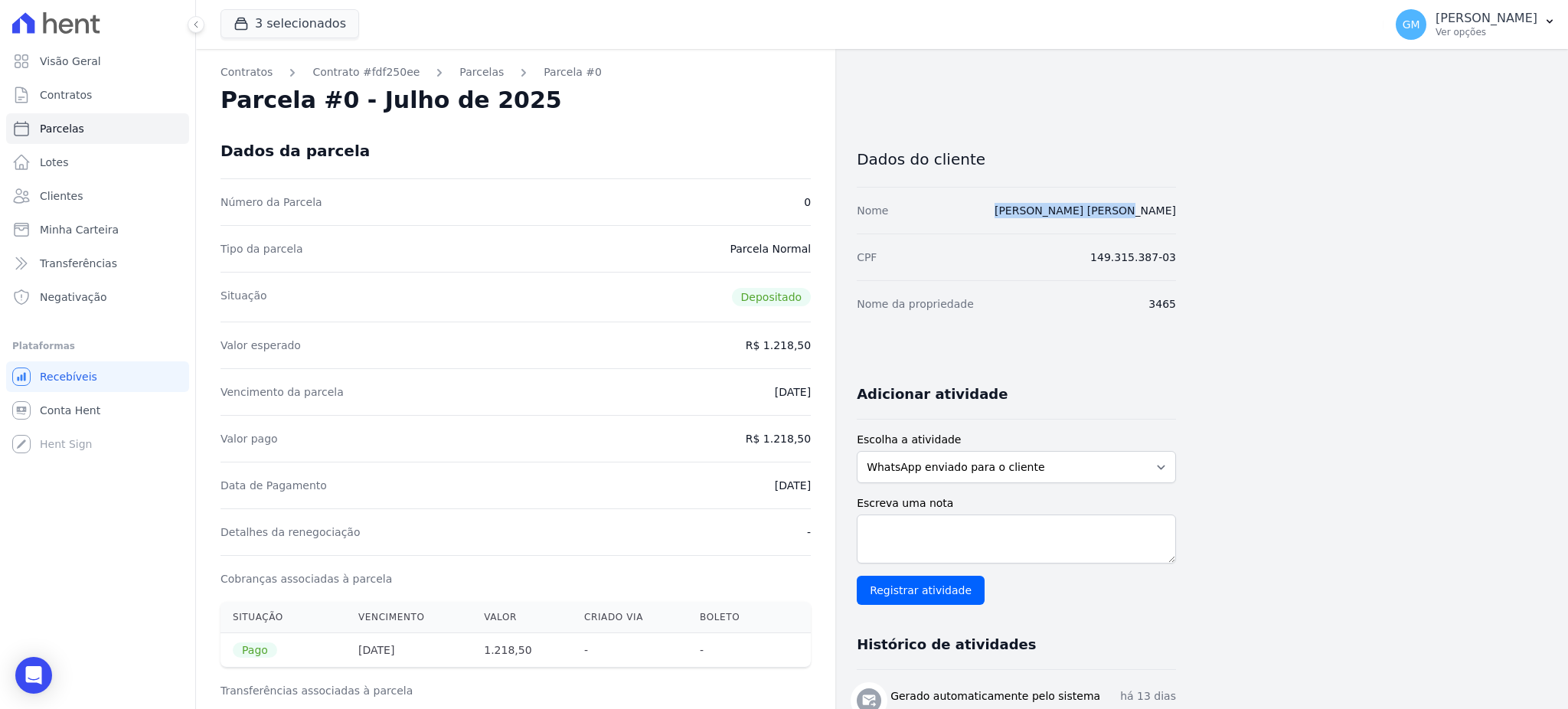
drag, startPoint x: 1185, startPoint y: 201, endPoint x: 1076, endPoint y: 215, distance: 109.9
click at [1076, 215] on div "Contratos Contrato #fdf250ee Parcelas Parcela #0 Parcela #0 - Julho de 2025 Dad…" at bounding box center [869, 633] width 1347 height 1168
copy link "Lucas de Farias Silva"
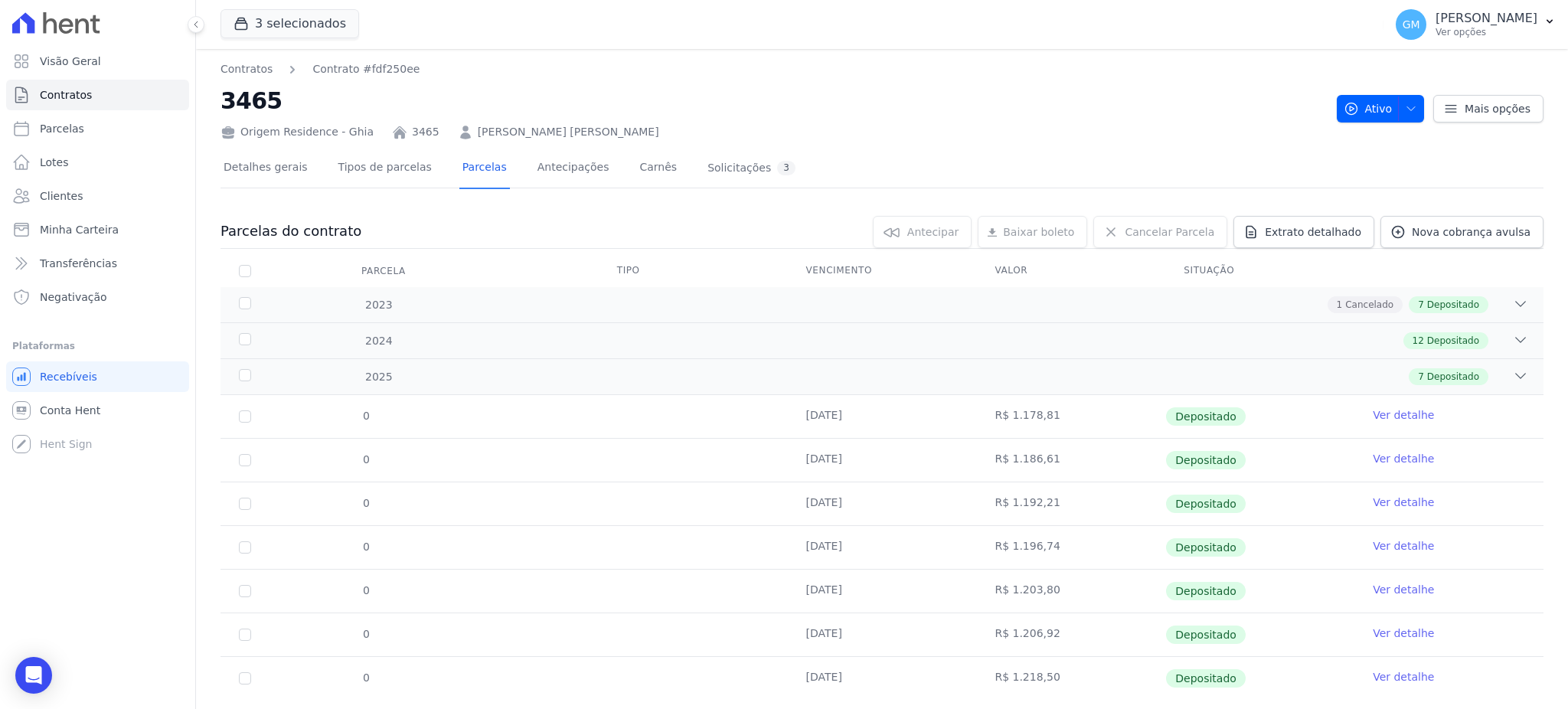
scroll to position [35, 0]
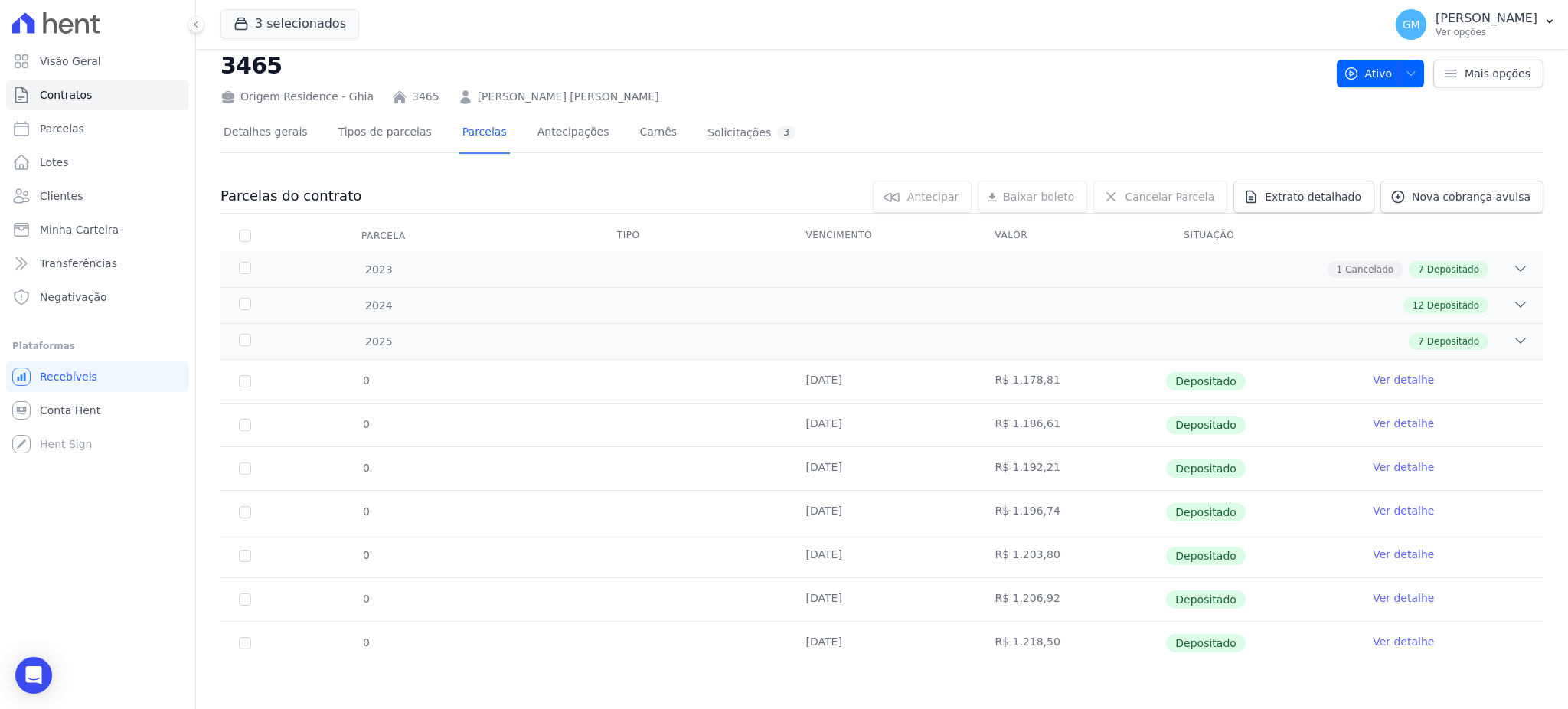
click at [1379, 641] on link "Ver detalhe" at bounding box center [1403, 642] width 61 height 15
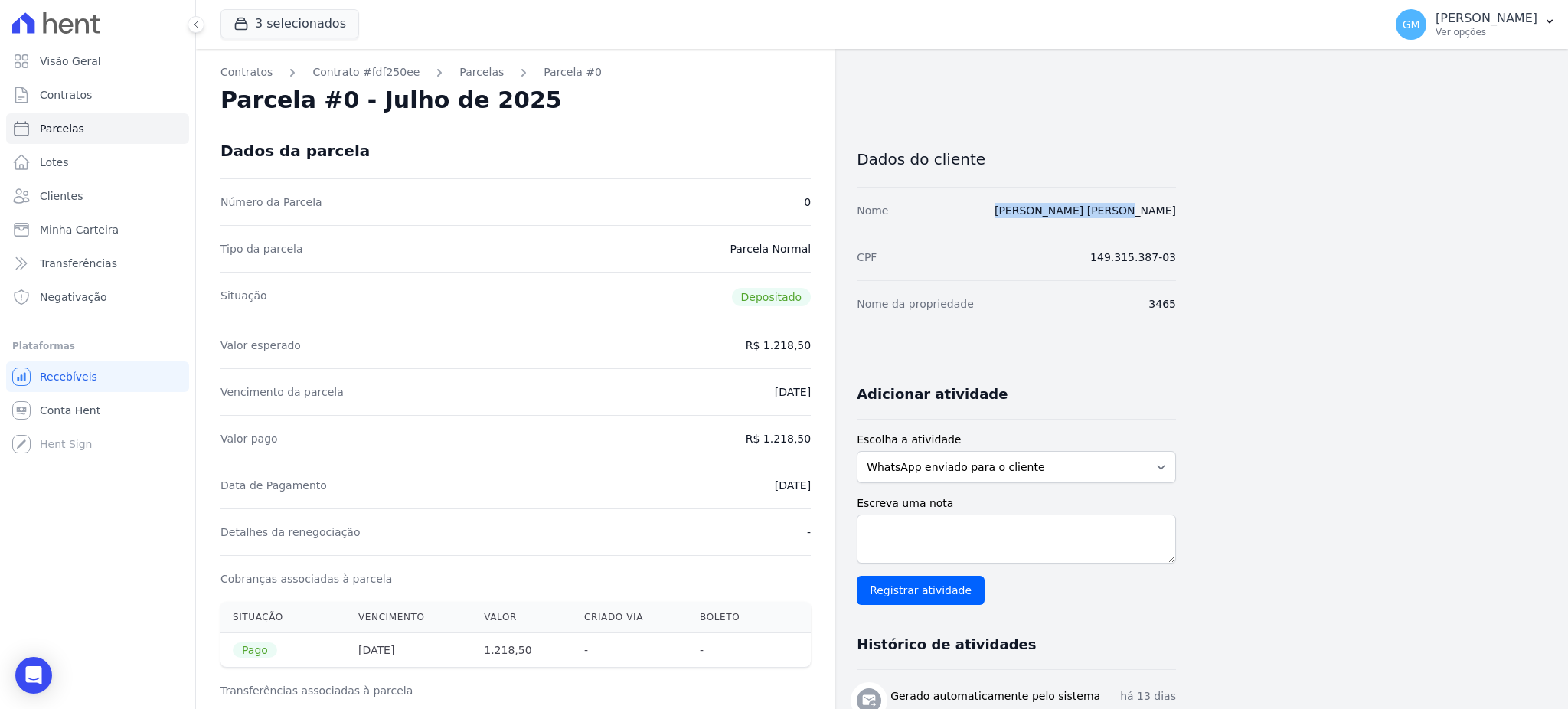
drag, startPoint x: 1180, startPoint y: 216, endPoint x: 1081, endPoint y: 218, distance: 99.0
click at [1081, 218] on div "Contratos Contrato #fdf250ee Parcelas Parcela #0 Parcela #0 - Julho de 2025 Dad…" at bounding box center [869, 633] width 1347 height 1168
copy link "Lucas de Farias Silva"
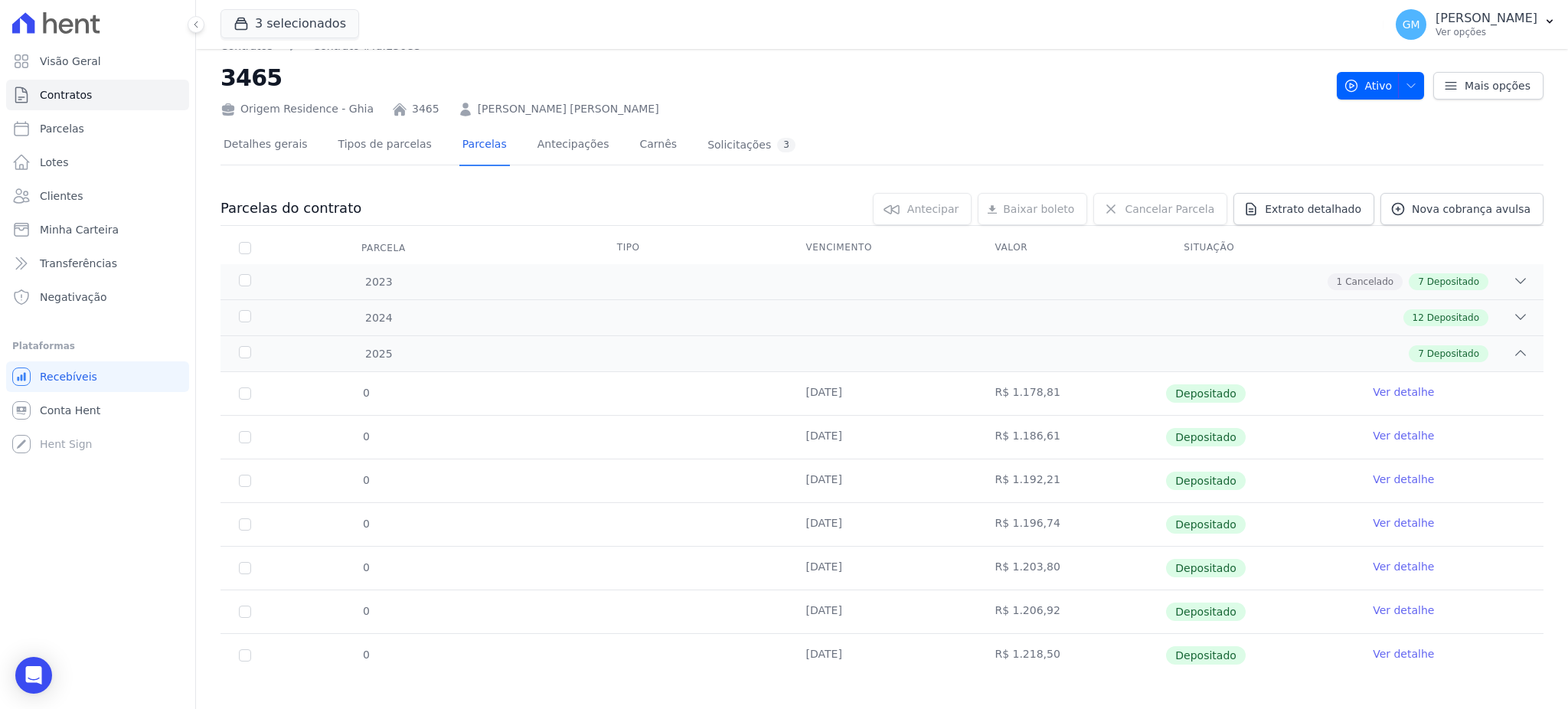
scroll to position [35, 0]
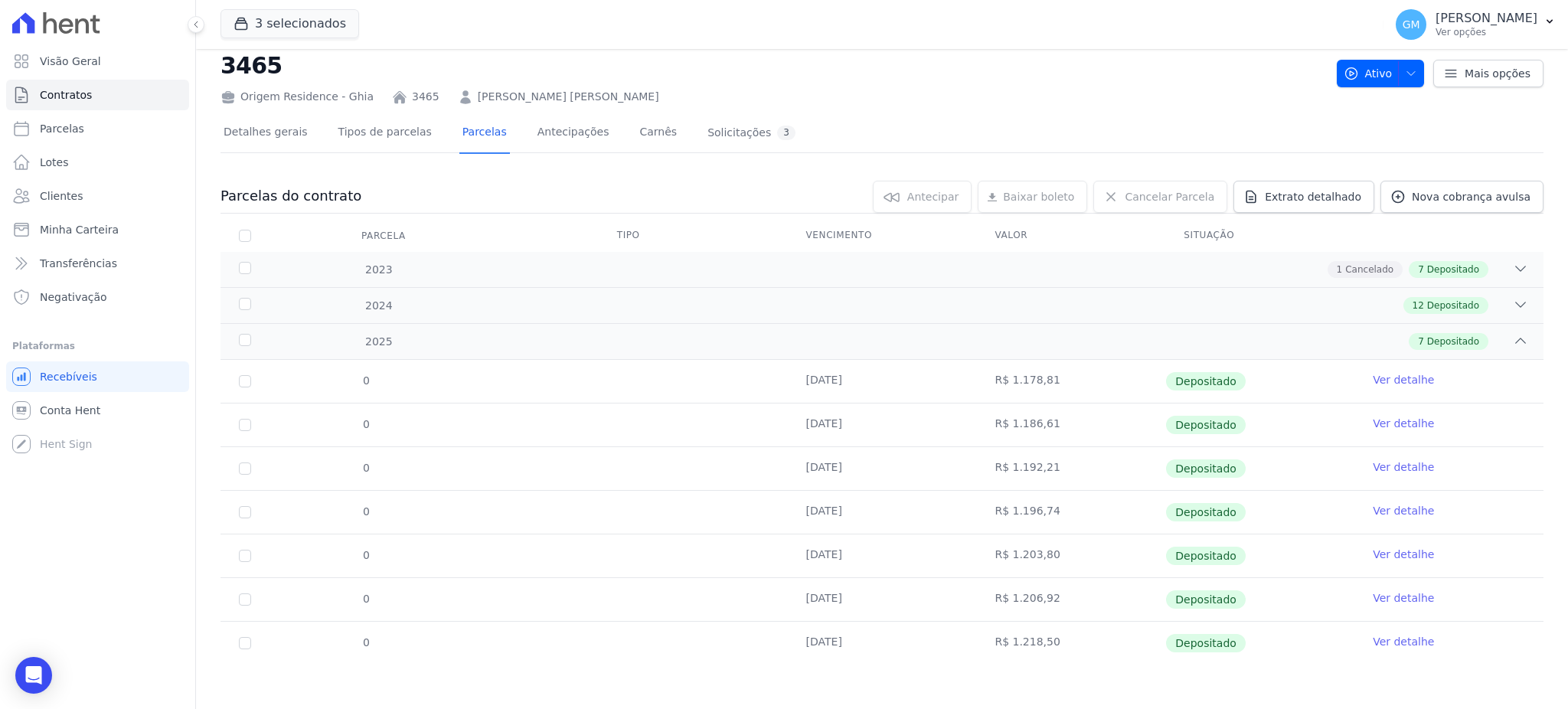
click at [1373, 640] on link "Ver detalhe" at bounding box center [1403, 642] width 61 height 15
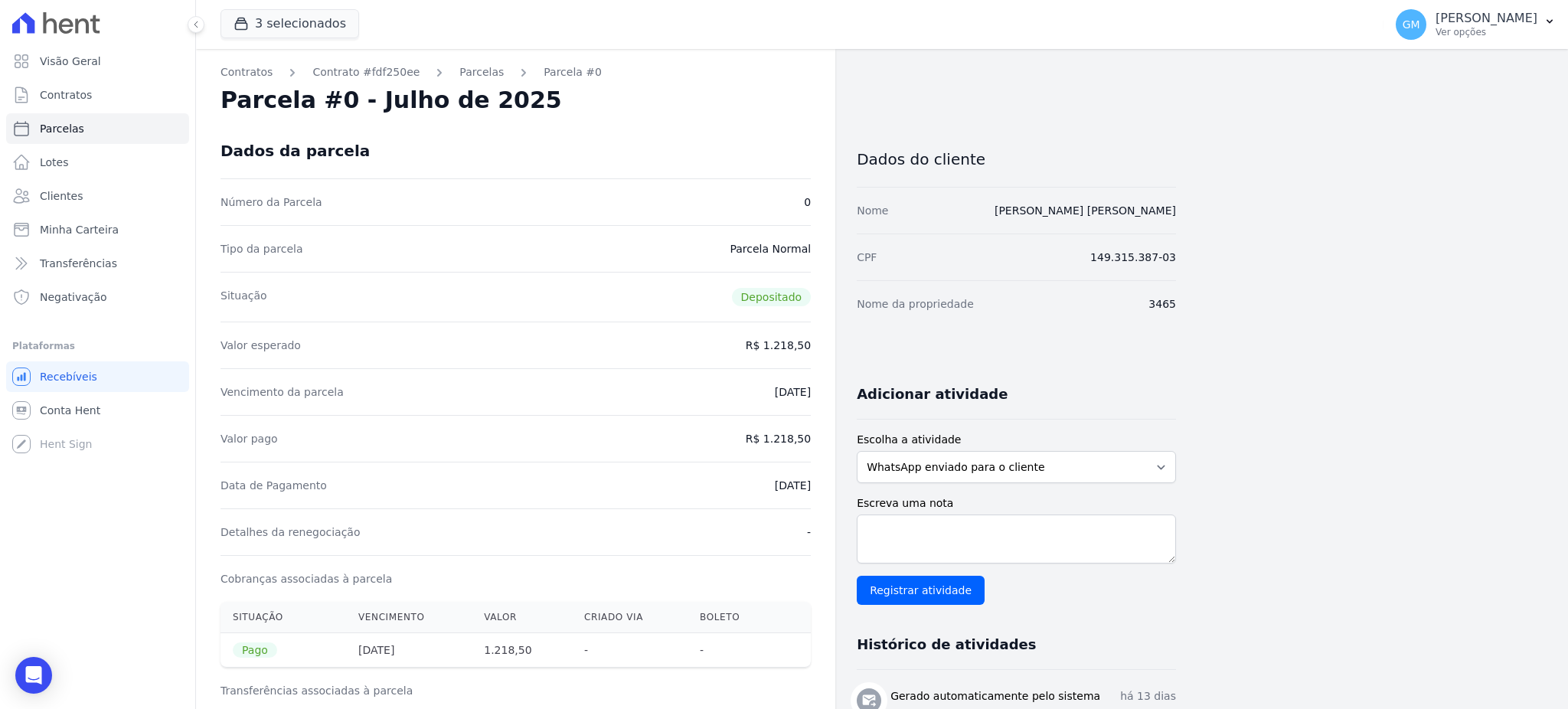
drag, startPoint x: 632, startPoint y: 90, endPoint x: 572, endPoint y: 82, distance: 60.5
click at [632, 90] on div "Parcela #0 - Julho de 2025" at bounding box center [515, 100] width 591 height 28
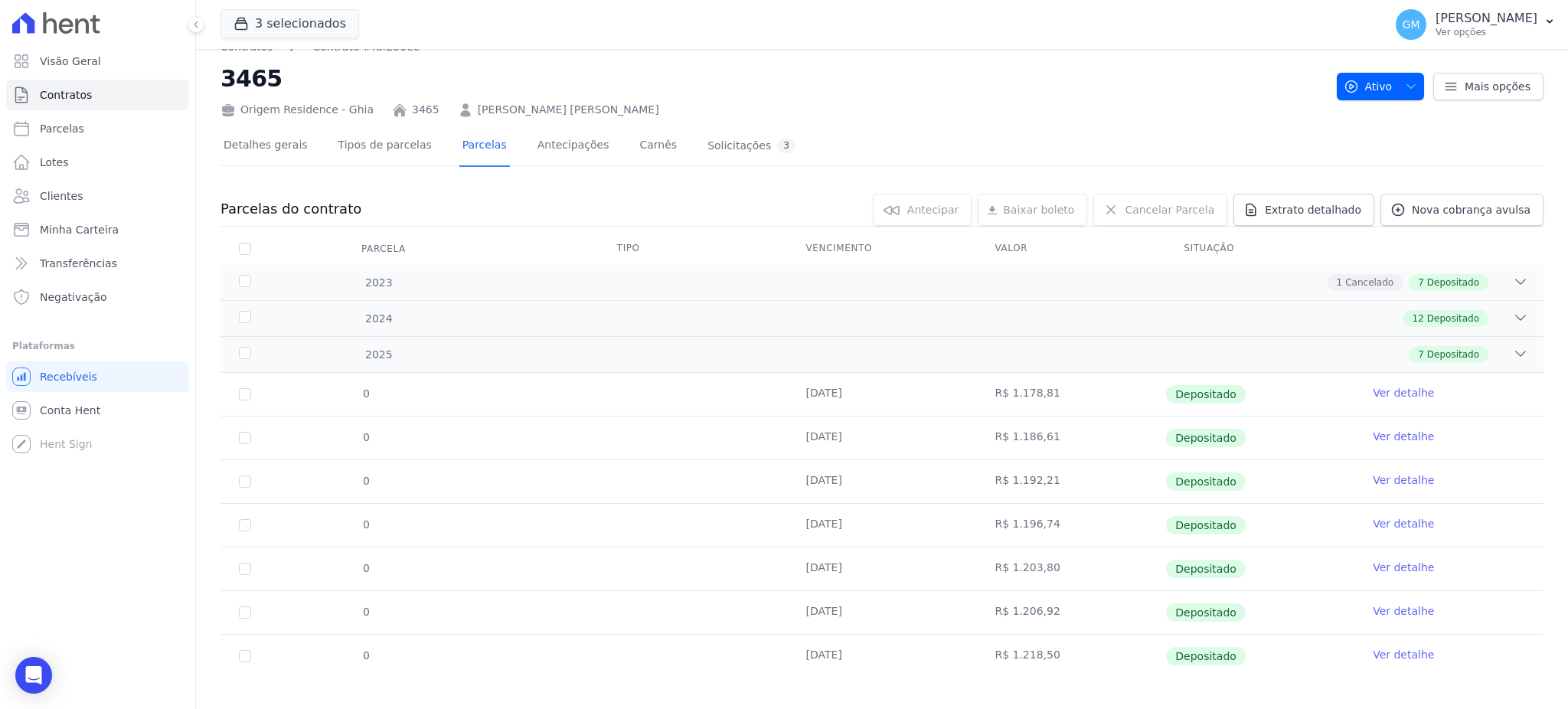
scroll to position [35, 0]
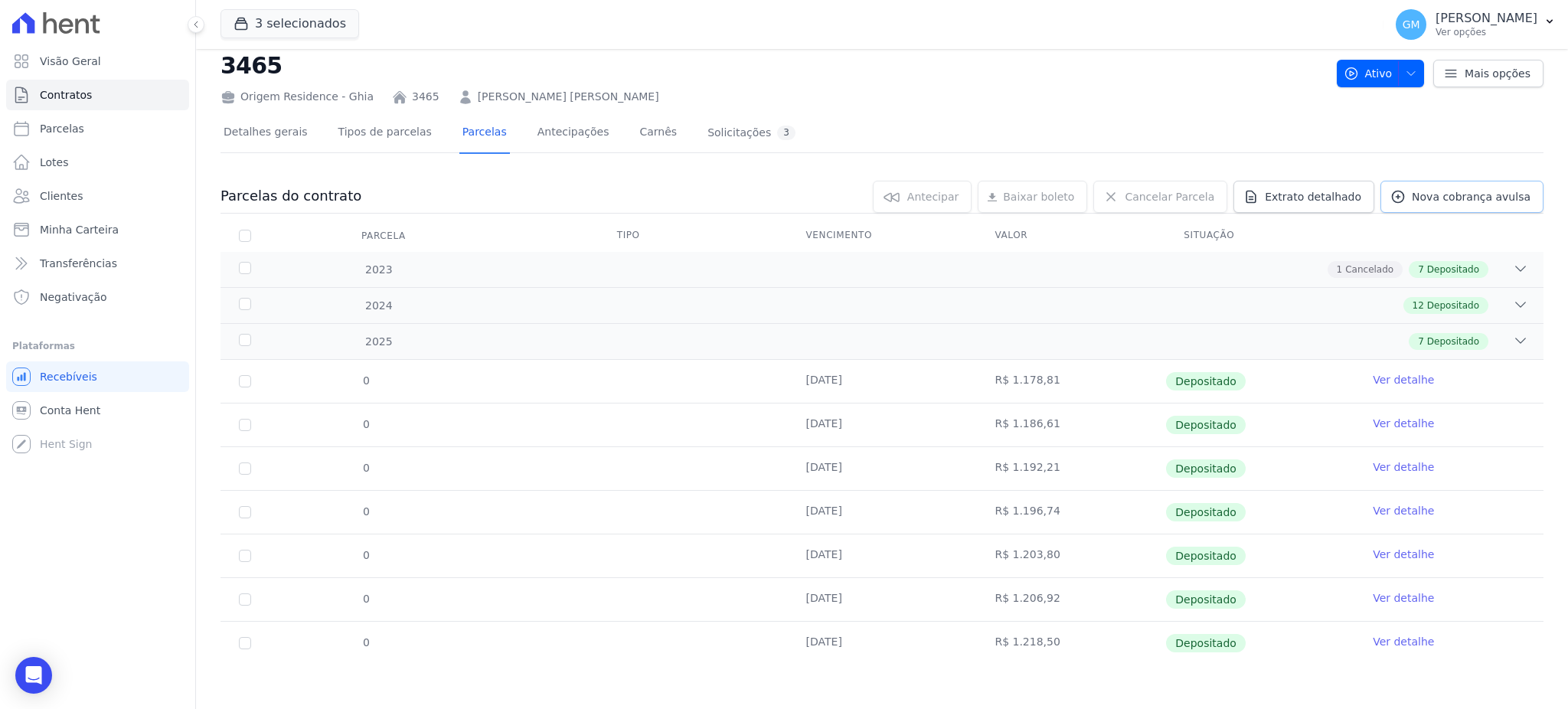
click at [1421, 200] on span "Nova cobrança avulsa" at bounding box center [1471, 197] width 119 height 15
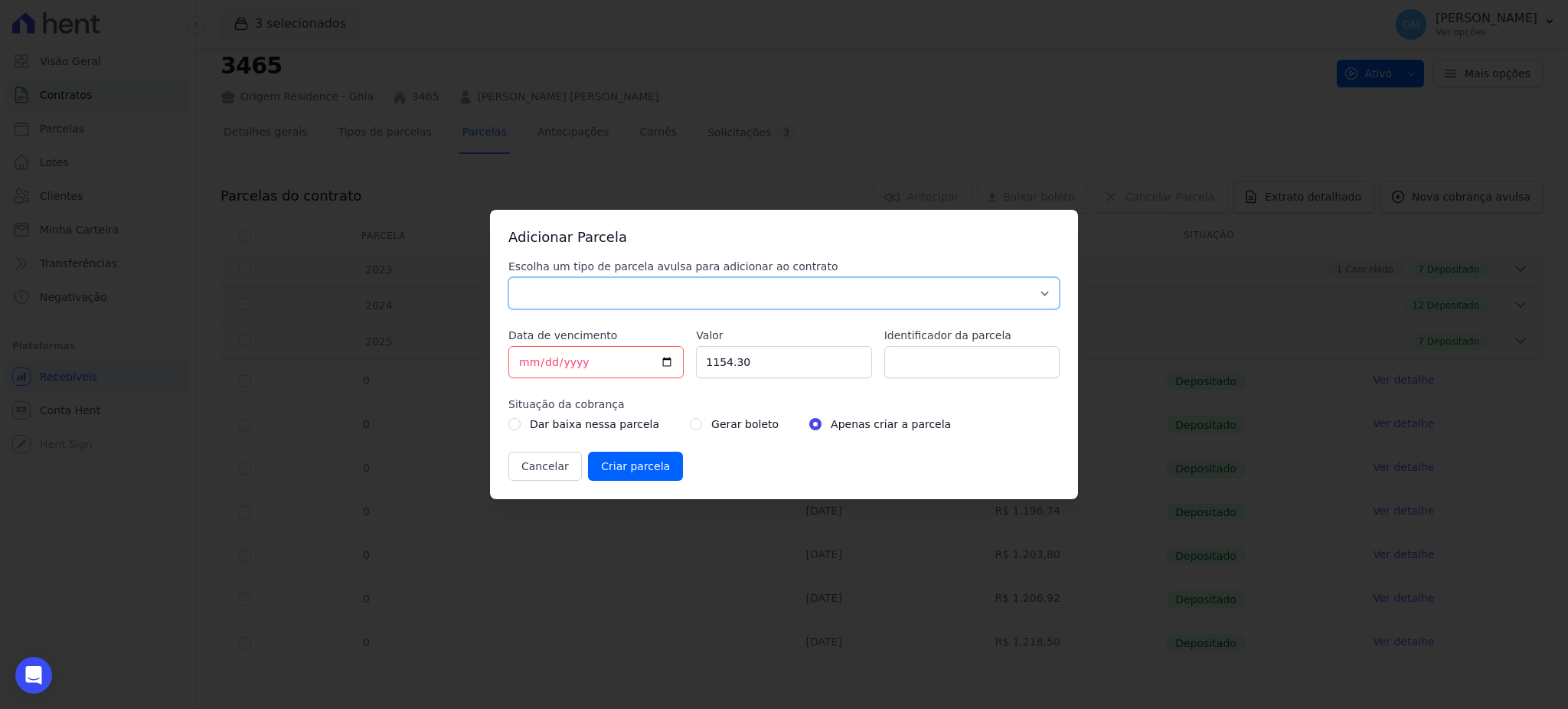
click at [725, 295] on select "Parcela Normal Sinal Caução Intercalada Chaves Pré Chaves Pós Chaves Taxas Quit…" at bounding box center [784, 293] width 551 height 32
select select "standard"
click at [508, 277] on select "Parcela Normal Sinal Caução Intercalada Chaves Pré Chaves Pós Chaves Taxas Quit…" at bounding box center [784, 293] width 551 height 32
click at [671, 364] on input "[DATE]" at bounding box center [596, 362] width 175 height 32
type input "[DATE]"
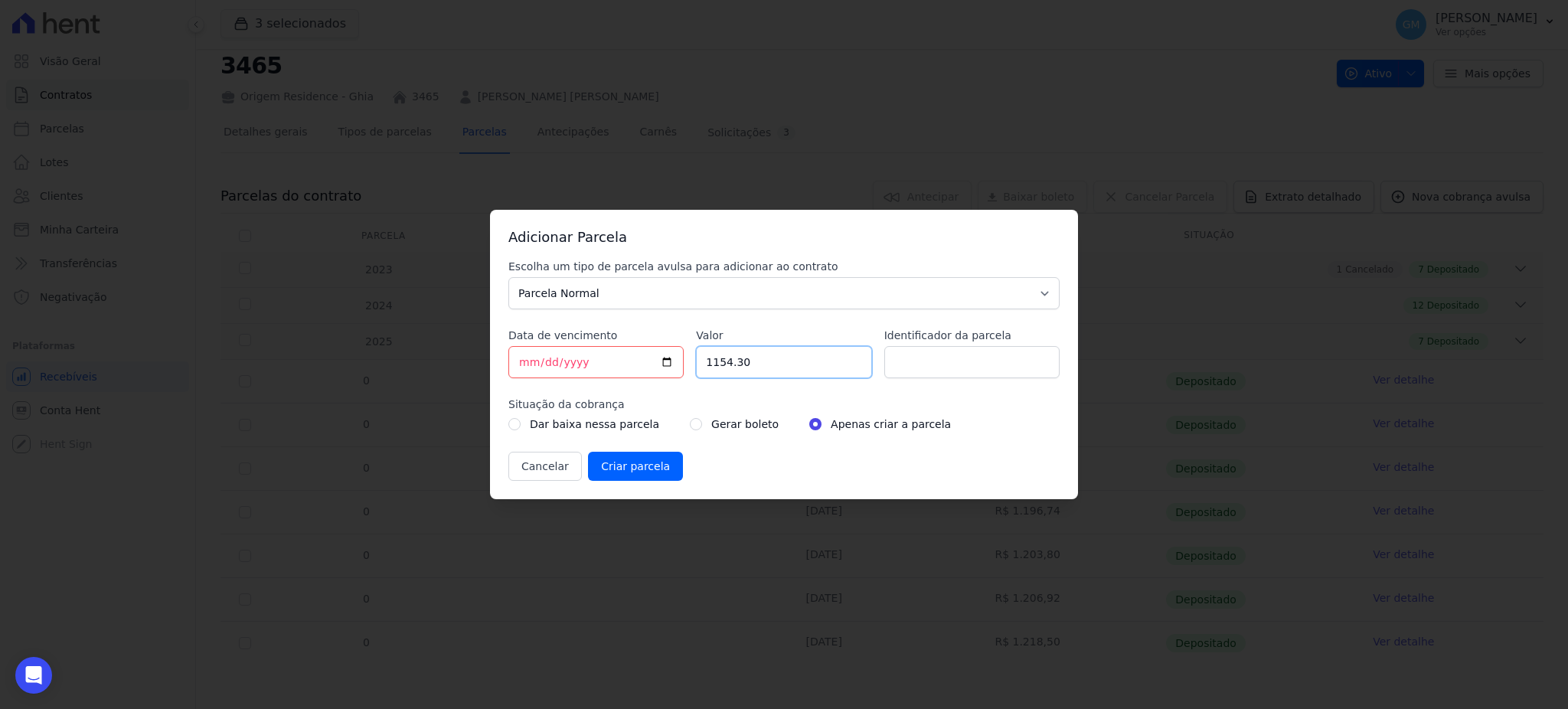
drag, startPoint x: 756, startPoint y: 365, endPoint x: 689, endPoint y: 365, distance: 67.0
click at [689, 365] on div "Escolha um tipo de parcela avulsa para adicionar ao contrato Parcela Normal Sin…" at bounding box center [784, 370] width 551 height 222
paste input ".22958"
click at [714, 367] on input "1.22958" at bounding box center [783, 362] width 175 height 32
click at [727, 365] on input "122958" at bounding box center [783, 362] width 175 height 32
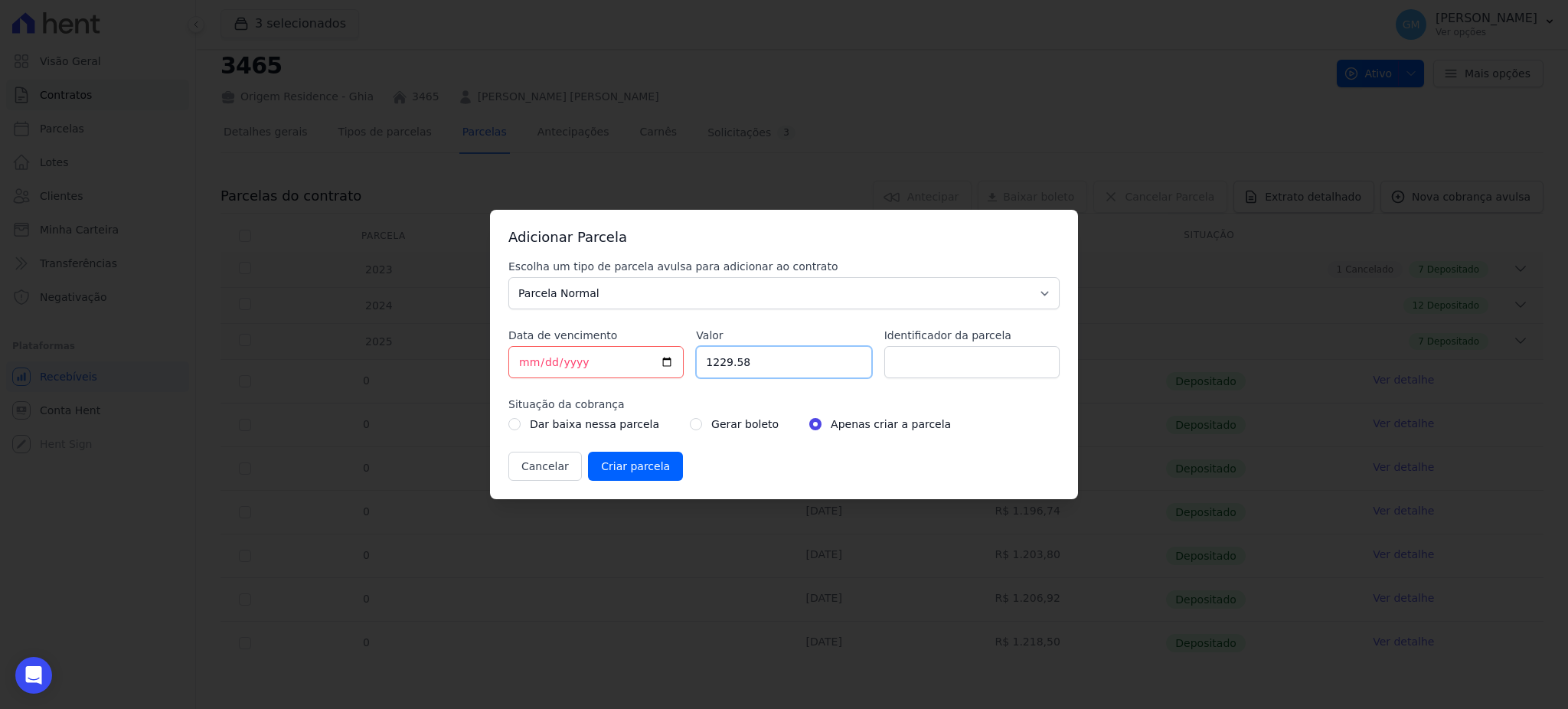
type input "1229.58"
click at [689, 425] on div "Gerar boleto" at bounding box center [734, 424] width 89 height 18
click at [689, 422] on input "radio" at bounding box center [695, 424] width 13 height 13
radio input "true"
click at [915, 361] on input "Identificador da parcela" at bounding box center [972, 362] width 175 height 32
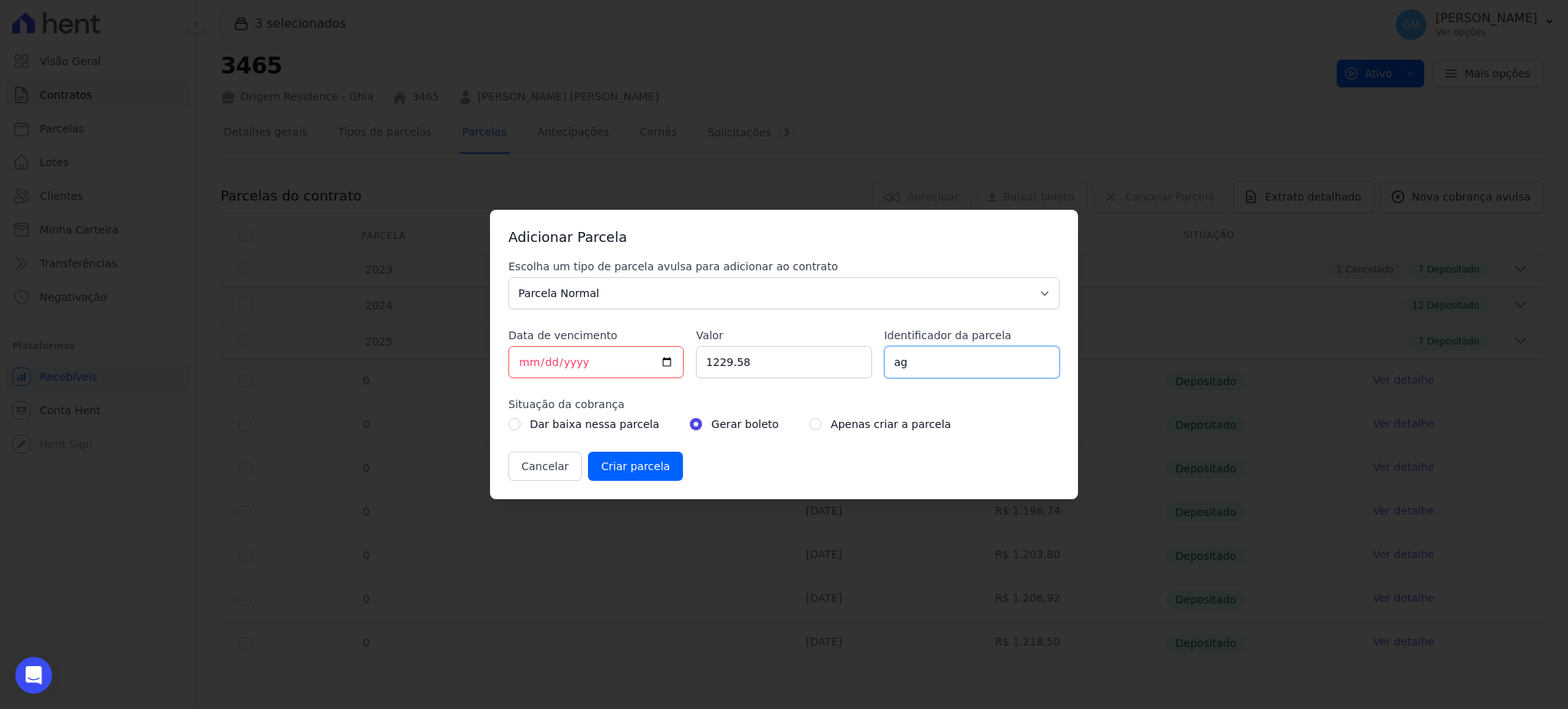
type input "agosto"
click at [649, 453] on input "Criar parcela" at bounding box center [635, 466] width 95 height 29
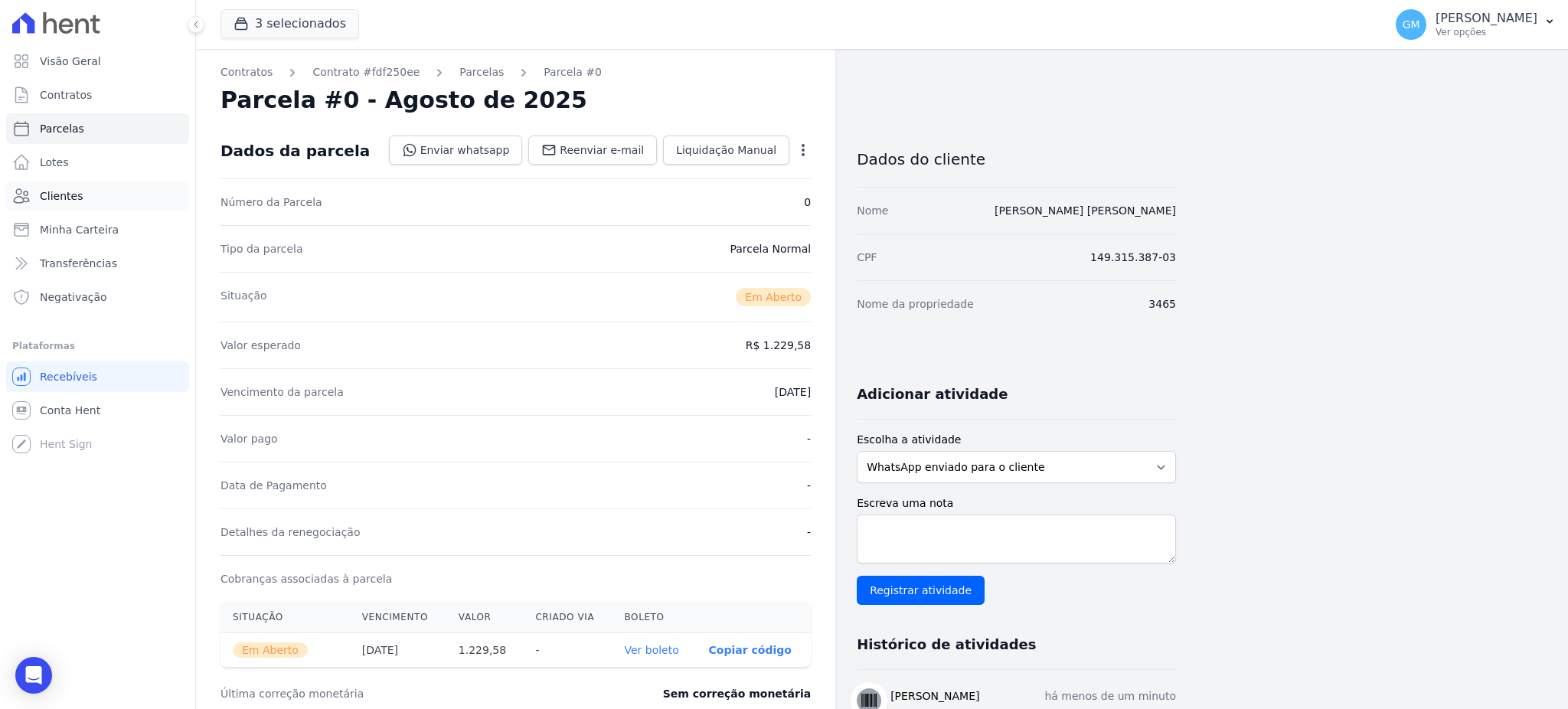
click at [80, 200] on link "Clientes" at bounding box center [97, 196] width 183 height 31
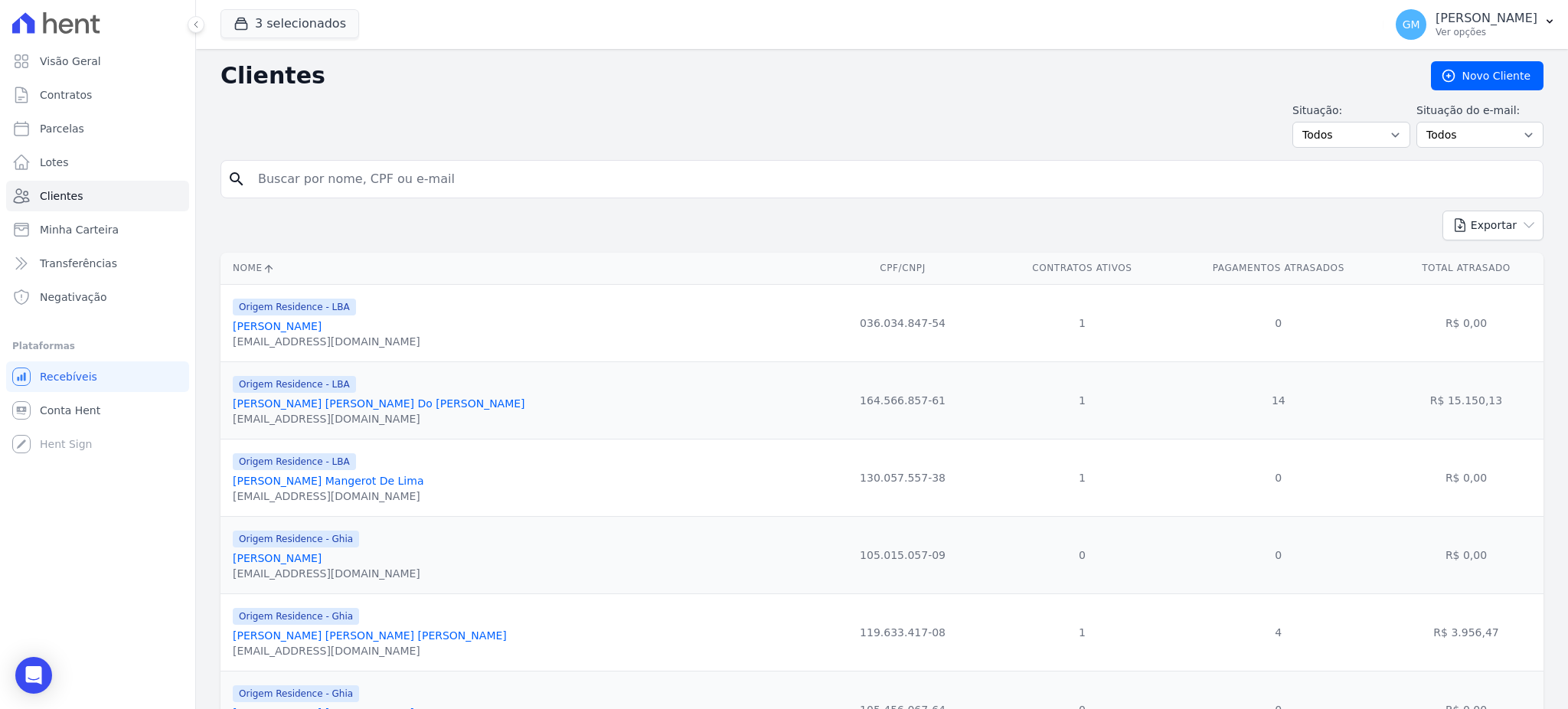
click at [307, 177] on input "search" at bounding box center [892, 179] width 1287 height 31
type input "delfino"
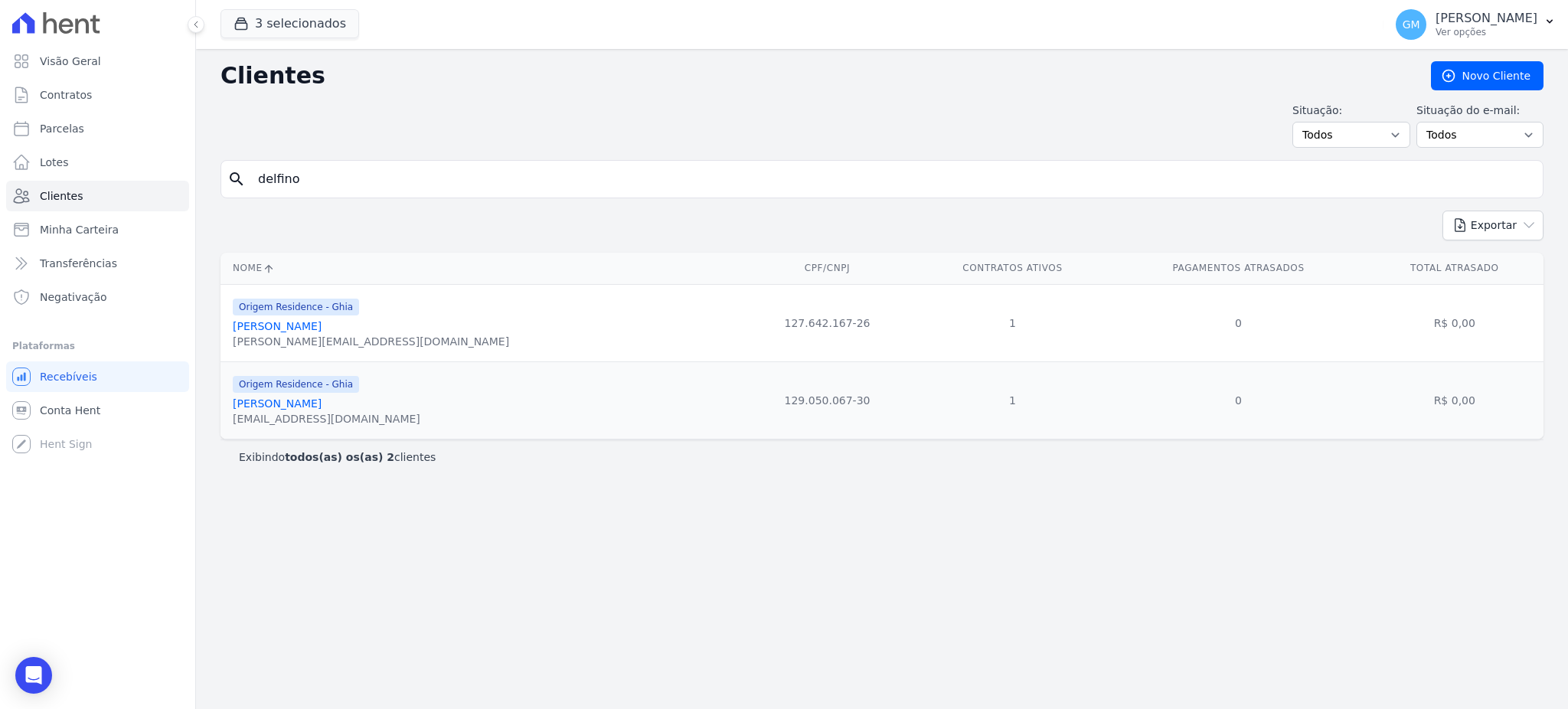
click at [297, 333] on link "Douglas Delfino" at bounding box center [277, 326] width 89 height 13
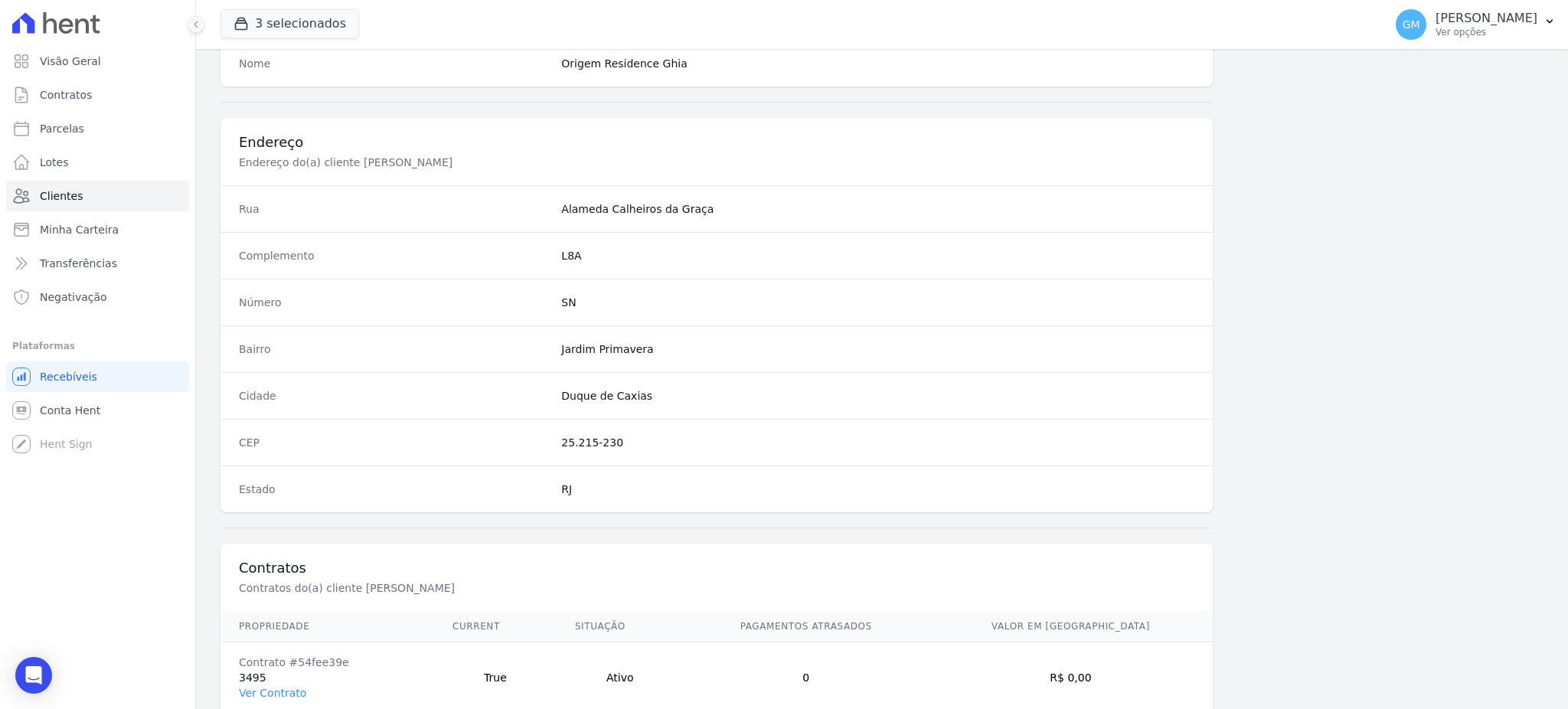
scroll to position [725, 0]
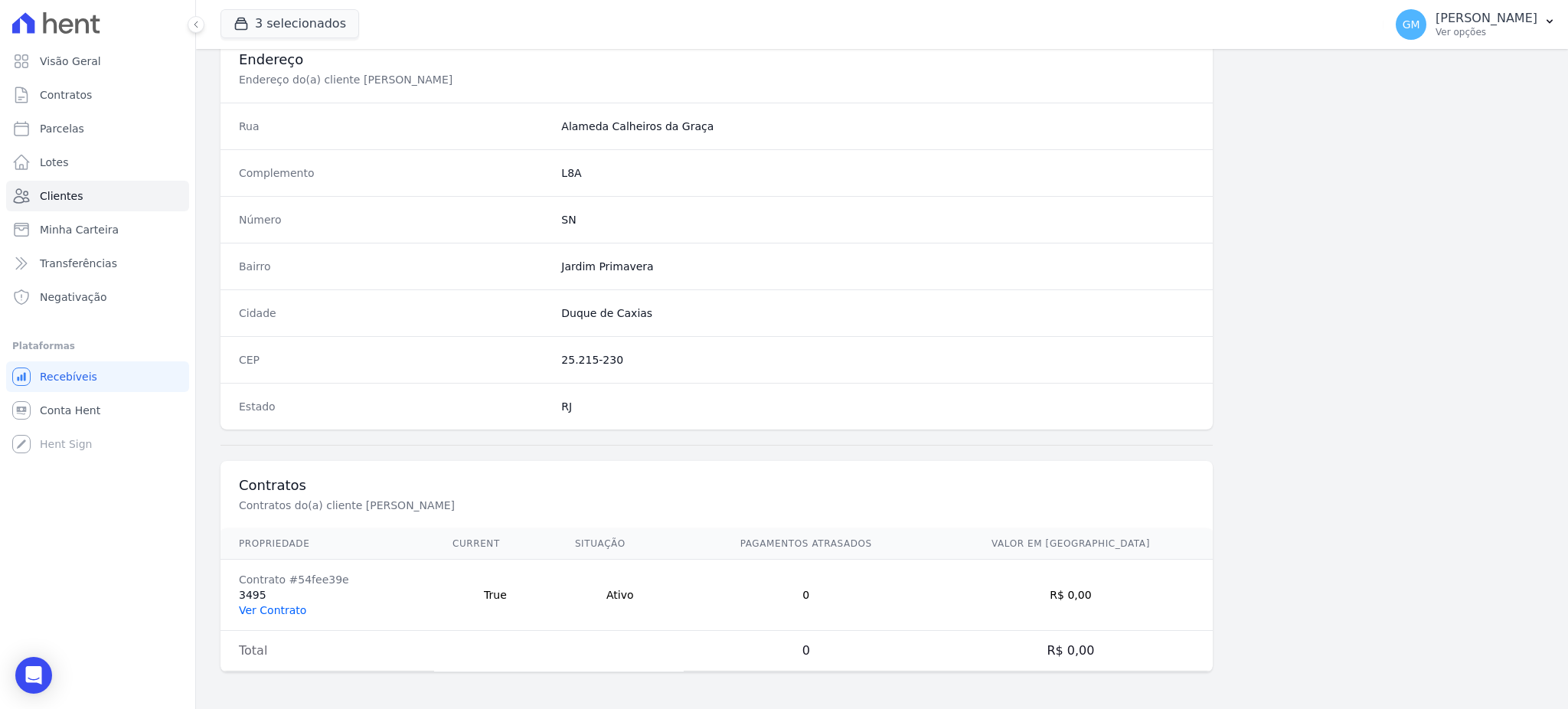
click at [280, 607] on link "Ver Contrato" at bounding box center [272, 610] width 67 height 13
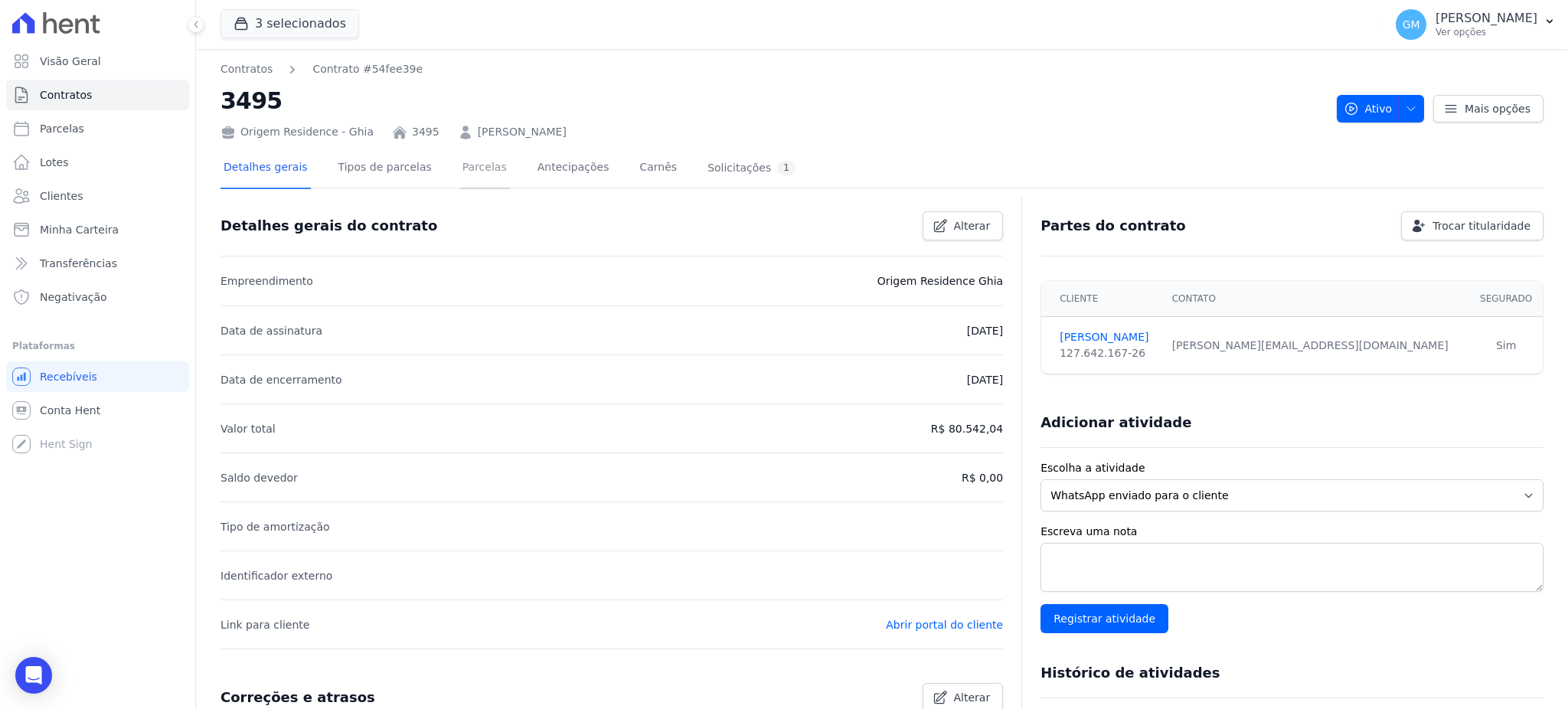
click at [459, 169] on link "Parcelas" at bounding box center [484, 168] width 50 height 40
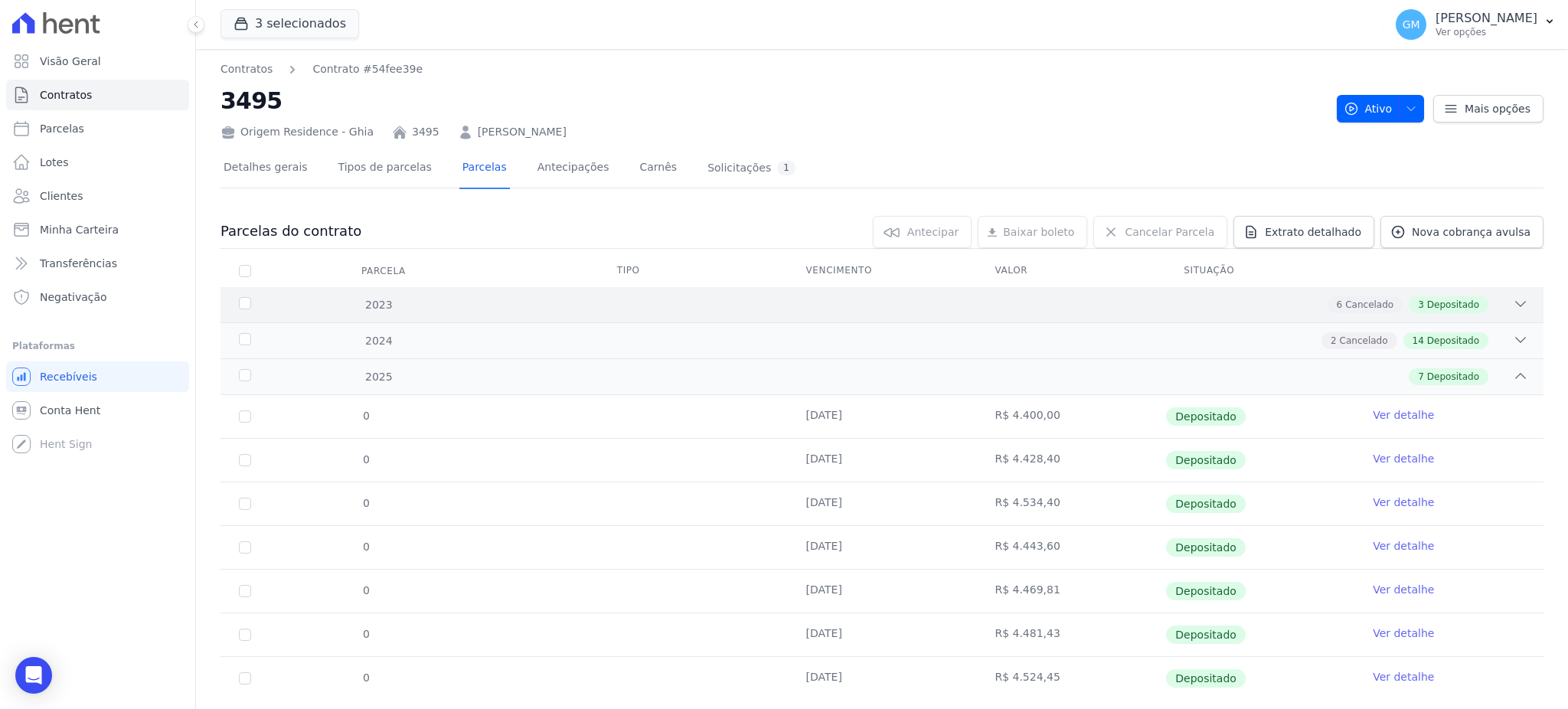
scroll to position [35, 0]
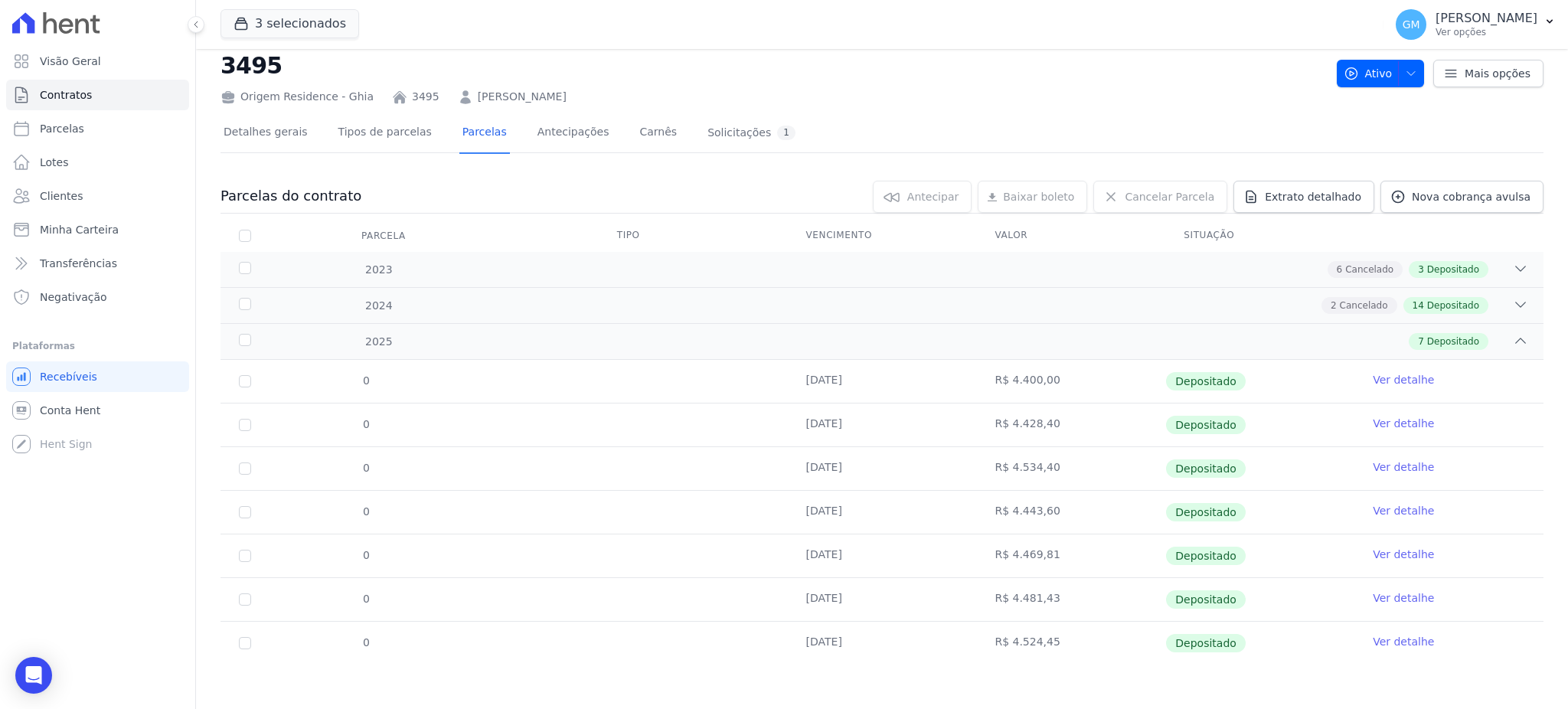
click at [1378, 642] on link "Ver detalhe" at bounding box center [1403, 642] width 61 height 15
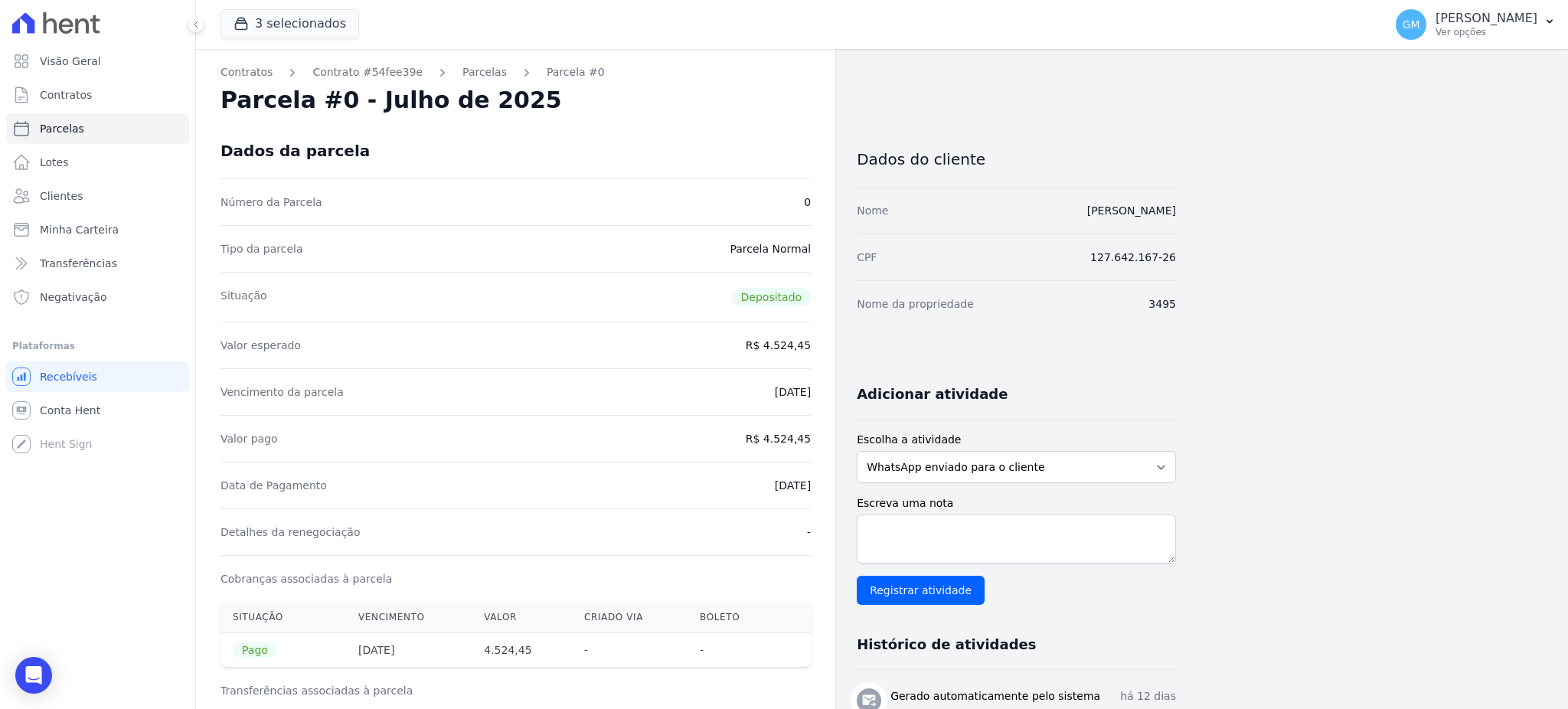
click at [636, 185] on div "Número da Parcela 0" at bounding box center [515, 202] width 591 height 47
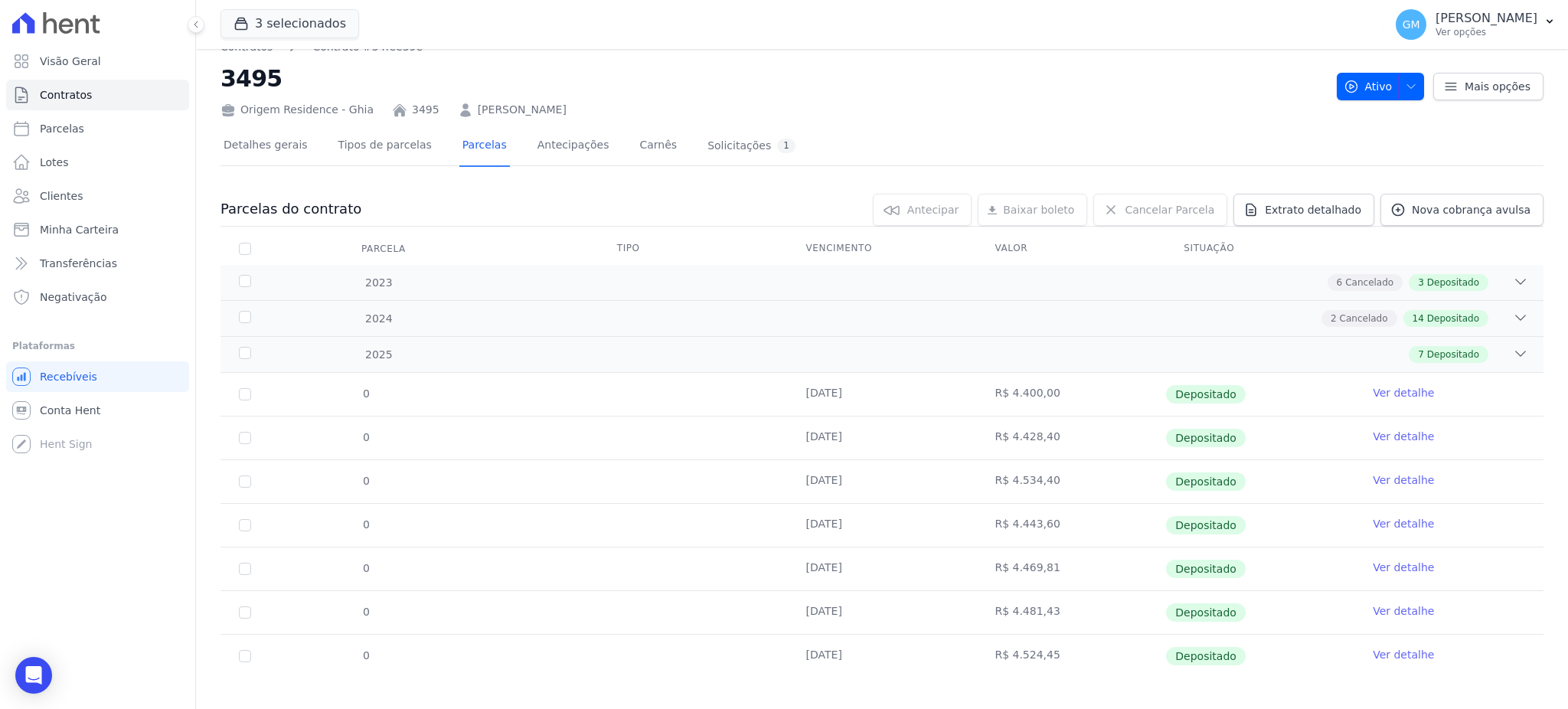
scroll to position [35, 0]
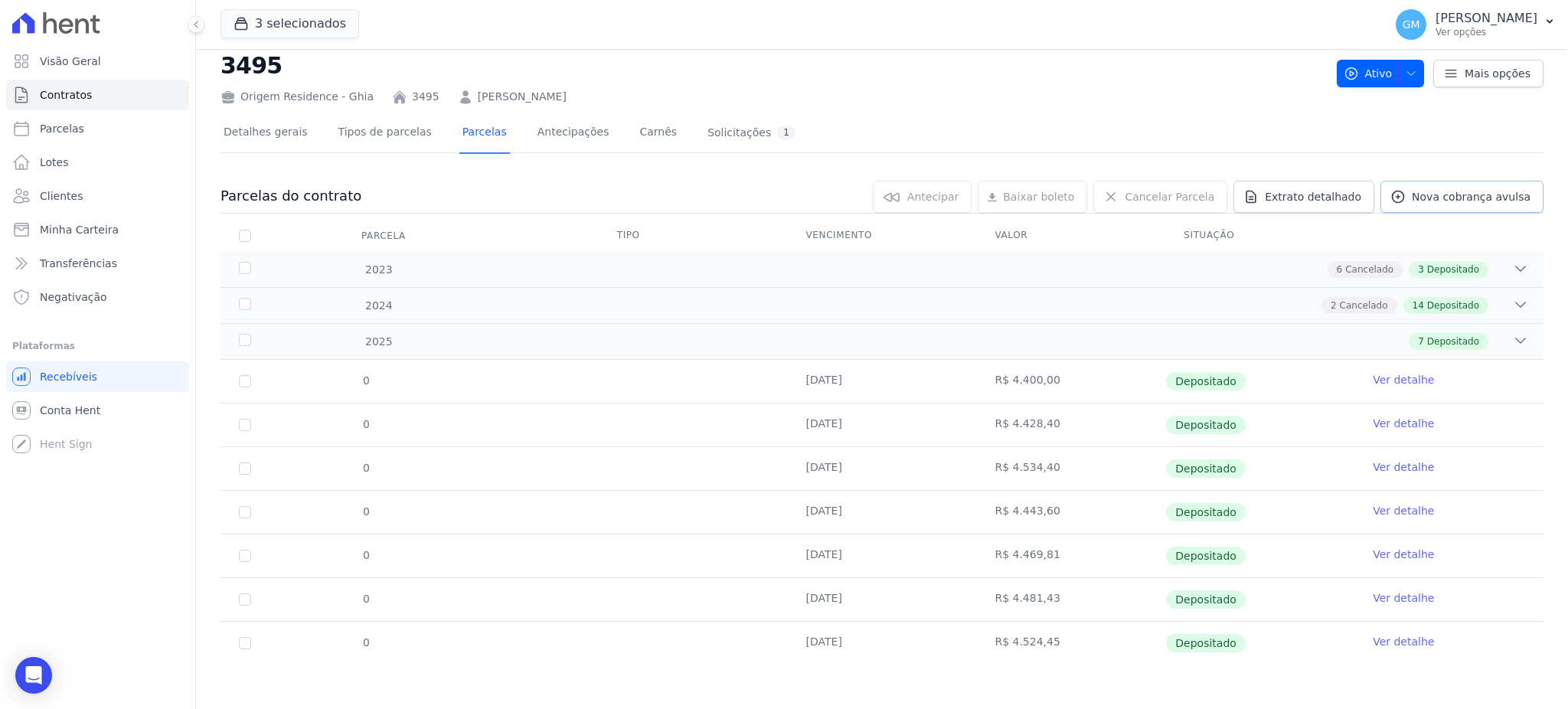
click at [1442, 205] on link "Nova cobrança avulsa" at bounding box center [1462, 197] width 163 height 32
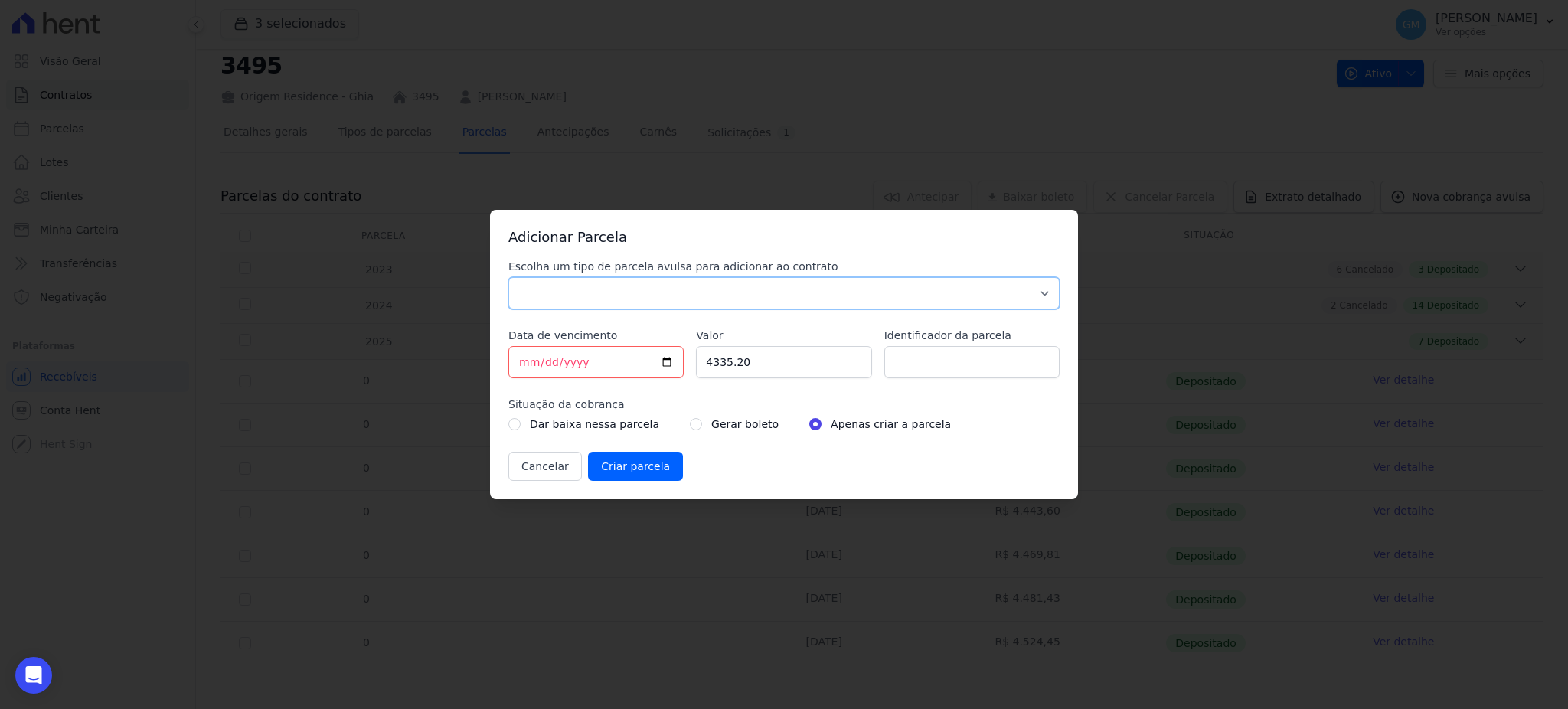
click at [718, 300] on select "Parcela Normal Sinal Caução Intercalada Chaves Pré Chaves Pós Chaves Taxas Quit…" at bounding box center [784, 293] width 551 height 32
select select "standard"
click at [508, 277] on select "Parcela Normal Sinal Caução Intercalada Chaves Pré Chaves Pós Chaves Taxas Quit…" at bounding box center [784, 293] width 551 height 32
click at [662, 361] on input "[DATE]" at bounding box center [596, 362] width 175 height 32
type input "2025-08-30"
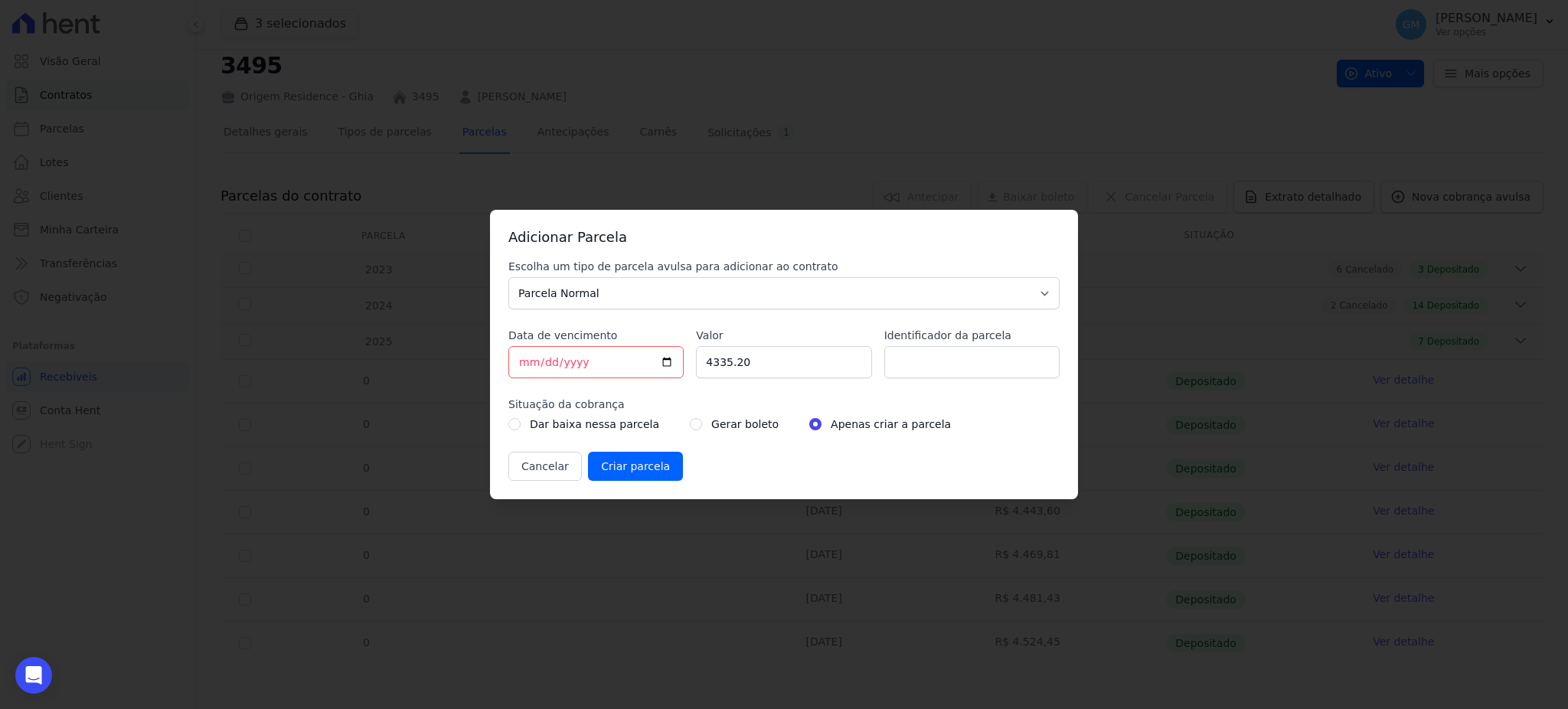
click at [689, 422] on div "Gerar boleto" at bounding box center [734, 424] width 89 height 18
click at [689, 420] on input "radio" at bounding box center [695, 424] width 13 height 13
radio input "true"
drag, startPoint x: 756, startPoint y: 363, endPoint x: 678, endPoint y: 360, distance: 78.1
click at [678, 360] on div "Escolha um tipo de parcela avulsa para adicionar ao contrato Parcela Normal Sin…" at bounding box center [784, 370] width 551 height 222
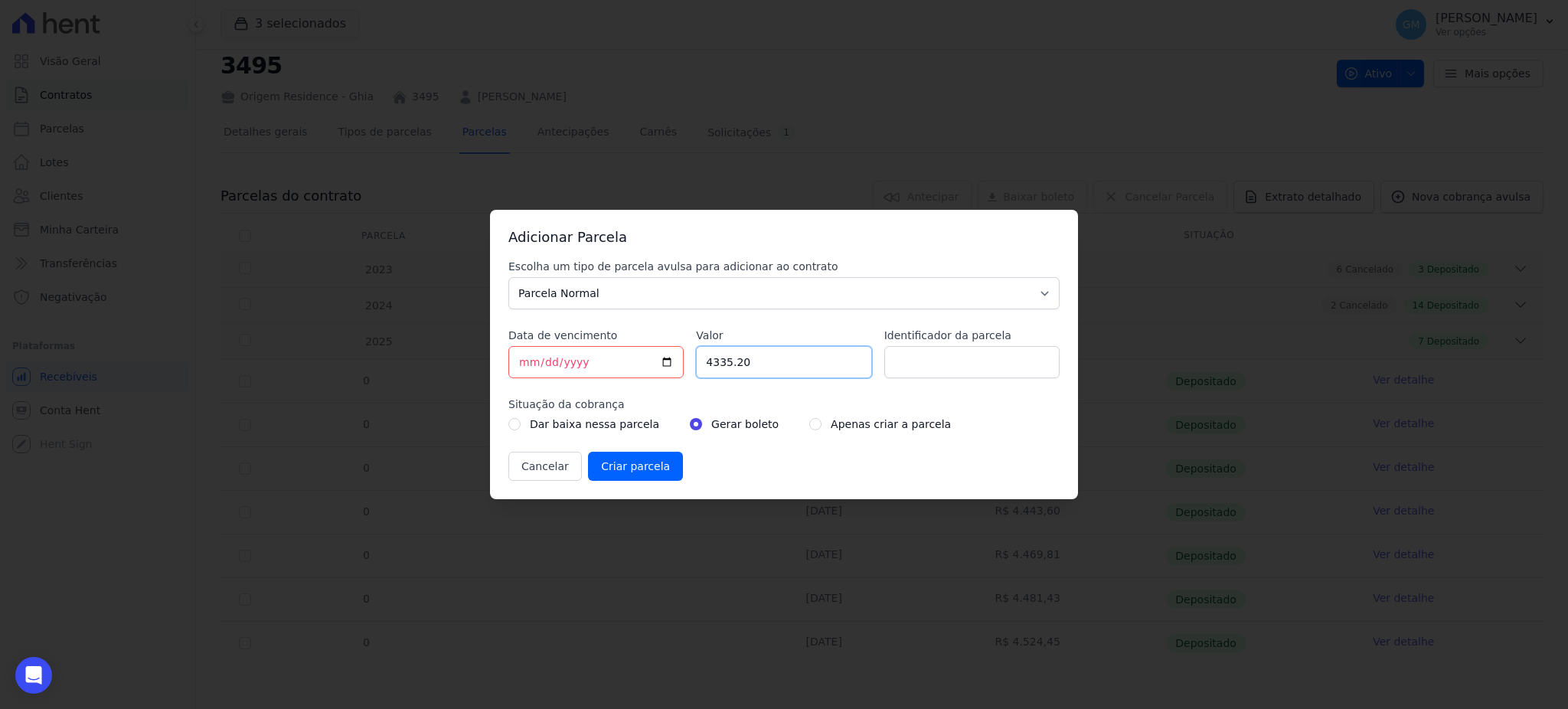
paste input ".56562"
click at [714, 363] on input "4.56562" at bounding box center [783, 362] width 175 height 32
click at [727, 365] on input "456562" at bounding box center [783, 362] width 175 height 32
type input "4565.62"
click at [914, 362] on input "Identificador da parcela" at bounding box center [972, 362] width 175 height 32
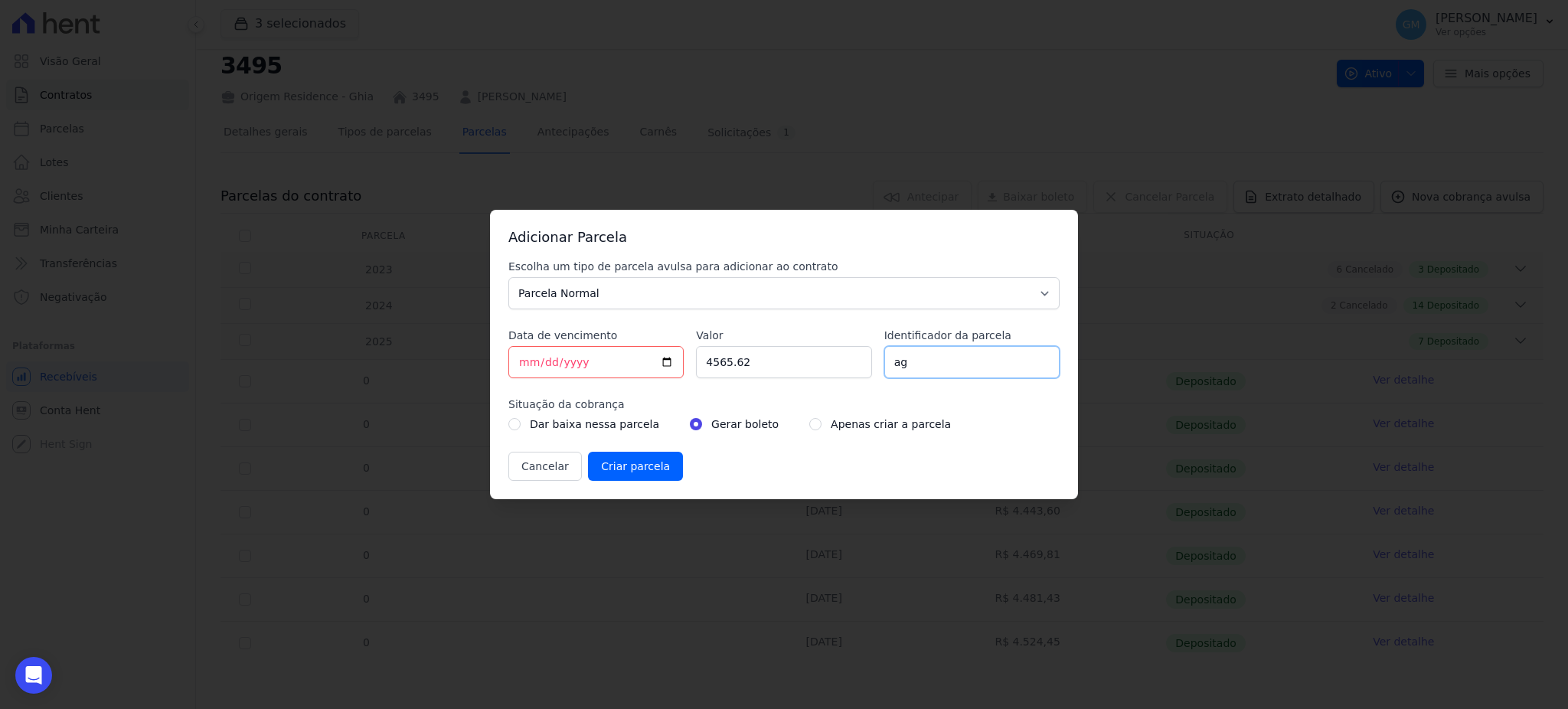
type input "agosto"
click at [637, 465] on input "Criar parcela" at bounding box center [635, 466] width 95 height 29
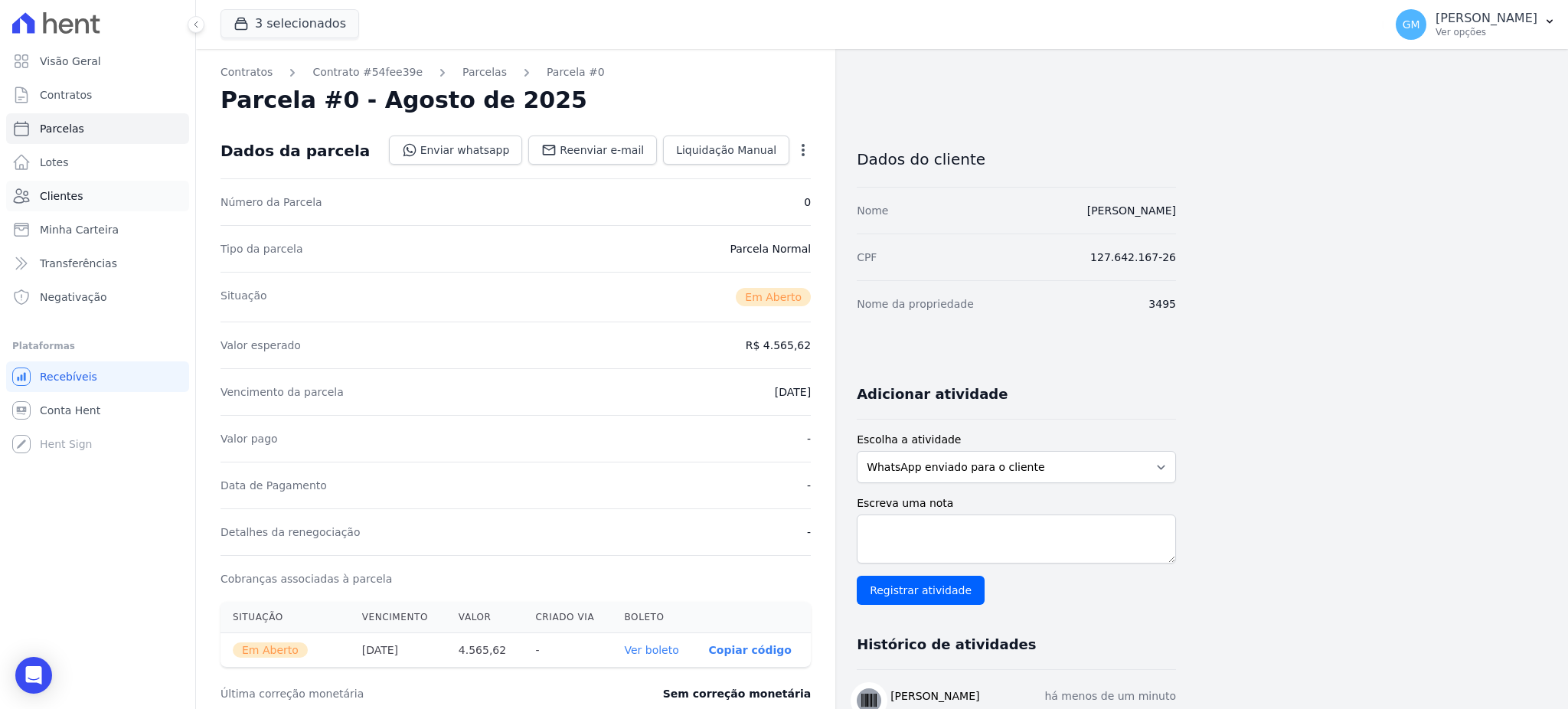
click at [77, 199] on span "Clientes" at bounding box center [61, 196] width 43 height 15
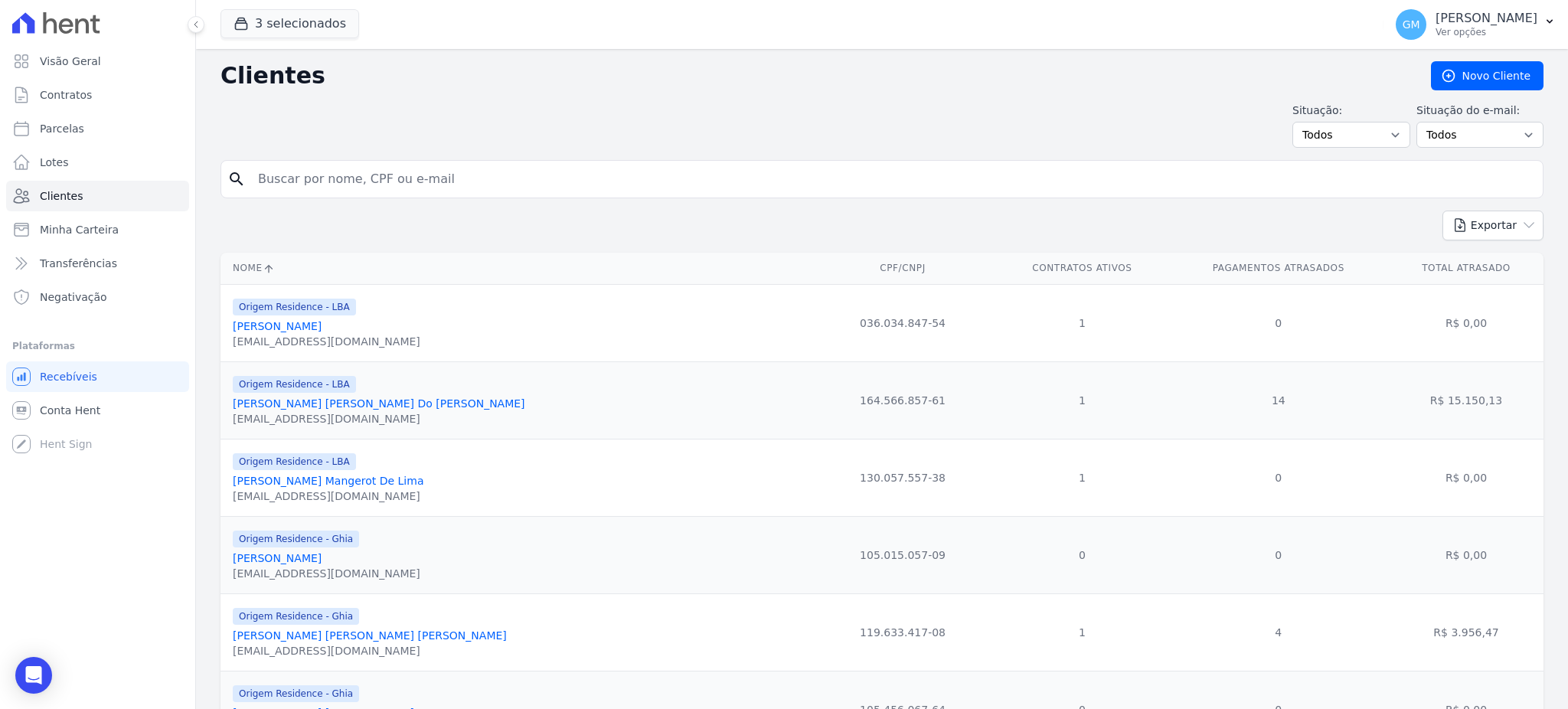
click at [288, 171] on input "search" at bounding box center [892, 179] width 1287 height 31
type input "pontes"
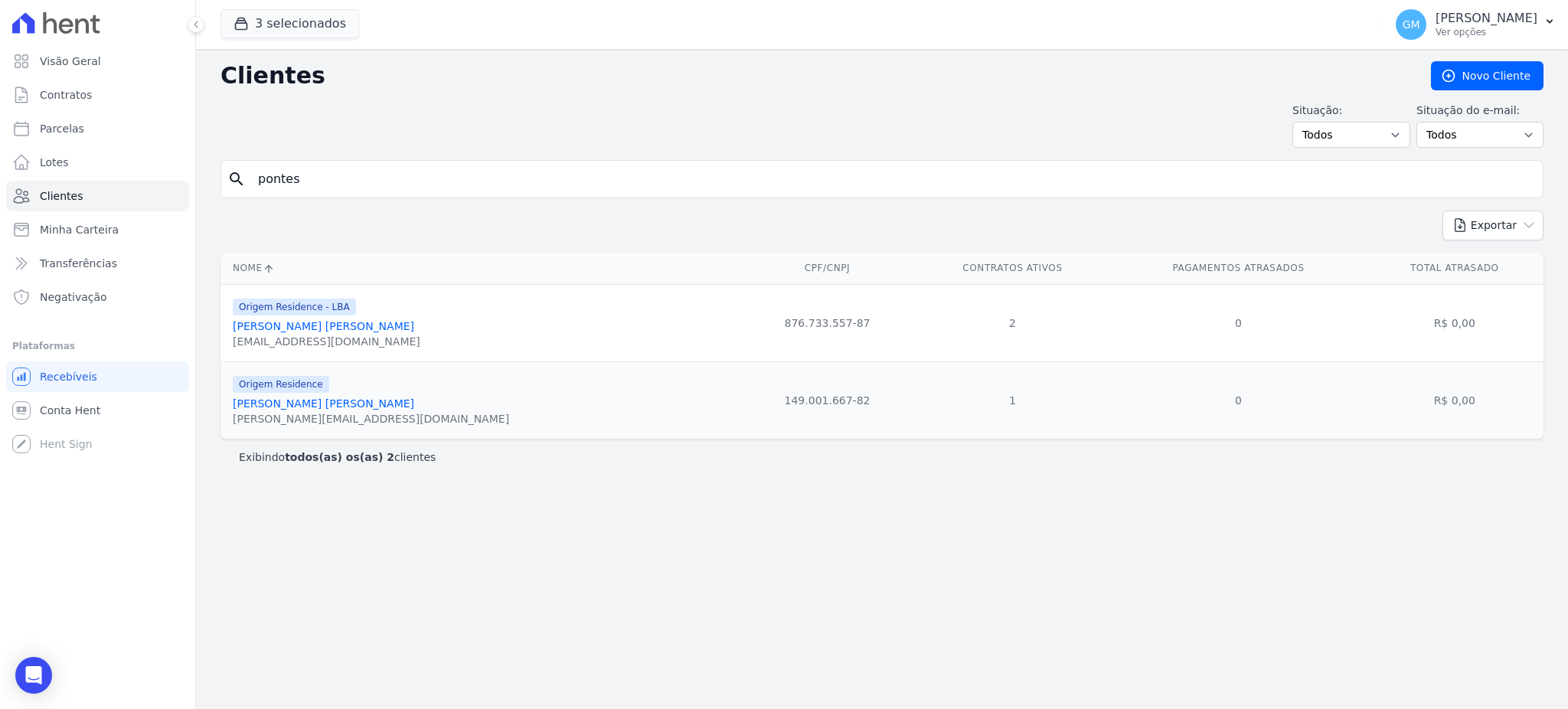
click at [369, 329] on link "Marcio Valerio Lourenco Pontes" at bounding box center [323, 326] width 182 height 13
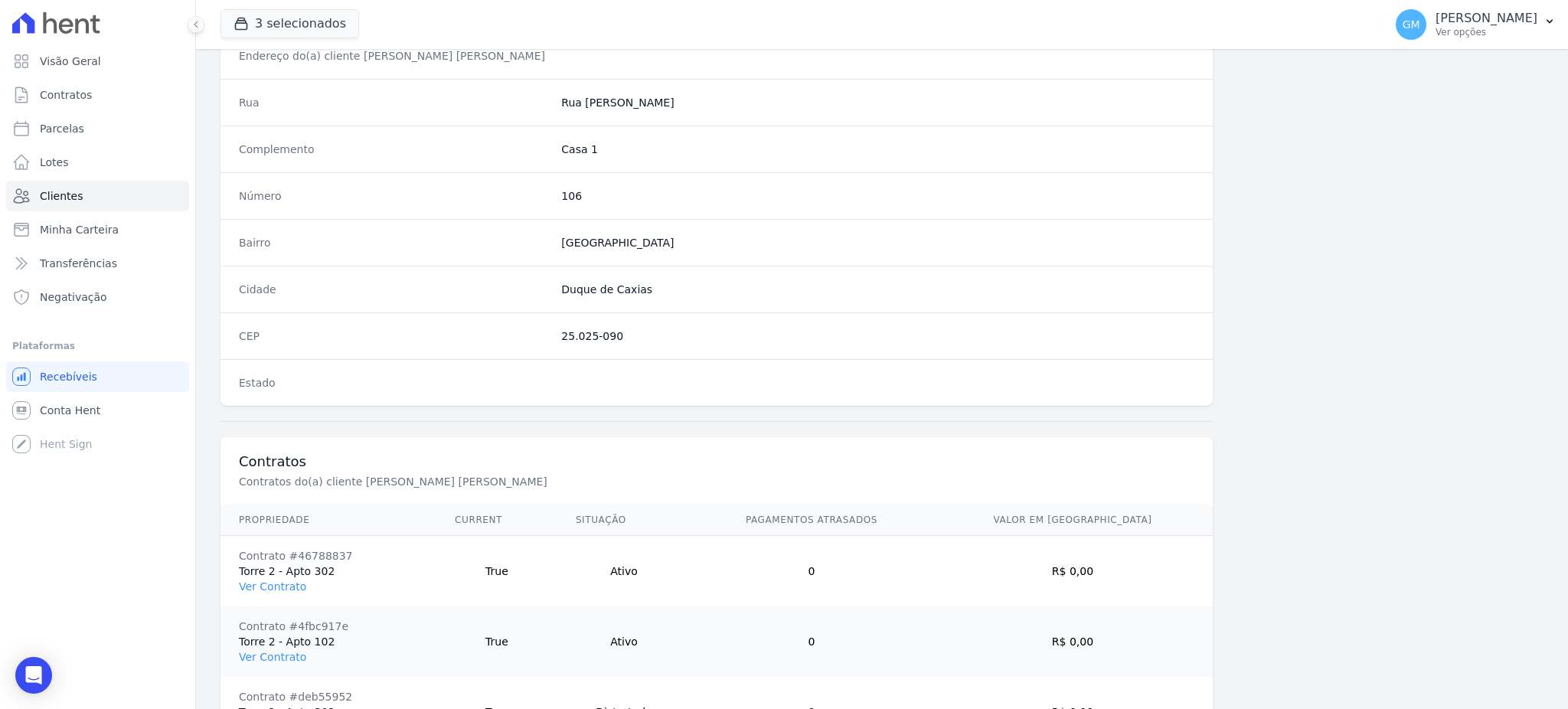
scroll to position [865, 0]
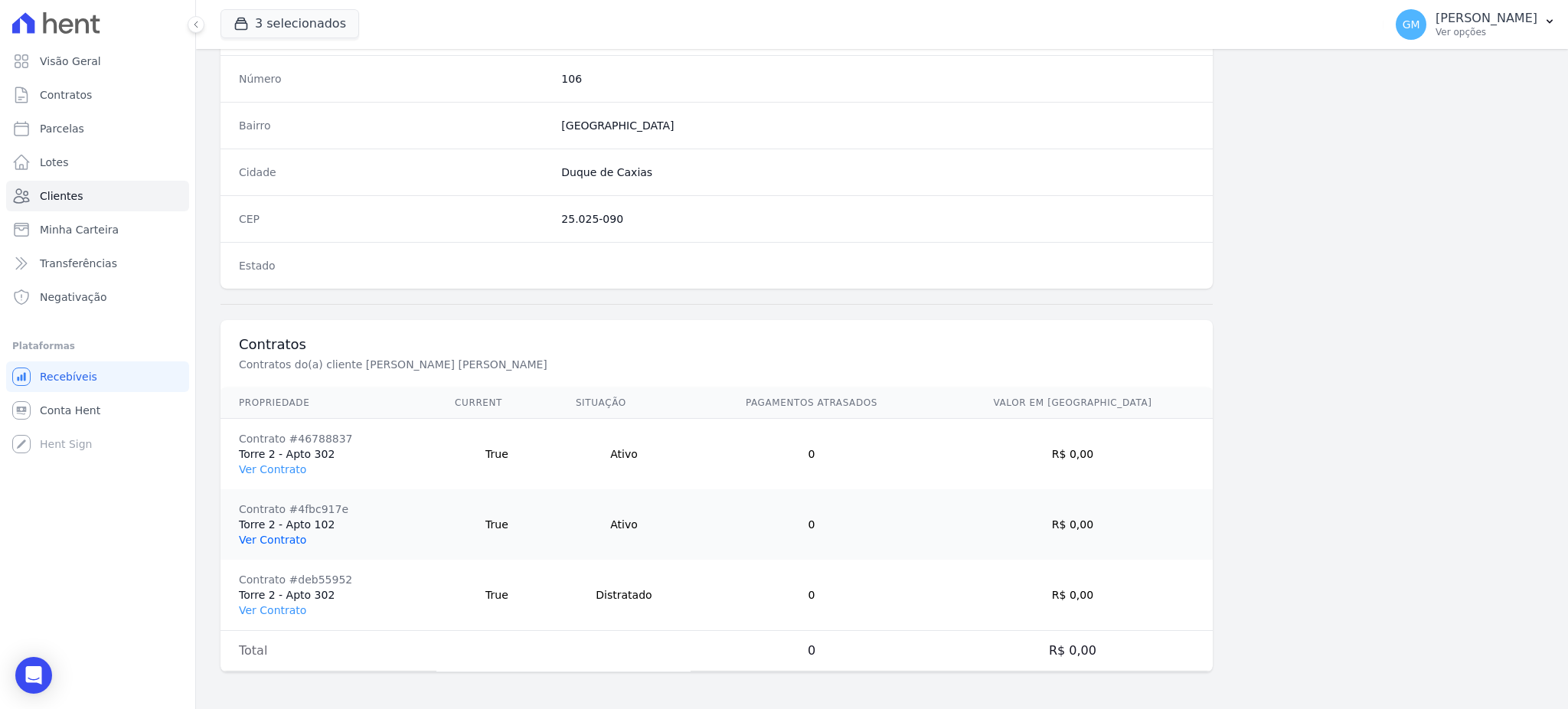
click at [277, 540] on link "Ver Contrato" at bounding box center [272, 540] width 67 height 13
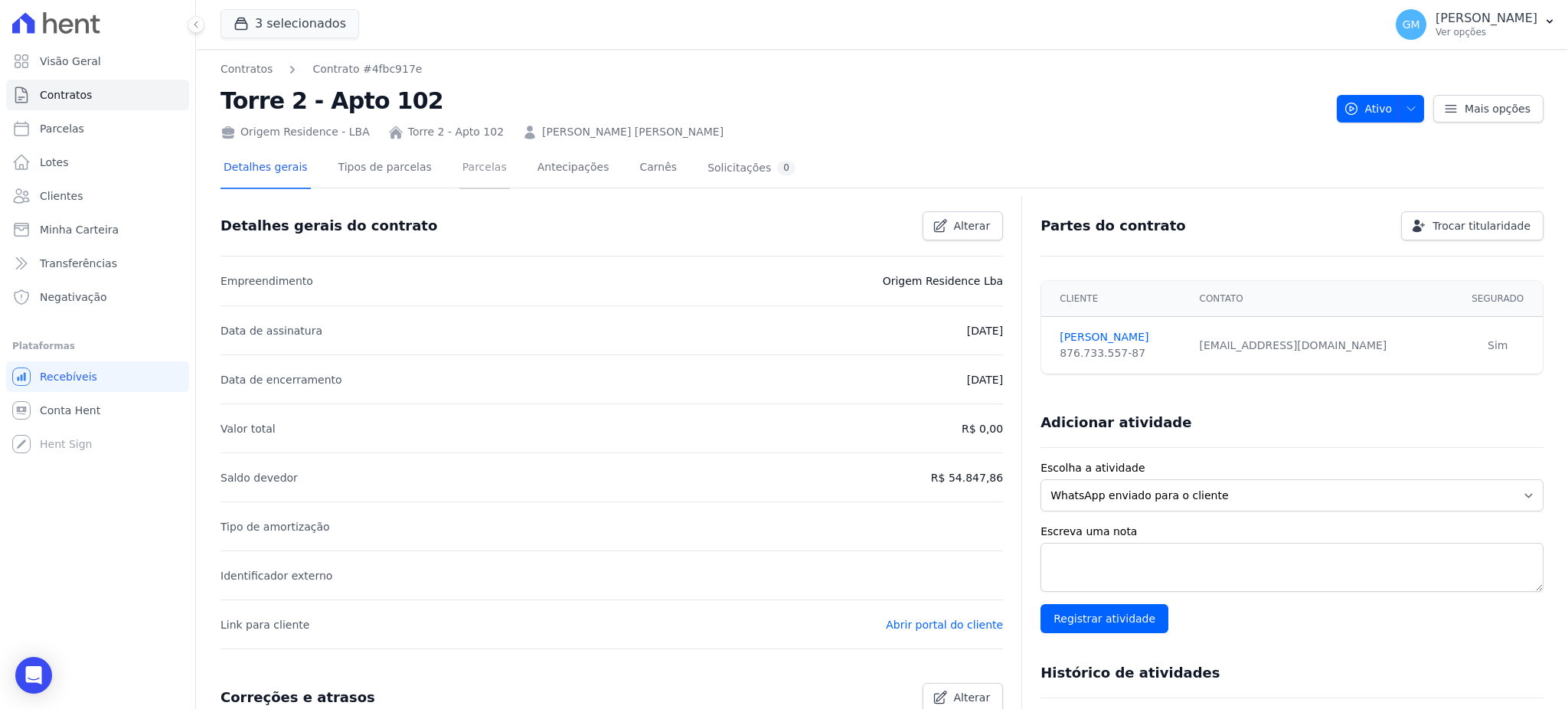
click at [463, 168] on link "Parcelas" at bounding box center [484, 168] width 50 height 40
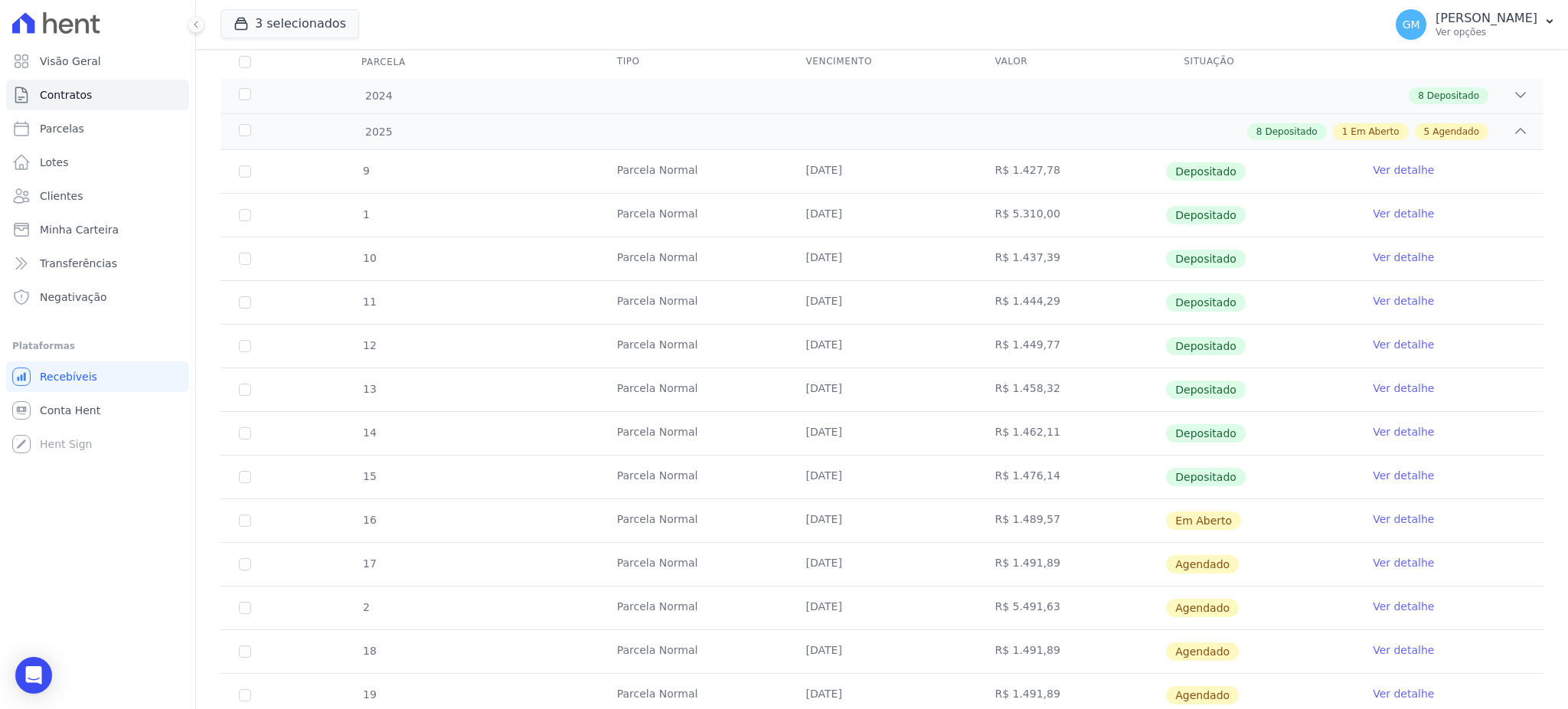
scroll to position [413, 0]
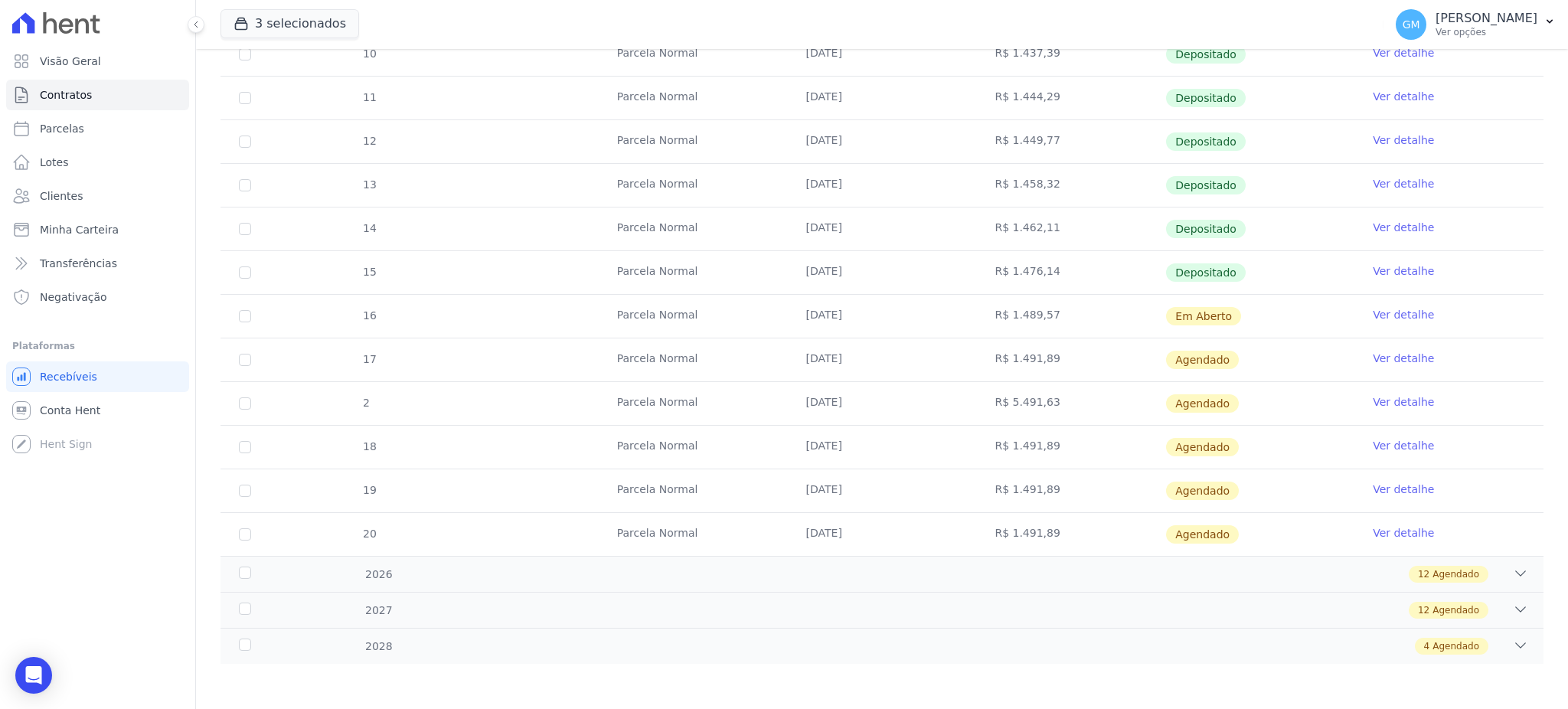
drag, startPoint x: 790, startPoint y: 323, endPoint x: 1222, endPoint y: 318, distance: 432.0
click at [1222, 318] on tr "16 Parcela Normal 30/08/2025 R$ 1.489,57 Em Aberto Ver detalhe" at bounding box center [881, 316] width 1323 height 44
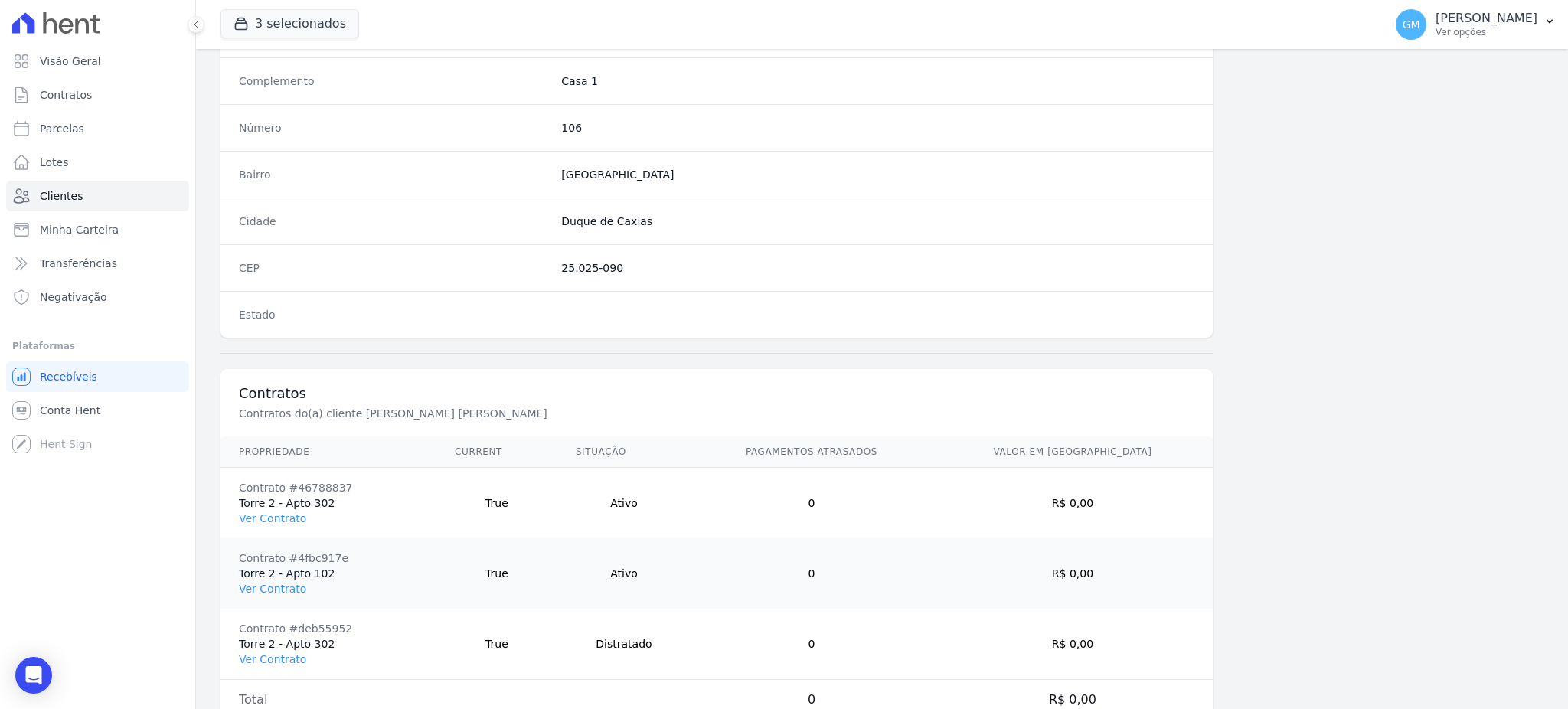
scroll to position [865, 0]
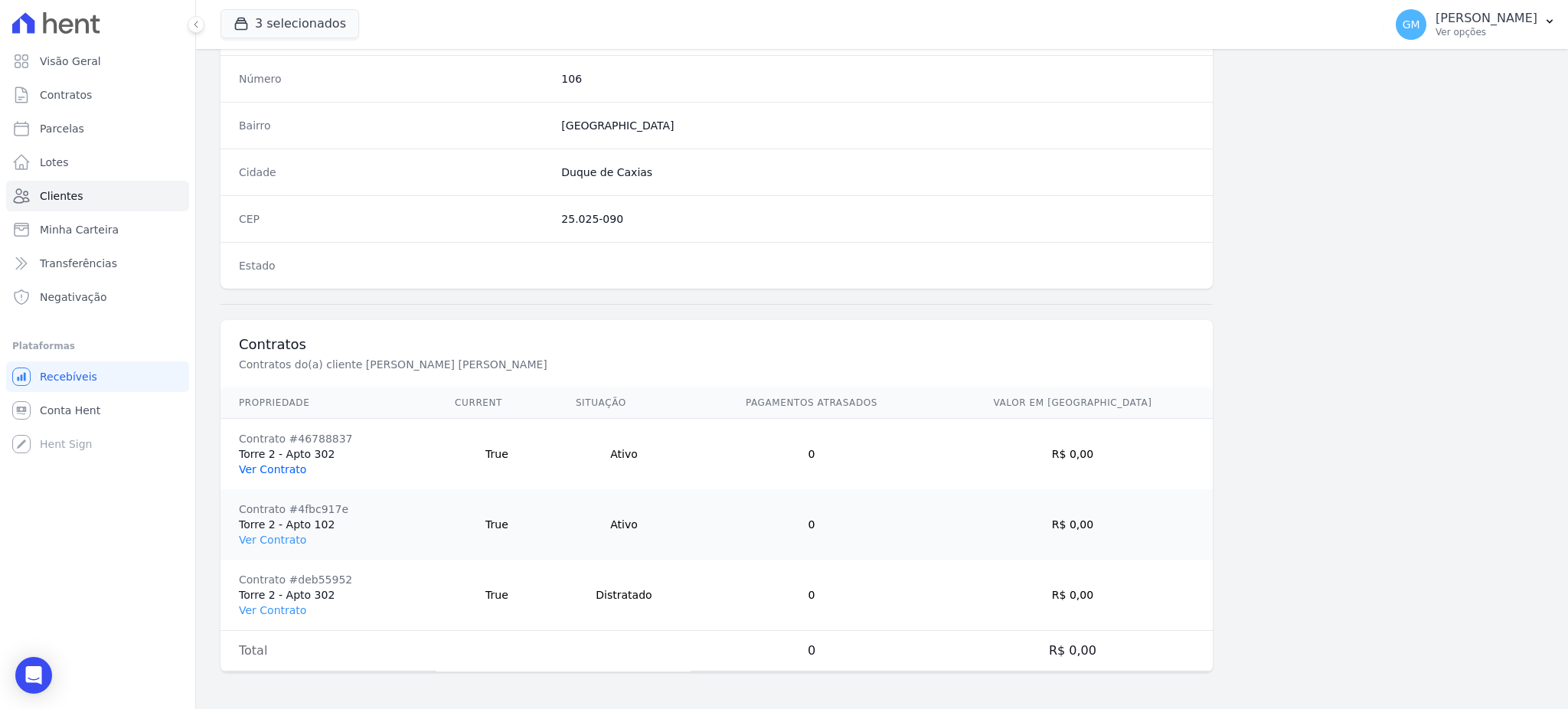
click at [284, 464] on link "Ver Contrato" at bounding box center [272, 469] width 67 height 13
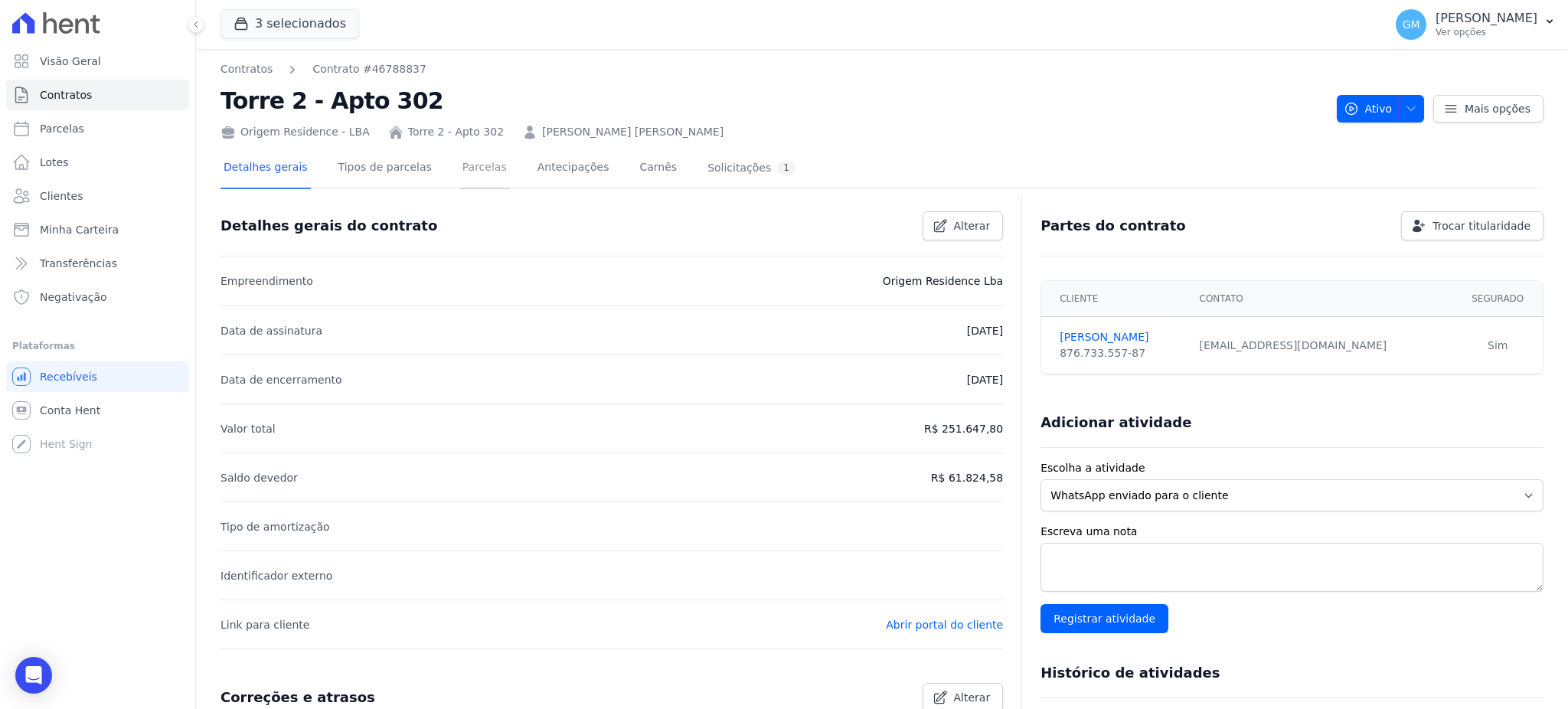
click at [459, 159] on link "Parcelas" at bounding box center [484, 168] width 50 height 40
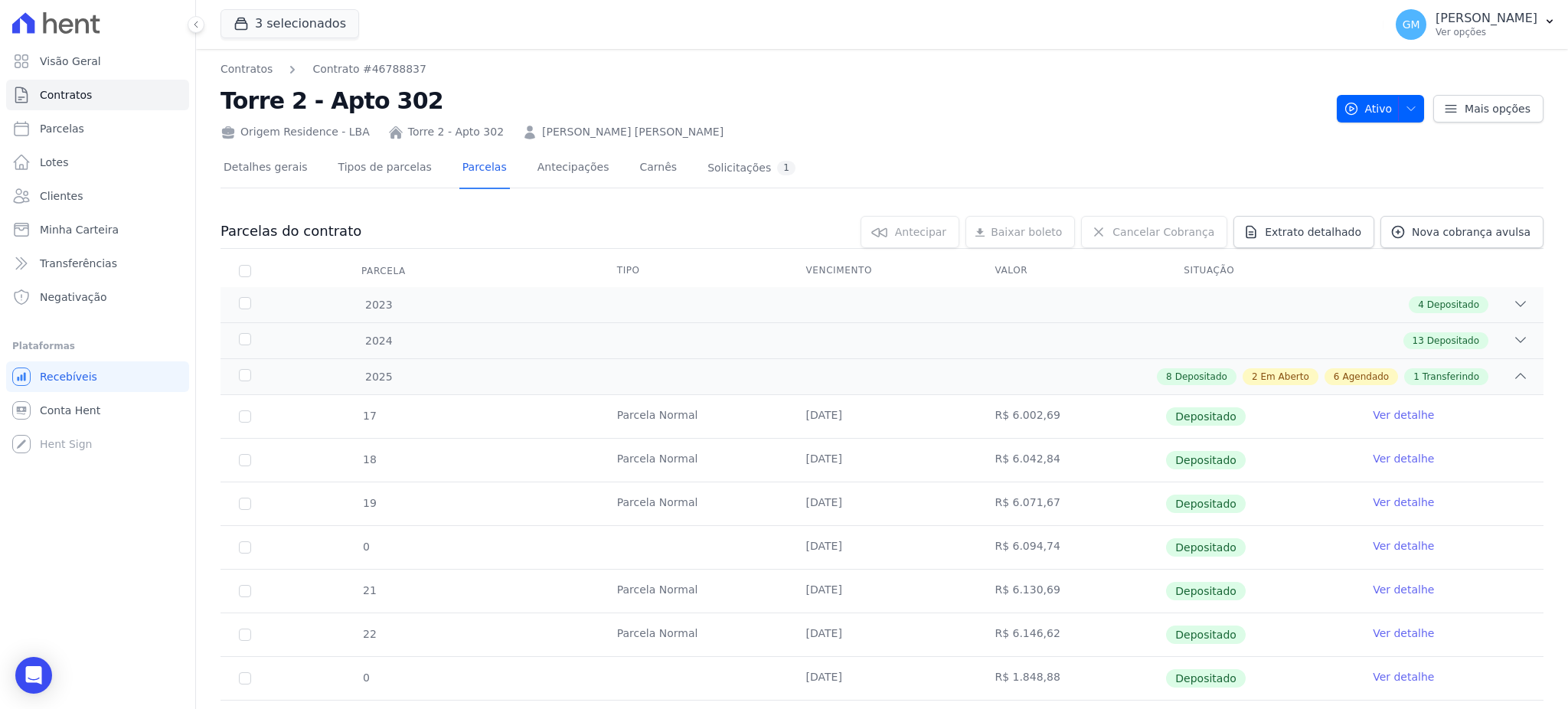
scroll to position [408, 0]
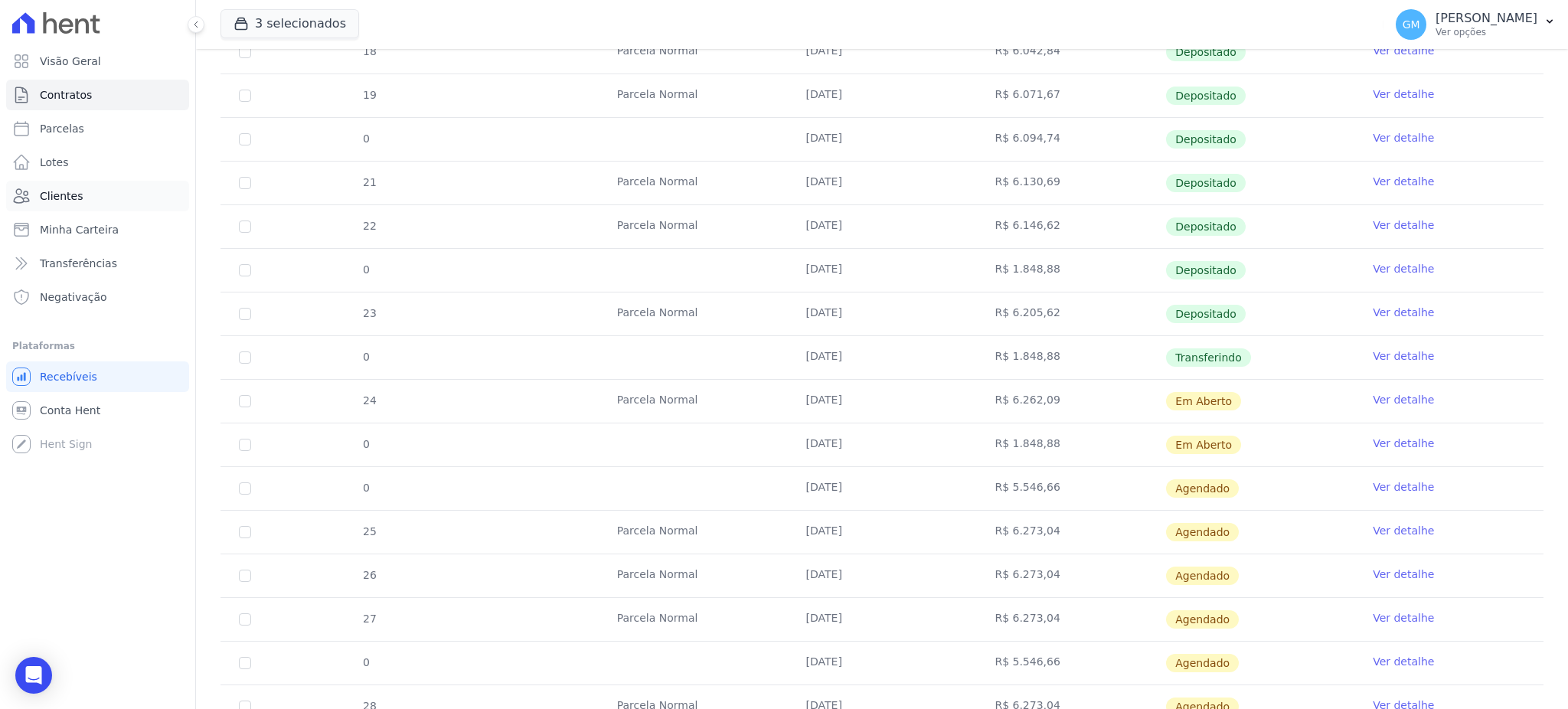
click at [88, 195] on link "Clientes" at bounding box center [97, 196] width 183 height 31
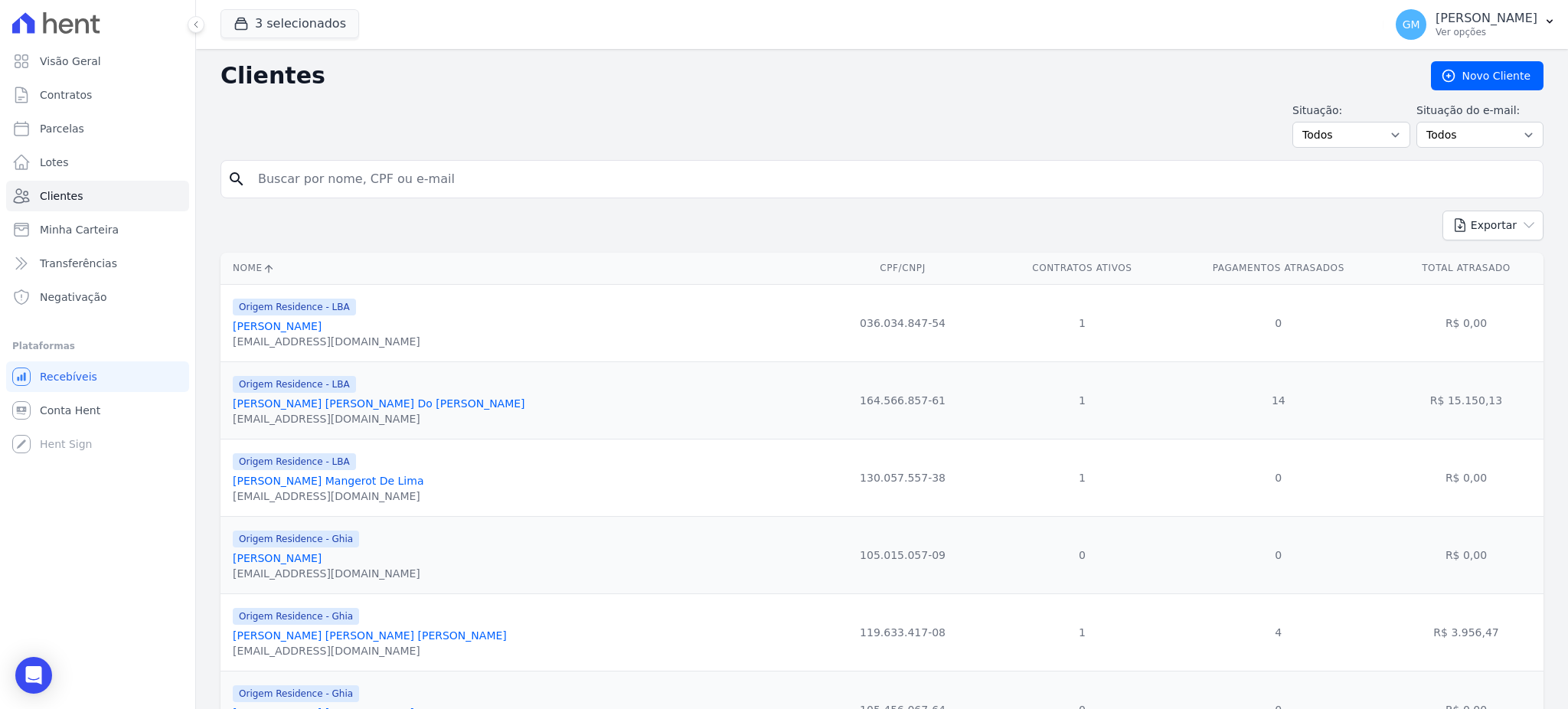
click at [284, 179] on input "search" at bounding box center [892, 179] width 1287 height 31
type input "faci"
drag, startPoint x: 309, startPoint y: 184, endPoint x: 227, endPoint y: 184, distance: 82.0
click at [227, 184] on div "search faci" at bounding box center [881, 179] width 1323 height 39
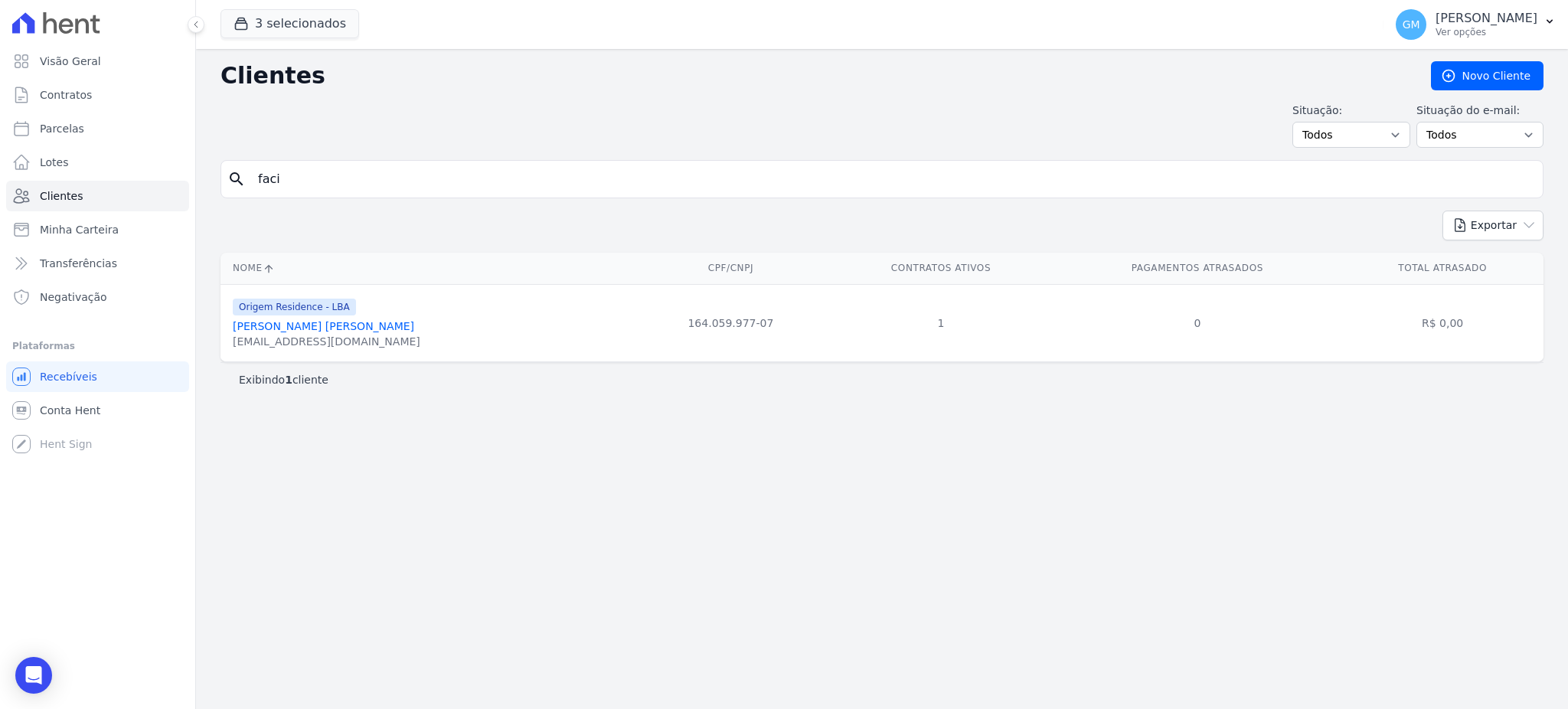
click at [312, 323] on link "Leandro Pignone Facini" at bounding box center [323, 326] width 182 height 13
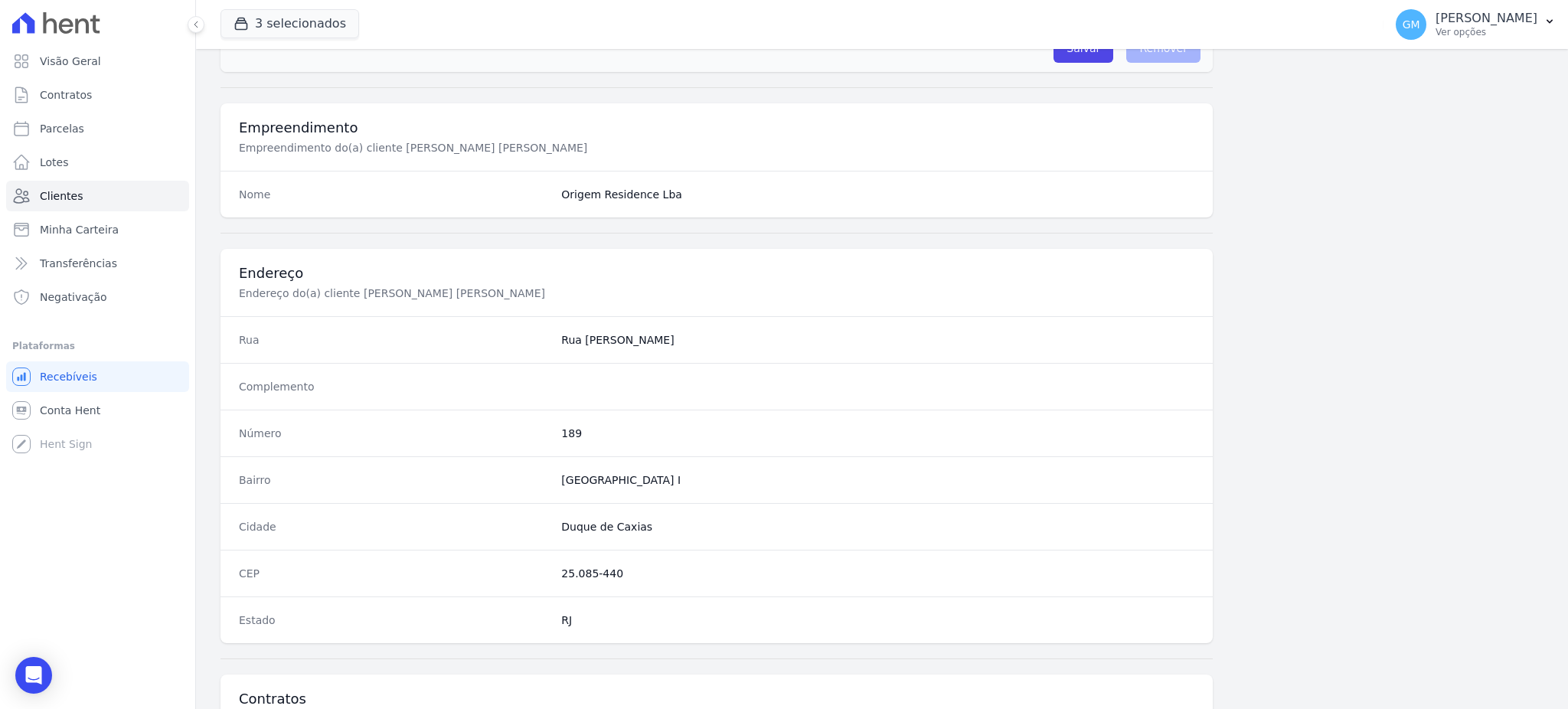
scroll to position [725, 0]
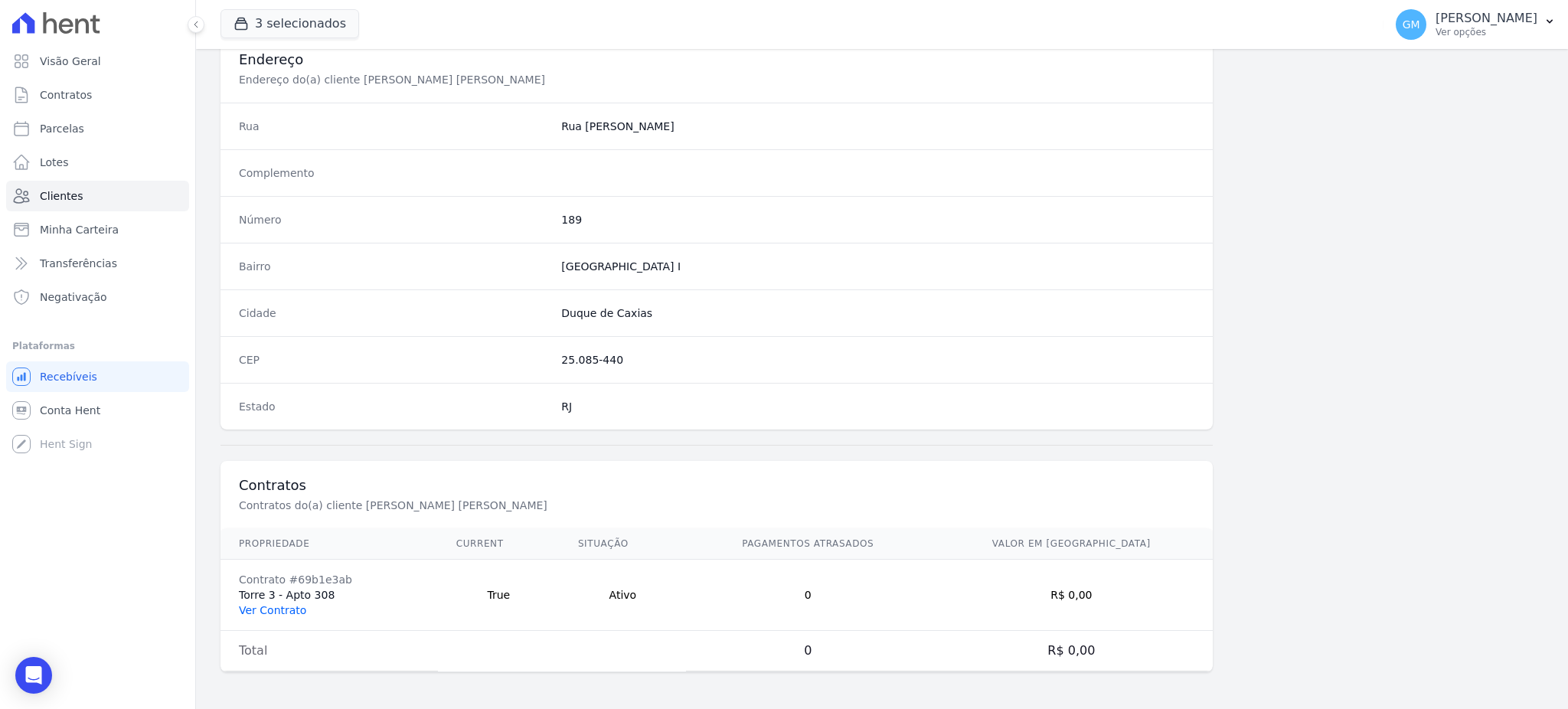
click at [294, 608] on link "Ver Contrato" at bounding box center [272, 610] width 67 height 13
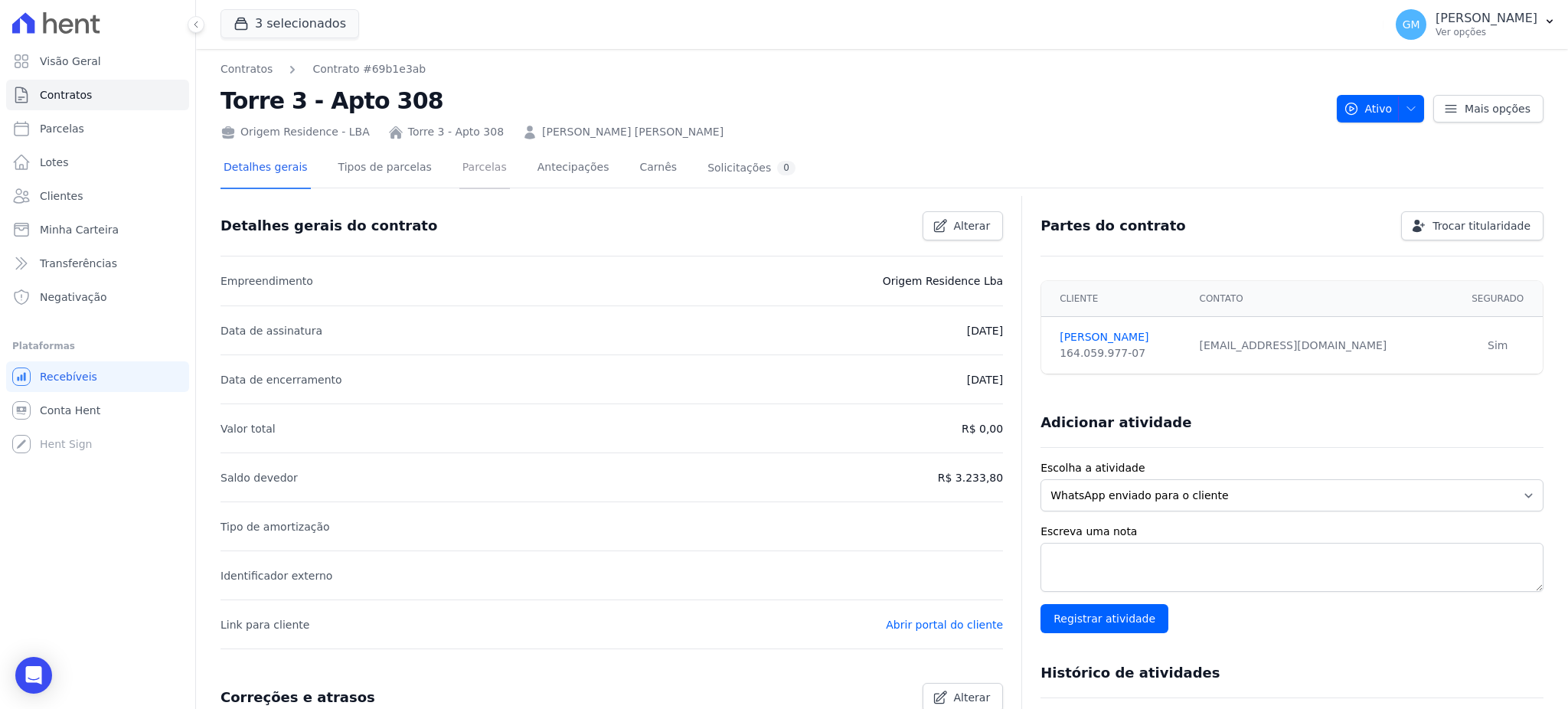
click at [459, 177] on link "Parcelas" at bounding box center [484, 168] width 50 height 40
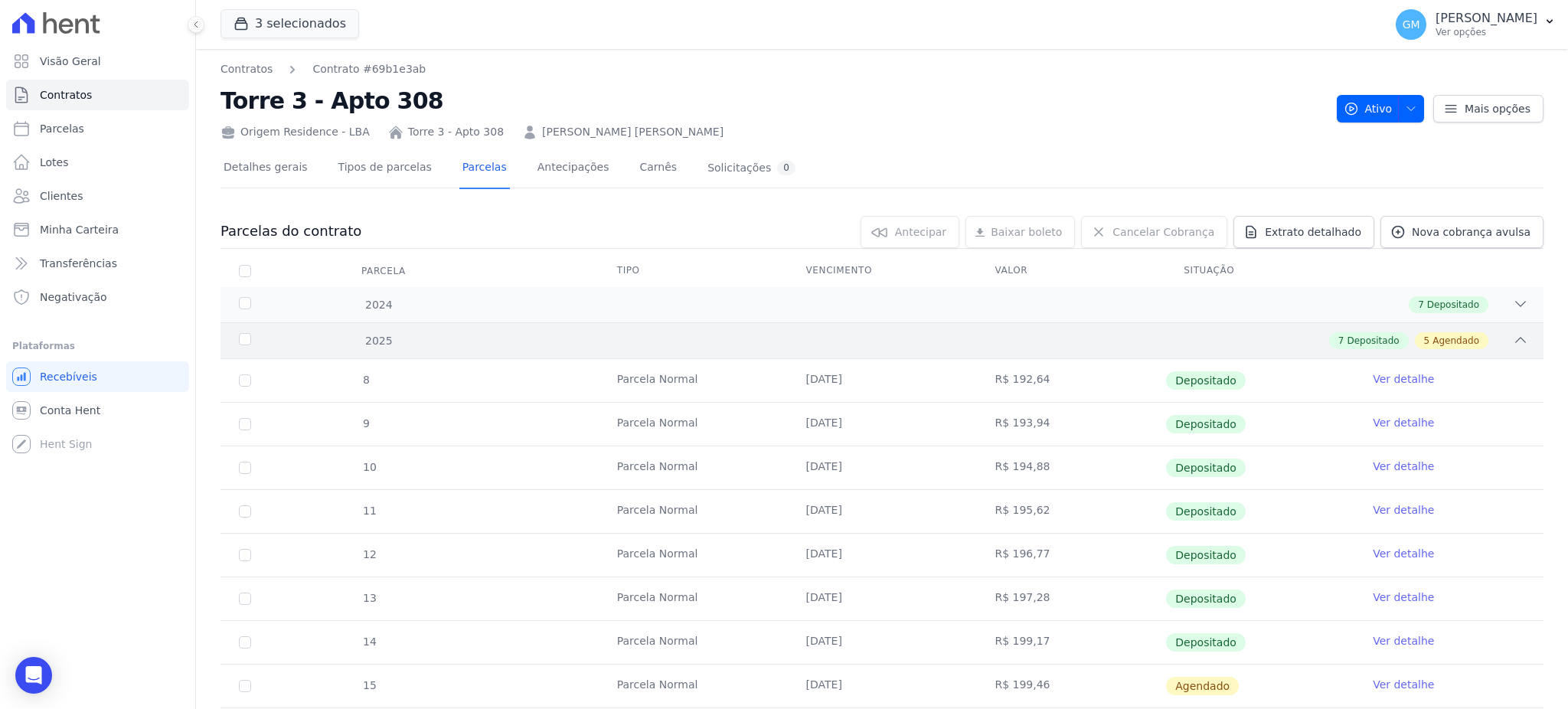
scroll to position [254, 0]
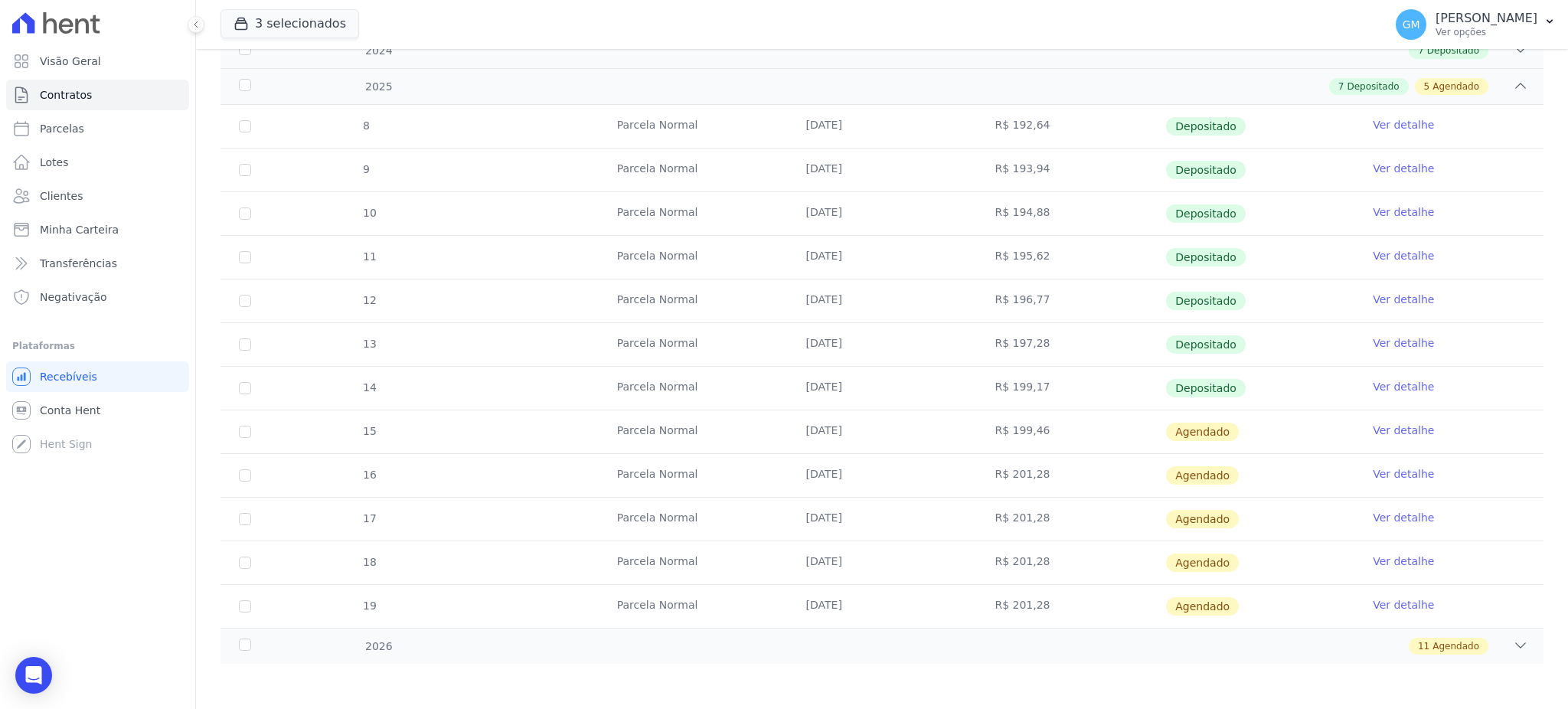
drag, startPoint x: 1222, startPoint y: 379, endPoint x: 916, endPoint y: 379, distance: 306.0
click at [916, 379] on tr "14 Parcela Normal 31/07/2025 R$ 199,17 Depositado Ver detalhe" at bounding box center [881, 388] width 1323 height 44
drag, startPoint x: 803, startPoint y: 213, endPoint x: 849, endPoint y: 216, distance: 46.1
click at [849, 216] on td "01/04/2025" at bounding box center [882, 213] width 189 height 43
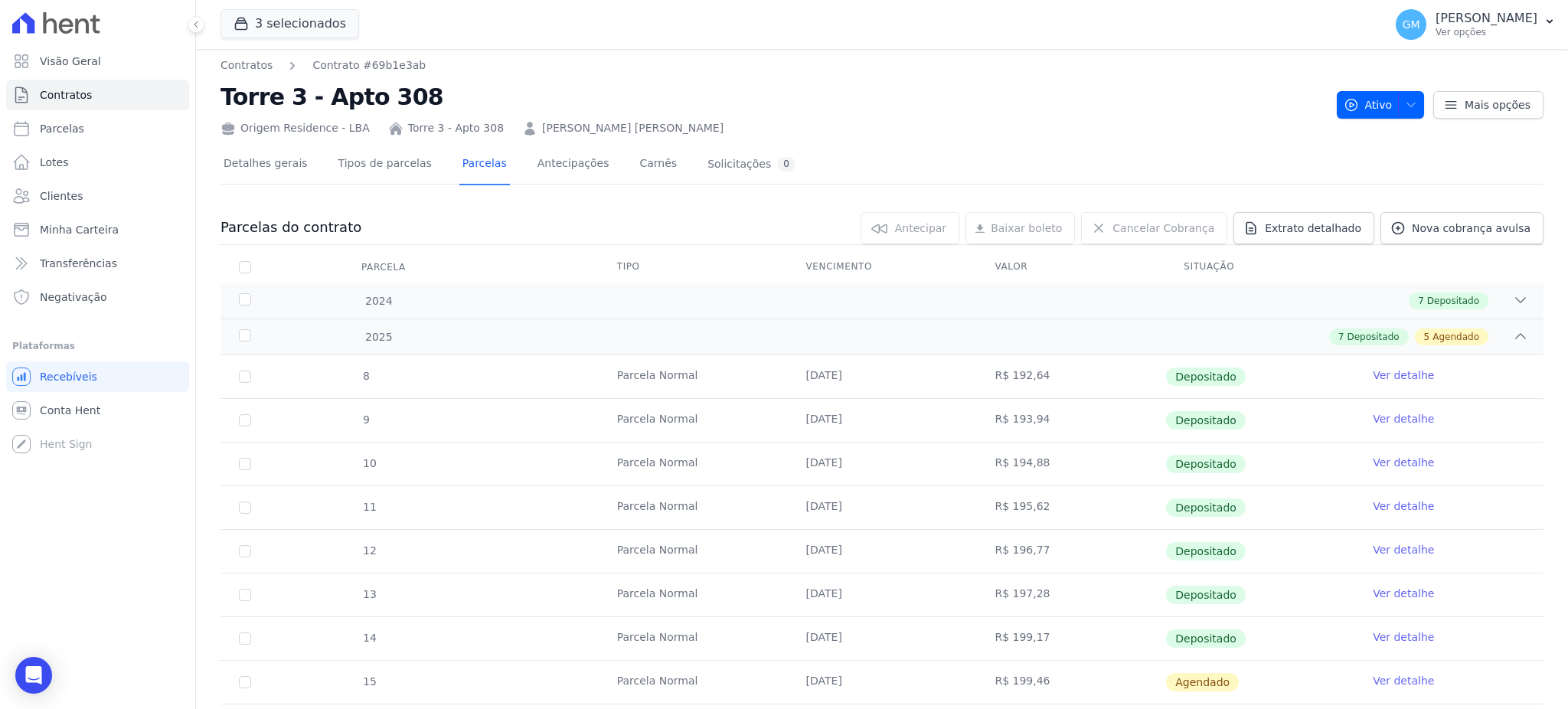
scroll to position [0, 0]
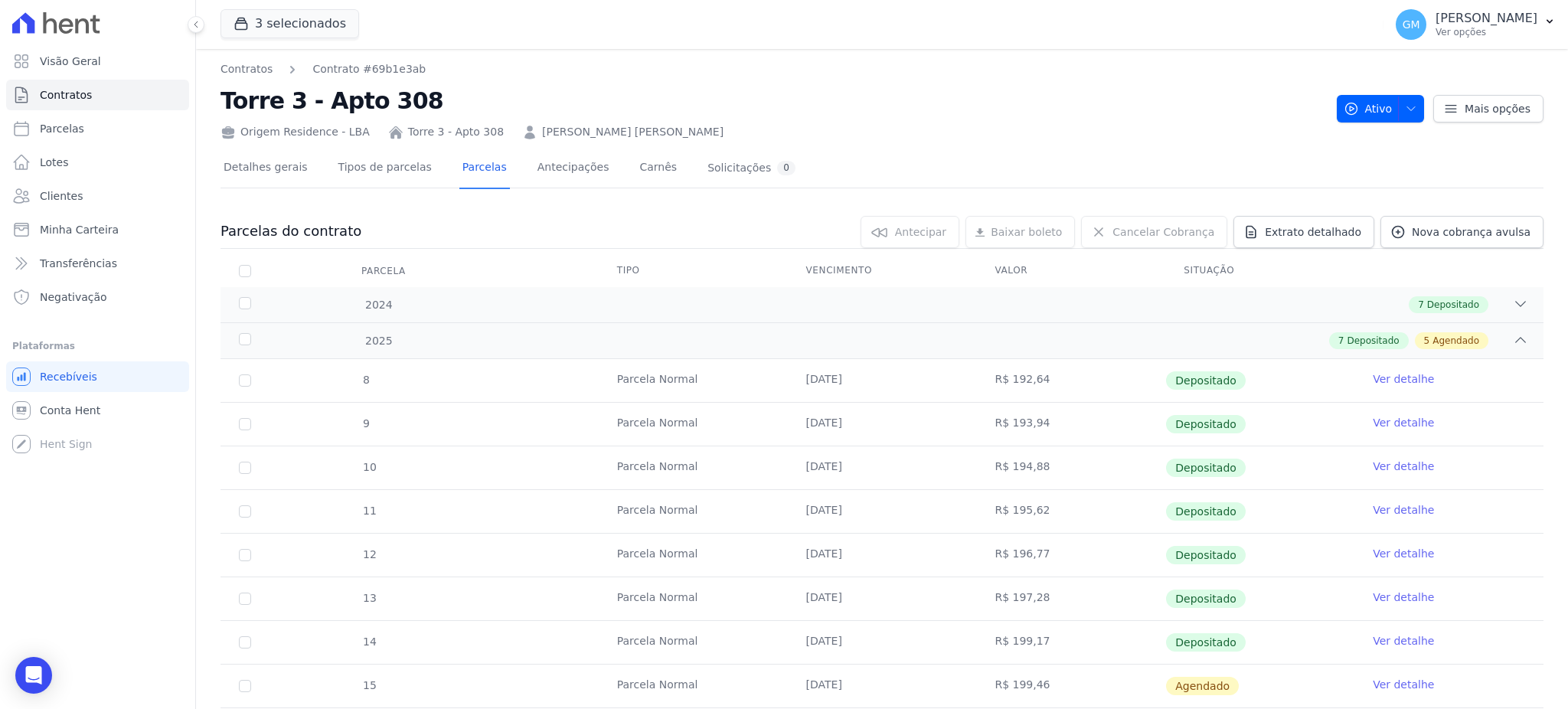
click at [877, 386] on td "30/01/2025" at bounding box center [882, 380] width 189 height 43
drag, startPoint x: 797, startPoint y: 424, endPoint x: 861, endPoint y: 435, distance: 64.9
click at [861, 435] on td "28/02/2025" at bounding box center [882, 424] width 189 height 43
drag, startPoint x: 802, startPoint y: 465, endPoint x: 810, endPoint y: 515, distance: 50.6
click at [860, 467] on td "01/04/2025" at bounding box center [882, 468] width 189 height 43
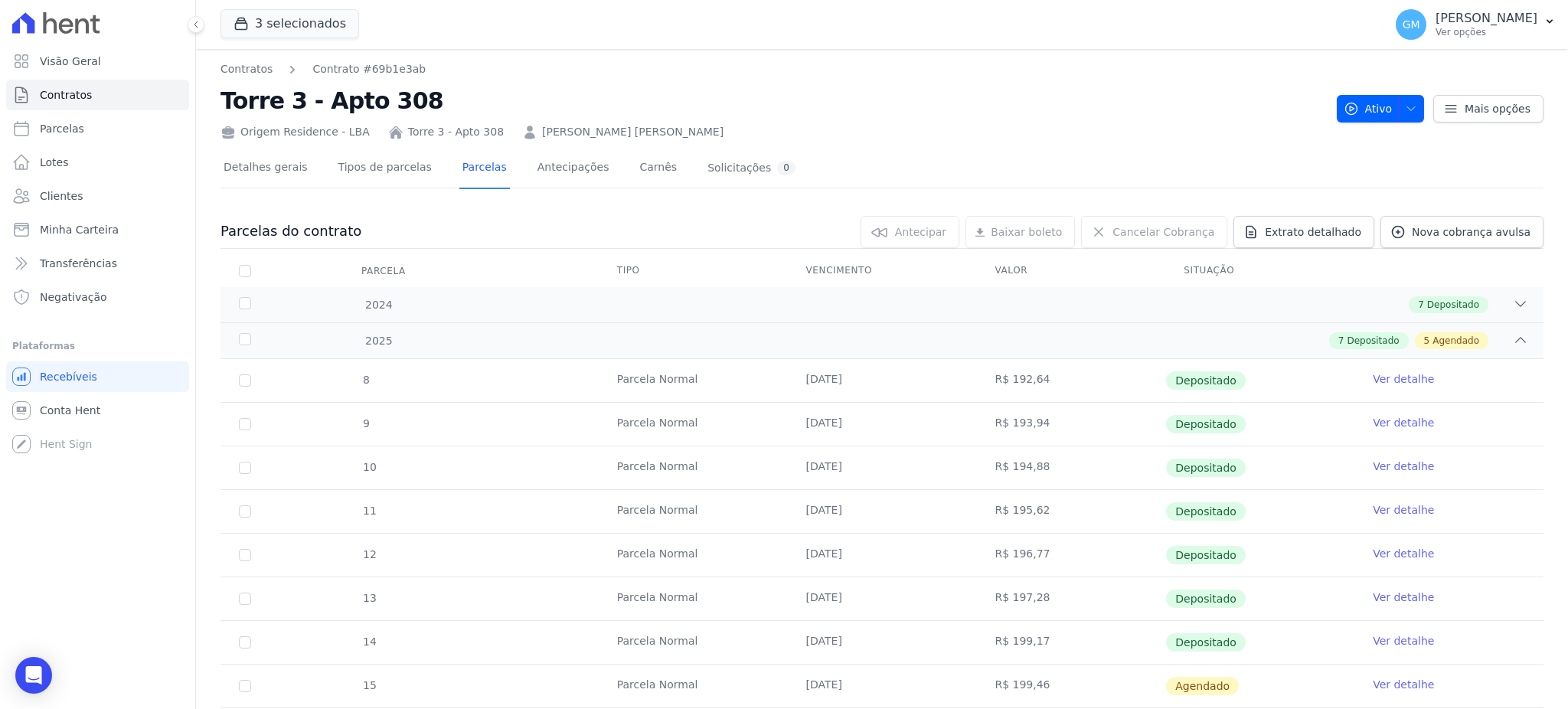
drag, startPoint x: 801, startPoint y: 520, endPoint x: 853, endPoint y: 523, distance: 52.1
click at [853, 523] on td "30/04/2025" at bounding box center [882, 511] width 189 height 43
drag, startPoint x: 793, startPoint y: 550, endPoint x: 828, endPoint y: 561, distance: 36.7
click at [828, 561] on td "30/05/2025" at bounding box center [882, 555] width 189 height 43
click at [840, 609] on td "01/07/2025" at bounding box center [882, 598] width 189 height 43
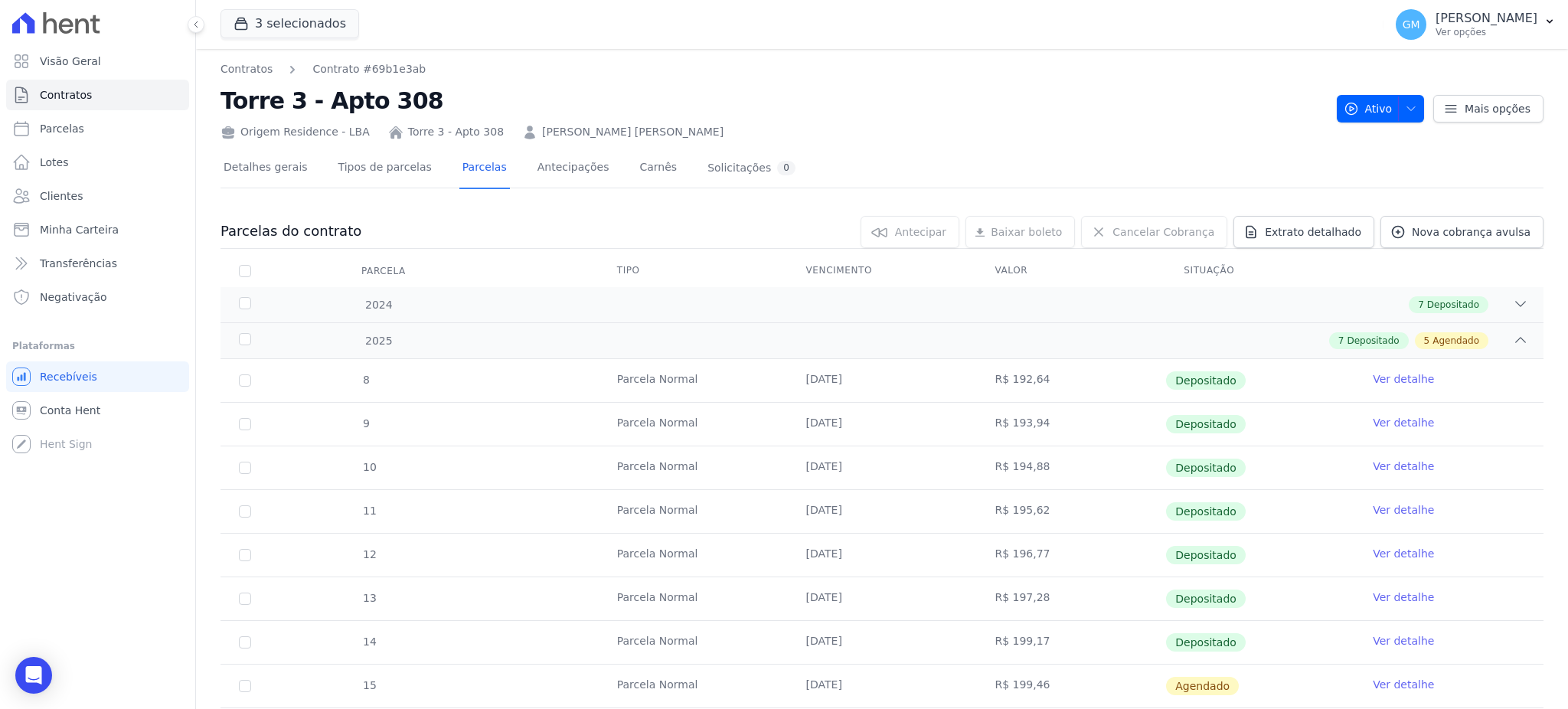
drag, startPoint x: 787, startPoint y: 648, endPoint x: 833, endPoint y: 649, distance: 46.0
click at [833, 649] on td "31/07/2025" at bounding box center [882, 642] width 189 height 43
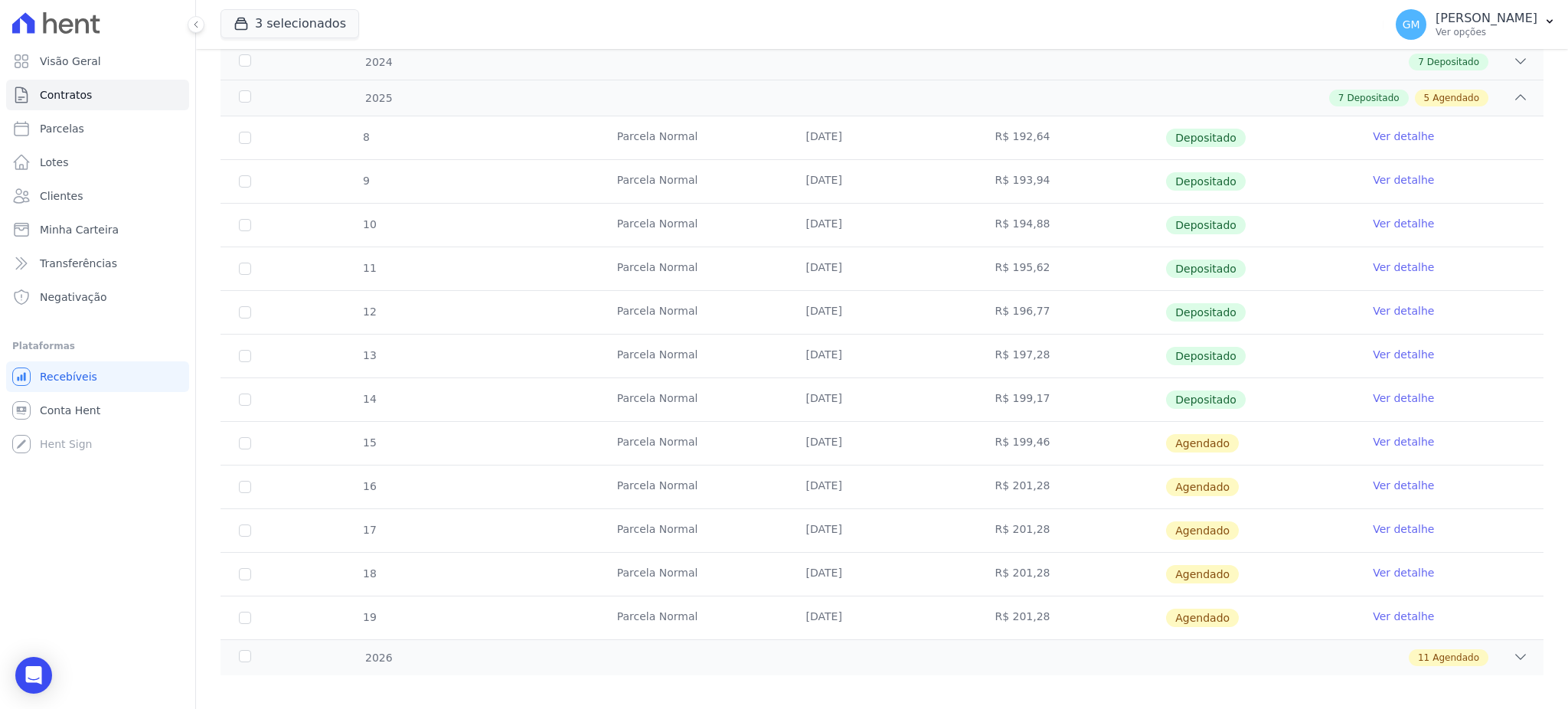
scroll to position [254, 0]
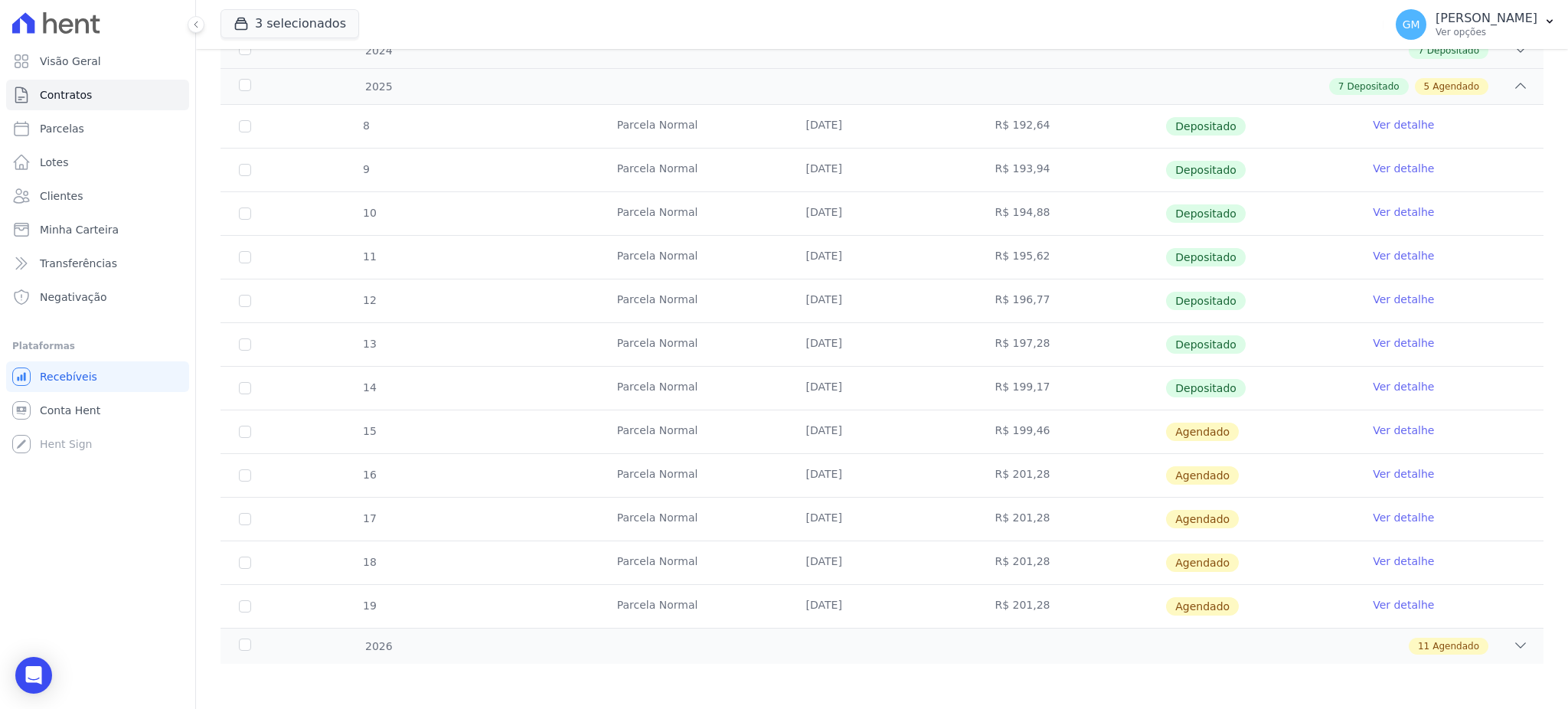
click at [1380, 380] on link "Ver detalhe" at bounding box center [1403, 386] width 61 height 15
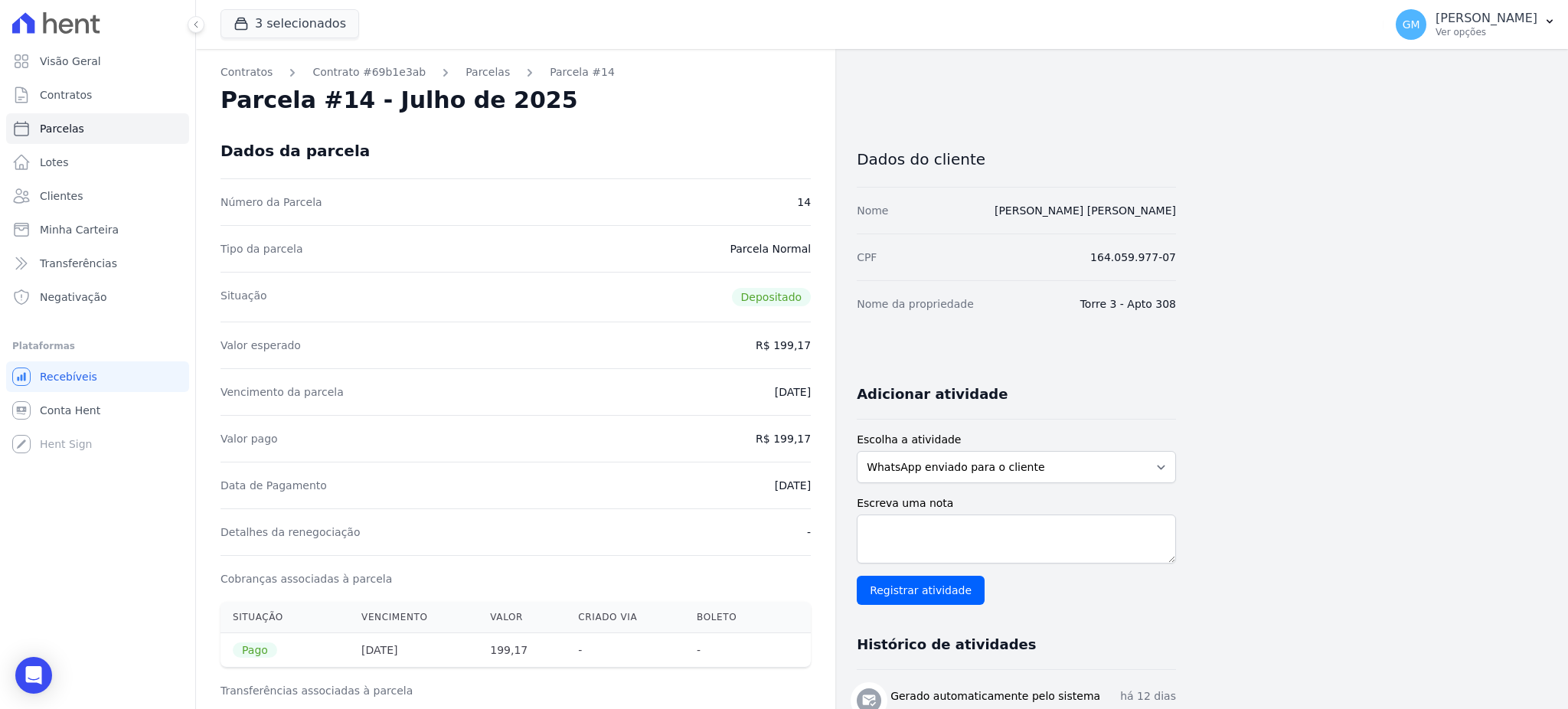
click at [622, 131] on div "Dados da parcela" at bounding box center [515, 151] width 591 height 55
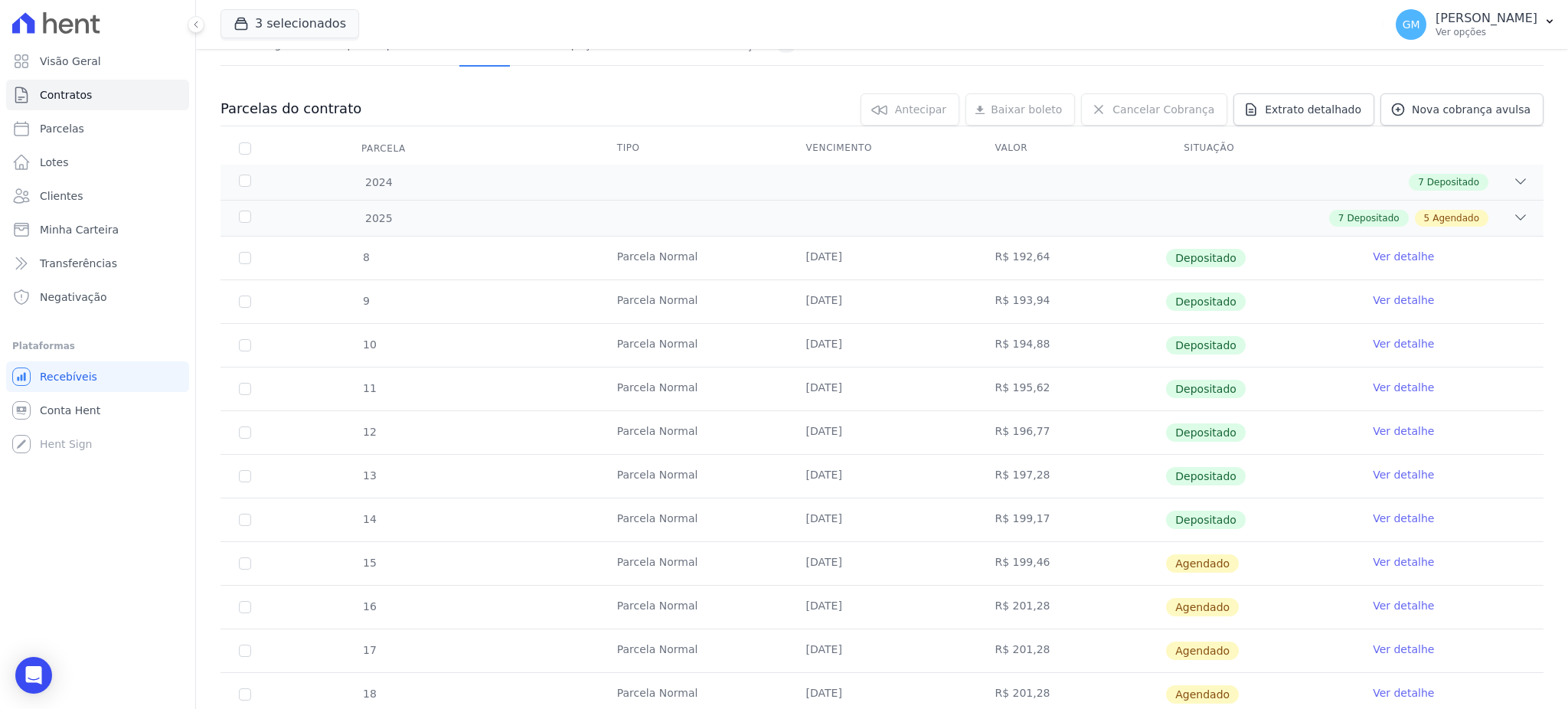
scroll to position [254, 0]
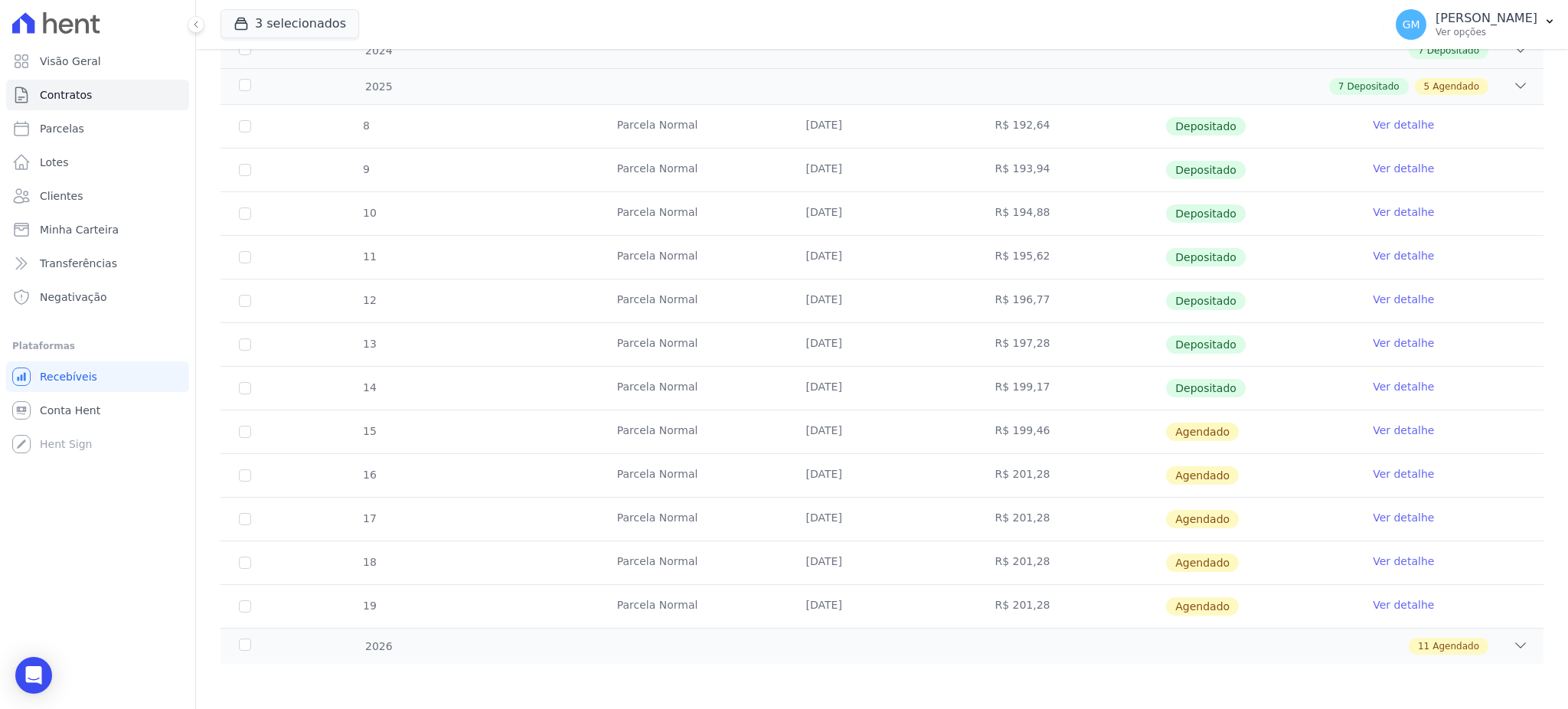
click at [1373, 429] on link "Ver detalhe" at bounding box center [1403, 430] width 61 height 15
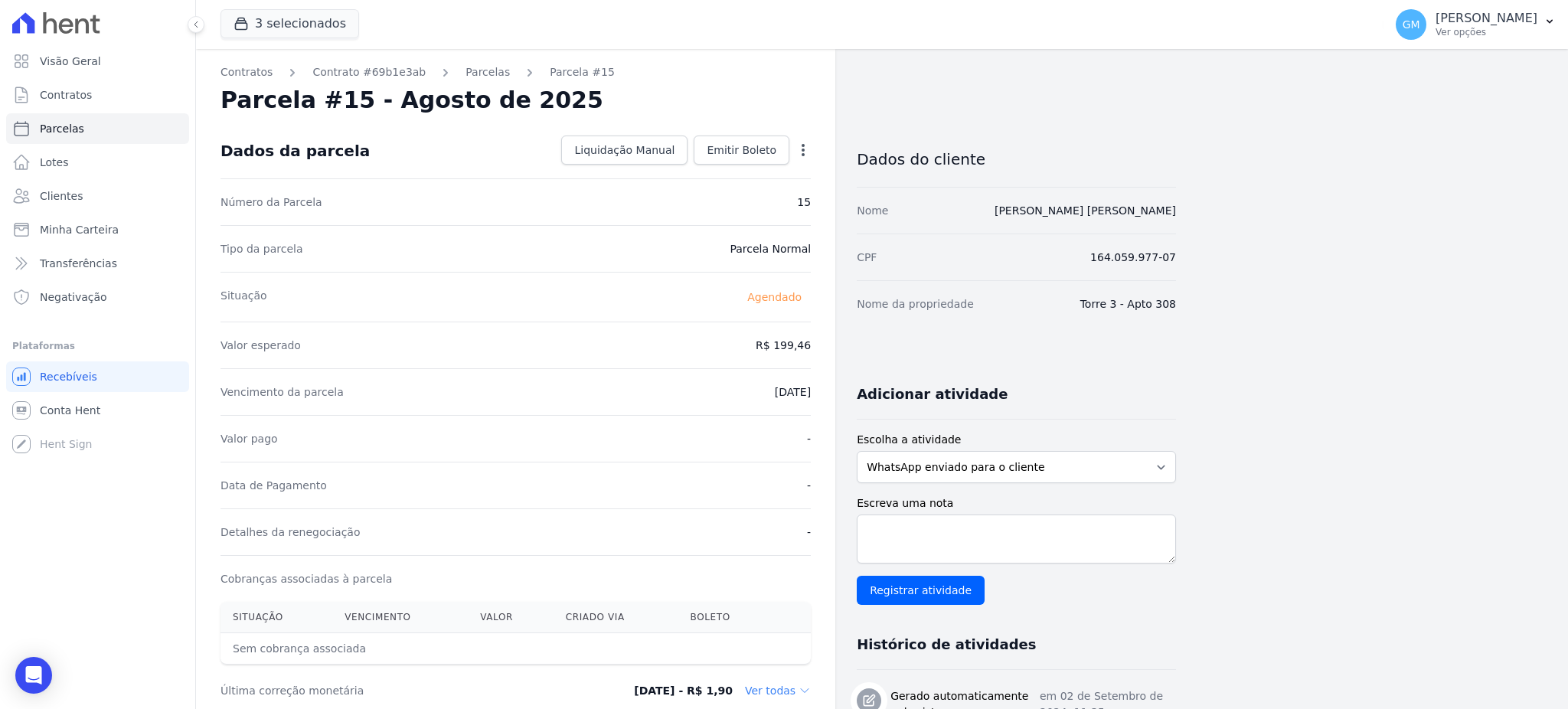
click at [802, 148] on icon "button" at bounding box center [803, 150] width 3 height 13
click at [693, 165] on link "Alterar" at bounding box center [737, 170] width 135 height 28
drag, startPoint x: 791, startPoint y: 352, endPoint x: 818, endPoint y: 352, distance: 27.0
click at [818, 352] on div "Contratos Contrato #69b1e3ab Parcelas Parcela #15 Parcela #15 - Agosto de 2025 …" at bounding box center [515, 594] width 639 height 1092
paste input "200.98"
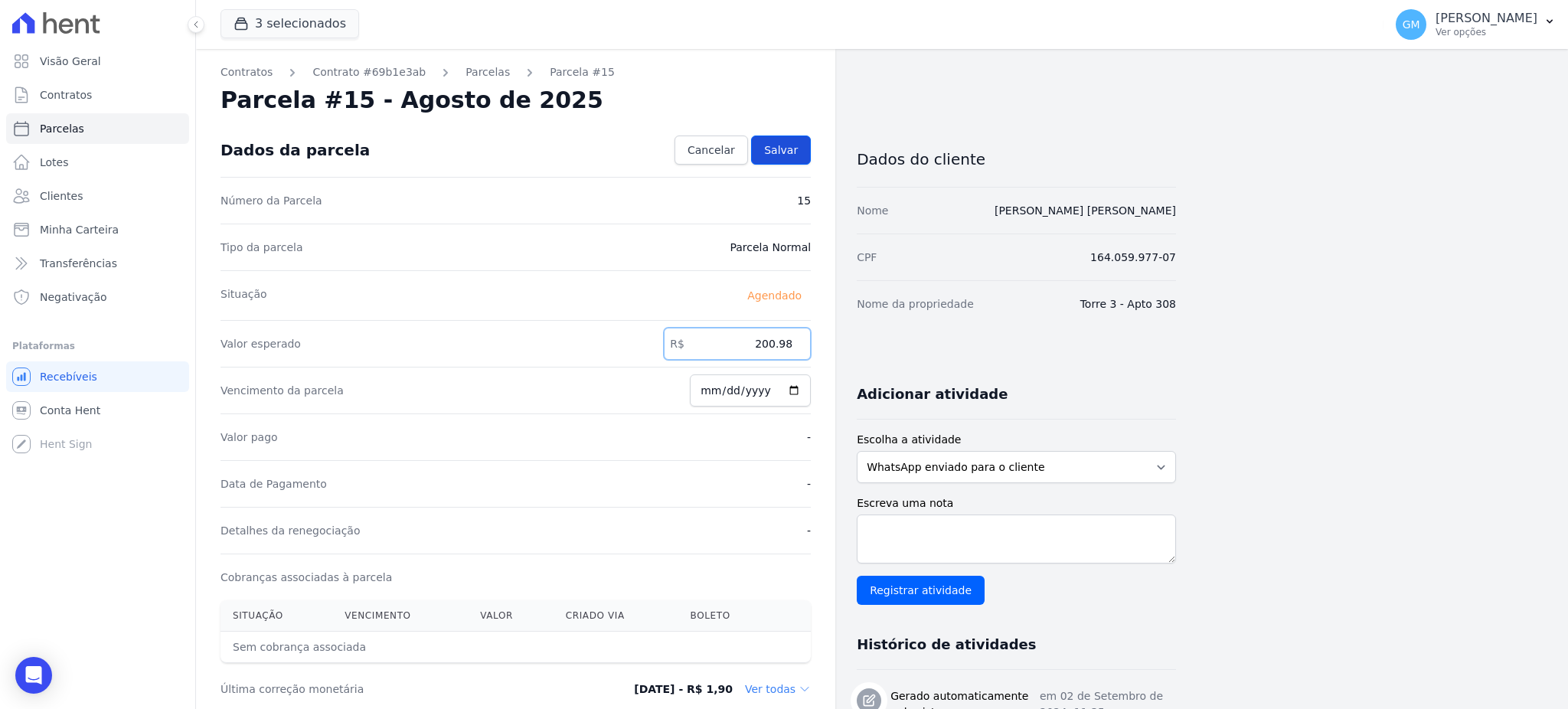
type input "200.98"
click at [776, 154] on span "Salvar" at bounding box center [781, 150] width 34 height 15
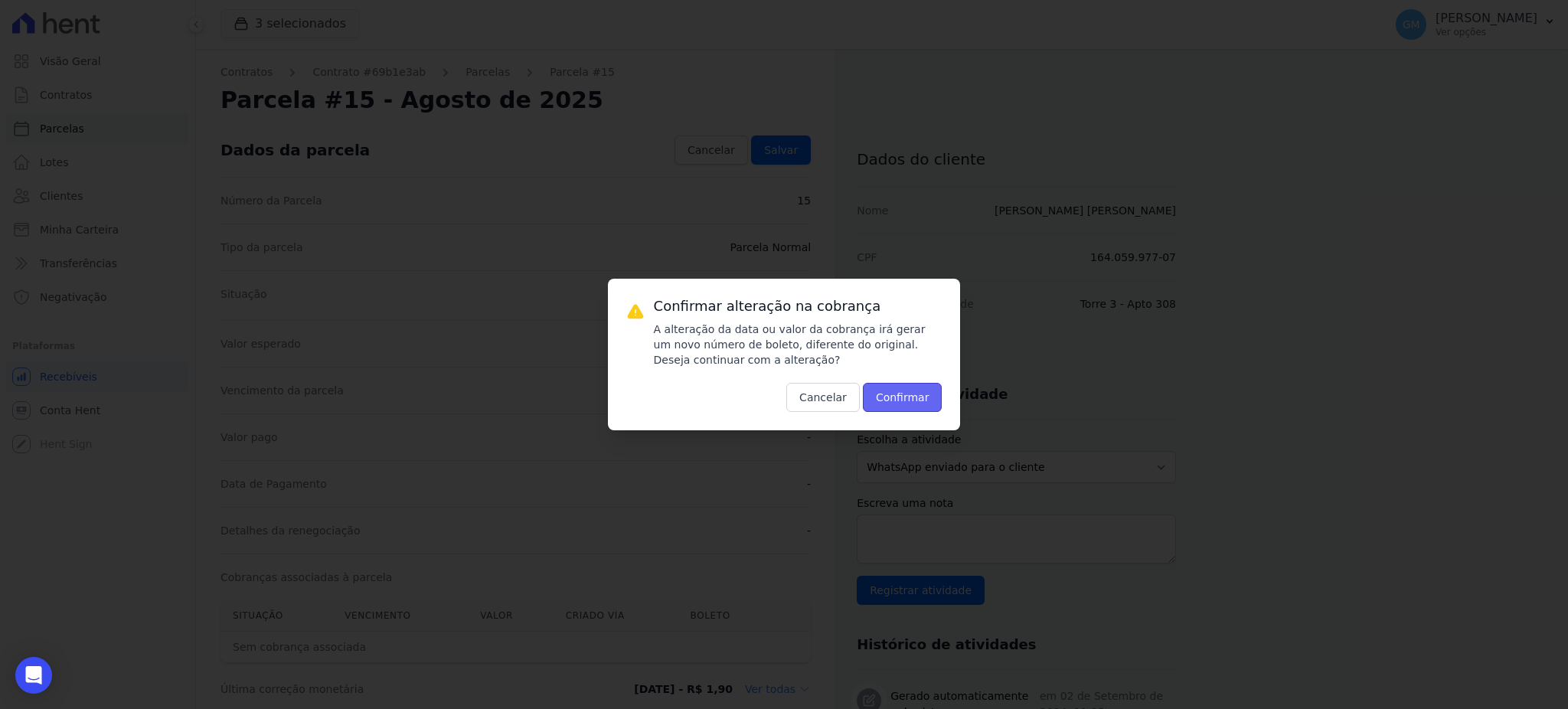
click at [899, 401] on button "Confirmar" at bounding box center [902, 397] width 80 height 29
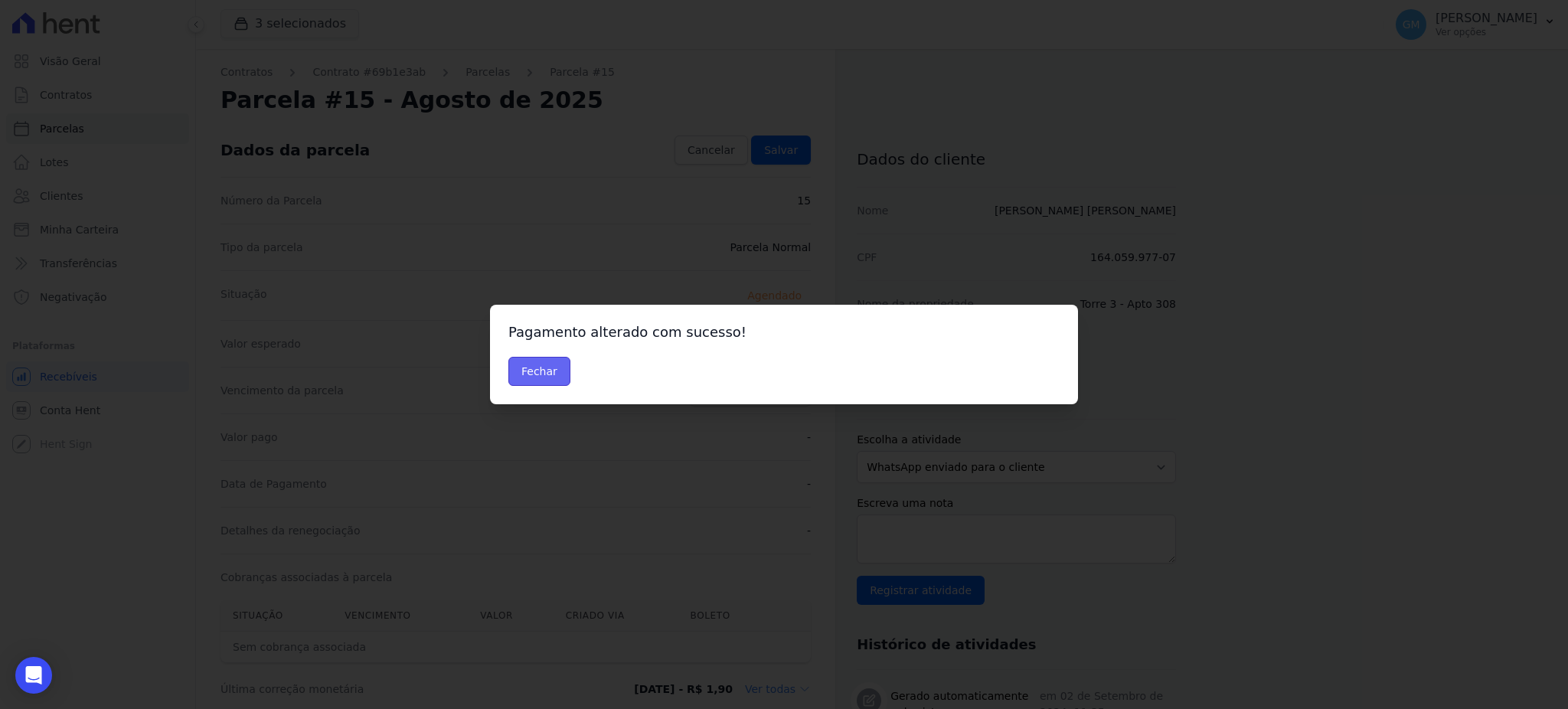
click at [559, 364] on button "Fechar" at bounding box center [539, 371] width 62 height 29
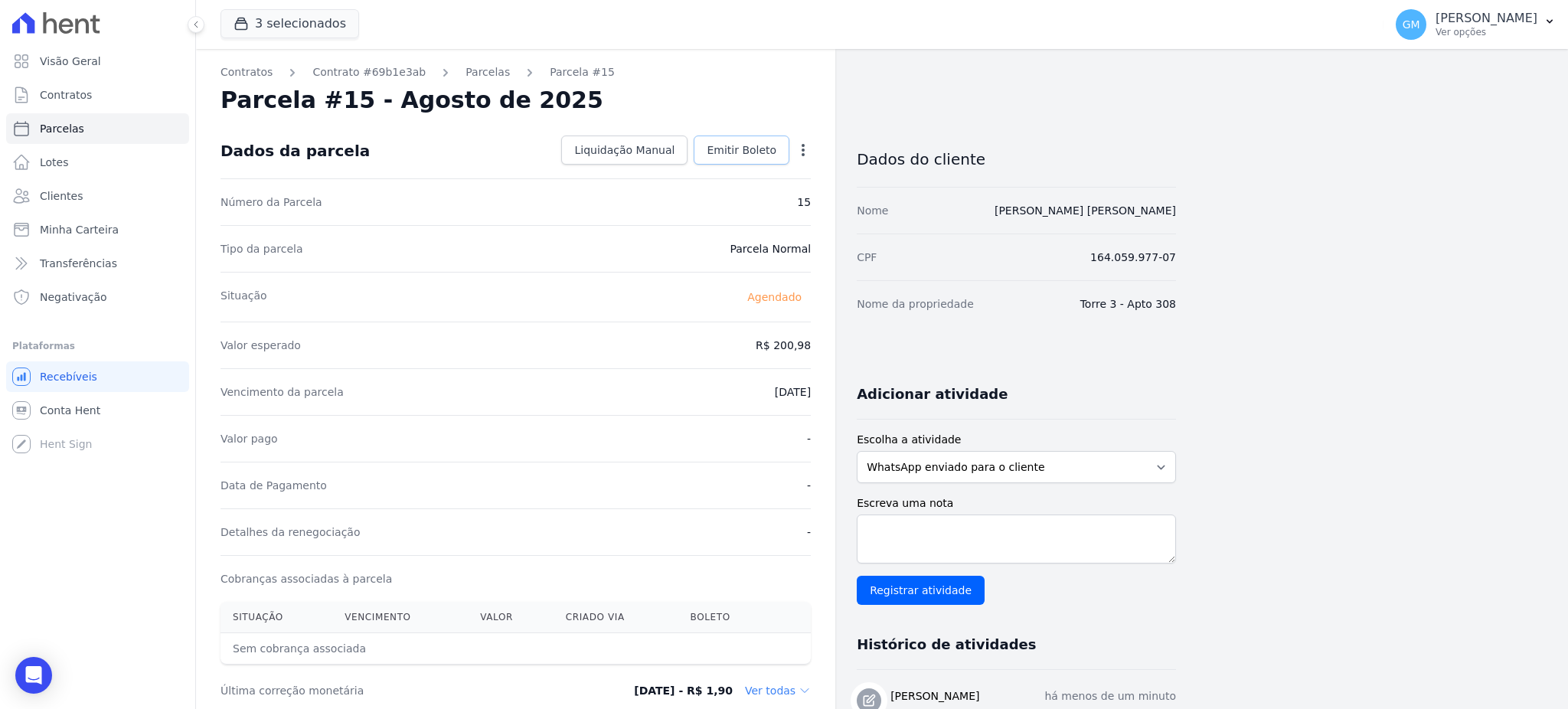
click at [738, 150] on span "Emitir Boleto" at bounding box center [741, 150] width 70 height 15
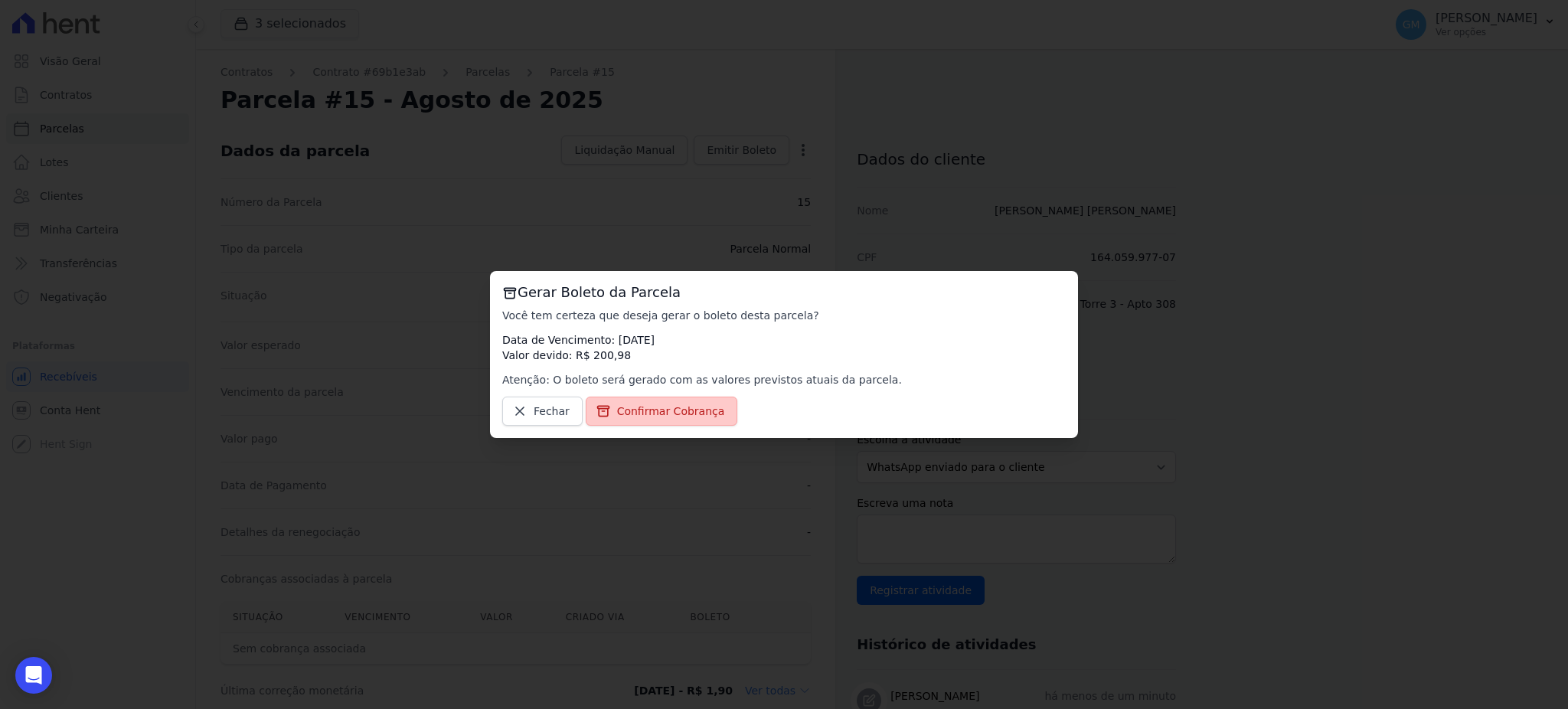
click at [668, 409] on span "Confirmar Cobrança" at bounding box center [671, 411] width 108 height 15
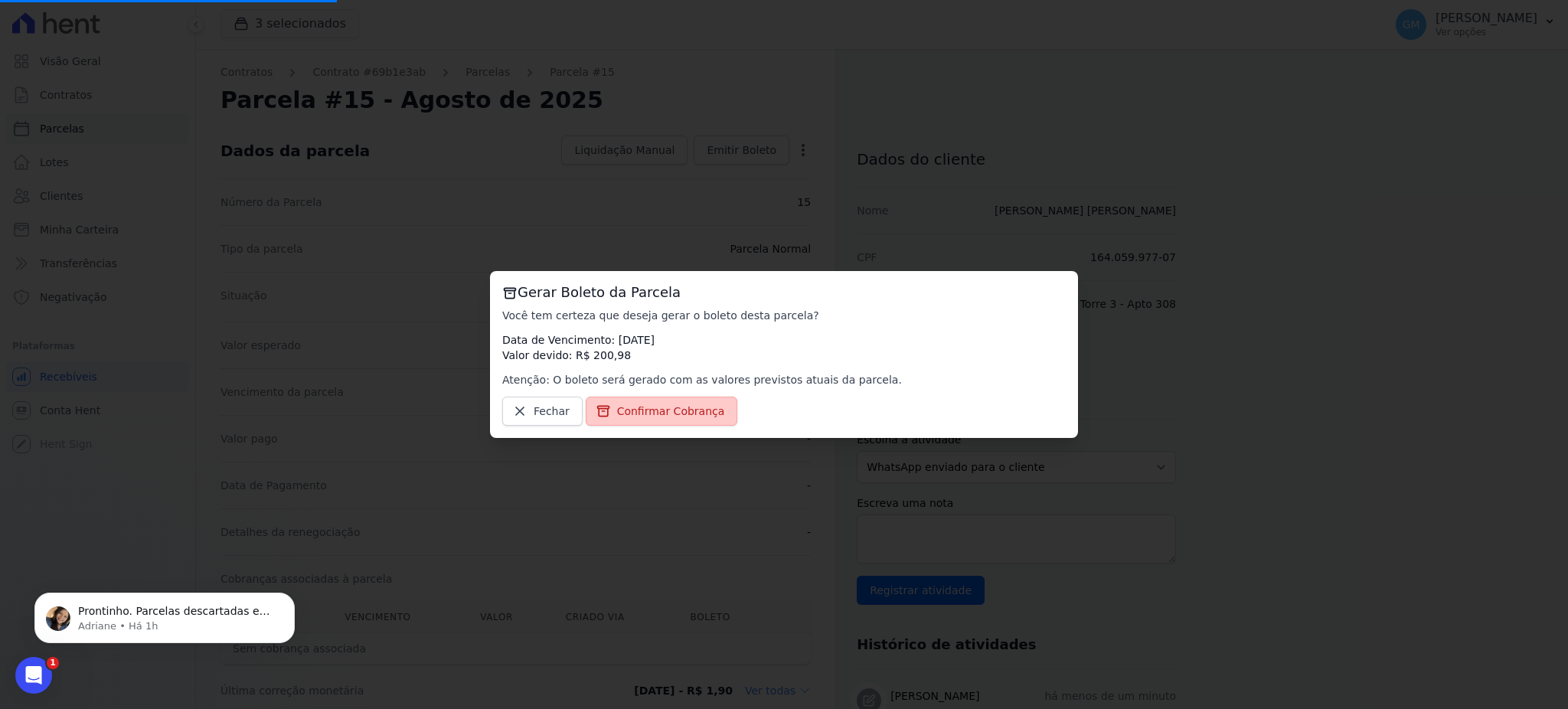
click at [662, 410] on span "Confirmar Cobrança" at bounding box center [671, 411] width 108 height 15
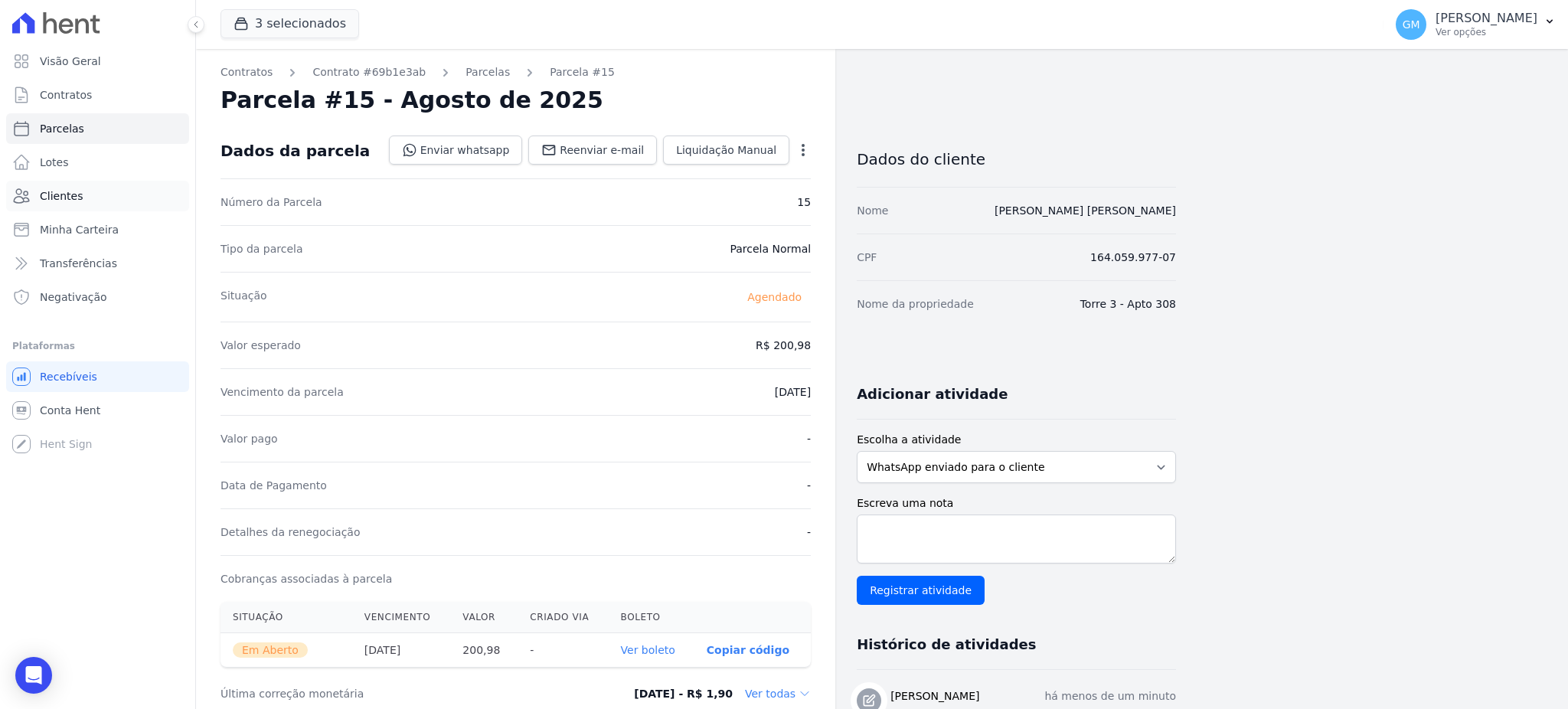
click at [100, 197] on link "Clientes" at bounding box center [97, 196] width 183 height 31
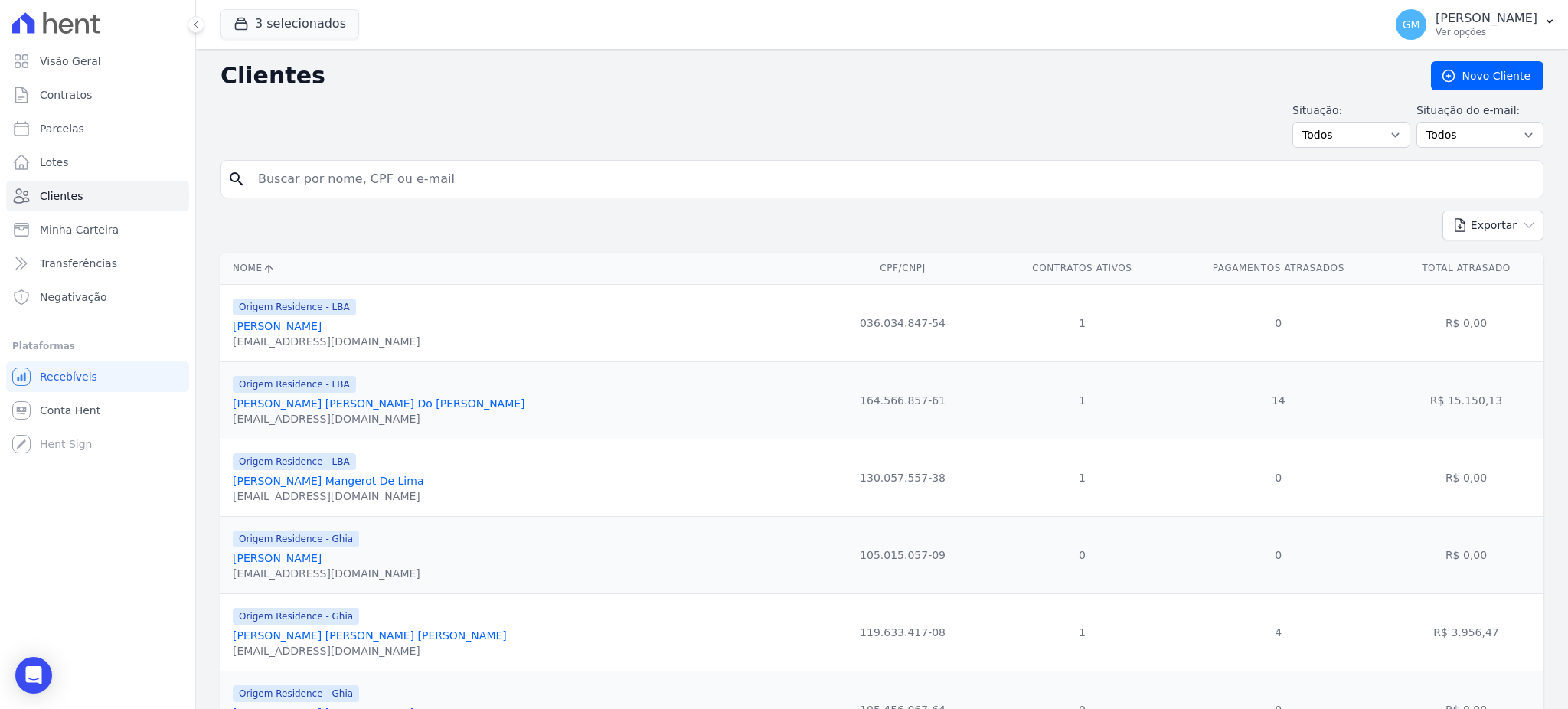
click at [332, 173] on input "search" at bounding box center [892, 179] width 1287 height 31
click at [349, 175] on input "search" at bounding box center [892, 179] width 1287 height 31
type input "[PERSON_NAME] [PERSON_NAME]"
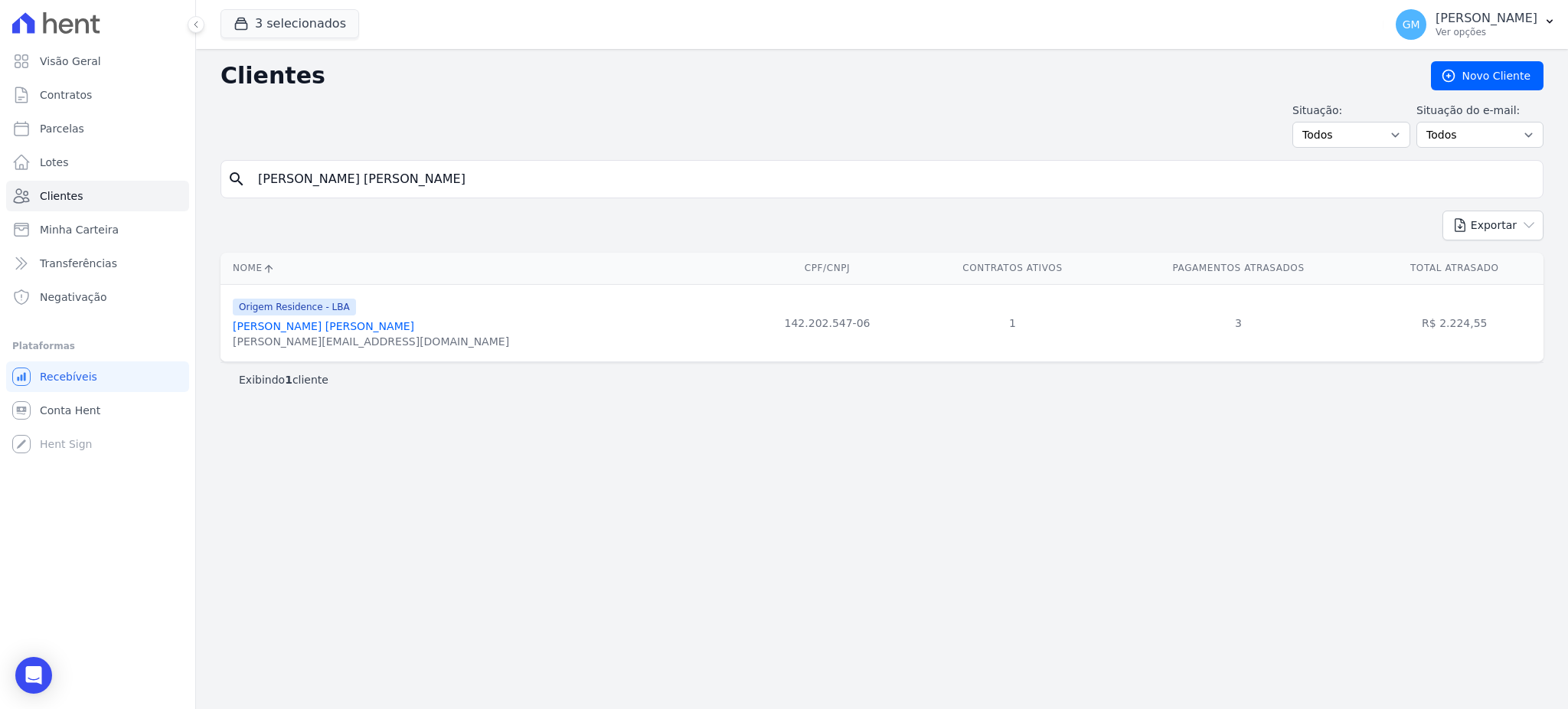
click at [320, 329] on link "[PERSON_NAME] [PERSON_NAME]" at bounding box center [323, 326] width 182 height 13
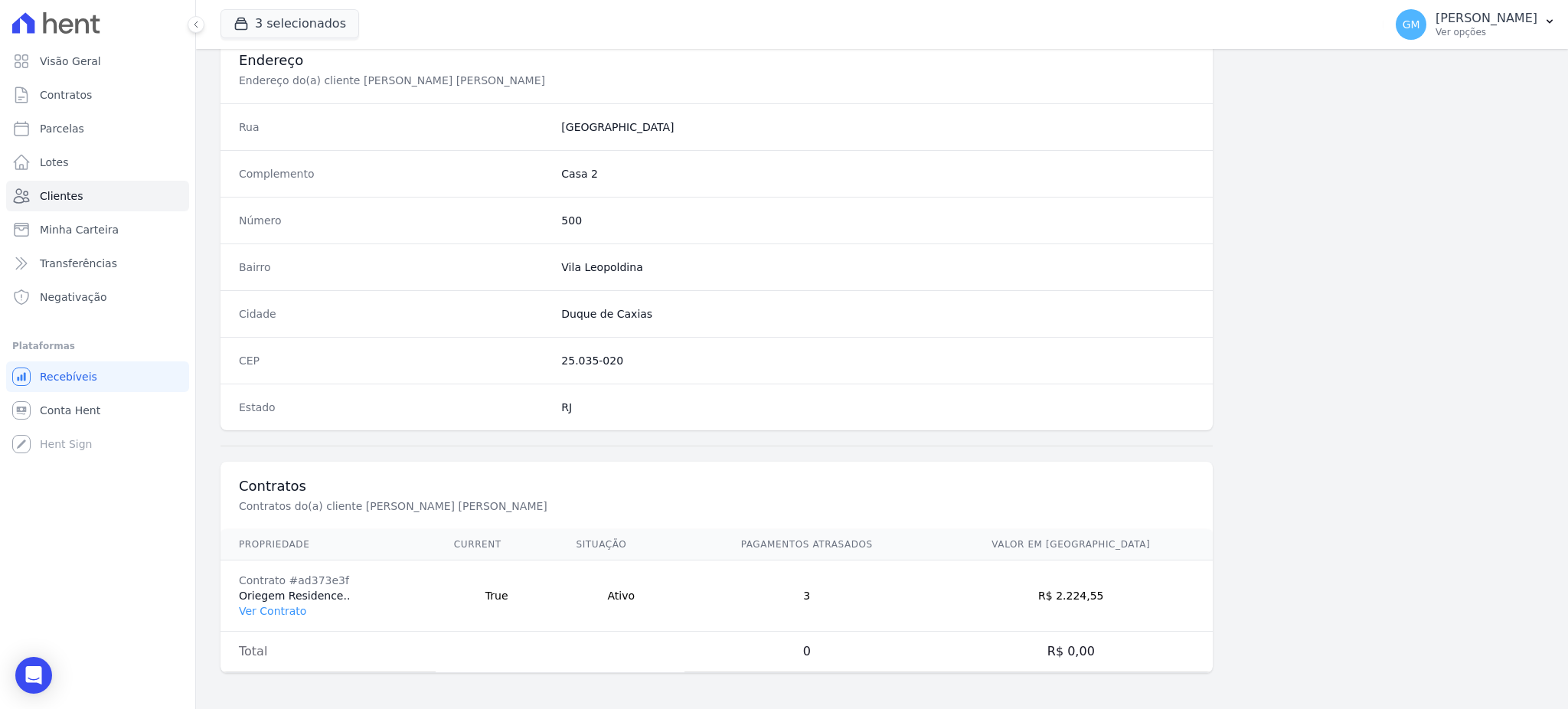
scroll to position [725, 0]
click at [268, 613] on link "Ver Contrato" at bounding box center [272, 610] width 67 height 13
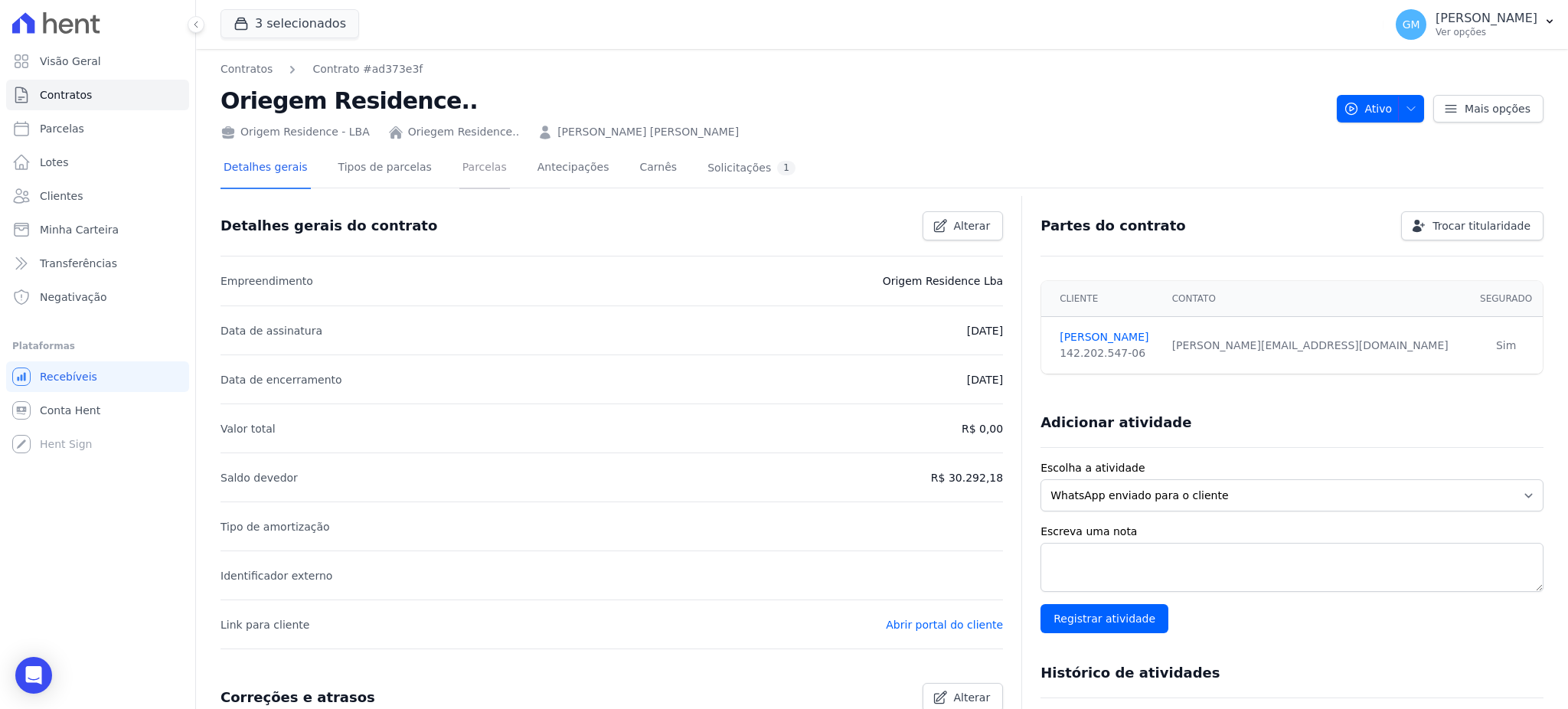
click at [472, 161] on link "Parcelas" at bounding box center [484, 168] width 50 height 40
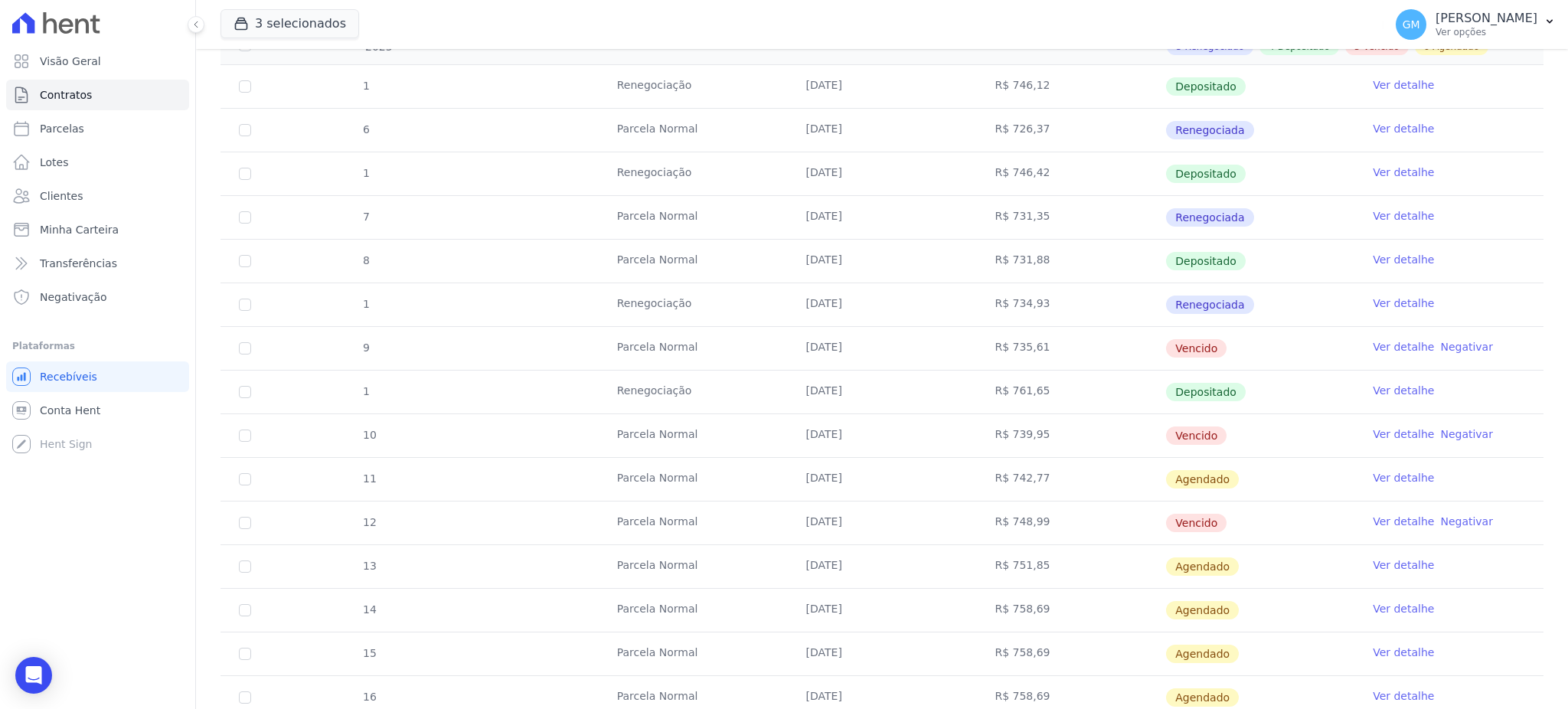
scroll to position [501, 0]
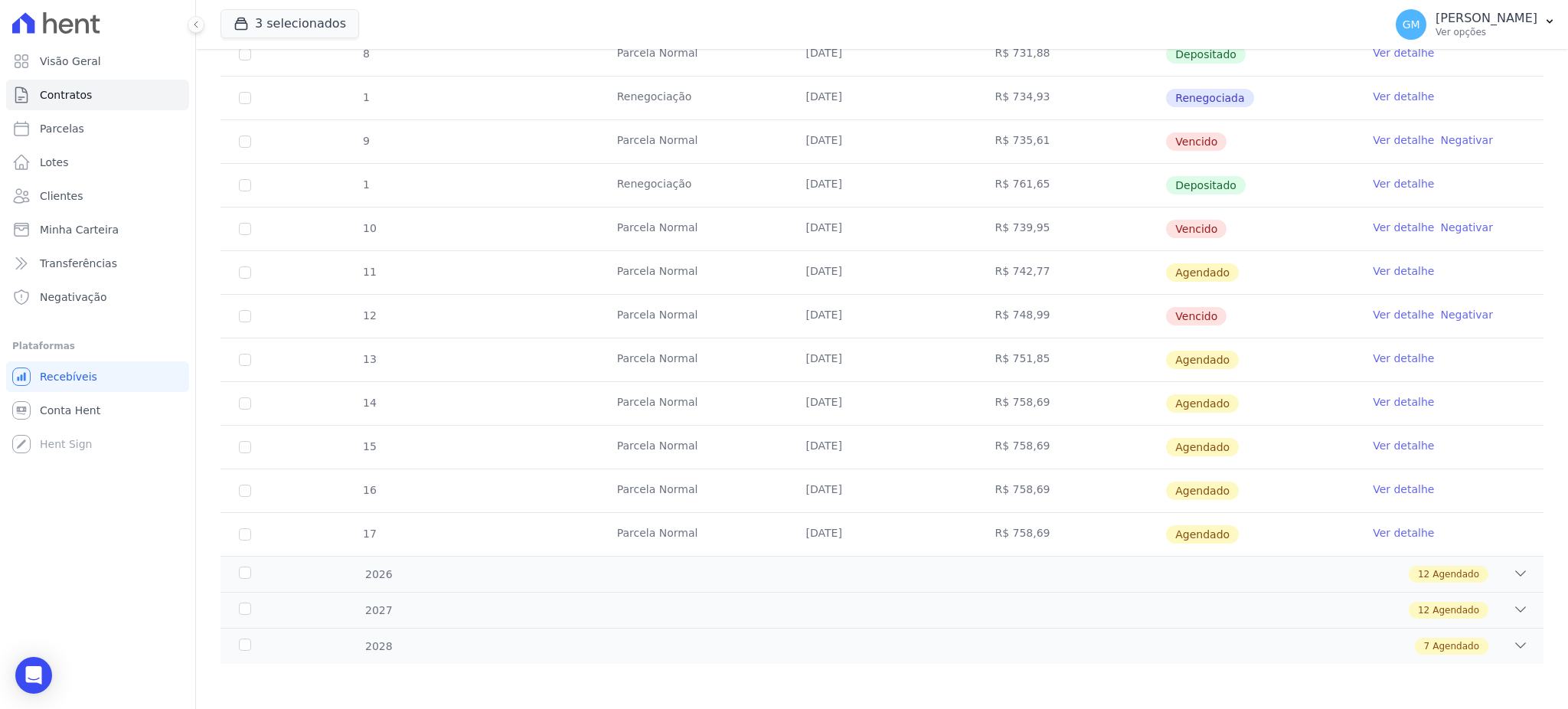
click at [1373, 313] on link "Ver detalhe" at bounding box center [1403, 314] width 61 height 15
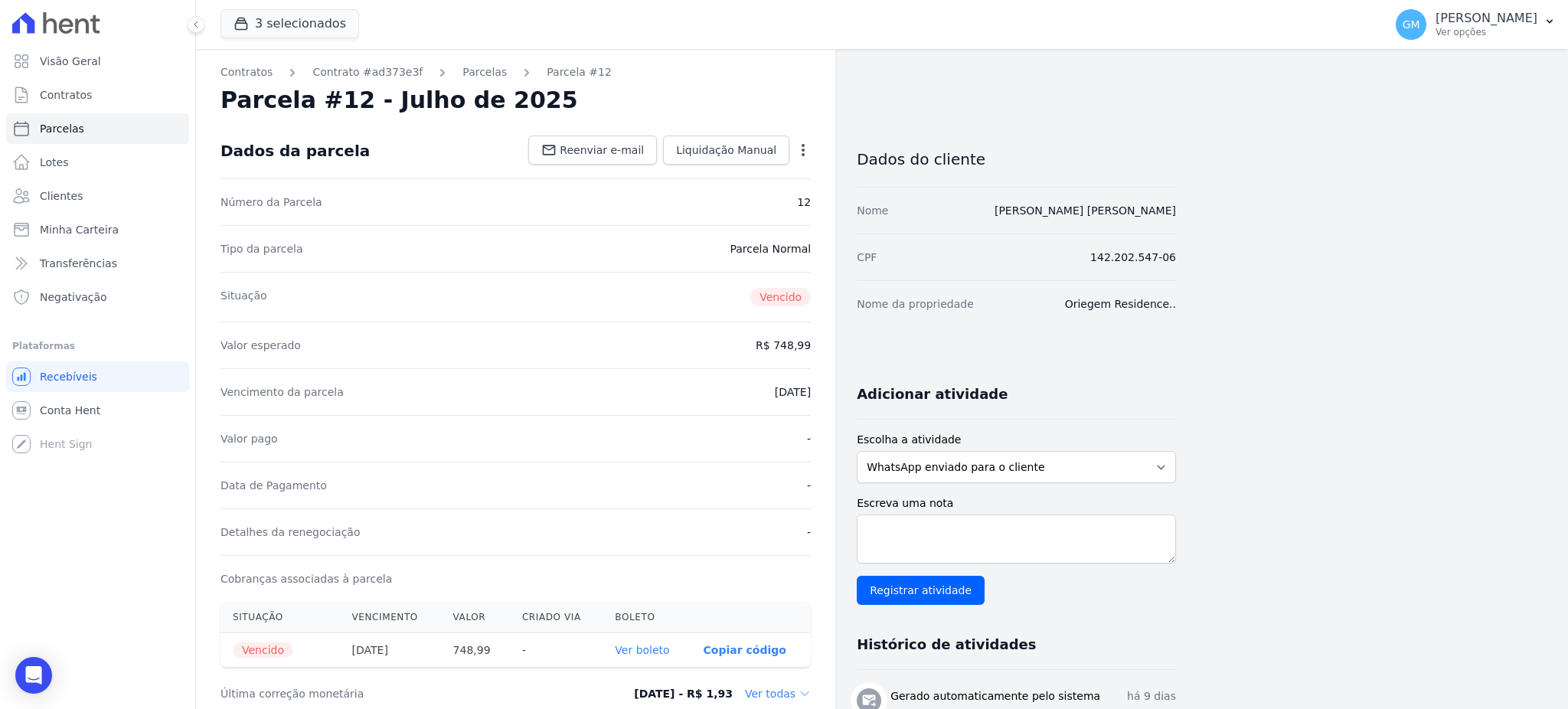
click at [656, 263] on div "Tipo da parcela [GEOGRAPHIC_DATA]" at bounding box center [515, 249] width 591 height 47
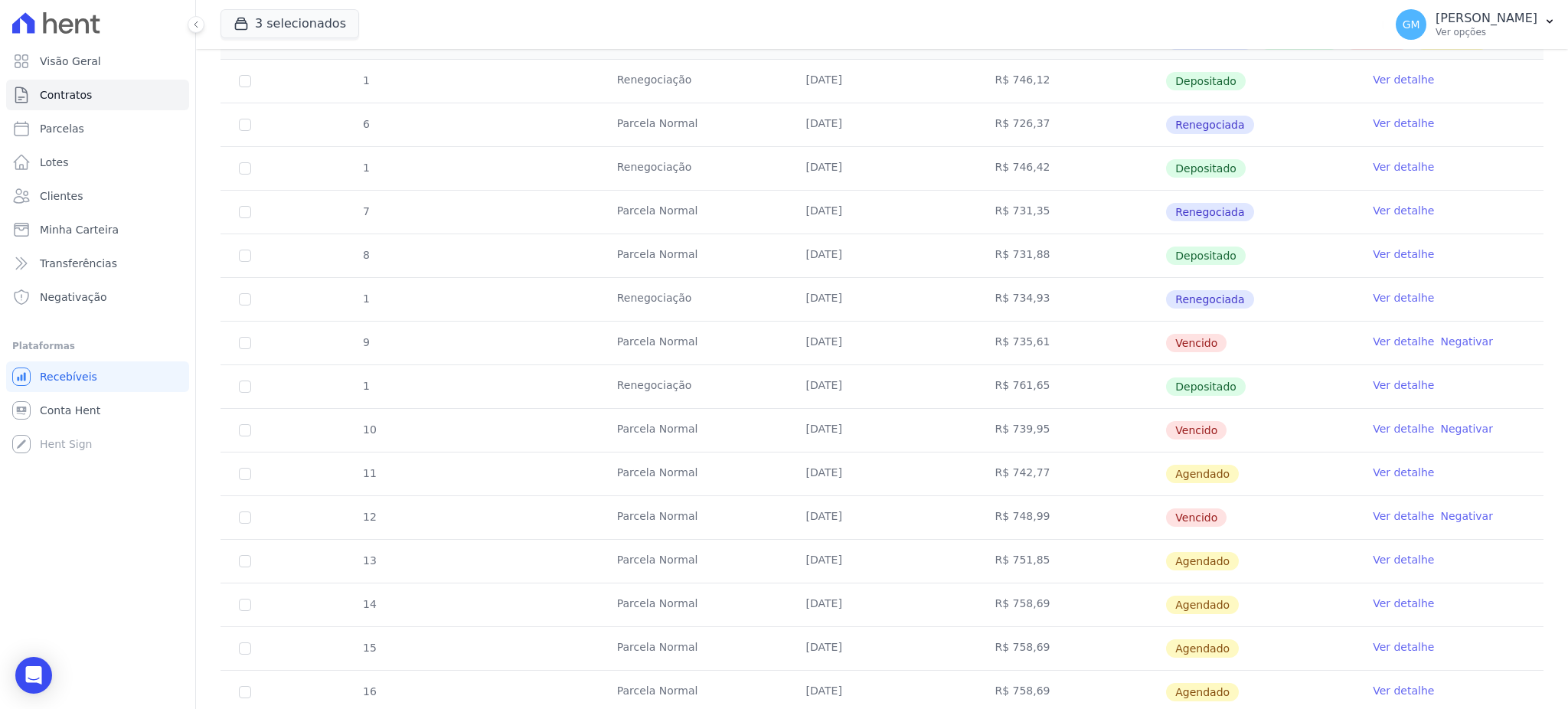
scroll to position [501, 0]
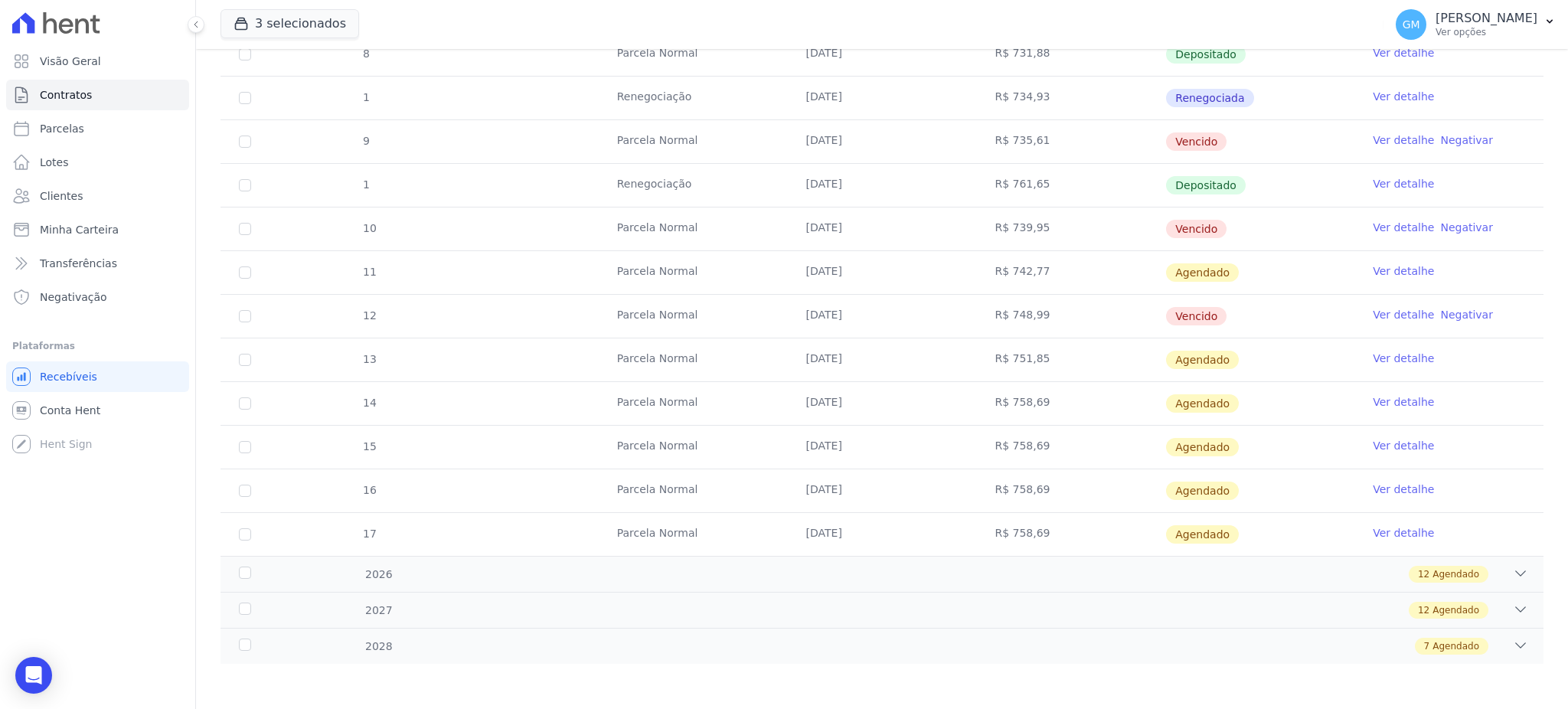
click at [1382, 356] on link "Ver detalhe" at bounding box center [1403, 359] width 61 height 15
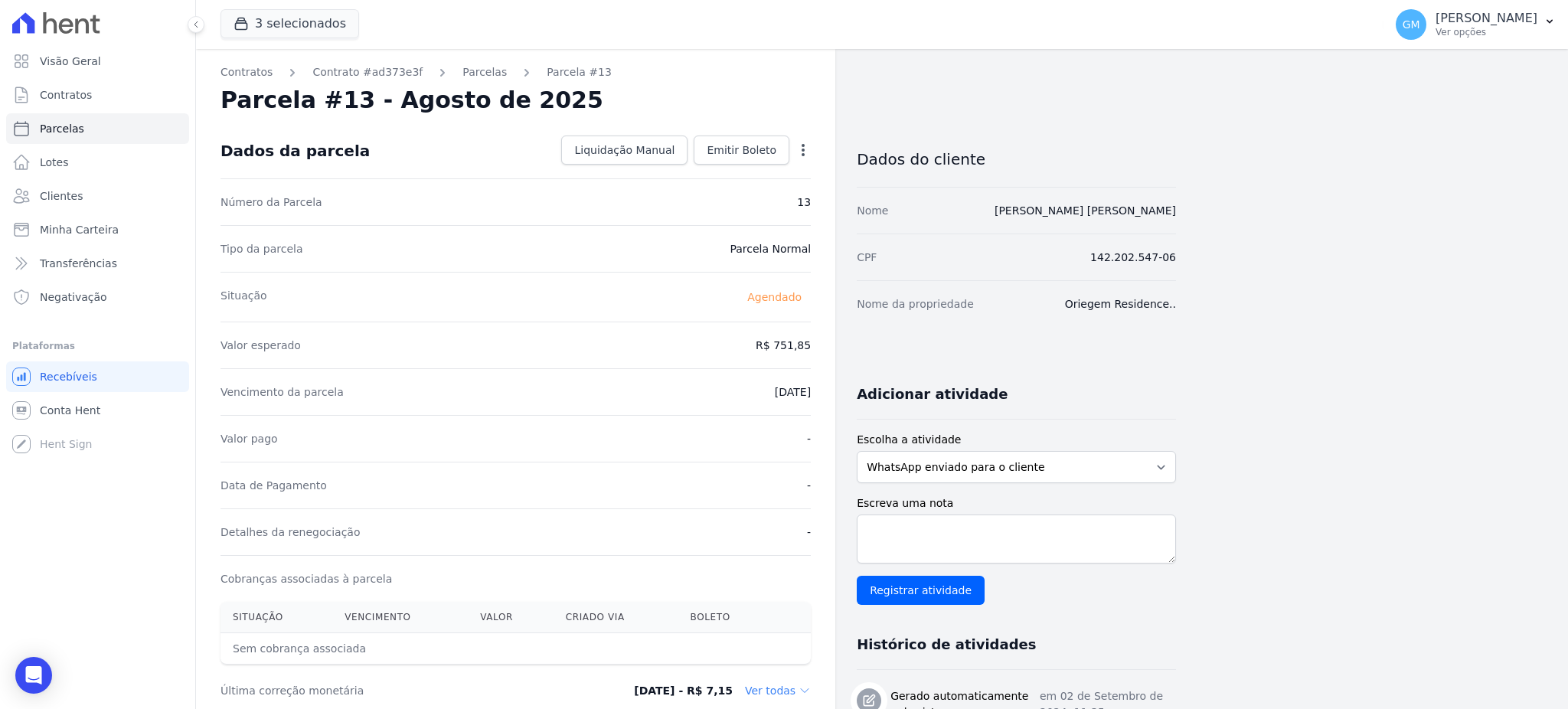
click at [802, 153] on icon "button" at bounding box center [803, 150] width 15 height 15
click at [726, 179] on link "Alterar" at bounding box center [737, 170] width 135 height 28
drag, startPoint x: 747, startPoint y: 360, endPoint x: 823, endPoint y: 360, distance: 76.0
click at [823, 360] on div "Contratos Contrato #ad373e3f [GEOGRAPHIC_DATA] Parcela #13 [GEOGRAPHIC_DATA] #1…" at bounding box center [515, 540] width 639 height 983
paste input "5.80"
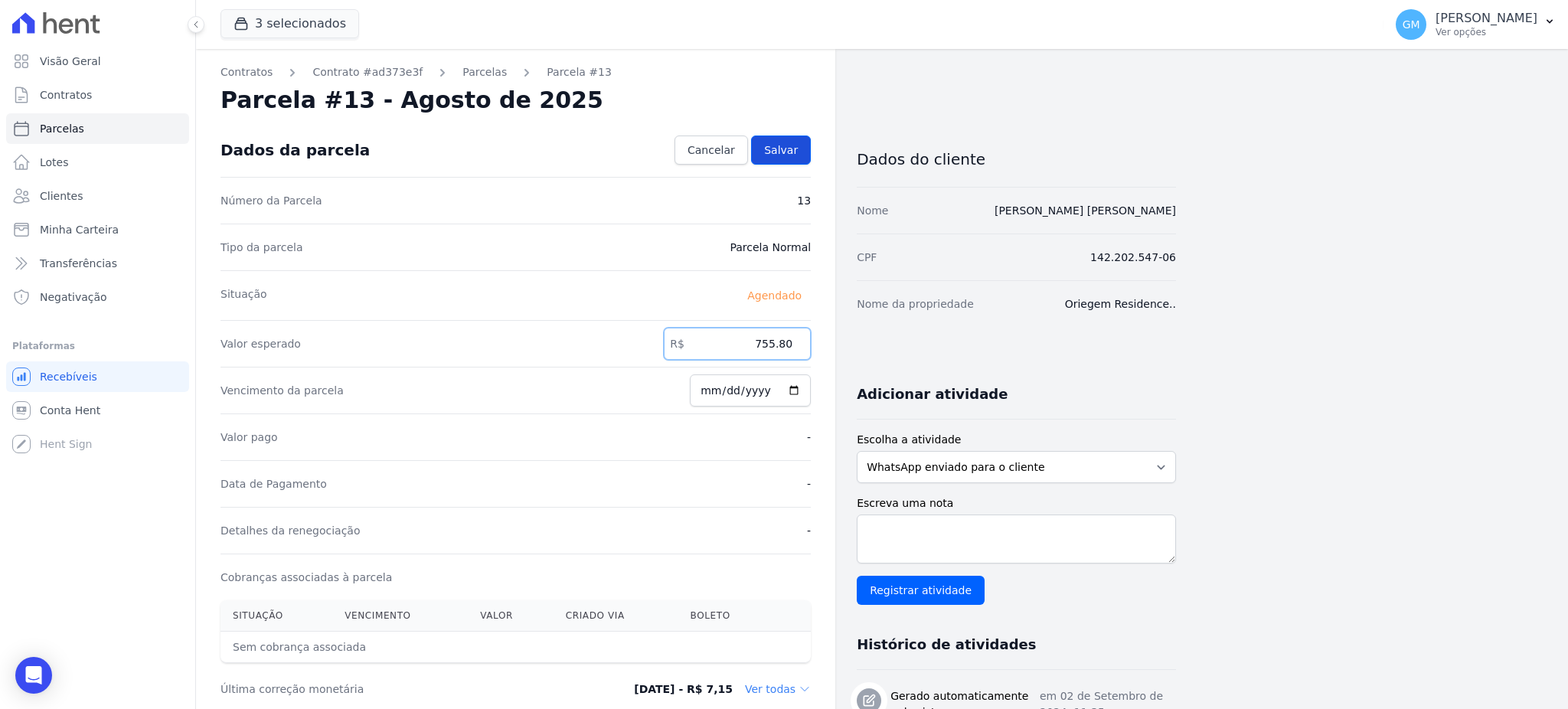
type input "755.80"
click at [787, 136] on link "Salvar" at bounding box center [781, 150] width 59 height 29
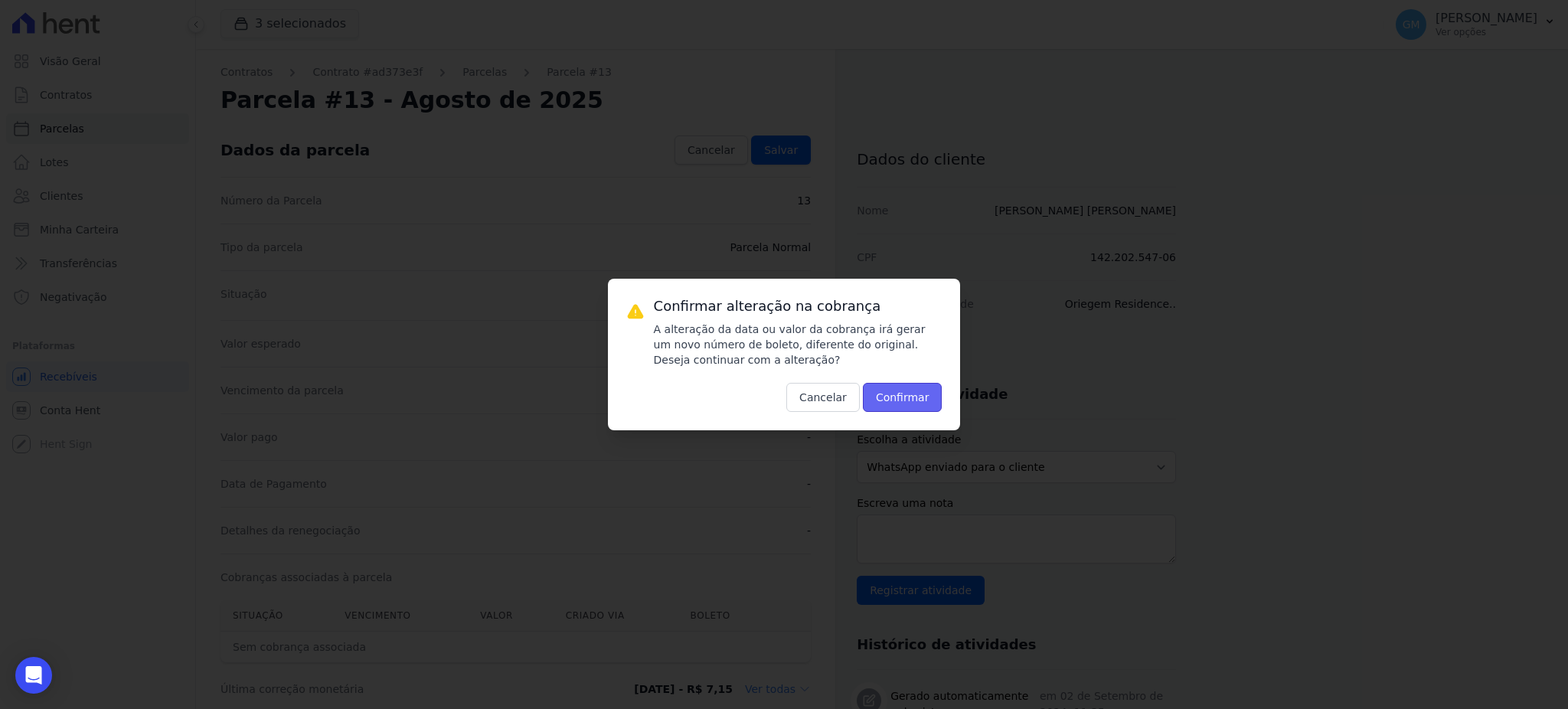
click at [922, 396] on button "Confirmar" at bounding box center [902, 397] width 80 height 29
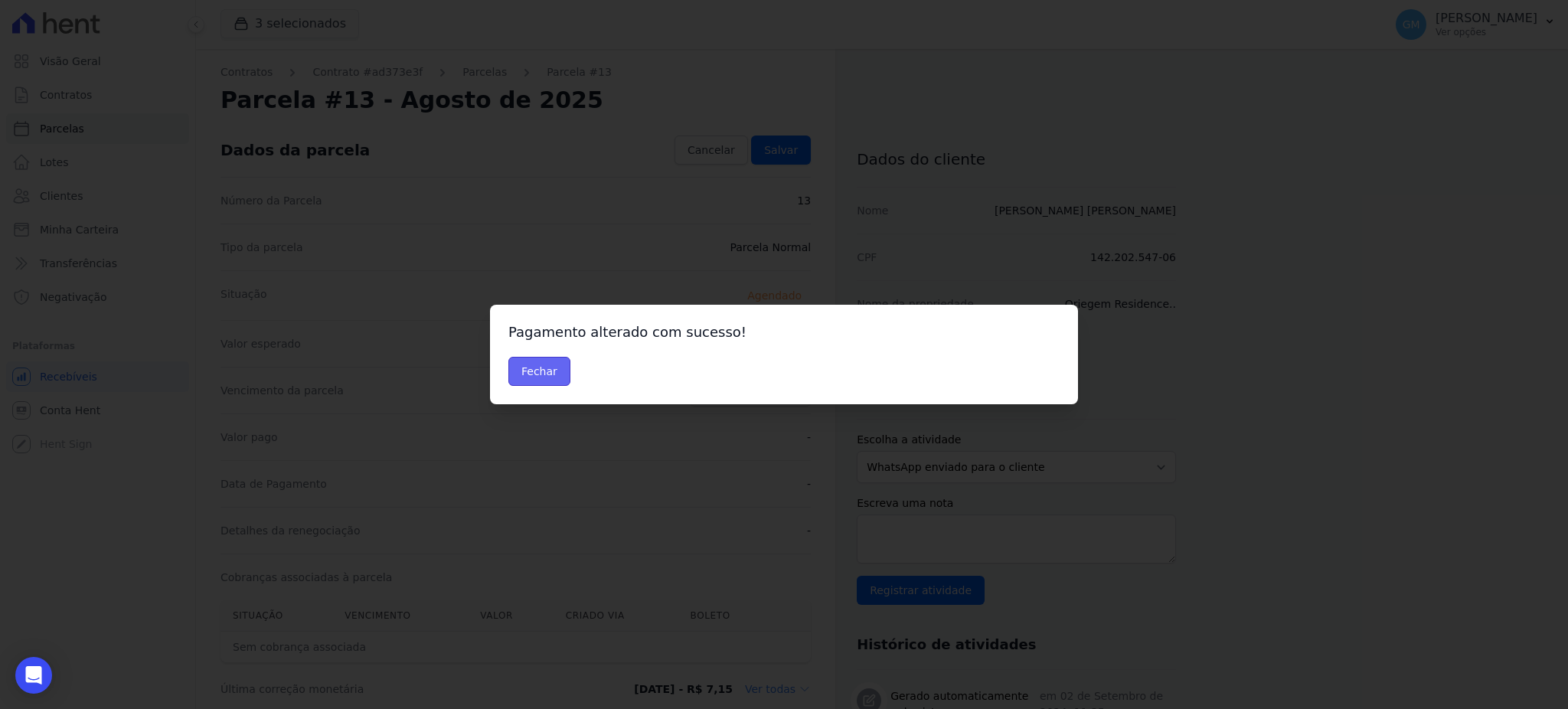
click at [549, 369] on button "Fechar" at bounding box center [539, 371] width 62 height 29
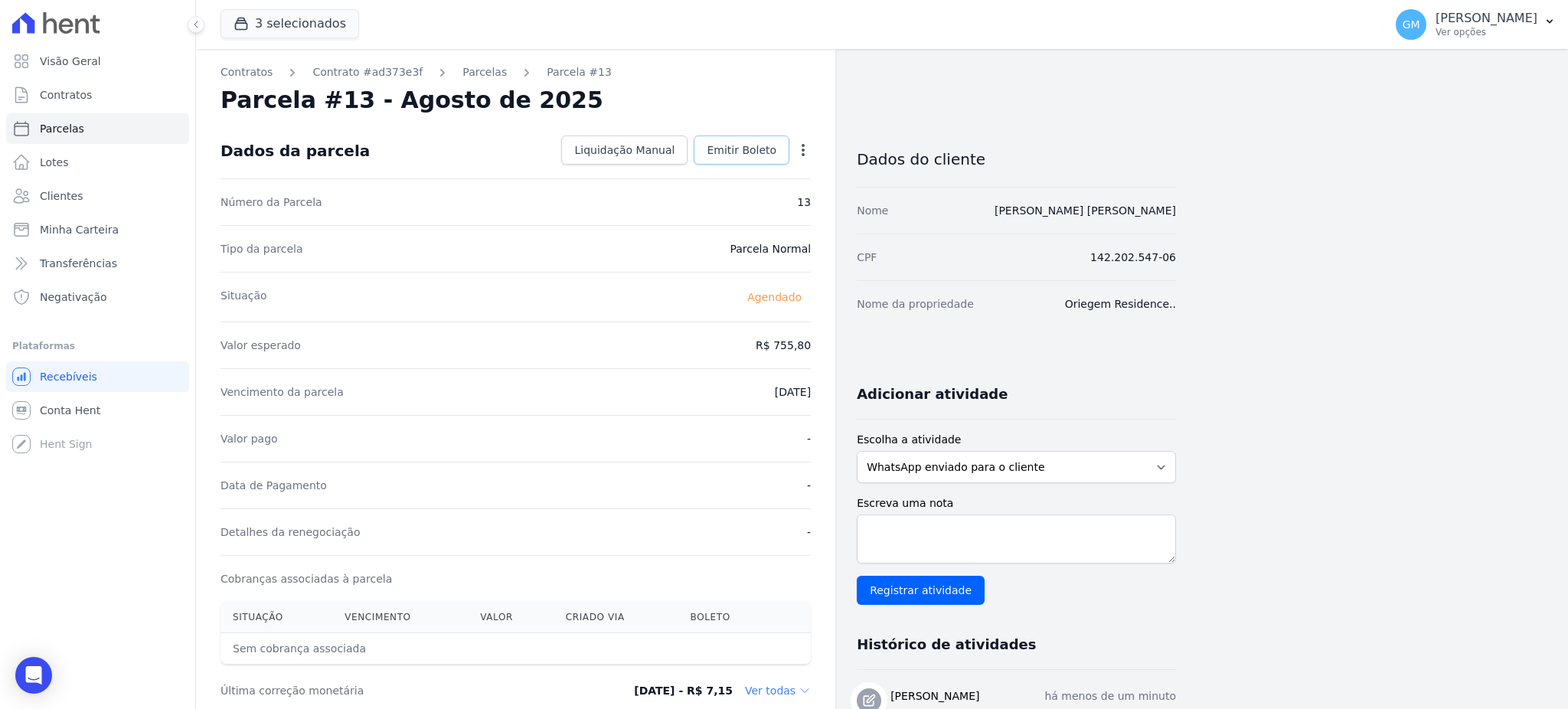
click at [728, 139] on link "Emitir Boleto" at bounding box center [741, 150] width 95 height 29
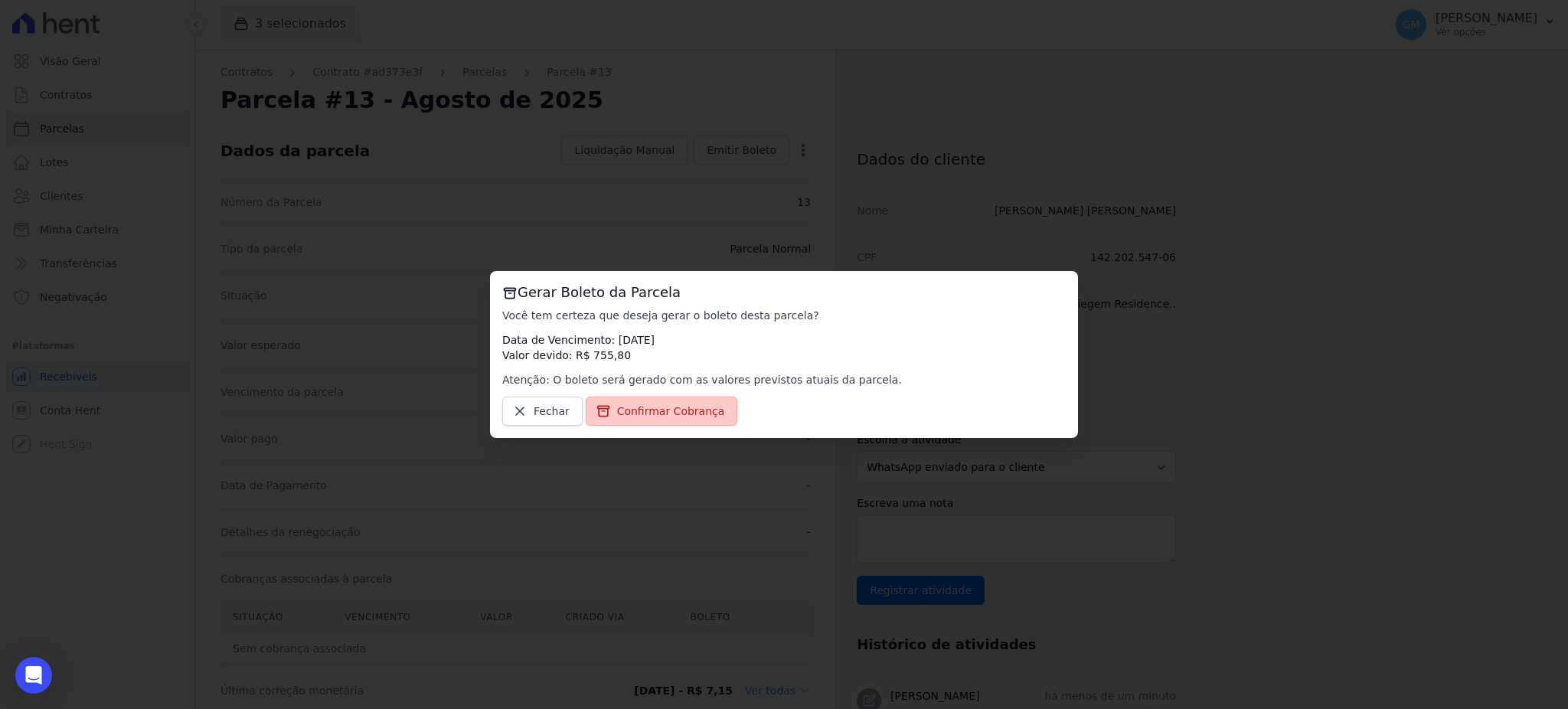
click at [663, 408] on span "Confirmar Cobrança" at bounding box center [671, 411] width 108 height 15
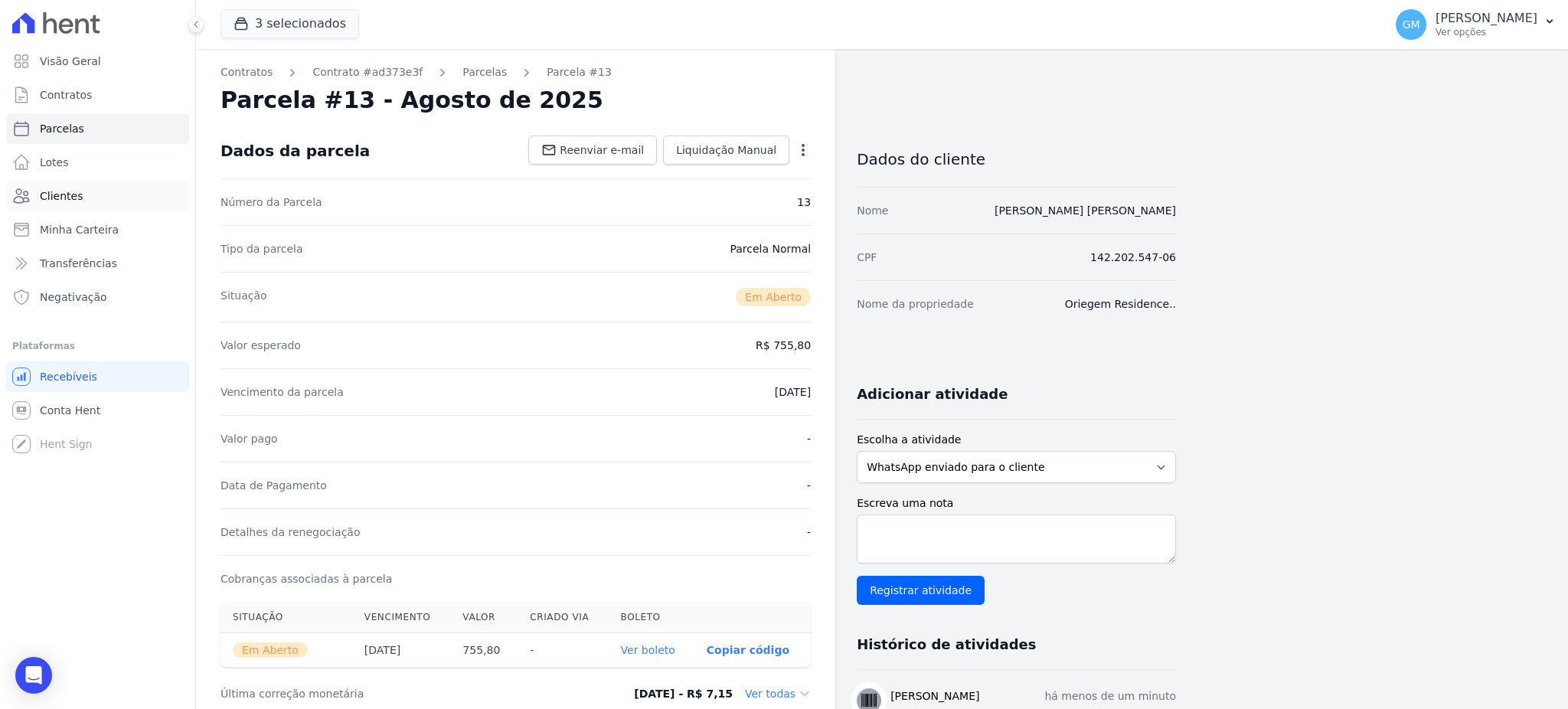
click at [54, 193] on span "Clientes" at bounding box center [61, 196] width 43 height 15
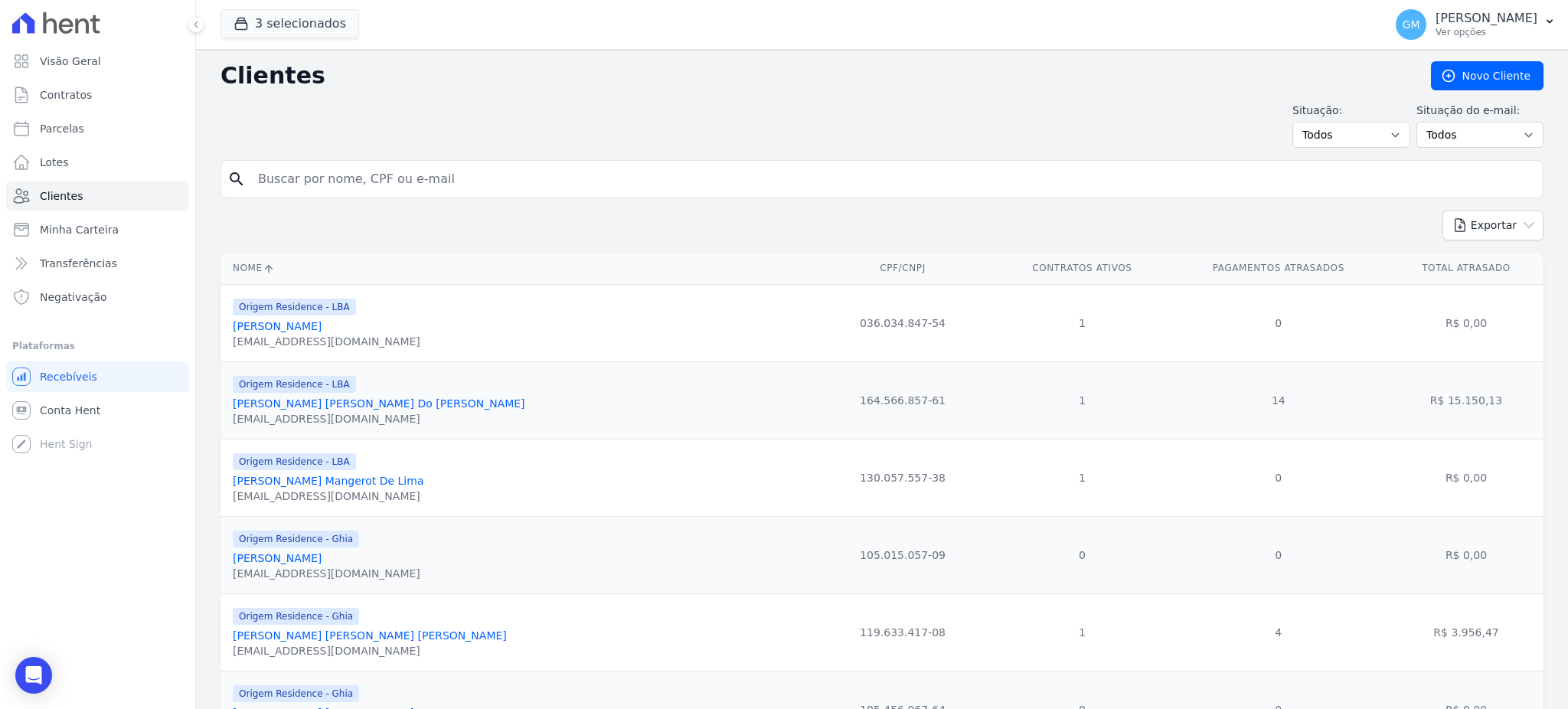
click at [276, 179] on input "search" at bounding box center [892, 179] width 1287 height 31
type input "[PERSON_NAME] [PERSON_NAME]"
drag, startPoint x: 456, startPoint y: 184, endPoint x: 255, endPoint y: 183, distance: 201.0
click at [255, 183] on input "[PERSON_NAME] [PERSON_NAME]" at bounding box center [892, 179] width 1287 height 31
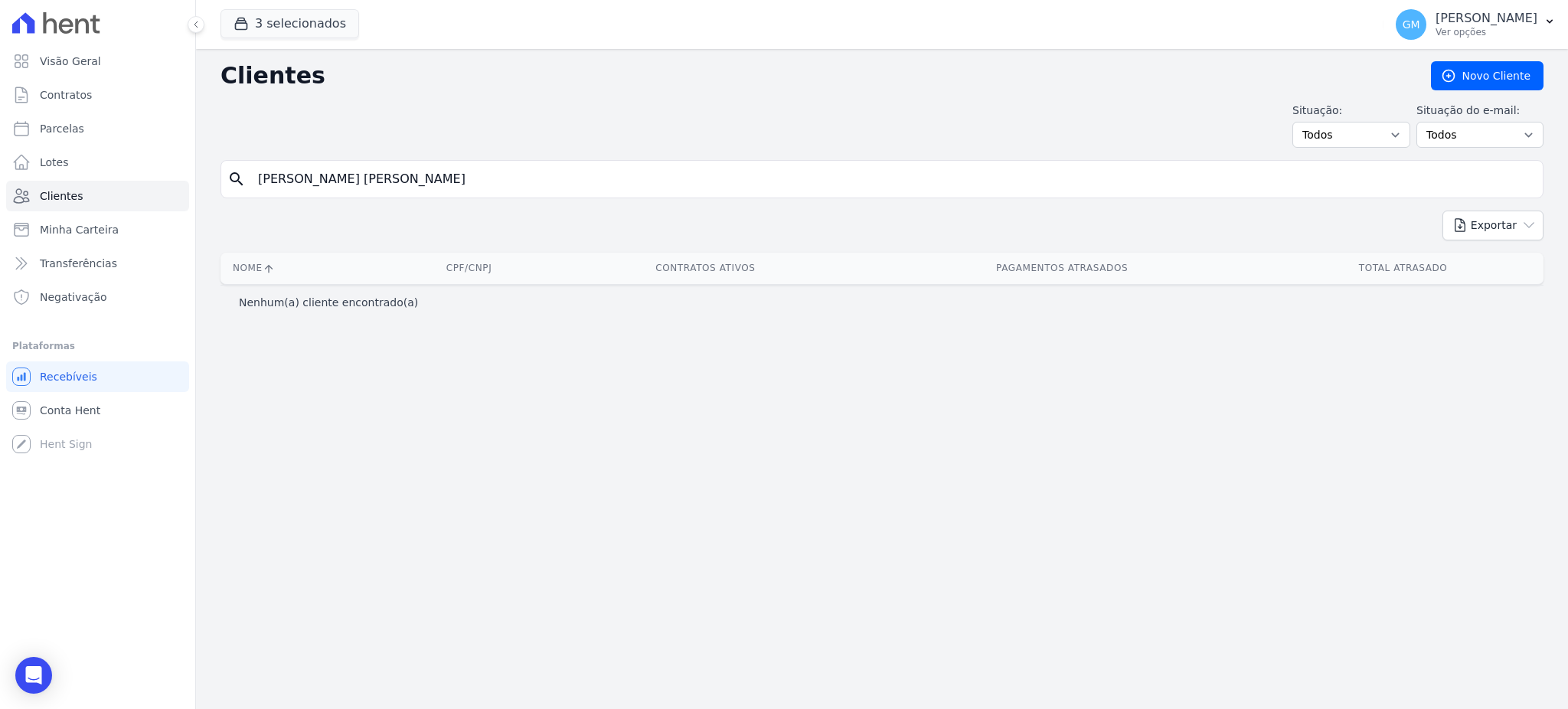
drag, startPoint x: 466, startPoint y: 178, endPoint x: 351, endPoint y: 179, distance: 115.0
click at [351, 179] on input "[PERSON_NAME] [PERSON_NAME]" at bounding box center [892, 179] width 1287 height 31
type input "[PERSON_NAME]"
drag, startPoint x: 351, startPoint y: 179, endPoint x: 335, endPoint y: 178, distance: 16.0
click at [341, 178] on input "[PERSON_NAME]" at bounding box center [892, 179] width 1287 height 31
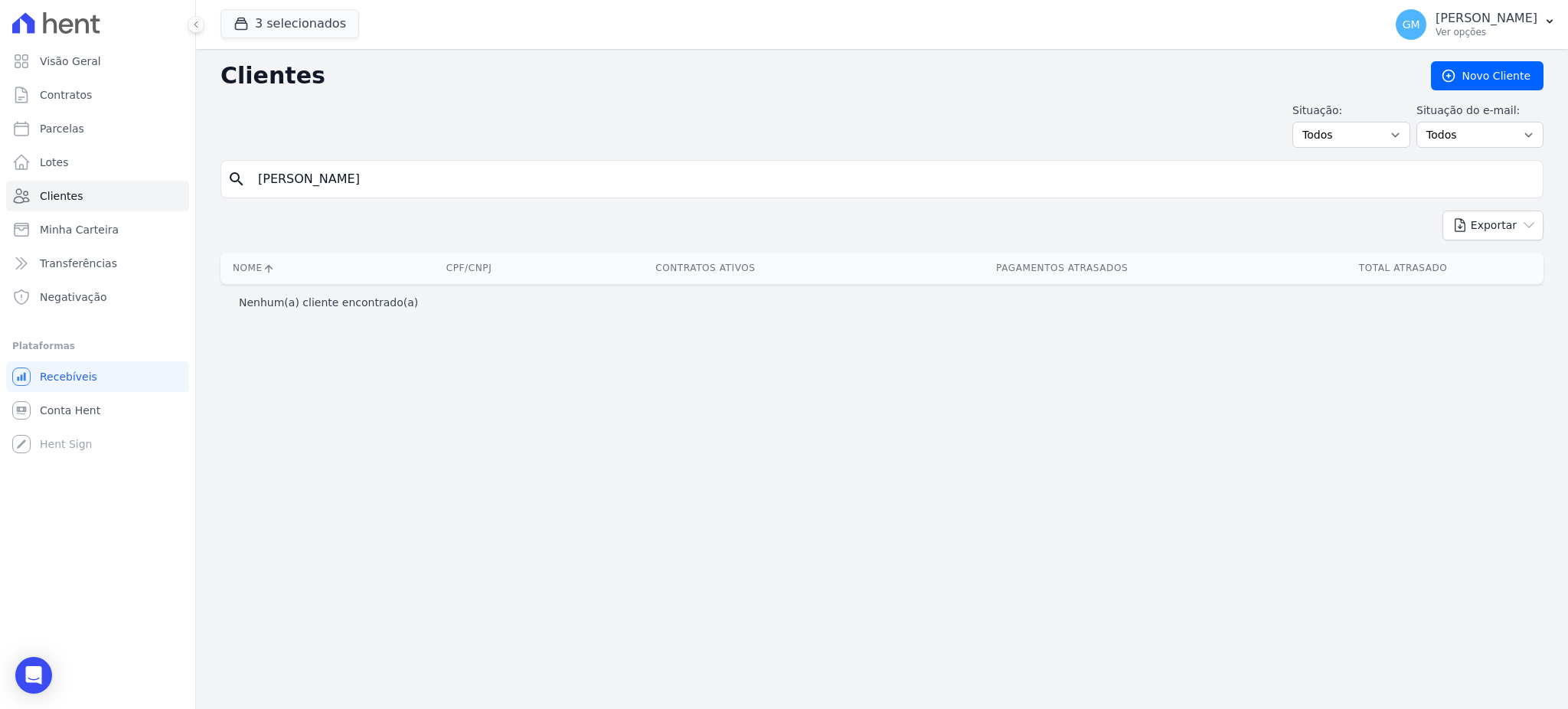
drag, startPoint x: 287, startPoint y: 178, endPoint x: 238, endPoint y: 181, distance: 49.1
click at [238, 181] on div "search [PERSON_NAME]" at bounding box center [881, 179] width 1323 height 39
type input "Cassemiro"
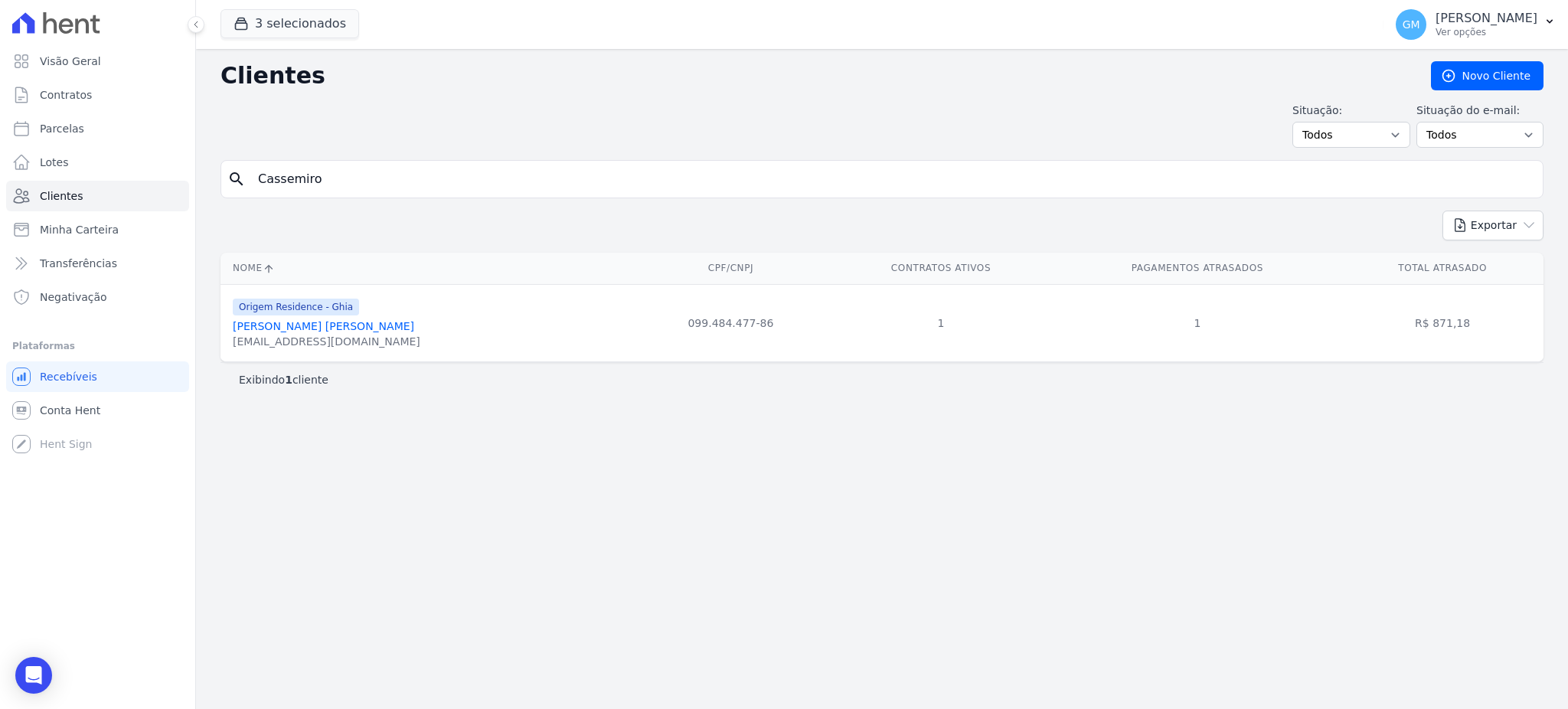
click at [355, 323] on link "[PERSON_NAME] [PERSON_NAME]" at bounding box center [323, 326] width 182 height 13
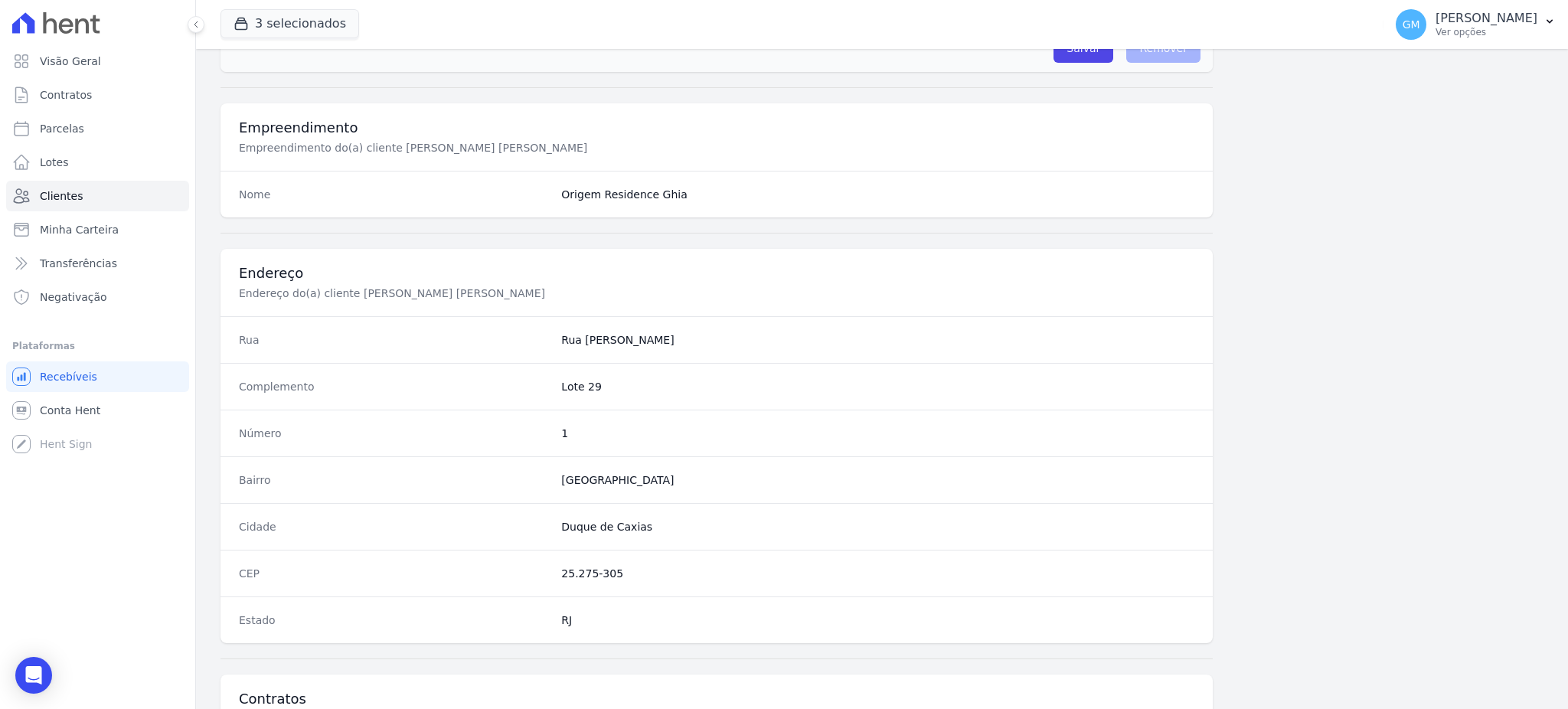
scroll to position [725, 0]
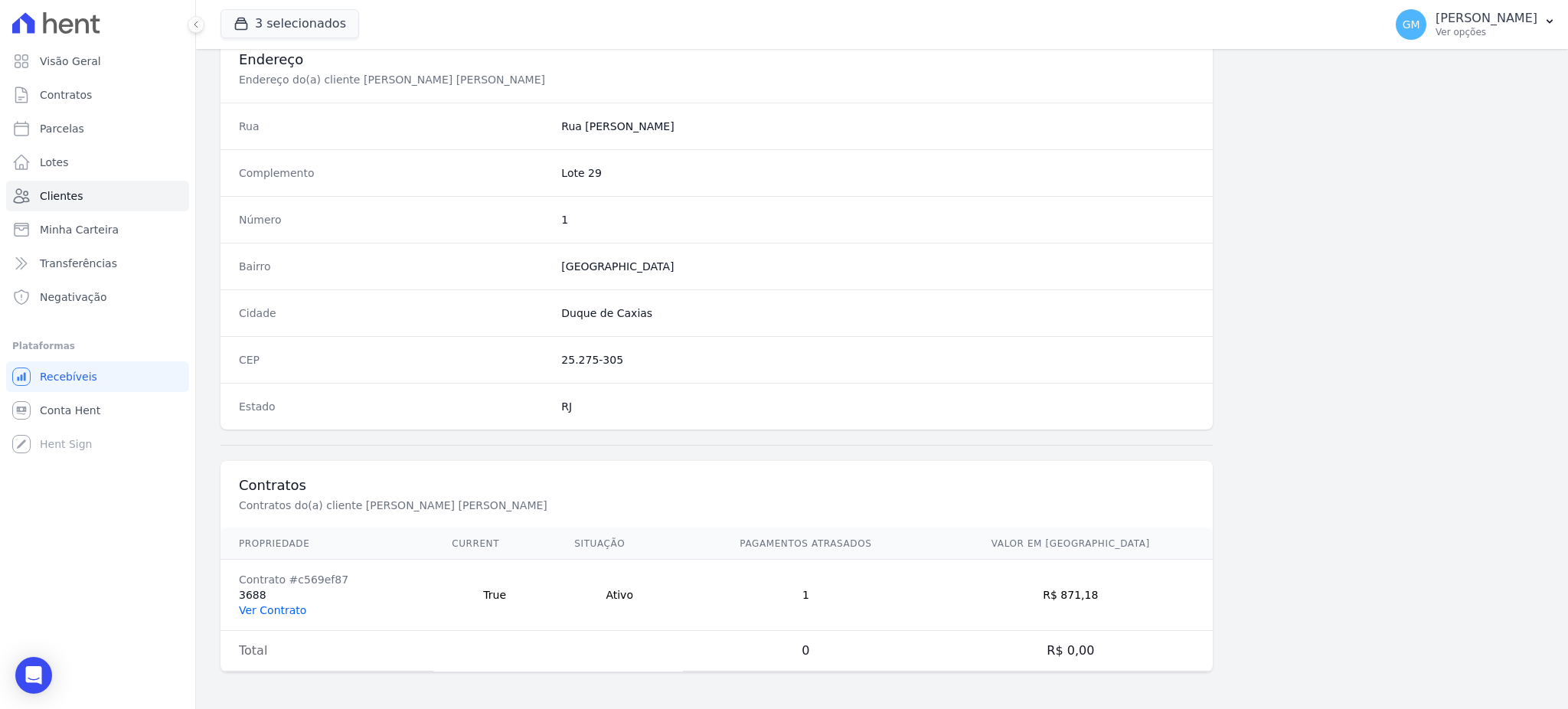
click at [289, 613] on link "Ver Contrato" at bounding box center [272, 610] width 67 height 13
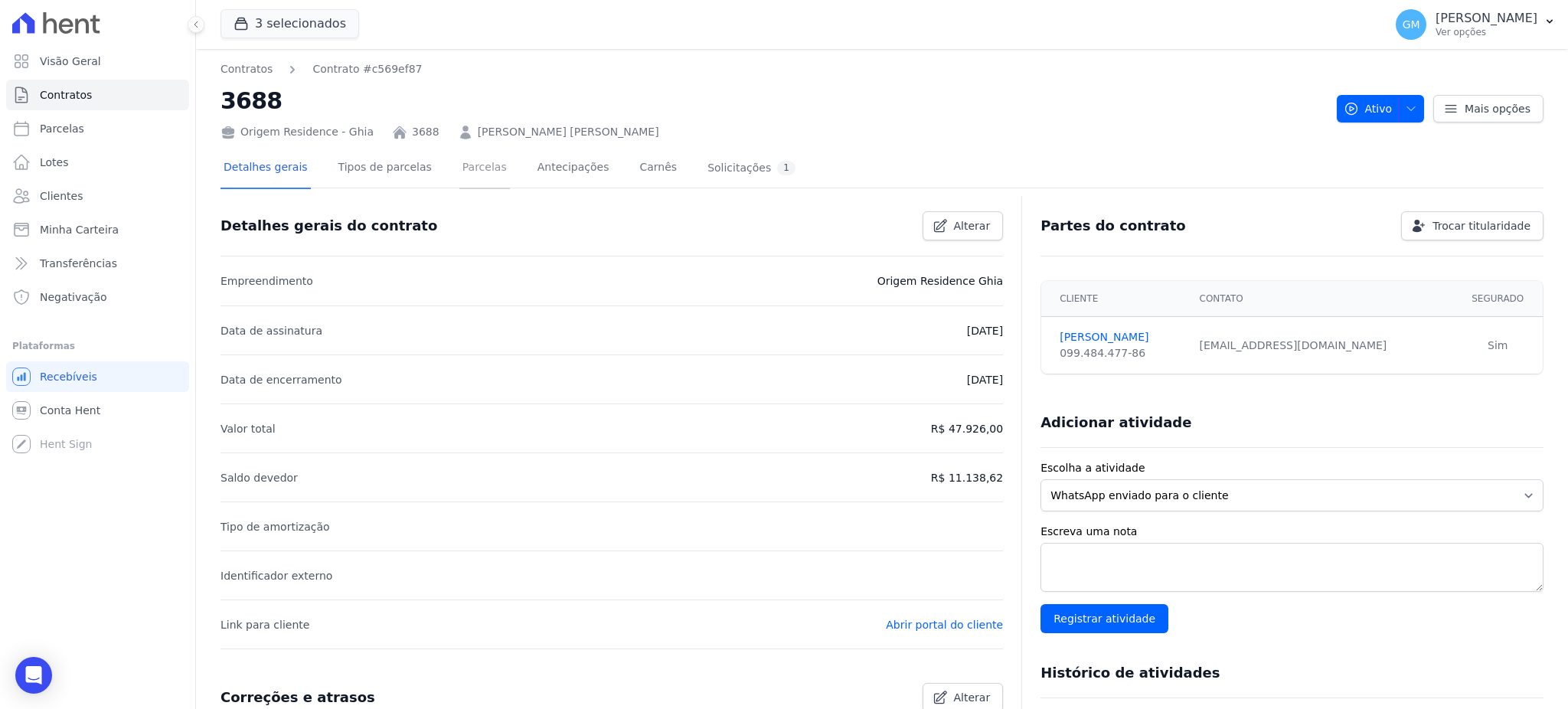
click at [464, 163] on link "Parcelas" at bounding box center [484, 168] width 50 height 40
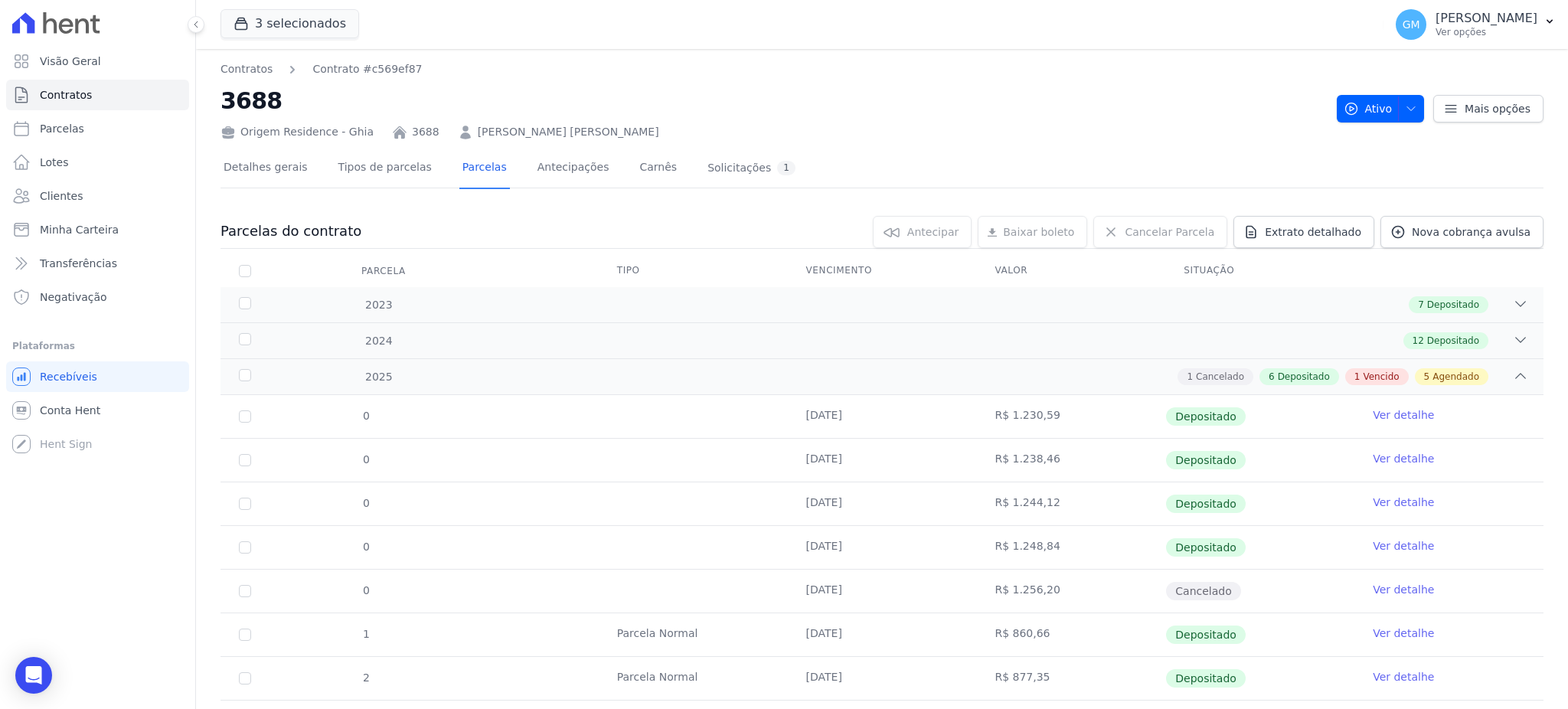
scroll to position [307, 0]
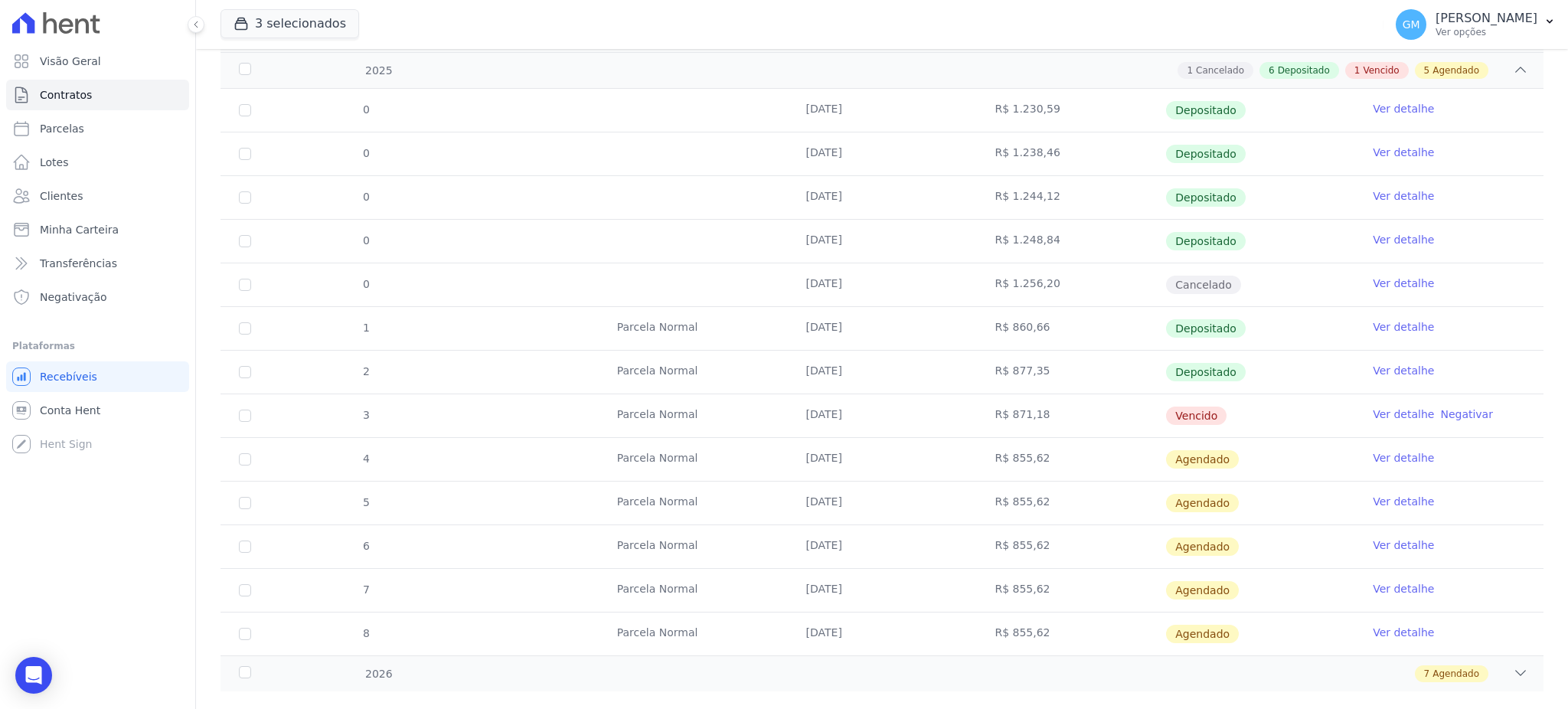
drag, startPoint x: 817, startPoint y: 291, endPoint x: 882, endPoint y: 291, distance: 65.0
click at [882, 291] on td "[DATE]" at bounding box center [882, 284] width 189 height 43
click at [1373, 418] on link "Ver detalhe" at bounding box center [1403, 414] width 61 height 15
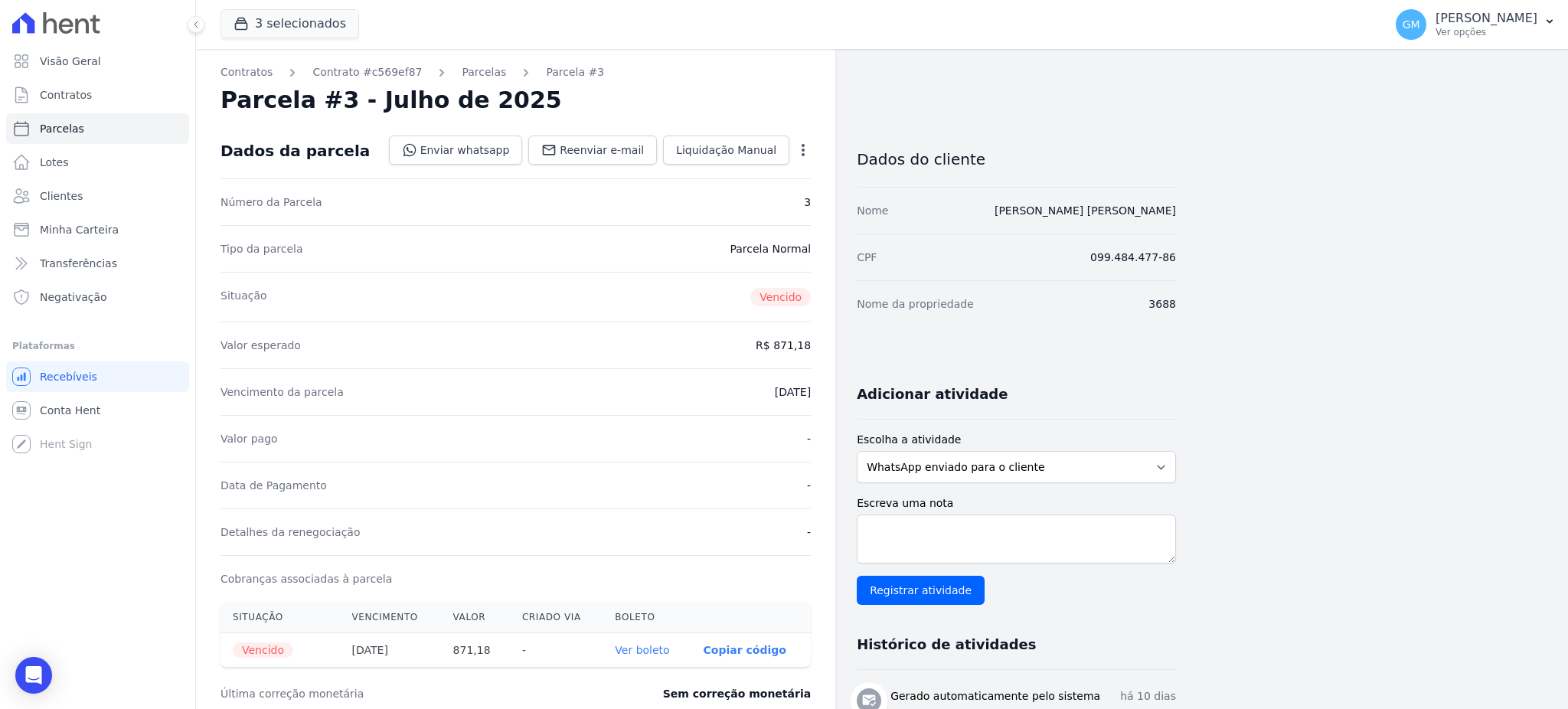
drag, startPoint x: 653, startPoint y: 273, endPoint x: 397, endPoint y: 168, distance: 276.7
click at [653, 273] on div "Situação [GEOGRAPHIC_DATA]" at bounding box center [515, 296] width 591 height 49
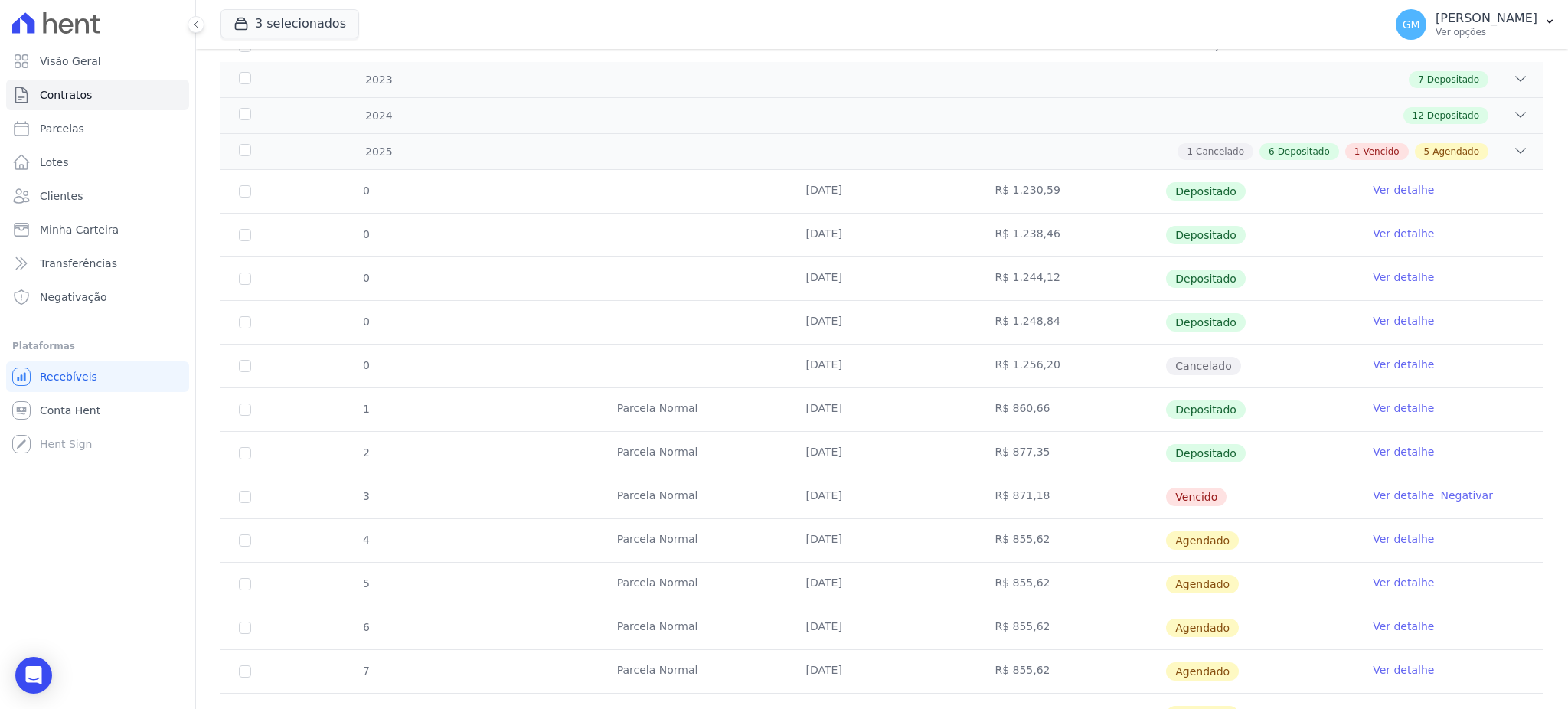
scroll to position [334, 0]
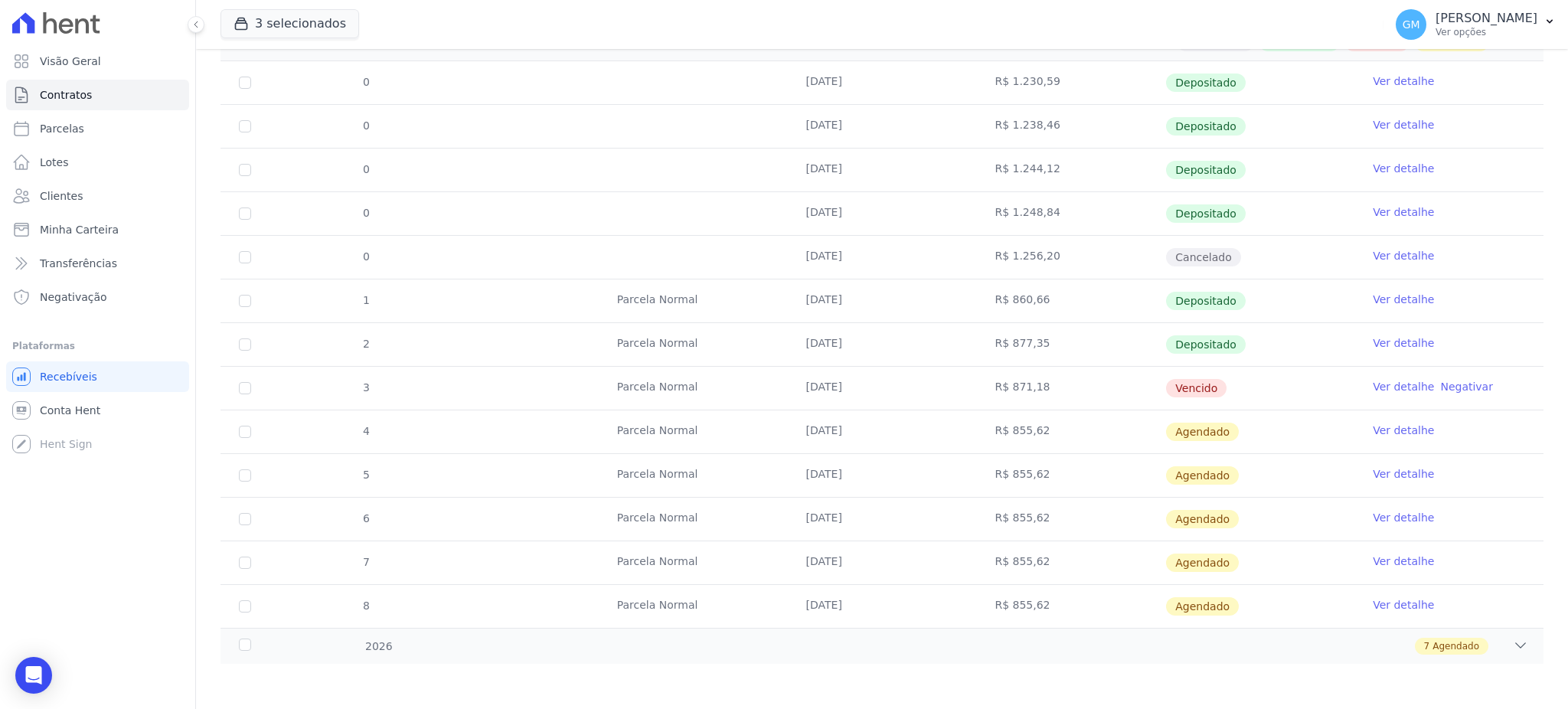
click at [1373, 422] on link "Ver detalhe" at bounding box center [1403, 430] width 61 height 15
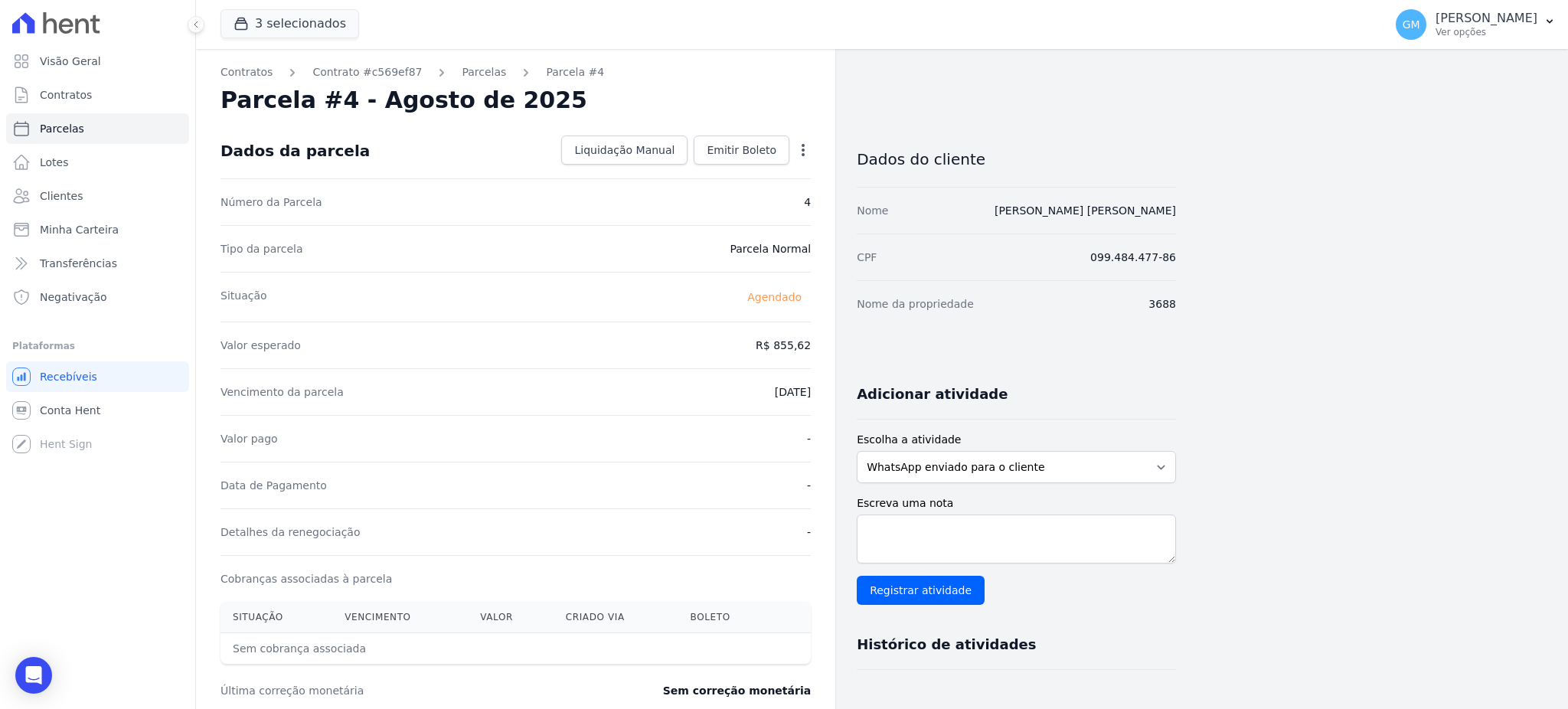
click at [801, 147] on icon "button" at bounding box center [803, 150] width 15 height 15
click at [699, 168] on link "Alterar" at bounding box center [737, 170] width 135 height 28
drag, startPoint x: 760, startPoint y: 342, endPoint x: 835, endPoint y: 342, distance: 75.0
click at [835, 342] on div "Contratos Contrato #c569ef87 [GEOGRAPHIC_DATA] Parcela #4 Parcela #4 - Agosto d…" at bounding box center [686, 540] width 980 height 983
paste input "79.10"
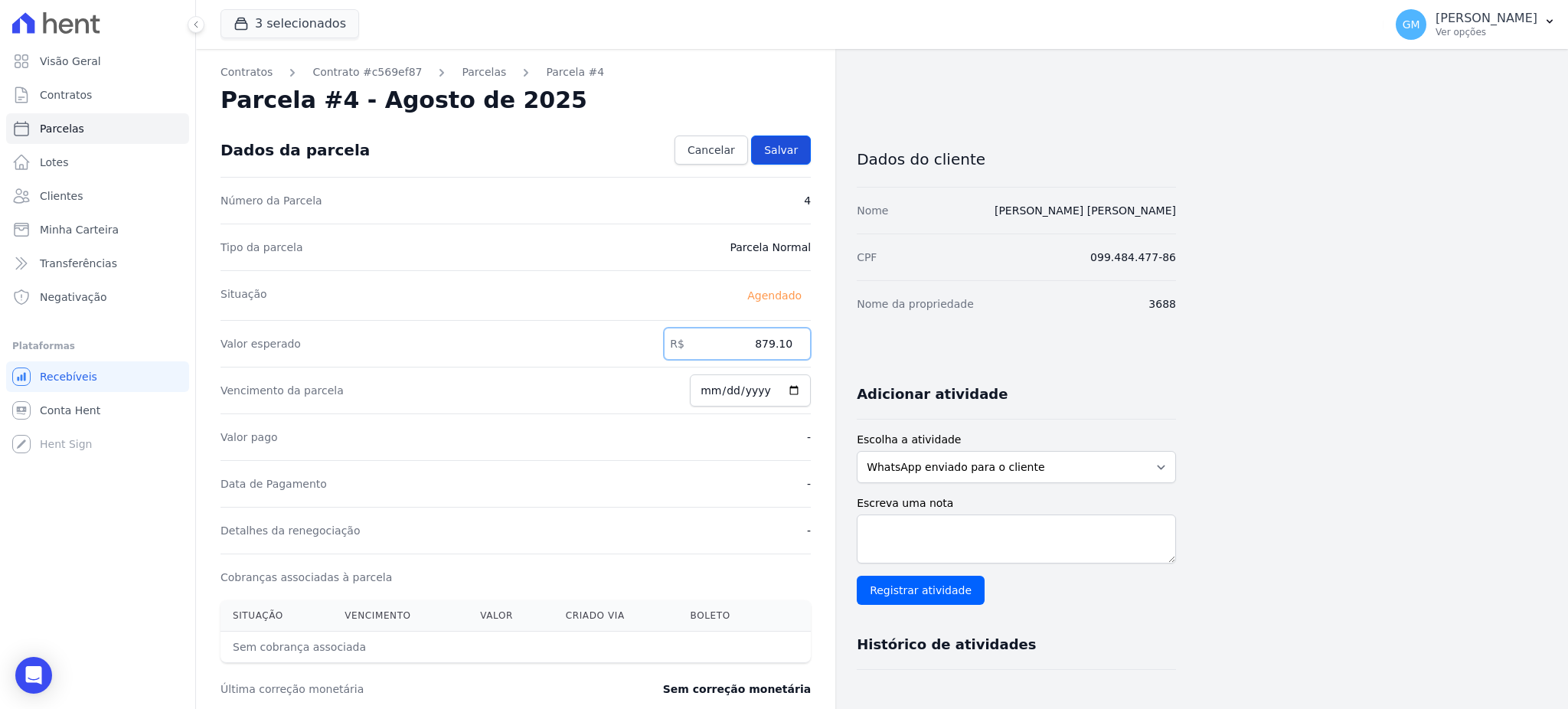
type input "879.10"
click at [790, 147] on span "Salvar" at bounding box center [781, 150] width 34 height 15
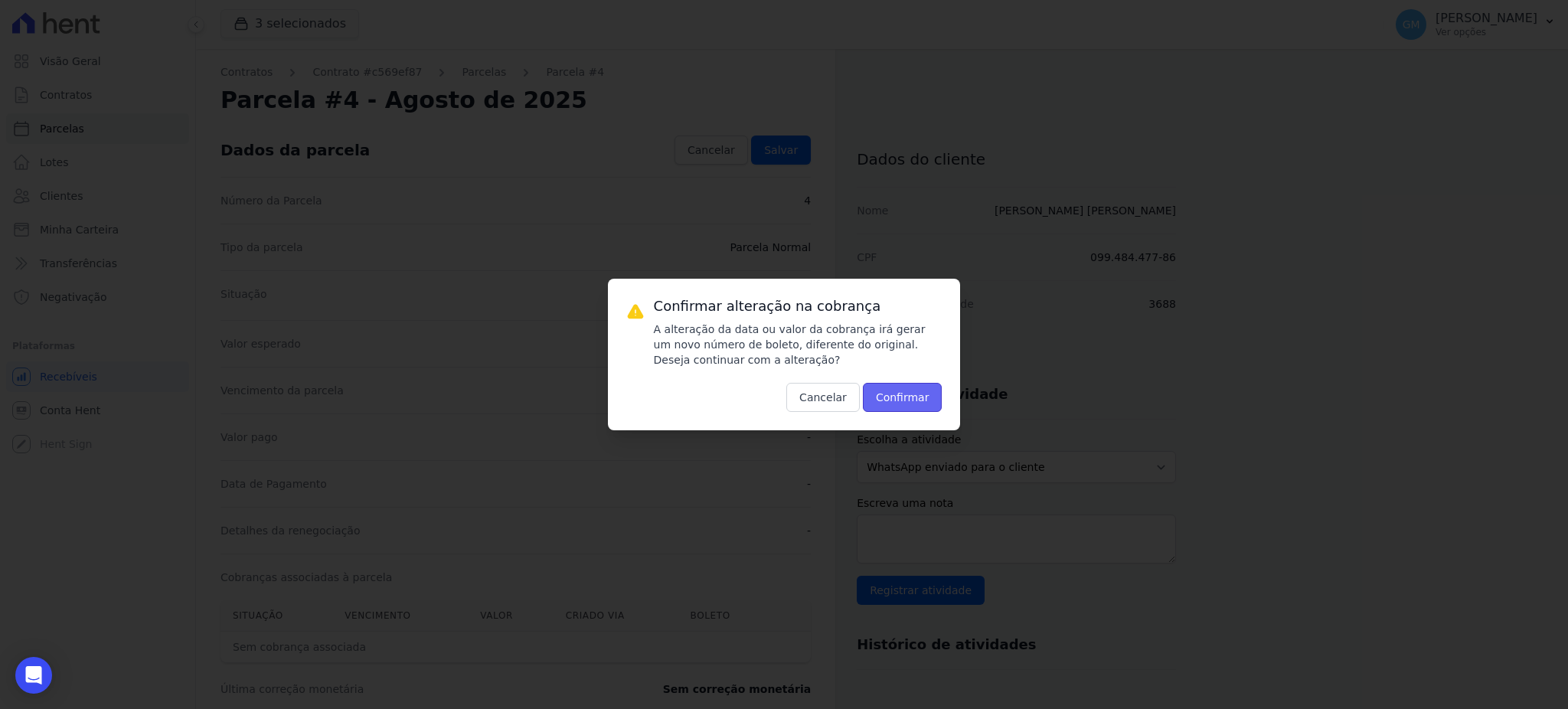
click at [911, 405] on button "Confirmar" at bounding box center [902, 397] width 80 height 29
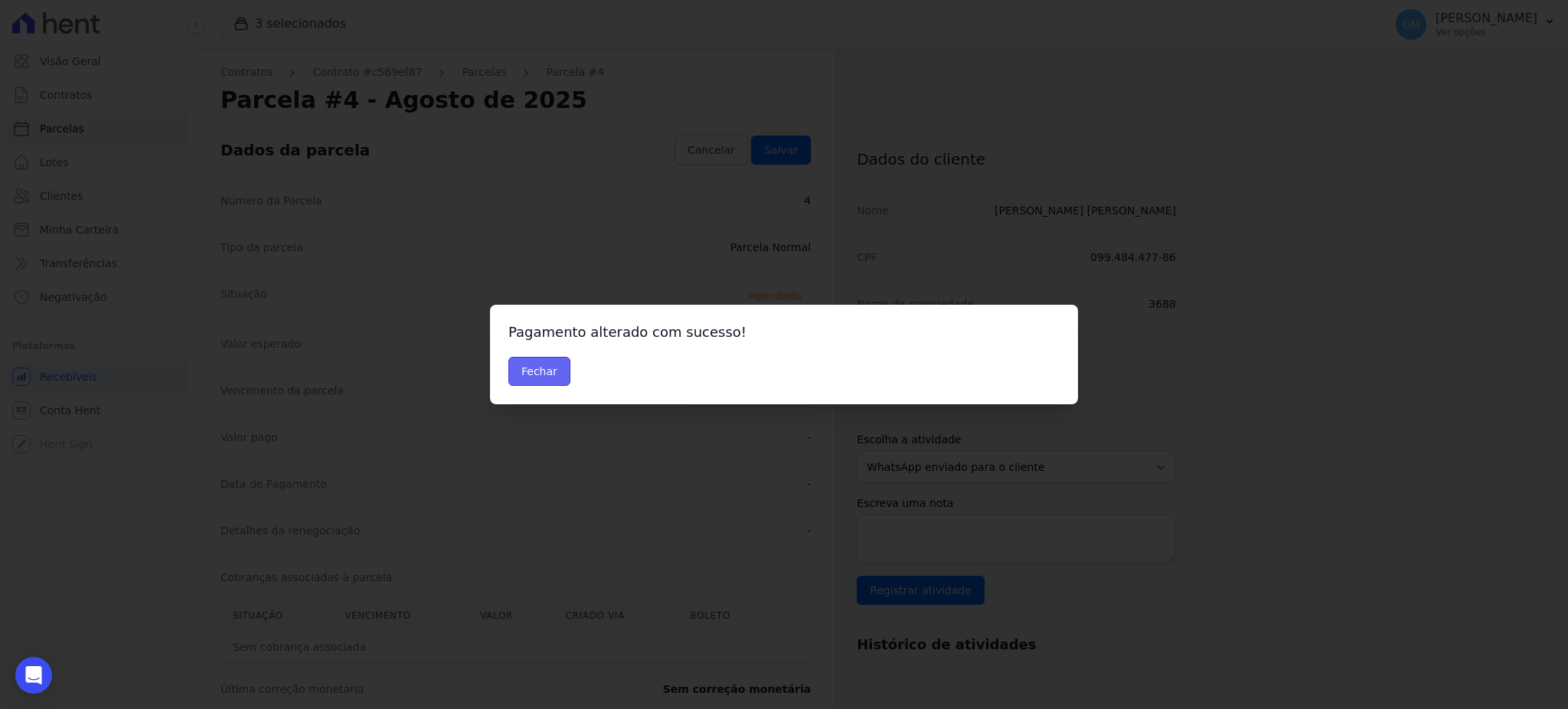
click at [535, 362] on button "Fechar" at bounding box center [539, 371] width 62 height 29
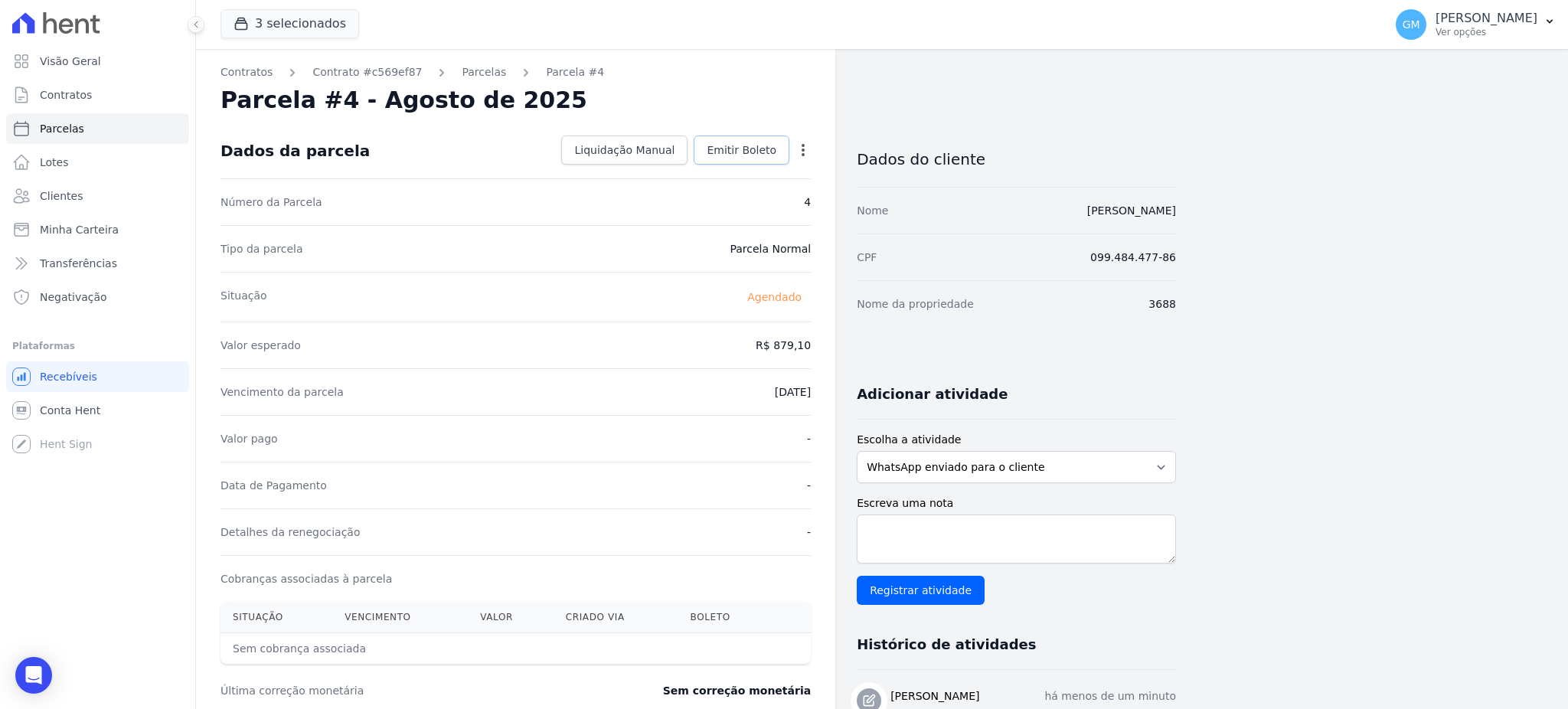
click at [769, 158] on link "Emitir Boleto" at bounding box center [741, 150] width 95 height 29
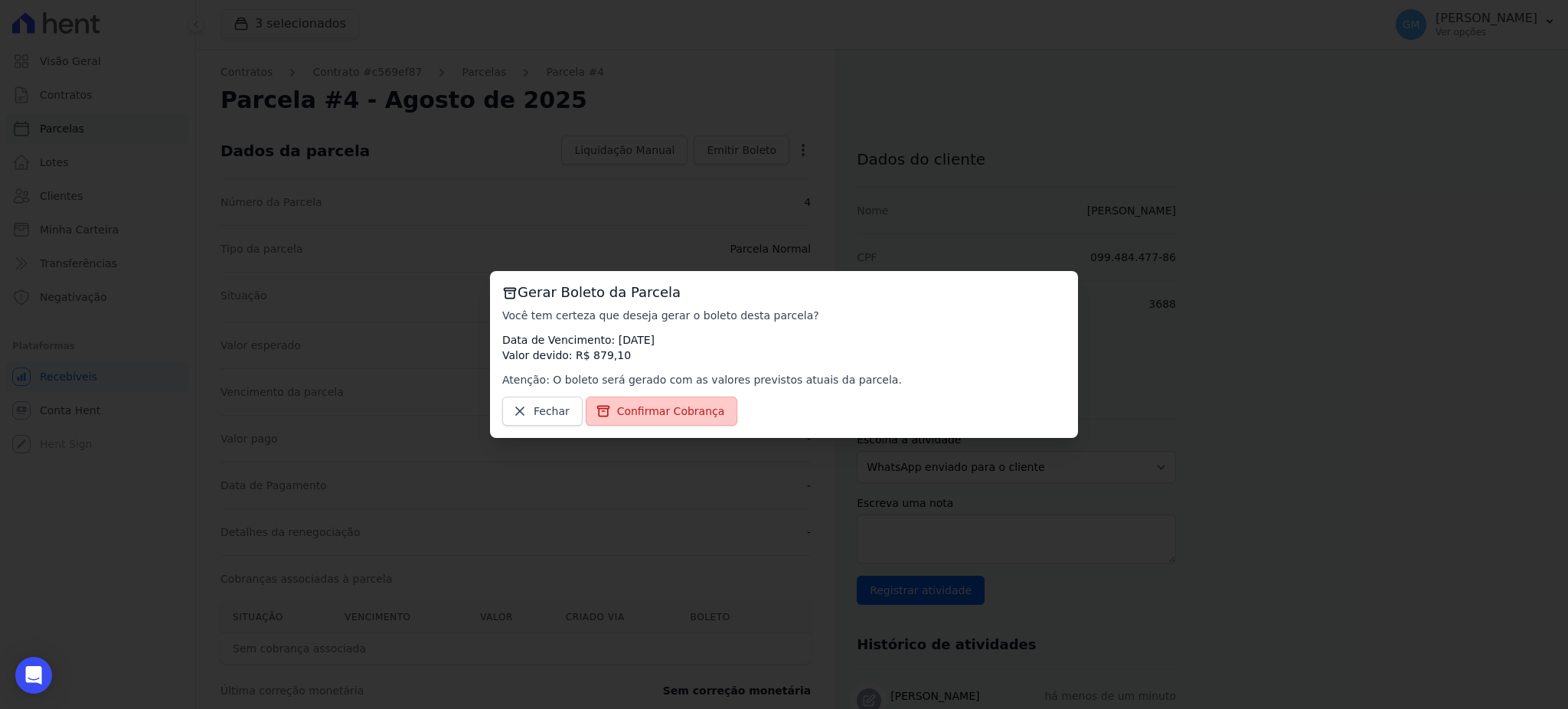
click at [667, 412] on span "Confirmar Cobrança" at bounding box center [671, 411] width 108 height 15
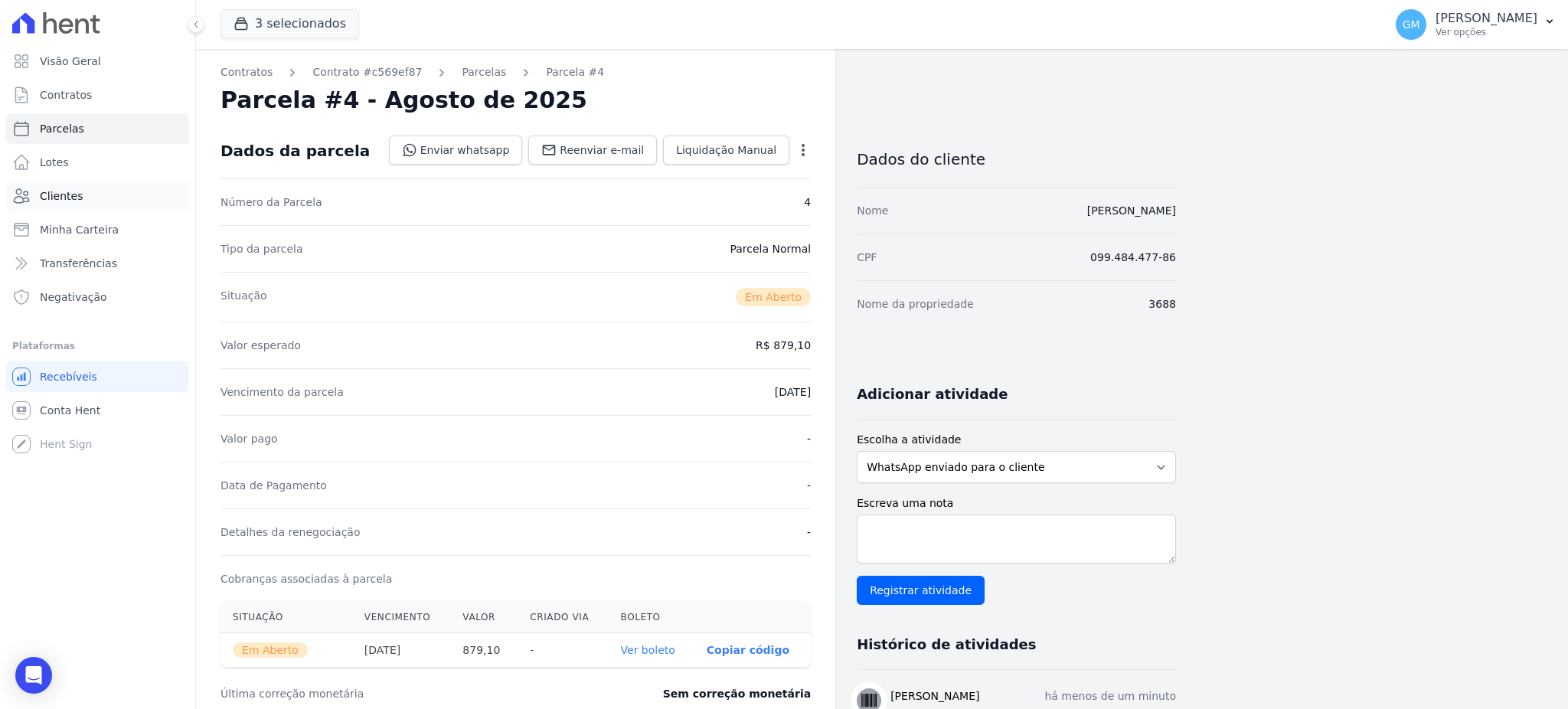
click at [50, 184] on link "Clientes" at bounding box center [97, 196] width 183 height 31
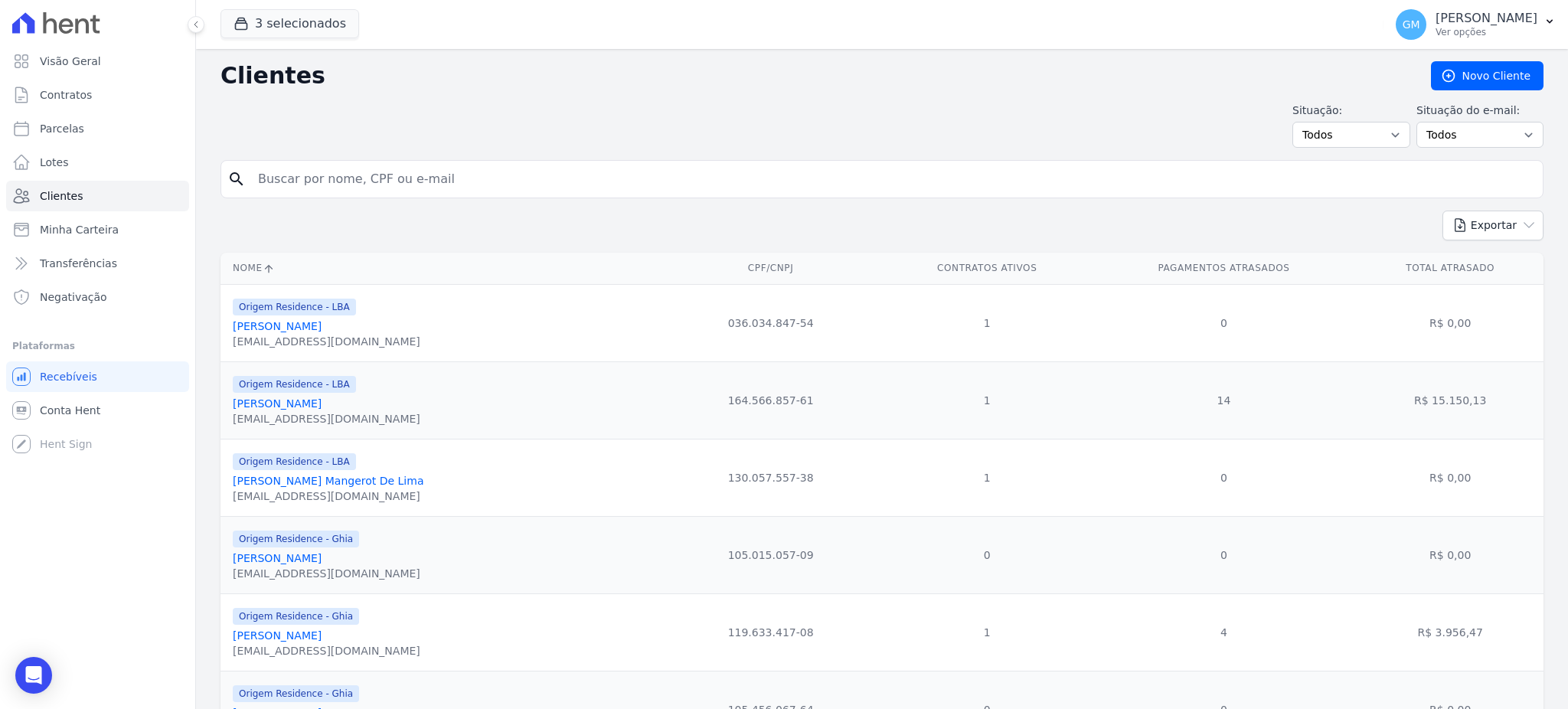
click at [250, 173] on input "search" at bounding box center [892, 179] width 1287 height 31
type input "[PERSON_NAME]"
drag, startPoint x: 449, startPoint y: 182, endPoint x: 251, endPoint y: 189, distance: 198.1
click at [251, 189] on input "[PERSON_NAME]" at bounding box center [892, 179] width 1287 height 31
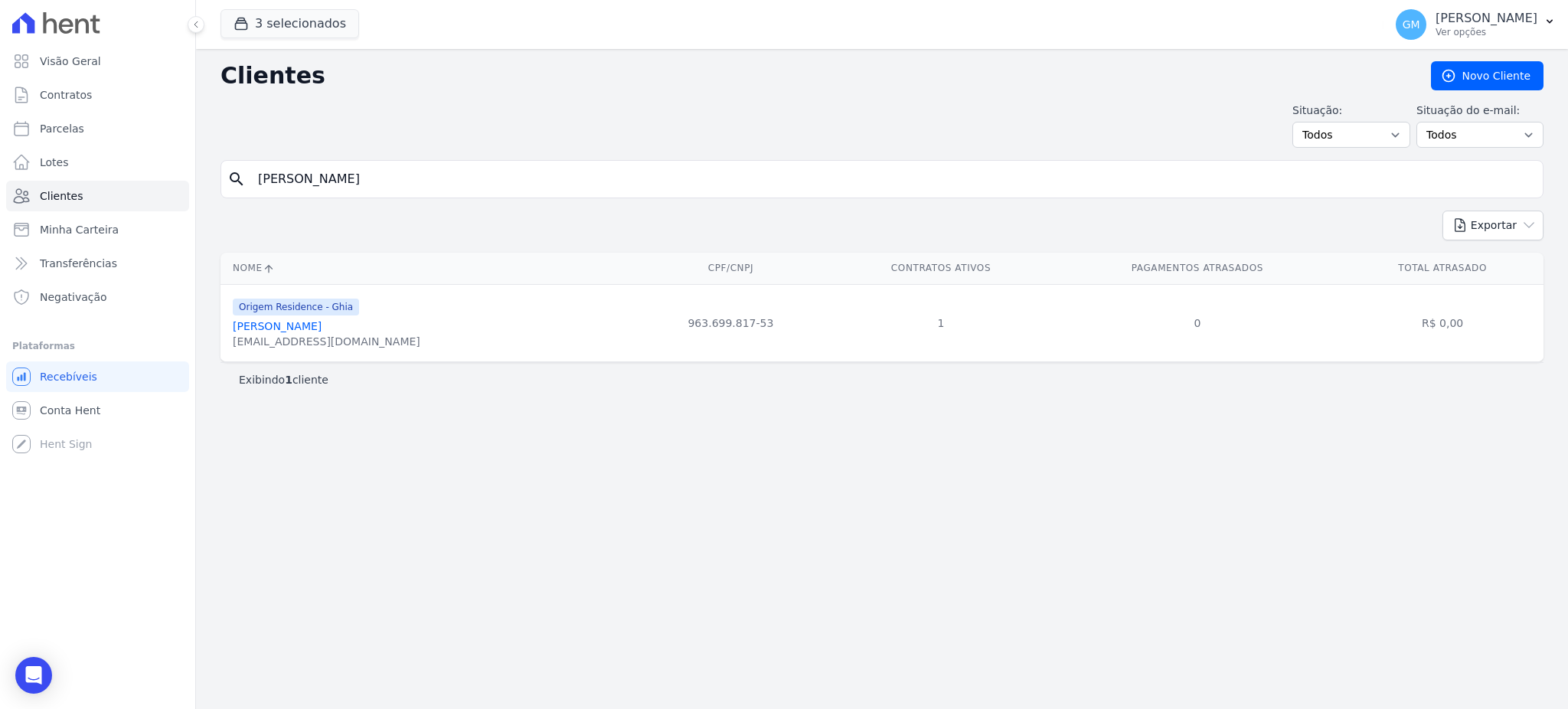
click at [322, 330] on link "[PERSON_NAME]" at bounding box center [277, 326] width 89 height 13
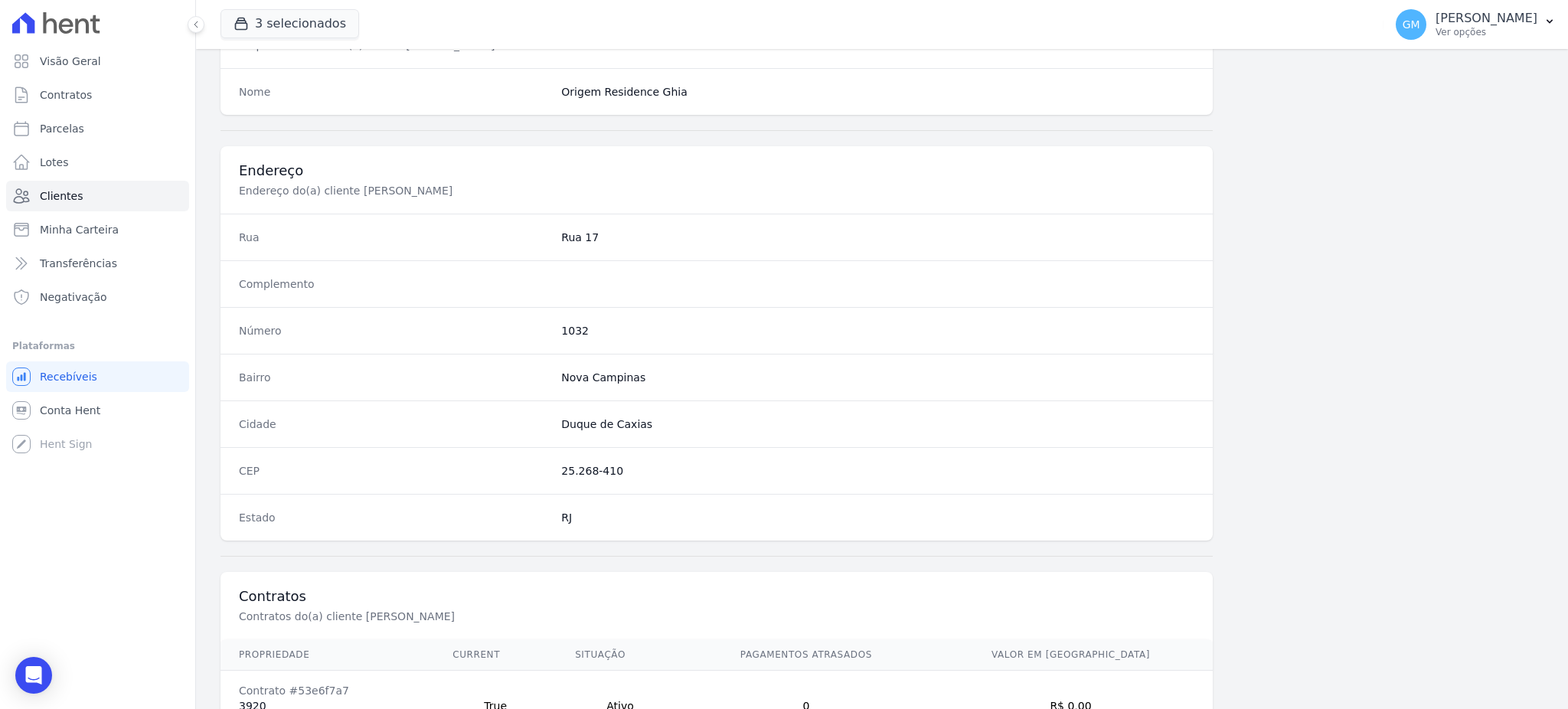
scroll to position [725, 0]
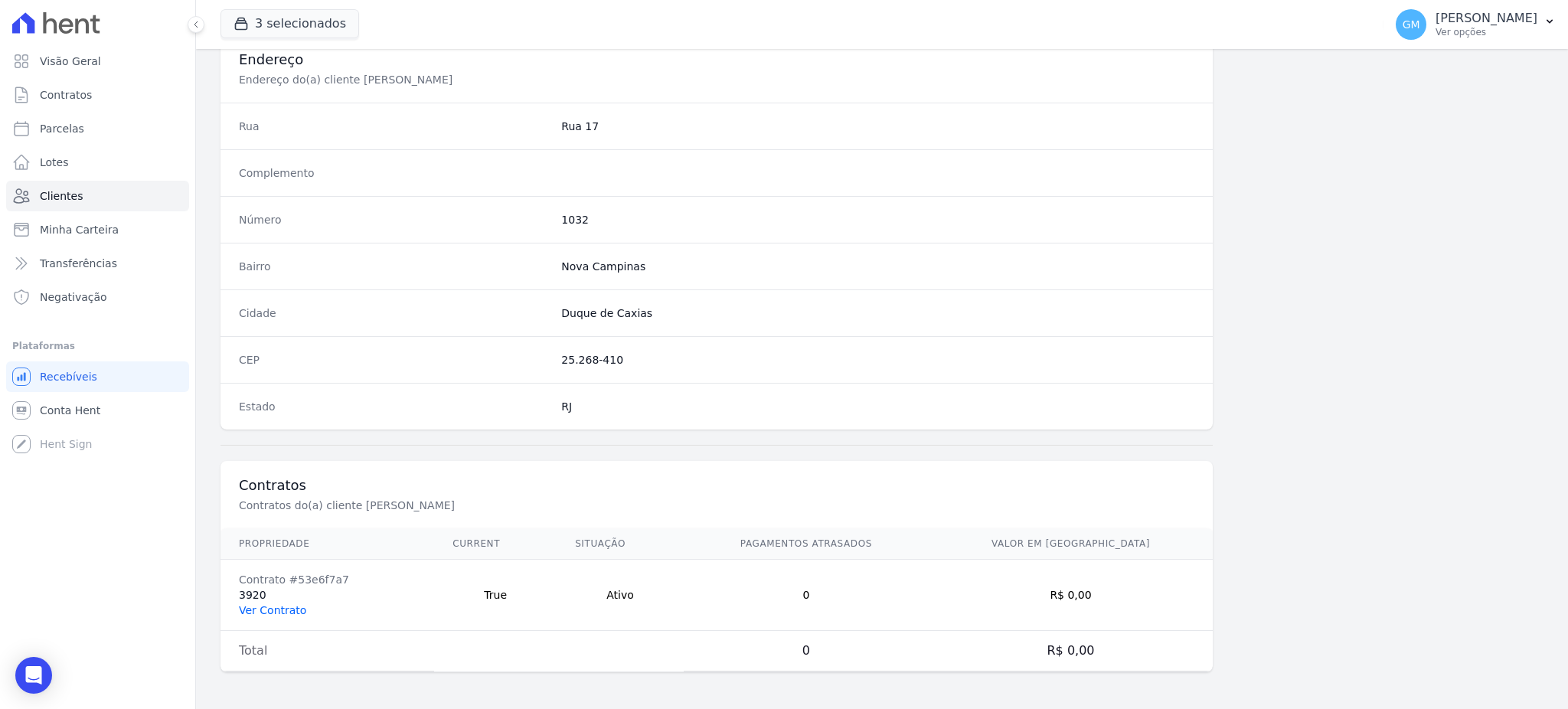
click at [286, 612] on link "Ver Contrato" at bounding box center [272, 610] width 67 height 13
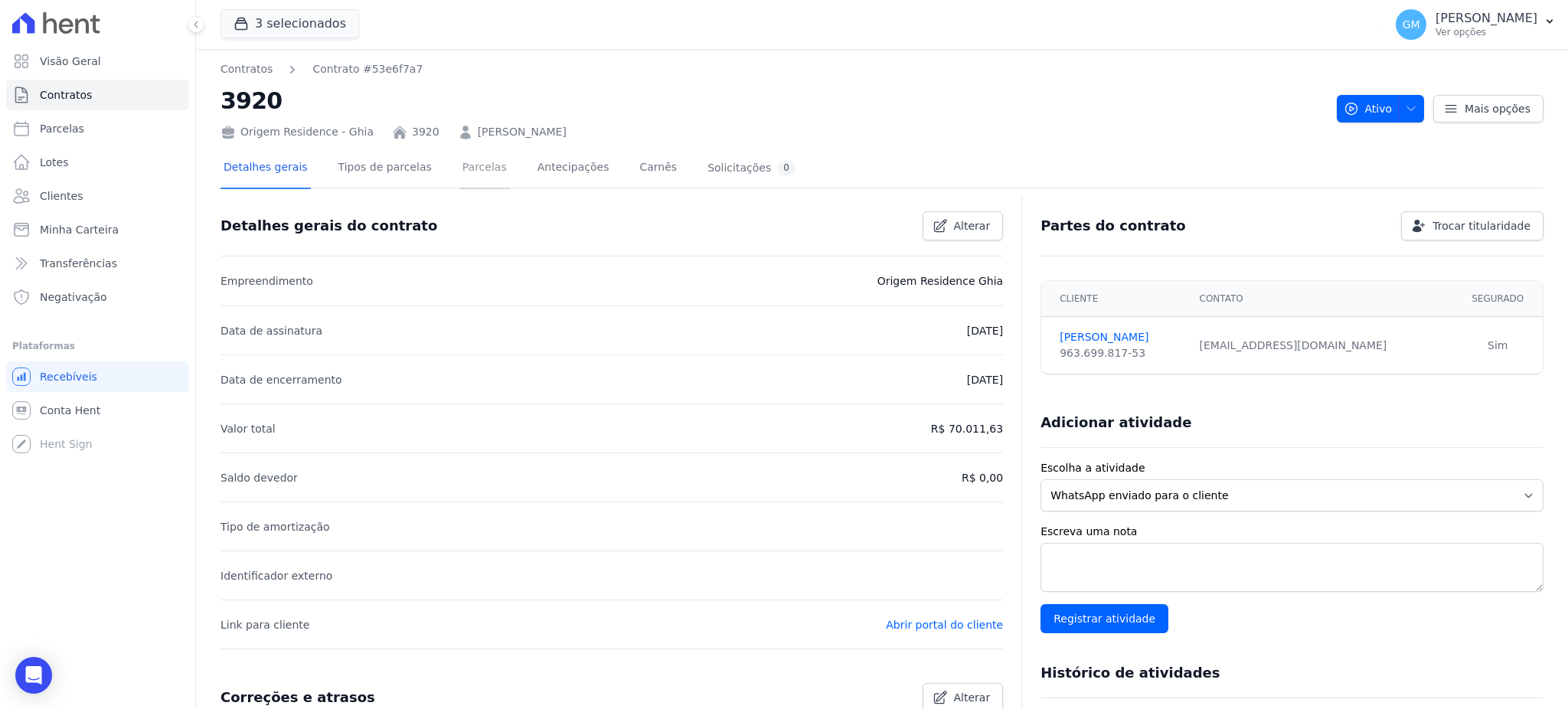
click at [470, 164] on link "Parcelas" at bounding box center [484, 168] width 50 height 40
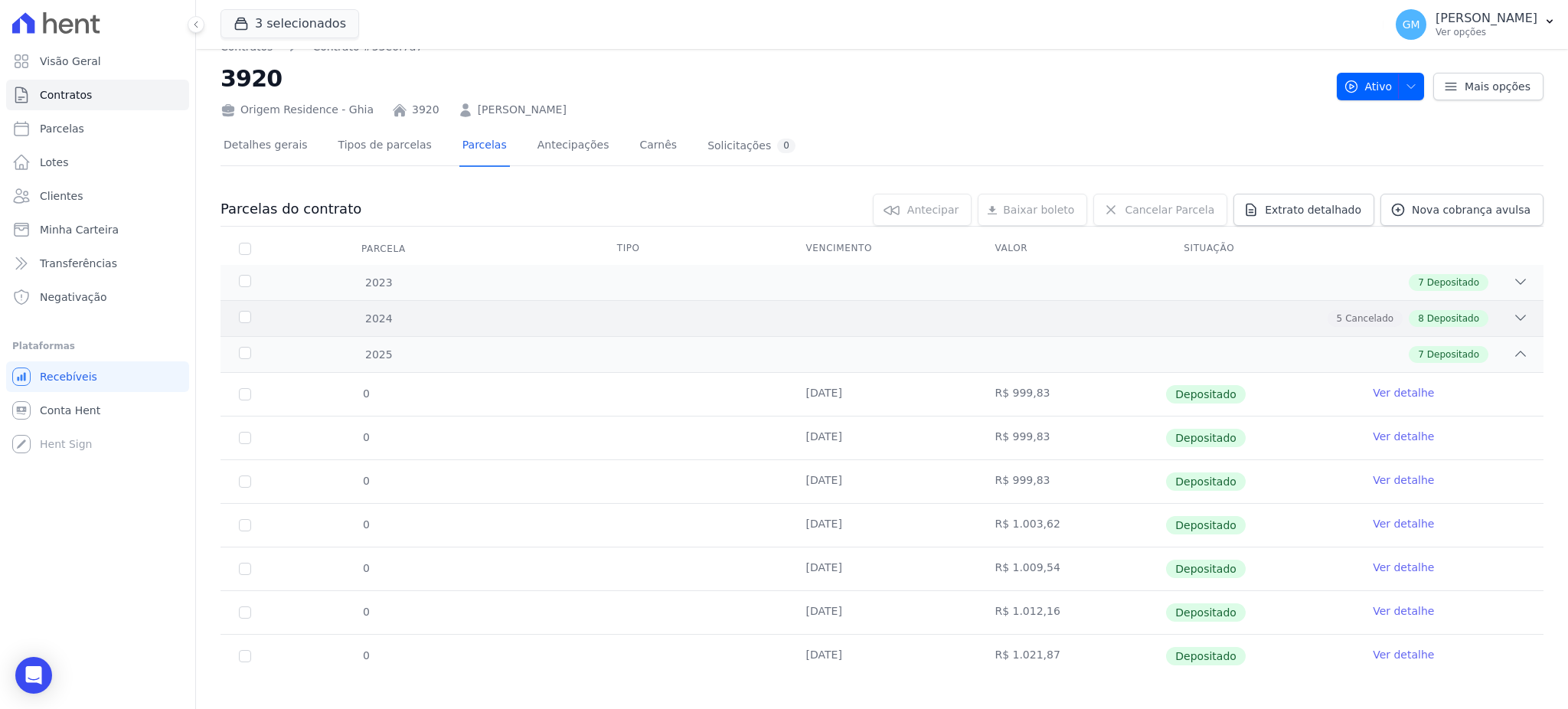
scroll to position [35, 0]
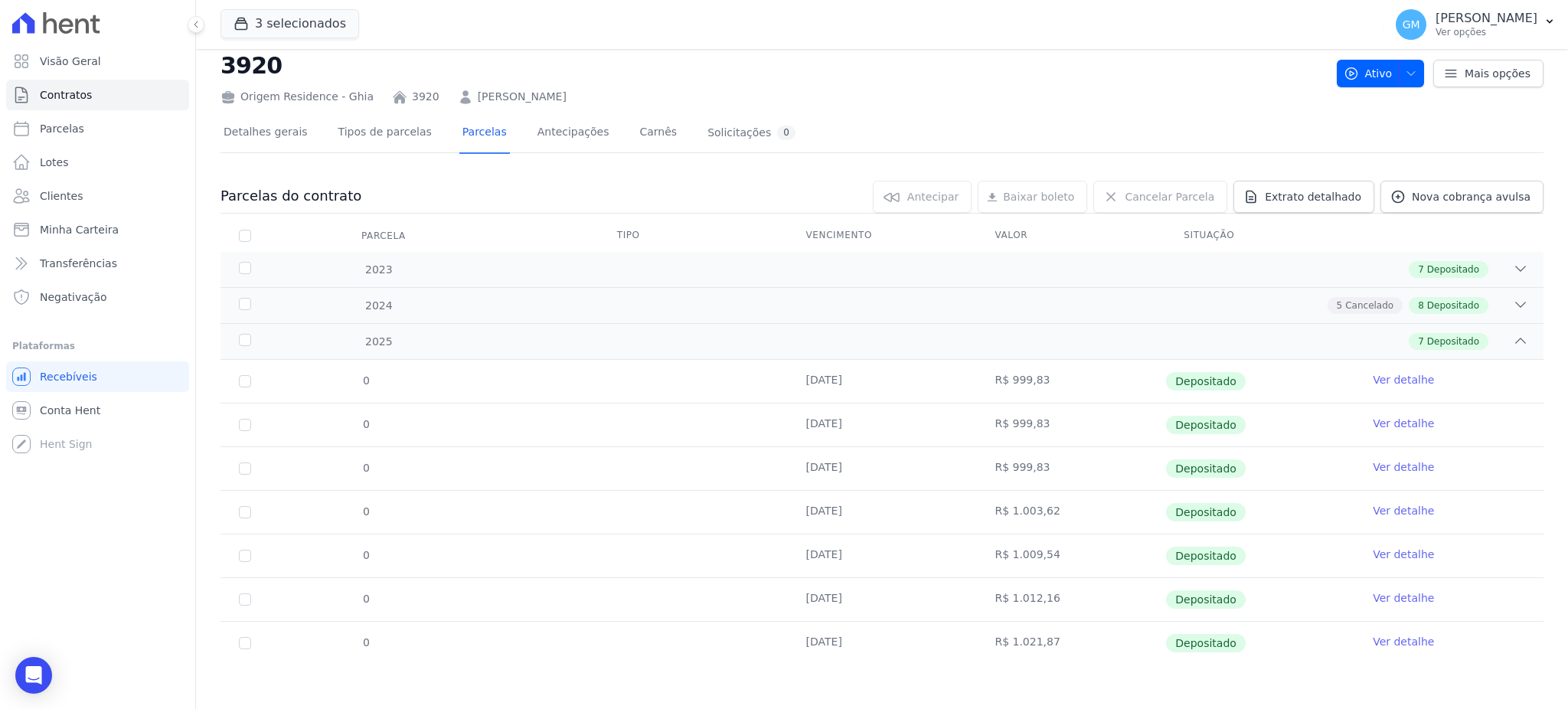
drag, startPoint x: 793, startPoint y: 600, endPoint x: 862, endPoint y: 600, distance: 69.0
click at [862, 600] on td "[DATE]" at bounding box center [882, 599] width 189 height 43
drag, startPoint x: 787, startPoint y: 638, endPoint x: 870, endPoint y: 640, distance: 83.0
click at [870, 640] on td "[DATE]" at bounding box center [882, 643] width 189 height 43
click at [1374, 636] on link "Ver detalhe" at bounding box center [1403, 642] width 61 height 15
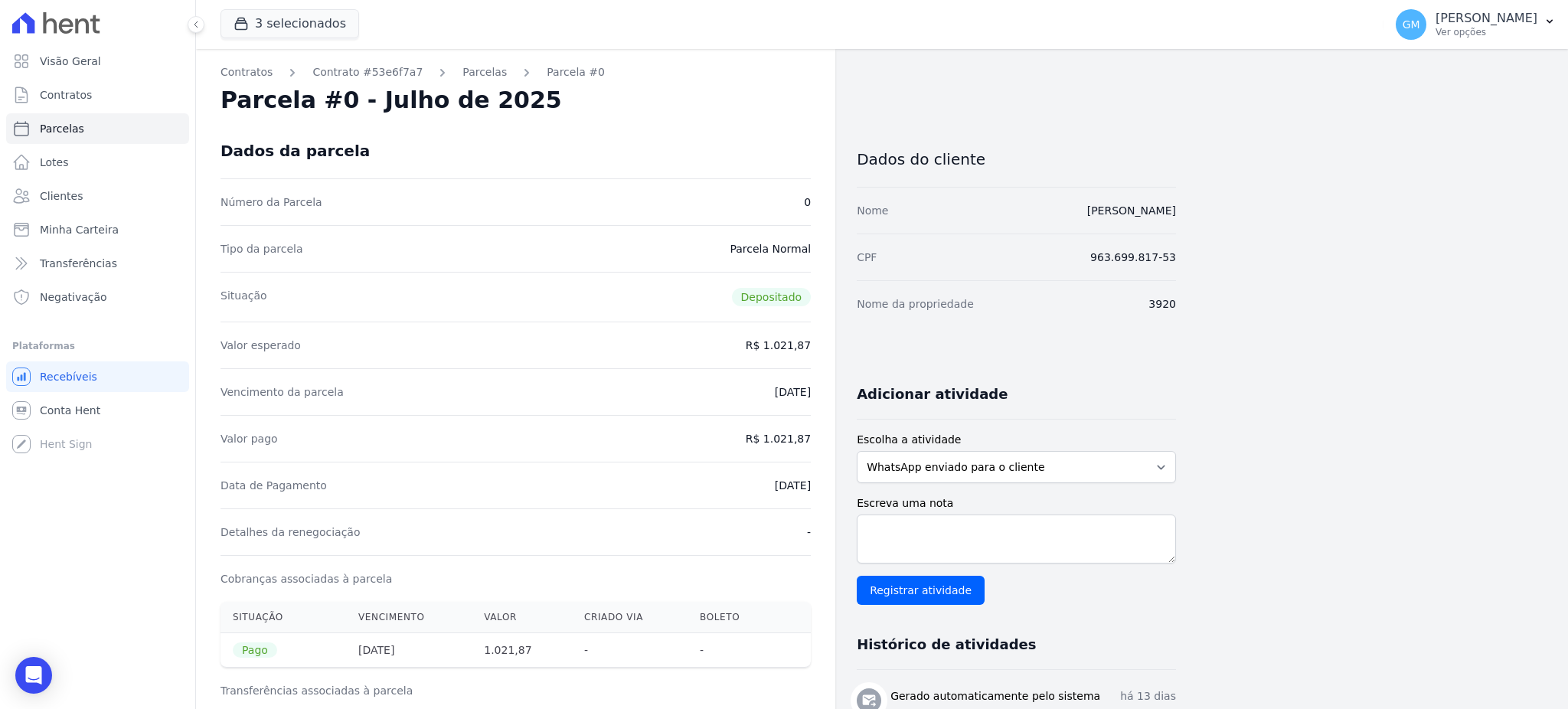
click at [596, 136] on div "Dados da parcela" at bounding box center [515, 151] width 591 height 55
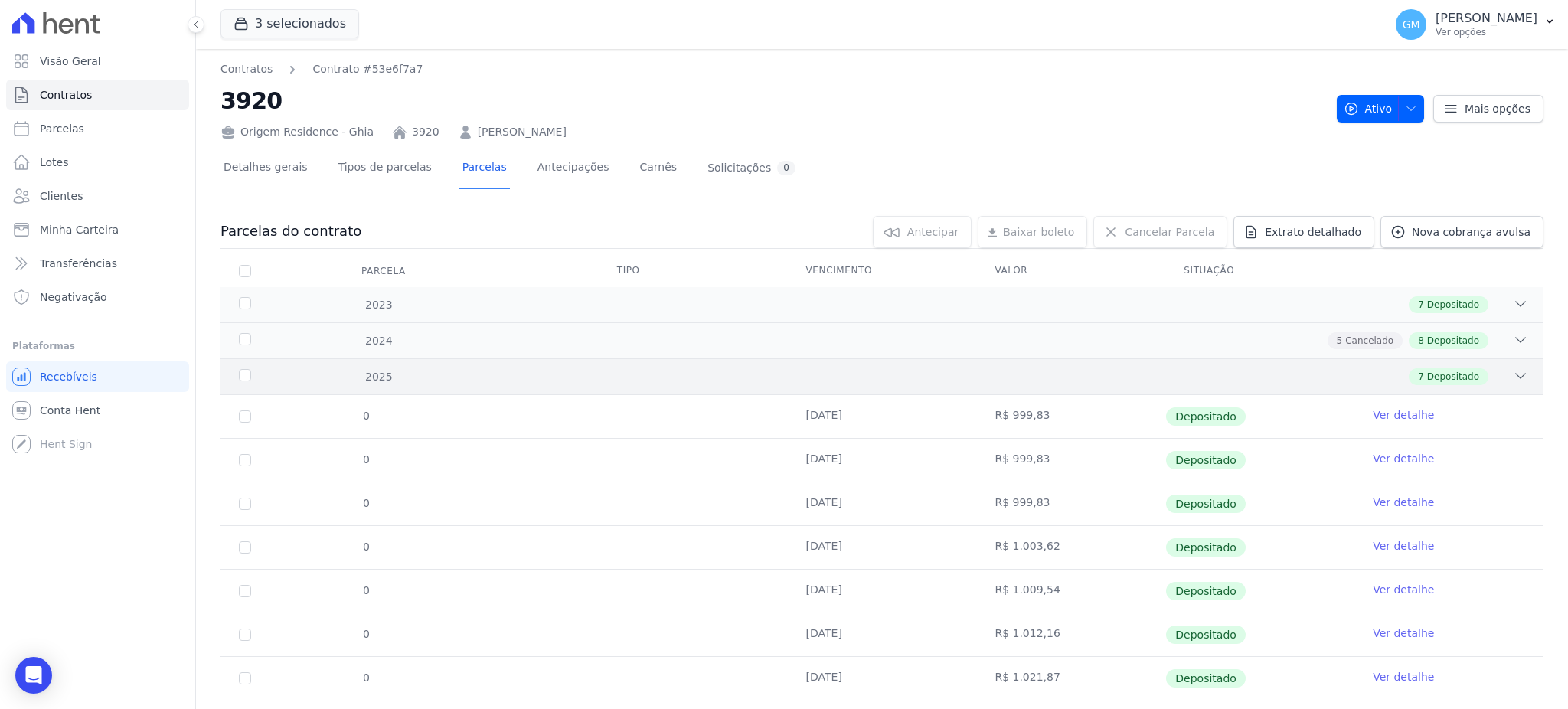
scroll to position [35, 0]
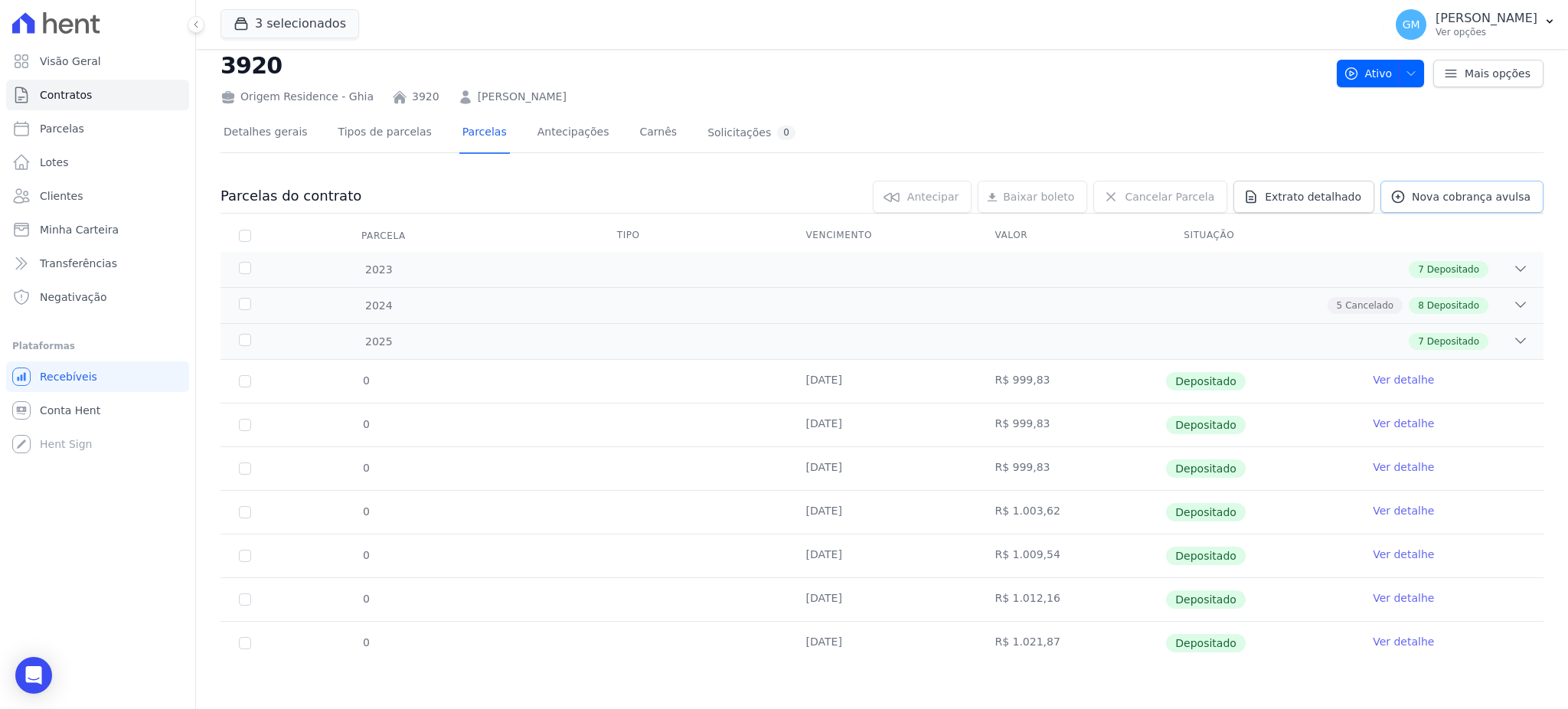
click at [1396, 204] on link "Nova cobrança avulsa" at bounding box center [1462, 197] width 163 height 32
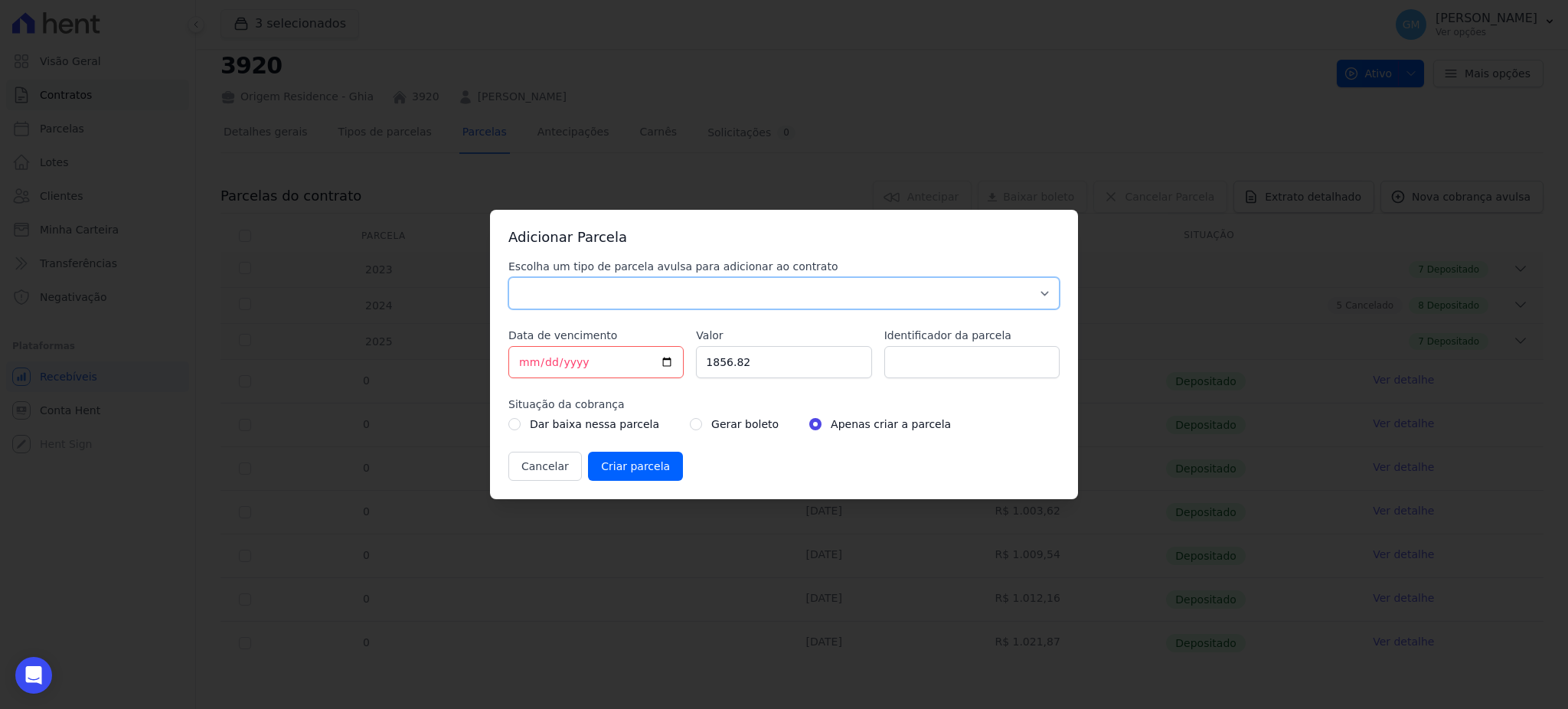
click at [687, 307] on select "Parcela Normal Sinal Caução Intercalada Chaves Pré Chaves Pós Chaves Taxas Quit…" at bounding box center [784, 293] width 551 height 32
select select "standard"
click at [508, 277] on select "Parcela Normal Sinal Caução Intercalada Chaves Pré Chaves Pós Chaves Taxas Quit…" at bounding box center [784, 293] width 551 height 32
click at [665, 360] on input "[DATE]" at bounding box center [596, 362] width 175 height 32
type input "[DATE]"
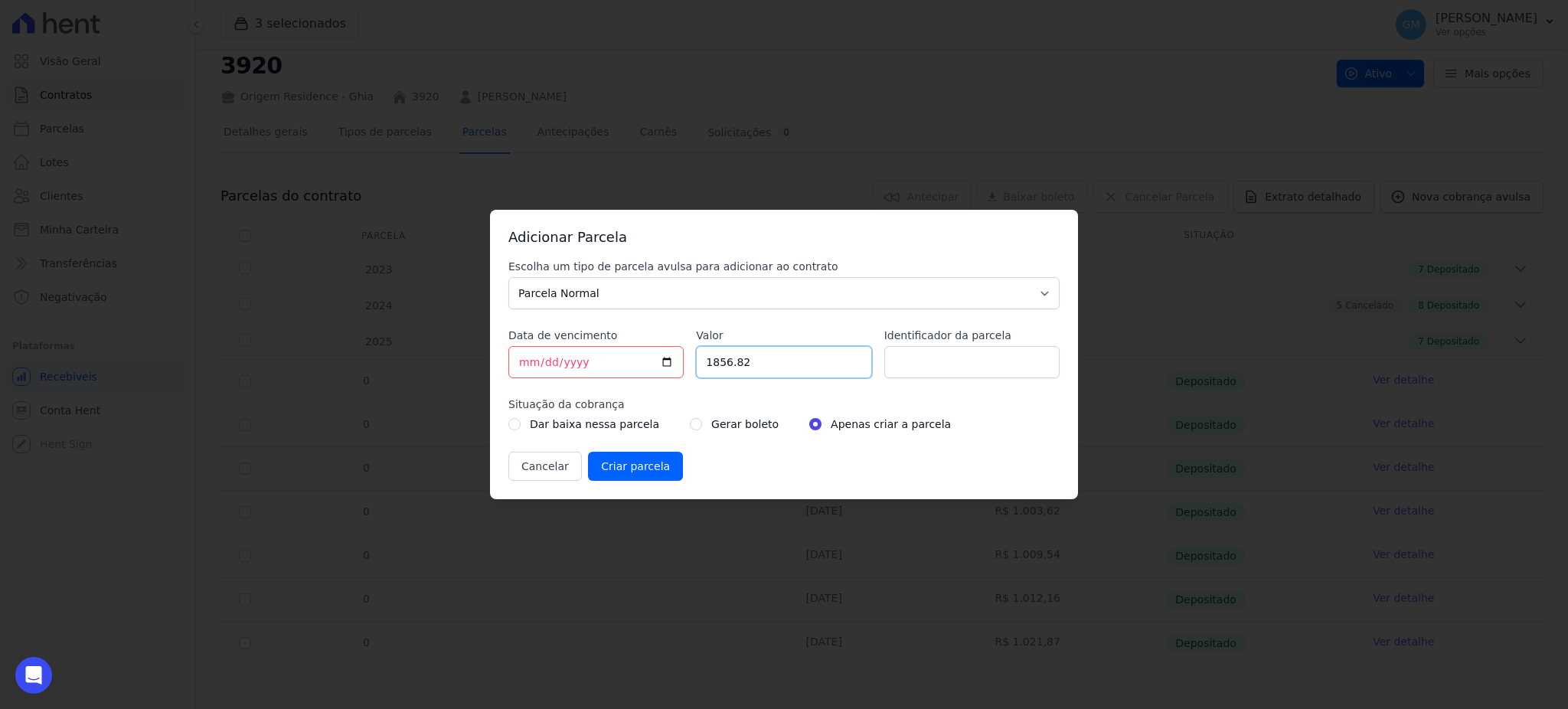
drag, startPoint x: 766, startPoint y: 356, endPoint x: 604, endPoint y: 356, distance: 162.0
click at [604, 356] on div "Escolha um tipo de parcela avulsa para adicionar ao contrato Parcela Normal Sin…" at bounding box center [784, 370] width 551 height 222
paste input ".03116"
click at [716, 360] on input "1.03116" at bounding box center [783, 362] width 175 height 32
click at [588, 452] on input "Criar parcela" at bounding box center [635, 466] width 95 height 29
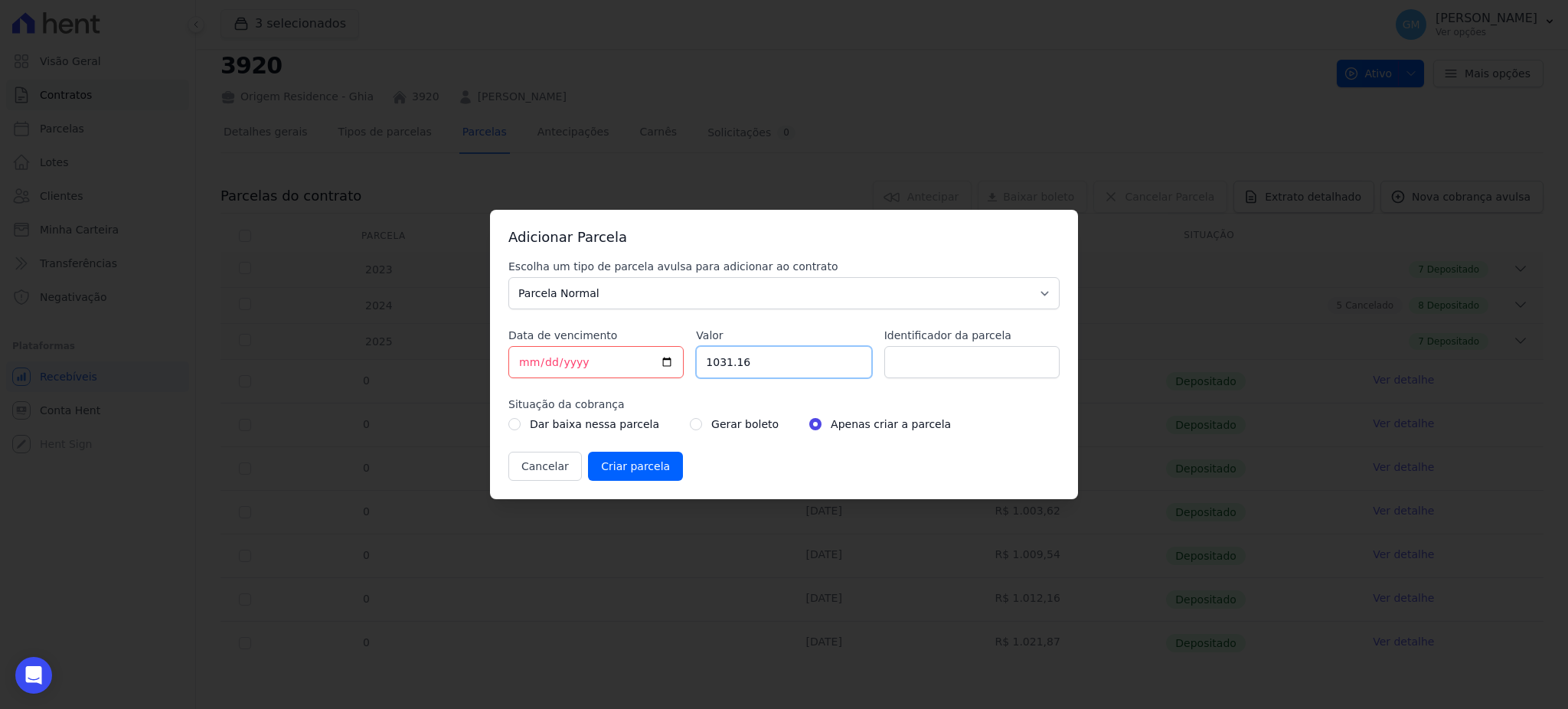
type input "1031.16"
click at [689, 425] on input "radio" at bounding box center [695, 424] width 13 height 13
radio input "true"
click at [931, 365] on input "Identificador da parcela" at bounding box center [972, 362] width 175 height 32
type input "agosto"
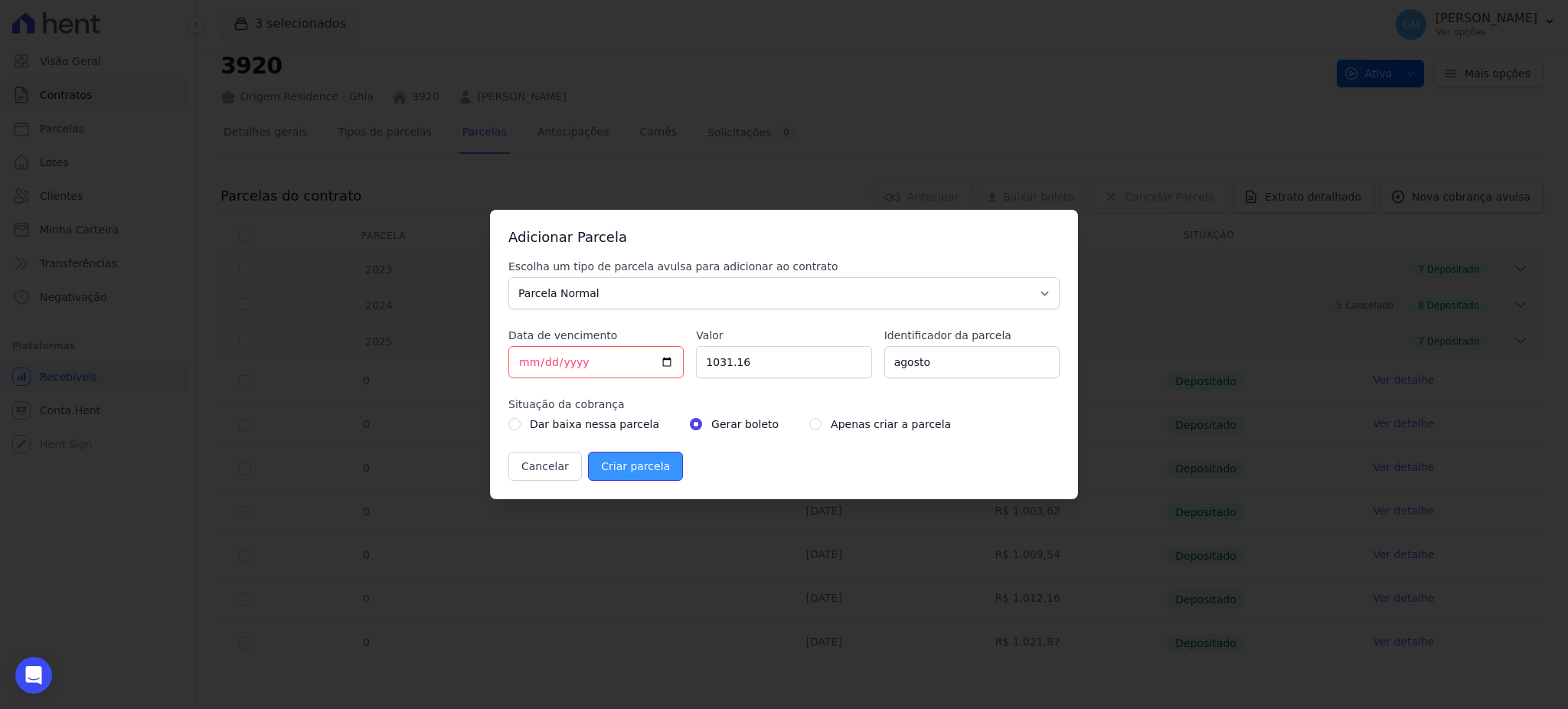
click at [653, 463] on input "Criar parcela" at bounding box center [635, 466] width 95 height 29
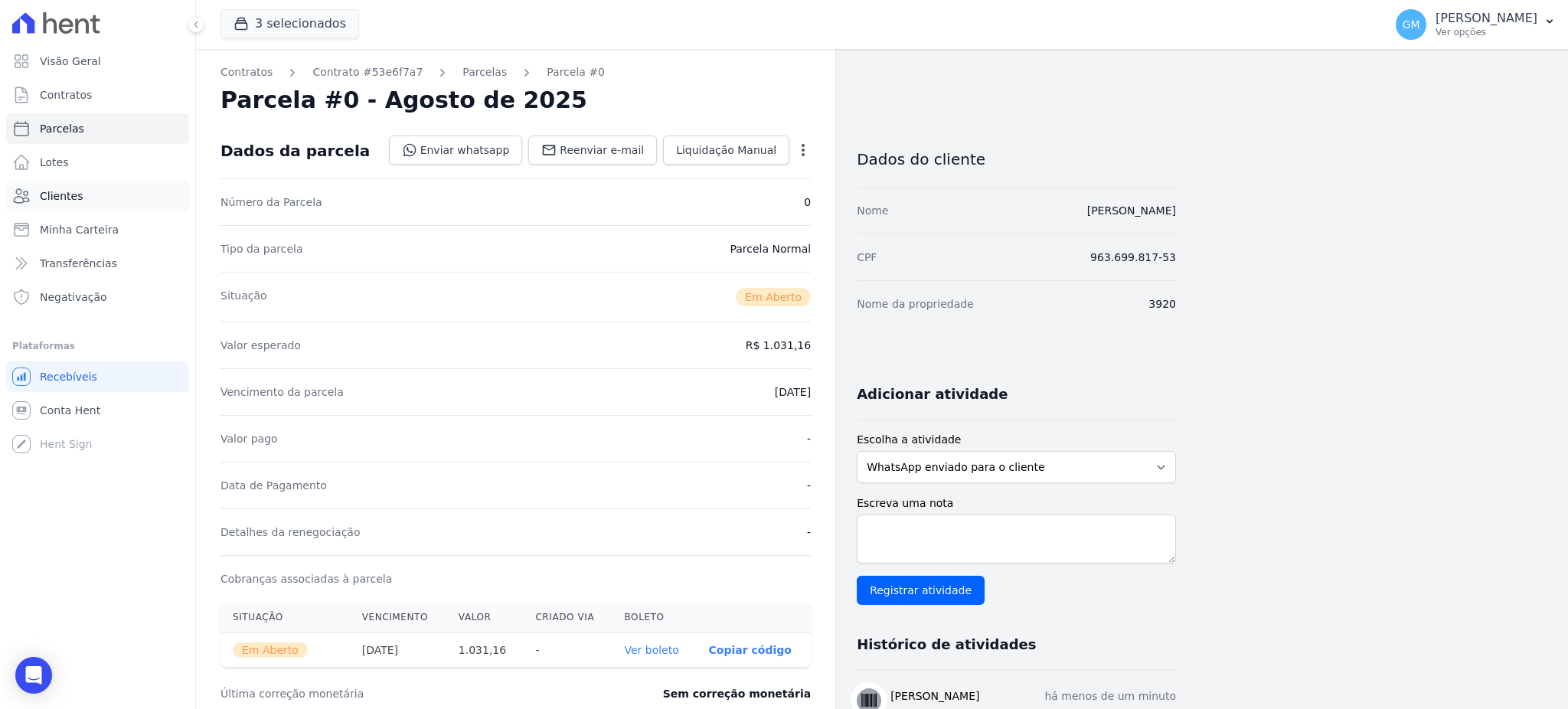
click at [95, 206] on link "Clientes" at bounding box center [97, 196] width 183 height 31
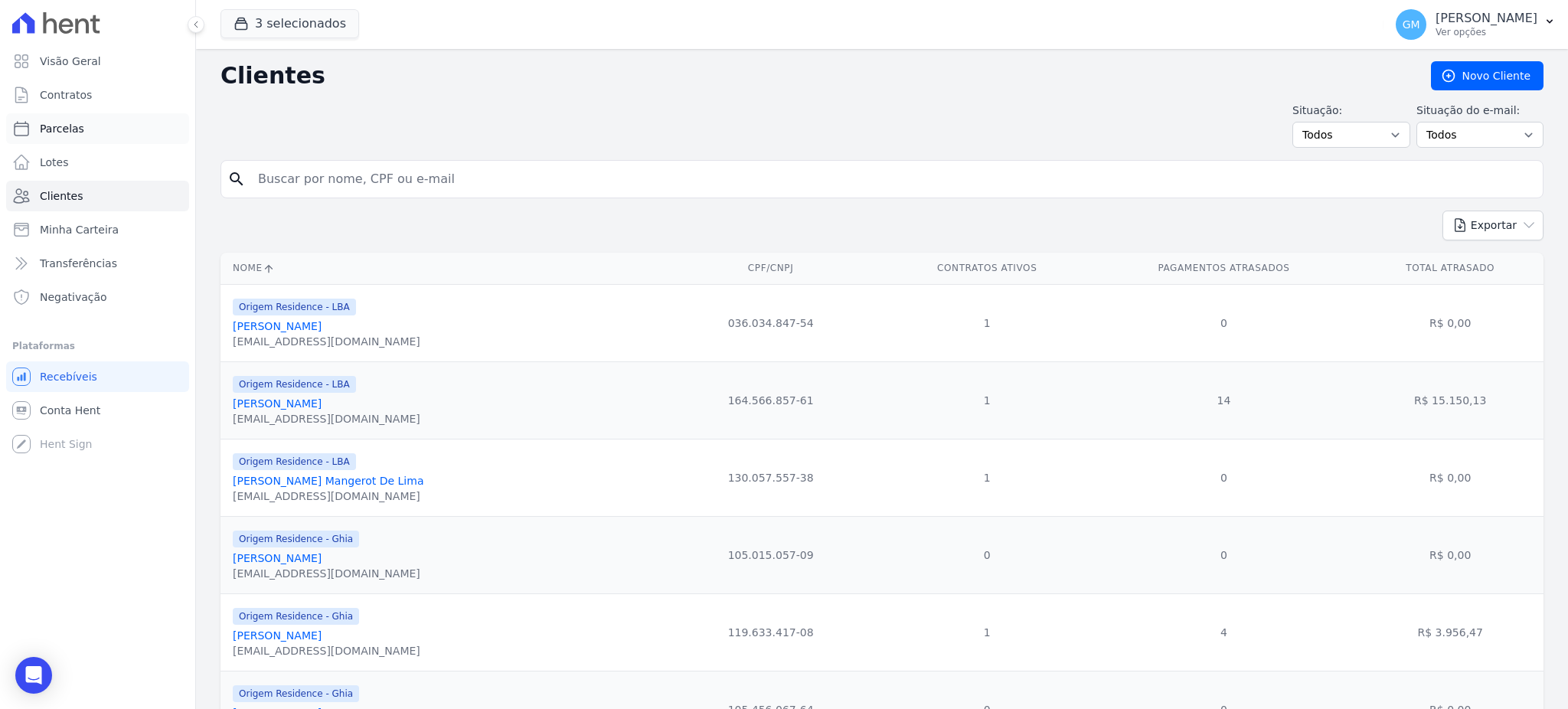
click at [86, 129] on link "Parcelas" at bounding box center [97, 128] width 183 height 31
select select
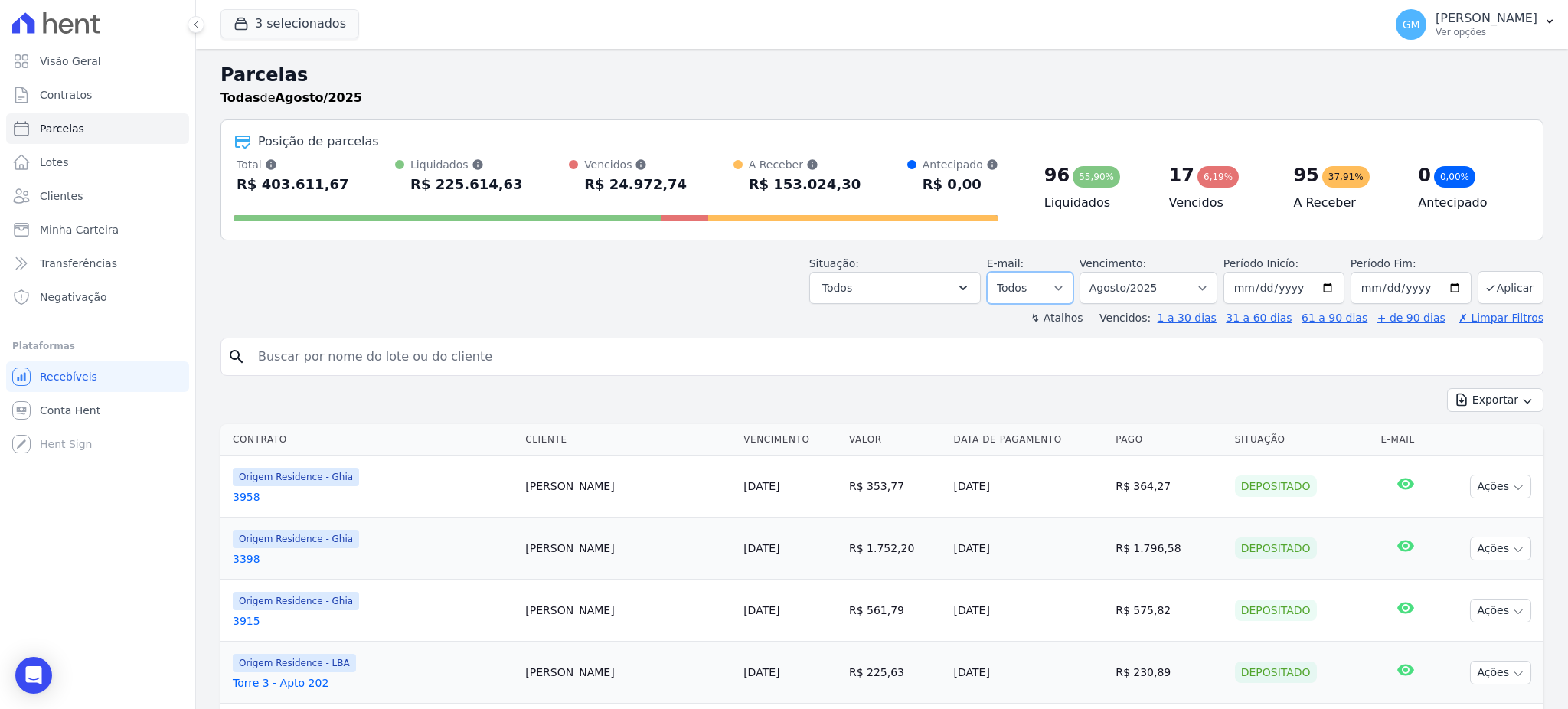
click at [1032, 286] on select "Todos Lido Não-lido" at bounding box center [1029, 287] width 86 height 32
click at [866, 292] on button "Todos" at bounding box center [895, 287] width 172 height 32
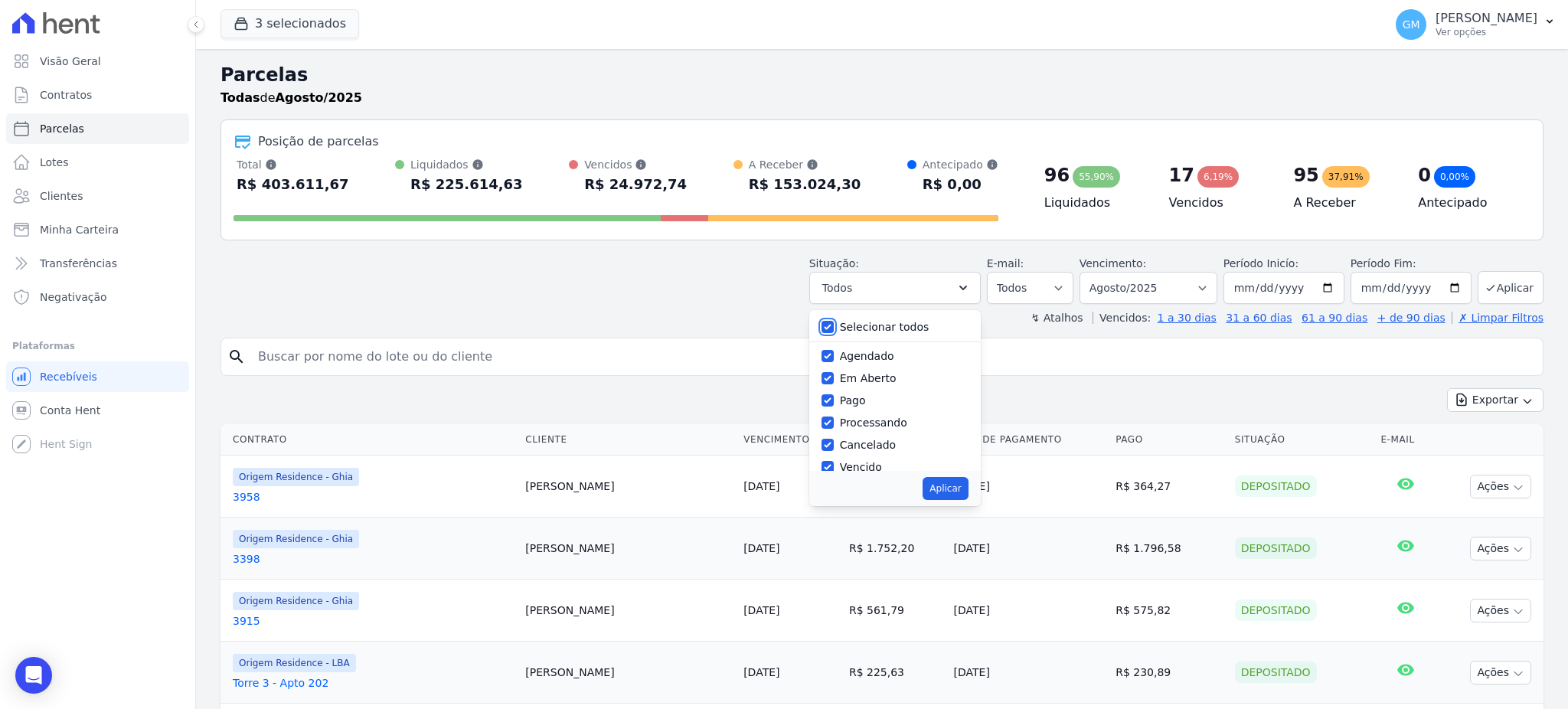
click at [833, 325] on input "Selecionar todos" at bounding box center [828, 327] width 13 height 13
checkbox input "false"
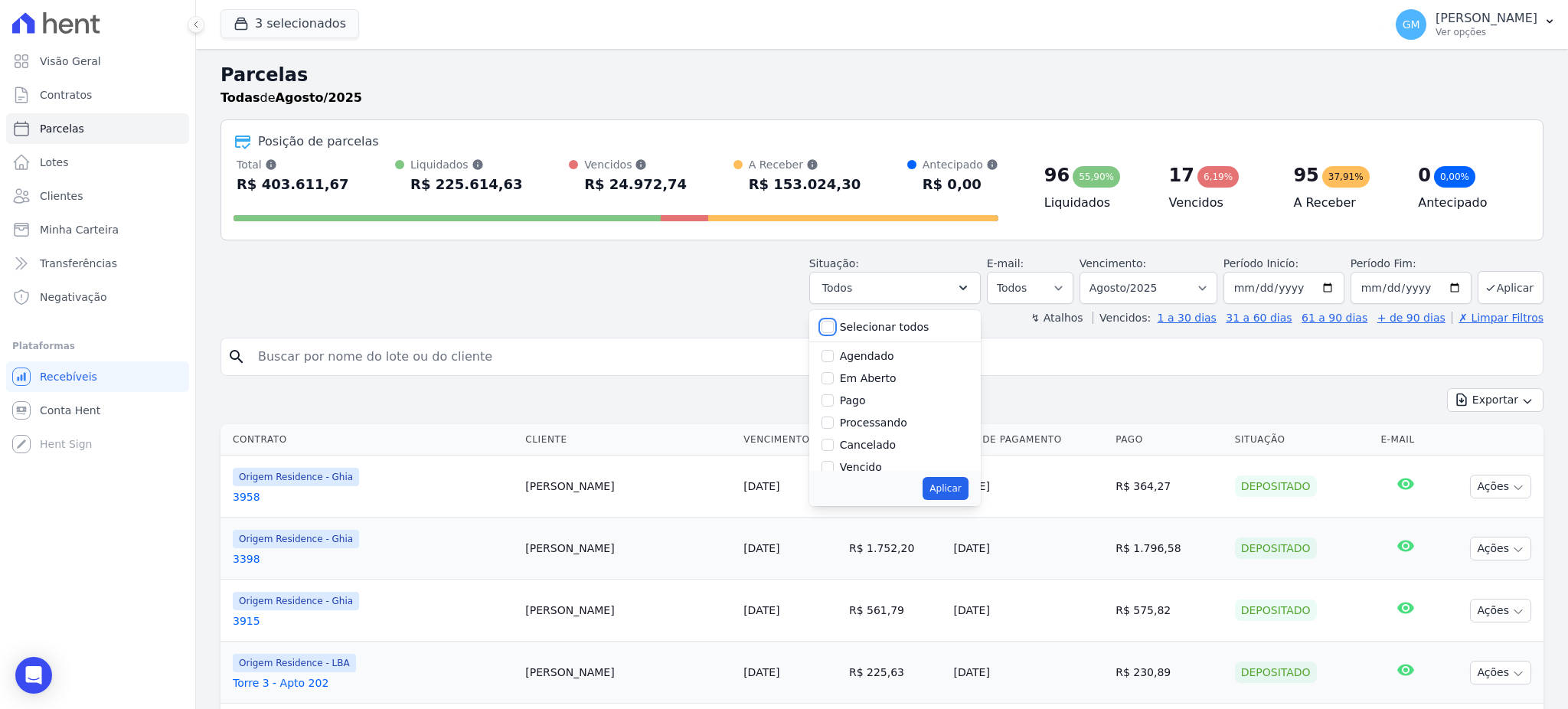
checkbox input "false"
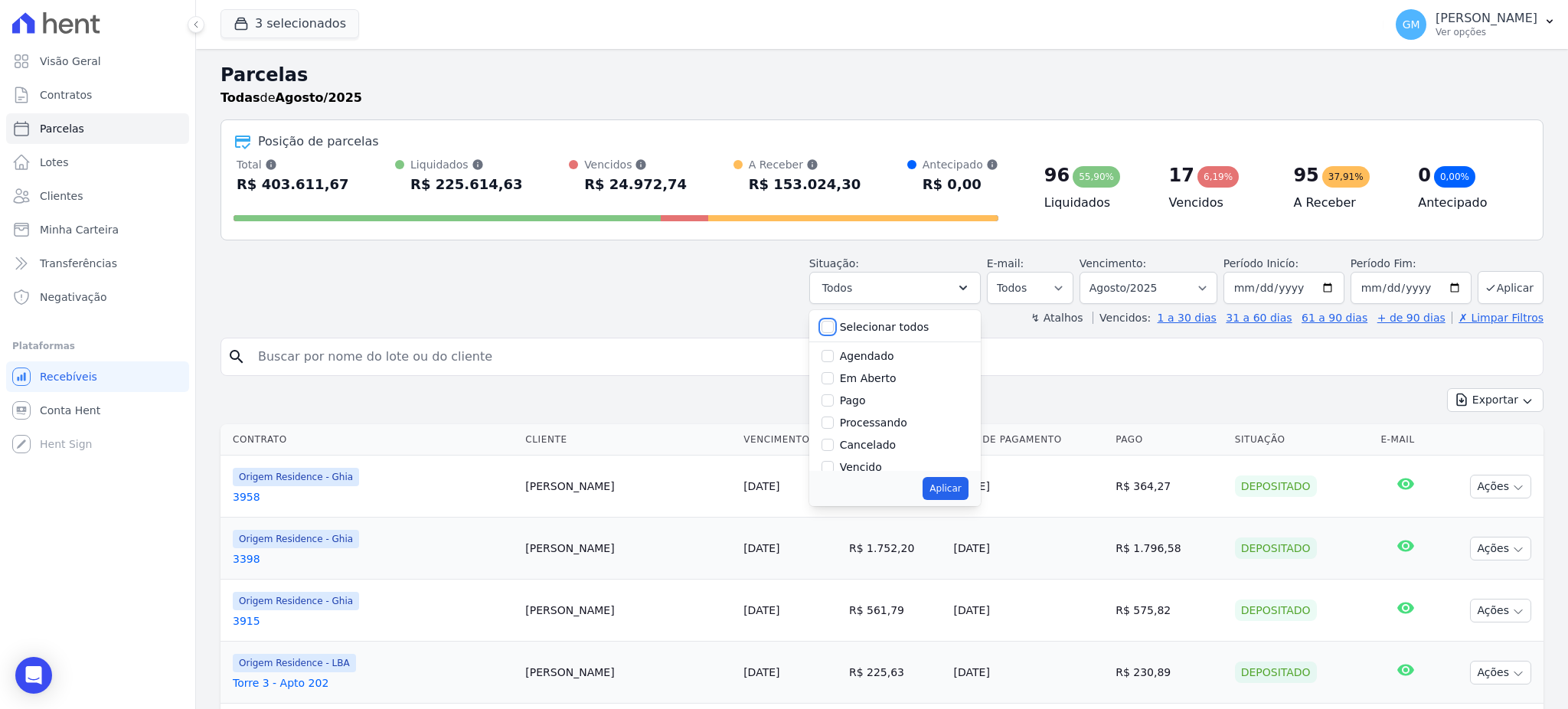
checkbox input "false"
click at [846, 356] on div "Agendado" at bounding box center [895, 356] width 147 height 23
click at [843, 356] on div "Agendado" at bounding box center [895, 356] width 147 height 23
click at [833, 355] on input "Agendado" at bounding box center [828, 356] width 13 height 13
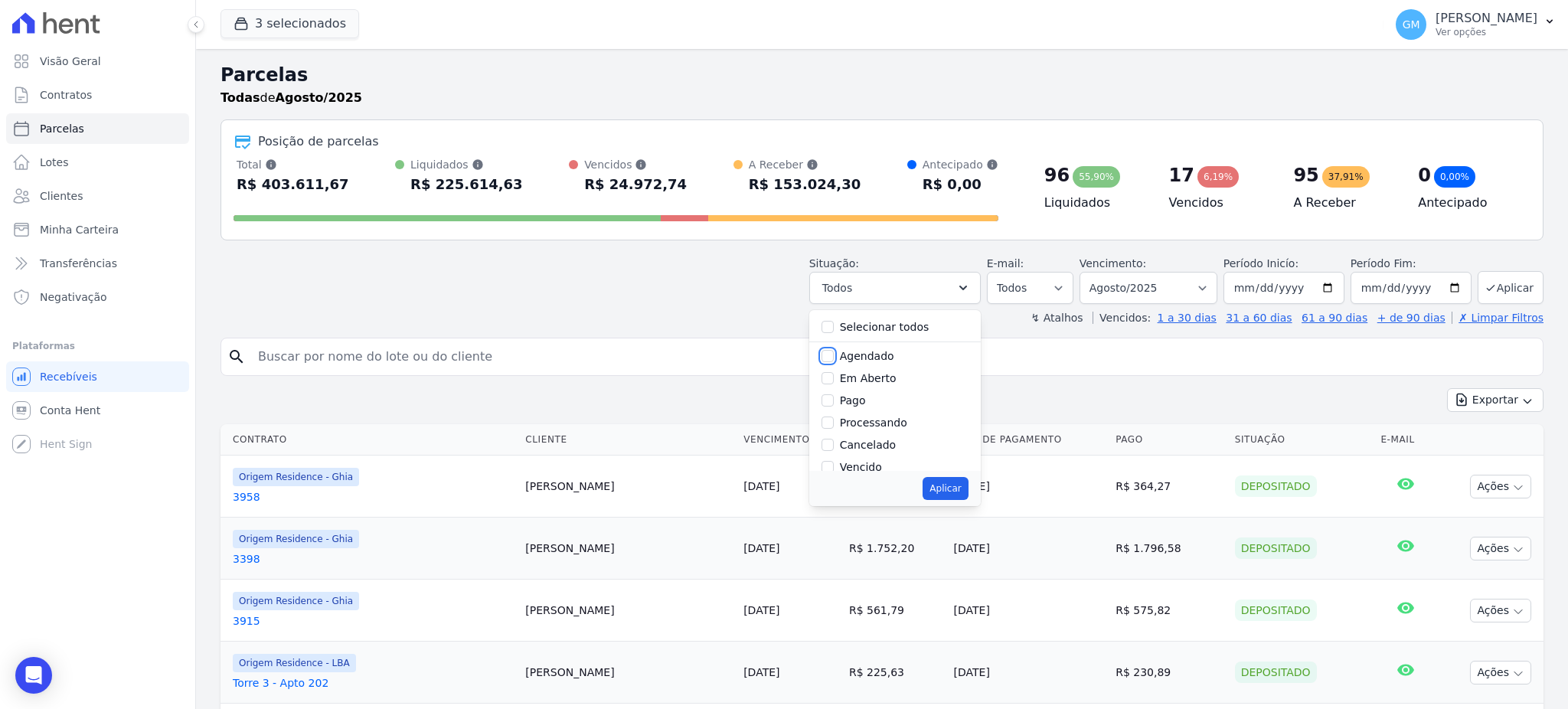
checkbox input "true"
click at [950, 487] on button "Aplicar" at bounding box center [945, 488] width 45 height 23
select select "scheduled"
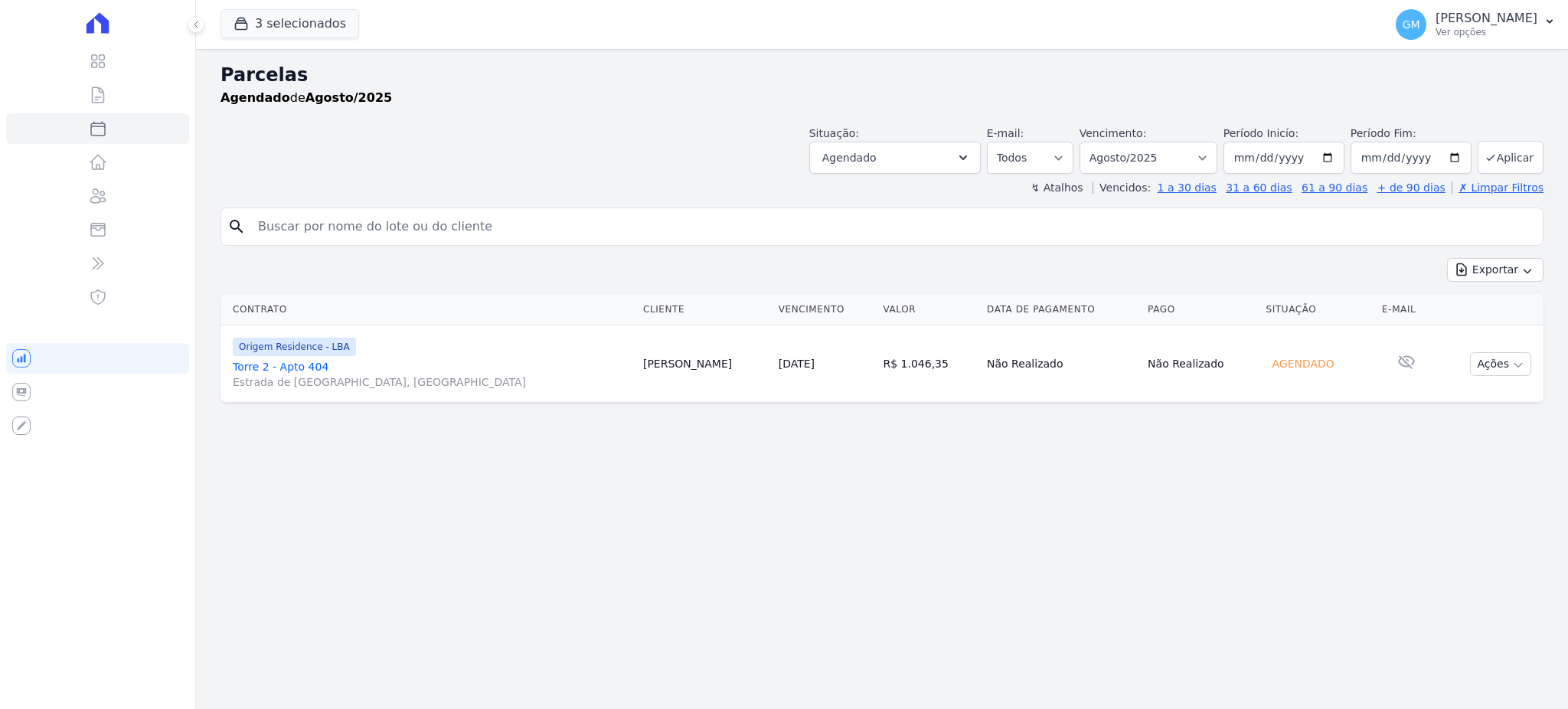
select select
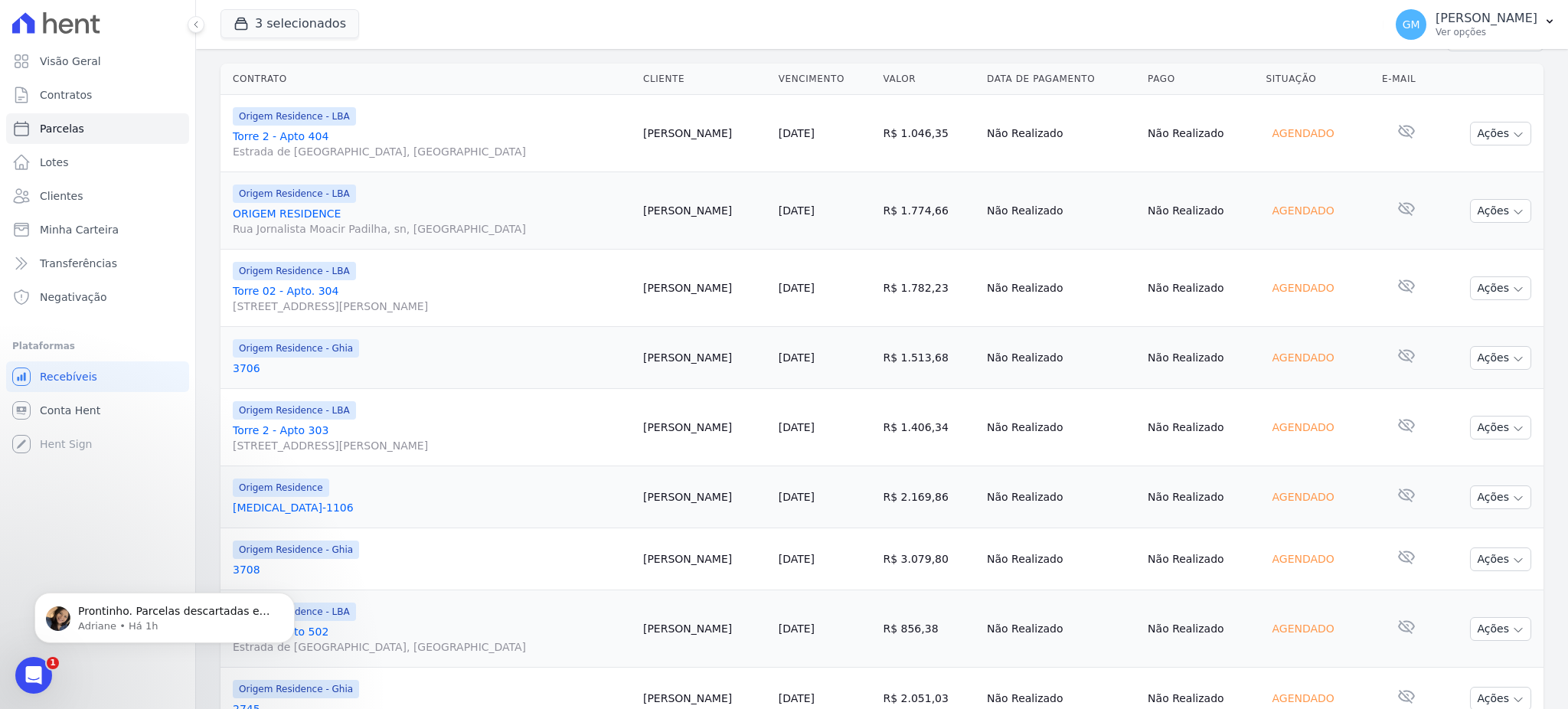
scroll to position [196, 0]
